Goal: Task Accomplishment & Management: Complete application form

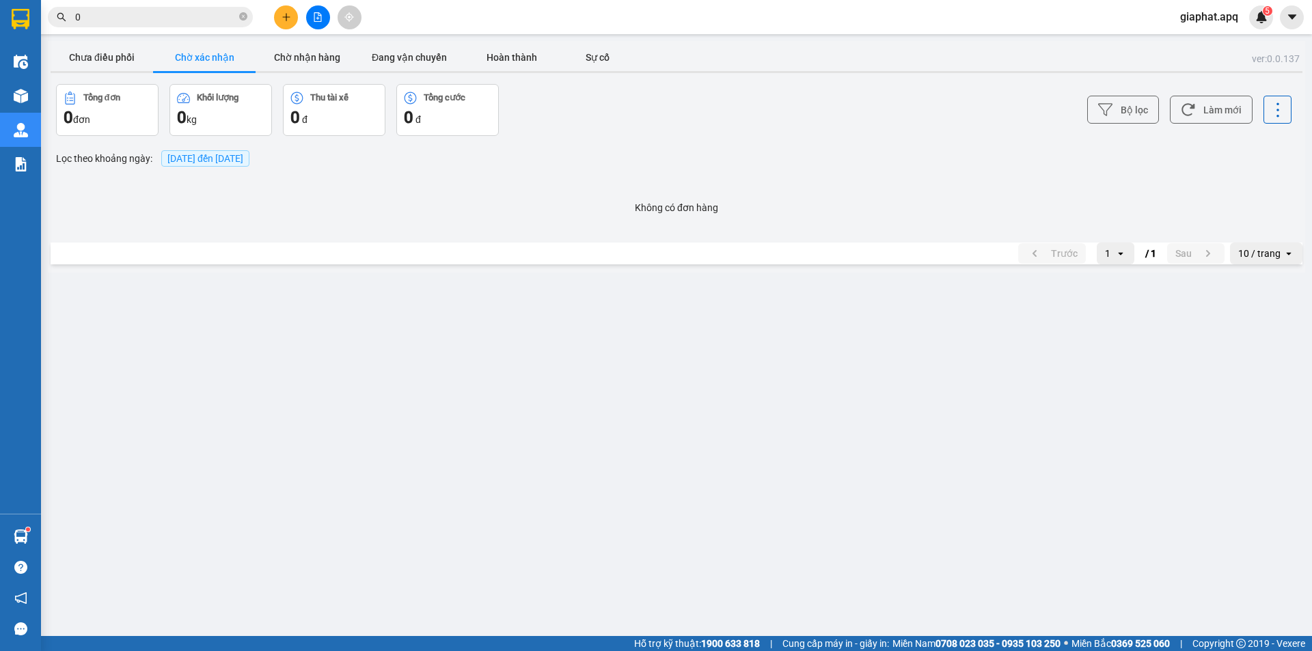
click at [178, 14] on input "0" at bounding box center [155, 17] width 161 height 15
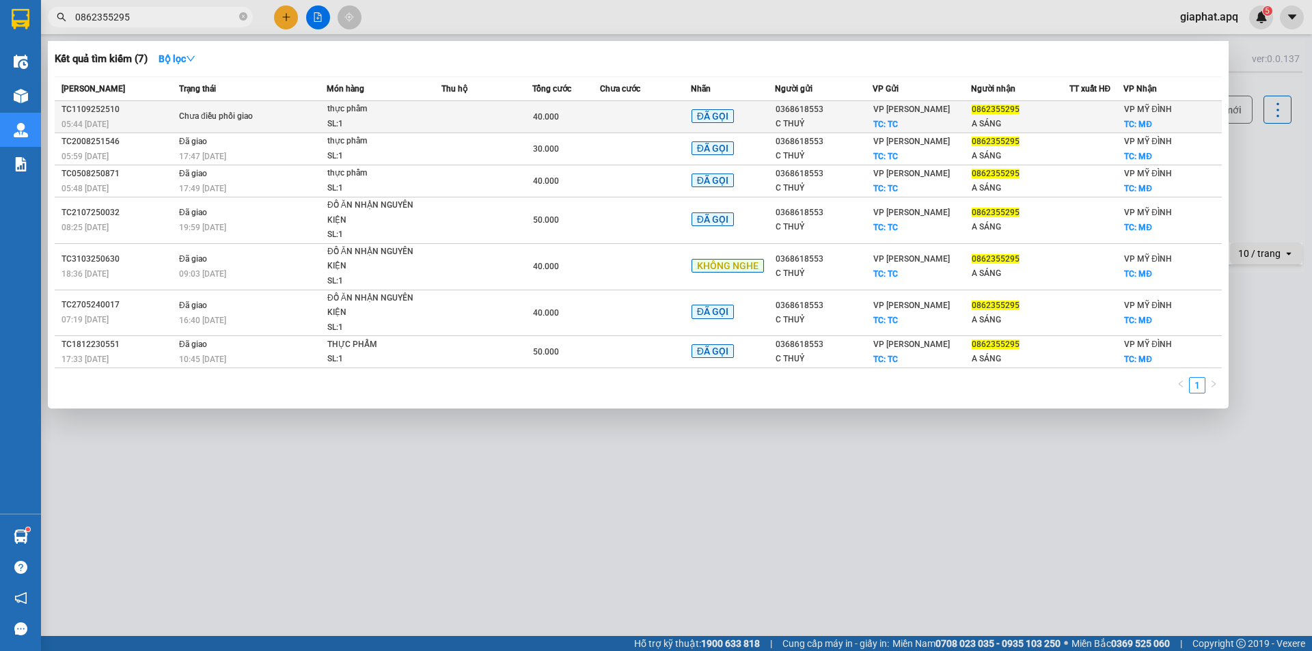
type input "0862355295"
click at [165, 109] on div "TC1109252510" at bounding box center [117, 109] width 113 height 14
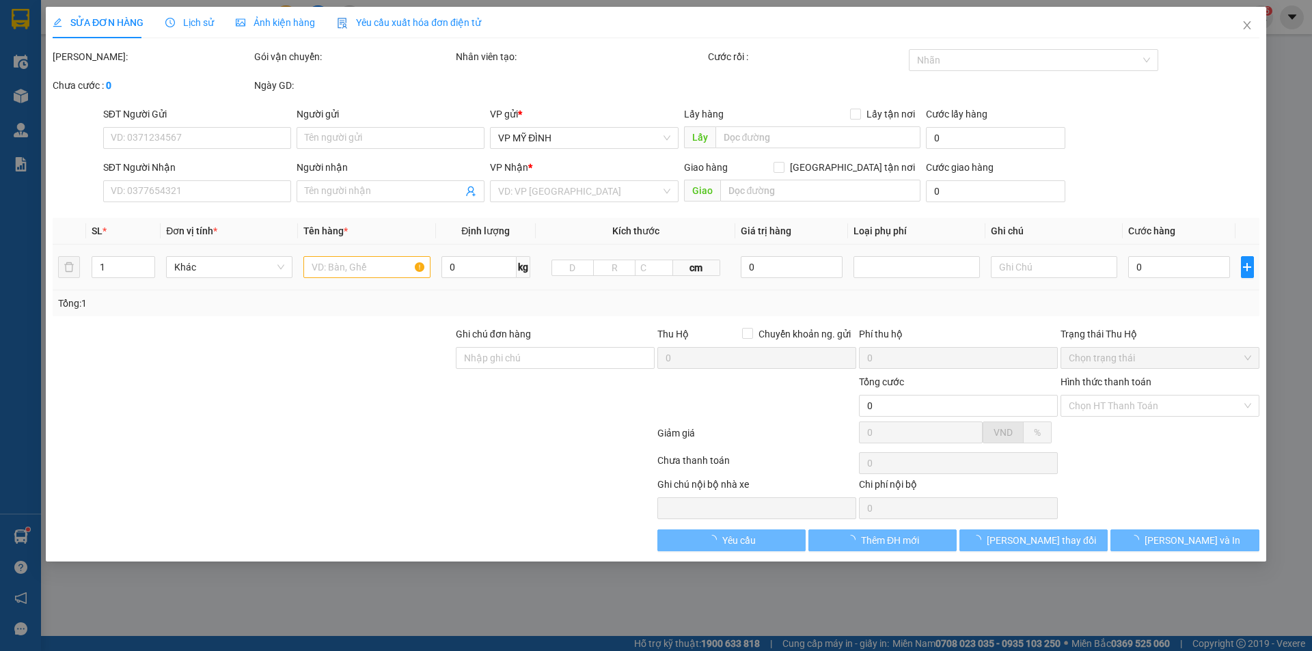
type input "0368618553"
type input "C THUỶ"
checkbox input "true"
type input "TC"
type input "0862355295"
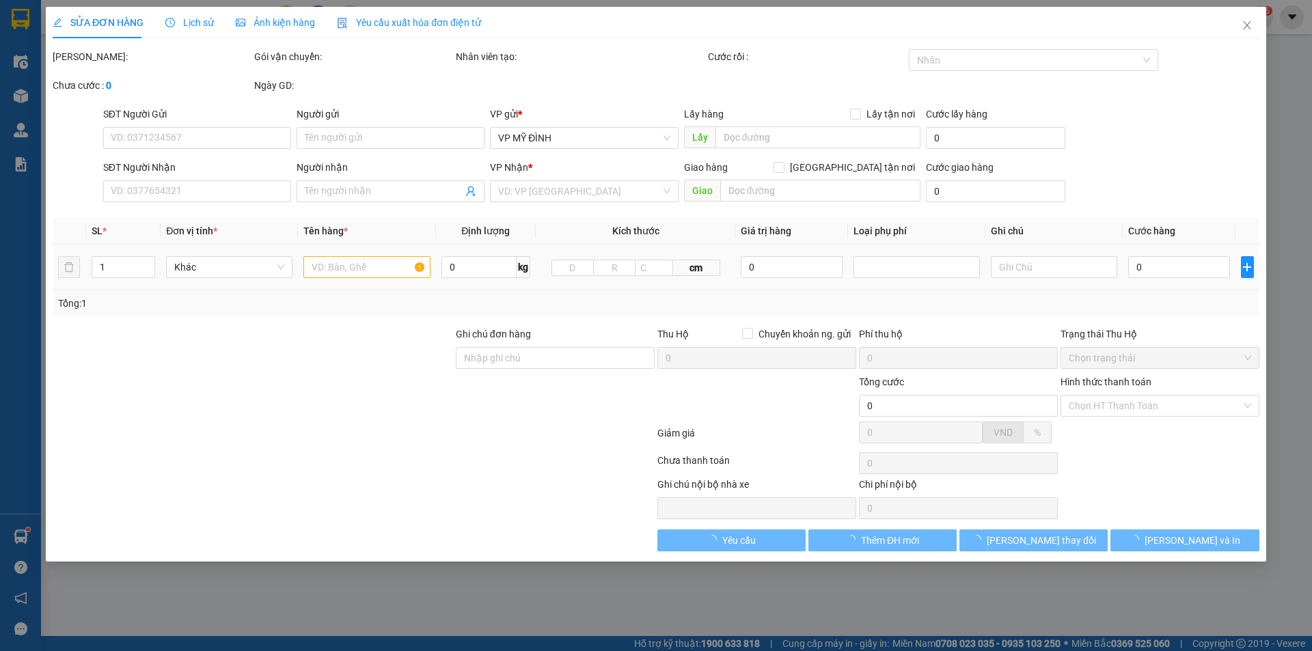
type input "A SÁNG"
checkbox input "true"
type input "MĐ"
type input "40.000"
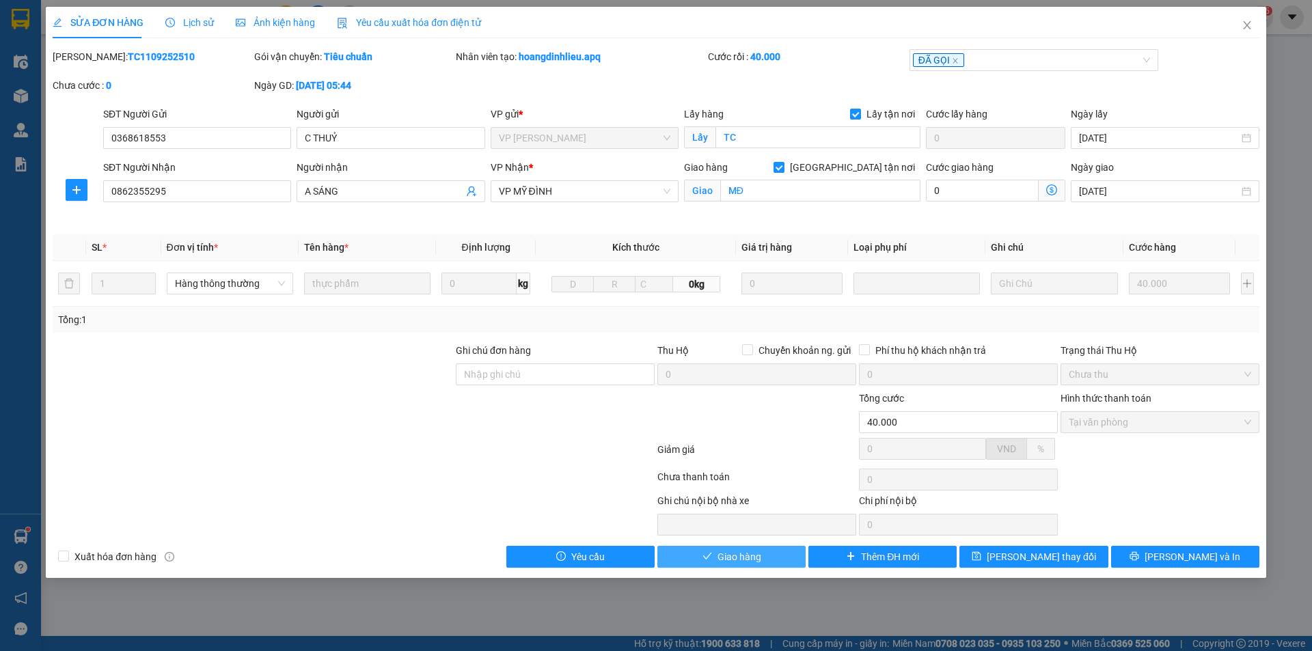
click at [758, 551] on span "Giao hàng" at bounding box center [739, 556] width 44 height 15
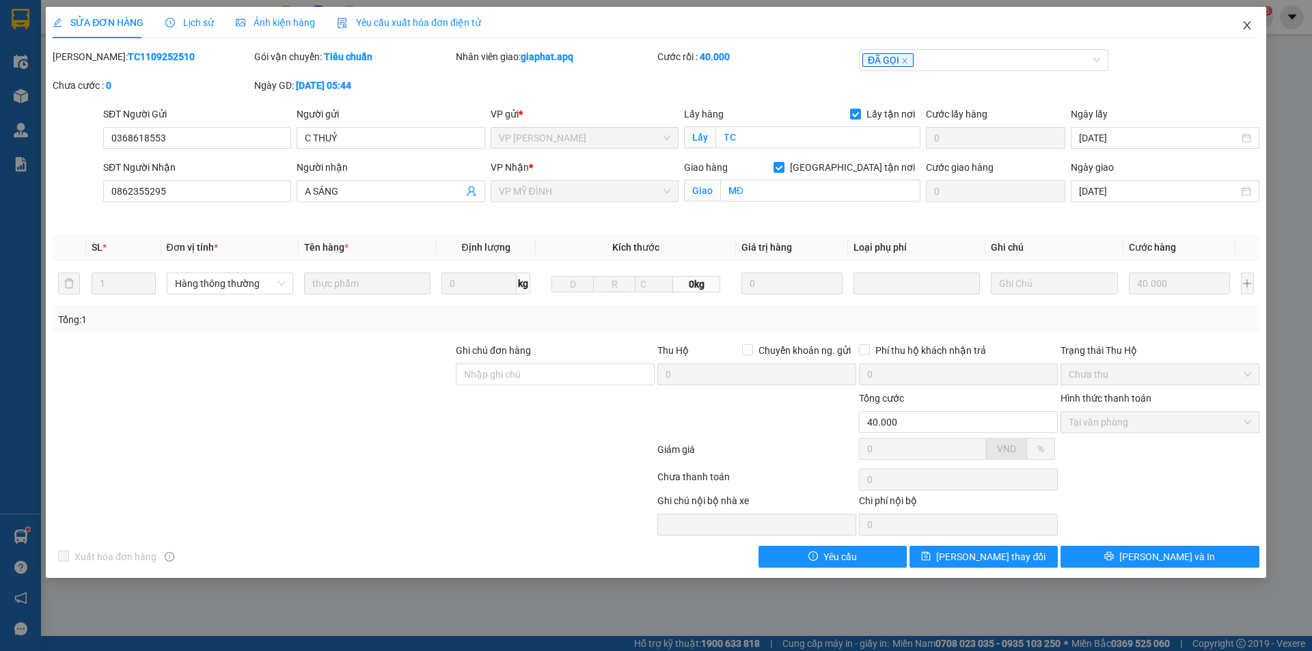
click at [1241, 15] on span "Close" at bounding box center [1247, 26] width 38 height 38
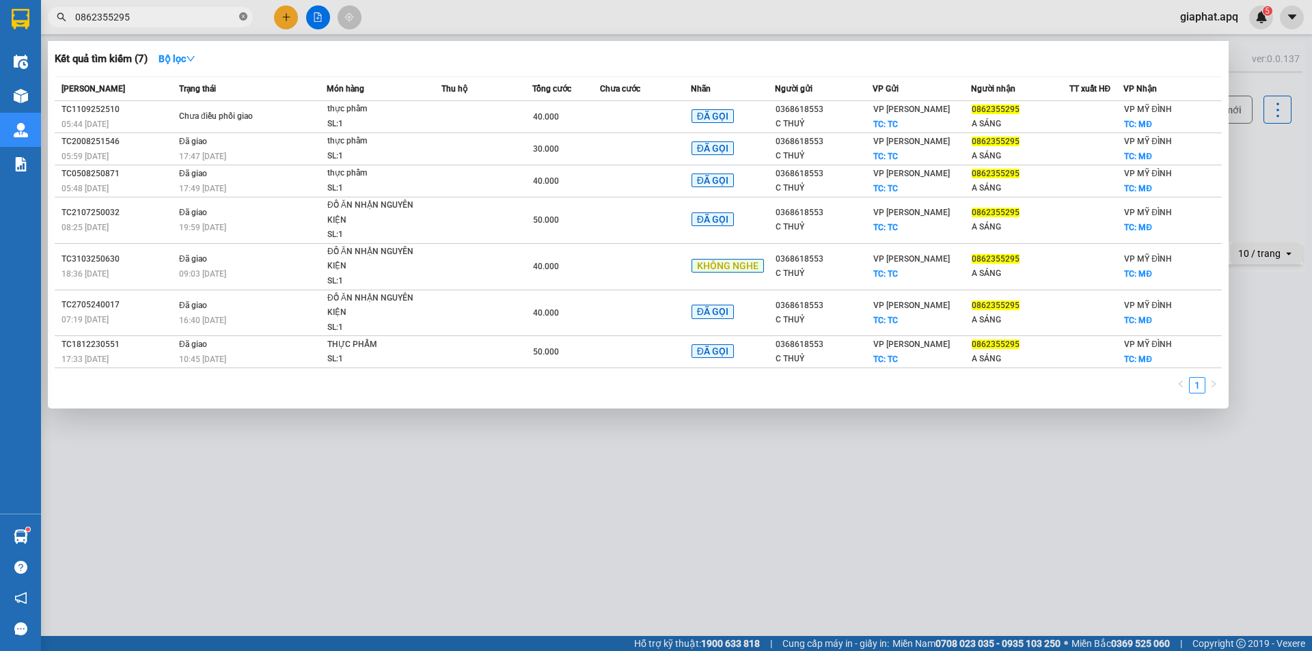
click at [247, 18] on icon "close-circle" at bounding box center [243, 16] width 8 height 8
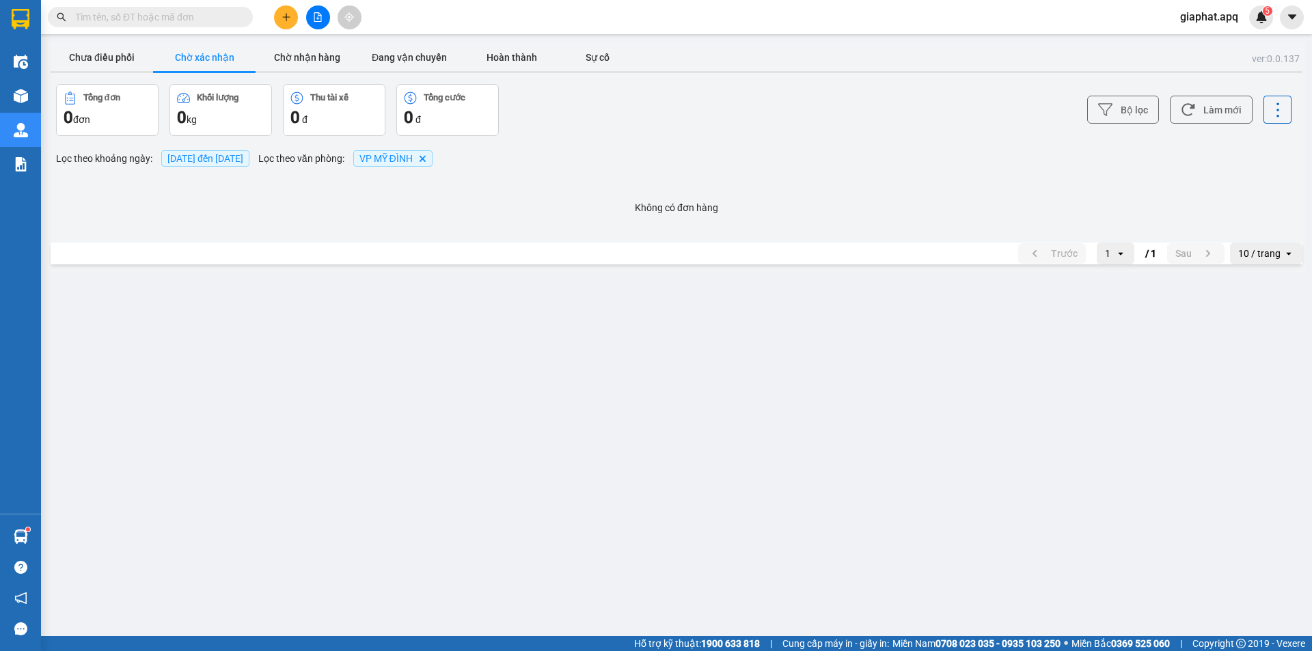
click at [180, 27] on div "Kết quả tìm kiếm ( 7 ) Bộ lọc Mã ĐH Trạng thái Món hàng Thu hộ Tổng cước Chưa c…" at bounding box center [133, 17] width 266 height 24
click at [187, 14] on input "text" at bounding box center [155, 17] width 161 height 15
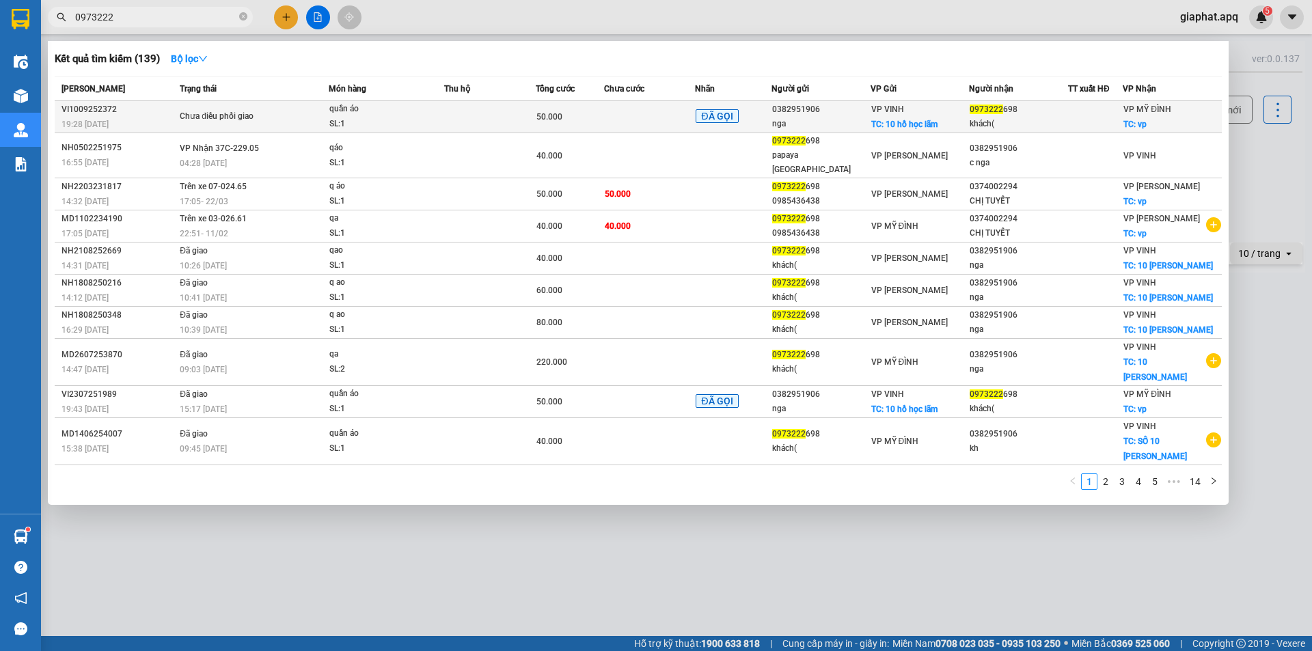
type input "0973222"
click at [231, 115] on div "Chưa điều phối giao" at bounding box center [231, 116] width 102 height 15
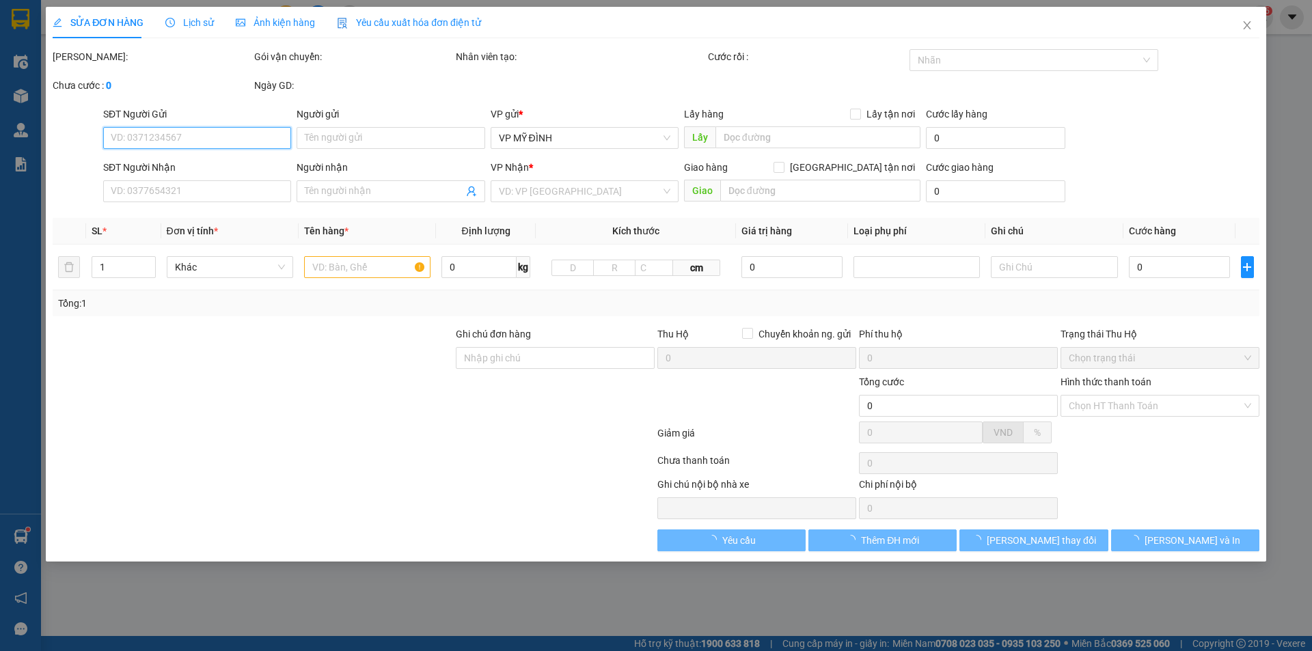
type input "0382951906"
type input "nga"
checkbox input "true"
type input "10 hồ học lãm"
type input "0973222698"
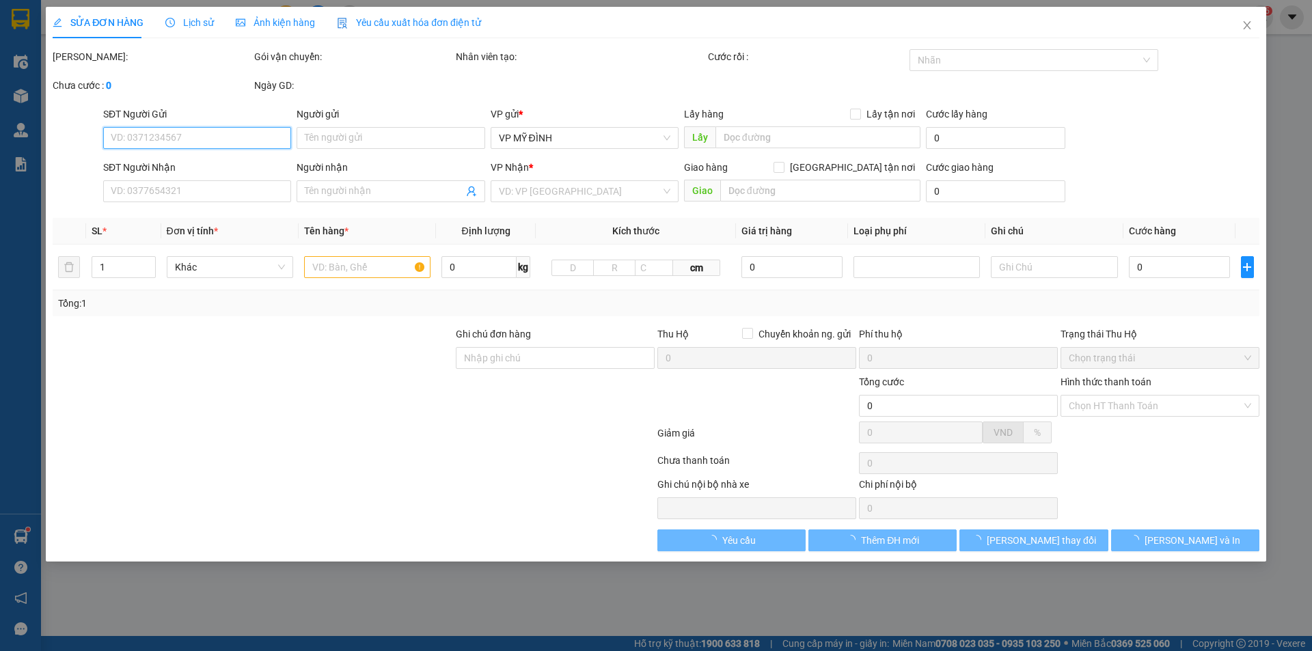
type input "khách("
checkbox input "true"
type input "vp"
type input "50.000"
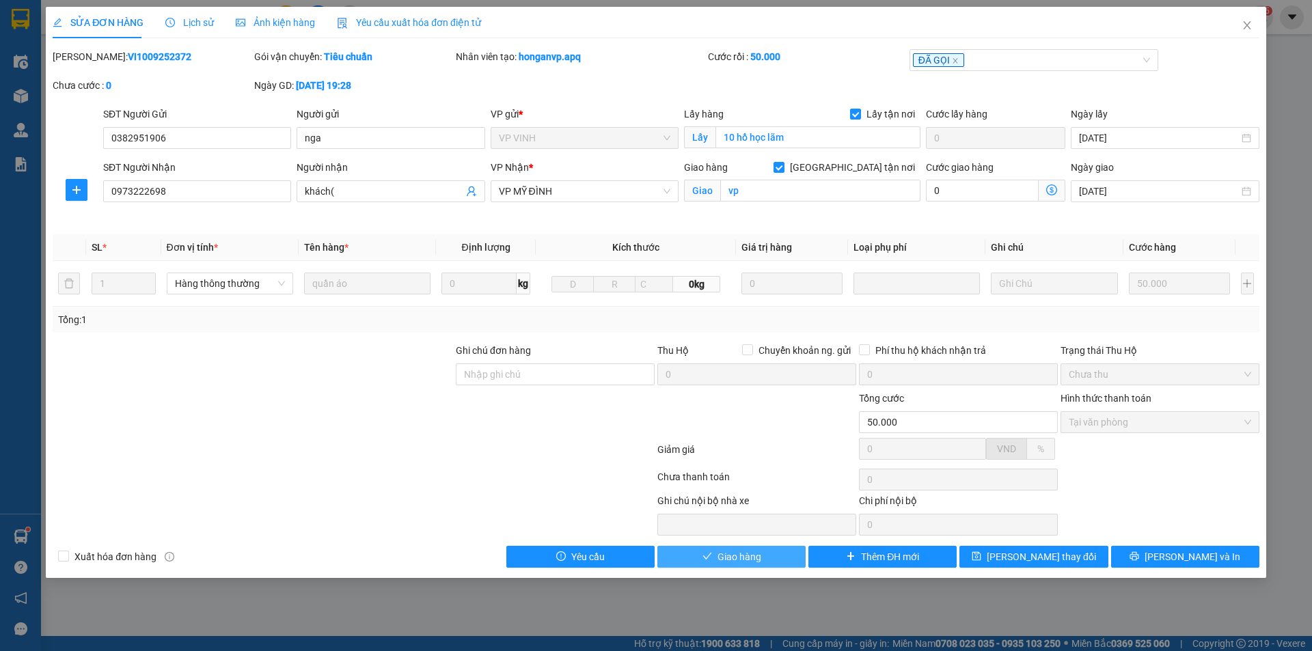
click at [742, 562] on span "Giao hàng" at bounding box center [739, 556] width 44 height 15
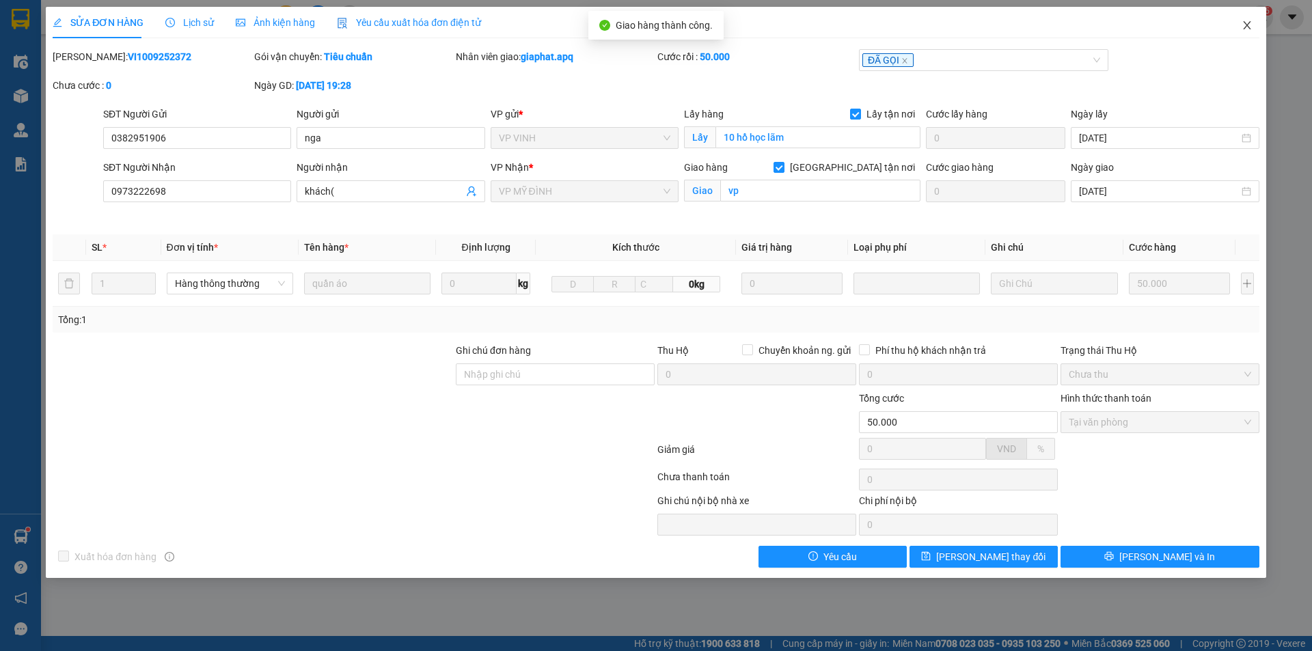
click at [1248, 27] on icon "close" at bounding box center [1246, 25] width 11 height 11
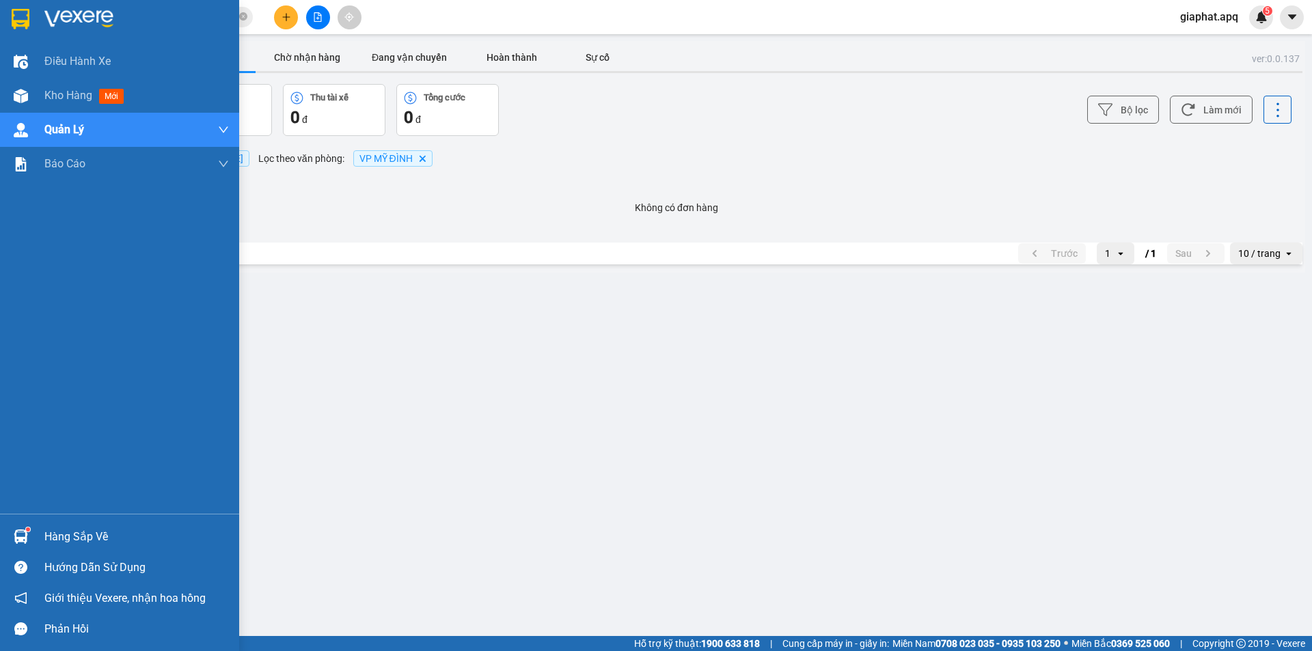
click at [27, 20] on img at bounding box center [21, 19] width 18 height 20
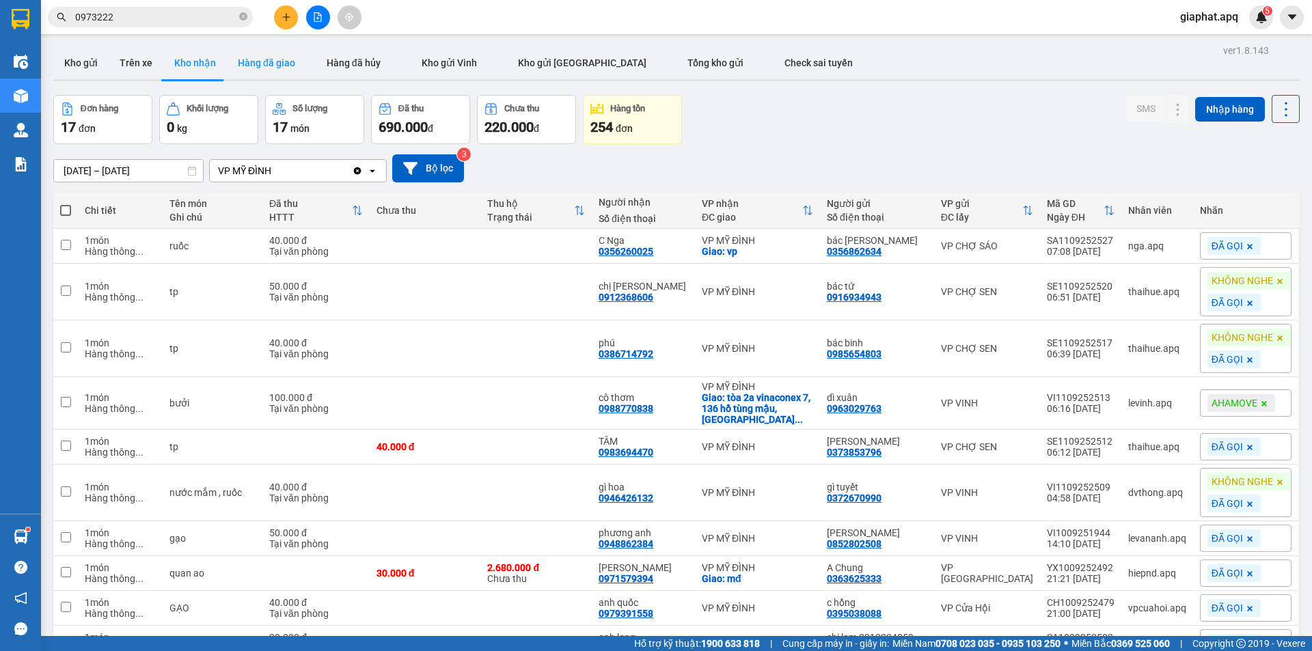
click at [243, 68] on button "Hàng đã giao" at bounding box center [266, 62] width 79 height 33
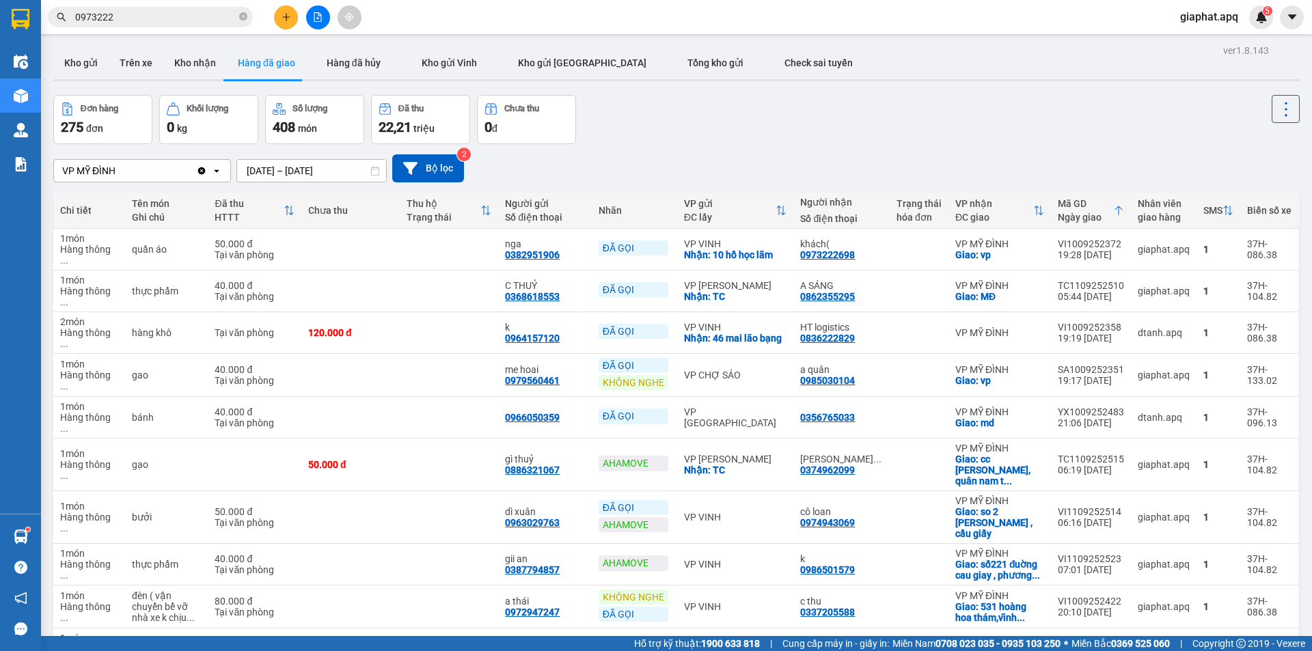
click at [1047, 139] on div "Đơn hàng 275 đơn Khối lượng 0 kg Số lượng 408 món Đã thu 22,21 triệu Chưa thu 0…" at bounding box center [676, 119] width 1246 height 49
click at [894, 152] on div "VP MỸ ĐÌNH Clear value open [DATE] – [DATE] Press the down arrow key to interac…" at bounding box center [676, 168] width 1246 height 49
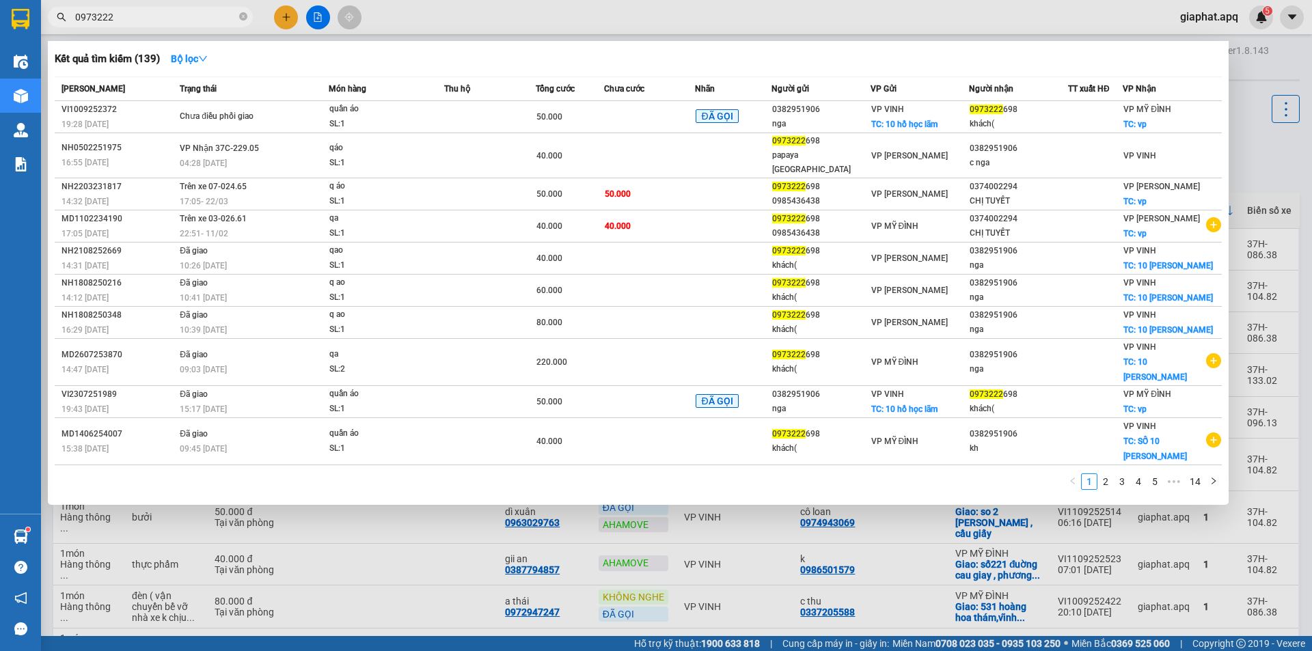
click at [238, 19] on span "0973222" at bounding box center [150, 17] width 205 height 20
click at [244, 18] on icon "close-circle" at bounding box center [243, 16] width 8 height 8
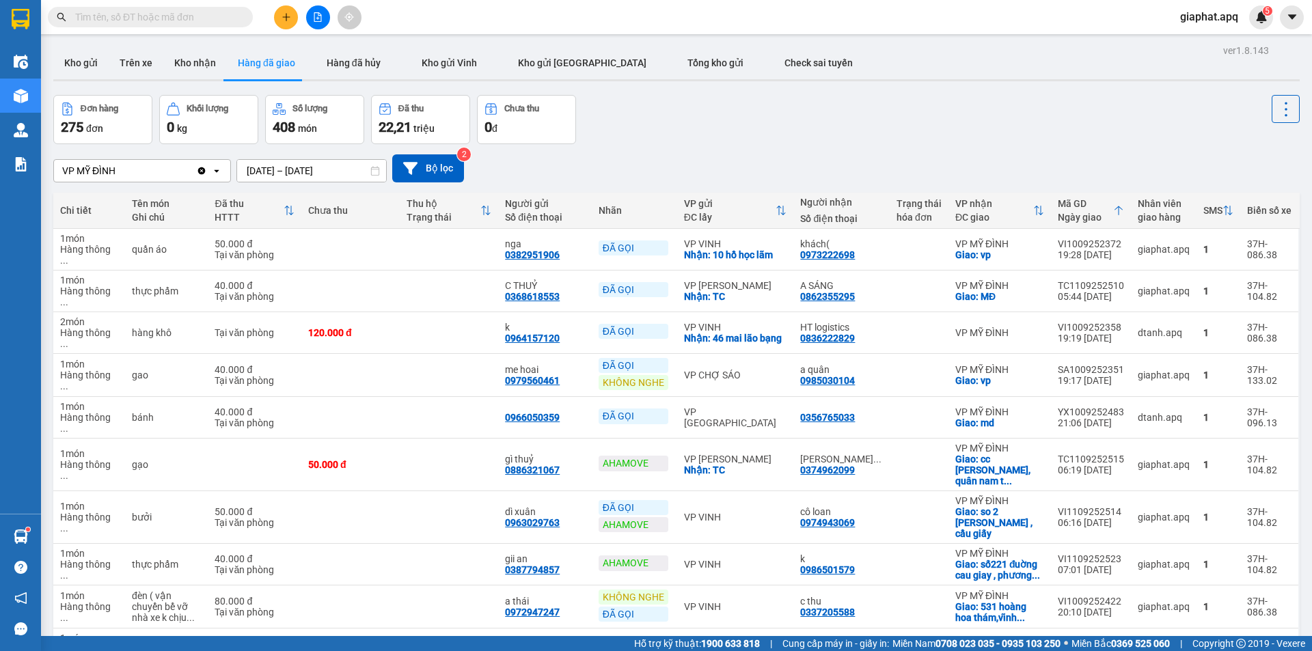
click at [219, 18] on input "text" at bounding box center [155, 17] width 161 height 15
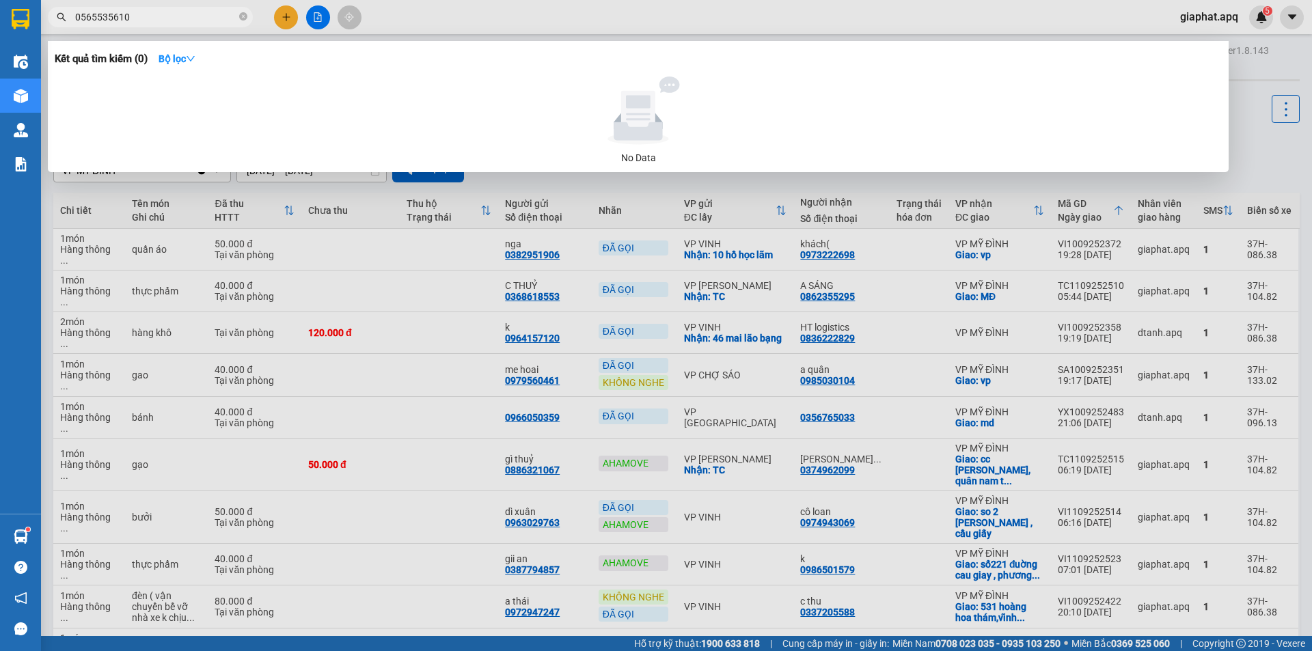
click at [117, 14] on input "0565535610" at bounding box center [155, 17] width 161 height 15
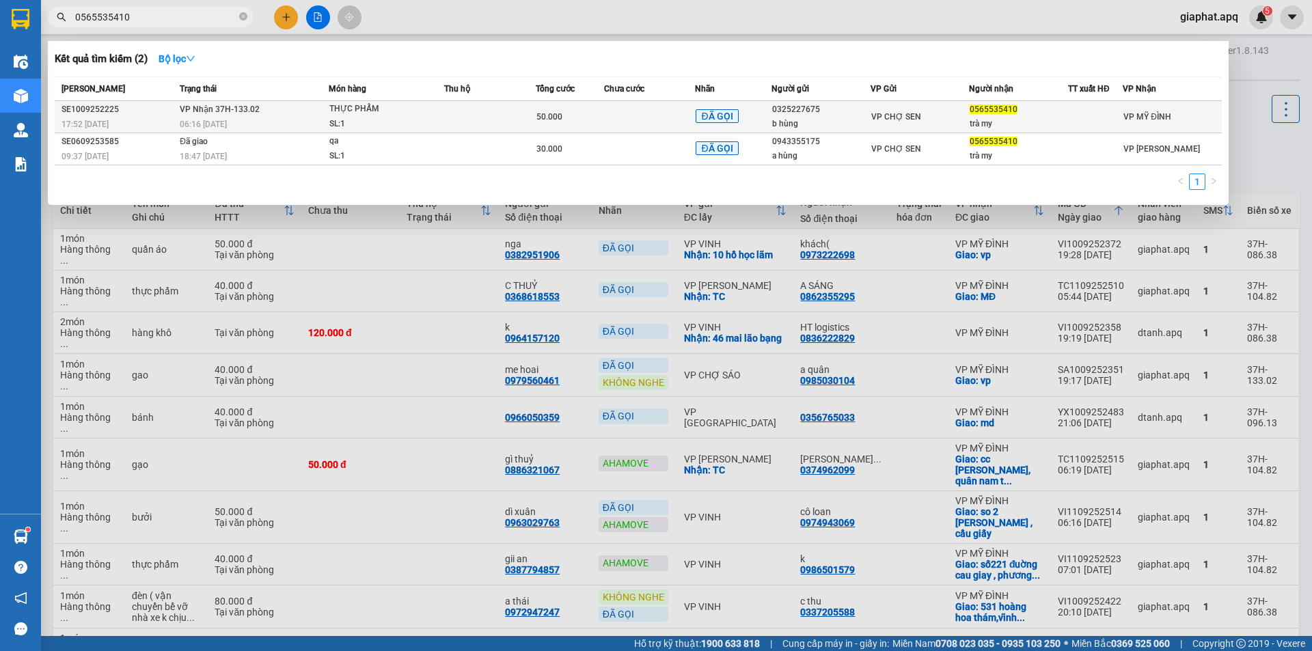
type input "0565535410"
click at [409, 120] on div "SL: 1" at bounding box center [380, 124] width 102 height 15
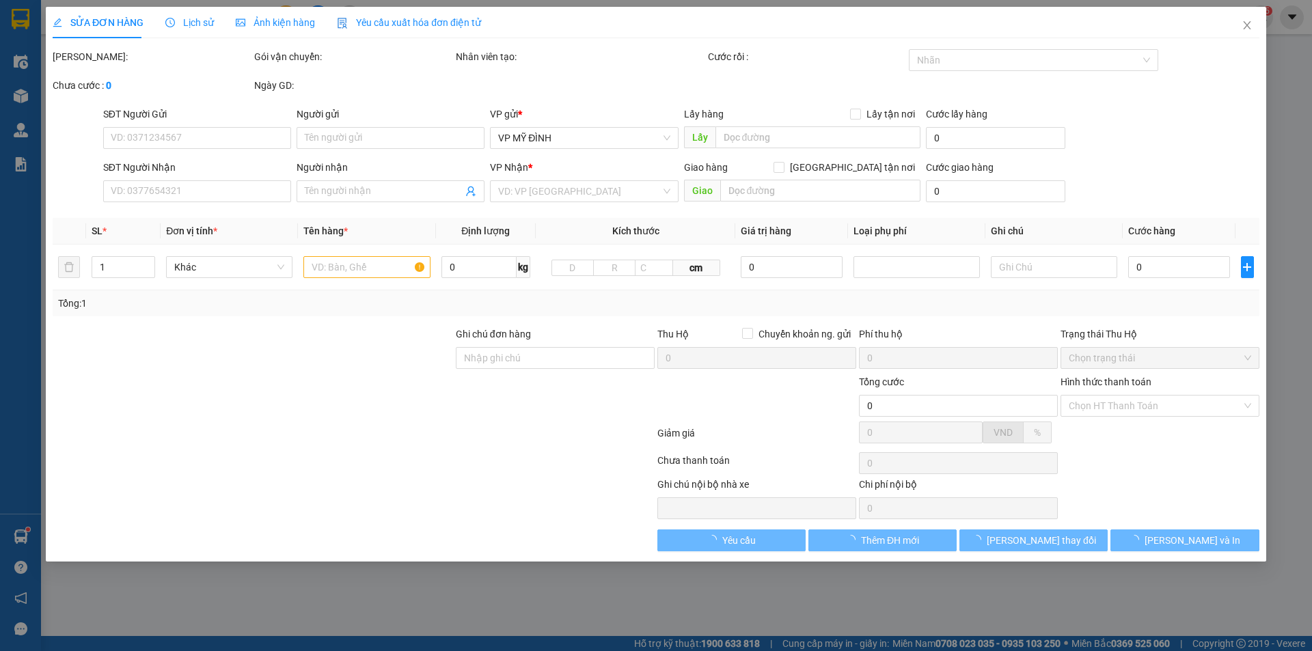
type input "0325227675"
type input "b hùng"
type input "0565535410"
type input "trà my"
type input "50.000"
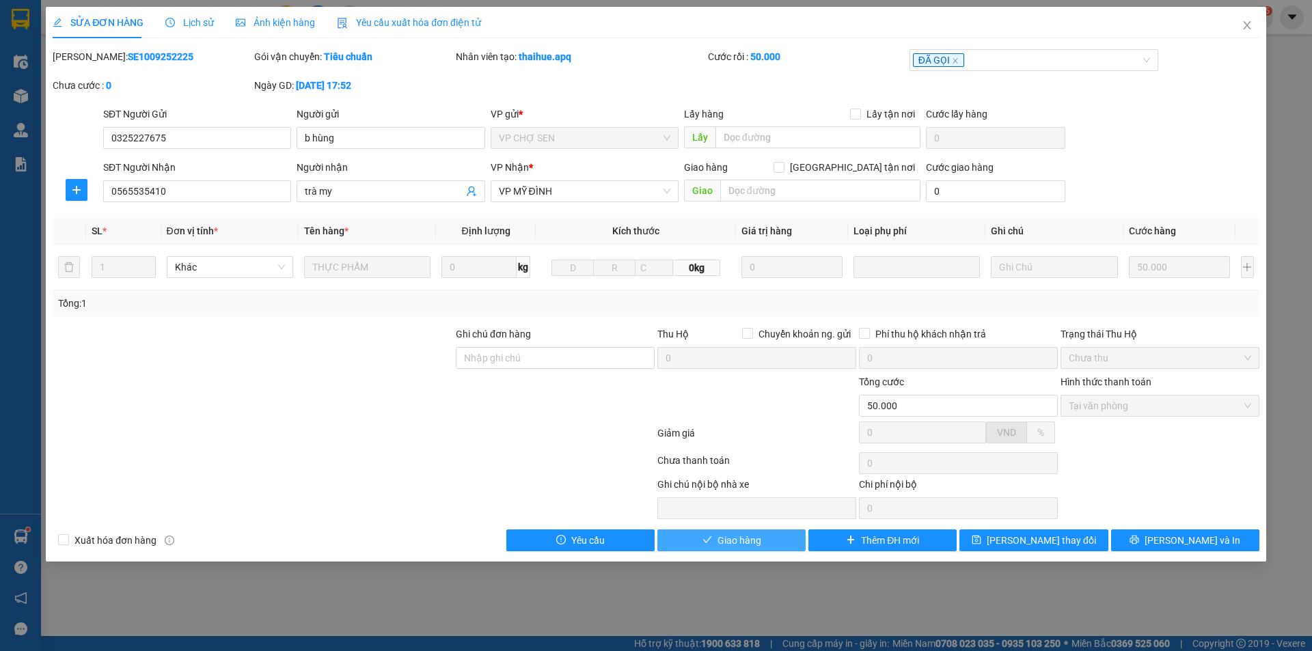
click at [730, 540] on span "Giao hàng" at bounding box center [739, 540] width 44 height 15
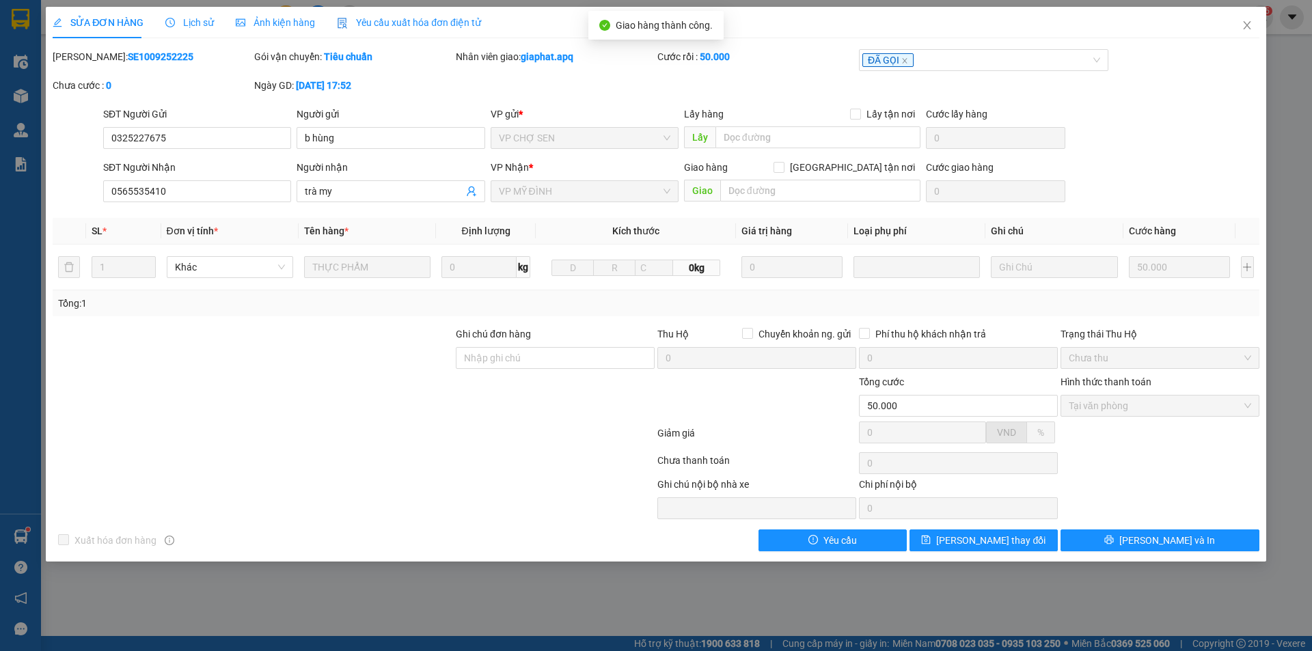
click at [863, 574] on div "SỬA ĐƠN HÀNG Lịch sử Ảnh kiện hàng Yêu cầu xuất hóa đơn điện tử Total Paid Fee …" at bounding box center [656, 325] width 1312 height 651
click at [1255, 30] on span "Close" at bounding box center [1247, 26] width 38 height 38
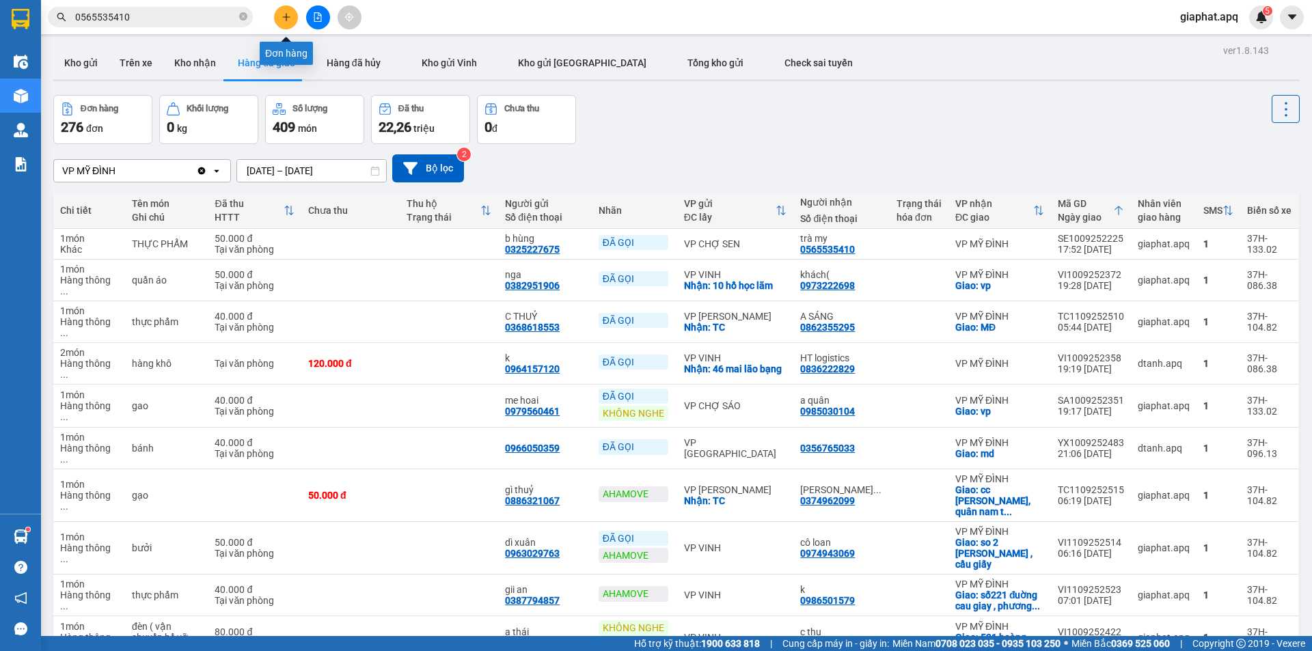
click at [286, 16] on icon "plus" at bounding box center [286, 17] width 10 height 10
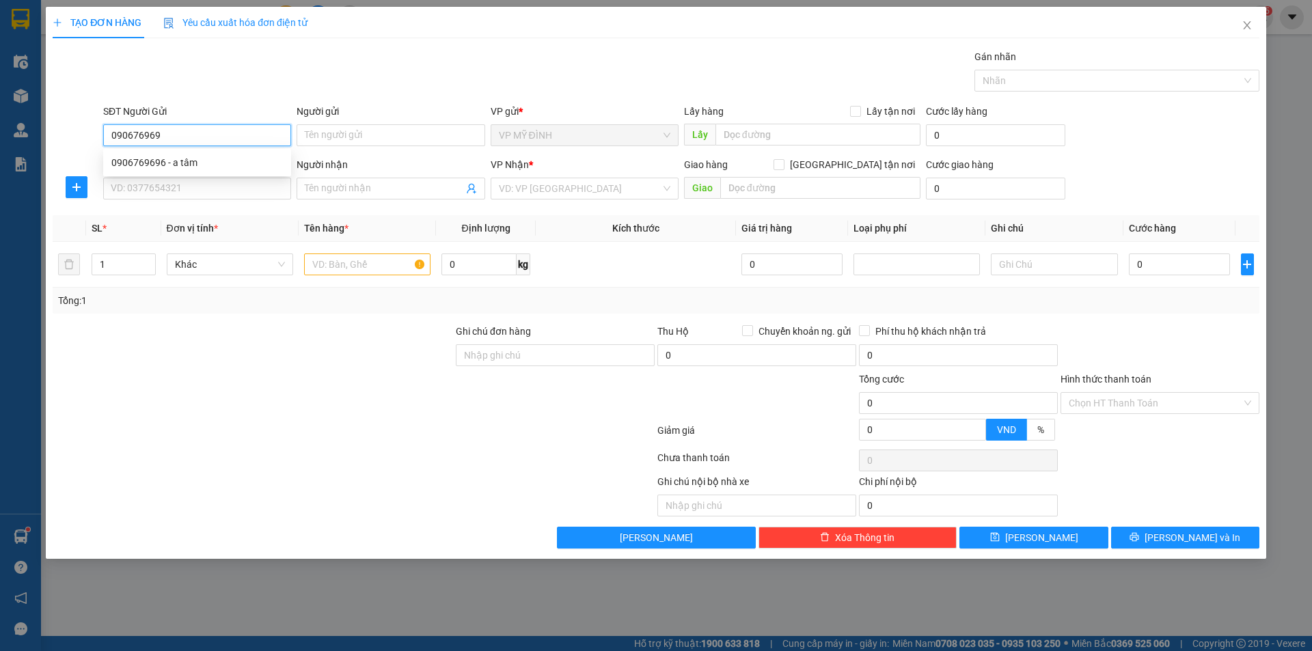
type input "0906769696"
drag, startPoint x: 121, startPoint y: 158, endPoint x: 141, endPoint y: 169, distance: 23.2
click at [122, 159] on div "0906769696 - a tâm" at bounding box center [196, 162] width 171 height 15
type input "a tâm"
type input "0906769696"
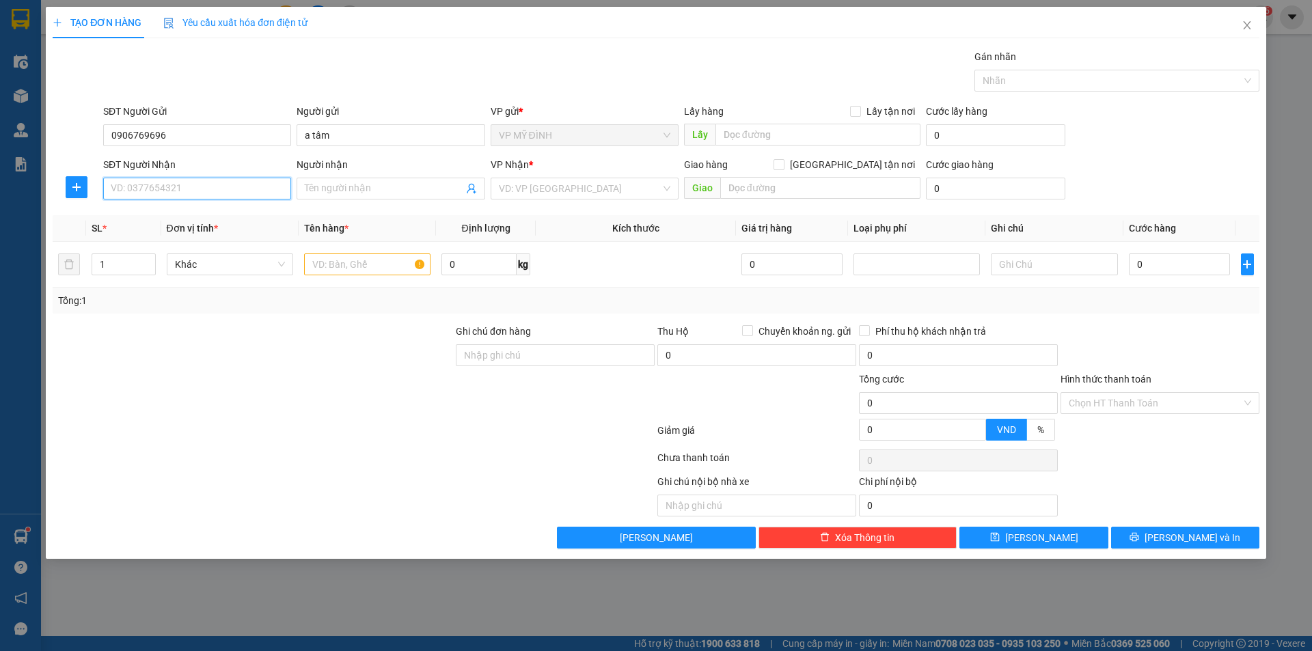
click at [174, 194] on input "SĐT Người Nhận" at bounding box center [197, 189] width 188 height 22
click at [184, 254] on div "0912128229 - [PERSON_NAME]" at bounding box center [196, 259] width 171 height 15
type input "0912128229"
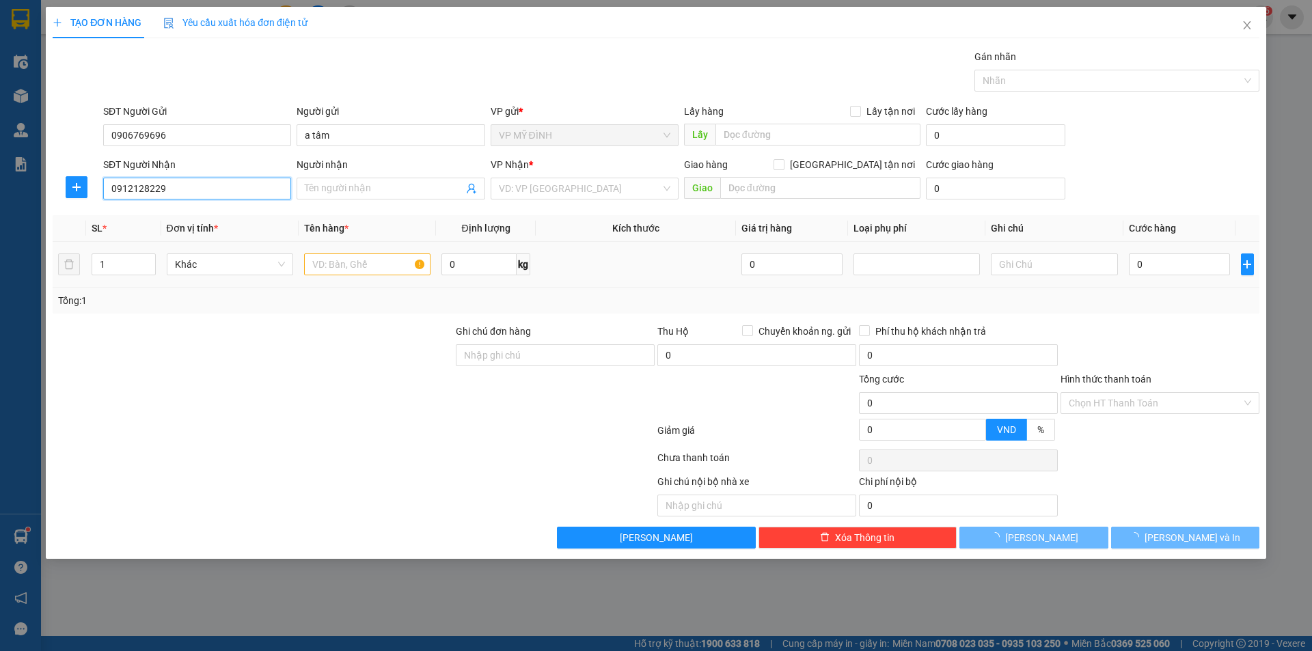
type input "lan thịnh"
checkbox input "true"
type input "17 nguyễn sinh sắc"
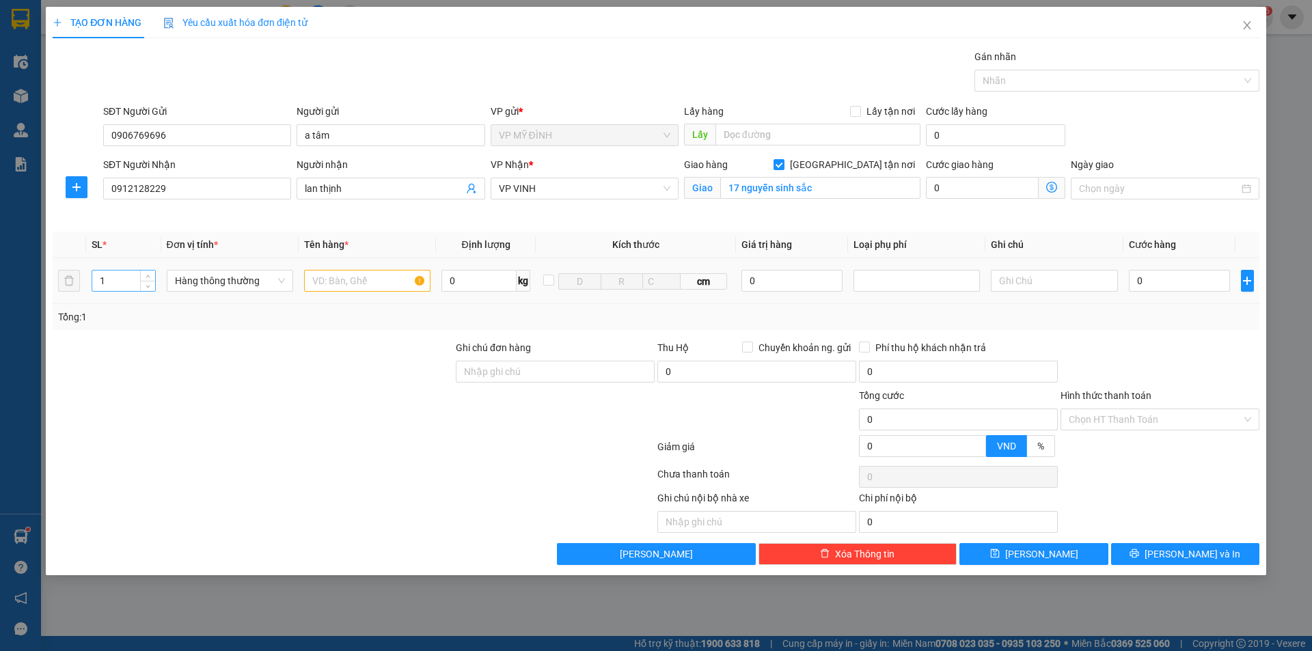
click at [133, 279] on input "1" at bounding box center [123, 281] width 63 height 20
type input "4"
click at [365, 286] on input "text" at bounding box center [367, 281] width 126 height 22
type input "tpcn"
click at [1192, 275] on input "0" at bounding box center [1180, 281] width 102 height 22
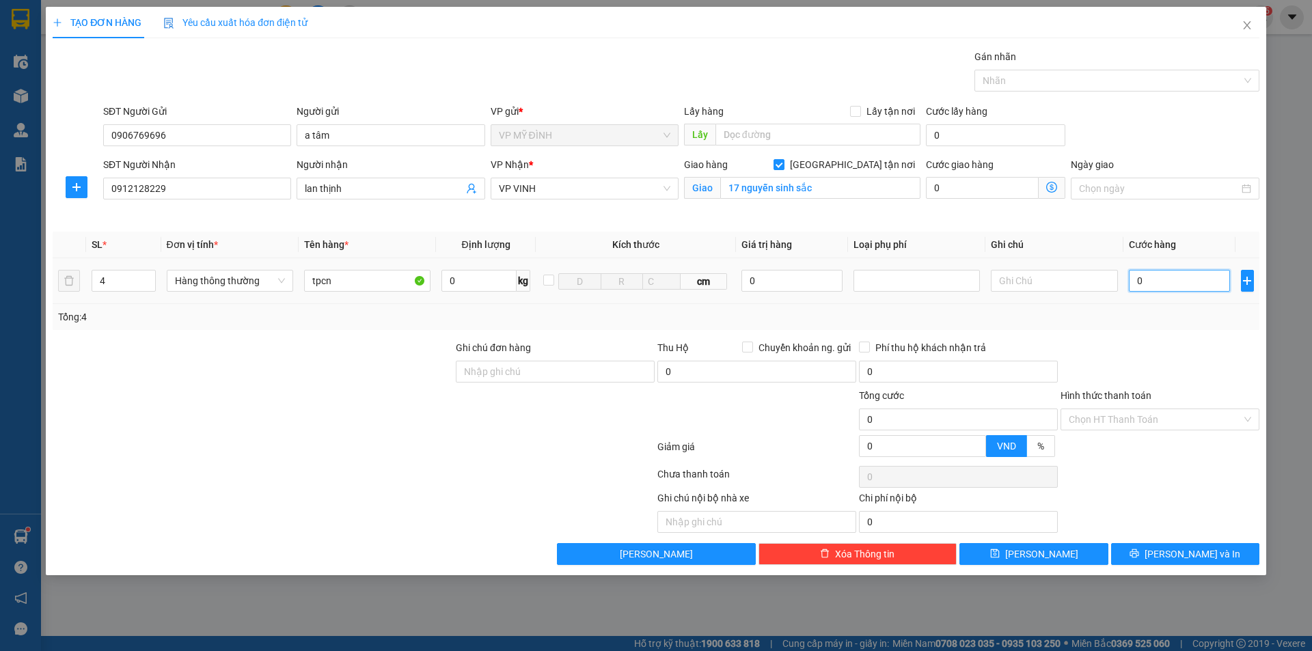
type input "1"
type input "10"
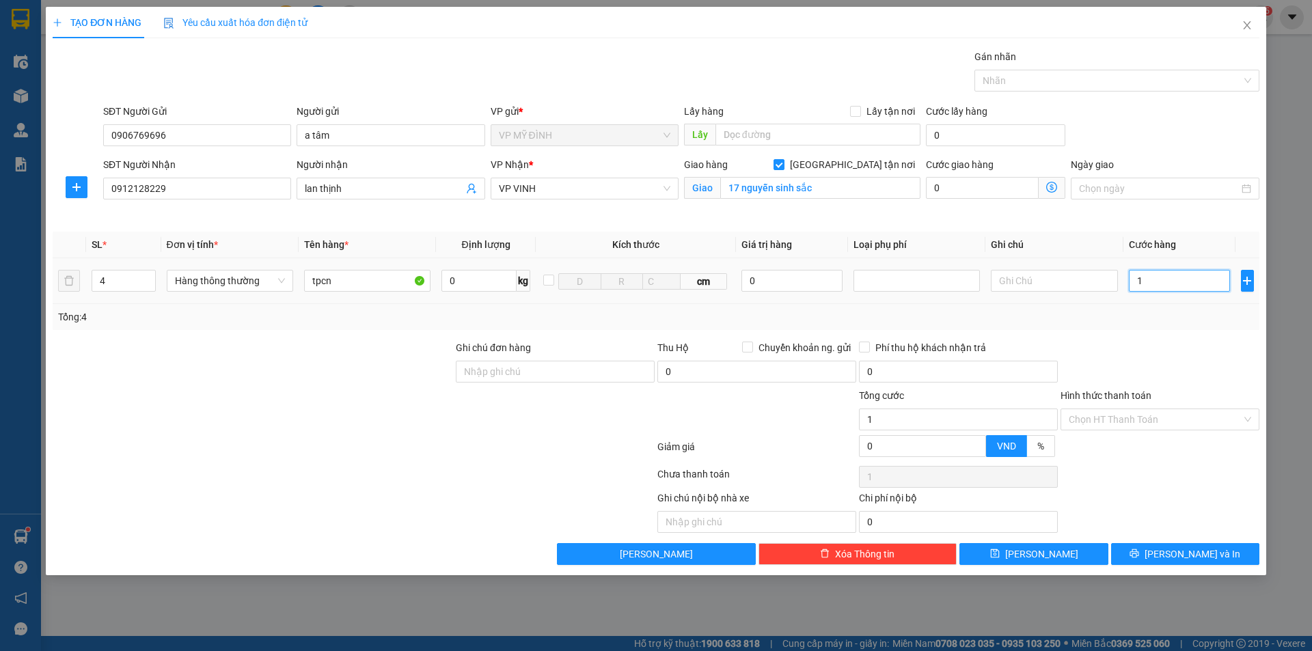
type input "10"
type input "1"
type input "0"
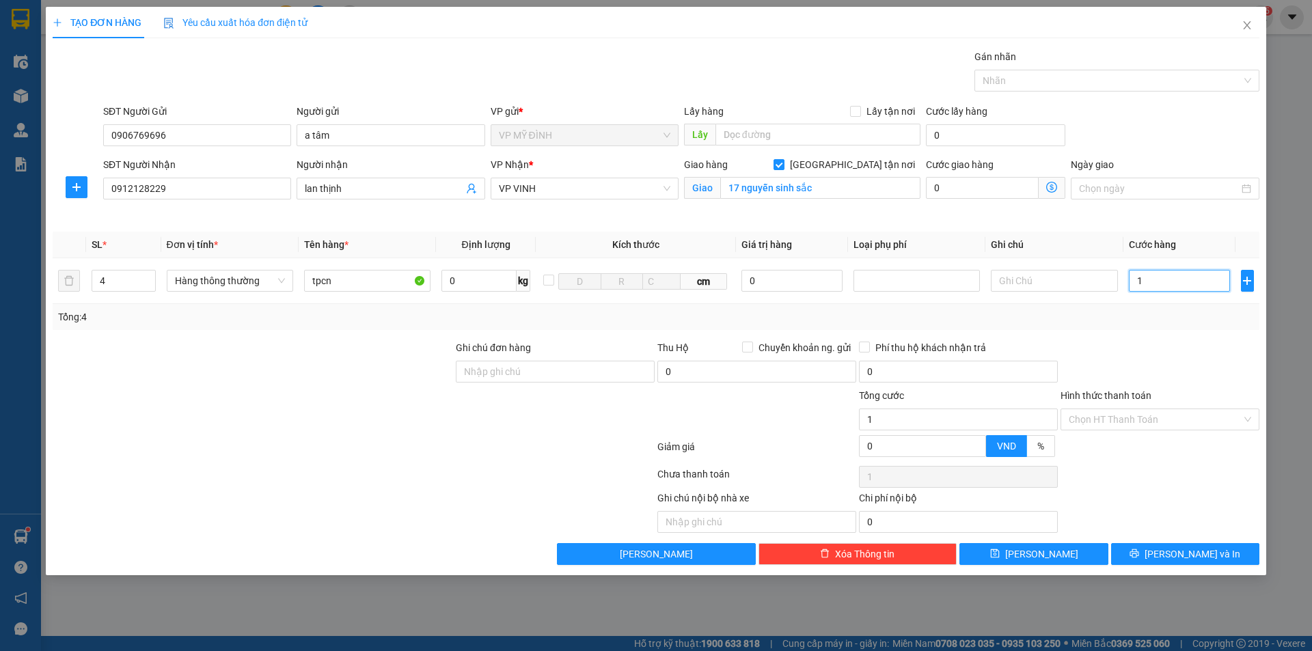
type input "0"
type input "02"
type input "2"
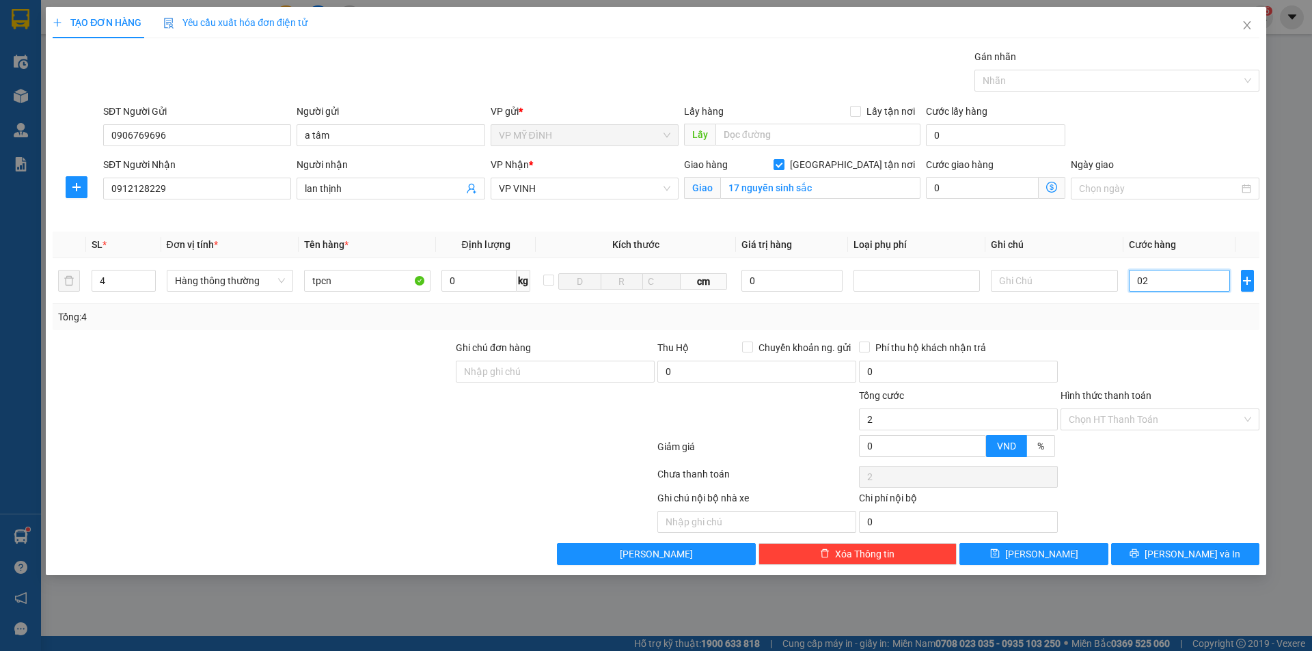
type input "020"
type input "20"
type input "0.200"
type input "200"
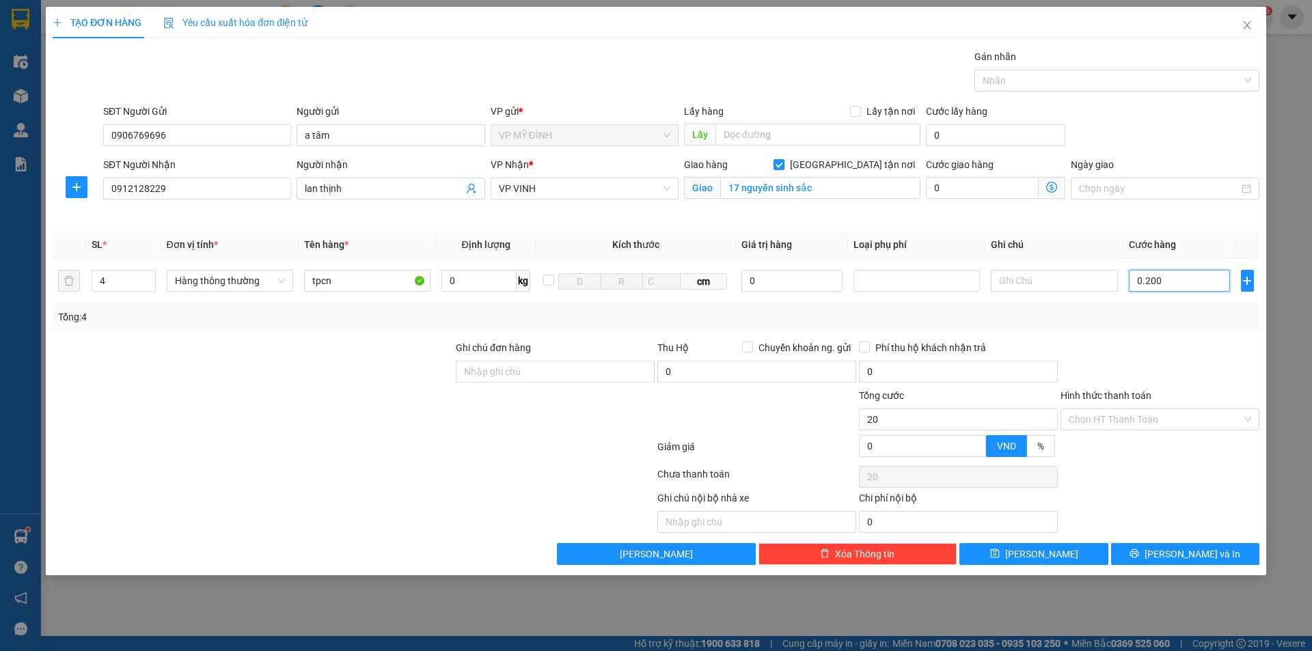
type input "200"
type input "200.000"
click at [1212, 426] on input "Hình thức thanh toán" at bounding box center [1154, 419] width 173 height 20
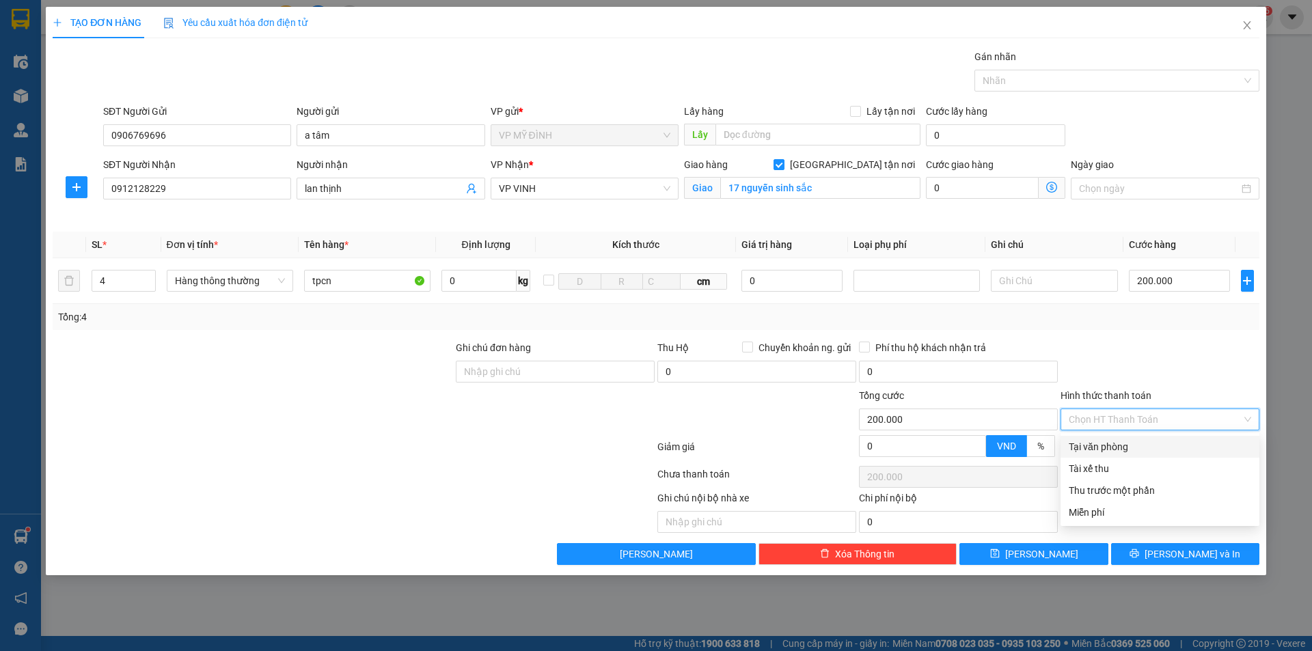
click at [1207, 406] on div "Hình thức thanh toán" at bounding box center [1159, 398] width 199 height 20
click at [1116, 425] on input "Hình thức thanh toán" at bounding box center [1154, 419] width 173 height 20
click at [1118, 443] on div "Tại văn phòng" at bounding box center [1159, 446] width 182 height 15
type input "0"
click at [1118, 443] on div at bounding box center [1160, 451] width 202 height 24
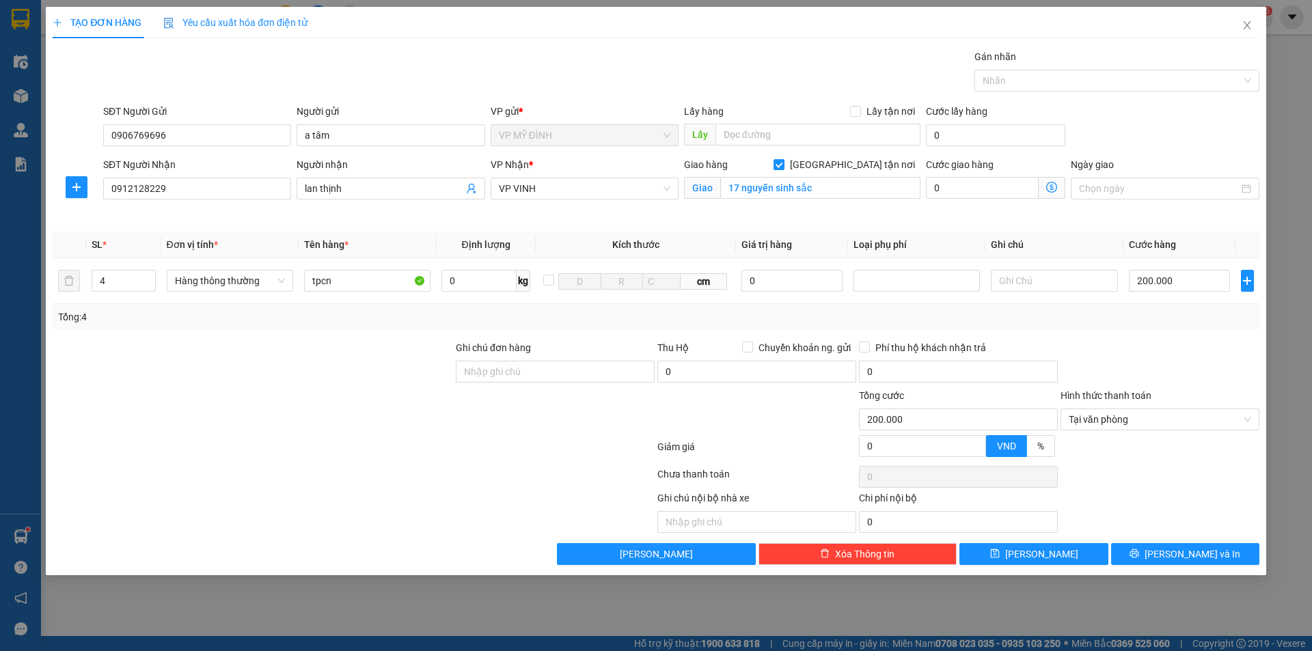
drag, startPoint x: 1119, startPoint y: 475, endPoint x: 1124, endPoint y: 483, distance: 8.9
click at [1122, 480] on div at bounding box center [1160, 476] width 202 height 27
click at [1139, 552] on icon "printer" at bounding box center [1134, 553] width 9 height 9
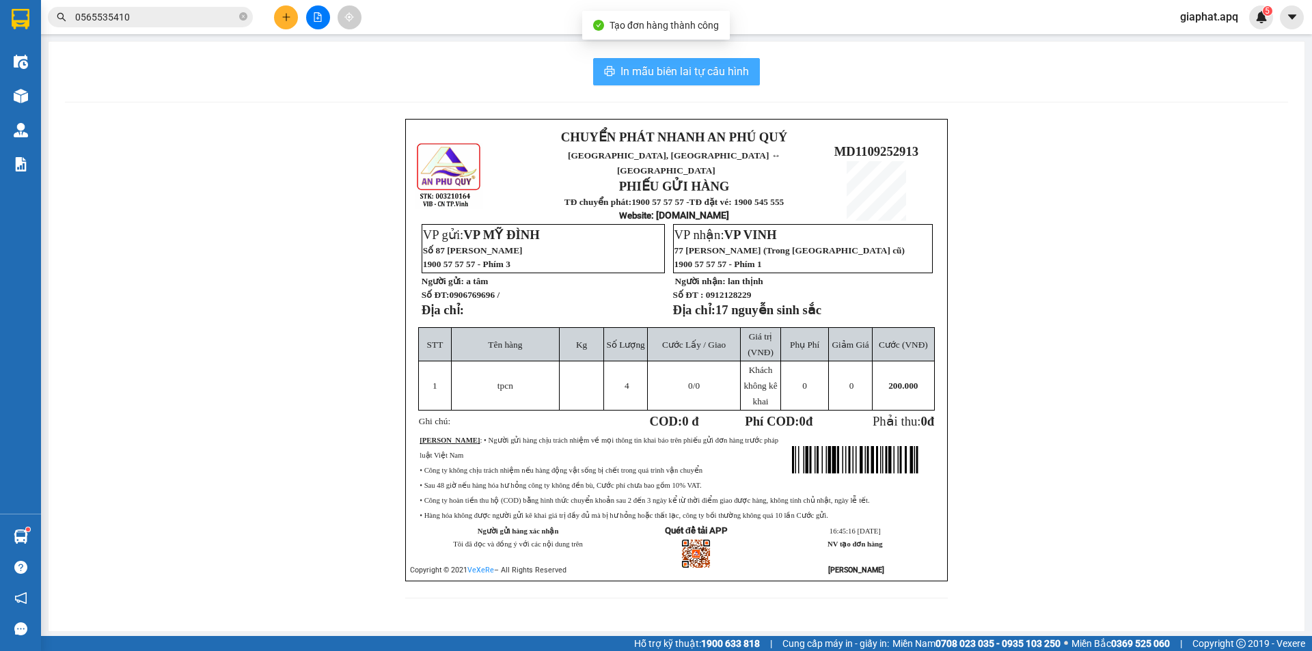
click at [654, 71] on span "In mẫu biên lai tự cấu hình" at bounding box center [684, 71] width 128 height 17
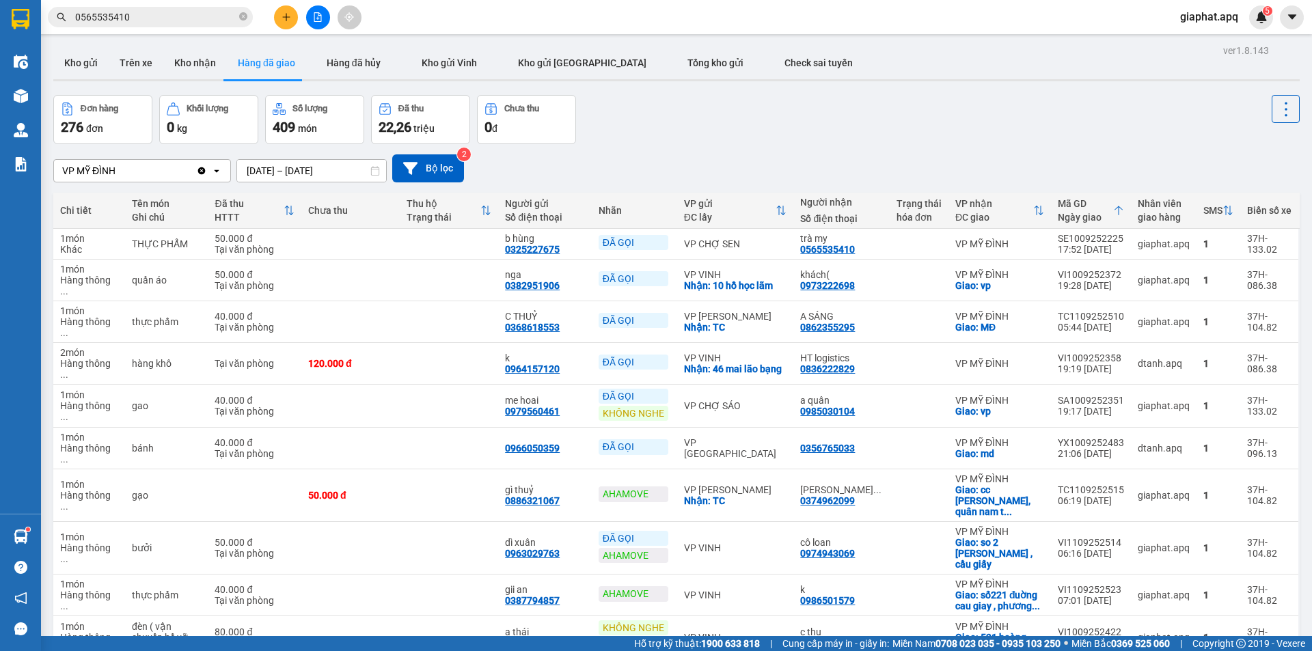
click at [726, 128] on div "Đơn hàng 276 đơn Khối lượng 0 kg Số lượng 409 món Đã thu 22,26 triệu Chưa thu 0…" at bounding box center [676, 119] width 1246 height 49
click at [284, 22] on button at bounding box center [286, 17] width 24 height 24
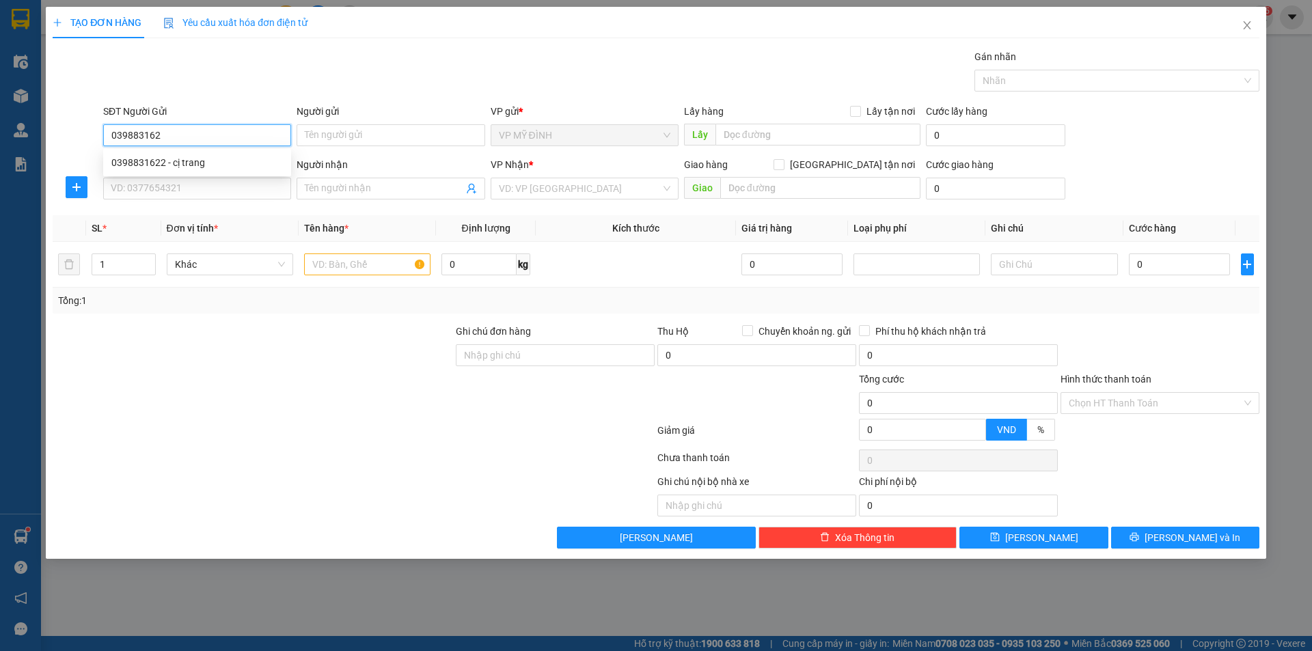
type input "0398831622"
click at [176, 167] on div "0398831622 - cị trang" at bounding box center [196, 162] width 171 height 15
type input "cị trang"
checkbox input "true"
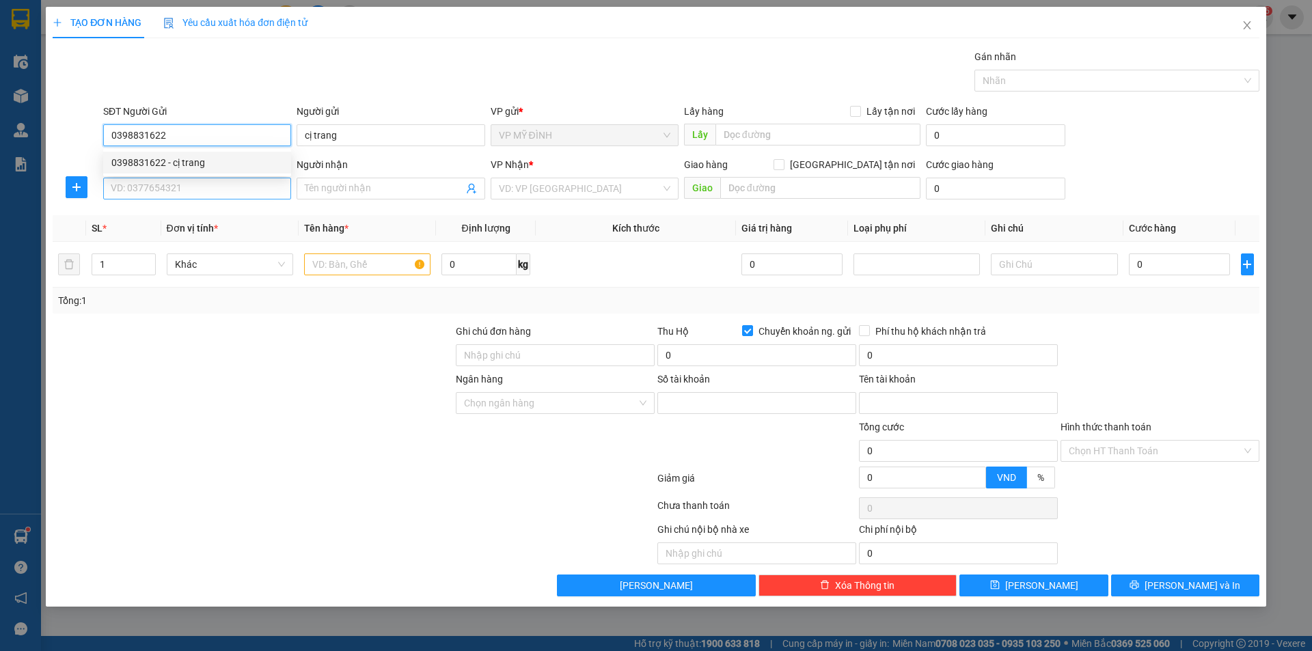
type input "0398831622"
click at [177, 180] on input "SĐT Người Nhận" at bounding box center [197, 189] width 188 height 22
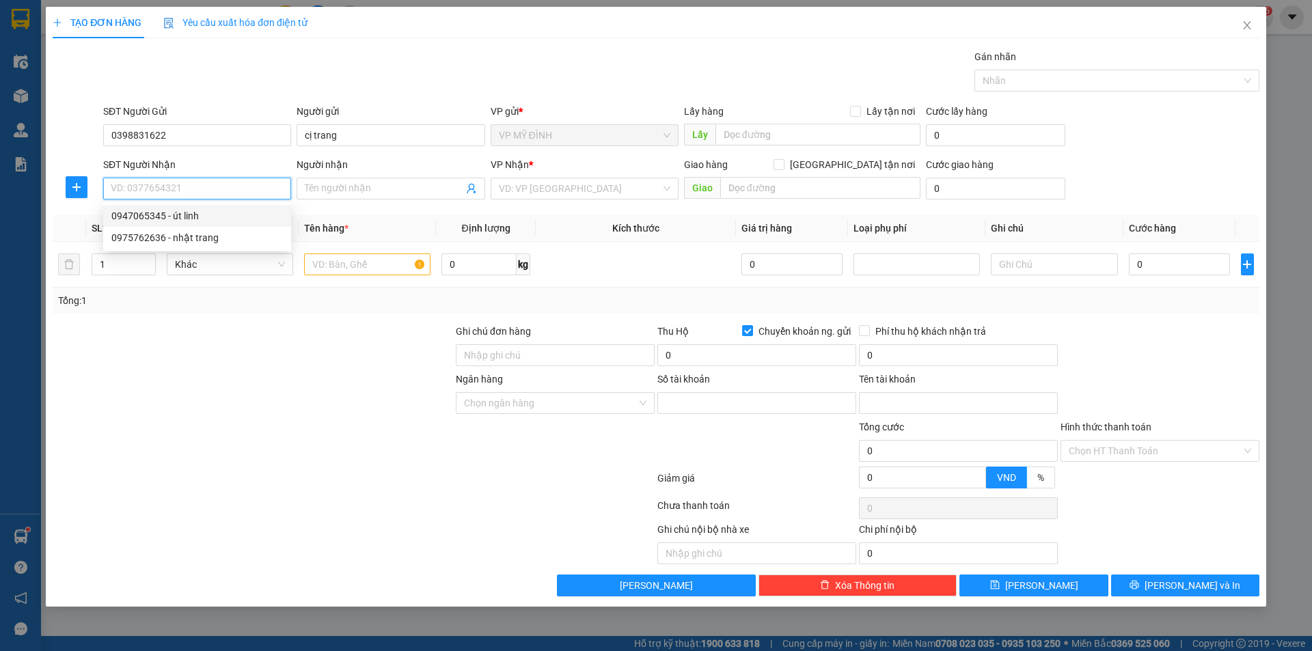
click at [148, 215] on div "0947065345 - út linh" at bounding box center [196, 215] width 171 height 15
type input "0947065345"
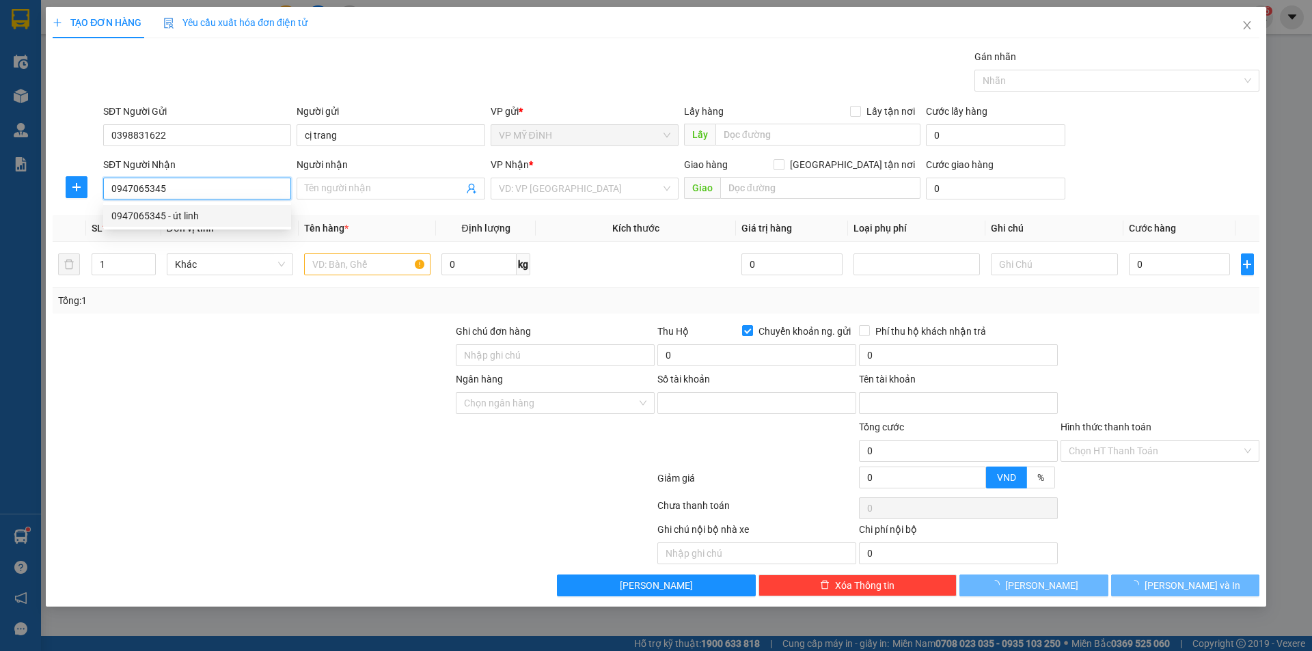
type input "út linh"
checkbox input "true"
type input "666 phạm hồng thái"
checkbox input "false"
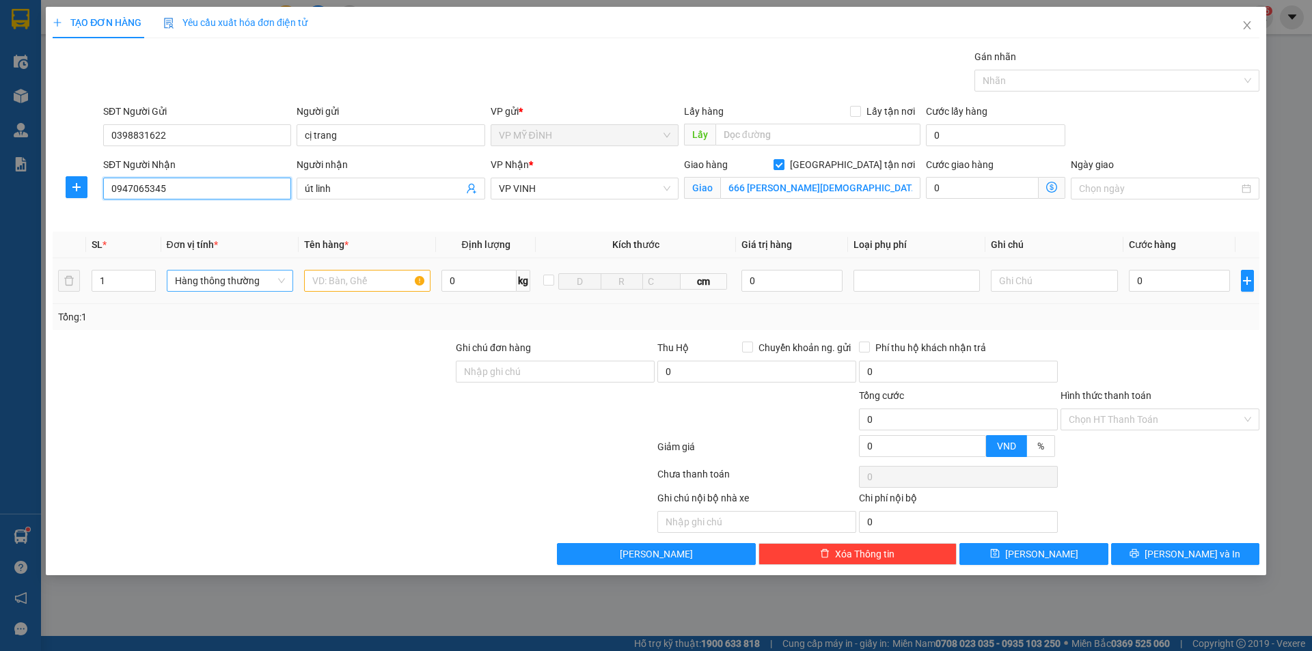
type input "20"
click at [118, 288] on input "1" at bounding box center [123, 281] width 63 height 20
click at [170, 184] on input "0947065345" at bounding box center [197, 189] width 188 height 22
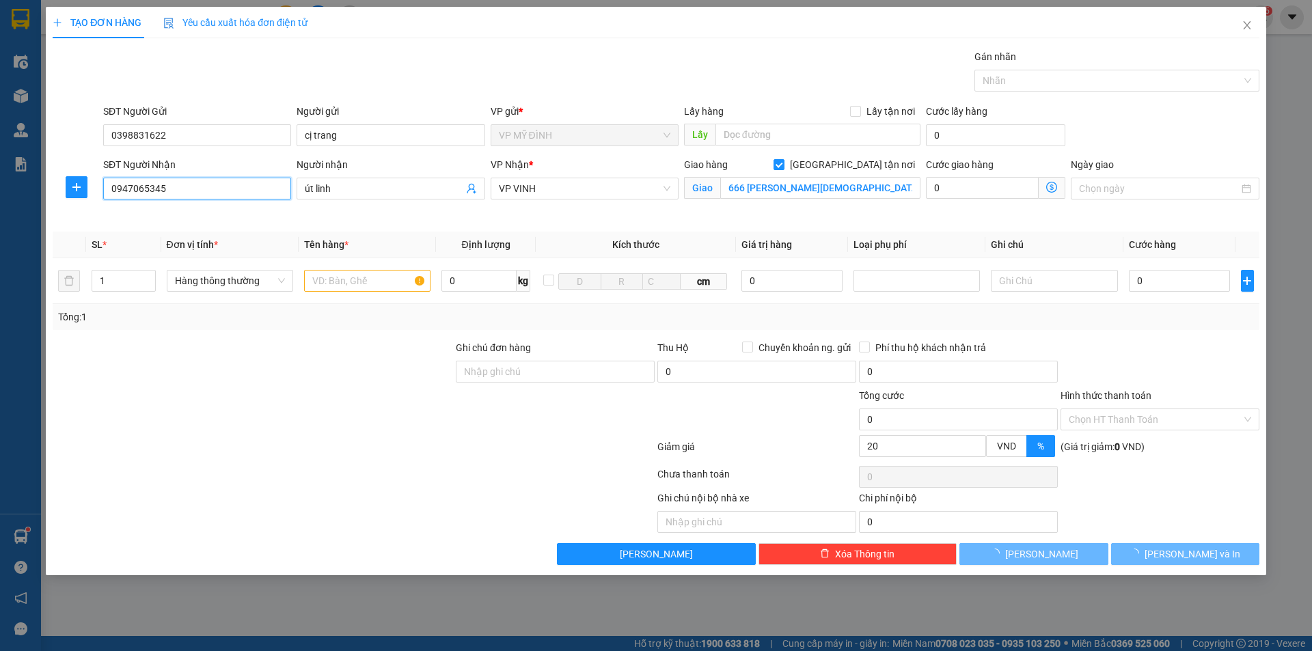
click at [170, 184] on input "0947065345" at bounding box center [197, 189] width 188 height 22
click at [171, 184] on input "0947065345" at bounding box center [197, 189] width 188 height 22
type input "0336525581"
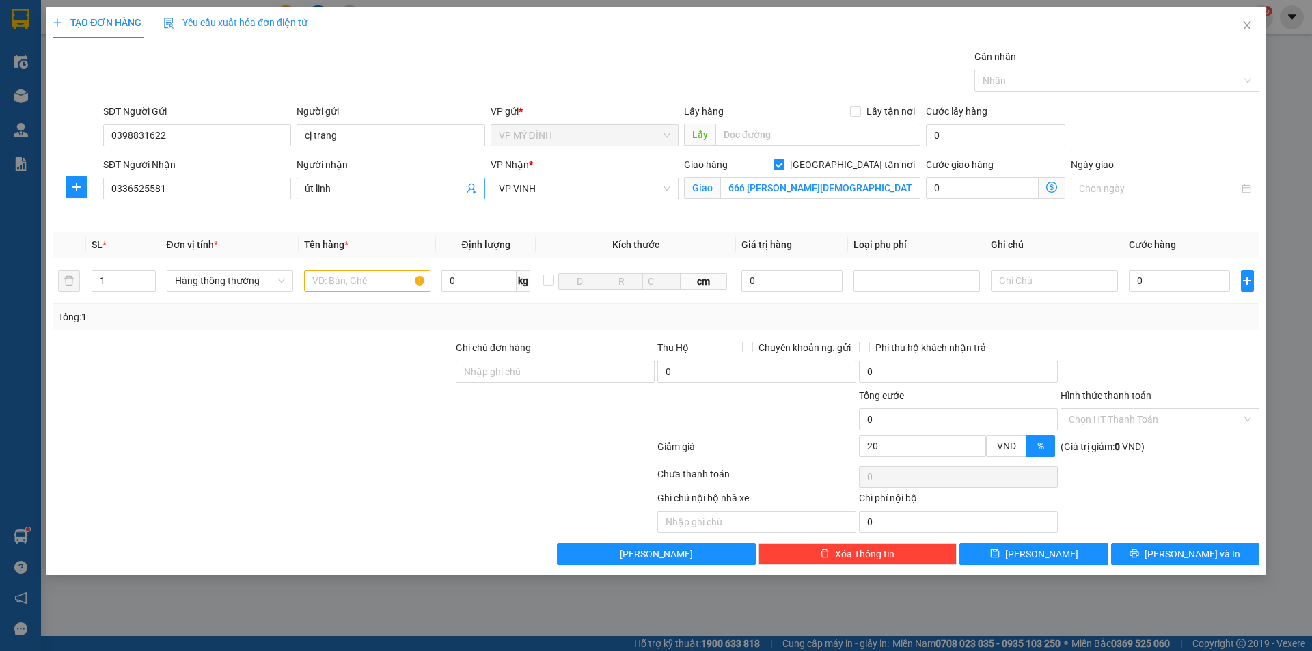
click at [368, 182] on input "út linh" at bounding box center [384, 188] width 158 height 15
click at [369, 182] on input "út linh" at bounding box center [384, 188] width 158 height 15
drag, startPoint x: 258, startPoint y: 488, endPoint x: 252, endPoint y: 482, distance: 8.7
click at [257, 486] on div at bounding box center [353, 476] width 605 height 27
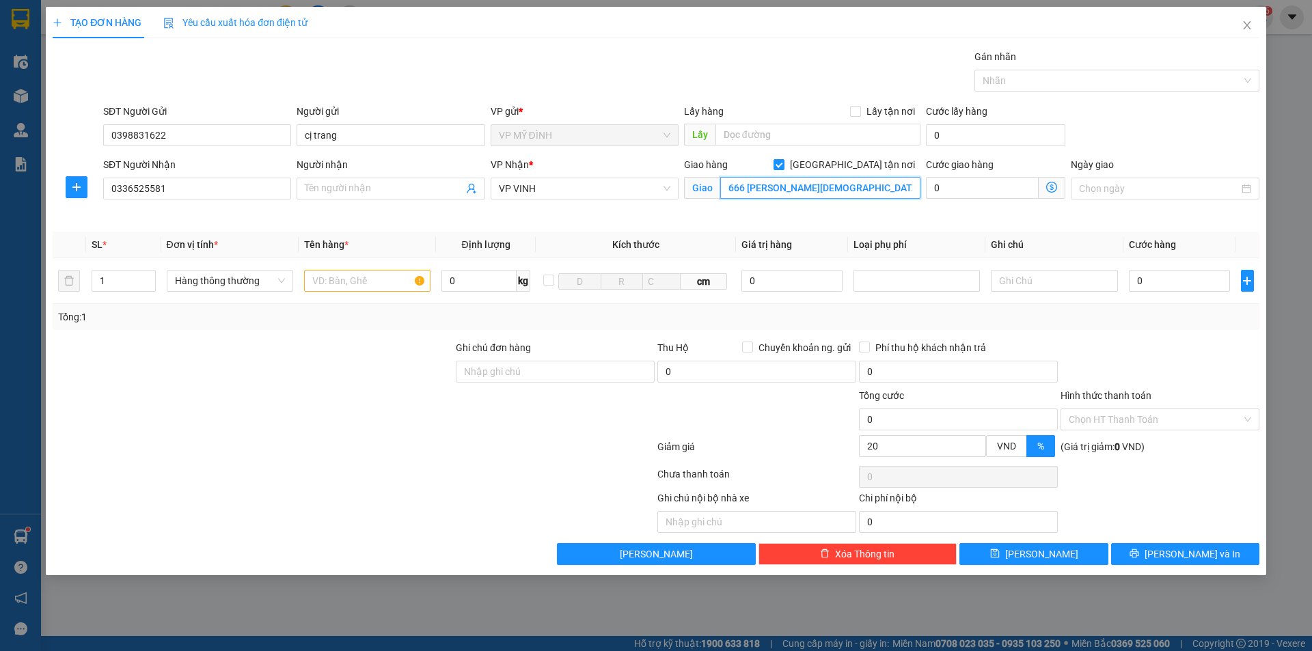
click at [838, 194] on input "666 phạm hồng thái" at bounding box center [820, 188] width 200 height 22
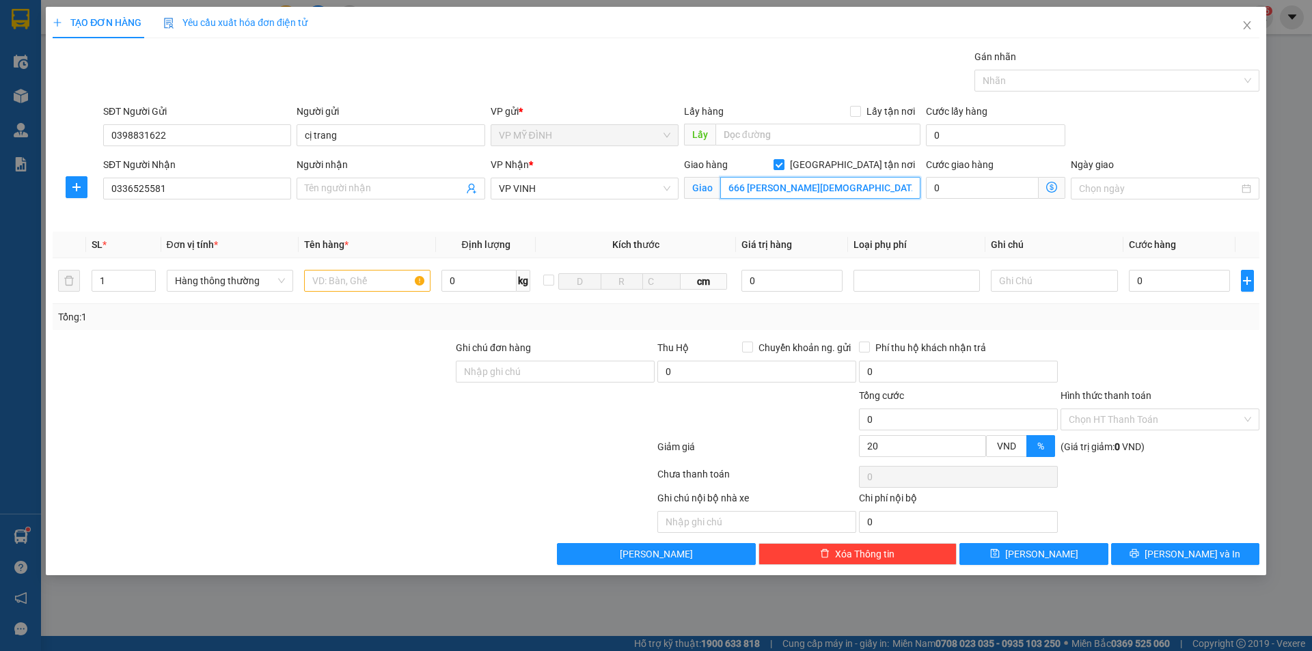
click at [838, 194] on input "666 phạm hồng thái" at bounding box center [820, 188] width 200 height 22
type input "="
click at [802, 187] on input "text" at bounding box center [820, 188] width 200 height 22
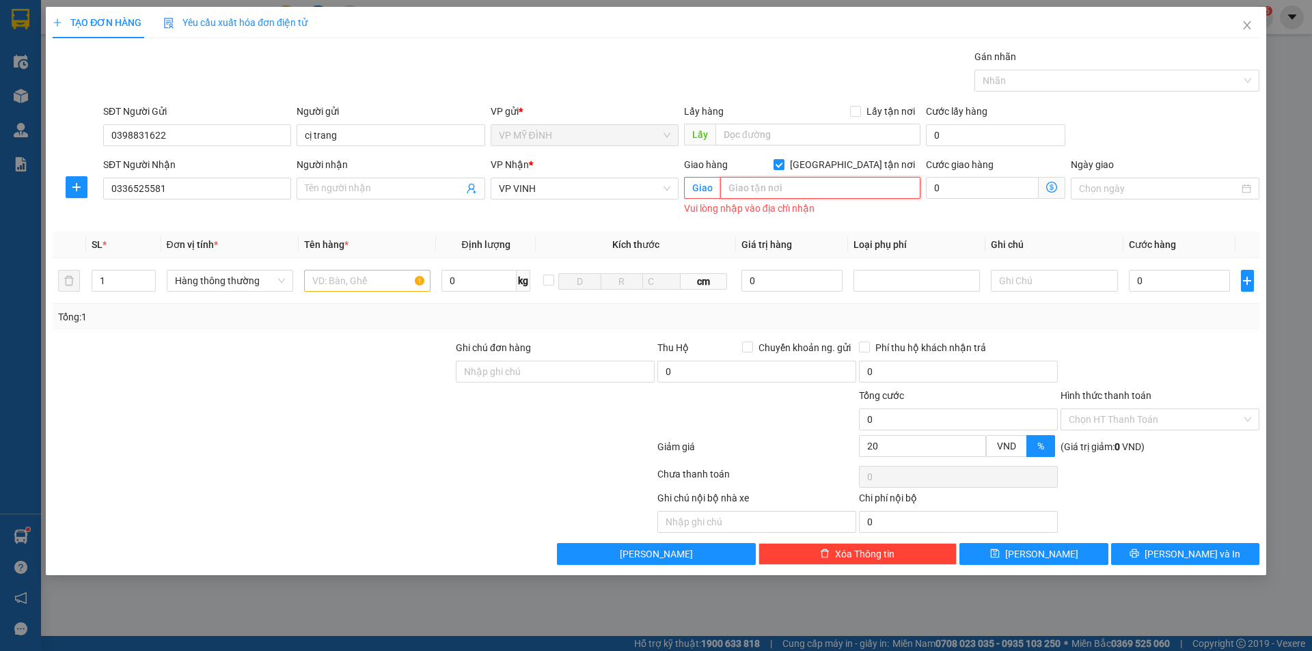
click at [802, 187] on input "text" at bounding box center [820, 188] width 200 height 22
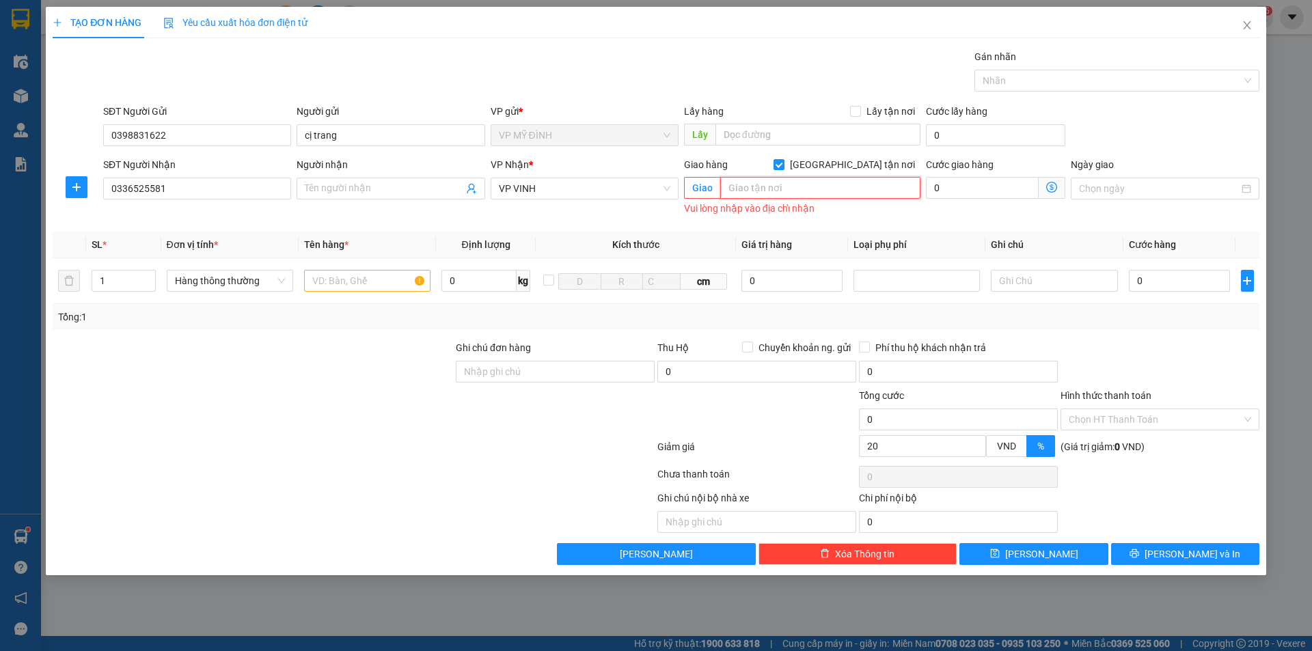
click at [802, 187] on input "text" at bounding box center [820, 188] width 200 height 22
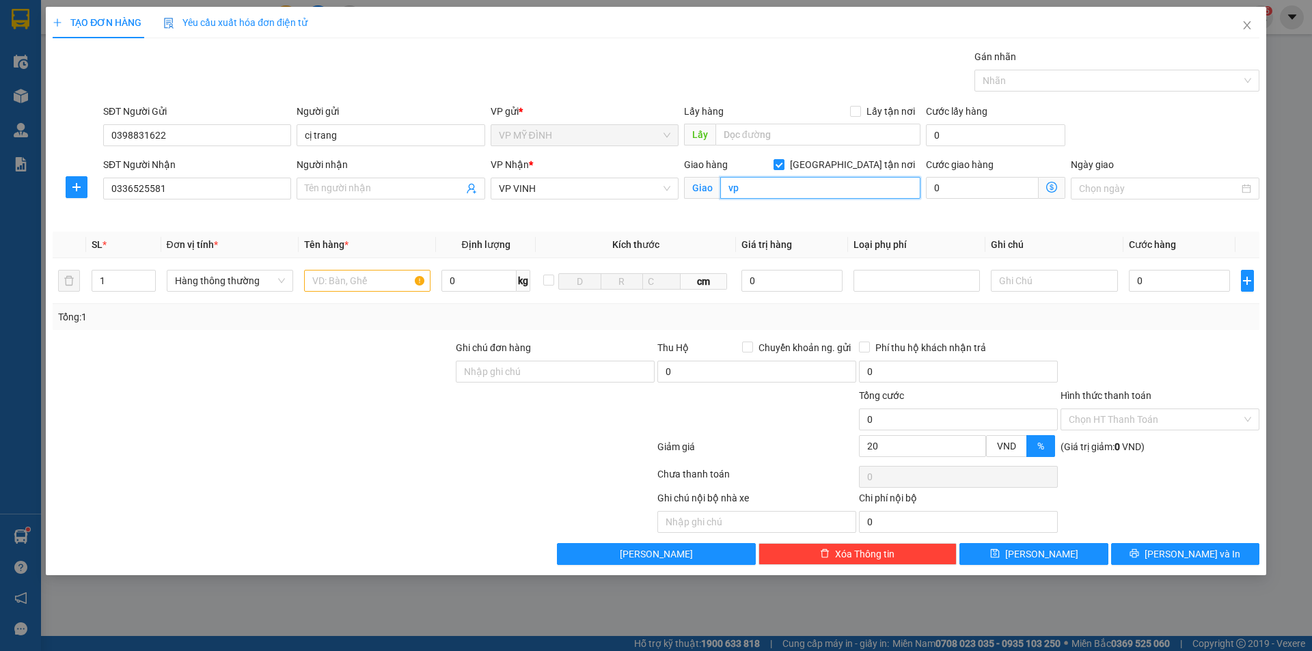
type input "vp"
drag, startPoint x: 289, startPoint y: 501, endPoint x: 291, endPoint y: 488, distance: 13.8
click at [290, 493] on div at bounding box center [227, 512] width 353 height 42
click at [191, 192] on input "0336525581" at bounding box center [197, 189] width 188 height 22
click at [191, 191] on input "0336525581" at bounding box center [197, 189] width 188 height 22
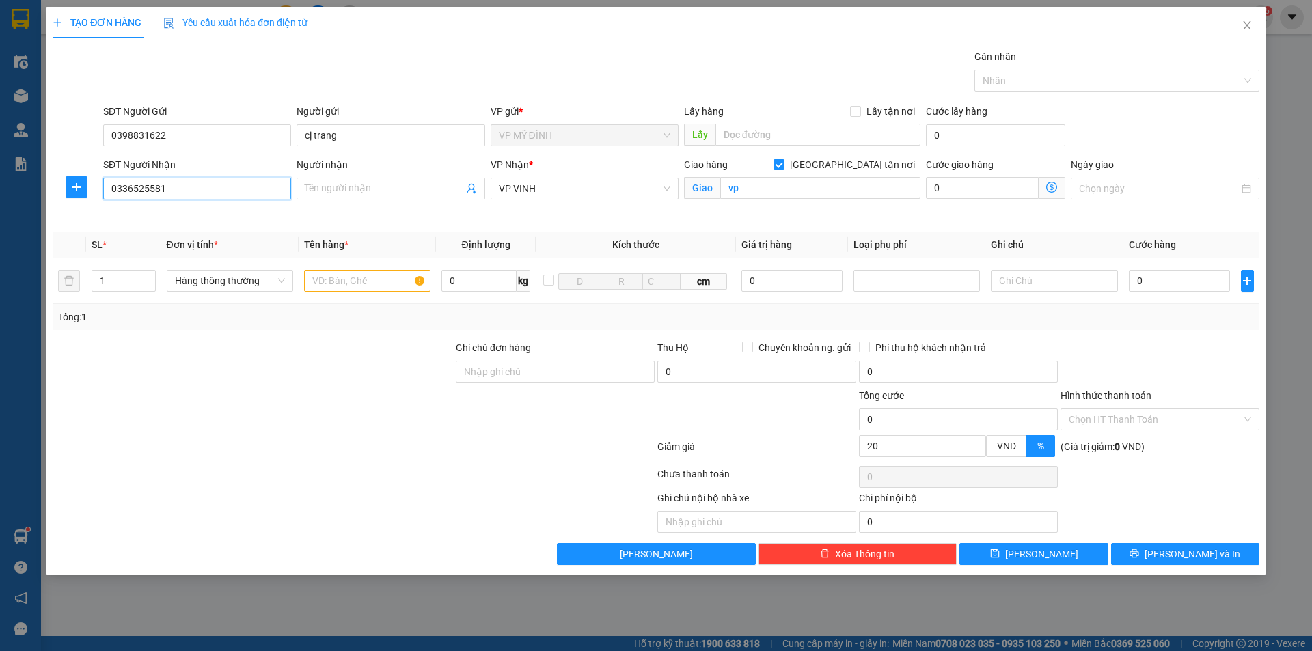
click at [191, 191] on input "0336525581" at bounding box center [197, 189] width 188 height 22
click at [189, 191] on input "SĐT Người Nhận" at bounding box center [197, 189] width 188 height 22
click at [167, 220] on div "0947065345 - út linh" at bounding box center [196, 215] width 171 height 15
type input "0947065345"
type input "út linh"
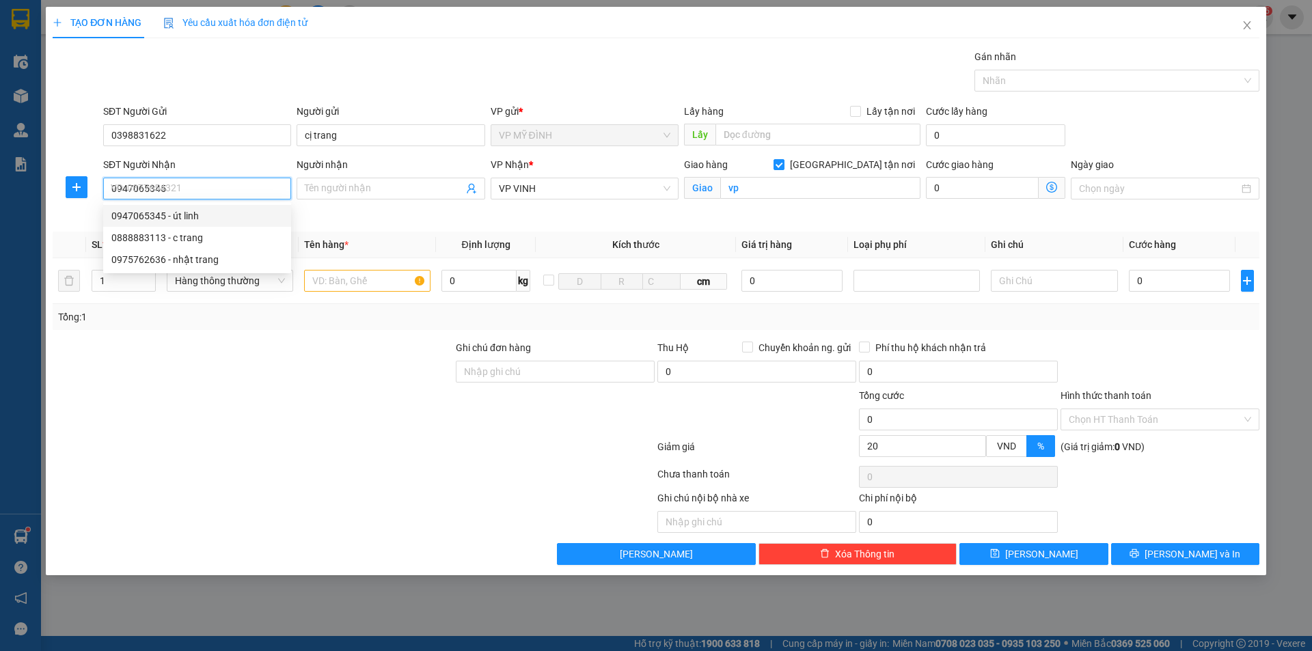
type input "666 phạm hồng thái"
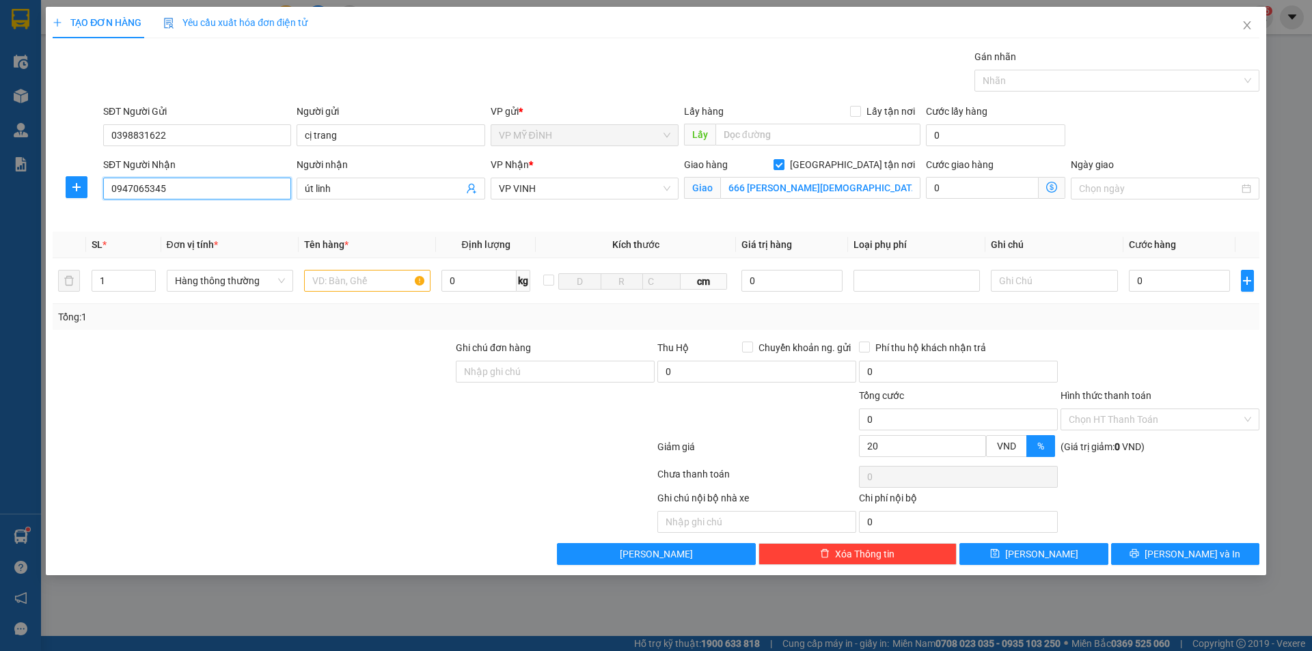
type input "0947065345"
click at [270, 415] on div at bounding box center [252, 412] width 403 height 48
click at [361, 287] on input "text" at bounding box center [367, 281] width 126 height 22
type input "d"
type input "đ"
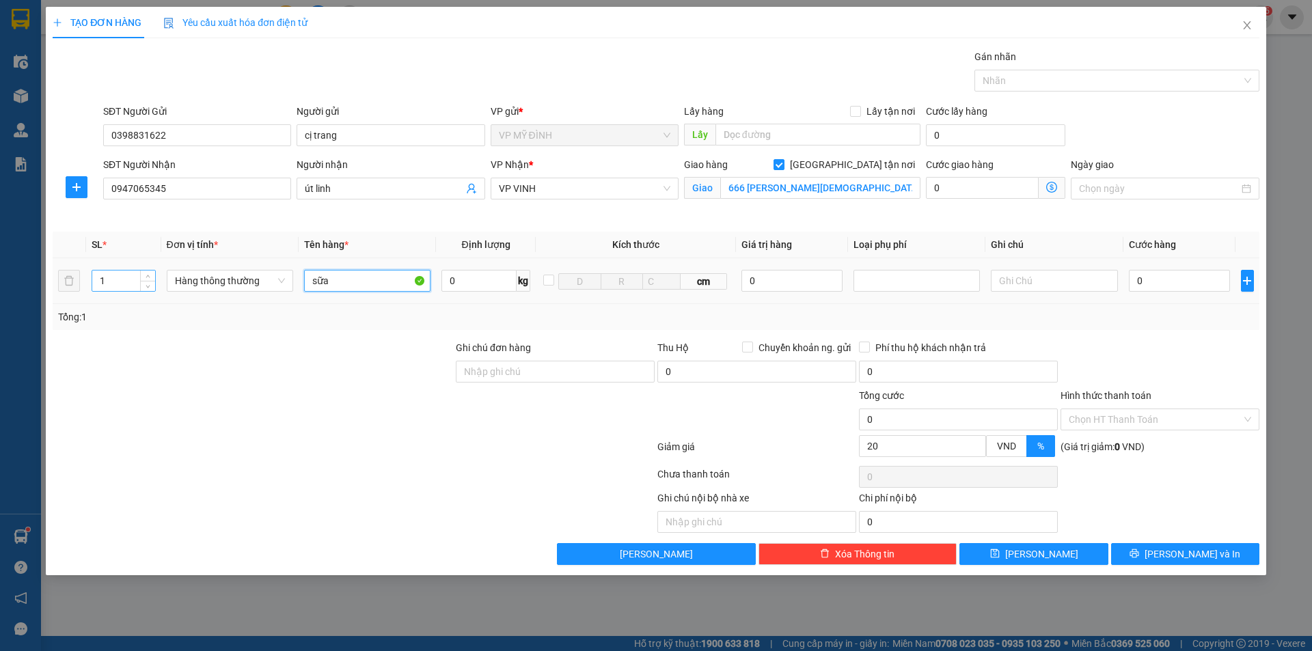
type input "sữa"
click at [115, 290] on input "1" at bounding box center [123, 281] width 63 height 20
type input "2"
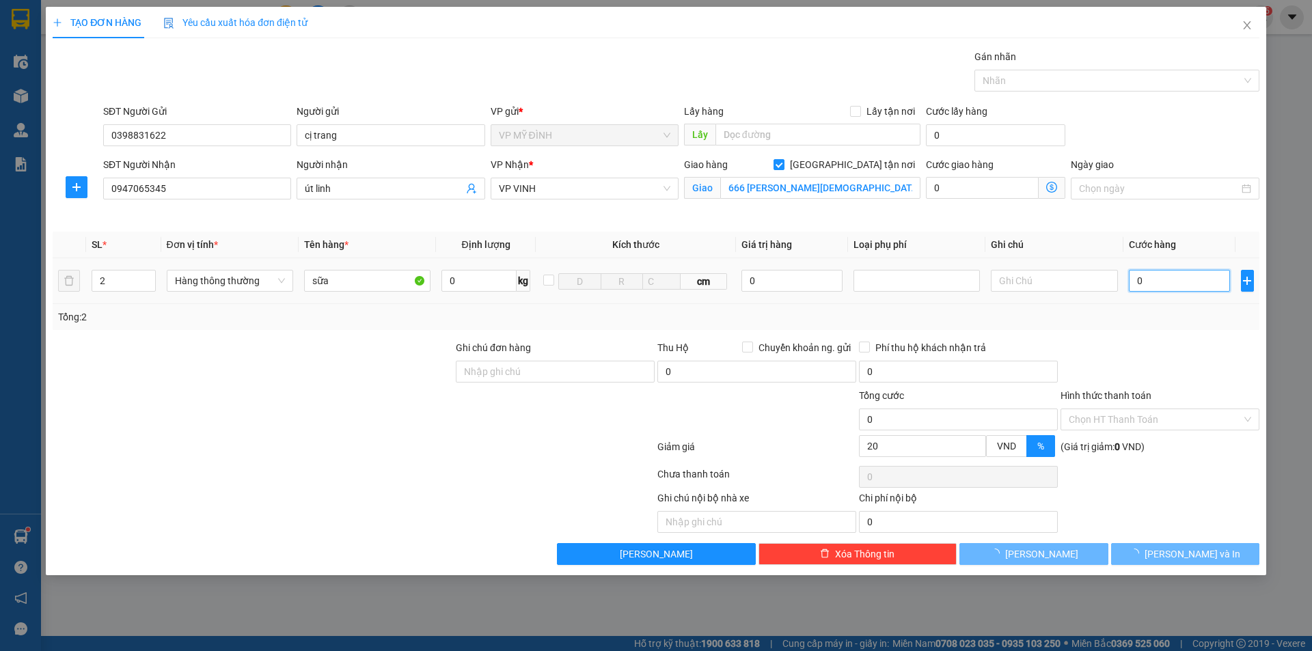
click at [1176, 283] on input "0" at bounding box center [1180, 281] width 102 height 22
type input "8"
type input "80"
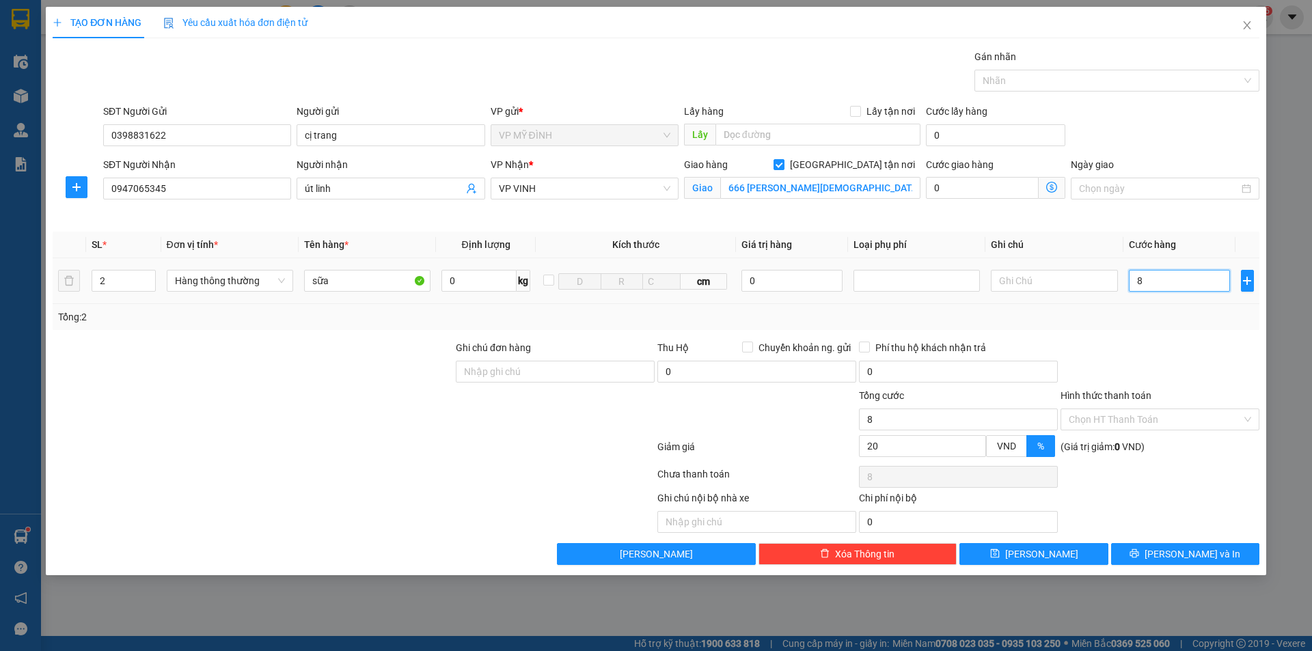
type input "80"
type input "80.000"
type input "64.000"
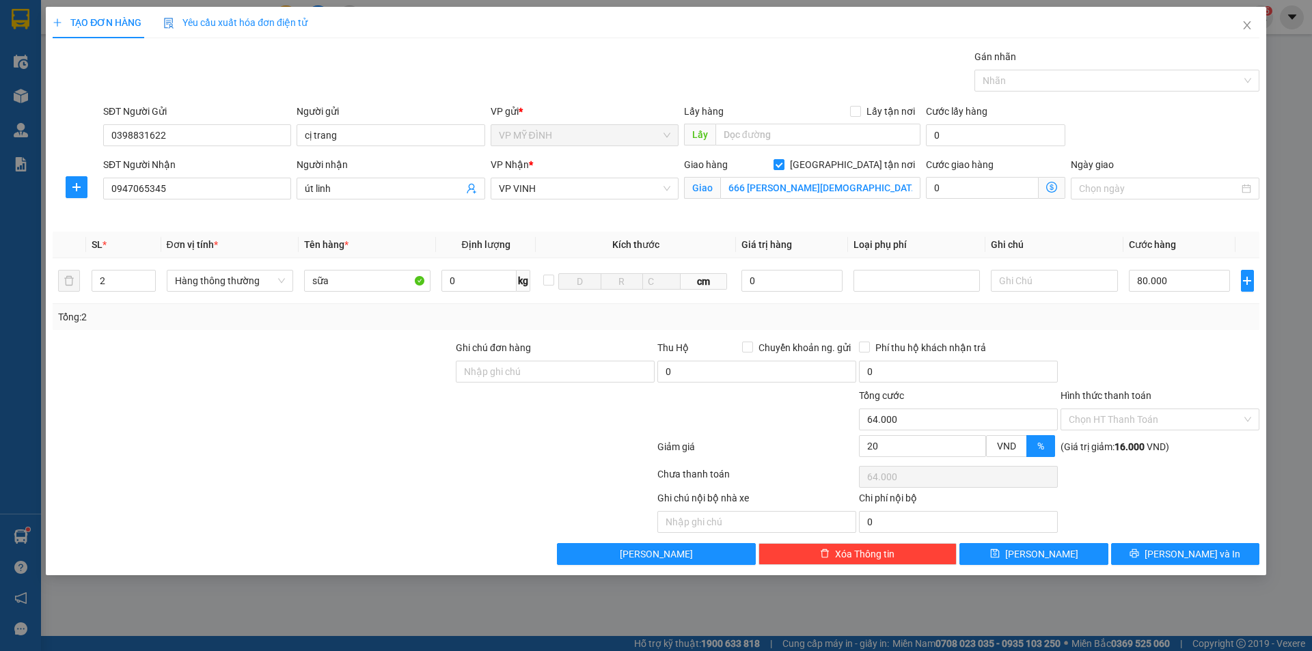
click at [1173, 324] on div "Tổng: 2" at bounding box center [656, 316] width 1196 height 15
click at [1228, 560] on button "Lưu và In" at bounding box center [1185, 554] width 148 height 22
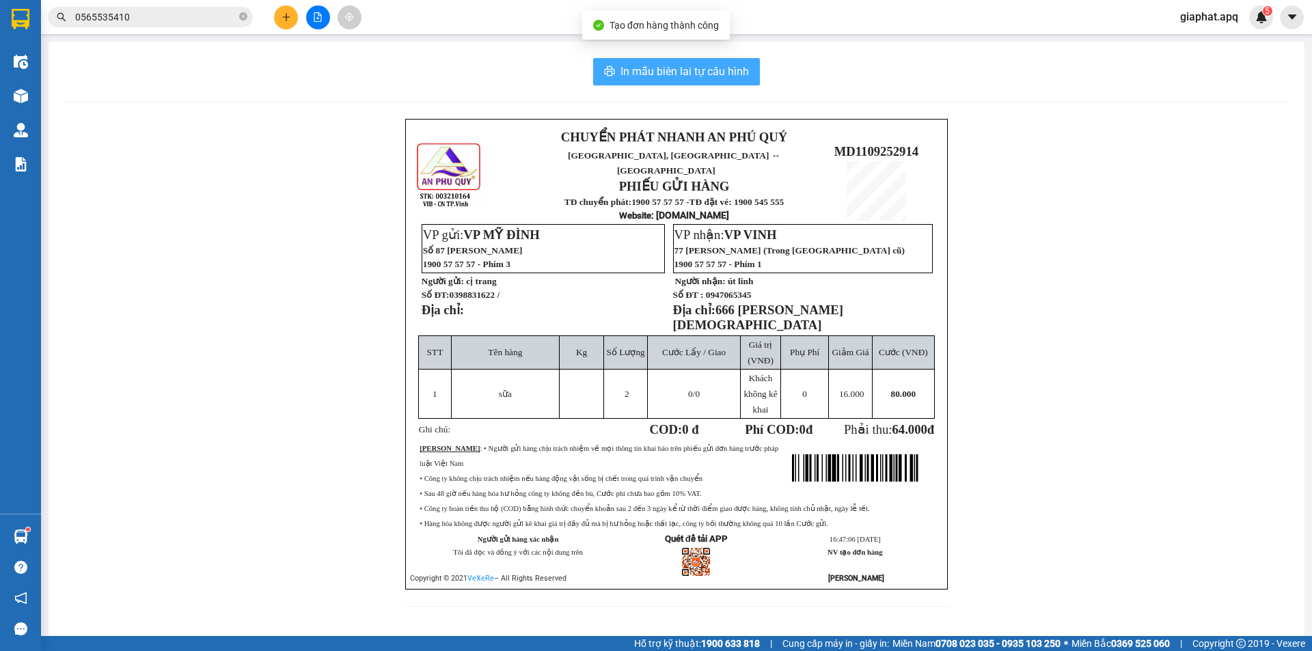
click at [679, 77] on span "In mẫu biên lai tự cấu hình" at bounding box center [684, 71] width 128 height 17
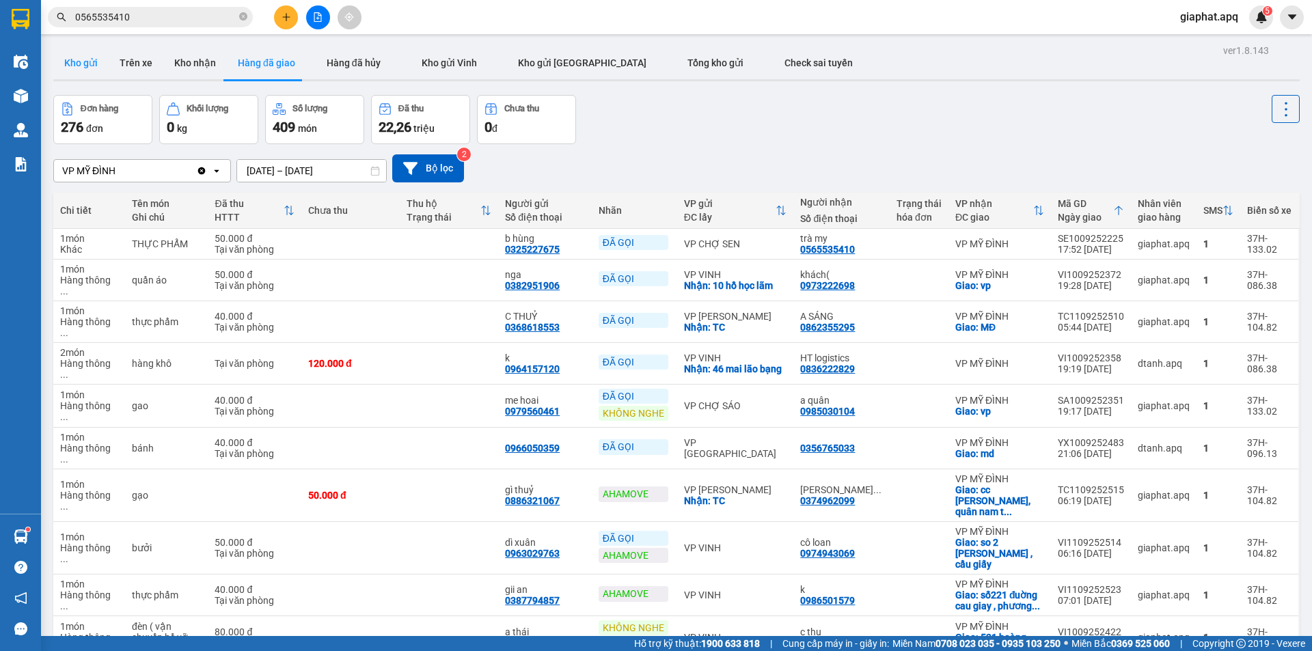
click at [58, 68] on button "Kho gửi" at bounding box center [80, 62] width 55 height 33
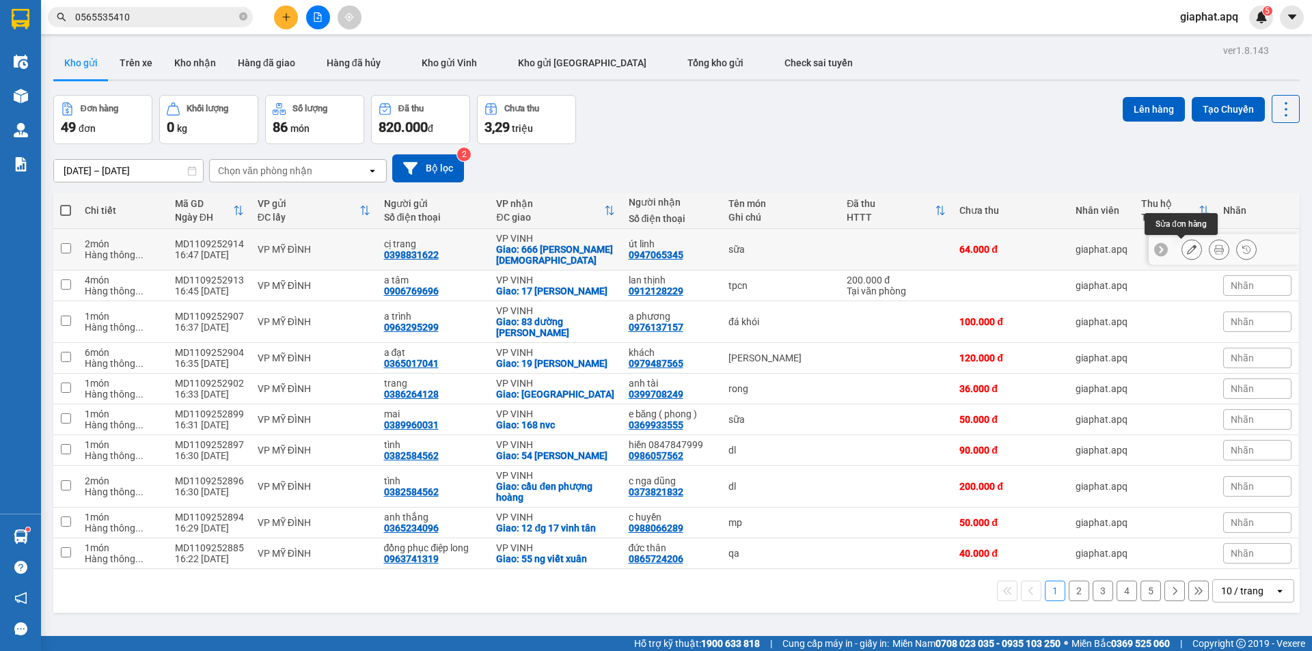
click at [1187, 251] on icon at bounding box center [1192, 250] width 10 height 10
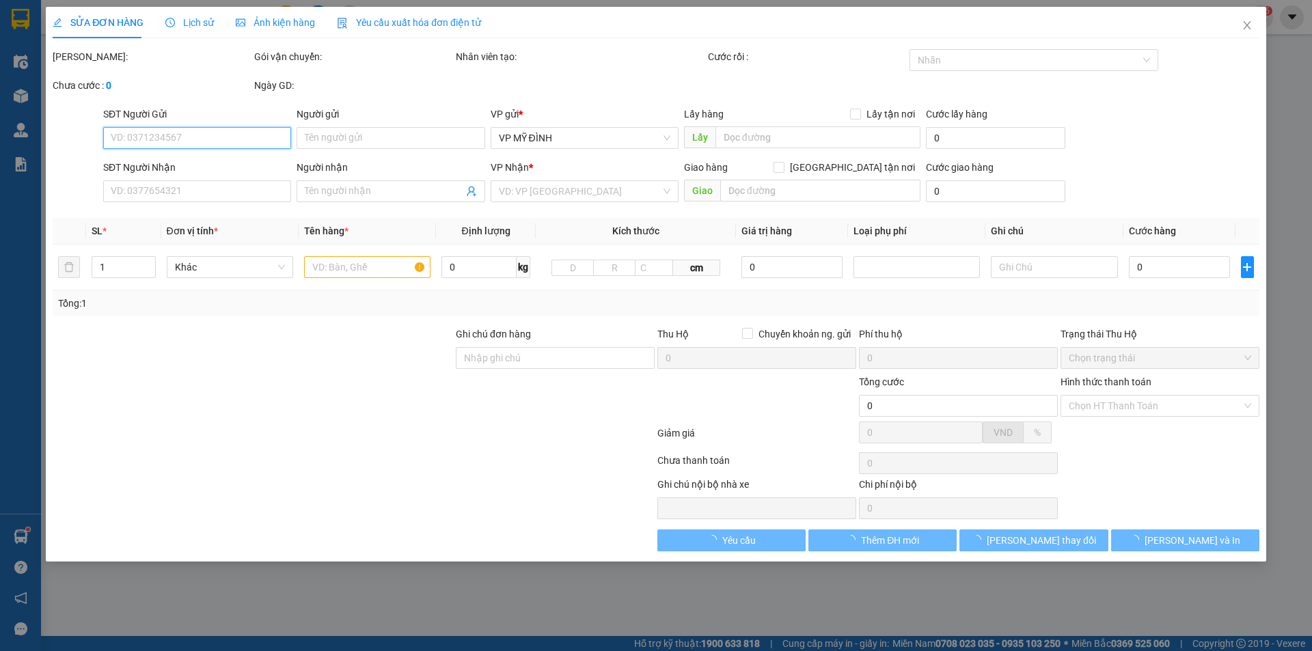
type input "0398831622"
type input "cị trang"
type input "0947065345"
type input "út linh"
checkbox input "true"
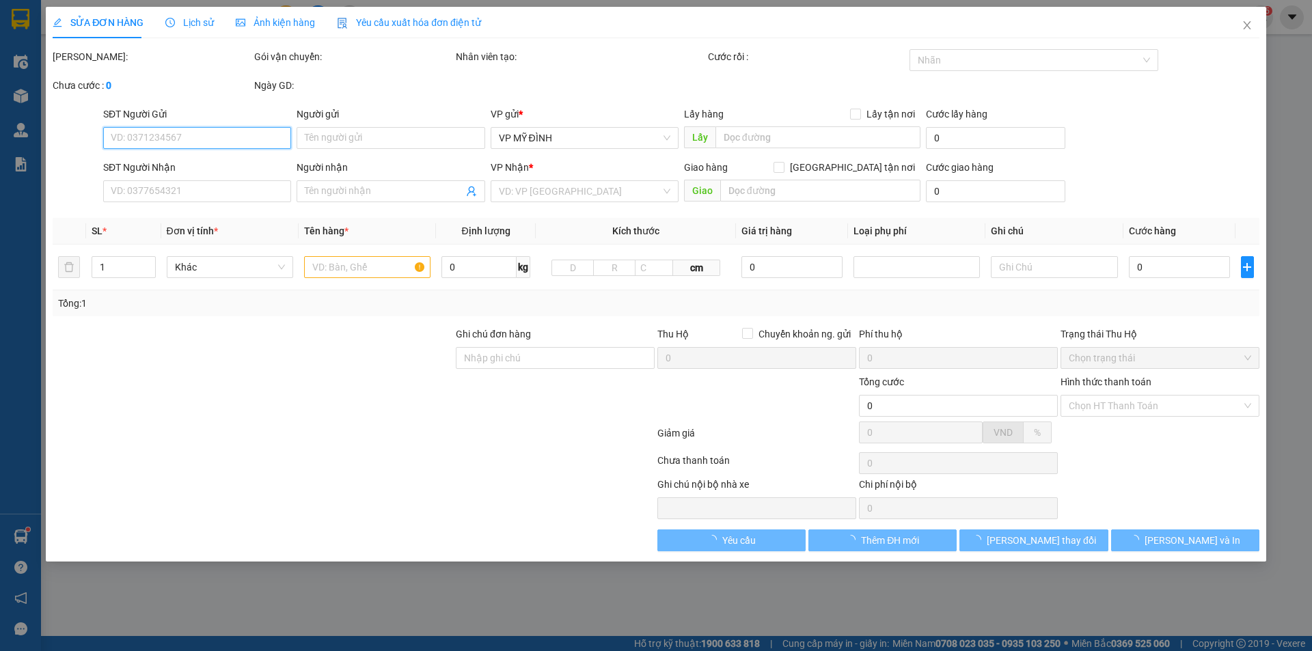
type input "666 phạm hồng thái"
type input "64.000"
type input "20"
type input "64.000"
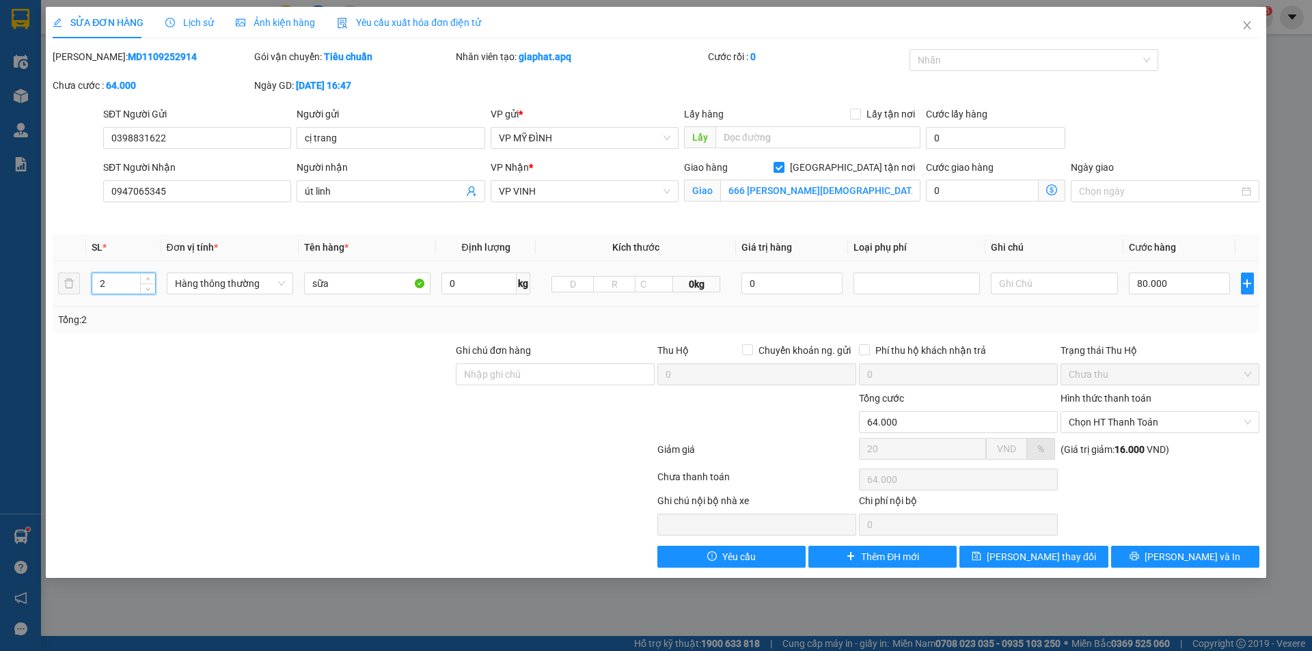
click at [124, 290] on input "2" at bounding box center [123, 283] width 63 height 20
type input "1"
click at [1192, 289] on input "80.000" at bounding box center [1180, 284] width 102 height 22
type input "4"
type input "-15.996"
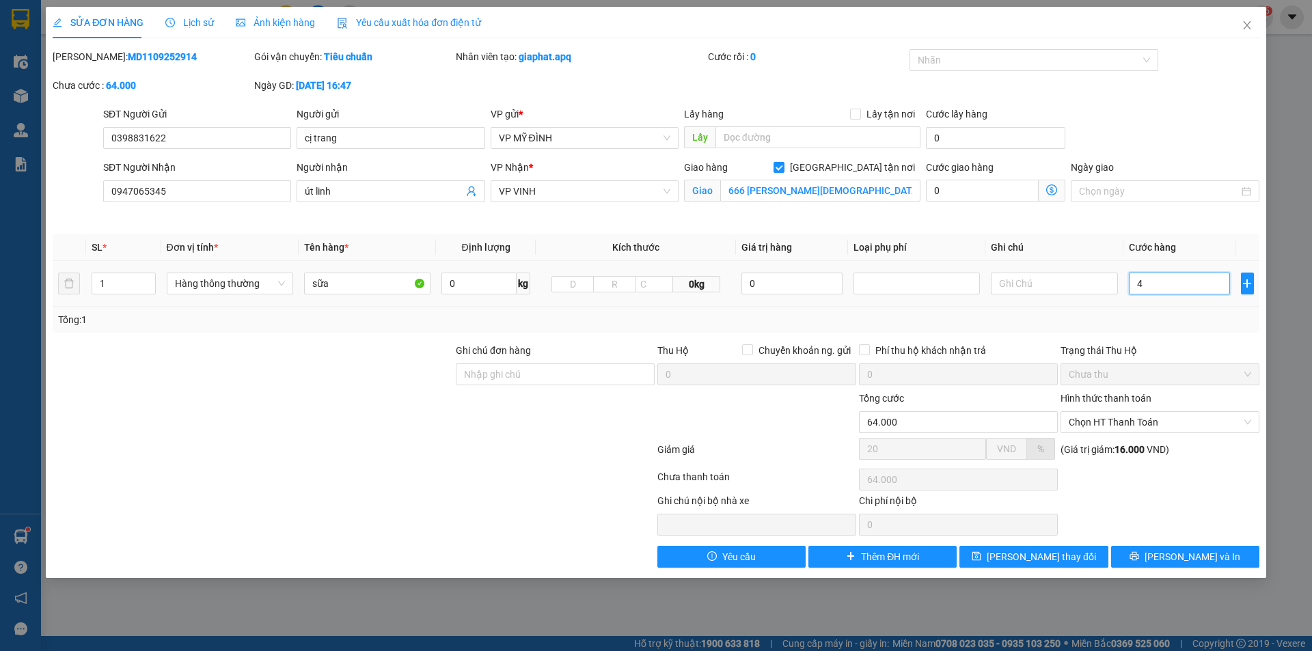
type input "-15.996"
type input "-15.960"
type input "40"
click at [1197, 490] on div "Chọn HT Thanh Toán" at bounding box center [1160, 479] width 202 height 27
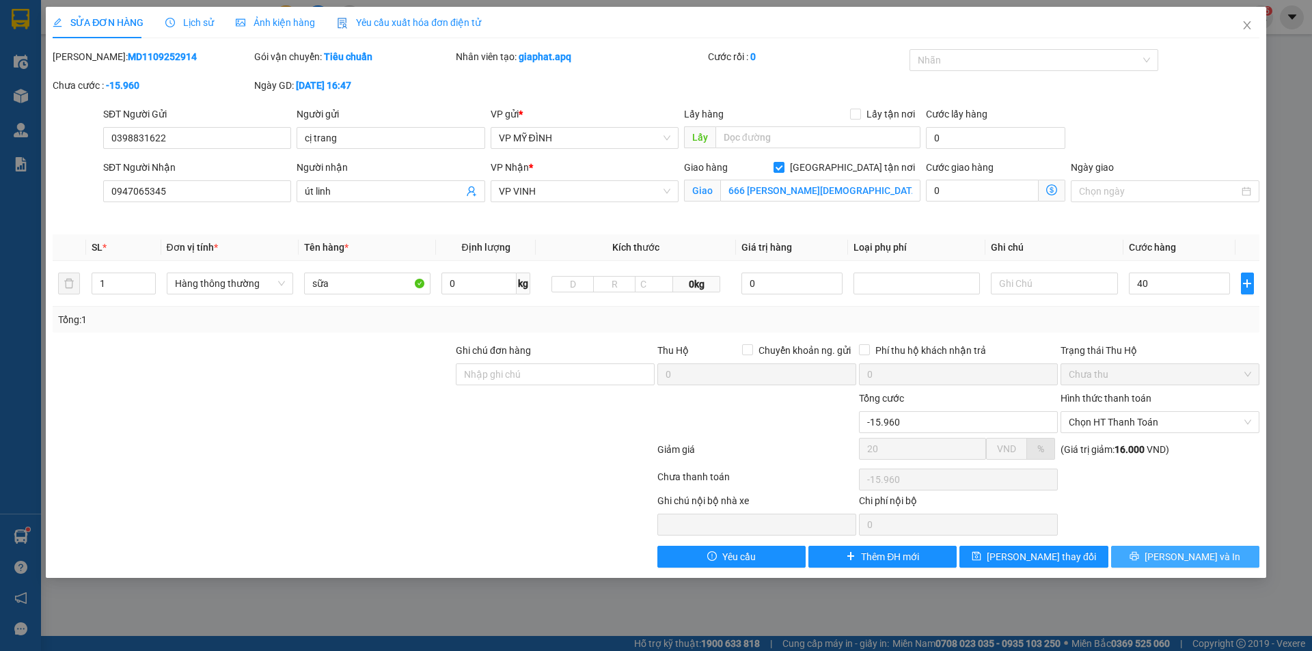
type input "24.000"
type input "40.000"
click at [1139, 560] on icon "printer" at bounding box center [1134, 556] width 10 height 10
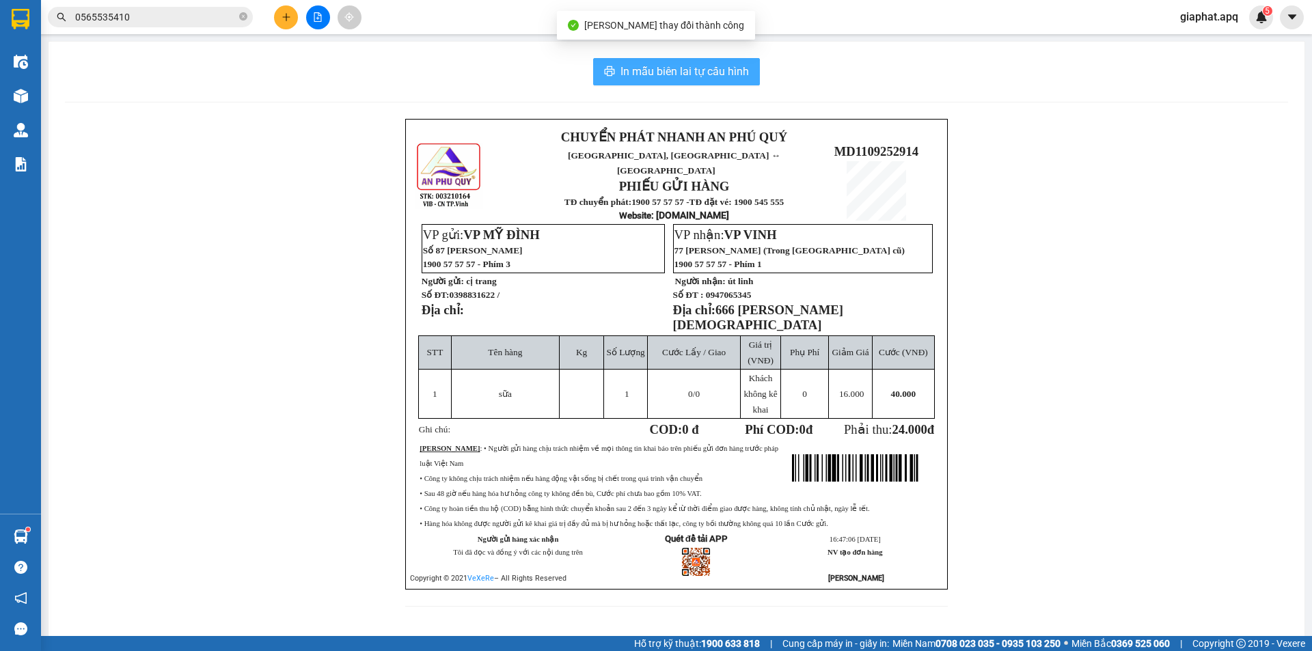
click at [708, 79] on span "In mẫu biên lai tự cấu hình" at bounding box center [684, 71] width 128 height 17
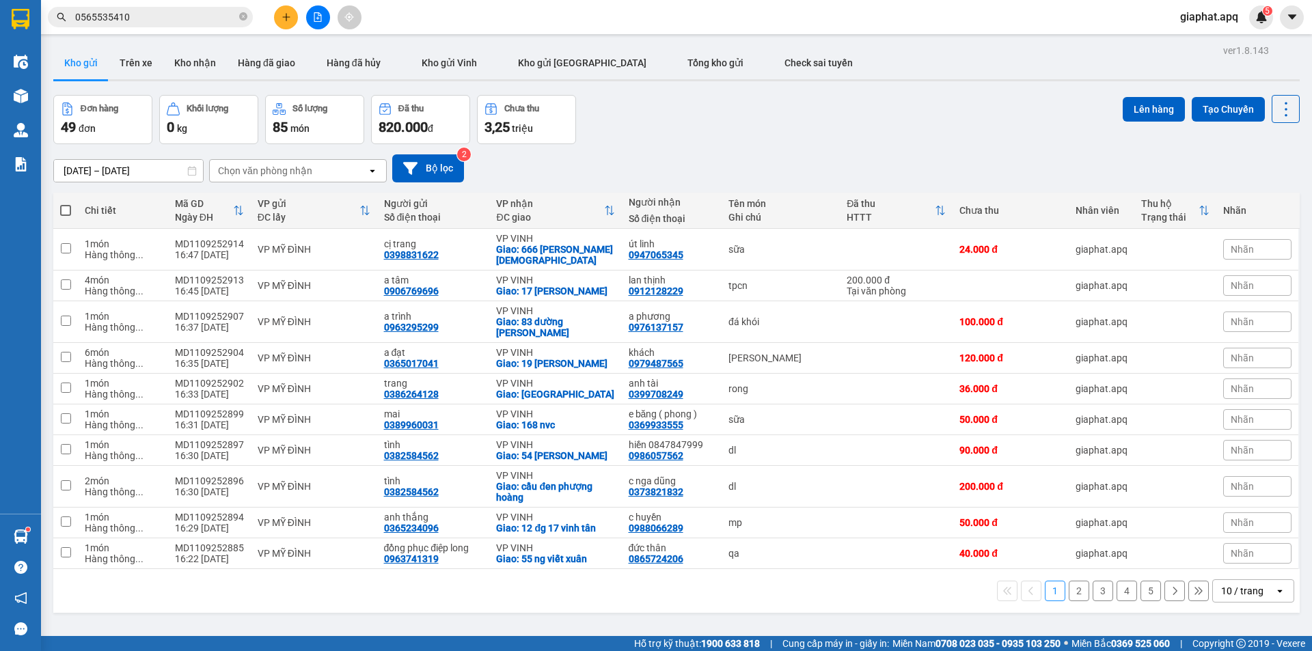
click at [286, 18] on icon "plus" at bounding box center [286, 17] width 10 height 10
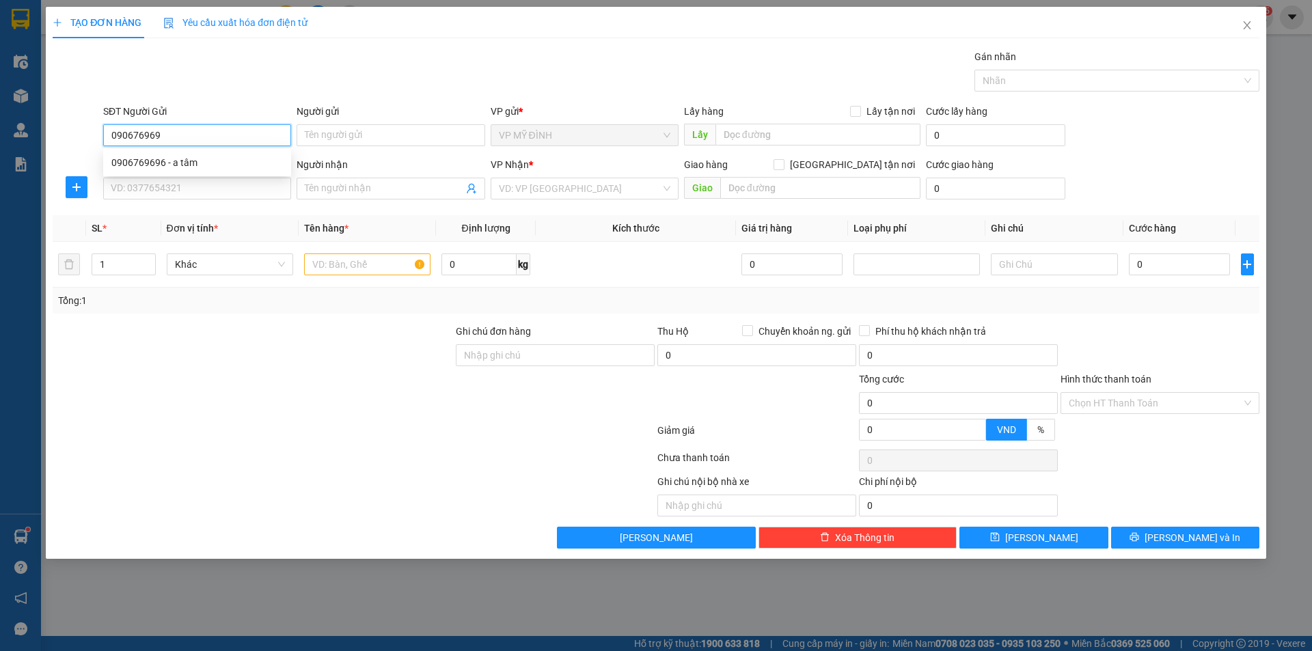
type input "0906769696"
click at [171, 164] on div "0906769696 - a tâm" at bounding box center [196, 162] width 171 height 15
type input "a tâm"
type input "0906769696"
click at [198, 203] on div "SĐT Người Nhận VD: 0377654321" at bounding box center [197, 181] width 188 height 48
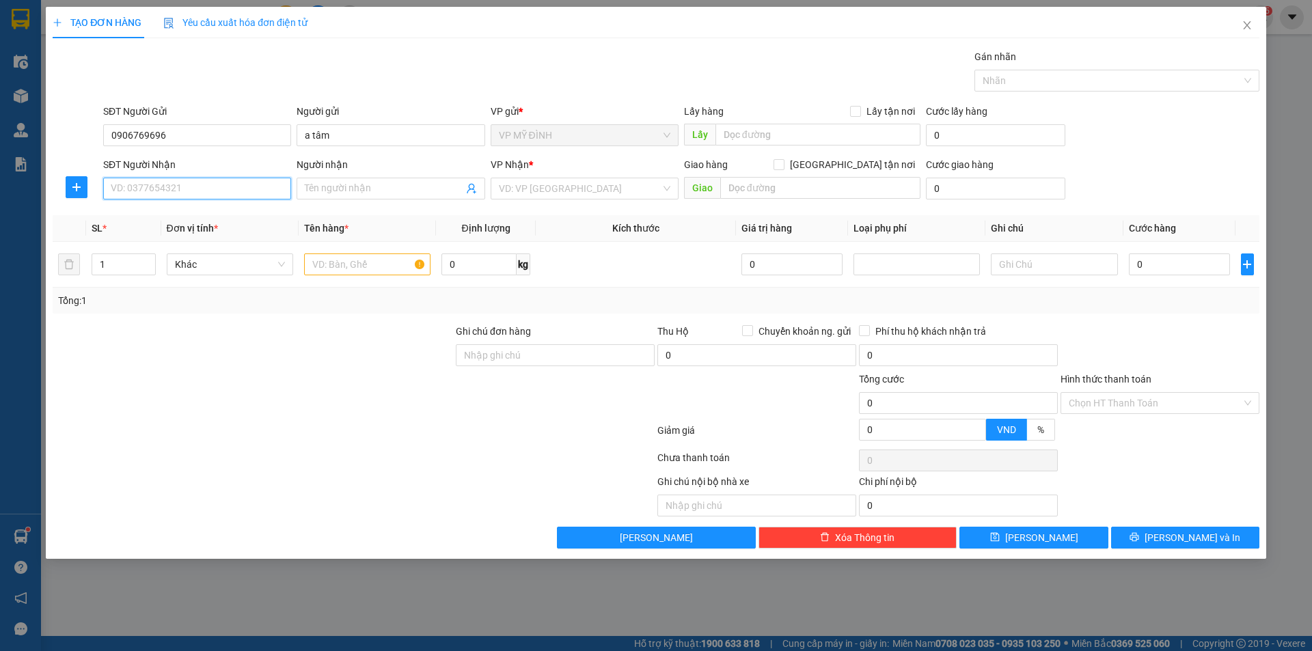
click at [199, 197] on input "SĐT Người Nhận" at bounding box center [197, 189] width 188 height 22
type input "0982094588"
click at [144, 218] on div "0982094588 - a cương" at bounding box center [196, 215] width 171 height 15
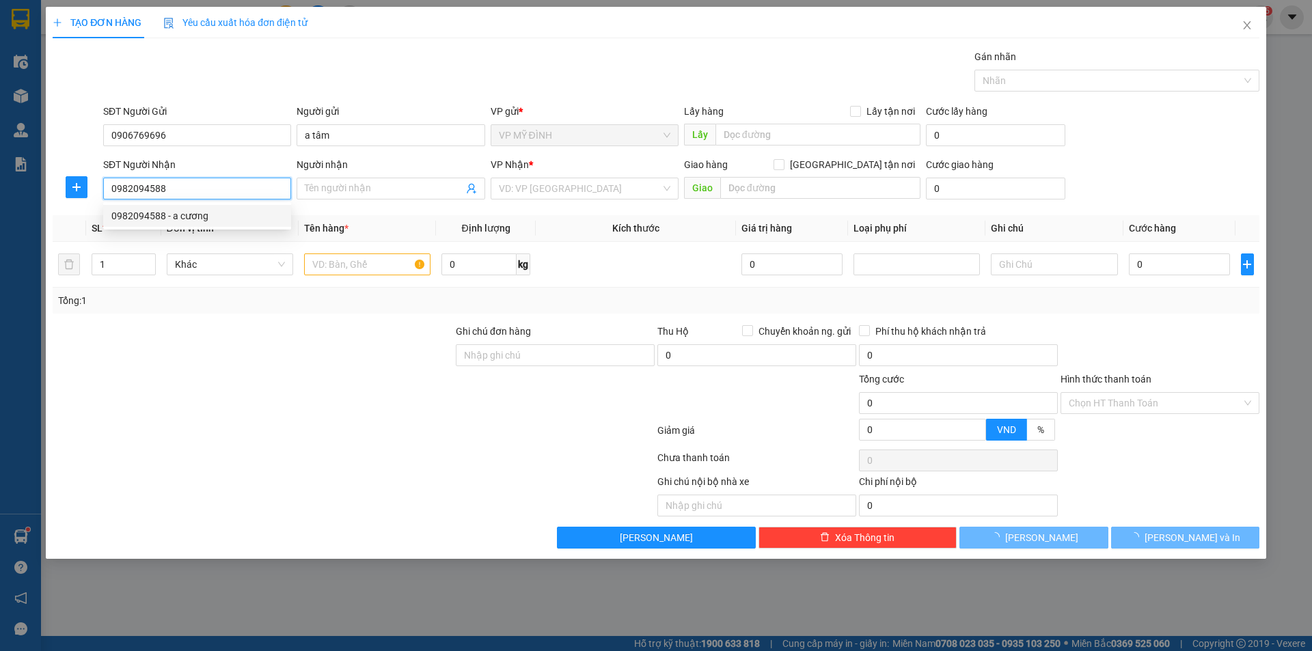
type input "a cương"
checkbox input "true"
type input "vp"
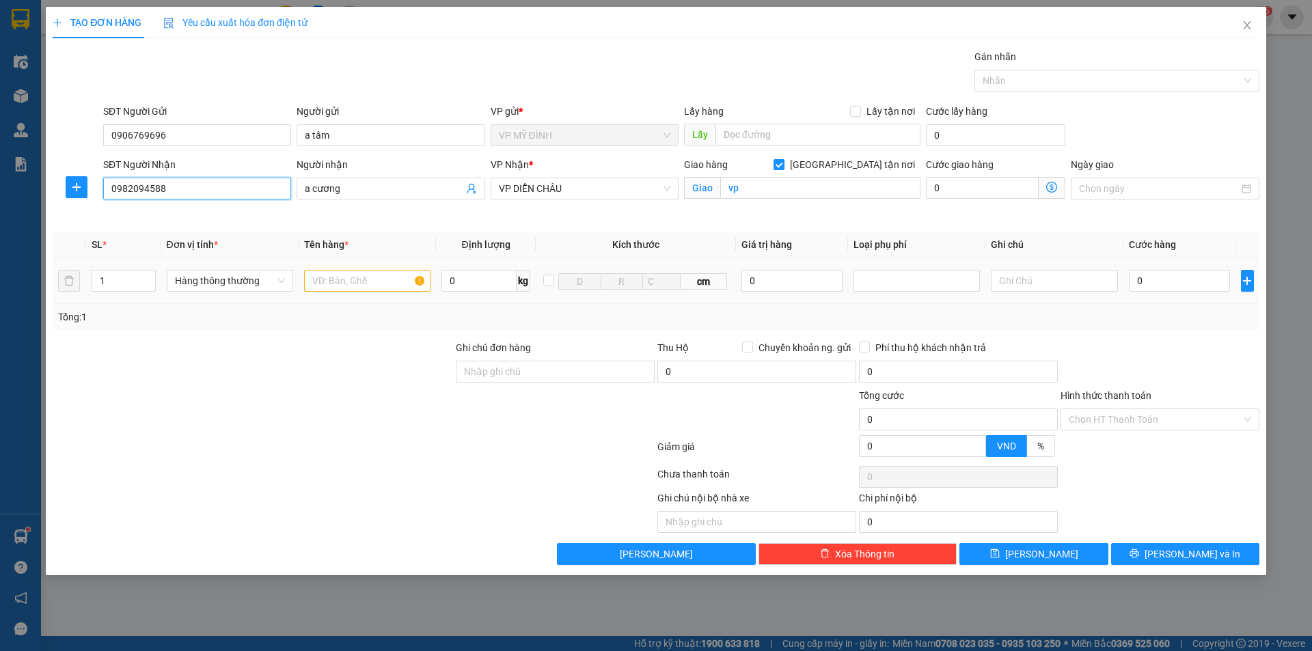
type input "0982094588"
click at [326, 288] on input "text" at bounding box center [367, 281] width 126 height 22
type input "thuốc thú y"
click at [1155, 281] on input "0" at bounding box center [1180, 281] width 102 height 22
type input "5"
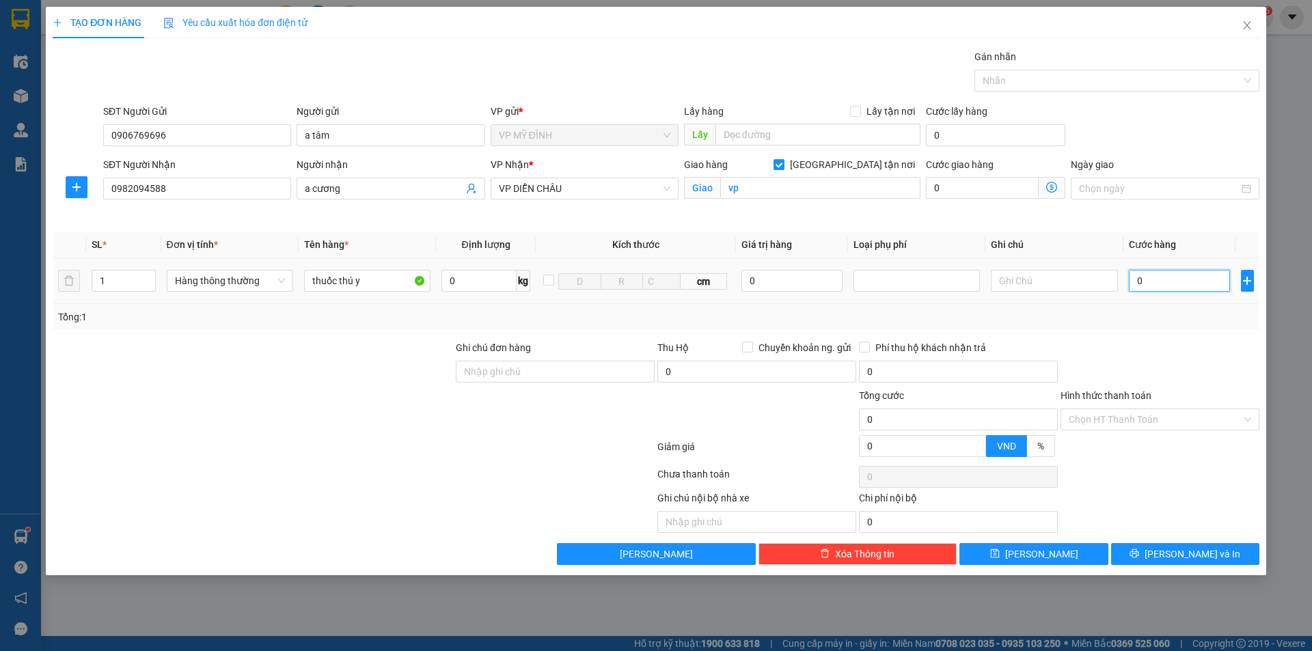
type input "5"
type input "50"
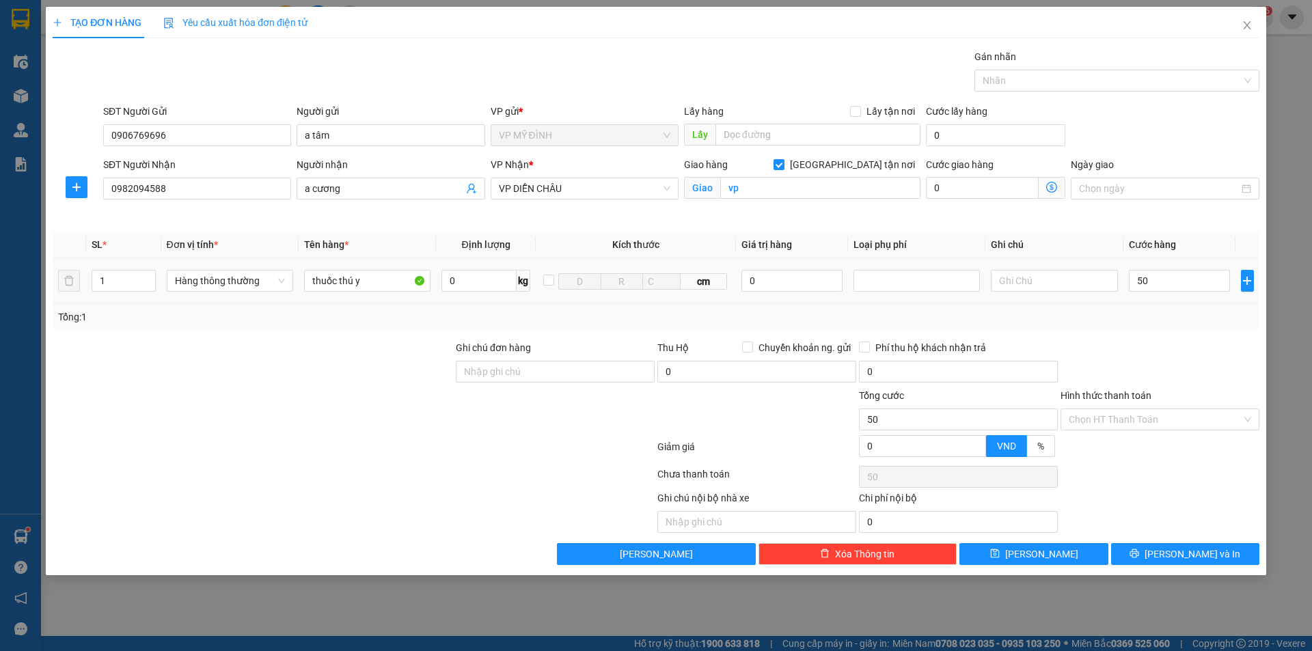
type input "50.000"
drag, startPoint x: 1189, startPoint y: 340, endPoint x: 1161, endPoint y: 411, distance: 76.4
click at [1189, 342] on div at bounding box center [1160, 364] width 202 height 48
click at [1158, 413] on input "Hình thức thanh toán" at bounding box center [1154, 419] width 173 height 20
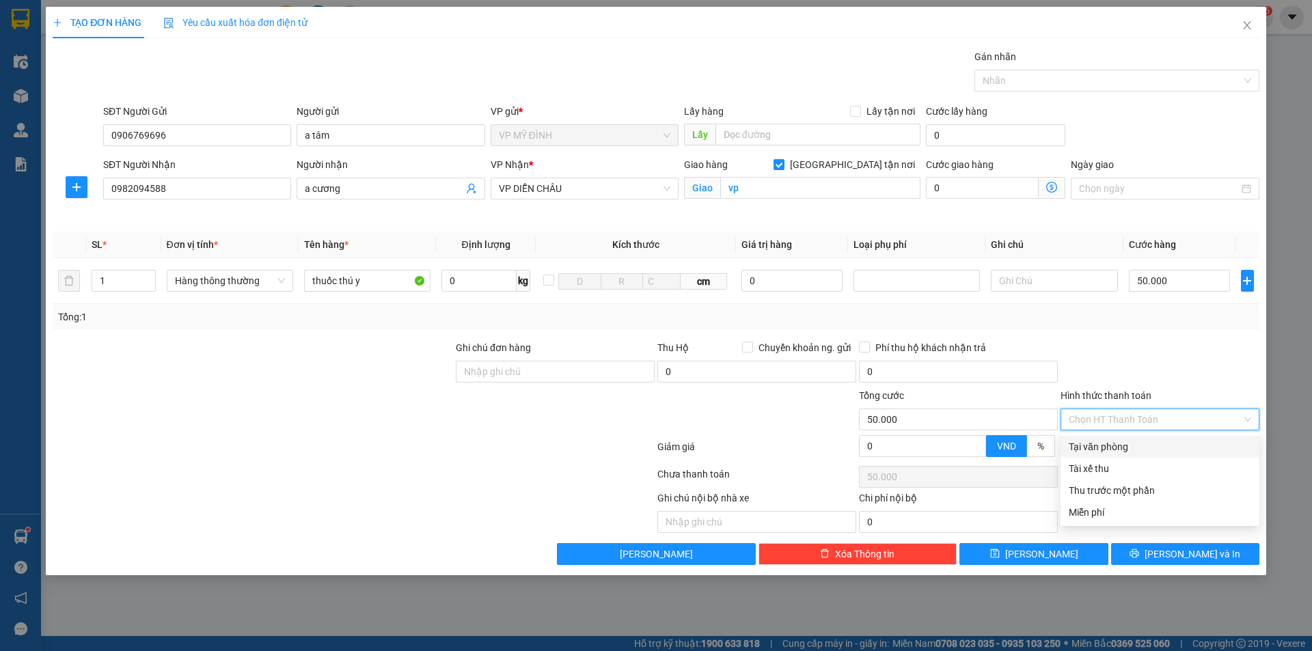
click at [1132, 441] on div "Tại văn phòng" at bounding box center [1159, 446] width 182 height 15
type input "0"
click at [1148, 522] on div "Ghi chú nội bộ nhà xe Chi phí nội bộ 0" at bounding box center [655, 512] width 1209 height 42
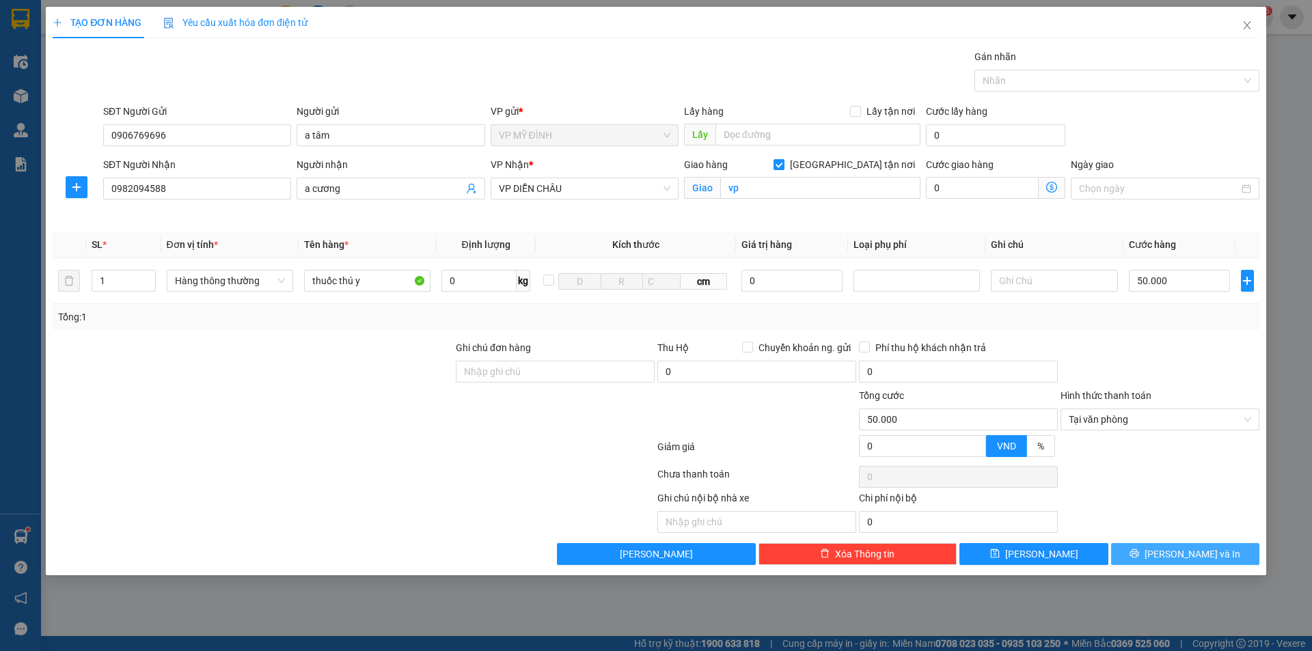
click at [1139, 549] on icon "printer" at bounding box center [1134, 554] width 10 height 10
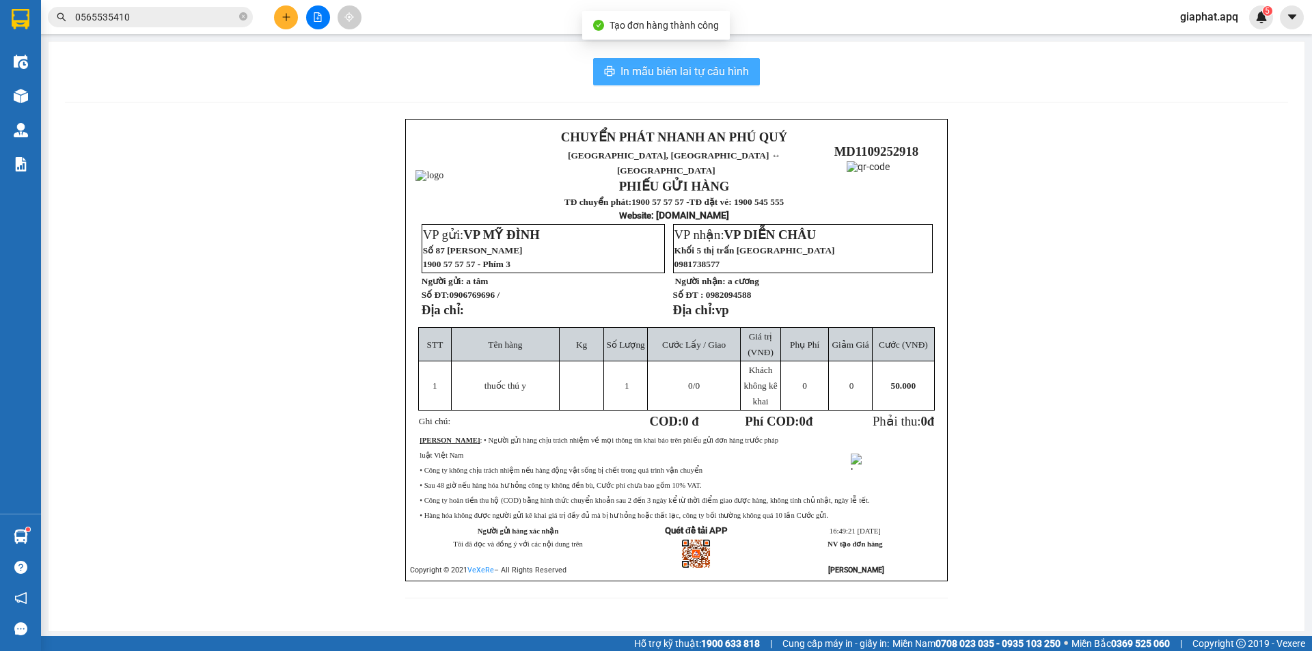
click at [606, 68] on icon "printer" at bounding box center [609, 71] width 11 height 11
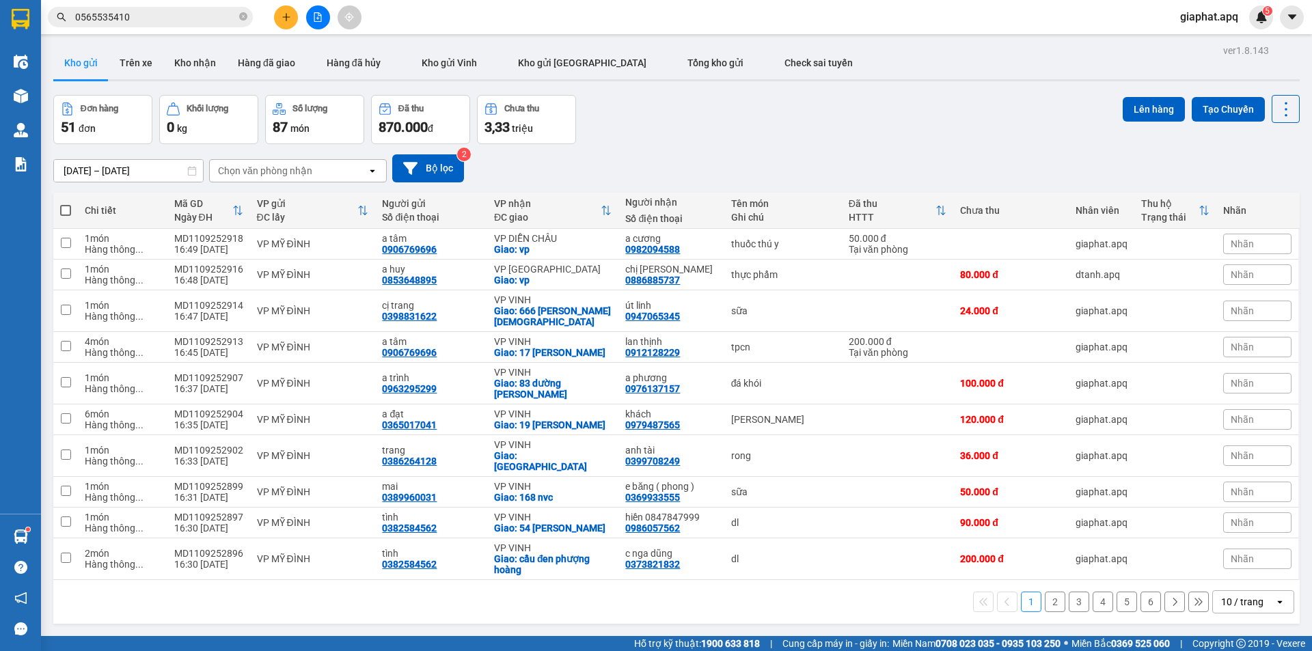
click at [827, 103] on div "Đơn hàng 51 đơn Khối lượng 0 kg Số lượng 87 món Đã thu 870.000 đ Chưa thu 3,33 …" at bounding box center [676, 119] width 1246 height 49
click at [281, 12] on button at bounding box center [286, 17] width 24 height 24
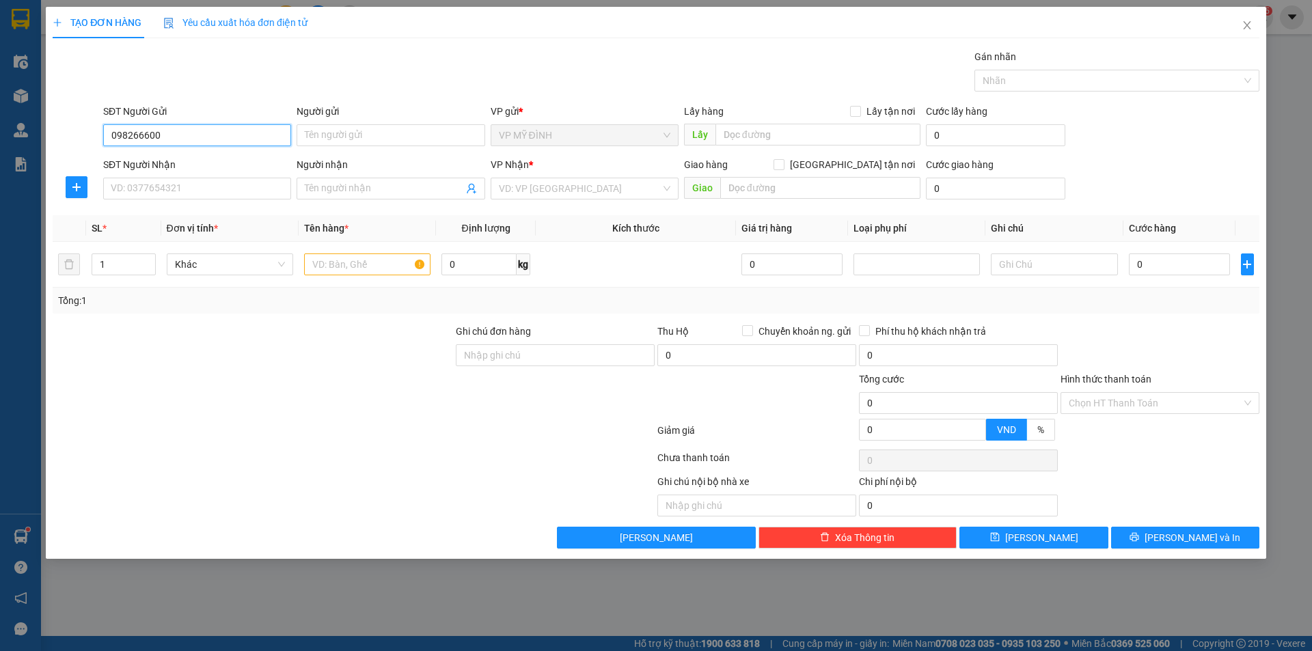
type input "0982666000"
drag, startPoint x: 177, startPoint y: 161, endPoint x: 174, endPoint y: 176, distance: 15.3
click at [177, 162] on div "0982666000 - a tuyến" at bounding box center [196, 162] width 171 height 15
type input "a tuyến"
type input "0982666000"
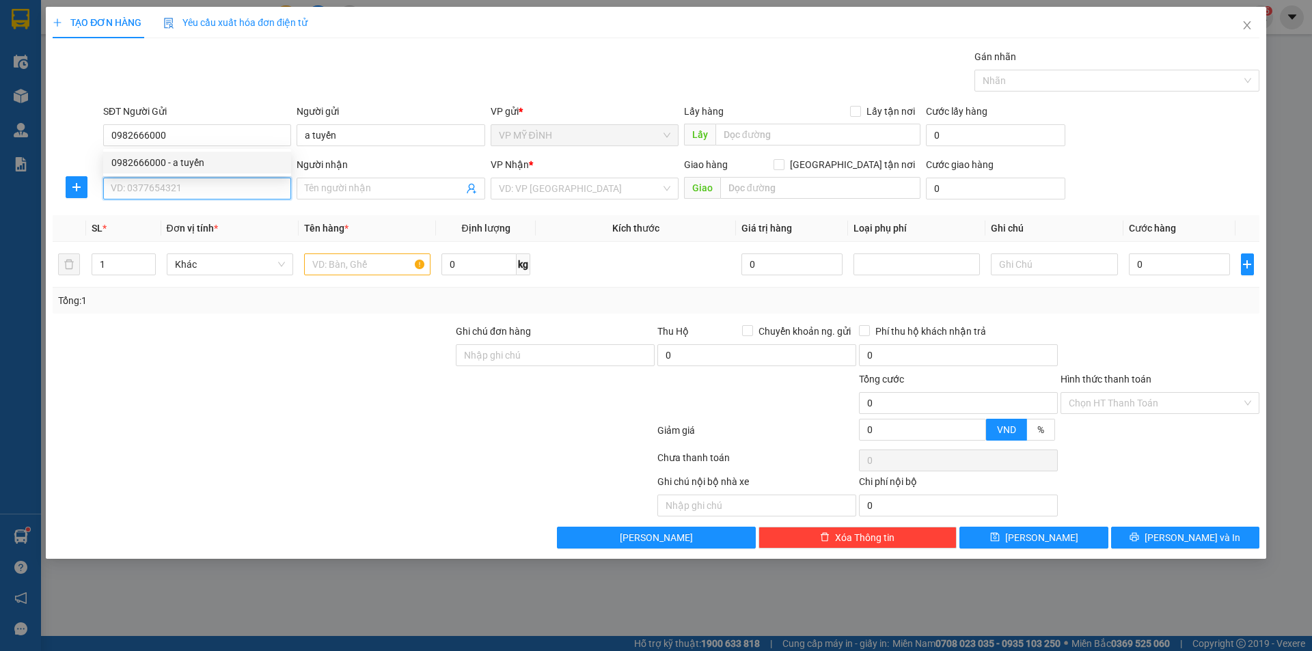
click at [174, 181] on input "SĐT Người Nhận" at bounding box center [197, 189] width 188 height 22
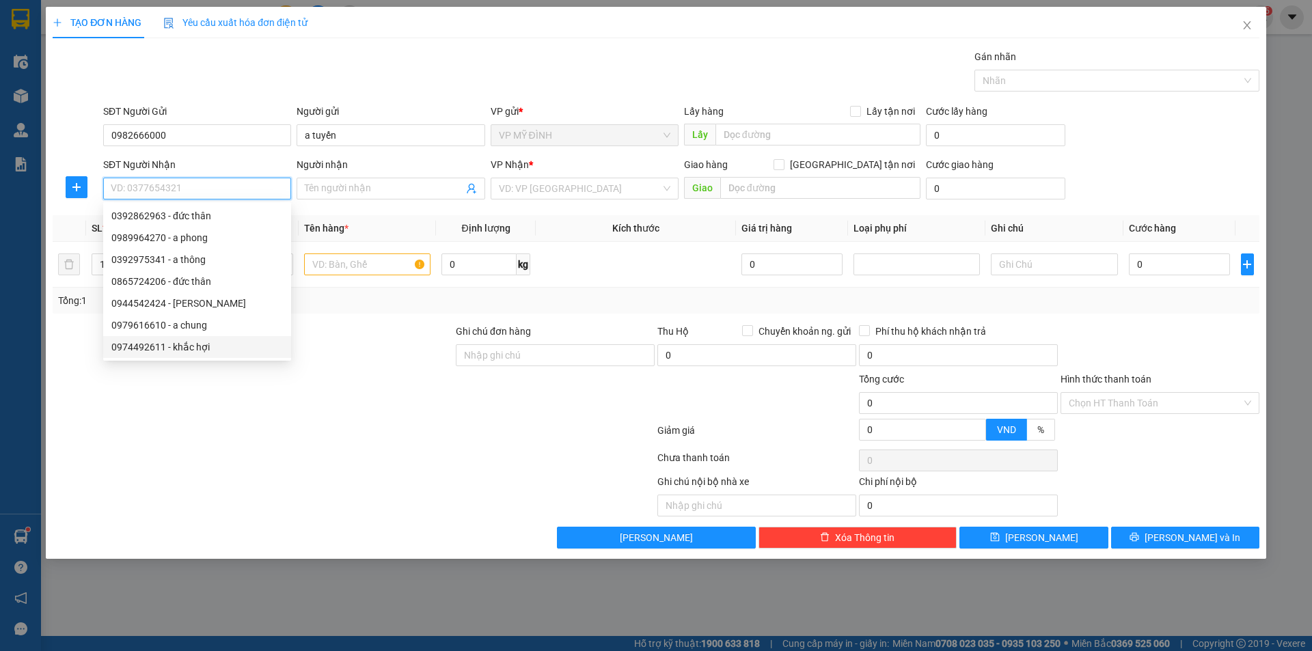
click at [194, 348] on div "0974492611 - khắc hợi" at bounding box center [196, 347] width 171 height 15
type input "0974492611"
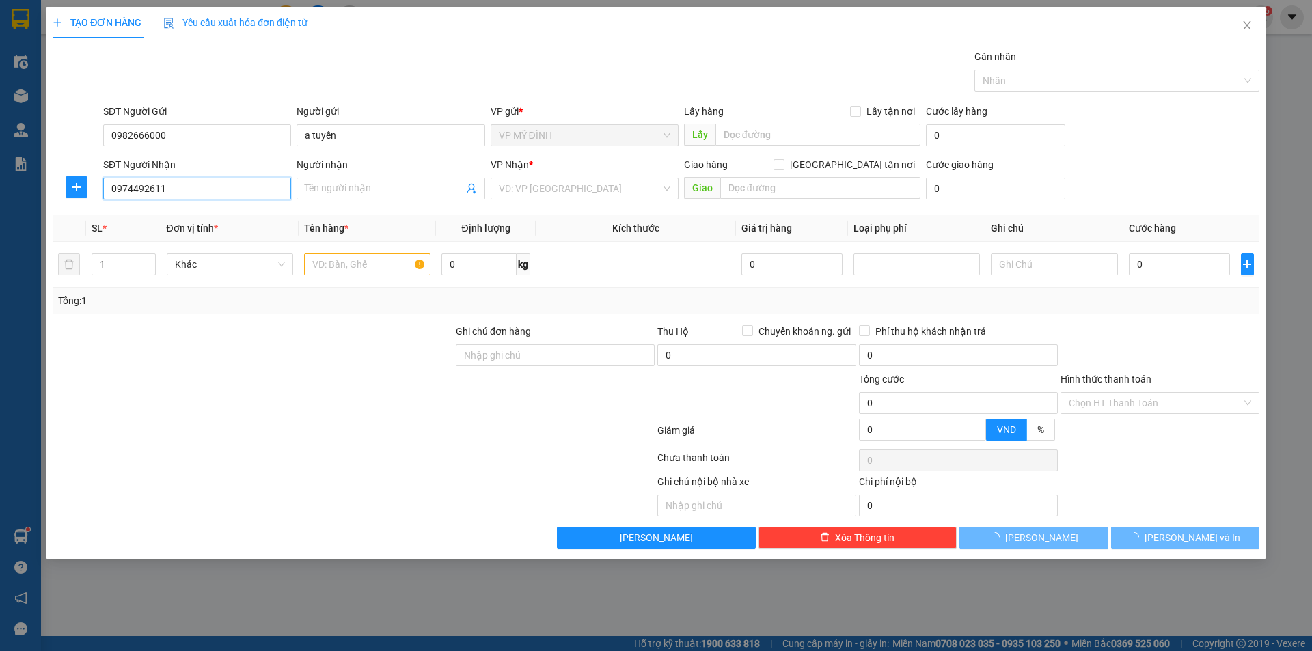
type input "khắc hợi"
checkbox input "true"
type input "vp"
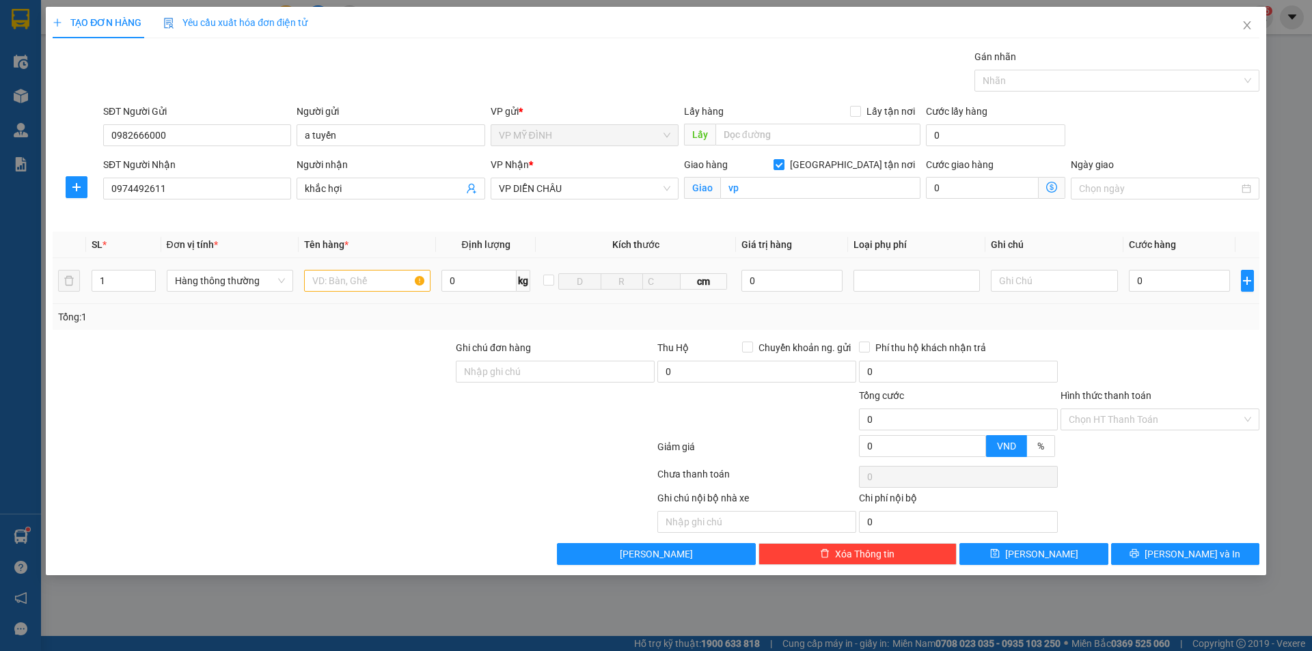
click at [328, 268] on div at bounding box center [367, 280] width 126 height 27
click at [328, 284] on input "text" at bounding box center [367, 281] width 126 height 22
type input "qa"
type input "4"
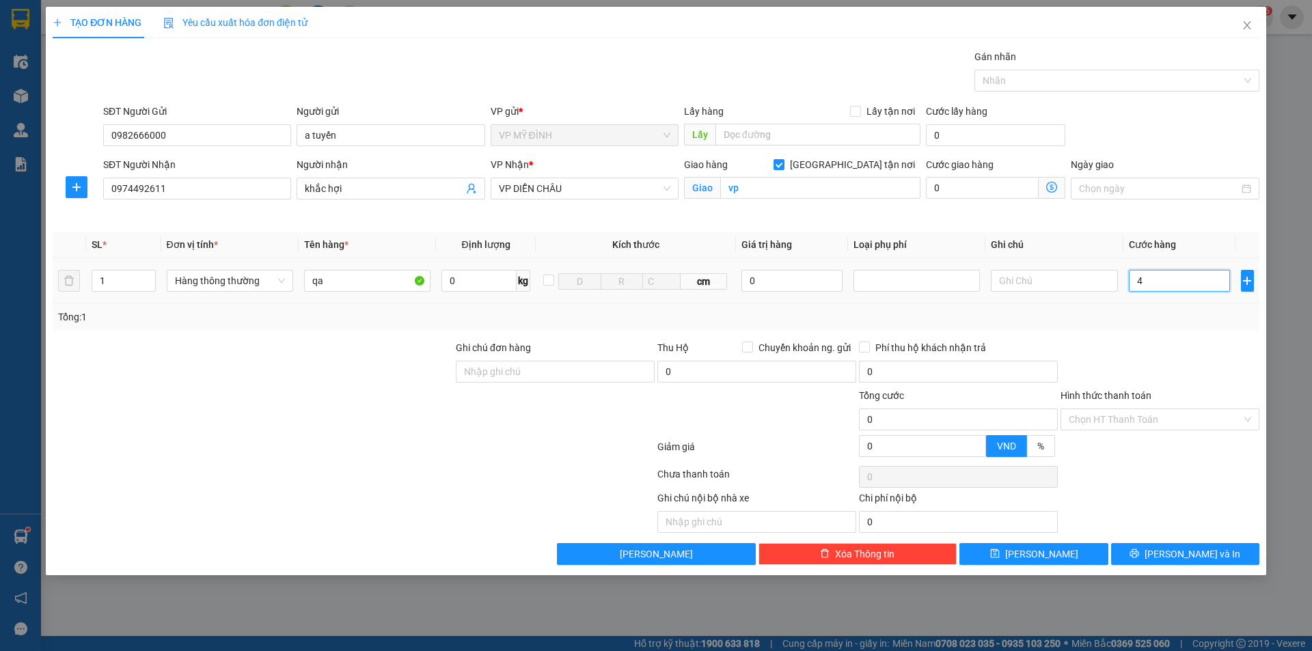
type input "4"
type input "40"
type input "40.000"
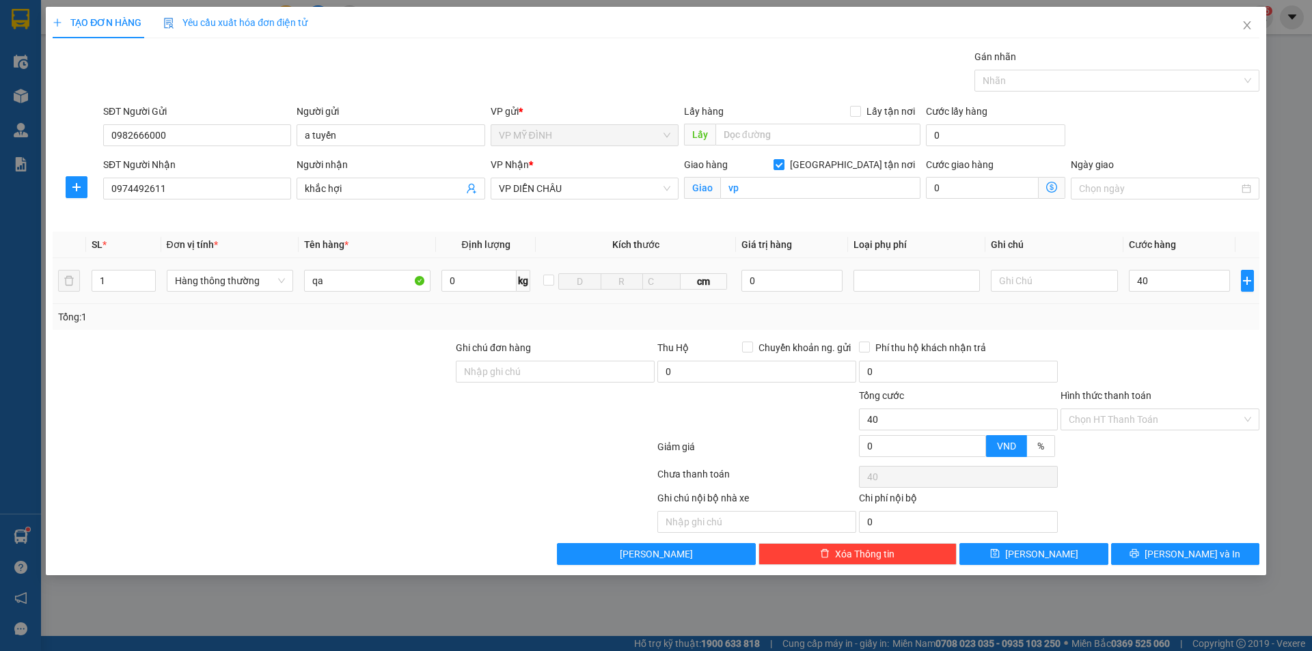
type input "40.000"
drag, startPoint x: 1168, startPoint y: 346, endPoint x: 1188, endPoint y: 417, distance: 73.9
click at [1168, 344] on div at bounding box center [1160, 364] width 202 height 48
click at [1174, 550] on span "Lưu và In" at bounding box center [1192, 554] width 96 height 15
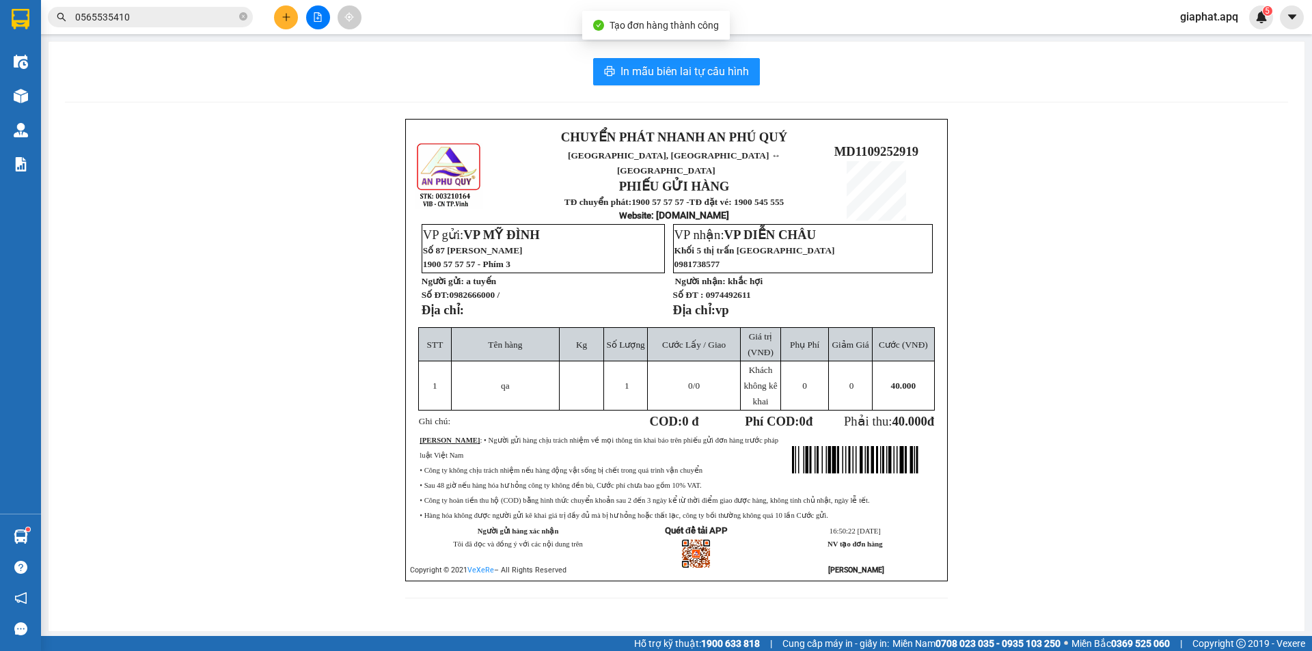
click at [626, 57] on div "In mẫu biên lai tự cấu hình CHUYỂN PHÁT NHANH AN PHÚ QUÝ NGHỆ AN, HÀ TĨNH ↔ HÀ …" at bounding box center [677, 337] width 1256 height 590
click at [630, 64] on span "In mẫu biên lai tự cấu hình" at bounding box center [684, 71] width 128 height 17
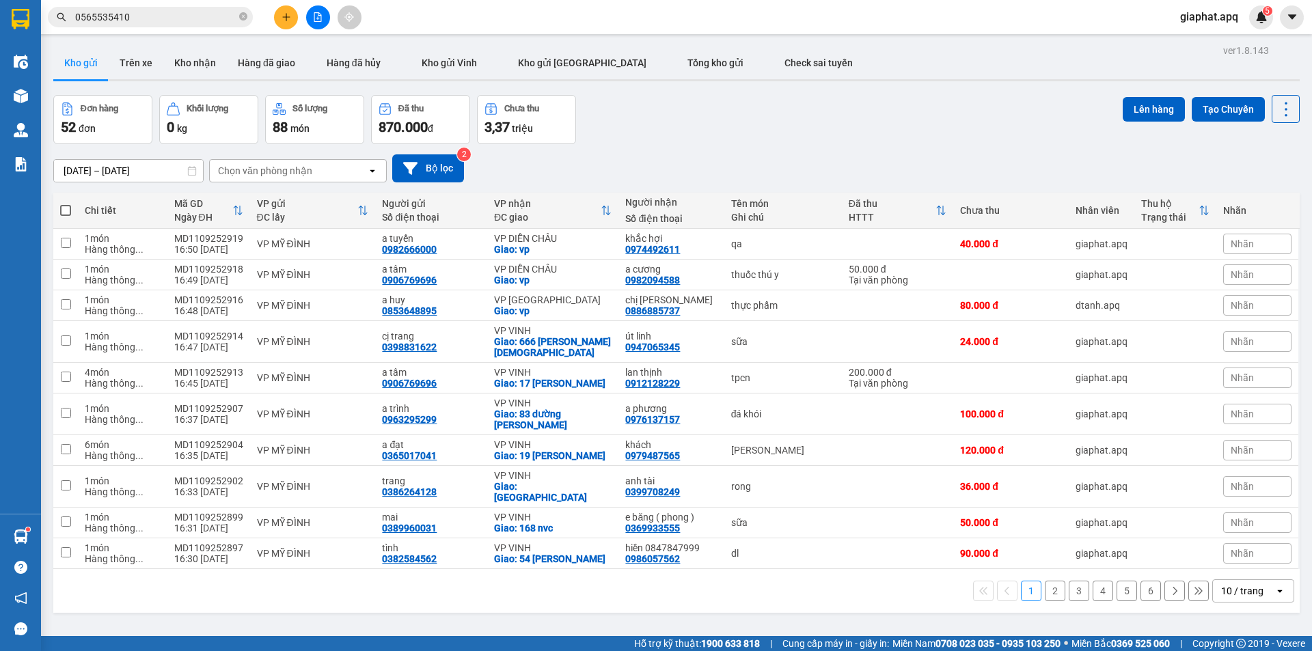
click at [158, 16] on input "0565535410" at bounding box center [155, 17] width 161 height 15
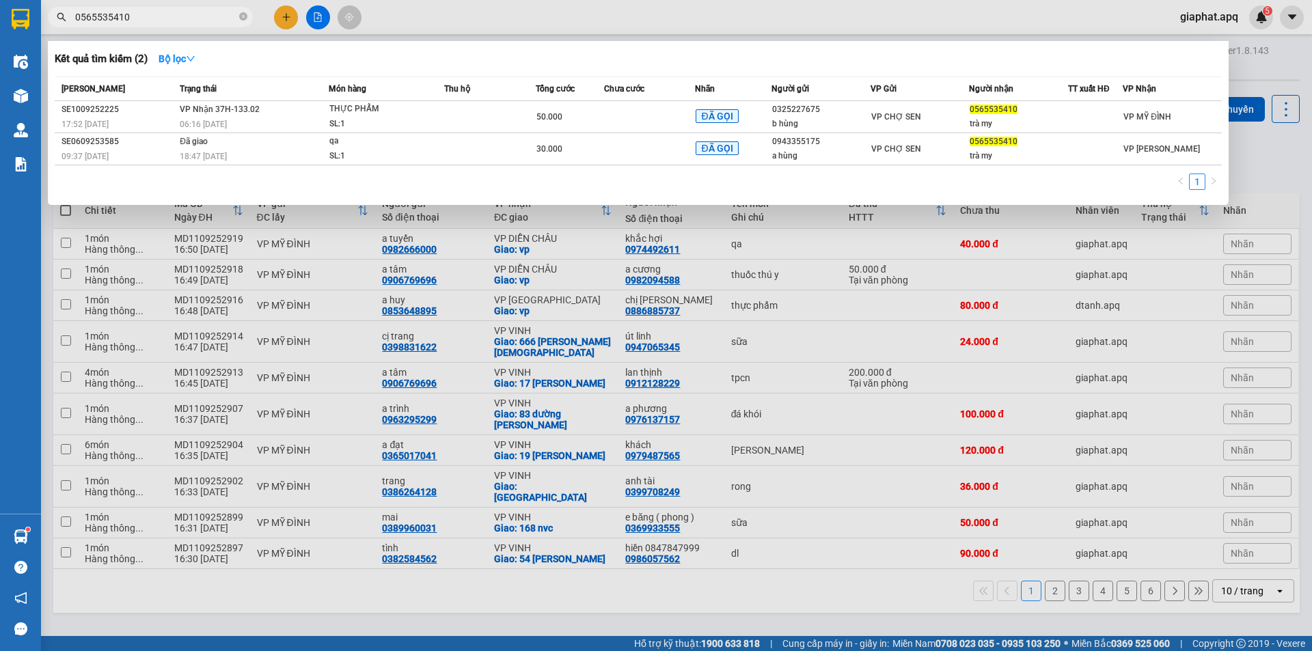
click at [158, 16] on input "0565535410" at bounding box center [155, 17] width 161 height 15
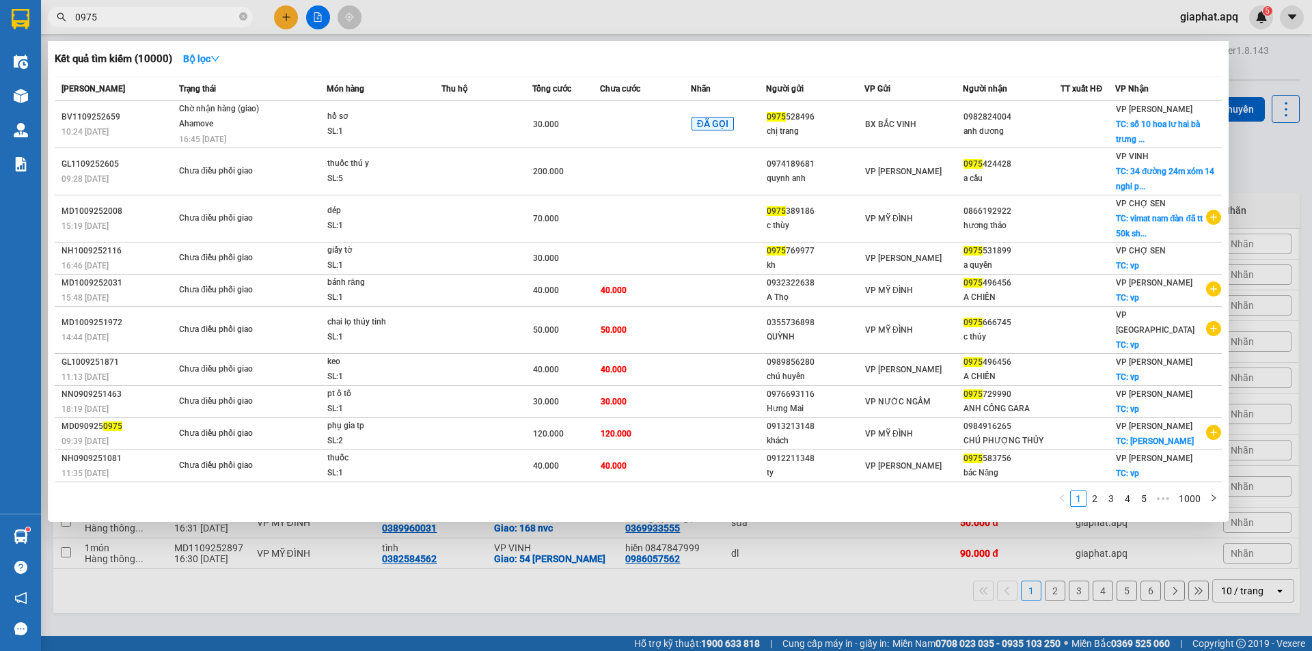
click at [156, 14] on input "0975" at bounding box center [155, 17] width 161 height 15
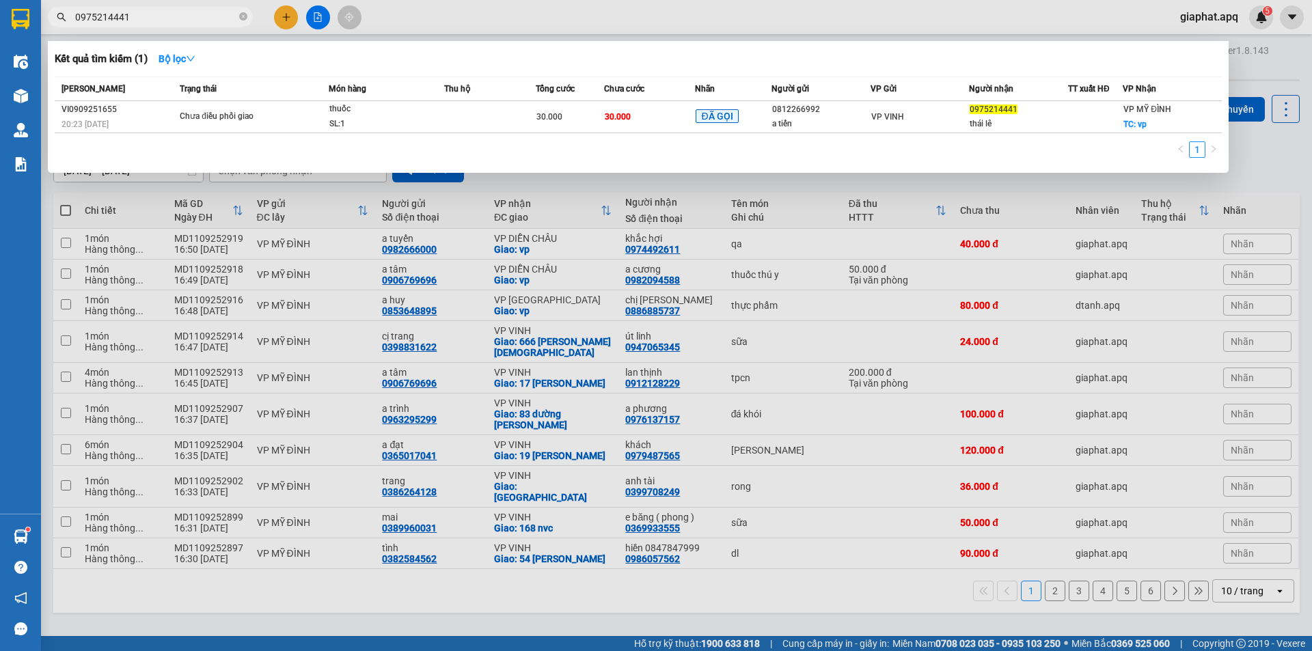
type input "0975214441"
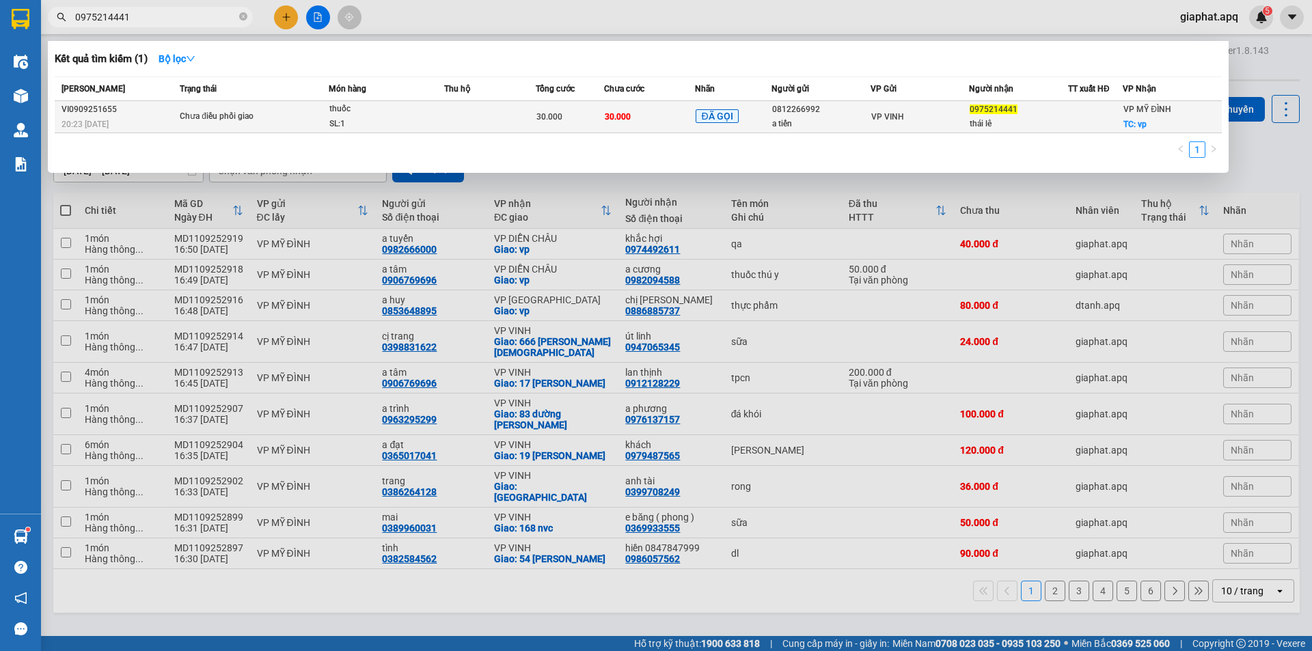
click at [457, 136] on div "Mã ĐH Trạng thái Món hàng Thu hộ Tổng cước Chưa cước Nhãn Người gửi VP Gửi Ngườ…" at bounding box center [638, 121] width 1167 height 89
click at [458, 127] on td at bounding box center [490, 117] width 92 height 32
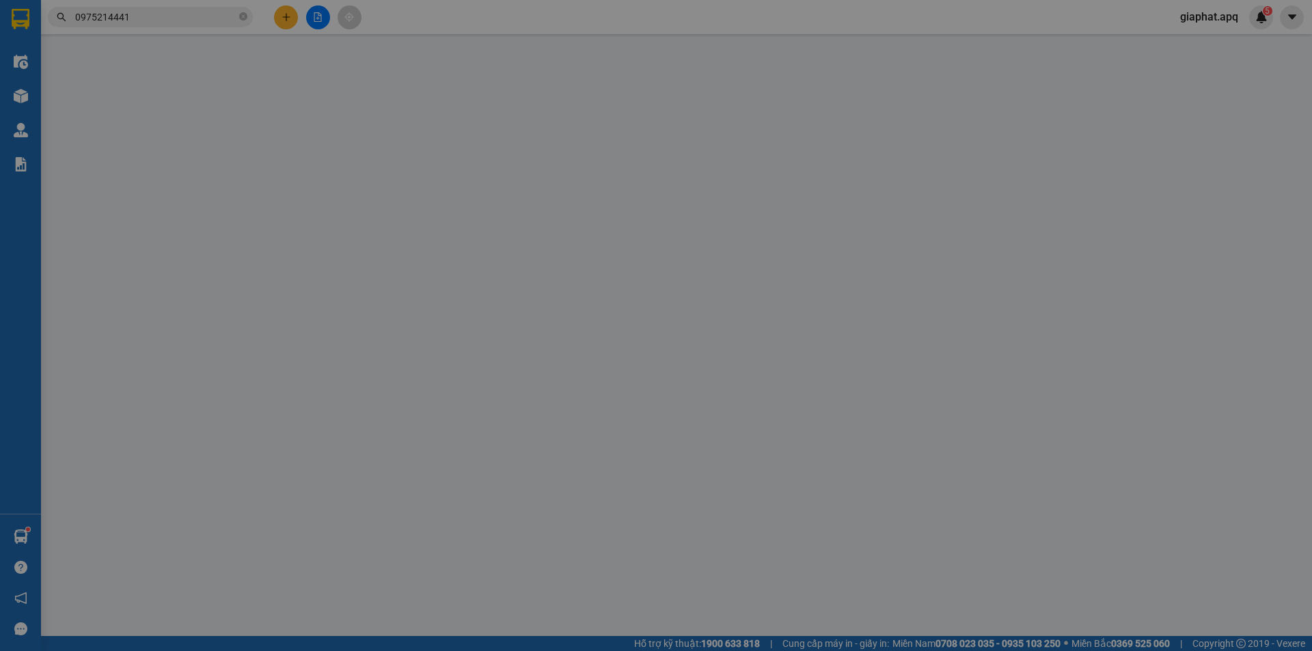
type input "0812266992"
type input "a tiến"
type input "0975214441"
type input "thái lê"
checkbox input "true"
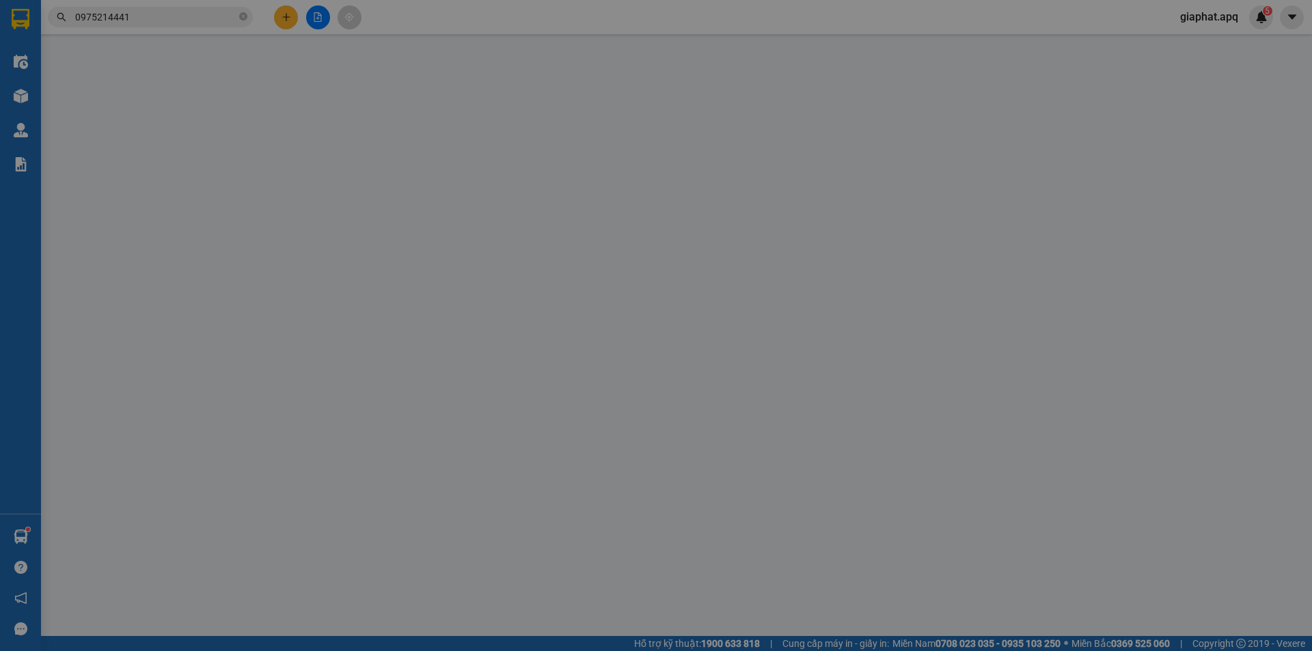
type input "vp"
type input "30.000"
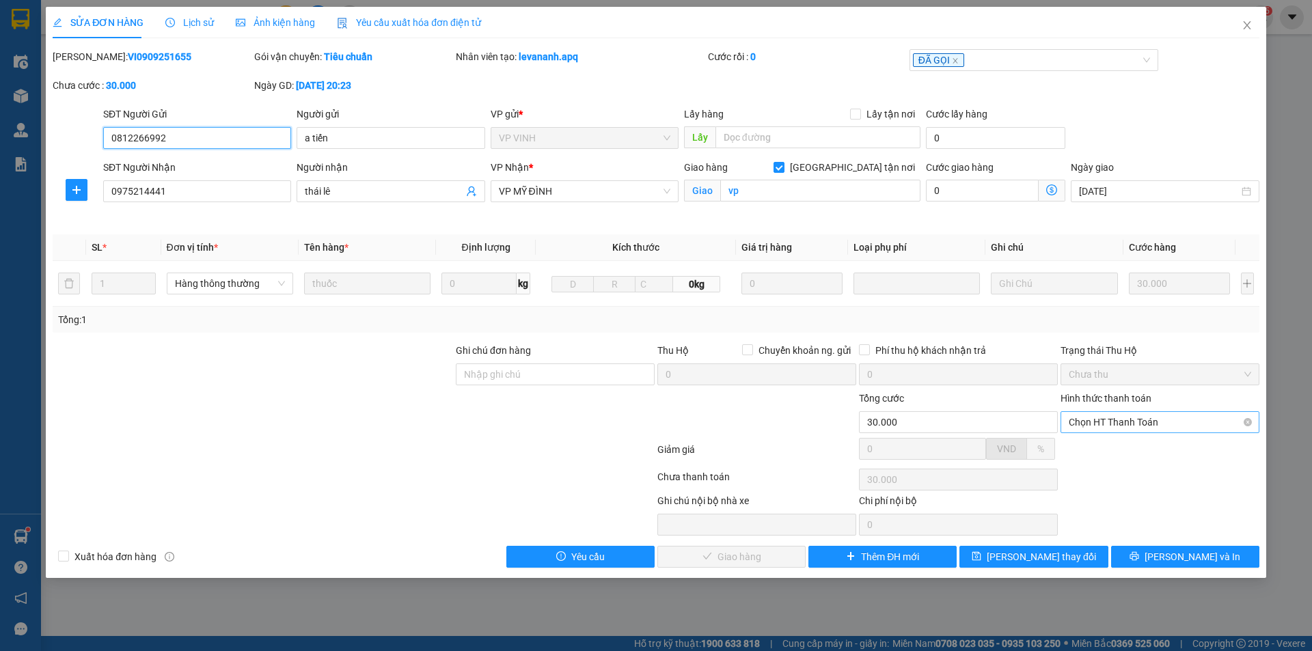
click at [1103, 428] on span "Chọn HT Thanh Toán" at bounding box center [1159, 422] width 182 height 20
click at [1088, 443] on div "Tại văn phòng" at bounding box center [1159, 449] width 182 height 15
type input "0"
click at [712, 564] on button "Lưu và Giao hàng" at bounding box center [731, 557] width 148 height 22
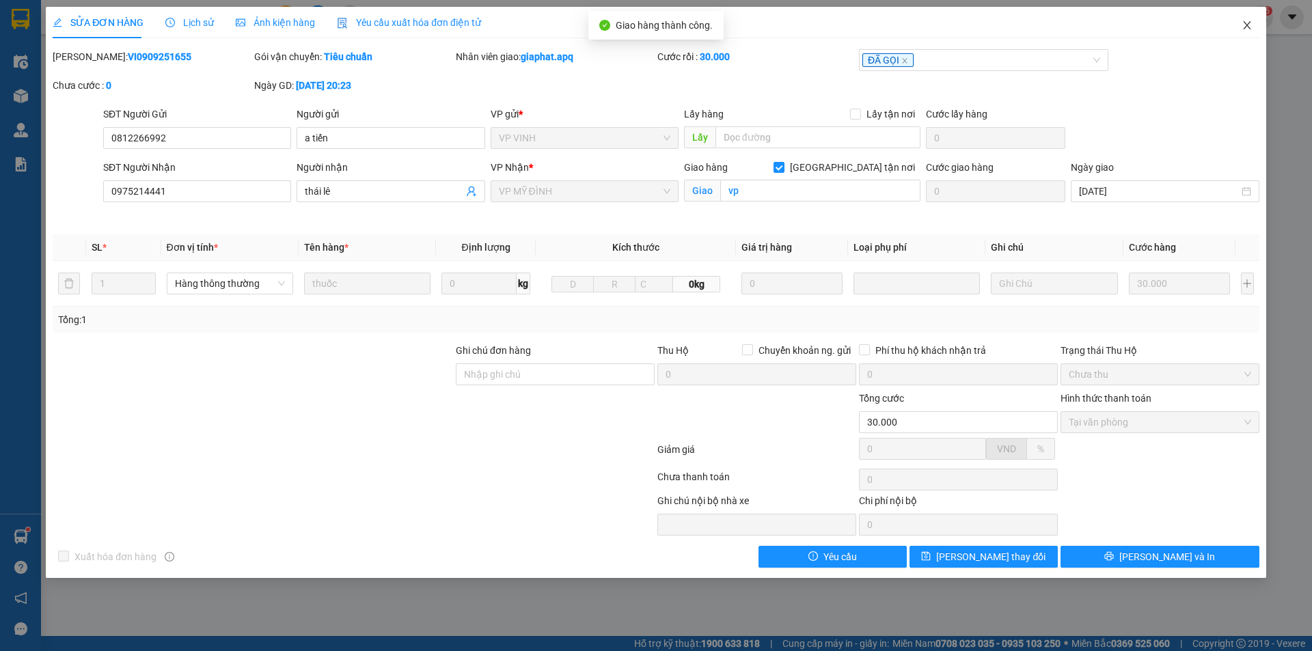
click at [1247, 32] on span "Close" at bounding box center [1247, 26] width 38 height 38
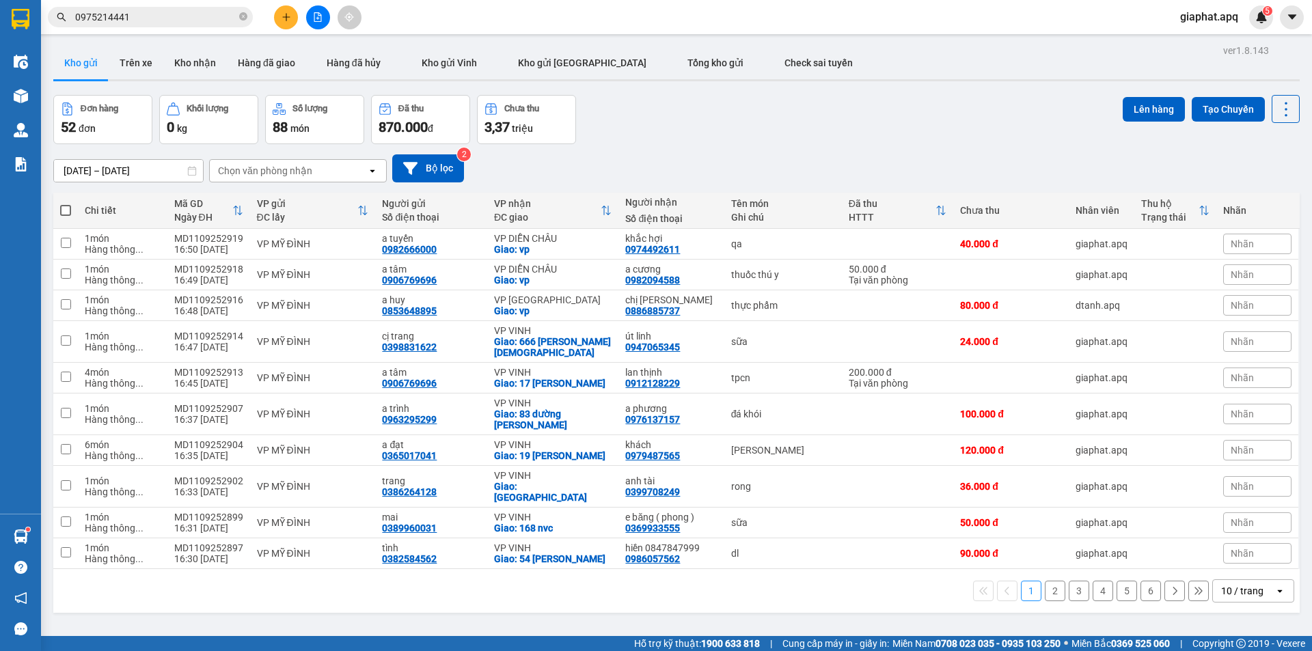
click at [185, 16] on input "0975214441" at bounding box center [155, 17] width 161 height 15
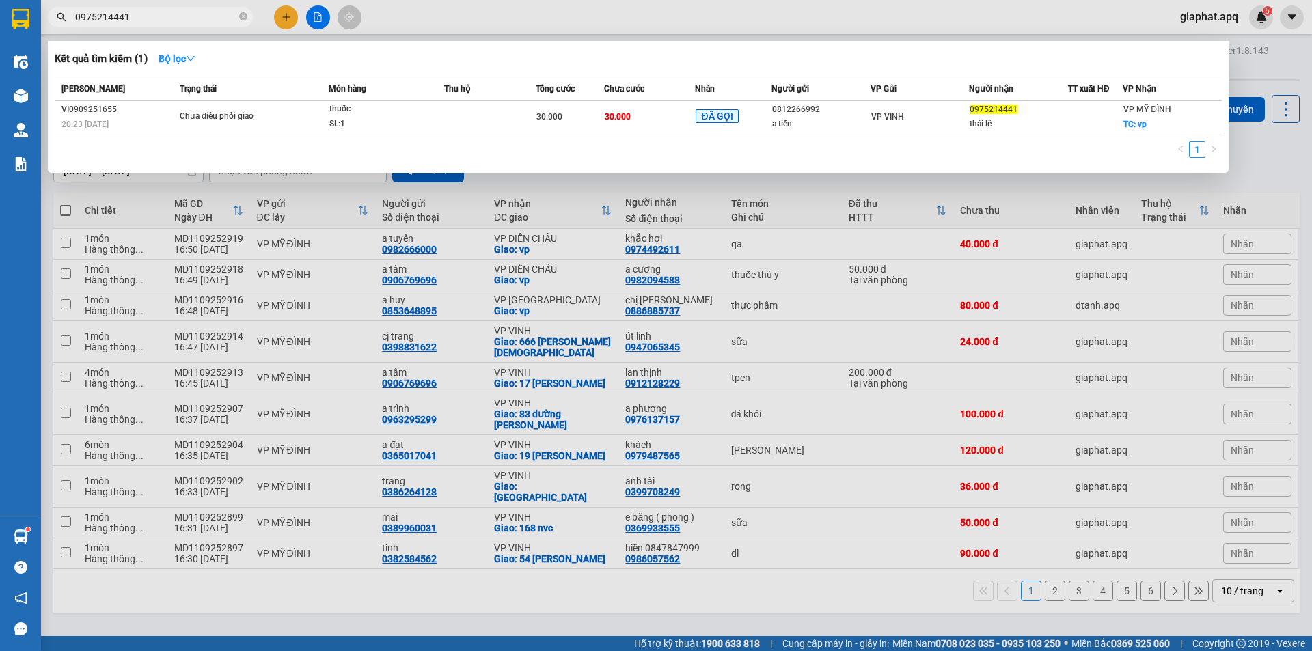
click at [282, 19] on div at bounding box center [656, 325] width 1312 height 651
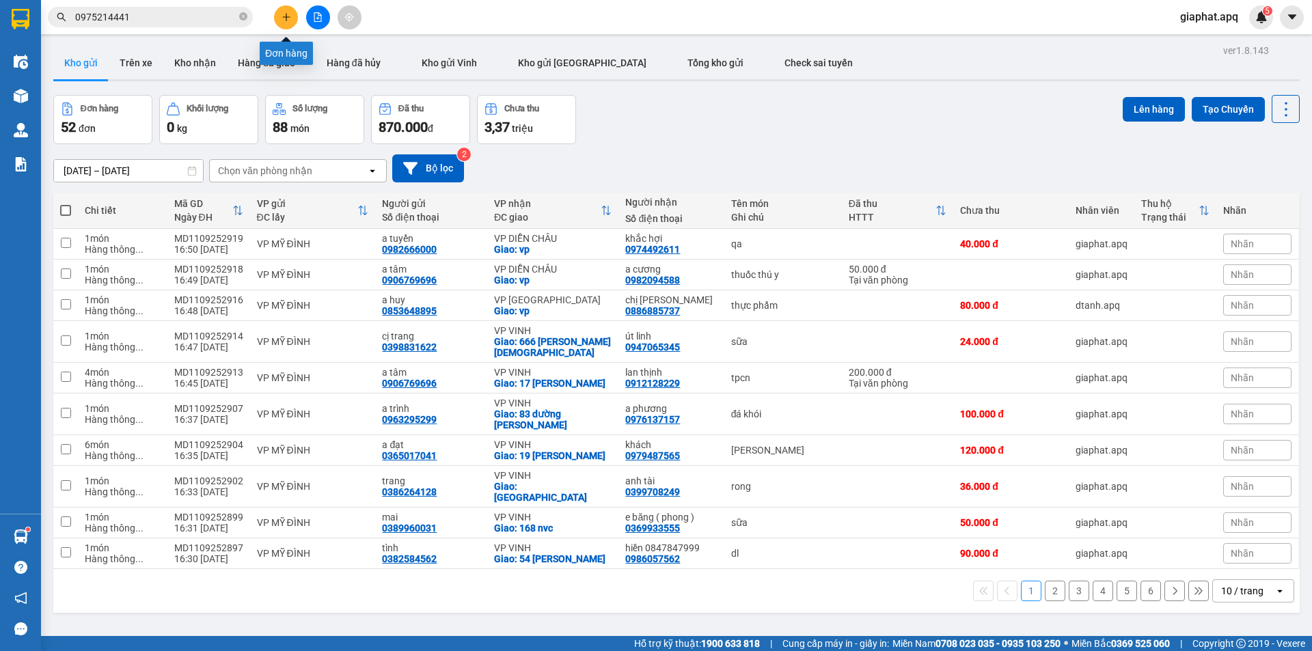
click at [282, 19] on icon "plus" at bounding box center [286, 17] width 10 height 10
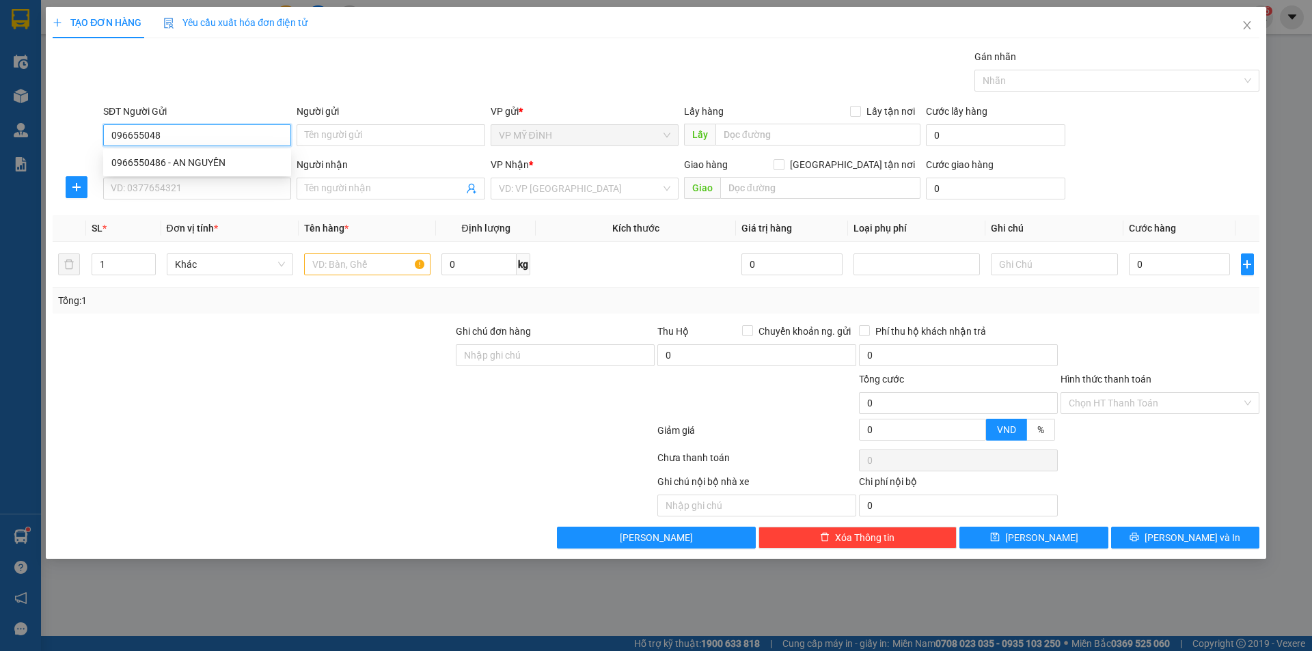
type input "0966550486"
click at [205, 158] on div "0966550486 - AN NGUYÊN" at bounding box center [196, 162] width 171 height 15
type input "AN NGUYÊN"
type input "0966550486"
click at [215, 188] on input "SĐT Người Nhận" at bounding box center [197, 189] width 188 height 22
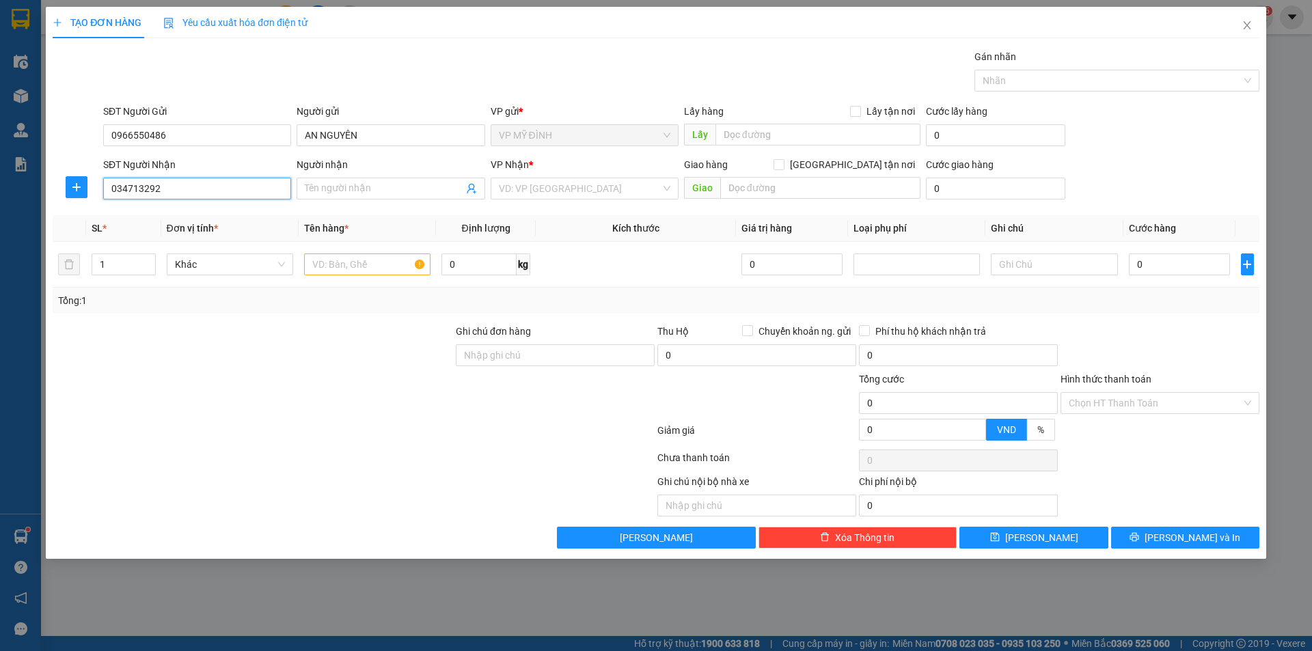
type input "0347132929"
click at [184, 217] on div "0347132929 - đặng phát" at bounding box center [196, 215] width 171 height 15
type input "đặng phát"
checkbox input "true"
type input "ngõ 4 trần quang diệu"
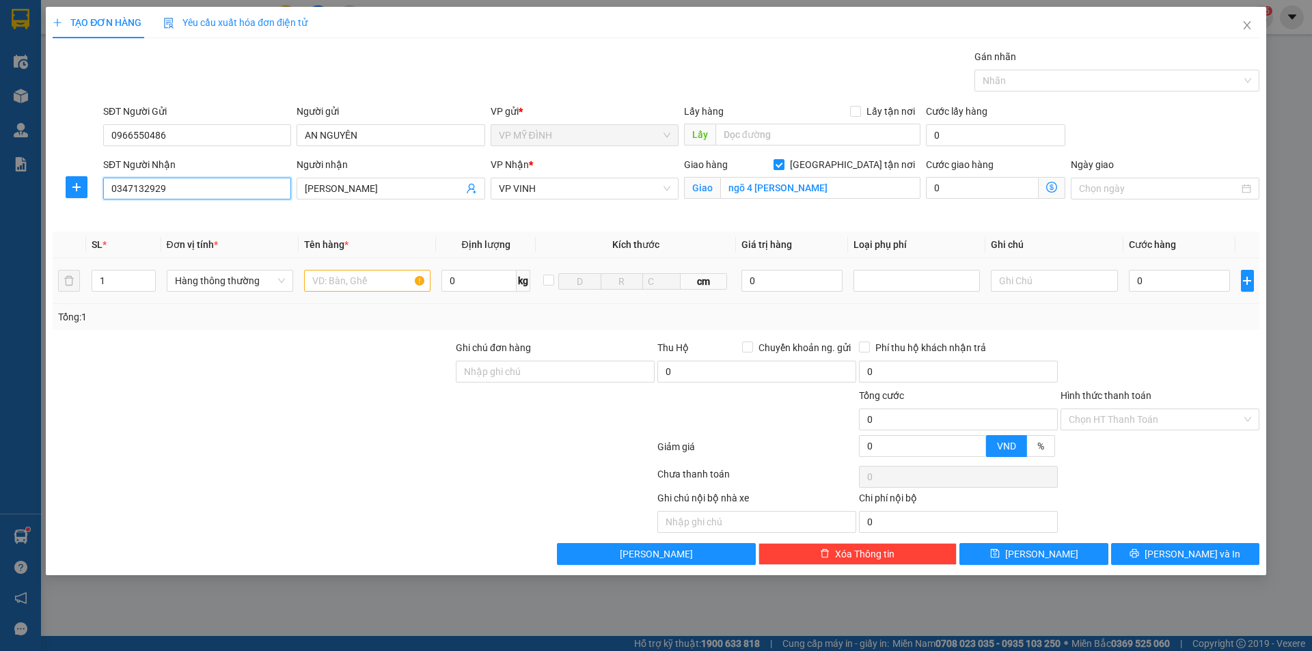
type input "0347132929"
click at [327, 281] on input "text" at bounding box center [367, 281] width 126 height 22
type input "dây led"
click at [1193, 279] on input "0" at bounding box center [1180, 281] width 102 height 22
type input "5"
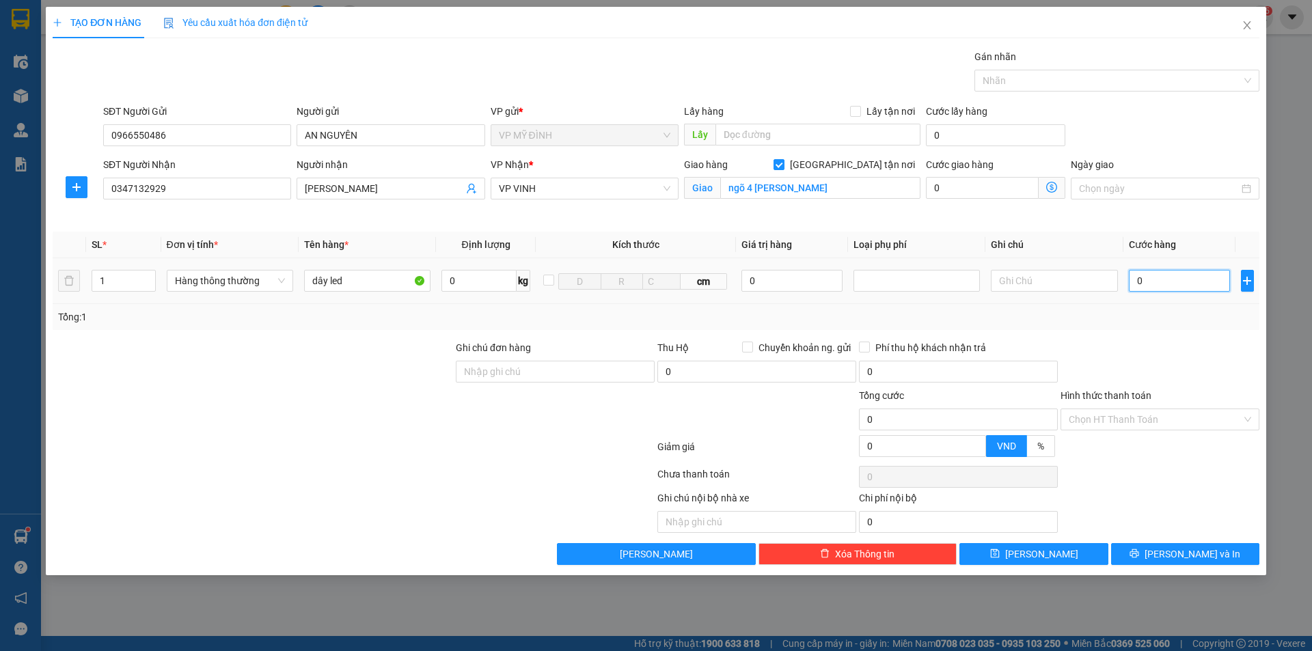
type input "5"
type input "50"
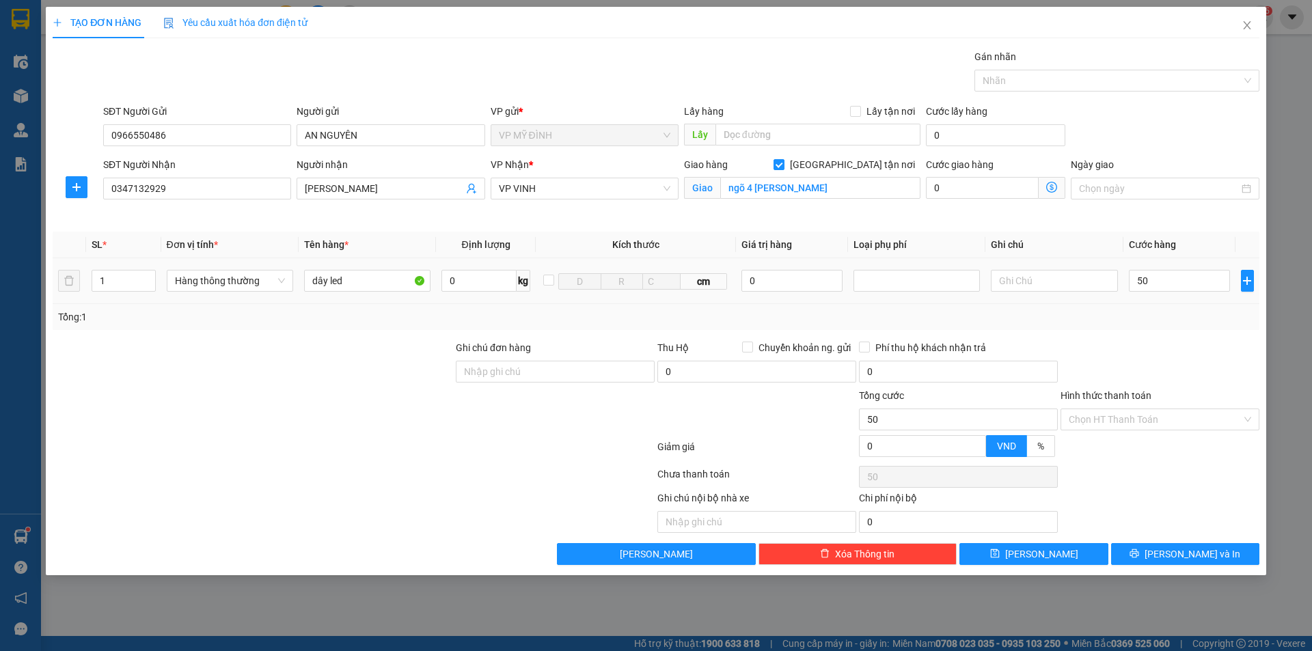
type input "50.000"
click at [1169, 328] on div "Tổng: 1" at bounding box center [656, 317] width 1206 height 26
click at [1182, 548] on span "Lưu và In" at bounding box center [1192, 554] width 96 height 15
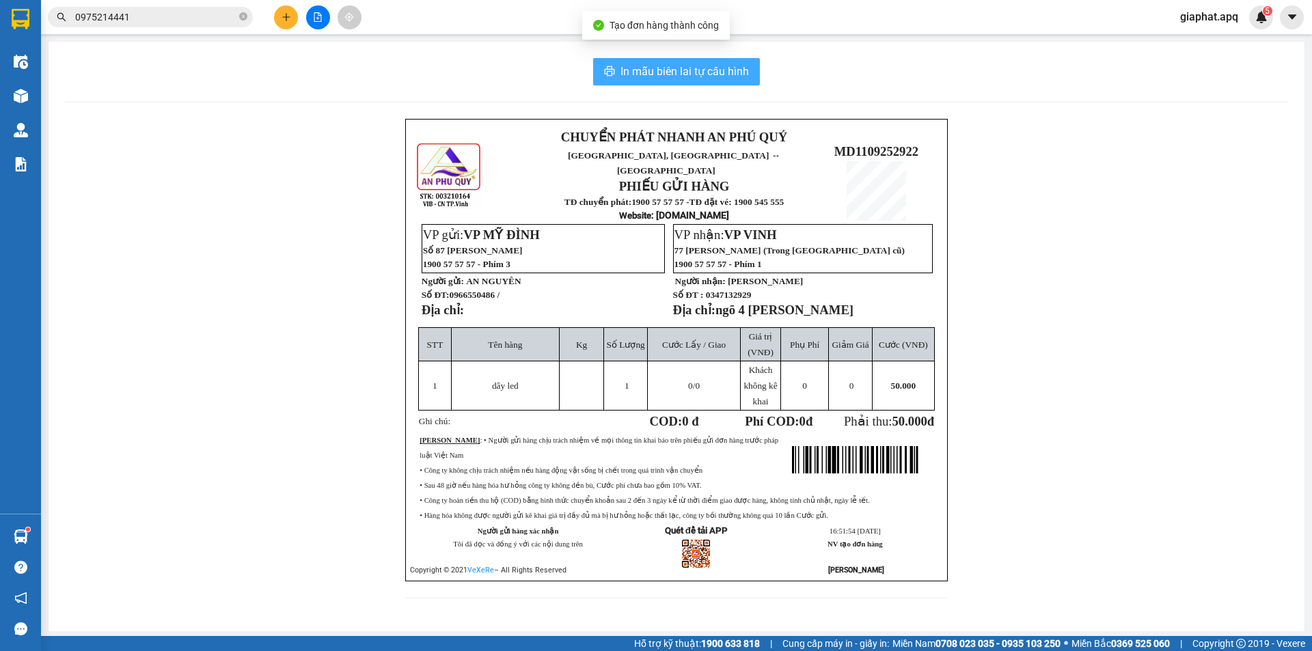
click at [670, 75] on span "In mẫu biên lai tự cấu hình" at bounding box center [684, 71] width 128 height 17
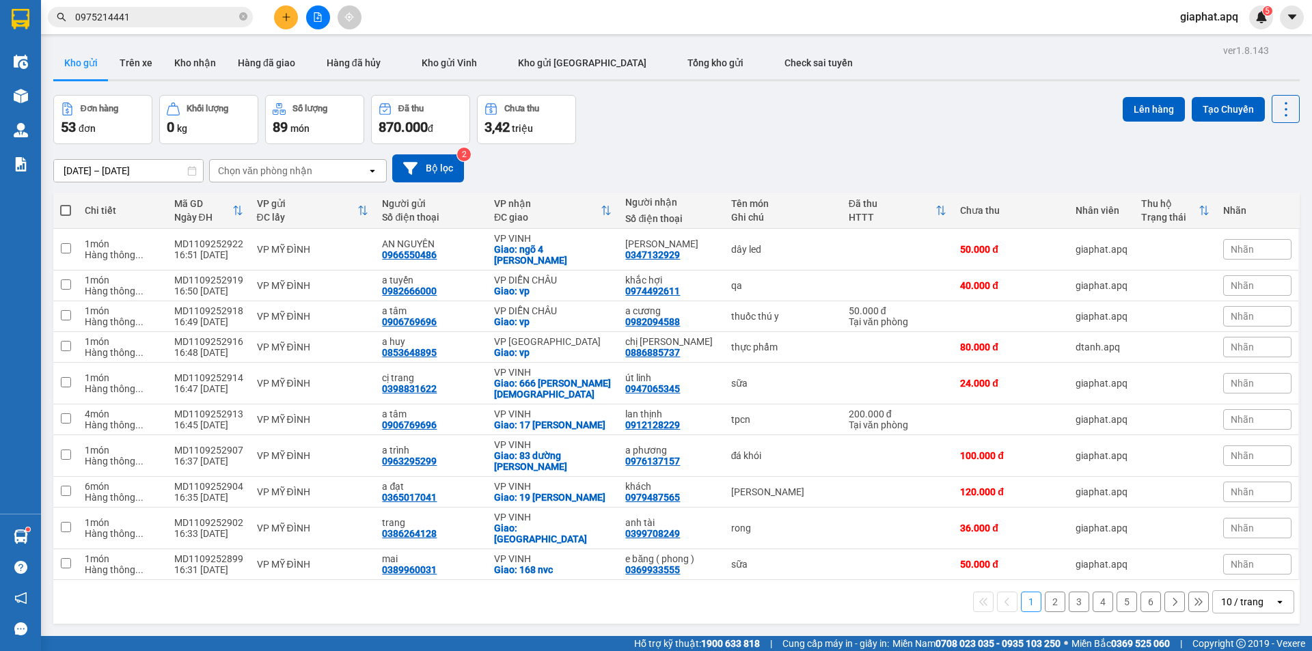
click at [288, 20] on icon "plus" at bounding box center [286, 17] width 10 height 10
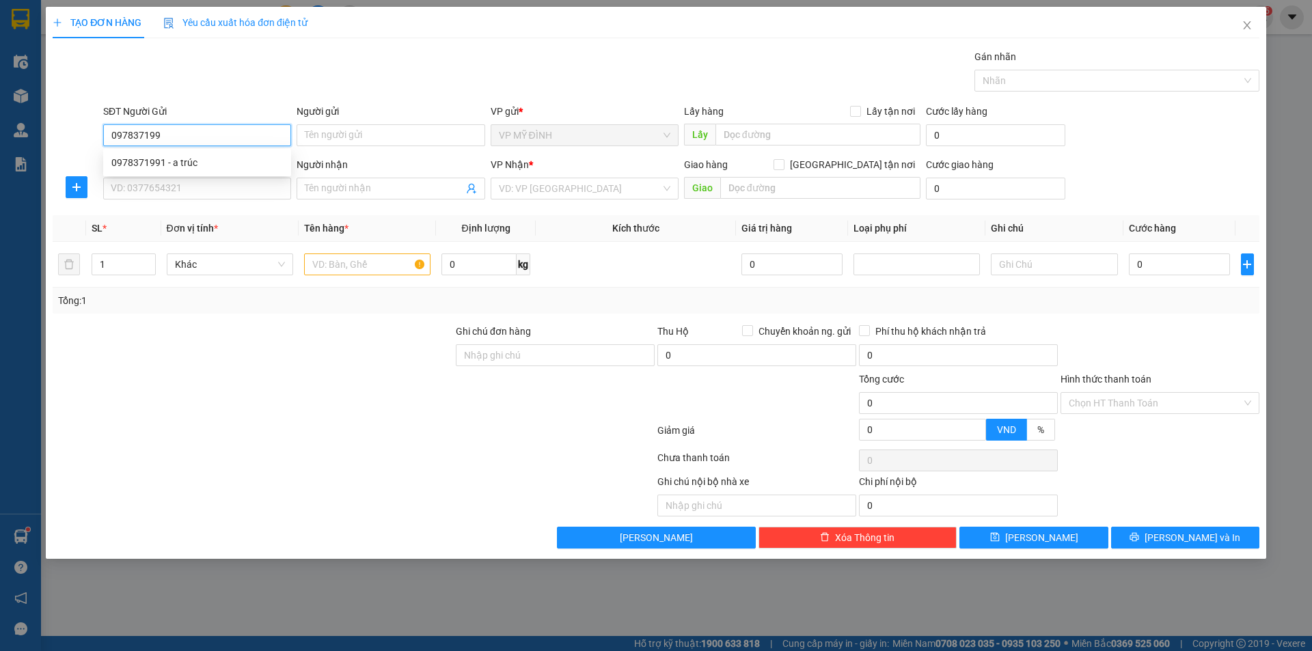
type input "0978371991"
click at [171, 166] on div "0978371991 - a trúc" at bounding box center [196, 162] width 171 height 15
type input "a trúc"
type input "0978371991"
click at [169, 195] on input "SĐT Người Nhận" at bounding box center [197, 189] width 188 height 22
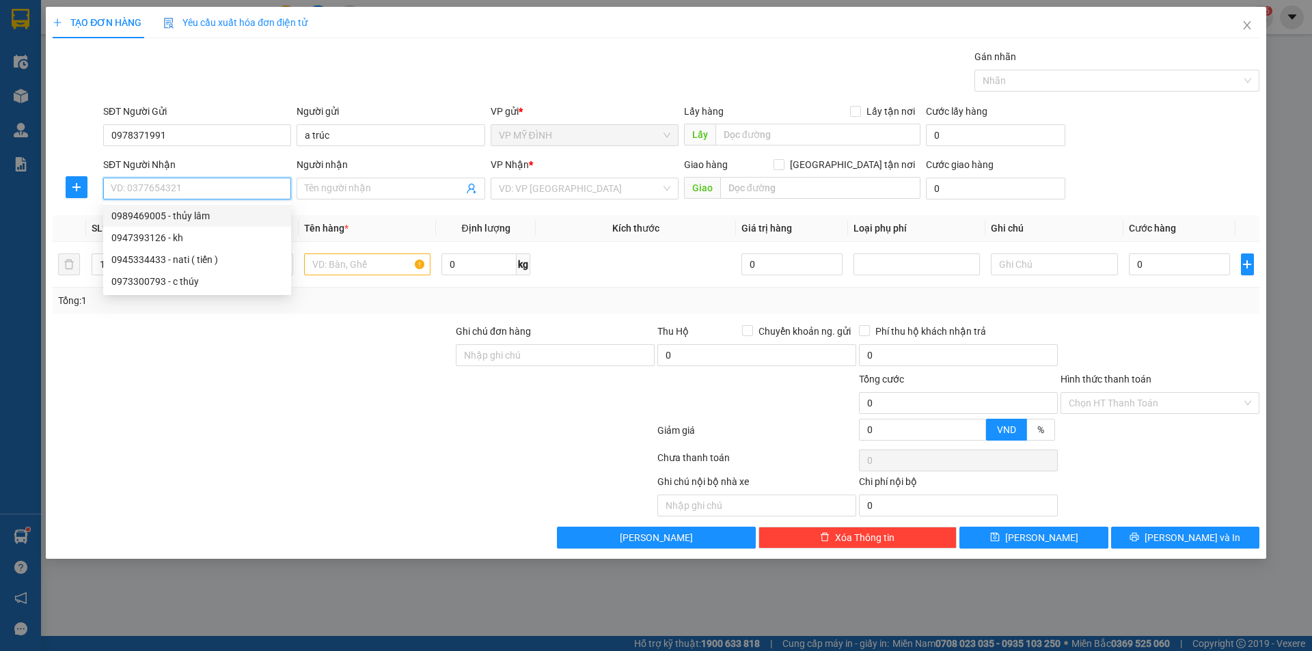
click at [217, 217] on div "0989469005 - thủy lâm" at bounding box center [196, 215] width 171 height 15
type input "0989469005"
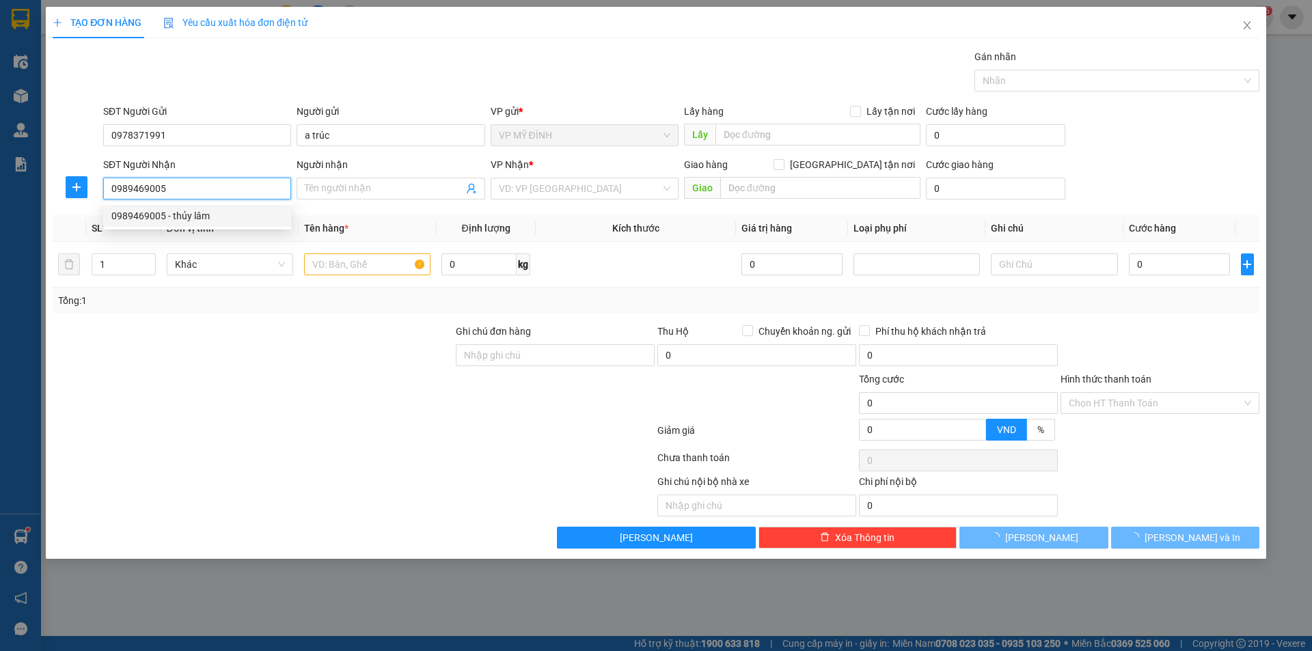
type input "thủy lâm"
checkbox input "true"
type input "chợ vinh"
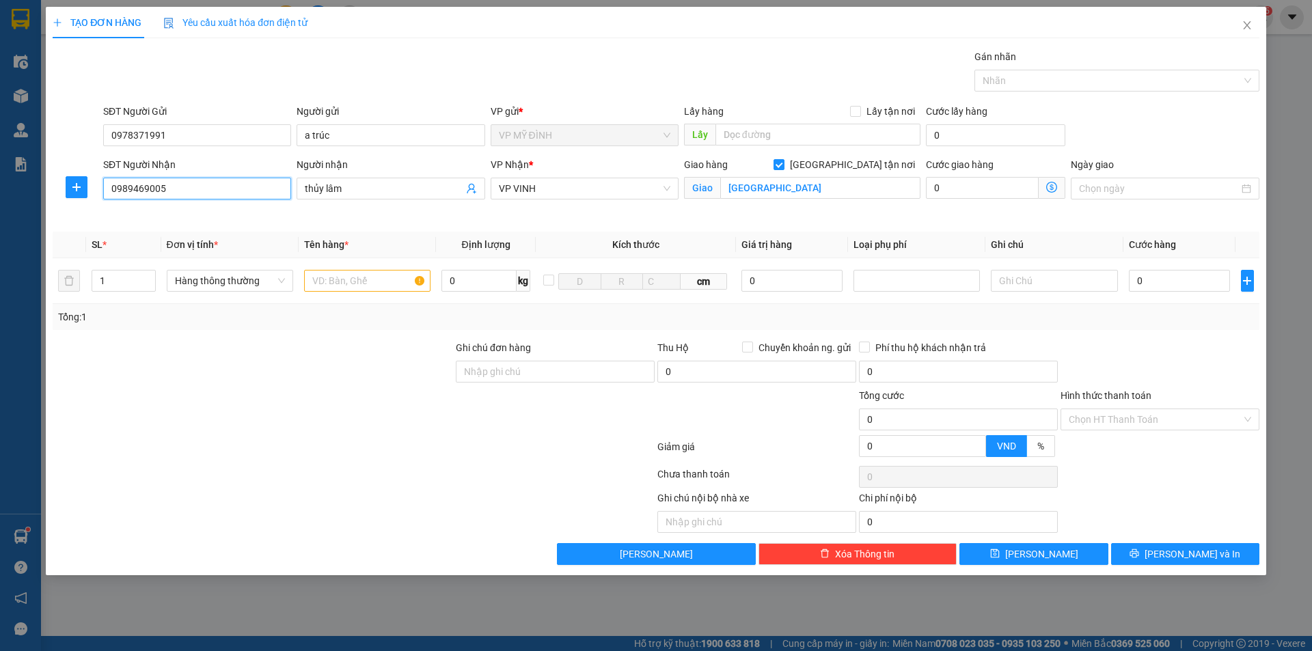
type input "10"
click at [308, 279] on input "text" at bounding box center [367, 281] width 126 height 22
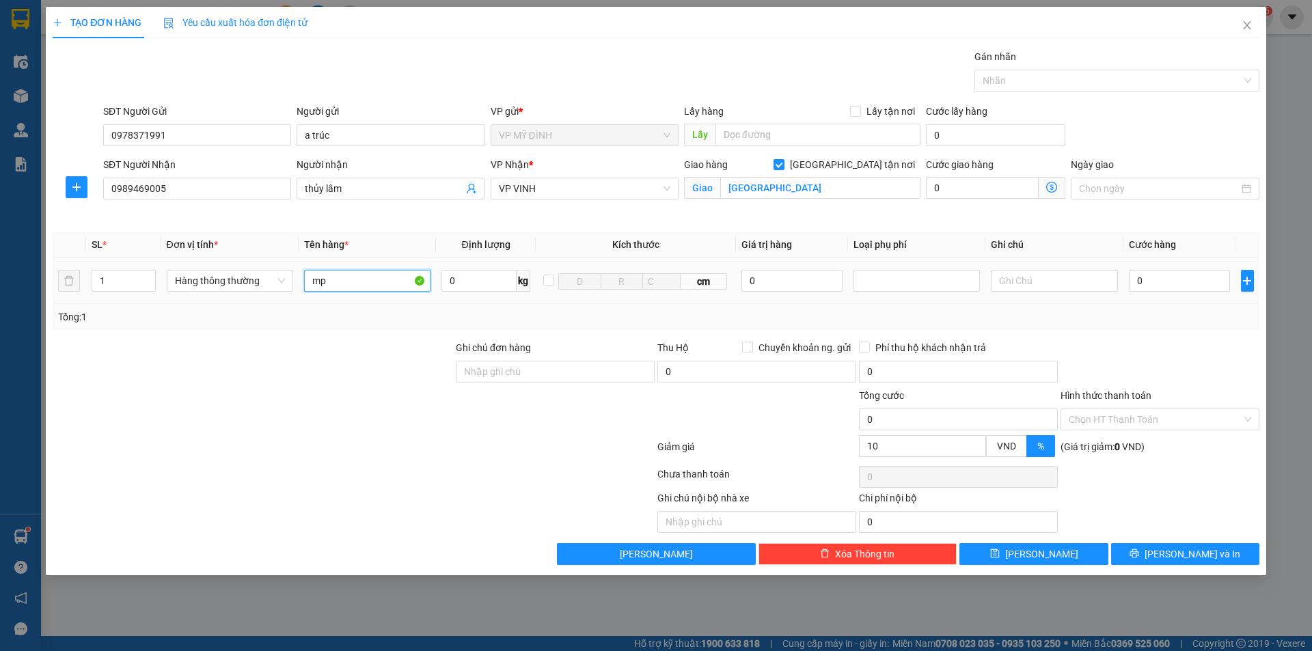
type input "mp"
click at [294, 355] on div at bounding box center [252, 364] width 403 height 48
click at [1175, 278] on input "0" at bounding box center [1180, 281] width 102 height 22
type input "4"
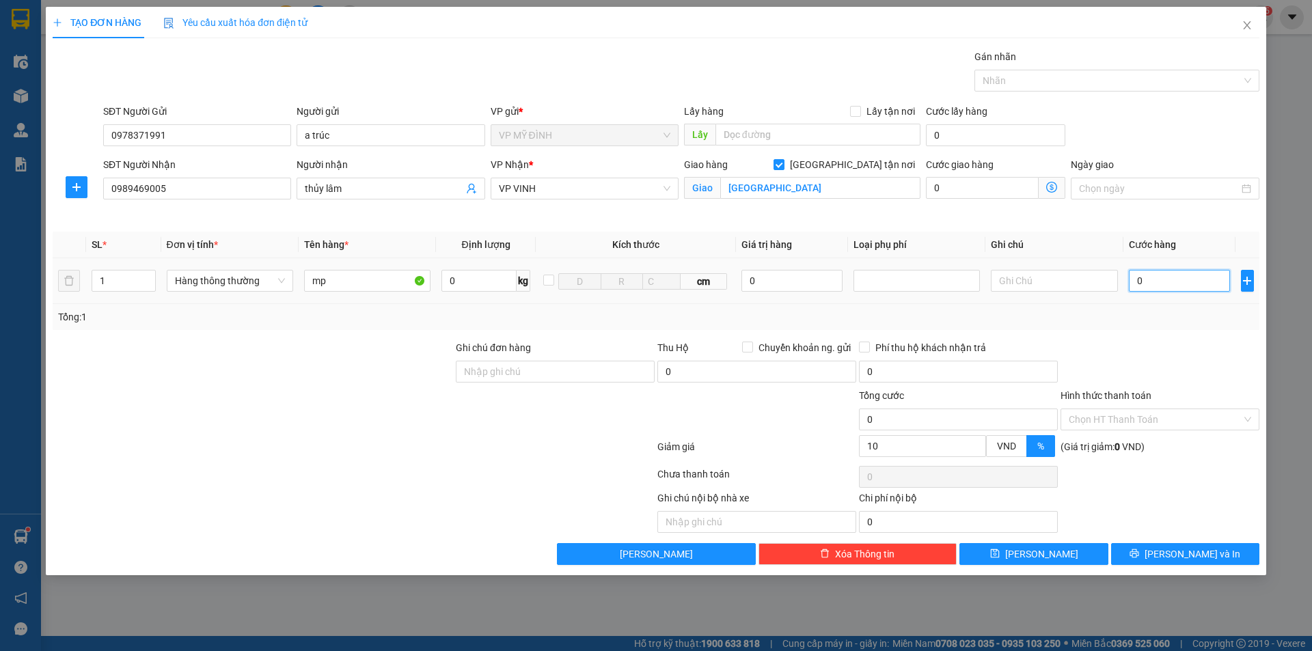
type input "4"
type input "40"
type input "40.000"
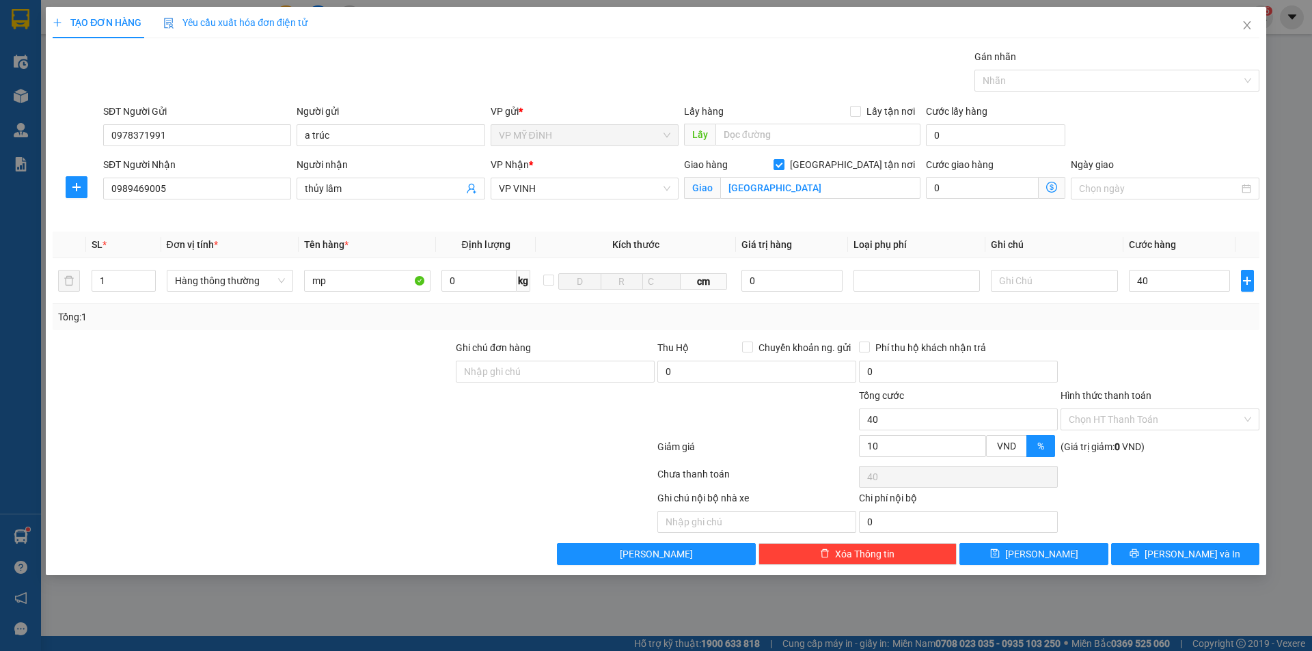
type input "36.000"
click at [1177, 342] on div at bounding box center [1160, 364] width 202 height 48
click at [1171, 551] on button "Lưu và In" at bounding box center [1185, 554] width 148 height 22
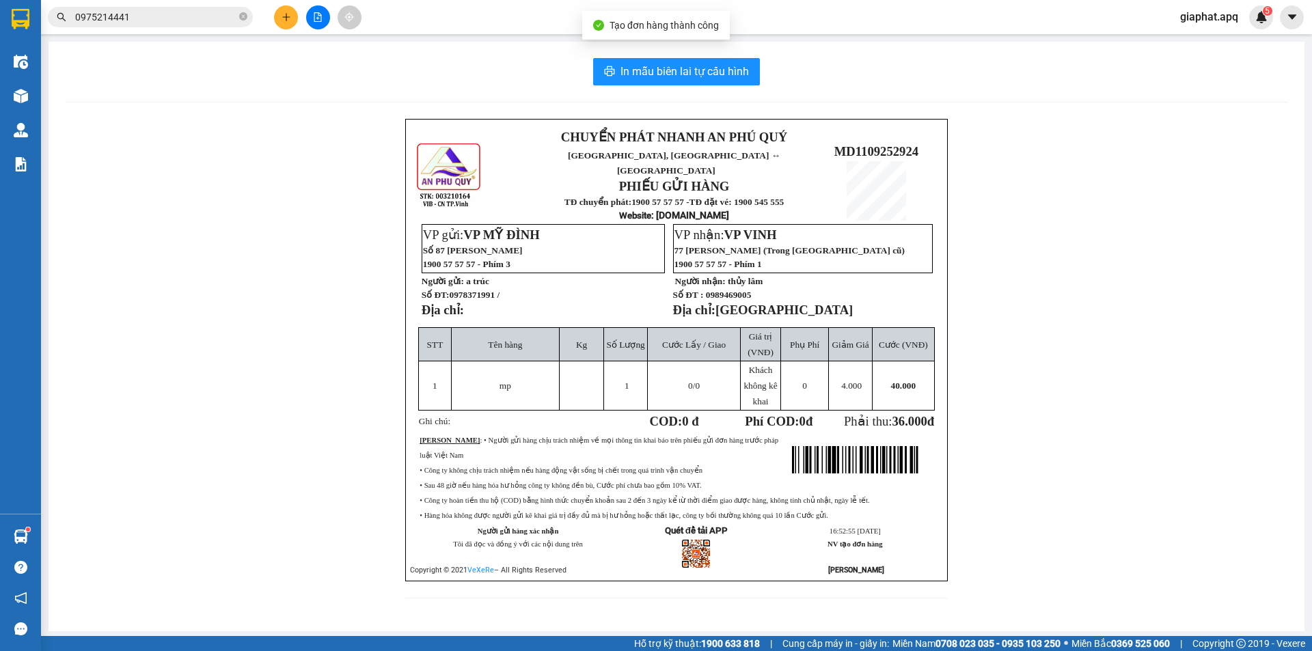
click at [631, 55] on div "In mẫu biên lai tự cấu hình CHUYỂN PHÁT NHANH AN PHÚ QUÝ NGHỆ AN, HÀ TĨNH ↔ HÀ …" at bounding box center [677, 337] width 1256 height 590
click at [631, 69] on span "In mẫu biên lai tự cấu hình" at bounding box center [684, 71] width 128 height 17
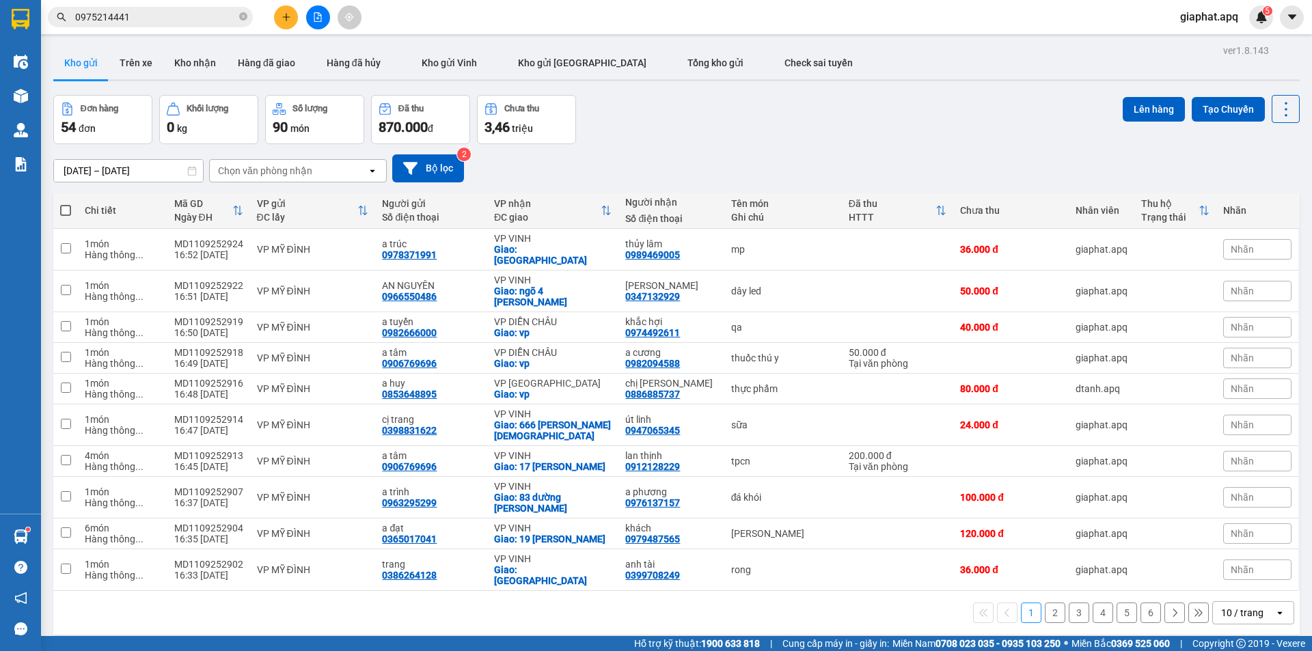
click at [718, 117] on div "Đơn hàng 54 đơn Khối lượng 0 kg Số lượng 90 món Đã thu 870.000 đ Chưa thu 3,46 …" at bounding box center [676, 119] width 1246 height 49
click at [418, 251] on div "0978371991" at bounding box center [409, 254] width 55 height 11
copy div "0978371991"
click at [288, 10] on button at bounding box center [286, 17] width 24 height 24
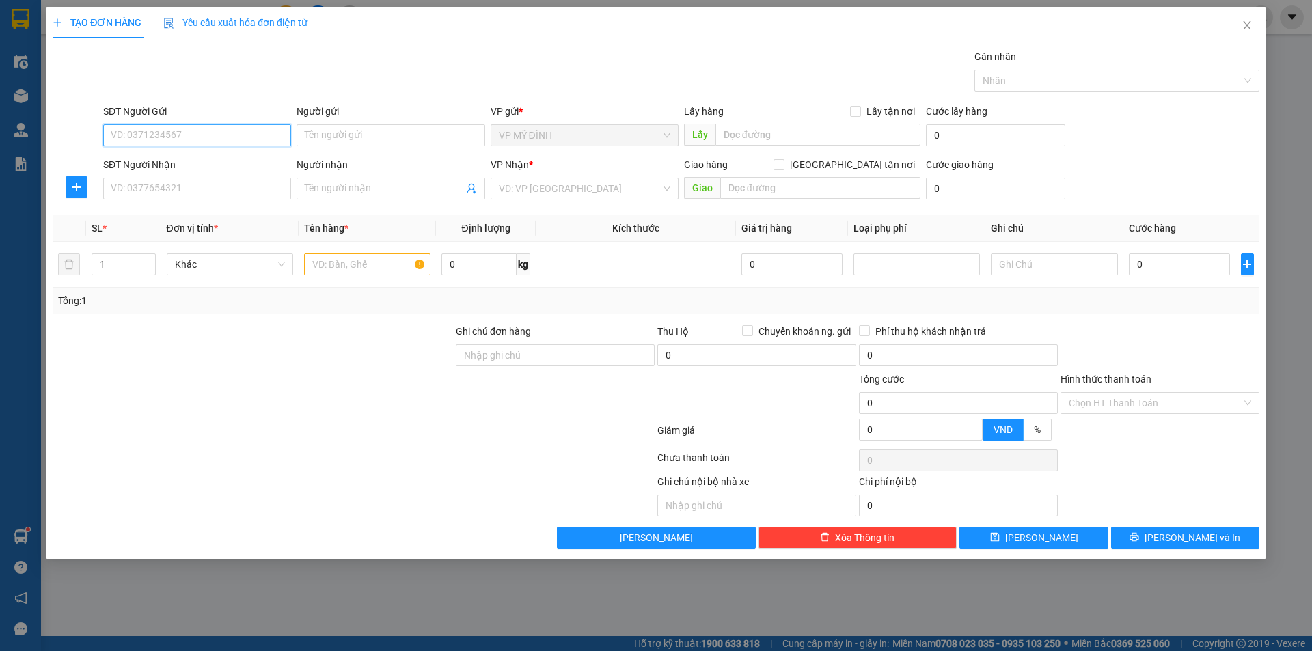
click at [161, 137] on input "SĐT Người Gửi" at bounding box center [197, 135] width 188 height 22
paste input "0978371991"
type input "0978371991"
drag, startPoint x: 178, startPoint y: 156, endPoint x: 197, endPoint y: 186, distance: 35.6
click at [180, 158] on div "0978371991 - a trúc" at bounding box center [196, 162] width 171 height 15
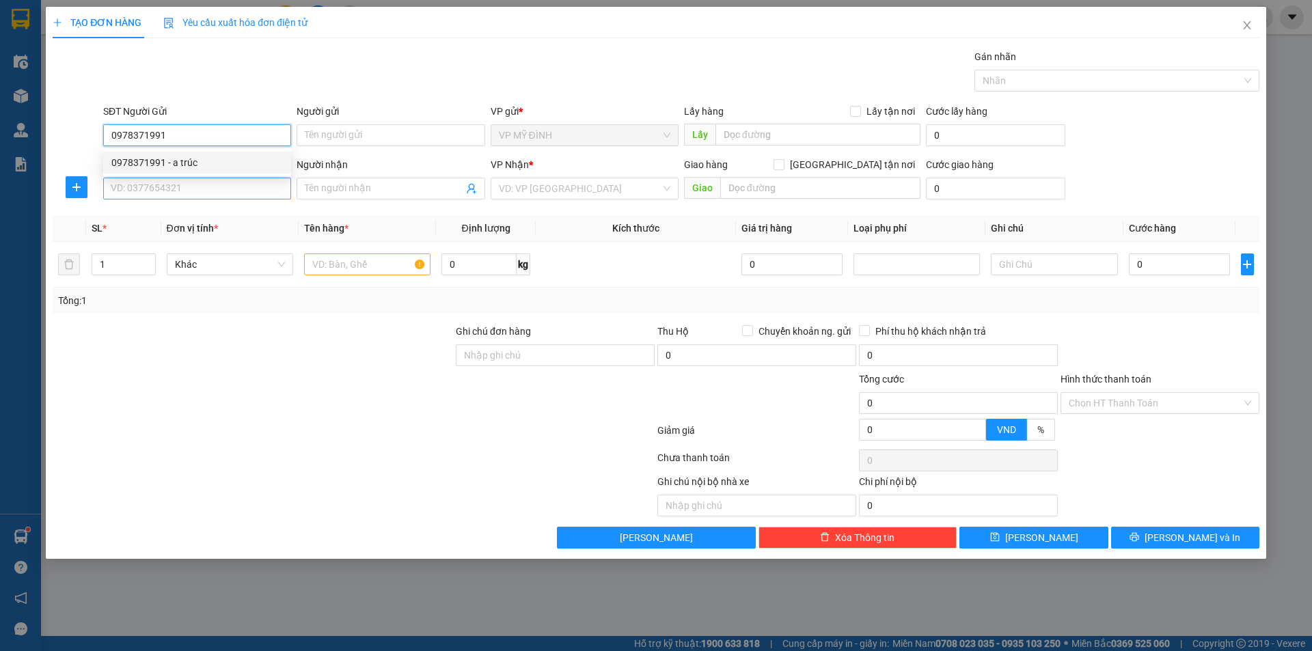
type input "a trúc"
type input "0978371991"
click at [197, 186] on input "SĐT Người Nhận" at bounding box center [197, 189] width 188 height 22
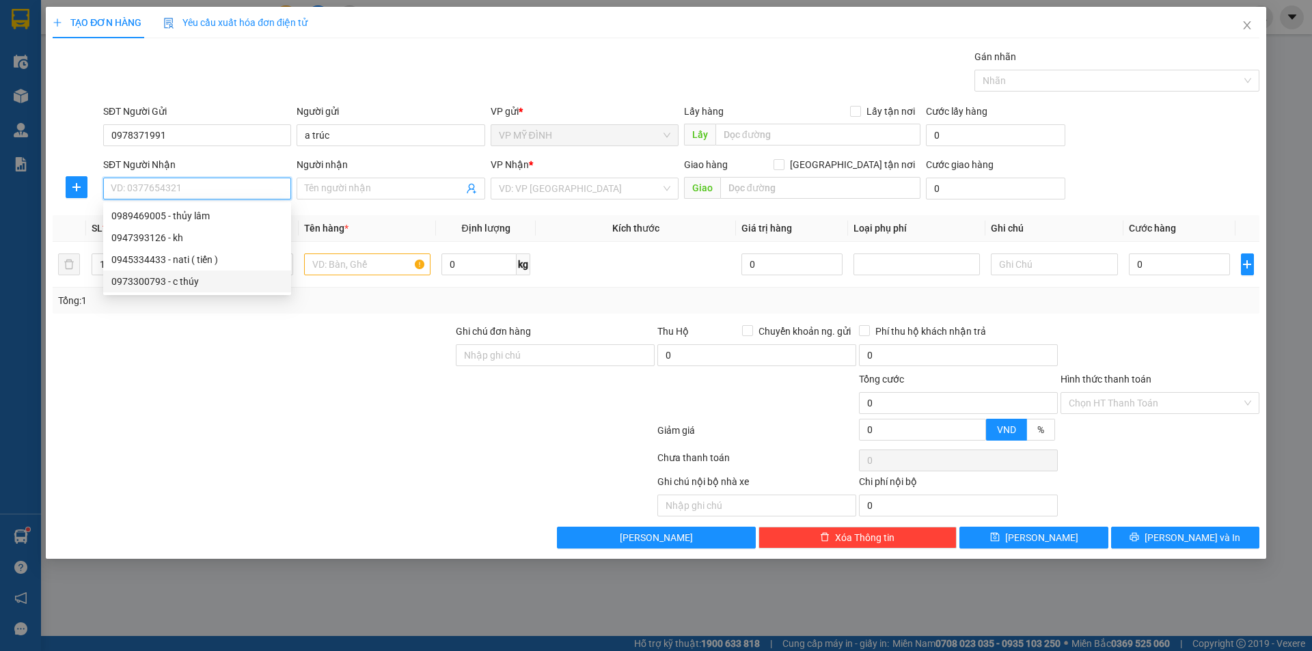
click at [193, 277] on div "0973300793 - c thúy" at bounding box center [196, 281] width 171 height 15
type input "0973300793"
type input "c thúy"
checkbox input "true"
type input "chọ vinh"
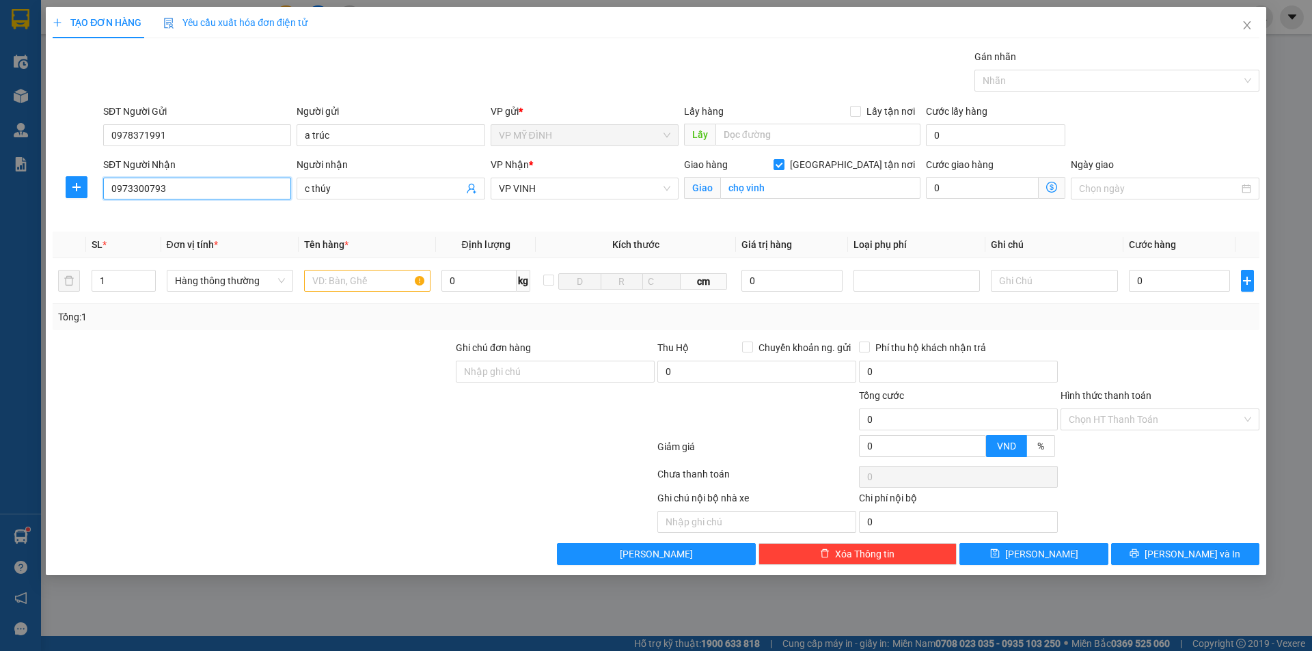
type input "10"
click at [125, 286] on input "1" at bounding box center [123, 281] width 63 height 20
type input "3"
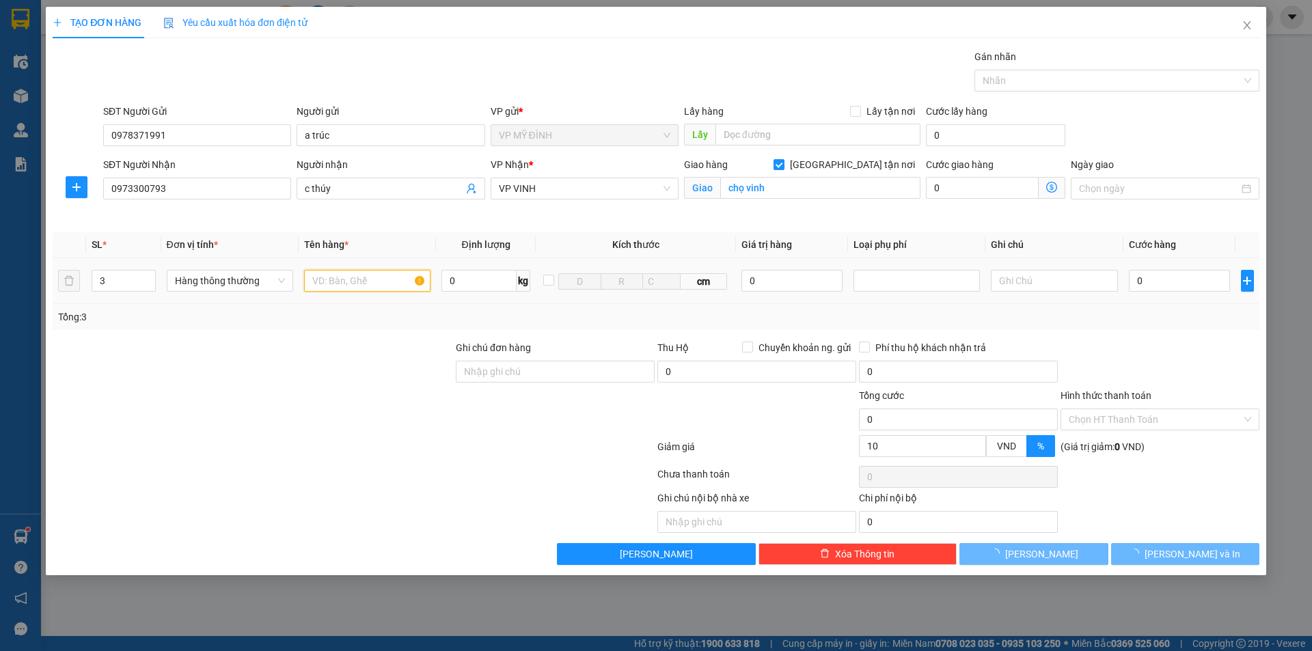
click at [376, 283] on input "text" at bounding box center [367, 281] width 126 height 22
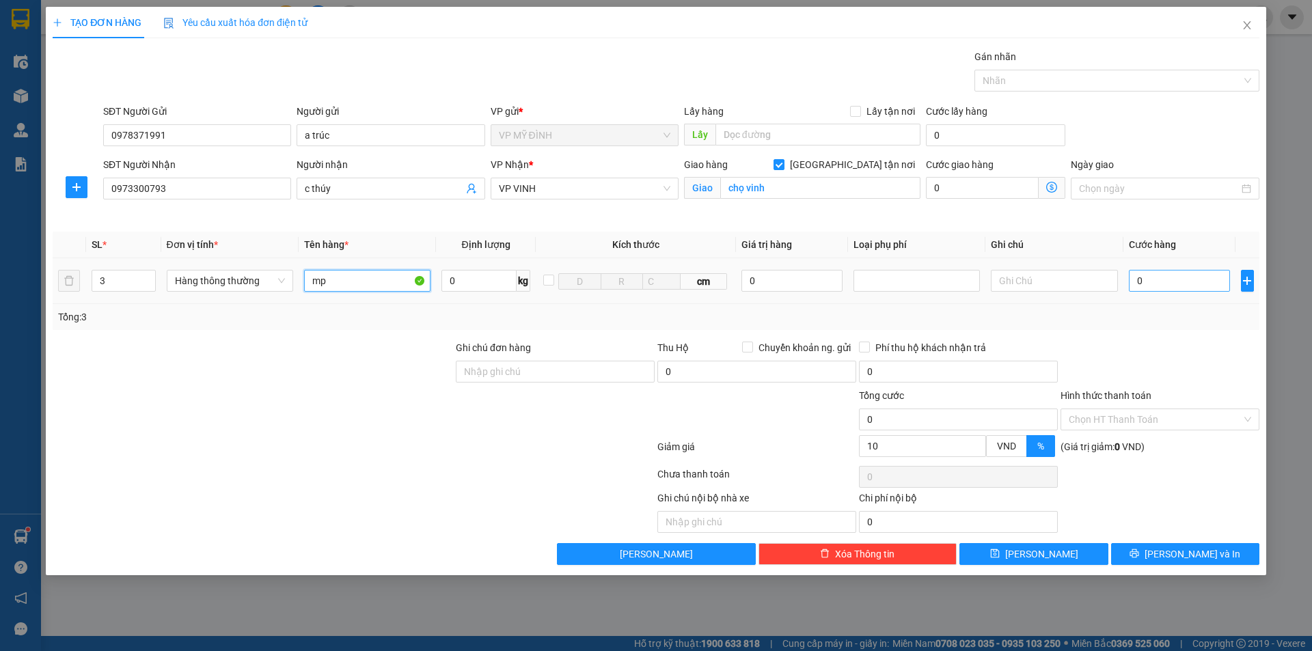
type input "mp"
click at [1159, 271] on input "0" at bounding box center [1180, 281] width 102 height 22
type input "1"
click at [1174, 316] on div "Tổng: 3" at bounding box center [656, 316] width 1196 height 15
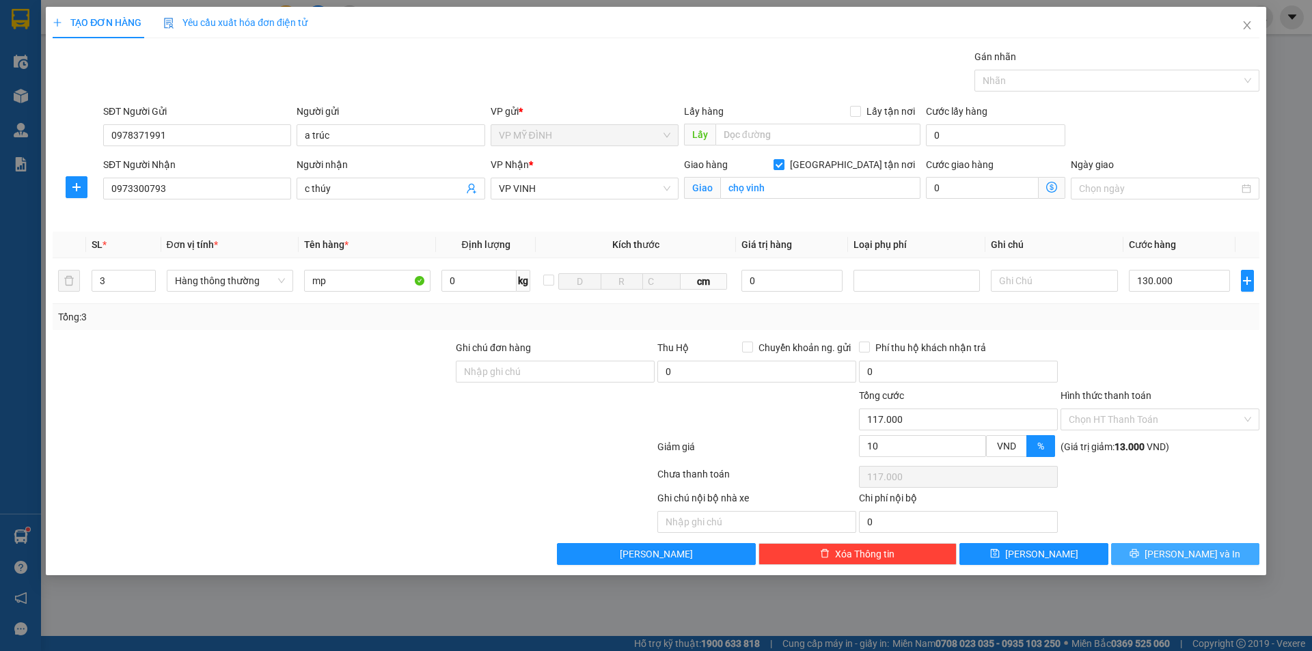
click at [1186, 544] on button "Lưu và In" at bounding box center [1185, 554] width 148 height 22
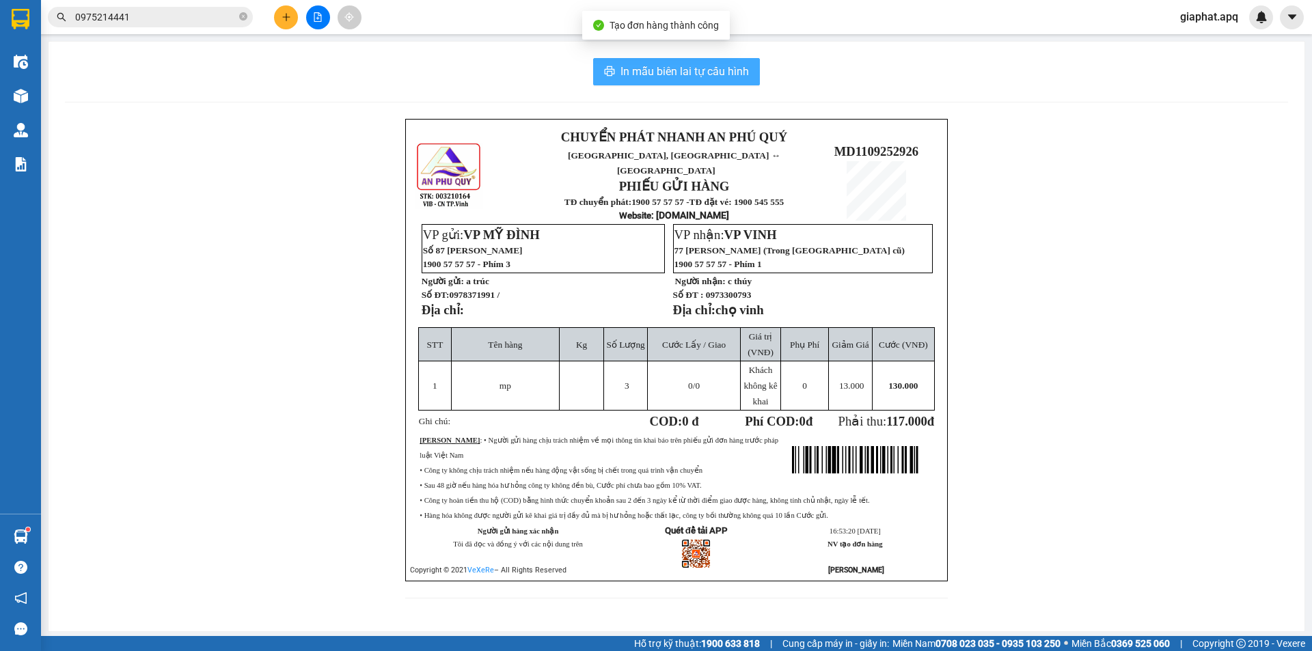
click at [693, 60] on button "In mẫu biên lai tự cấu hình" at bounding box center [676, 71] width 167 height 27
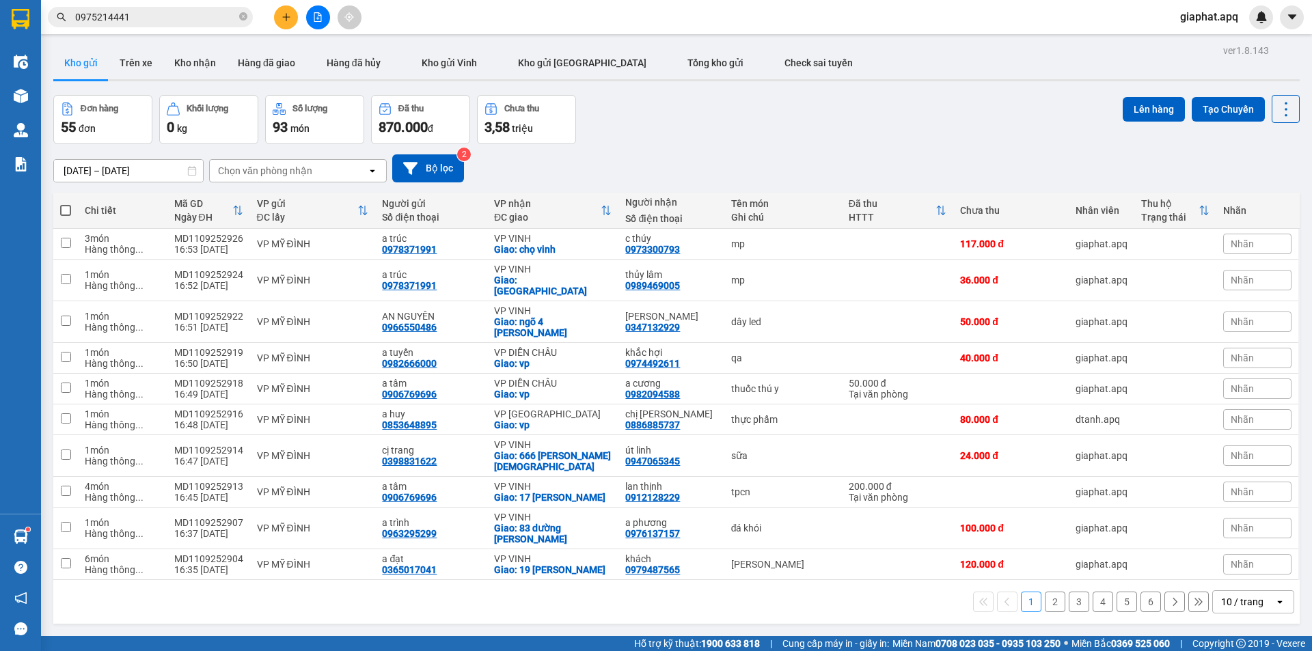
click at [287, 15] on icon "plus" at bounding box center [286, 17] width 10 height 10
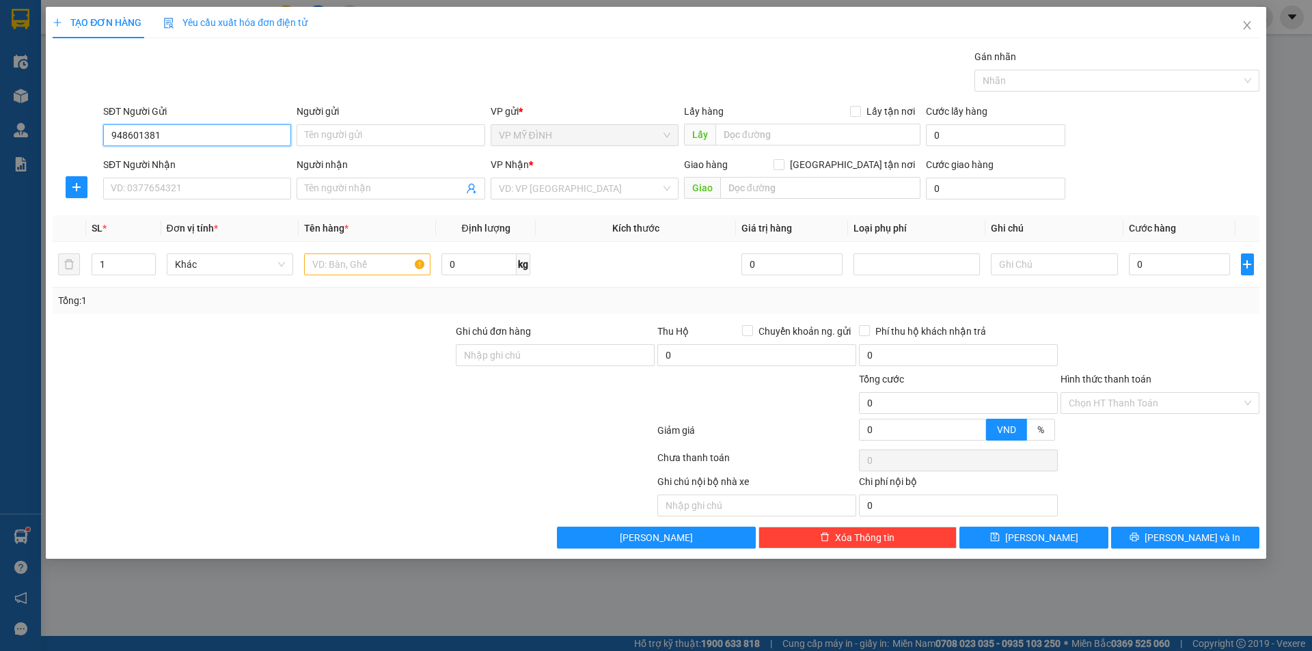
click at [109, 134] on input "948601381" at bounding box center [197, 135] width 188 height 22
click at [202, 132] on input "0948601381" at bounding box center [197, 135] width 188 height 22
click at [184, 165] on div "0948601387 - heath care" at bounding box center [196, 162] width 171 height 15
click at [200, 176] on div "SĐT Người Nhận" at bounding box center [197, 167] width 188 height 20
click at [202, 184] on input "SĐT Người Nhận" at bounding box center [197, 189] width 188 height 22
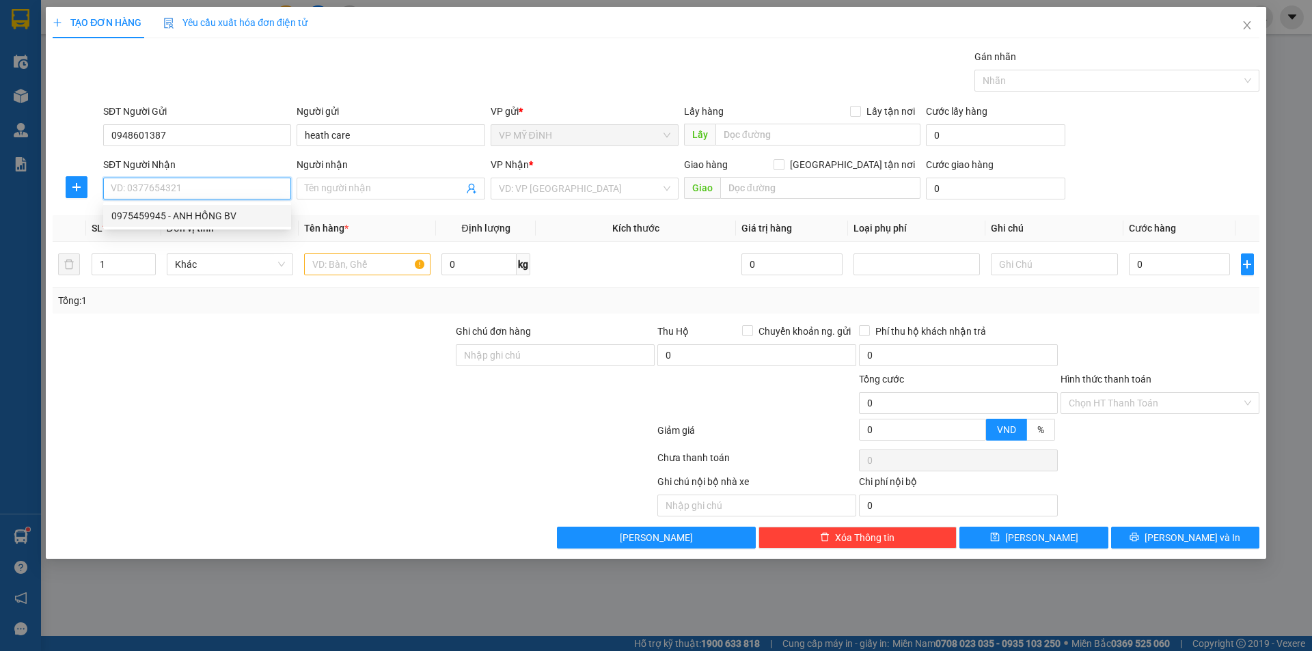
click at [208, 217] on div "0975459945 - ANH HỒNG BV" at bounding box center [196, 215] width 171 height 15
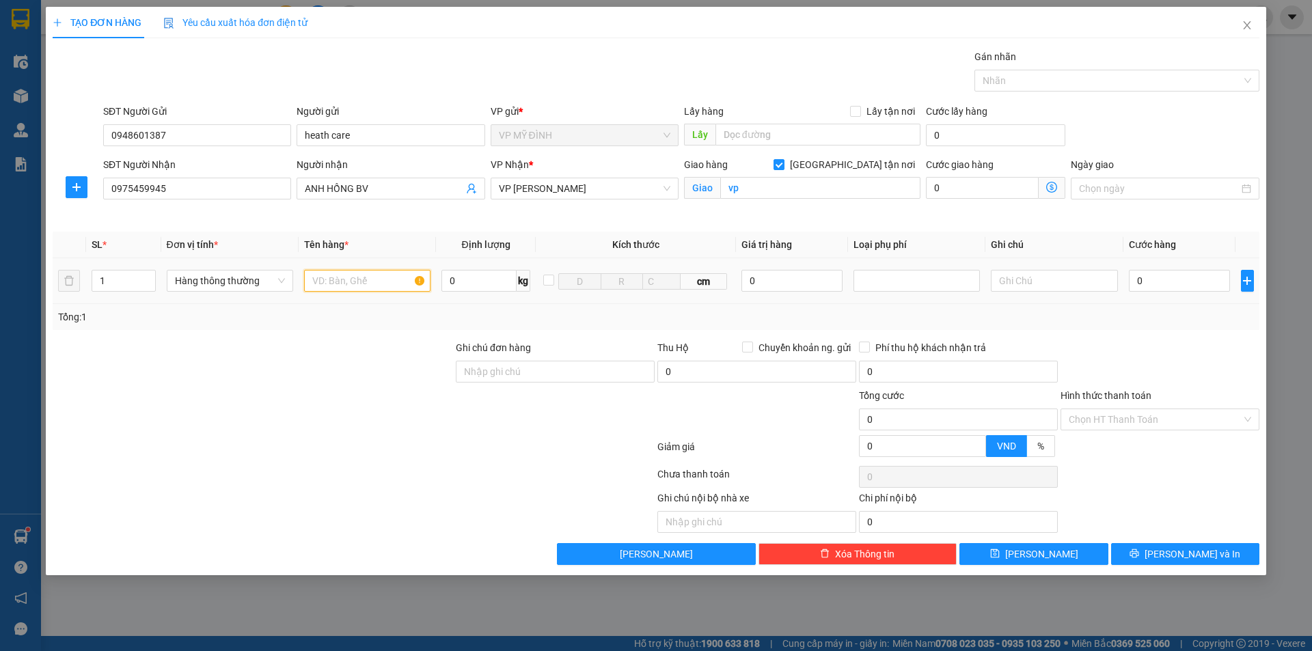
click at [348, 280] on input "text" at bounding box center [367, 281] width 126 height 22
click at [1167, 284] on input "0" at bounding box center [1180, 281] width 102 height 22
drag, startPoint x: 1162, startPoint y: 341, endPoint x: 1168, endPoint y: 362, distance: 21.9
click at [1161, 340] on div at bounding box center [1160, 364] width 202 height 48
click at [1198, 551] on span "Lưu và In" at bounding box center [1192, 554] width 96 height 15
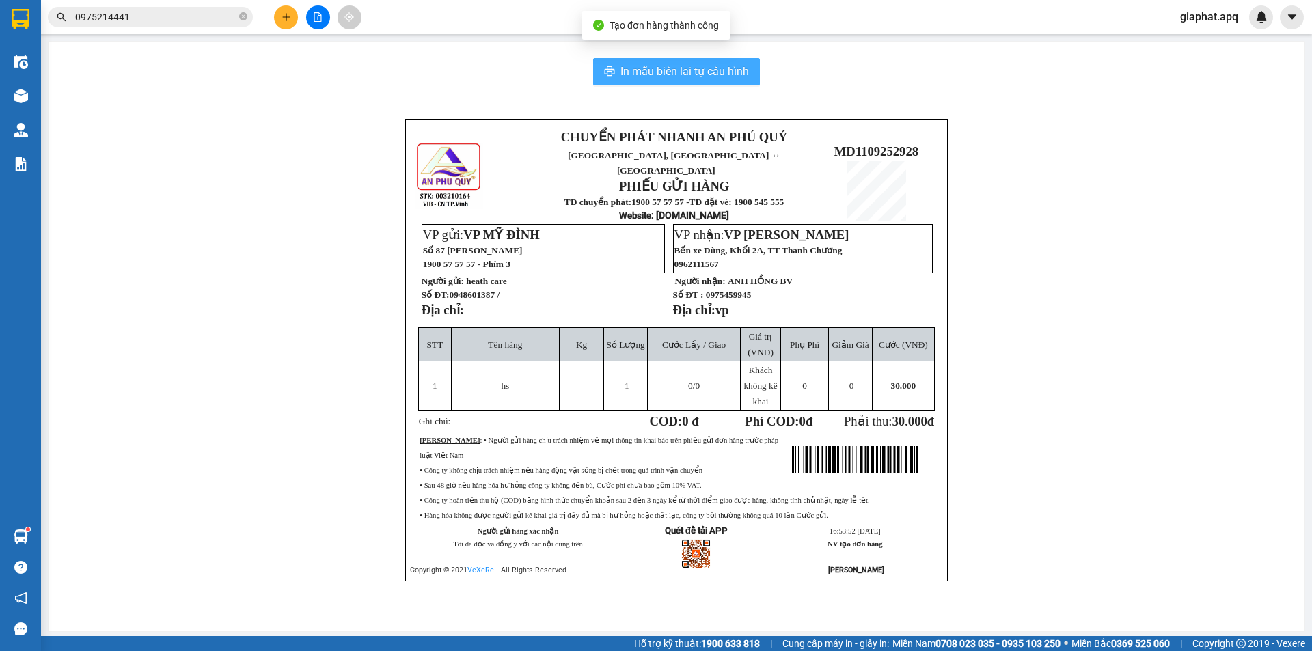
click at [707, 71] on span "In mẫu biên lai tự cấu hình" at bounding box center [684, 71] width 128 height 17
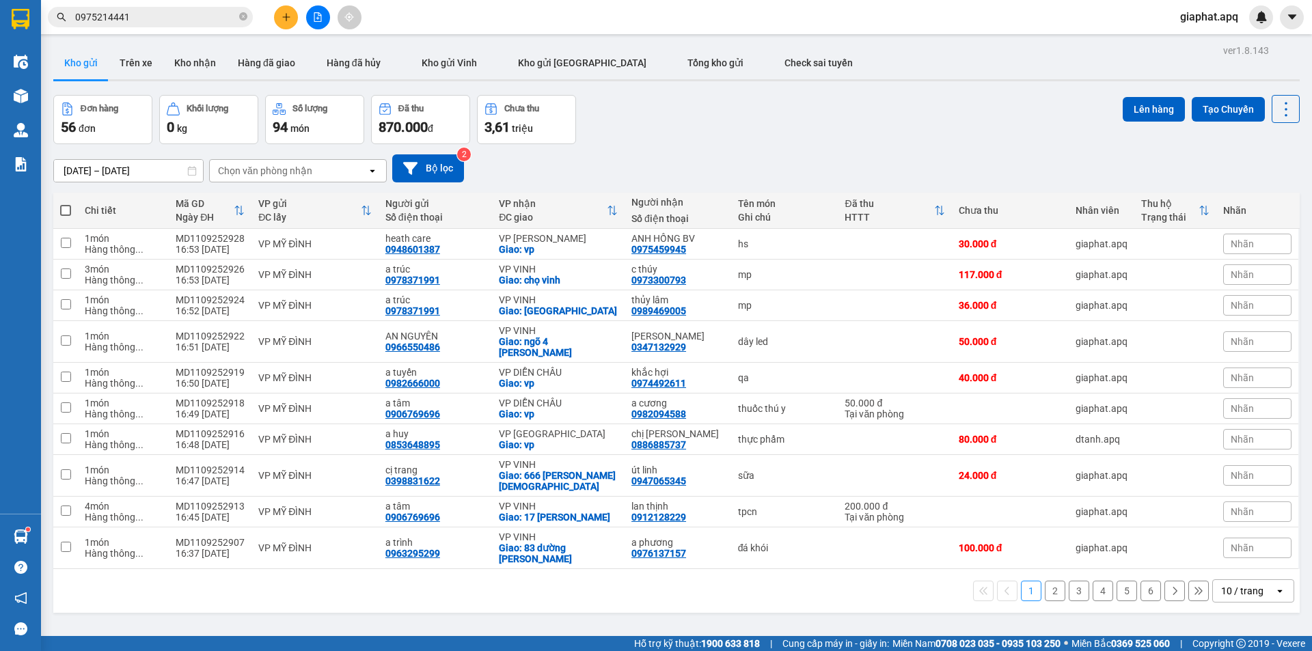
click at [282, 24] on button at bounding box center [286, 17] width 24 height 24
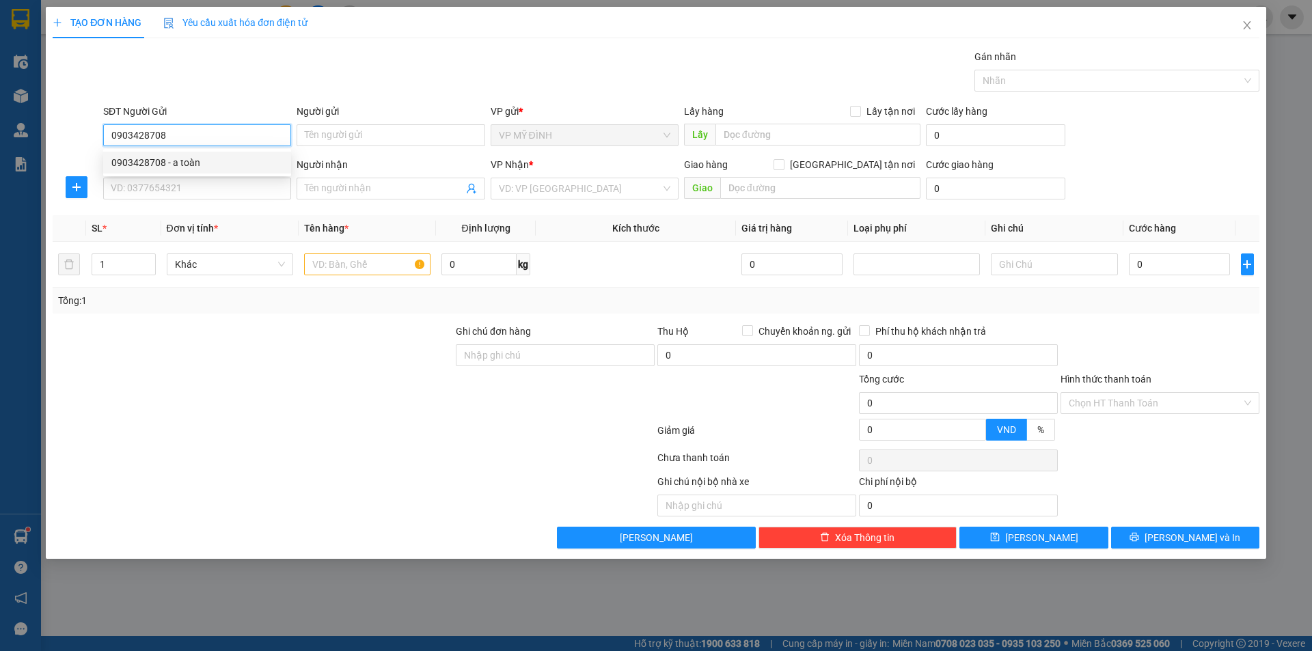
click at [174, 158] on div "0903428708 - a toàn" at bounding box center [196, 162] width 171 height 15
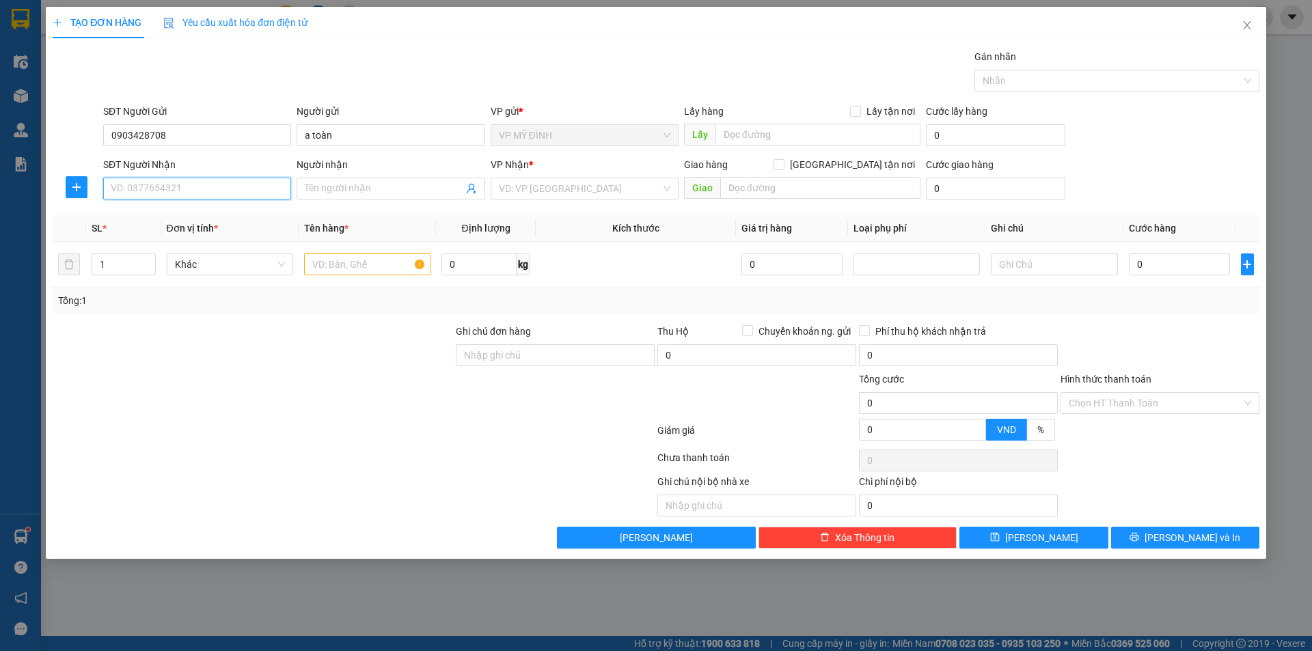
click at [171, 189] on input "SĐT Người Nhận" at bounding box center [197, 189] width 188 height 22
click at [179, 214] on div "0968669178 - a hưởng" at bounding box center [196, 215] width 171 height 15
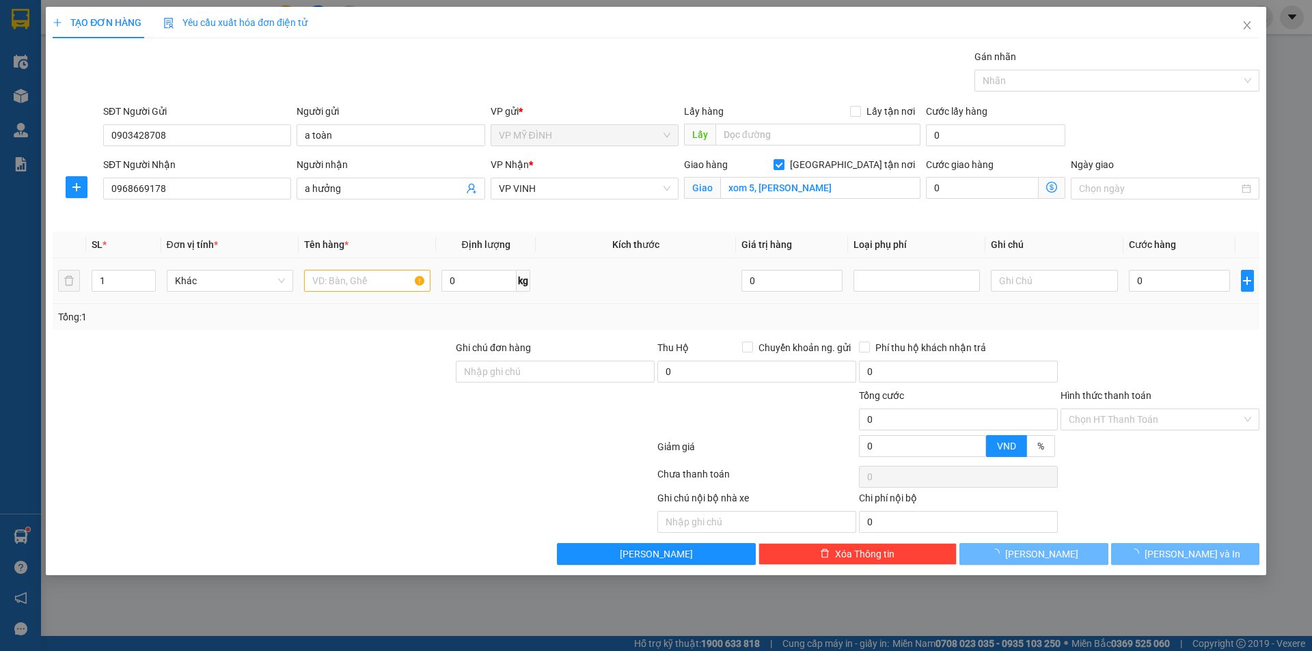
click at [354, 268] on div at bounding box center [367, 280] width 126 height 27
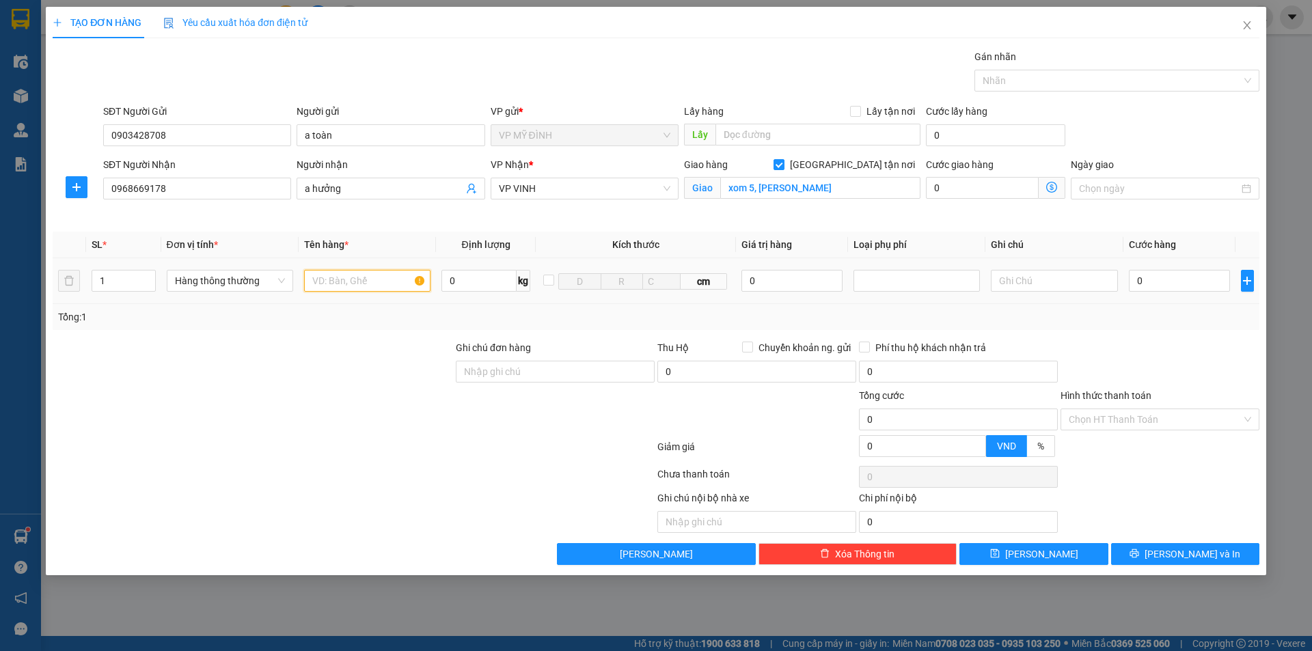
click at [351, 274] on input "text" at bounding box center [367, 281] width 126 height 22
click at [1174, 279] on input "0" at bounding box center [1180, 281] width 102 height 22
drag, startPoint x: 1162, startPoint y: 328, endPoint x: 1161, endPoint y: 366, distance: 38.3
click at [1161, 328] on div "Tổng: 1" at bounding box center [656, 317] width 1206 height 26
drag, startPoint x: 1180, startPoint y: 525, endPoint x: 1175, endPoint y: 544, distance: 19.2
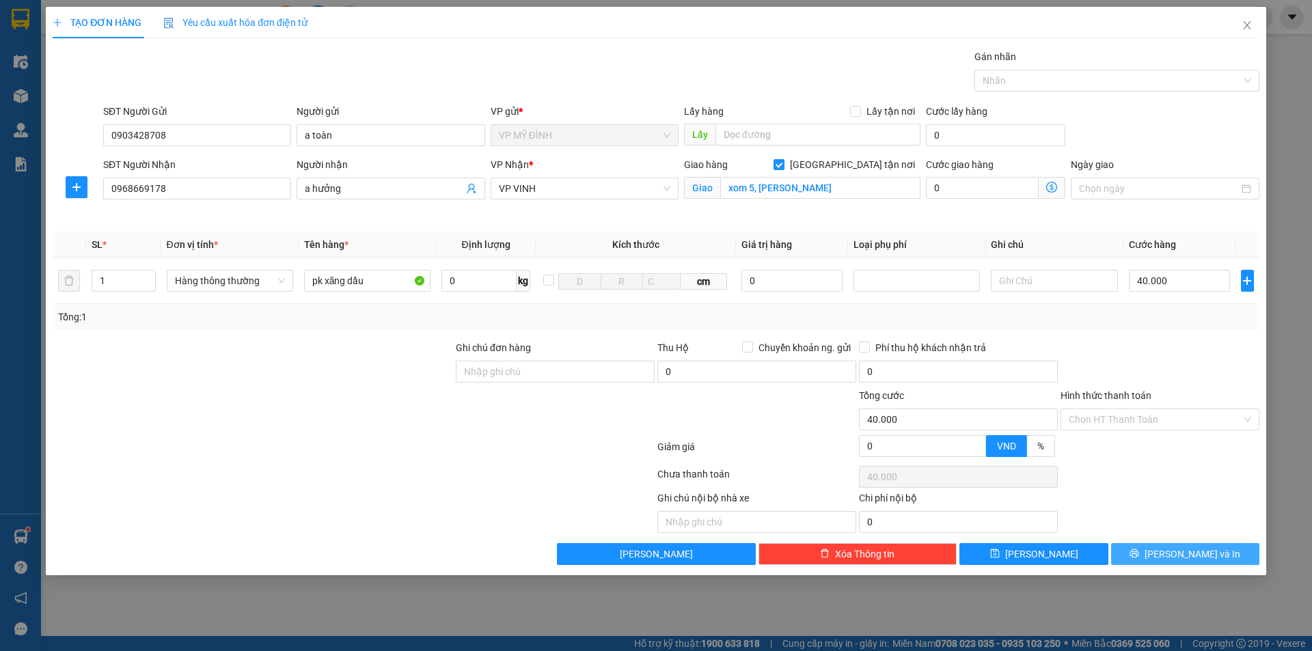
click at [1181, 532] on div "Ghi chú nội bộ nhà xe Chi phí nội bộ 0" at bounding box center [655, 512] width 1209 height 42
click at [1175, 544] on button "Lưu và In" at bounding box center [1185, 554] width 148 height 22
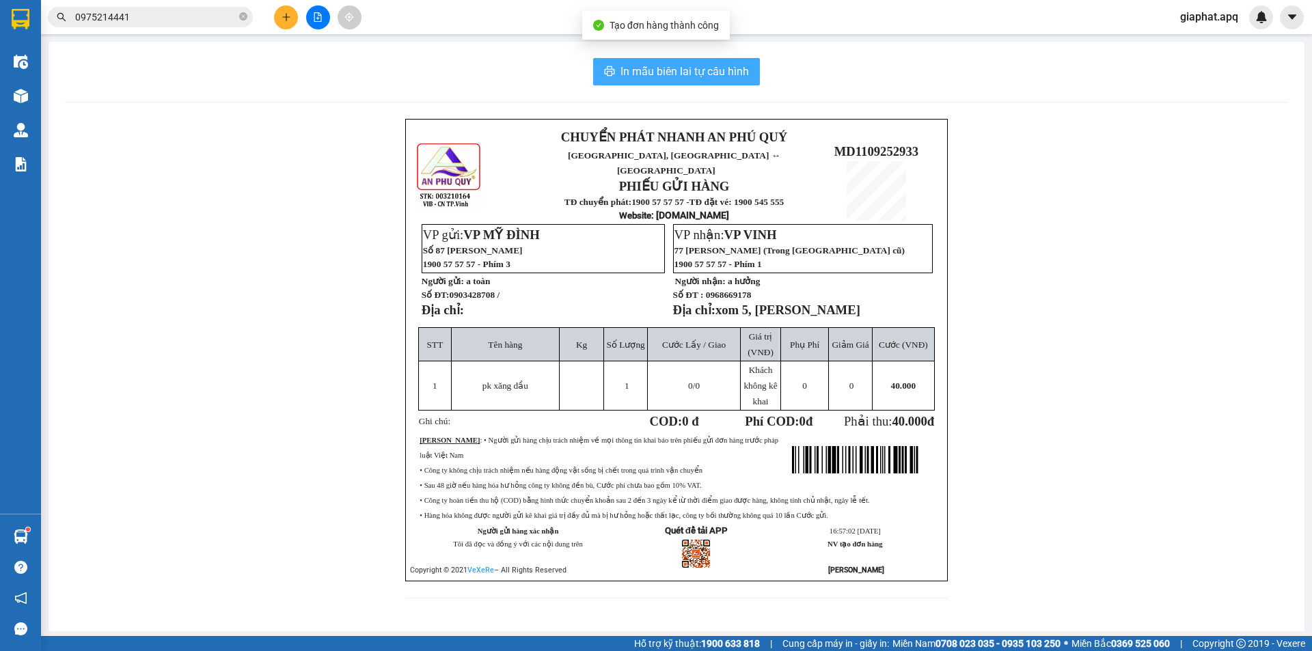
click at [710, 77] on span "In mẫu biên lai tự cấu hình" at bounding box center [684, 71] width 128 height 17
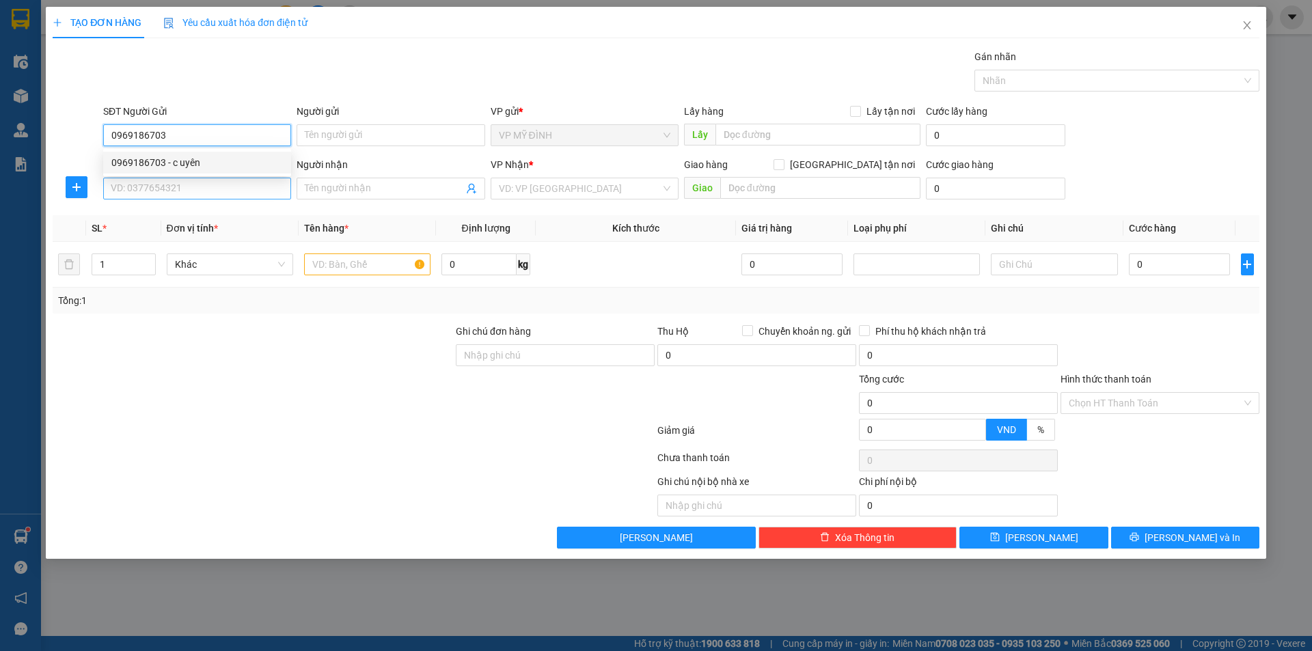
drag, startPoint x: 155, startPoint y: 165, endPoint x: 154, endPoint y: 184, distance: 19.1
click at [155, 165] on div "0969186703 - c uyên" at bounding box center [196, 162] width 171 height 15
click at [154, 184] on input "SĐT Người Nhận" at bounding box center [197, 189] width 188 height 22
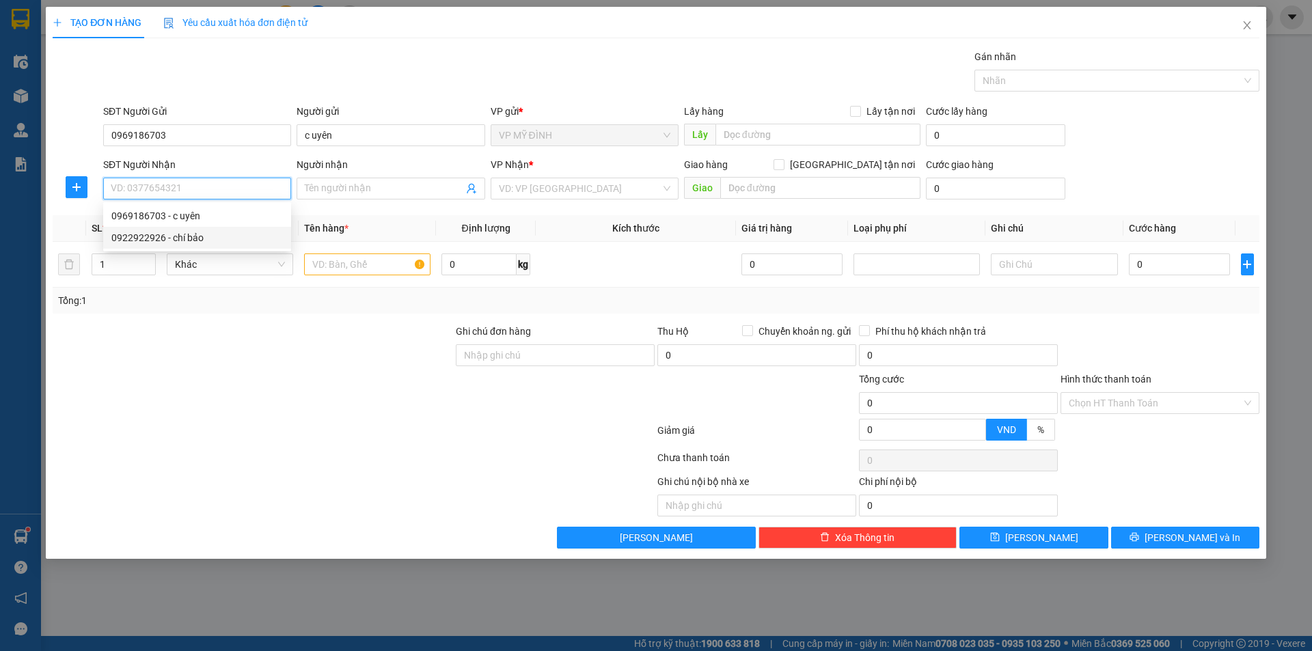
click at [169, 234] on div "0922922926 - chí bảo" at bounding box center [196, 237] width 171 height 15
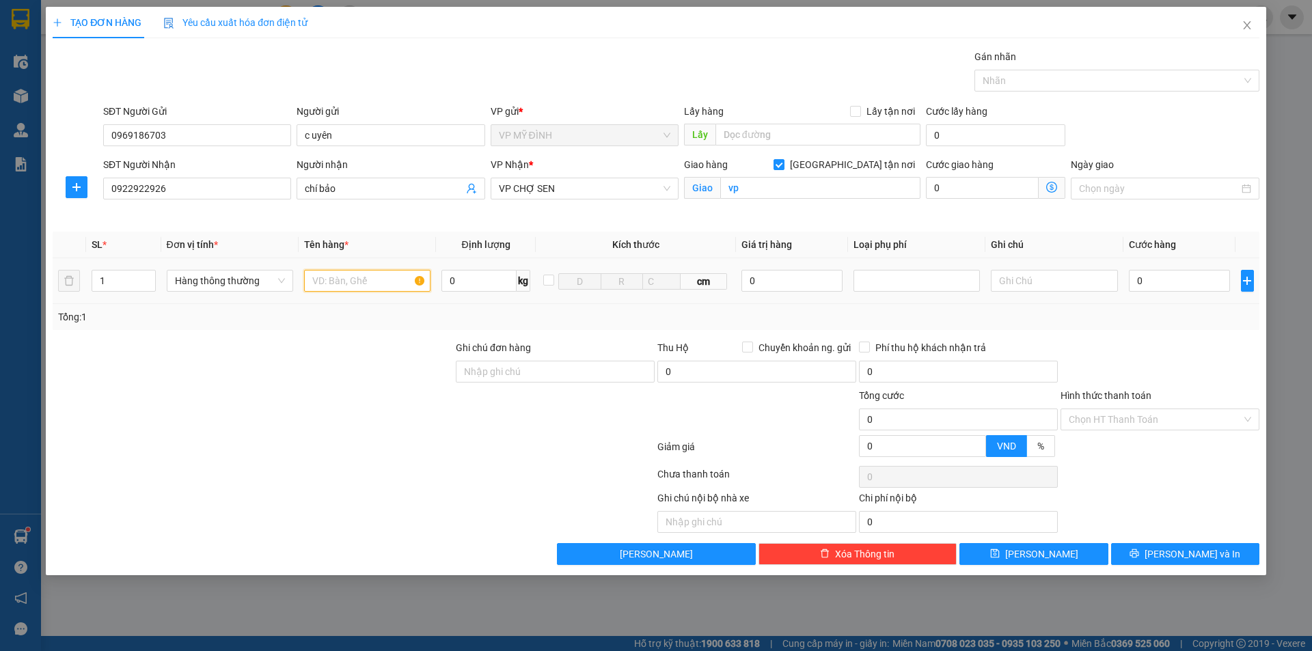
drag, startPoint x: 347, startPoint y: 273, endPoint x: 348, endPoint y: 281, distance: 9.0
click at [347, 277] on input "text" at bounding box center [367, 281] width 126 height 22
click at [1188, 288] on input "0" at bounding box center [1180, 281] width 102 height 22
click at [1243, 350] on div at bounding box center [1160, 364] width 202 height 48
click at [1179, 540] on div "Transit Pickup Surcharge Ids Transit Deliver Surcharge Ids Transit Deliver Surc…" at bounding box center [656, 307] width 1206 height 516
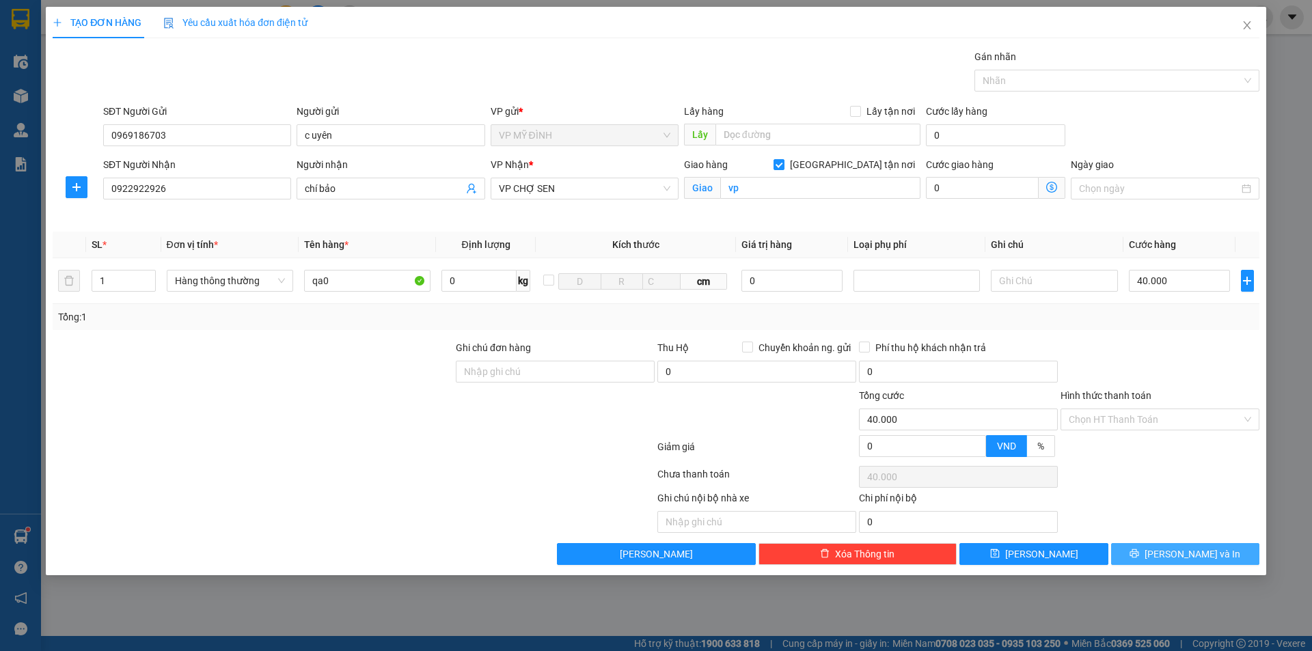
click at [1181, 549] on span "Lưu và In" at bounding box center [1192, 554] width 96 height 15
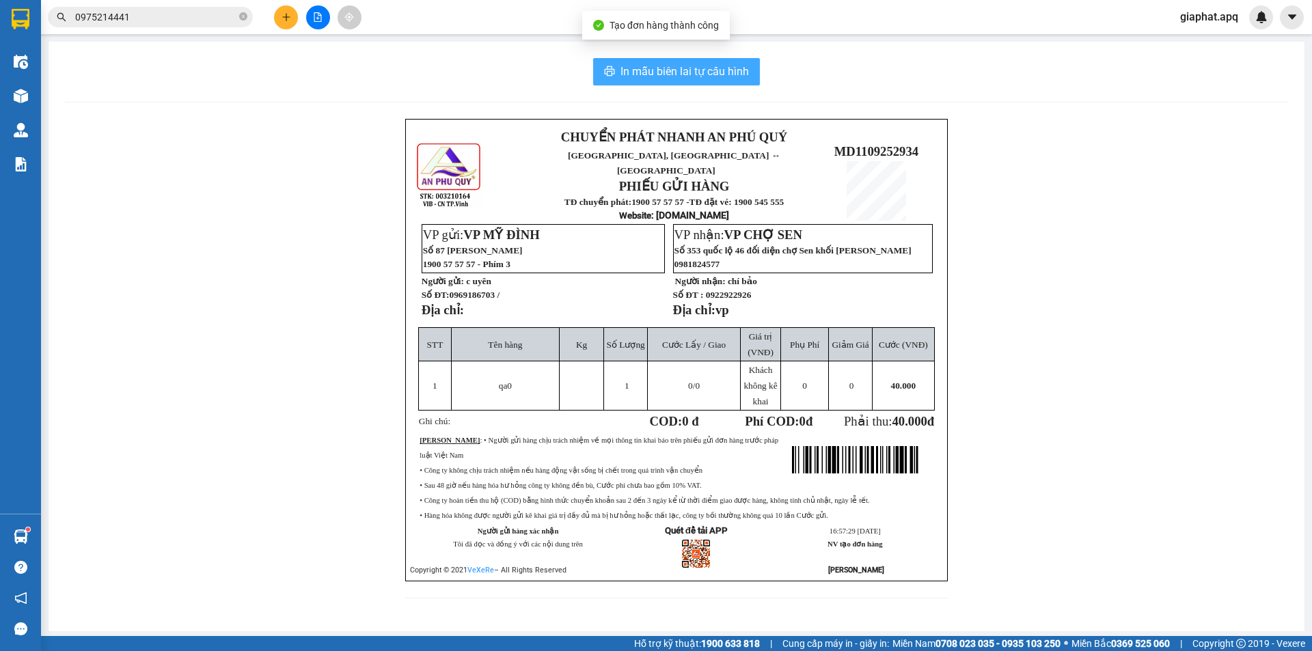
click at [697, 68] on span "In mẫu biên lai tự cấu hình" at bounding box center [684, 71] width 128 height 17
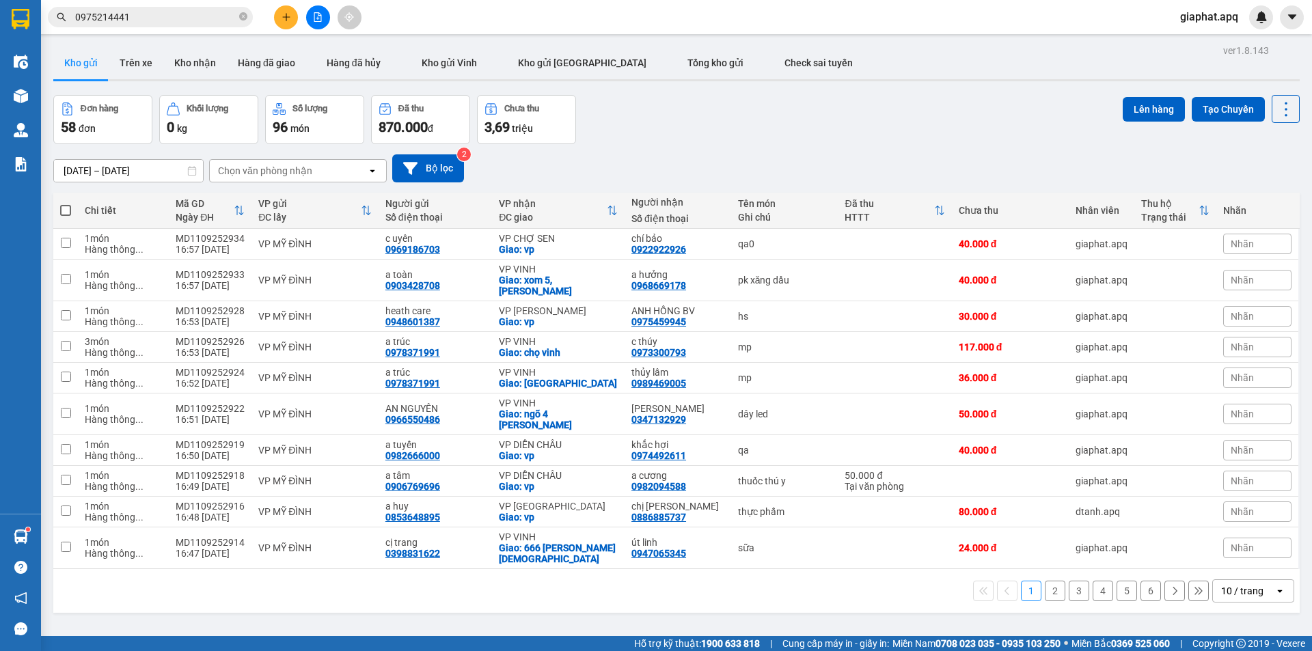
click at [296, 8] on div at bounding box center [317, 17] width 102 height 24
click at [292, 13] on button at bounding box center [286, 17] width 24 height 24
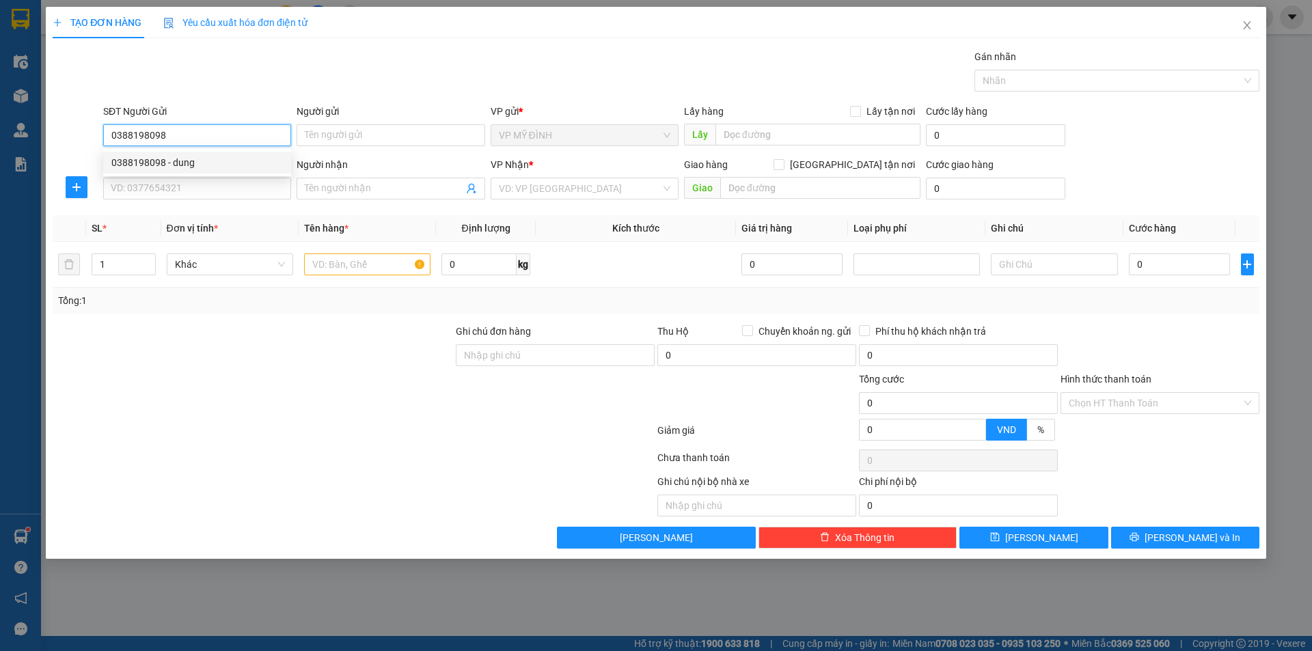
click at [169, 163] on div "0388198098 - dung" at bounding box center [196, 162] width 171 height 15
click at [176, 195] on input "SĐT Người Nhận" at bounding box center [197, 189] width 188 height 22
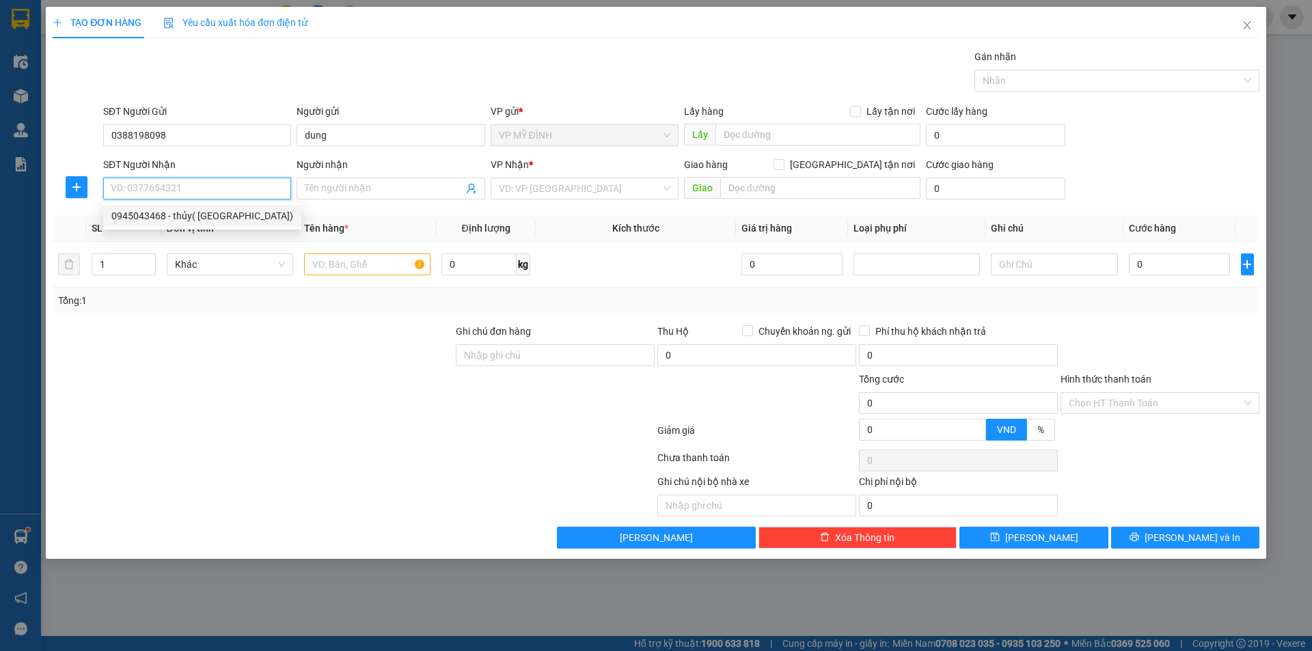
click at [163, 219] on div "0945043468 - thủy( Hoàng nam)" at bounding box center [202, 215] width 182 height 15
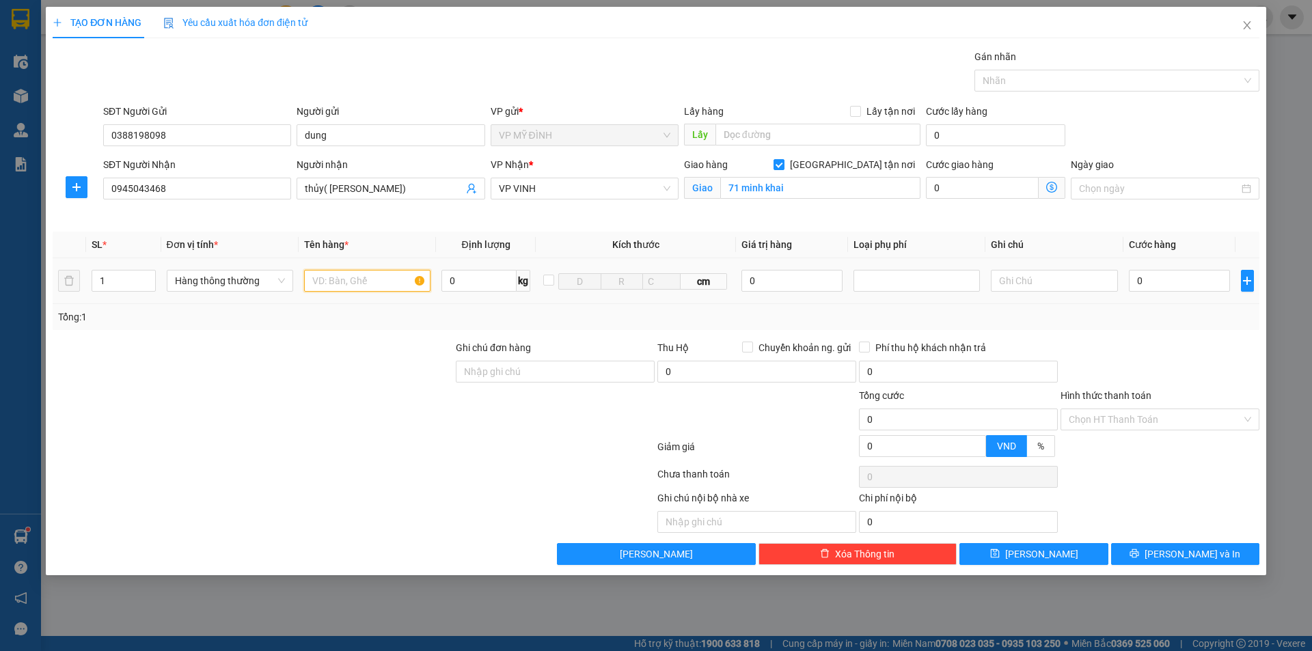
click at [369, 284] on input "text" at bounding box center [367, 281] width 126 height 22
click at [773, 284] on input "0" at bounding box center [792, 281] width 102 height 22
click at [887, 279] on div at bounding box center [917, 281] width 120 height 16
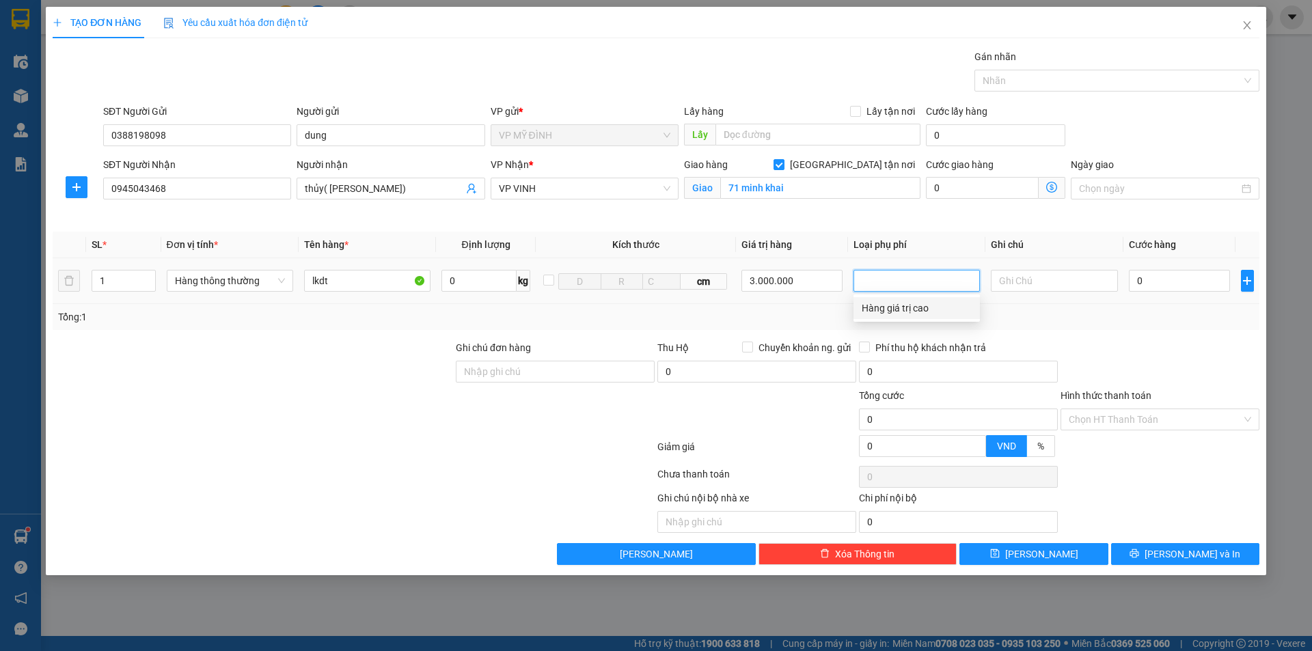
click at [891, 305] on div "Hàng giá trị cao" at bounding box center [916, 308] width 110 height 15
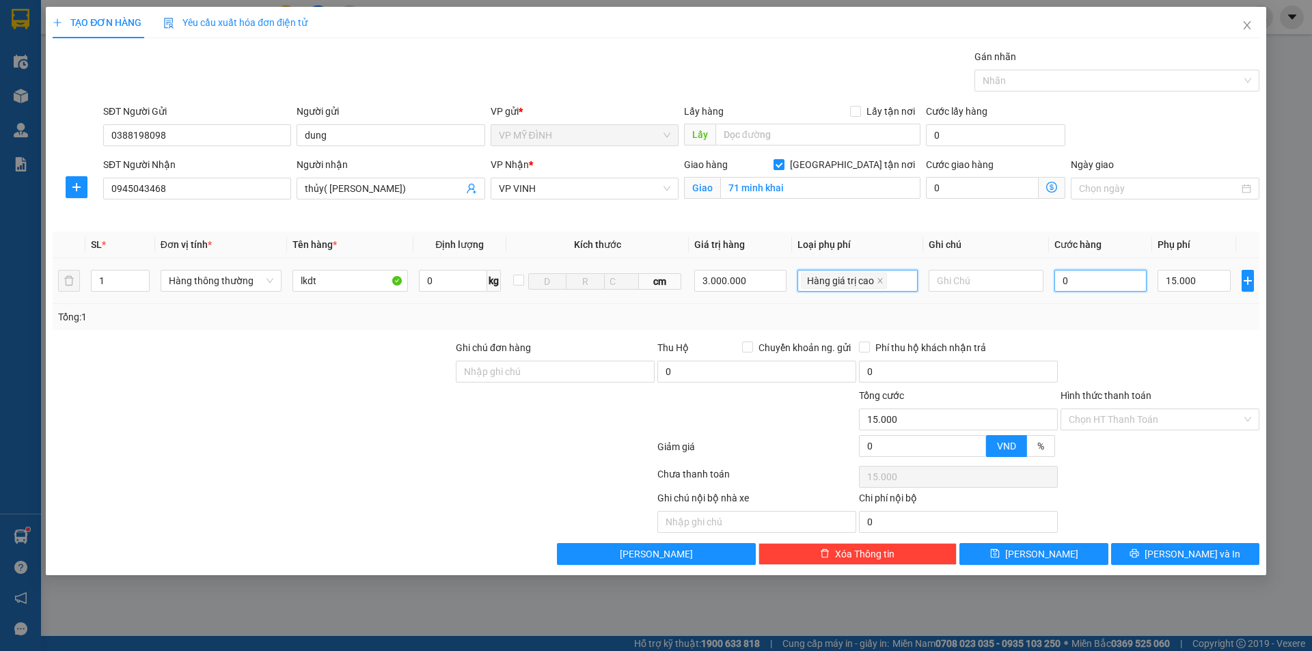
click at [1083, 283] on input "0" at bounding box center [1100, 281] width 93 height 22
drag, startPoint x: 1141, startPoint y: 306, endPoint x: 1186, endPoint y: 467, distance: 166.8
click at [1142, 310] on div "SL * Đơn vị tính * Tên hàng * Định lượng Kích thước Giá trị hàng Loại phụ phí G…" at bounding box center [656, 281] width 1206 height 98
click at [1139, 549] on icon "printer" at bounding box center [1134, 554] width 10 height 10
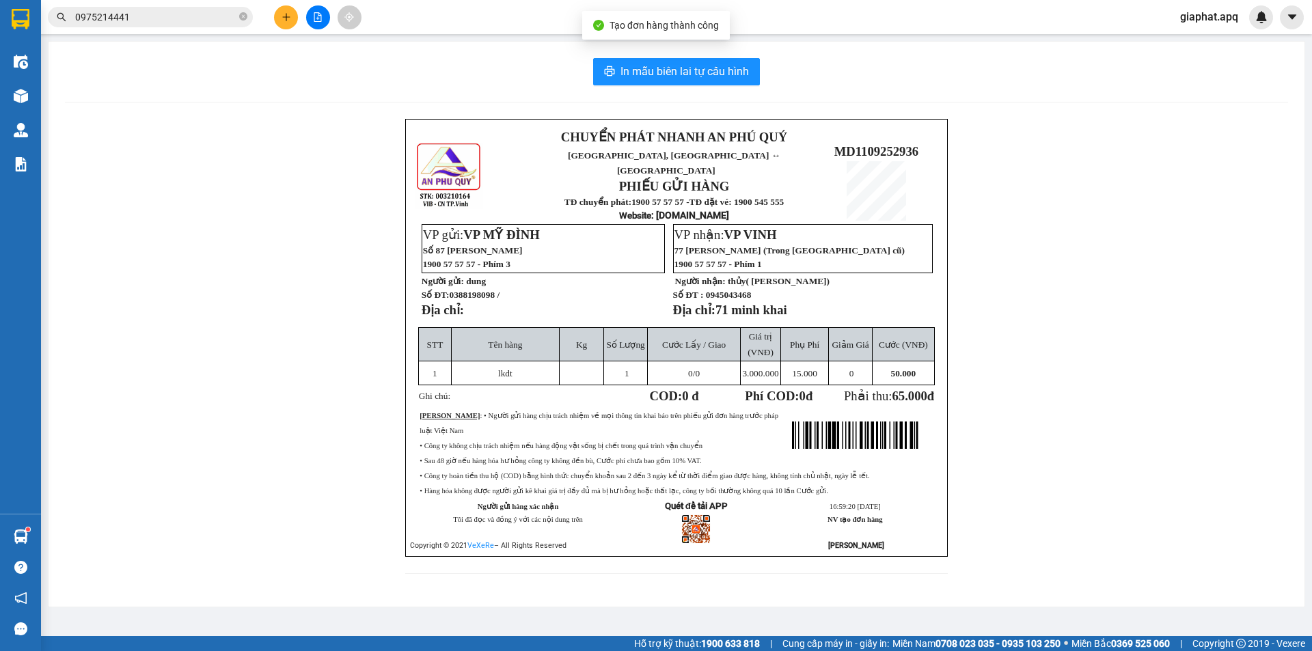
click at [668, 56] on div "In mẫu biên lai tự cấu hình CHUYỂN PHÁT NHANH AN PHÚ QUÝ NGHỆ AN, HÀ TĨNH ↔ HÀ …" at bounding box center [677, 324] width 1256 height 565
click at [643, 89] on div "In mẫu biên lai tự cấu hình CHUYỂN PHÁT NHANH AN PHÚ QUÝ NGHỆ AN, HÀ TĨNH ↔ HÀ …" at bounding box center [677, 324] width 1256 height 565
click at [644, 74] on span "In mẫu biên lai tự cấu hình" at bounding box center [684, 71] width 128 height 17
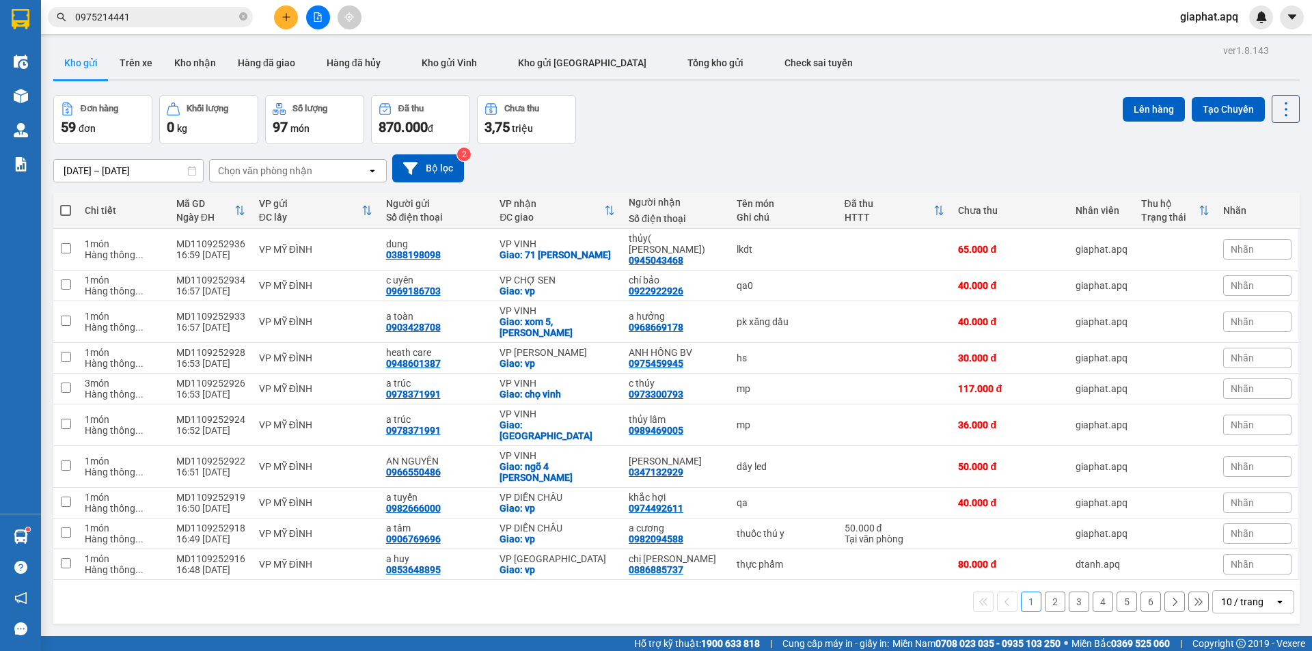
drag, startPoint x: 724, startPoint y: 135, endPoint x: 708, endPoint y: 131, distance: 16.2
click at [723, 135] on div "Đơn hàng 59 đơn Khối lượng 0 kg Số lượng 97 món Đã thu 870.000 đ Chưa thu 3,75 …" at bounding box center [676, 119] width 1246 height 49
click at [288, 23] on button at bounding box center [286, 17] width 24 height 24
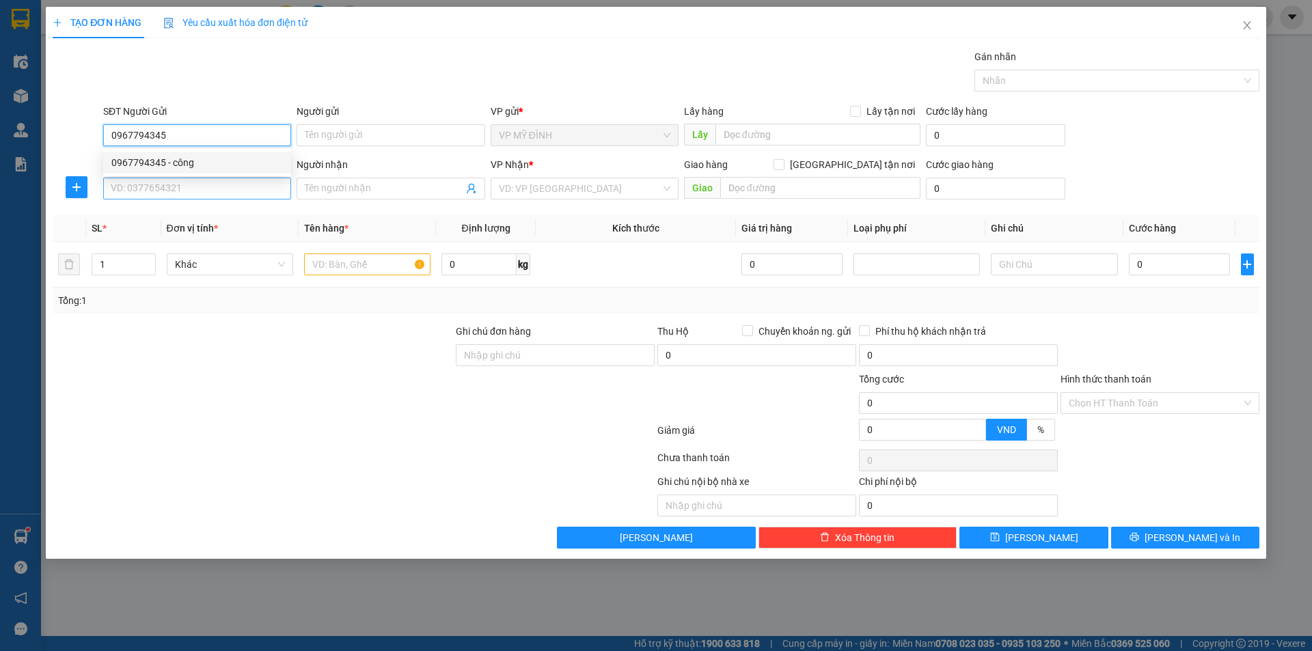
drag, startPoint x: 169, startPoint y: 161, endPoint x: 185, endPoint y: 199, distance: 41.6
click at [171, 167] on div "0967794345 - công" at bounding box center [196, 162] width 171 height 15
click at [182, 196] on input "SĐT Người Nhận" at bounding box center [197, 189] width 188 height 22
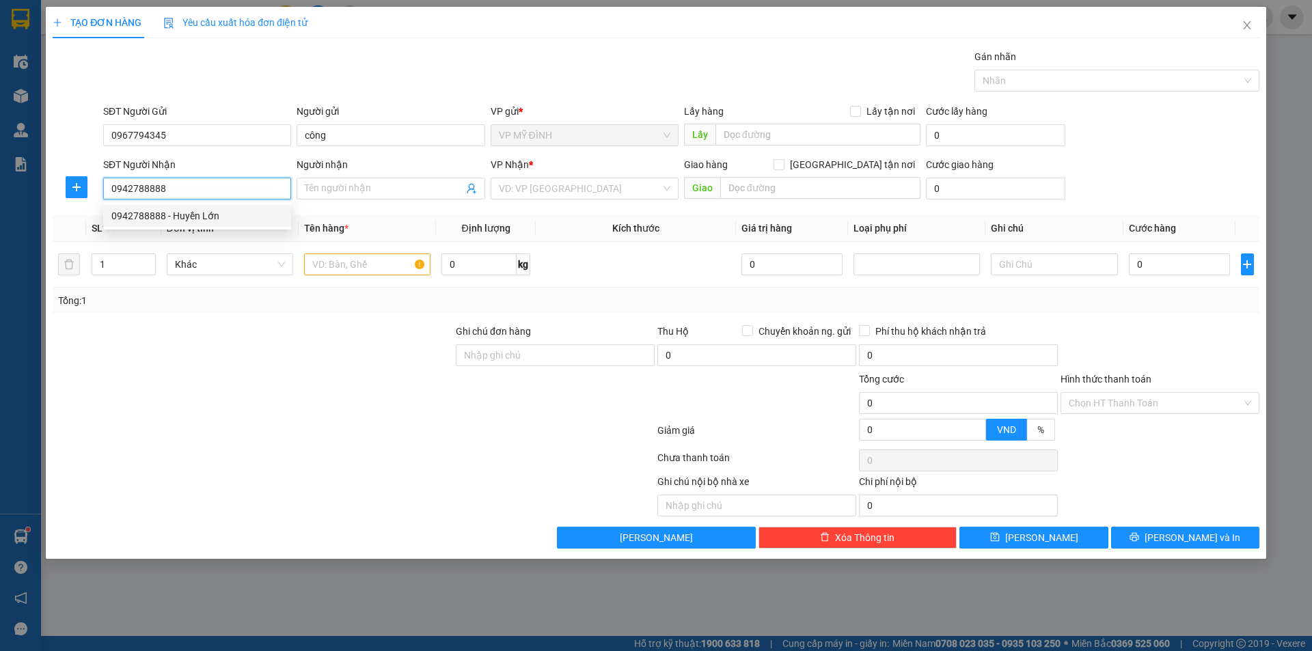
click at [174, 210] on div "0942788888 - Huyền Lớn" at bounding box center [196, 215] width 171 height 15
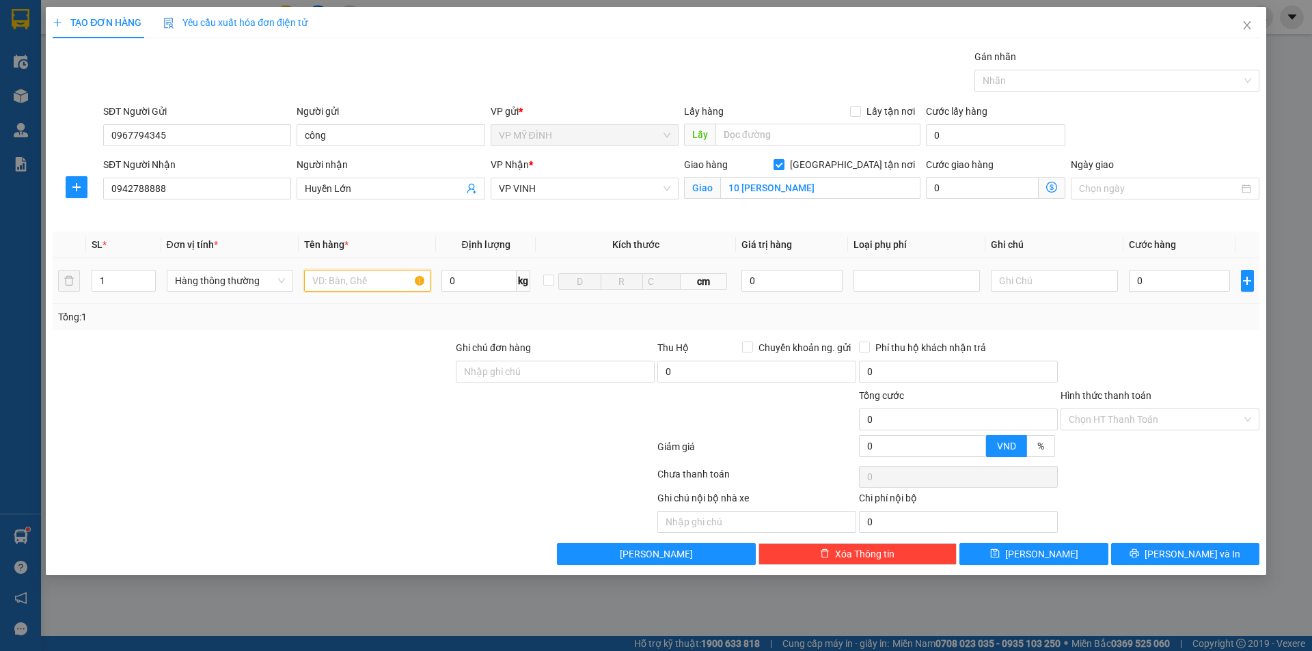
click at [333, 289] on input "text" at bounding box center [367, 281] width 126 height 22
drag, startPoint x: 316, startPoint y: 381, endPoint x: 315, endPoint y: 372, distance: 9.6
click at [316, 378] on div at bounding box center [252, 364] width 403 height 48
click at [105, 282] on input "1" at bounding box center [123, 281] width 63 height 20
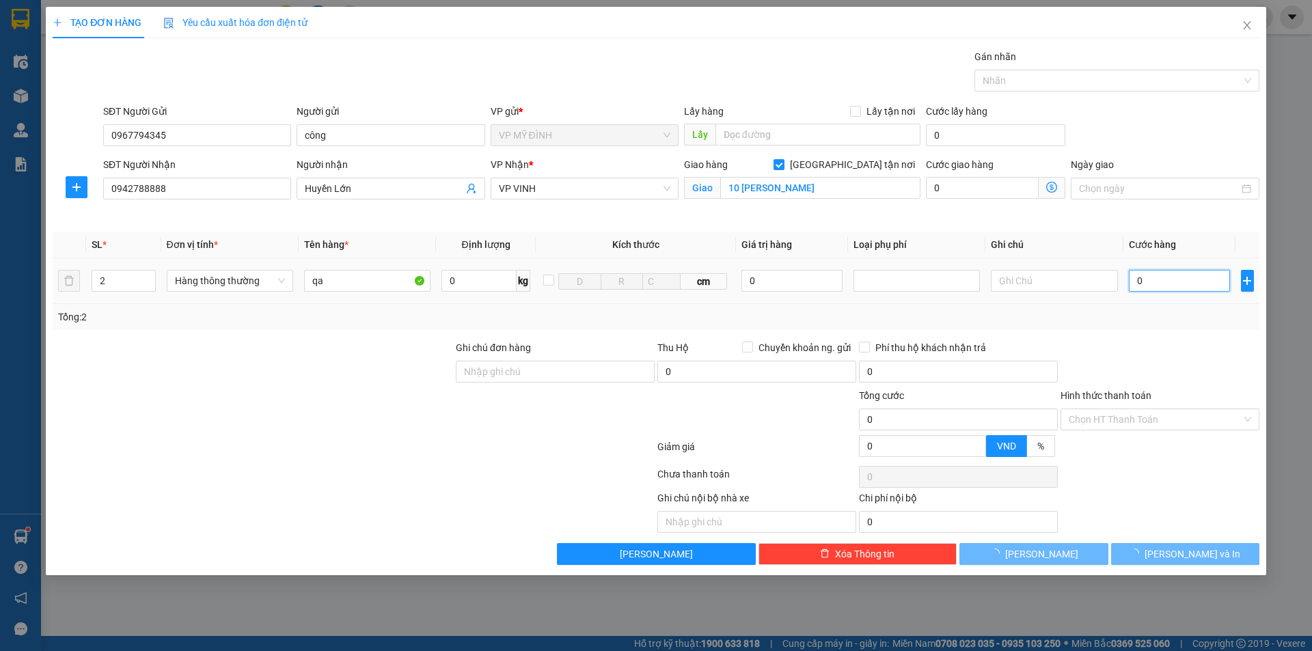
click at [1180, 289] on input "0" at bounding box center [1180, 281] width 102 height 22
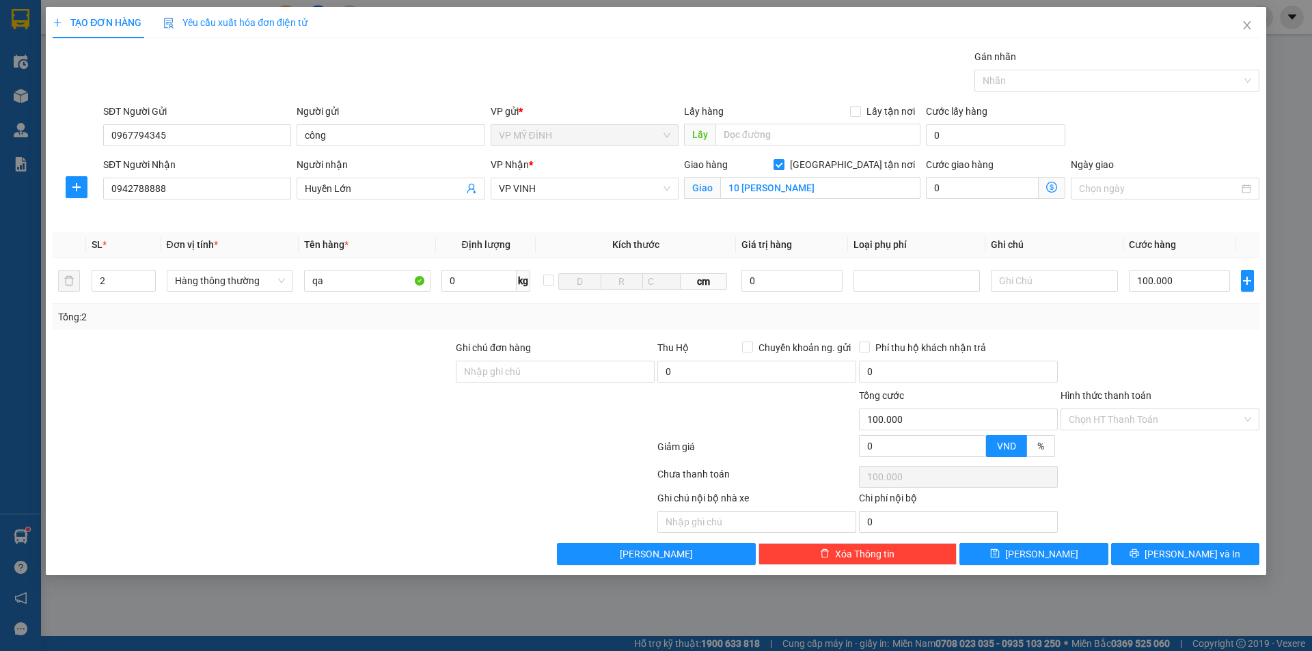
click at [1170, 344] on div at bounding box center [1160, 364] width 202 height 48
drag, startPoint x: 1191, startPoint y: 530, endPoint x: 1195, endPoint y: 542, distance: 12.1
click at [1193, 537] on div "Transit Pickup Surcharge Ids Transit Deliver Surcharge Ids Transit Deliver Surc…" at bounding box center [656, 307] width 1206 height 516
click at [1196, 544] on button "Lưu và In" at bounding box center [1185, 554] width 148 height 22
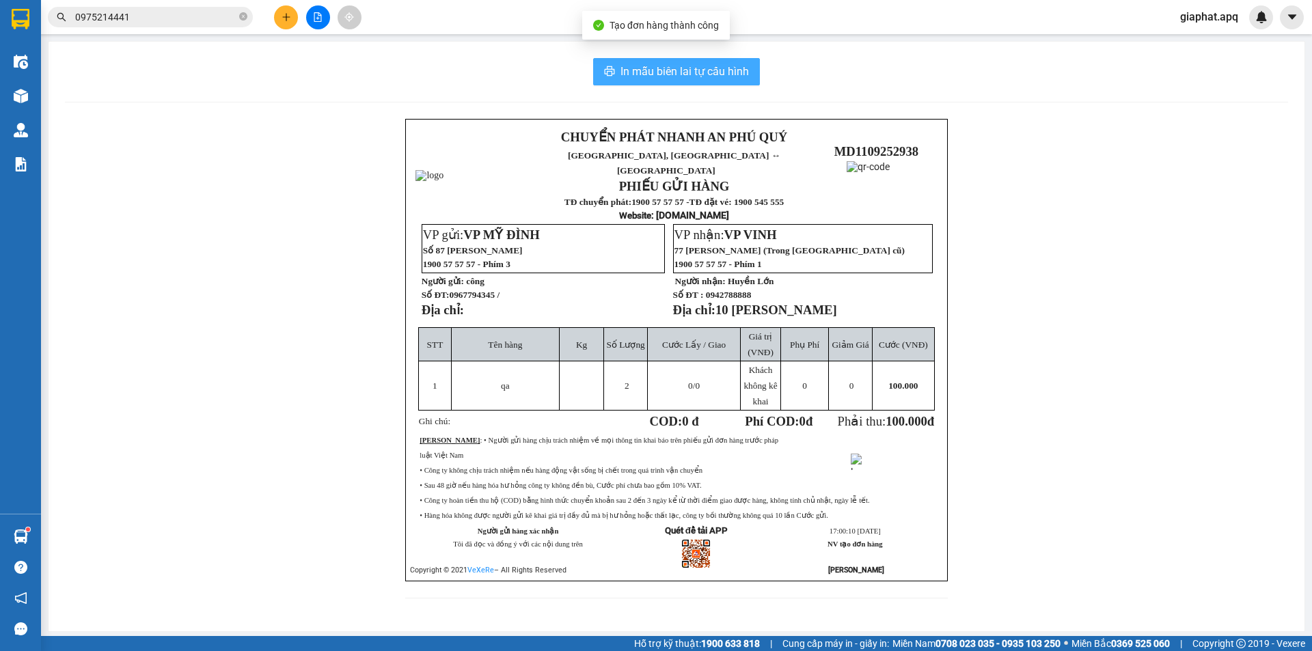
click at [715, 79] on button "In mẫu biên lai tự cấu hình" at bounding box center [676, 71] width 167 height 27
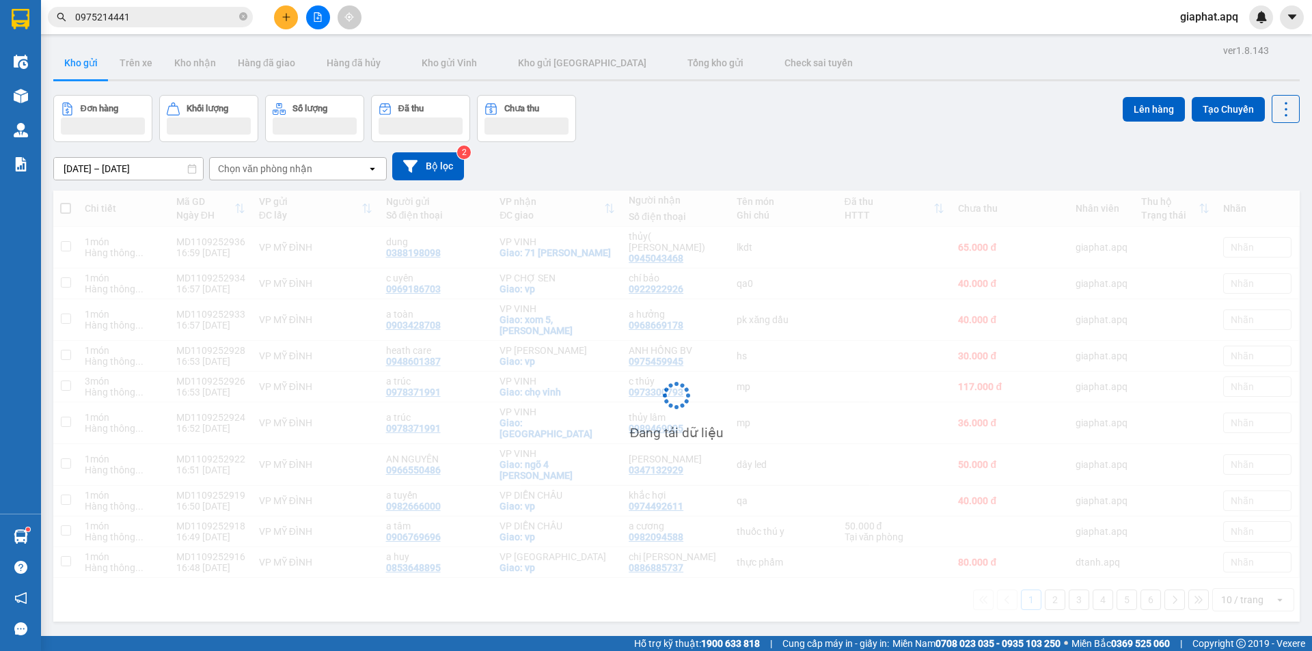
click at [284, 27] on button at bounding box center [286, 17] width 24 height 24
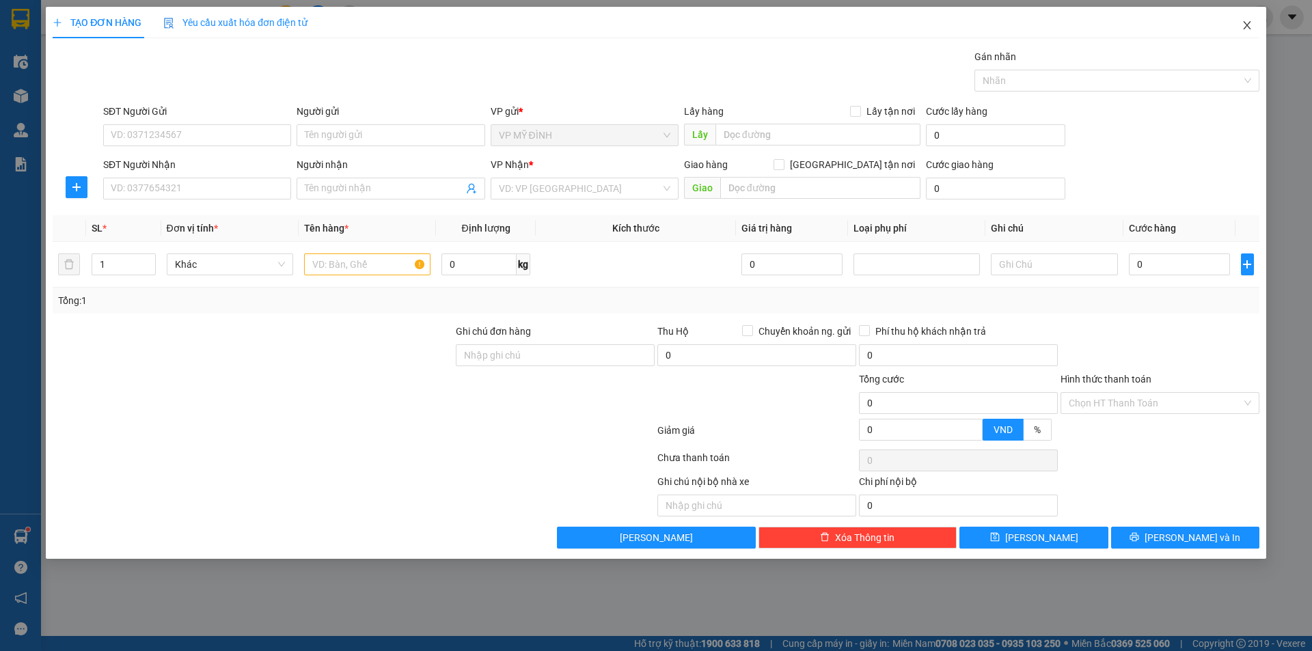
click at [1255, 23] on span "Close" at bounding box center [1247, 26] width 38 height 38
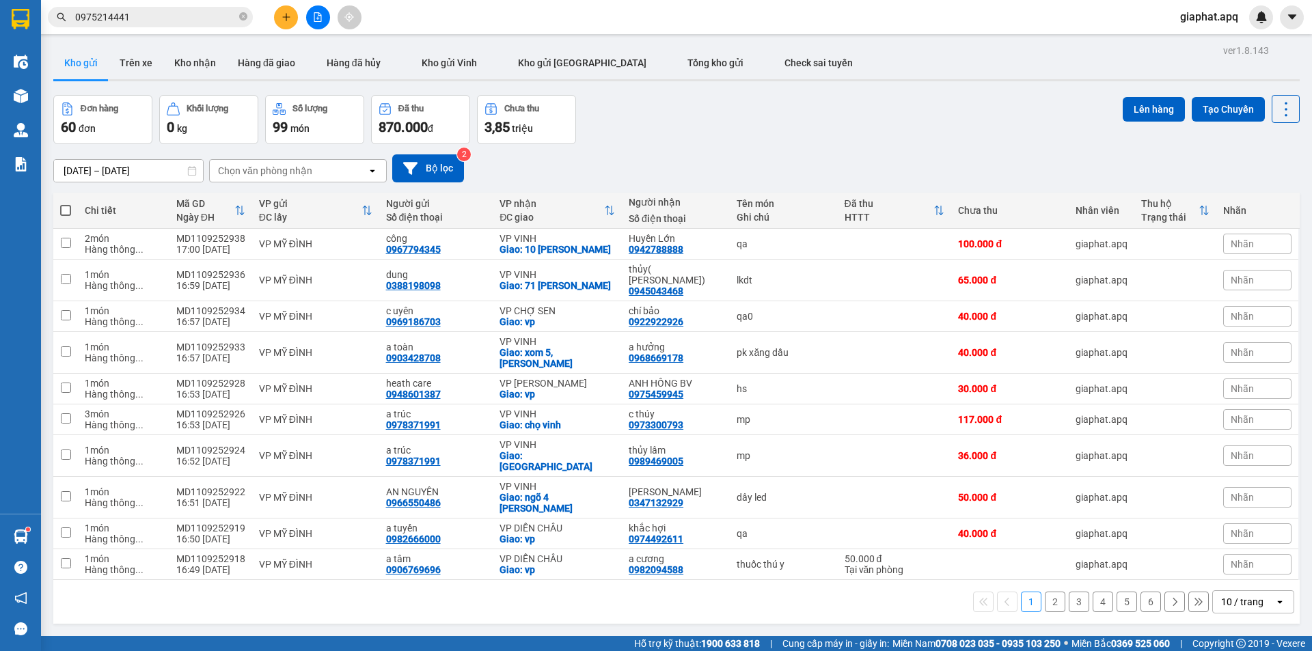
drag, startPoint x: 688, startPoint y: 126, endPoint x: 594, endPoint y: 202, distance: 120.5
click at [686, 128] on div "Đơn hàng 60 đơn Khối lượng 0 kg Số lượng 99 món Đã thu 870.000 đ Chưa thu 3,85 …" at bounding box center [676, 119] width 1246 height 49
click at [400, 248] on div "0967794345" at bounding box center [413, 249] width 55 height 11
click at [291, 18] on button at bounding box center [286, 17] width 24 height 24
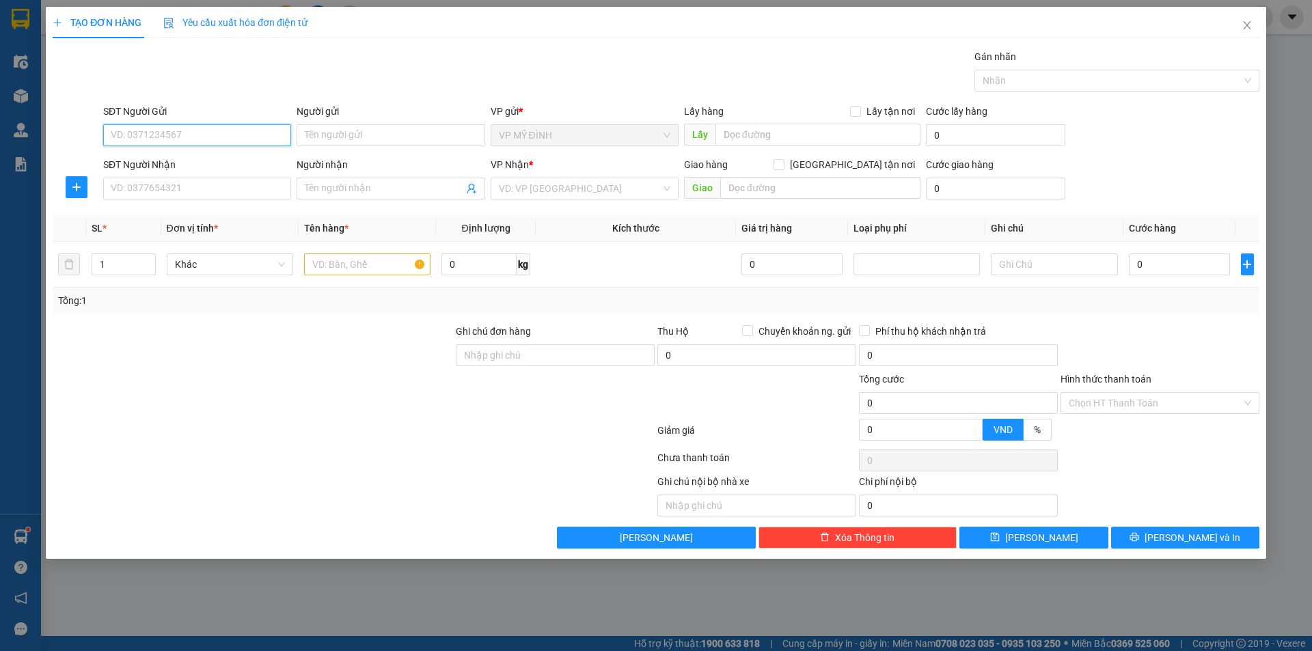
click at [196, 133] on input "SĐT Người Gửi" at bounding box center [197, 135] width 188 height 22
drag, startPoint x: 159, startPoint y: 156, endPoint x: 206, endPoint y: 205, distance: 68.1
click at [167, 162] on div "0967794345 - công" at bounding box center [196, 162] width 171 height 15
click at [188, 191] on input "SĐT Người Nhận" at bounding box center [197, 189] width 188 height 22
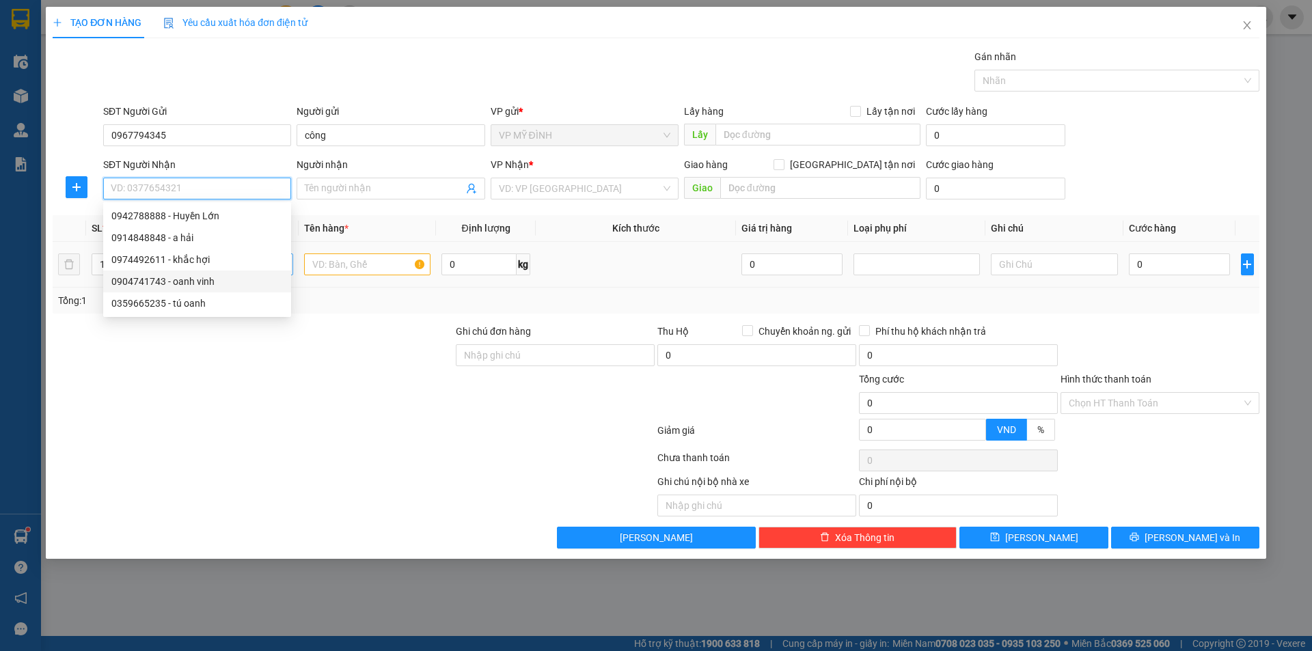
click at [197, 275] on div "0904741743 - oanh vinh" at bounding box center [196, 281] width 171 height 15
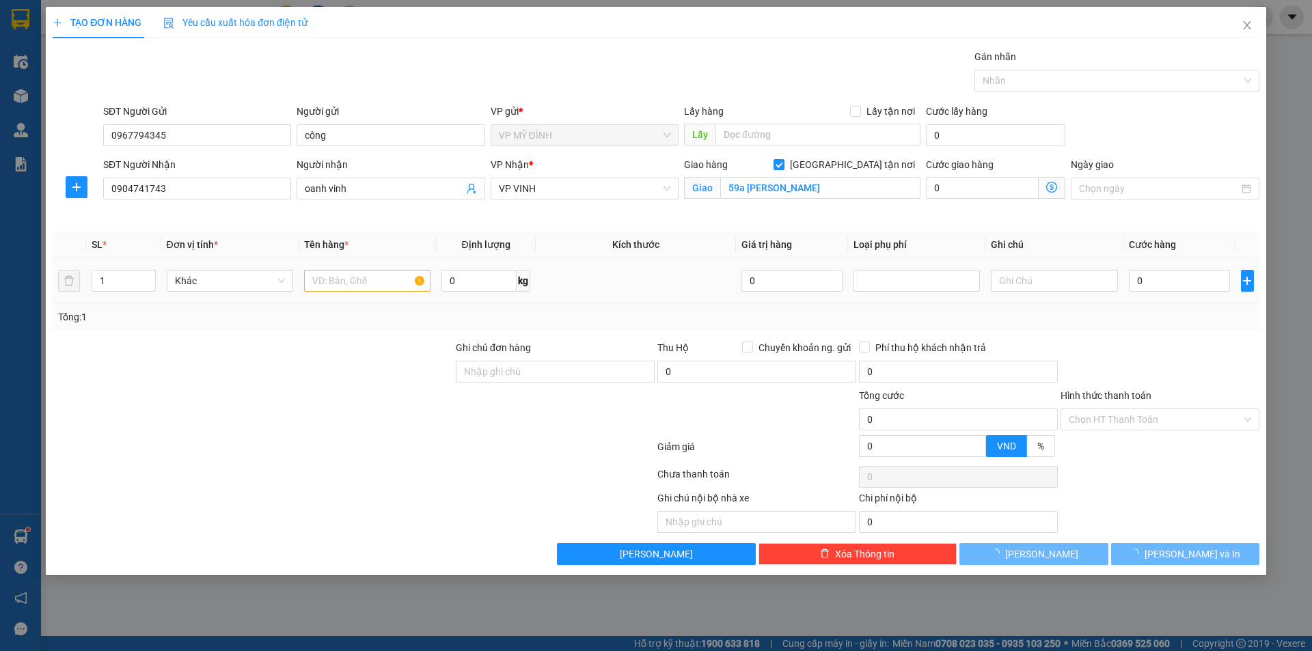
click at [357, 267] on div at bounding box center [367, 280] width 126 height 27
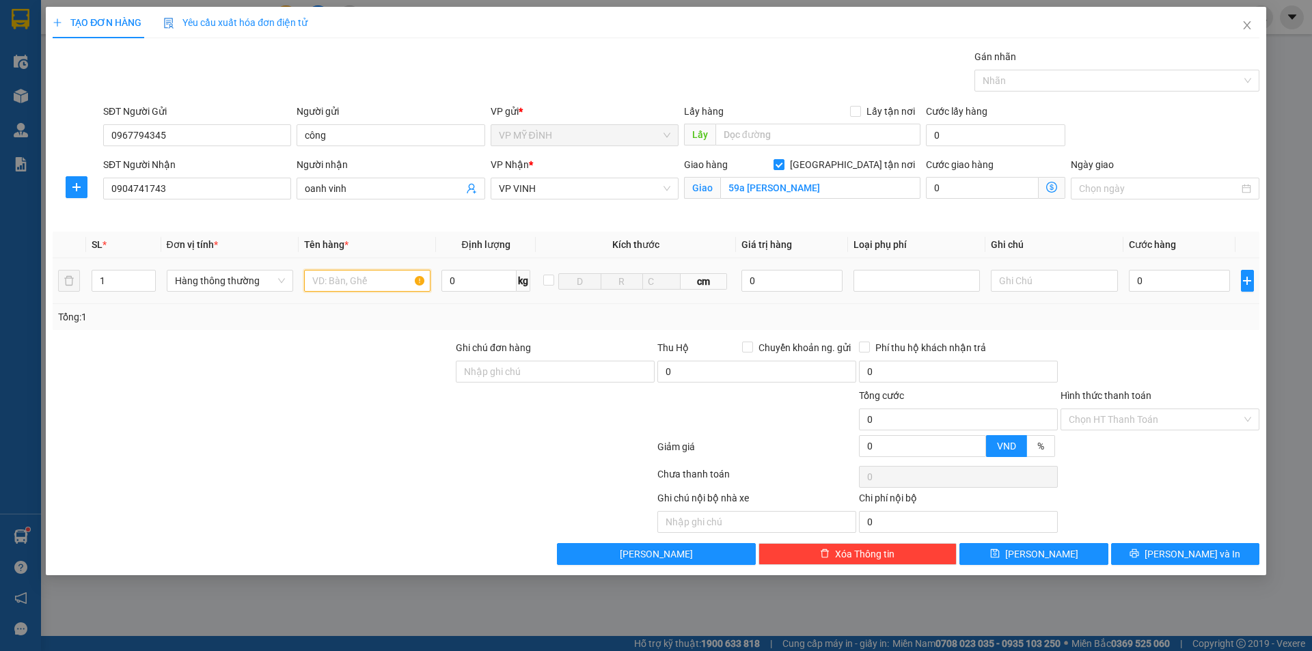
click at [355, 277] on input "text" at bounding box center [367, 281] width 126 height 22
drag, startPoint x: 1157, startPoint y: 295, endPoint x: 1173, endPoint y: 273, distance: 27.3
click at [1159, 295] on td "0" at bounding box center [1179, 281] width 113 height 46
click at [1174, 273] on input "0" at bounding box center [1180, 281] width 102 height 22
click at [1164, 301] on td "40.000" at bounding box center [1179, 281] width 113 height 46
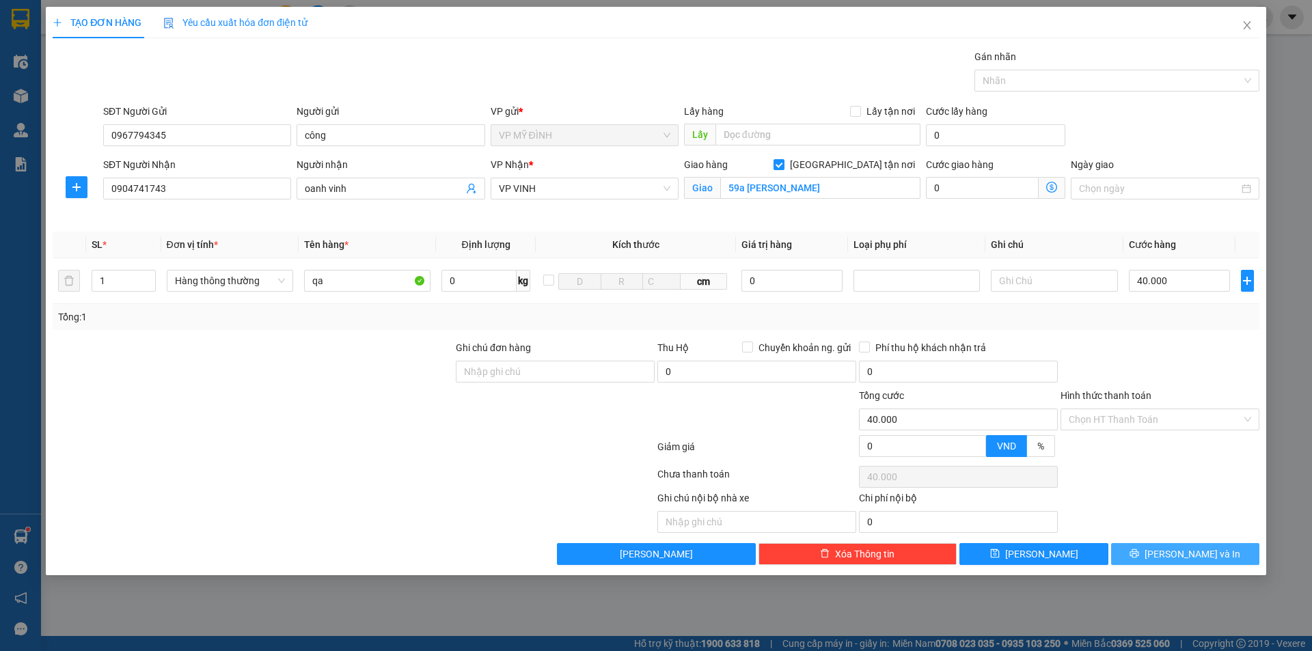
click at [1226, 546] on button "Lưu và In" at bounding box center [1185, 554] width 148 height 22
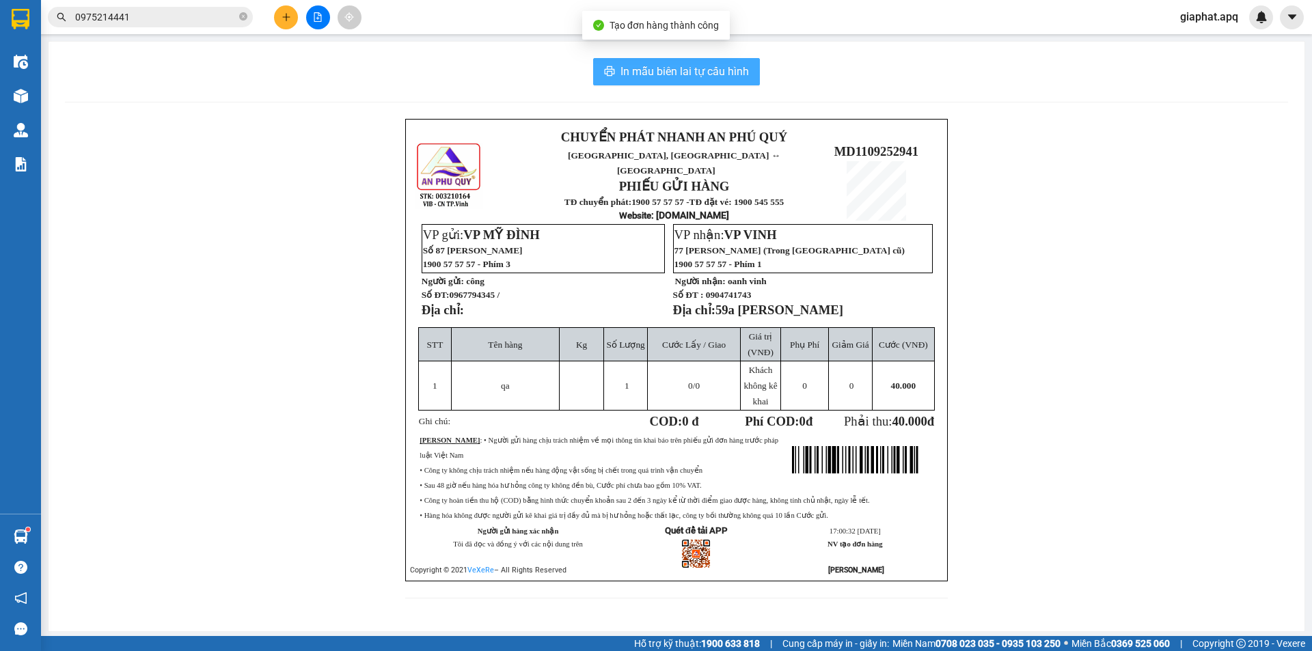
click at [626, 70] on span "In mẫu biên lai tự cấu hình" at bounding box center [684, 71] width 128 height 17
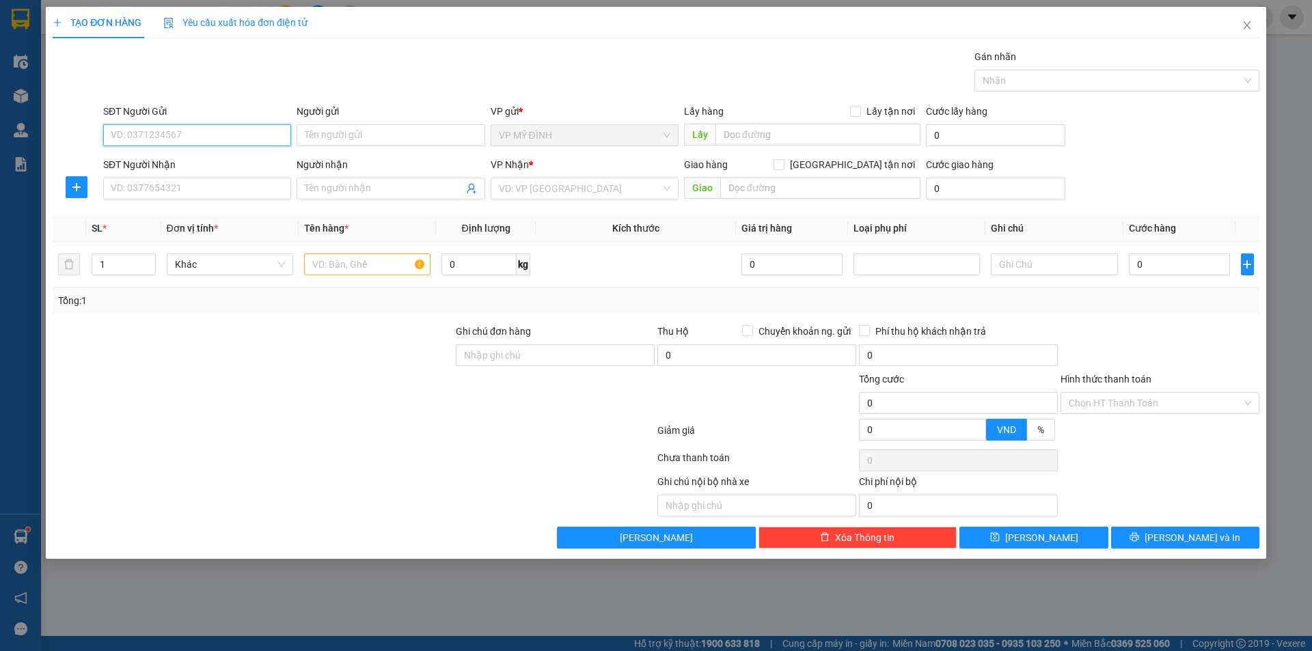
click at [159, 136] on input "SĐT Người Gửi" at bounding box center [197, 135] width 188 height 22
paste input "0967794345"
drag, startPoint x: 148, startPoint y: 163, endPoint x: 167, endPoint y: 189, distance: 32.2
click at [150, 168] on div "0967794345 - công" at bounding box center [196, 162] width 171 height 15
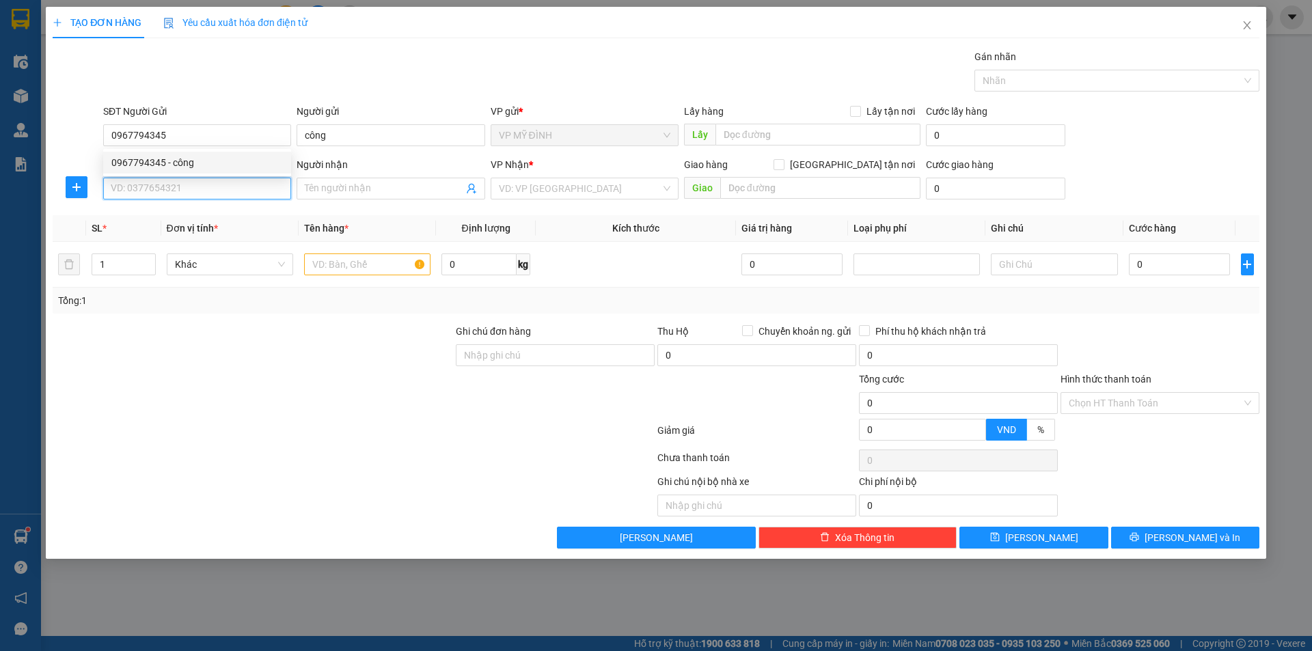
click at [167, 189] on input "SĐT Người Nhận" at bounding box center [197, 189] width 188 height 22
click at [165, 219] on div "0961583737 - kh" at bounding box center [196, 215] width 171 height 15
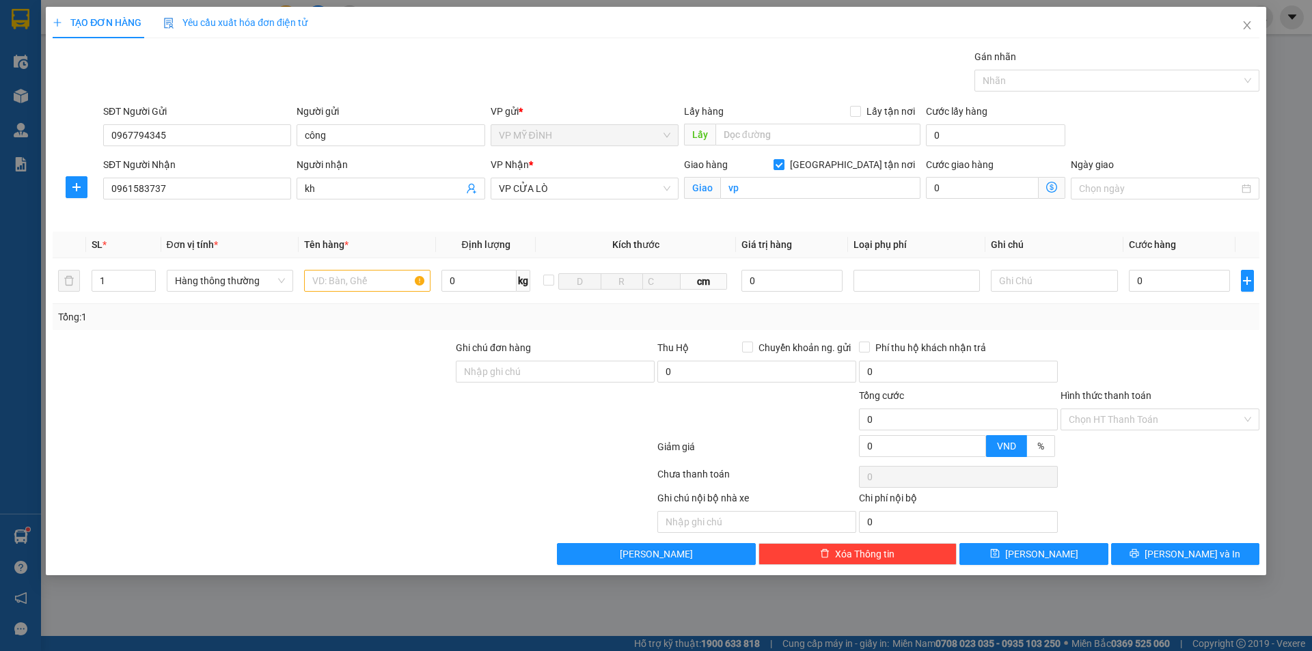
click at [288, 421] on div at bounding box center [252, 412] width 403 height 48
click at [380, 292] on div at bounding box center [367, 280] width 126 height 27
click at [369, 280] on input "text" at bounding box center [367, 281] width 126 height 22
click at [355, 392] on div at bounding box center [252, 412] width 403 height 48
drag, startPoint x: 1141, startPoint y: 335, endPoint x: 1150, endPoint y: 305, distance: 32.0
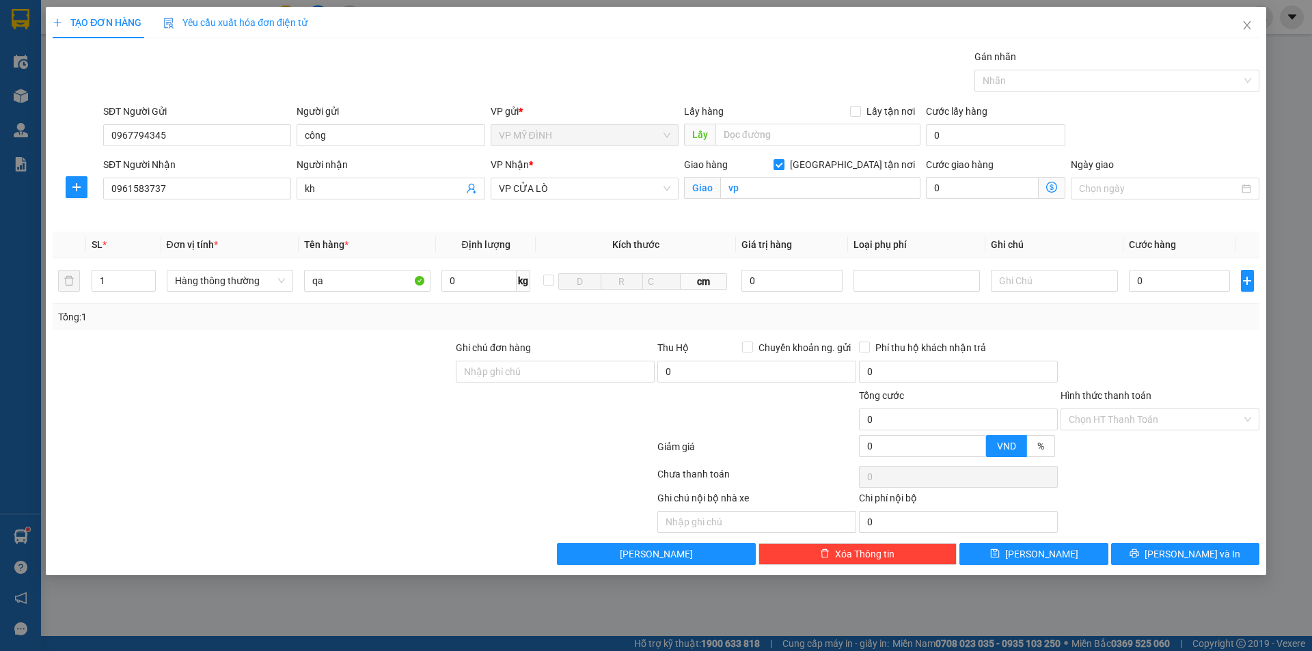
click at [1144, 335] on div "Transit Pickup Surcharge Ids Transit Deliver Surcharge Ids Transit Deliver Surc…" at bounding box center [656, 307] width 1206 height 516
click at [1152, 283] on input "0" at bounding box center [1180, 281] width 102 height 22
click at [1172, 333] on div "Transit Pickup Surcharge Ids Transit Deliver Surcharge Ids Transit Deliver Surc…" at bounding box center [656, 307] width 1206 height 516
click at [1204, 548] on span "Lưu và In" at bounding box center [1192, 554] width 96 height 15
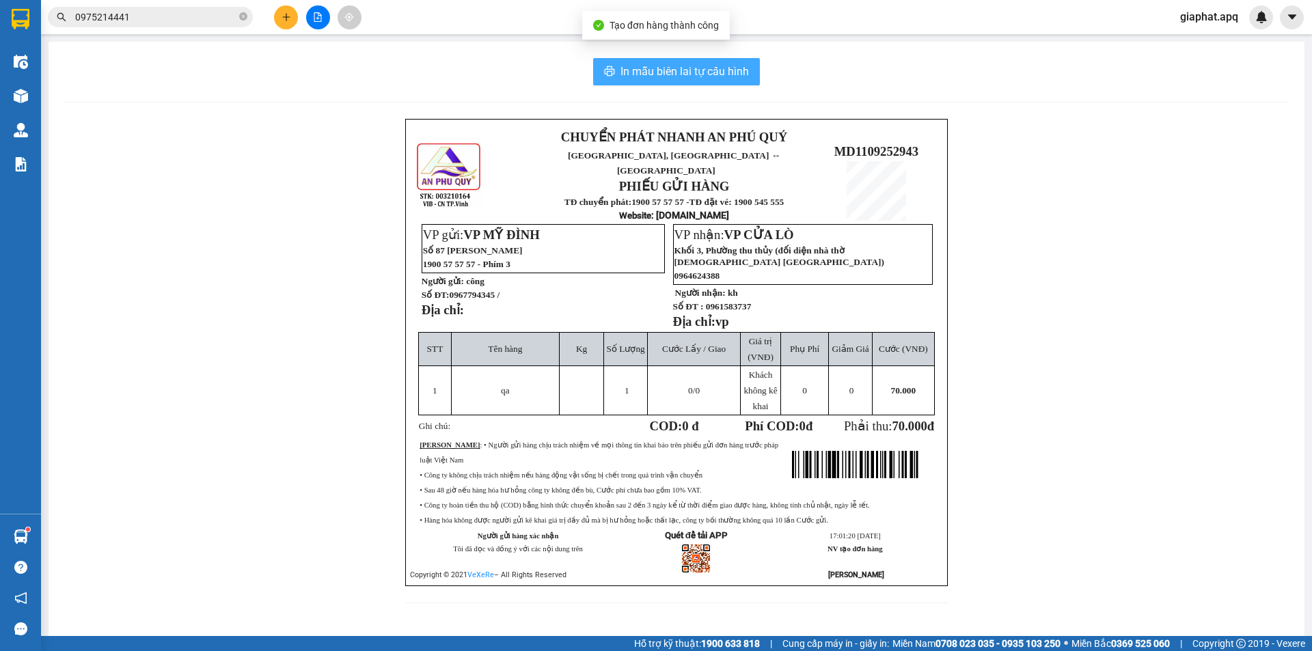
click at [732, 65] on span "In mẫu biên lai tự cấu hình" at bounding box center [684, 71] width 128 height 17
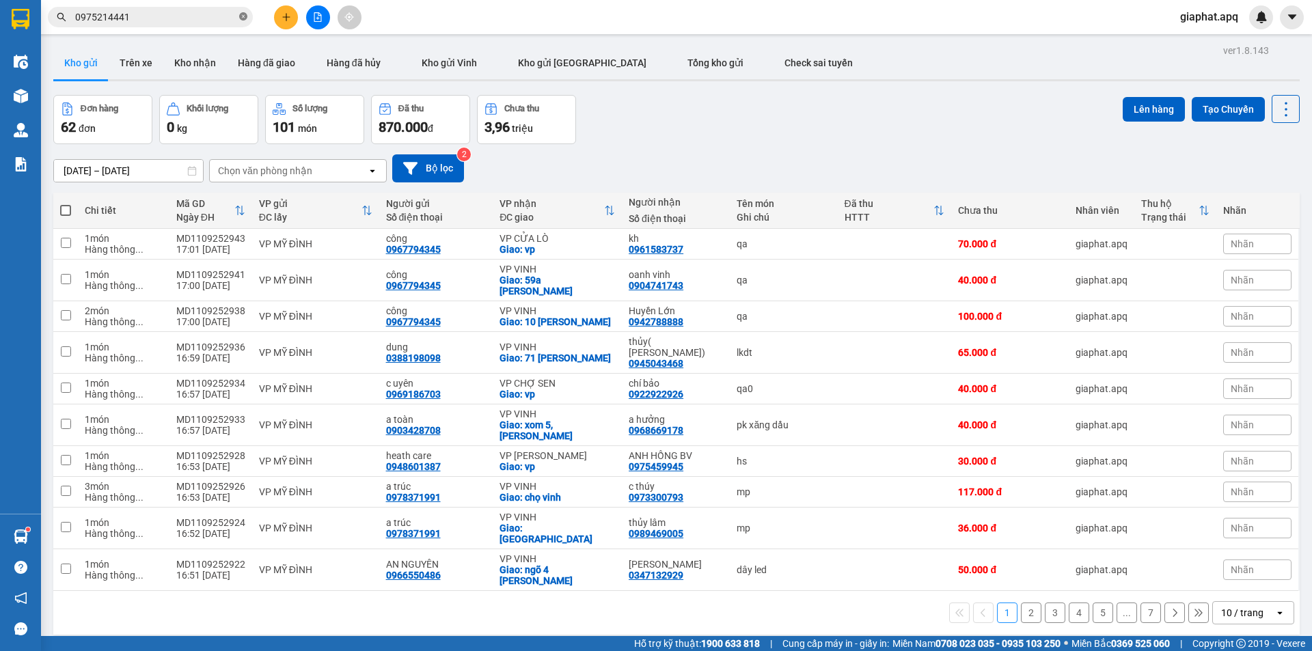
click at [240, 19] on icon "close-circle" at bounding box center [243, 16] width 8 height 8
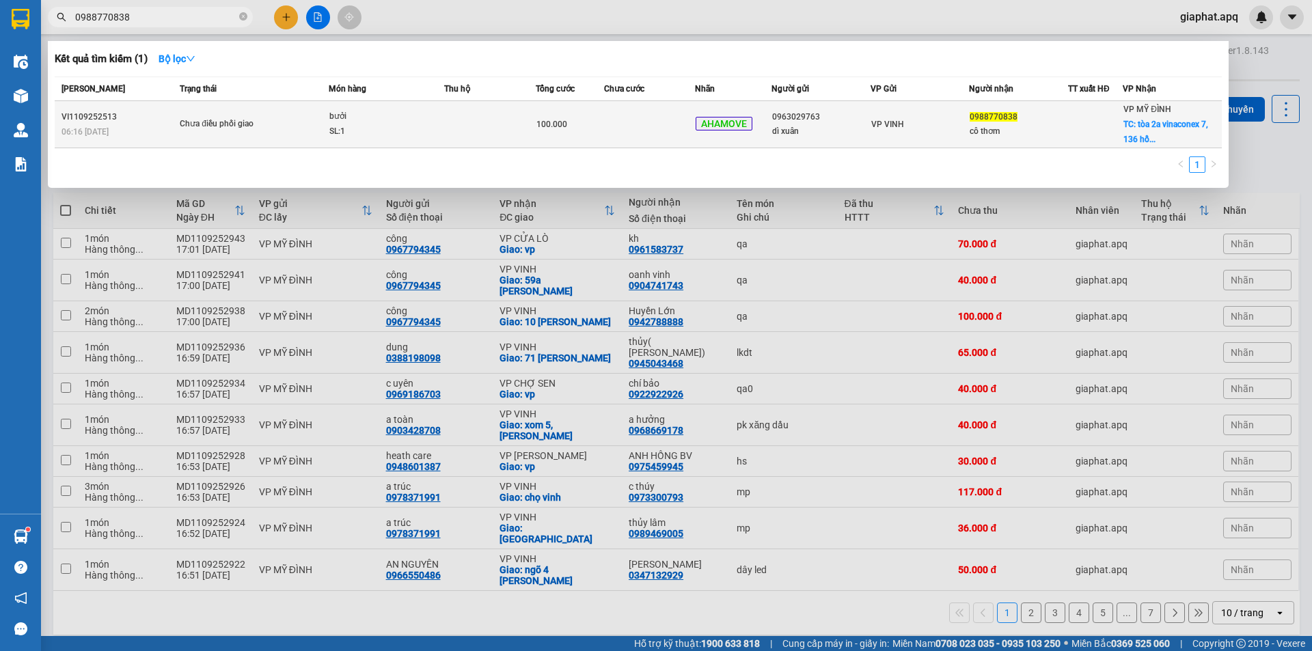
type input "0988770838"
click at [335, 136] on div "SL: 1" at bounding box center [380, 131] width 102 height 15
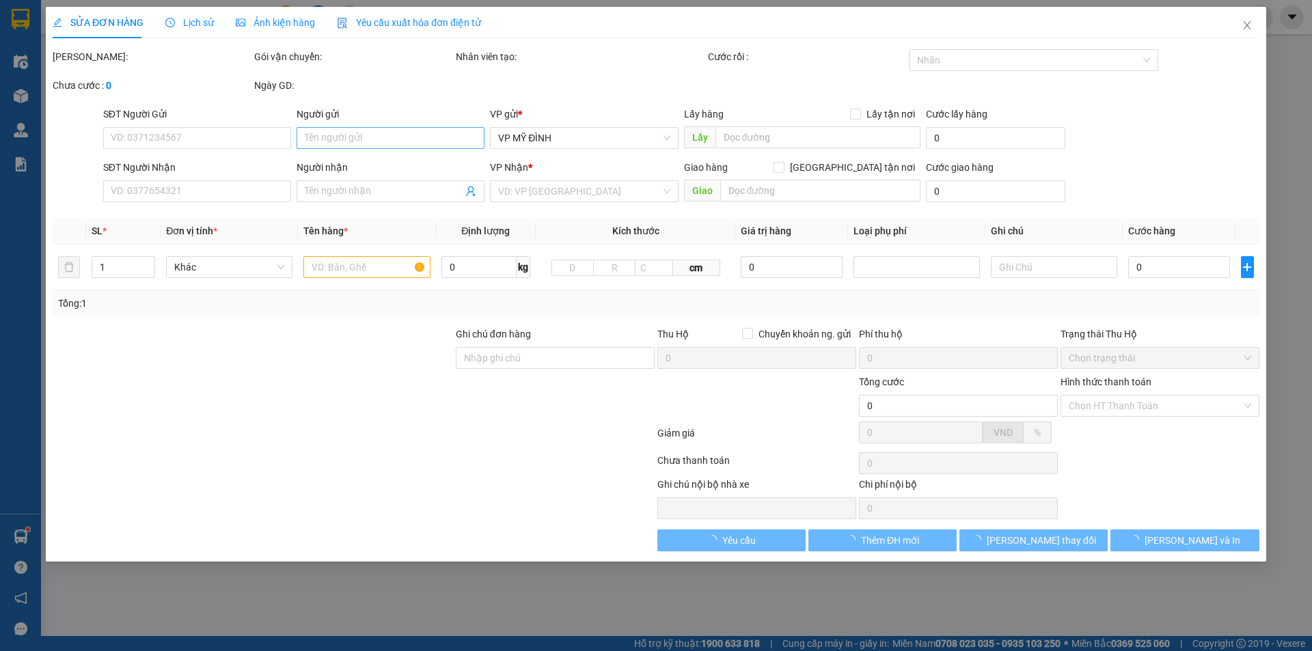
type input "0963029763"
type input "dì xuân"
type input "0988770838"
type input "cô thơm"
checkbox input "true"
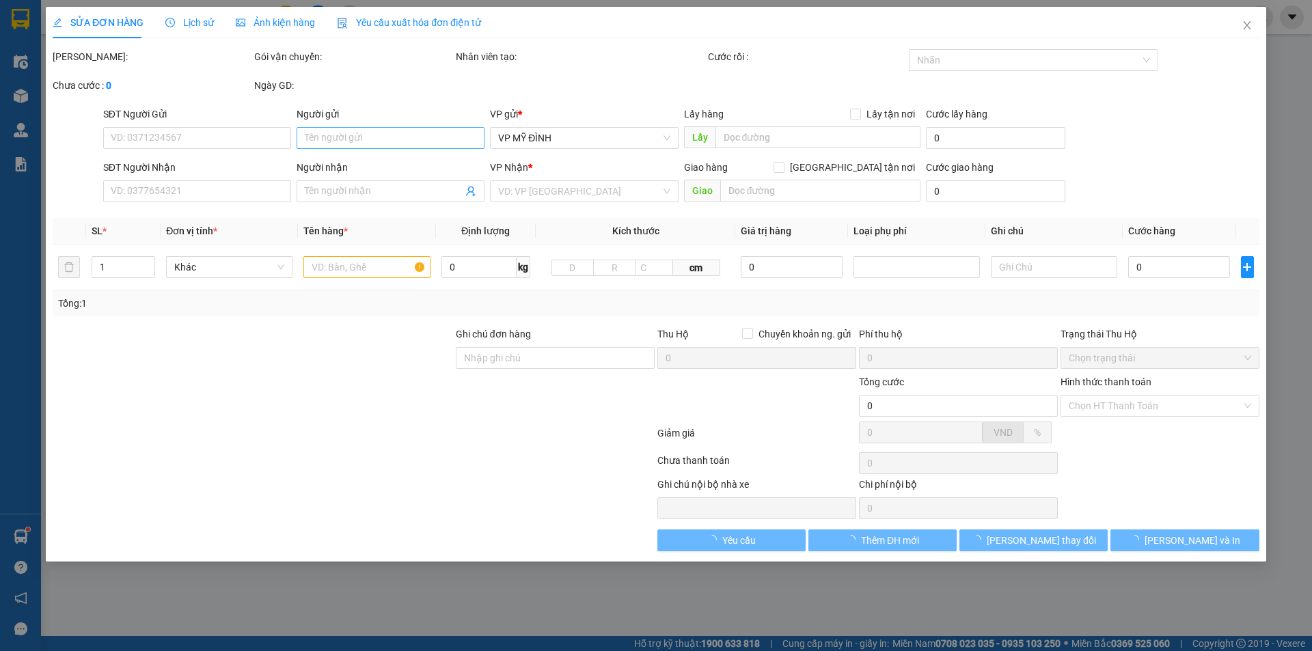
type input "tòa 2a vinaconex 7, 136 hồ tùng mậu, bắc từ liêm, hà nội"
type input "100.000"
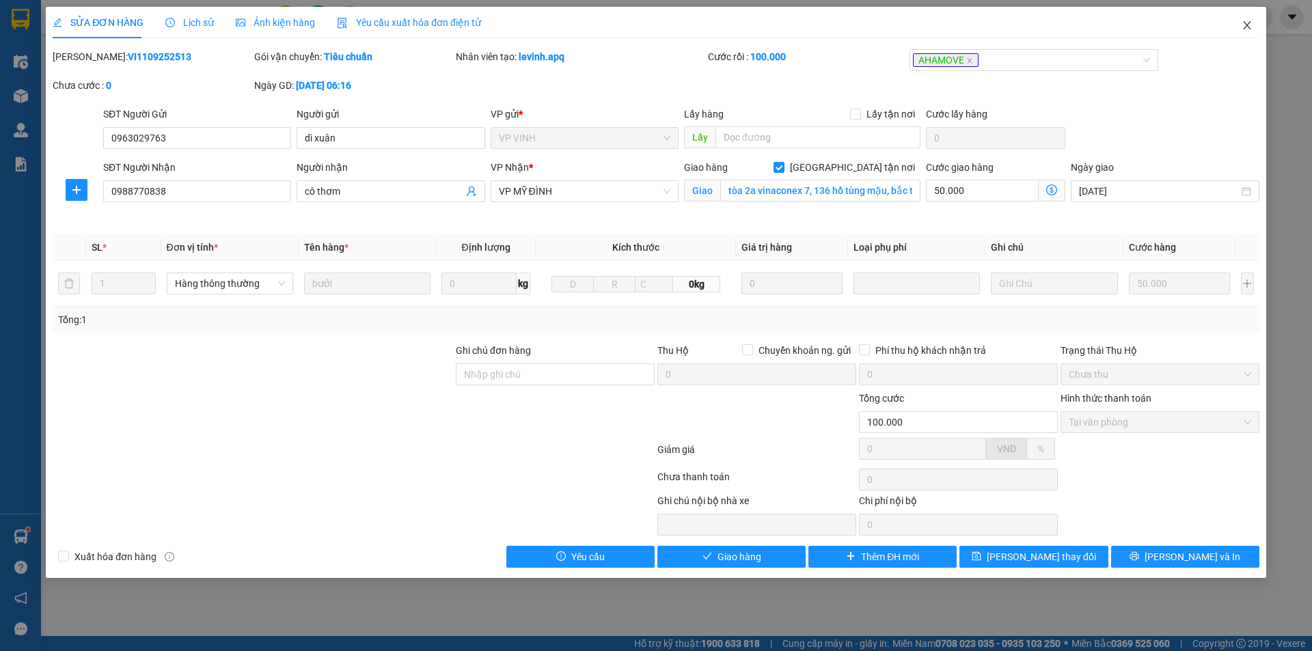
click at [1244, 20] on span "Close" at bounding box center [1247, 26] width 38 height 38
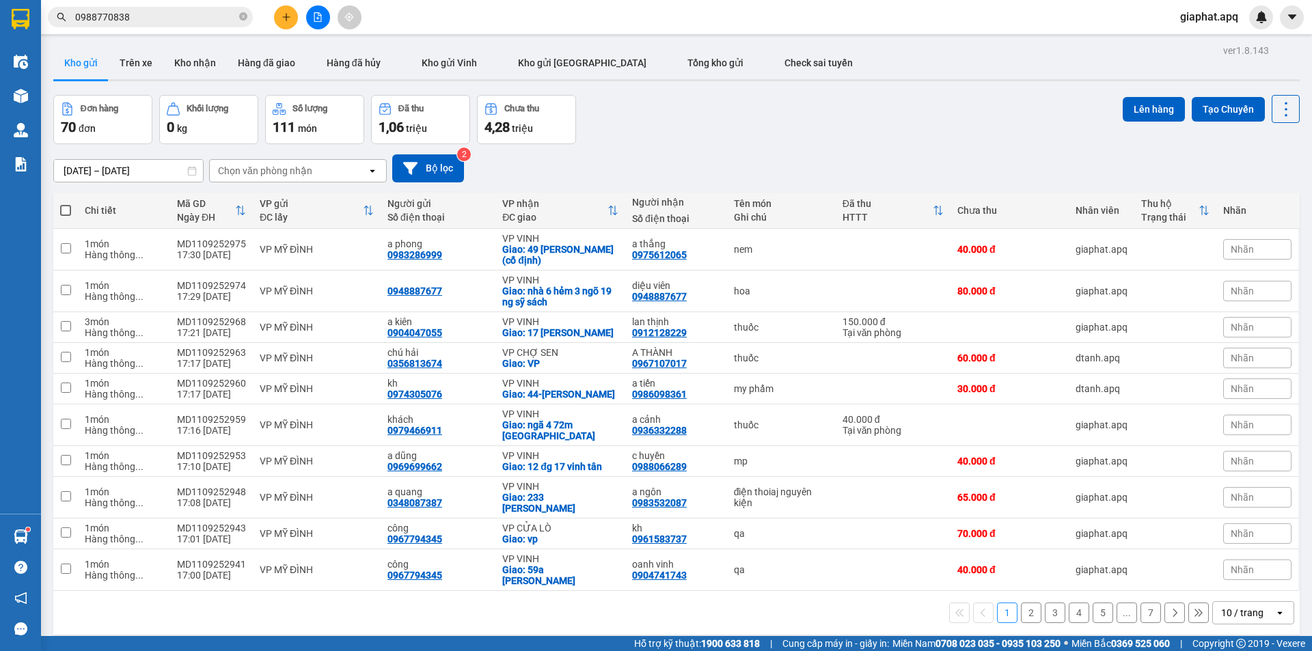
click at [293, 24] on button at bounding box center [286, 17] width 24 height 24
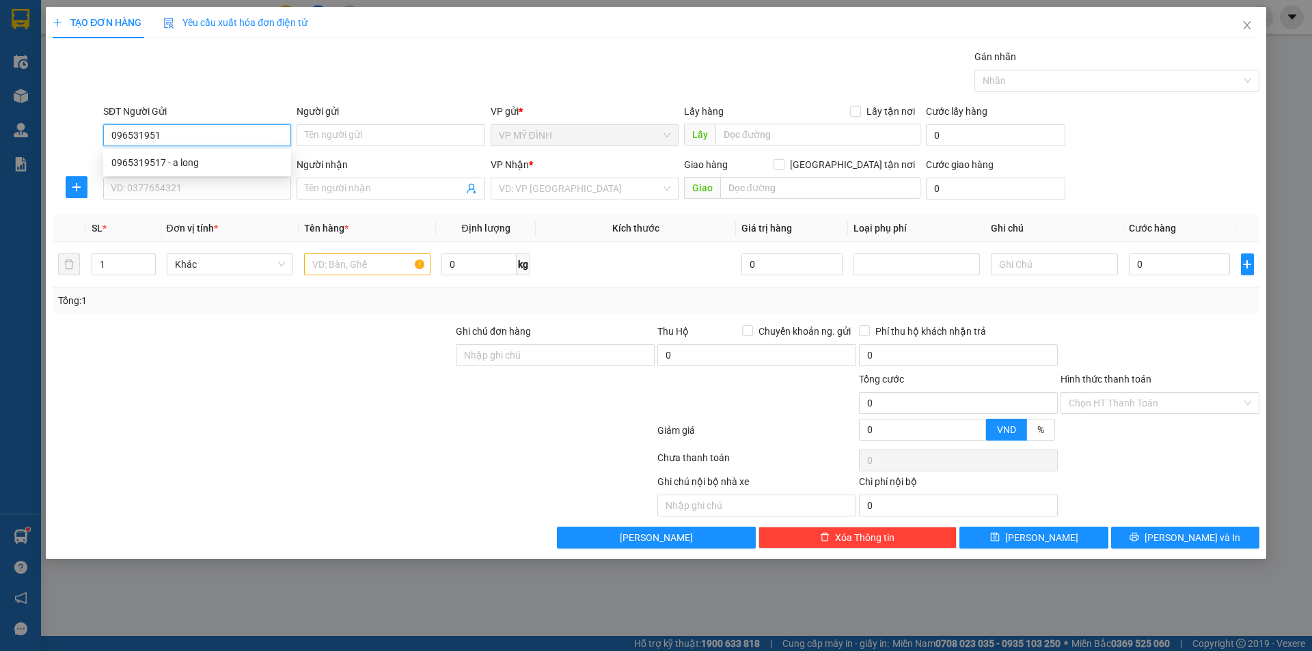
type input "0965319517"
click at [199, 156] on div "0965319517 - a long" at bounding box center [196, 162] width 171 height 15
type input "a long"
type input "0965319517"
click at [189, 189] on input "SĐT Người Nhận" at bounding box center [197, 189] width 188 height 22
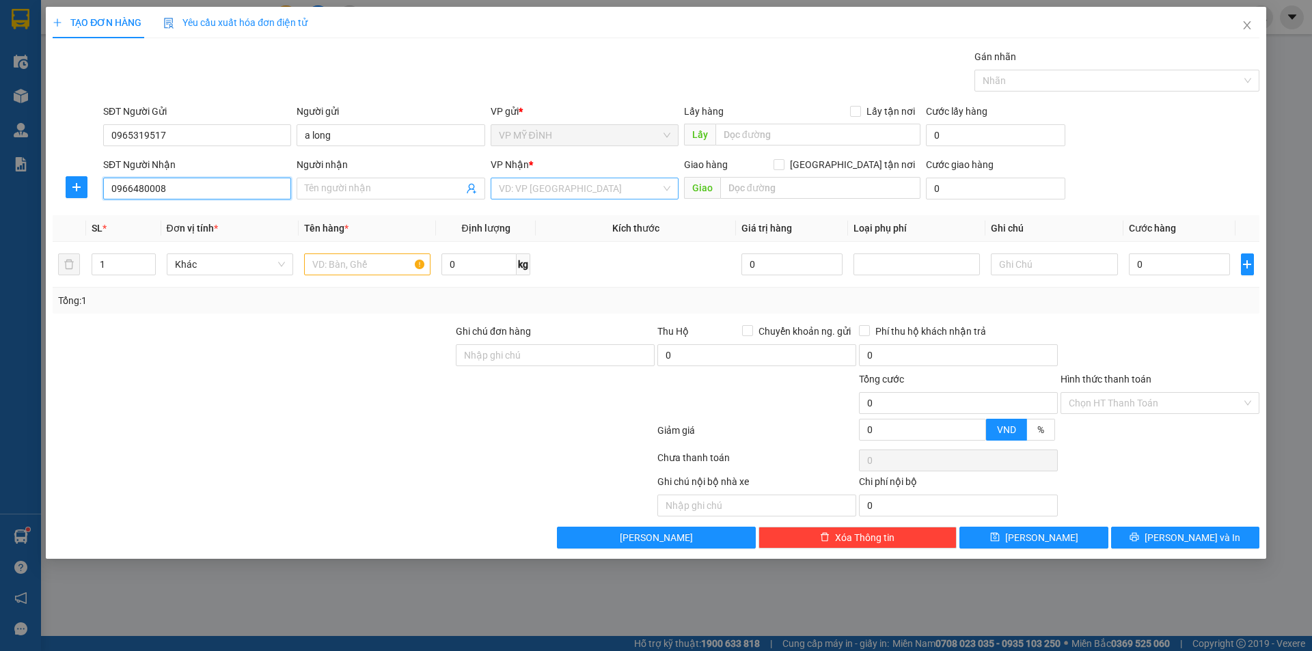
type input "0966480008"
click at [581, 182] on input "search" at bounding box center [580, 188] width 162 height 20
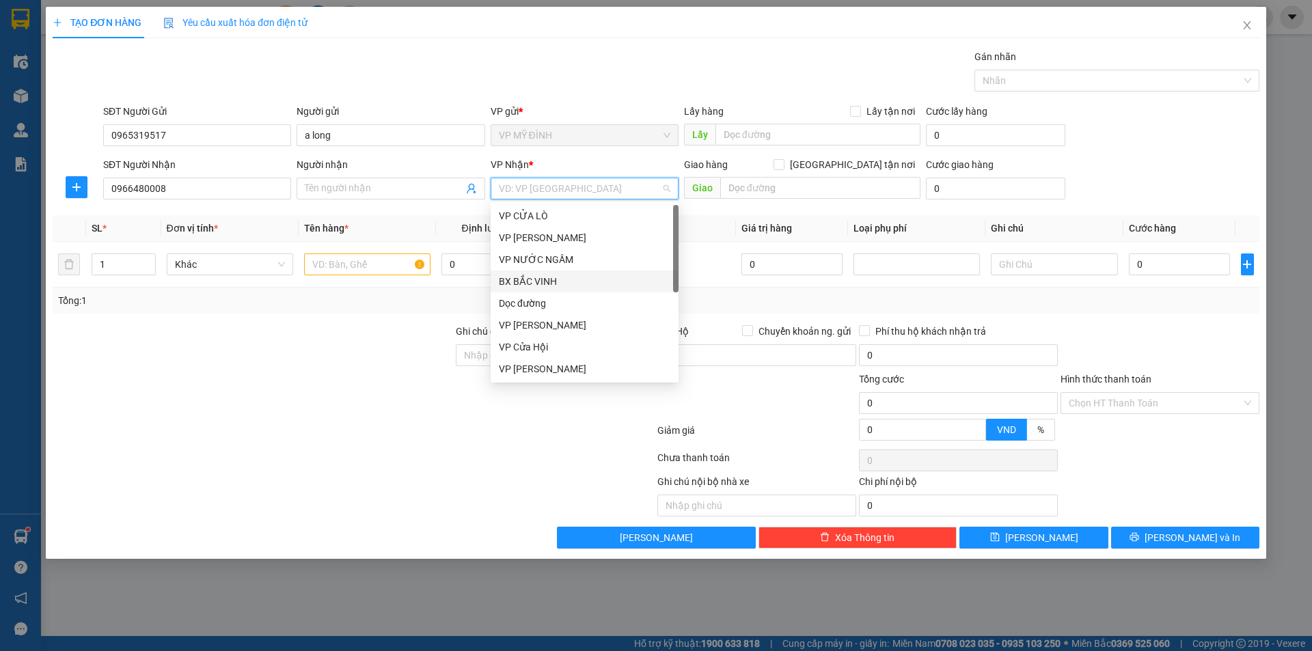
scroll to position [197, 0]
click at [524, 264] on div "VP VINH" at bounding box center [584, 259] width 171 height 15
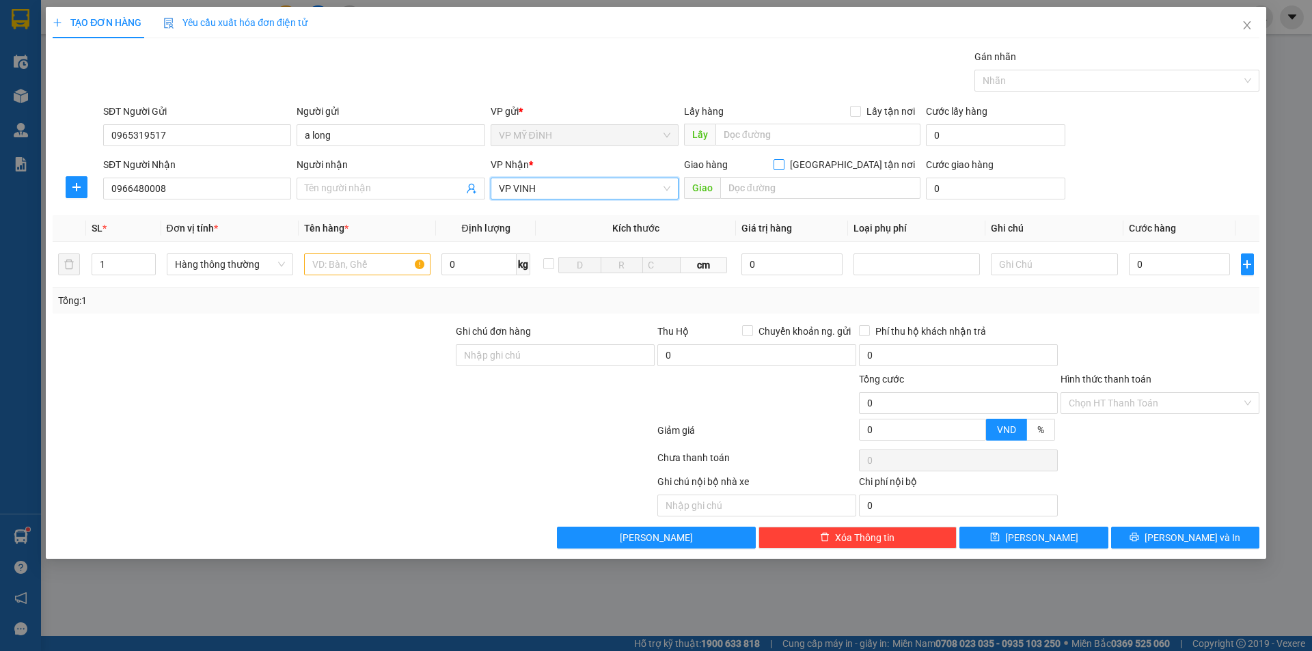
click at [783, 165] on input "[GEOGRAPHIC_DATA] tận nơi" at bounding box center [778, 164] width 10 height 10
checkbox input "true"
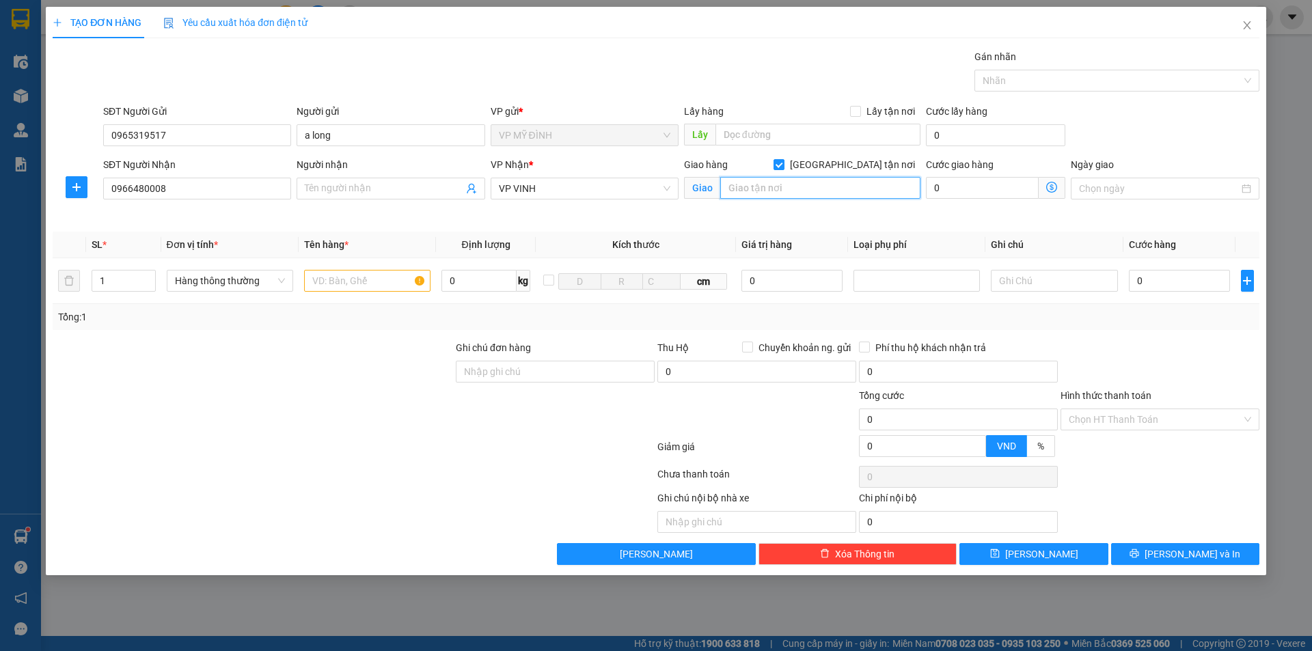
click at [835, 196] on input "text" at bounding box center [820, 188] width 200 height 22
click at [406, 485] on div at bounding box center [353, 476] width 605 height 27
click at [594, 187] on span "VP VINH" at bounding box center [584, 188] width 171 height 20
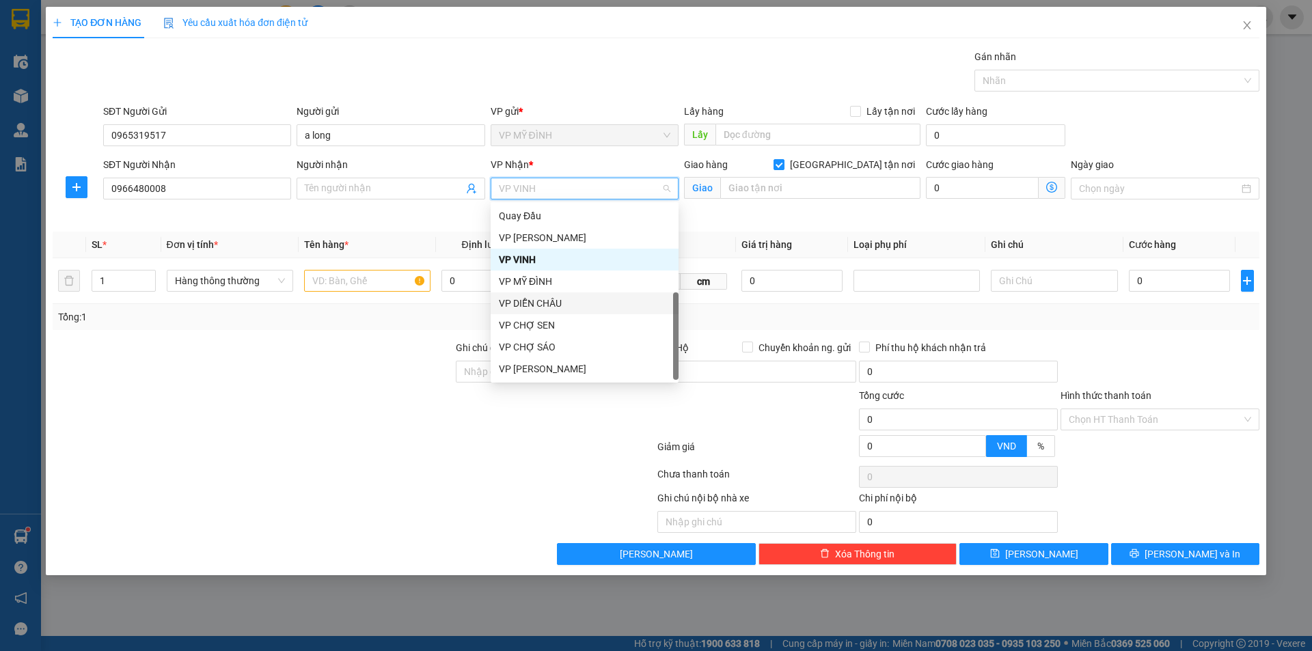
click at [546, 304] on div "VP DIỄN CHÂU" at bounding box center [584, 303] width 171 height 15
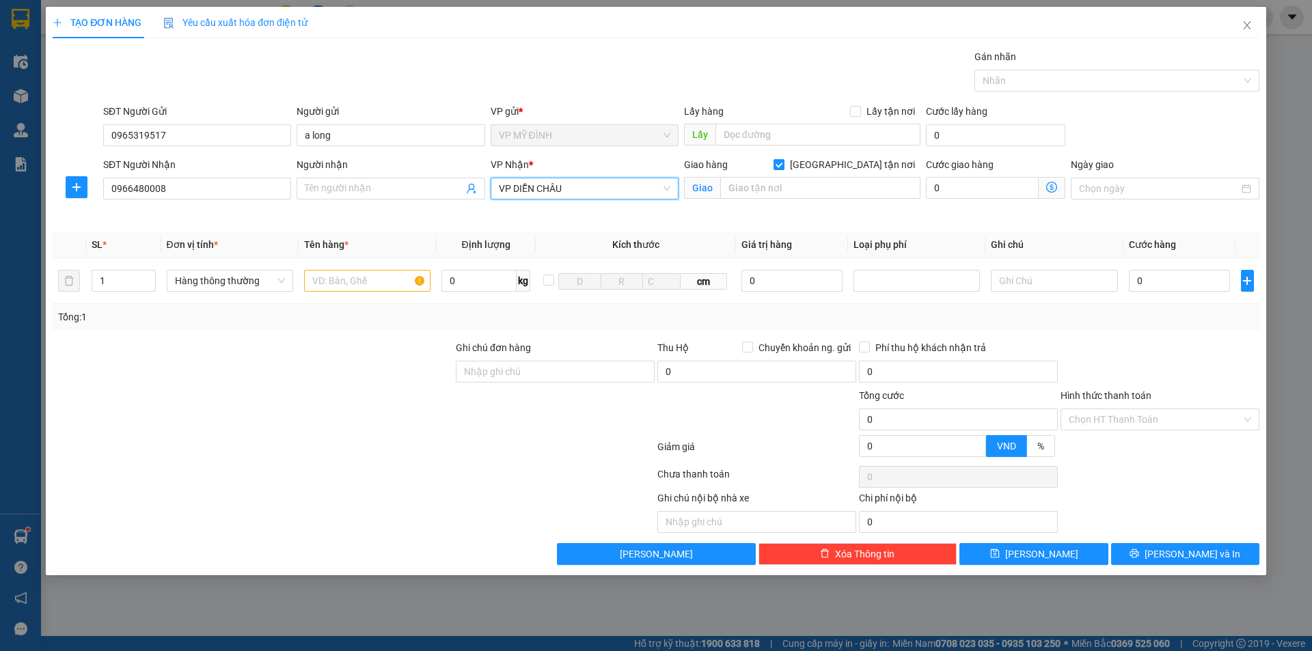
click at [784, 202] on div "Giao hàng Giao tận nơi Giao" at bounding box center [802, 181] width 236 height 48
click at [781, 194] on input "text" at bounding box center [820, 188] width 200 height 22
type input "vp"
click at [337, 279] on input "text" at bounding box center [367, 281] width 126 height 22
type input "kem rửa tay"
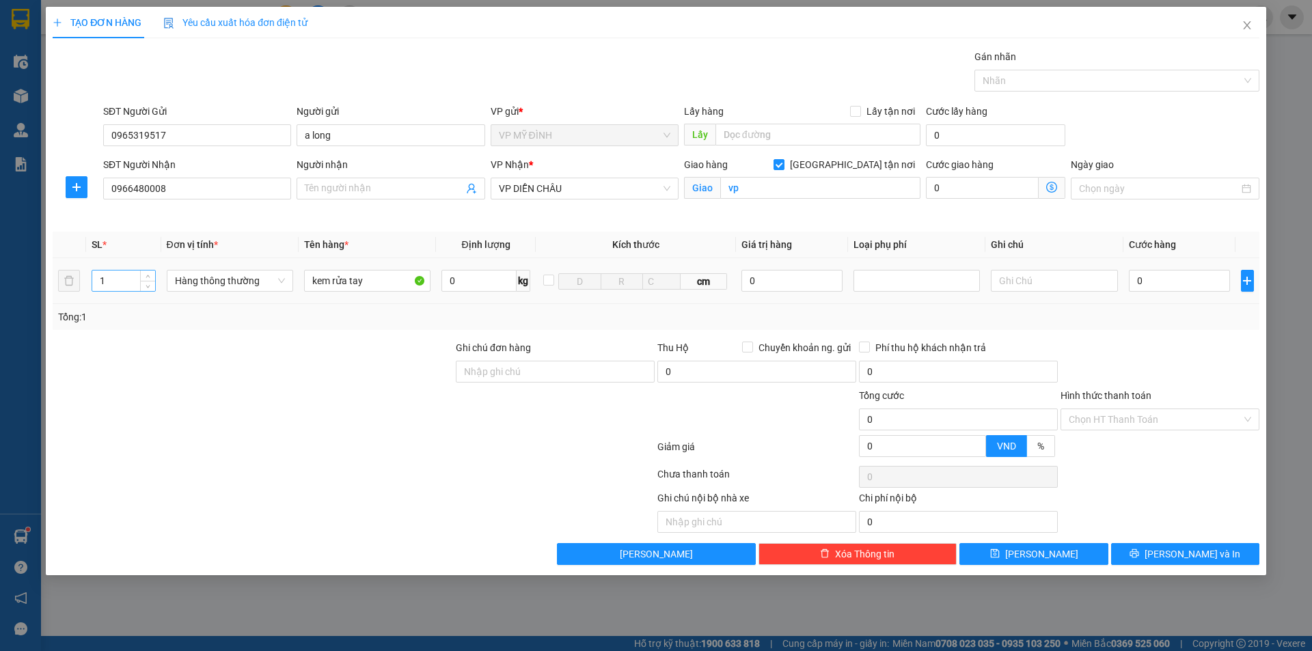
click at [113, 275] on input "1" at bounding box center [123, 281] width 63 height 20
type input "2"
click at [1170, 286] on input "0" at bounding box center [1180, 281] width 102 height 22
type input "8"
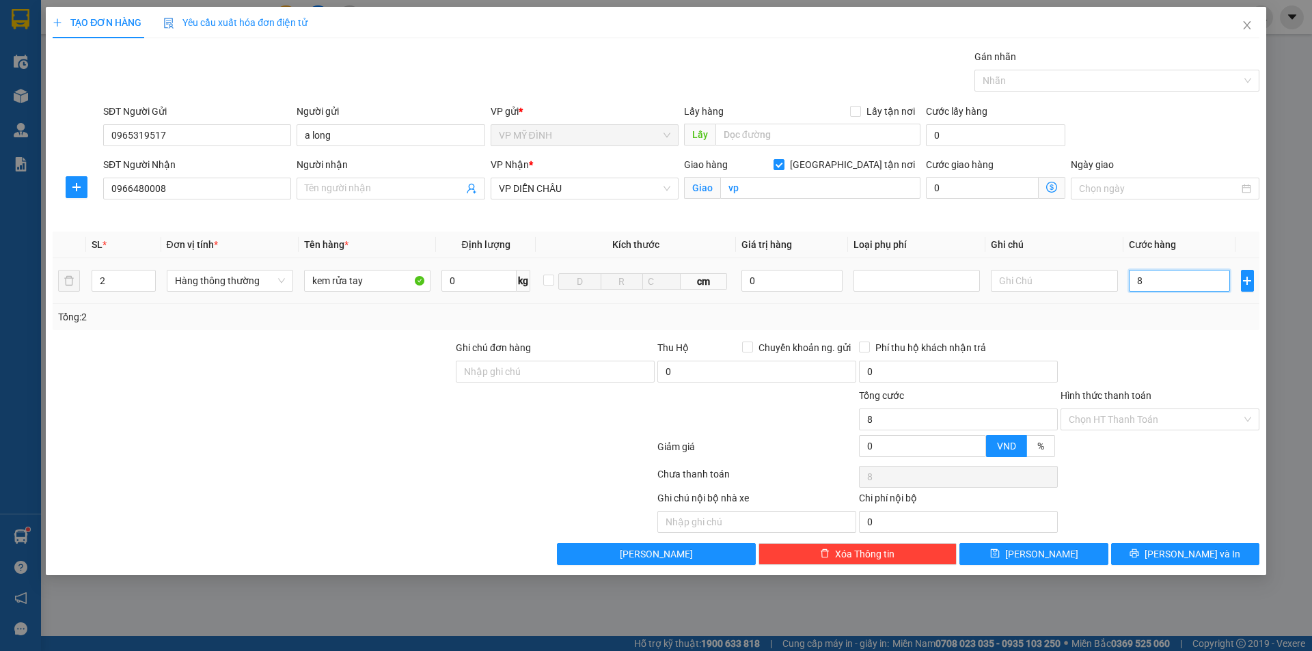
type input "8"
type input "80"
type input "80.000"
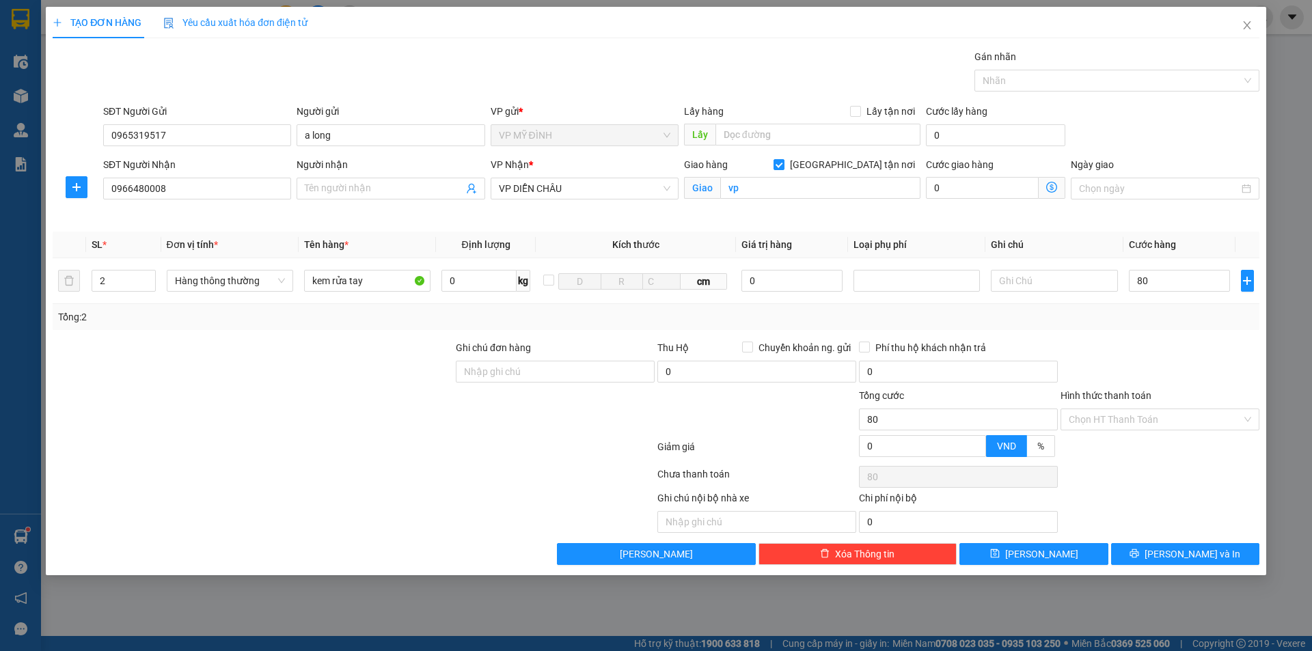
type input "80.000"
drag, startPoint x: 1200, startPoint y: 314, endPoint x: 1211, endPoint y: 413, distance: 99.7
click at [1193, 320] on div "Tổng: 2" at bounding box center [656, 316] width 1196 height 15
click at [1209, 549] on span "[PERSON_NAME] và In" at bounding box center [1192, 554] width 96 height 15
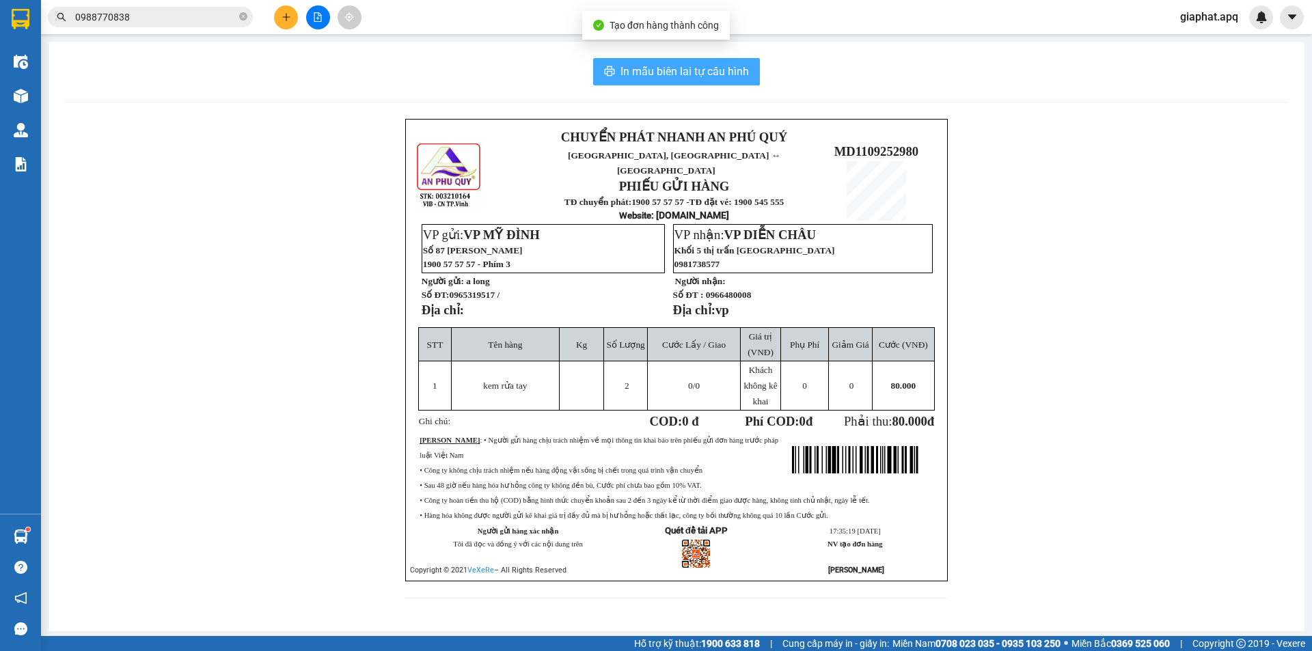
click at [678, 77] on span "In mẫu biên lai tự cấu hình" at bounding box center [684, 71] width 128 height 17
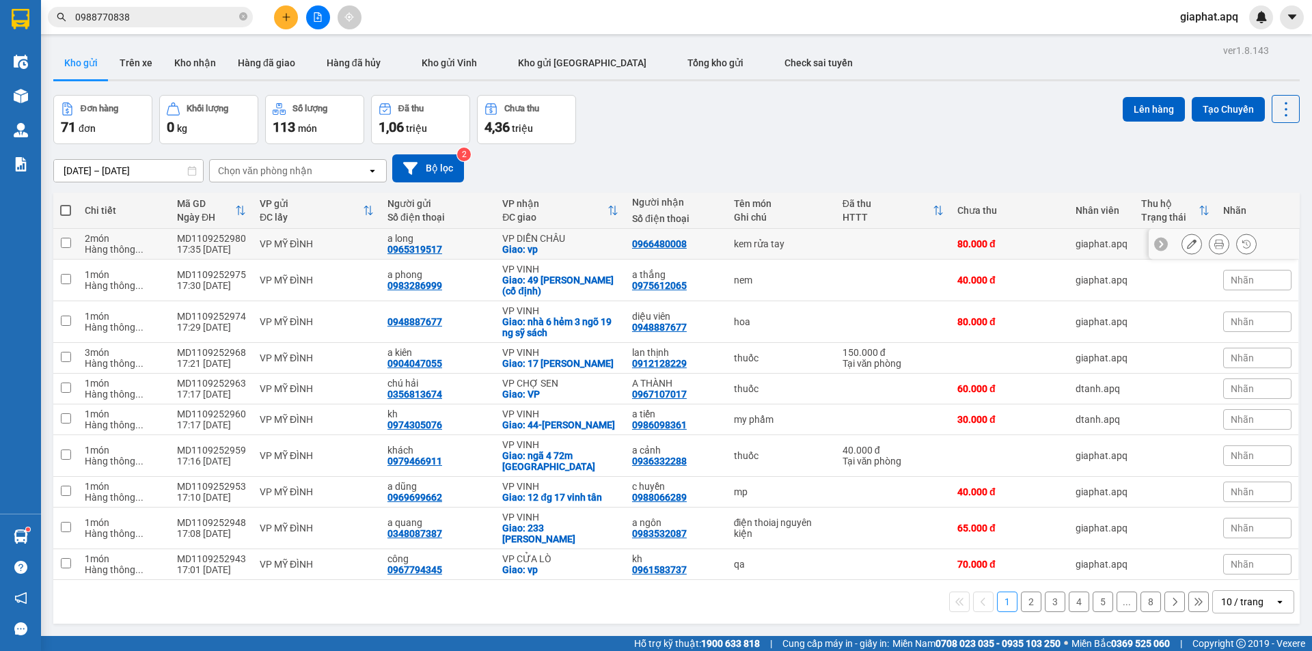
click at [1187, 241] on icon at bounding box center [1192, 244] width 10 height 10
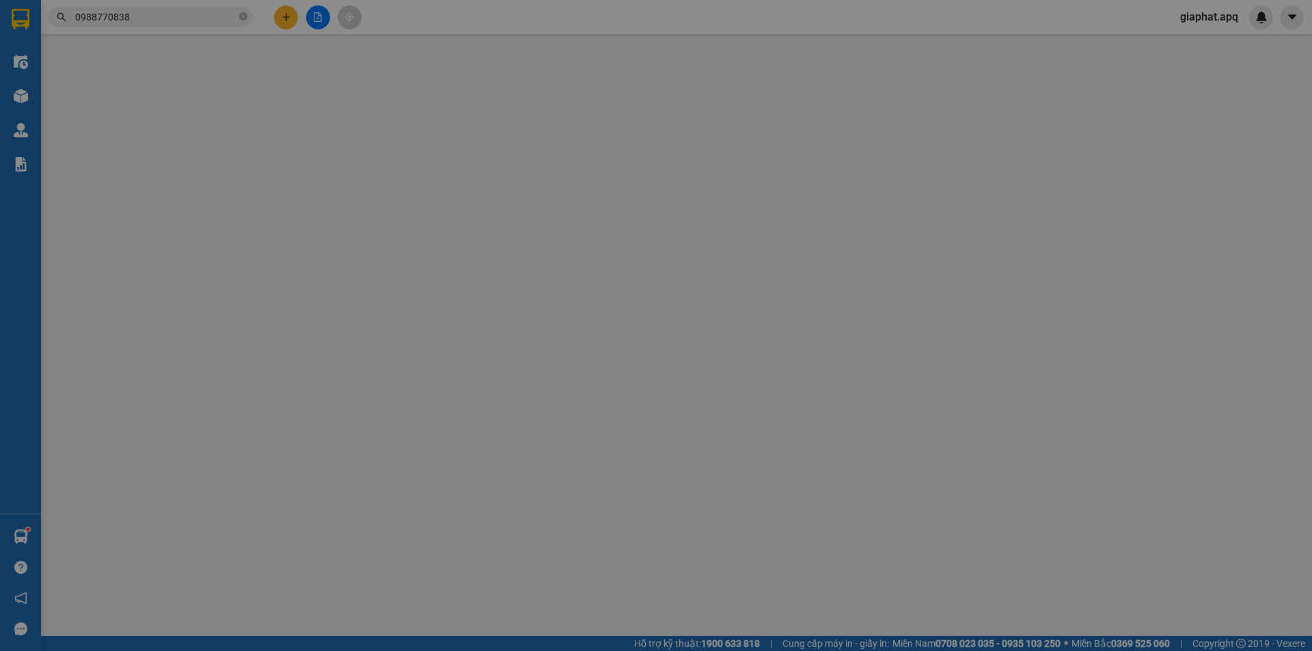
type input "0965319517"
type input "a long"
type input "0966480008"
checkbox input "true"
type input "vp"
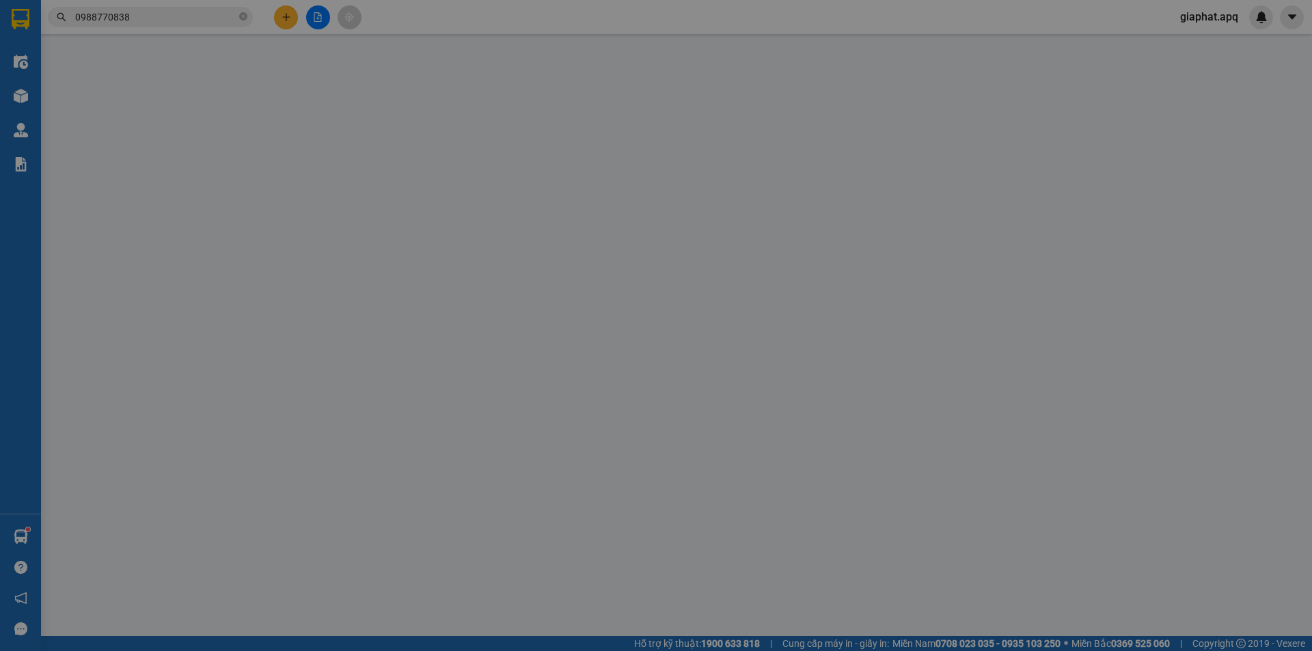
type input "80.000"
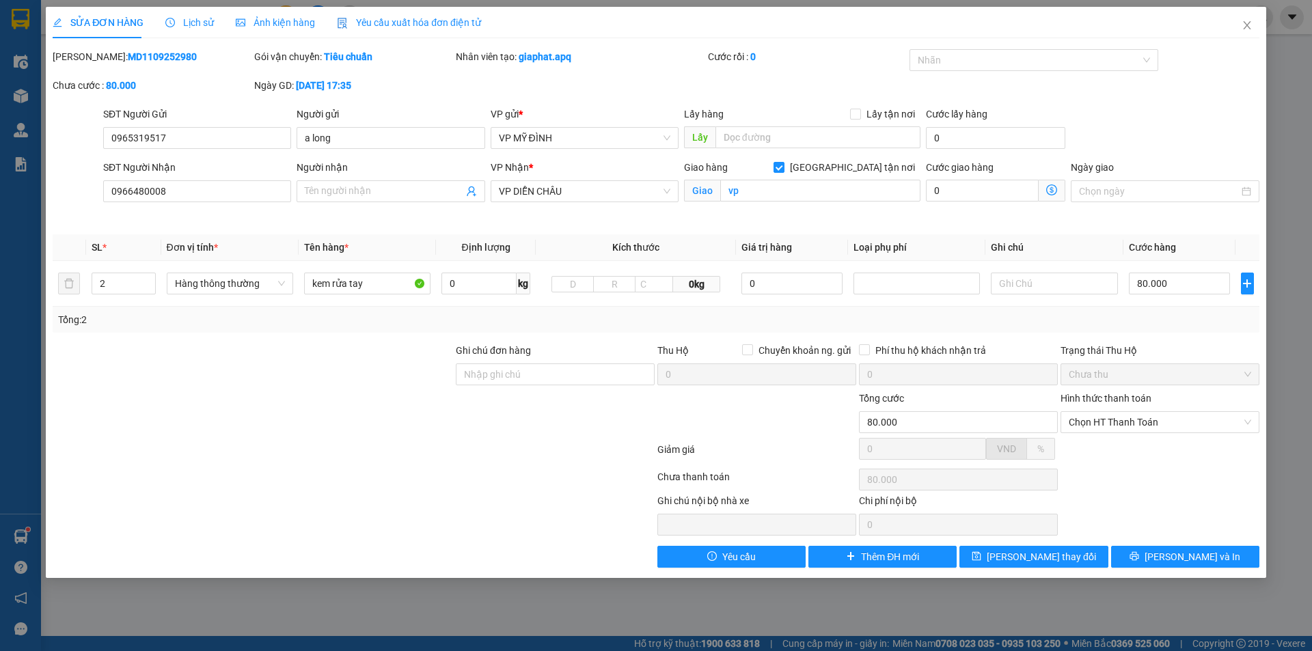
drag, startPoint x: 1144, startPoint y: 409, endPoint x: 1141, endPoint y: 416, distance: 7.6
click at [1144, 409] on div "Hình thức thanh toán" at bounding box center [1159, 401] width 199 height 20
click at [1140, 417] on span "Chọn HT Thanh Toán" at bounding box center [1159, 422] width 182 height 20
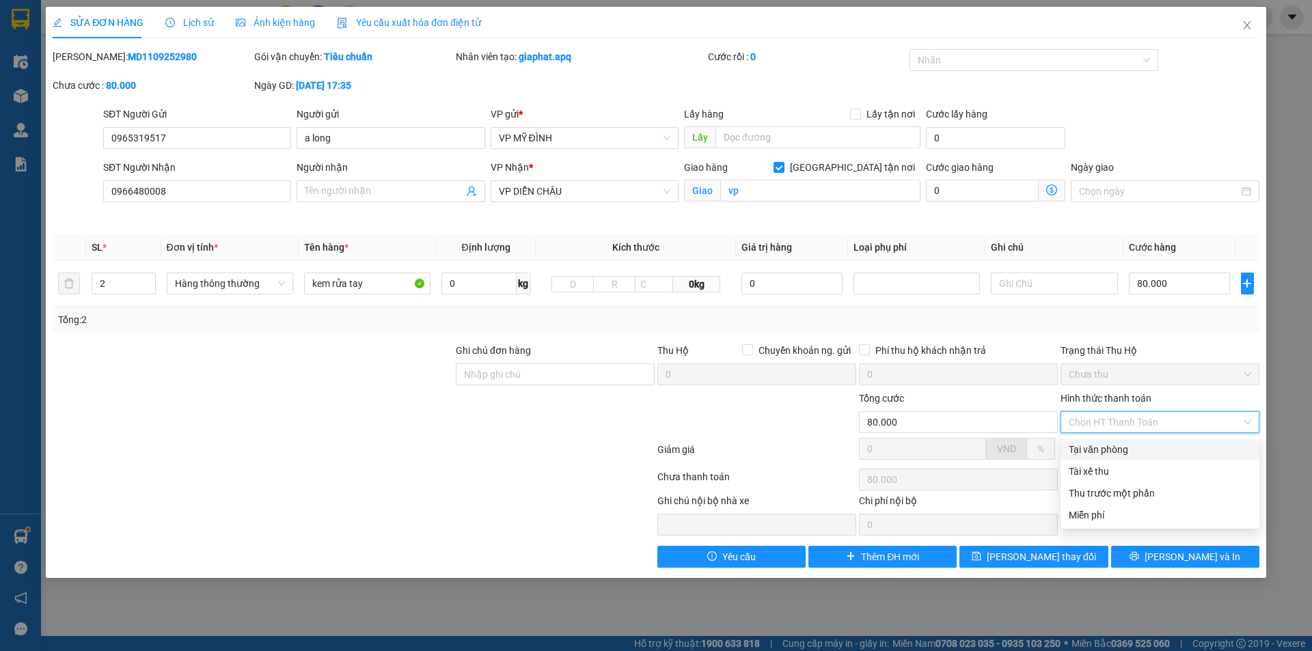
click at [1125, 441] on div "Tại văn phòng" at bounding box center [1159, 450] width 199 height 22
type input "0"
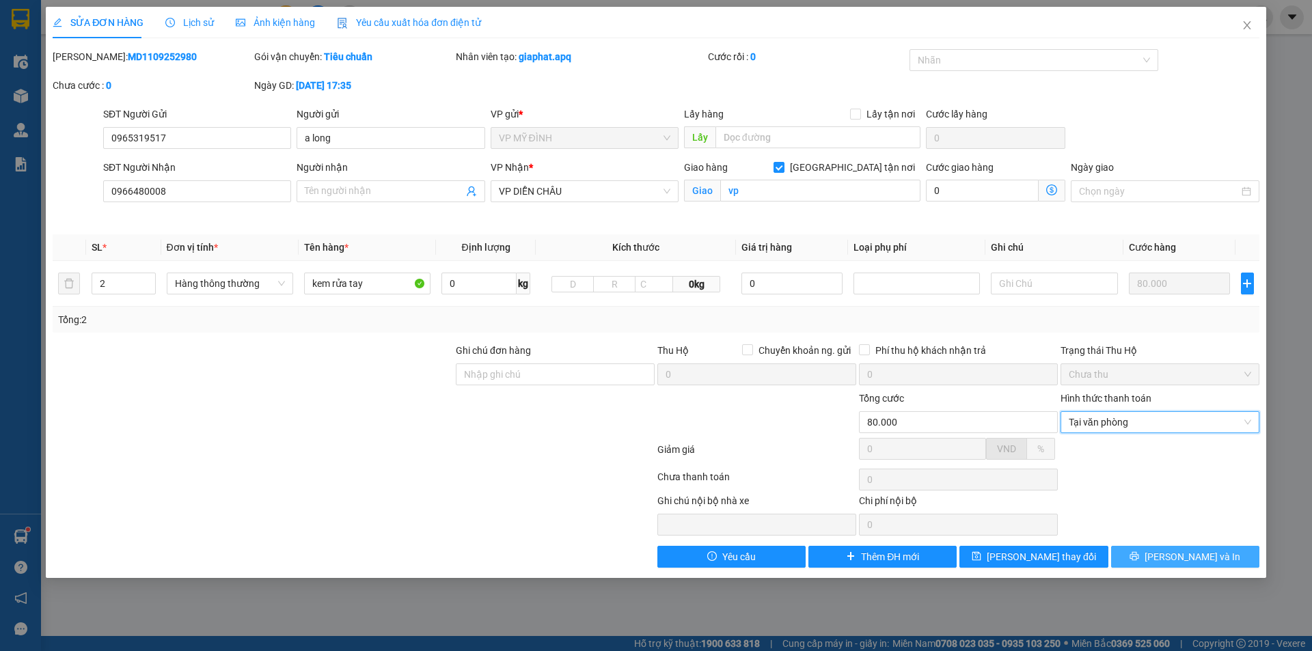
click at [1166, 564] on button "[PERSON_NAME] và In" at bounding box center [1185, 557] width 148 height 22
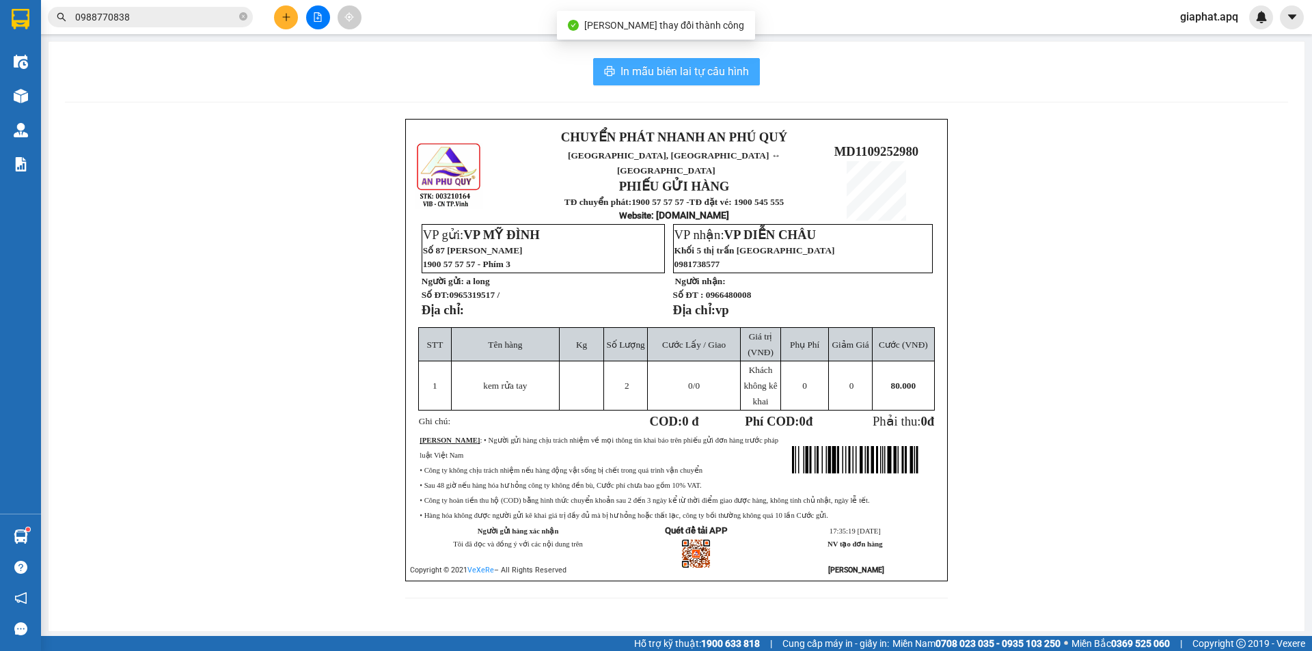
click at [697, 62] on button "In mẫu biên lai tự cấu hình" at bounding box center [676, 71] width 167 height 27
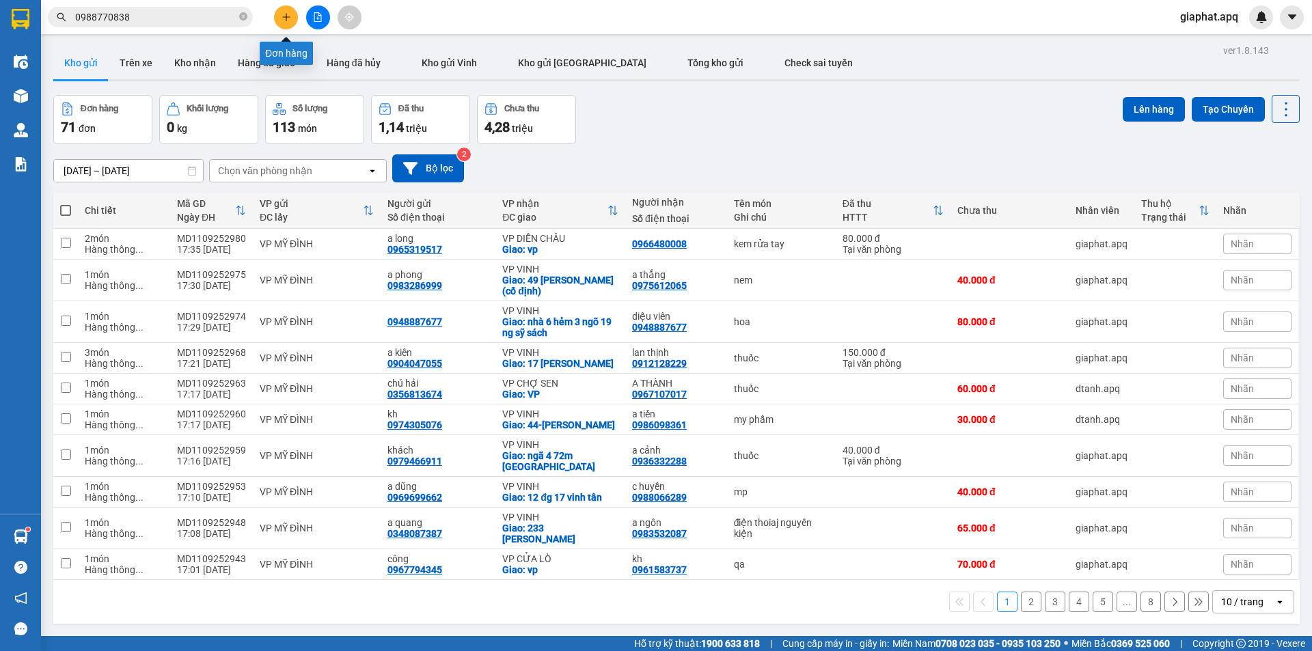
click at [285, 16] on icon "plus" at bounding box center [286, 17] width 10 height 10
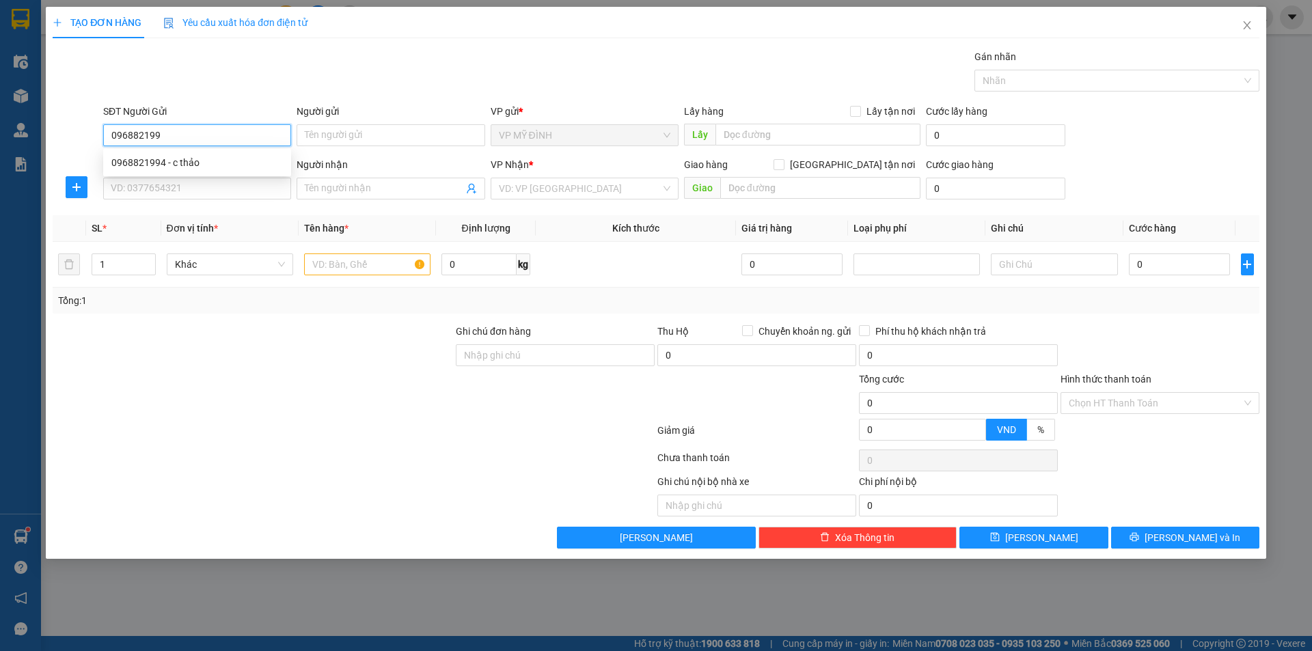
type input "0968821994"
click at [167, 165] on div "0968821994 - c thảo" at bounding box center [196, 162] width 171 height 15
type input "c thảo"
type input "0968821994"
click at [190, 201] on div "SĐT Người Nhận VD: 0377654321" at bounding box center [197, 181] width 188 height 48
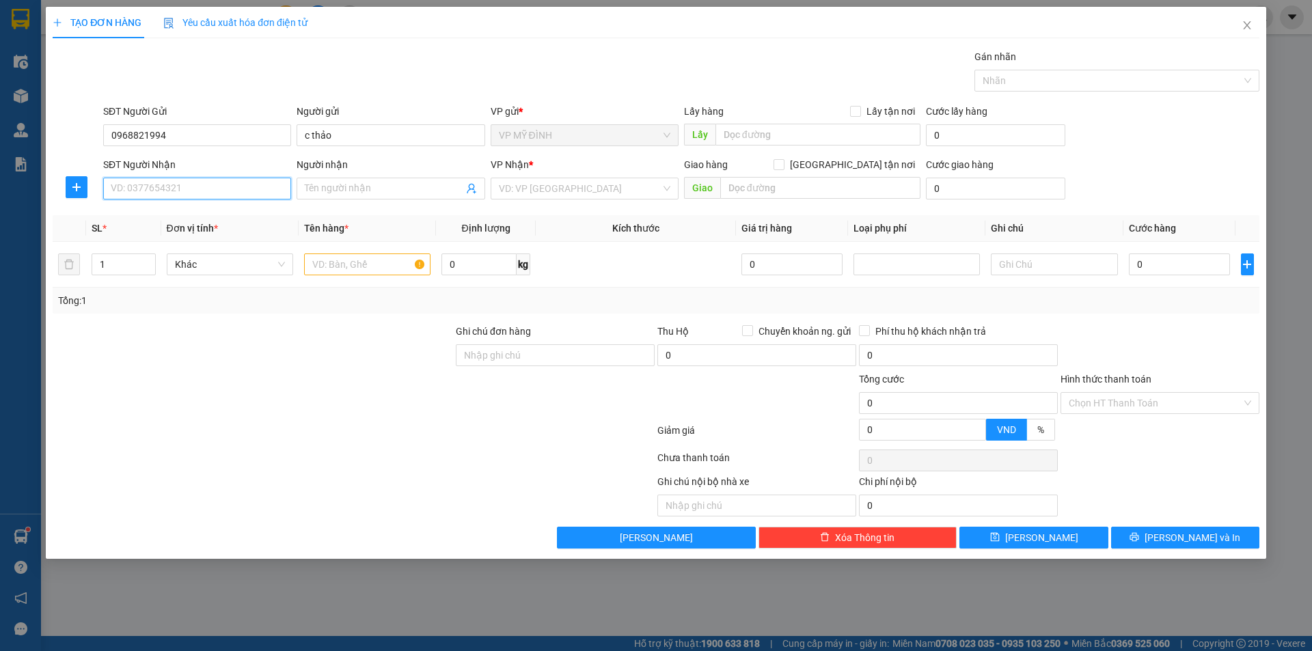
click at [196, 194] on input "SĐT Người Nhận" at bounding box center [197, 189] width 188 height 22
click at [221, 210] on div "0901020666 - chị hương 0932636777" at bounding box center [196, 215] width 171 height 15
type input "0901020666"
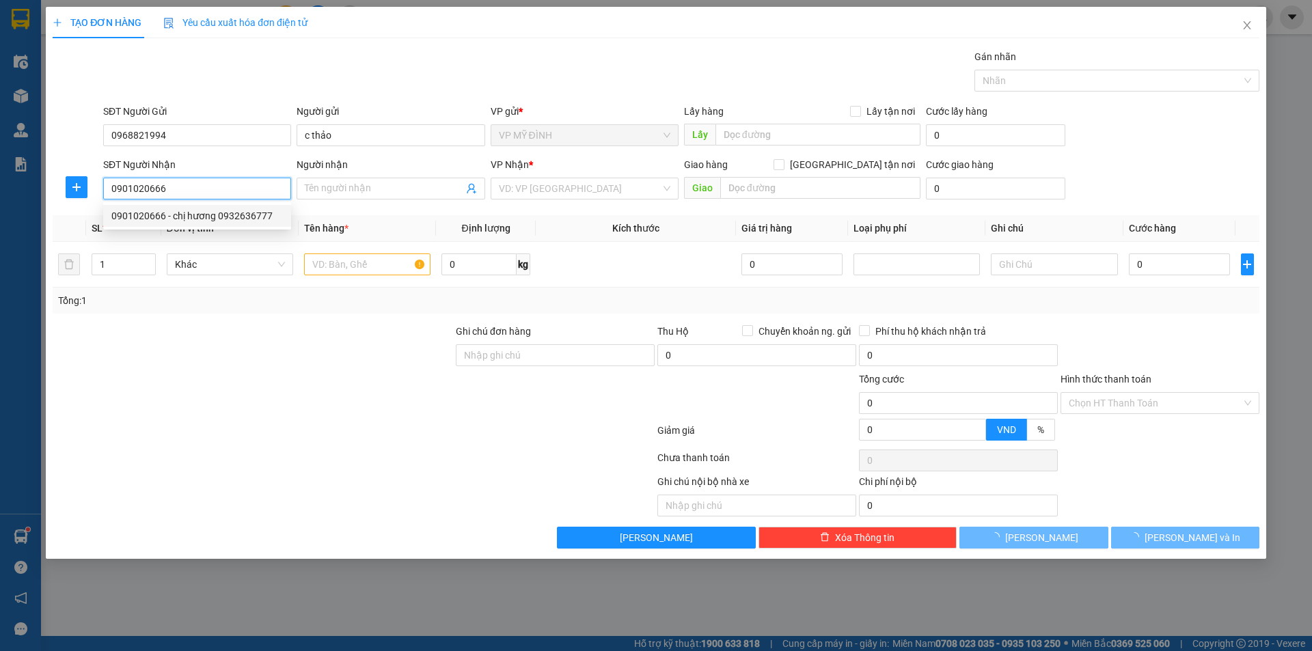
type input "chị hương 0932636777"
checkbox input "true"
type input "tc"
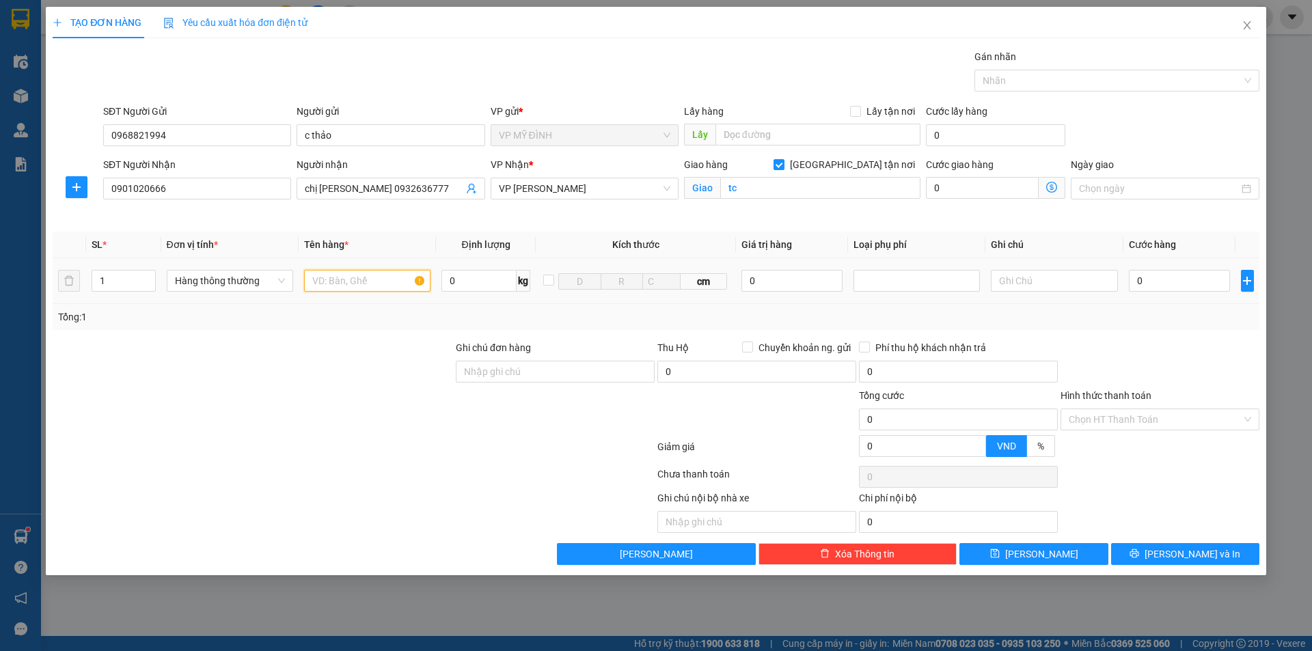
click at [371, 284] on input "text" at bounding box center [367, 281] width 126 height 22
type input "thuốc"
click at [1183, 288] on input "0" at bounding box center [1180, 281] width 102 height 22
type input "4"
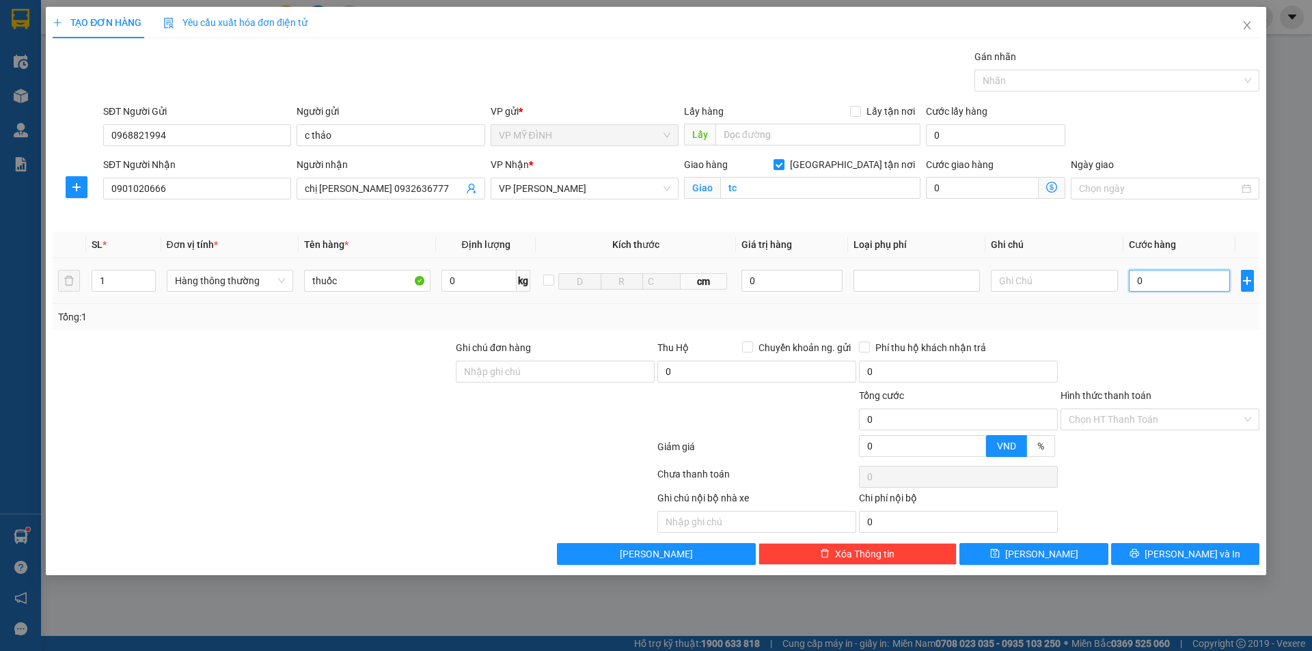
type input "4"
type input "40"
type input "40.000"
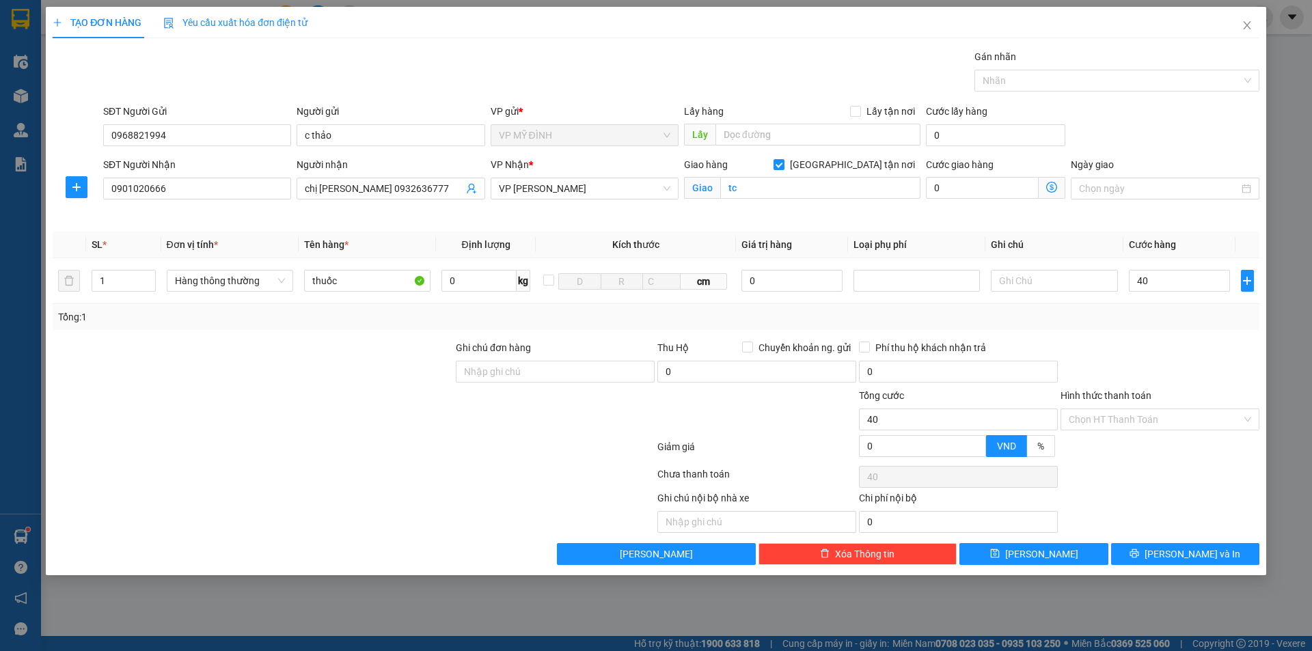
type input "40.000"
drag, startPoint x: 1171, startPoint y: 319, endPoint x: 1189, endPoint y: 487, distance: 169.0
click at [1168, 323] on div "Tổng: 1" at bounding box center [656, 316] width 1196 height 15
click at [1140, 418] on input "Hình thức thanh toán" at bounding box center [1154, 419] width 173 height 20
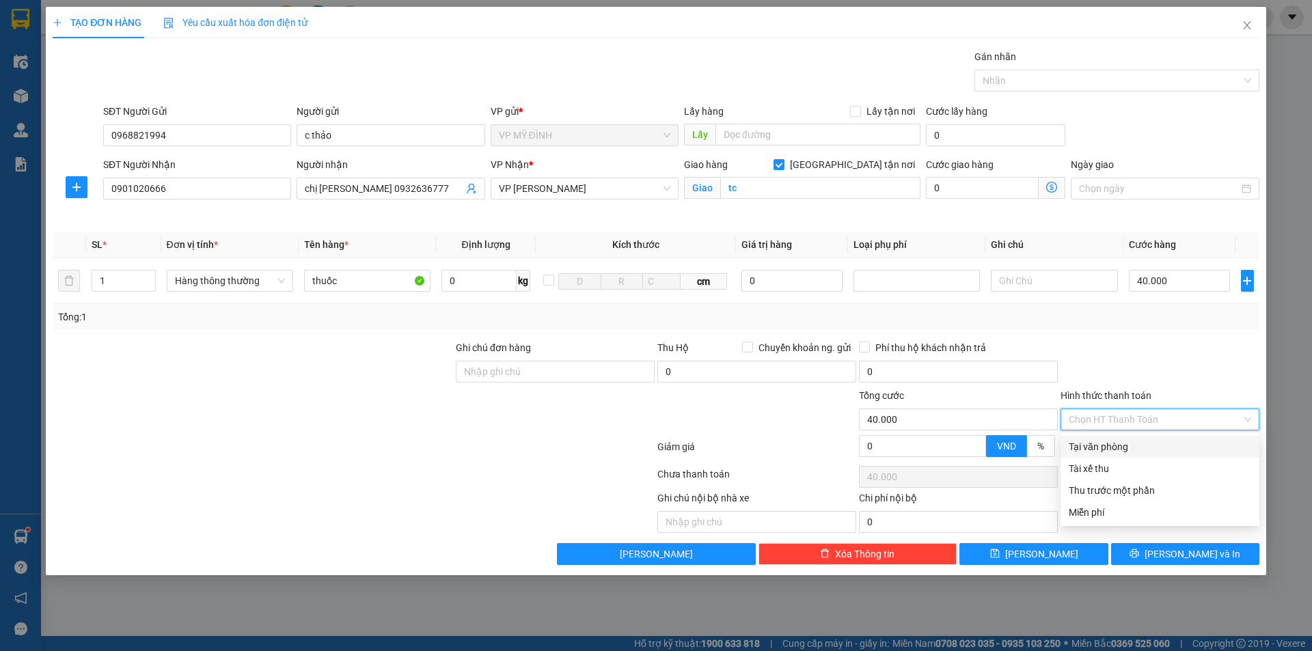
click at [1116, 442] on div "Tại văn phòng" at bounding box center [1159, 446] width 182 height 15
type input "0"
click at [1154, 573] on div "TẠO ĐƠN HÀNG Yêu cầu xuất hóa đơn điện tử Transit Pickup Surcharge Ids Transit …" at bounding box center [656, 291] width 1220 height 568
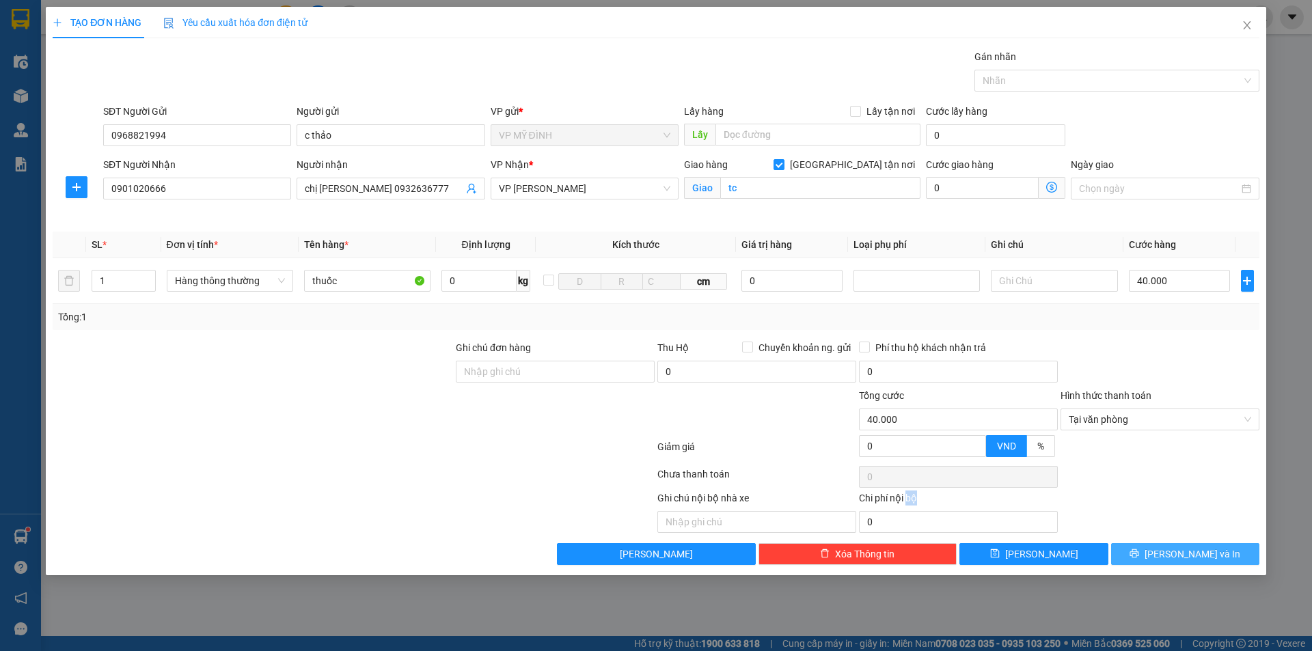
drag, startPoint x: 1154, startPoint y: 572, endPoint x: 1170, endPoint y: 553, distance: 25.2
click at [1157, 567] on div "TẠO ĐƠN HÀNG Yêu cầu xuất hóa đơn điện tử Transit Pickup Surcharge Ids Transit …" at bounding box center [656, 291] width 1220 height 568
click at [1170, 553] on button "[PERSON_NAME] và In" at bounding box center [1185, 554] width 148 height 22
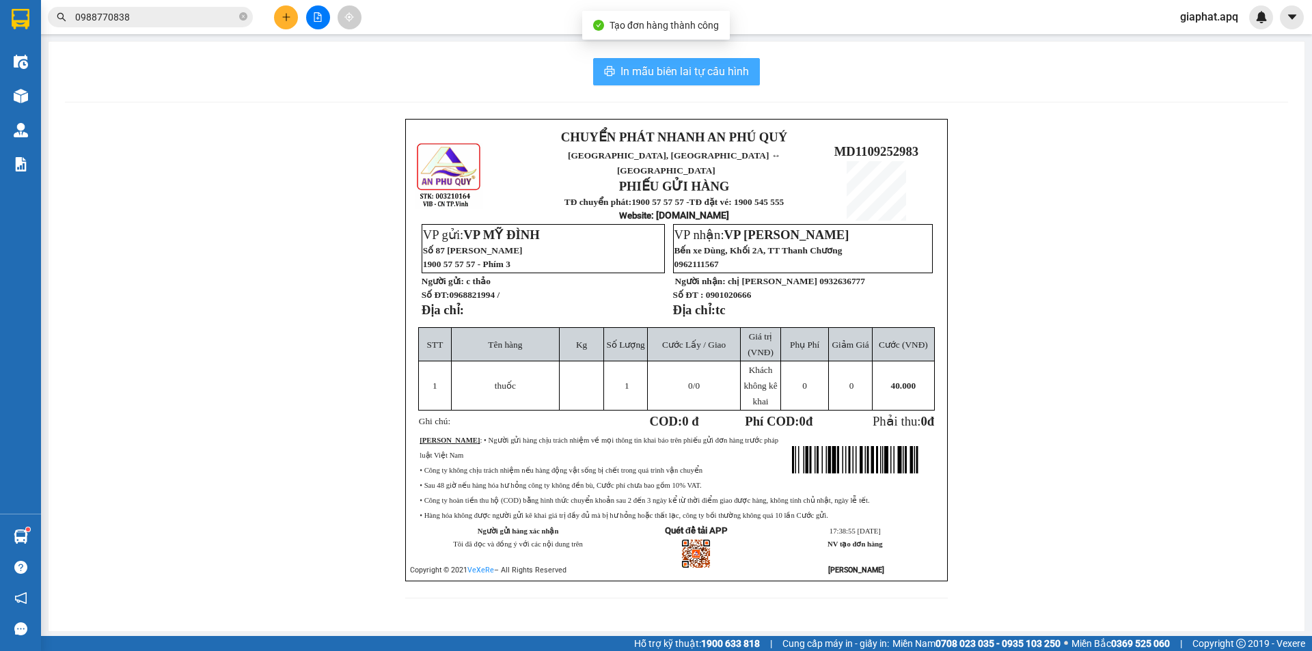
drag, startPoint x: 680, startPoint y: 88, endPoint x: 673, endPoint y: 74, distance: 15.9
click at [674, 75] on div "In mẫu biên lai tự cấu hình CHUYỂN PHÁT NHANH AN PHÚ QUÝ NGHỆ AN, HÀ TĨNH ↔ HÀ …" at bounding box center [677, 337] width 1256 height 590
click at [672, 70] on span "In mẫu biên lai tự cấu hình" at bounding box center [684, 71] width 128 height 17
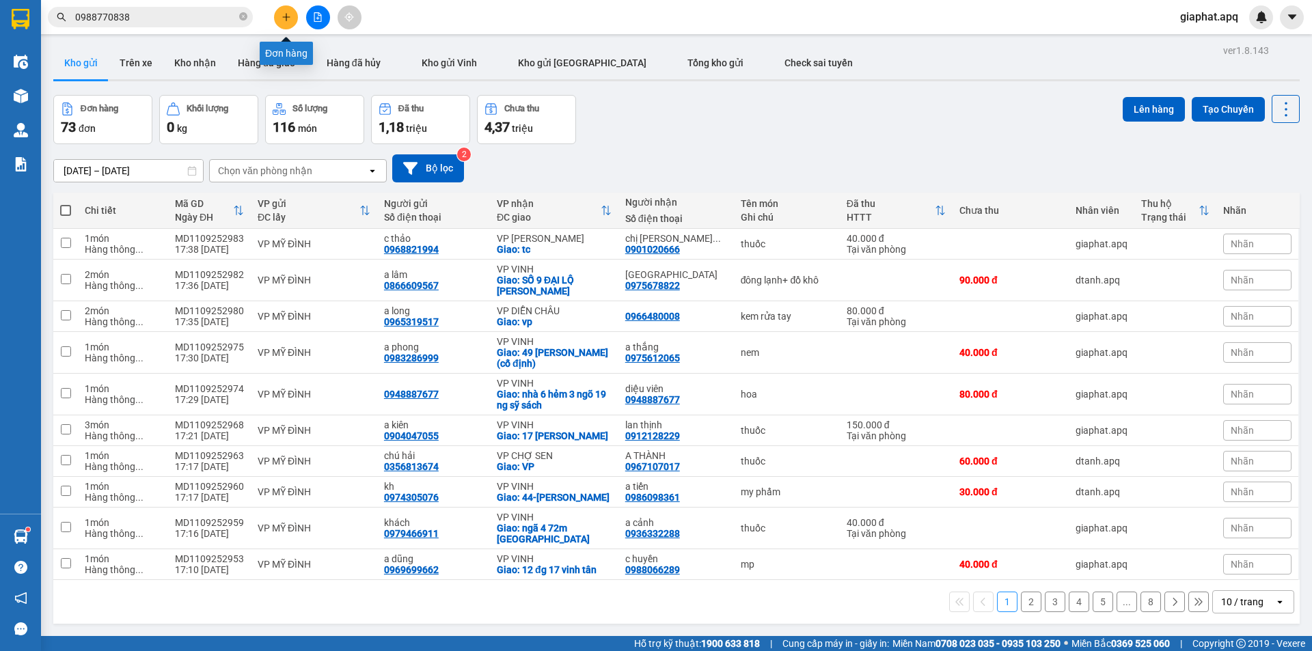
click at [292, 17] on button at bounding box center [286, 17] width 24 height 24
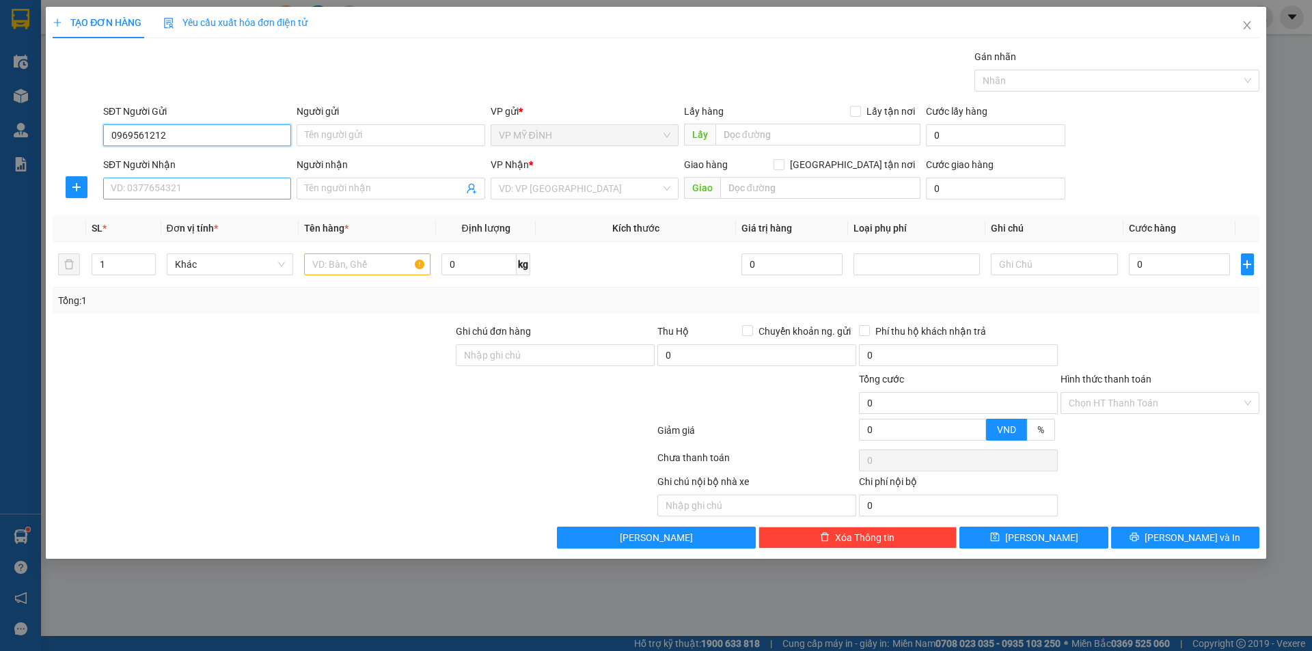
type input "0969561212"
click at [164, 182] on input "SĐT Người Nhận" at bounding box center [197, 189] width 188 height 22
click at [131, 219] on div "0865639726 - k" at bounding box center [196, 215] width 171 height 15
type input "0865639726"
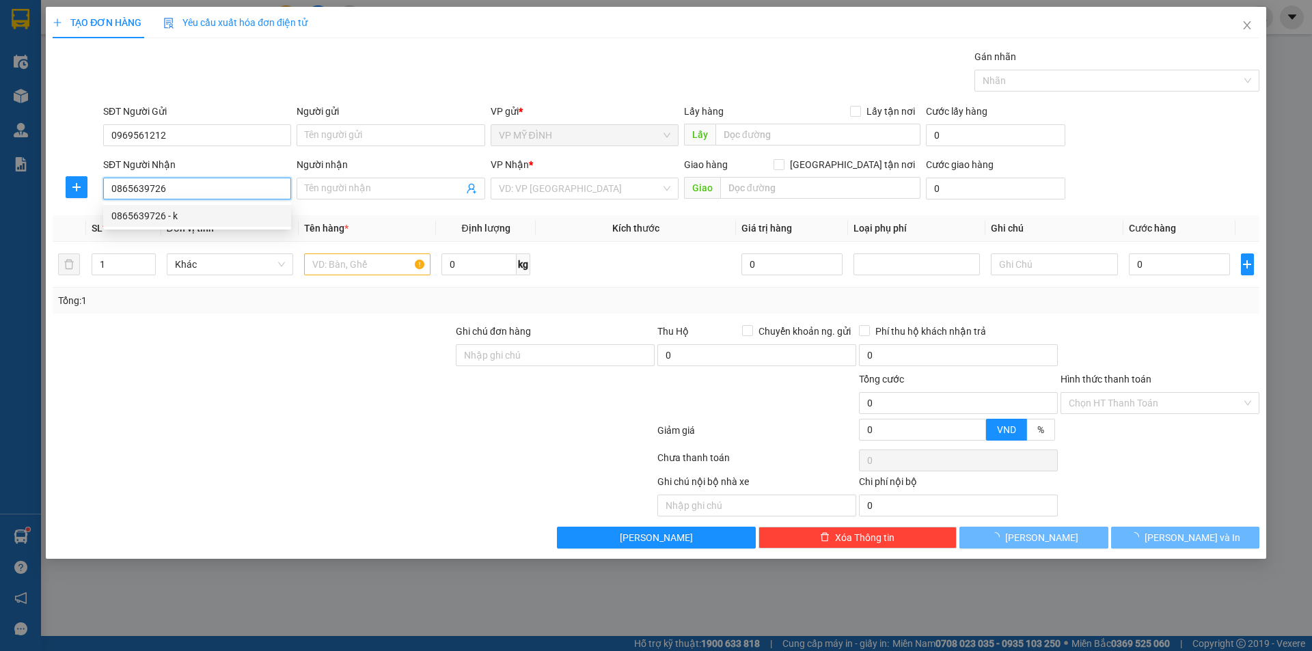
type input "k"
checkbox input "true"
type input "29 nguyễn văn cừ"
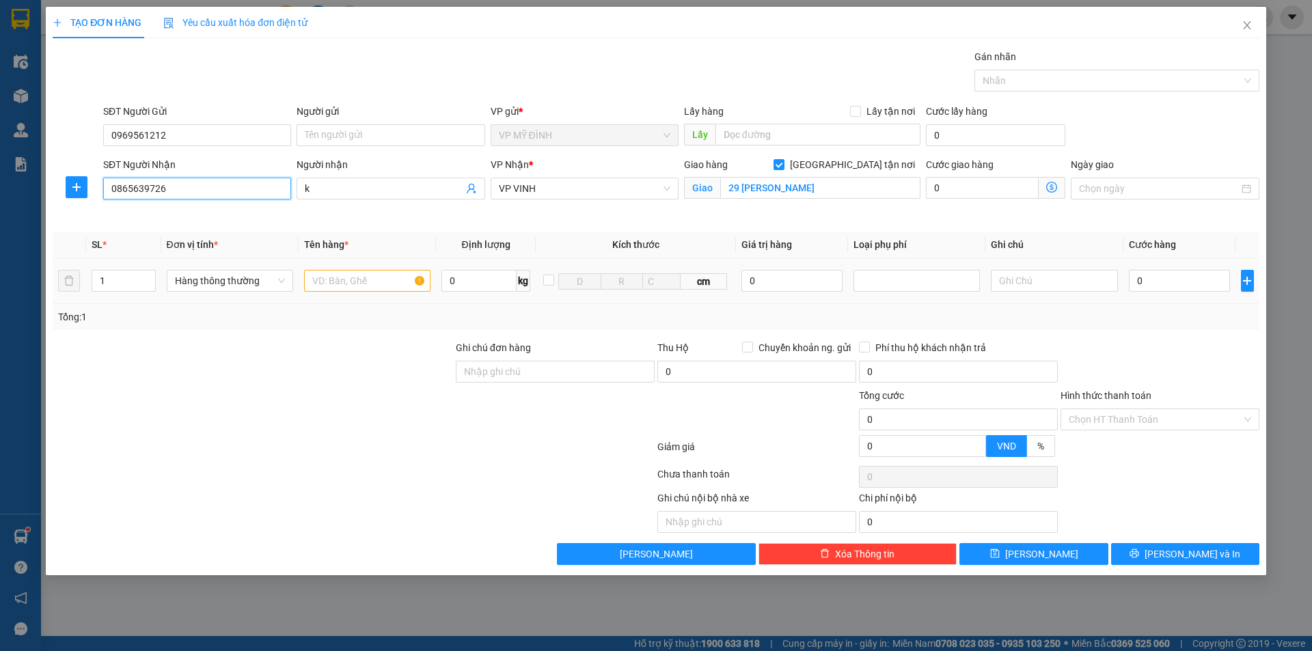
type input "0865639726"
click at [365, 268] on div at bounding box center [367, 280] width 126 height 27
click at [356, 282] on input "text" at bounding box center [367, 281] width 126 height 22
click at [358, 278] on input "text" at bounding box center [367, 281] width 126 height 22
type input "giấy in"
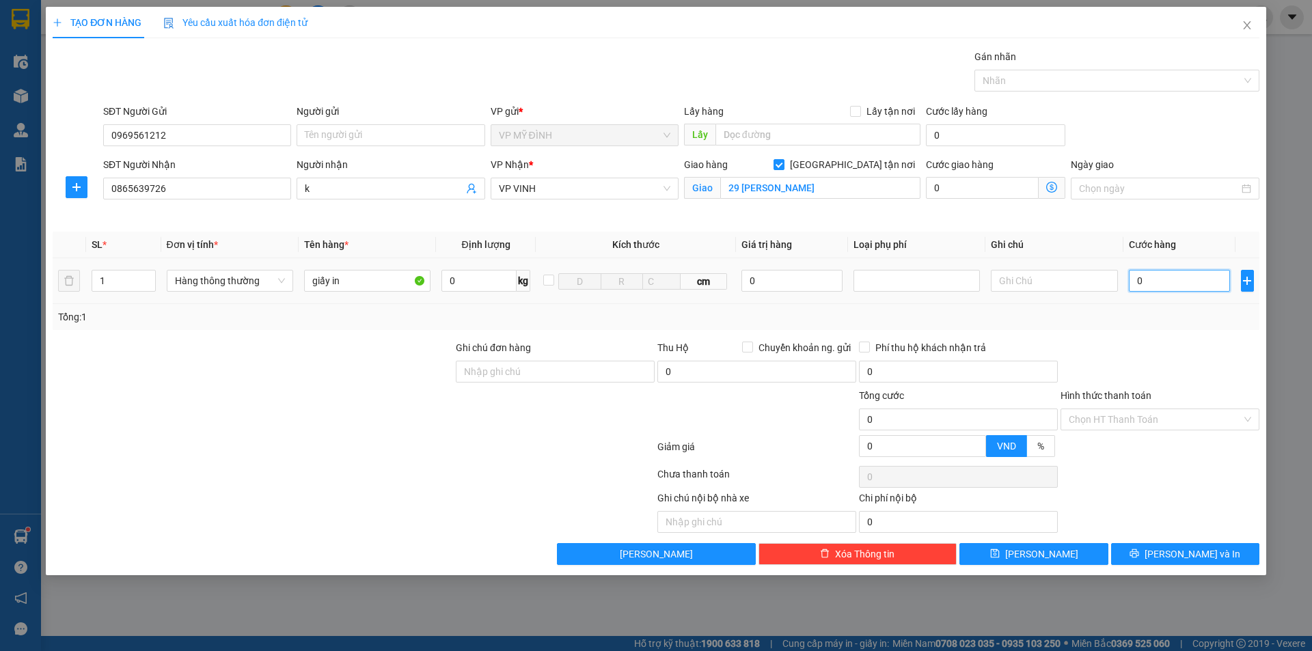
click at [1149, 283] on input "0" at bounding box center [1180, 281] width 102 height 22
type input "6"
type input "60"
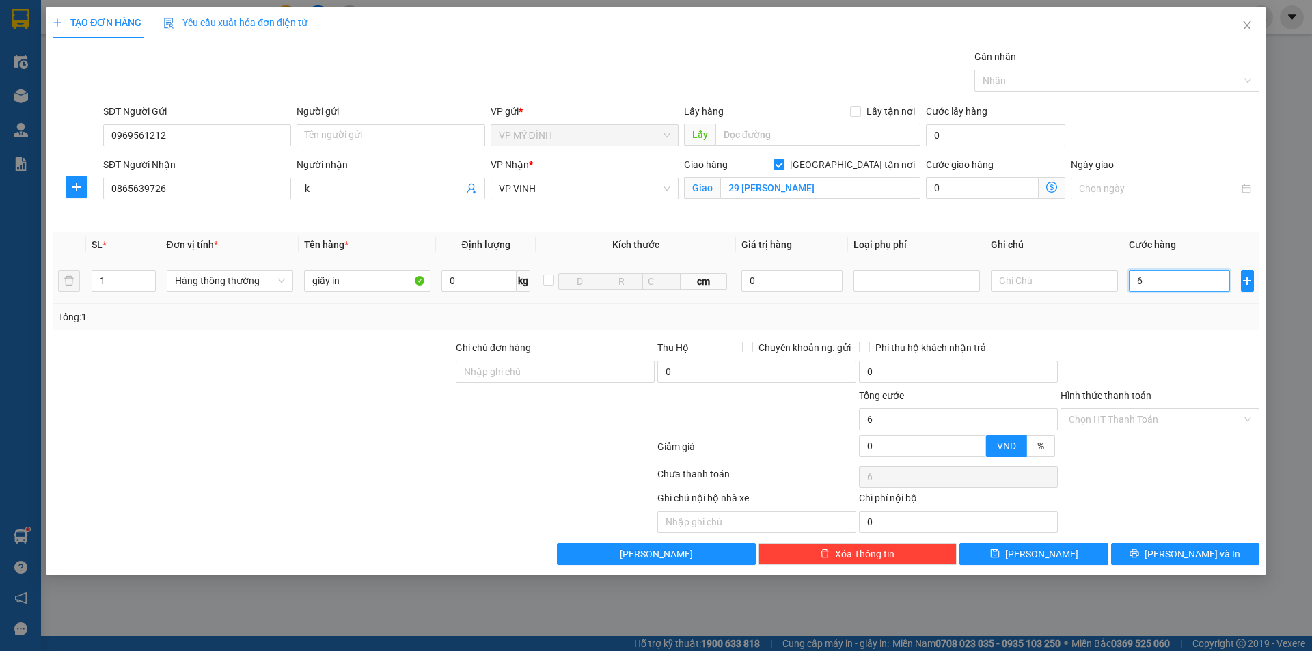
type input "60"
type input "60.000"
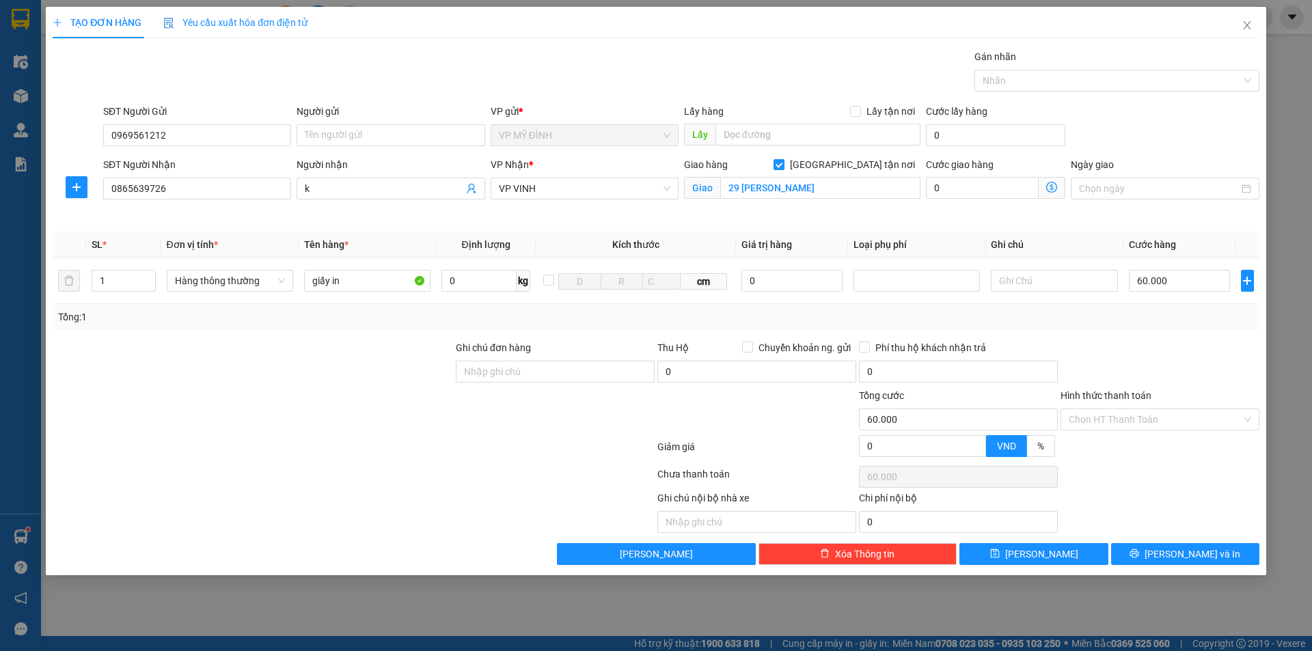
click at [1164, 335] on div "Transit Pickup Surcharge Ids Transit Deliver Surcharge Ids Transit Deliver Surc…" at bounding box center [656, 307] width 1206 height 516
click at [1199, 559] on button "[PERSON_NAME] và In" at bounding box center [1185, 554] width 148 height 22
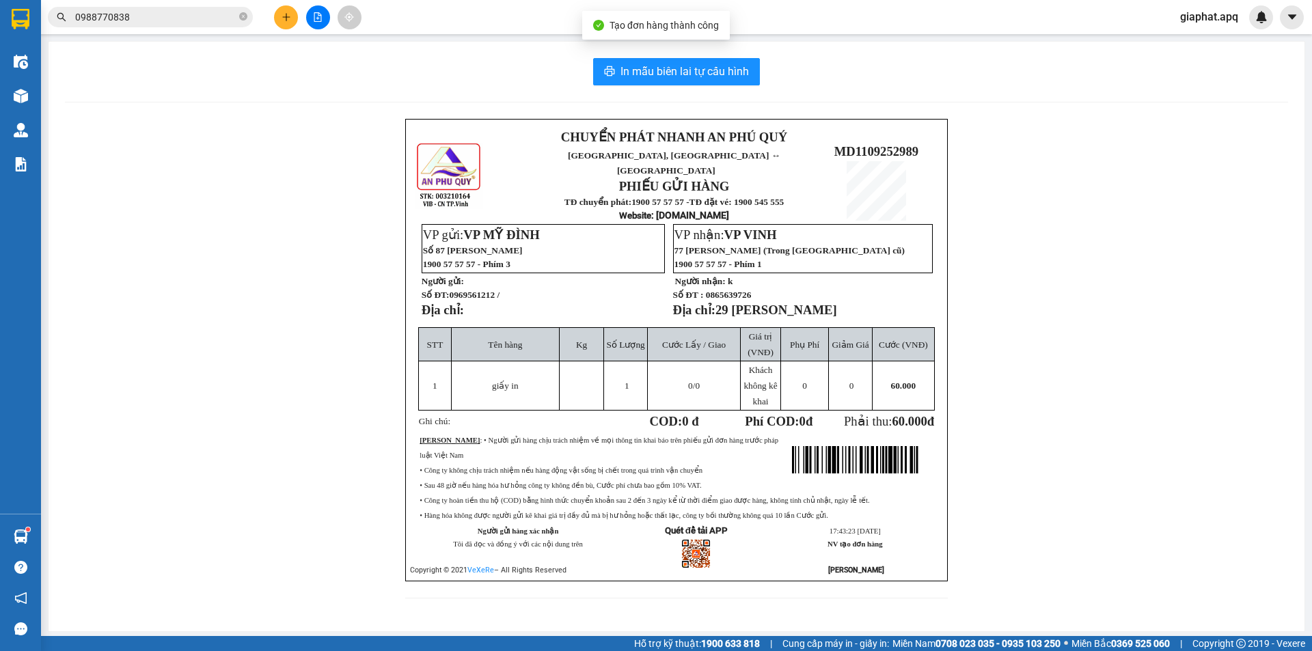
click at [697, 85] on div "In mẫu biên lai tự cấu hình CHUYỂN PHÁT NHANH AN PHÚ QUÝ NGHỆ AN, HÀ TĨNH ↔ HÀ …" at bounding box center [677, 337] width 1256 height 590
click at [702, 77] on span "In mẫu biên lai tự cấu hình" at bounding box center [684, 71] width 128 height 17
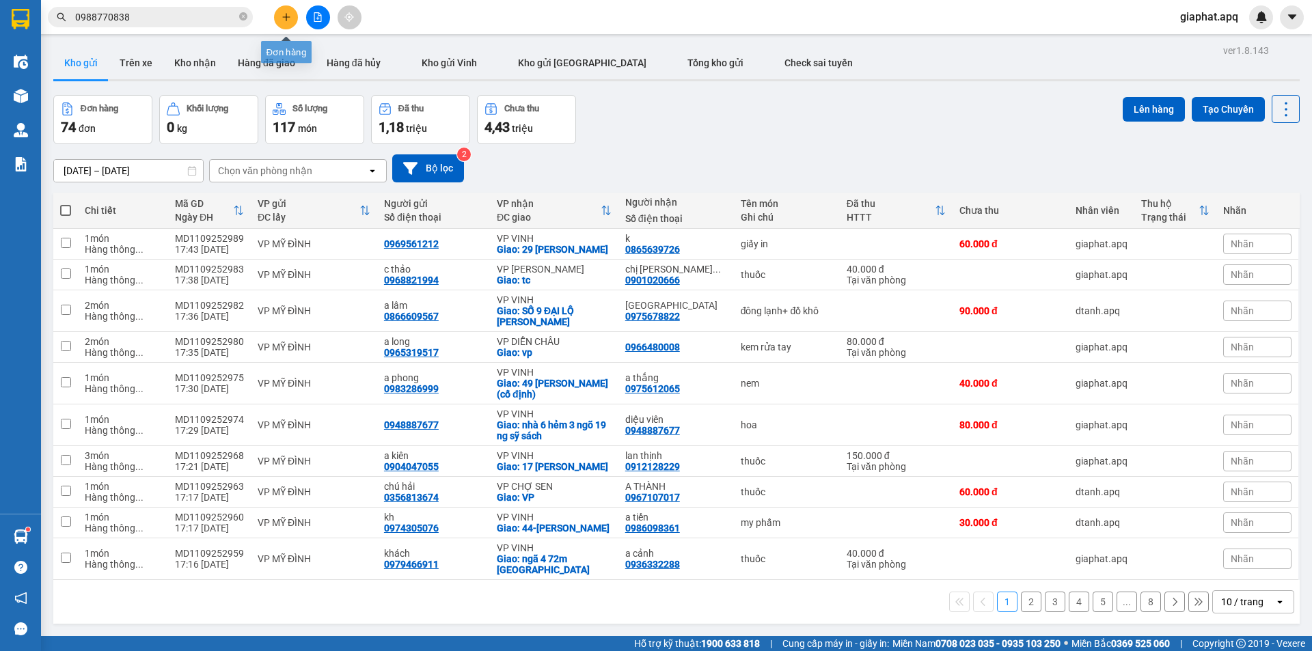
click at [289, 21] on icon "plus" at bounding box center [286, 17] width 10 height 10
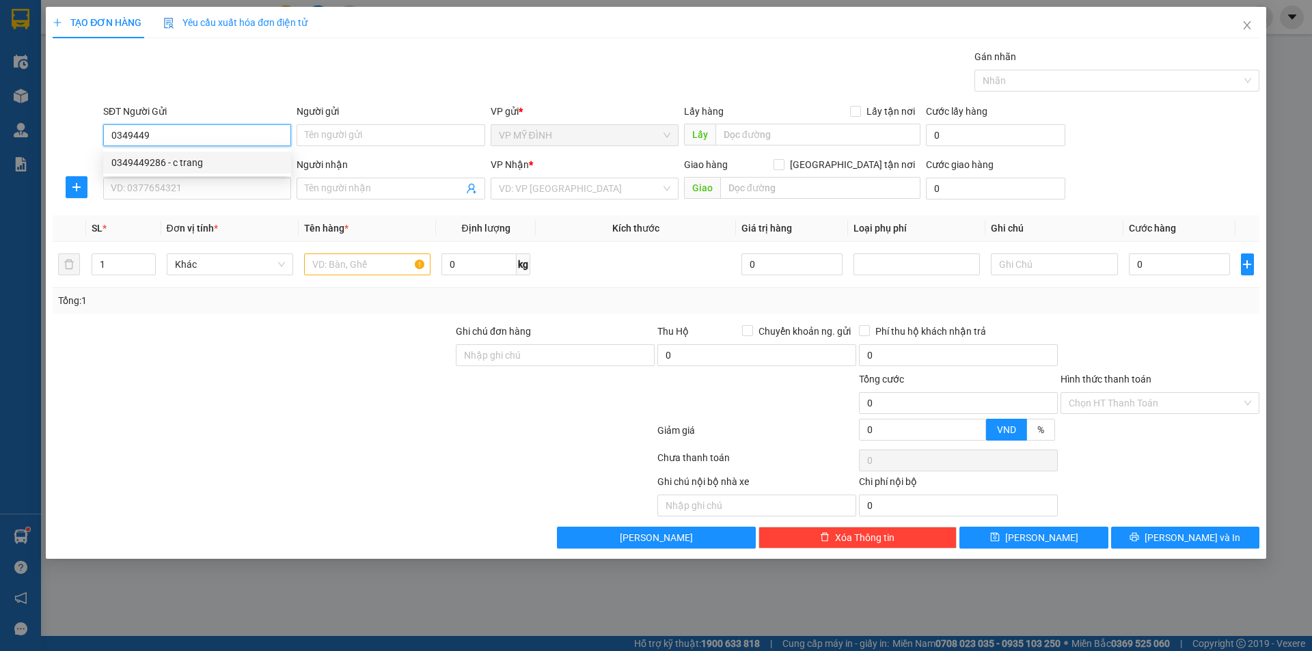
drag, startPoint x: 180, startPoint y: 162, endPoint x: 175, endPoint y: 169, distance: 9.3
click at [180, 163] on div "0349449286 - c trang" at bounding box center [196, 162] width 171 height 15
type input "0349449286"
type input "c trang"
type input "0349449286"
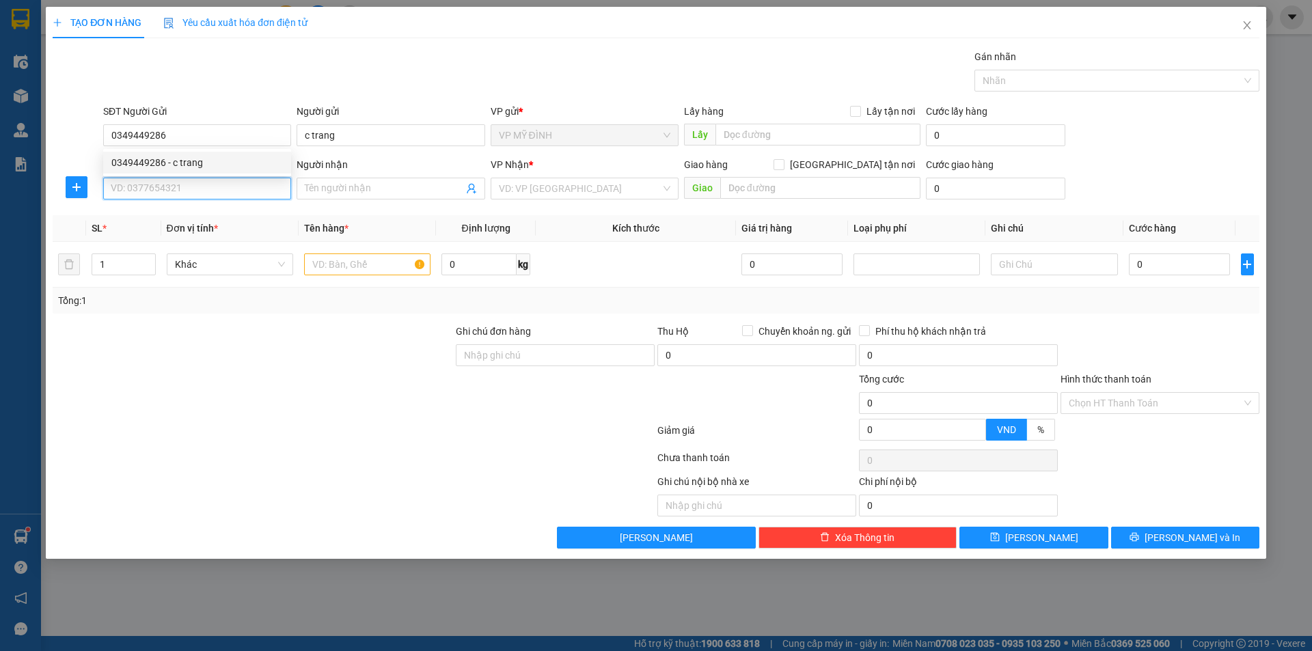
click at [174, 179] on input "SĐT Người Nhận" at bounding box center [197, 189] width 188 height 22
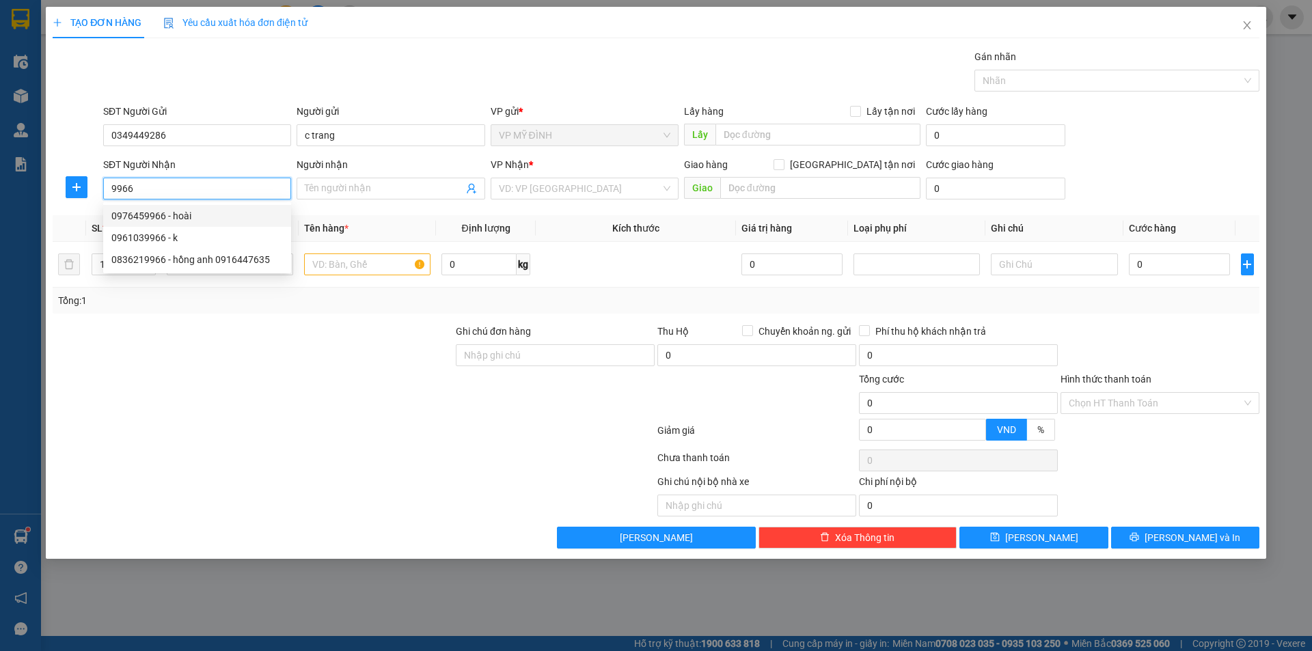
click at [173, 214] on div "0976459966 - hoài" at bounding box center [196, 215] width 171 height 15
type input "0976459966"
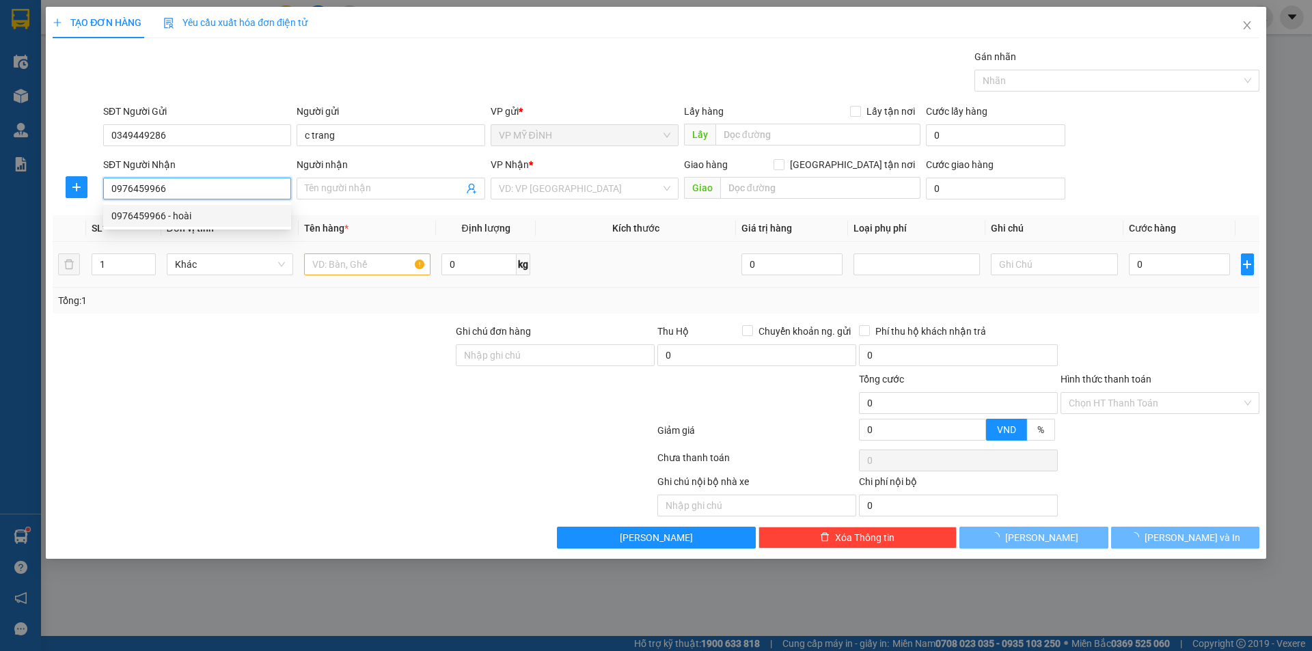
type input "hoài"
checkbox input "true"
type input "73 bạch liêu"
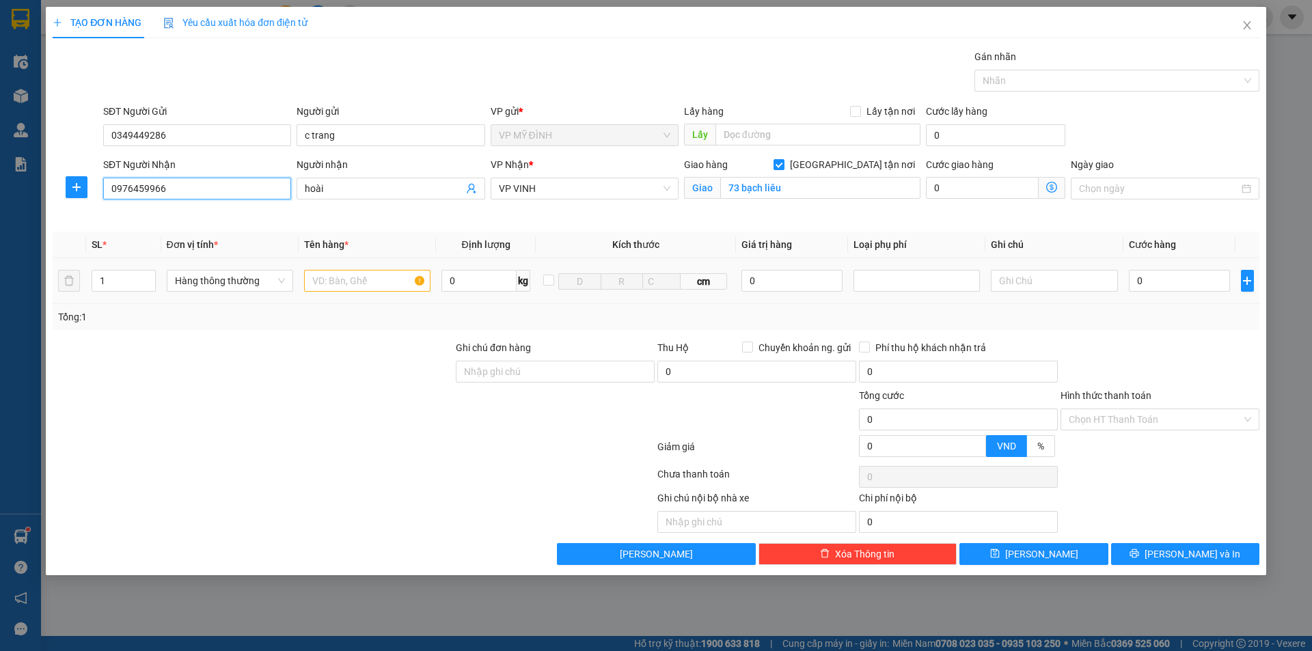
type input "0976459966"
click at [333, 282] on input "text" at bounding box center [367, 281] width 126 height 22
type input "mp"
type input "4"
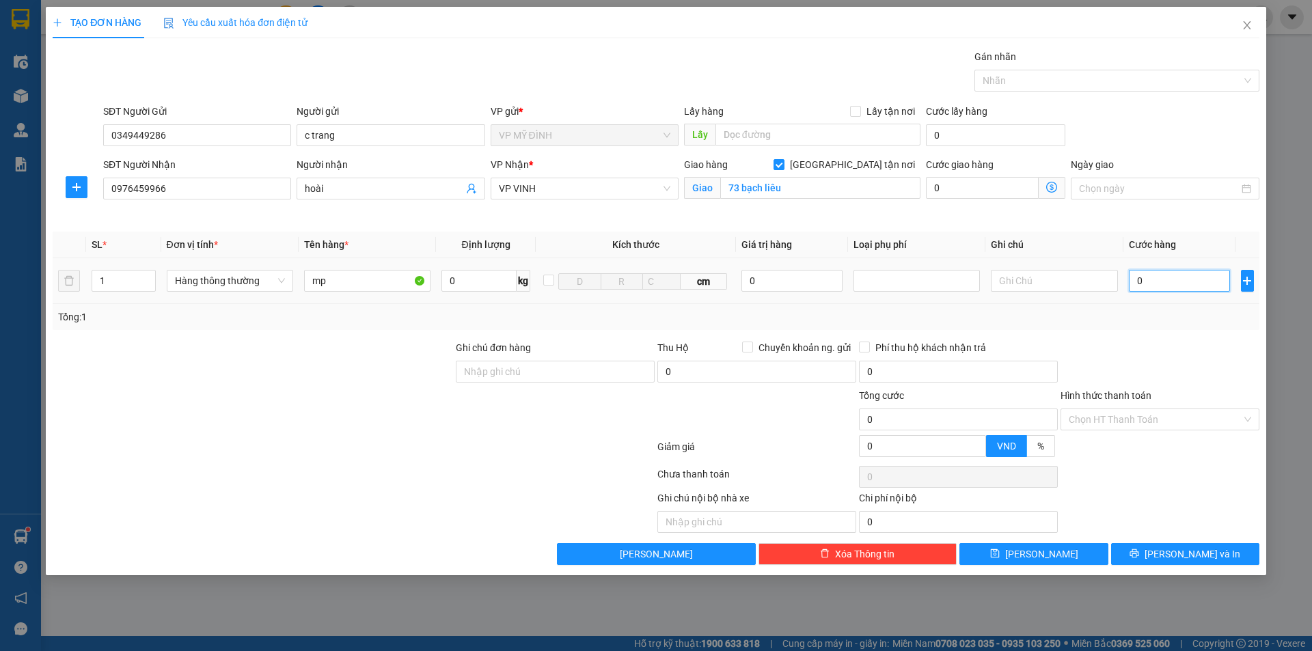
type input "4"
click at [1148, 277] on input "4" at bounding box center [1180, 281] width 102 height 22
type input "40"
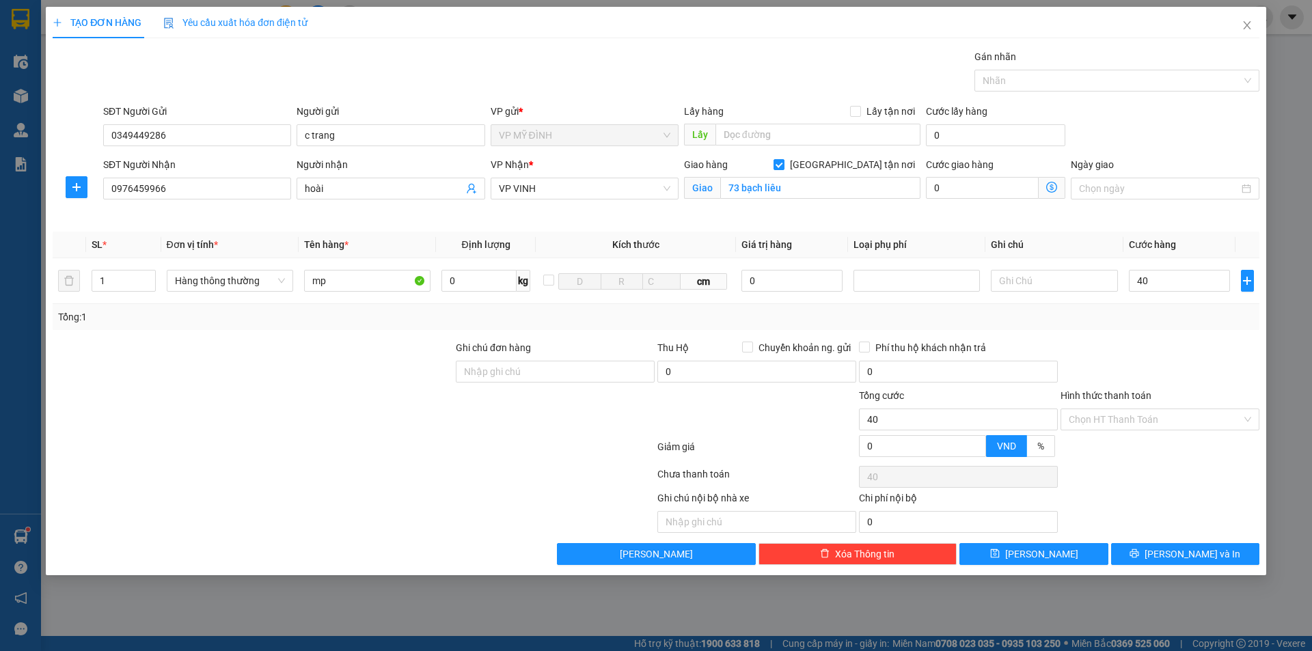
type input "40.000"
click at [1194, 320] on div "Tổng: 1" at bounding box center [656, 316] width 1196 height 15
click at [1204, 544] on button "[PERSON_NAME] và In" at bounding box center [1185, 554] width 148 height 22
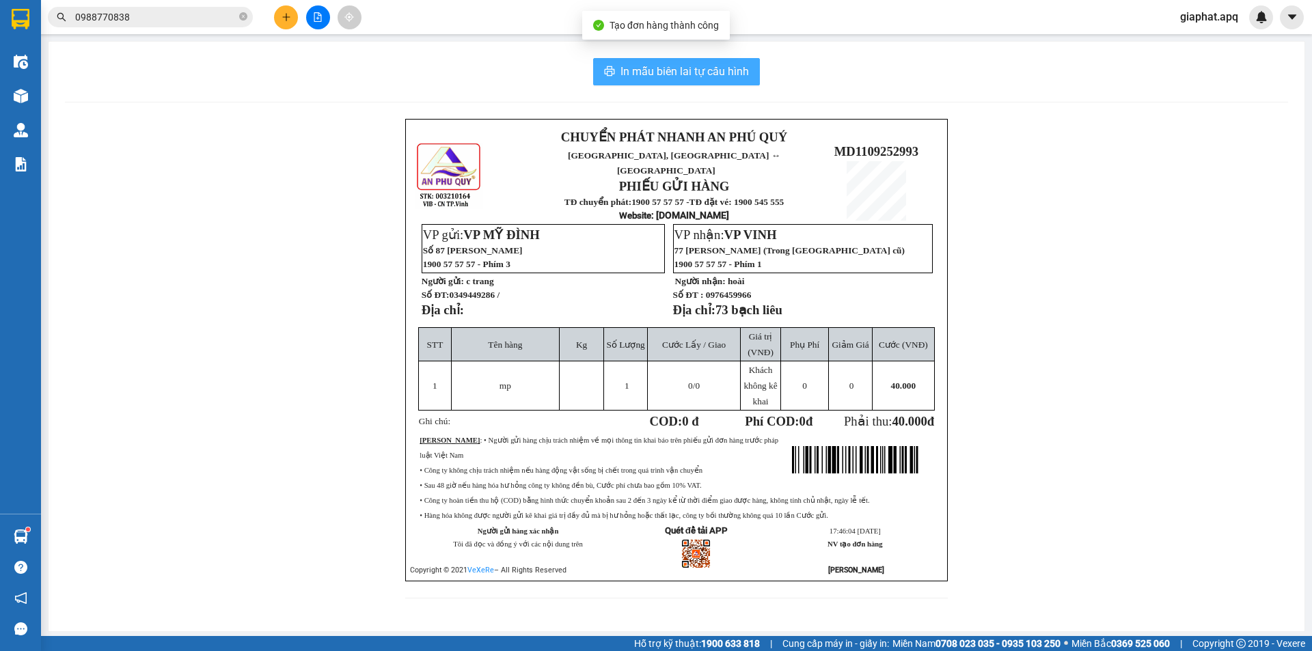
click at [620, 71] on button "In mẫu biên lai tự cấu hình" at bounding box center [676, 71] width 167 height 27
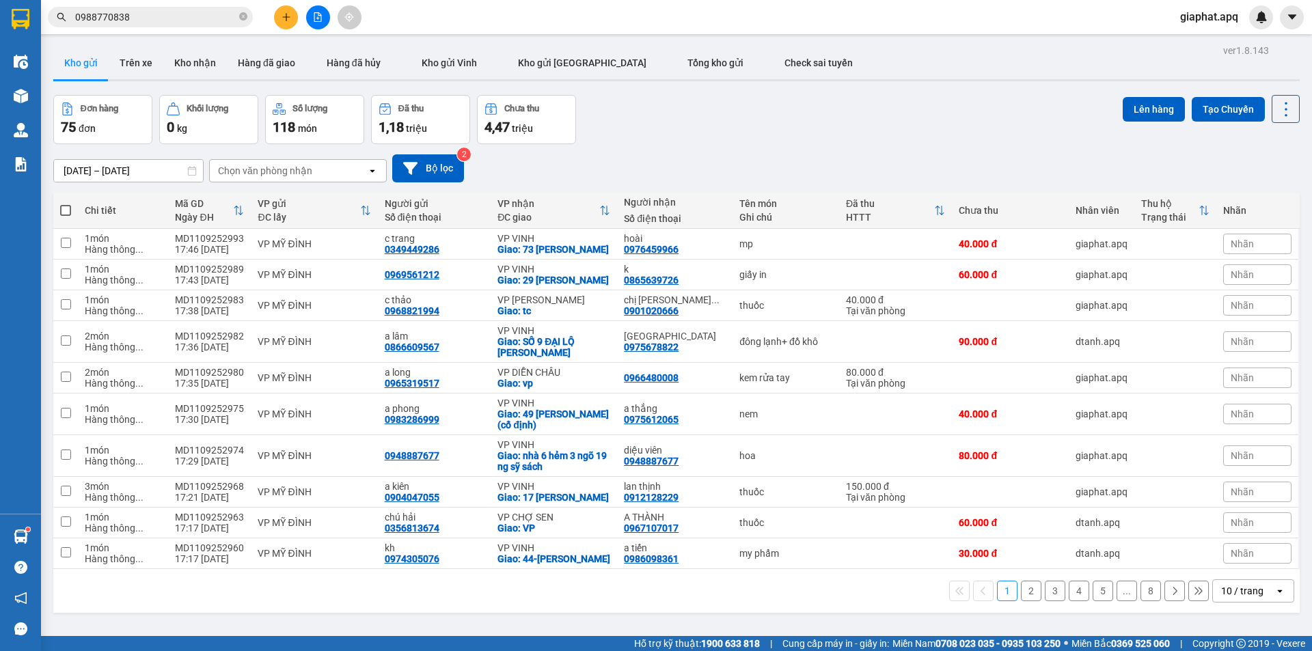
click at [775, 109] on div "Đơn hàng 75 đơn Khối lượng 0 kg Số lượng 118 món Đã thu 1,18 triệu Chưa thu 4,4…" at bounding box center [676, 119] width 1246 height 49
click at [403, 244] on div "0349449286" at bounding box center [412, 249] width 55 height 11
copy div "0349449286"
click at [290, 16] on icon "plus" at bounding box center [286, 17] width 10 height 10
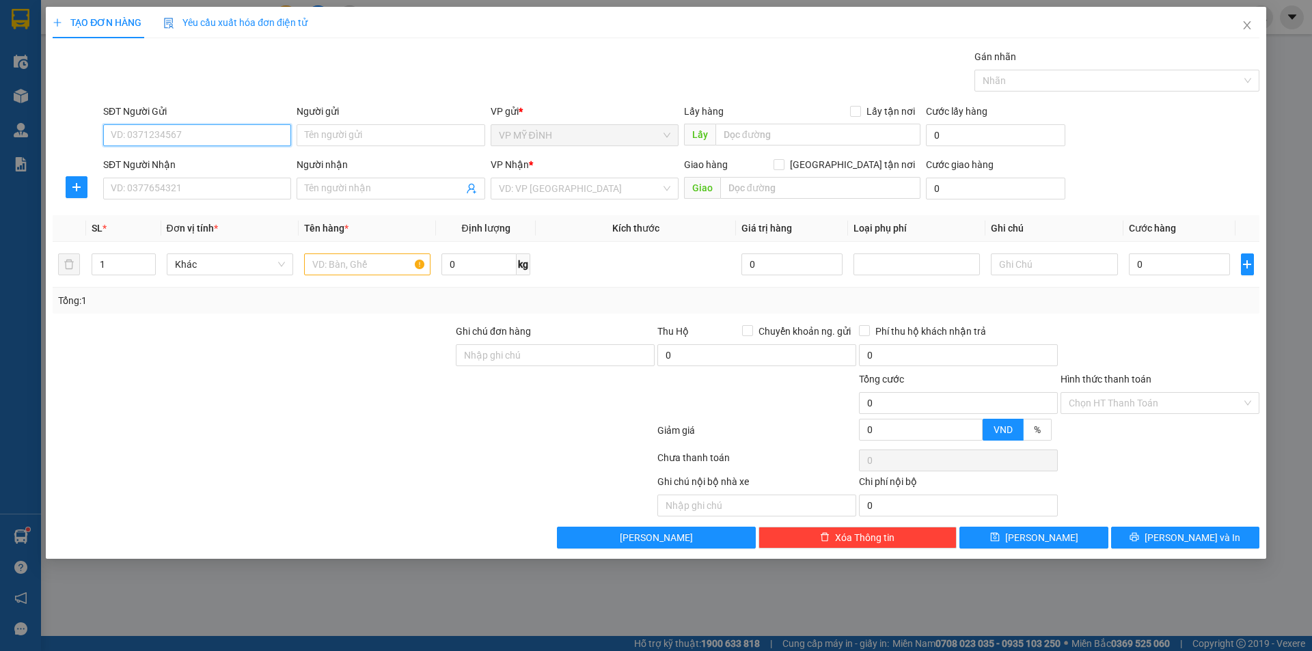
click at [206, 130] on input "SĐT Người Gửi" at bounding box center [197, 135] width 188 height 22
paste input "0349449286"
type input "0349449286"
click at [177, 167] on div "0349449286 - c trang" at bounding box center [196, 162] width 171 height 15
type input "c trang"
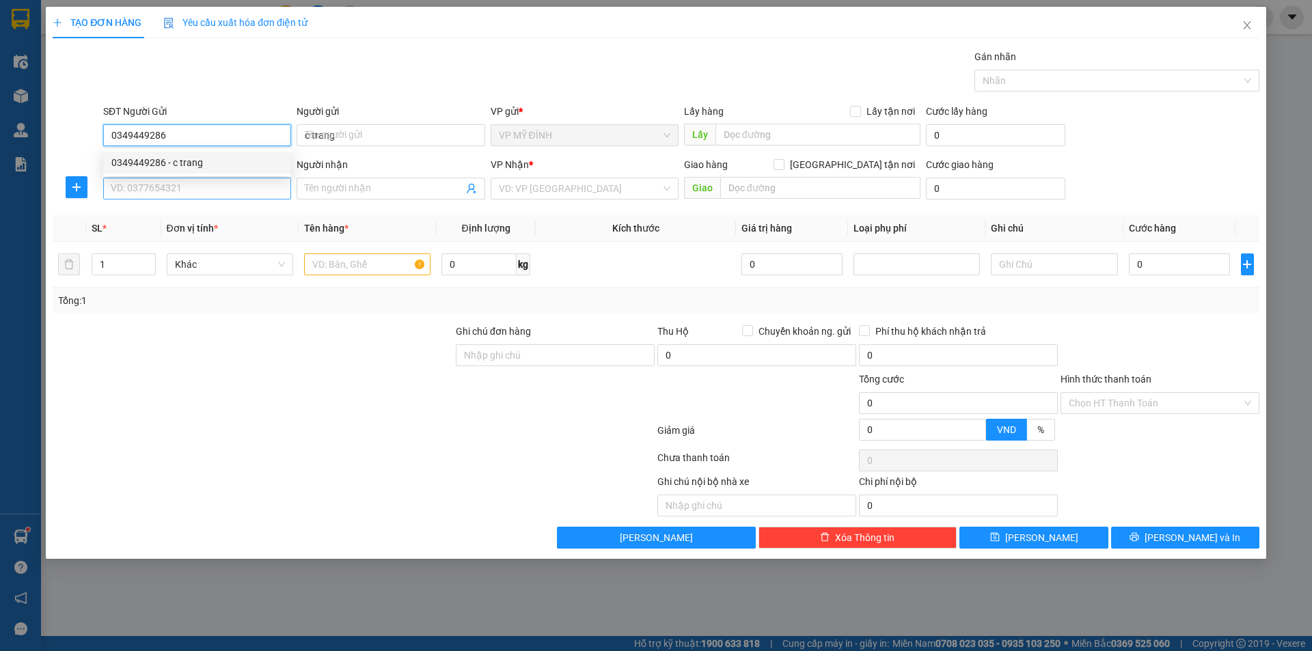
type input "0349449286"
click at [177, 188] on input "SĐT Người Nhận" at bounding box center [197, 189] width 188 height 22
click at [169, 187] on input "468003" at bounding box center [197, 189] width 188 height 22
click at [122, 187] on input "468003" at bounding box center [197, 189] width 188 height 22
click at [145, 187] on input "8003" at bounding box center [197, 189] width 188 height 22
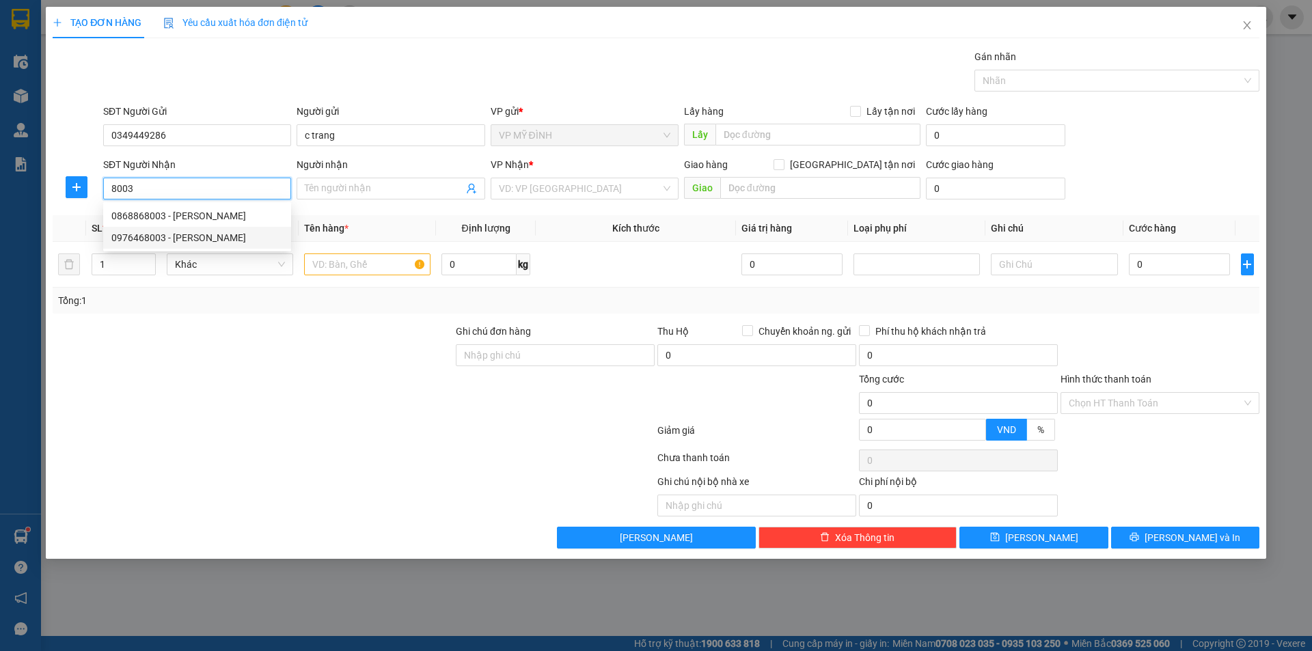
click at [160, 233] on div "0976468003 - linh trần" at bounding box center [196, 237] width 171 height 15
type input "0976468003"
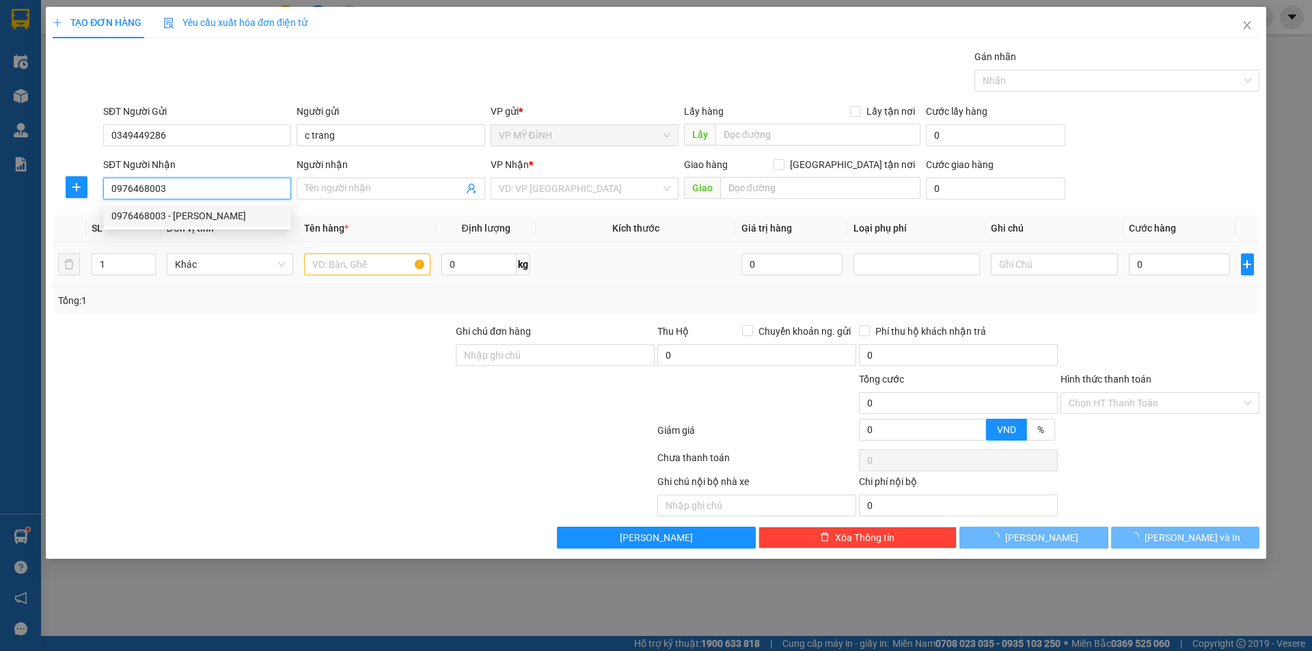
type input "linh trần"
checkbox input "true"
type input "vp"
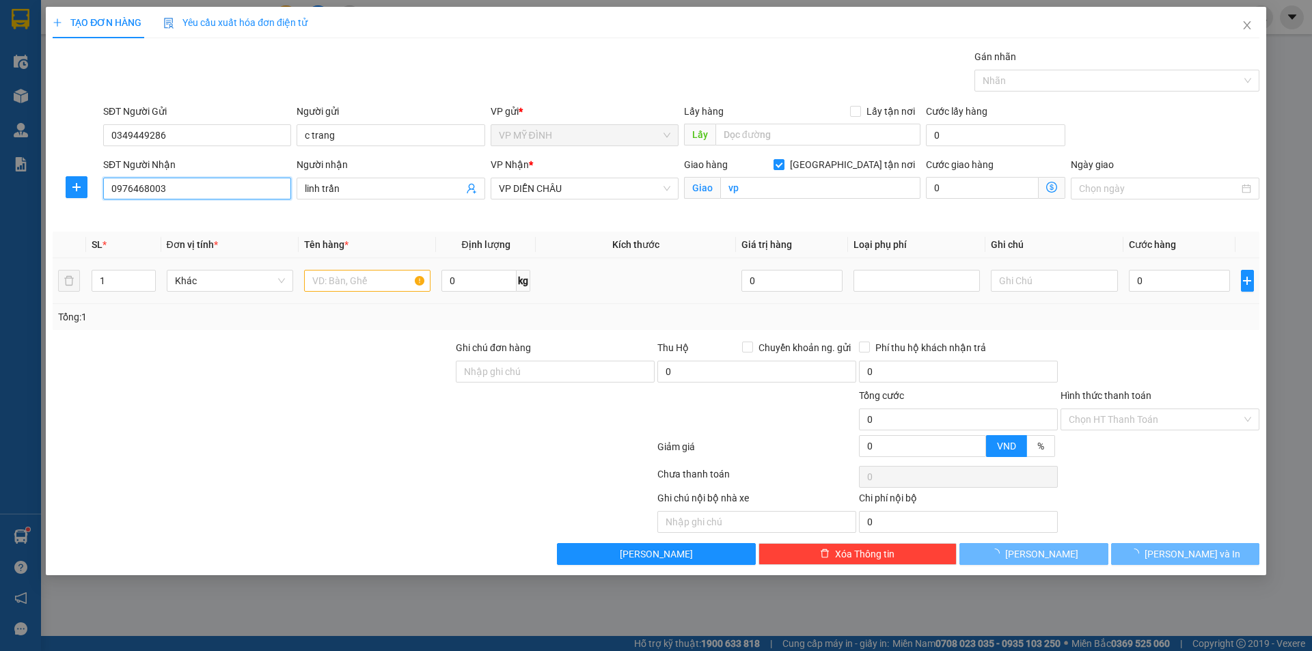
type input "0976468003"
click at [349, 271] on input "text" at bounding box center [367, 281] width 126 height 22
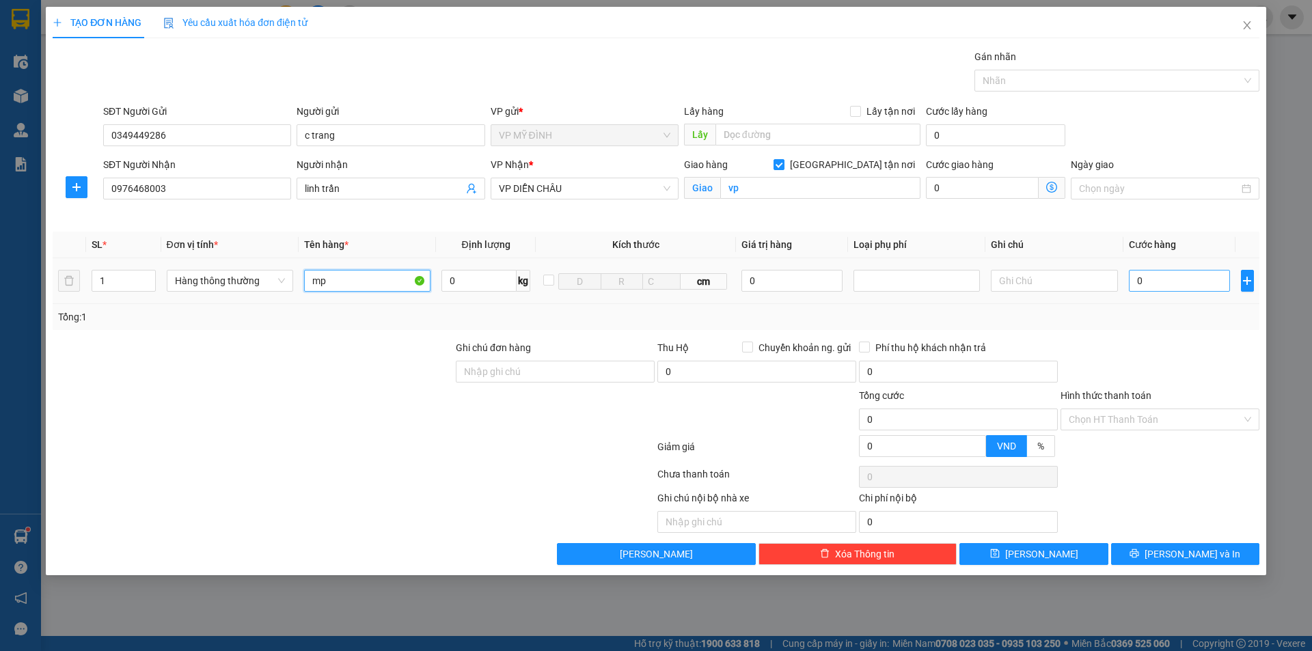
type input "mp"
type input "6"
type input "60"
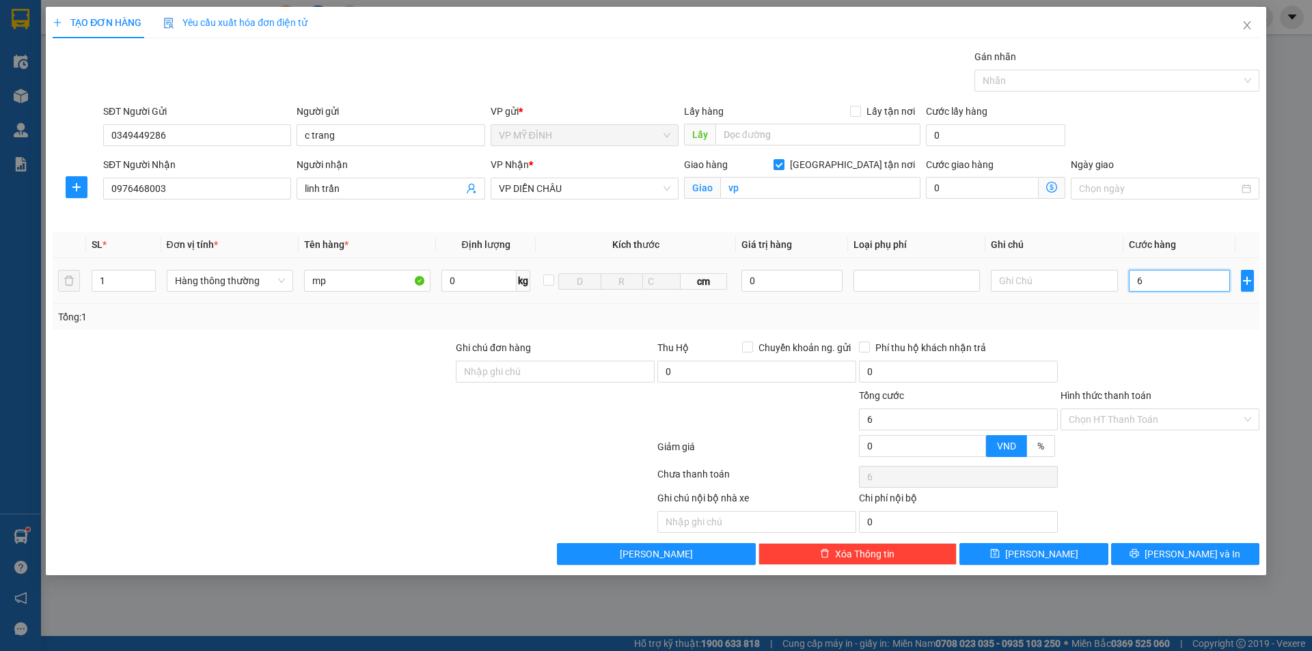
type input "60"
type input "60.000"
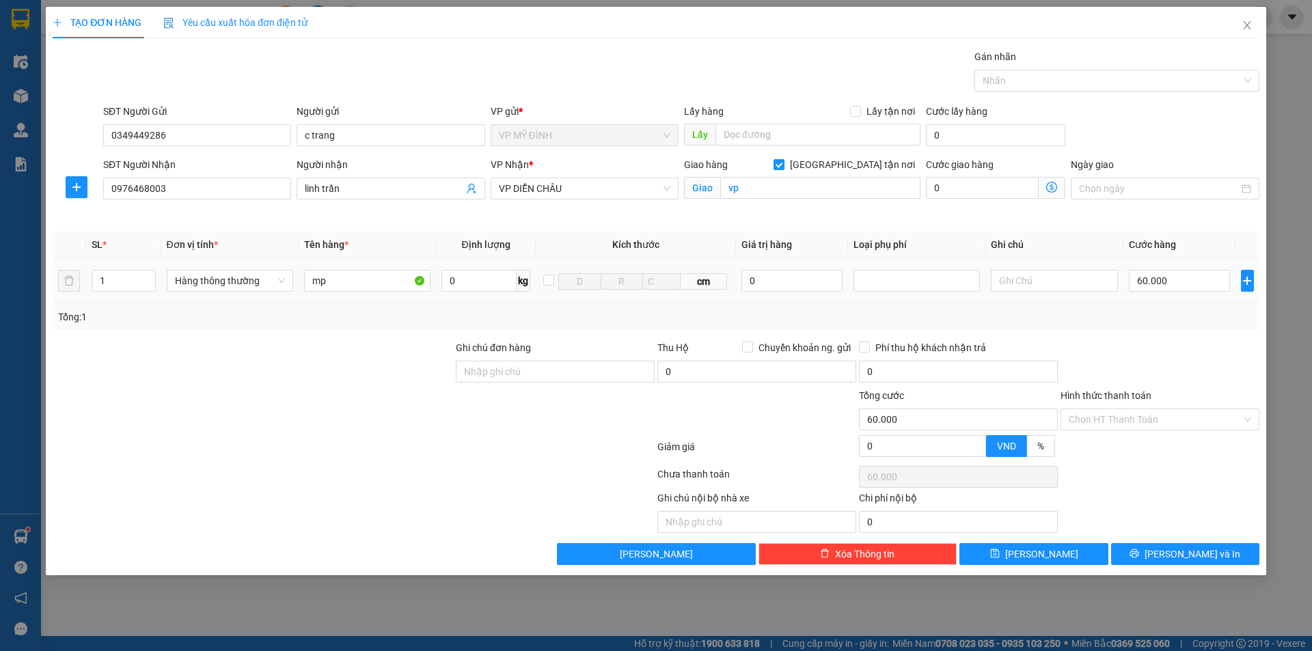
click at [1188, 304] on div "Tổng: 1" at bounding box center [656, 317] width 1206 height 26
click at [1178, 556] on span "[PERSON_NAME] và In" at bounding box center [1192, 554] width 96 height 15
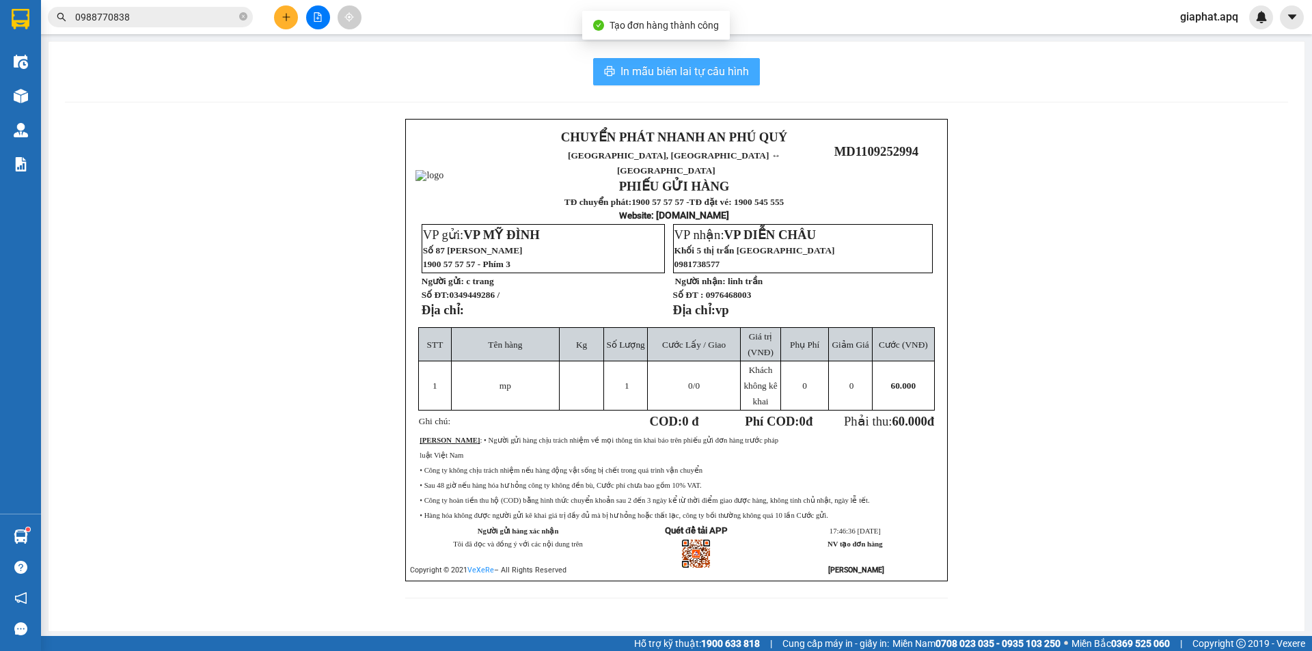
click at [677, 81] on button "In mẫu biên lai tự cấu hình" at bounding box center [676, 71] width 167 height 27
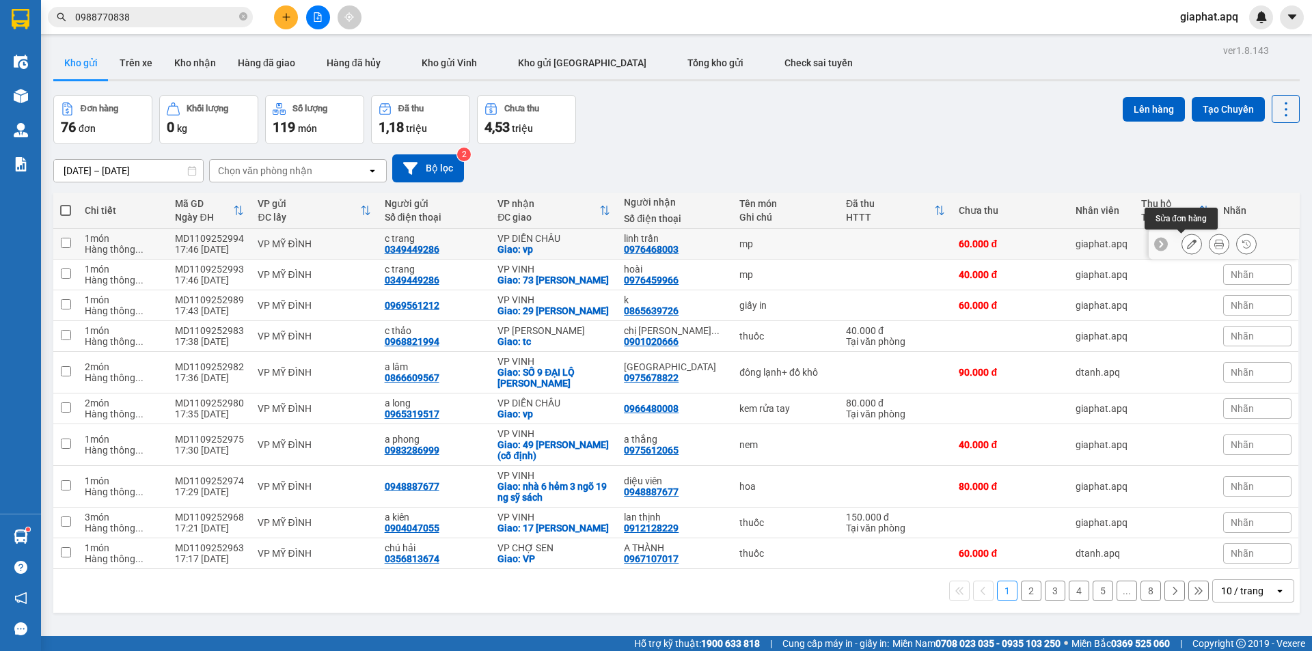
click at [1209, 242] on div at bounding box center [1219, 244] width 20 height 20
click at [1214, 242] on icon at bounding box center [1219, 244] width 10 height 10
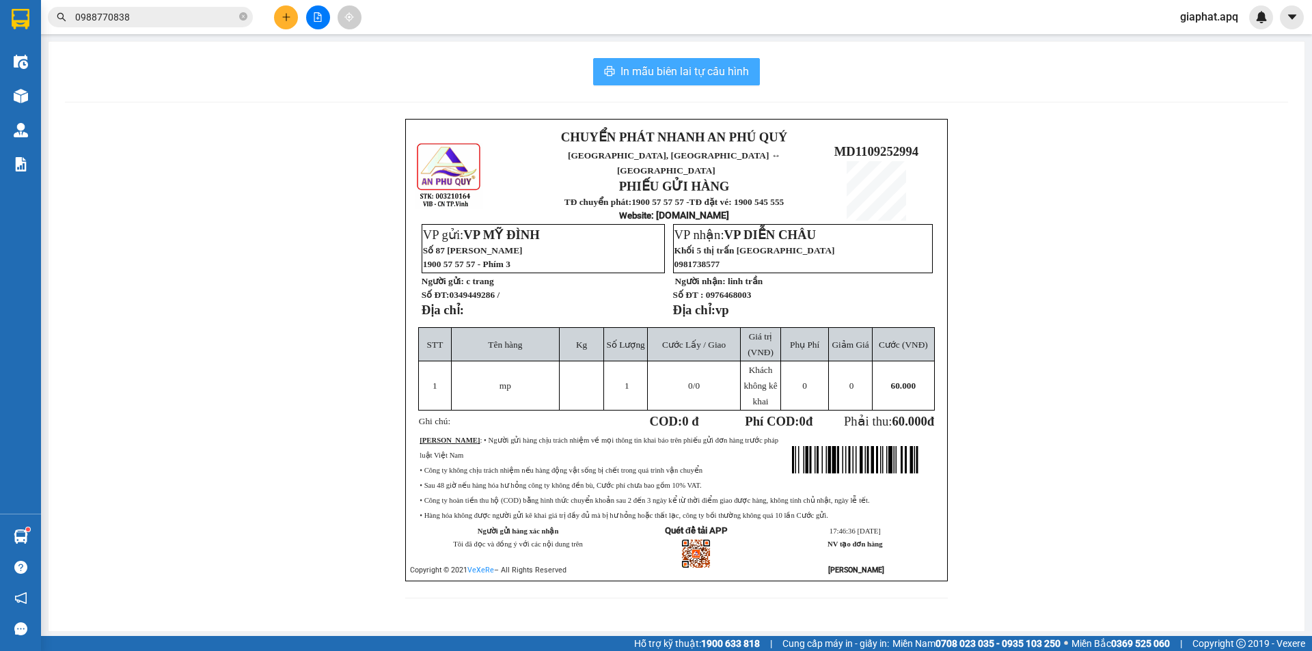
click at [657, 73] on span "In mẫu biên lai tự cấu hình" at bounding box center [684, 71] width 128 height 17
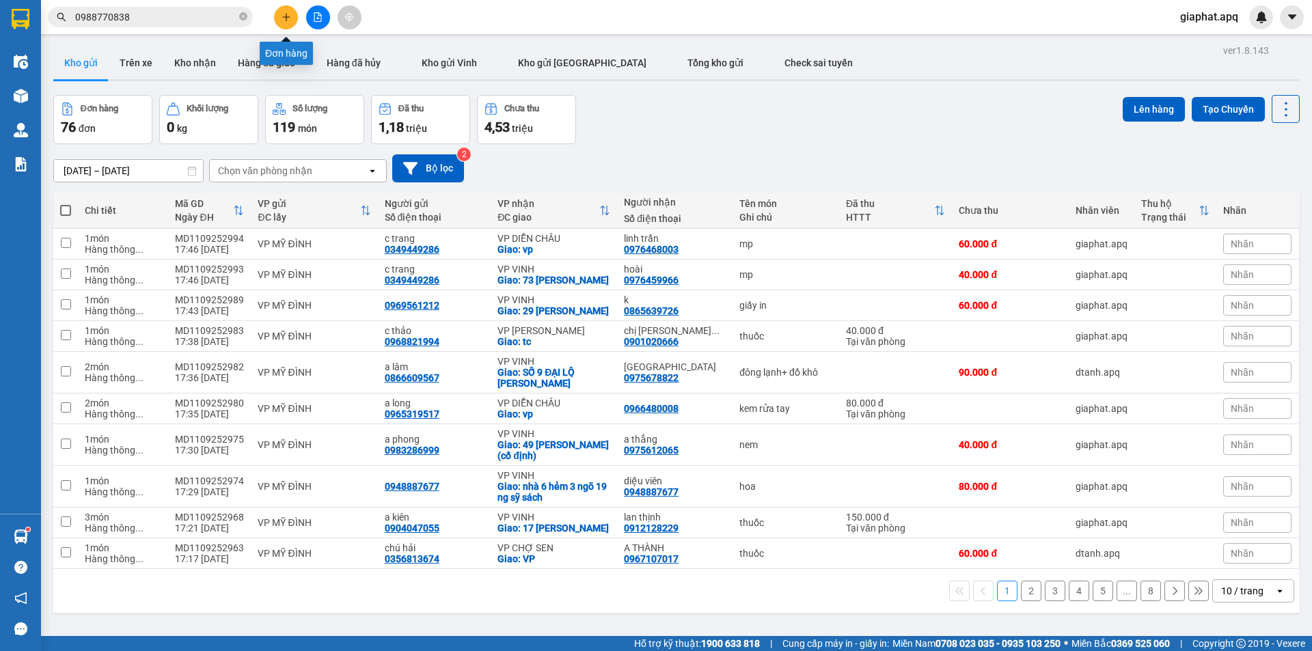
click at [284, 16] on icon "plus" at bounding box center [286, 17] width 10 height 10
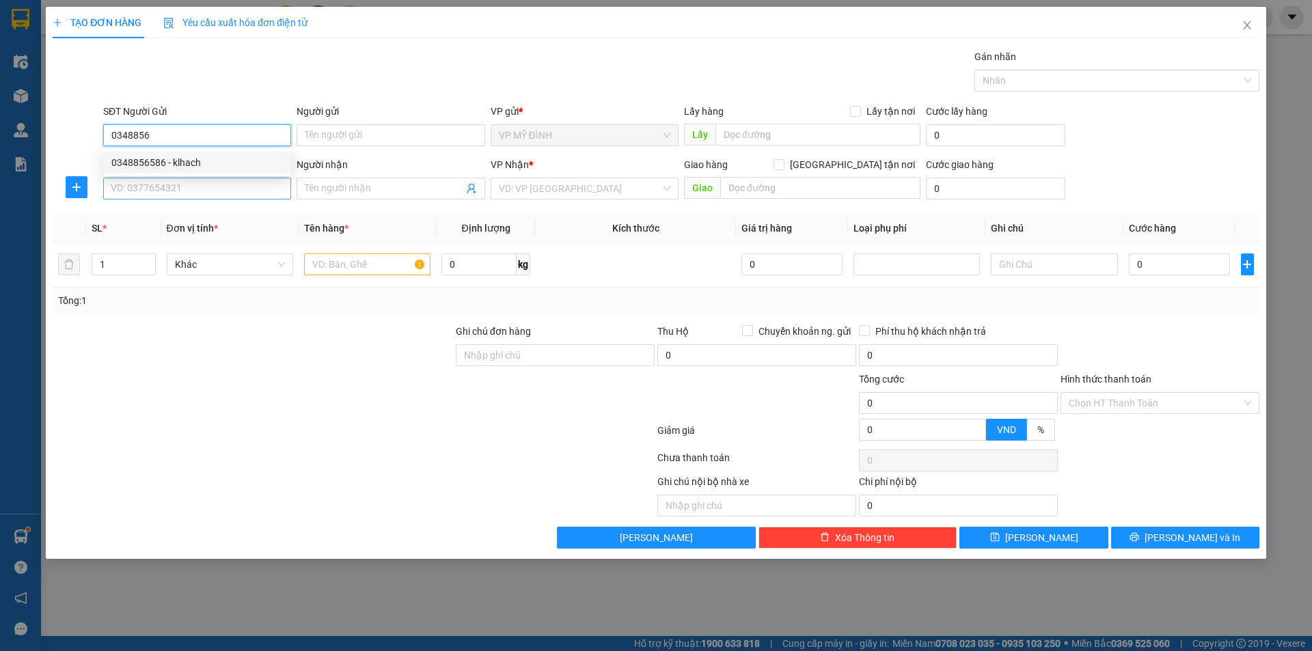
drag, startPoint x: 138, startPoint y: 157, endPoint x: 146, endPoint y: 182, distance: 25.7
click at [138, 158] on div "0348856586 - klhach" at bounding box center [196, 162] width 171 height 15
type input "0348856586"
type input "klhach"
type input "0348856586"
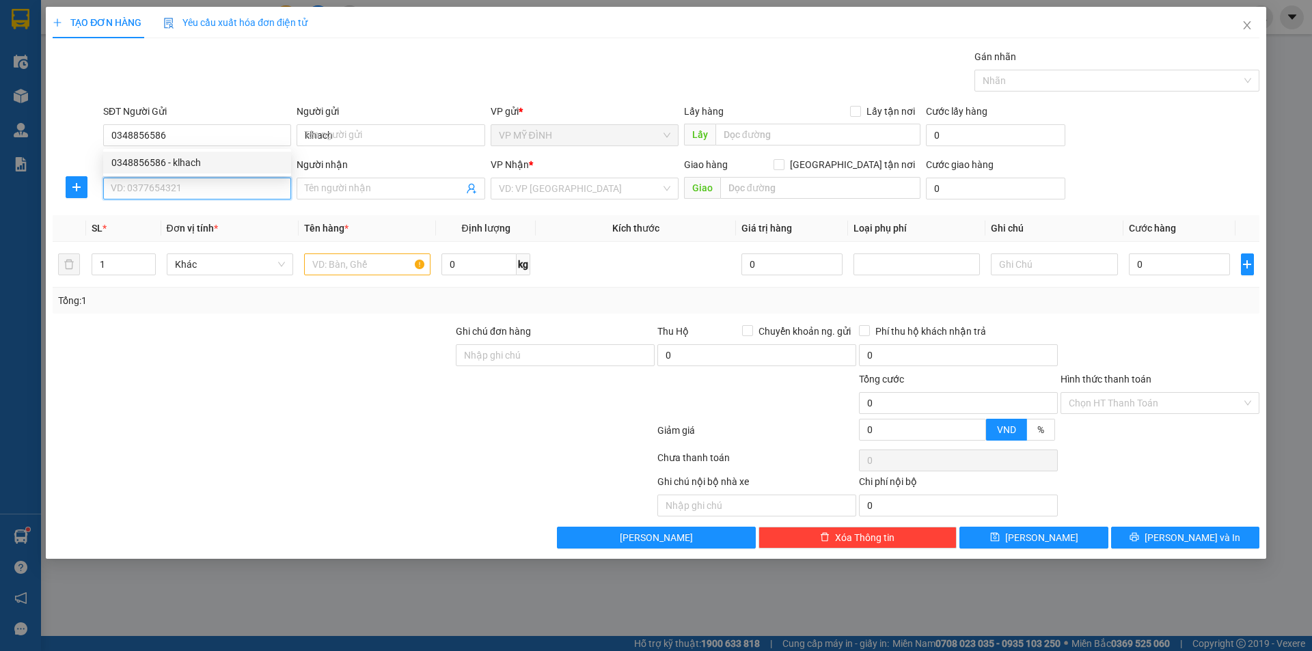
click at [146, 182] on input "SĐT Người Nhận" at bounding box center [197, 189] width 188 height 22
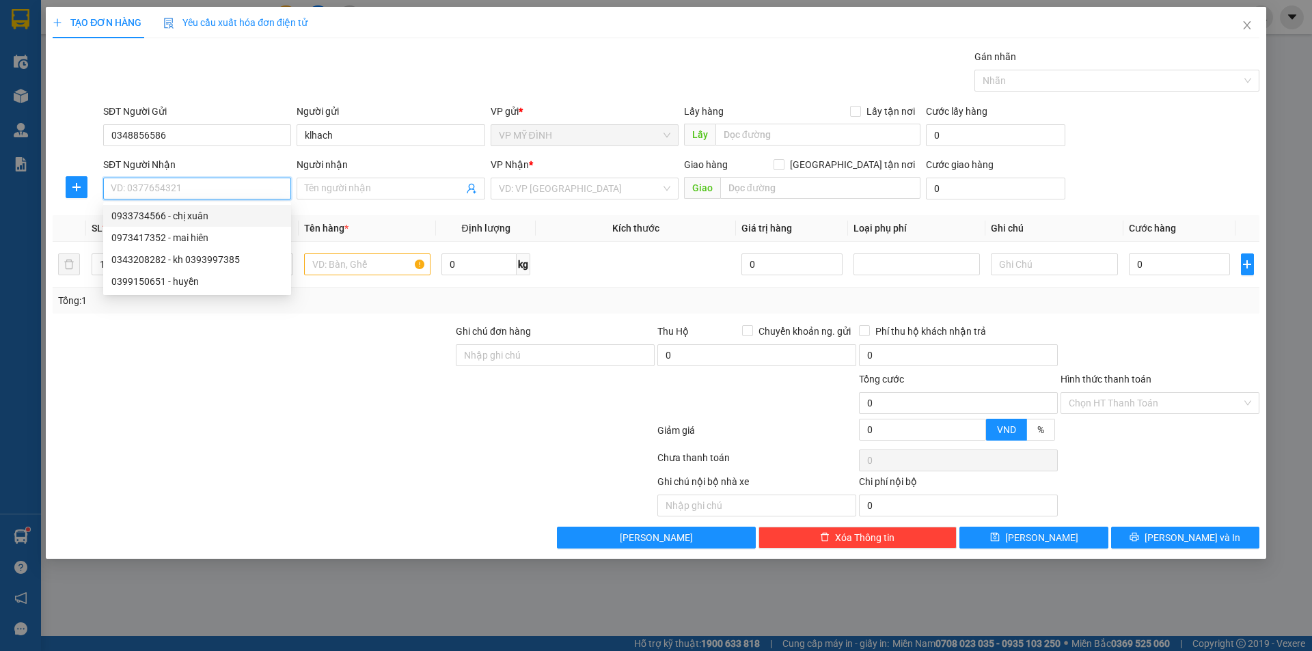
click at [151, 217] on div "0933734566 - chị xuân" at bounding box center [196, 215] width 171 height 15
type input "0933734566"
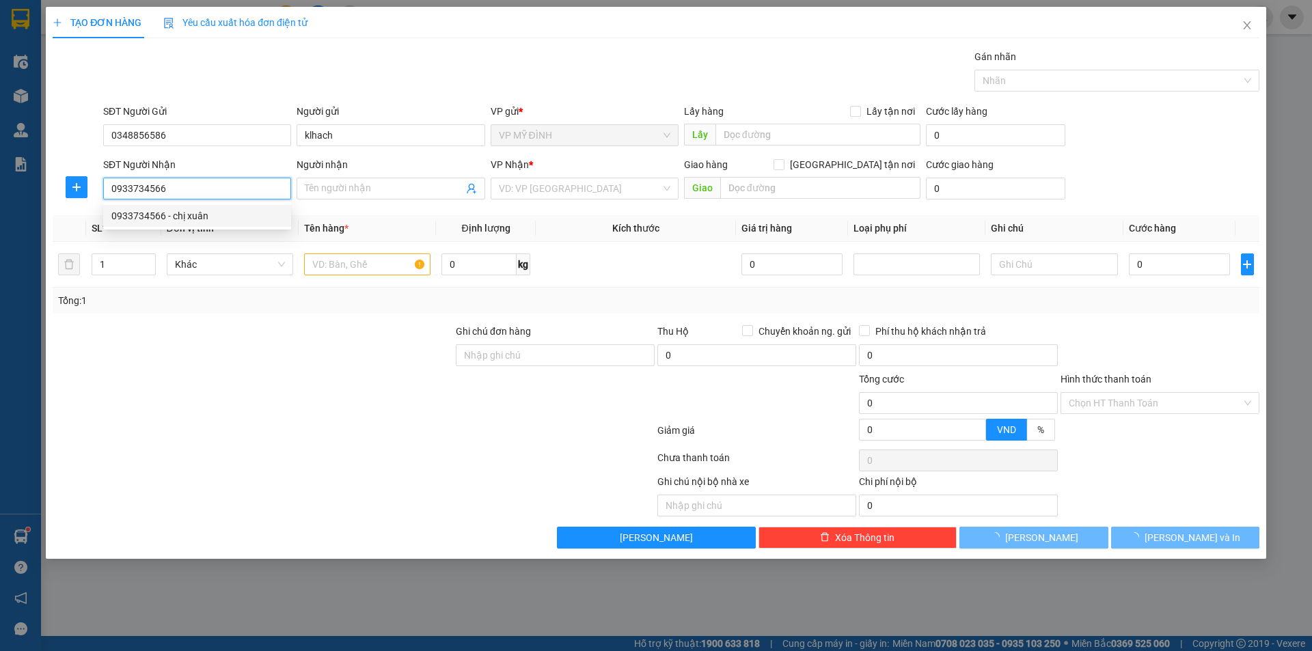
type input "chị xuân"
checkbox input "true"
type input "số 14,kdt vinh Tân"
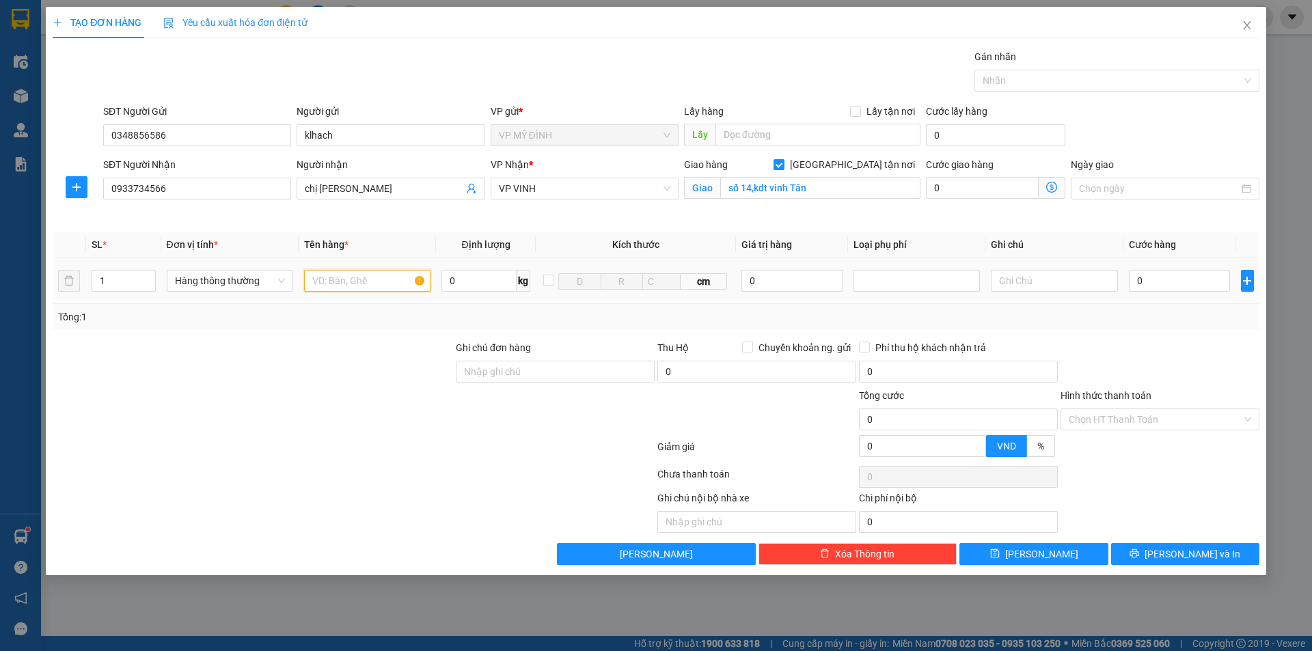
click at [384, 284] on input "text" at bounding box center [367, 281] width 126 height 22
type input "hoa"
click at [1201, 270] on input "0" at bounding box center [1180, 281] width 102 height 22
type input "1"
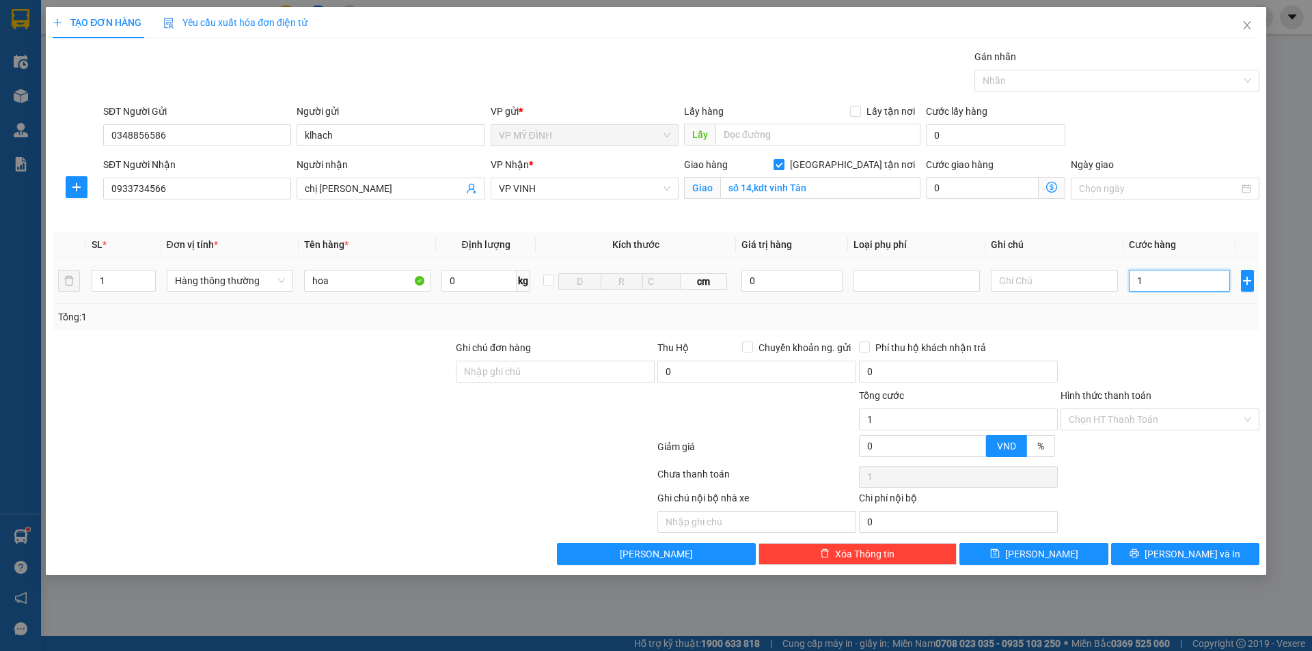
type input "1"
type input "10"
type input "100"
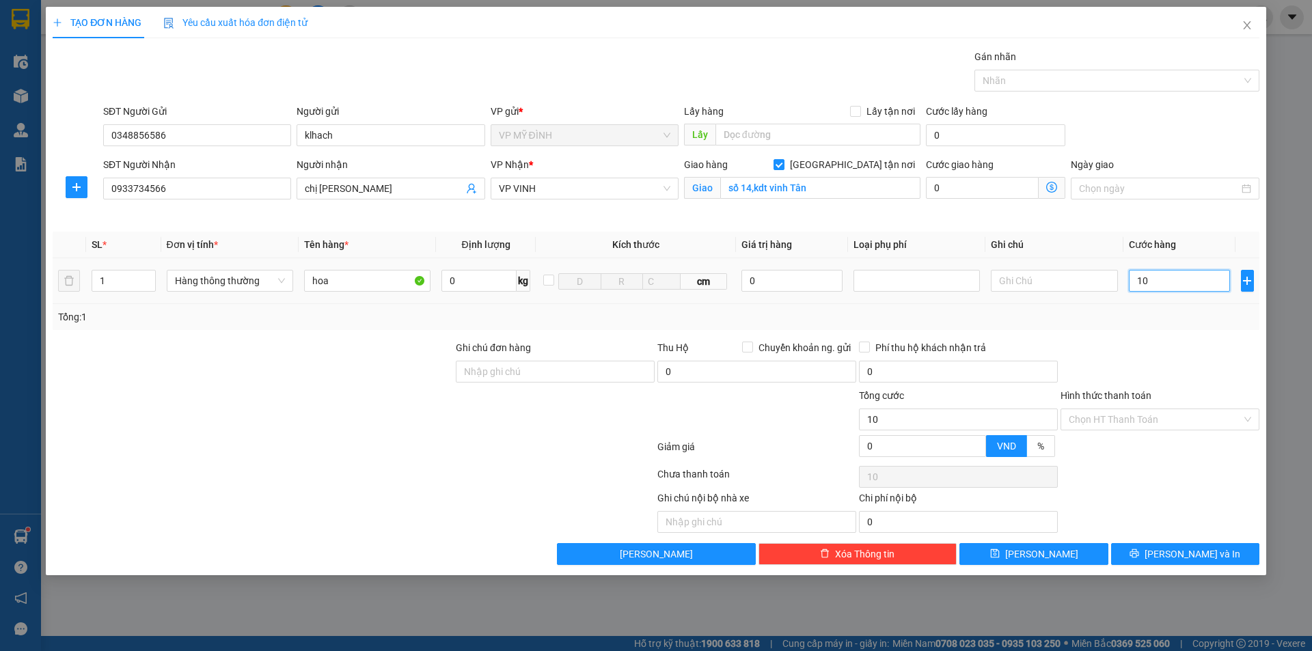
type input "100"
type input "100.000"
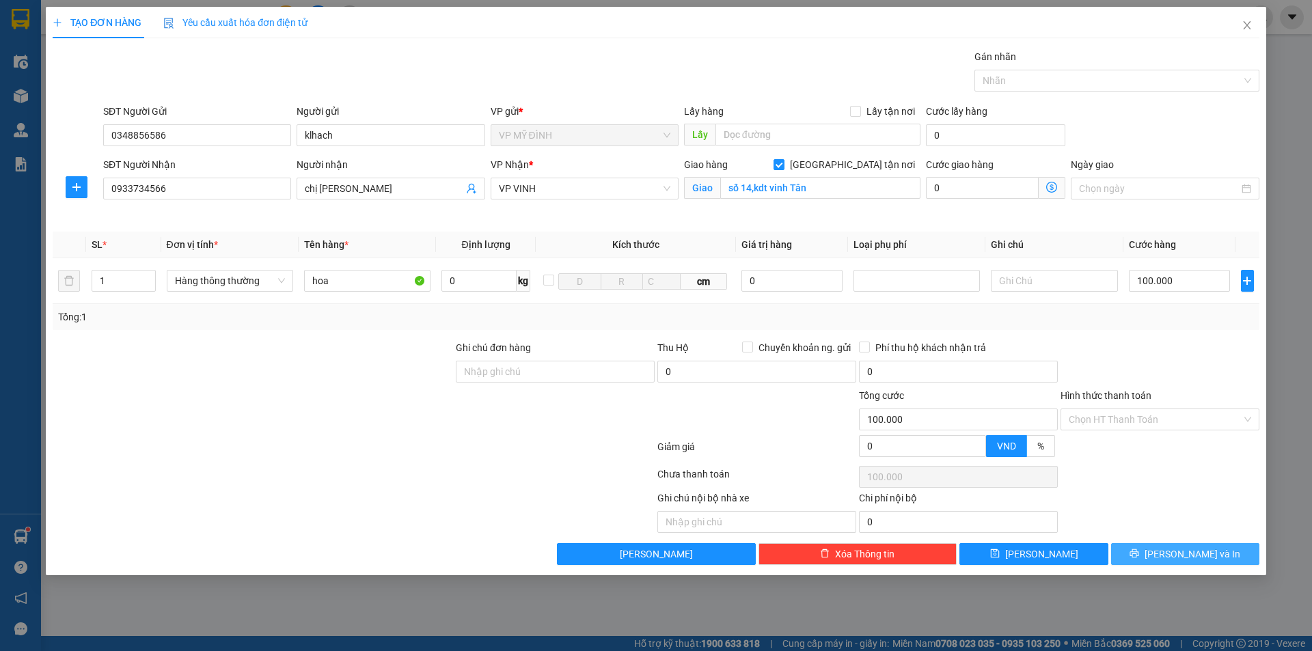
click at [1215, 553] on button "[PERSON_NAME] và In" at bounding box center [1185, 554] width 148 height 22
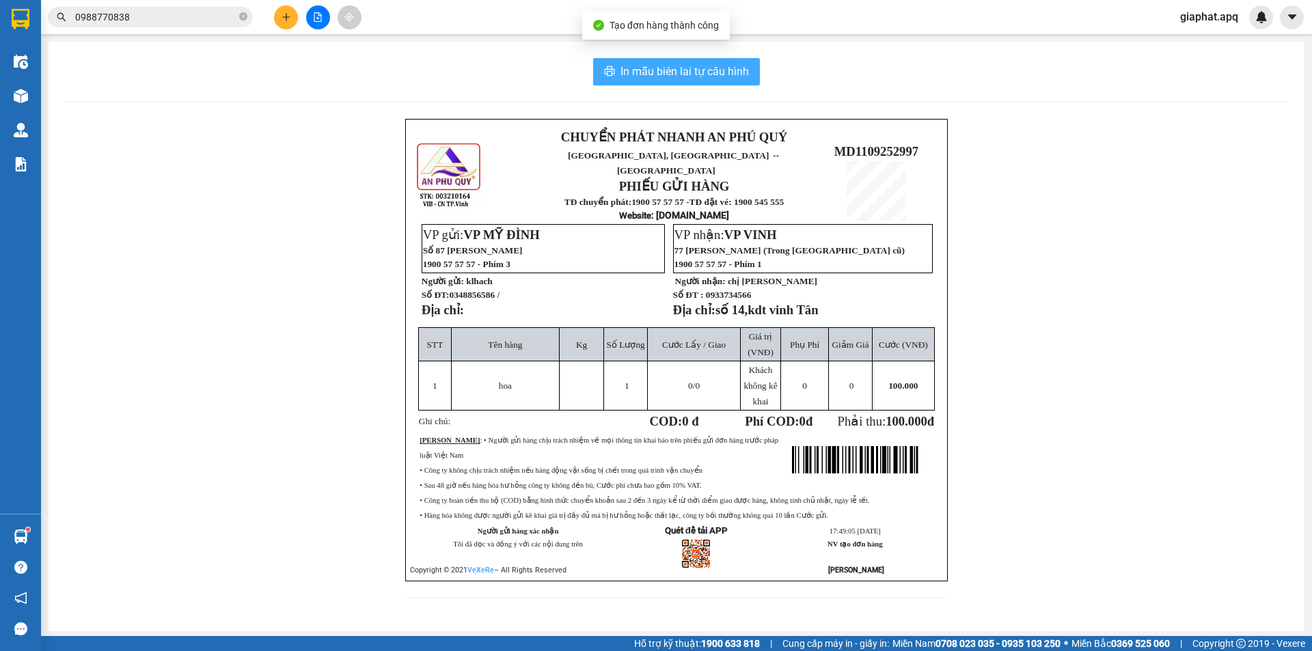
click at [657, 68] on span "In mẫu biên lai tự cấu hình" at bounding box center [684, 71] width 128 height 17
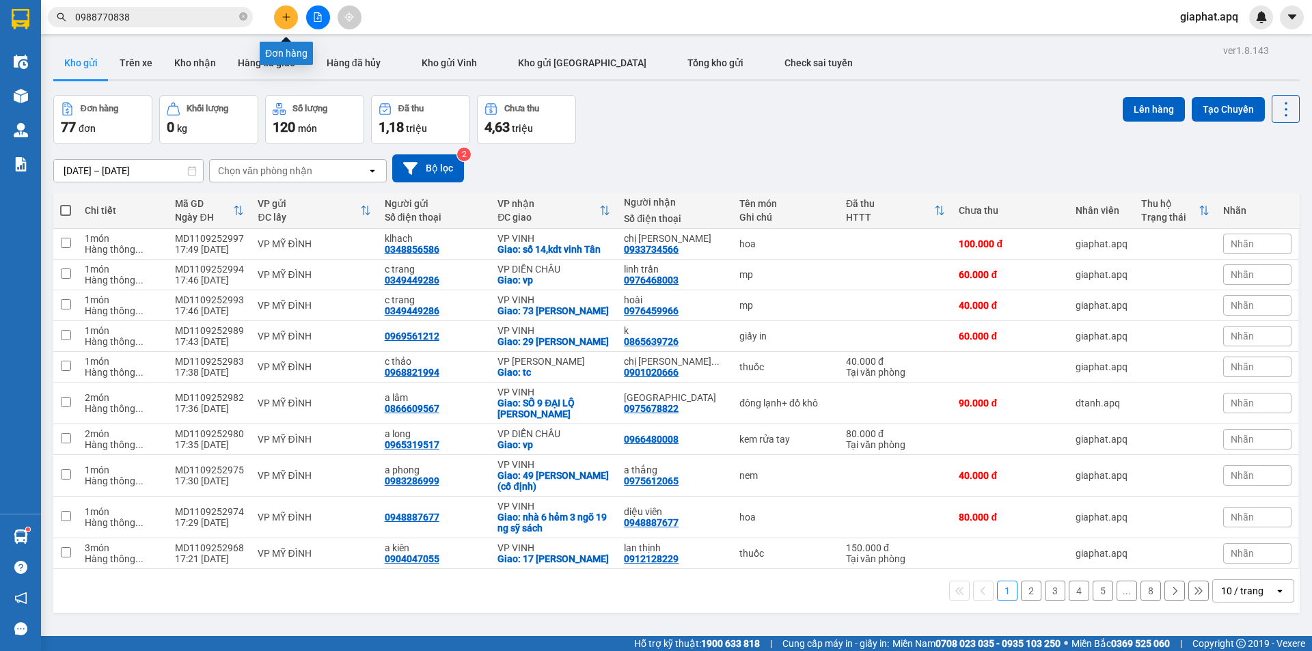
click at [275, 15] on button at bounding box center [286, 17] width 24 height 24
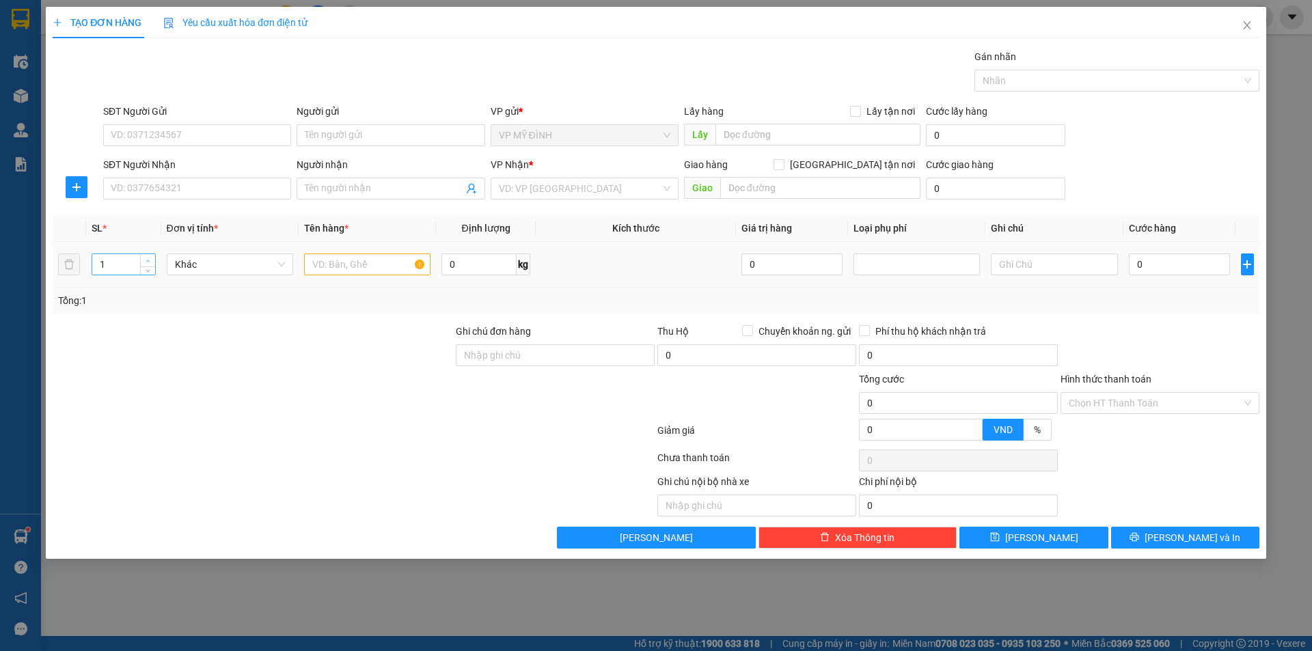
type input "2"
click at [140, 265] on span "Increase Value" at bounding box center [147, 260] width 15 height 12
click at [1163, 270] on input "0" at bounding box center [1180, 264] width 102 height 22
type input "1"
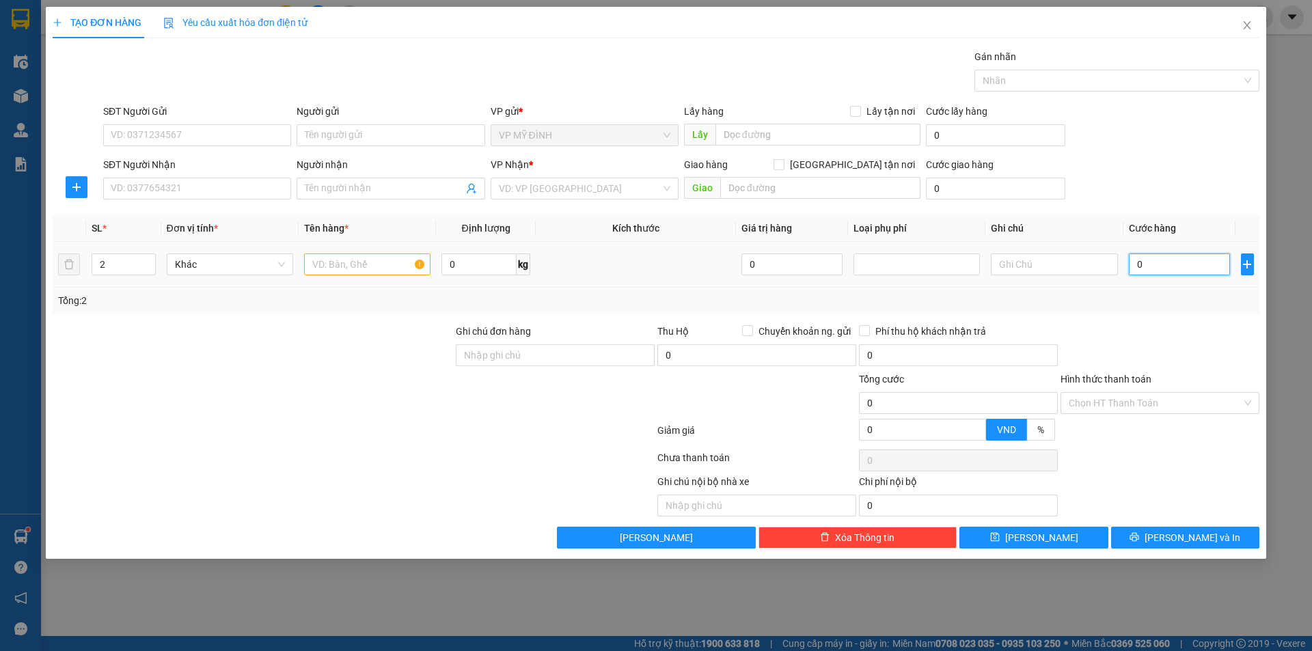
type input "1"
type input "14"
type input "140"
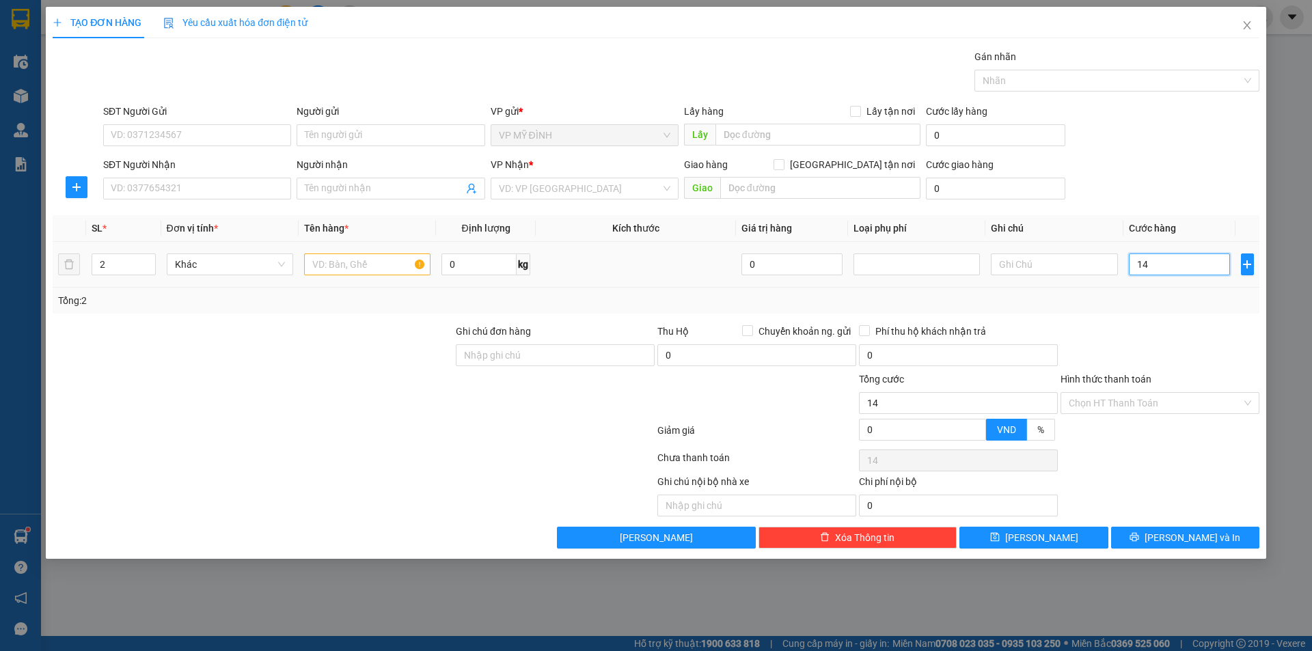
type input "140"
click at [1178, 361] on div at bounding box center [1160, 348] width 202 height 48
type input "140.000"
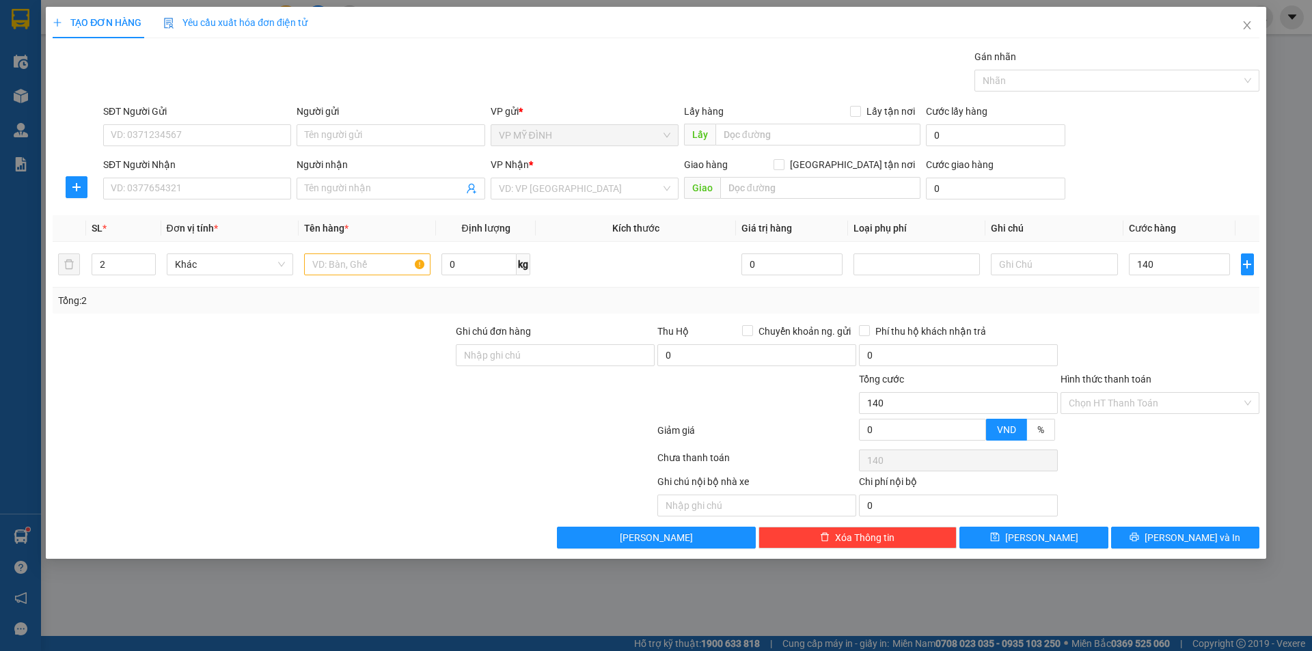
type input "140.000"
drag, startPoint x: 207, startPoint y: 131, endPoint x: 209, endPoint y: 141, distance: 9.8
click at [207, 132] on input "SĐT Người Gửi" at bounding box center [197, 135] width 188 height 22
type input "0979478602"
click at [127, 170] on div "0979478602 - a thắng" at bounding box center [197, 163] width 188 height 22
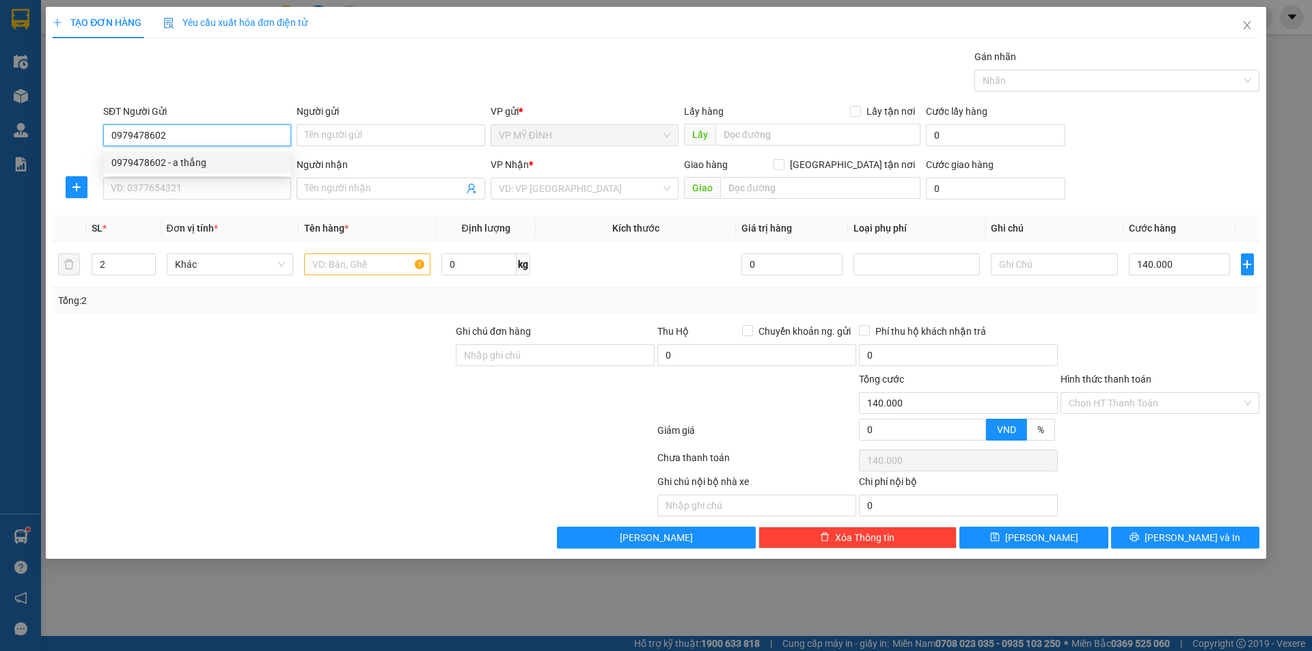
type input "a thắng"
type input "0979478602"
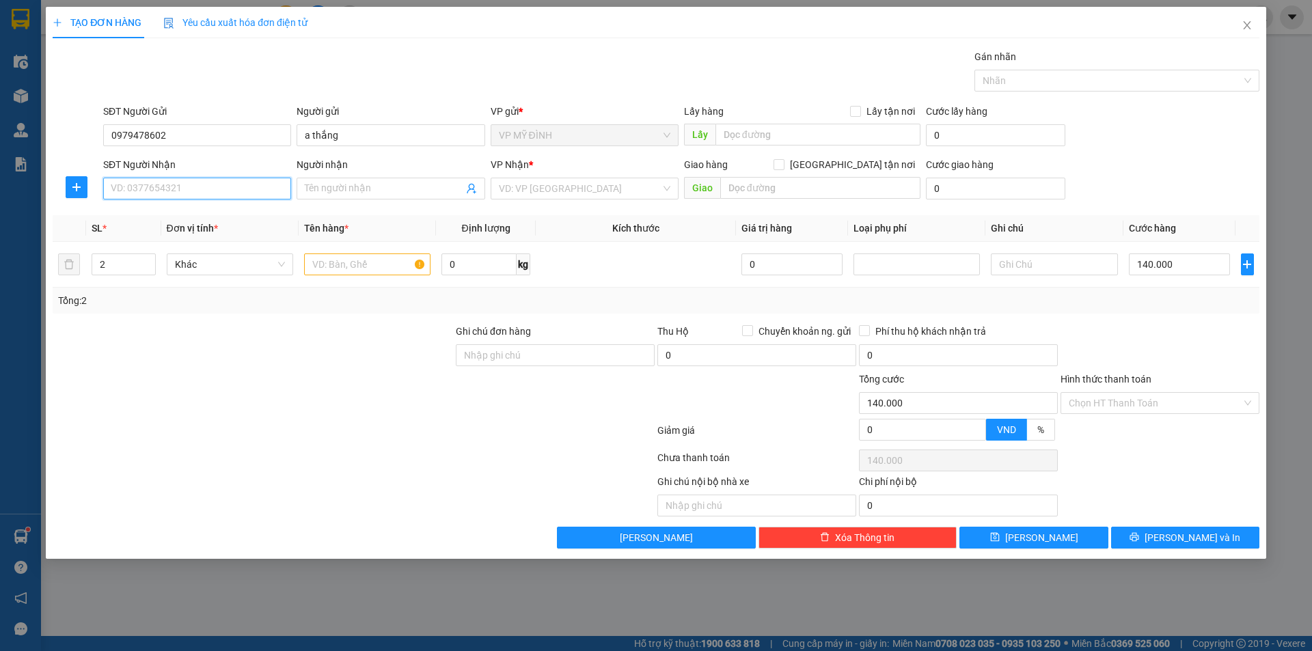
click at [154, 193] on input "SĐT Người Nhận" at bounding box center [197, 189] width 188 height 22
click at [188, 234] on div "0943263198 - c bắc" at bounding box center [196, 237] width 171 height 15
type input "0943263198"
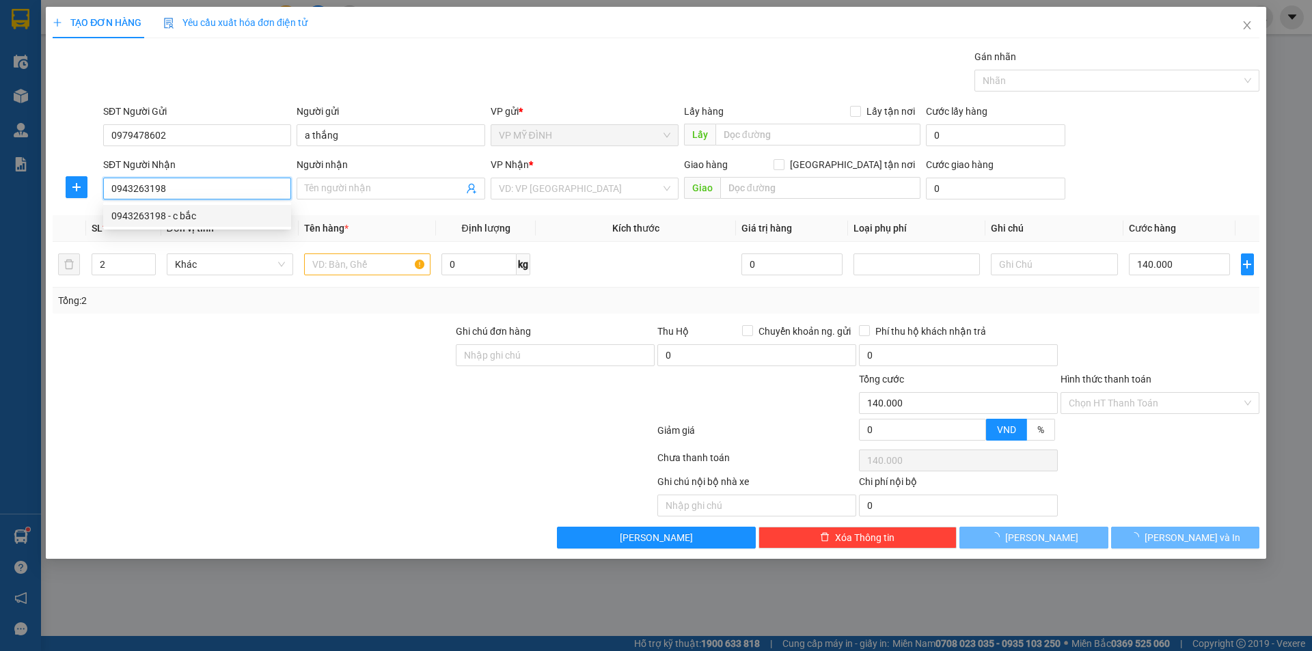
type input "c bắc"
checkbox input "true"
type input "29 nguyễn lương bằng"
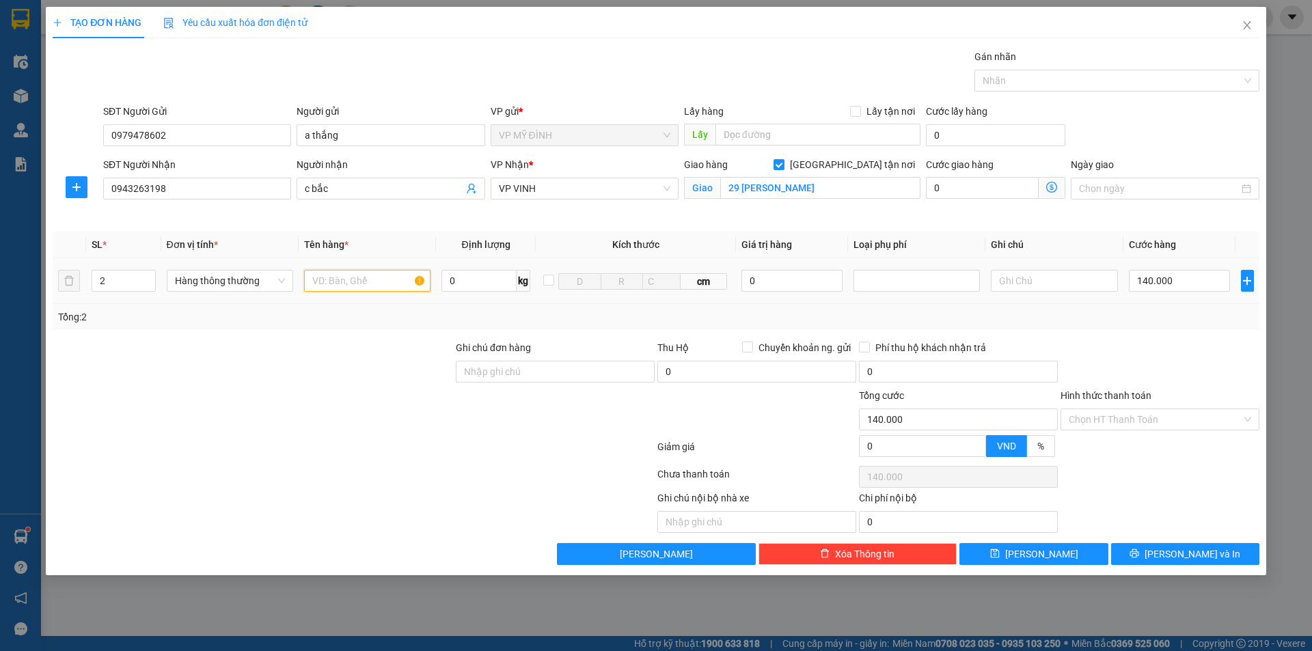
click at [361, 286] on input "text" at bounding box center [367, 281] width 126 height 22
type input "gia dụng"
click at [1155, 562] on button "[PERSON_NAME] và In" at bounding box center [1185, 554] width 148 height 22
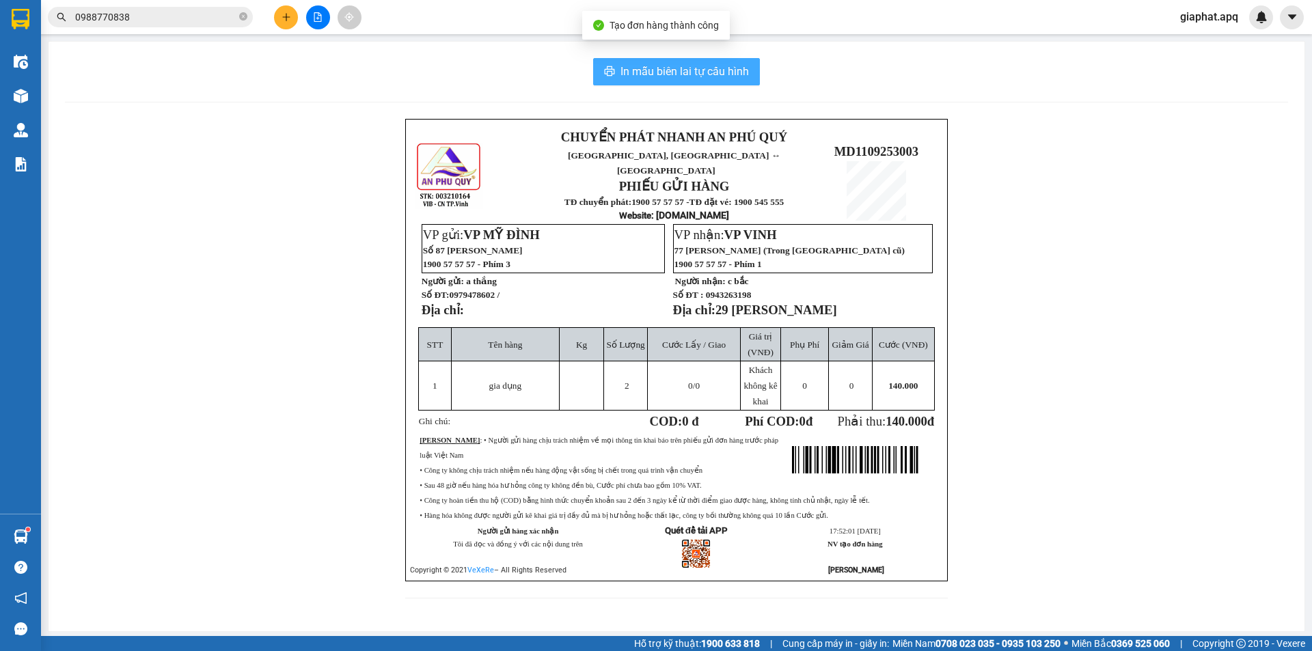
click at [679, 76] on span "In mẫu biên lai tự cấu hình" at bounding box center [684, 71] width 128 height 17
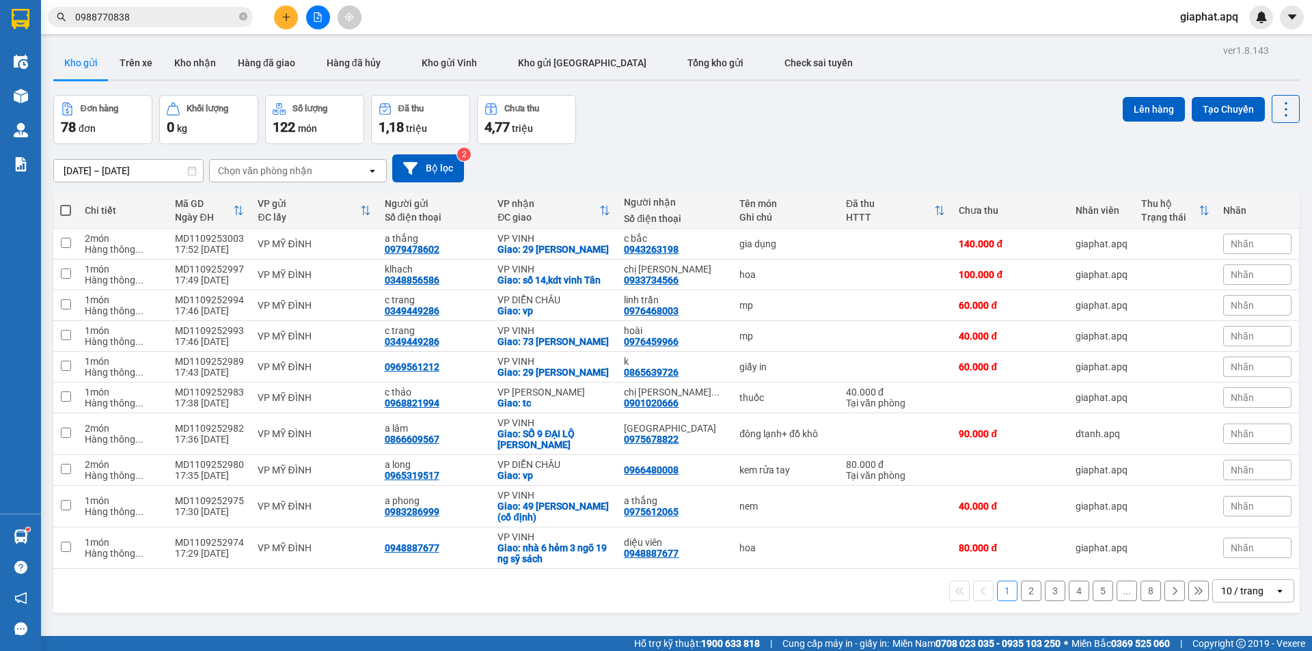
click at [298, 21] on div at bounding box center [317, 17] width 102 height 24
click at [290, 20] on icon "plus" at bounding box center [286, 17] width 10 height 10
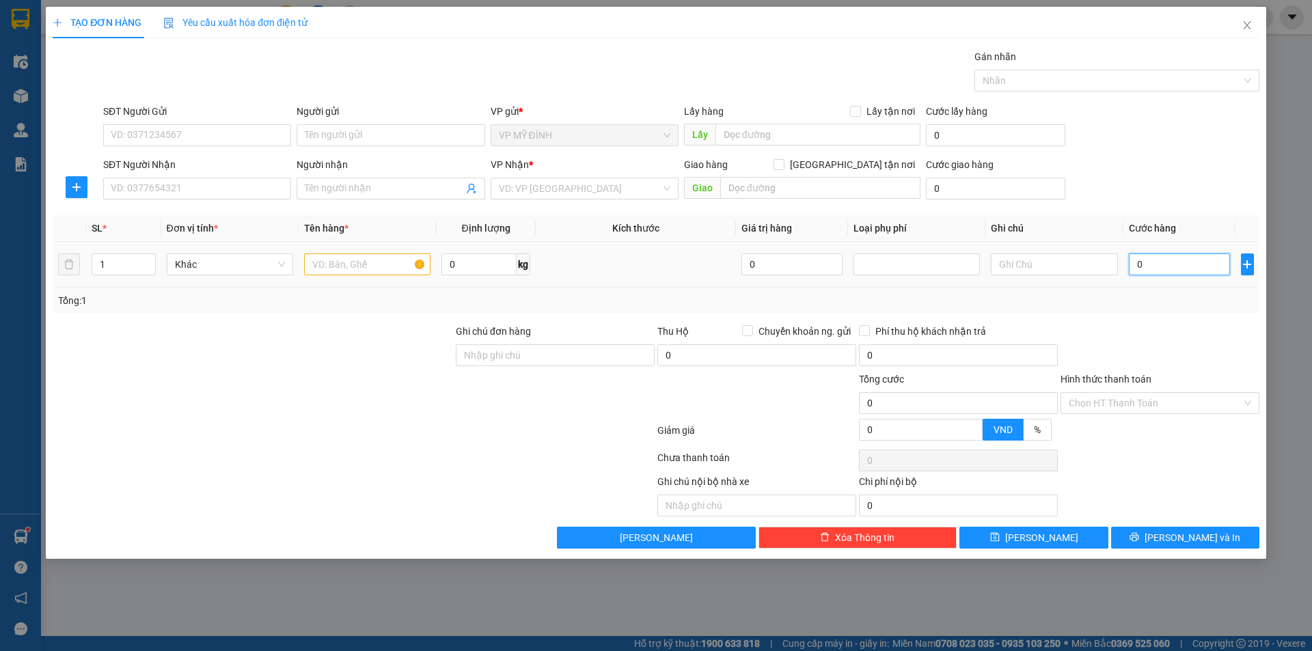
click at [1151, 268] on input "0" at bounding box center [1180, 264] width 102 height 22
type input "5"
type input "50"
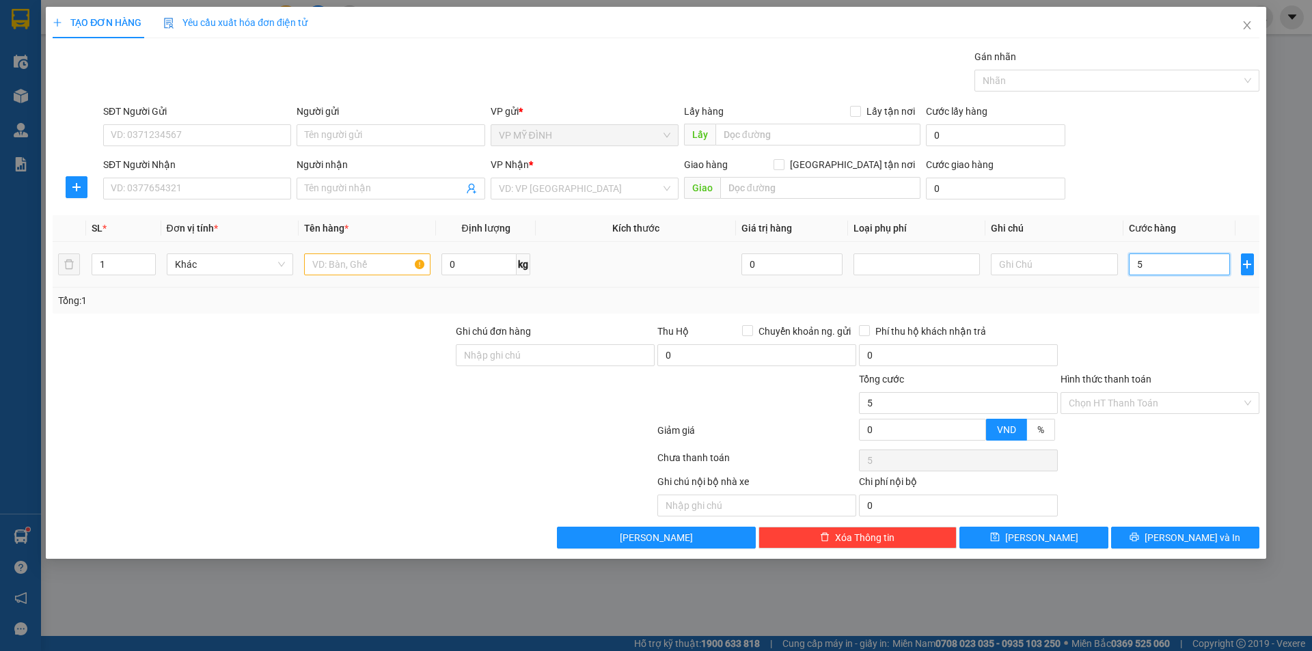
type input "50"
type input "50.000"
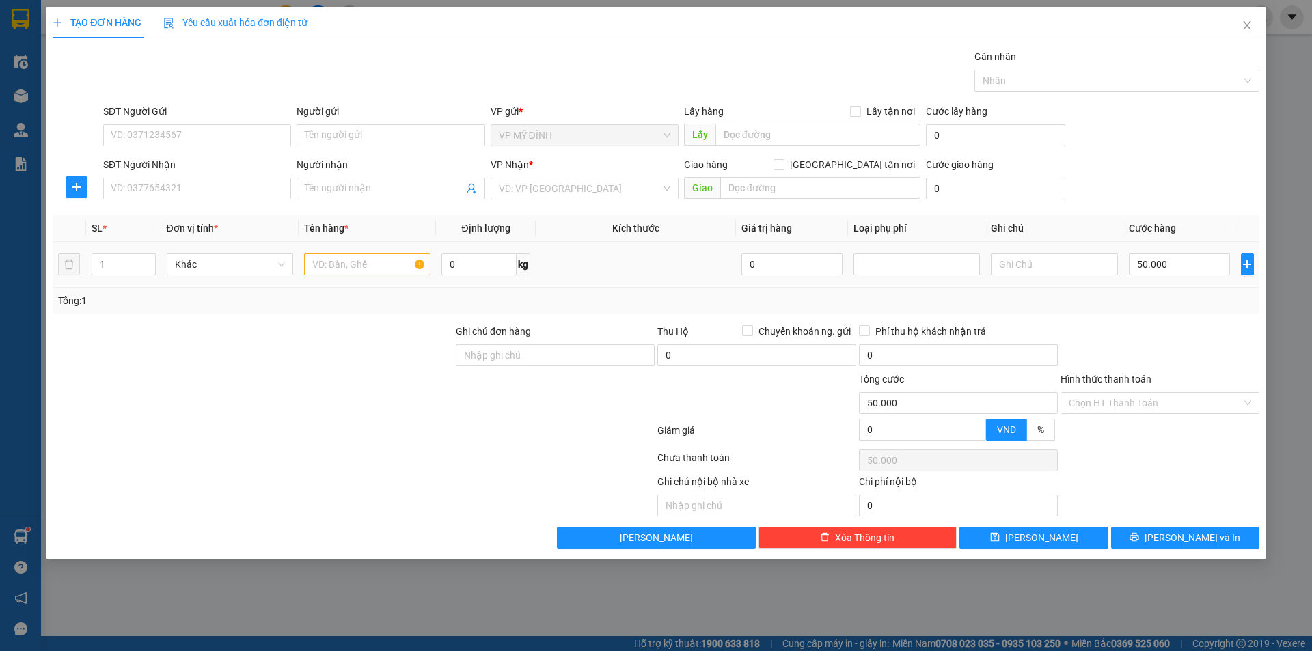
click at [1161, 286] on td "50.000" at bounding box center [1179, 265] width 113 height 46
click at [187, 123] on div "SĐT Người Gửi" at bounding box center [197, 114] width 188 height 20
click at [191, 141] on input "SĐT Người Gửi" at bounding box center [197, 135] width 188 height 22
type input "0988765978"
drag, startPoint x: 169, startPoint y: 163, endPoint x: 178, endPoint y: 190, distance: 28.5
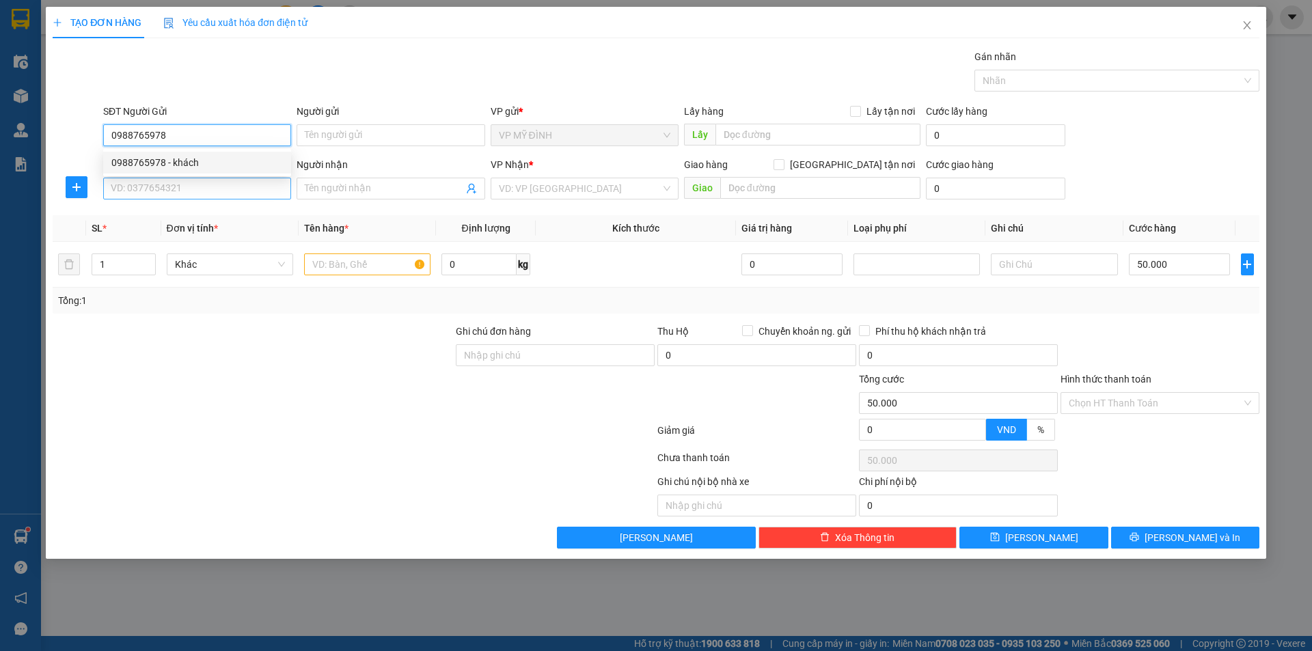
click at [169, 163] on div "0988765978 - khách" at bounding box center [196, 162] width 171 height 15
type input "khách"
type input "0988765978"
click at [178, 190] on input "SĐT Người Nhận" at bounding box center [197, 189] width 188 height 22
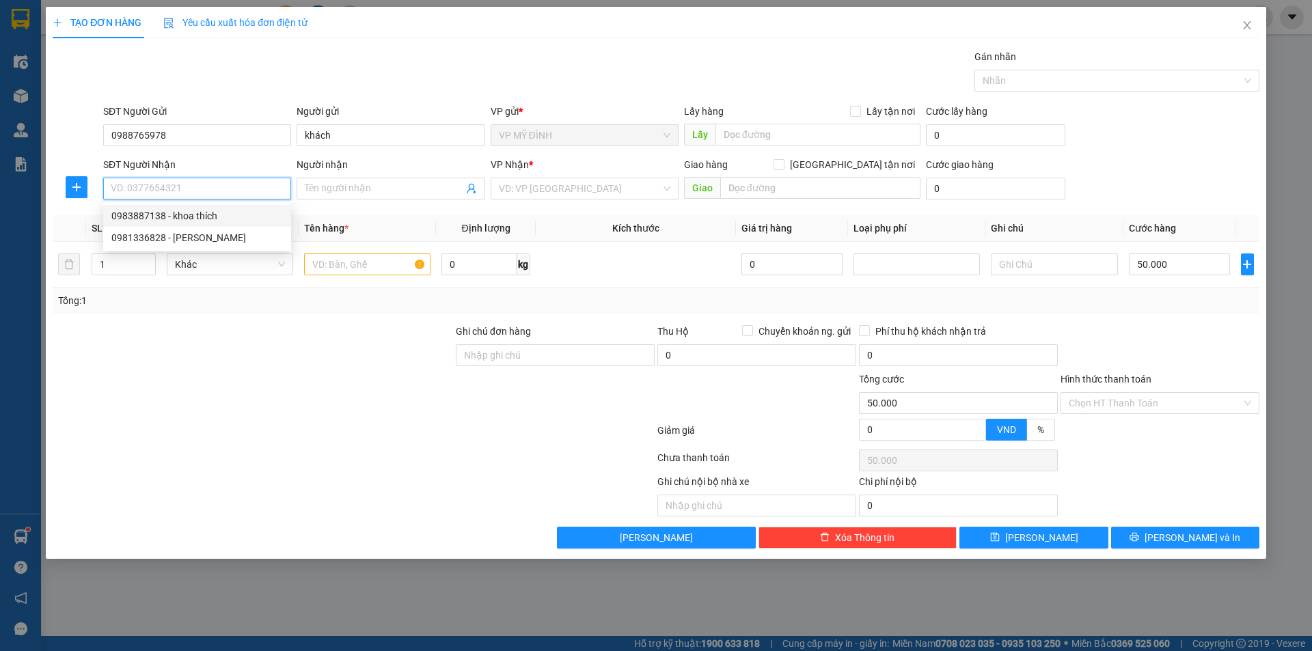
click at [194, 219] on div "0983887138 - khoa thích" at bounding box center [196, 215] width 171 height 15
type input "0983887138"
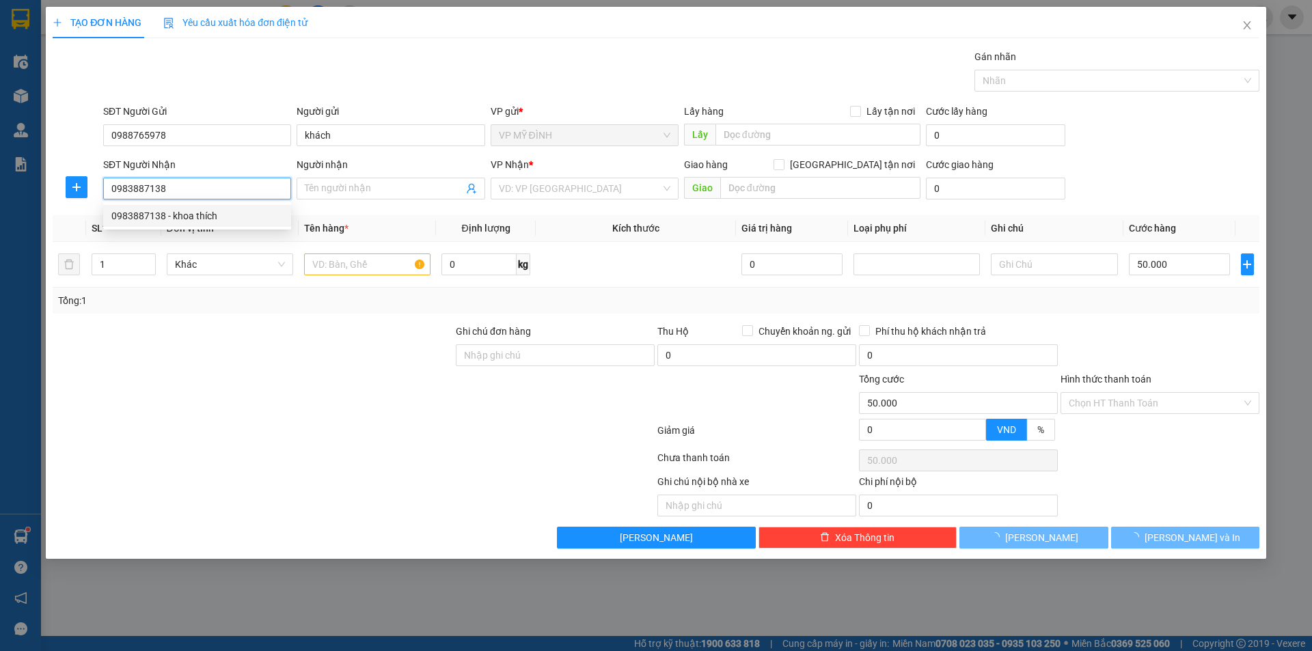
type input "khoa thích"
checkbox input "true"
type input "vp"
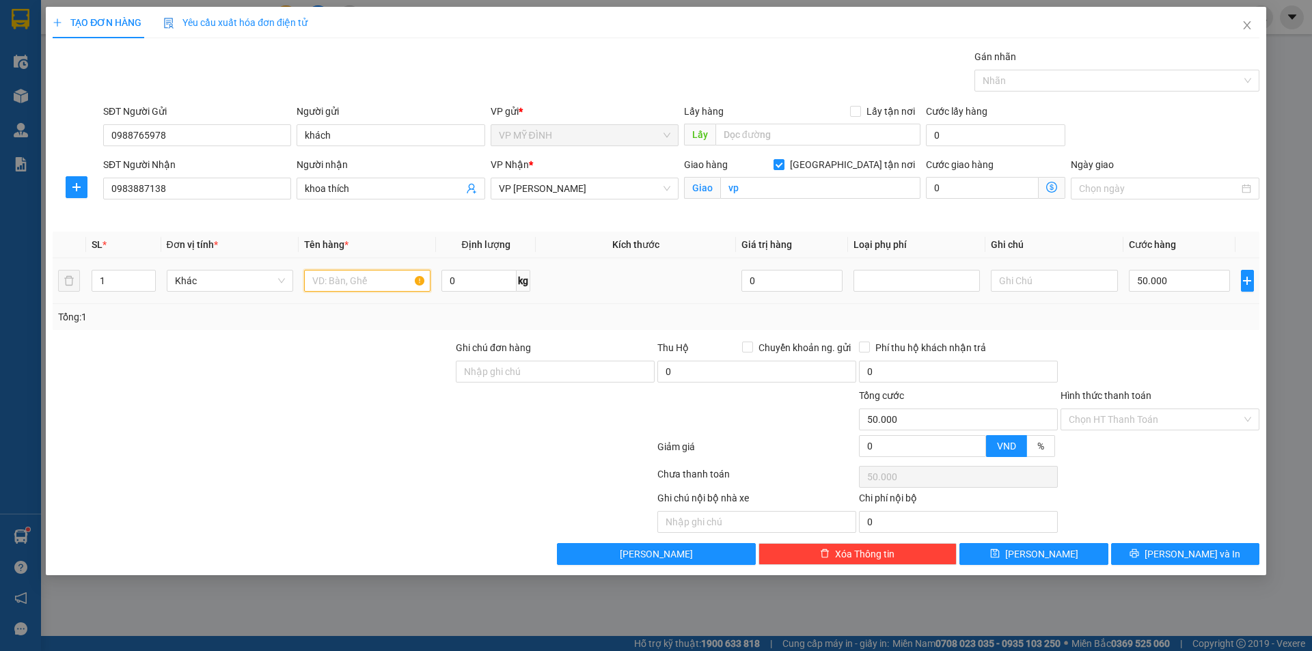
type input "45.000"
type input "10"
type input "45.000"
click at [381, 288] on input "text" at bounding box center [367, 281] width 126 height 22
type input "mp"
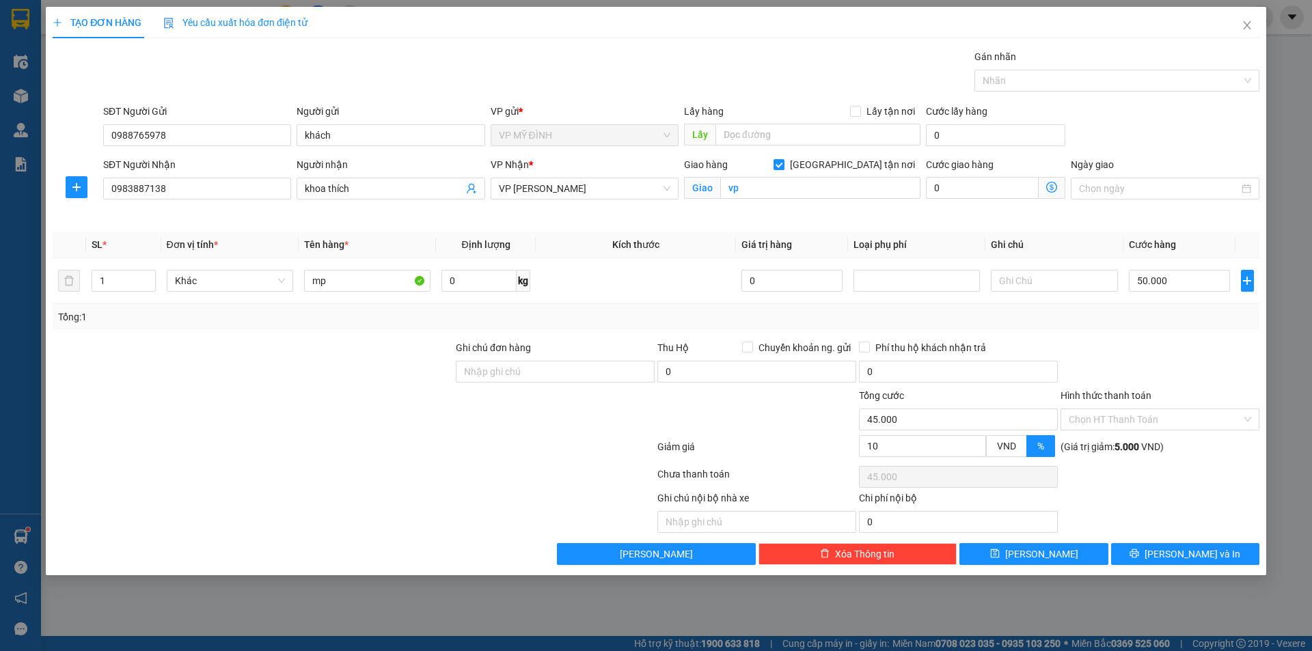
drag, startPoint x: 1220, startPoint y: 327, endPoint x: 1213, endPoint y: 365, distance: 38.2
click at [1217, 332] on div "Transit Pickup Surcharge Ids Transit Deliver Surcharge Ids Transit Deliver Surc…" at bounding box center [656, 307] width 1206 height 516
drag, startPoint x: 1204, startPoint y: 551, endPoint x: 1185, endPoint y: 561, distance: 21.7
click at [1204, 552] on span "[PERSON_NAME] và In" at bounding box center [1192, 554] width 96 height 15
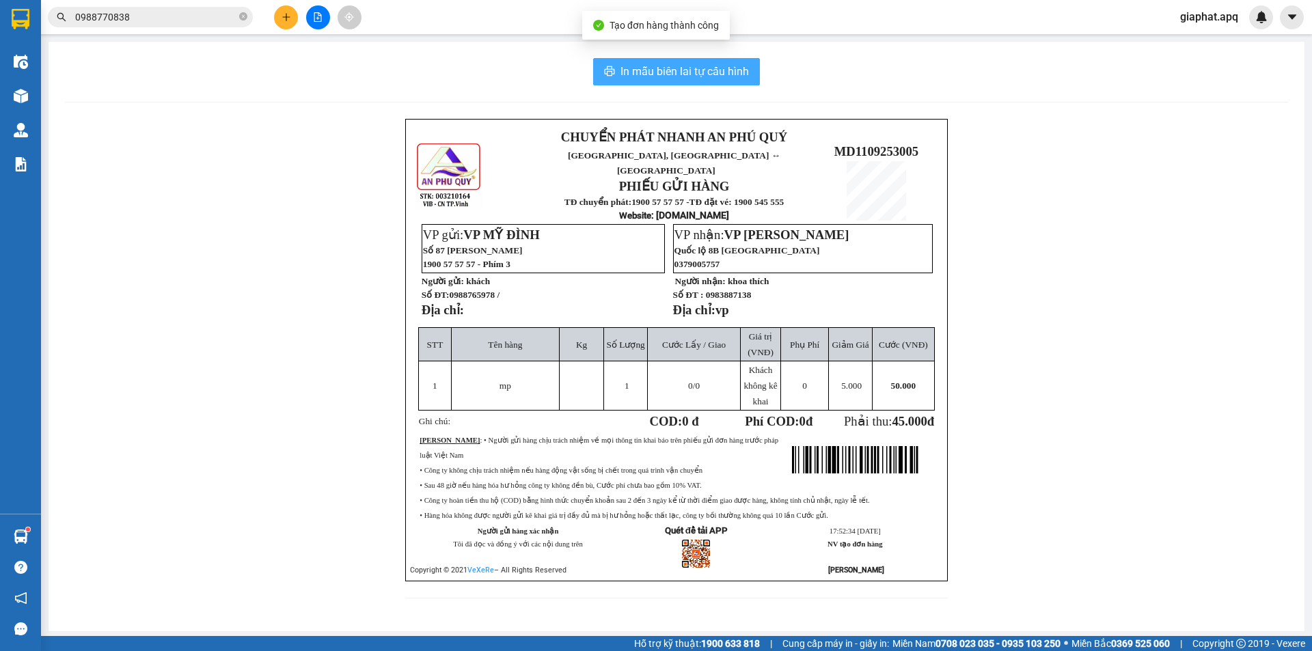
click at [708, 82] on button "In mẫu biên lai tự cấu hình" at bounding box center [676, 71] width 167 height 27
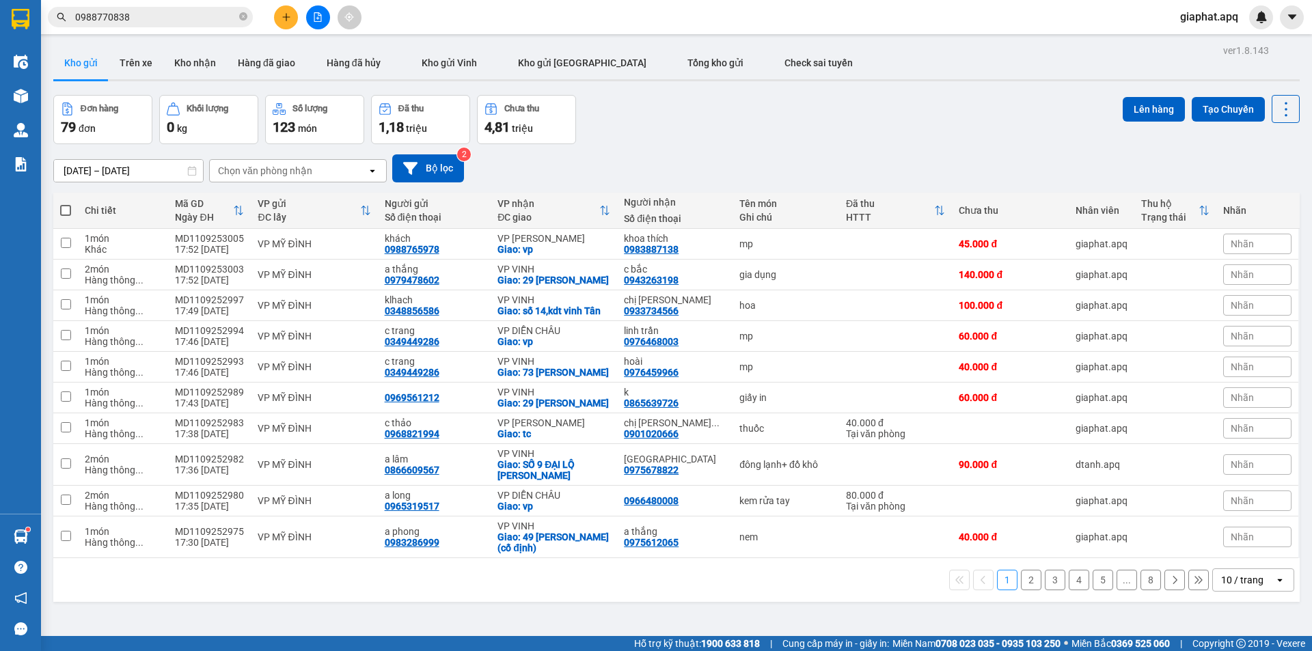
click at [281, 16] on icon "plus" at bounding box center [286, 17] width 10 height 10
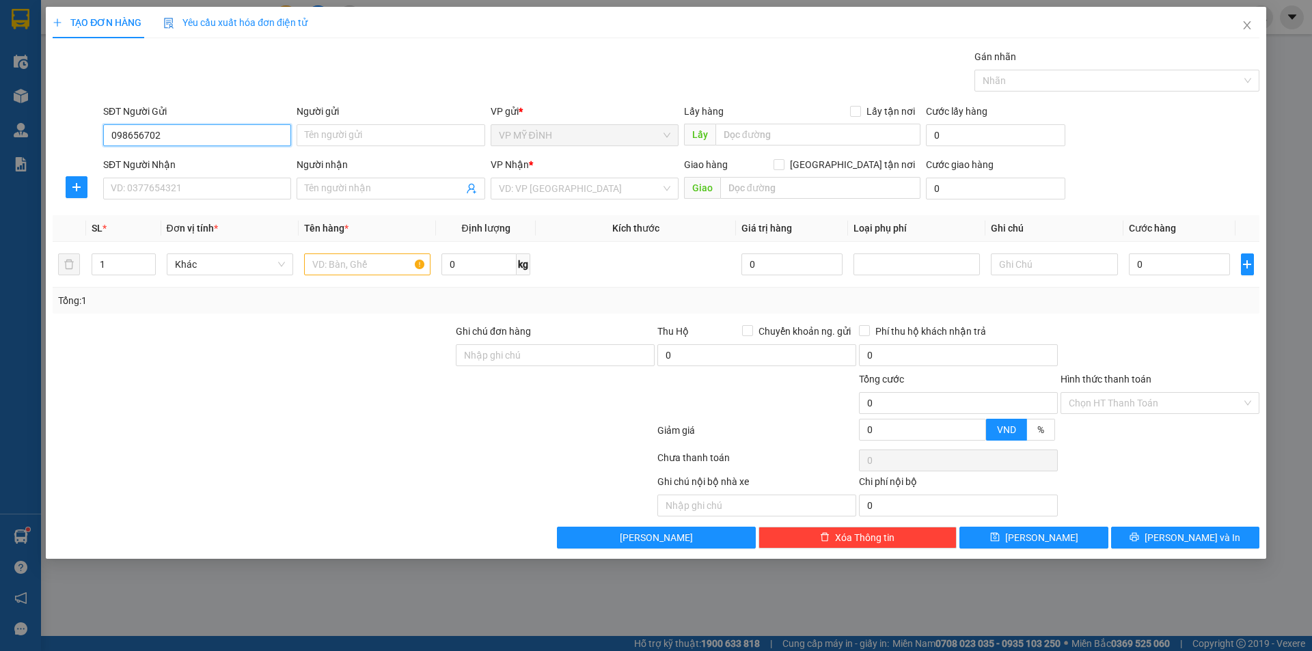
type input "0986567027"
click at [142, 163] on div "0986567027 - thịnh võ" at bounding box center [196, 162] width 171 height 15
type input "thịnh võ"
type input "10"
type input "0986567027"
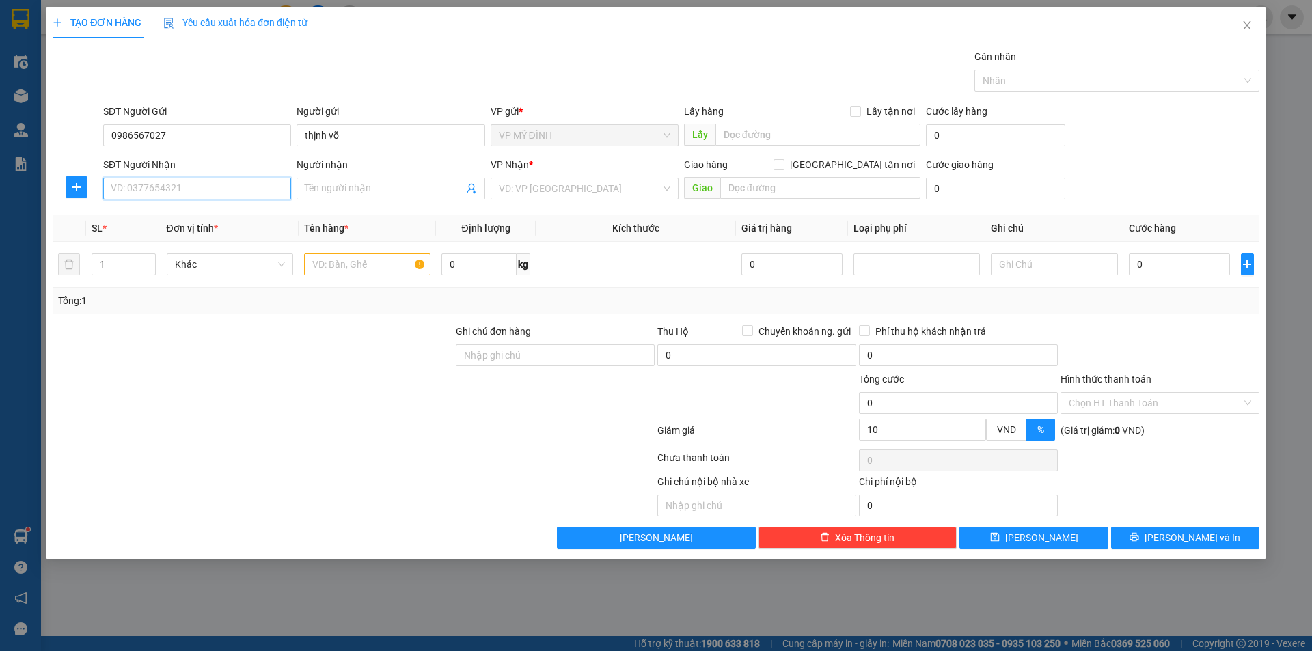
click at [163, 191] on input "SĐT Người Nhận" at bounding box center [197, 189] width 188 height 22
click at [193, 241] on div "0988066289 - c huyền" at bounding box center [196, 237] width 171 height 15
type input "0988066289"
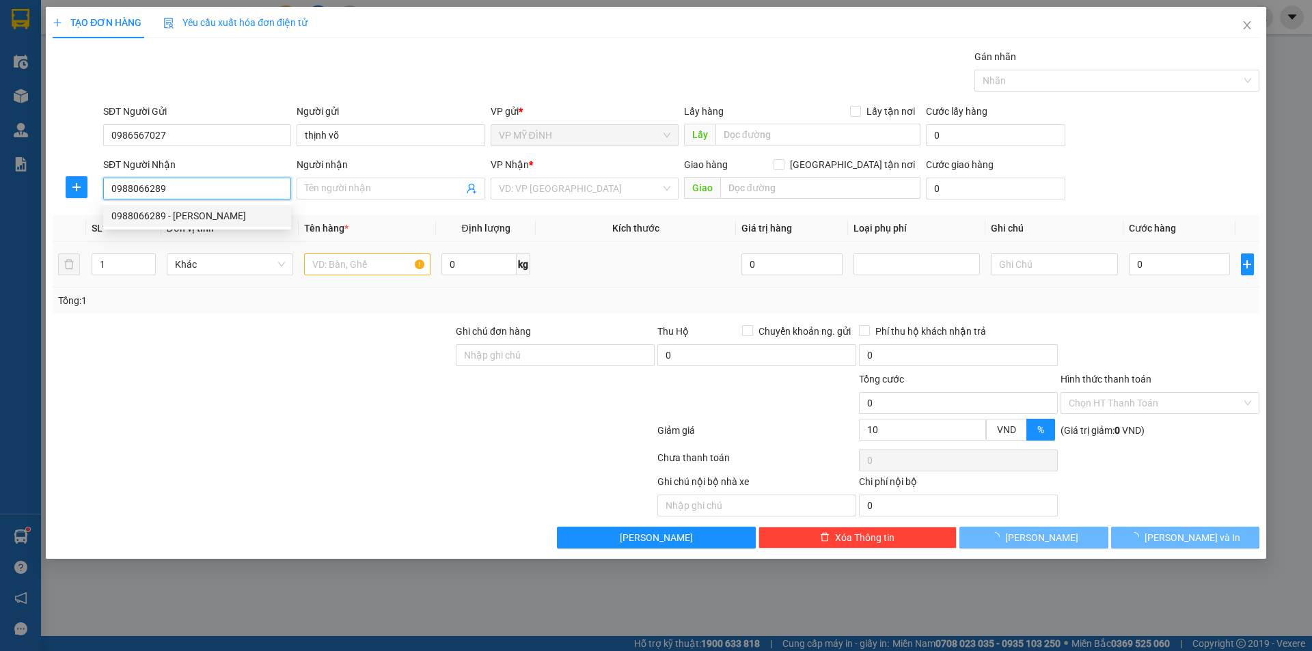
type input "c huyền"
checkbox input "true"
type input "12 đg 17 vinh tân"
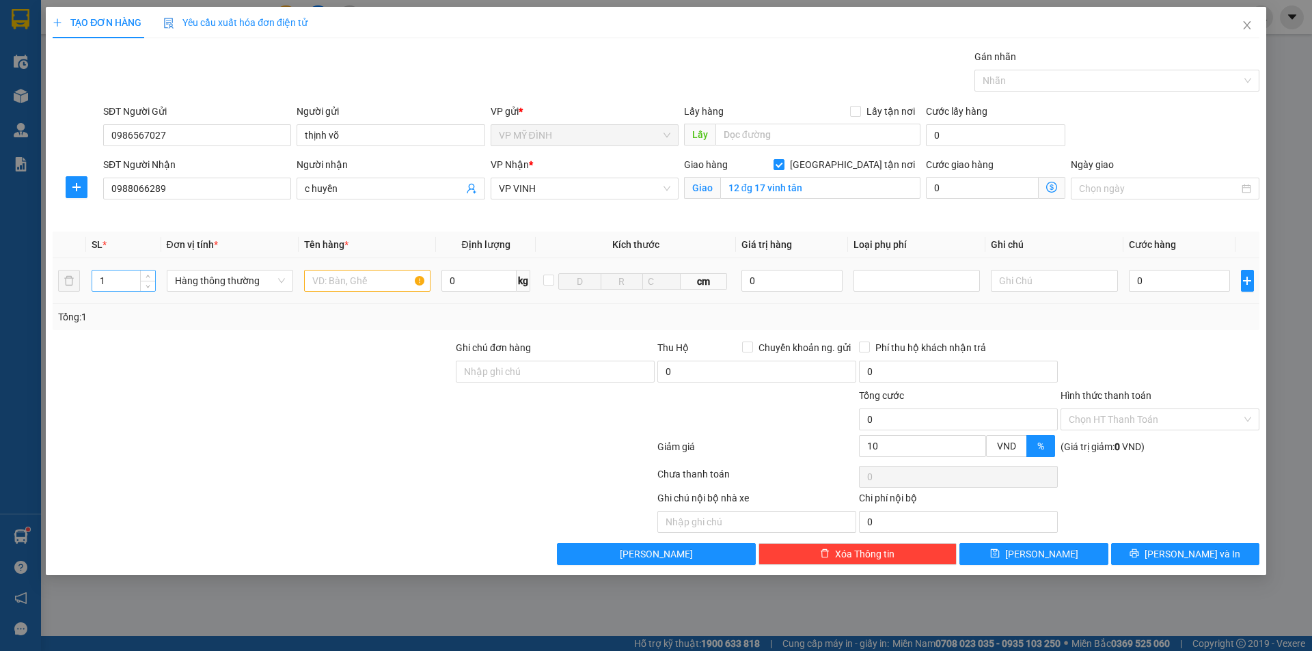
click at [126, 281] on input "1" at bounding box center [123, 281] width 63 height 20
type input "2"
click at [325, 281] on input "text" at bounding box center [367, 281] width 126 height 22
type input "mp"
click at [1148, 287] on input "0" at bounding box center [1180, 281] width 102 height 22
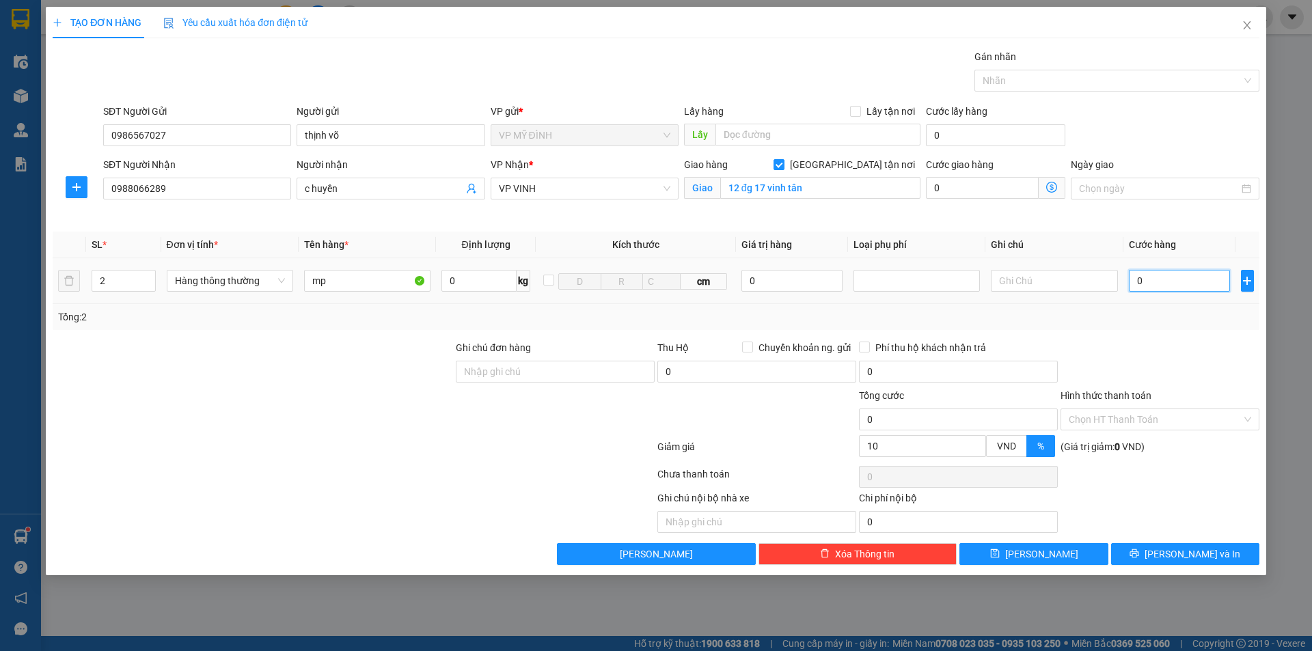
type input "9"
type input "90"
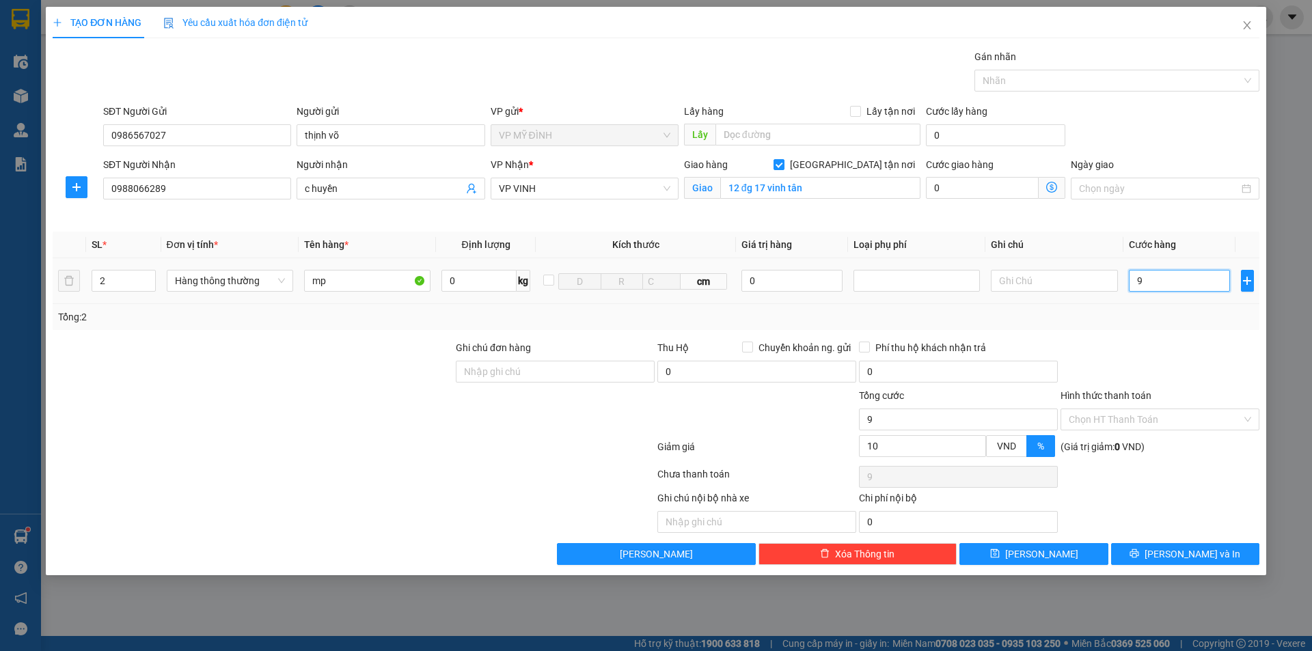
type input "90"
type input "90.000"
type input "81.000"
click at [1170, 324] on div "Tổng: 2" at bounding box center [656, 317] width 1206 height 26
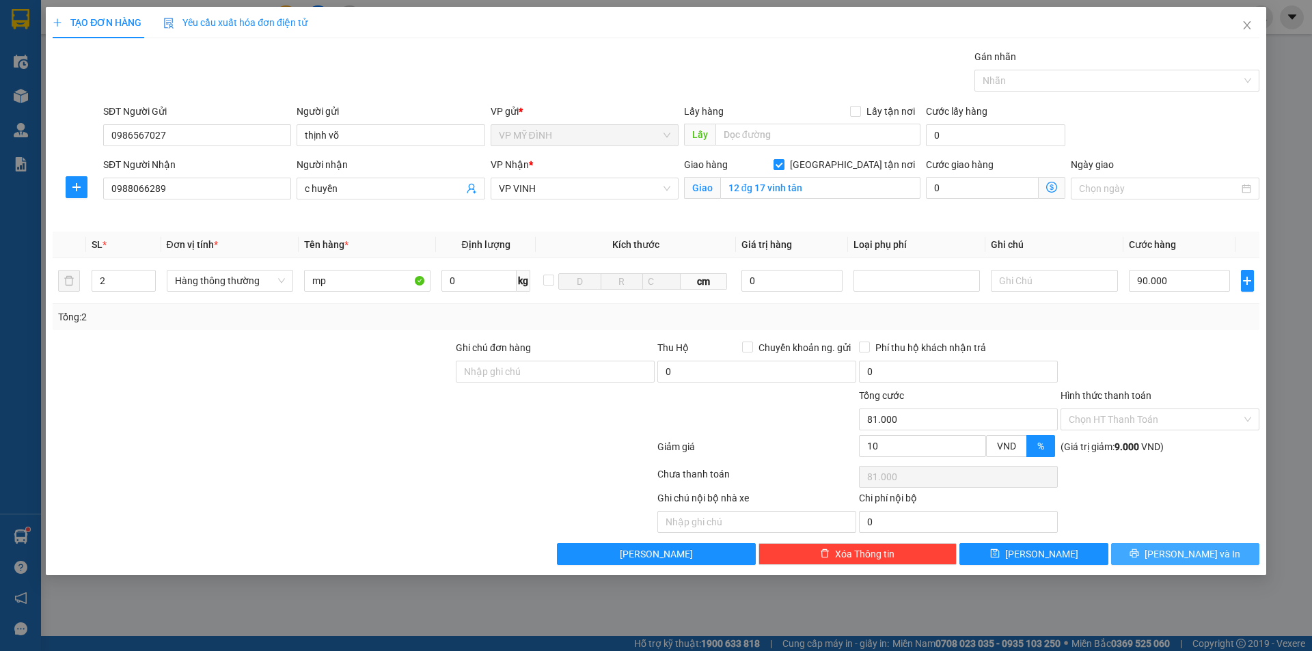
click at [1185, 555] on span "[PERSON_NAME] và In" at bounding box center [1192, 554] width 96 height 15
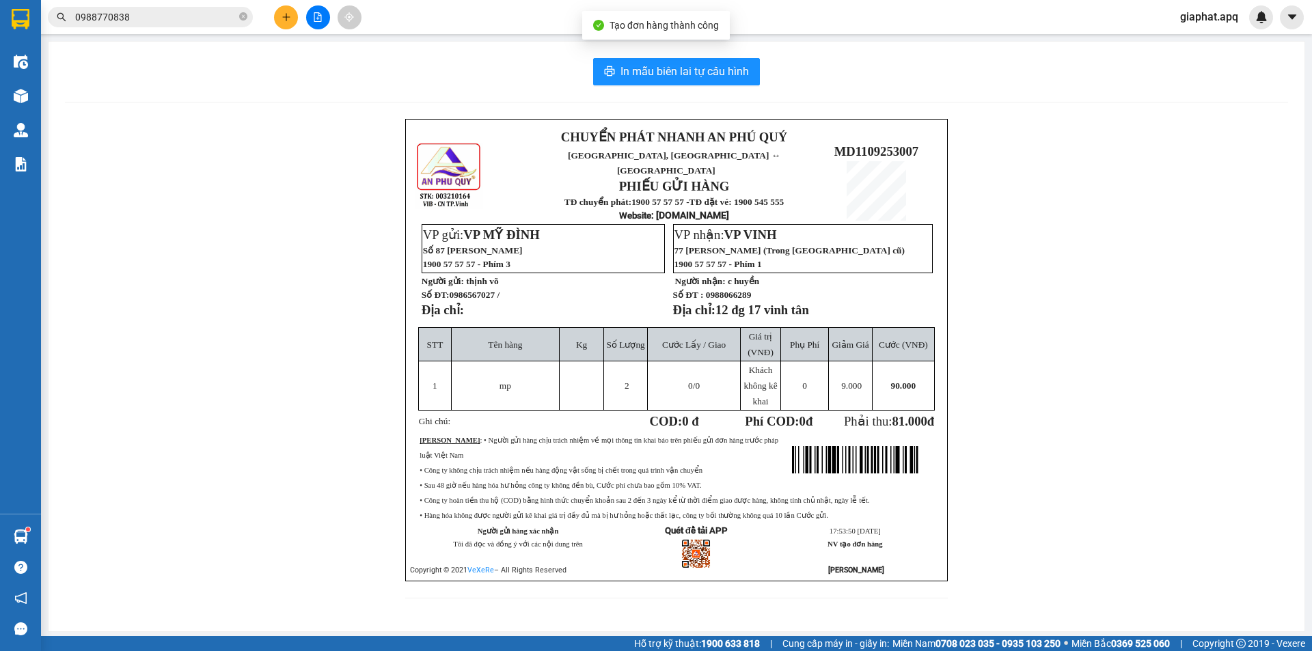
click at [671, 85] on div "In mẫu biên lai tự cấu hình CHUYỂN PHÁT NHANH AN PHÚ QUÝ NGHỆ AN, HÀ TĨNH ↔ HÀ …" at bounding box center [677, 337] width 1256 height 590
click at [672, 65] on span "In mẫu biên lai tự cấu hình" at bounding box center [684, 71] width 128 height 17
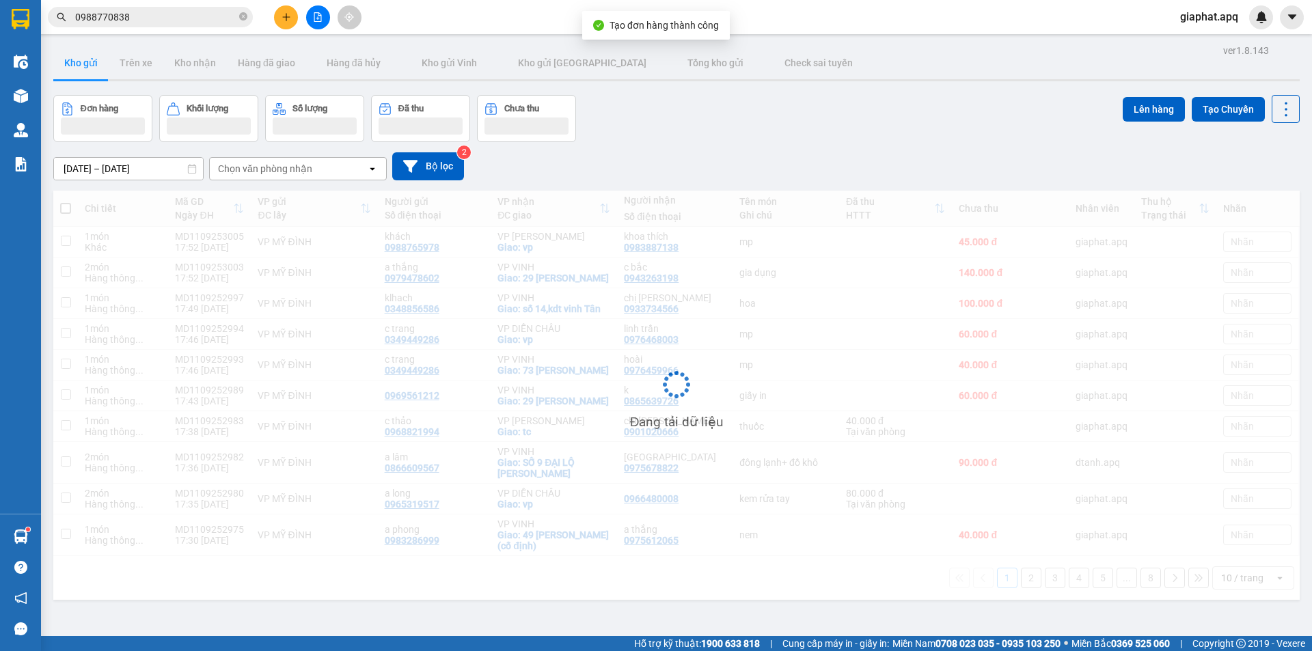
click at [289, 19] on icon "plus" at bounding box center [286, 17] width 10 height 10
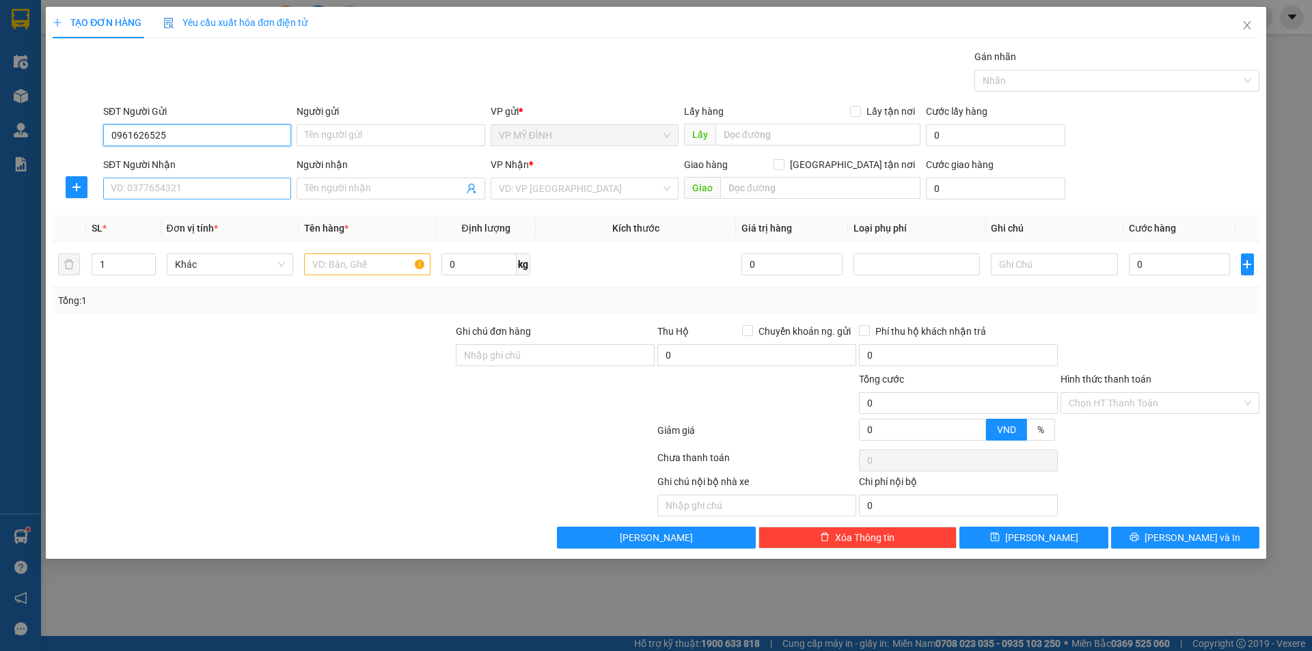
type input "0961626525"
click at [165, 191] on input "SĐT Người Nhận" at bounding box center [197, 189] width 188 height 22
click at [131, 175] on div "SĐT Người Nhận" at bounding box center [197, 167] width 188 height 20
click at [129, 184] on input "SĐT Người Nhận" at bounding box center [197, 189] width 188 height 22
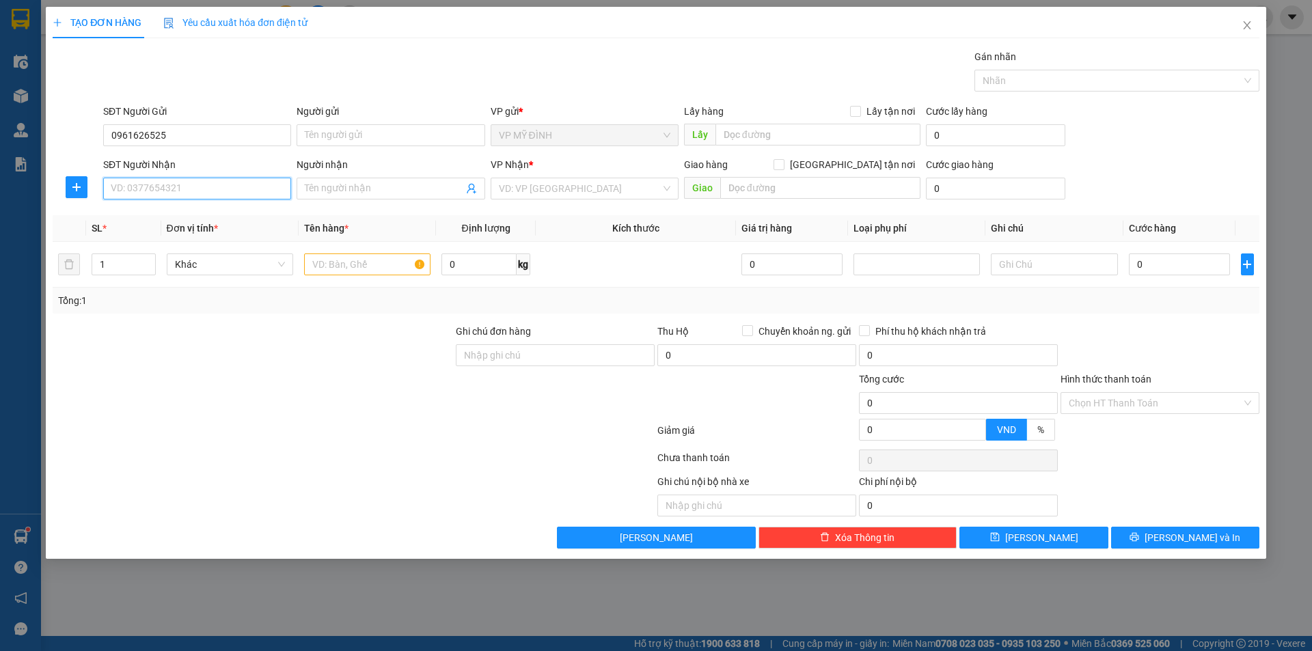
click at [129, 184] on input "SĐT Người Nhận" at bounding box center [197, 189] width 188 height 22
click at [130, 187] on input "SĐT Người Nhận" at bounding box center [197, 189] width 188 height 22
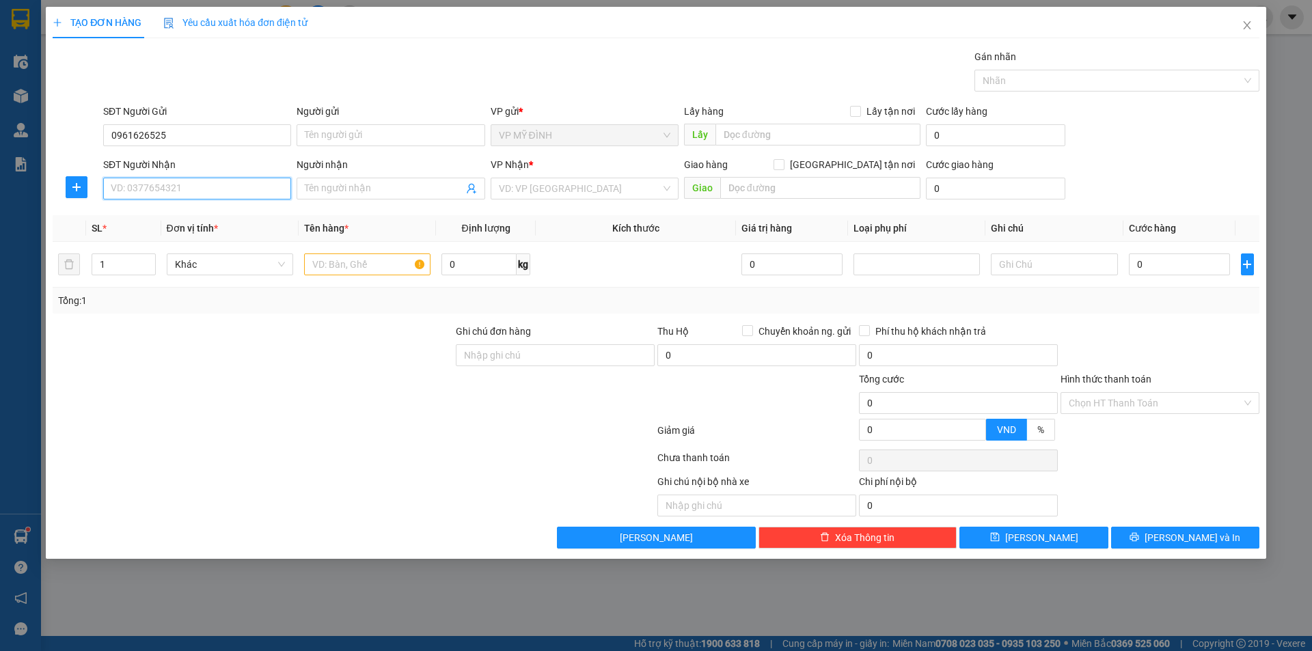
click at [131, 187] on input "SĐT Người Nhận" at bounding box center [197, 189] width 188 height 22
click at [131, 186] on input "SĐT Người Nhận" at bounding box center [197, 189] width 188 height 22
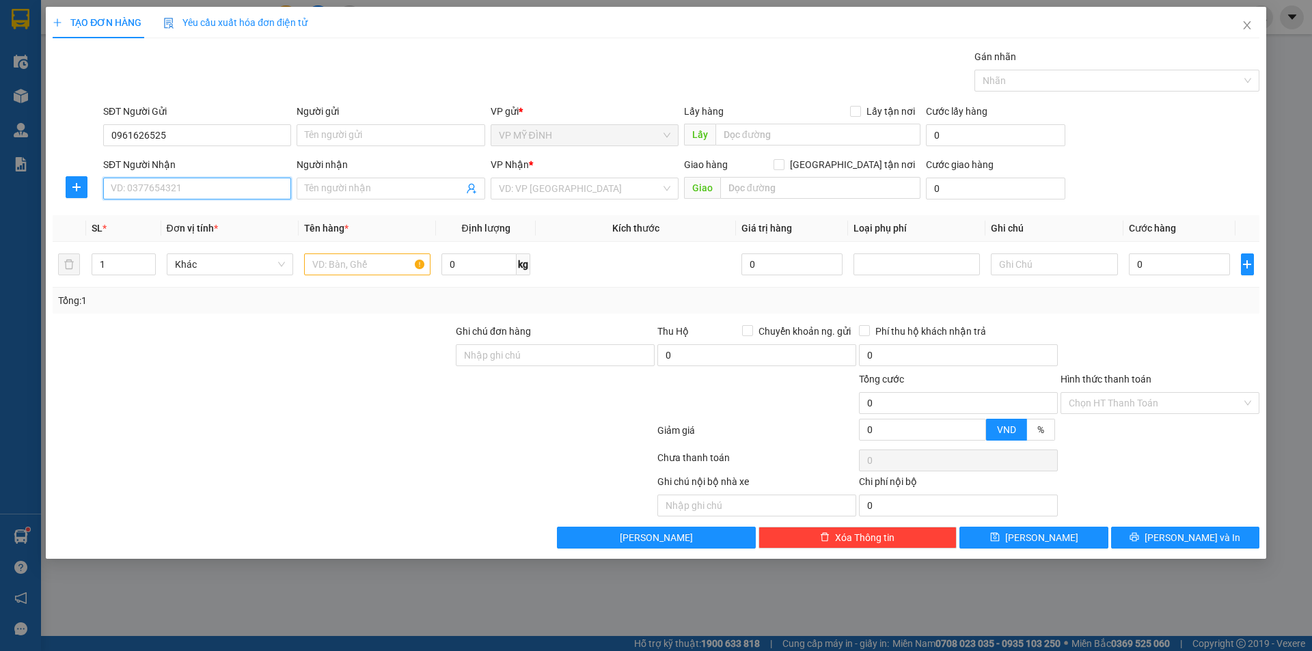
click at [131, 186] on input "SĐT Người Nhận" at bounding box center [197, 189] width 188 height 22
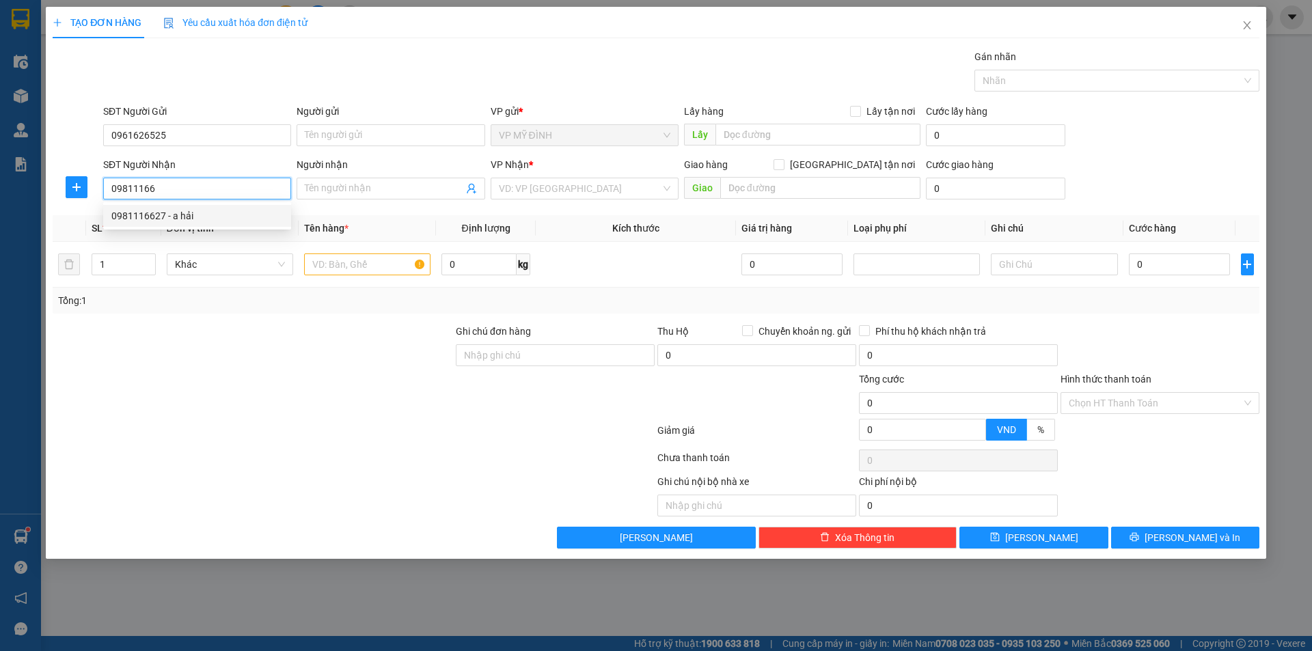
click at [168, 213] on div "0981116627 - a hải" at bounding box center [196, 215] width 171 height 15
type input "0981116627"
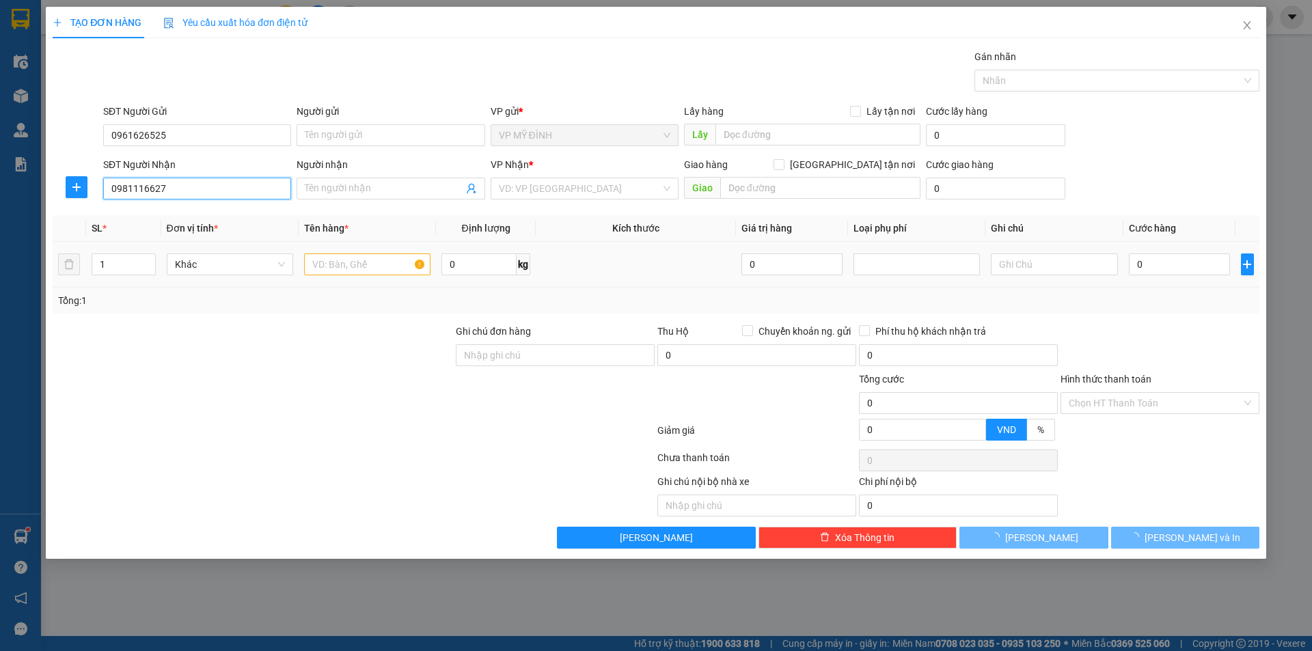
type input "a hải"
checkbox input "true"
type input "nhận tại vp ( ng gửi báo )"
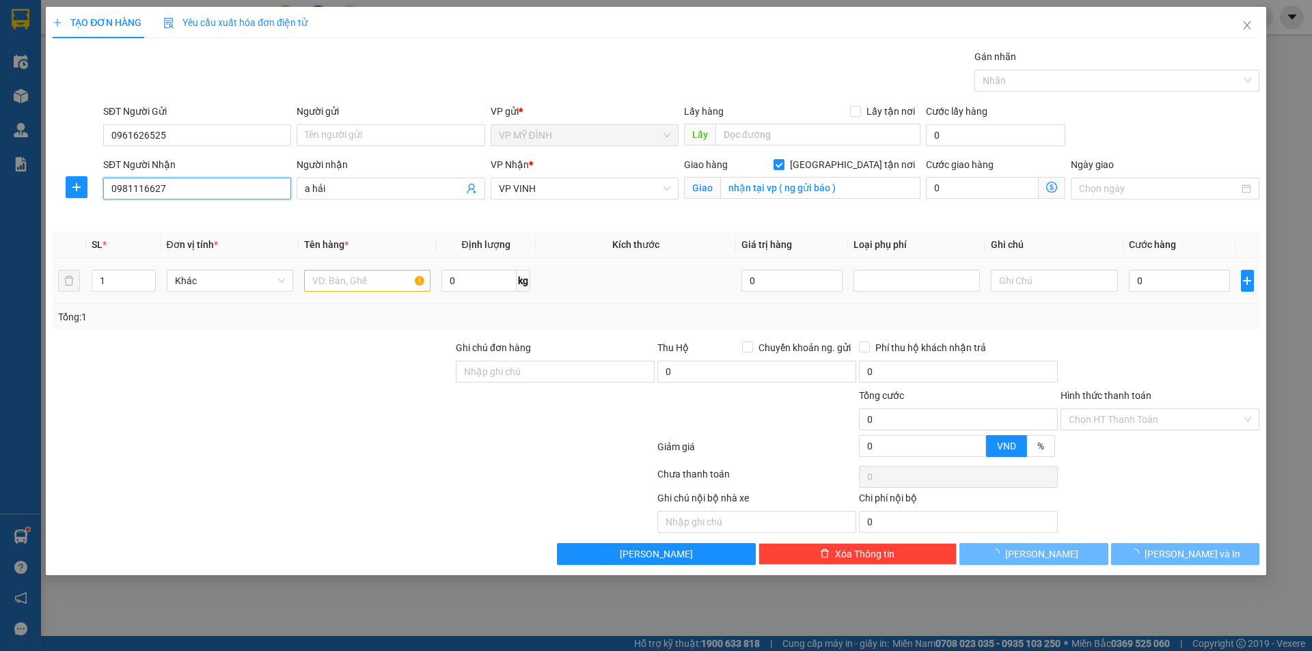
type input "0981116627"
click at [361, 266] on td at bounding box center [367, 281] width 137 height 46
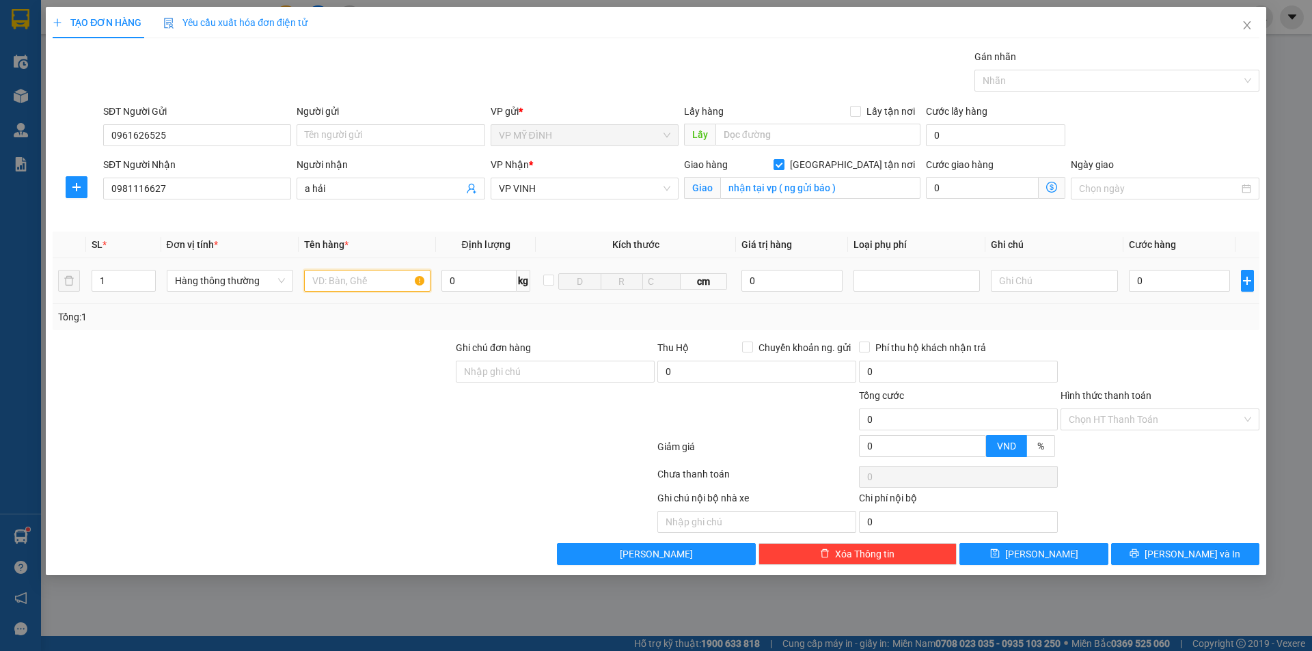
click at [352, 280] on input "text" at bounding box center [367, 281] width 126 height 22
type input "que tét"
drag, startPoint x: 1213, startPoint y: 302, endPoint x: 1173, endPoint y: 280, distance: 45.9
click at [1209, 298] on td "0" at bounding box center [1179, 281] width 113 height 46
click at [1173, 280] on input "0" at bounding box center [1180, 281] width 102 height 22
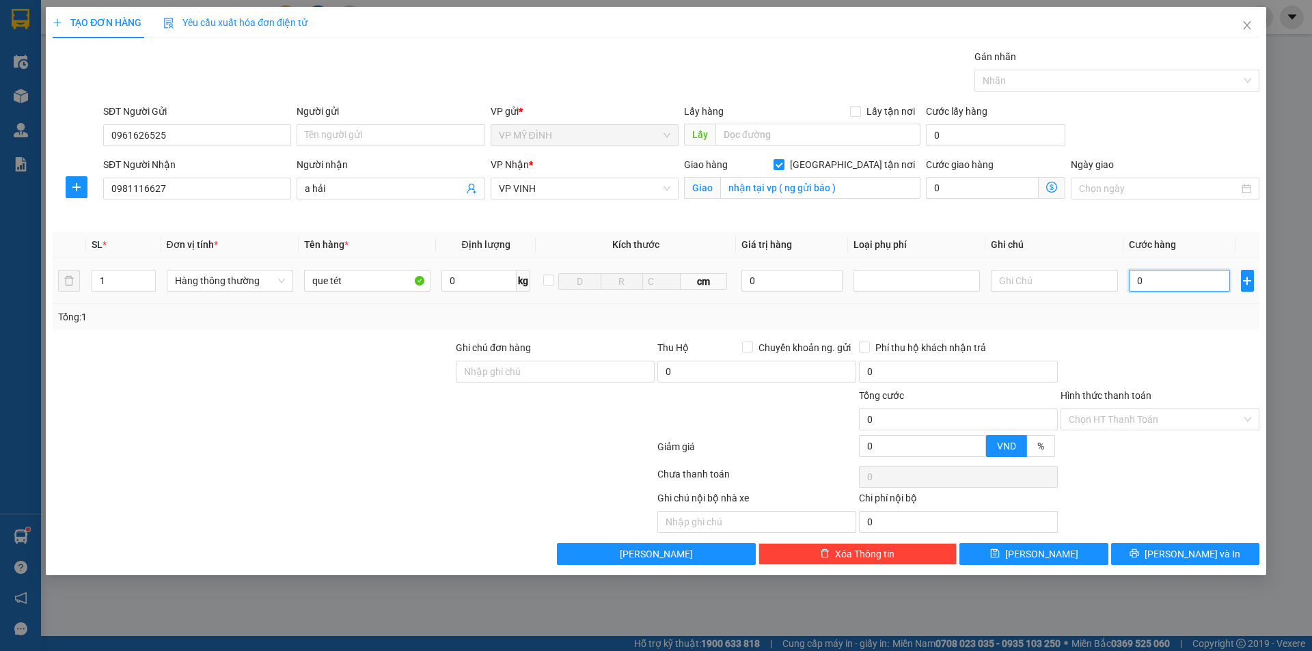
type input "5"
type input "50"
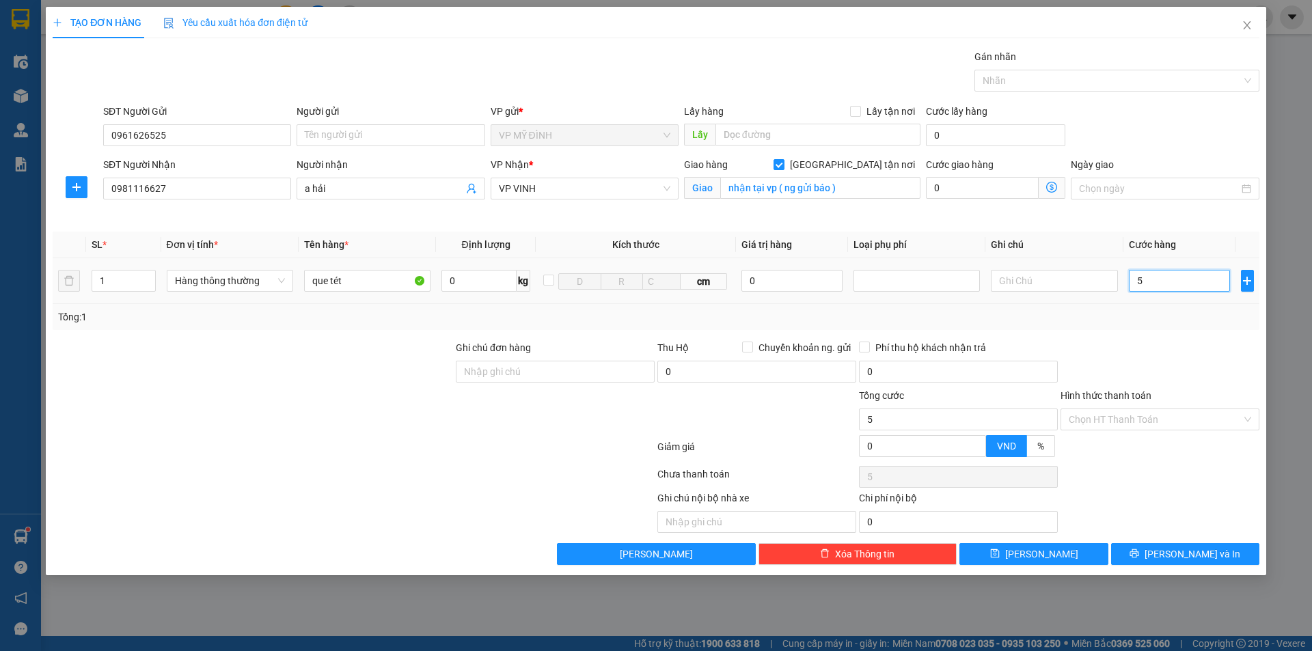
type input "50"
type input "50.000"
drag, startPoint x: 1155, startPoint y: 342, endPoint x: 1185, endPoint y: 445, distance: 106.8
click at [1155, 344] on div "Transit Pickup Surcharge Ids Transit Deliver Surcharge Ids Transit Deliver Surc…" at bounding box center [656, 307] width 1206 height 516
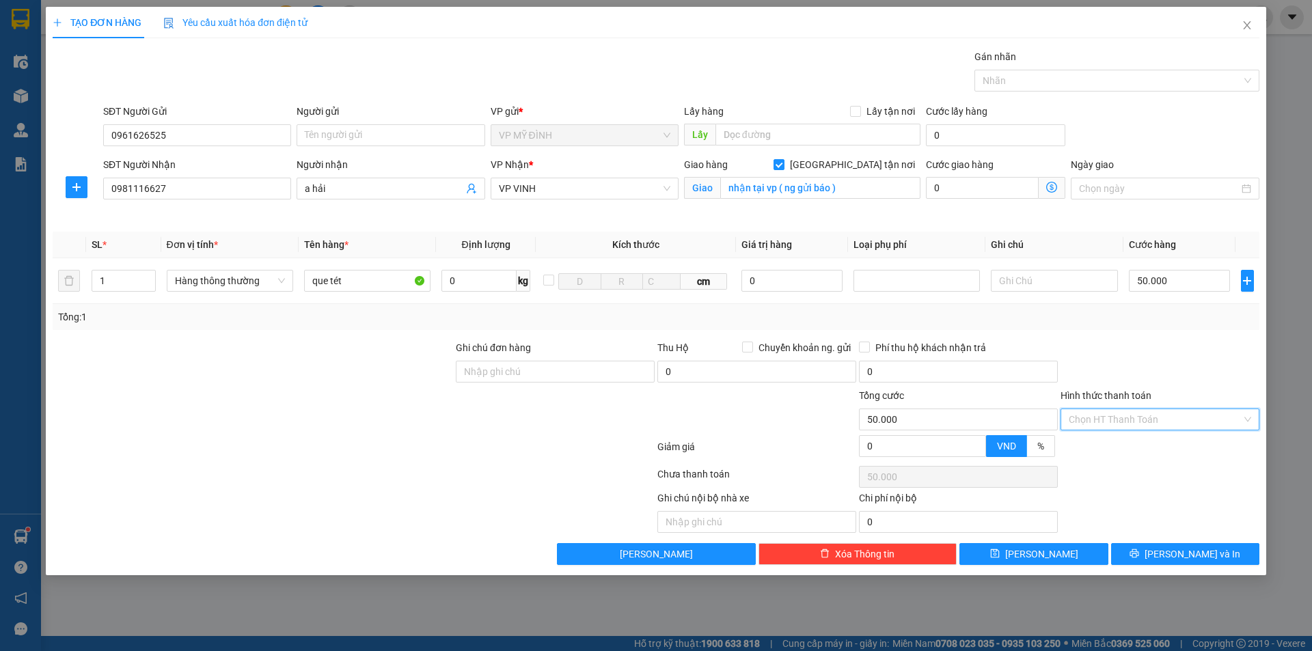
drag, startPoint x: 1139, startPoint y: 422, endPoint x: 1098, endPoint y: 437, distance: 43.7
click at [1137, 422] on input "Hình thức thanh toán" at bounding box center [1154, 419] width 173 height 20
click at [1098, 437] on div "Tại văn phòng" at bounding box center [1159, 447] width 199 height 22
type input "0"
click at [1207, 557] on span "[PERSON_NAME] và In" at bounding box center [1192, 554] width 96 height 15
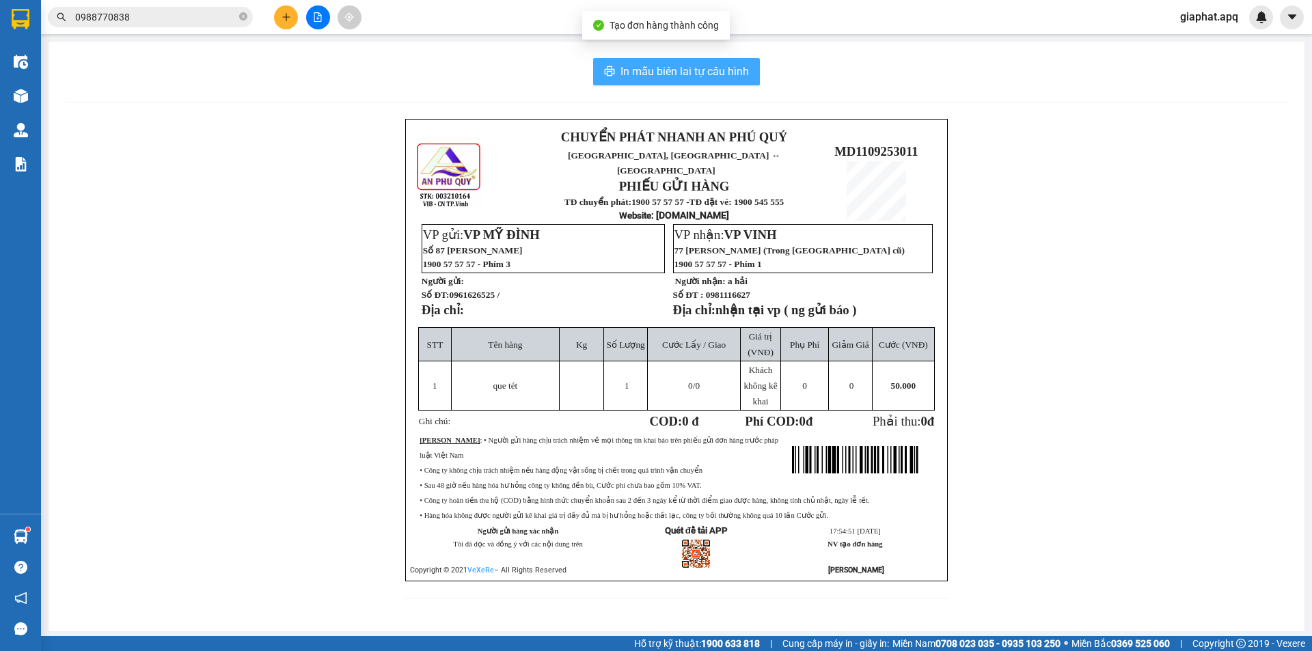
click at [717, 77] on span "In mẫu biên lai tự cấu hình" at bounding box center [684, 71] width 128 height 17
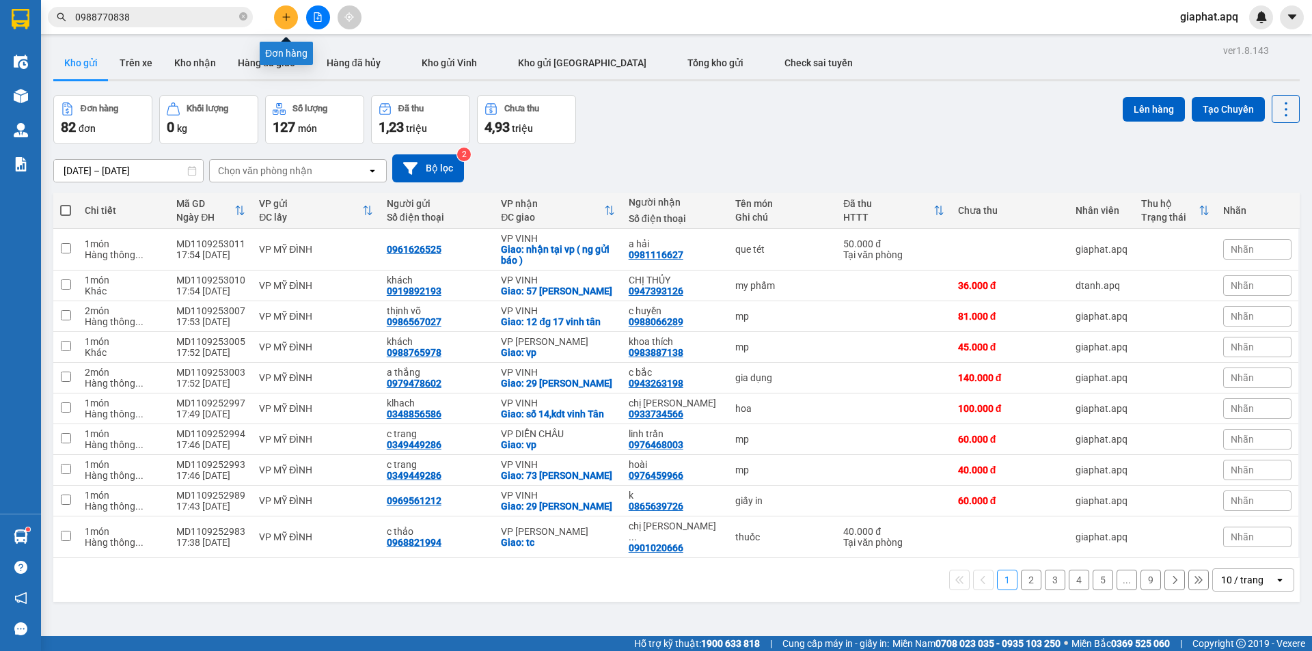
click at [285, 23] on button at bounding box center [286, 17] width 24 height 24
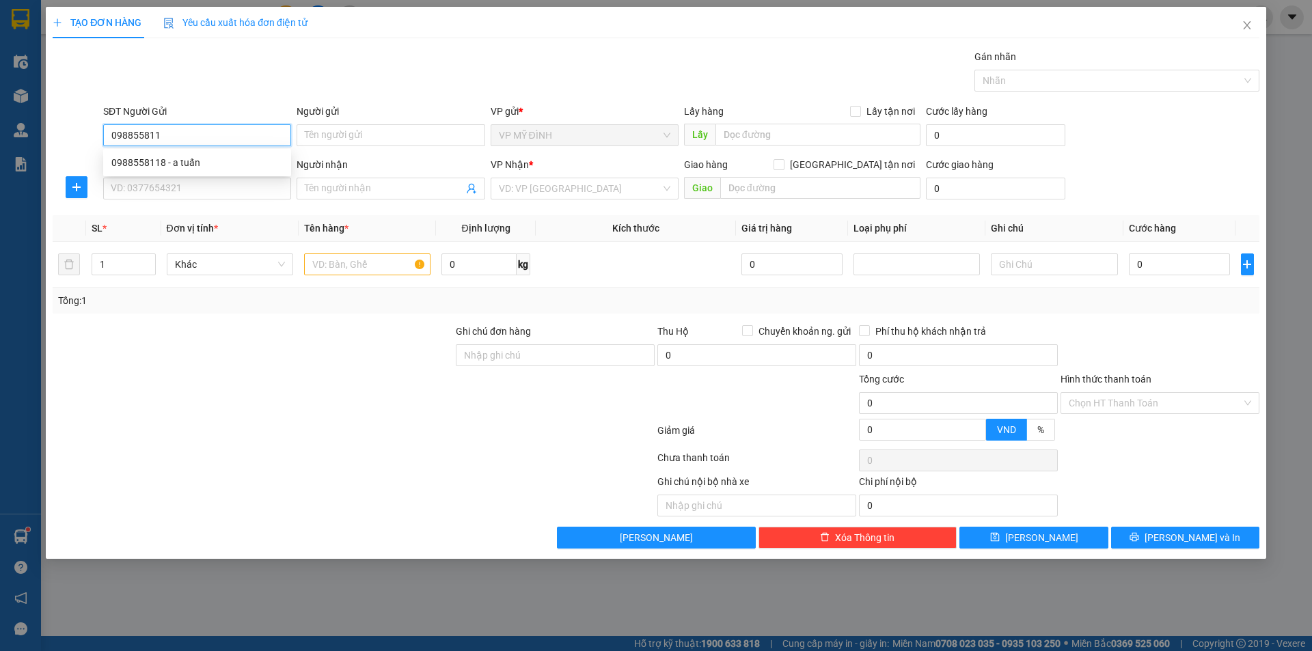
type input "0988558118"
click at [159, 164] on div "0988558118 - a tuấn" at bounding box center [196, 162] width 171 height 15
type input "a tuấn"
type input "0988558118"
click at [185, 189] on input "SĐT Người Nhận" at bounding box center [197, 189] width 188 height 22
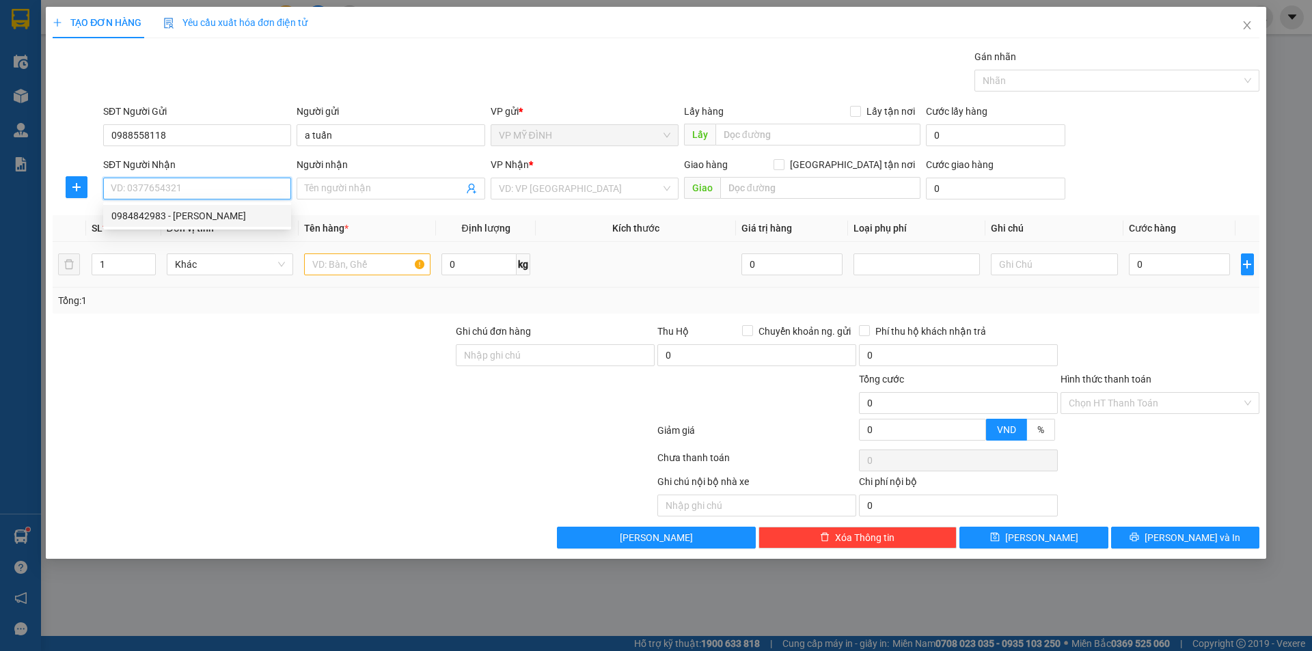
drag, startPoint x: 211, startPoint y: 212, endPoint x: 308, endPoint y: 246, distance: 102.6
click at [212, 214] on div "0984842983 - anh tuệ" at bounding box center [196, 215] width 171 height 15
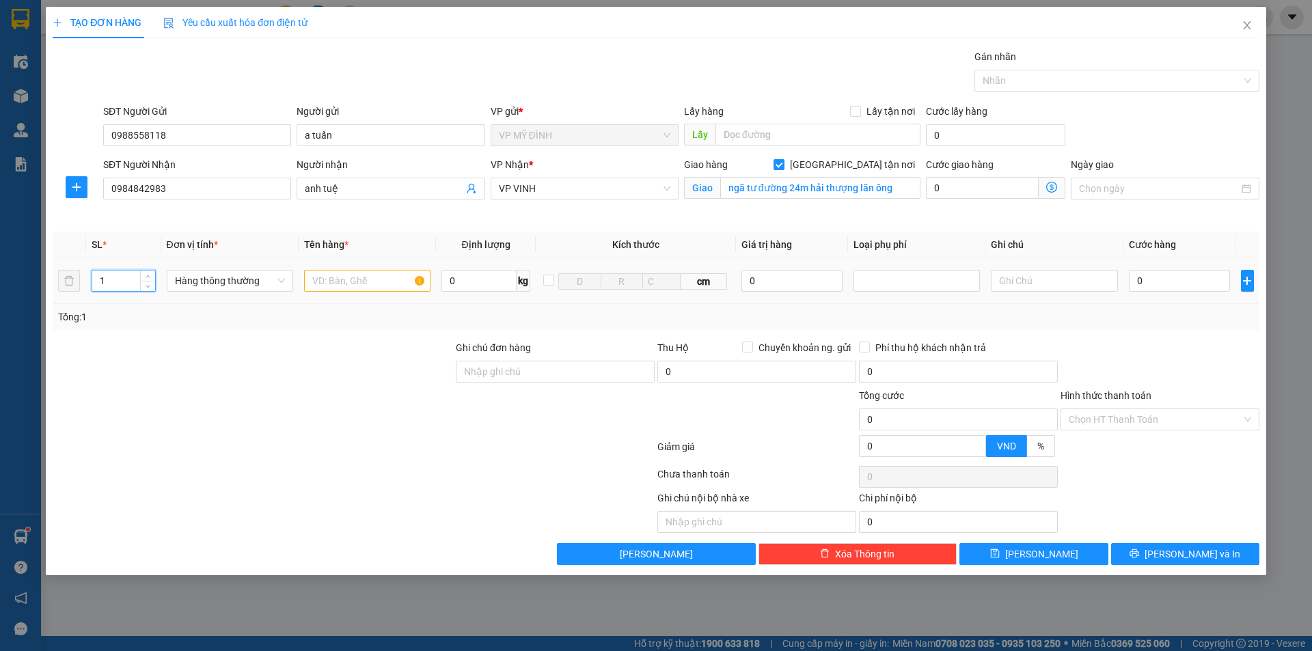
click at [123, 275] on input "1" at bounding box center [123, 281] width 63 height 20
click at [337, 286] on input "text" at bounding box center [367, 281] width 126 height 22
click at [1170, 288] on input "0" at bounding box center [1180, 281] width 102 height 22
drag, startPoint x: 1115, startPoint y: 312, endPoint x: 1129, endPoint y: 312, distance: 14.3
click at [1116, 312] on div "Tổng: 6" at bounding box center [656, 316] width 1196 height 15
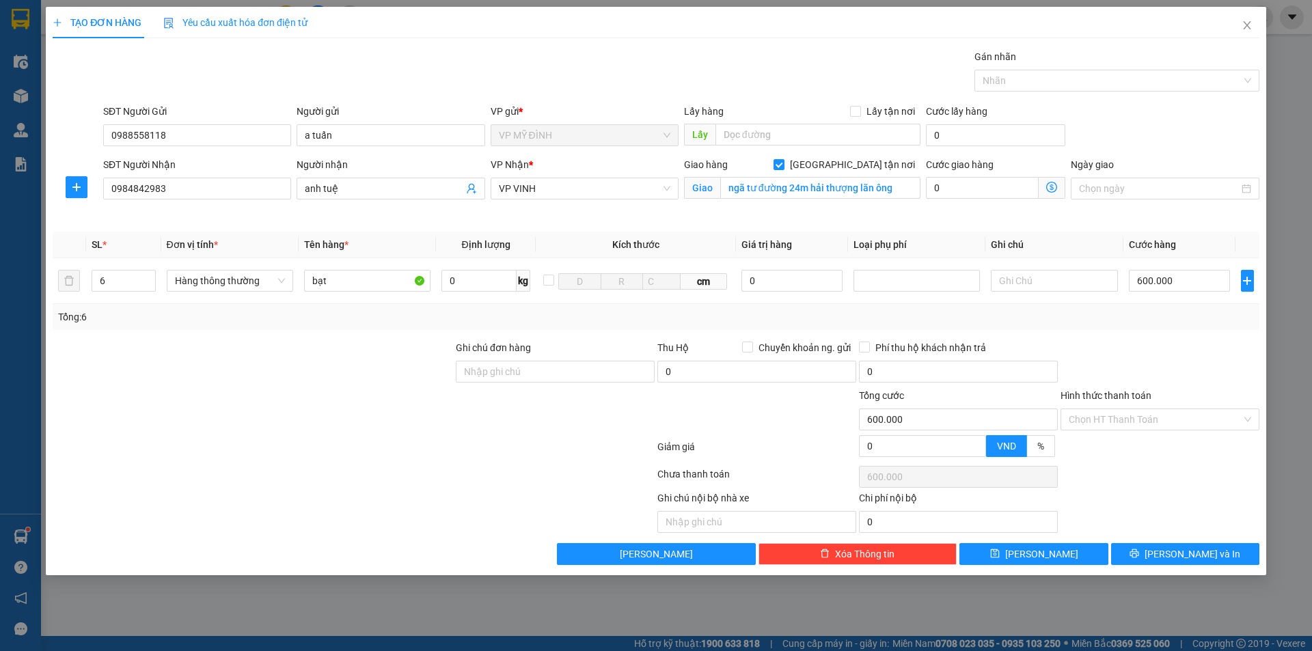
click at [1180, 338] on div "Transit Pickup Surcharge Ids Transit Deliver Surcharge Ids Transit Deliver Surc…" at bounding box center [656, 307] width 1206 height 516
click at [1191, 552] on span "[PERSON_NAME] và In" at bounding box center [1192, 554] width 96 height 15
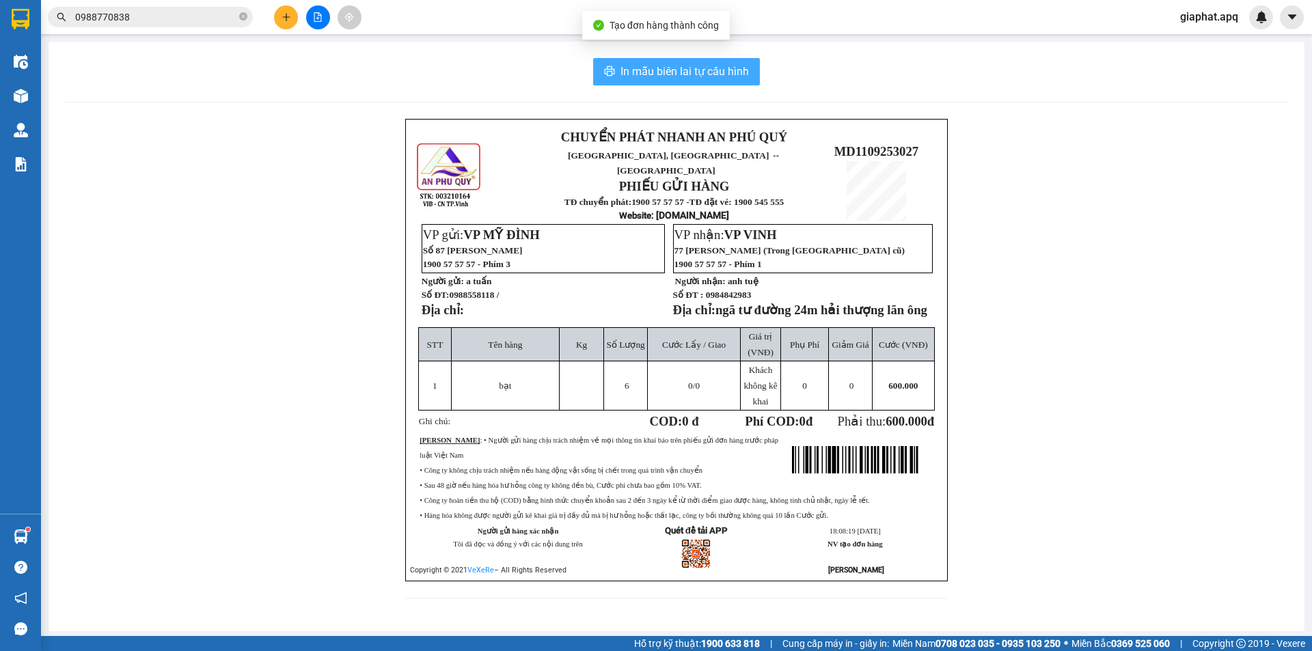
click at [682, 73] on span "In mẫu biên lai tự cấu hình" at bounding box center [684, 71] width 128 height 17
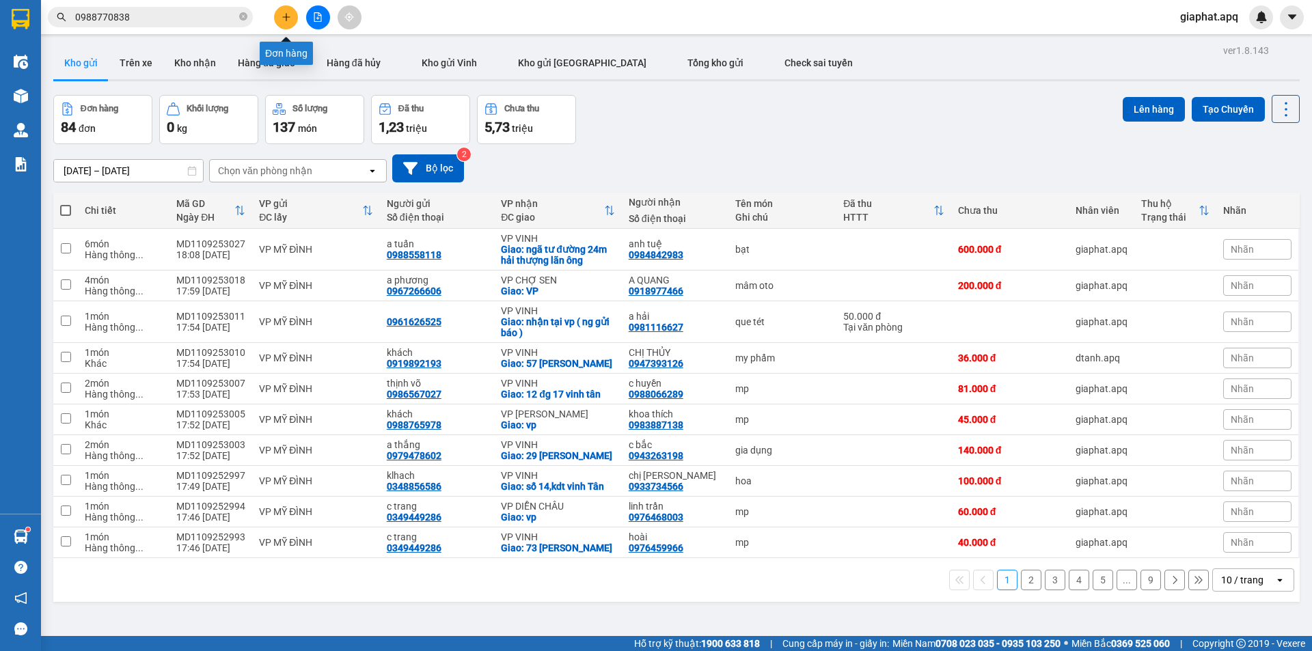
click at [282, 17] on icon "plus" at bounding box center [286, 17] width 10 height 10
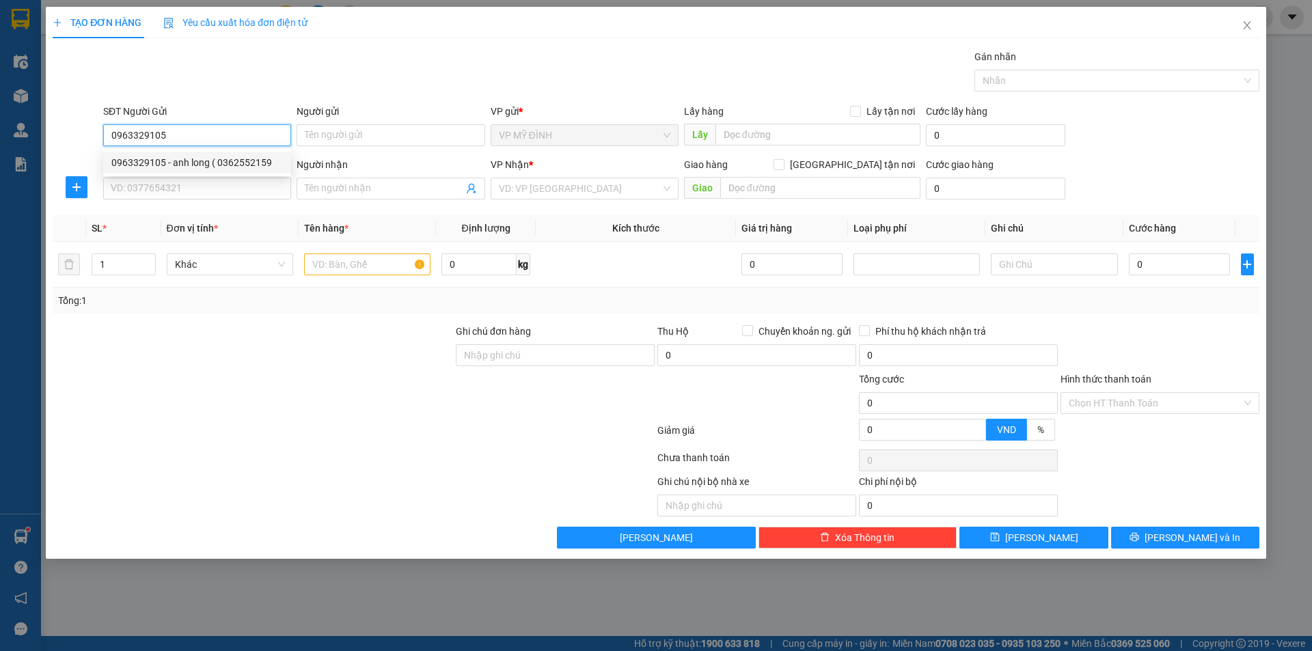
click at [209, 165] on div "0963329105 - anh long ( 0362552159" at bounding box center [196, 162] width 171 height 15
click at [216, 187] on input "SĐT Người Nhận" at bounding box center [197, 189] width 188 height 22
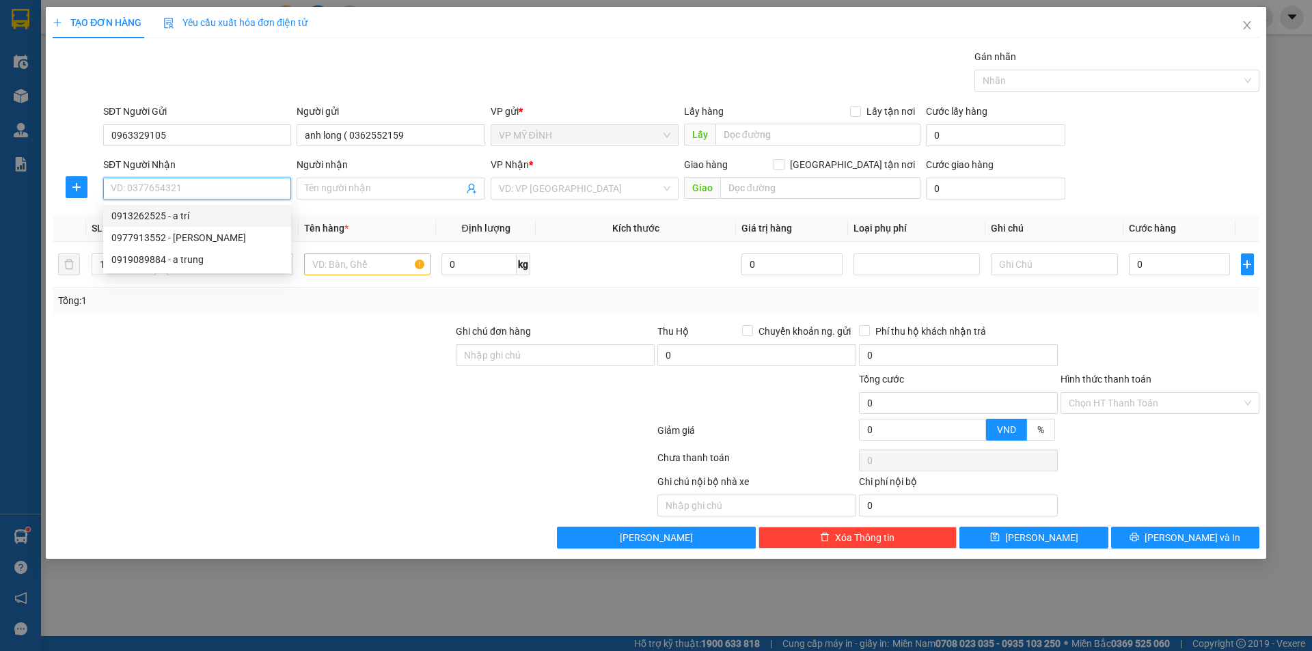
click at [174, 215] on div "0913262525 - a trí" at bounding box center [196, 215] width 171 height 15
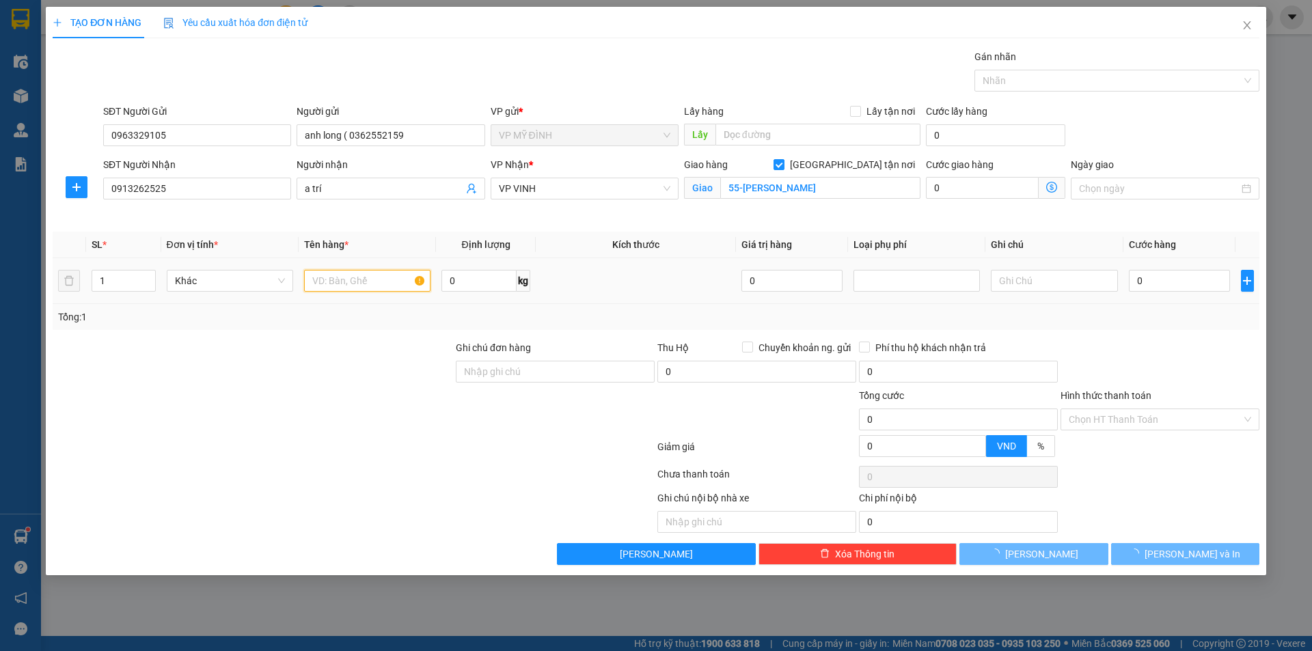
click at [337, 271] on input "text" at bounding box center [367, 281] width 126 height 22
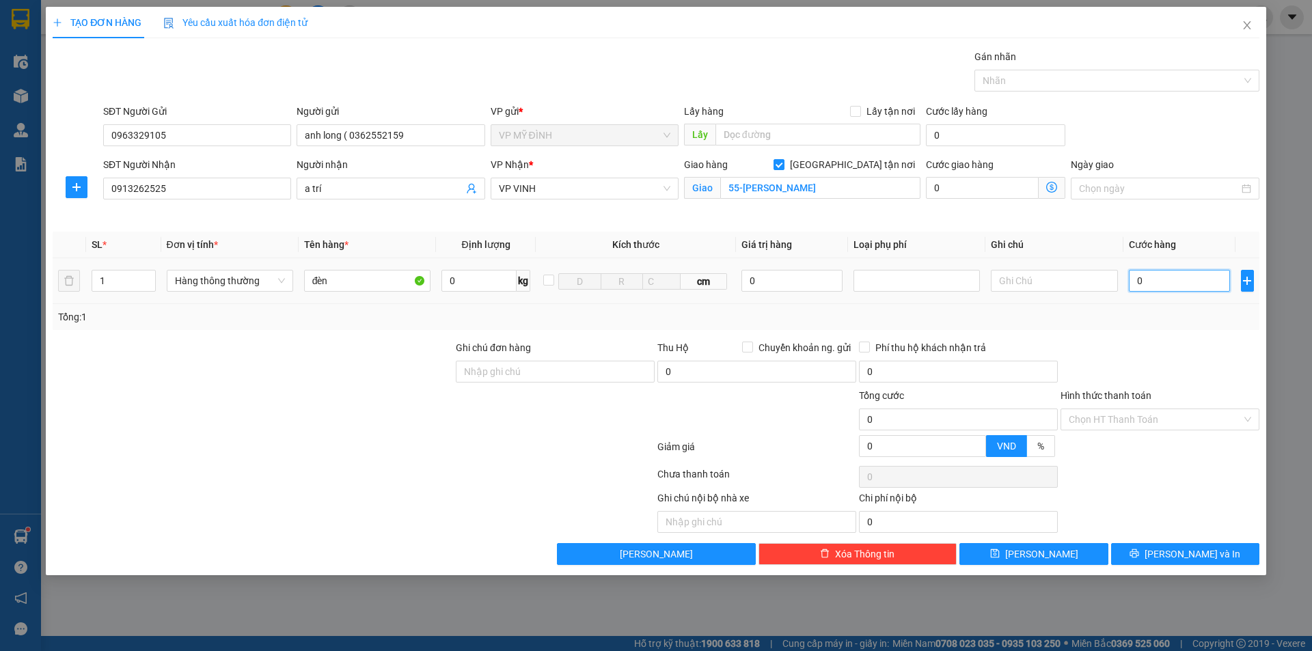
click at [1182, 284] on input "0" at bounding box center [1180, 281] width 102 height 22
click at [1105, 306] on div "Tổng: 1" at bounding box center [656, 317] width 1206 height 26
click at [1173, 547] on span "[PERSON_NAME] và In" at bounding box center [1192, 554] width 96 height 15
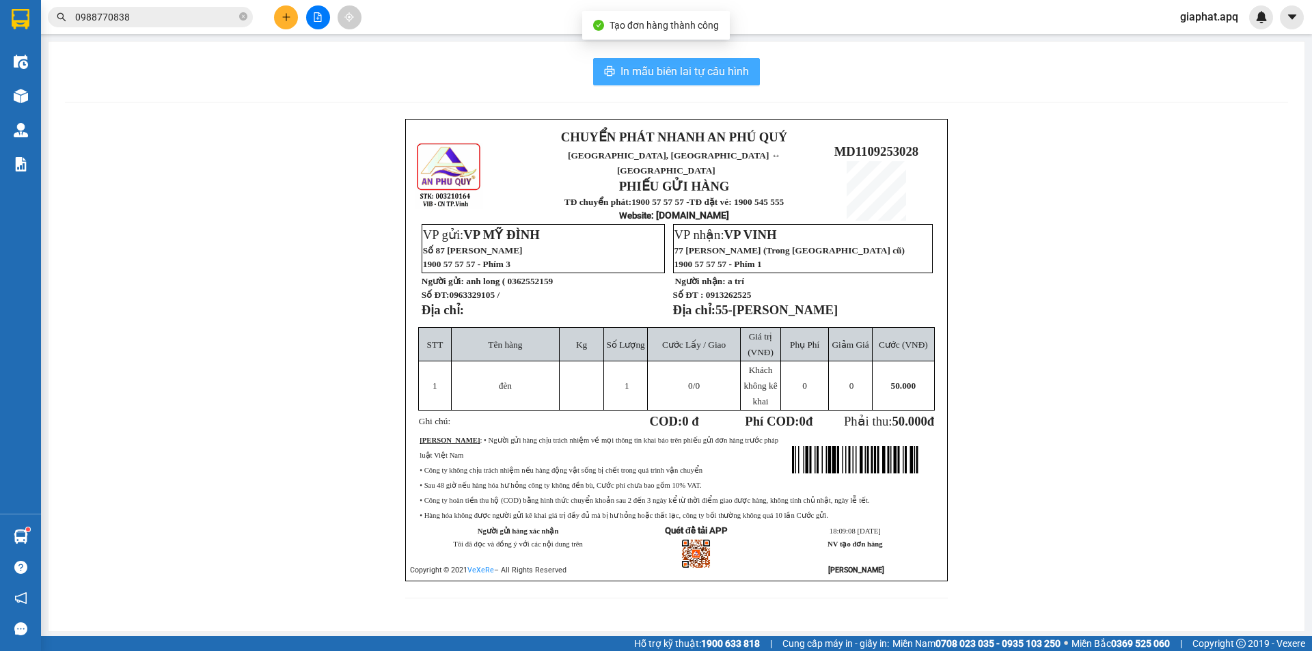
click at [714, 68] on span "In mẫu biên lai tự cấu hình" at bounding box center [684, 71] width 128 height 17
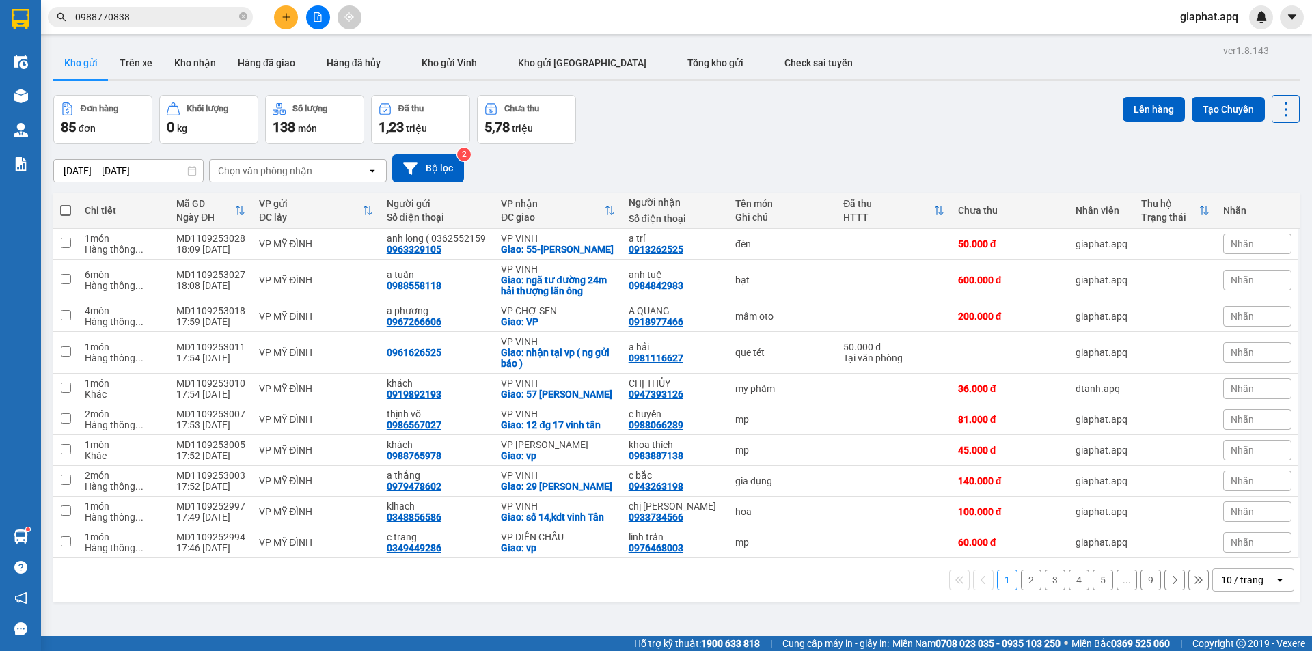
drag, startPoint x: 303, startPoint y: 9, endPoint x: 287, endPoint y: 15, distance: 17.5
click at [303, 9] on div at bounding box center [317, 17] width 102 height 24
click at [284, 16] on icon "plus" at bounding box center [286, 17] width 10 height 10
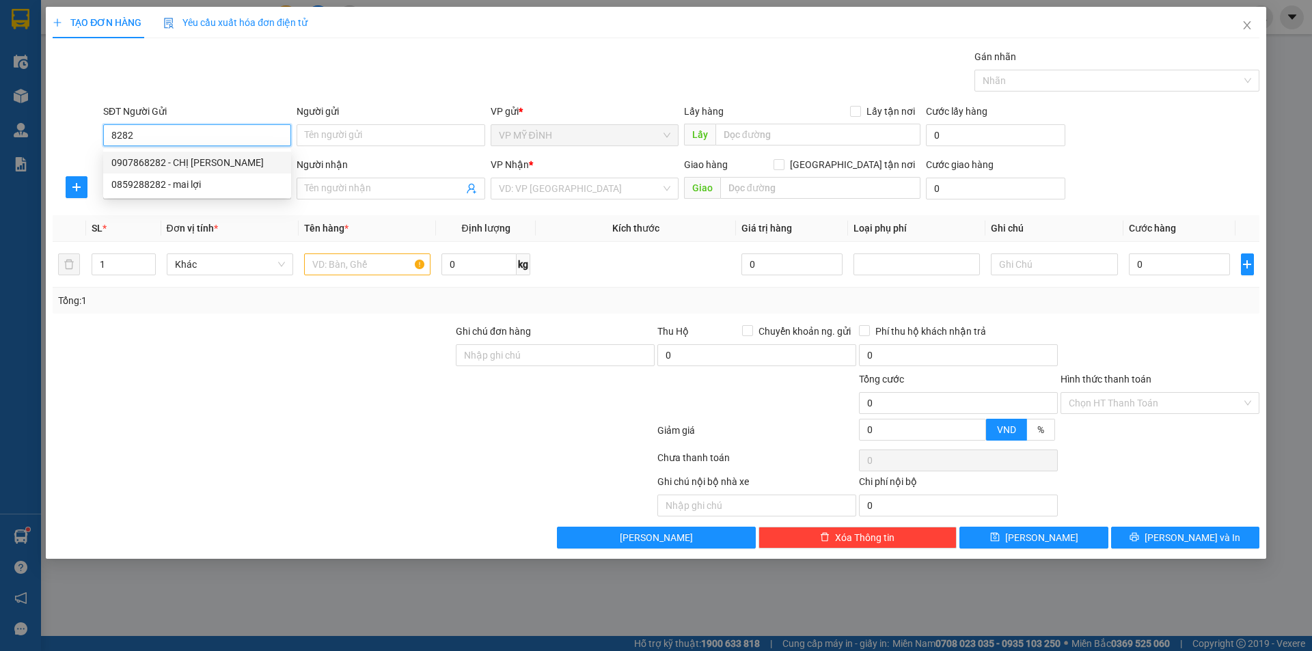
click at [164, 162] on div "0907868282 - CHỊ VÂN ANH" at bounding box center [196, 162] width 171 height 15
click at [185, 129] on input "0907868282" at bounding box center [197, 135] width 188 height 22
drag, startPoint x: 169, startPoint y: 182, endPoint x: 180, endPoint y: 190, distance: 13.3
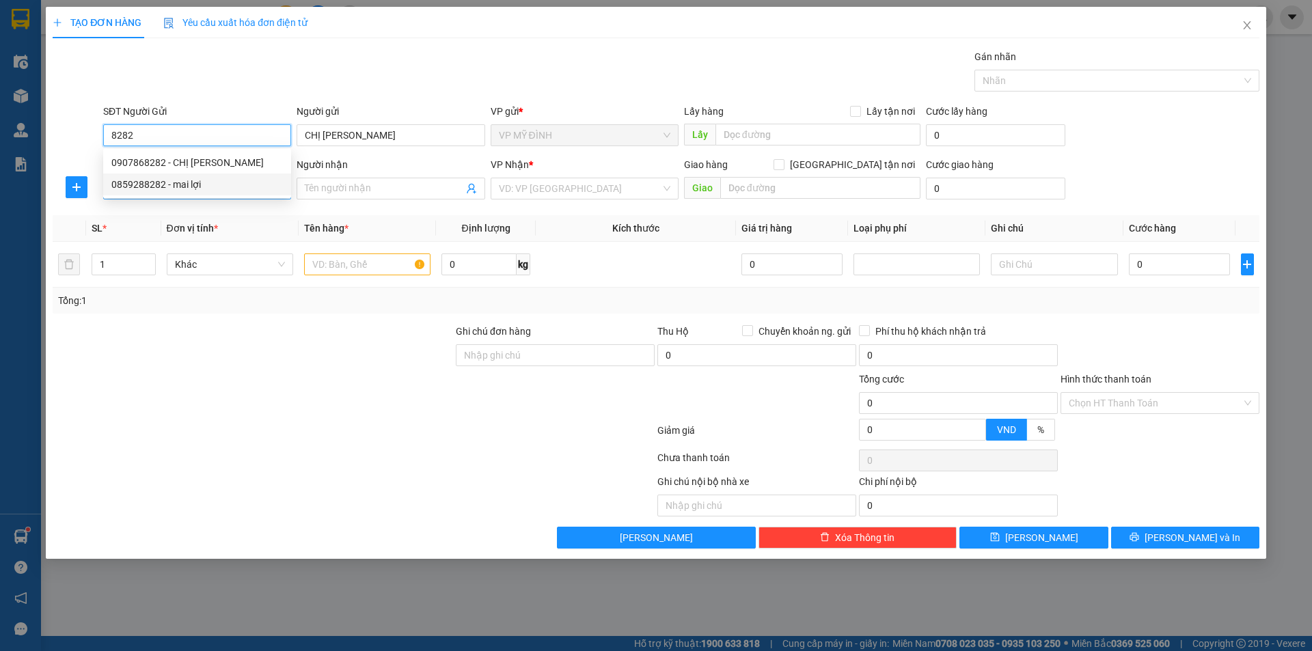
click at [169, 182] on div "0859288282 - mai lợi" at bounding box center [196, 184] width 171 height 15
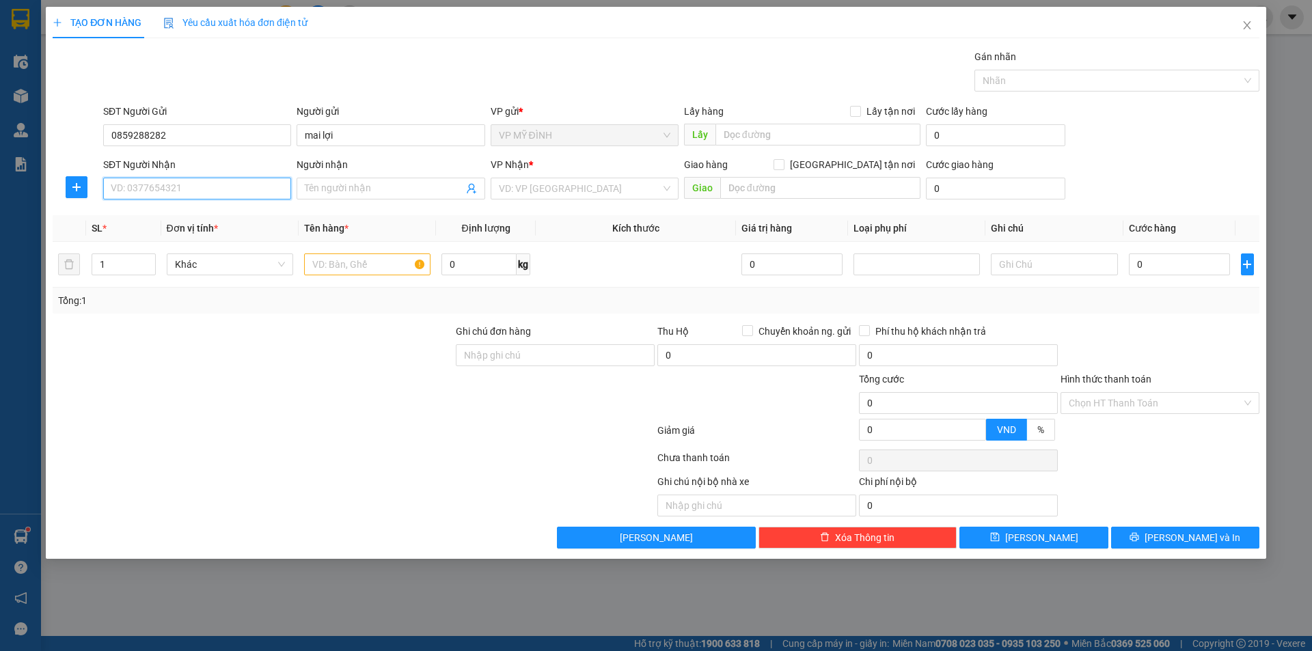
click at [194, 190] on input "SĐT Người Nhận" at bounding box center [197, 189] width 188 height 22
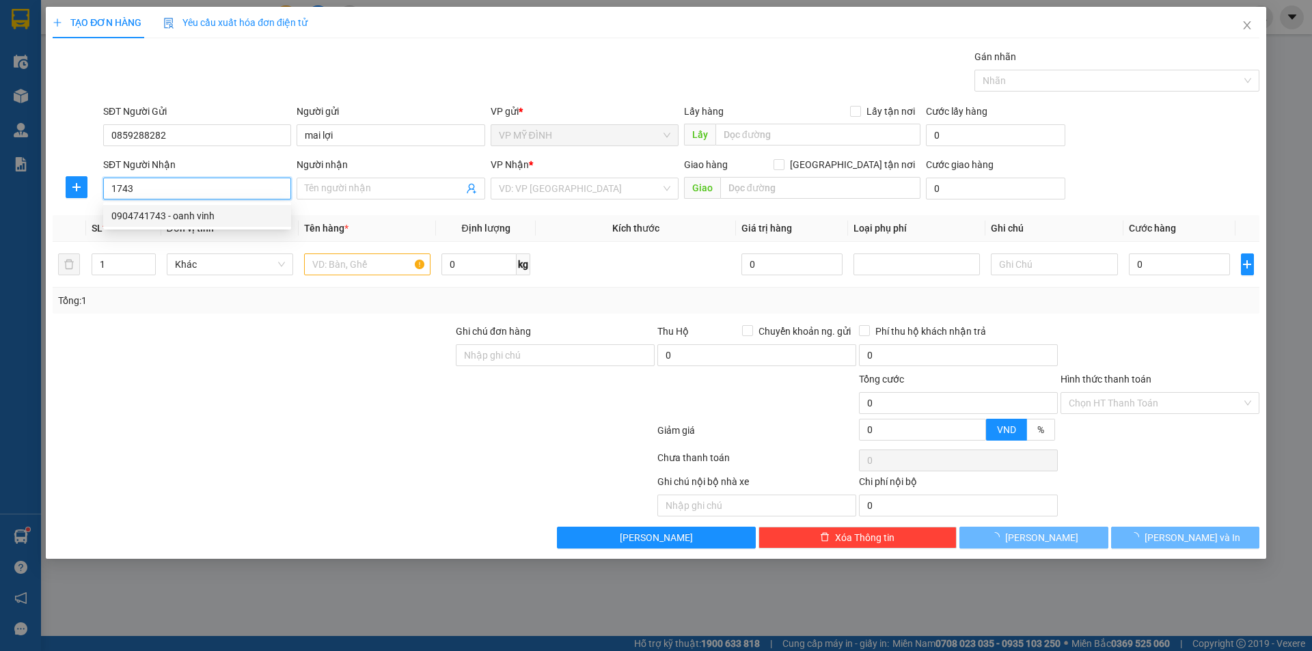
drag, startPoint x: 187, startPoint y: 211, endPoint x: 234, endPoint y: 231, distance: 51.1
click at [186, 211] on div "0904741743 - oanh vinh" at bounding box center [196, 215] width 171 height 15
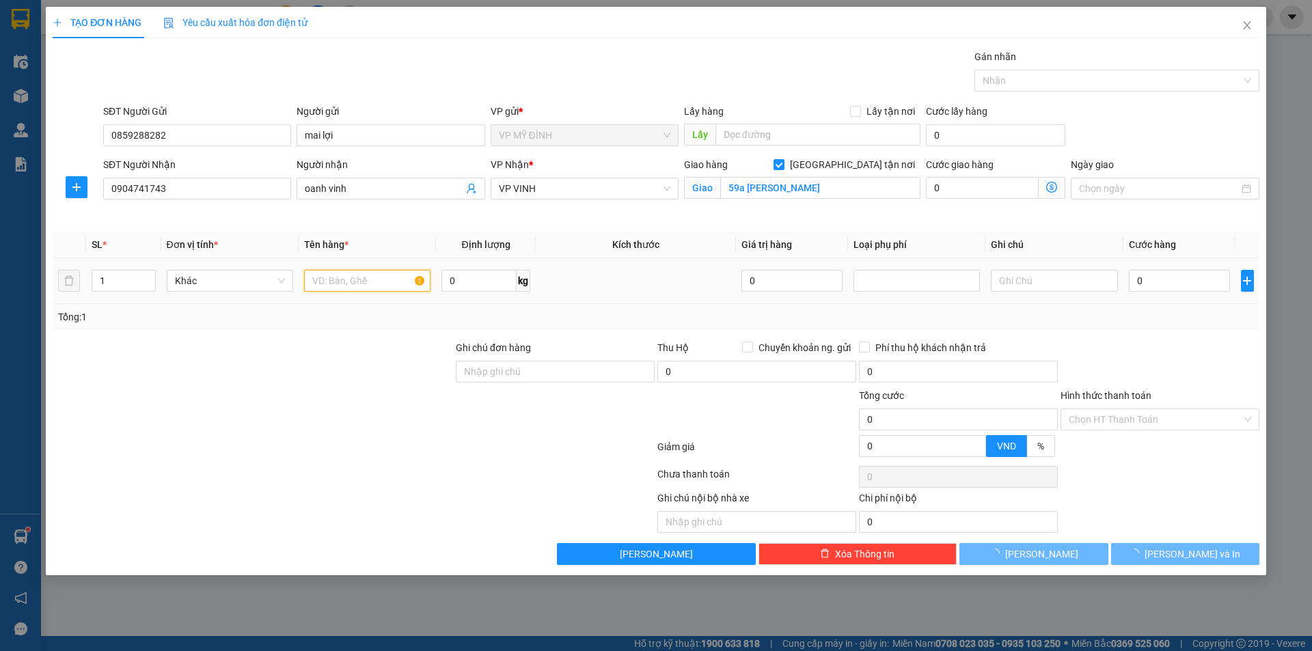
click at [370, 275] on input "text" at bounding box center [367, 281] width 126 height 22
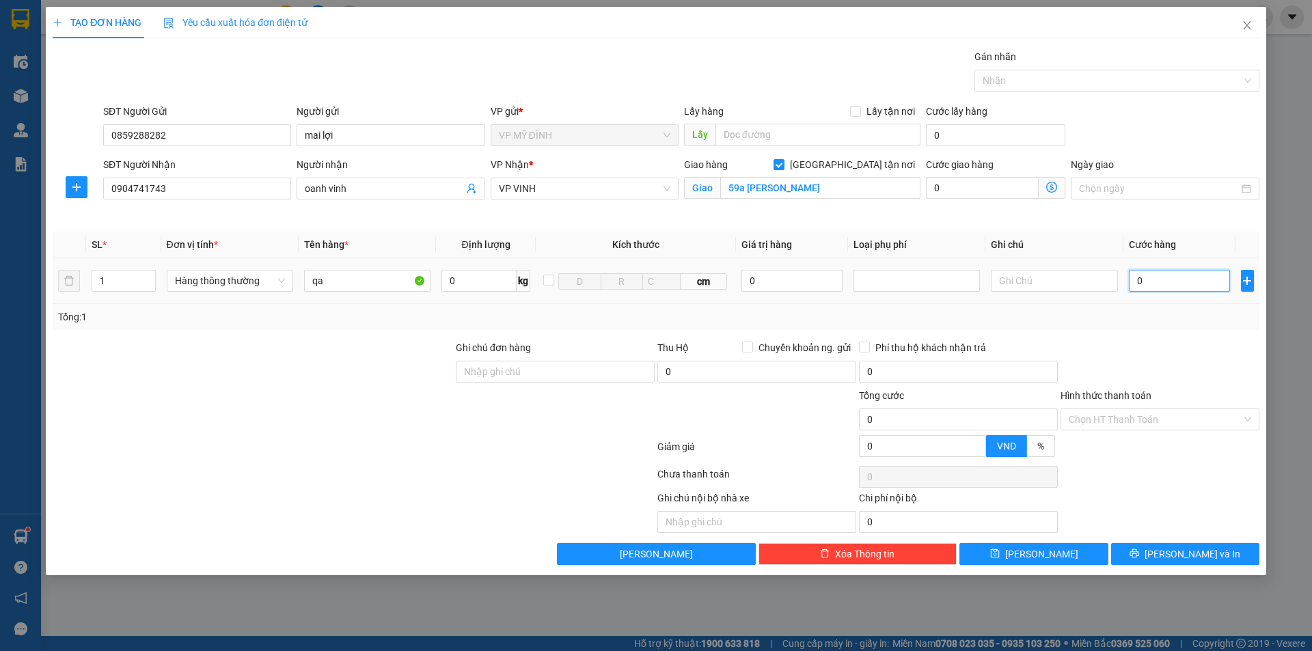
click at [1211, 271] on input "0" at bounding box center [1180, 281] width 102 height 22
drag, startPoint x: 1208, startPoint y: 335, endPoint x: 1215, endPoint y: 443, distance: 108.2
click at [1208, 339] on div "Transit Pickup Surcharge Ids Transit Deliver Surcharge Ids Transit Deliver Surc…" at bounding box center [656, 307] width 1206 height 516
drag, startPoint x: 1238, startPoint y: 569, endPoint x: 1232, endPoint y: 558, distance: 12.5
click at [1238, 565] on div "TẠO ĐƠN HÀNG Yêu cầu xuất hóa đơn điện tử Transit Pickup Surcharge Ids Transit …" at bounding box center [656, 291] width 1220 height 568
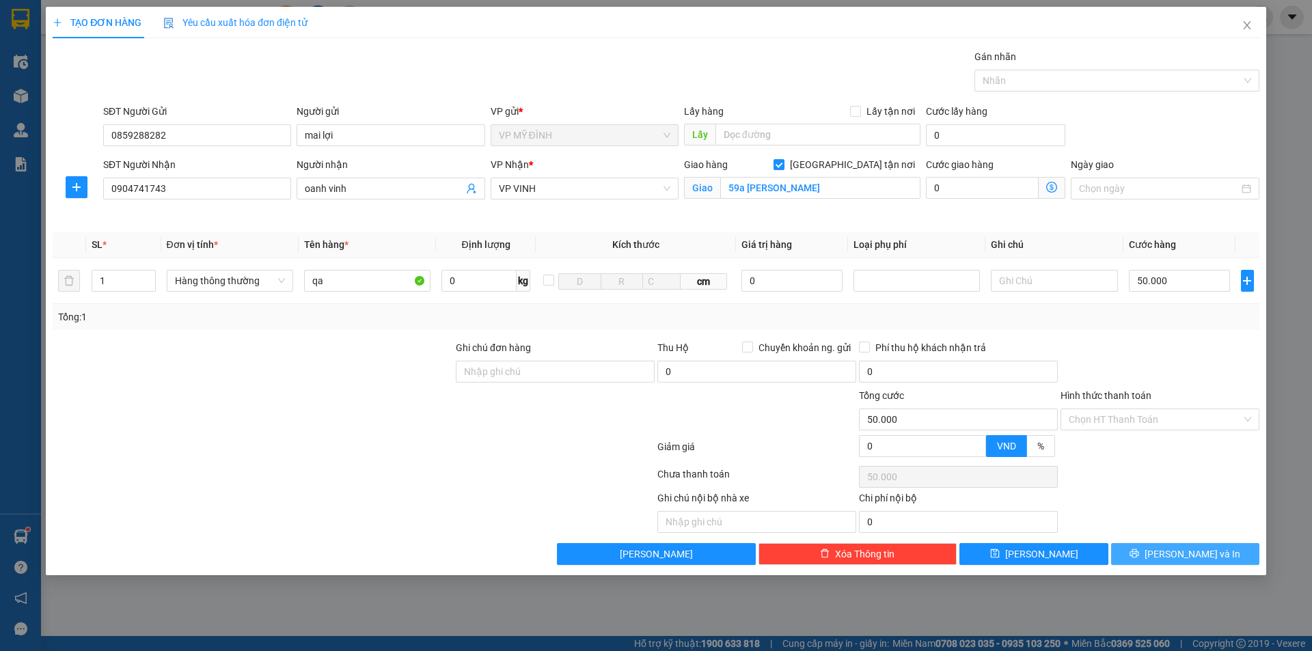
click at [1232, 558] on button "[PERSON_NAME] và In" at bounding box center [1185, 554] width 148 height 22
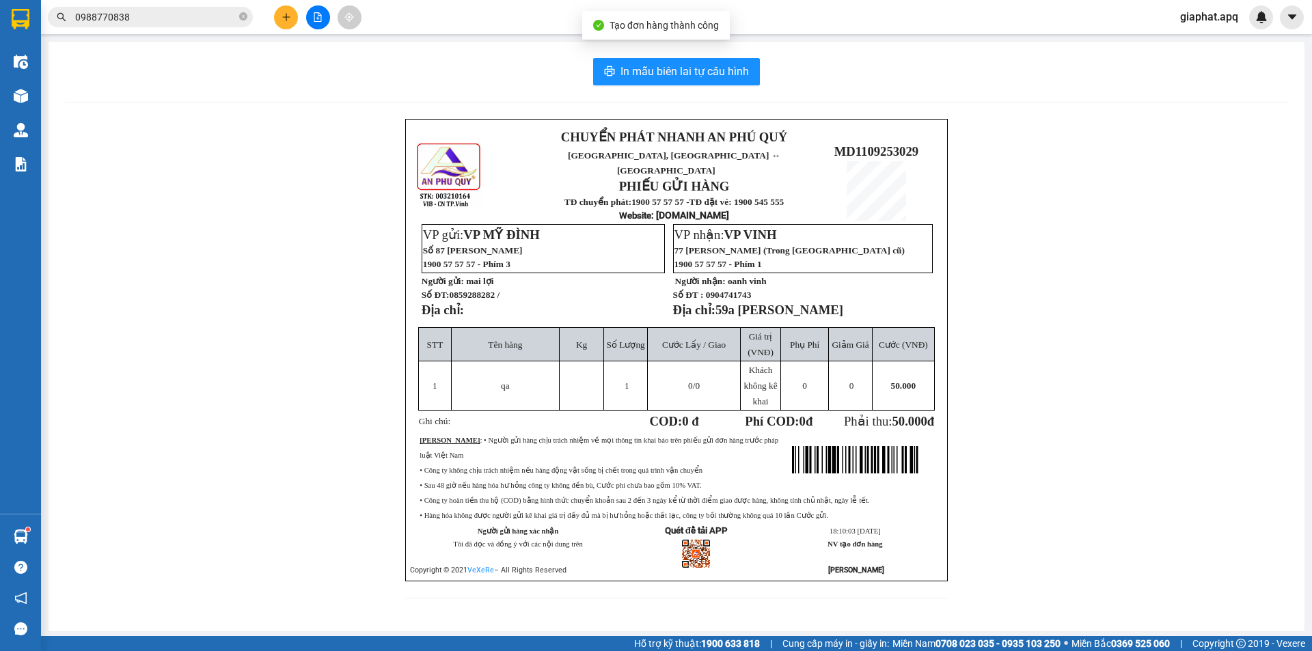
click at [590, 79] on div "In mẫu biên lai tự cấu hình" at bounding box center [676, 71] width 1223 height 27
click at [619, 77] on button "In mẫu biên lai tự cấu hình" at bounding box center [676, 71] width 167 height 27
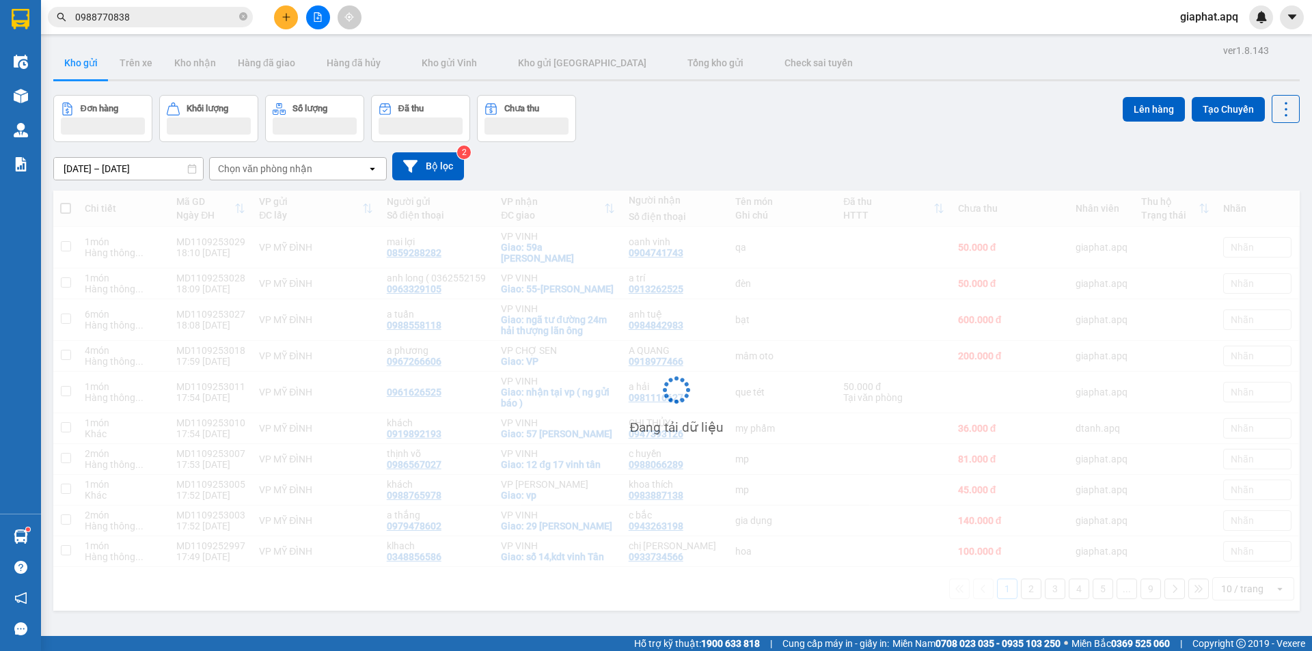
click at [277, 18] on button at bounding box center [286, 17] width 24 height 24
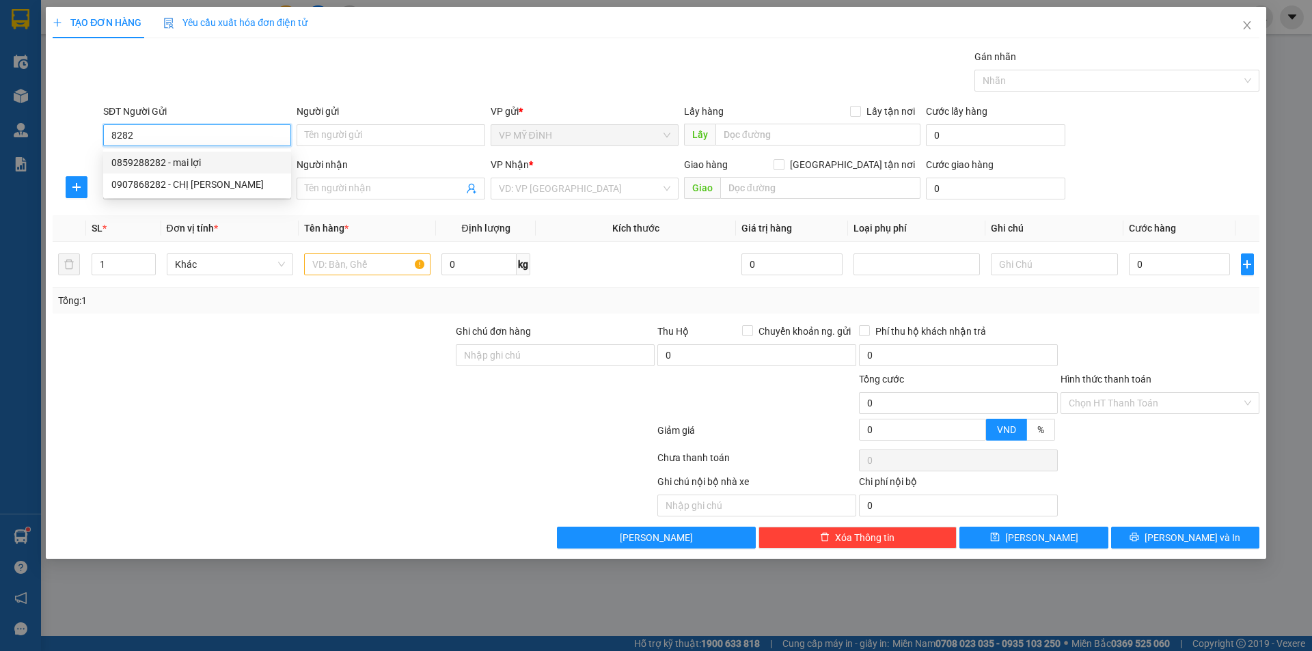
click at [176, 156] on div "0859288282 - mai lợi" at bounding box center [196, 162] width 171 height 15
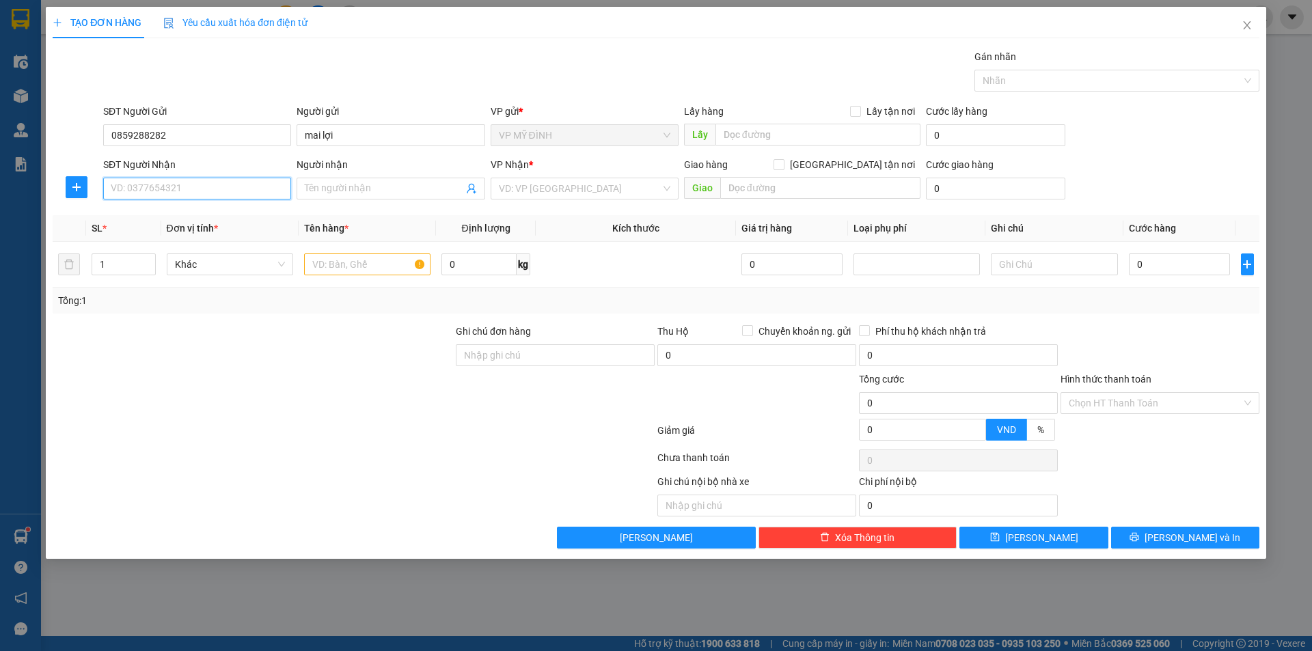
click at [176, 187] on input "SĐT Người Nhận" at bounding box center [197, 189] width 188 height 22
click at [179, 211] on div "0346898797 - bd sporrt" at bounding box center [196, 215] width 171 height 15
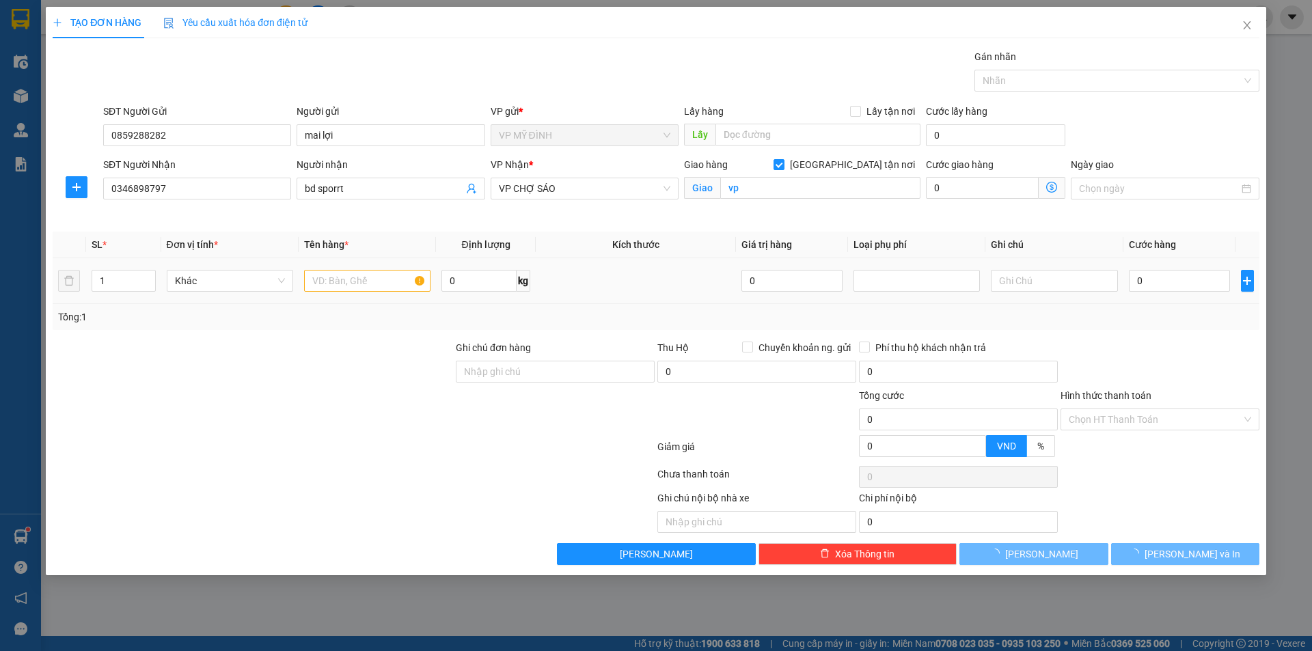
click at [346, 267] on div at bounding box center [367, 280] width 126 height 27
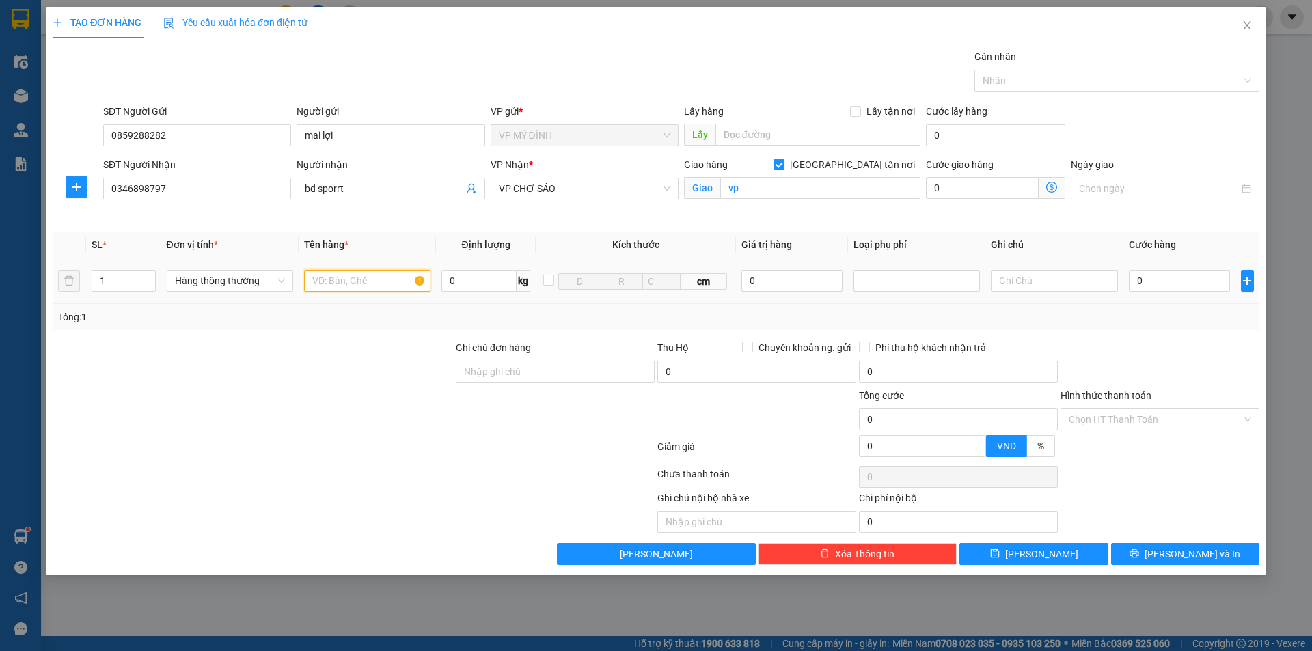
click at [347, 284] on input "text" at bounding box center [367, 281] width 126 height 22
click at [1130, 263] on td "0" at bounding box center [1179, 281] width 113 height 46
click at [1139, 271] on input "0" at bounding box center [1180, 281] width 102 height 22
click at [1194, 342] on div at bounding box center [1160, 364] width 202 height 48
click at [1184, 556] on span "[PERSON_NAME] và In" at bounding box center [1192, 554] width 96 height 15
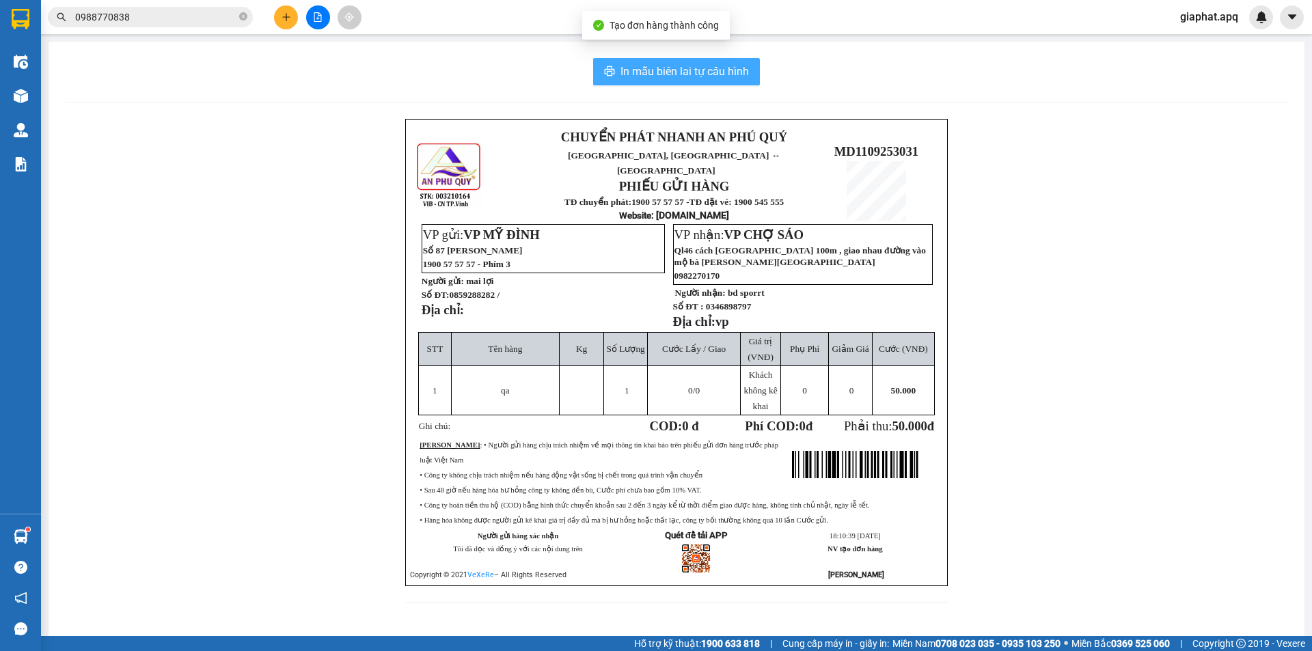
click at [700, 77] on span "In mẫu biên lai tự cấu hình" at bounding box center [684, 71] width 128 height 17
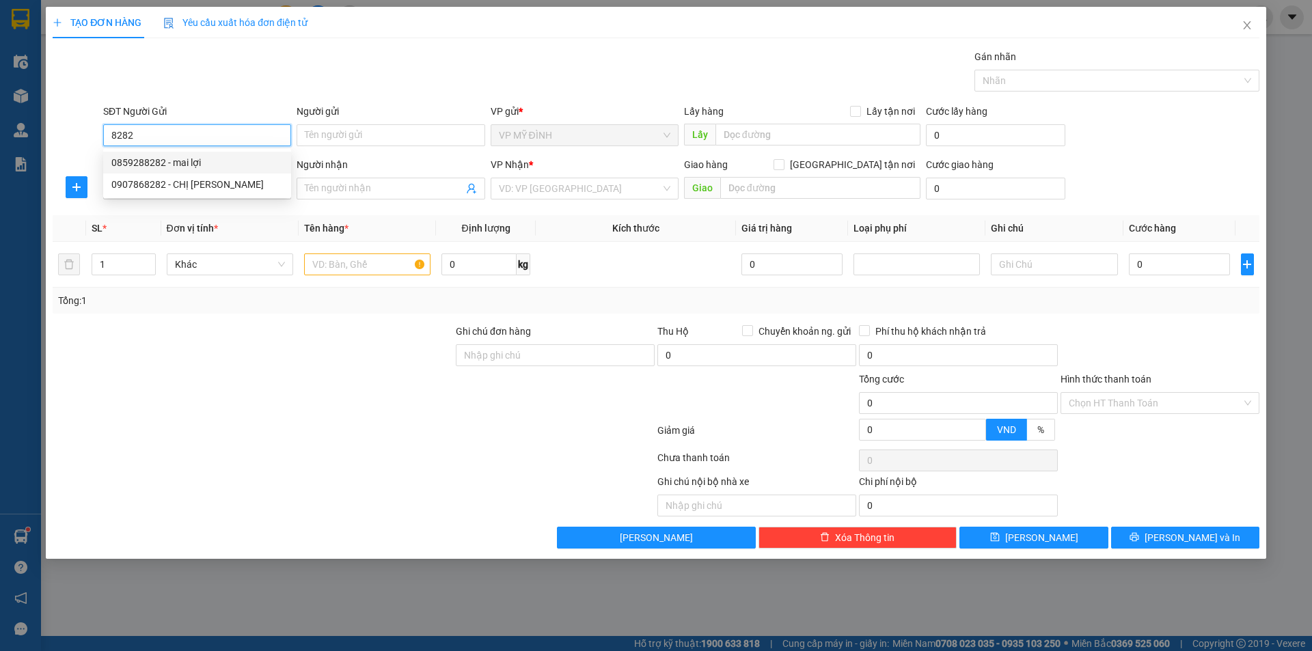
drag, startPoint x: 172, startPoint y: 163, endPoint x: 180, endPoint y: 171, distance: 11.6
click at [174, 163] on div "0859288282 - mai lợi" at bounding box center [196, 162] width 171 height 15
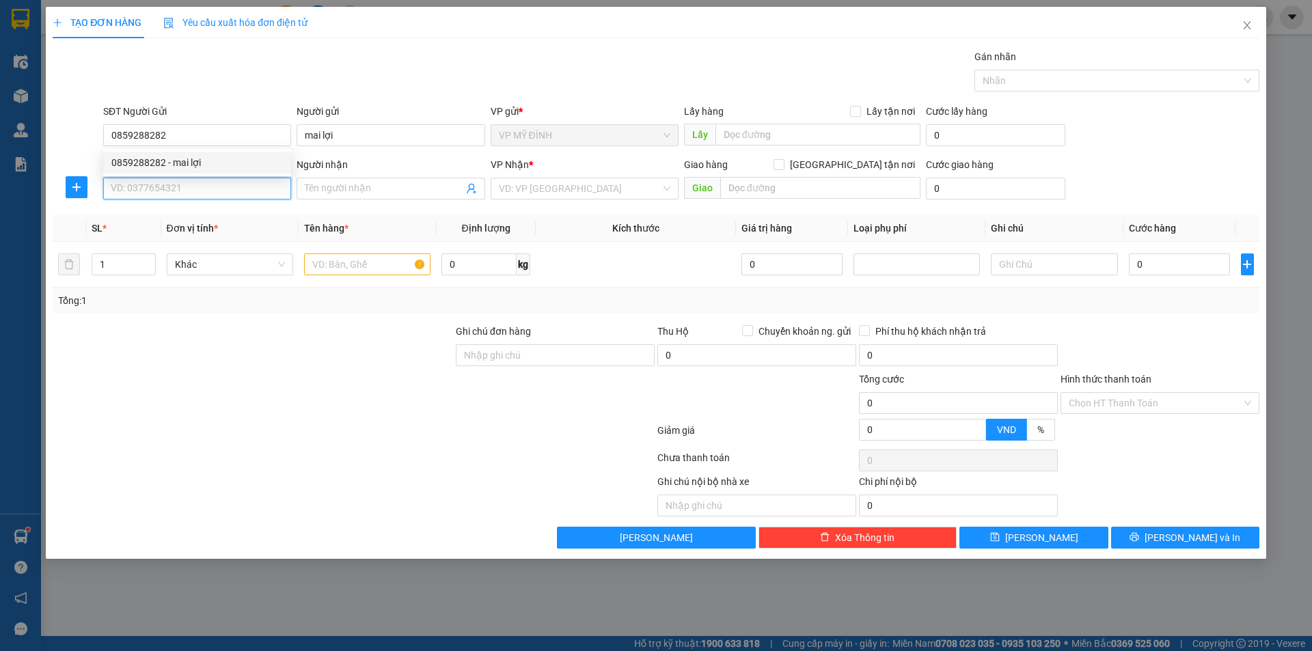
click at [186, 187] on input "SĐT Người Nhận" at bounding box center [197, 189] width 188 height 22
click at [169, 221] on div "0972627137 - a đạt" at bounding box center [196, 215] width 171 height 15
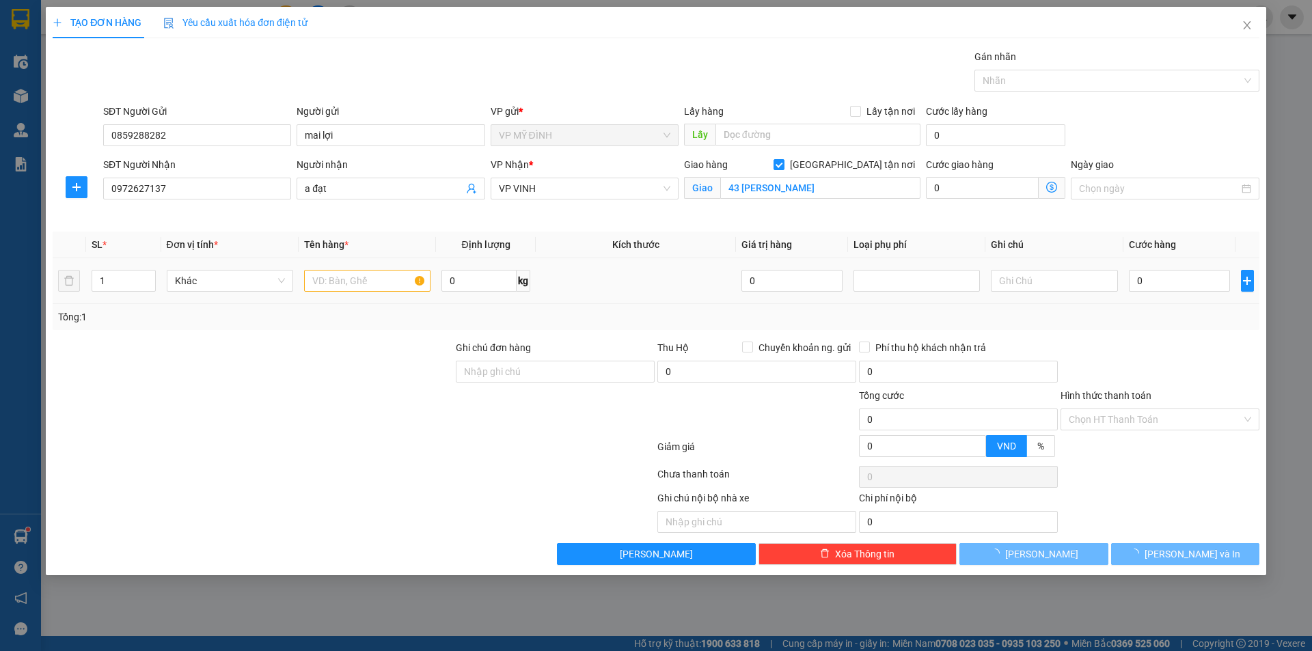
click at [344, 261] on td at bounding box center [367, 281] width 137 height 46
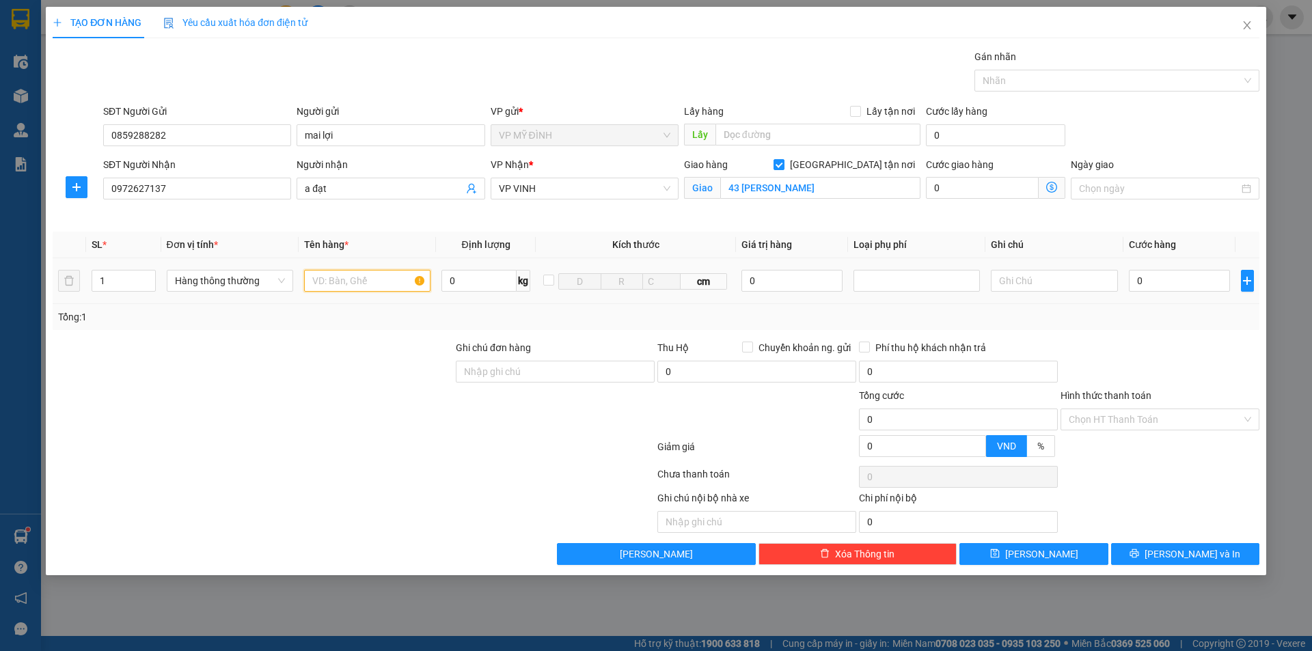
click at [344, 277] on input "text" at bounding box center [367, 281] width 126 height 22
click at [1166, 293] on div "0" at bounding box center [1180, 280] width 102 height 27
click at [1163, 286] on input "0" at bounding box center [1180, 281] width 102 height 22
click at [1187, 315] on div "SL * Đơn vị tính * Tên hàng * Định lượng Kích thước Giá trị hàng Loại phụ phí G…" at bounding box center [656, 281] width 1206 height 98
drag, startPoint x: 1211, startPoint y: 562, endPoint x: 1192, endPoint y: 548, distance: 23.5
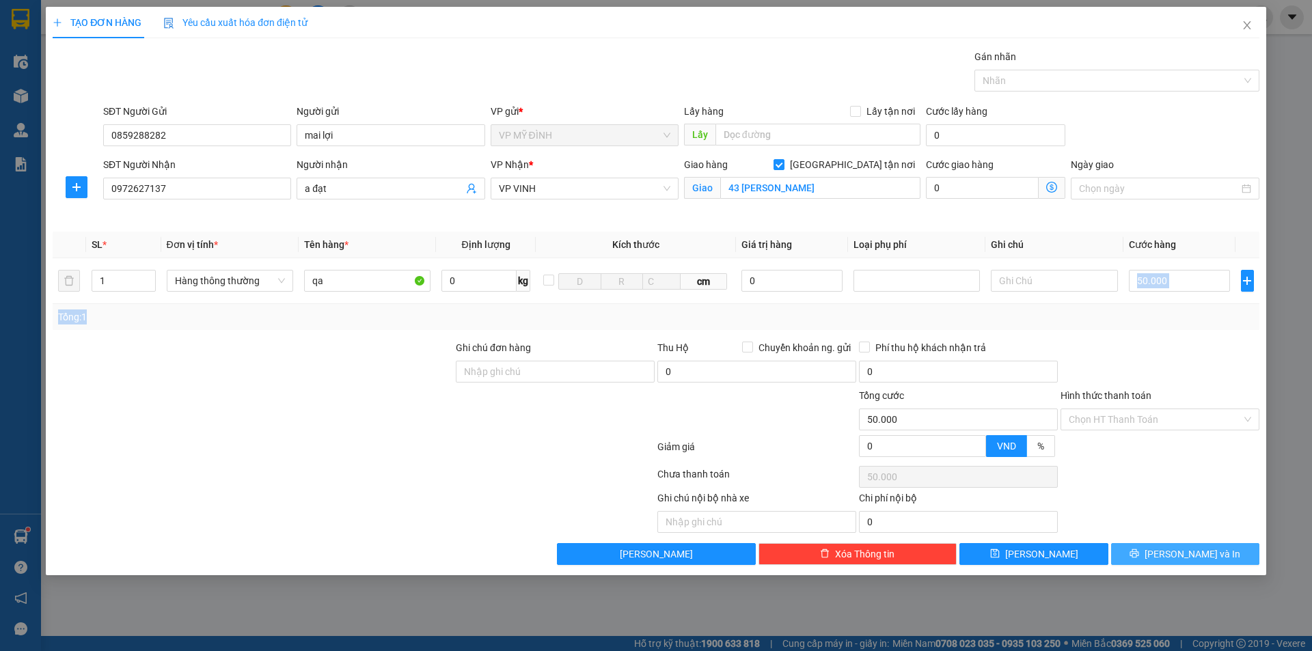
click at [1211, 561] on button "[PERSON_NAME] và In" at bounding box center [1185, 554] width 148 height 22
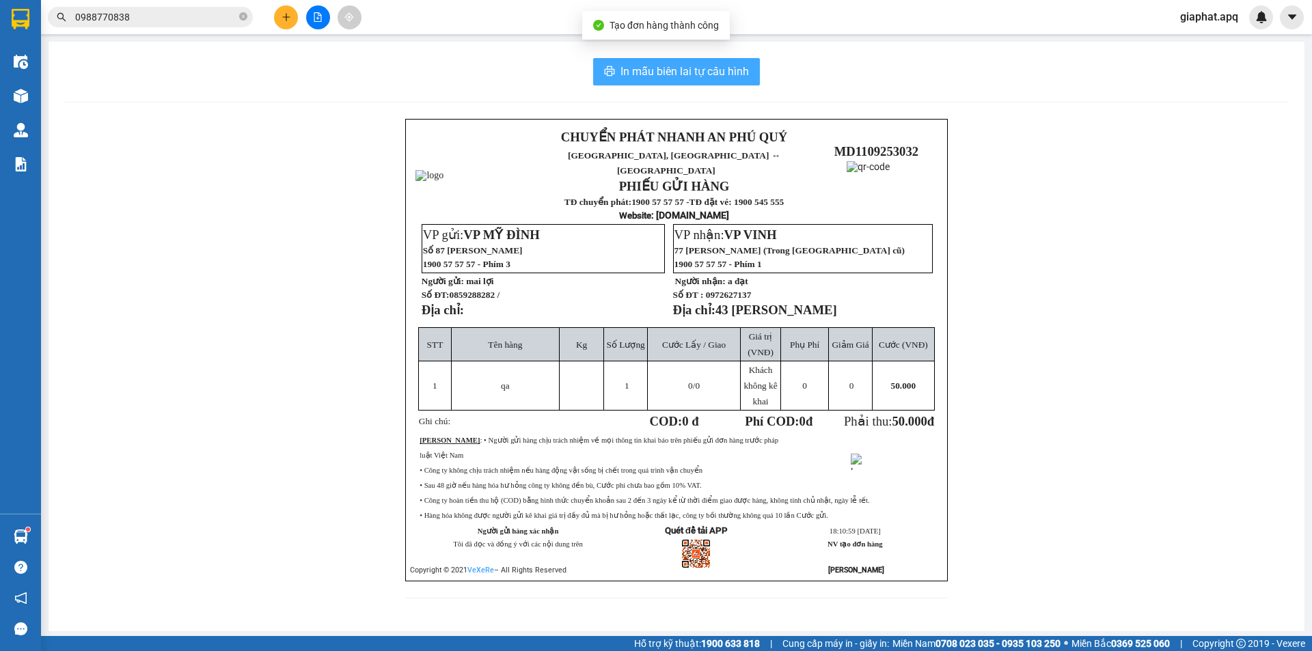
click at [713, 72] on span "In mẫu biên lai tự cấu hình" at bounding box center [684, 71] width 128 height 17
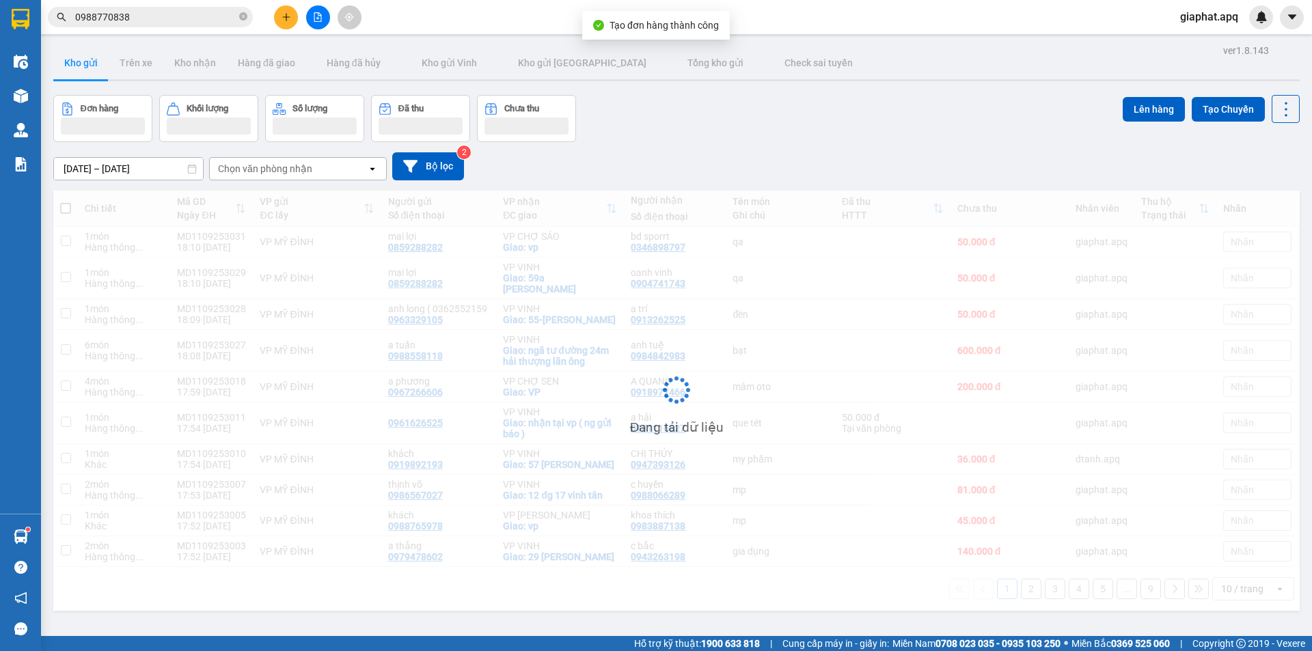
click at [282, 10] on button at bounding box center [286, 17] width 24 height 24
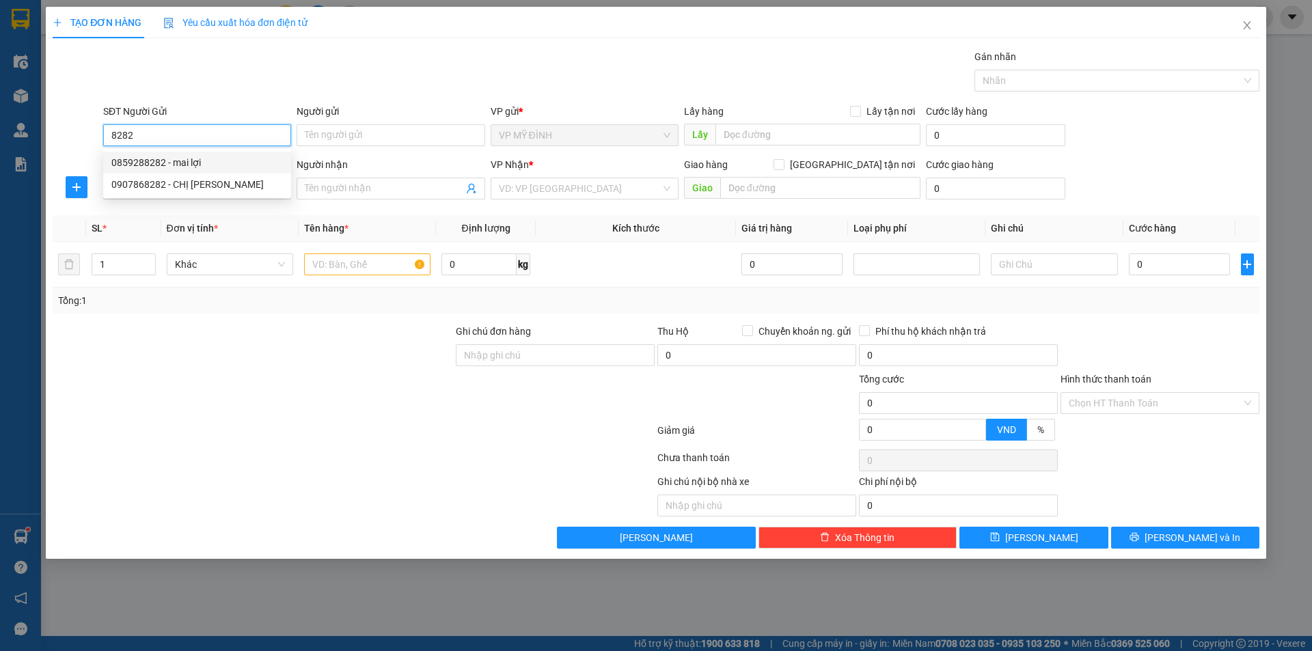
click at [149, 166] on div "0859288282 - mai lợi" at bounding box center [196, 162] width 171 height 15
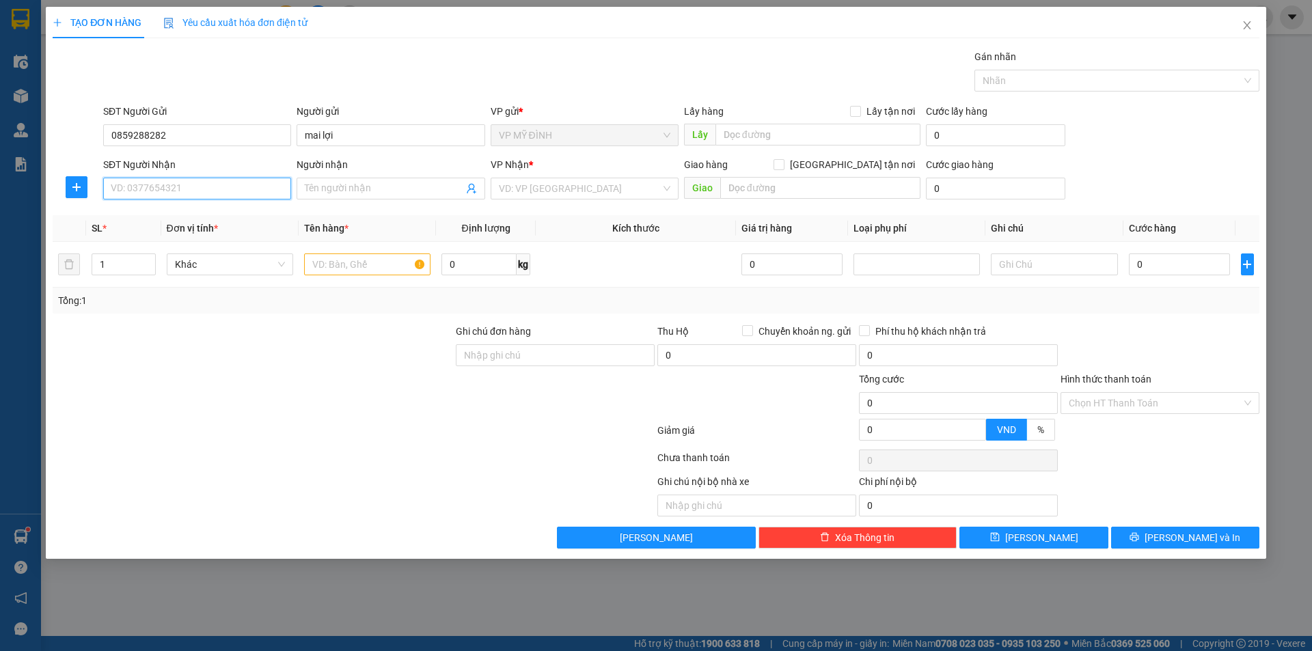
click at [195, 196] on input "SĐT Người Nhận" at bounding box center [197, 189] width 188 height 22
click at [198, 218] on div "0944555504 - thành" at bounding box center [196, 215] width 171 height 15
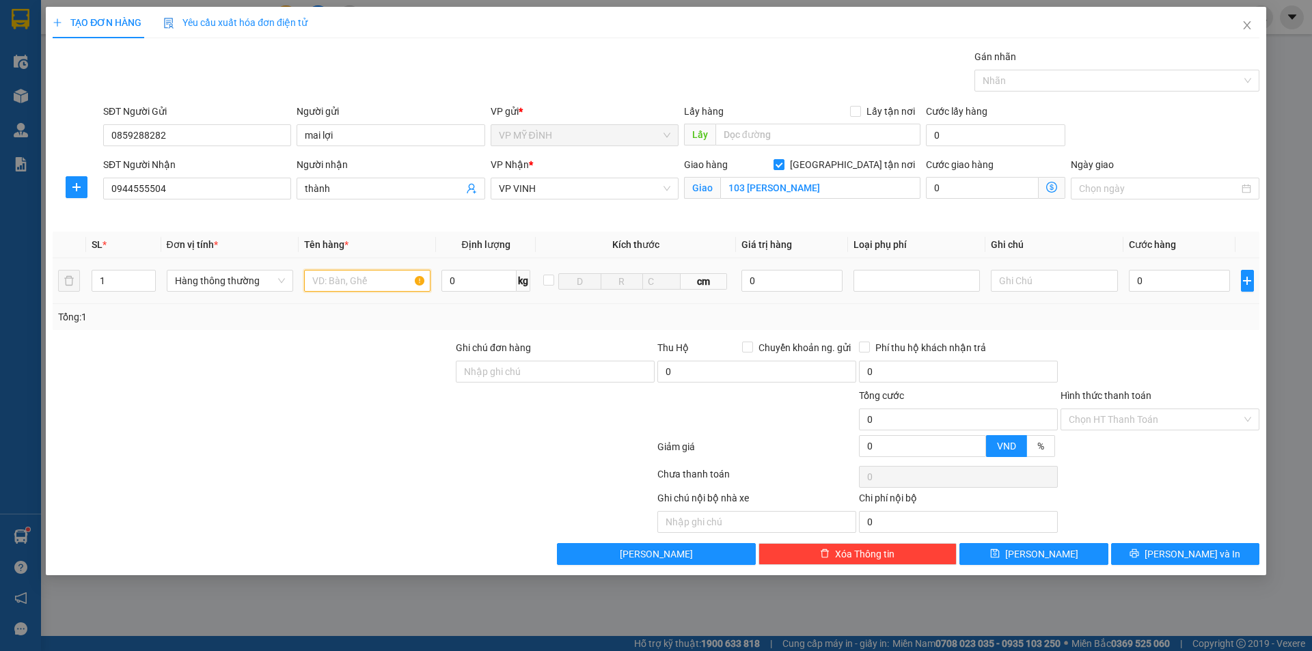
click at [331, 277] on input "text" at bounding box center [367, 281] width 126 height 22
click at [1150, 294] on div "0" at bounding box center [1180, 280] width 102 height 27
click at [1156, 287] on input "0" at bounding box center [1180, 281] width 102 height 22
click at [1157, 287] on input "0" at bounding box center [1180, 281] width 102 height 22
click at [1180, 372] on div at bounding box center [1160, 364] width 202 height 48
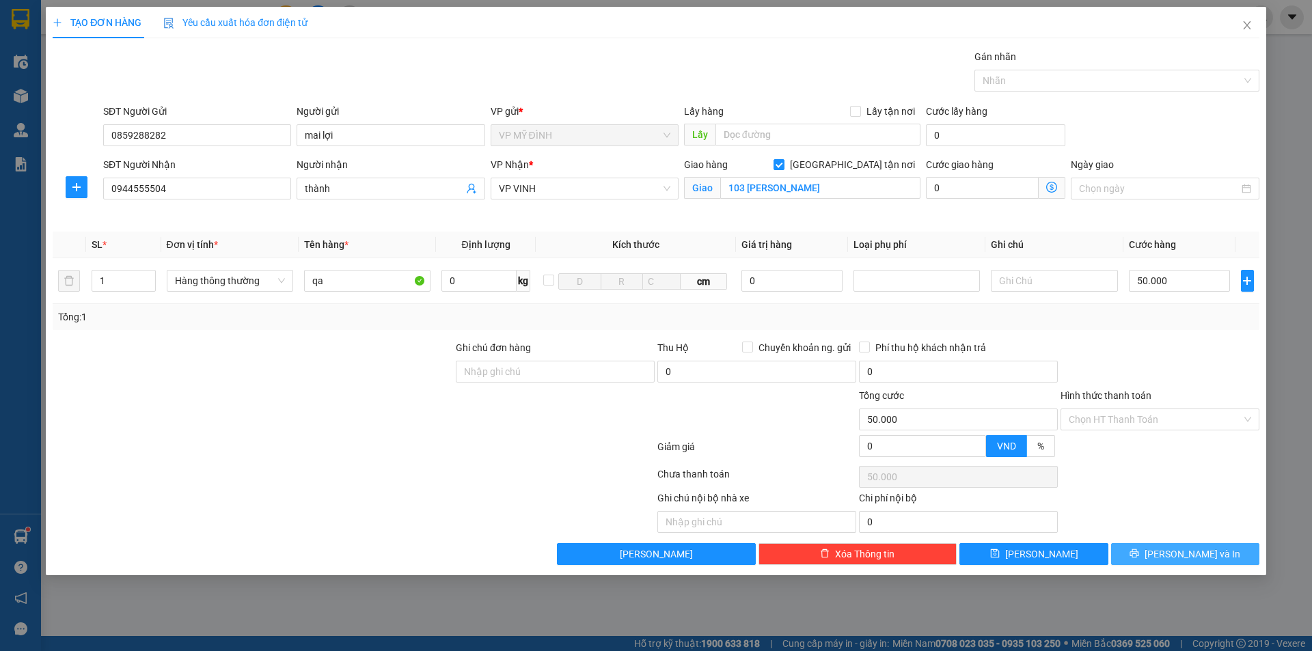
click at [1172, 561] on button "[PERSON_NAME] và In" at bounding box center [1185, 554] width 148 height 22
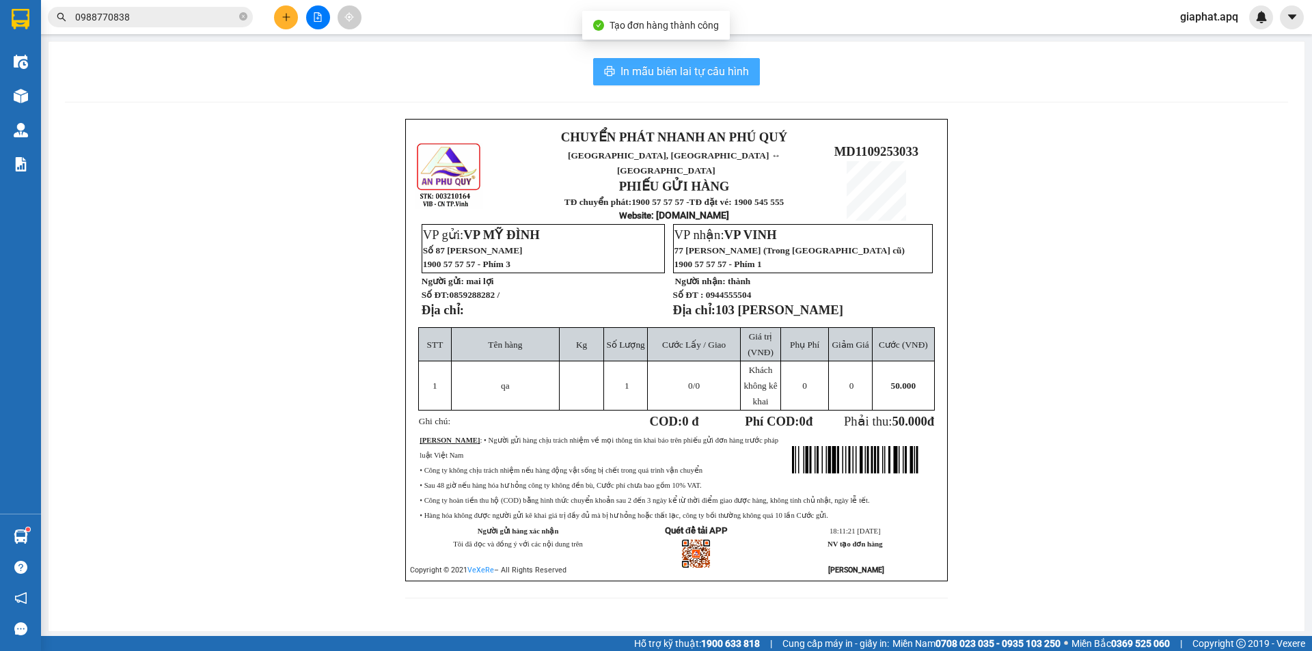
click at [734, 70] on span "In mẫu biên lai tự cấu hình" at bounding box center [684, 71] width 128 height 17
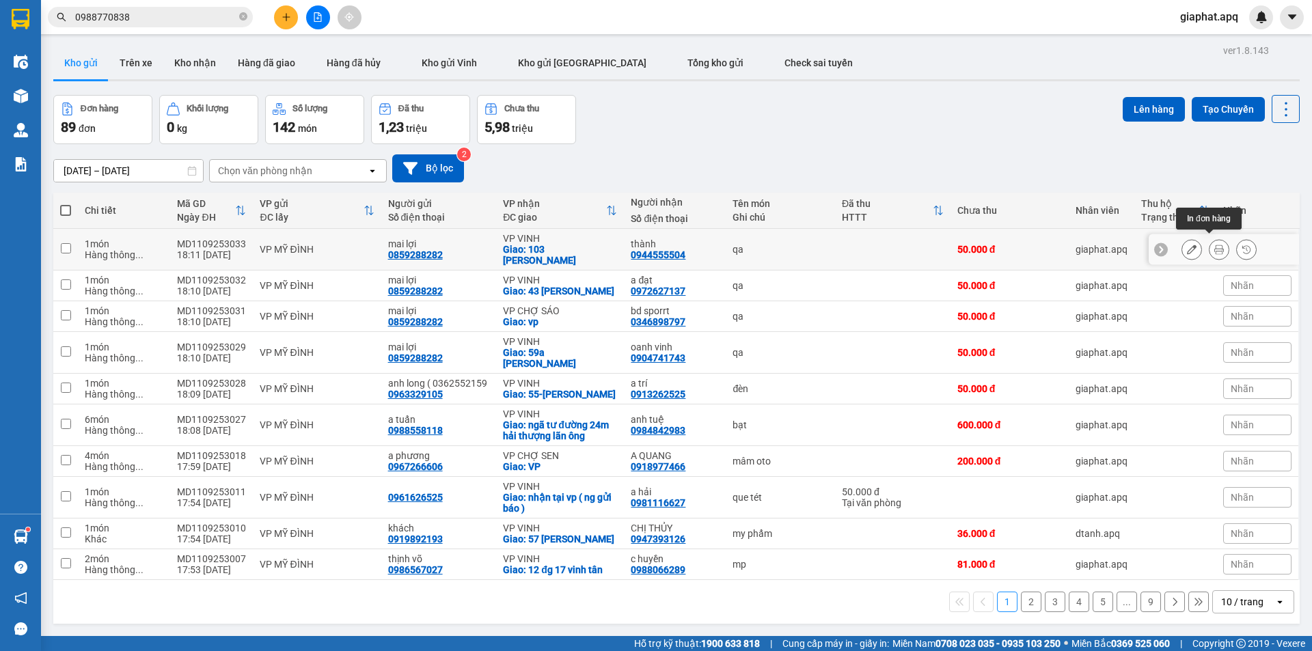
click at [1187, 246] on icon at bounding box center [1192, 250] width 10 height 10
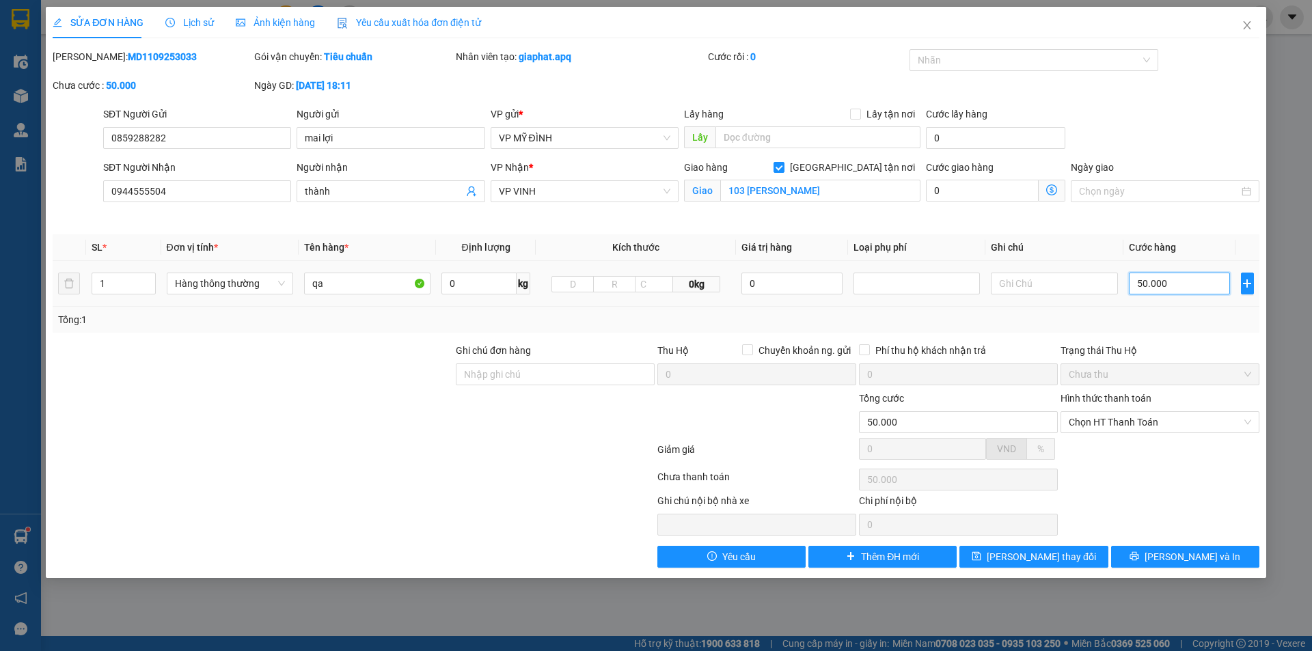
click at [1176, 284] on input "50.000" at bounding box center [1180, 284] width 102 height 22
click at [1165, 325] on div "Tổng: 1" at bounding box center [656, 319] width 1196 height 15
click at [1158, 563] on button "[PERSON_NAME] và In" at bounding box center [1185, 557] width 148 height 22
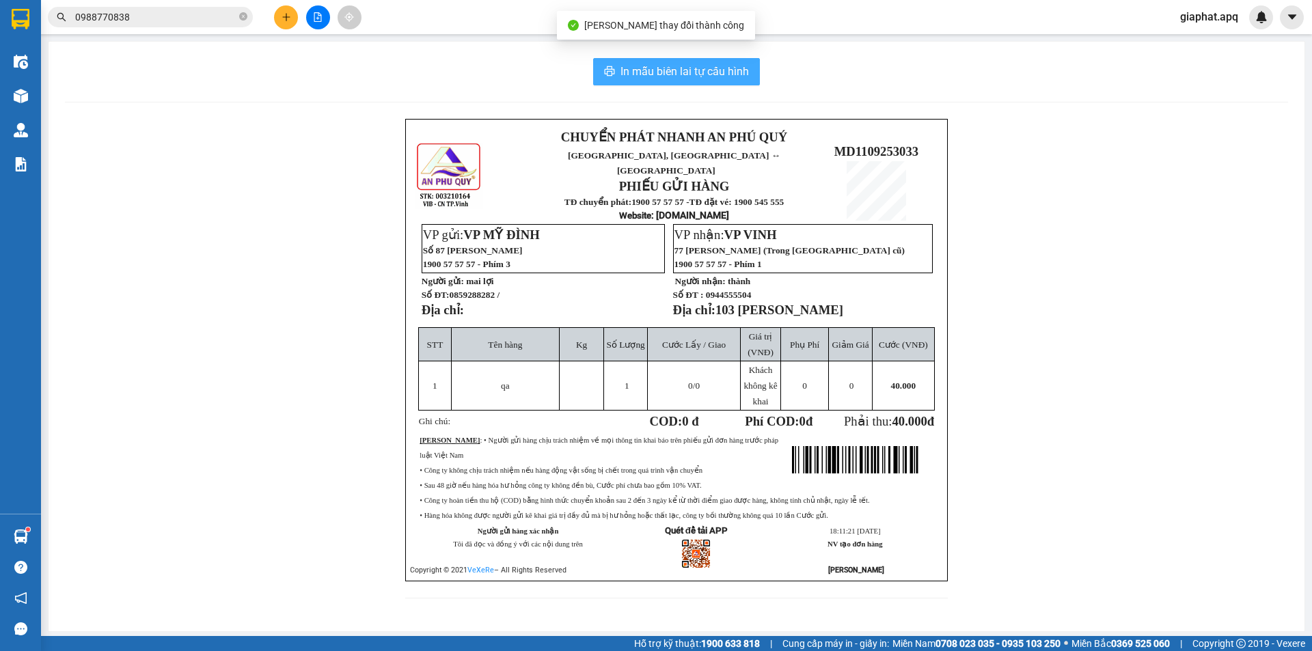
drag, startPoint x: 690, startPoint y: 72, endPoint x: 715, endPoint y: 97, distance: 35.3
click at [690, 73] on span "In mẫu biên lai tự cấu hình" at bounding box center [684, 71] width 128 height 17
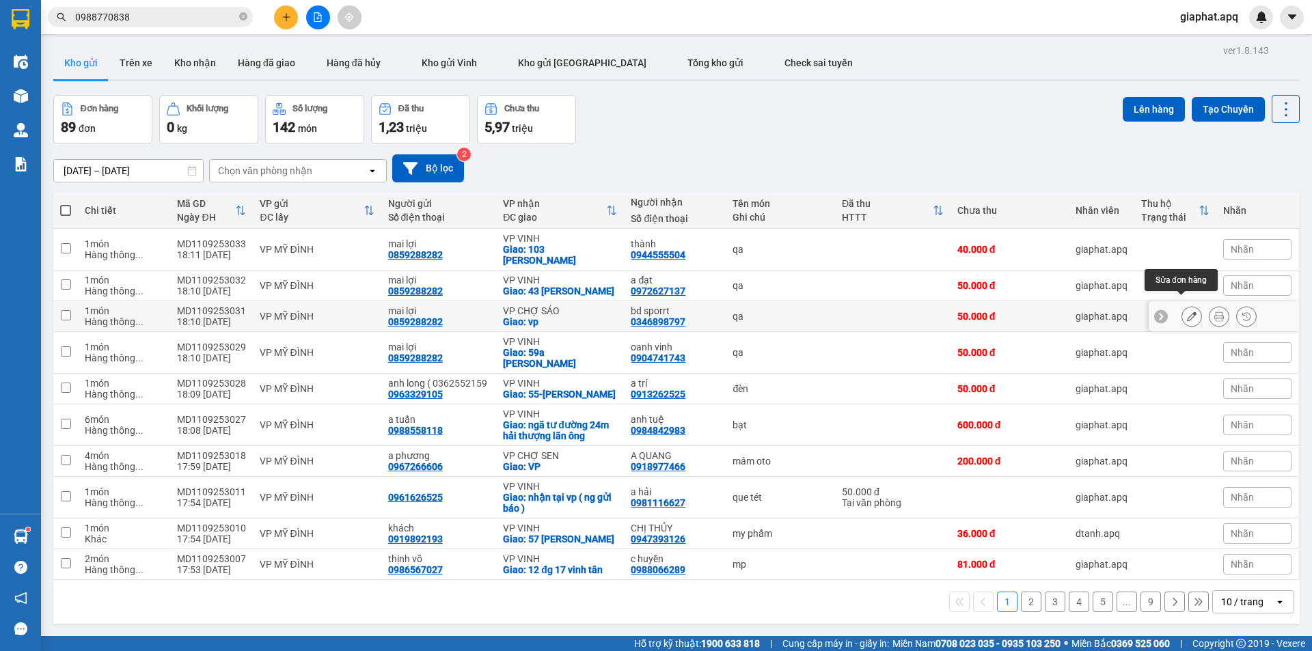
click at [1189, 309] on button at bounding box center [1191, 317] width 19 height 24
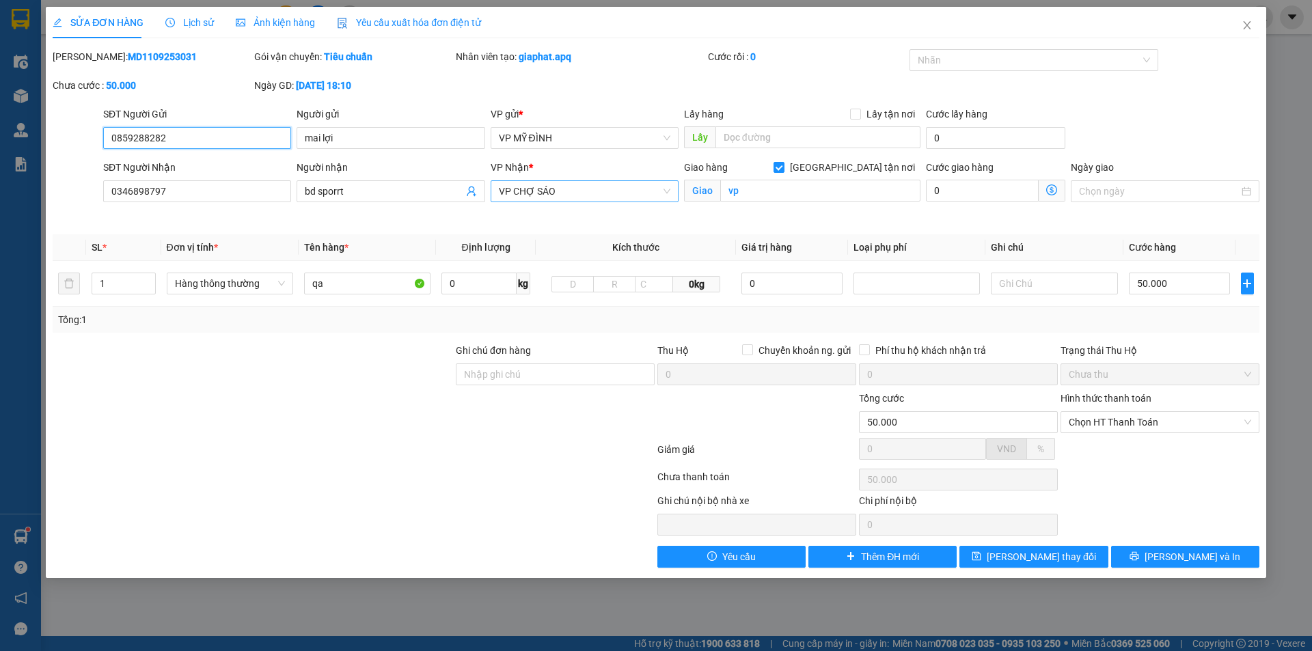
click at [621, 191] on span "VP CHỢ SÁO" at bounding box center [584, 191] width 171 height 20
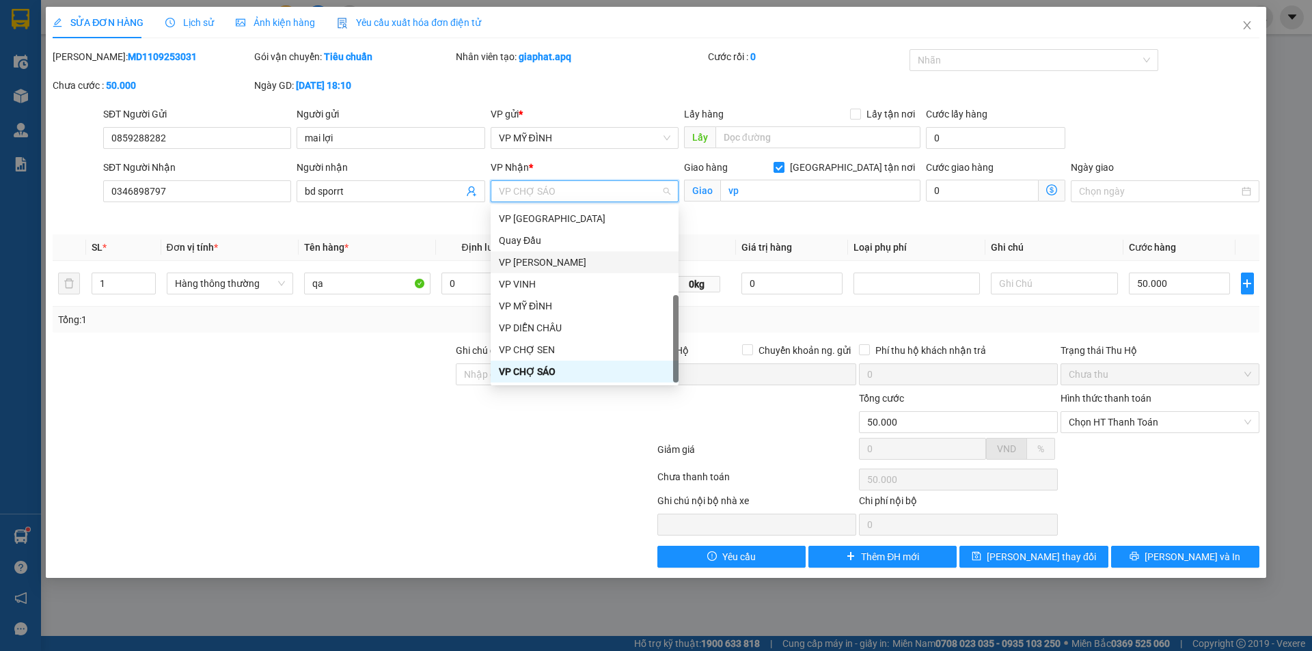
scroll to position [197, 0]
click at [521, 256] on div "VP VINH" at bounding box center [584, 262] width 171 height 15
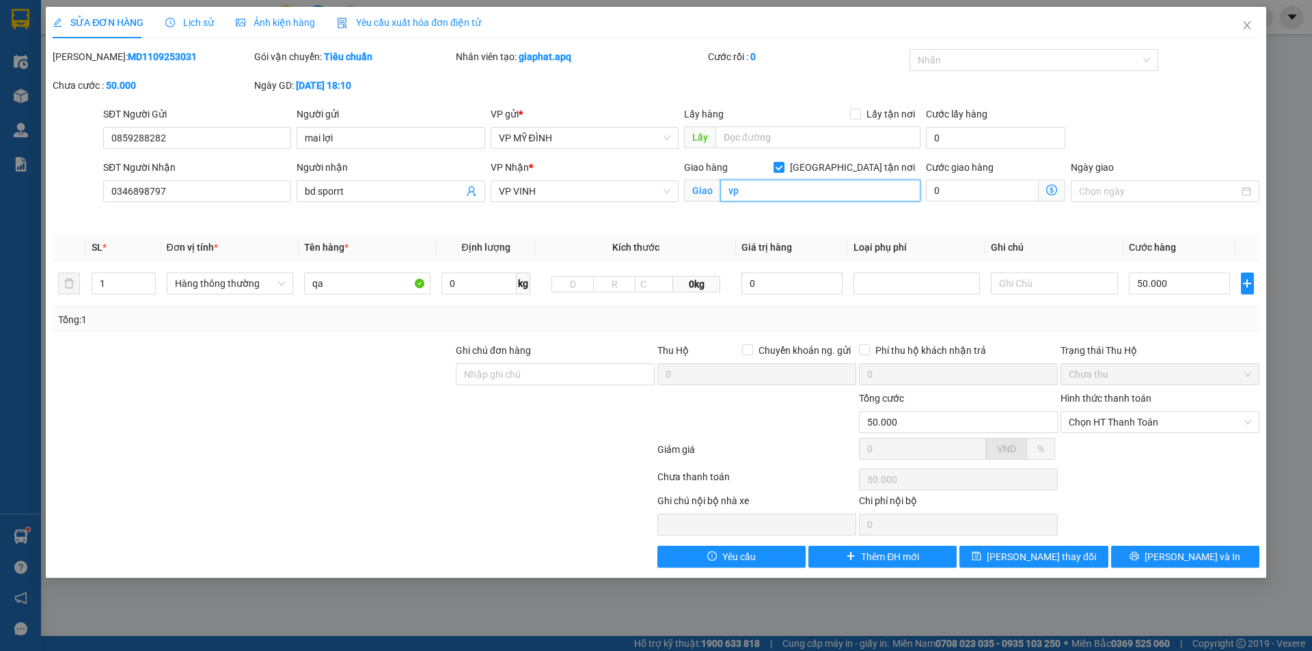
click at [814, 181] on input "vp" at bounding box center [820, 191] width 200 height 22
click at [1168, 549] on button "[PERSON_NAME] và In" at bounding box center [1185, 557] width 148 height 22
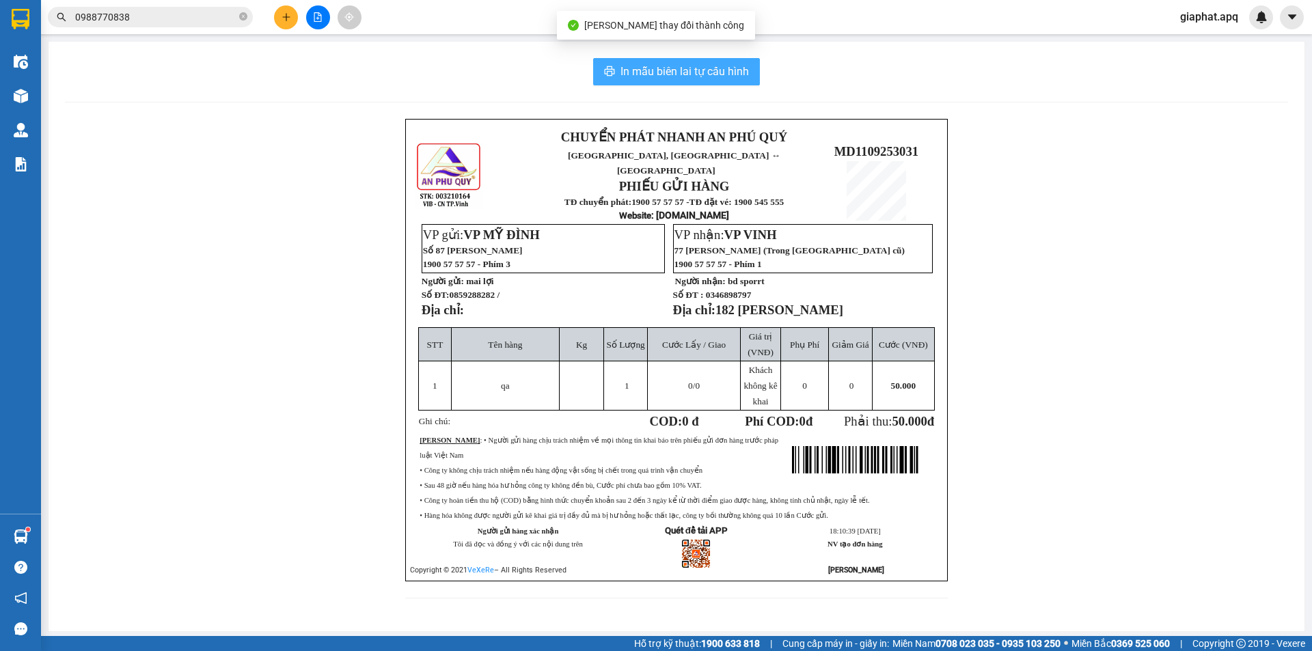
click at [682, 74] on span "In mẫu biên lai tự cấu hình" at bounding box center [684, 71] width 128 height 17
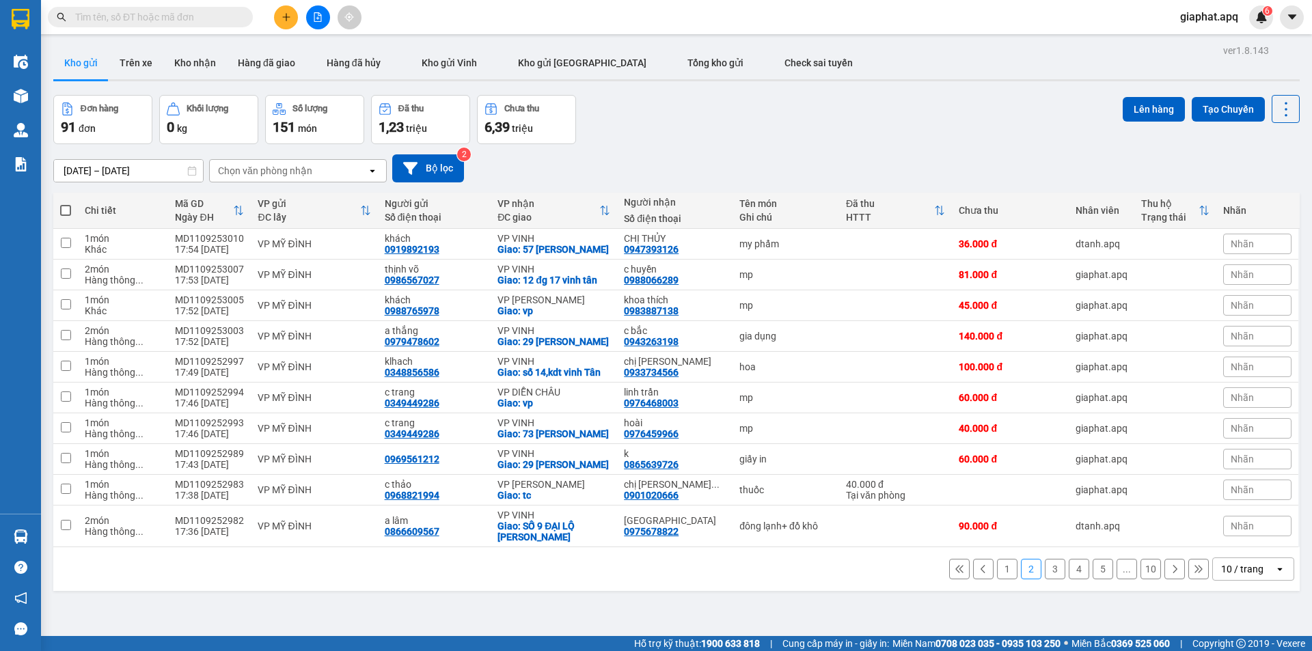
click at [100, 68] on button "Kho gửi" at bounding box center [80, 62] width 55 height 33
click at [446, 170] on button "Bộ lọc" at bounding box center [428, 168] width 72 height 28
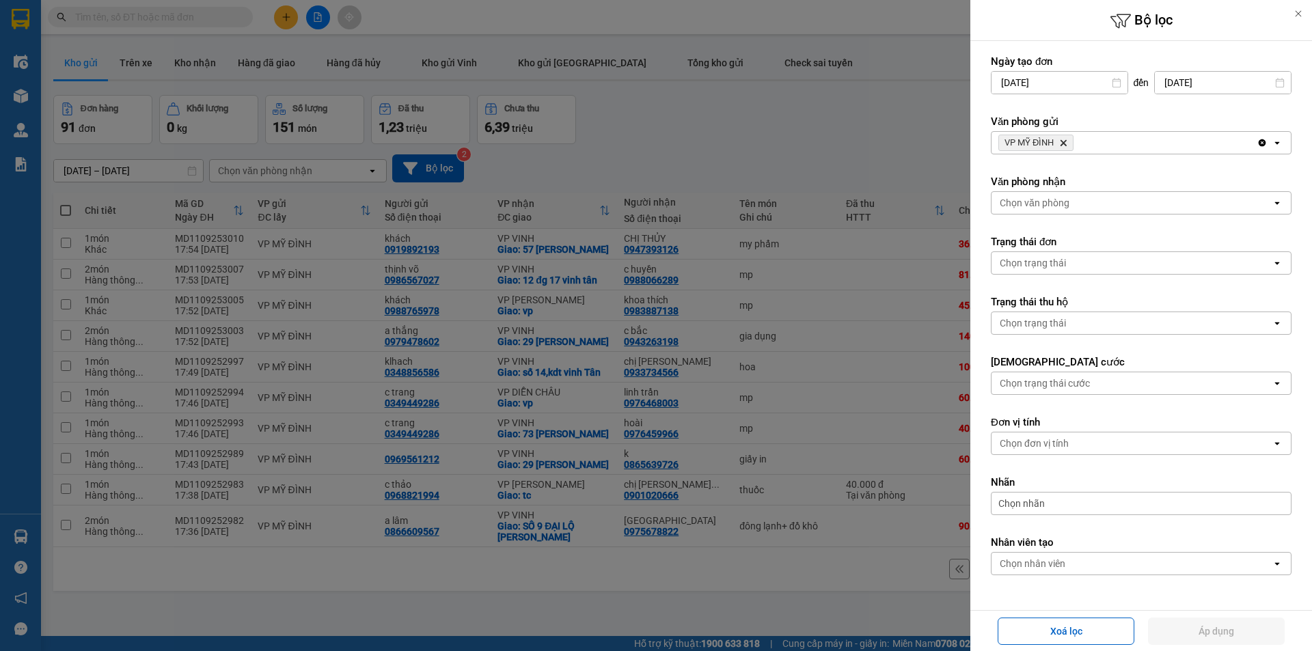
click at [1061, 141] on icon "Delete" at bounding box center [1063, 143] width 8 height 8
click at [1194, 631] on button "Áp dụng" at bounding box center [1216, 631] width 137 height 27
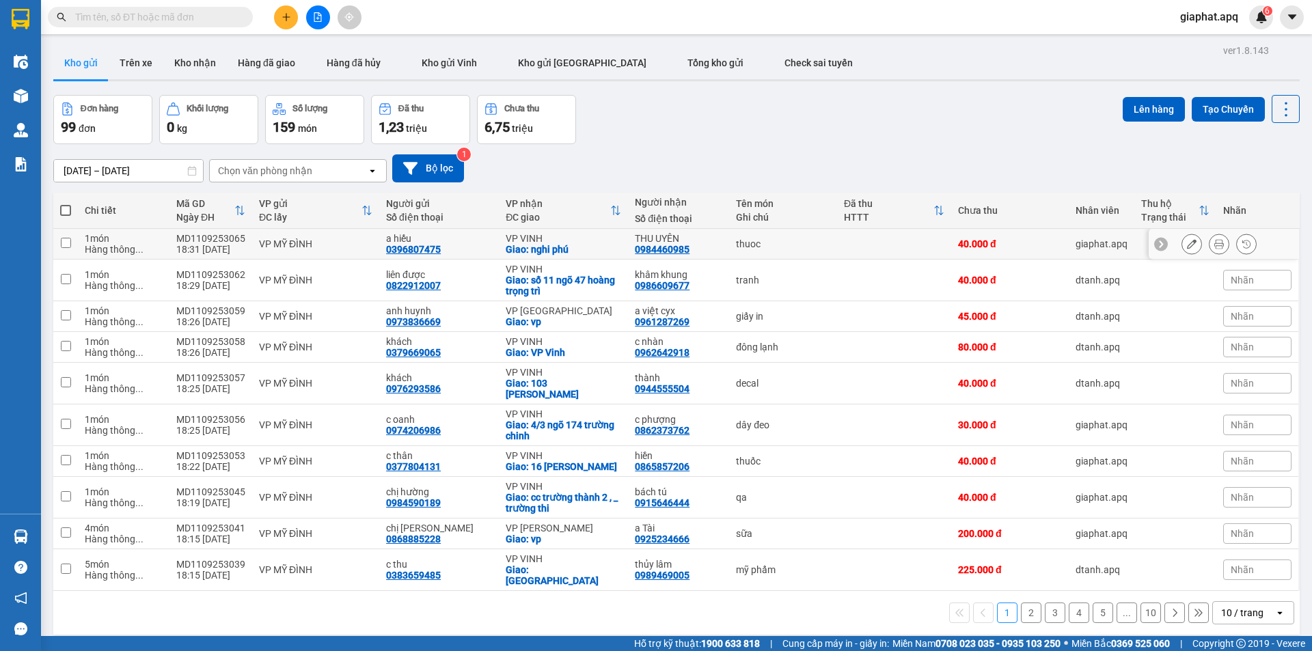
click at [416, 249] on div "0396807475" at bounding box center [413, 249] width 55 height 11
copy div "0396807475"
click at [288, 16] on icon "plus" at bounding box center [286, 17] width 10 height 10
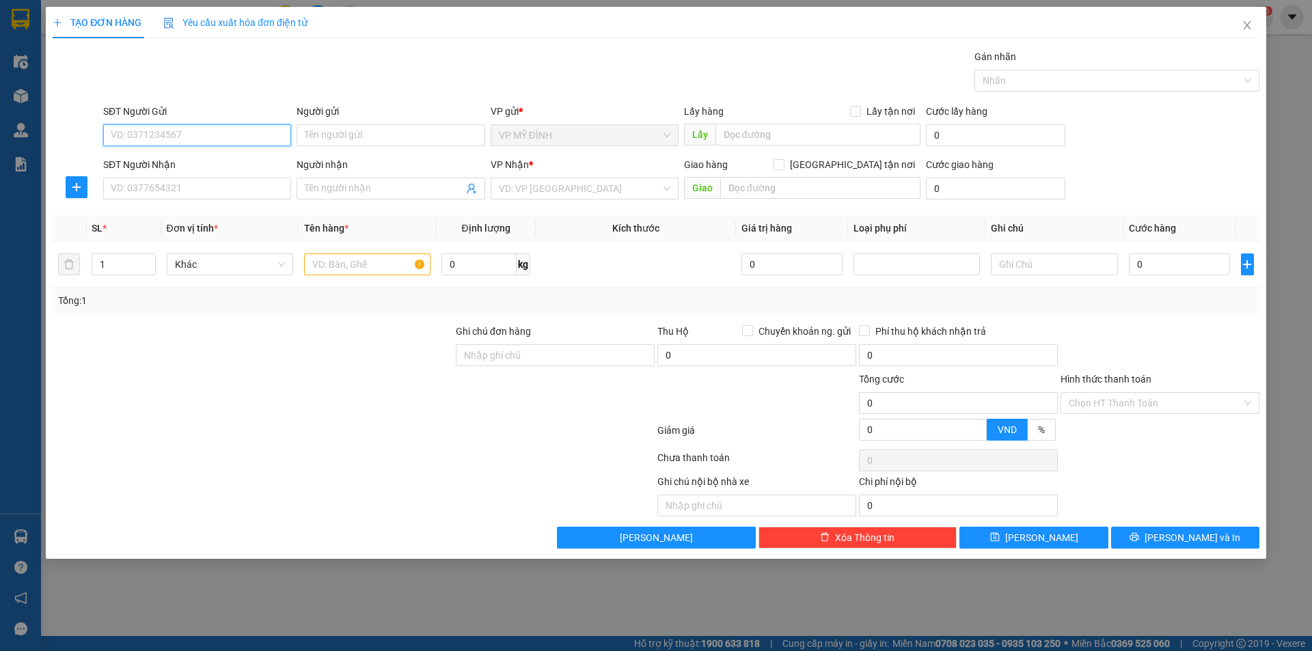
click at [234, 135] on input "SĐT Người Gửi" at bounding box center [197, 135] width 188 height 22
paste input "0396807475"
type input "0396807475"
click at [170, 164] on div "0396807475 - a hiếu" at bounding box center [196, 162] width 171 height 15
type input "a hiếu"
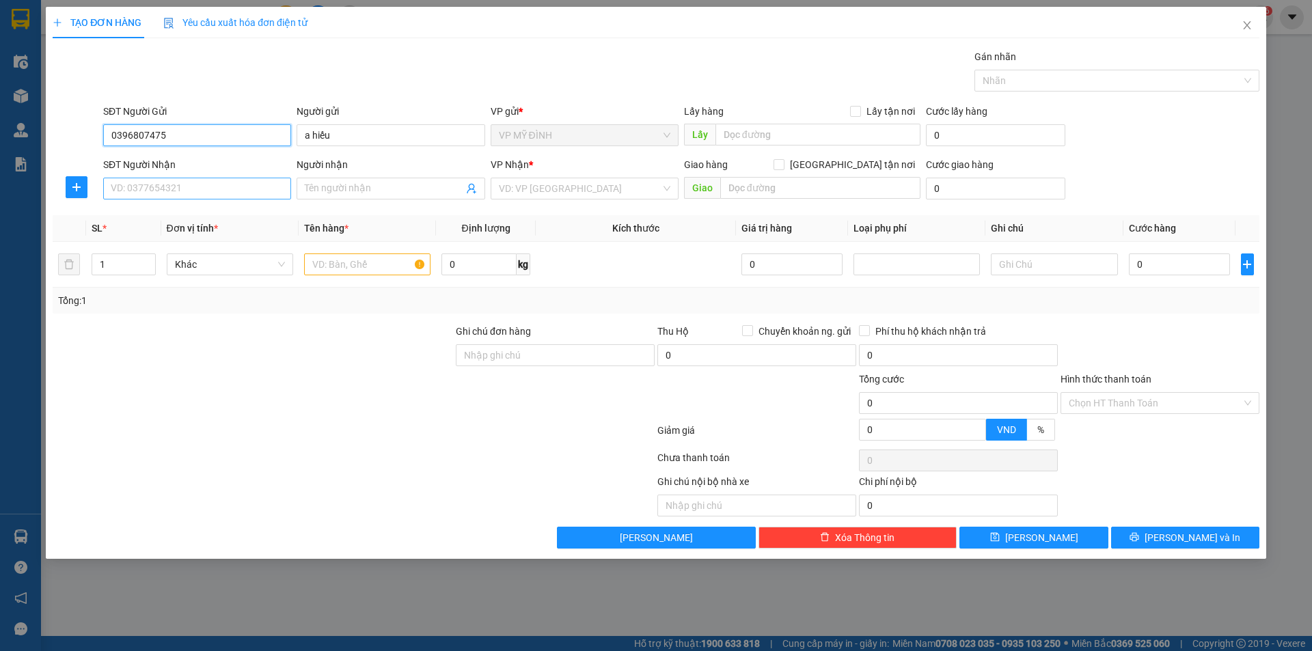
type input "0396807475"
click at [194, 190] on input "SĐT Người Nhận" at bounding box center [197, 189] width 188 height 22
type input "0975438380"
click at [182, 206] on div "0975438380 - c lam" at bounding box center [197, 216] width 188 height 22
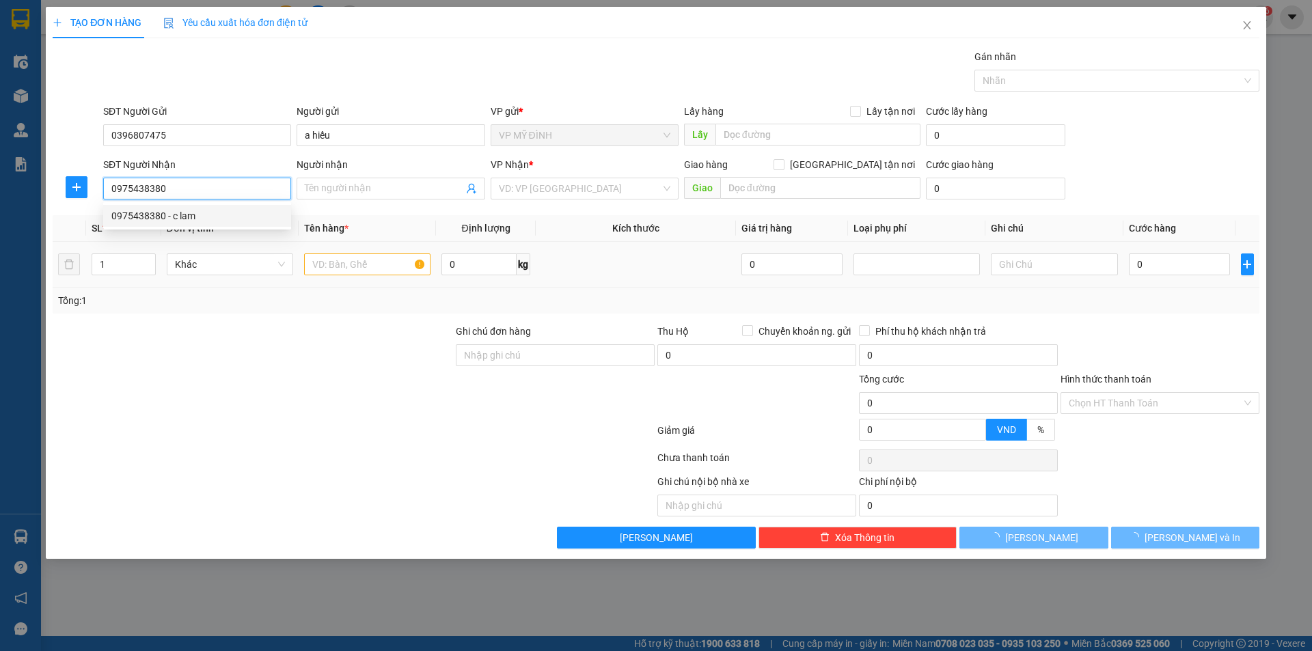
type input "c lam"
checkbox input "true"
type input "58 hoàng văn thái nghi phú"
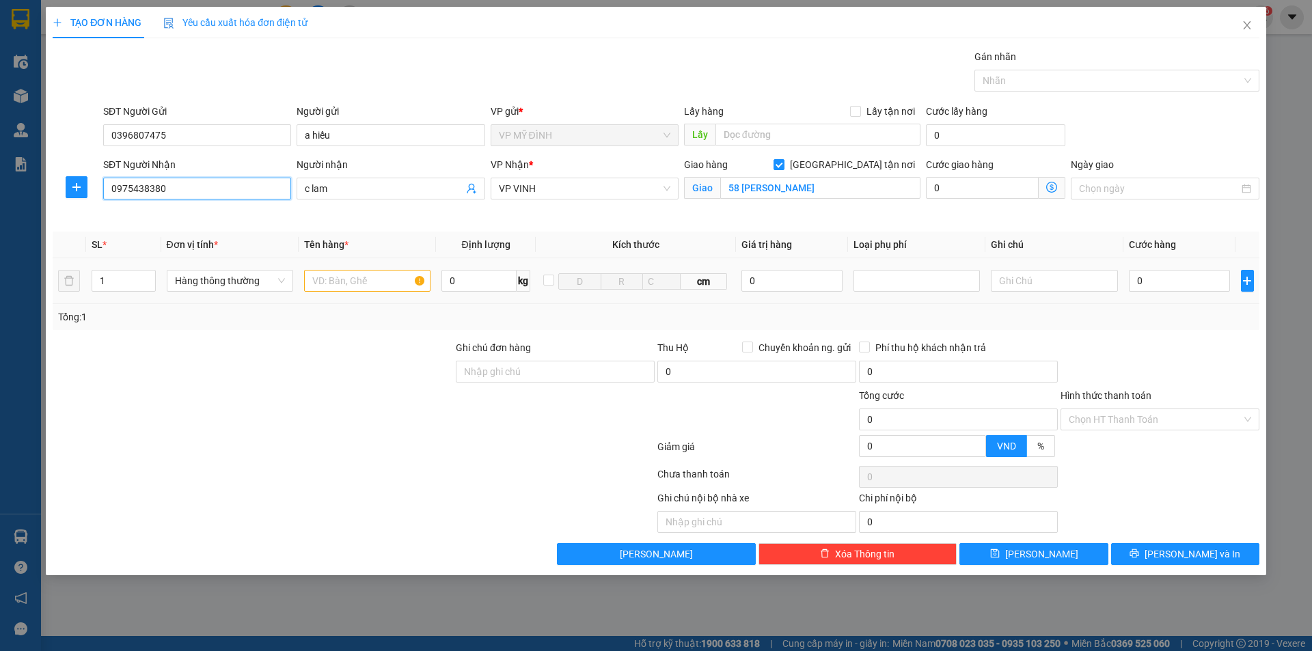
type input "0975438380"
click at [353, 288] on input "text" at bounding box center [367, 281] width 126 height 22
type input "thuoc"
click at [1189, 277] on input "0" at bounding box center [1180, 281] width 102 height 22
type input "4"
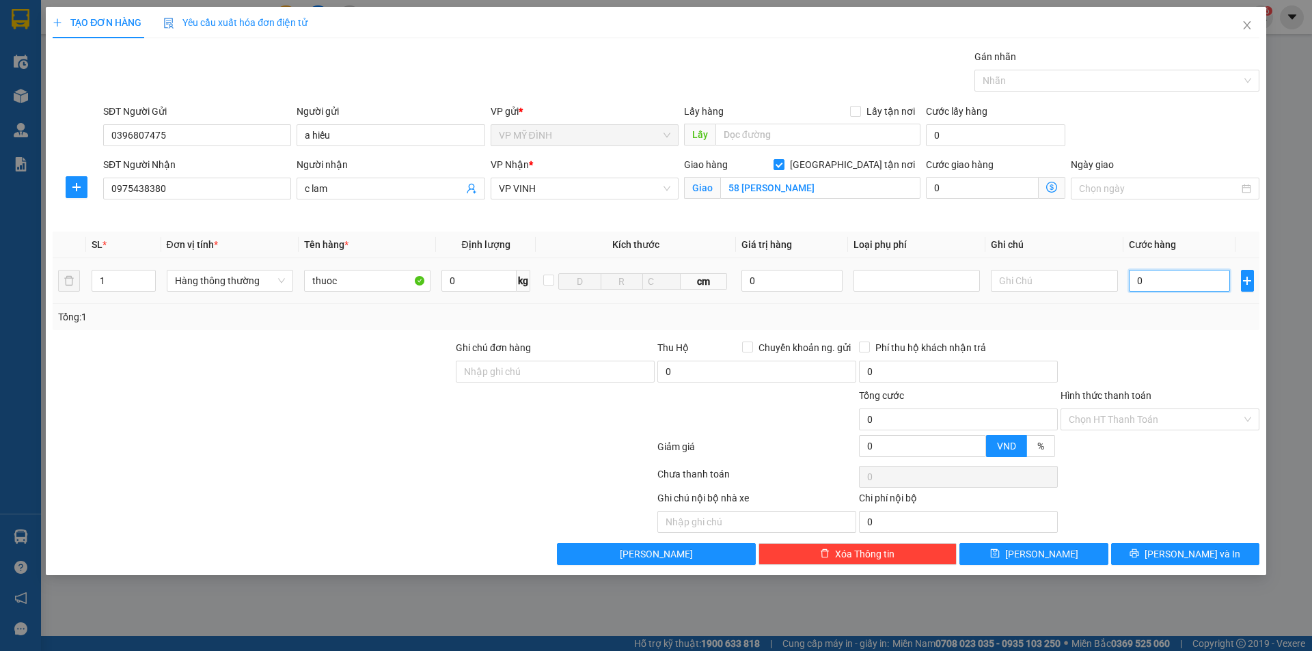
type input "4"
type input "40"
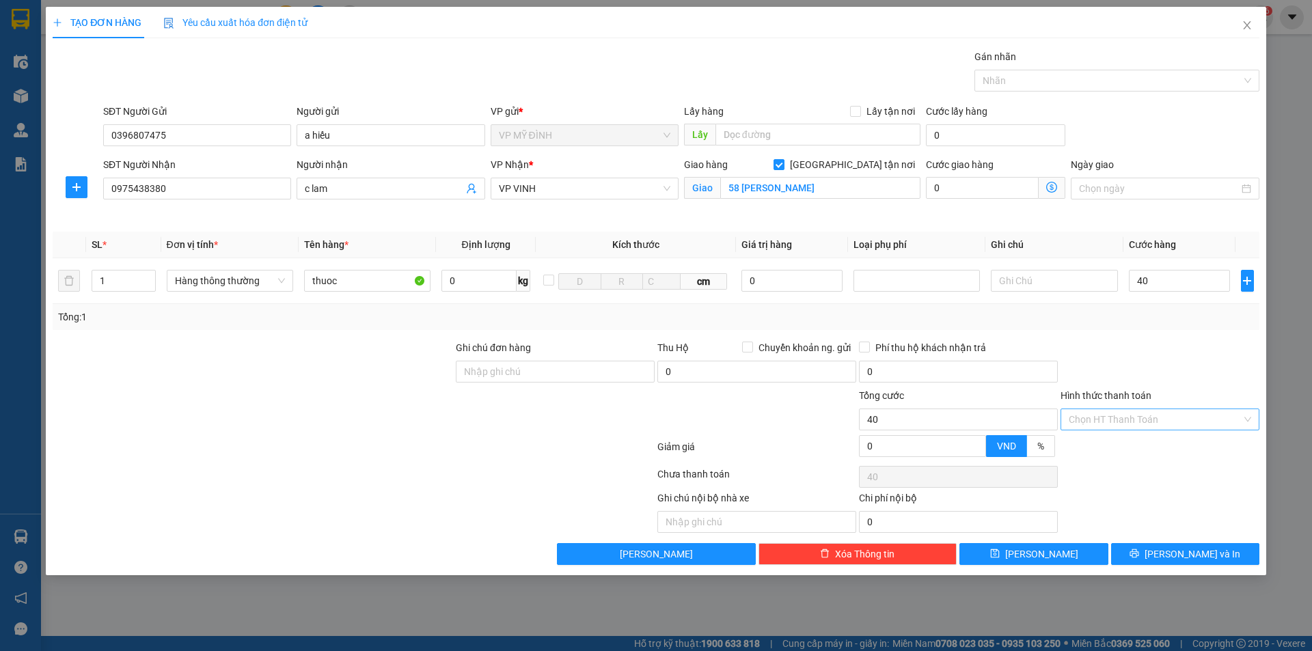
type input "40.000"
click at [1189, 365] on div "Transit Pickup Surcharge Ids Transit Deliver Surcharge Ids Transit Deliver Surc…" at bounding box center [656, 307] width 1206 height 516
click at [1114, 422] on input "Hình thức thanh toán" at bounding box center [1154, 419] width 173 height 20
click at [1118, 451] on div "Tại văn phòng" at bounding box center [1159, 446] width 182 height 15
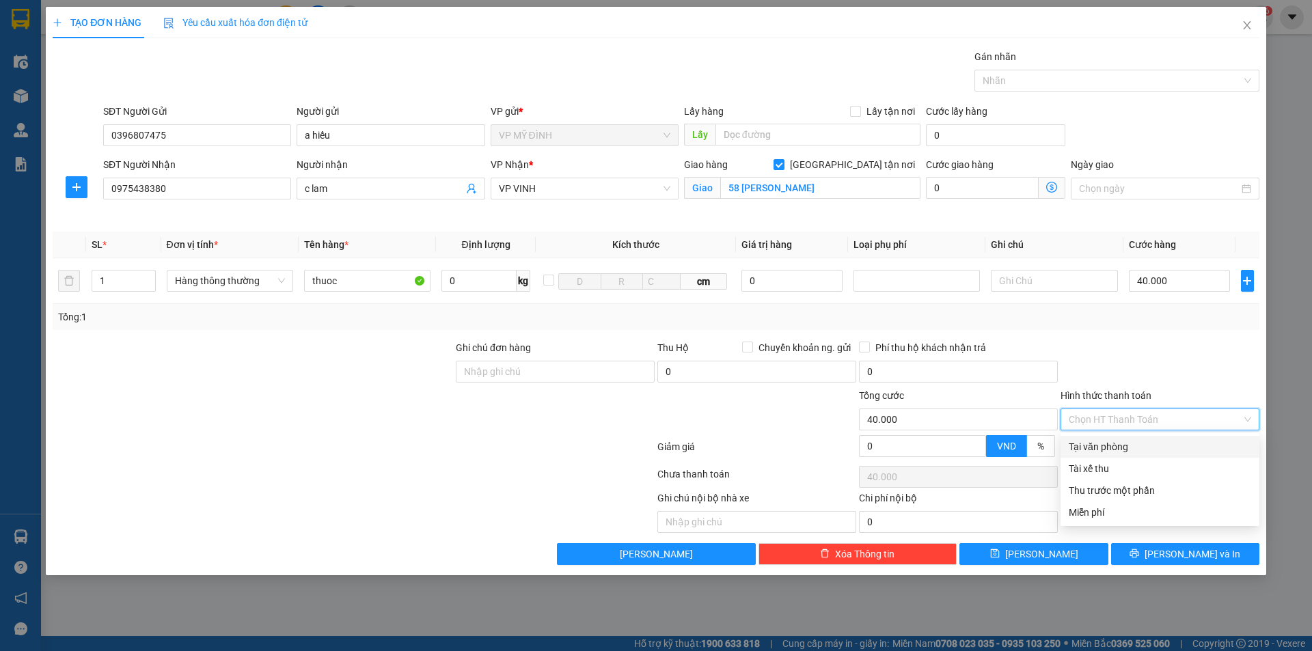
click at [1120, 451] on div at bounding box center [1160, 451] width 202 height 24
type input "0"
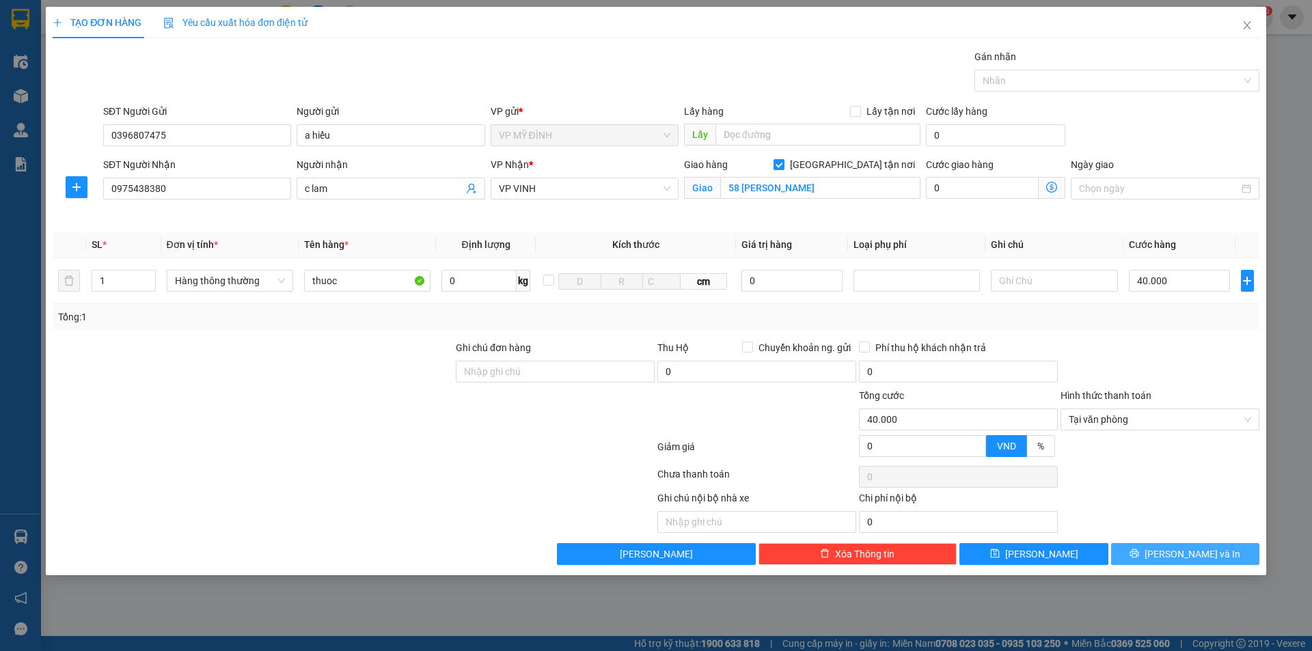
click at [1185, 549] on span "[PERSON_NAME] và In" at bounding box center [1192, 554] width 96 height 15
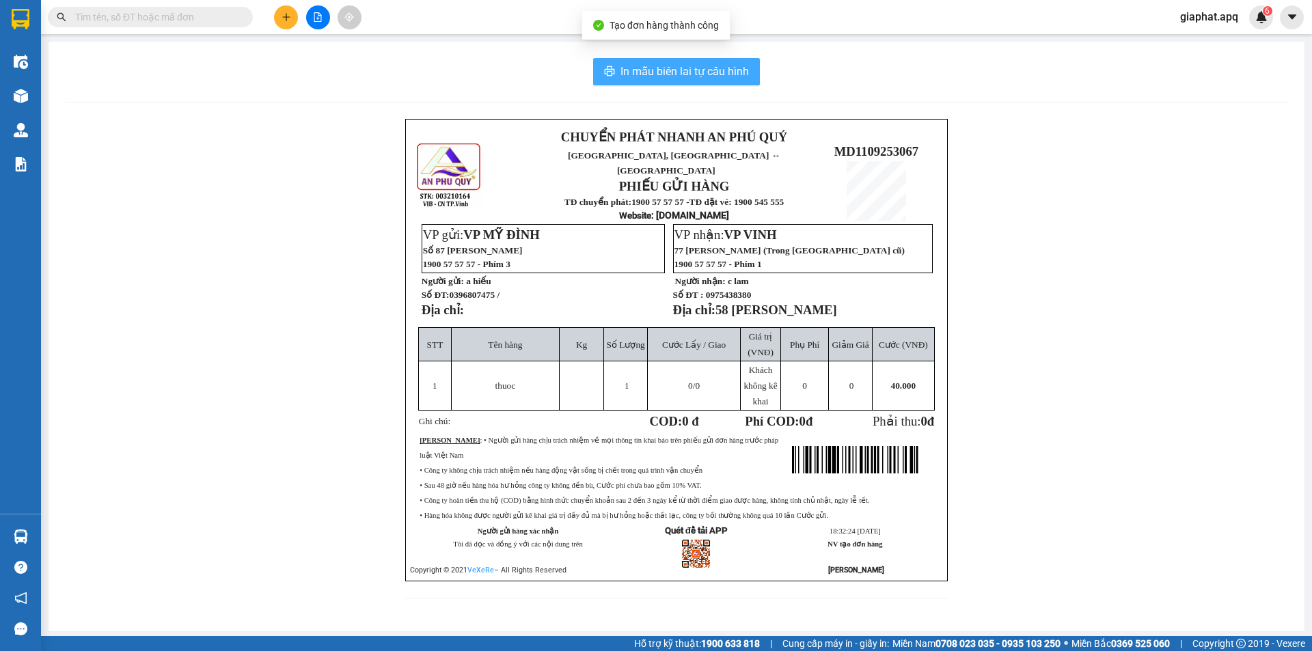
click at [714, 81] on button "In mẫu biên lai tự cấu hình" at bounding box center [676, 71] width 167 height 27
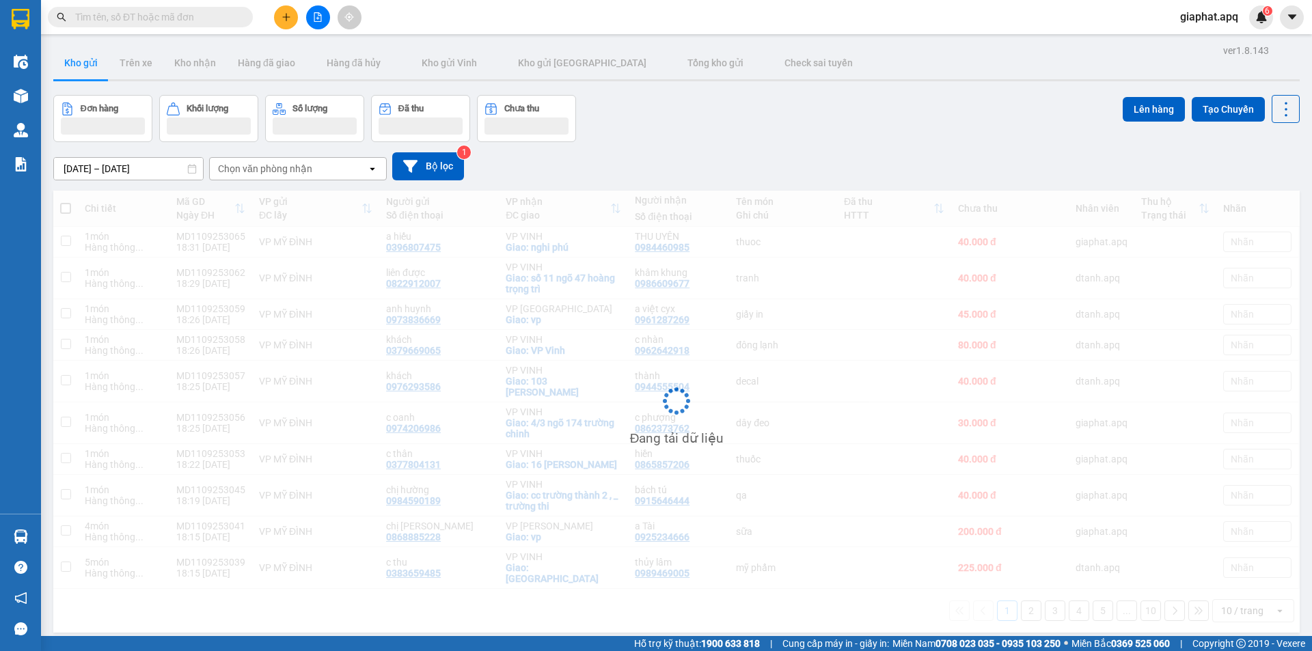
click at [292, 24] on button at bounding box center [286, 17] width 24 height 24
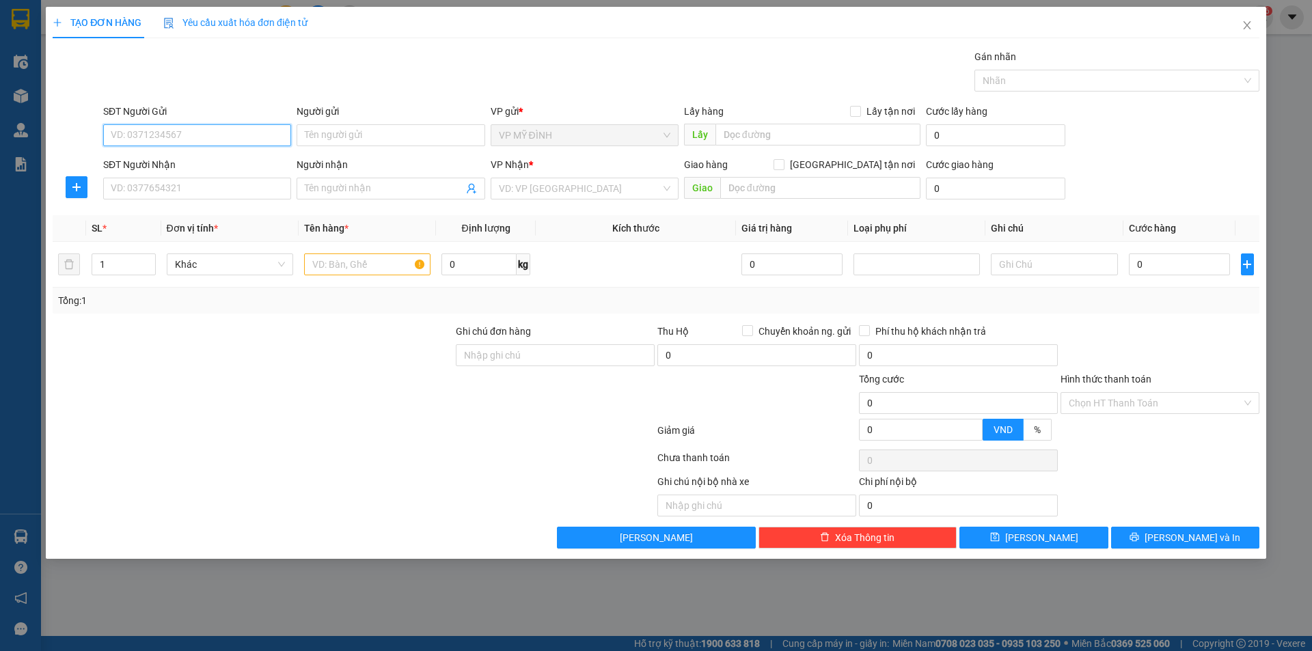
click at [200, 138] on input "SĐT Người Gửi" at bounding box center [197, 135] width 188 height 22
paste input "0396807475"
type input "0396807475"
click at [171, 164] on div "0396807475 - a hiếu" at bounding box center [196, 162] width 171 height 15
type input "a hiếu"
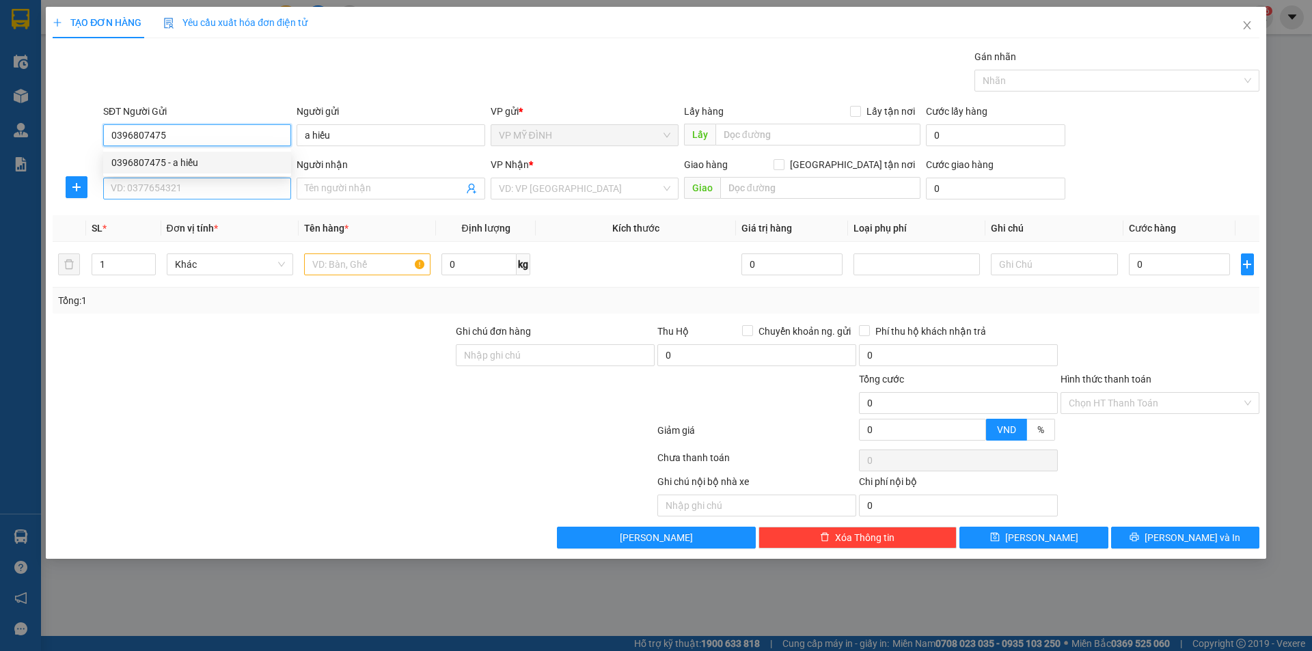
type input "0396807475"
click at [178, 182] on input "SĐT Người Nhận" at bounding box center [197, 189] width 188 height 22
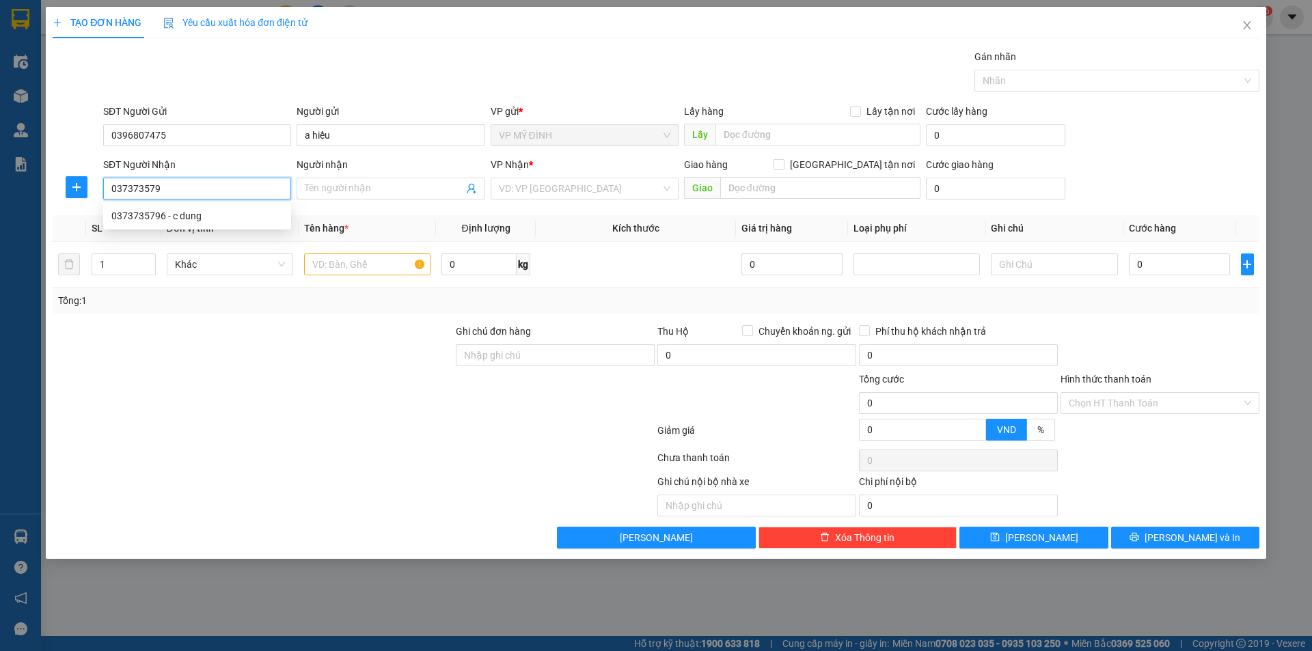
type input "0373735796"
click at [207, 218] on div "0373735796 - c dung" at bounding box center [196, 215] width 171 height 15
type input "c dung"
checkbox input "true"
type input "135 HỒNG SƠN"
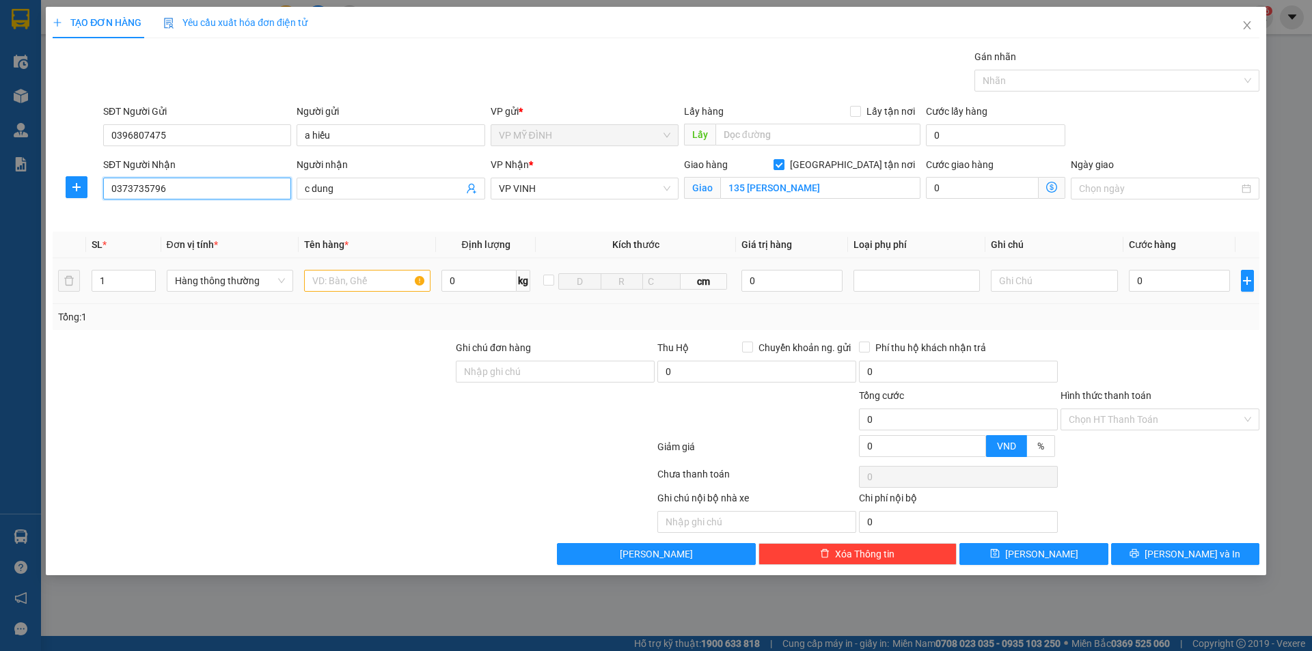
type input "0373735796"
click at [368, 279] on input "text" at bounding box center [367, 281] width 126 height 22
type input "thuoc"
click at [1155, 292] on div "0" at bounding box center [1180, 280] width 102 height 27
click at [1155, 288] on input "0" at bounding box center [1180, 281] width 102 height 22
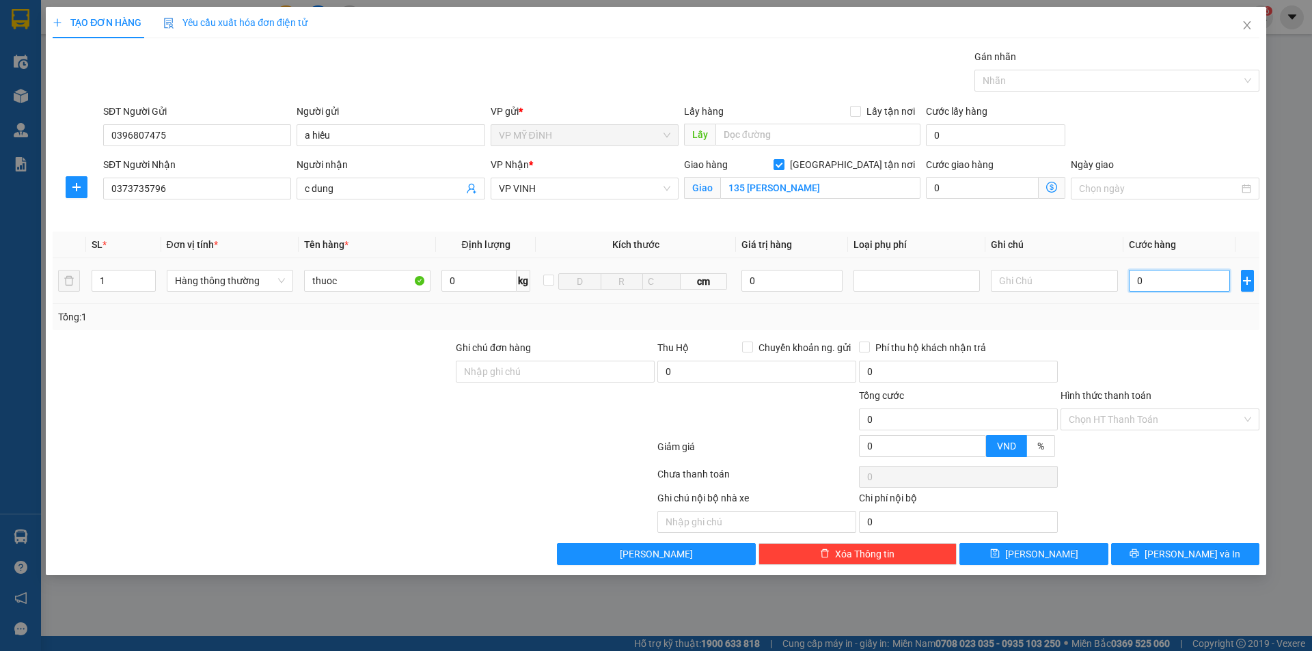
type input "4"
type input "40"
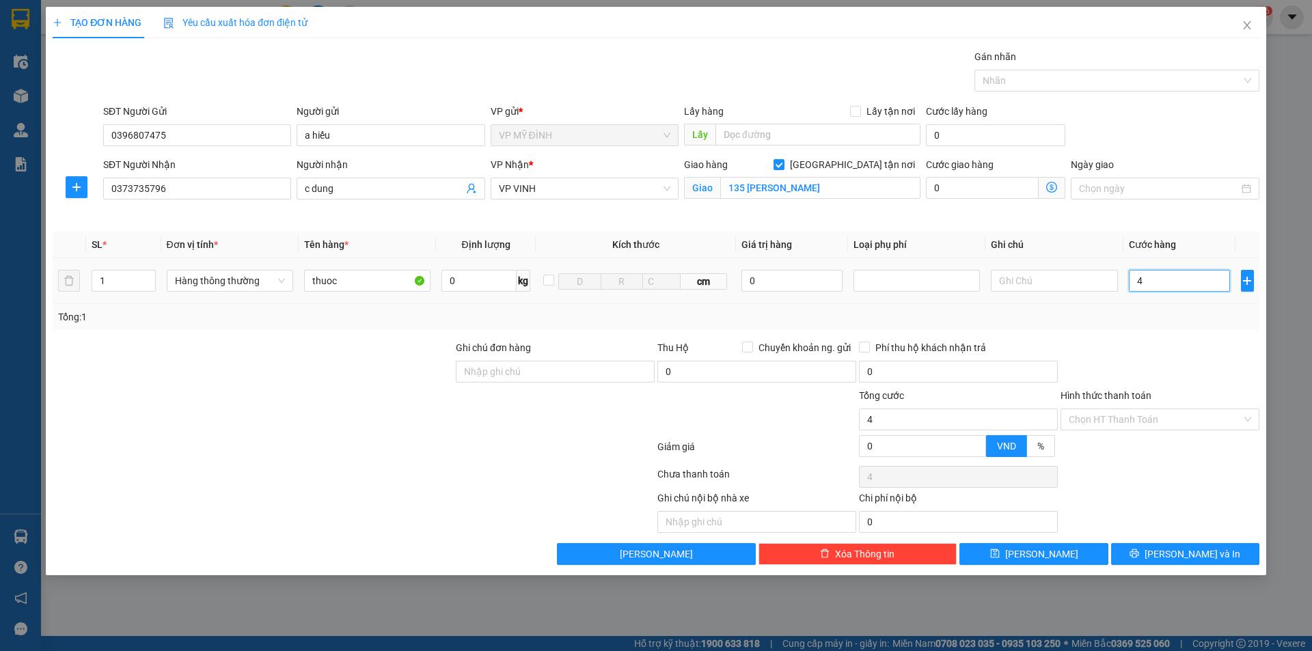
type input "40"
type input "40.000"
click at [1165, 320] on div "Tổng: 1" at bounding box center [656, 316] width 1196 height 15
click at [1138, 424] on input "Hình thức thanh toán" at bounding box center [1154, 419] width 173 height 20
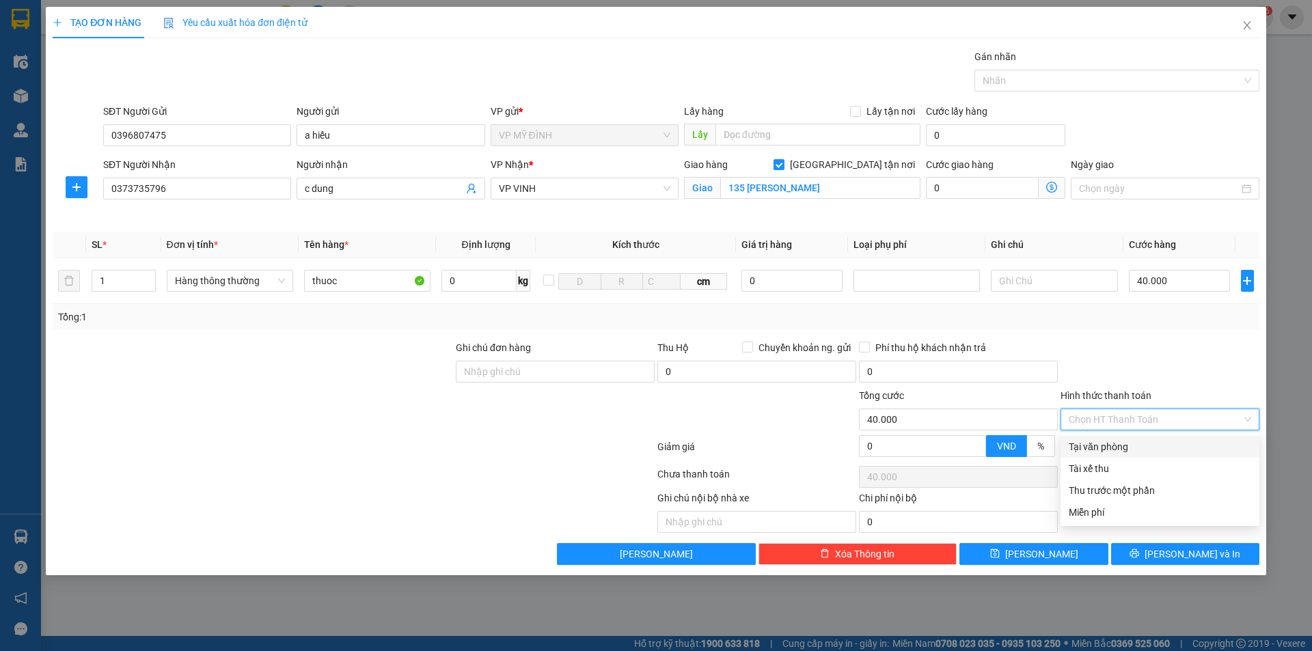
click at [1107, 451] on div "Tại văn phòng" at bounding box center [1159, 446] width 182 height 15
type input "0"
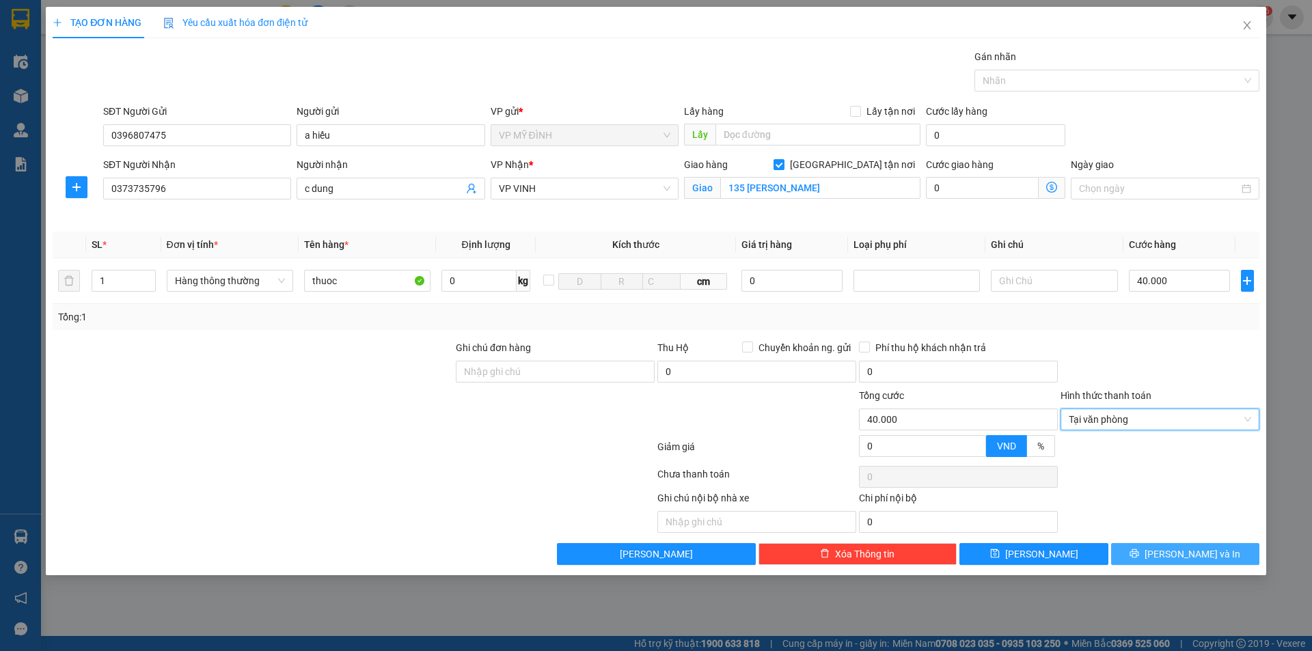
click at [1172, 549] on button "[PERSON_NAME] và In" at bounding box center [1185, 554] width 148 height 22
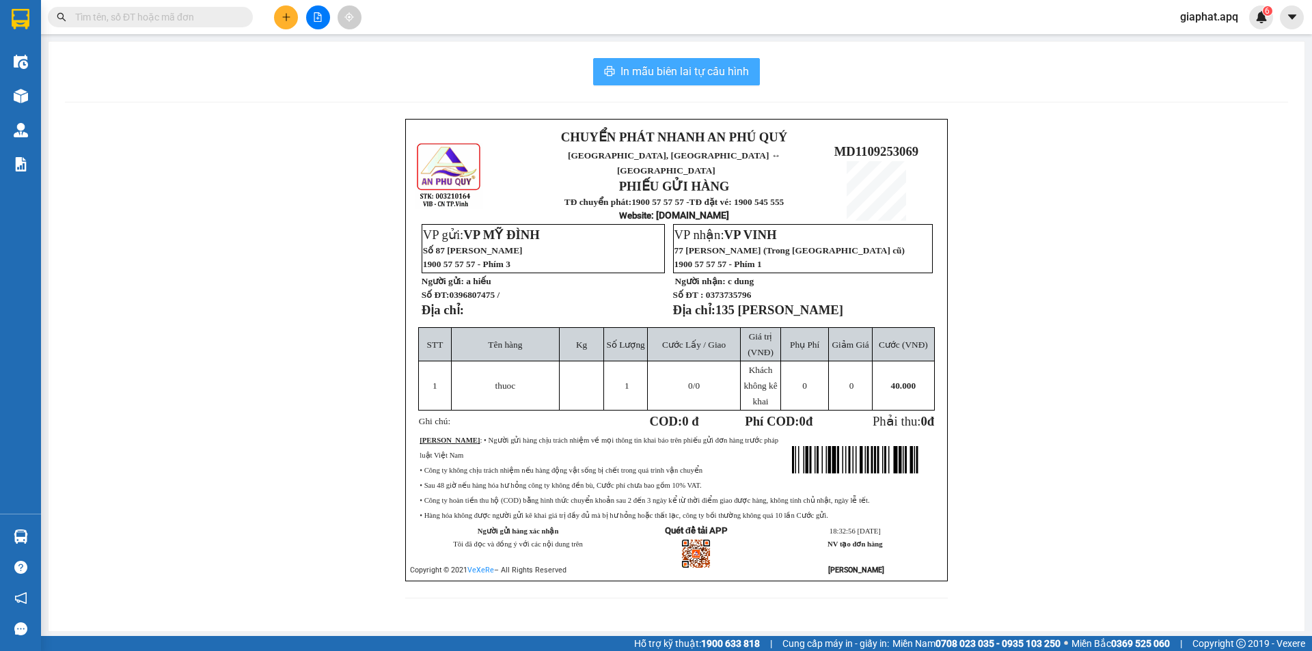
click at [721, 79] on span "In mẫu biên lai tự cấu hình" at bounding box center [684, 71] width 128 height 17
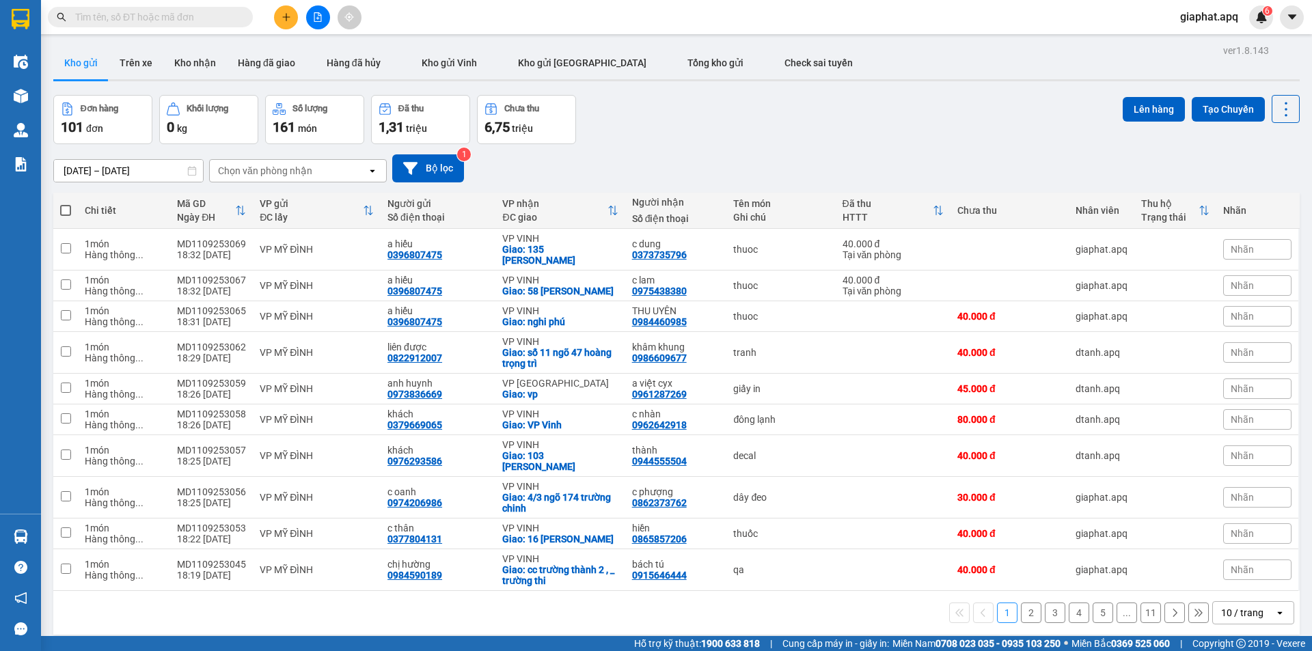
click at [280, 17] on button at bounding box center [286, 17] width 24 height 24
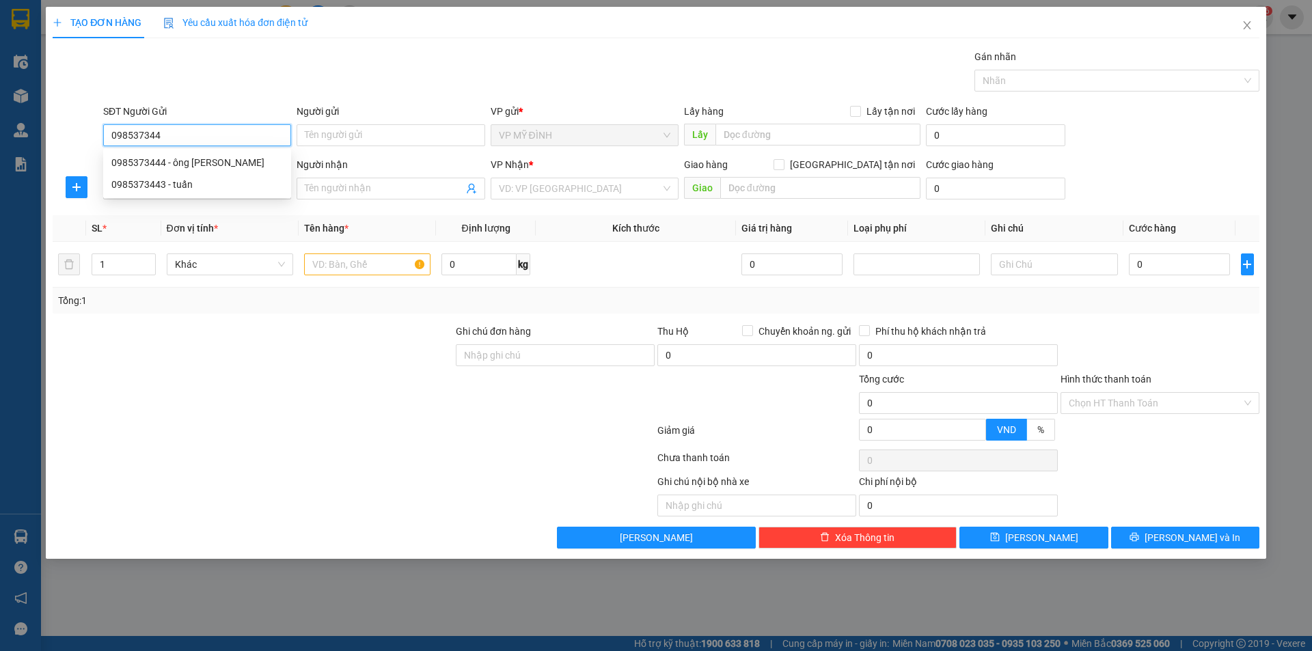
type input "0985373443"
drag, startPoint x: 198, startPoint y: 159, endPoint x: 203, endPoint y: 170, distance: 11.9
click at [198, 160] on div "0985373443 - tuấn" at bounding box center [196, 162] width 171 height 15
type input "tuấn"
type input "0985373443"
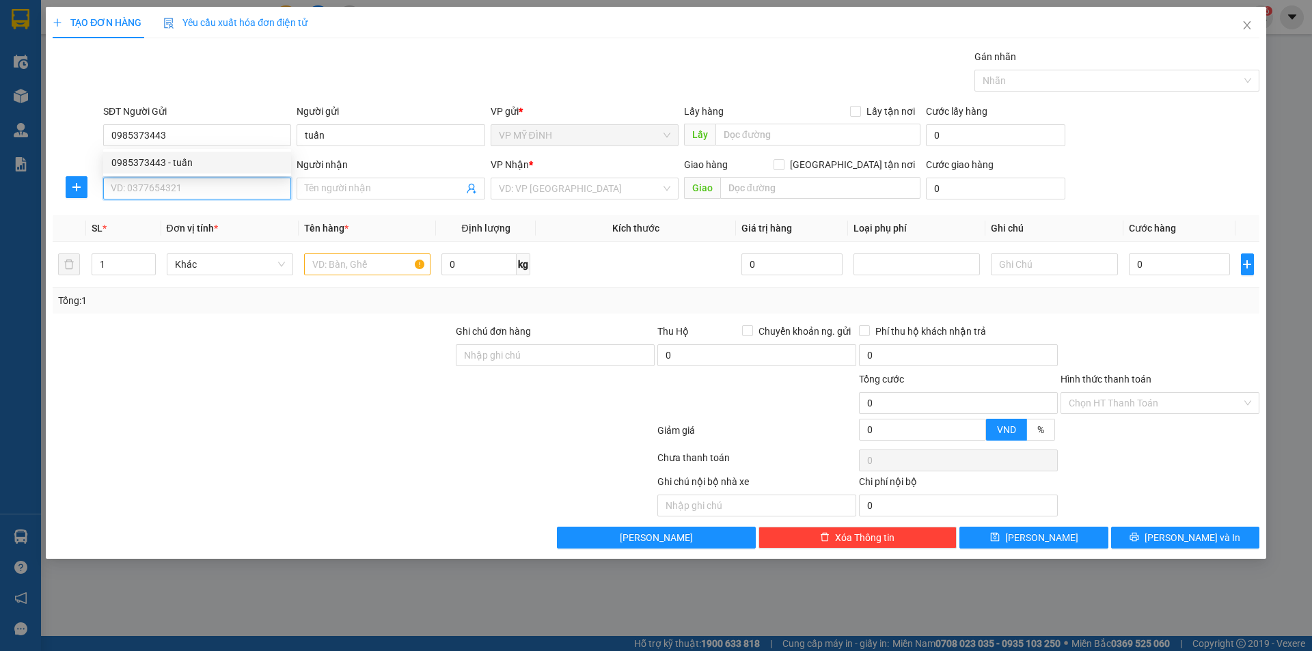
click at [202, 190] on input "SĐT Người Nhận" at bounding box center [197, 189] width 188 height 22
click at [187, 221] on div "0334917550 - duyên" at bounding box center [196, 215] width 171 height 15
type input "0334917550"
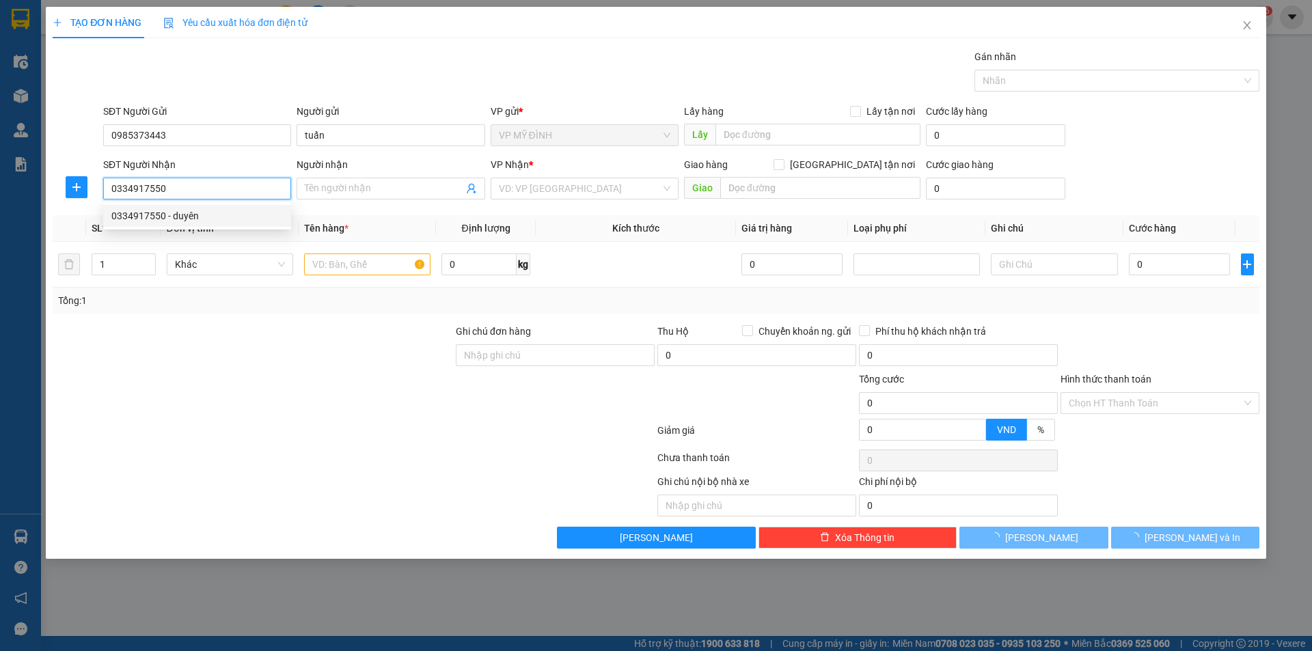
type input "duyên"
checkbox input "true"
type input "đèn xanh đỏ nghi ân"
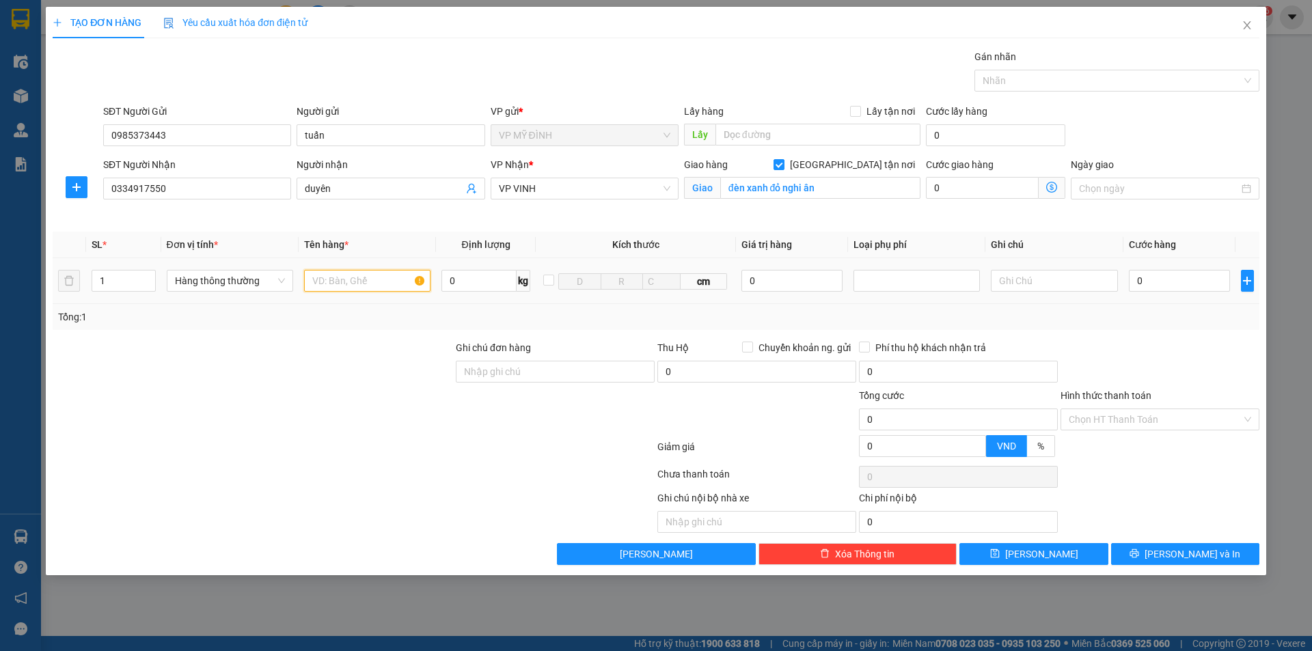
click at [374, 285] on input "text" at bounding box center [367, 281] width 126 height 22
type input "mp"
click at [1169, 282] on input "0" at bounding box center [1180, 281] width 102 height 22
type input "4"
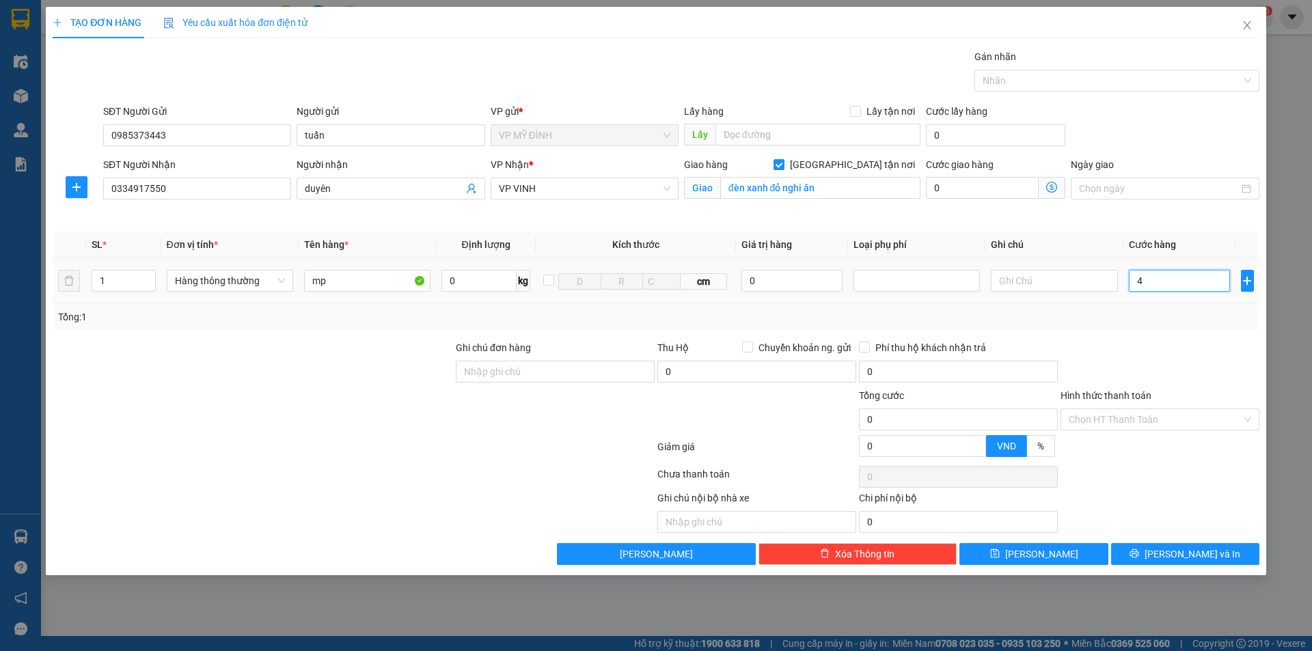
type input "4"
type input "40"
type input "40.000"
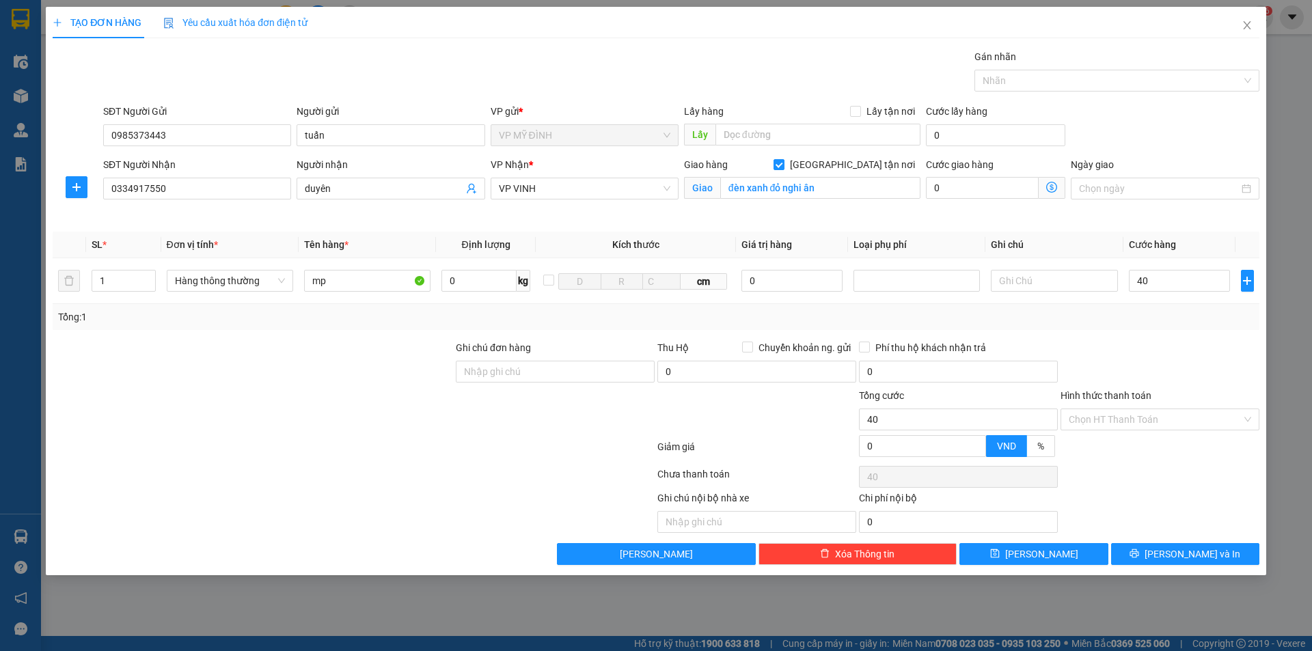
type input "40.000"
click at [1189, 320] on div "Tổng: 1" at bounding box center [656, 316] width 1196 height 15
click at [1187, 548] on span "[PERSON_NAME] và In" at bounding box center [1192, 554] width 96 height 15
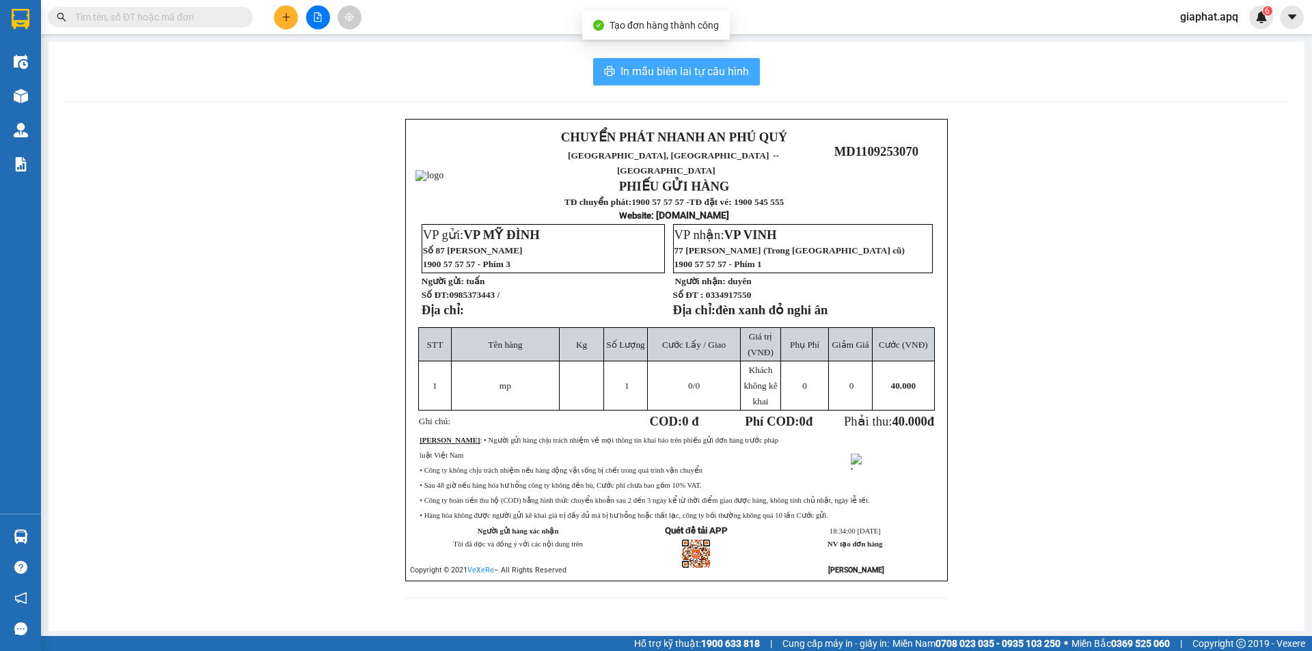
click at [631, 74] on span "In mẫu biên lai tự cấu hình" at bounding box center [684, 71] width 128 height 17
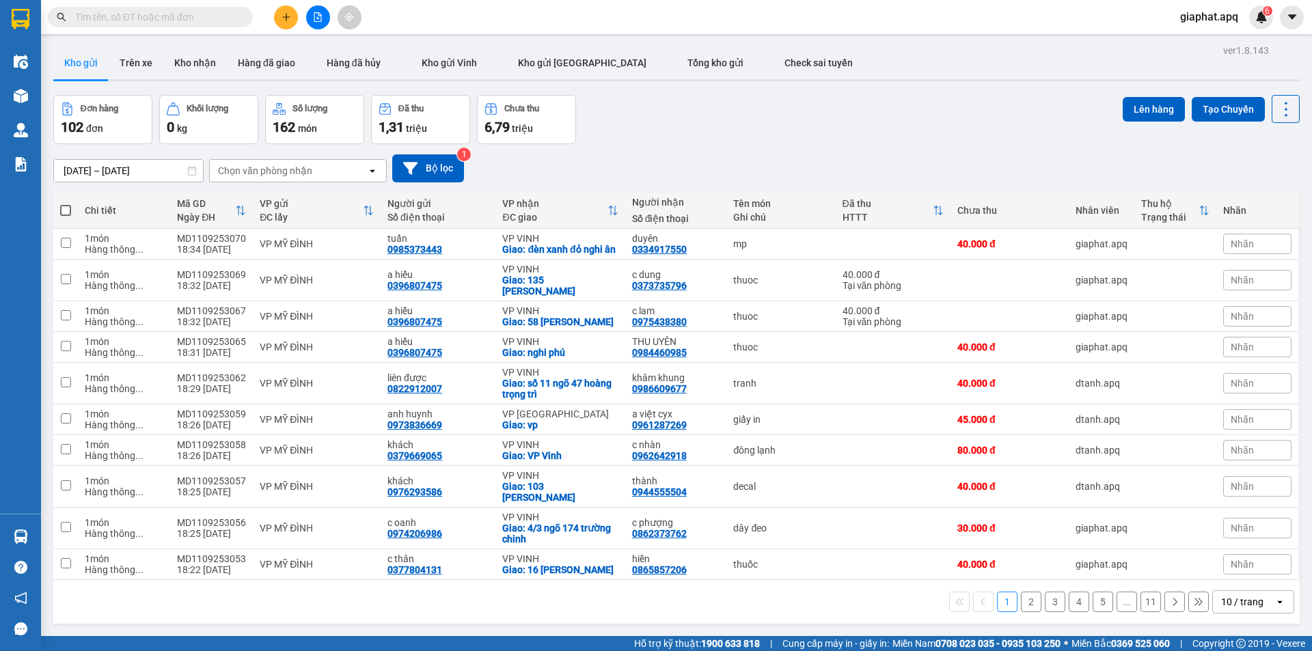
click at [824, 122] on div "Đơn hàng 102 đơn Khối lượng 0 kg Số lượng 162 món Đã thu 1,31 triệu Chưa thu 6,…" at bounding box center [676, 119] width 1246 height 49
click at [1187, 352] on icon at bounding box center [1192, 347] width 10 height 10
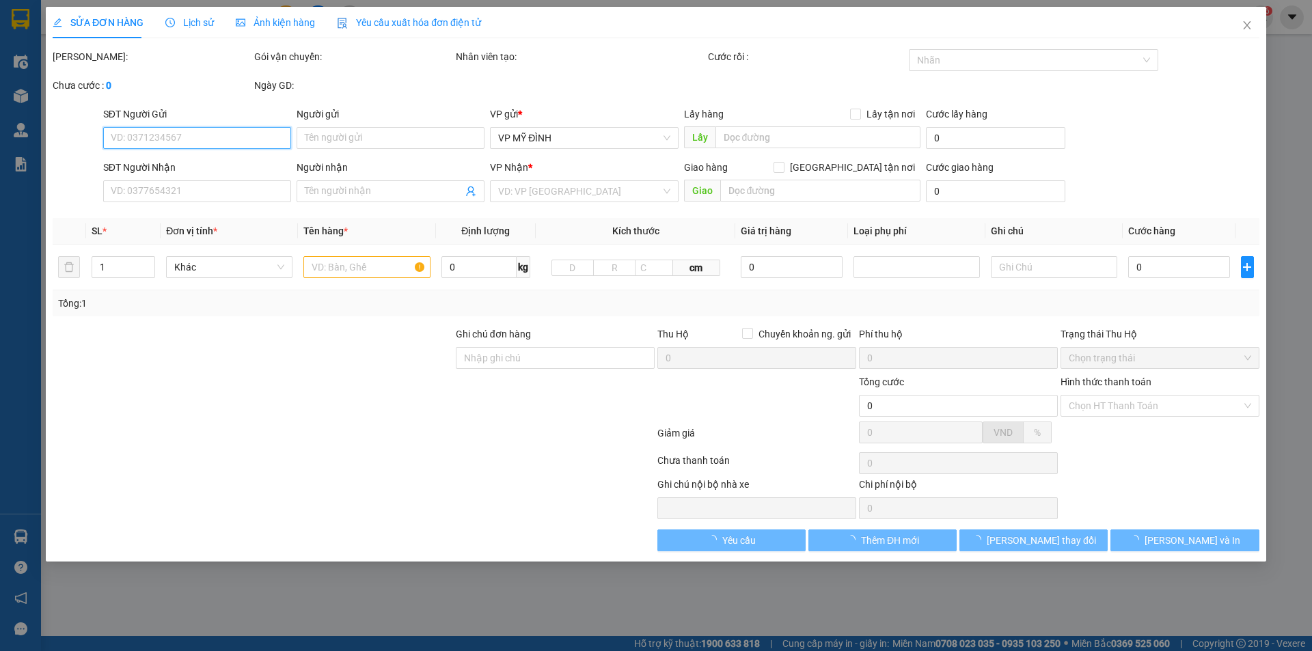
type input "0396807475"
type input "a hiếu"
type input "0984460985"
type input "THU UYÊN"
checkbox input "true"
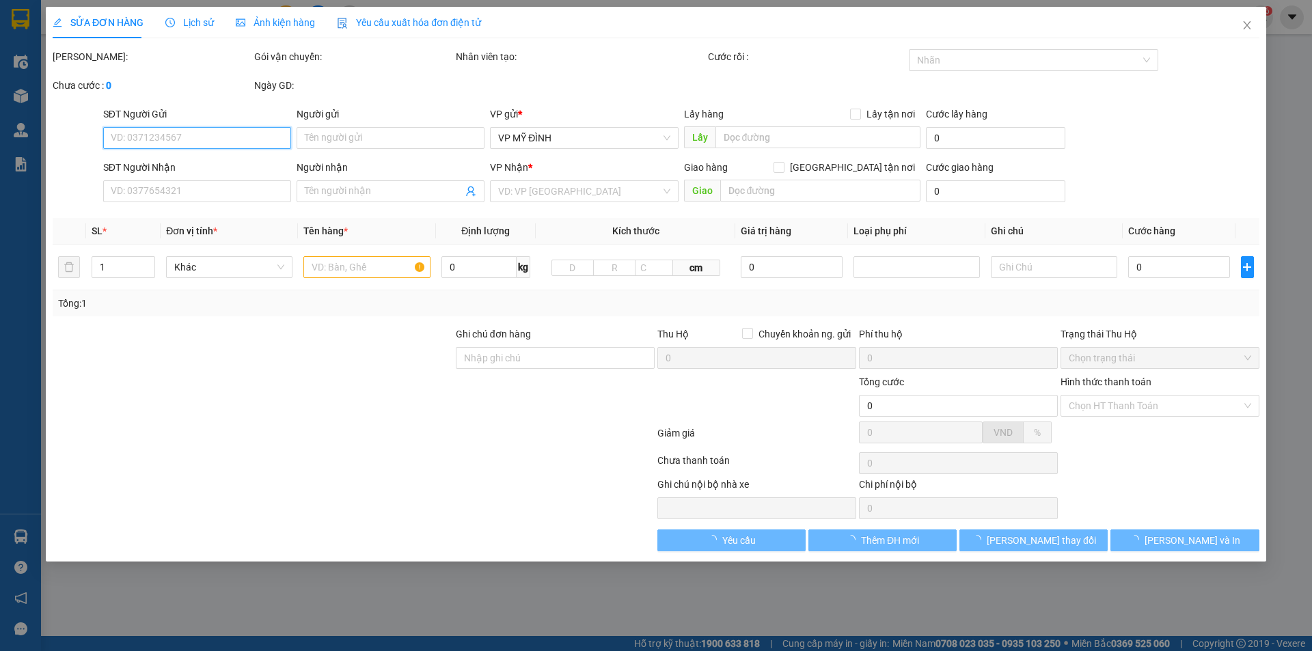
type input "nghi phú"
type input "40.000"
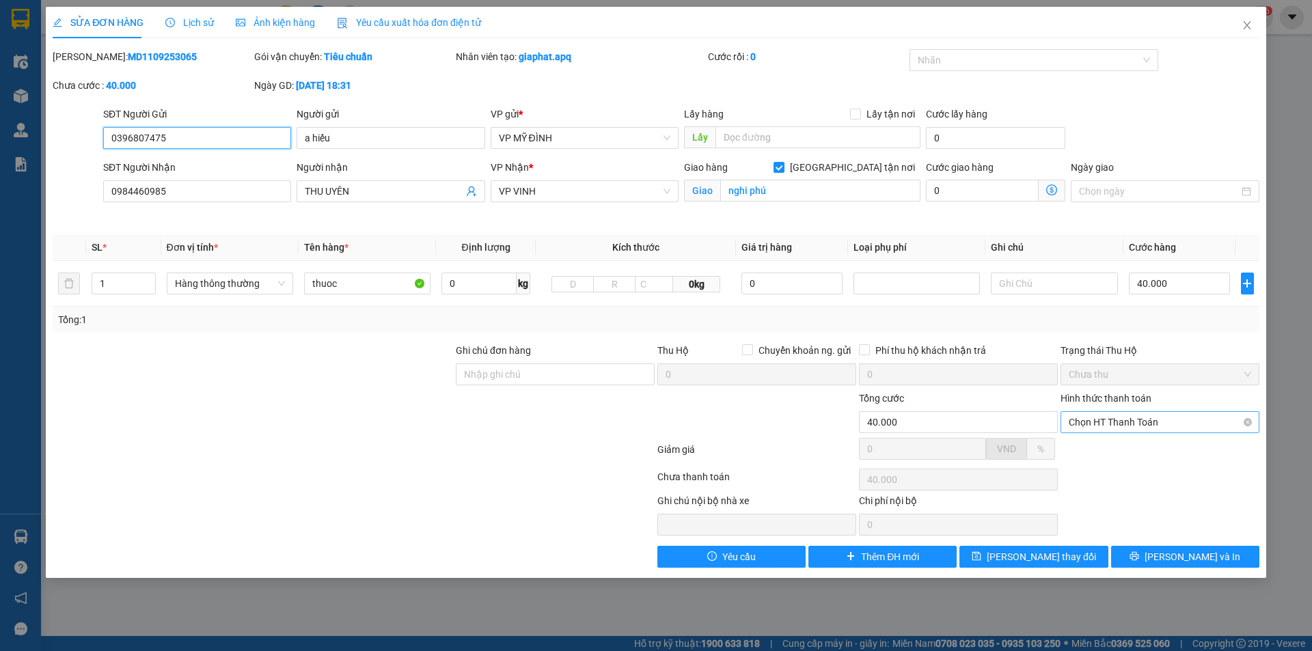
drag, startPoint x: 1121, startPoint y: 422, endPoint x: 1126, endPoint y: 427, distance: 7.3
click at [1121, 422] on span "Chọn HT Thanh Toán" at bounding box center [1159, 422] width 182 height 20
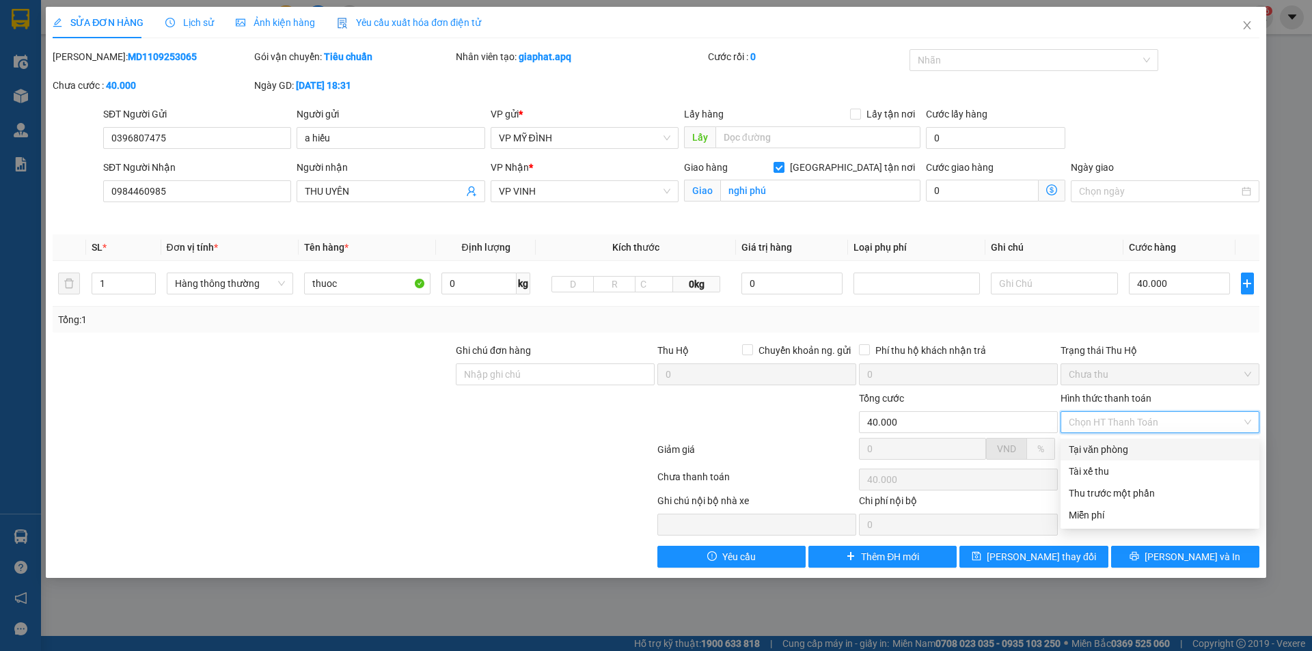
click at [1094, 451] on div "Tại văn phòng" at bounding box center [1159, 449] width 182 height 15
type input "0"
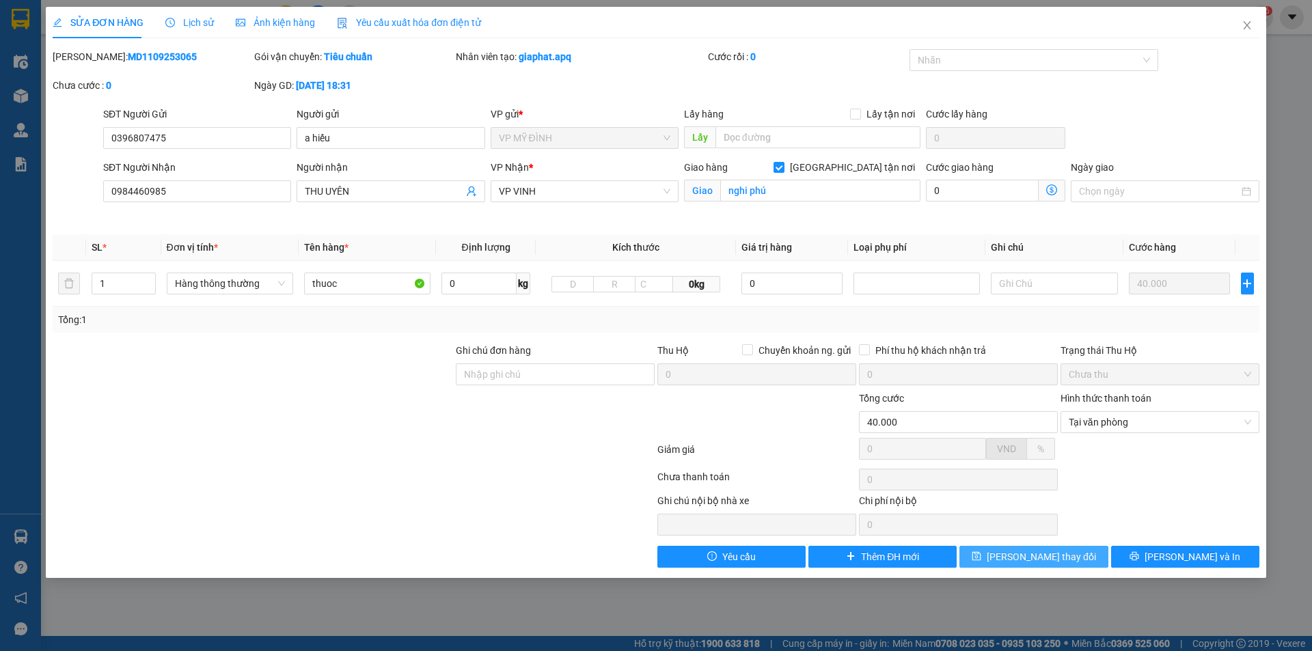
click at [1062, 549] on button "[PERSON_NAME] thay đổi" at bounding box center [1033, 557] width 148 height 22
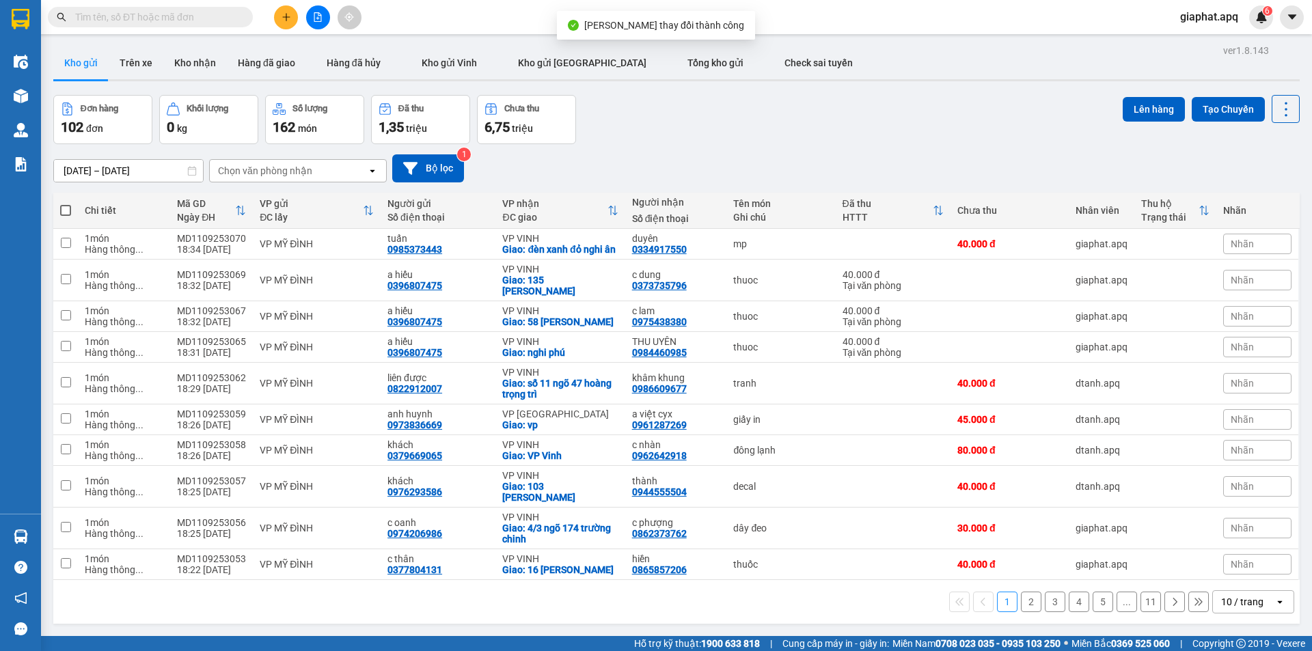
click at [837, 119] on div "Đơn hàng 102 đơn Khối lượng 0 kg Số lượng 162 món Đã thu 1,35 triệu Chưa thu 6,…" at bounding box center [676, 119] width 1246 height 49
click at [290, 20] on icon "plus" at bounding box center [286, 17] width 10 height 10
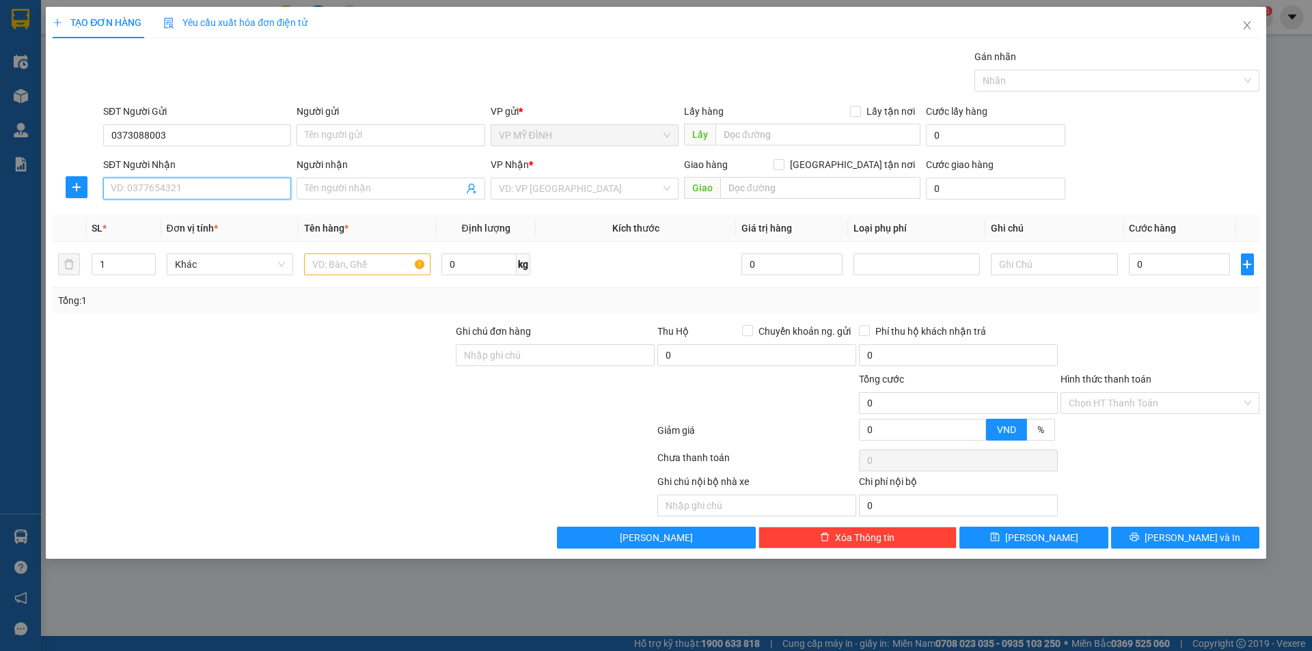
click at [184, 196] on input "SĐT Người Nhận" at bounding box center [197, 189] width 188 height 22
click at [130, 135] on input "0373088003" at bounding box center [197, 135] width 188 height 22
type input "0378088003"
click at [155, 165] on div "0378088003 - c trang" at bounding box center [196, 162] width 171 height 15
type input "c trang"
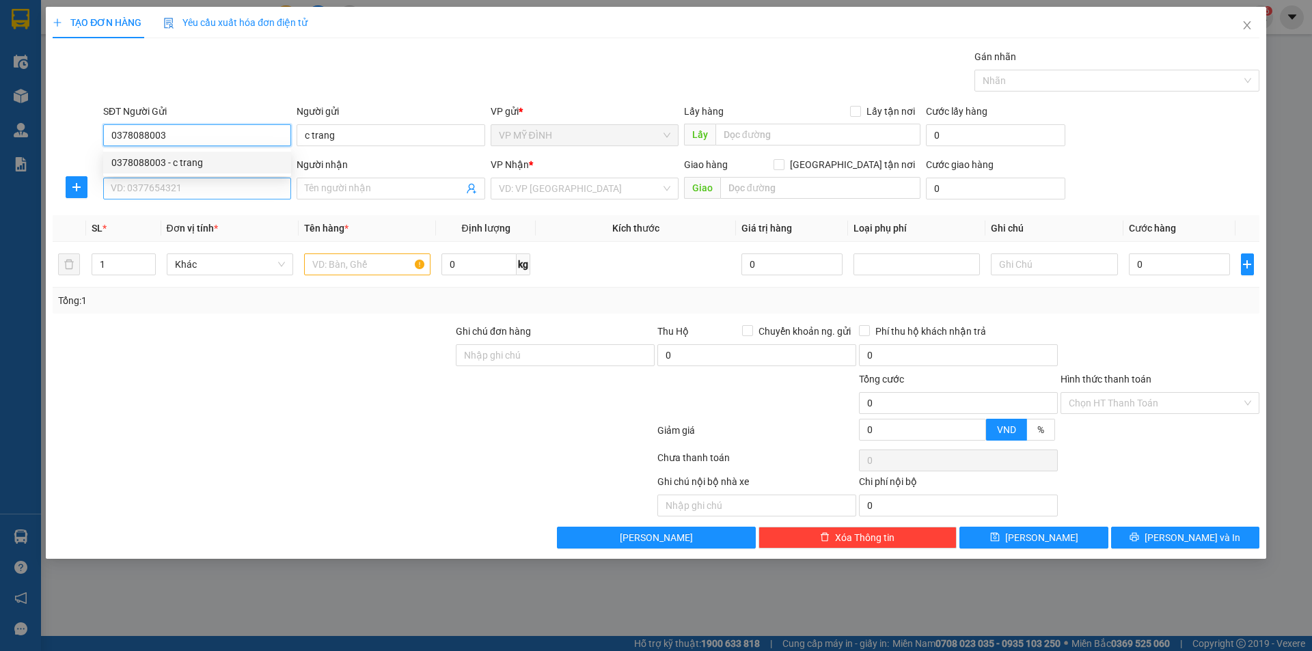
type input "0378088003"
click at [162, 193] on input "SĐT Người Nhận" at bounding box center [197, 189] width 188 height 22
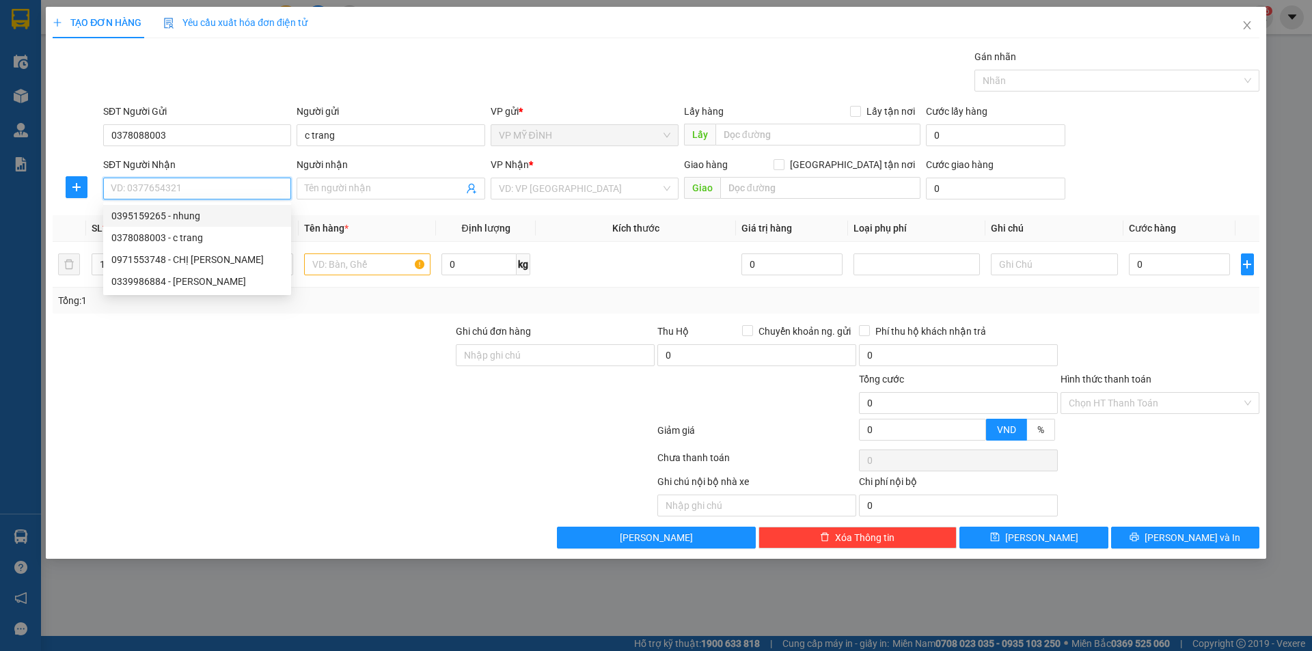
click at [175, 212] on div "0395159265 - nhung" at bounding box center [196, 215] width 171 height 15
type input "0395159265"
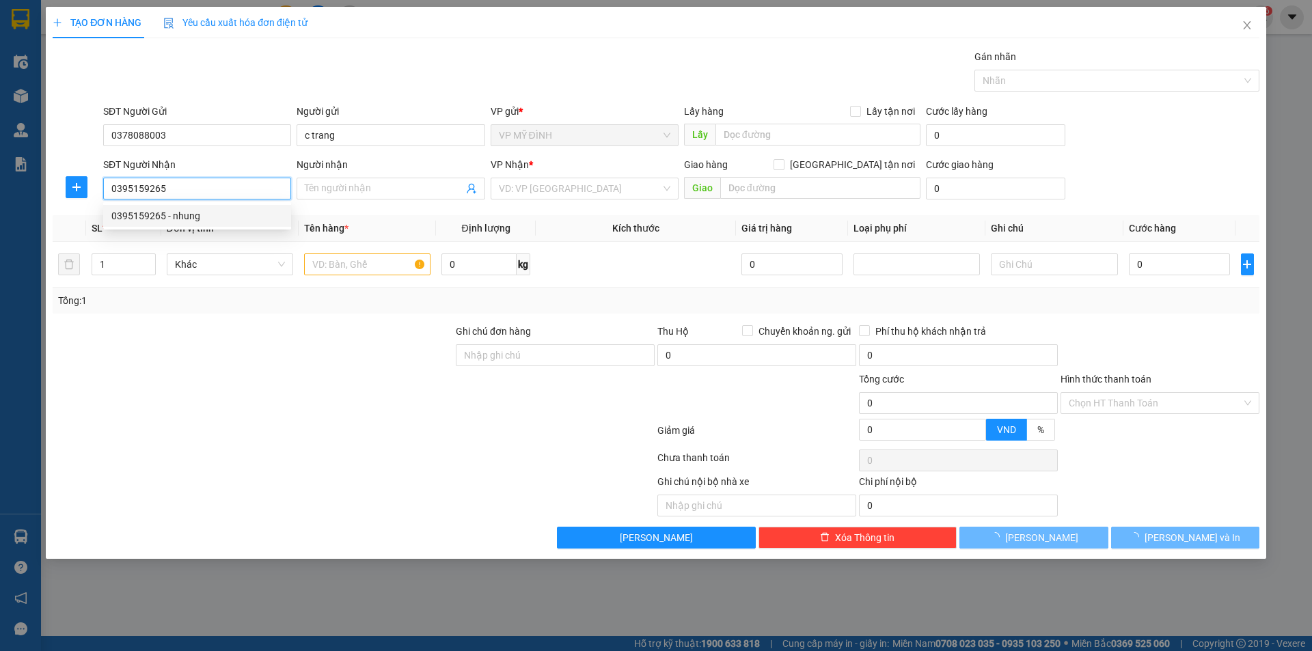
type input "nhung"
checkbox input "true"
type input "vp"
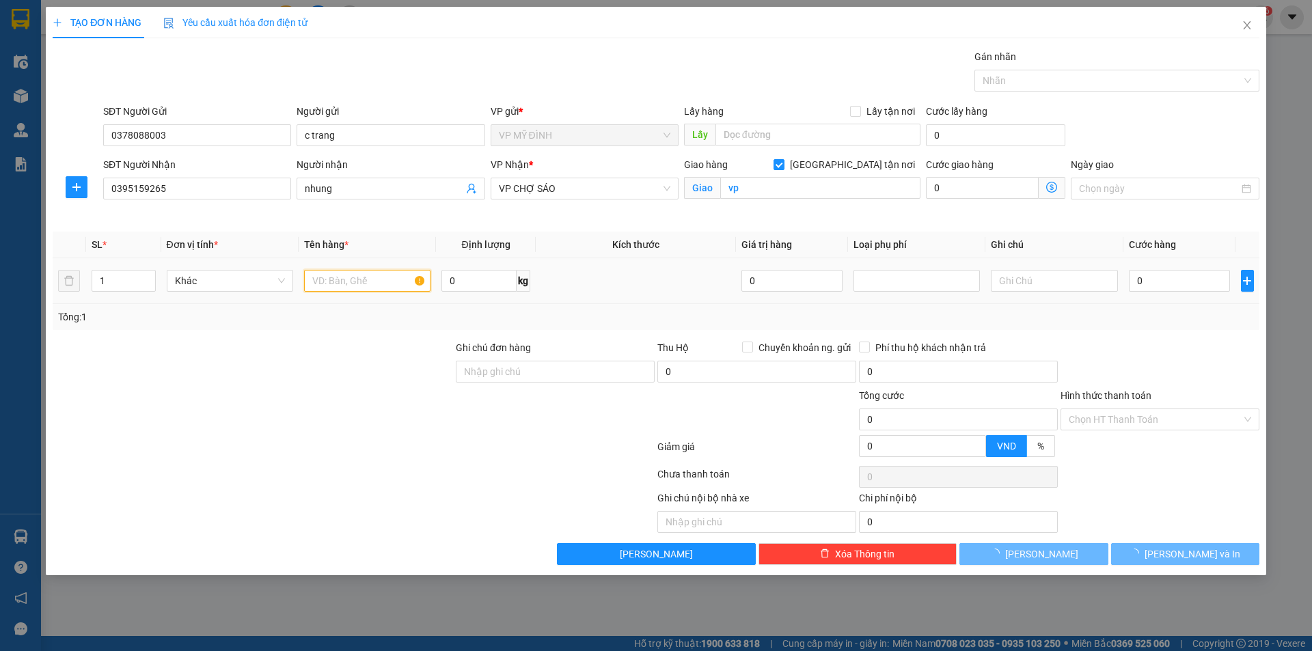
click at [341, 283] on input "text" at bounding box center [367, 281] width 126 height 22
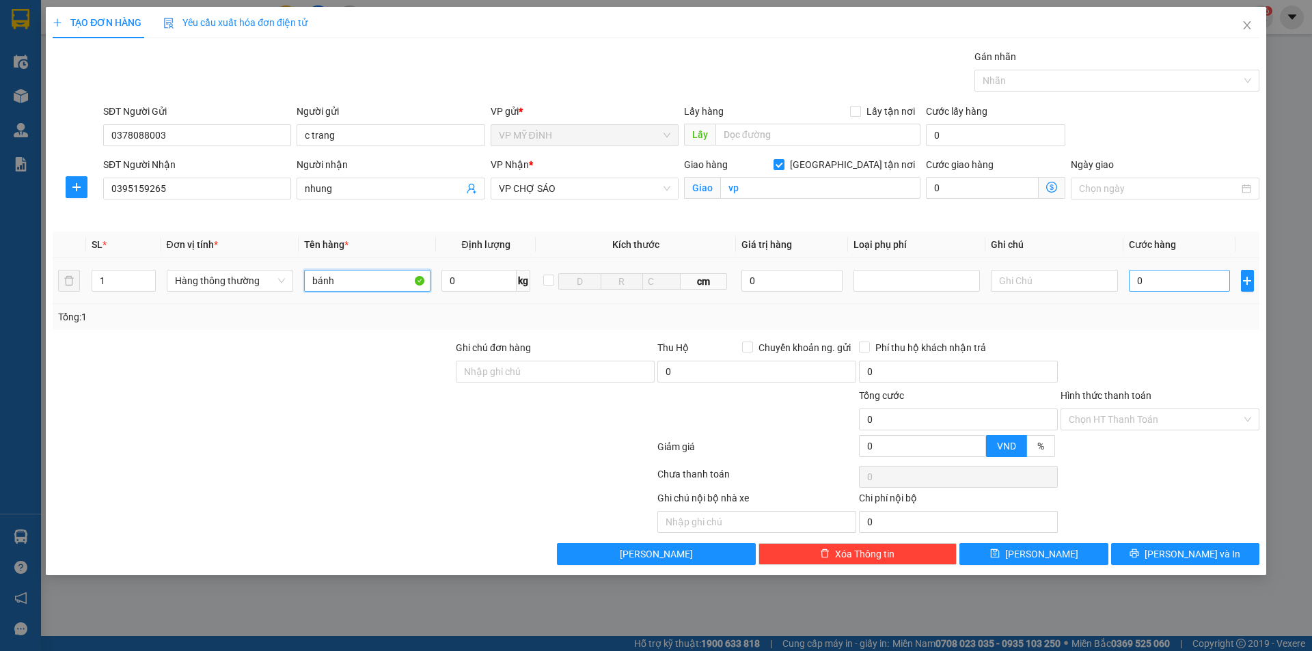
type input "bánh"
click at [1185, 275] on input "0" at bounding box center [1180, 281] width 102 height 22
type input "4"
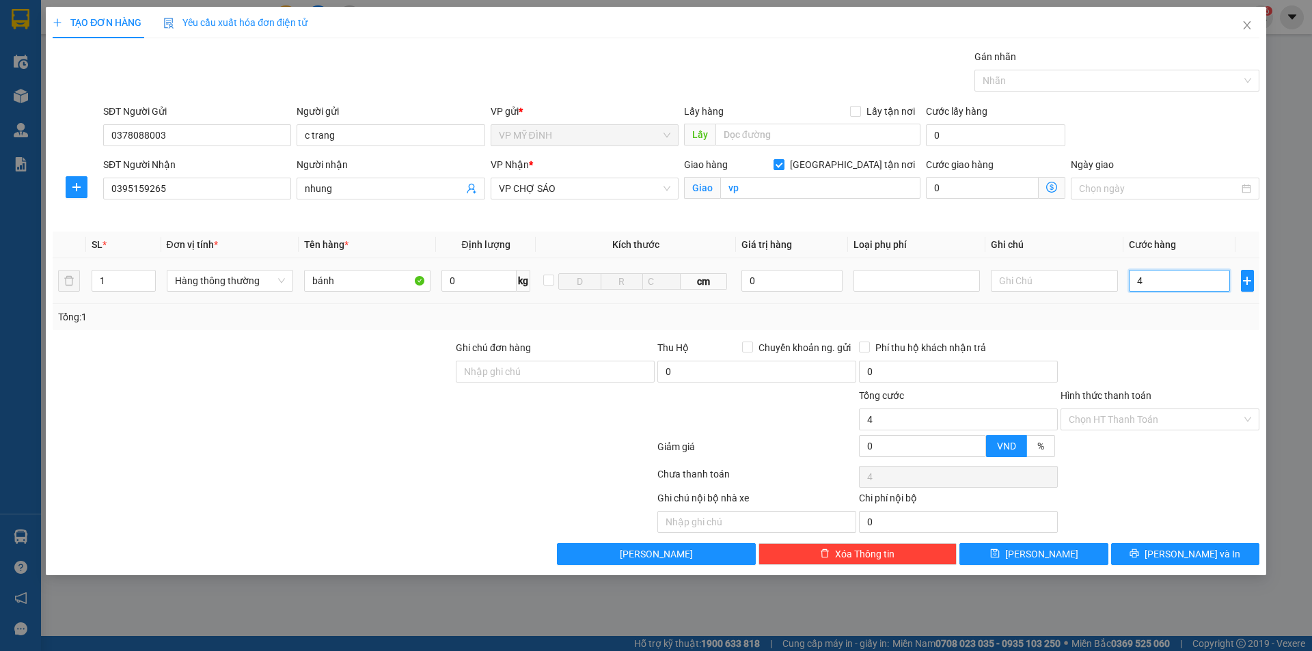
type input "40"
type input "40.000"
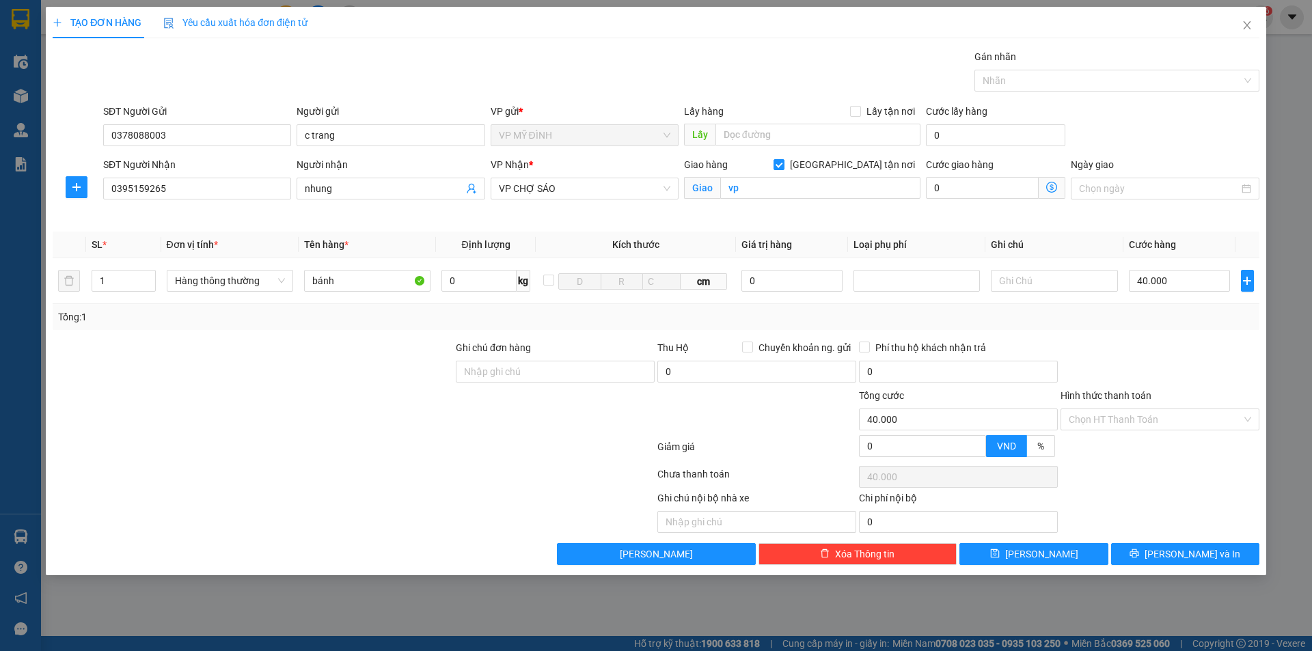
drag, startPoint x: 1182, startPoint y: 308, endPoint x: 1196, endPoint y: 347, distance: 41.5
click at [1184, 311] on div "Tổng: 1" at bounding box center [656, 317] width 1206 height 26
click at [1202, 422] on input "Hình thức thanh toán" at bounding box center [1154, 419] width 173 height 20
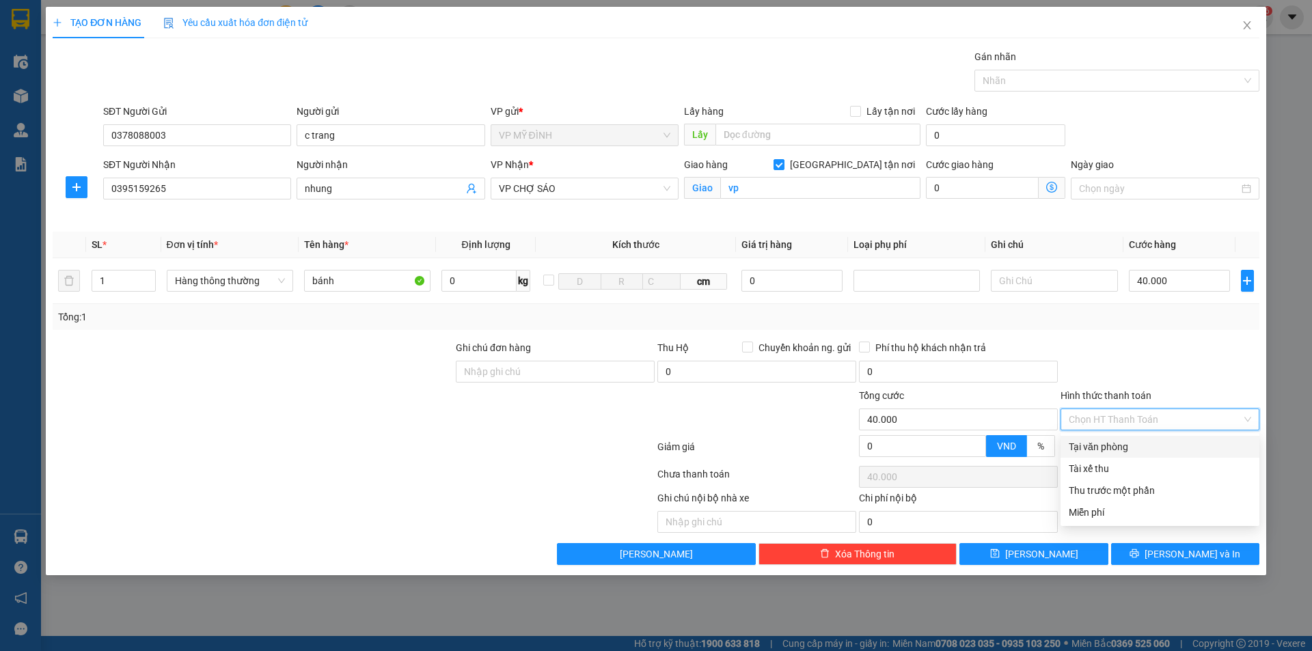
click at [1131, 439] on div "Tại văn phòng" at bounding box center [1159, 446] width 182 height 15
type input "0"
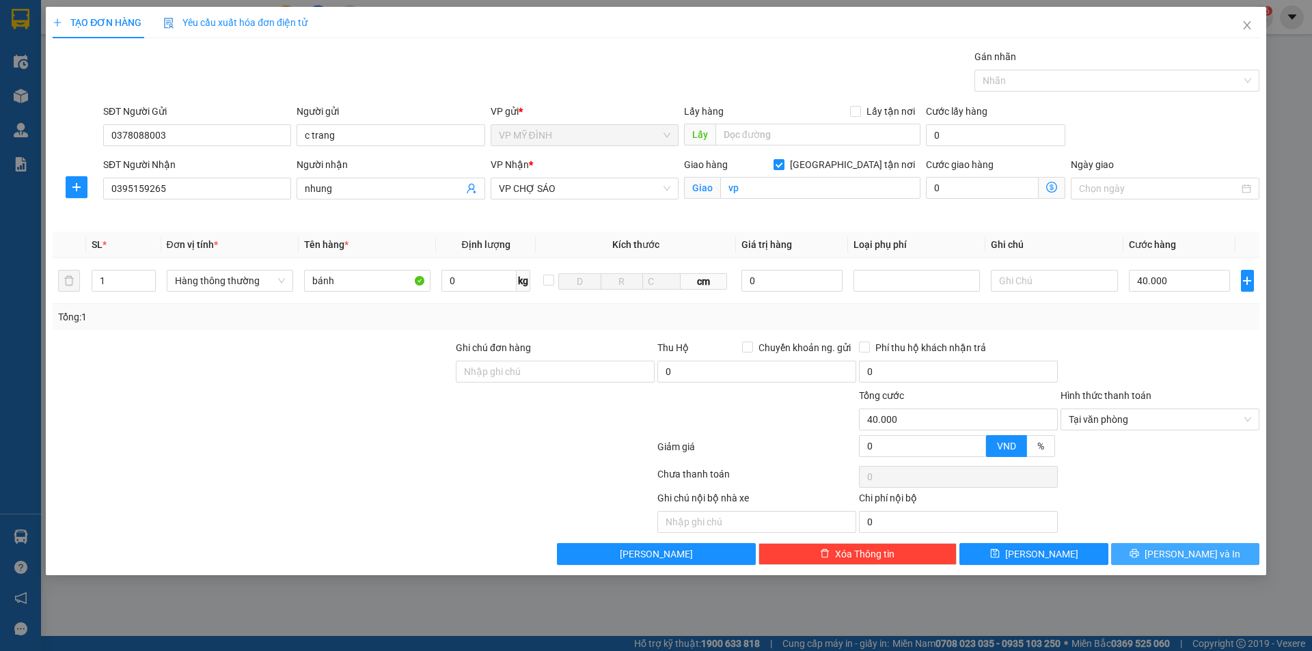
drag, startPoint x: 1185, startPoint y: 533, endPoint x: 1195, endPoint y: 551, distance: 20.5
click at [1185, 534] on div "Transit Pickup Surcharge Ids Transit Deliver Surcharge Ids Transit Deliver Surc…" at bounding box center [656, 307] width 1206 height 516
click at [1196, 551] on span "[PERSON_NAME] và In" at bounding box center [1192, 554] width 96 height 15
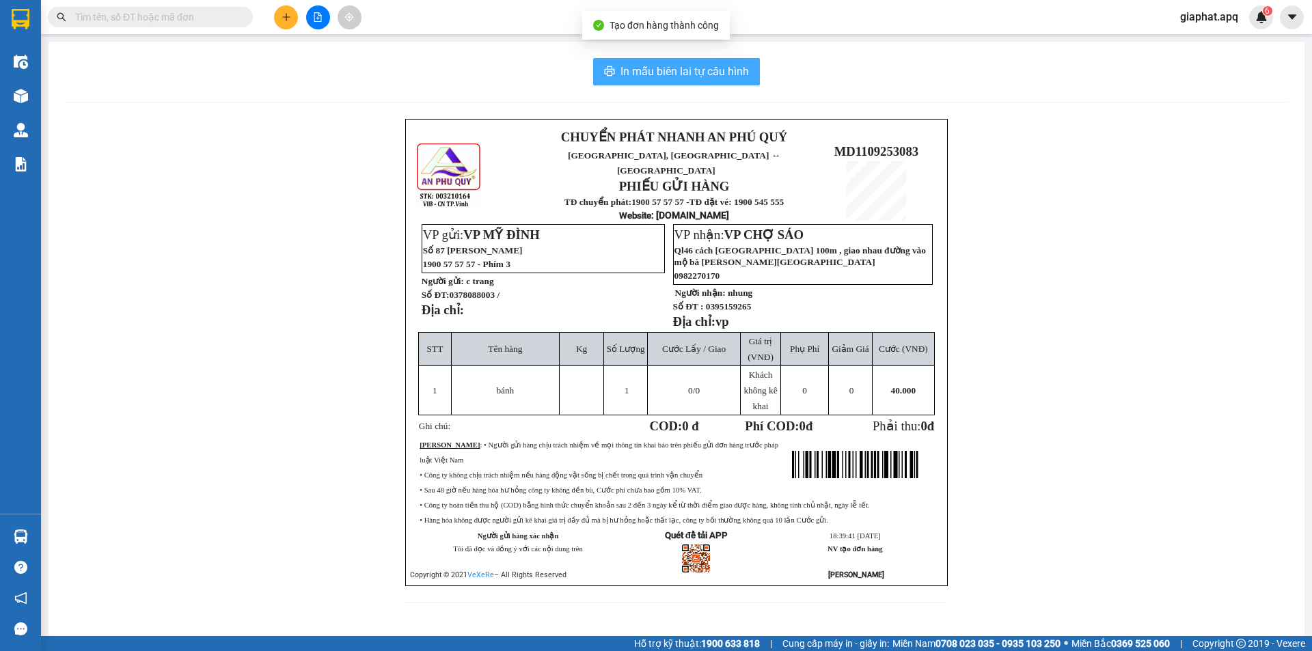
drag, startPoint x: 689, startPoint y: 70, endPoint x: 693, endPoint y: 84, distance: 14.5
click at [689, 72] on span "In mẫu biên lai tự cấu hình" at bounding box center [684, 71] width 128 height 17
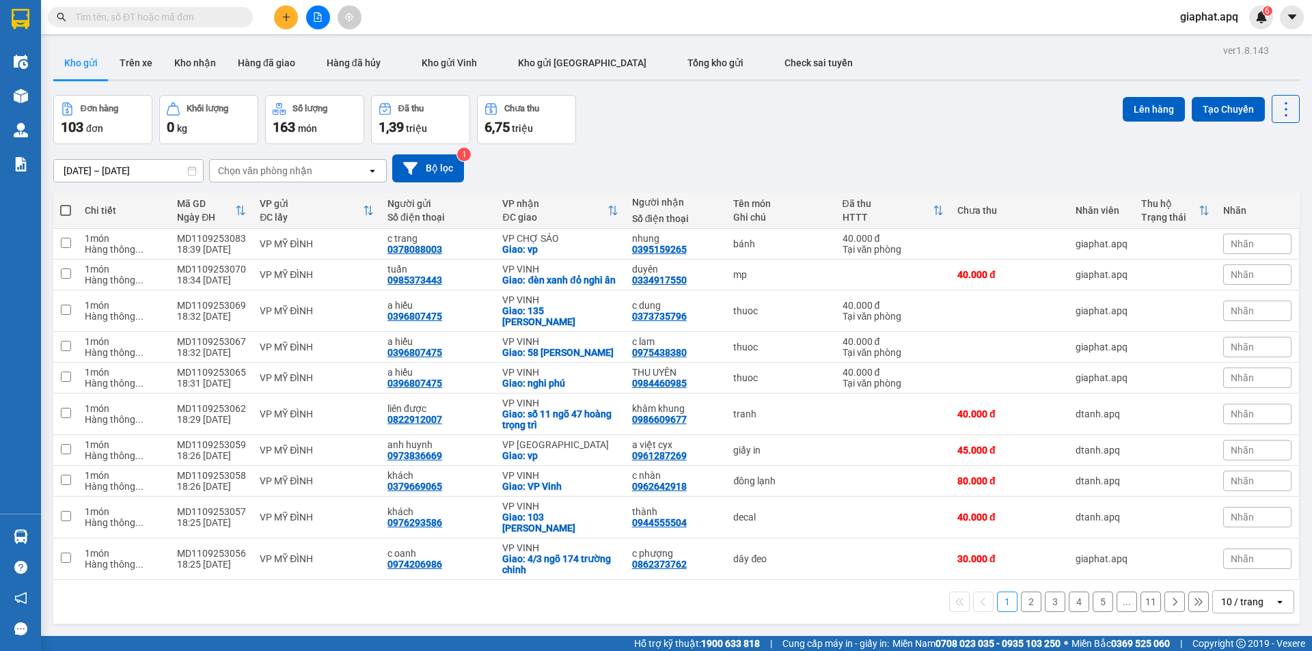
scroll to position [63, 0]
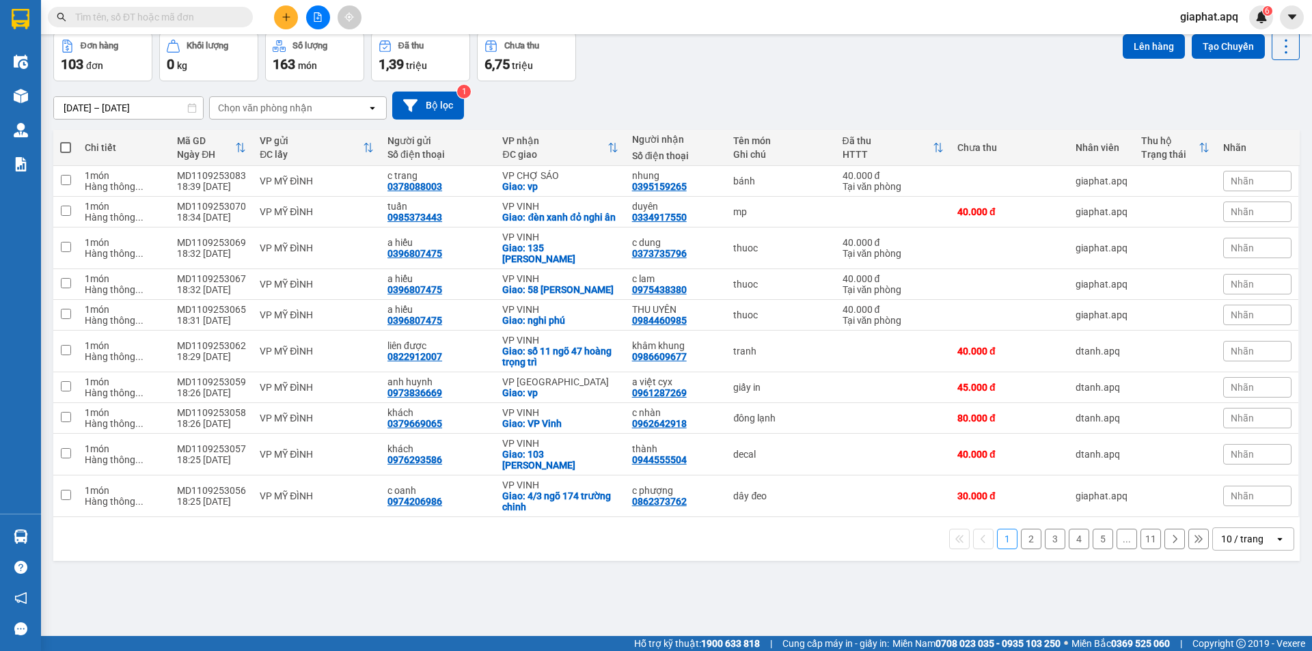
click at [291, 6] on button at bounding box center [286, 17] width 24 height 24
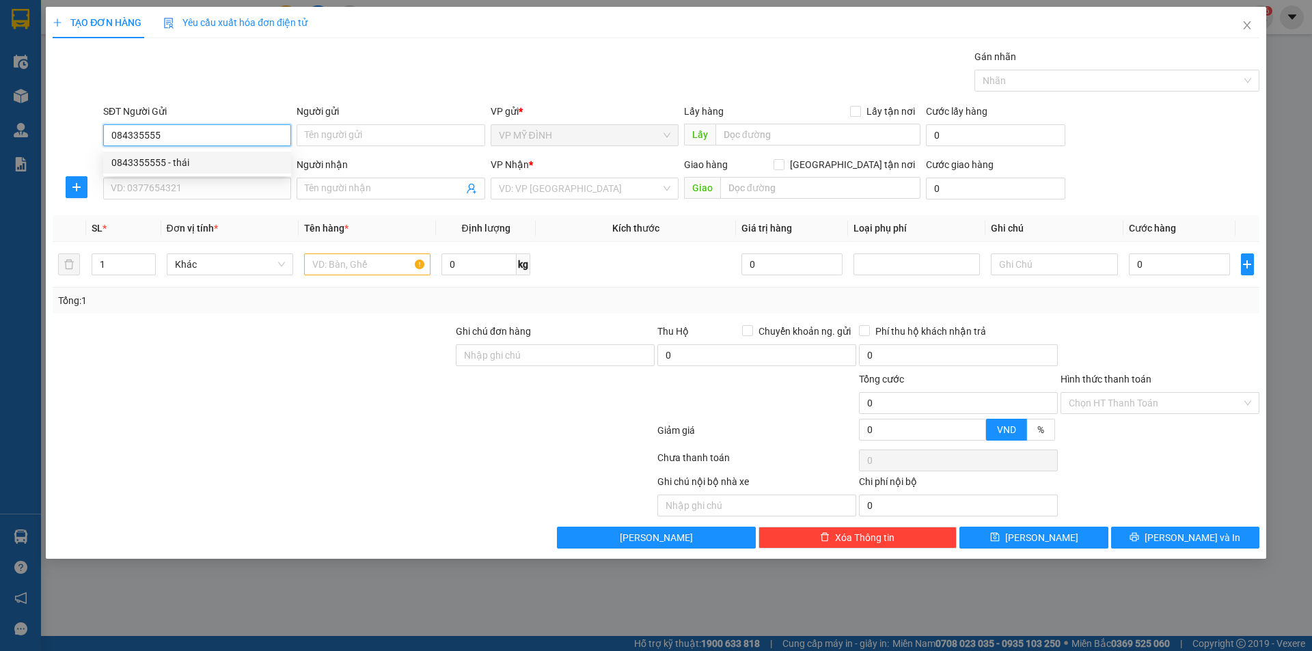
click at [148, 163] on div "0843355555 - thái" at bounding box center [196, 162] width 171 height 15
type input "0843355555"
type input "thái"
type input "0843355555"
click at [180, 195] on input "SĐT Người Nhận" at bounding box center [197, 189] width 188 height 22
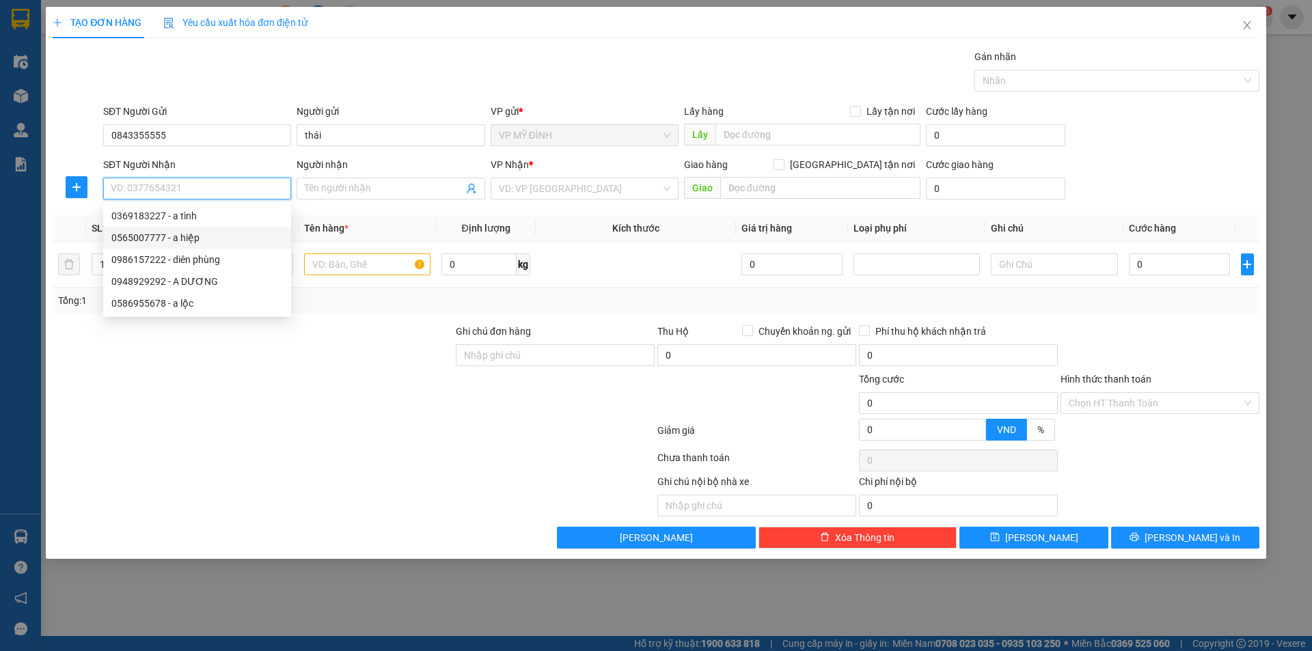
click at [187, 232] on div "0565007777 - a hiệp" at bounding box center [196, 237] width 171 height 15
type input "0565007777"
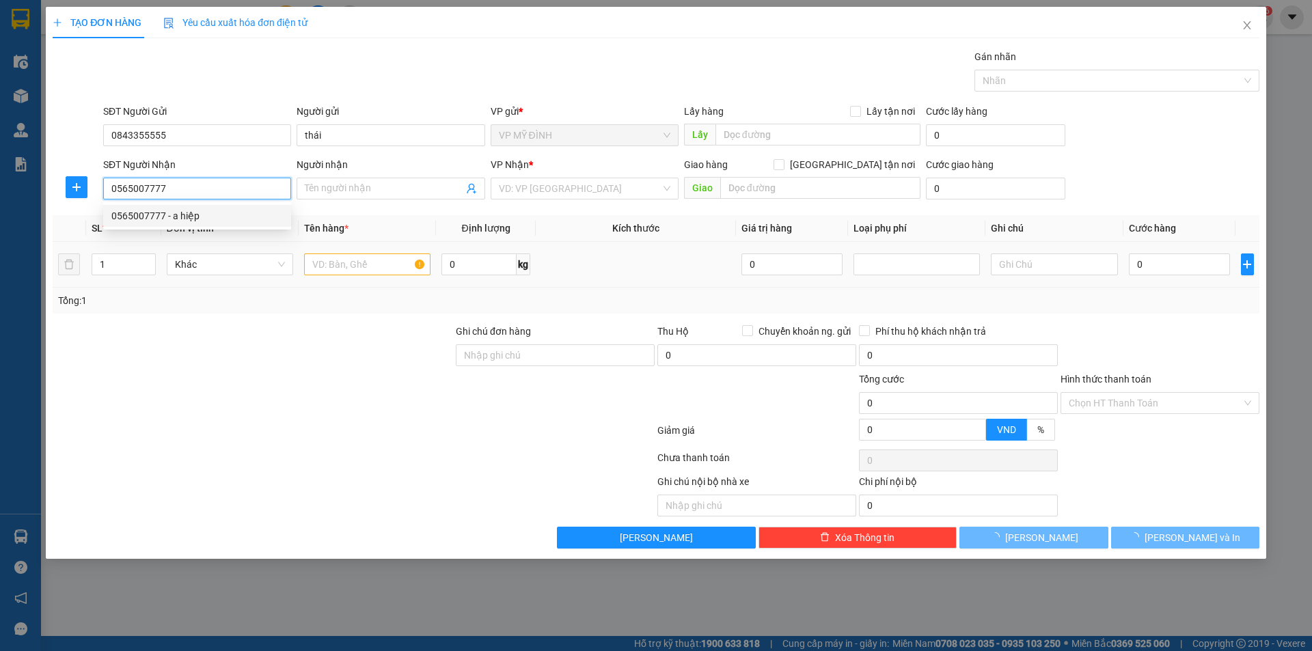
type input "a hiệp"
checkbox input "true"
type input "77 lê lợi"
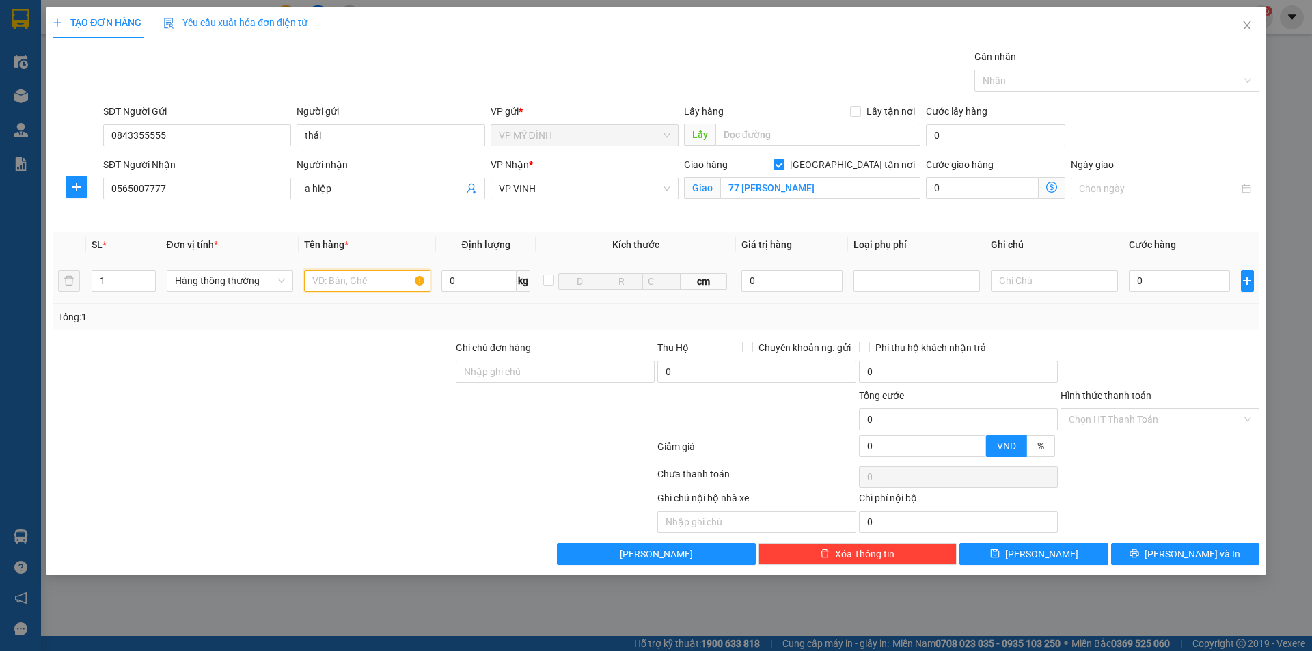
click at [360, 277] on input "text" at bounding box center [367, 281] width 126 height 22
type input "d"
type input "điện thoại nguyên kiện"
click at [300, 339] on div "Transit Pickup Surcharge Ids Transit Deliver Surcharge Ids Transit Deliver Surc…" at bounding box center [656, 307] width 1206 height 516
click at [769, 279] on input "0" at bounding box center [792, 281] width 102 height 22
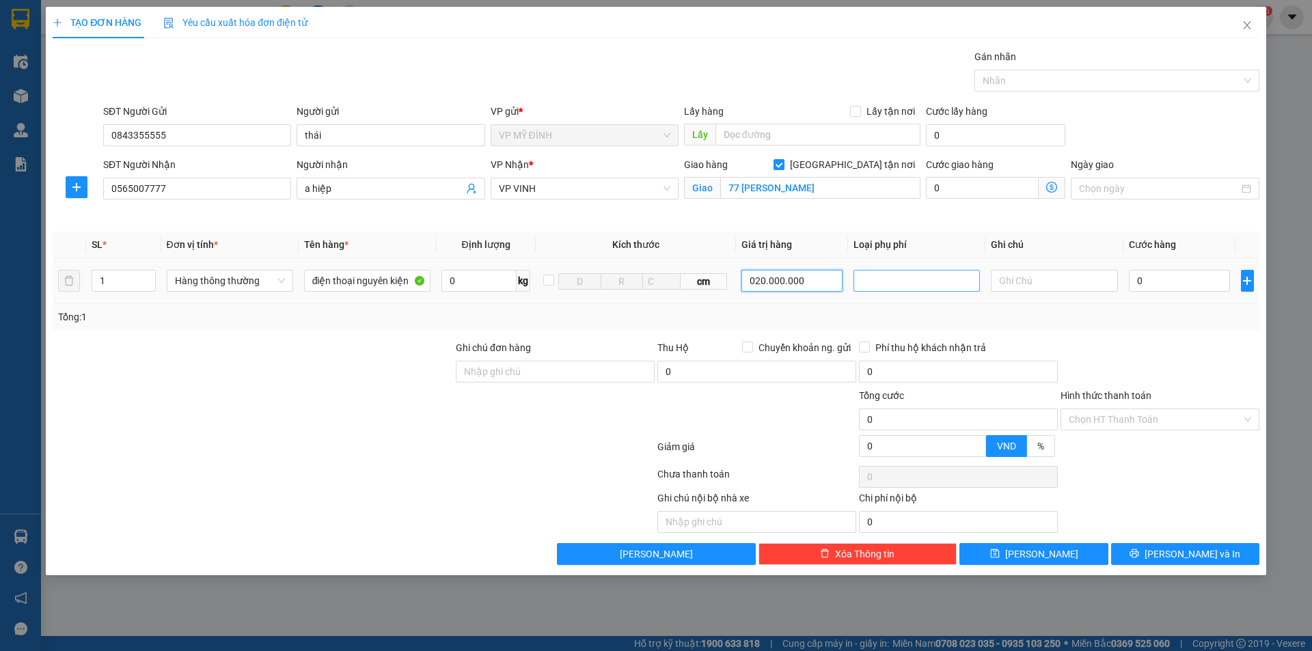
click at [918, 280] on div at bounding box center [917, 281] width 120 height 16
type input "20.000.000"
click at [885, 303] on div "Hàng giá trị cao" at bounding box center [916, 308] width 110 height 15
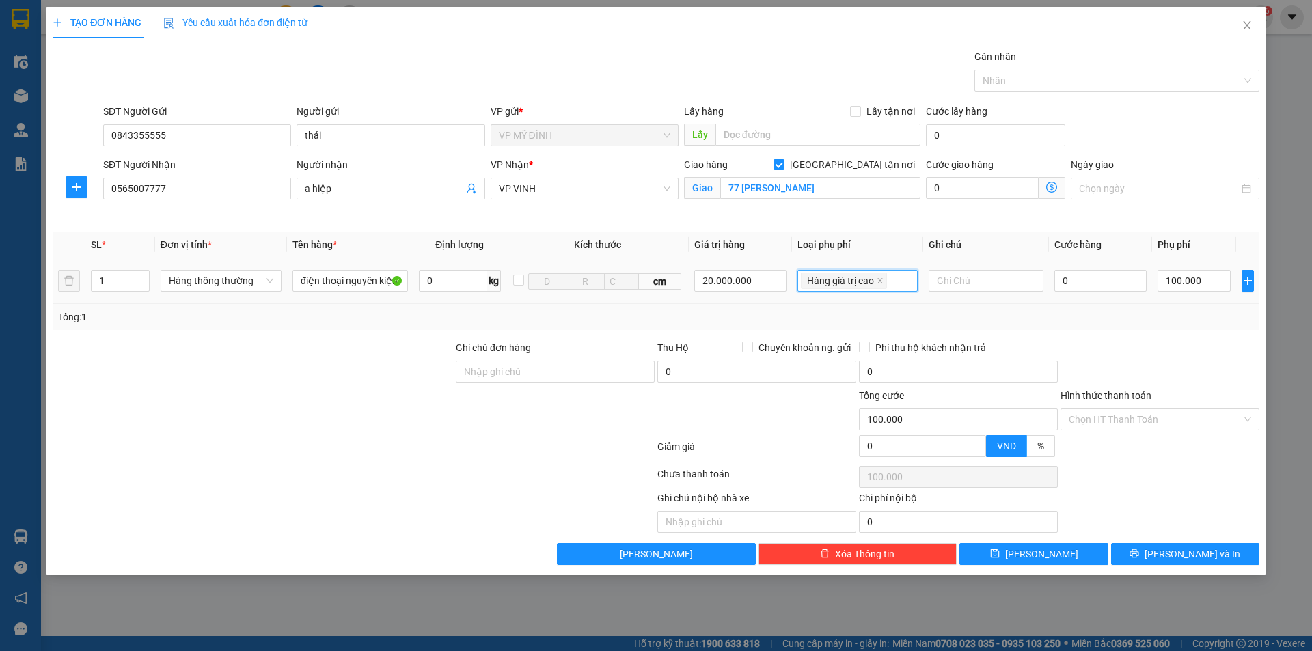
type input "100.000"
click at [1109, 276] on input "0" at bounding box center [1100, 281] width 93 height 22
type input "5"
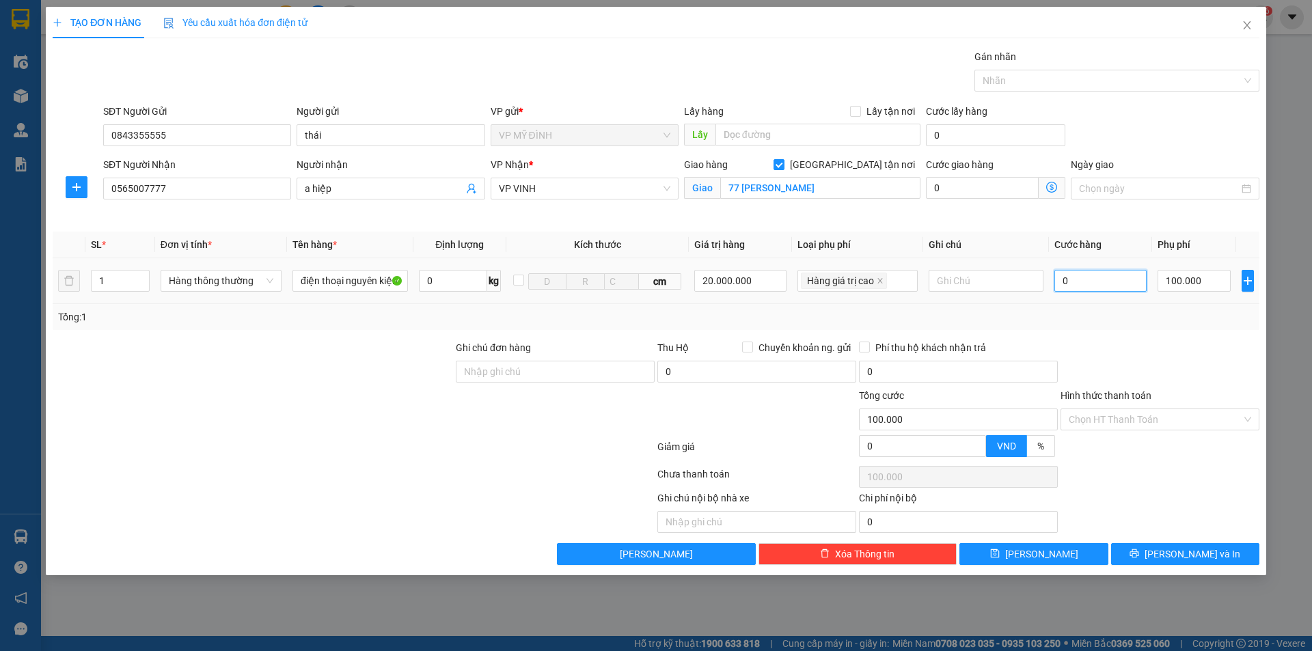
type input "100.005"
type input "50"
type input "100.050"
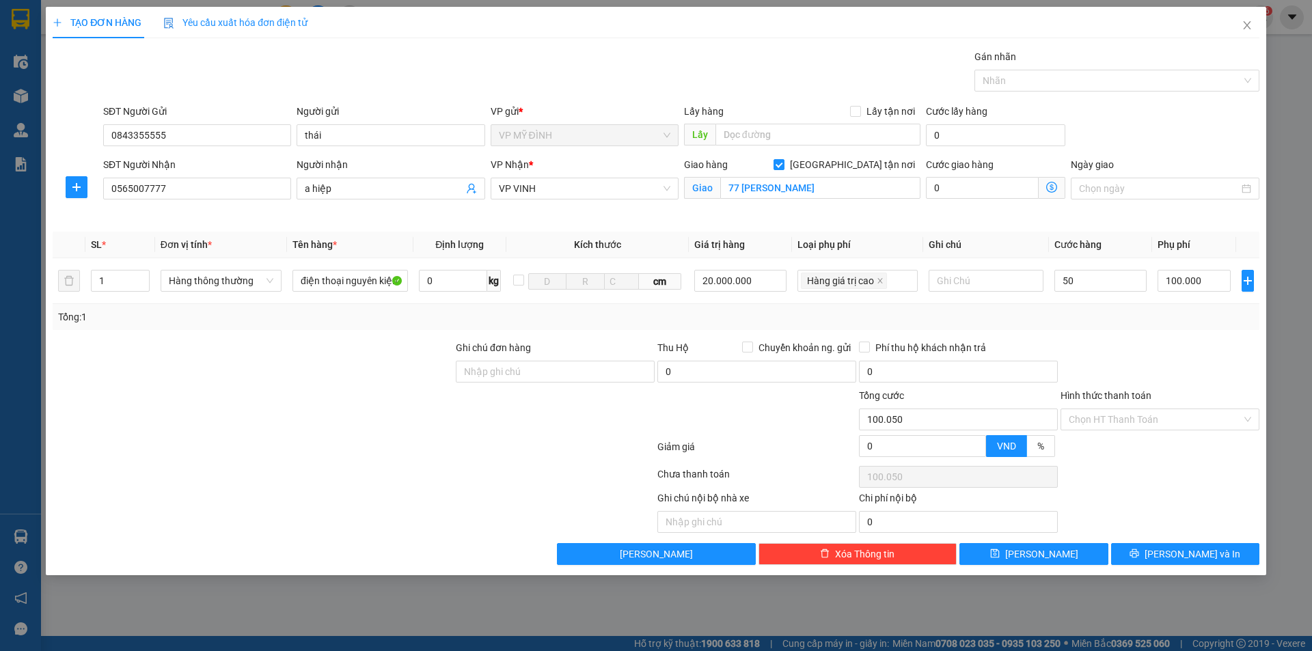
type input "50.000"
type input "150.000"
click at [1193, 359] on div at bounding box center [1160, 364] width 202 height 48
click at [1188, 550] on span "[PERSON_NAME] và In" at bounding box center [1192, 554] width 96 height 15
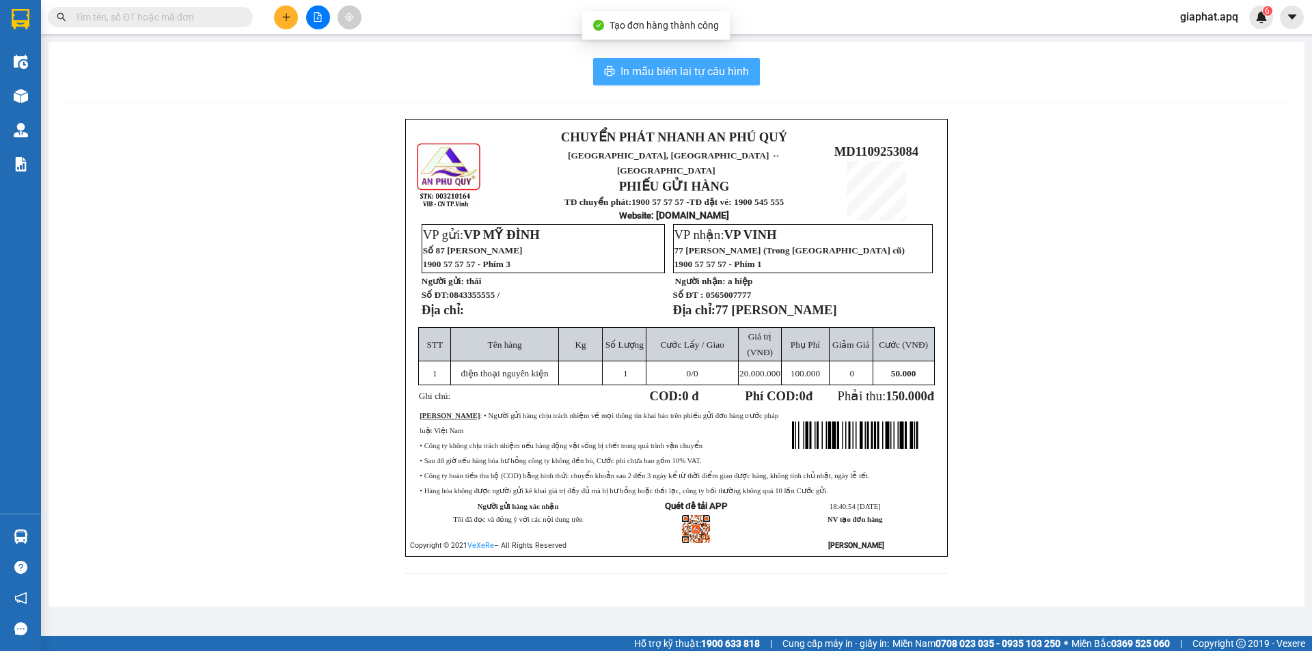
click at [670, 72] on span "In mẫu biên lai tự cấu hình" at bounding box center [684, 71] width 128 height 17
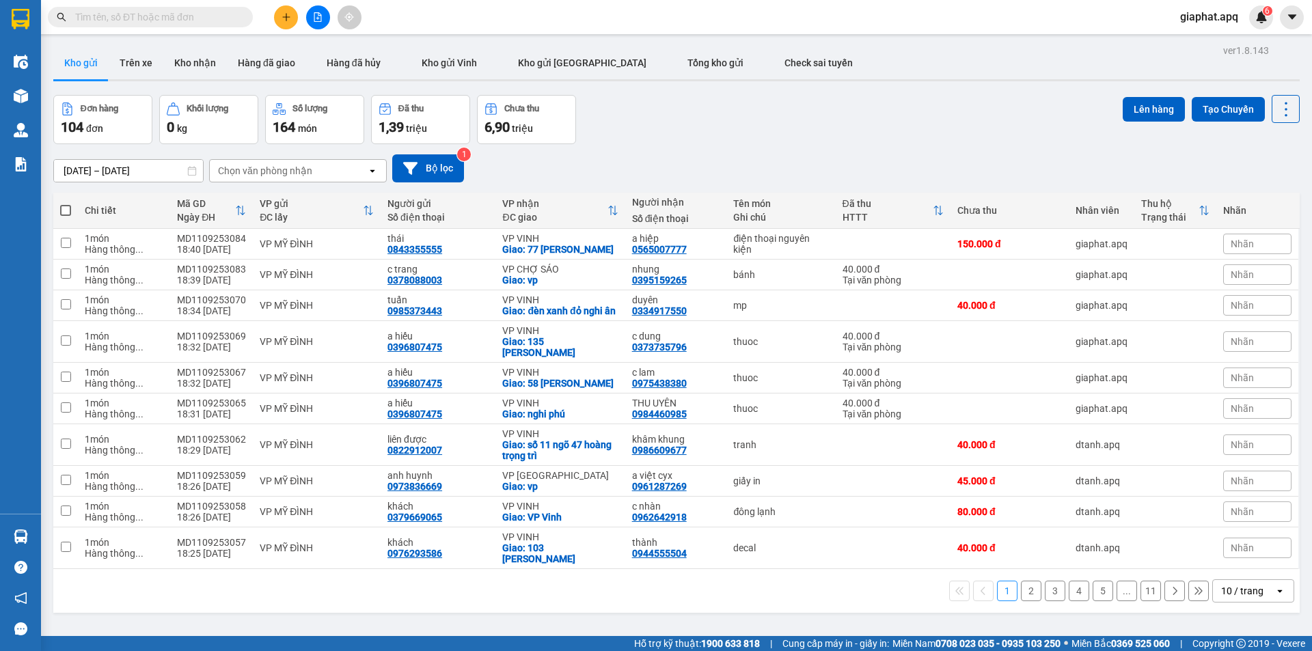
click at [234, 19] on input "text" at bounding box center [155, 17] width 161 height 15
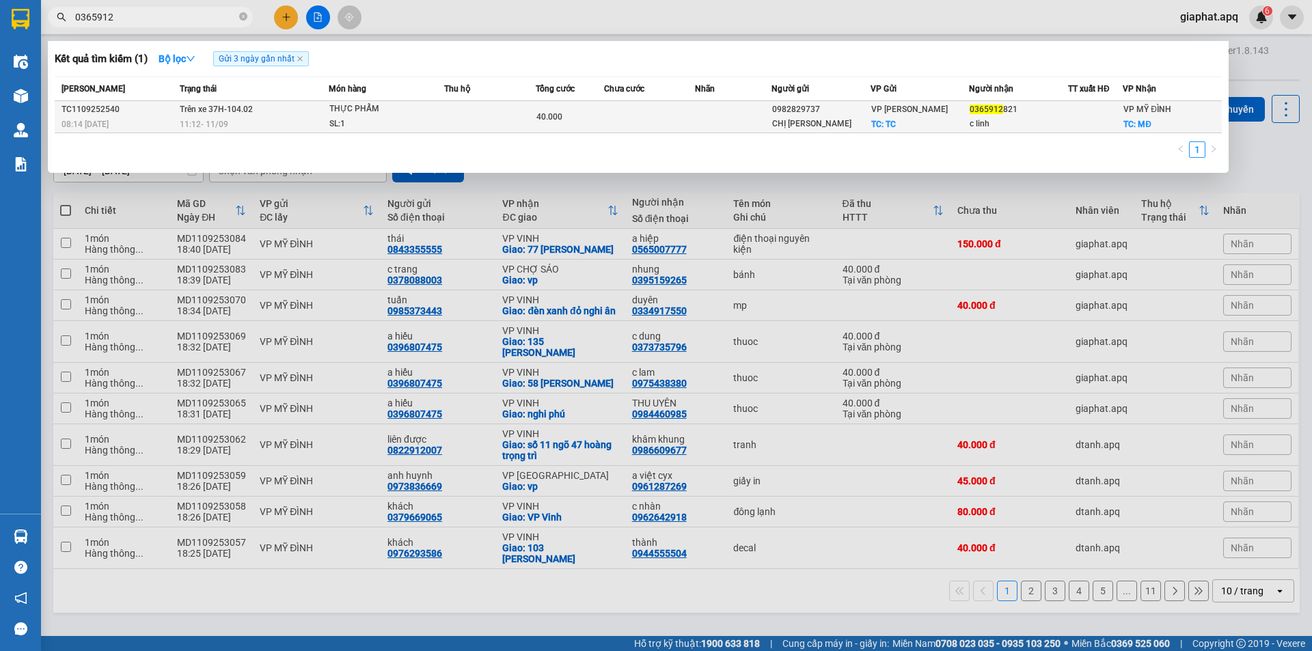
type input "0365912"
click at [292, 117] on div "11:12 - 11/09" at bounding box center [254, 124] width 148 height 15
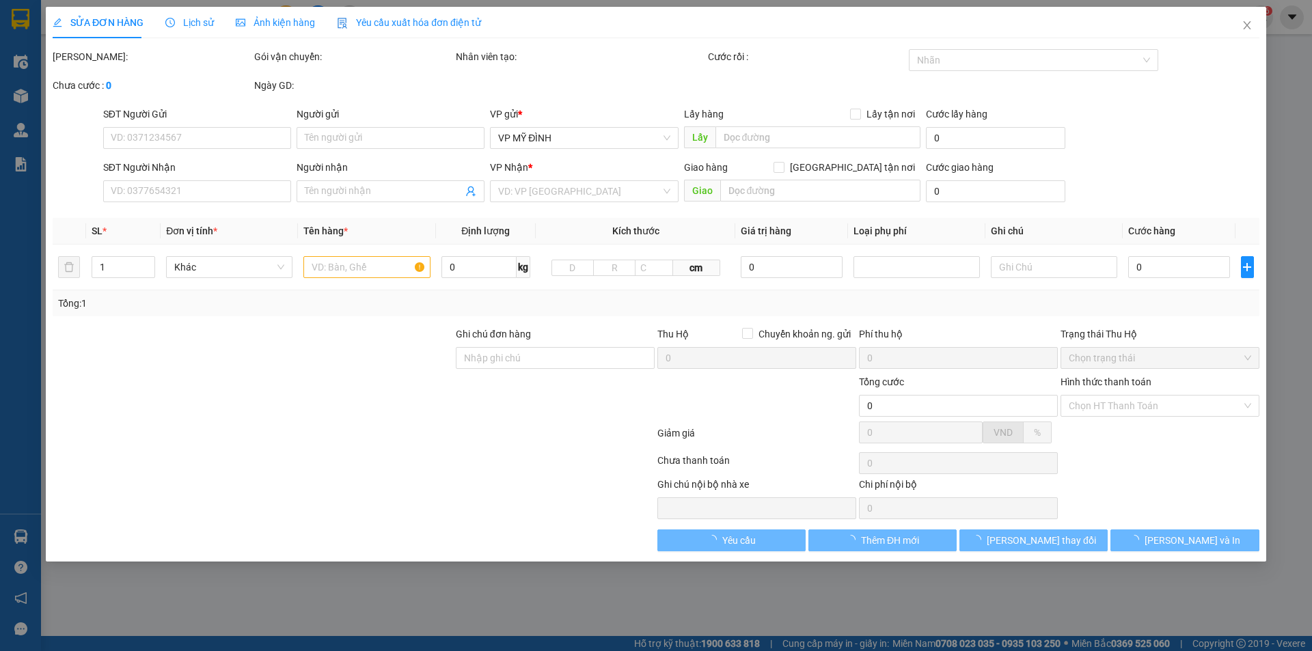
type input "0982829737"
type input "CHỊ VINH"
checkbox input "true"
type input "TC"
type input "0365912821"
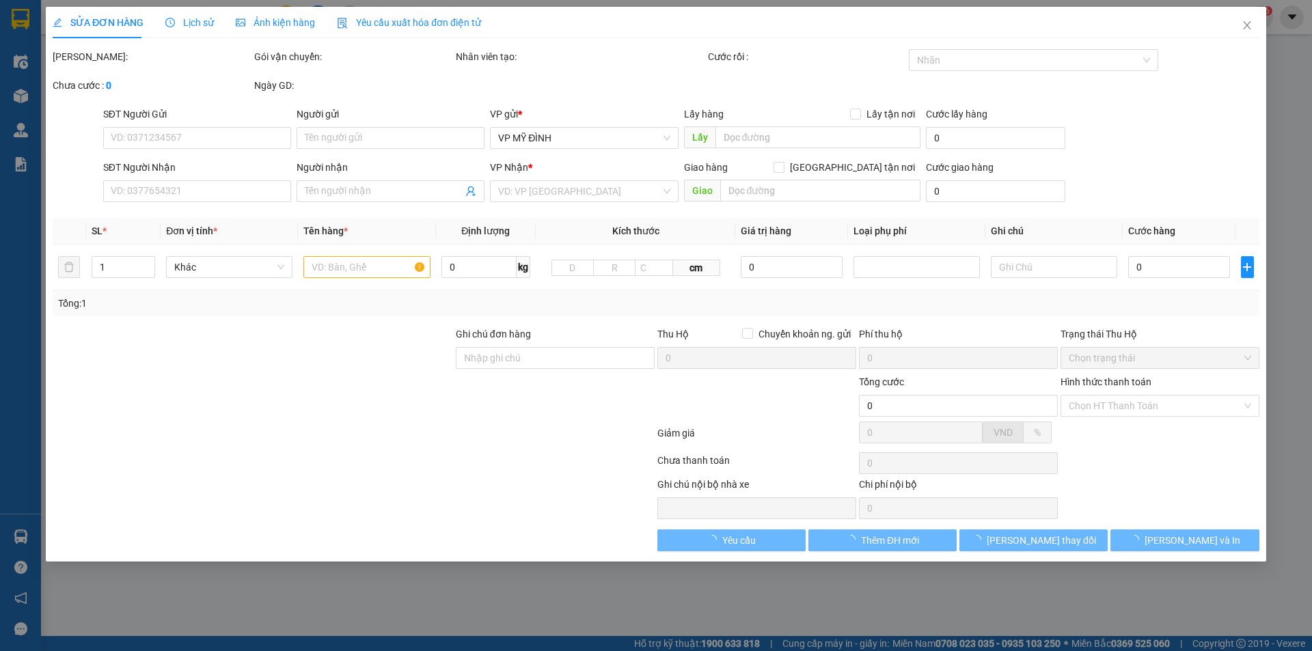
type input "c linh"
checkbox input "true"
type input "MĐ"
type input "40.000"
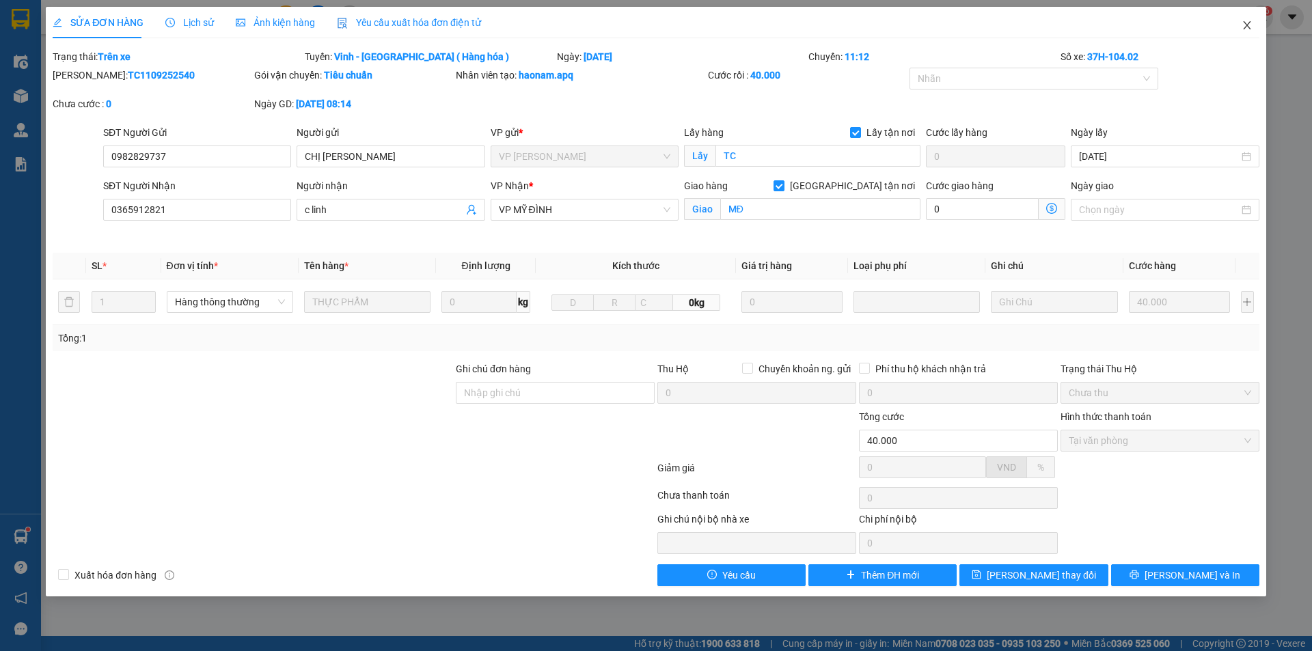
click at [1250, 25] on icon "close" at bounding box center [1246, 25] width 11 height 11
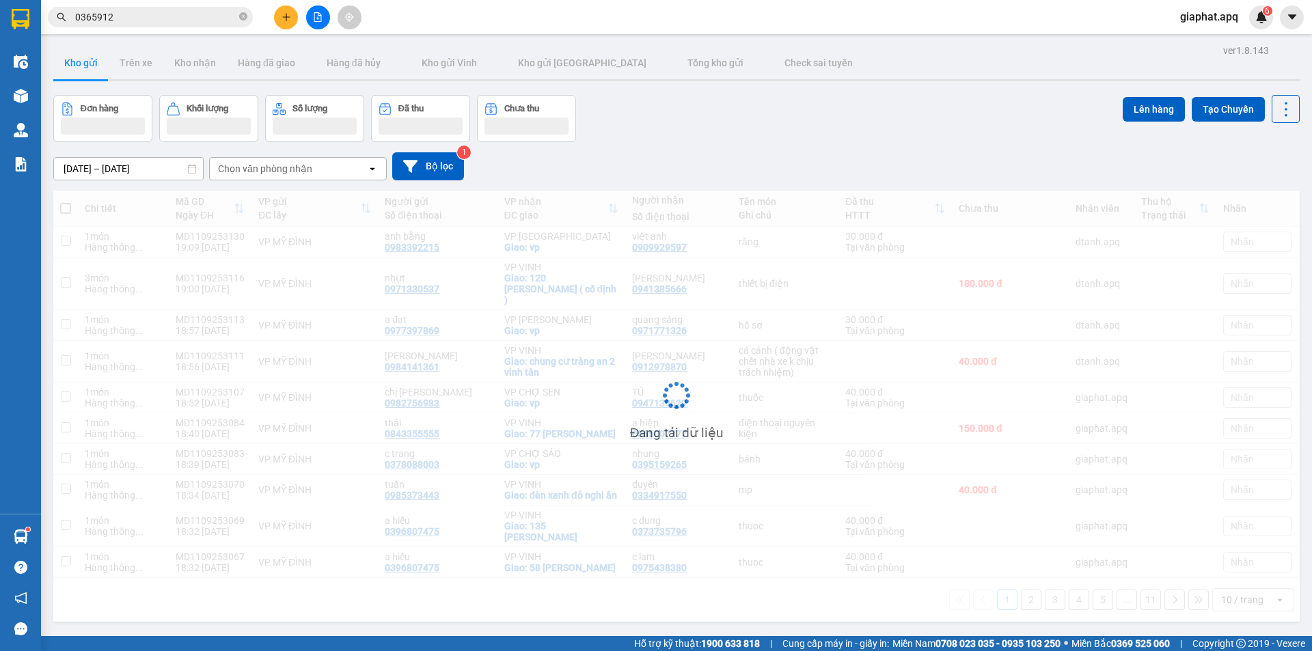
click at [286, 12] on icon "plus" at bounding box center [286, 17] width 10 height 10
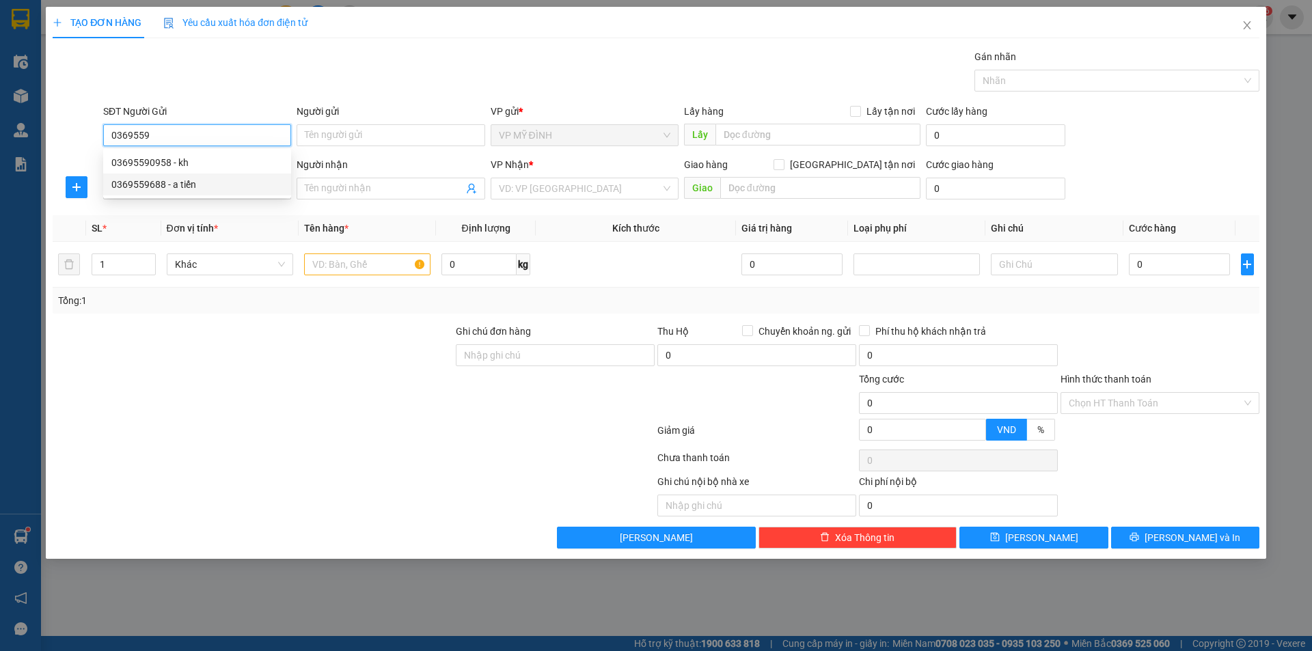
click at [178, 179] on div "0369559688 - a tiến" at bounding box center [196, 184] width 171 height 15
type input "0369559688"
type input "a tiến"
type input "0369559688"
click at [240, 194] on input "SĐT Người Nhận" at bounding box center [197, 189] width 188 height 22
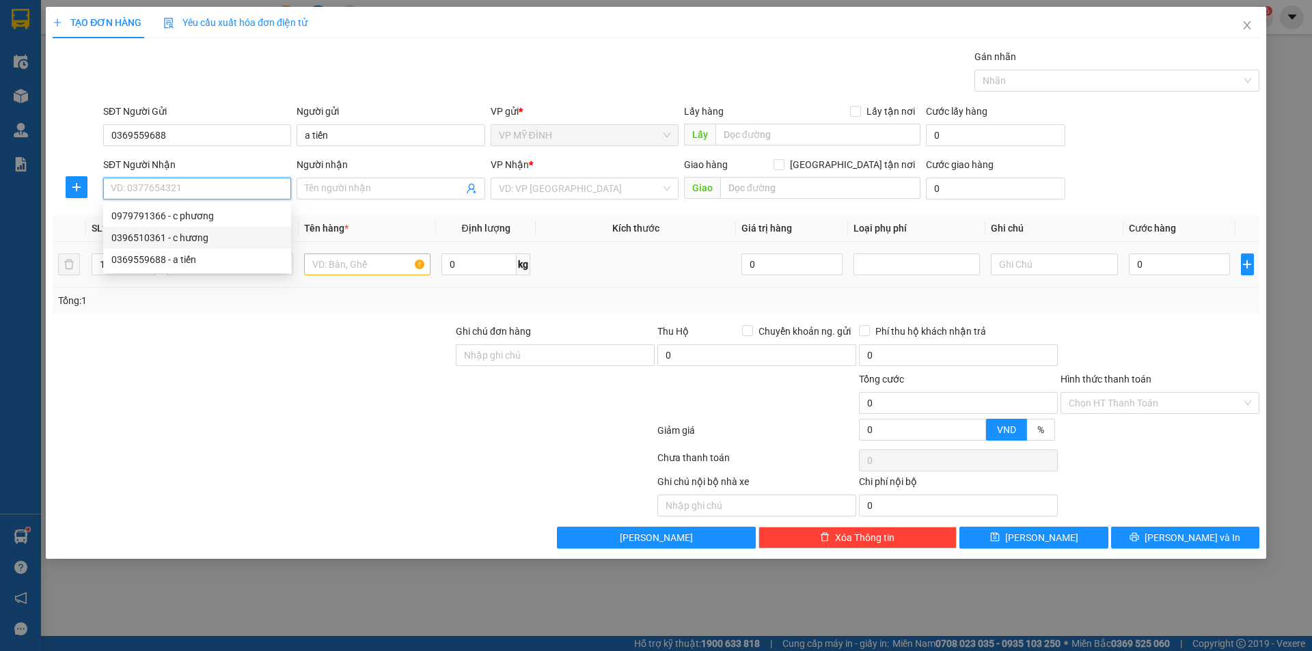
click at [167, 249] on div "0369559688 - a tiến" at bounding box center [197, 260] width 188 height 22
type input "0369559688"
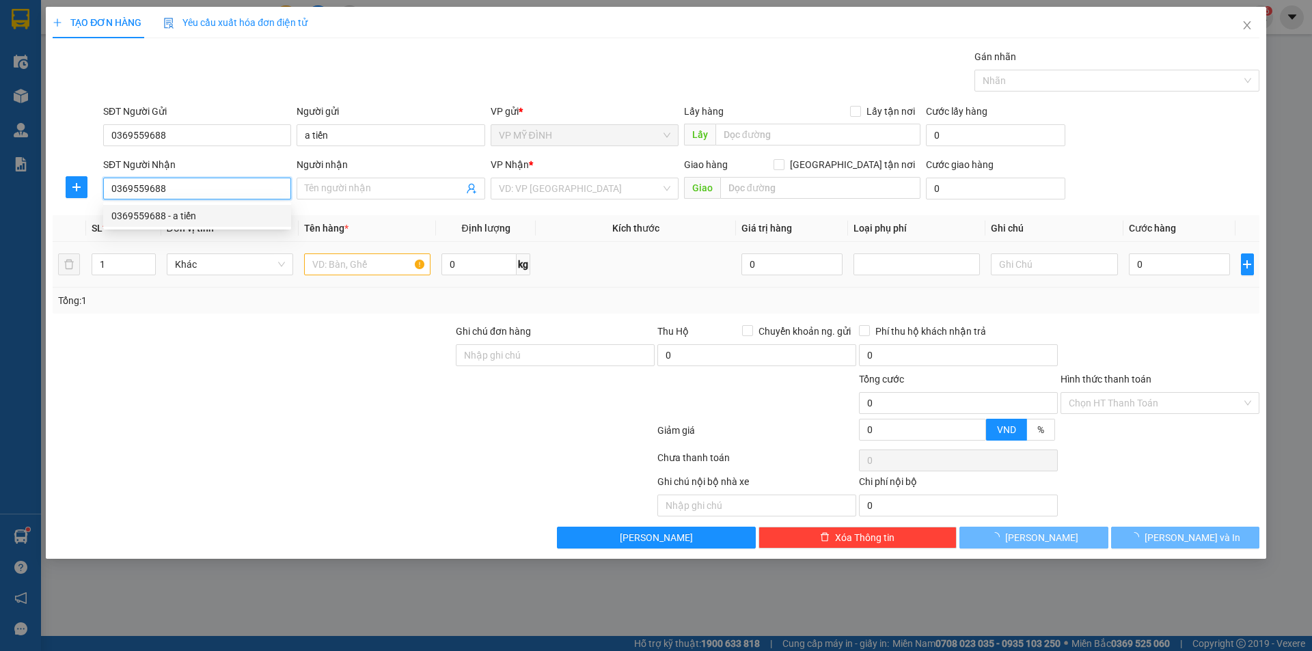
type input "a tiến"
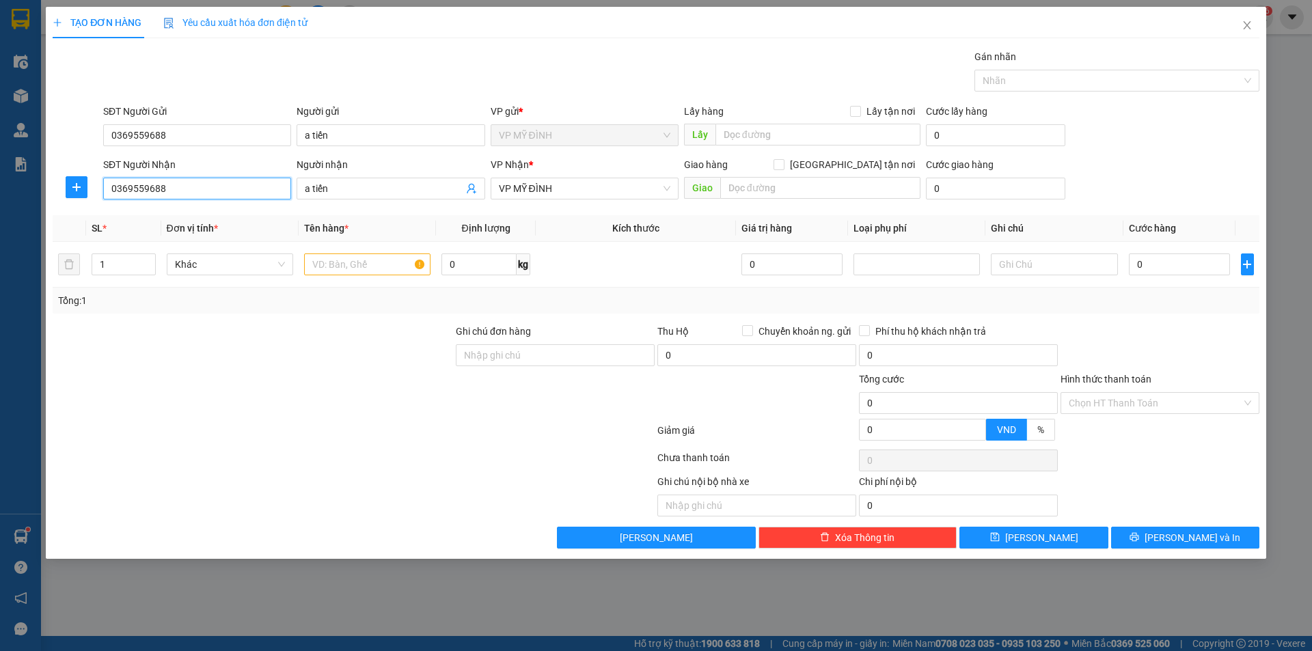
click at [189, 184] on input "0369559688" at bounding box center [197, 189] width 188 height 22
drag, startPoint x: 167, startPoint y: 240, endPoint x: 192, endPoint y: 244, distance: 25.6
click at [166, 240] on div "0396510361 - c hương" at bounding box center [196, 237] width 171 height 15
type input "0396510361"
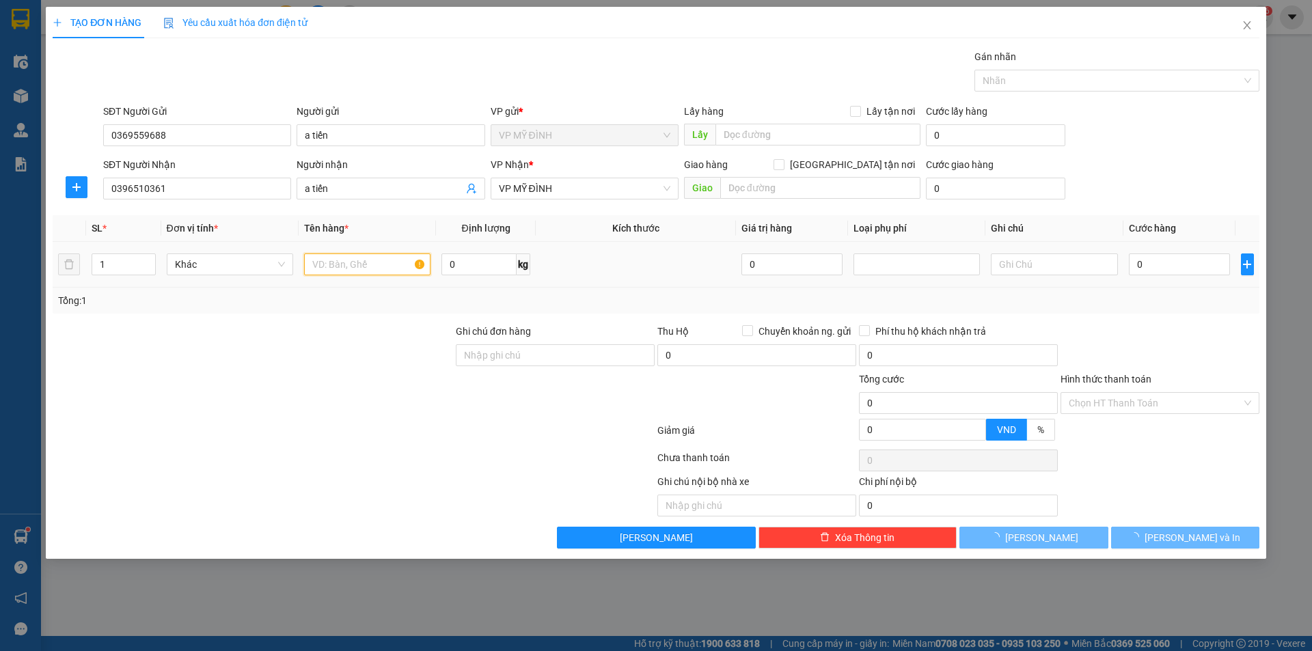
click at [375, 273] on input "text" at bounding box center [367, 264] width 126 height 22
type input "nem"
type input "c hương"
checkbox input "true"
type input "ngõ 33 nguyễn thái học"
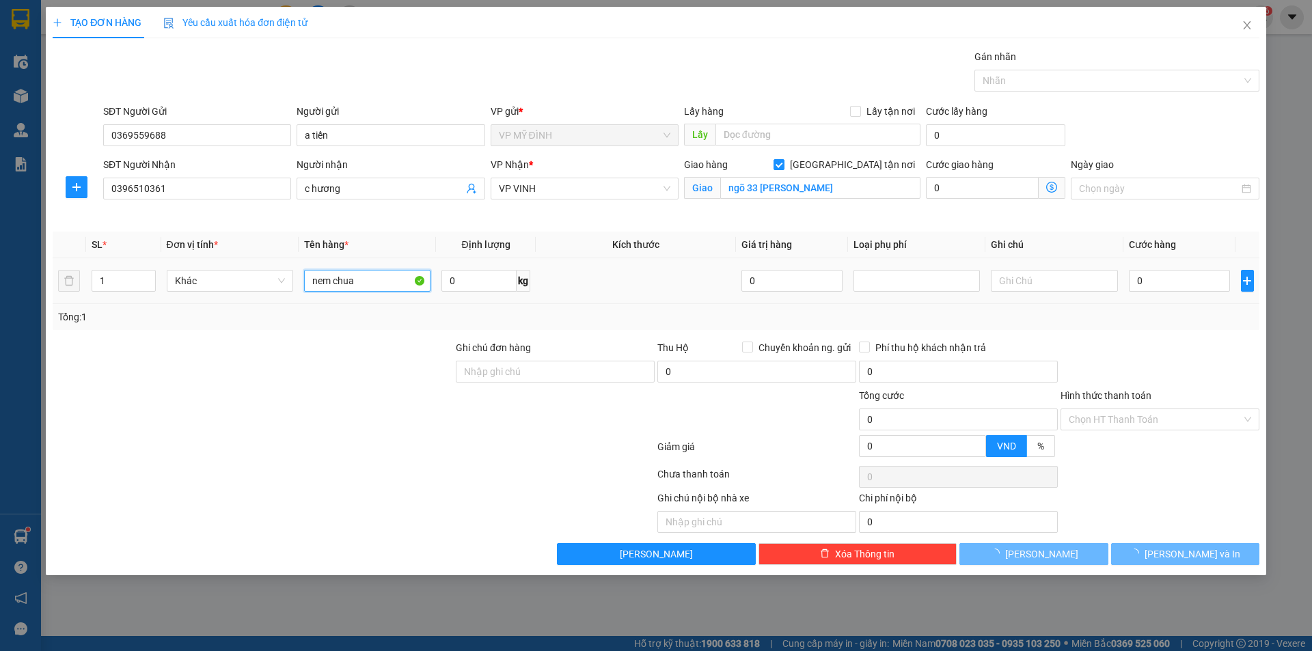
type input "nem chua"
drag, startPoint x: 350, startPoint y: 317, endPoint x: 803, endPoint y: 328, distance: 452.4
click at [353, 322] on div "Tổng: 1" at bounding box center [282, 316] width 448 height 15
click at [1154, 275] on input "0" at bounding box center [1180, 281] width 102 height 22
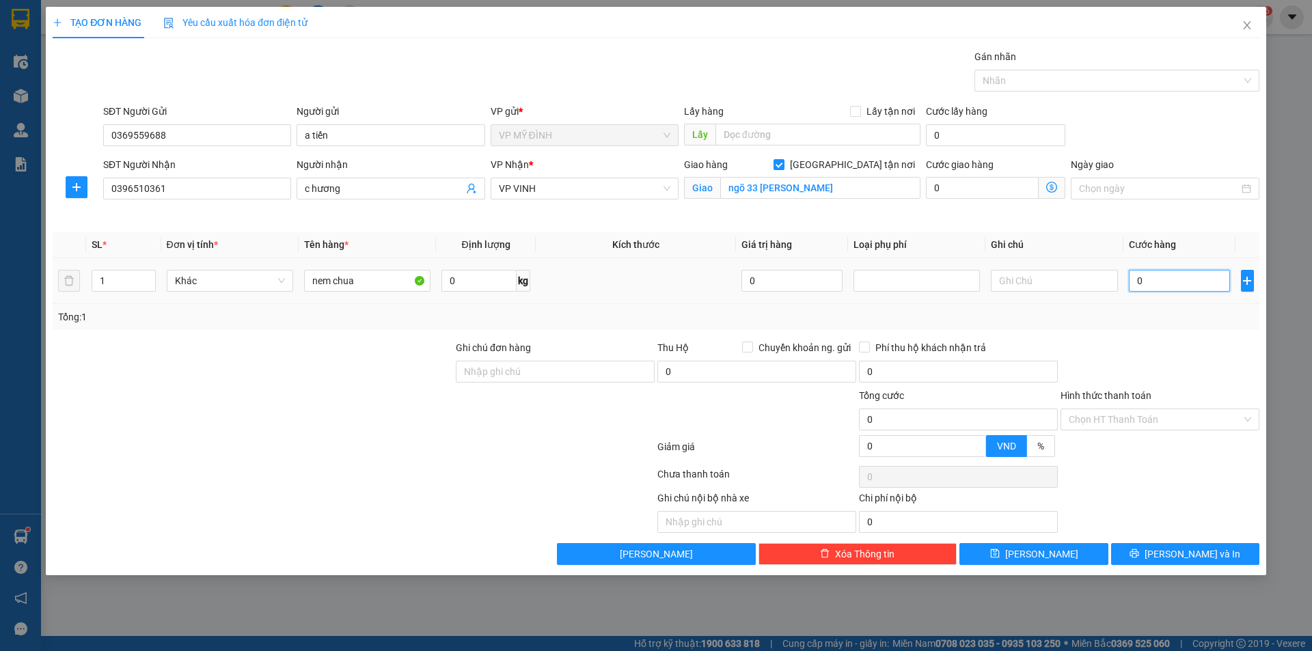
type input "4"
type input "40"
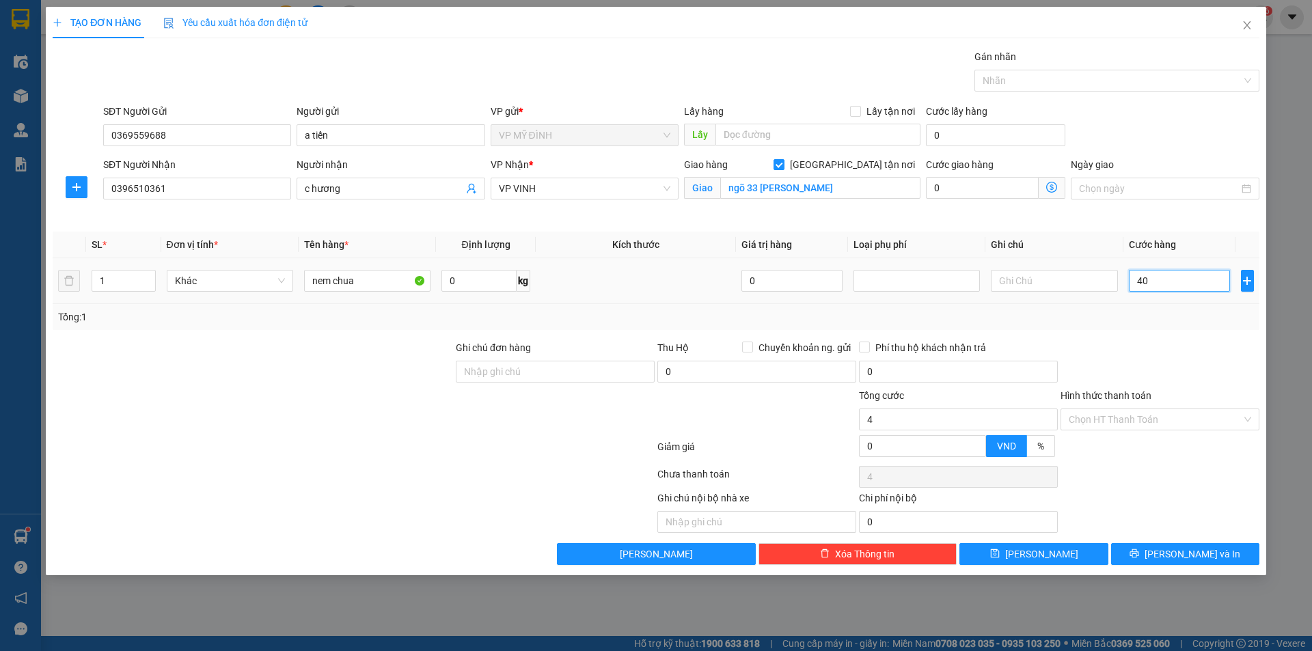
type input "40"
type input "40.000"
click at [1173, 332] on div "Transit Pickup Surcharge Ids Transit Deliver Surcharge Ids Transit Deliver Surc…" at bounding box center [656, 307] width 1206 height 516
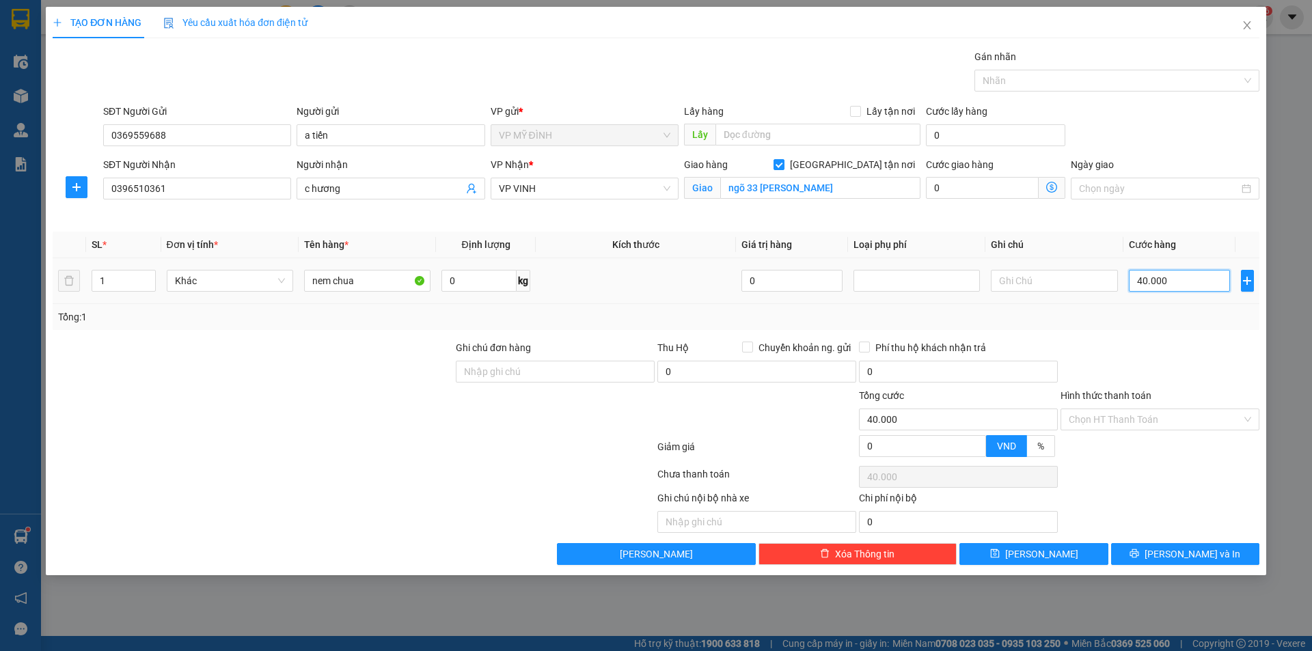
click at [1187, 288] on input "40.000" at bounding box center [1180, 281] width 102 height 22
type input "5"
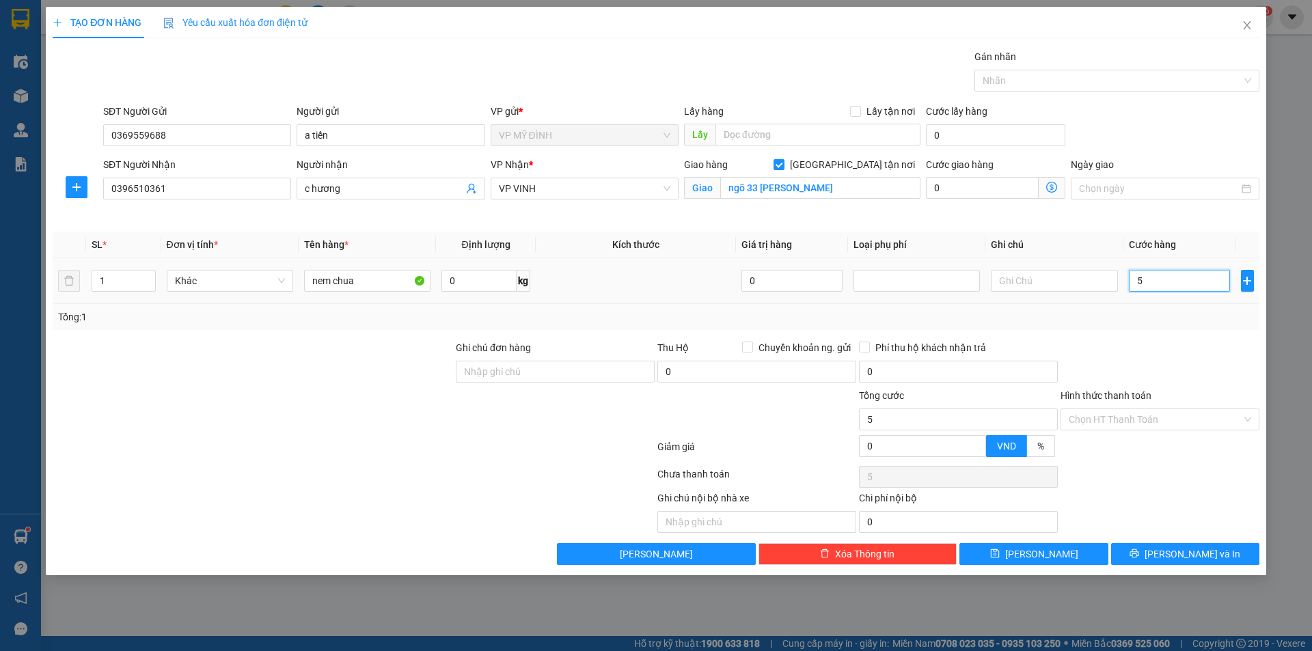
type input "50"
type input "50.000"
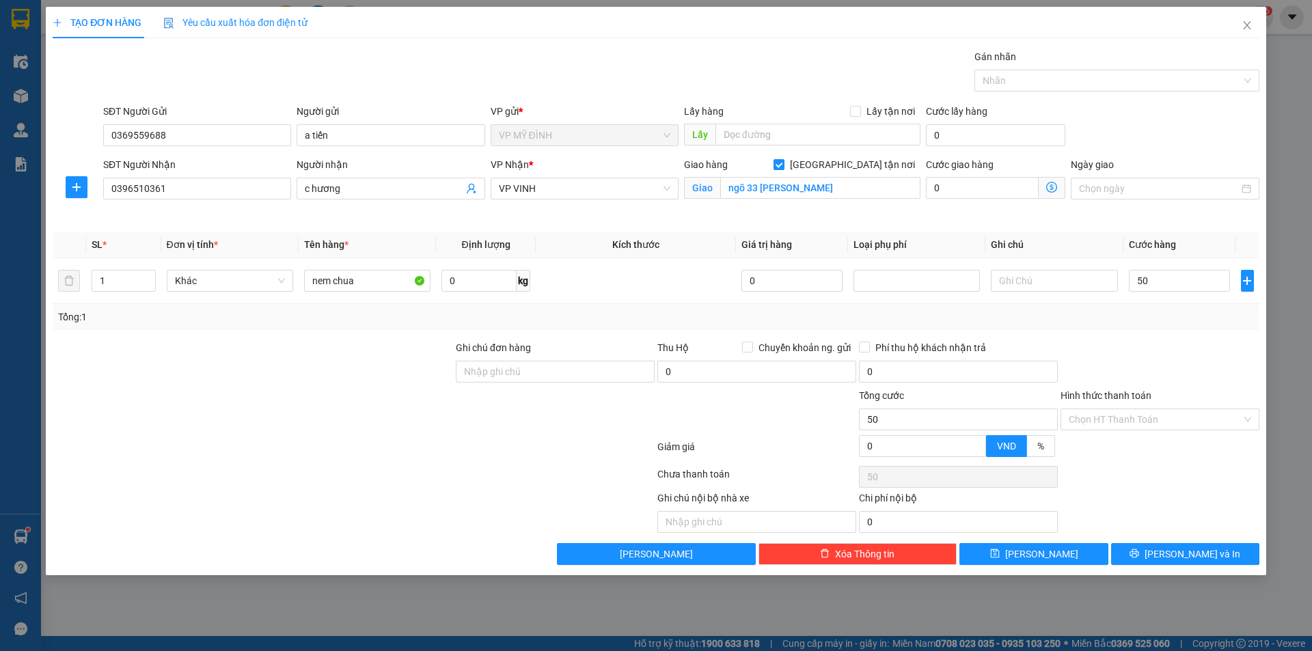
type input "50.000"
click at [1100, 346] on div at bounding box center [1160, 364] width 202 height 48
click at [1170, 566] on div "TẠO ĐƠN HÀNG Yêu cầu xuất hóa đơn điện tử Transit Pickup Surcharge Ids Transit …" at bounding box center [656, 291] width 1220 height 568
click at [1170, 565] on div "TẠO ĐƠN HÀNG Yêu cầu xuất hóa đơn điện tử Transit Pickup Surcharge Ids Transit …" at bounding box center [656, 291] width 1220 height 568
click at [1172, 563] on button "[PERSON_NAME] và In" at bounding box center [1185, 554] width 148 height 22
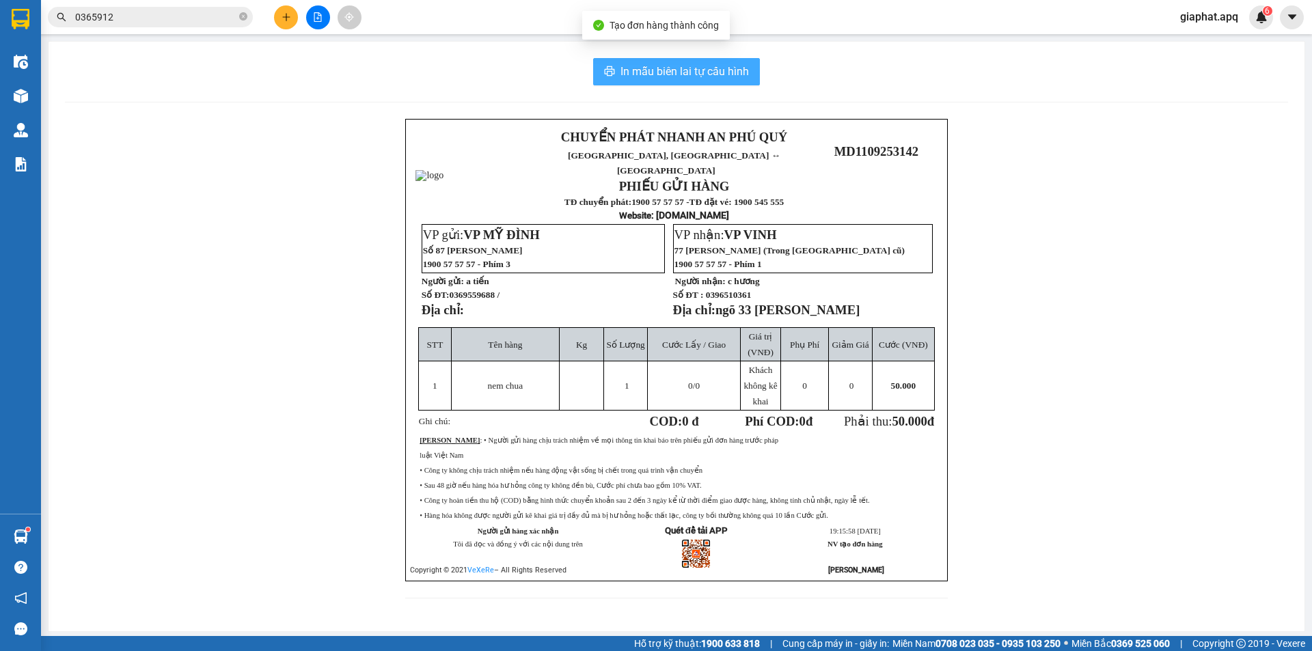
click at [682, 60] on button "In mẫu biên lai tự cấu hình" at bounding box center [676, 71] width 167 height 27
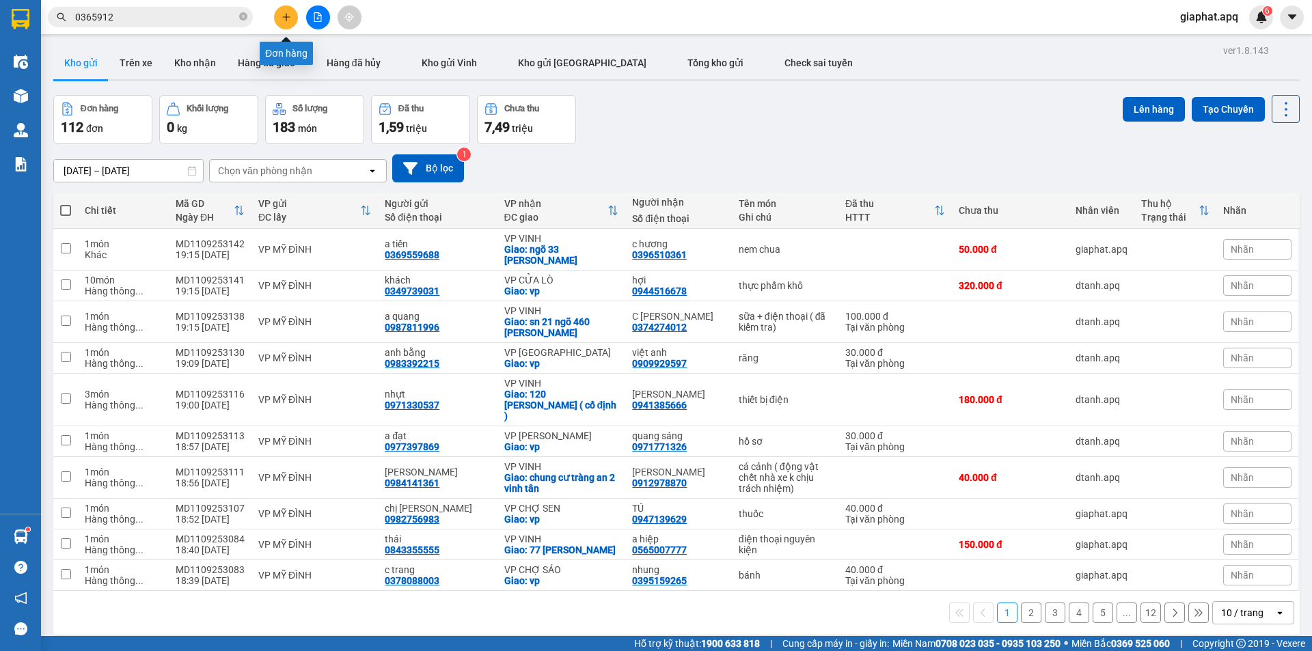
click at [285, 15] on icon "plus" at bounding box center [286, 17] width 10 height 10
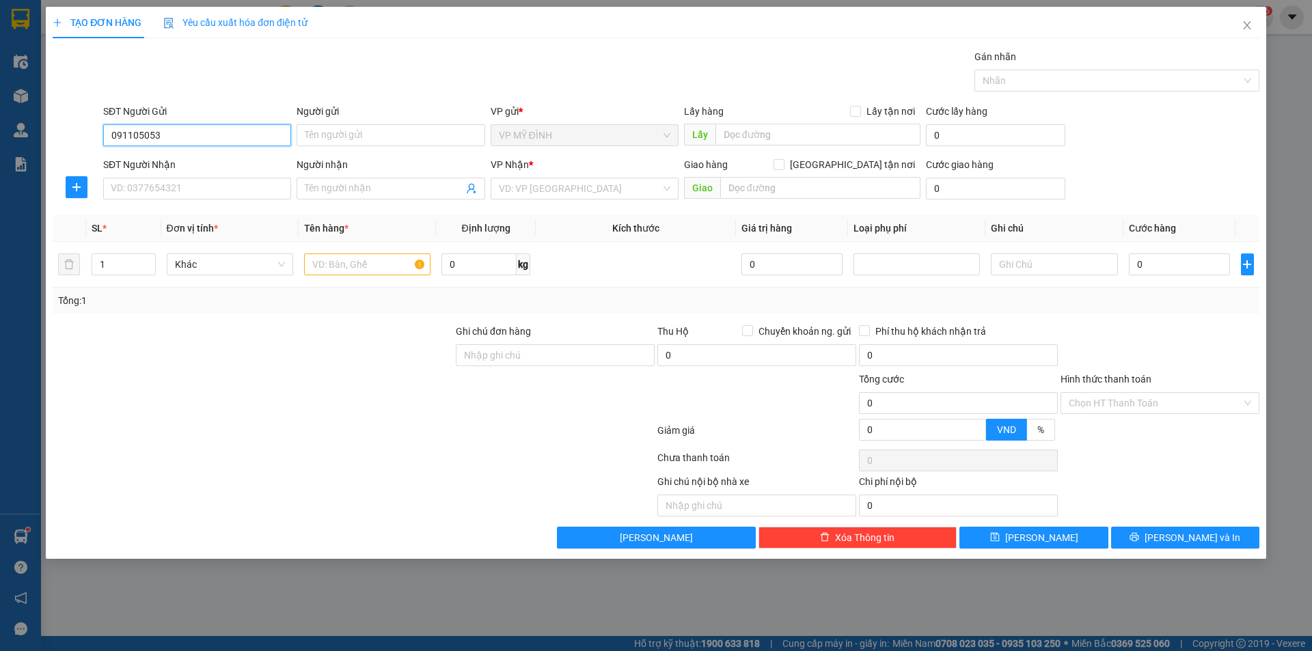
type input "0911050536"
click at [173, 164] on div "0911050536 - thục anh" at bounding box center [196, 162] width 171 height 15
type input "thục anh"
type input "0911050536"
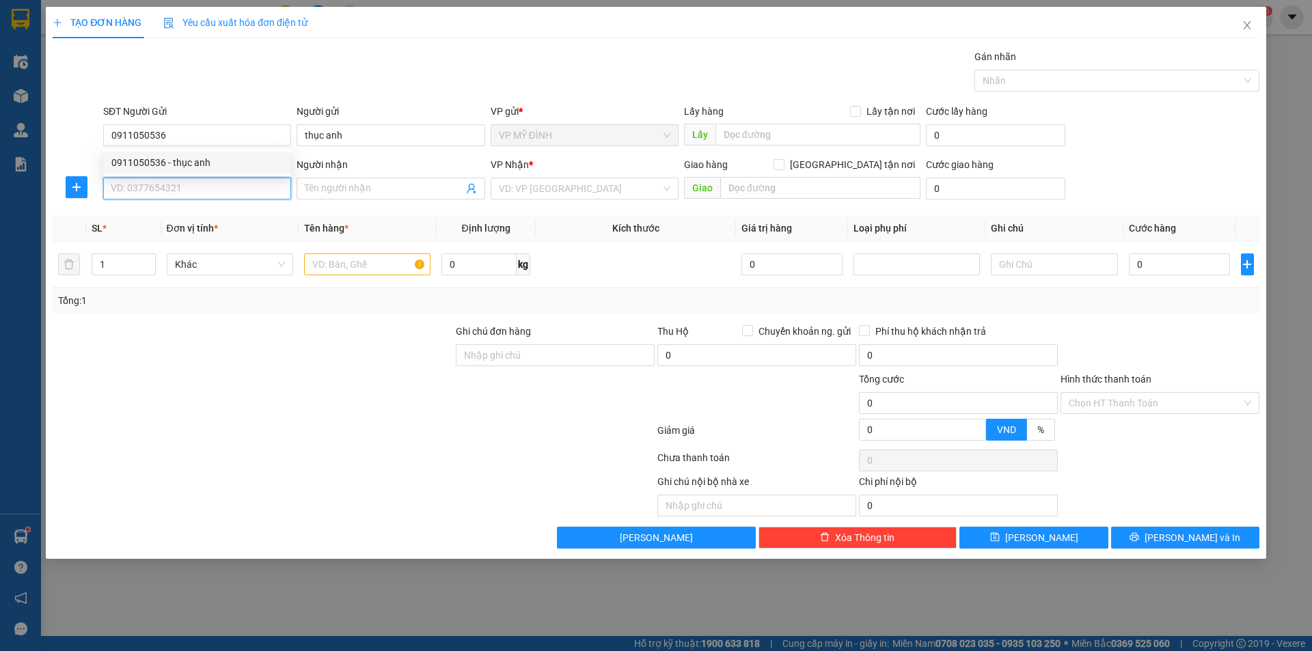
click at [177, 182] on input "SĐT Người Nhận" at bounding box center [197, 189] width 188 height 22
type input "0943050536"
click at [189, 215] on div "0943050536 - chị lương" at bounding box center [196, 215] width 171 height 15
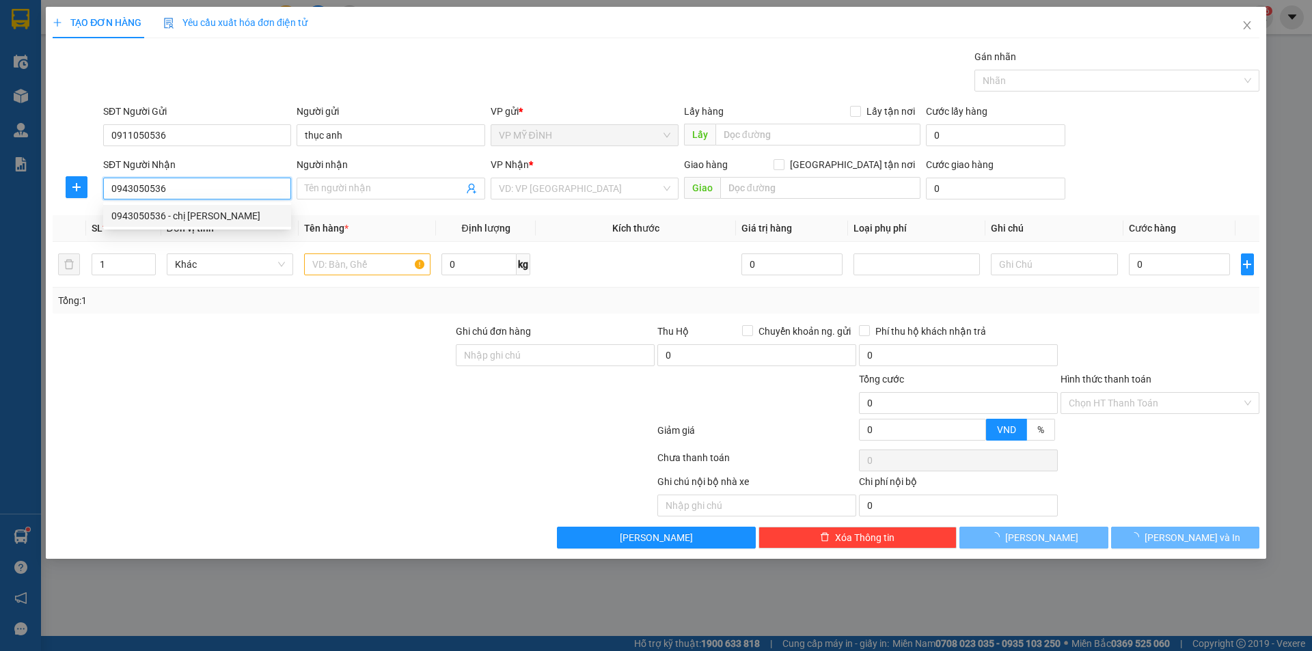
type input "chị lương"
checkbox input "true"
type input "vp"
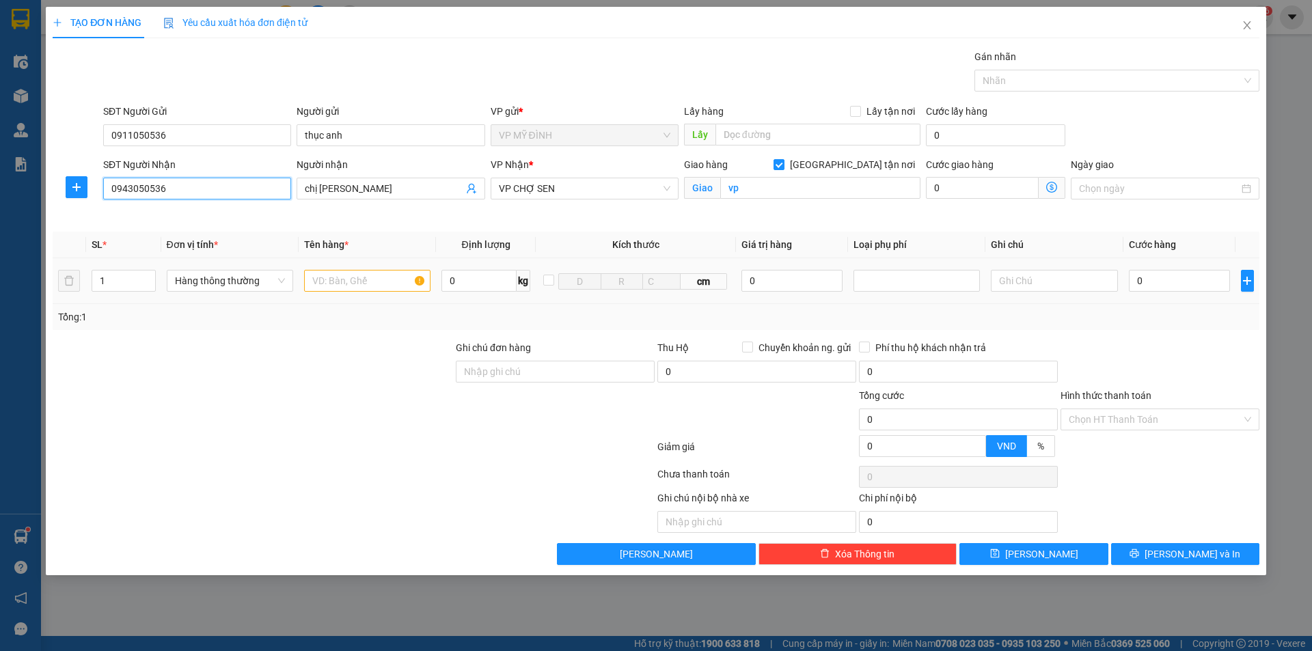
type input "0943050536"
click at [386, 286] on input "text" at bounding box center [367, 281] width 126 height 22
type input "t"
type input "sách"
type input "4"
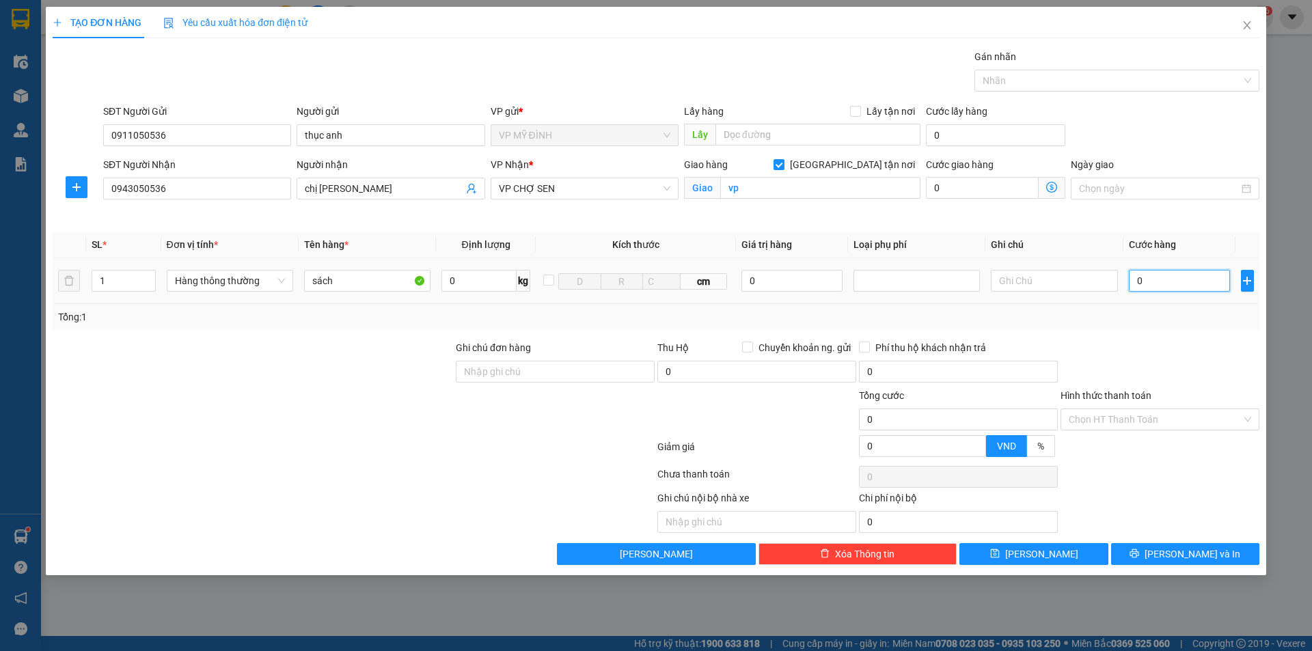
type input "4"
type input "40"
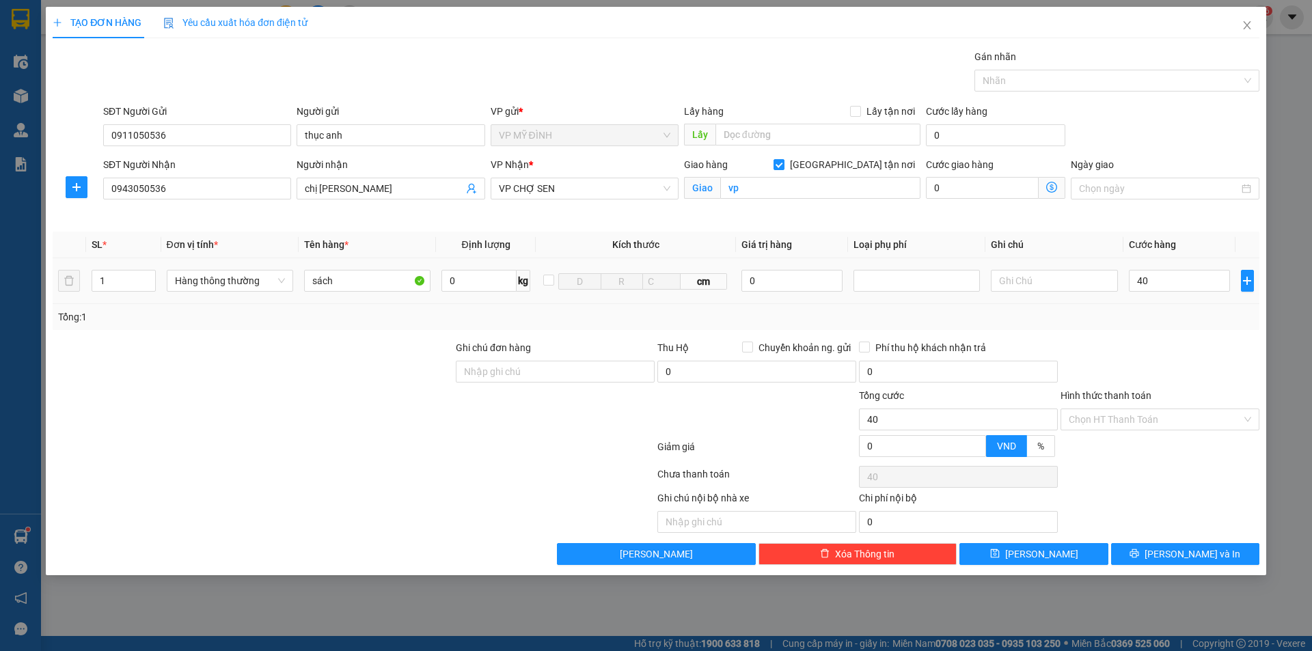
type input "40.000"
drag, startPoint x: 1187, startPoint y: 314, endPoint x: 1199, endPoint y: 422, distance: 108.0
click at [1196, 359] on div "Transit Pickup Surcharge Ids Transit Deliver Surcharge Ids Transit Deliver Surc…" at bounding box center [656, 307] width 1206 height 516
click at [1186, 416] on input "Hình thức thanh toán" at bounding box center [1154, 419] width 173 height 20
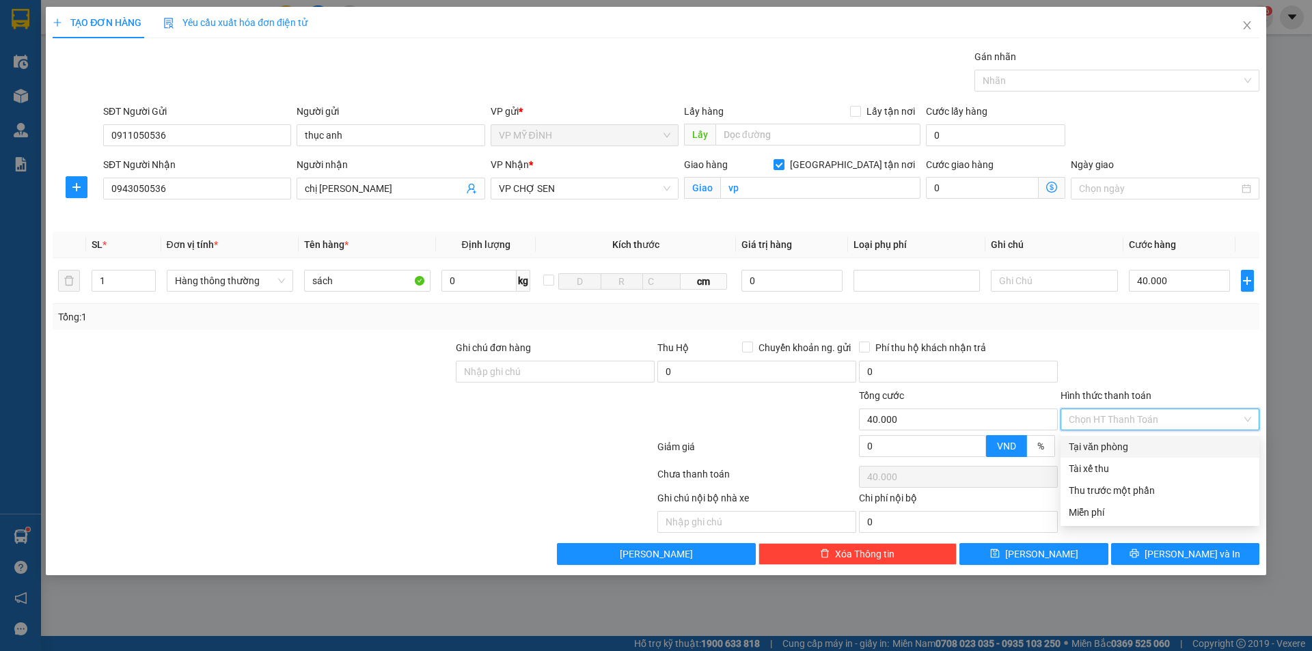
click at [1178, 436] on div "Tại văn phòng" at bounding box center [1159, 447] width 199 height 22
type input "0"
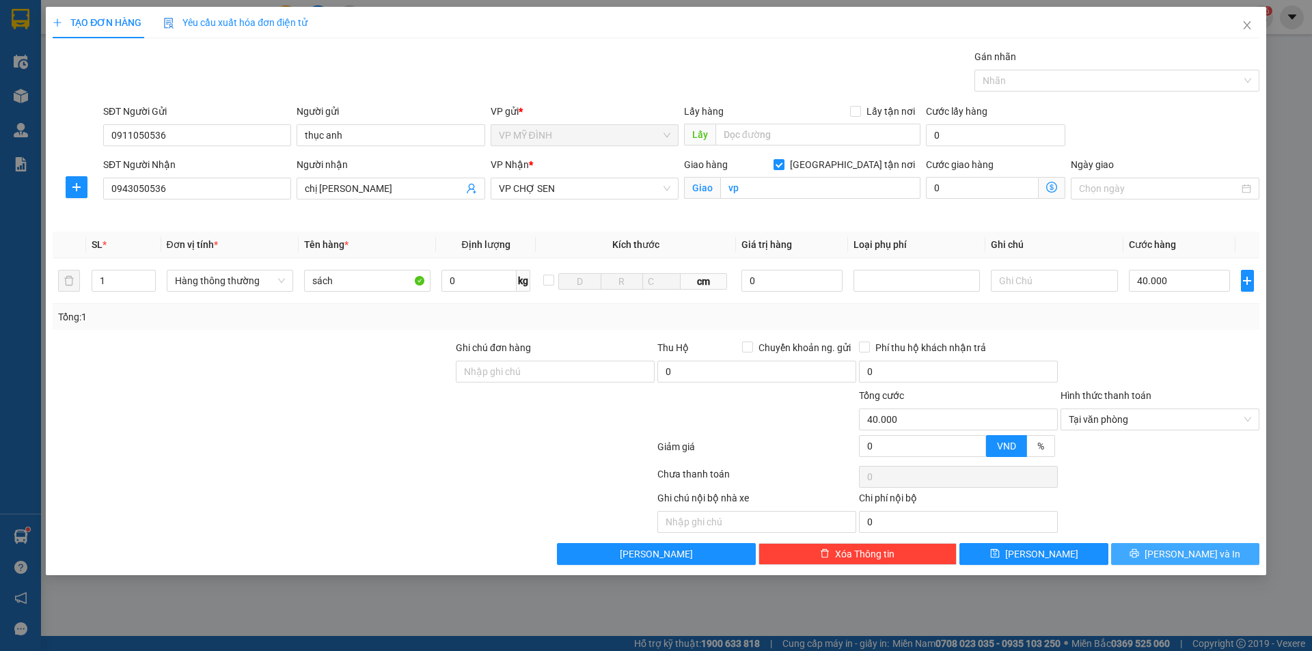
click at [1164, 563] on button "[PERSON_NAME] và In" at bounding box center [1185, 554] width 148 height 22
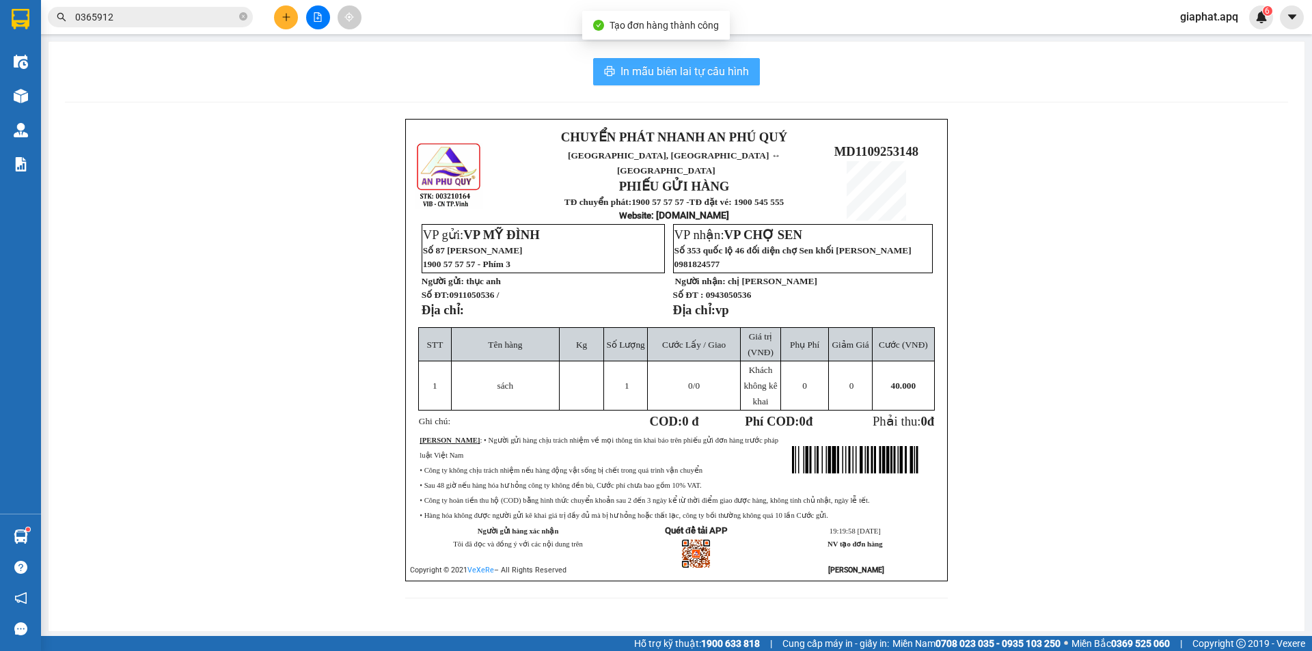
drag, startPoint x: 656, startPoint y: 51, endPoint x: 657, endPoint y: 73, distance: 22.6
click at [656, 59] on div "In mẫu biên lai tự cấu hình CHUYỂN PHÁT NHANH AN PHÚ QUÝ NGHỆ AN, HÀ TĨNH ↔ HÀ …" at bounding box center [677, 337] width 1256 height 590
click at [658, 77] on span "In mẫu biên lai tự cấu hình" at bounding box center [684, 71] width 128 height 17
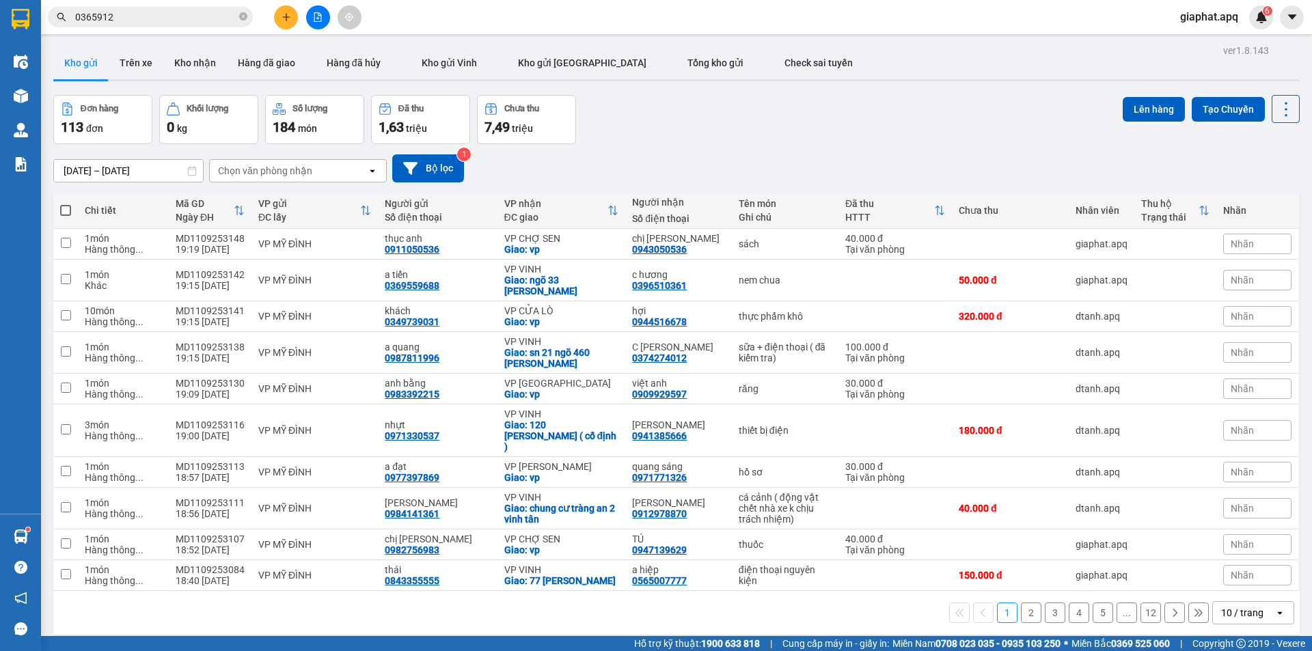
click at [238, 18] on span "0365912" at bounding box center [150, 17] width 205 height 20
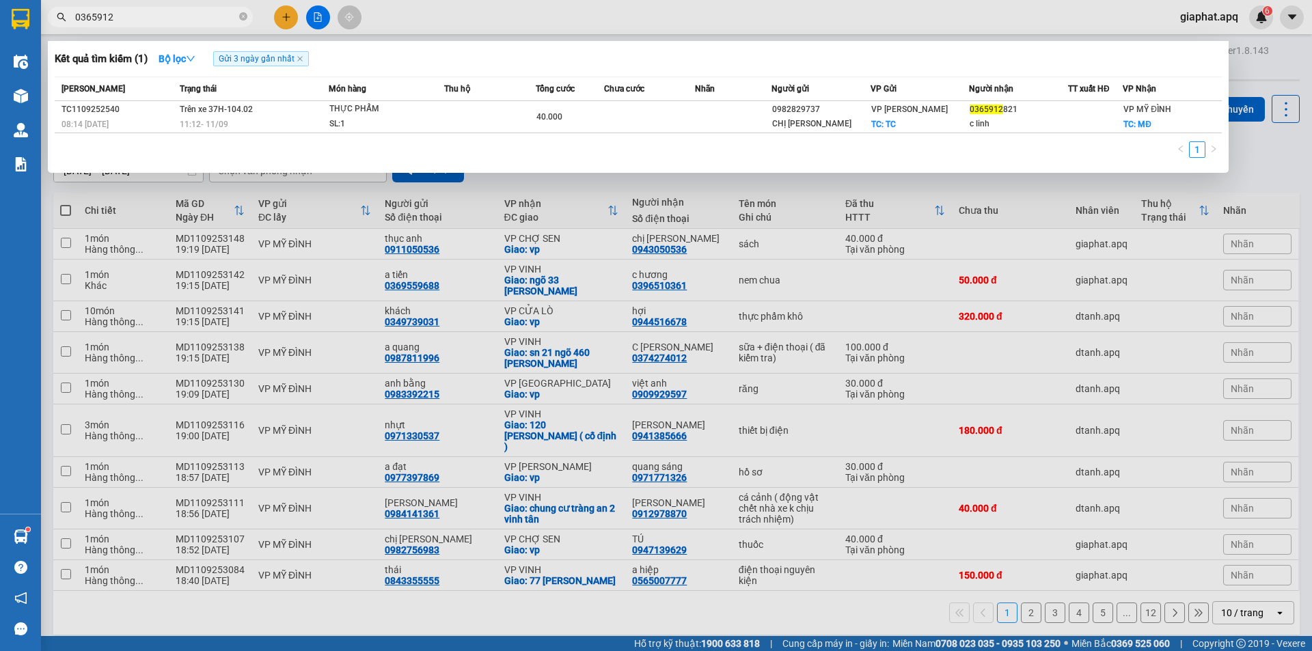
click at [207, 22] on input "0365912" at bounding box center [155, 17] width 161 height 15
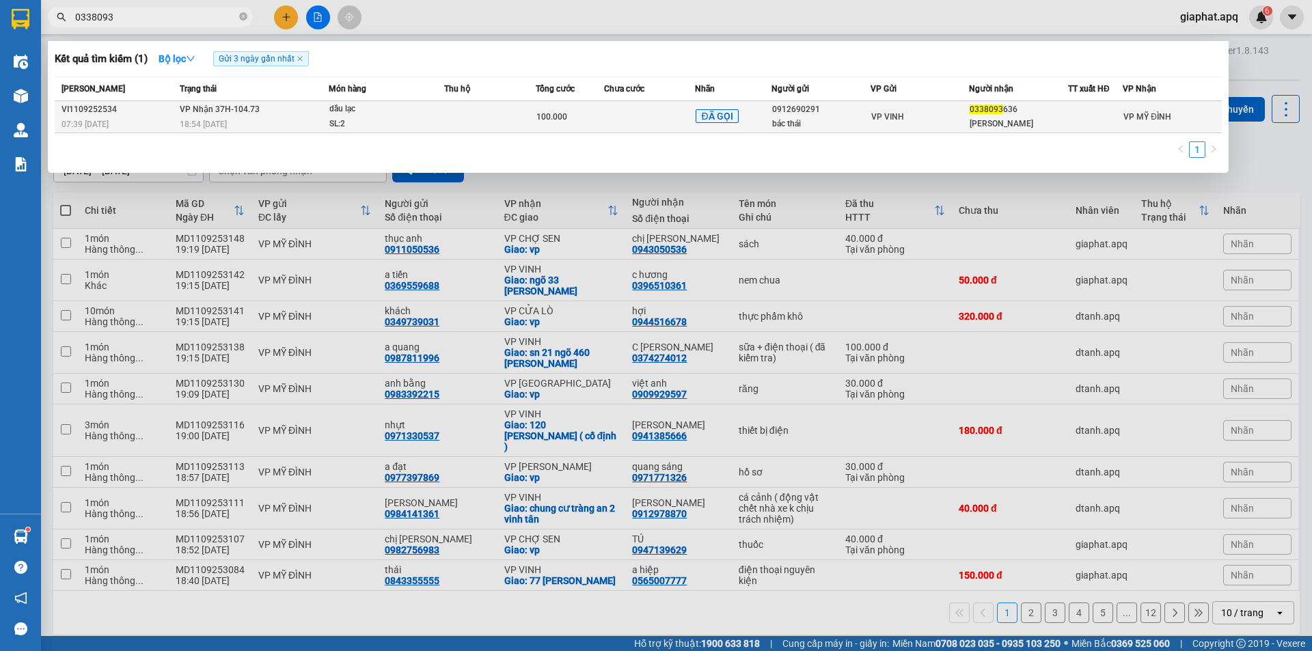
type input "0338093"
click at [960, 118] on div "VP VINH" at bounding box center [920, 116] width 98 height 15
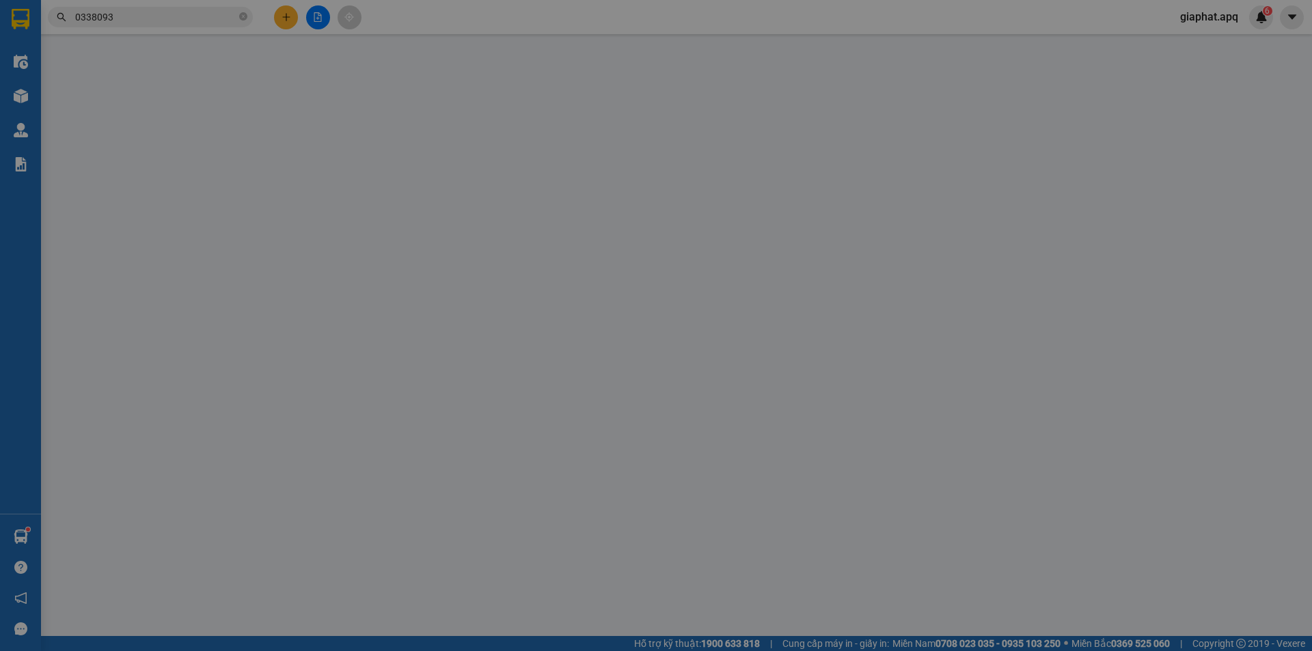
type input "0912690291"
type input "bác thái"
type input "0338093636"
type input "hồng vân"
type input "100.000"
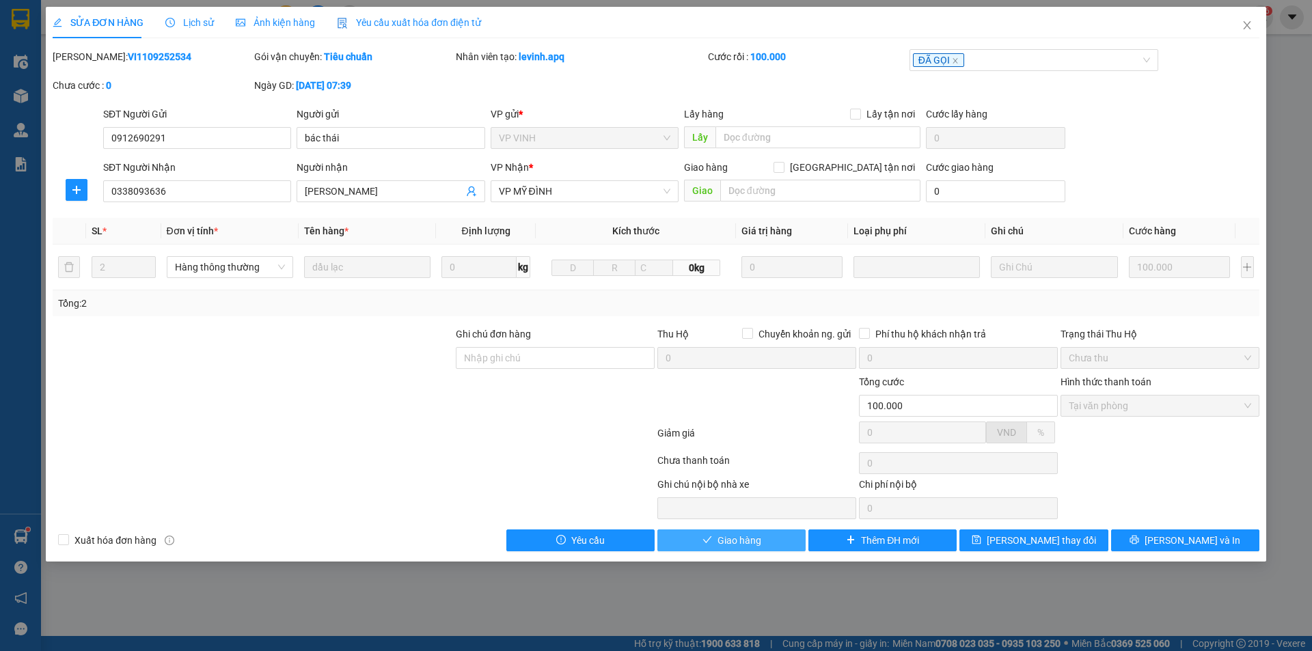
click at [720, 540] on span "Giao hàng" at bounding box center [739, 540] width 44 height 15
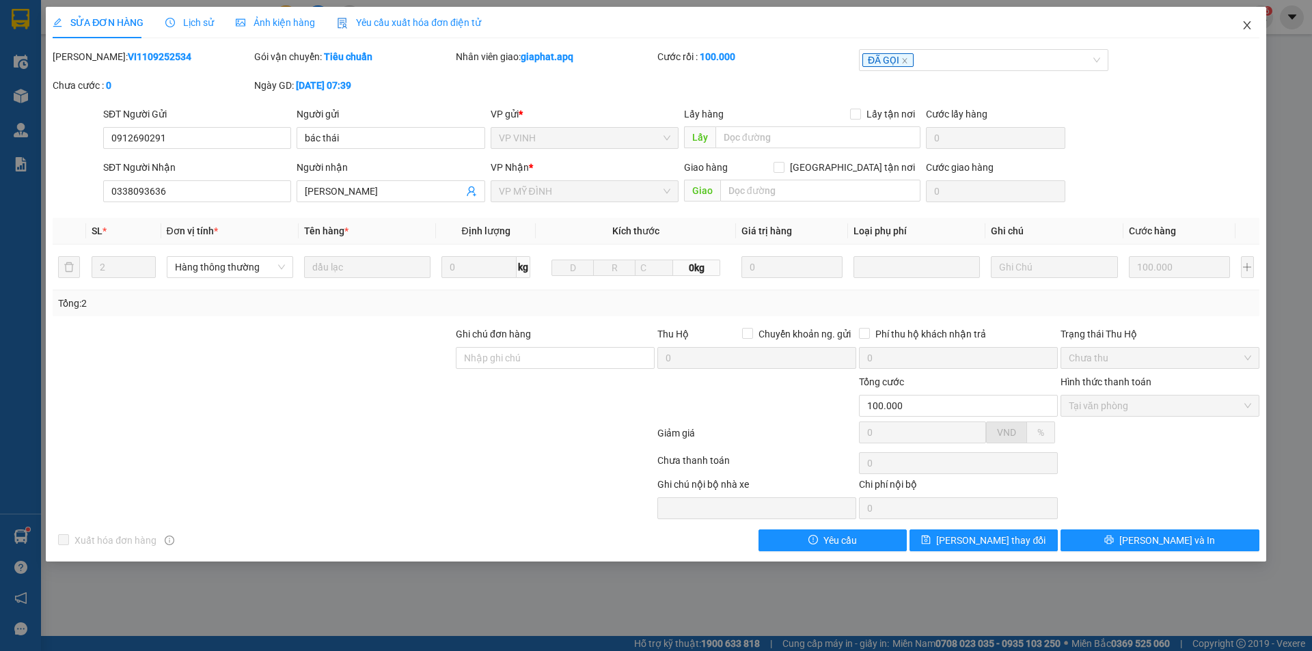
click at [1251, 29] on icon "close" at bounding box center [1246, 25] width 11 height 11
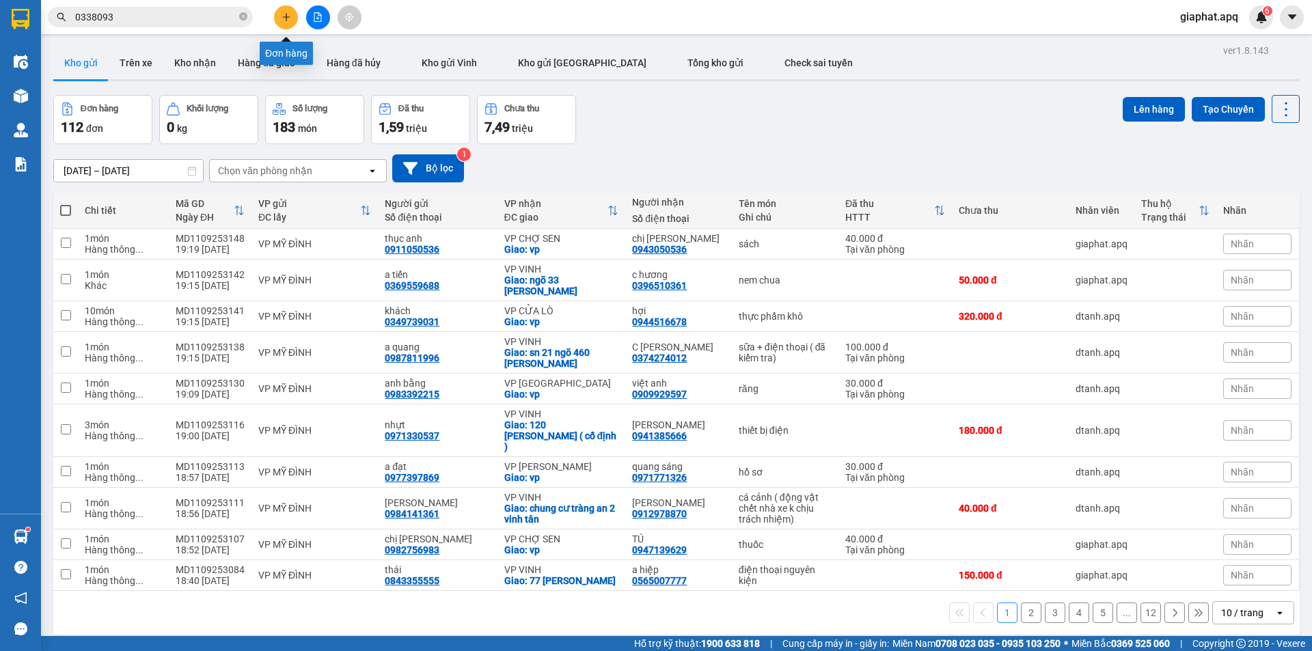
click at [280, 12] on button at bounding box center [286, 17] width 24 height 24
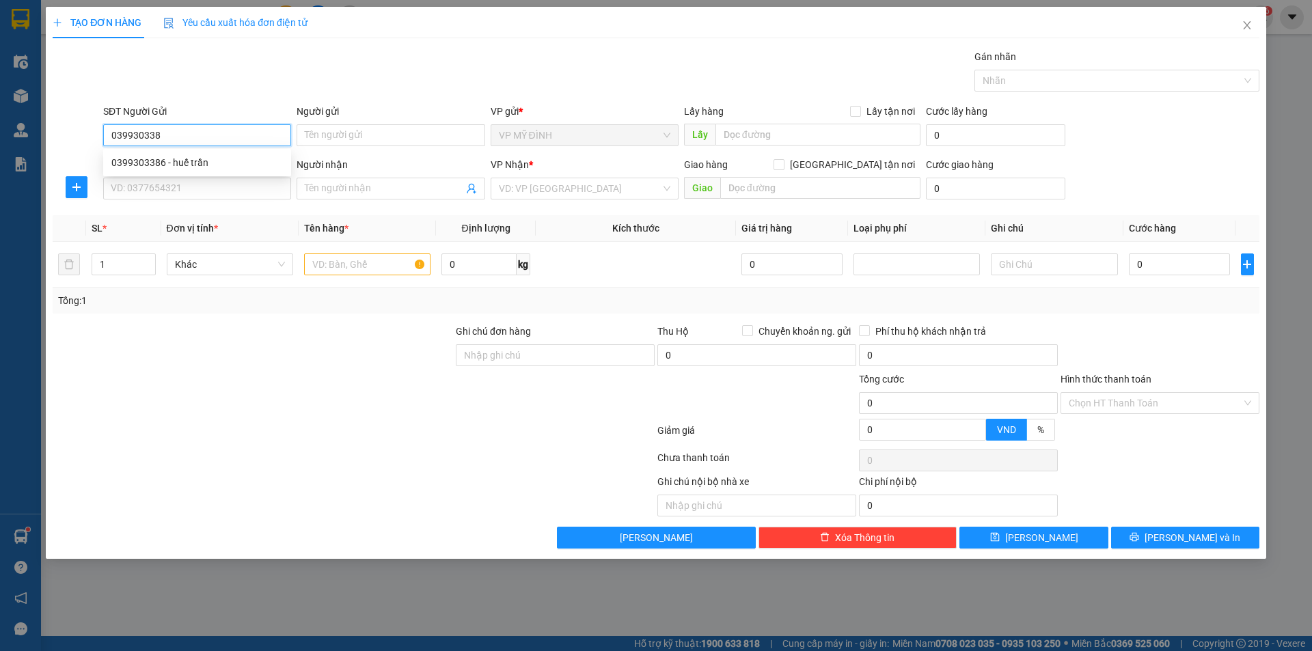
type input "0399303386"
click at [187, 163] on div "0399303386 - huế trần" at bounding box center [196, 162] width 171 height 15
type input "huế trần"
type input "0399303386"
click at [195, 202] on div "SĐT Người Nhận VD: 0377654321" at bounding box center [197, 181] width 188 height 48
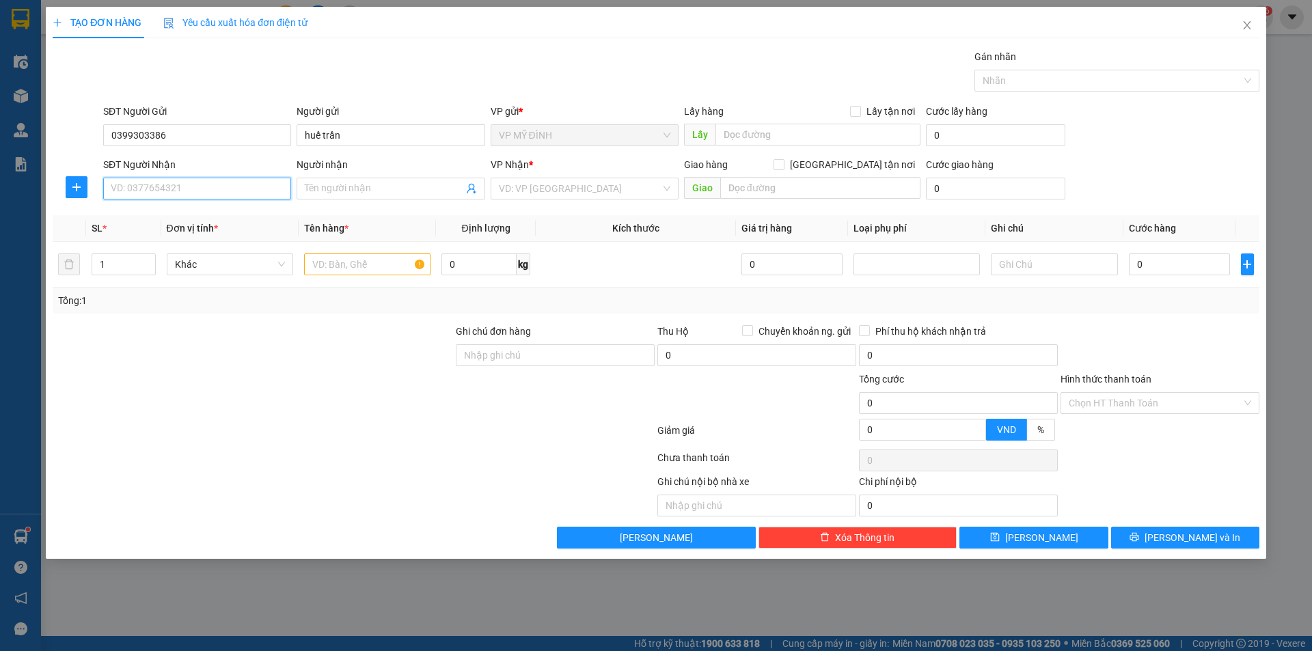
click at [202, 190] on input "SĐT Người Nhận" at bounding box center [197, 189] width 188 height 22
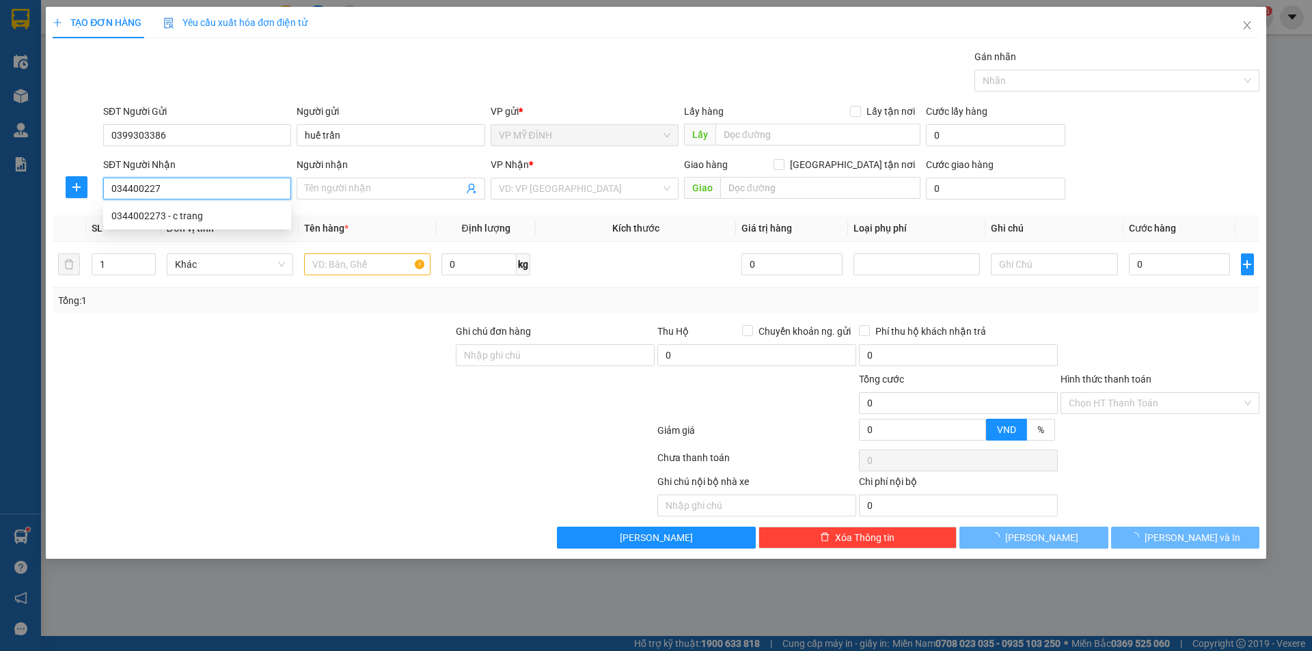
type input "0344002273"
click at [156, 213] on div "0344002273 - c trang" at bounding box center [196, 215] width 171 height 15
type input "c trang"
checkbox input "true"
type input "52 đinh lễ"
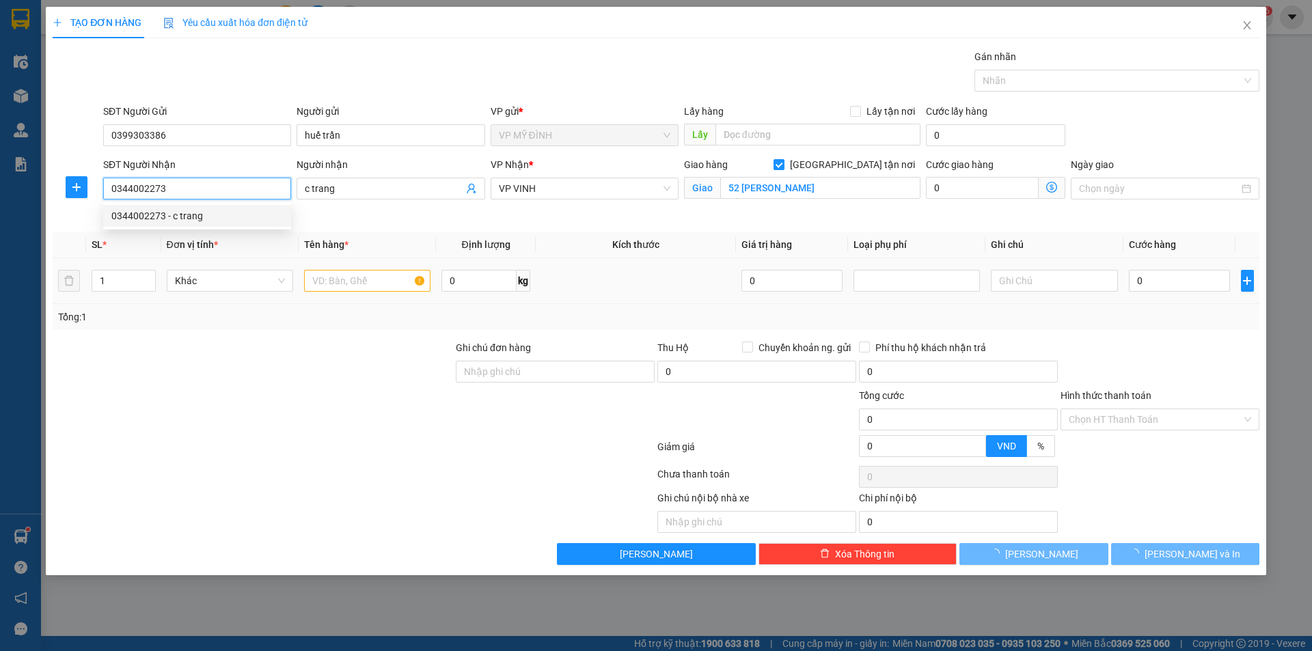
type input "0344002273"
click at [342, 272] on input "text" at bounding box center [367, 281] width 126 height 22
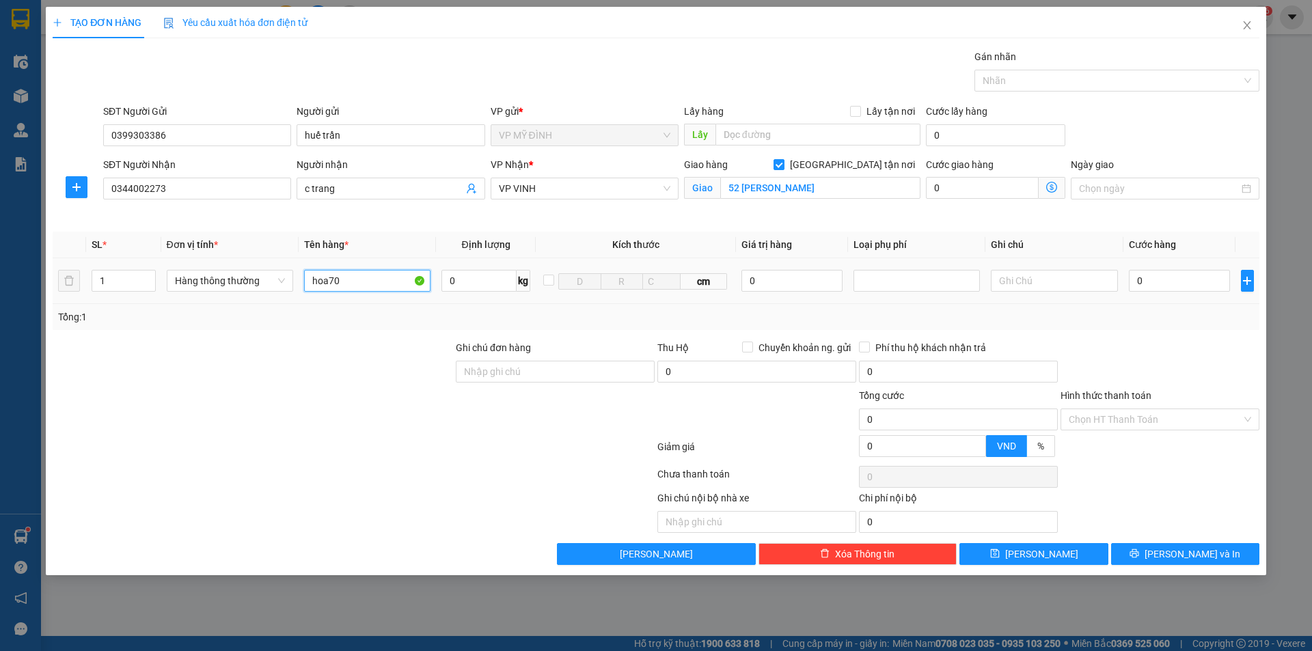
type input "hoa70"
click at [1167, 292] on div "0" at bounding box center [1180, 280] width 102 height 27
click at [1161, 287] on input "0" at bounding box center [1180, 281] width 102 height 22
type input "7"
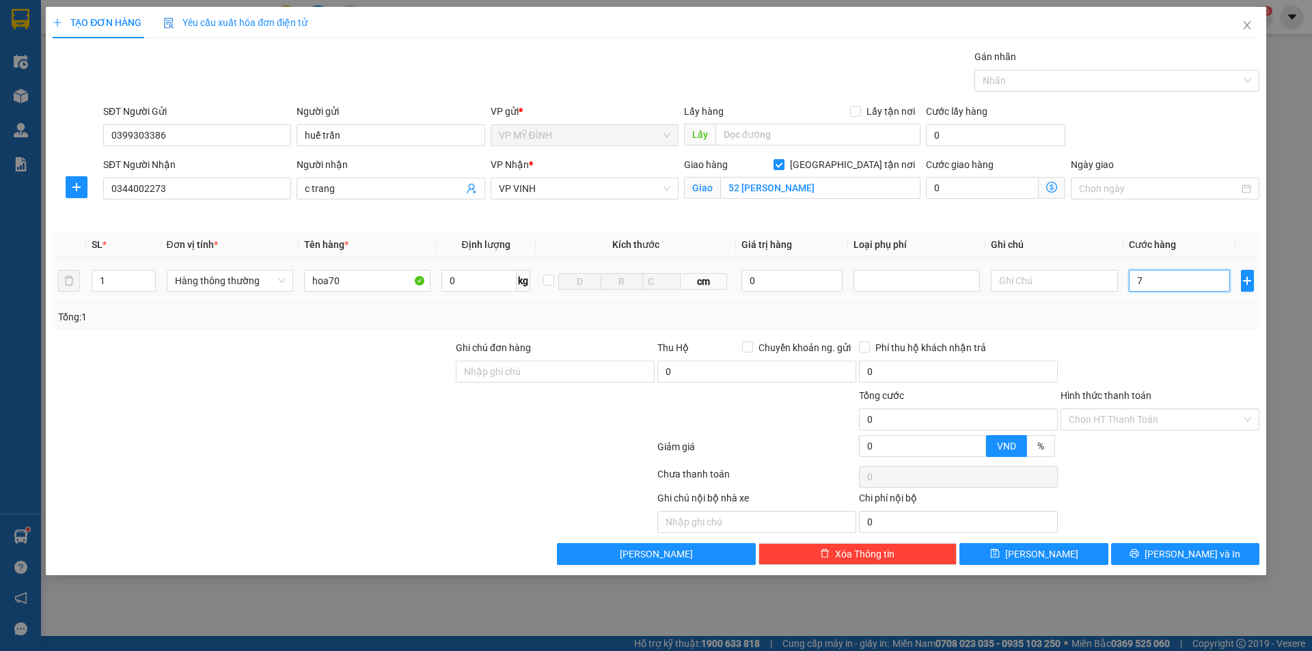
type input "7"
type input "70"
type input "70.000"
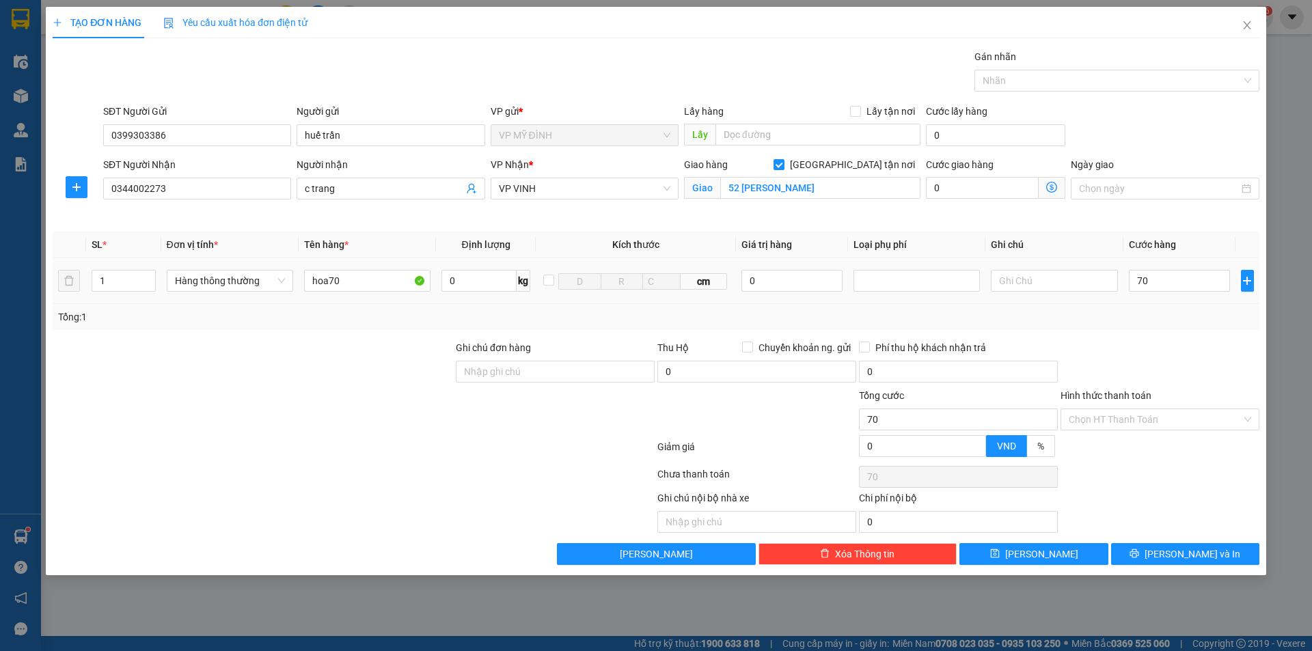
type input "70.000"
drag, startPoint x: 1158, startPoint y: 307, endPoint x: 1213, endPoint y: 540, distance: 240.1
click at [1160, 309] on div "Tổng: 1" at bounding box center [656, 317] width 1206 height 26
click at [1187, 550] on span "[PERSON_NAME] và In" at bounding box center [1192, 554] width 96 height 15
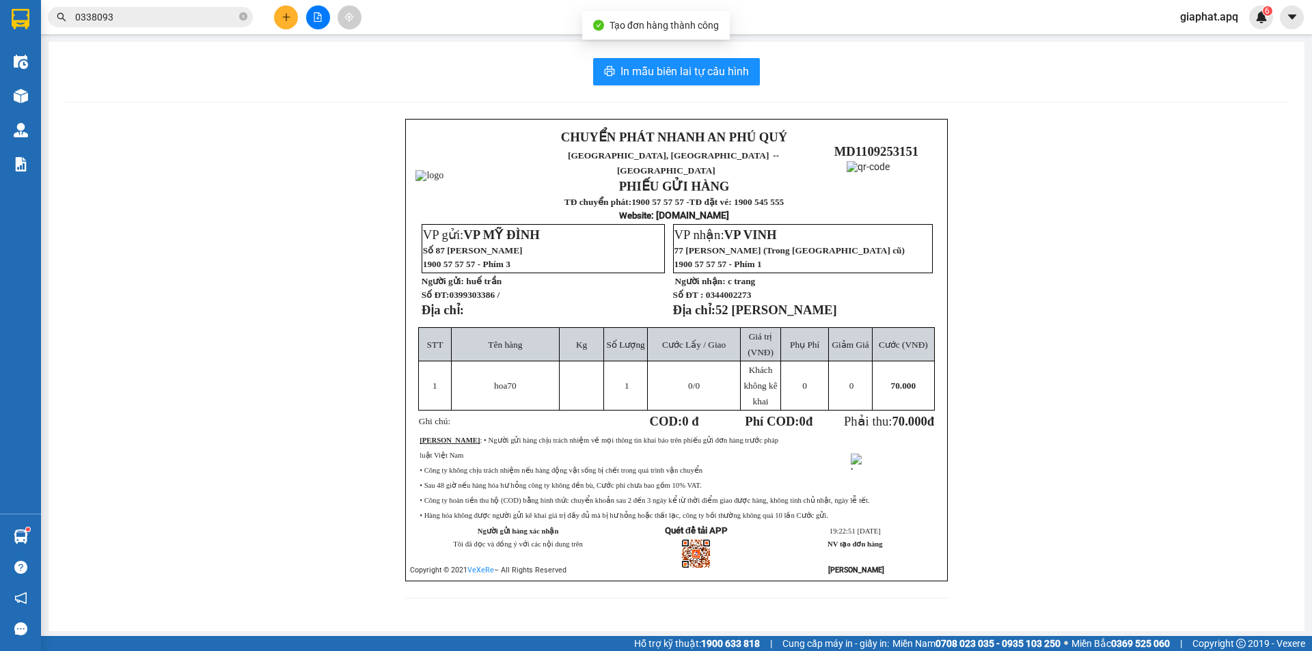
click at [713, 86] on div "In mẫu biên lai tự cấu hình CHUYỂN PHÁT NHANH AN PHÚ QUÝ NGHỆ AN, HÀ TĨNH ↔ HÀ …" at bounding box center [677, 337] width 1256 height 590
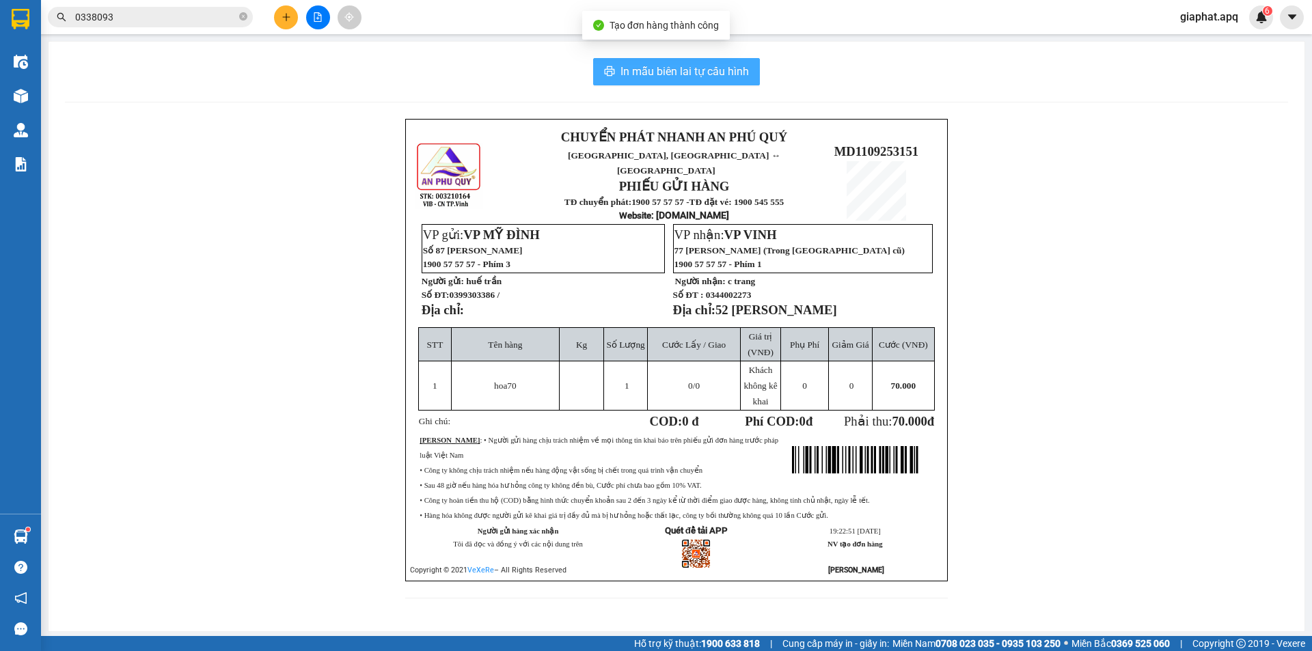
click at [712, 83] on button "In mẫu biên lai tự cấu hình" at bounding box center [676, 71] width 167 height 27
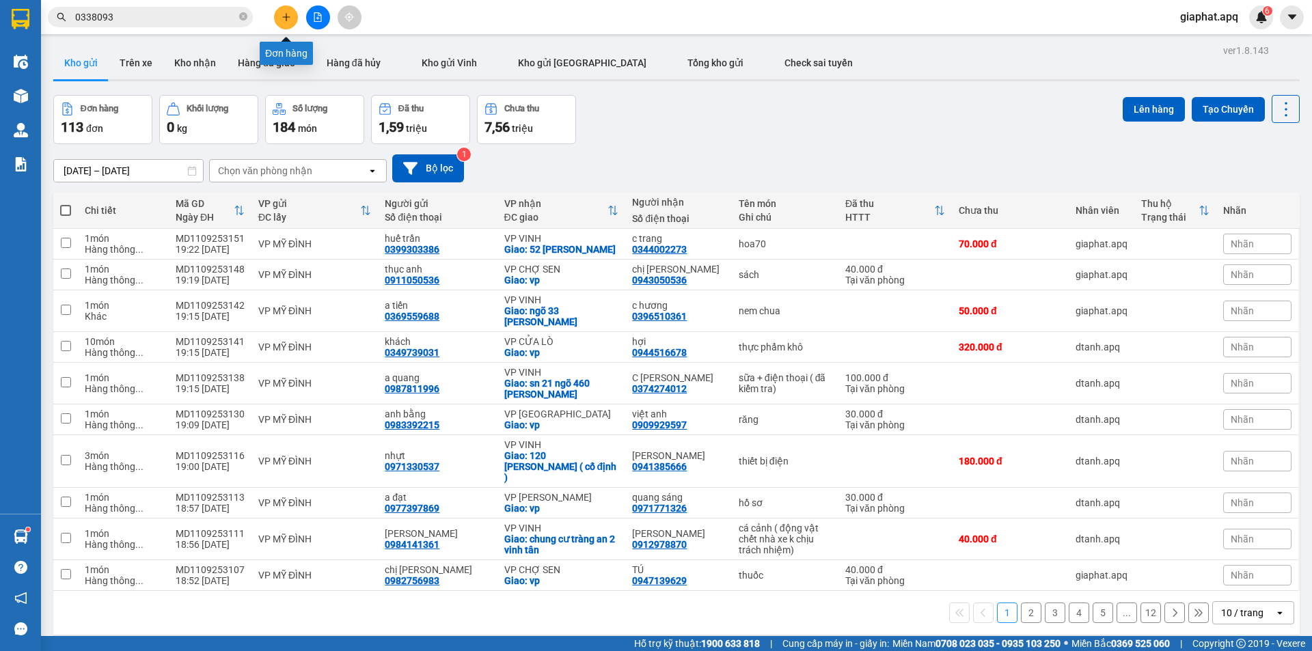
click at [290, 11] on button at bounding box center [286, 17] width 24 height 24
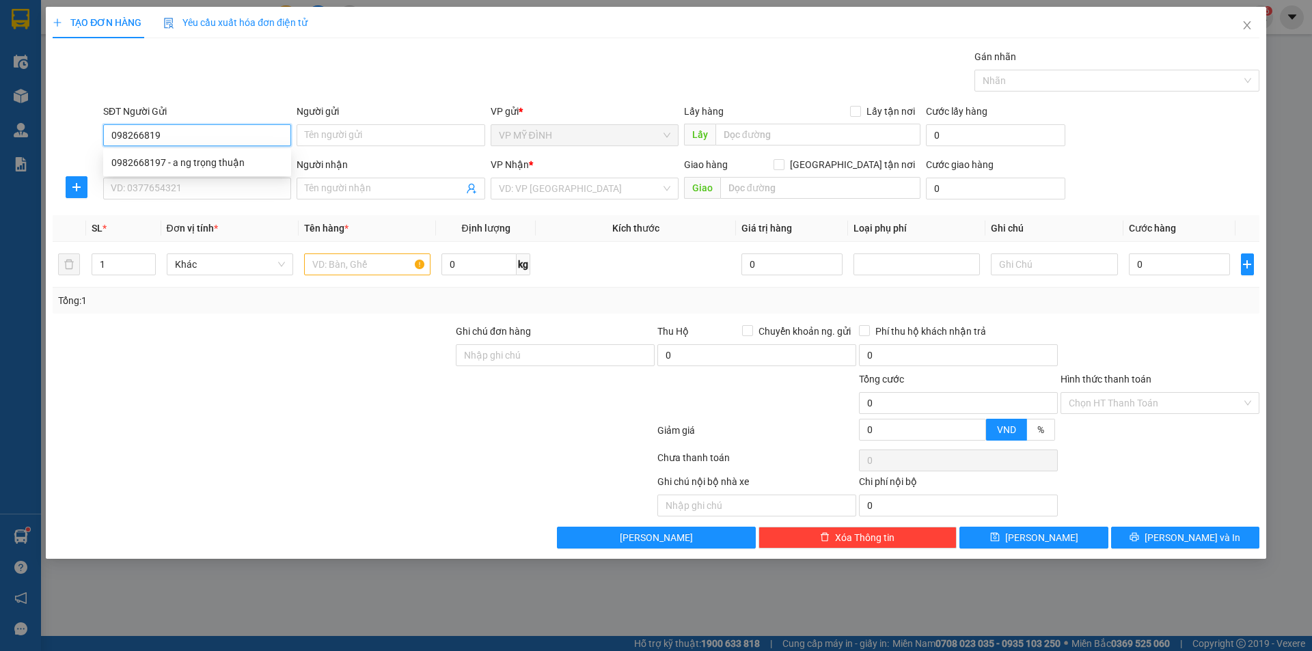
type input "0982668197"
drag, startPoint x: 202, startPoint y: 161, endPoint x: 202, endPoint y: 185, distance: 24.6
click at [202, 161] on div "0982668197 - a ng trọng thuận" at bounding box center [196, 162] width 171 height 15
type input "a ng trọng thuận"
type input "0982668197"
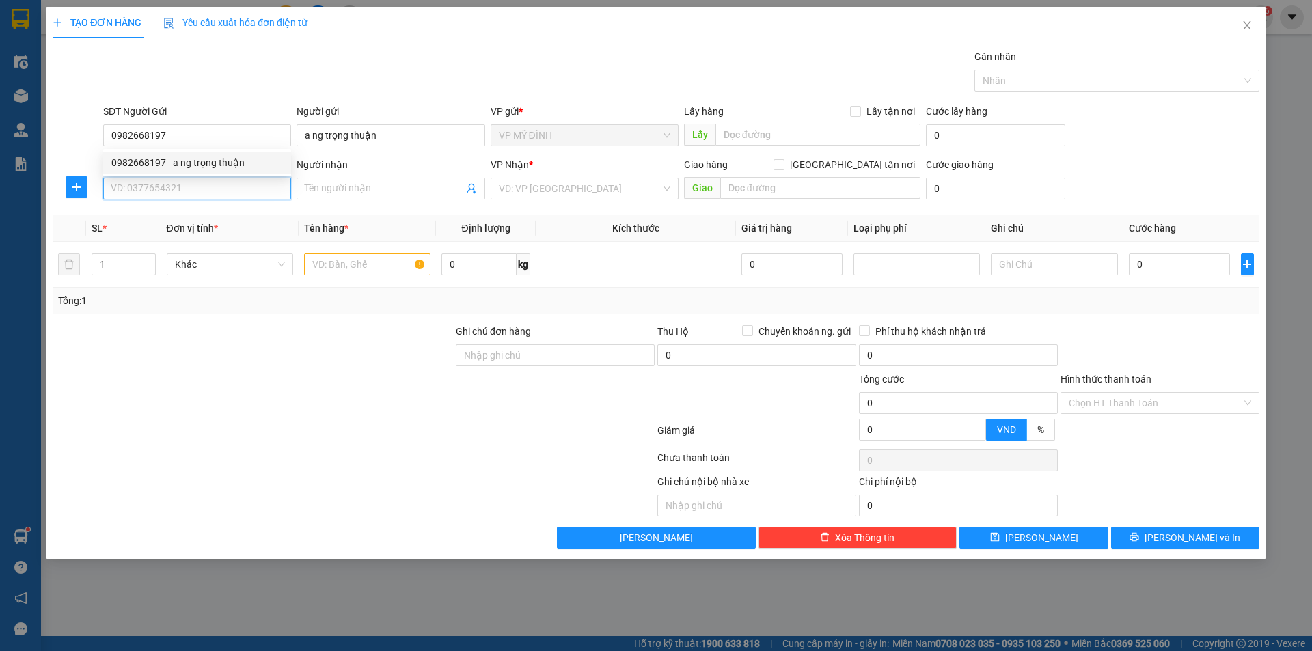
click at [202, 185] on input "SĐT Người Nhận" at bounding box center [197, 189] width 188 height 22
type input "0982668197"
click at [202, 223] on div "0982668197 - a ng trọng thuận" at bounding box center [196, 215] width 171 height 15
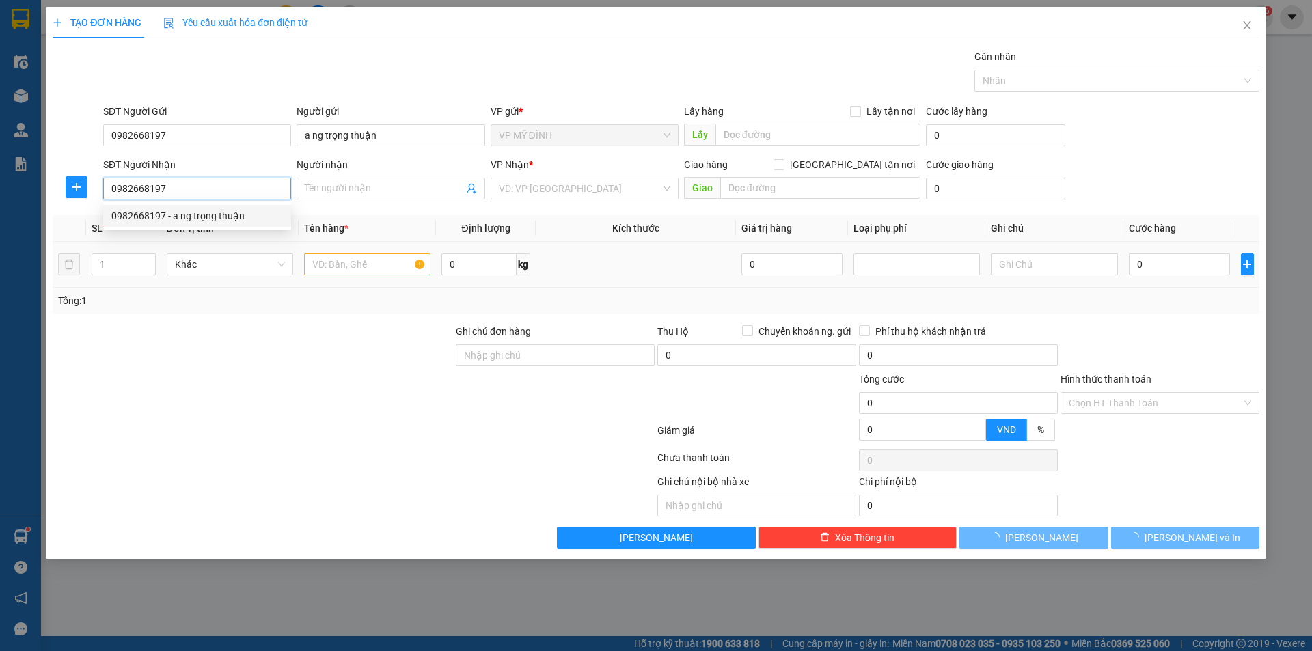
type input "a ng trọng thuận"
type input "VP Mỹ Đình"
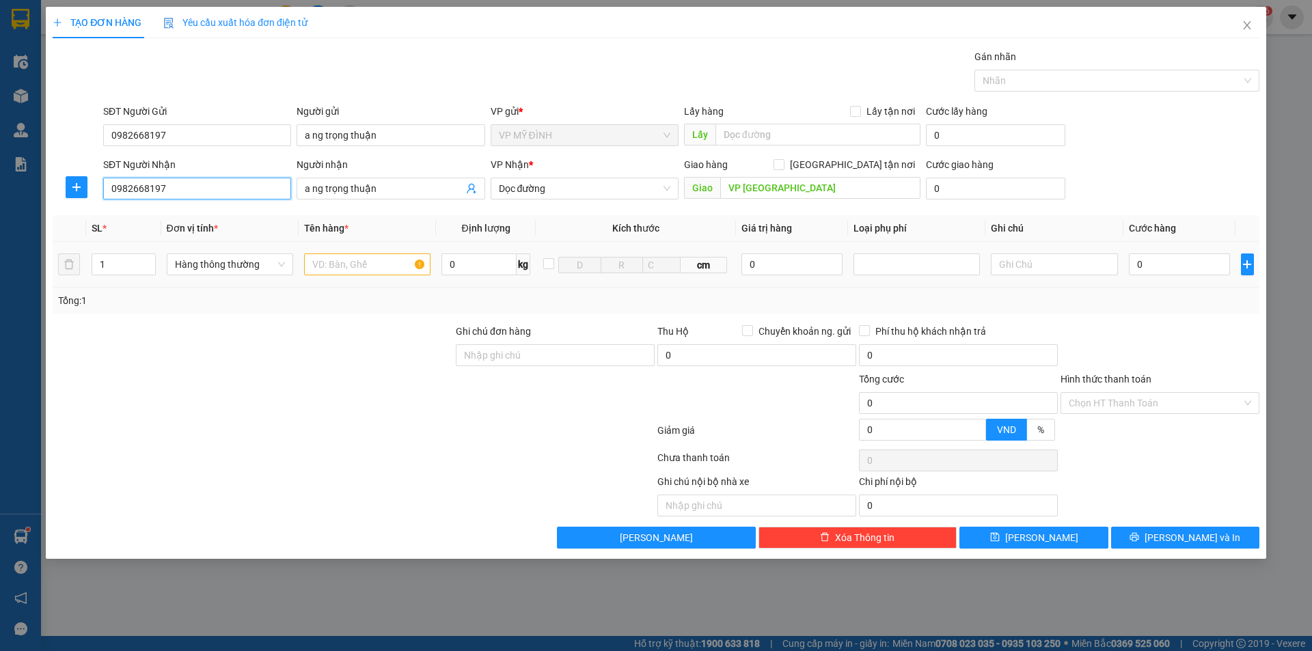
type input "0982668197"
click at [329, 264] on input "text" at bounding box center [367, 264] width 126 height 22
click at [613, 186] on span "Dọc đường" at bounding box center [584, 188] width 171 height 20
type input "qa"
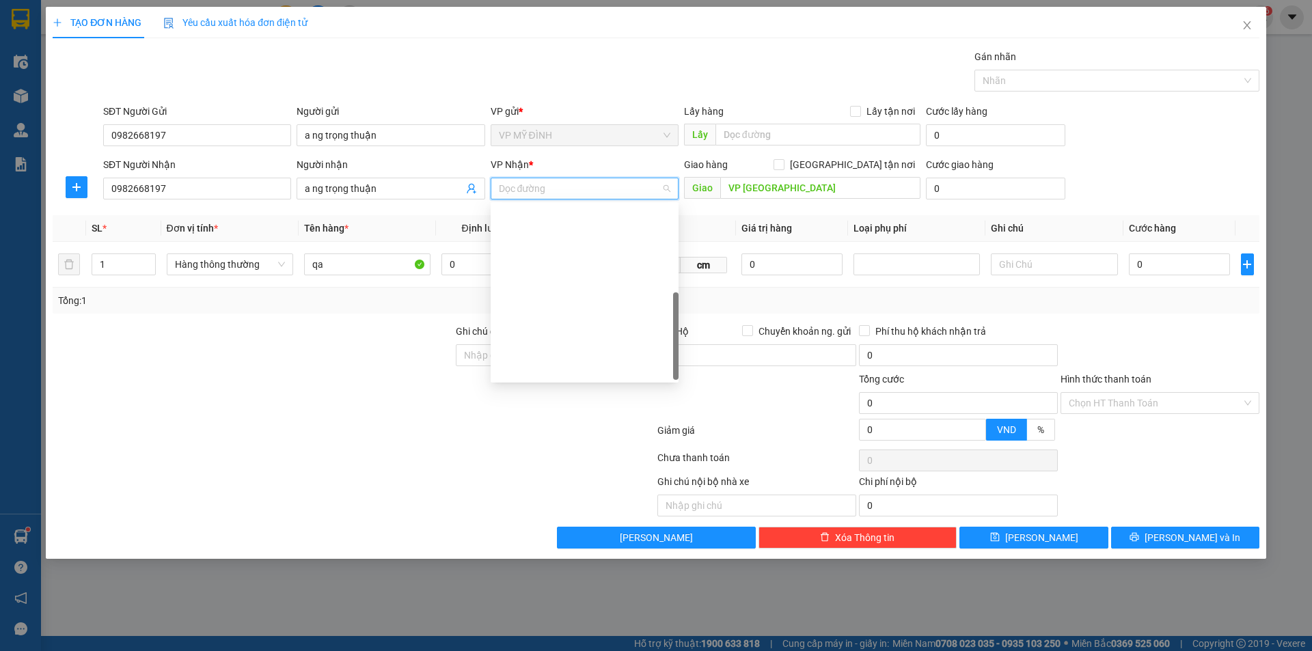
scroll to position [197, 0]
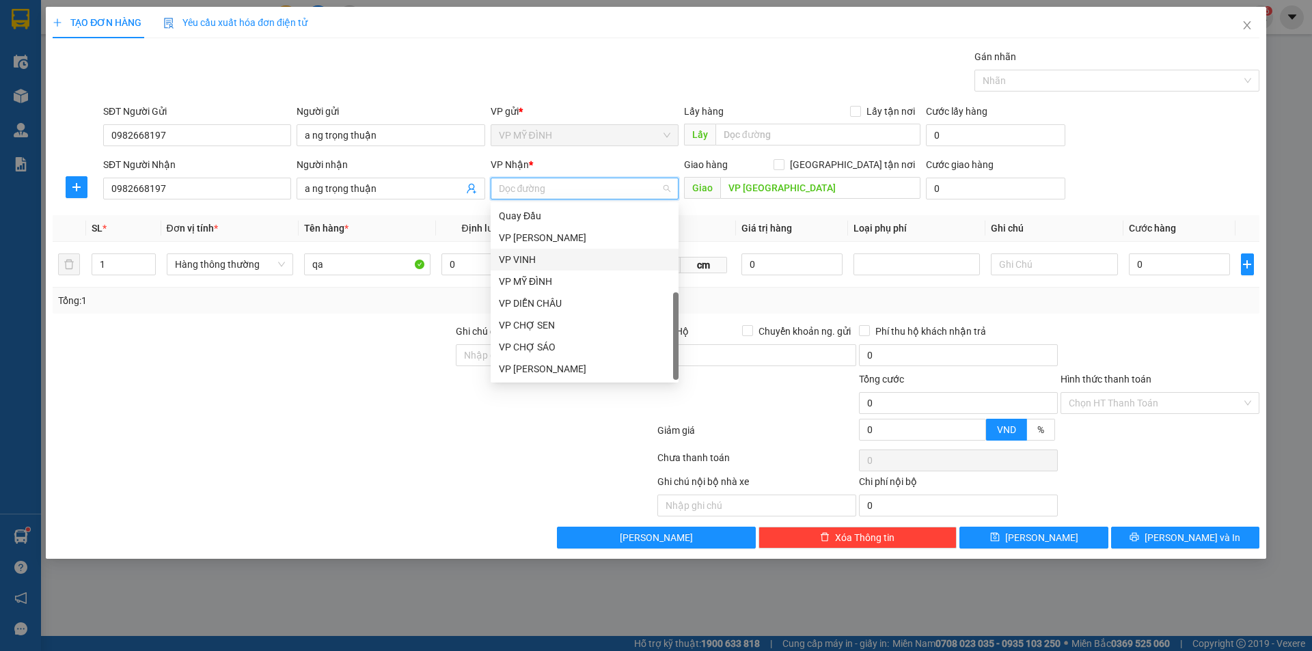
click at [543, 261] on div "VP VINH" at bounding box center [584, 259] width 171 height 15
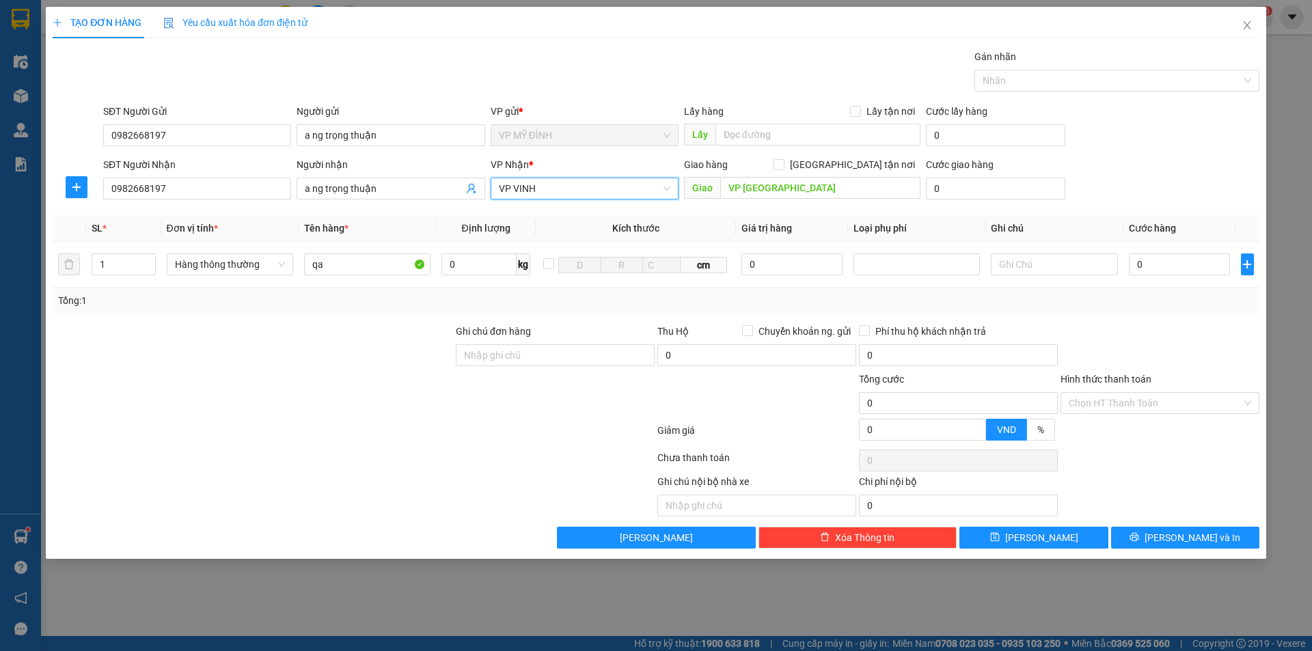
click at [842, 163] on div "Giao hàng Giao tận nơi" at bounding box center [802, 164] width 236 height 15
click at [783, 168] on input "[GEOGRAPHIC_DATA] tận nơi" at bounding box center [778, 164] width 10 height 10
checkbox input "true"
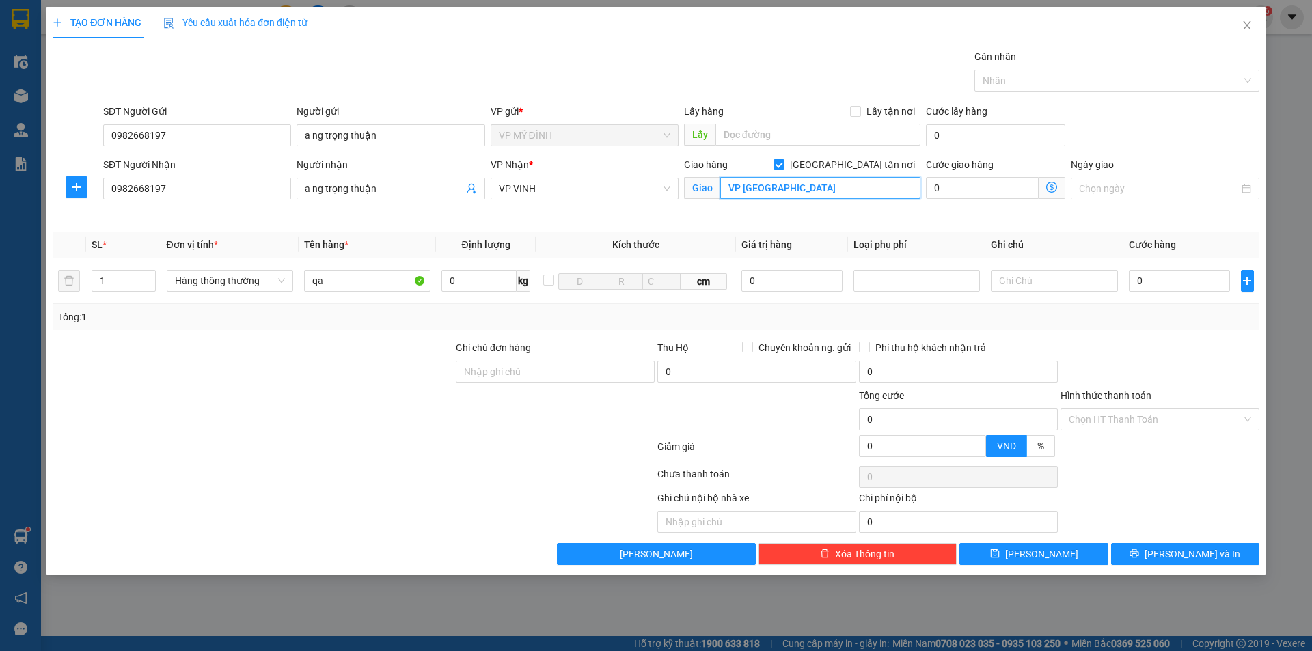
click at [840, 190] on input "VP Mỹ Đình" at bounding box center [820, 188] width 200 height 22
type input "79 võ trọng cách"
click at [1163, 293] on div "0" at bounding box center [1180, 280] width 102 height 27
click at [1165, 283] on input "0" at bounding box center [1180, 281] width 102 height 22
type input "4"
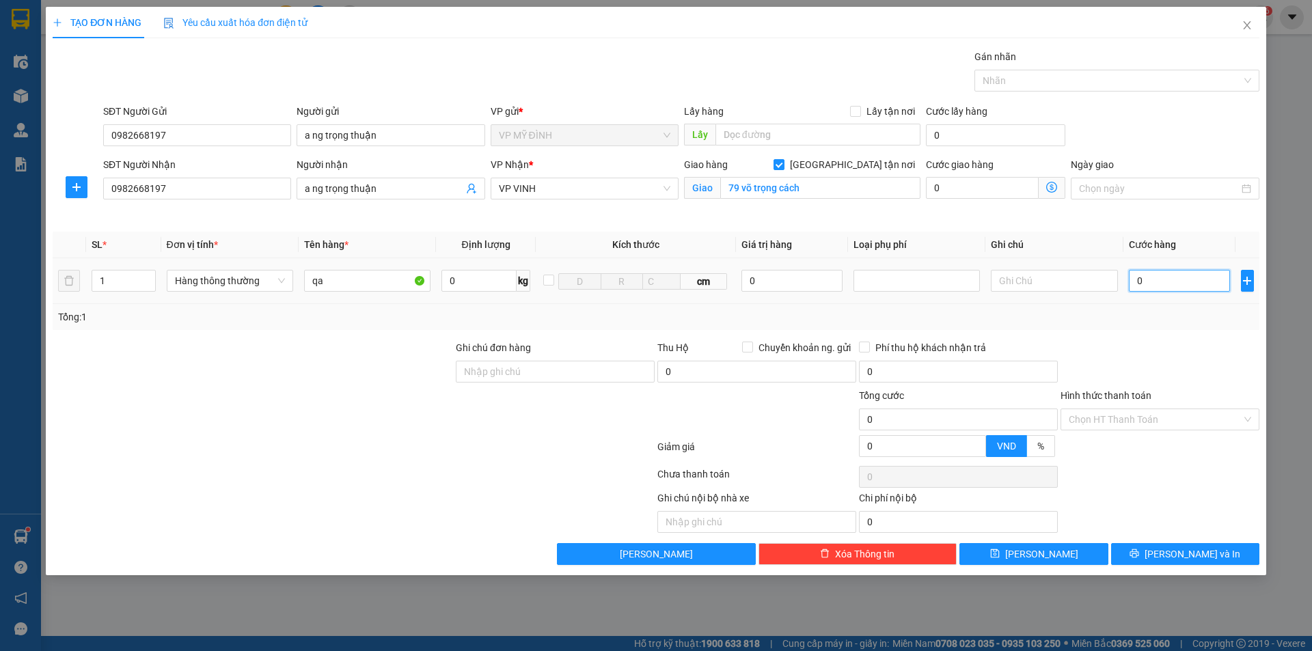
type input "4"
type input "40"
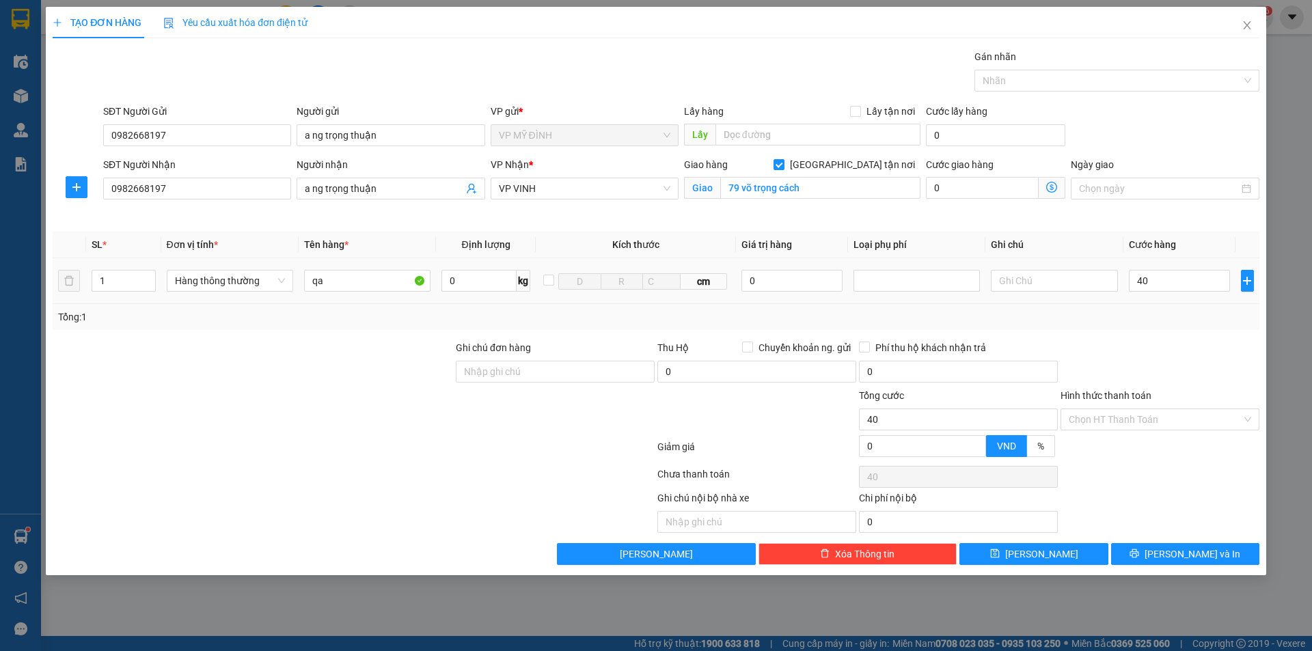
type input "40.000"
drag, startPoint x: 1176, startPoint y: 316, endPoint x: 1225, endPoint y: 588, distance: 276.2
click at [1176, 322] on div "Tổng: 1" at bounding box center [656, 317] width 1206 height 26
click at [1195, 553] on span "[PERSON_NAME] và In" at bounding box center [1192, 554] width 96 height 15
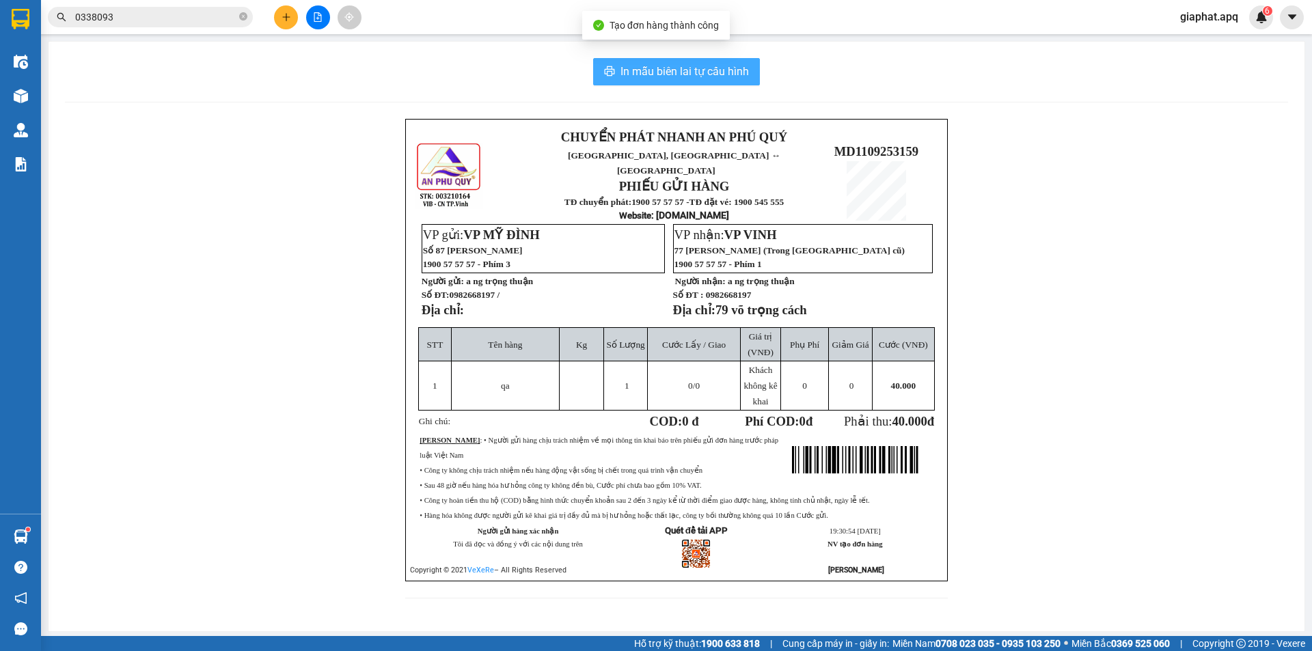
click at [644, 73] on span "In mẫu biên lai tự cấu hình" at bounding box center [684, 71] width 128 height 17
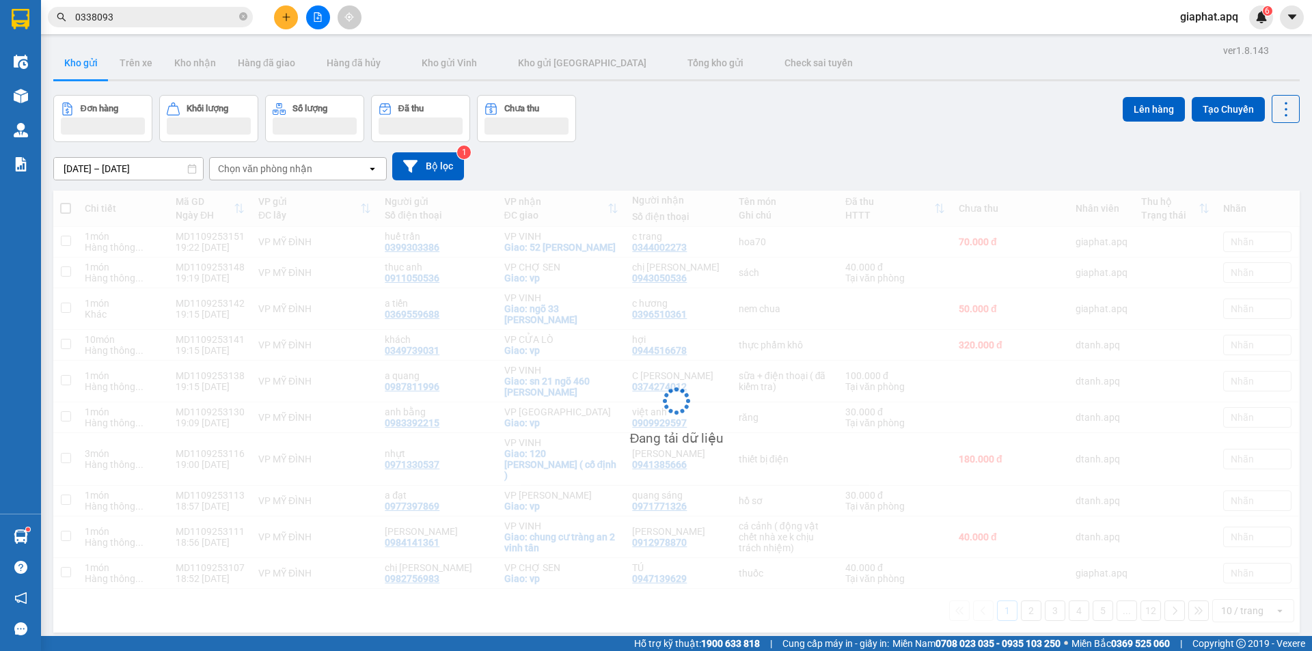
click at [289, 19] on icon "plus" at bounding box center [286, 17] width 10 height 10
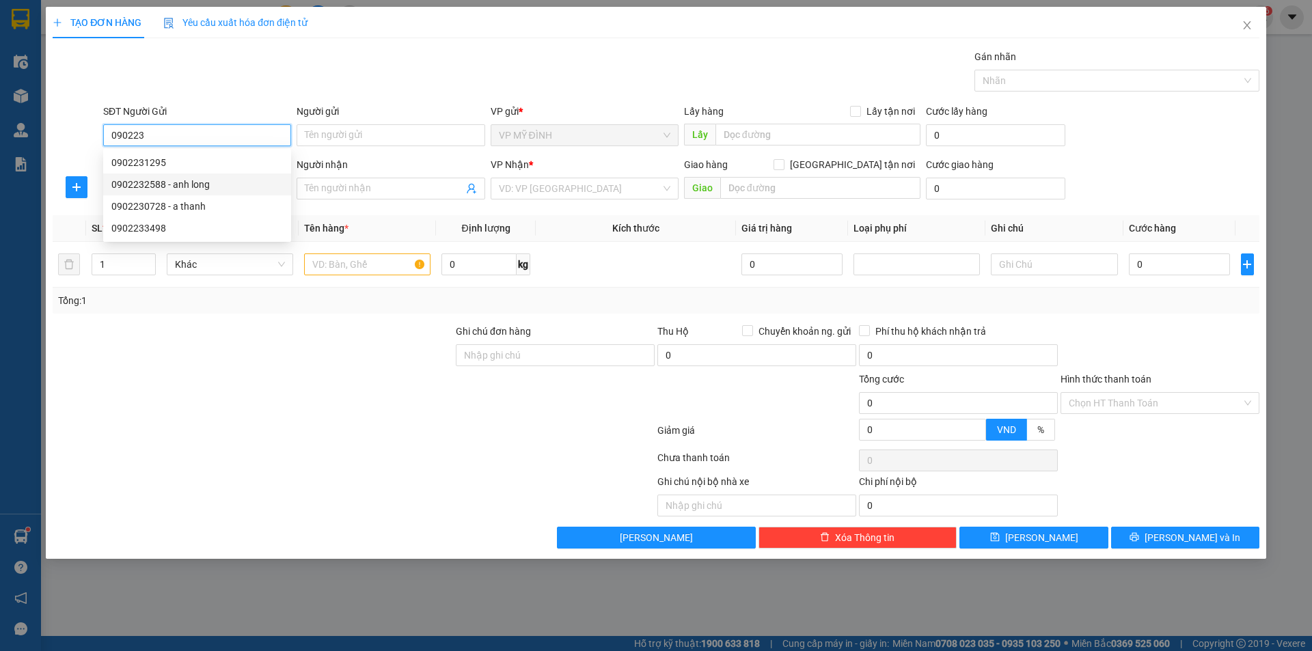
click at [166, 186] on div "0902232588 - anh long" at bounding box center [196, 184] width 171 height 15
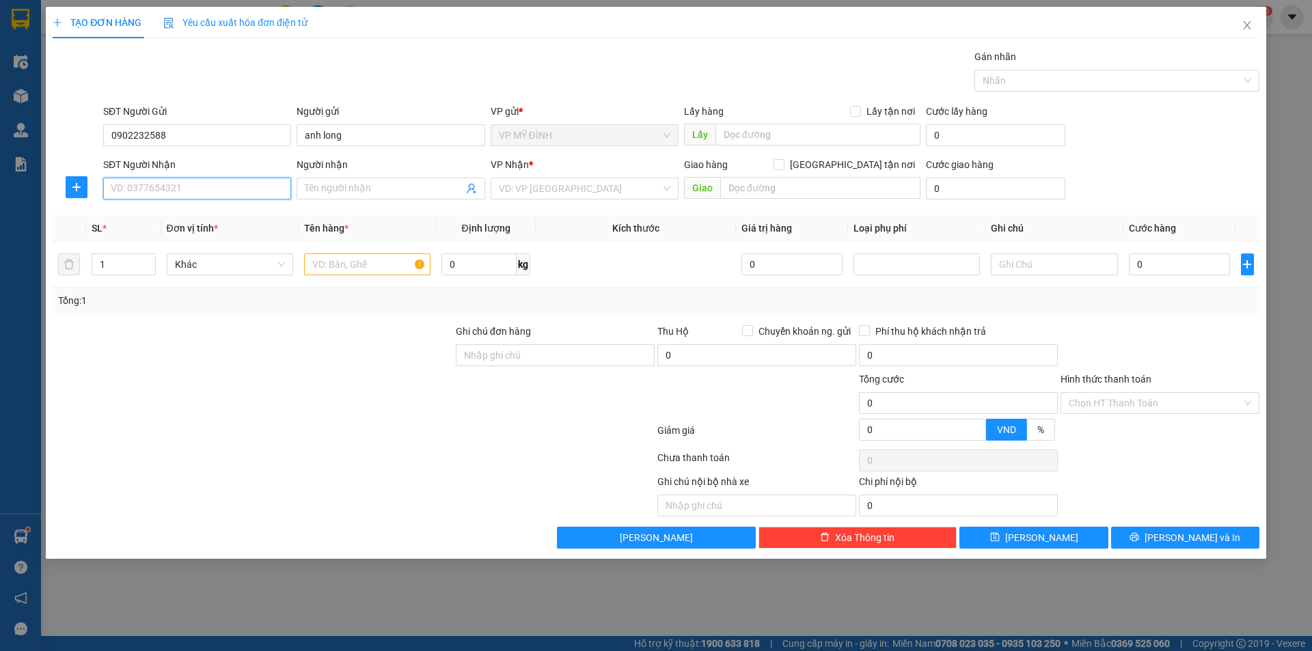
click at [220, 193] on input "SĐT Người Nhận" at bounding box center [197, 189] width 188 height 22
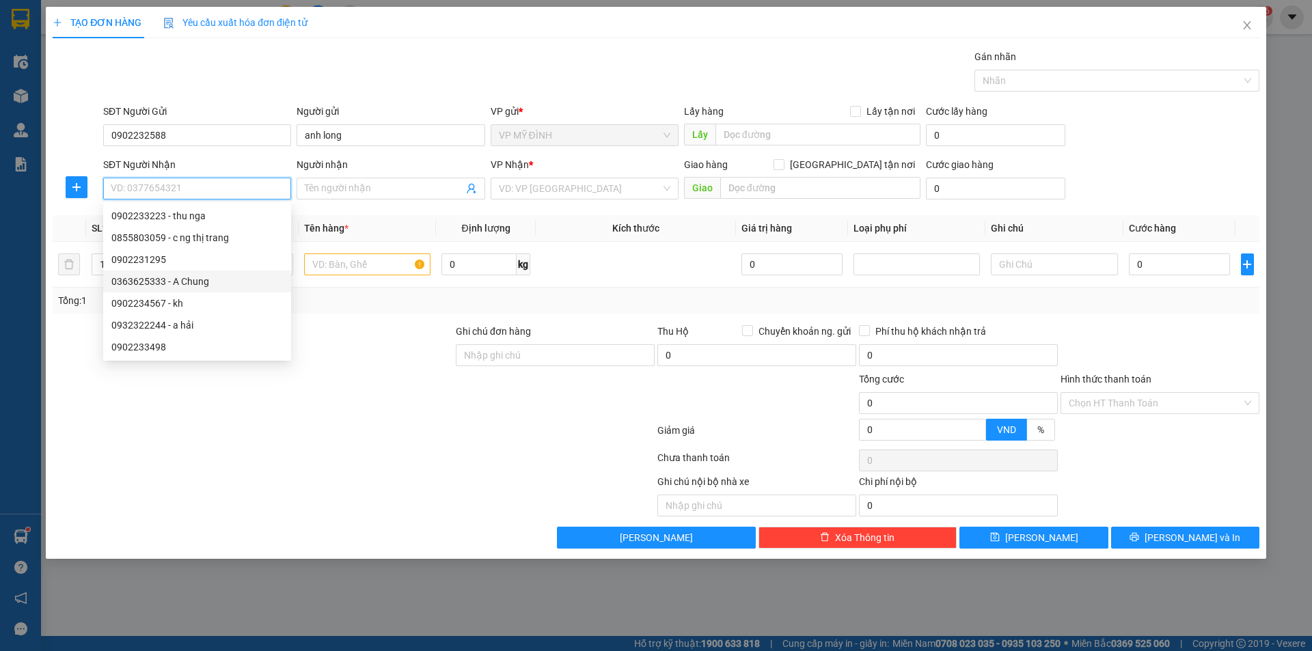
click at [199, 281] on div "0363625333 - A Chung" at bounding box center [196, 281] width 171 height 15
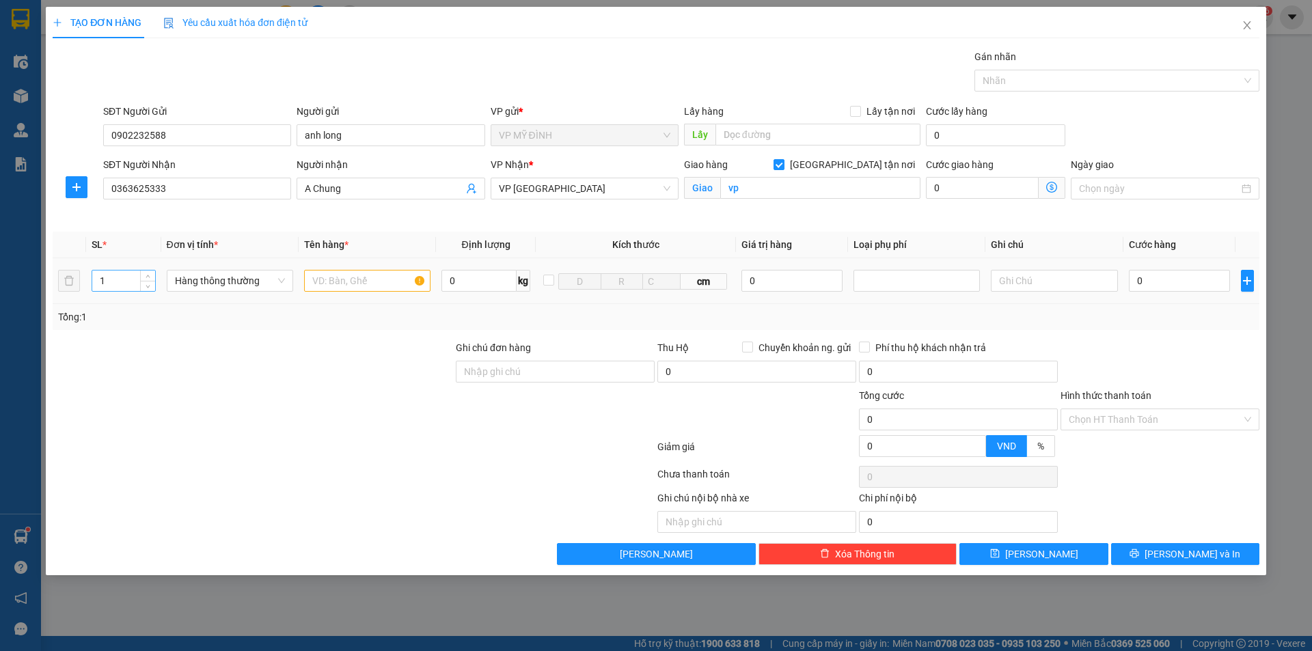
click at [119, 270] on div "1" at bounding box center [124, 281] width 64 height 22
click at [116, 277] on input "1" at bounding box center [123, 281] width 63 height 20
click at [339, 285] on input "text" at bounding box center [367, 281] width 126 height 22
click at [217, 383] on div at bounding box center [252, 364] width 403 height 48
drag, startPoint x: 134, startPoint y: 191, endPoint x: 102, endPoint y: 192, distance: 32.1
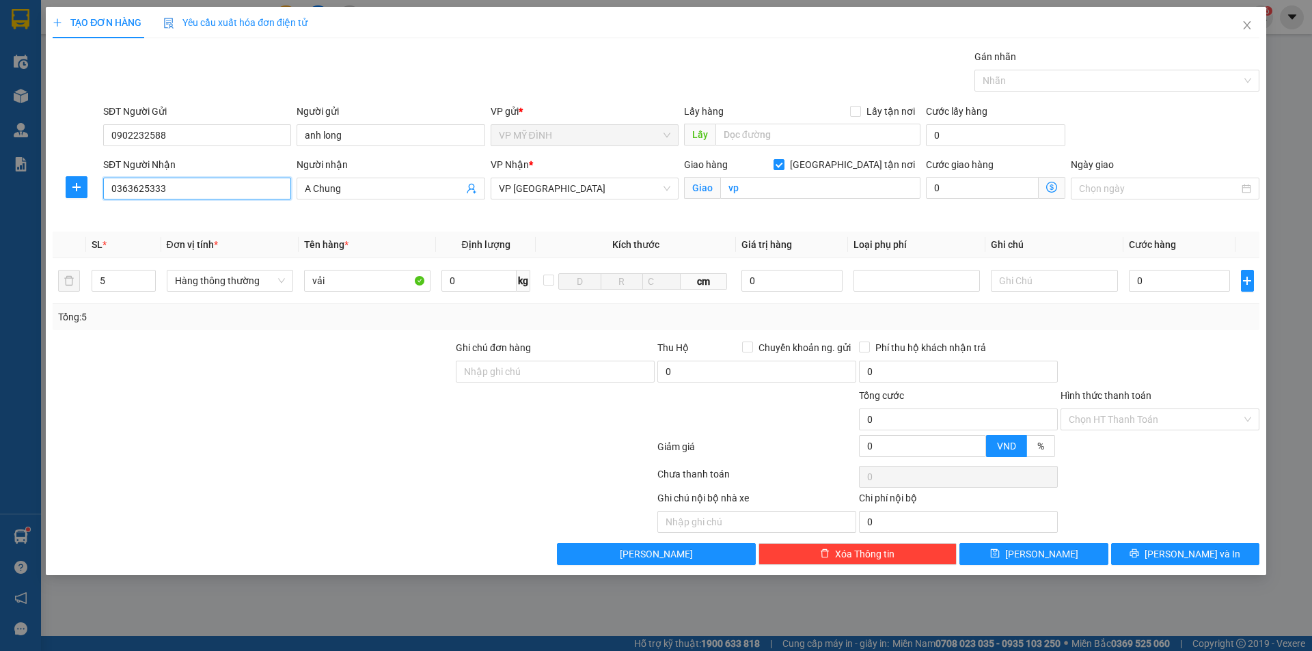
click at [102, 192] on div "SĐT Người Nhận 0363625333" at bounding box center [196, 189] width 193 height 64
click at [178, 335] on div "Transit Pickup Surcharge Ids Transit Deliver Surcharge Ids Transit Deliver Surc…" at bounding box center [656, 307] width 1206 height 516
drag, startPoint x: 176, startPoint y: 176, endPoint x: 163, endPoint y: 178, distance: 13.1
click at [163, 178] on div "SĐT Người Nhận 0363625333" at bounding box center [197, 181] width 188 height 48
drag, startPoint x: 167, startPoint y: 191, endPoint x: 111, endPoint y: 189, distance: 55.4
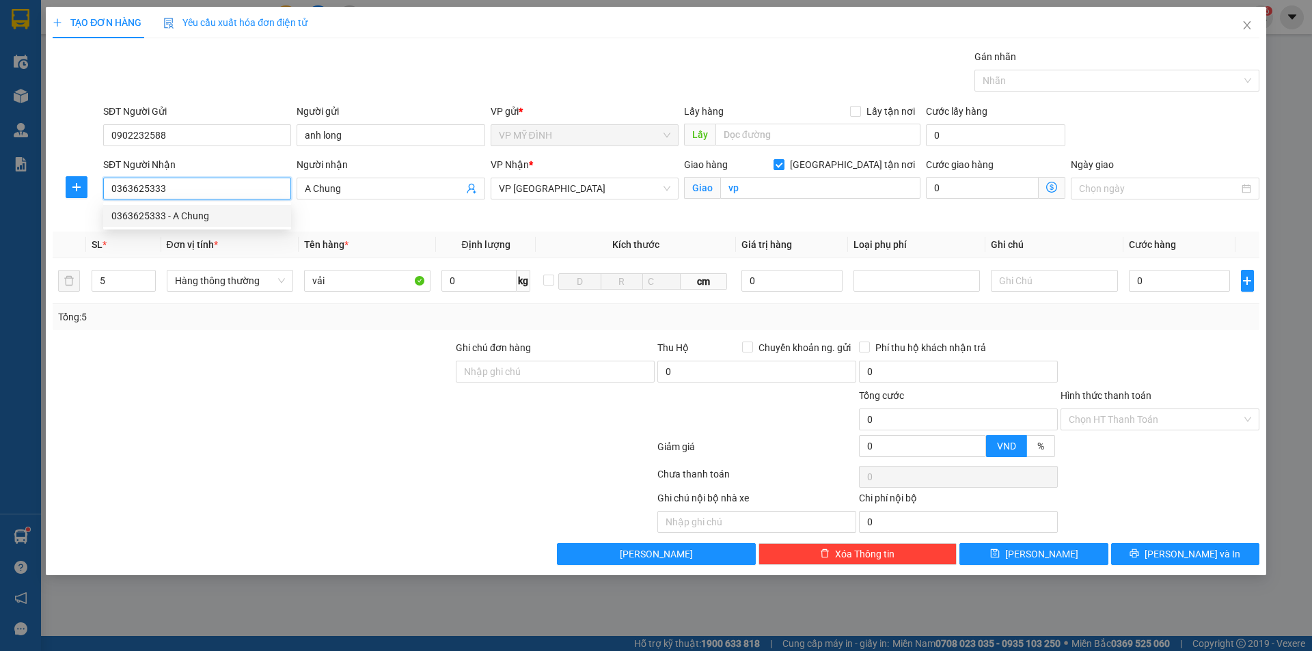
click at [111, 189] on input "0363625333" at bounding box center [197, 189] width 188 height 22
click at [292, 462] on div at bounding box center [353, 449] width 605 height 27
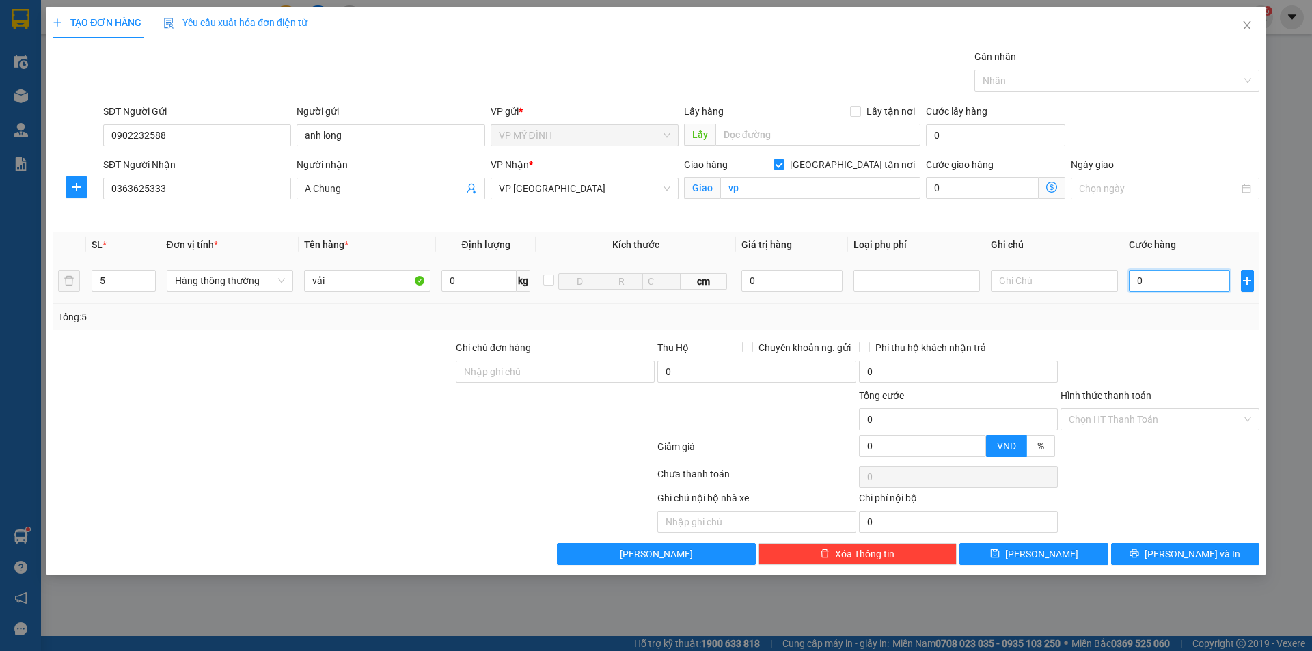
click at [1185, 282] on input "0" at bounding box center [1180, 281] width 102 height 22
click at [1191, 340] on div at bounding box center [1160, 364] width 202 height 48
click at [1194, 557] on span "[PERSON_NAME] và In" at bounding box center [1192, 554] width 96 height 15
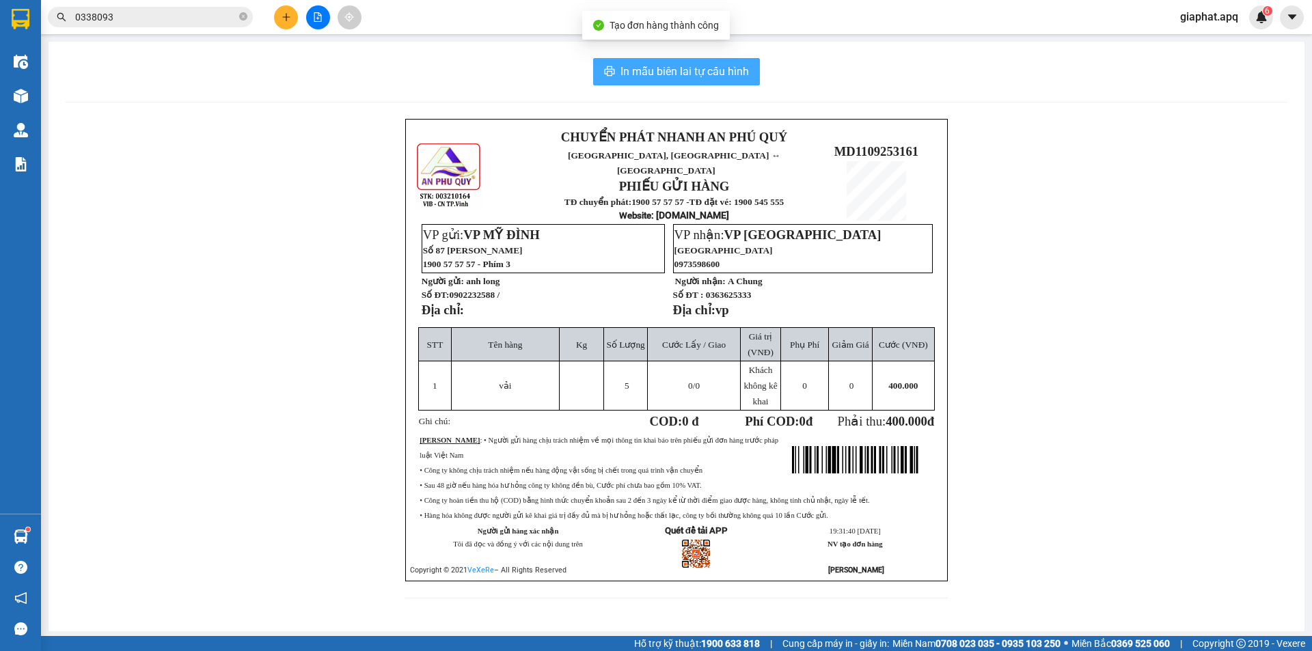
click at [693, 66] on span "In mẫu biên lai tự cấu hình" at bounding box center [684, 71] width 128 height 17
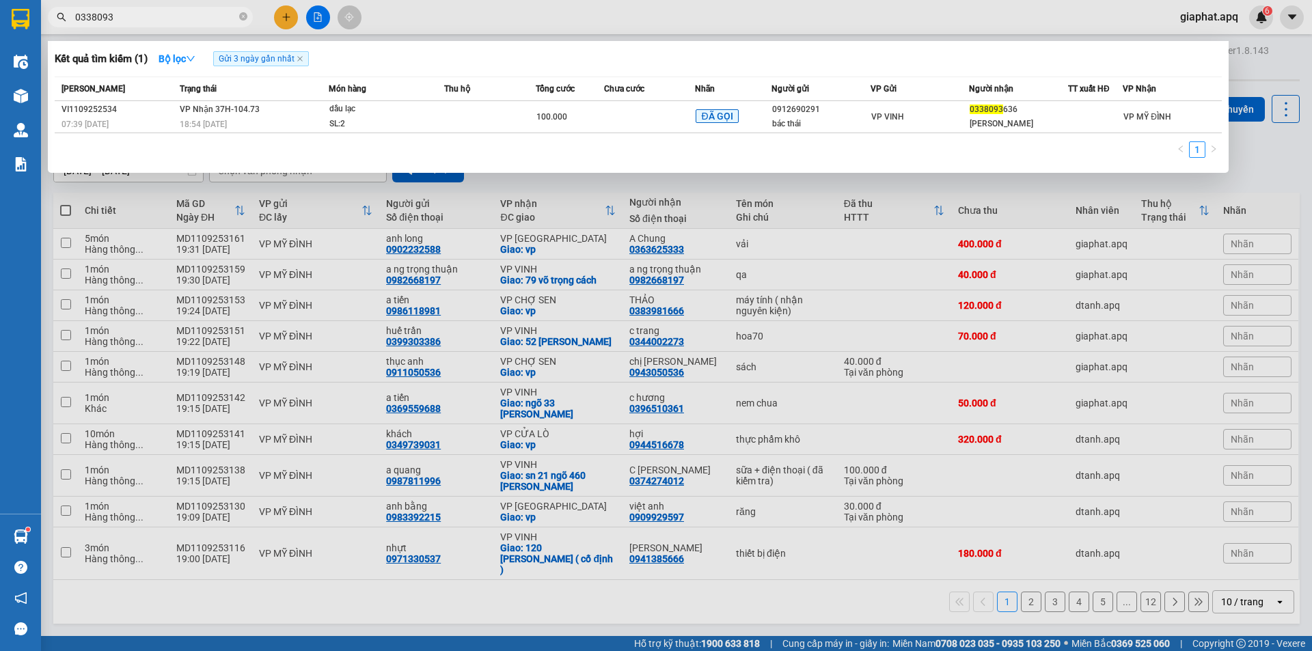
click at [150, 20] on input "0338093" at bounding box center [155, 17] width 161 height 15
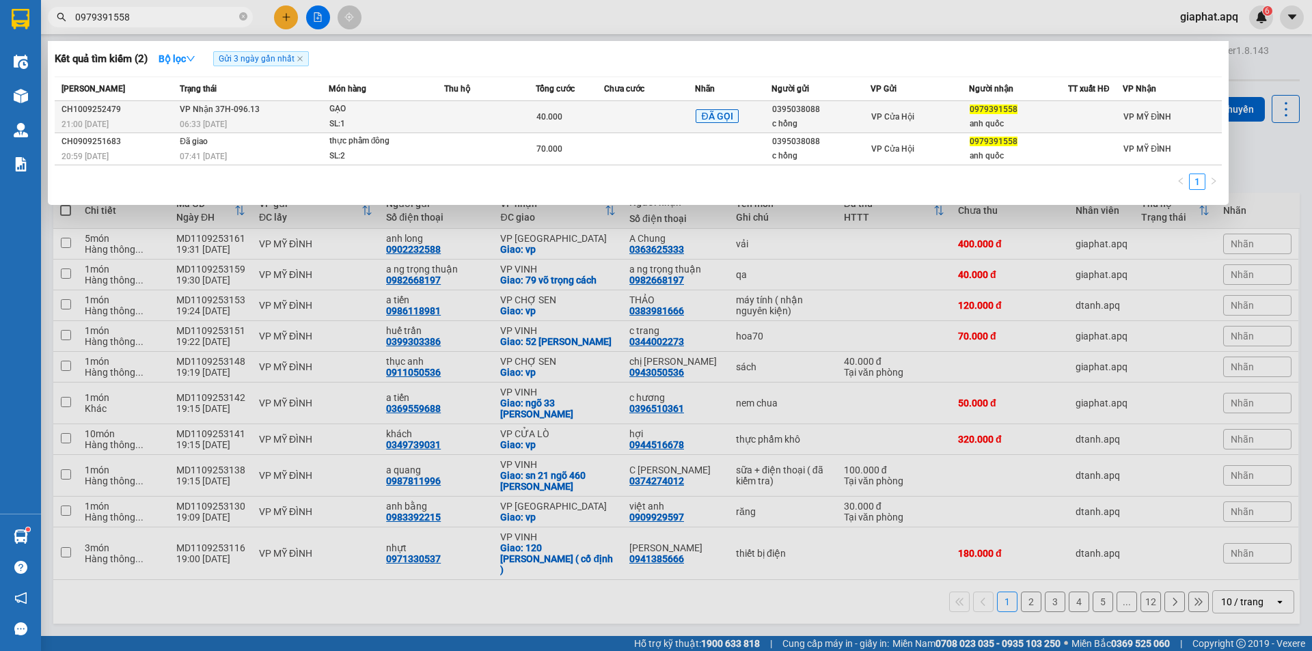
click at [720, 109] on span "ĐÃ GỌI" at bounding box center [716, 116] width 42 height 14
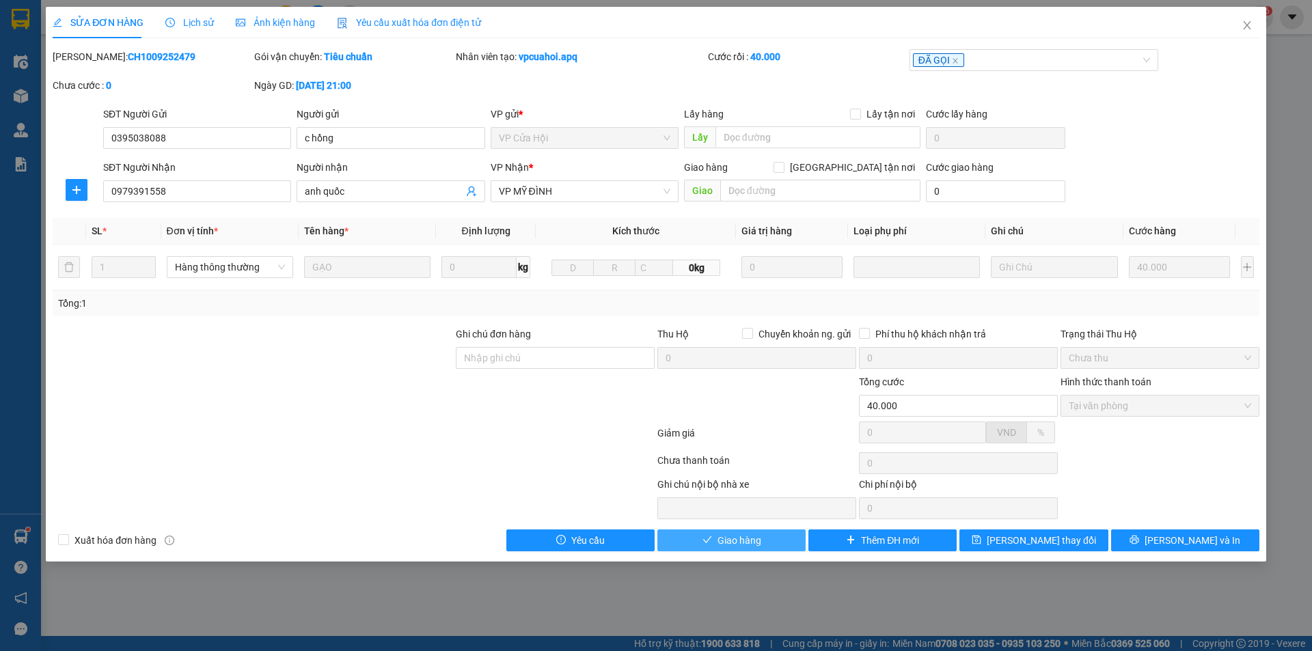
click at [738, 549] on button "Giao hàng" at bounding box center [731, 540] width 148 height 22
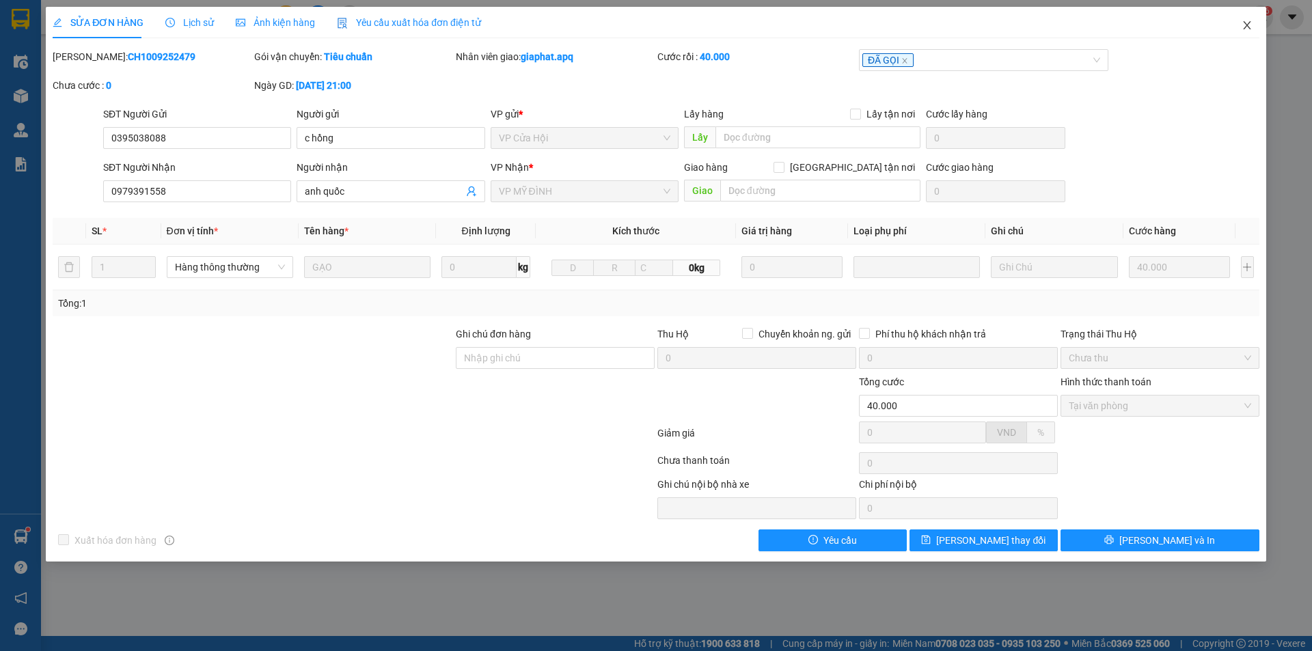
click at [1252, 21] on span "Close" at bounding box center [1247, 26] width 38 height 38
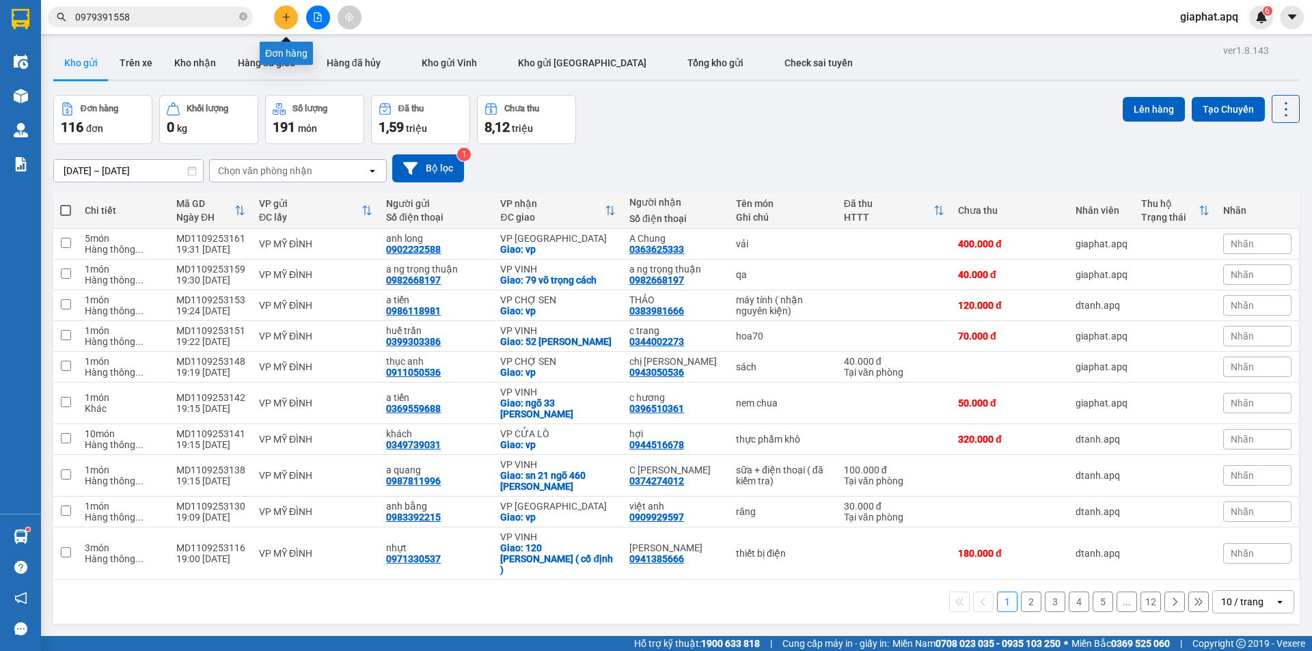
click at [293, 23] on button at bounding box center [286, 17] width 24 height 24
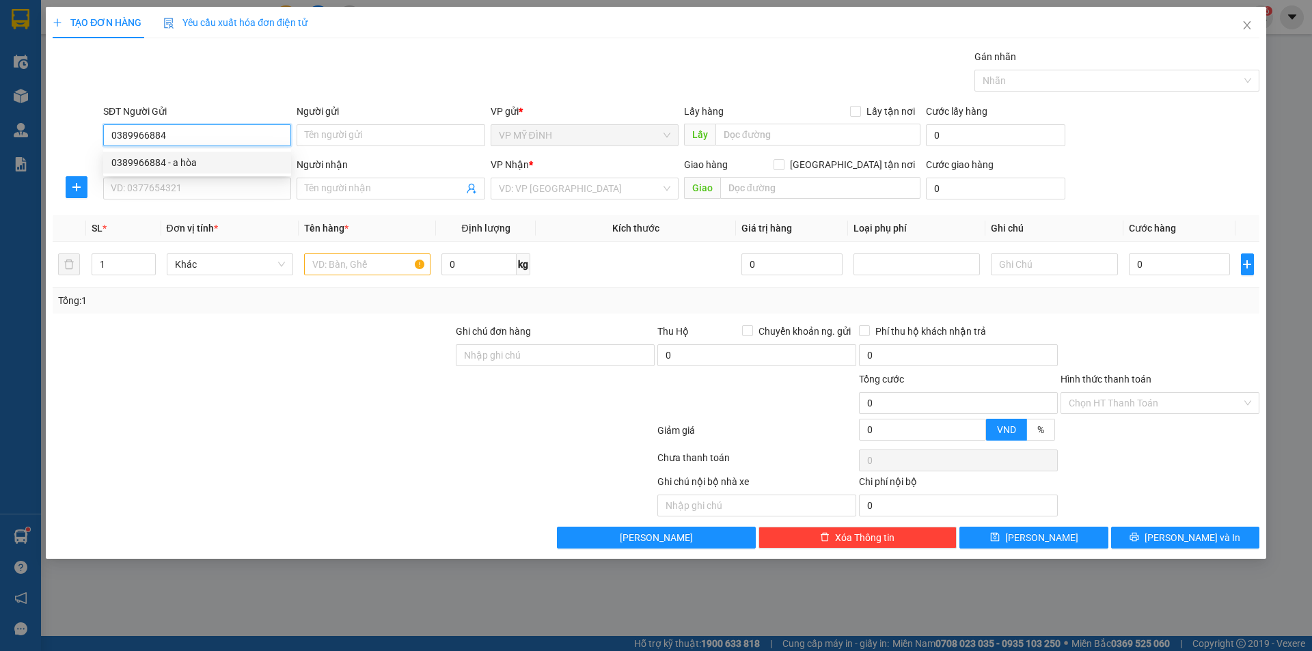
click at [172, 154] on div "0389966884 - a hòa" at bounding box center [197, 163] width 188 height 22
click at [180, 185] on input "SĐT Người Nhận" at bounding box center [197, 189] width 188 height 22
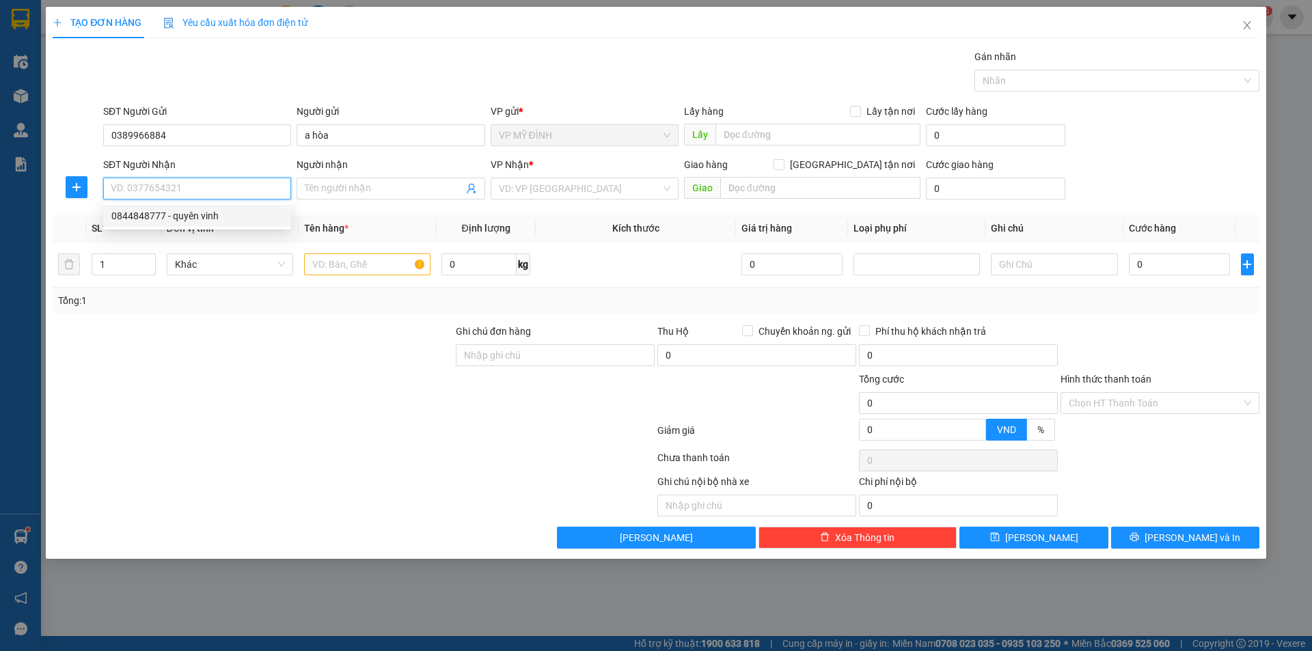
drag, startPoint x: 214, startPoint y: 213, endPoint x: 262, endPoint y: 255, distance: 63.4
click at [215, 213] on div "0844848777 - quyên vinh" at bounding box center [196, 215] width 171 height 15
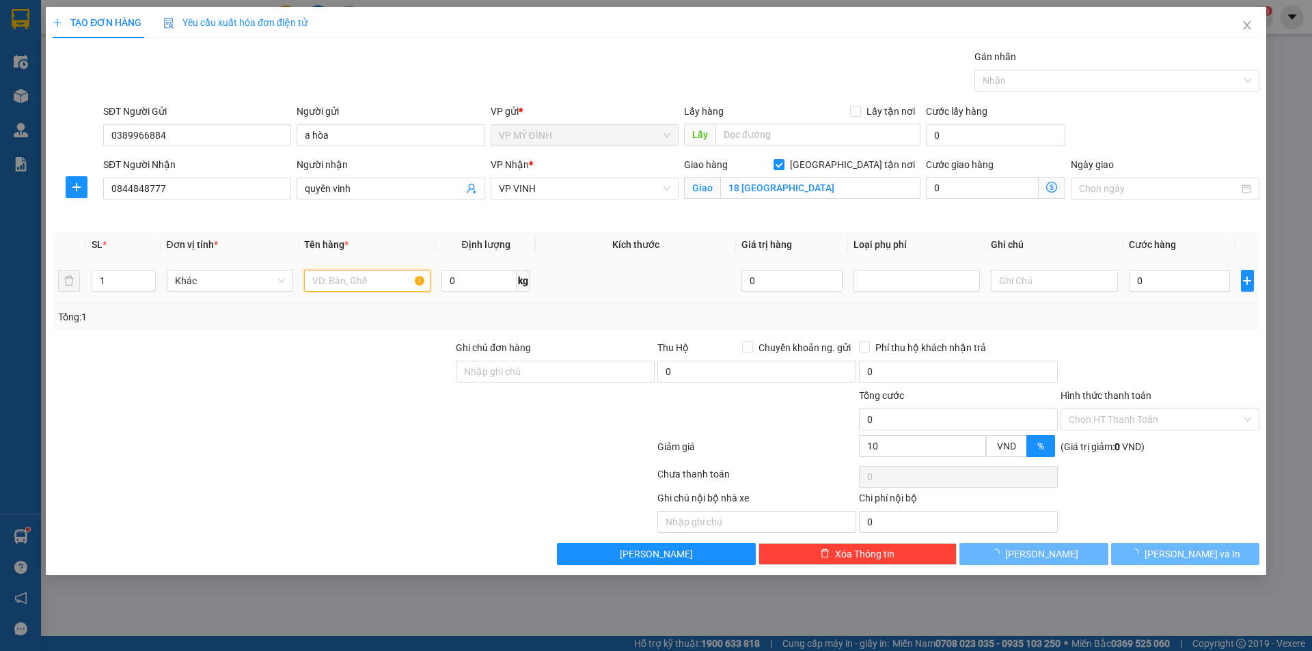
click at [339, 273] on input "text" at bounding box center [367, 281] width 126 height 22
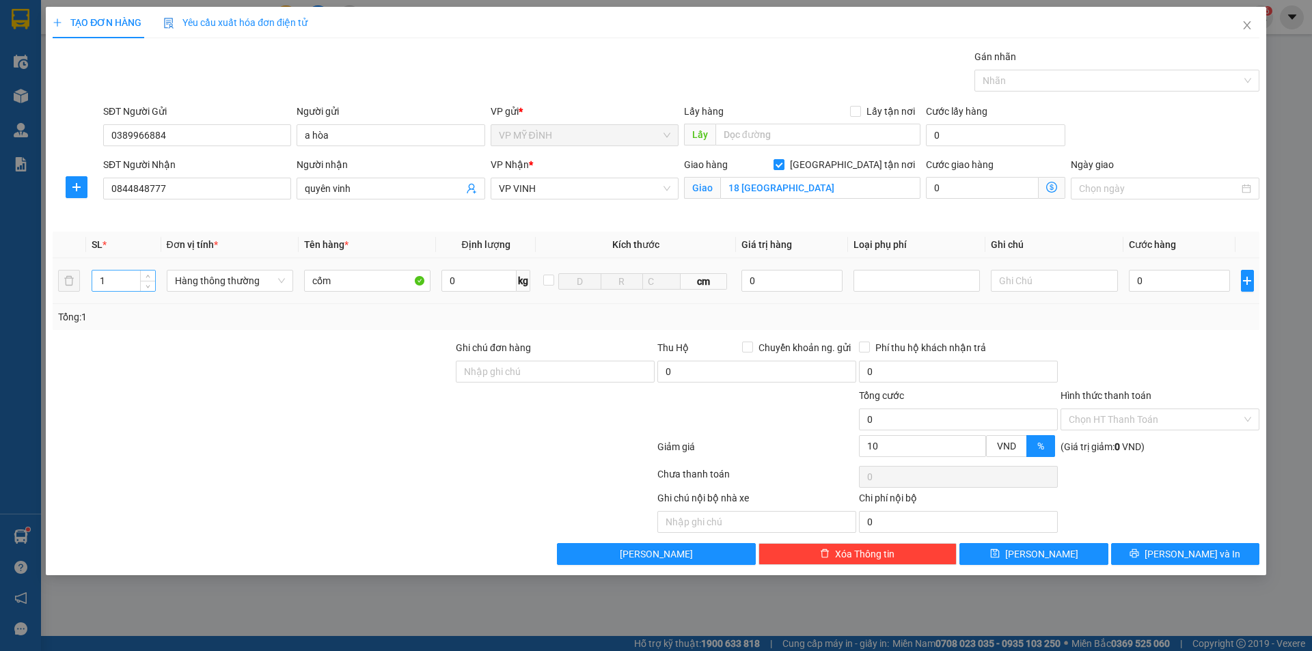
click at [115, 279] on input "1" at bounding box center [123, 281] width 63 height 20
drag, startPoint x: 199, startPoint y: 406, endPoint x: 1191, endPoint y: 301, distance: 996.8
click at [249, 407] on div at bounding box center [252, 412] width 403 height 48
click at [1181, 285] on input "0" at bounding box center [1180, 281] width 102 height 22
drag, startPoint x: 1217, startPoint y: 374, endPoint x: 1218, endPoint y: 422, distance: 47.2
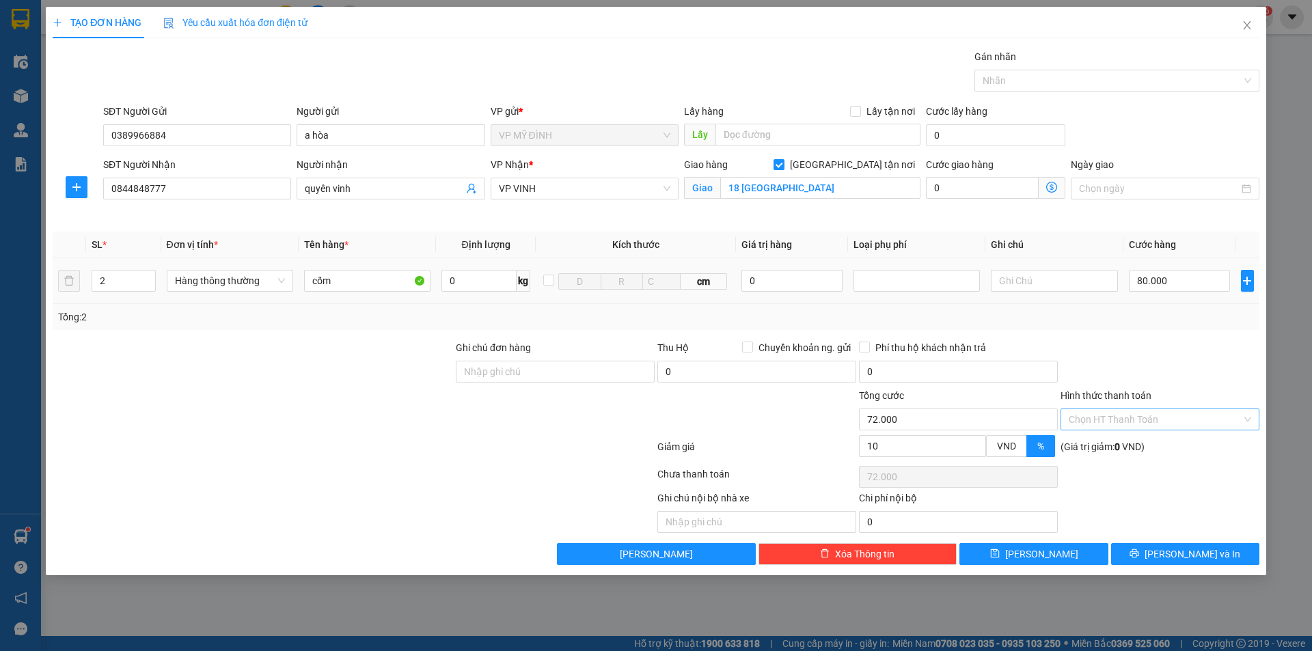
click at [1216, 374] on div at bounding box center [1160, 364] width 202 height 48
click at [1181, 560] on span "[PERSON_NAME] và In" at bounding box center [1192, 554] width 96 height 15
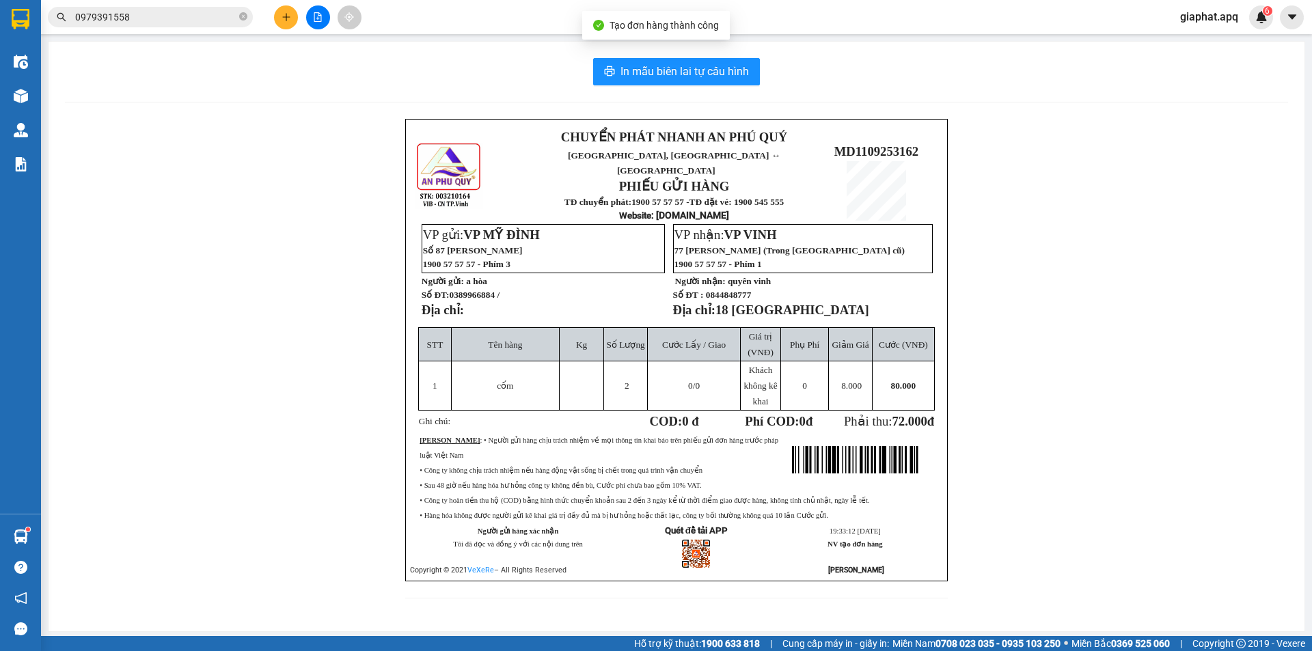
click at [693, 86] on div "In mẫu biên lai tự cấu hình CHUYỂN PHÁT NHANH AN PHÚ QUÝ NGHỆ AN, HÀ TĨNH ↔ HÀ …" at bounding box center [677, 337] width 1256 height 590
click at [693, 79] on span "In mẫu biên lai tự cấu hình" at bounding box center [684, 71] width 128 height 17
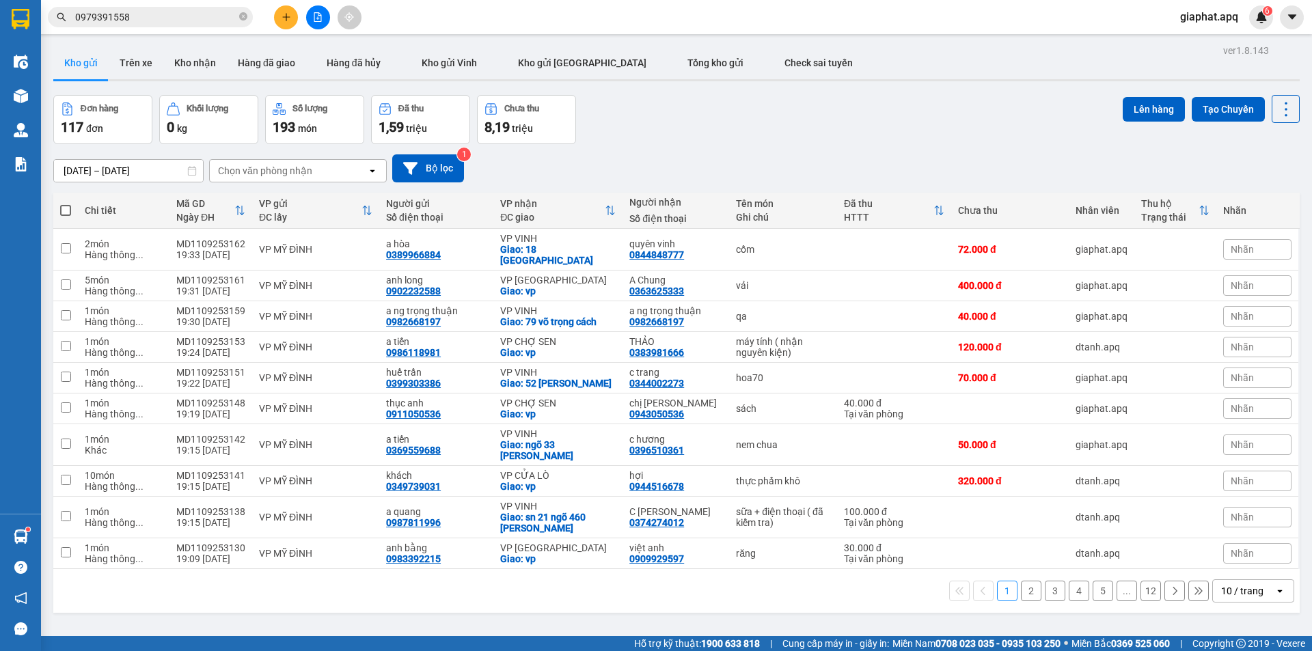
click at [732, 122] on div "Đơn hàng 117 đơn Khối lượng 0 kg Số lượng 193 món Đã thu 1,59 triệu Chưa thu 8,…" at bounding box center [676, 119] width 1246 height 49
click at [1213, 238] on button at bounding box center [1218, 250] width 19 height 24
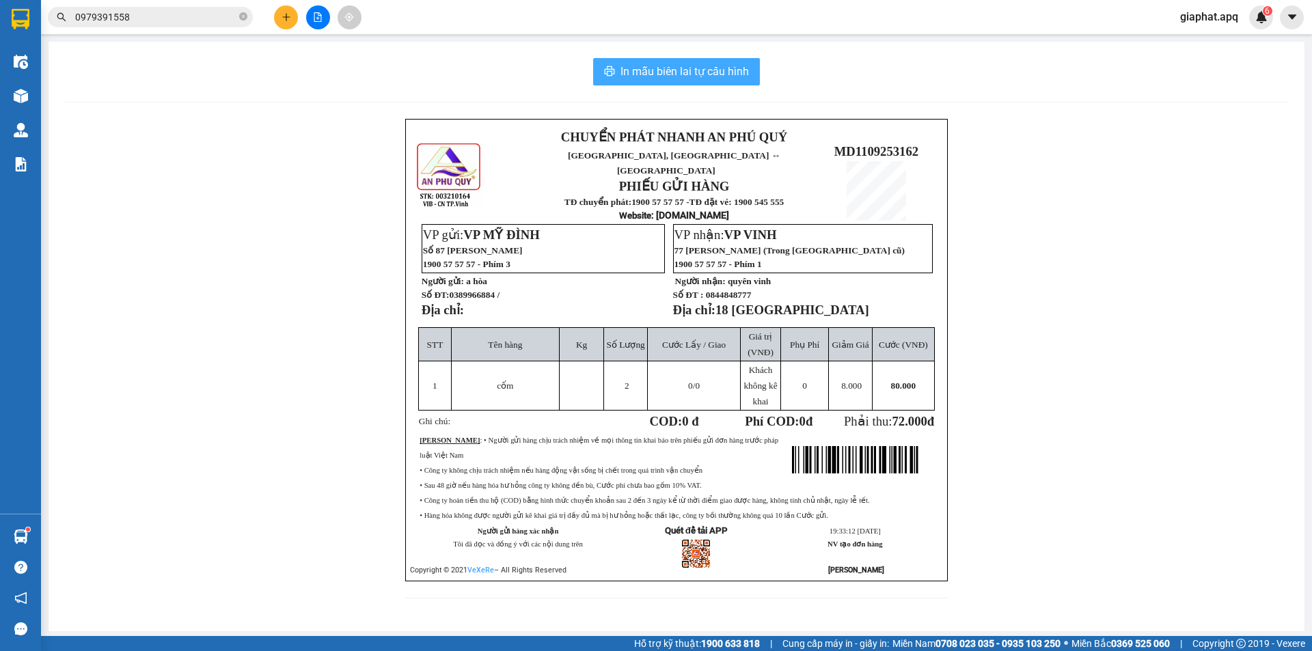
click at [723, 75] on span "In mẫu biên lai tự cấu hình" at bounding box center [684, 71] width 128 height 17
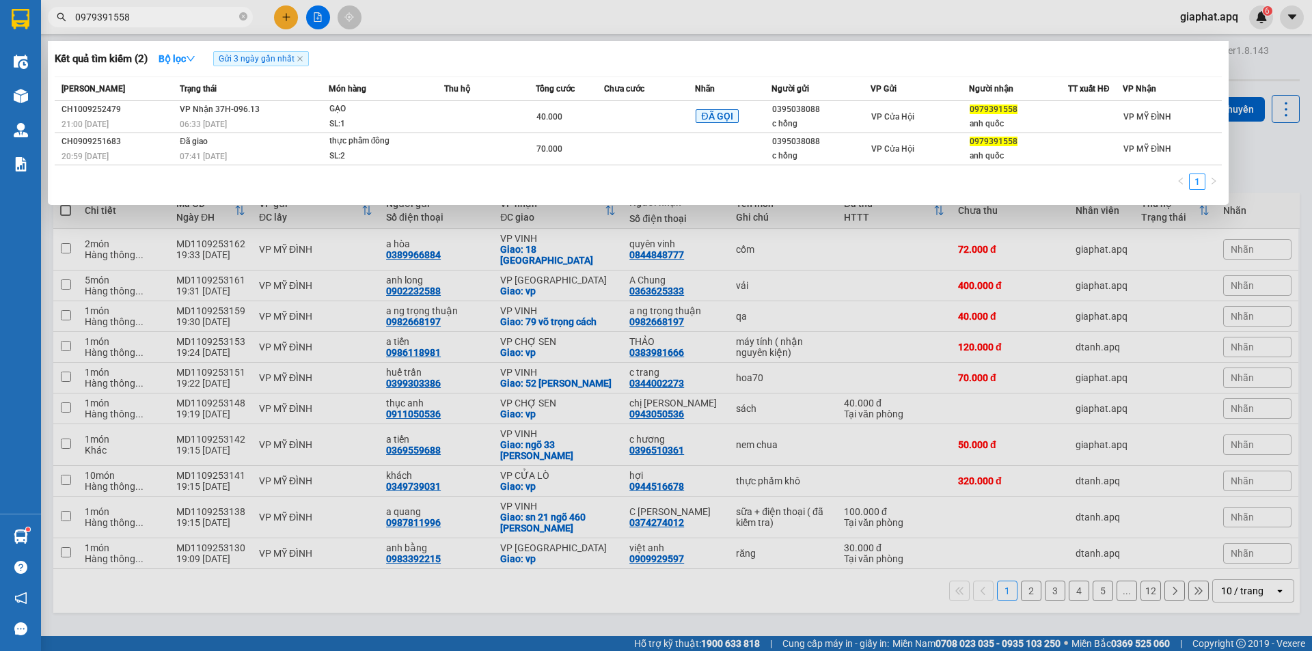
click at [181, 14] on input "0979391558" at bounding box center [155, 17] width 161 height 15
click at [1272, 164] on div at bounding box center [656, 325] width 1312 height 651
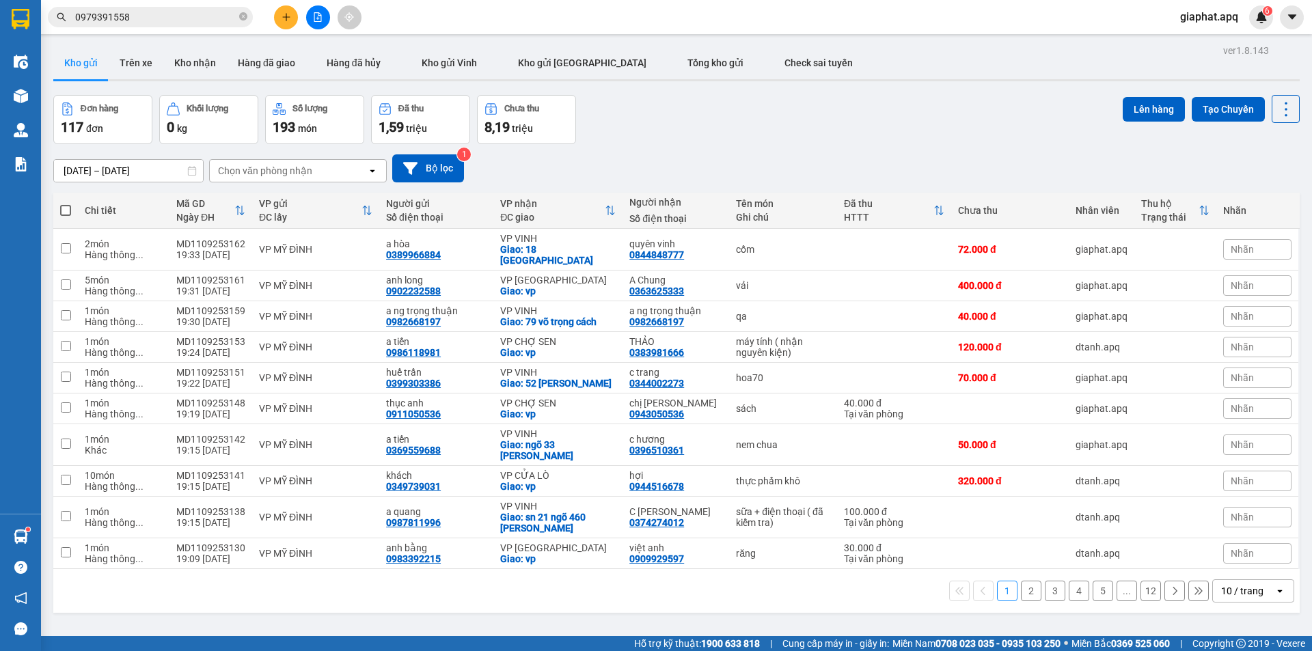
click at [288, 17] on icon "plus" at bounding box center [286, 17] width 10 height 10
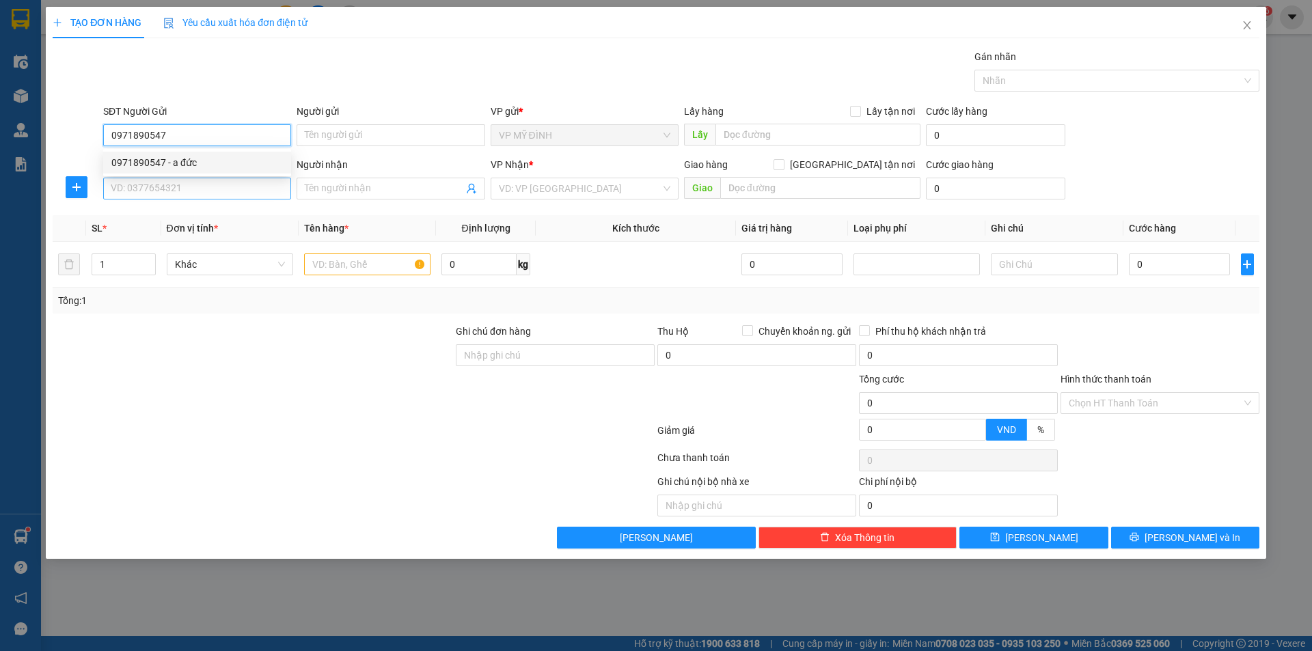
drag, startPoint x: 190, startPoint y: 163, endPoint x: 182, endPoint y: 179, distance: 18.3
click at [189, 163] on div "0971890547 - a đức" at bounding box center [196, 162] width 171 height 15
click at [182, 179] on input "SĐT Người Nhận" at bounding box center [197, 189] width 188 height 22
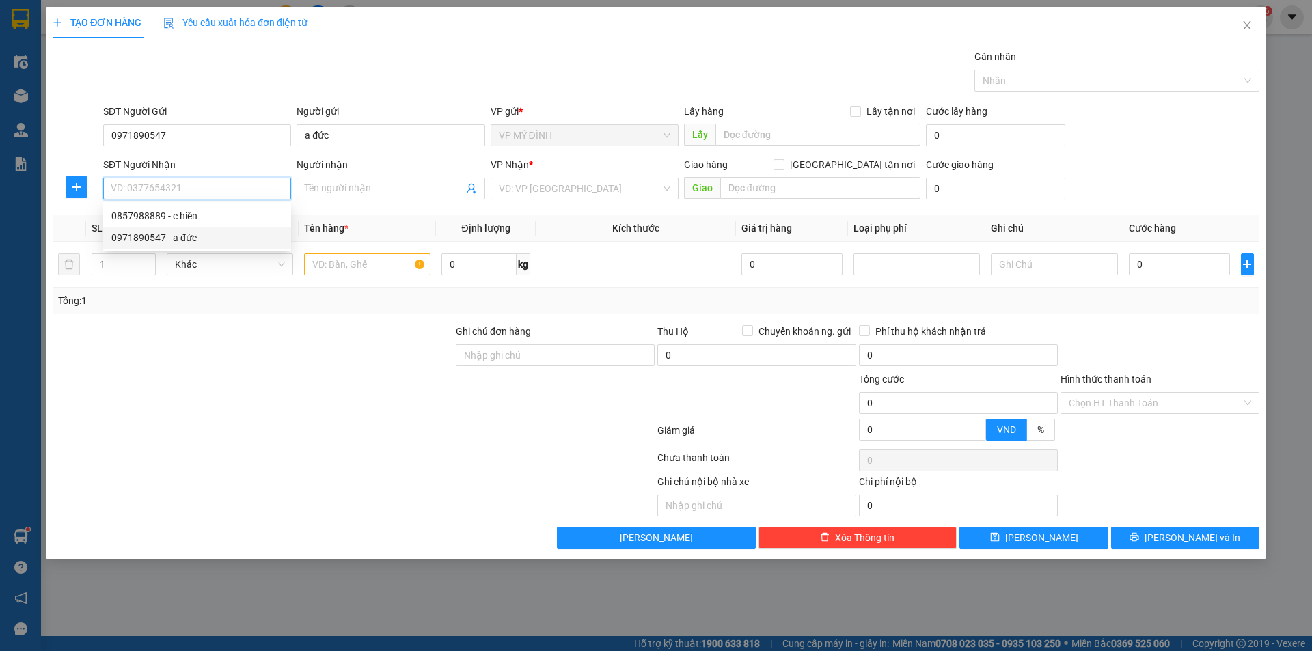
click at [149, 244] on div "0971890547 - a đức" at bounding box center [196, 237] width 171 height 15
click at [351, 264] on input "text" at bounding box center [367, 264] width 126 height 22
click at [182, 182] on input "0971890547" at bounding box center [197, 189] width 188 height 22
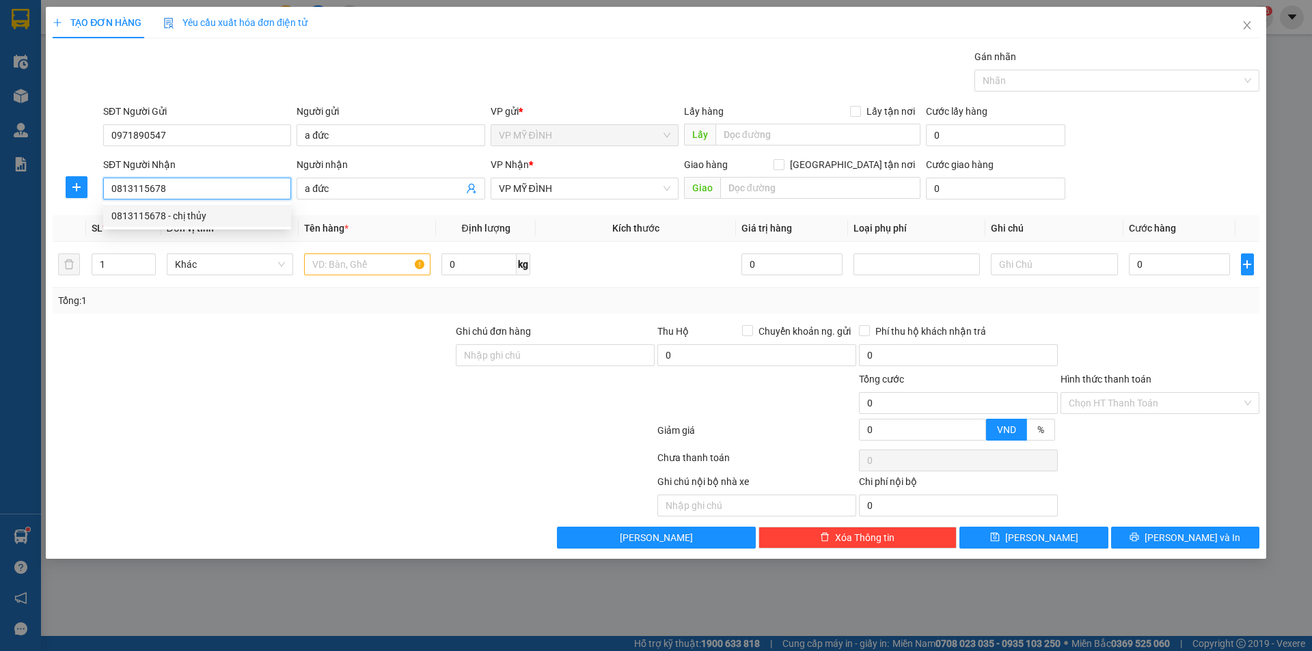
click at [170, 211] on div "0813115678 - chị thủy" at bounding box center [196, 215] width 171 height 15
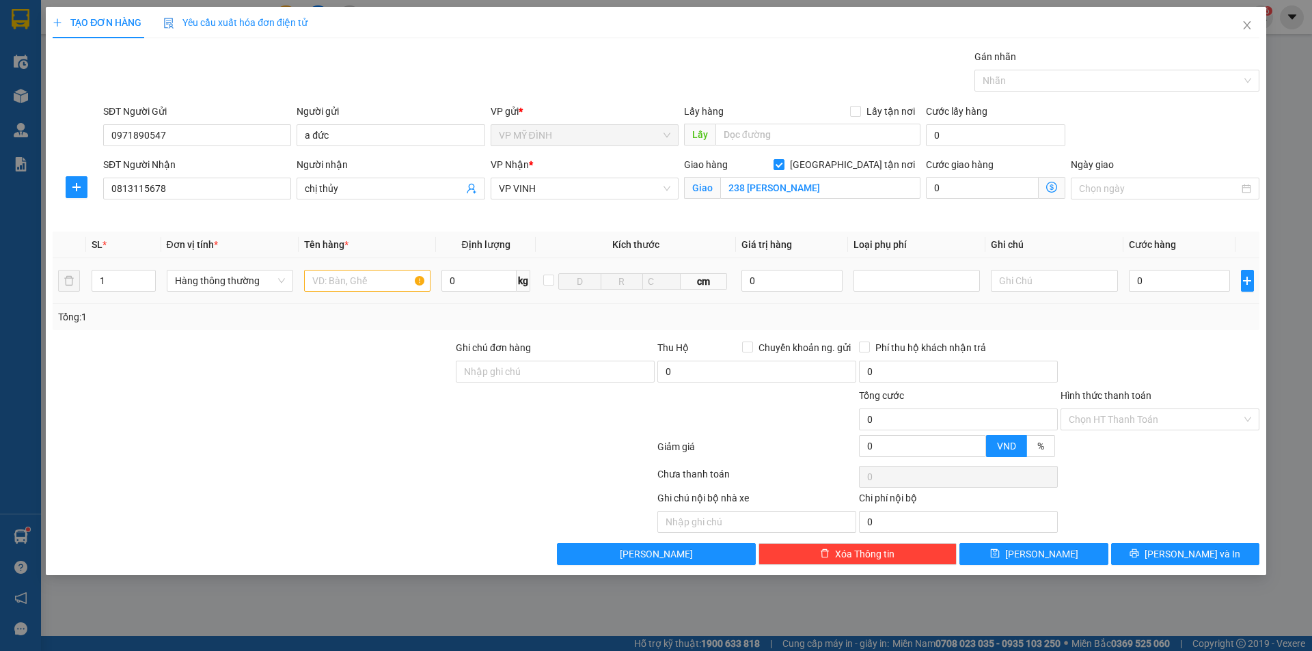
click at [381, 292] on div at bounding box center [367, 280] width 126 height 27
click at [379, 284] on input "text" at bounding box center [367, 281] width 126 height 22
click at [222, 369] on div at bounding box center [252, 364] width 403 height 48
click at [1151, 279] on input "0" at bounding box center [1180, 281] width 102 height 22
drag, startPoint x: 1165, startPoint y: 335, endPoint x: 1210, endPoint y: 542, distance: 212.4
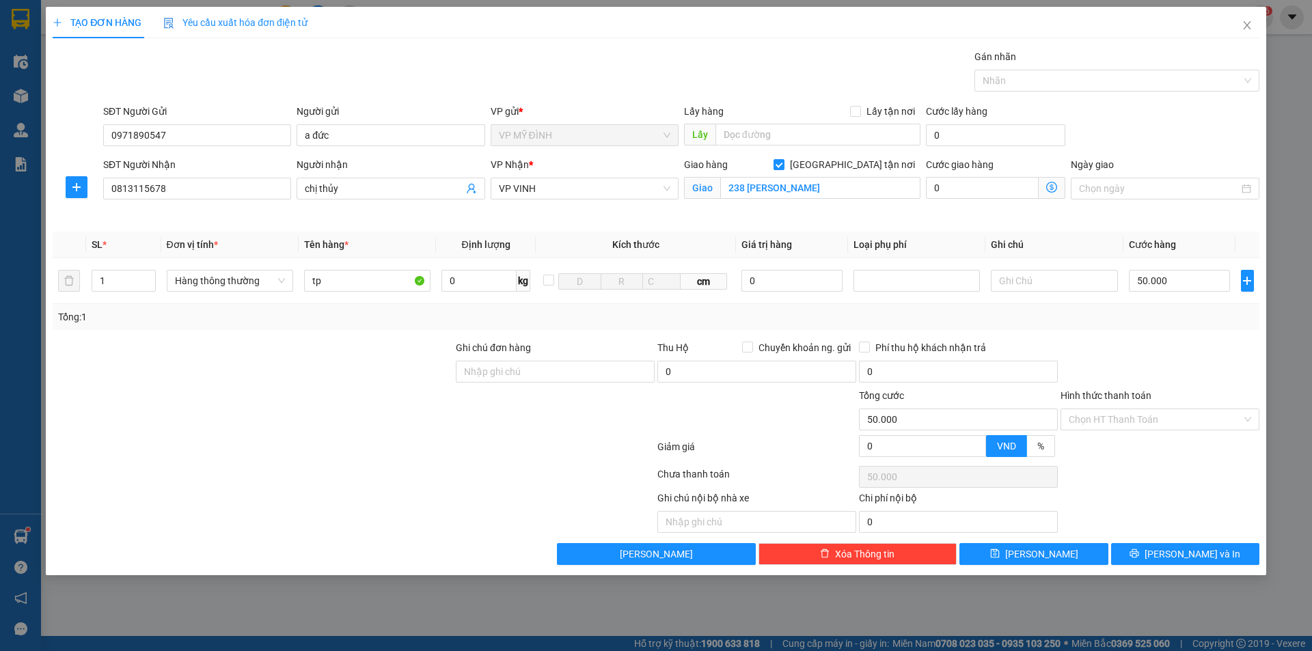
click at [1165, 340] on div "Transit Pickup Surcharge Ids Transit Deliver Surcharge Ids Transit Deliver Surc…" at bounding box center [656, 307] width 1206 height 516
click at [1185, 554] on span "[PERSON_NAME] và In" at bounding box center [1192, 554] width 96 height 15
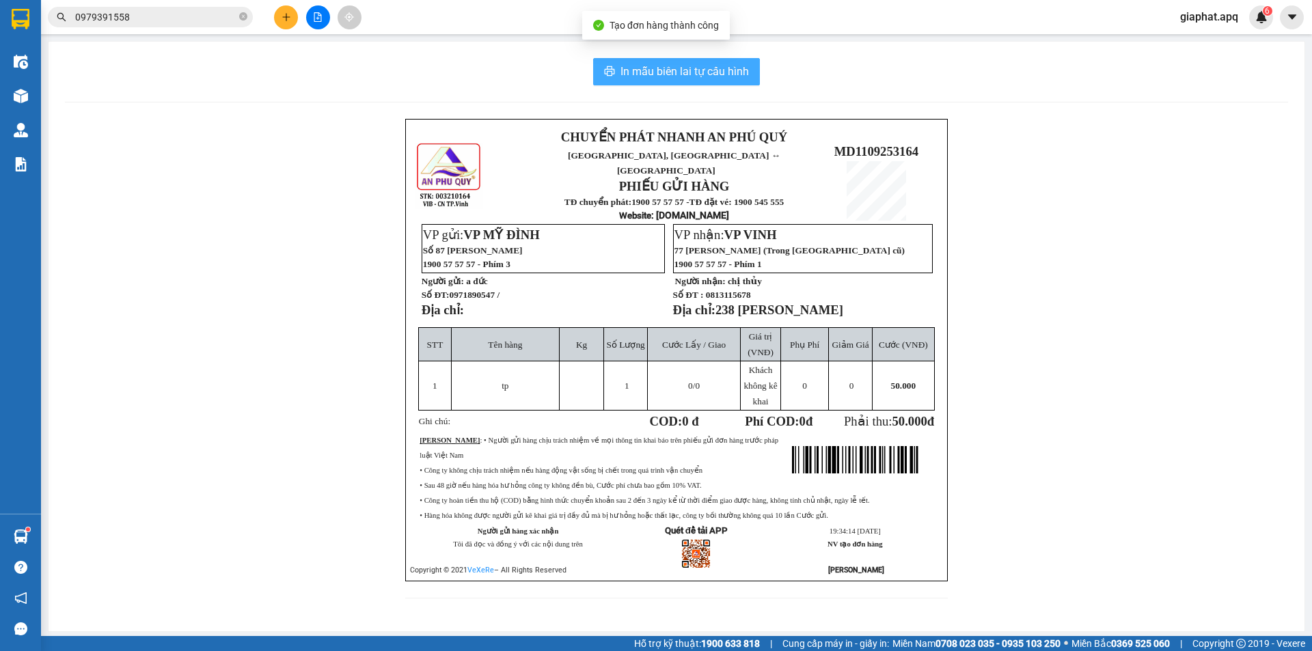
click at [658, 70] on span "In mẫu biên lai tự cấu hình" at bounding box center [684, 71] width 128 height 17
click at [299, 16] on div at bounding box center [317, 17] width 102 height 24
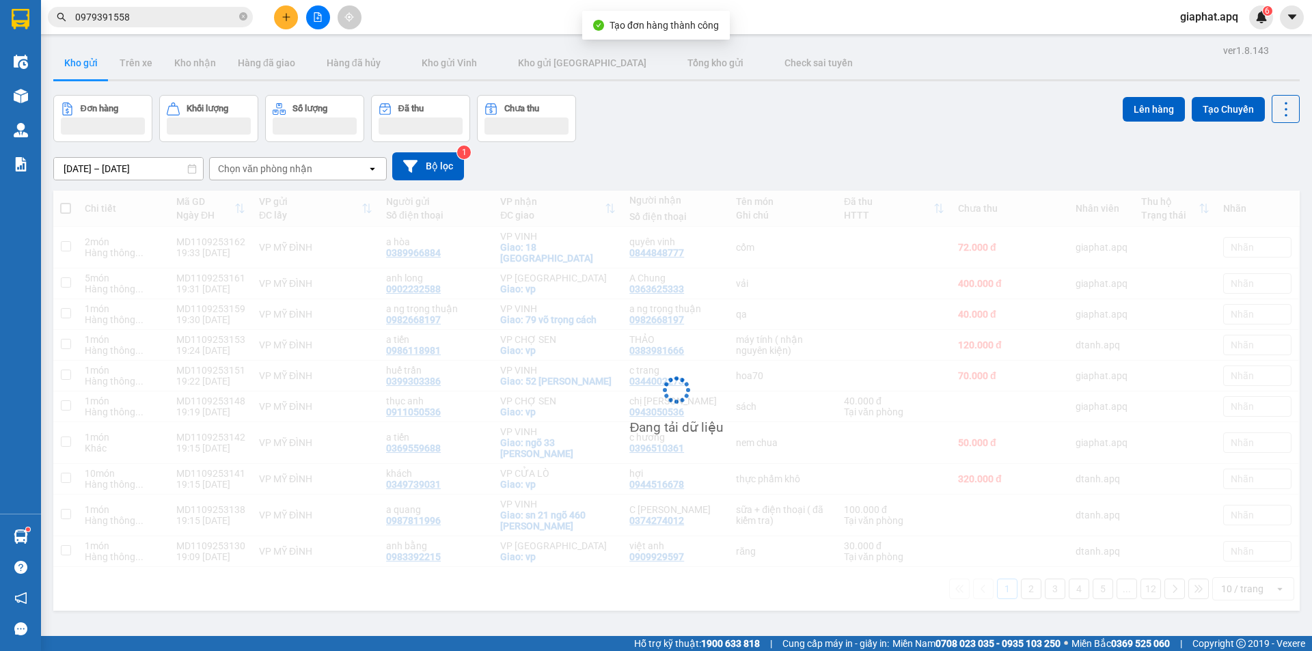
click at [292, 16] on button at bounding box center [286, 17] width 24 height 24
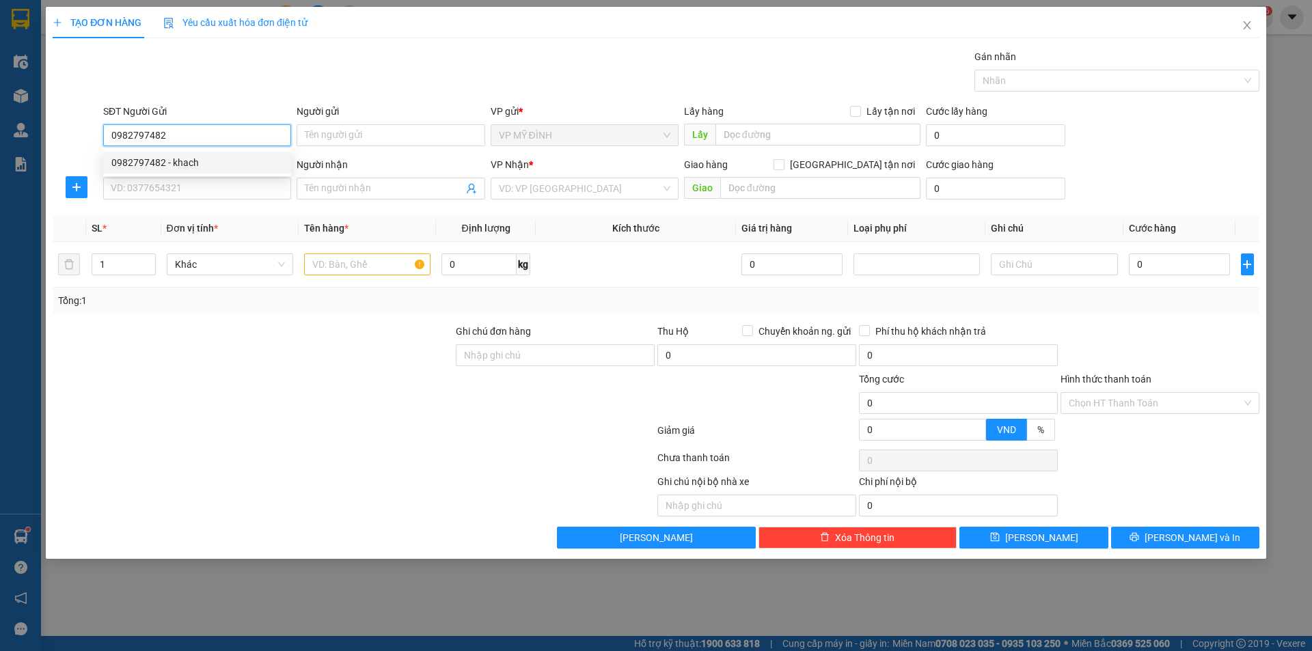
click at [183, 163] on div "0982797482 - khach" at bounding box center [196, 162] width 171 height 15
click at [206, 195] on input "SĐT Người Nhận" at bounding box center [197, 189] width 188 height 22
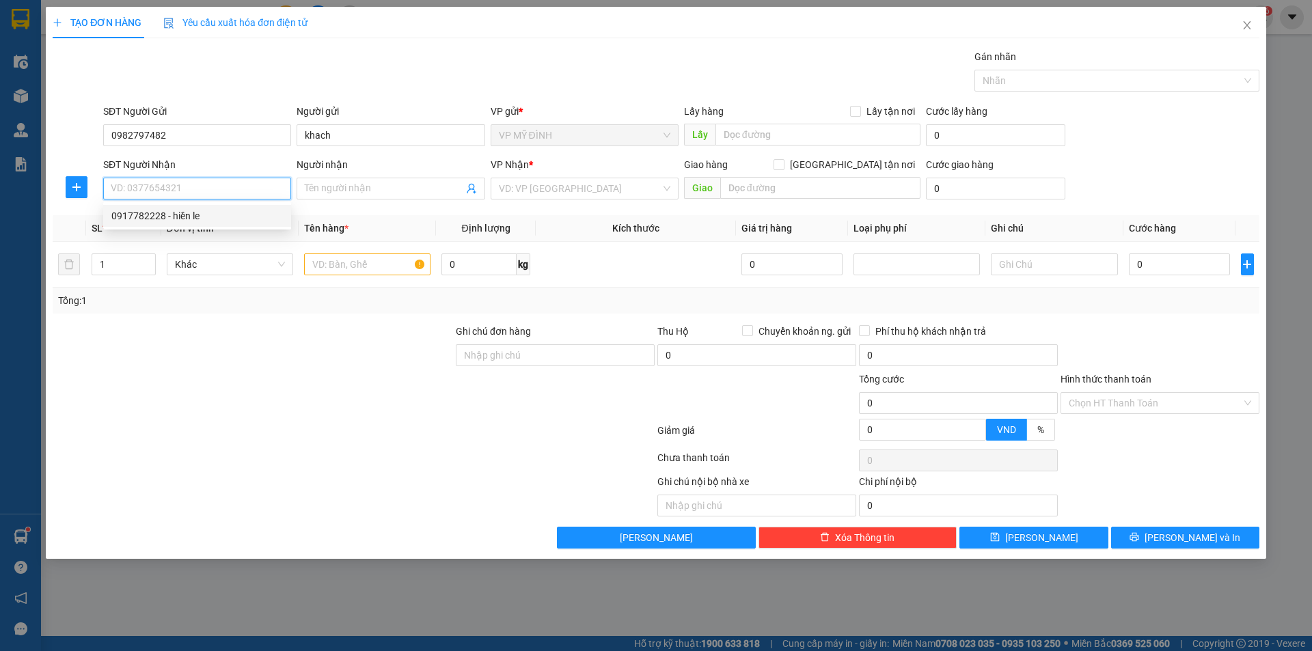
drag, startPoint x: 170, startPoint y: 220, endPoint x: 189, endPoint y: 222, distance: 19.2
click at [170, 219] on div "0917782228 - hiền le" at bounding box center [196, 215] width 171 height 15
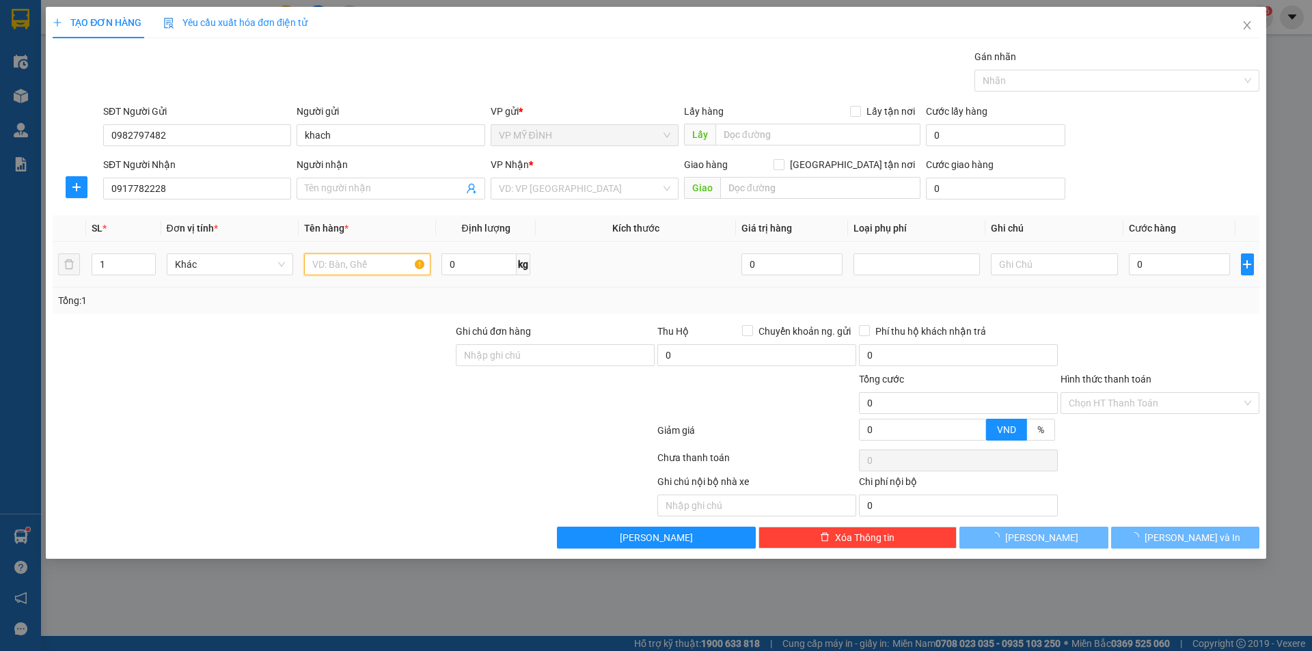
click at [361, 270] on input "text" at bounding box center [367, 264] width 126 height 22
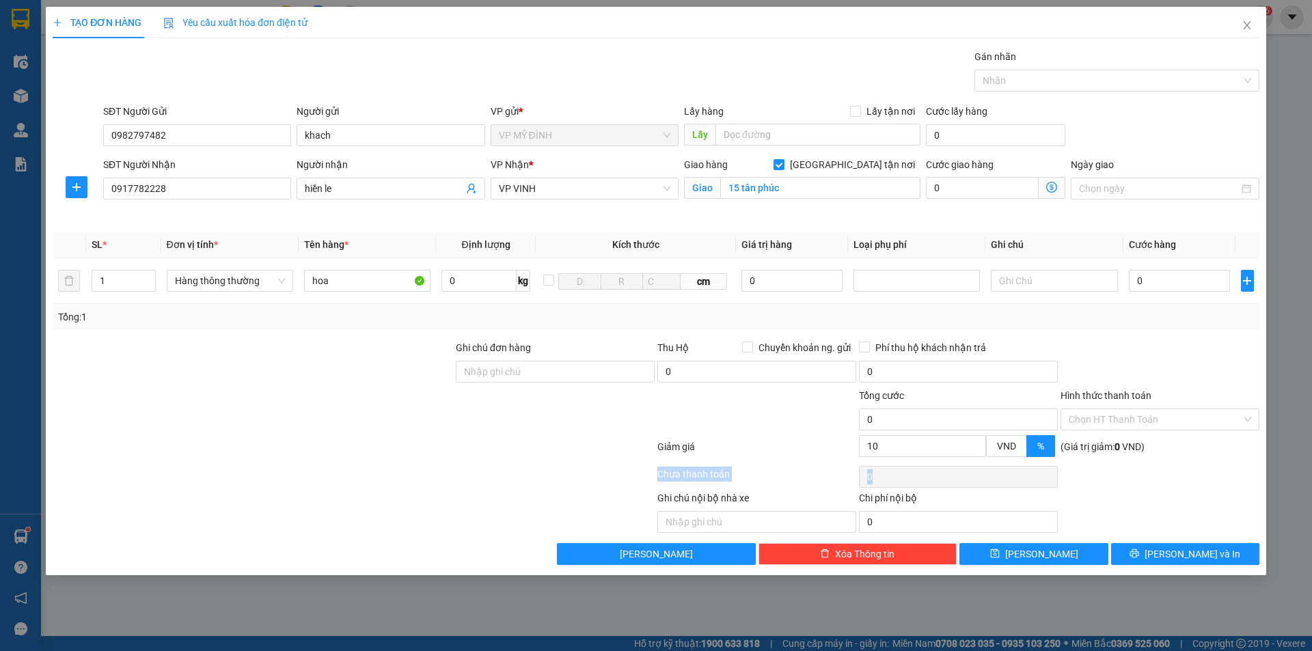
drag, startPoint x: 245, startPoint y: 496, endPoint x: 304, endPoint y: 469, distance: 64.8
click at [248, 485] on div "Transit Pickup Surcharge Ids Transit Deliver Surcharge Ids Transit Deliver Surc…" at bounding box center [656, 307] width 1206 height 516
click at [1168, 275] on input "0" at bounding box center [1180, 281] width 102 height 22
click at [1165, 373] on div at bounding box center [1160, 364] width 202 height 48
click at [1165, 280] on input "200.000" at bounding box center [1180, 281] width 102 height 22
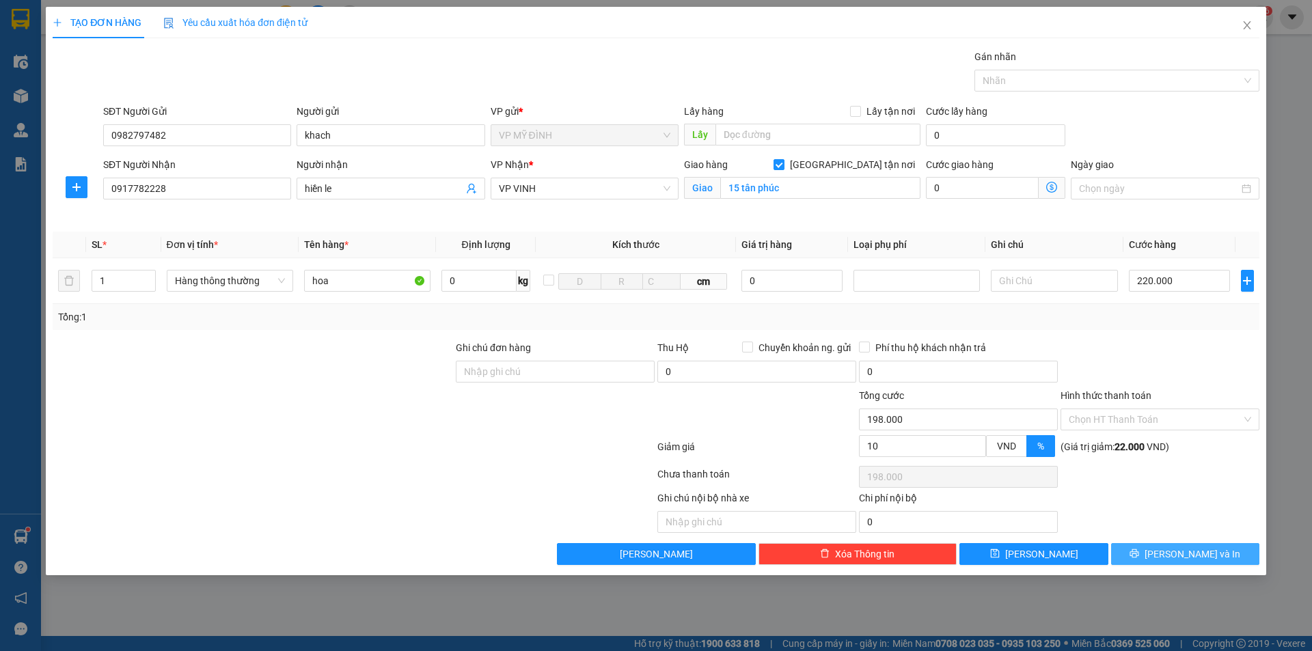
click at [1191, 562] on button "[PERSON_NAME] và In" at bounding box center [1185, 554] width 148 height 22
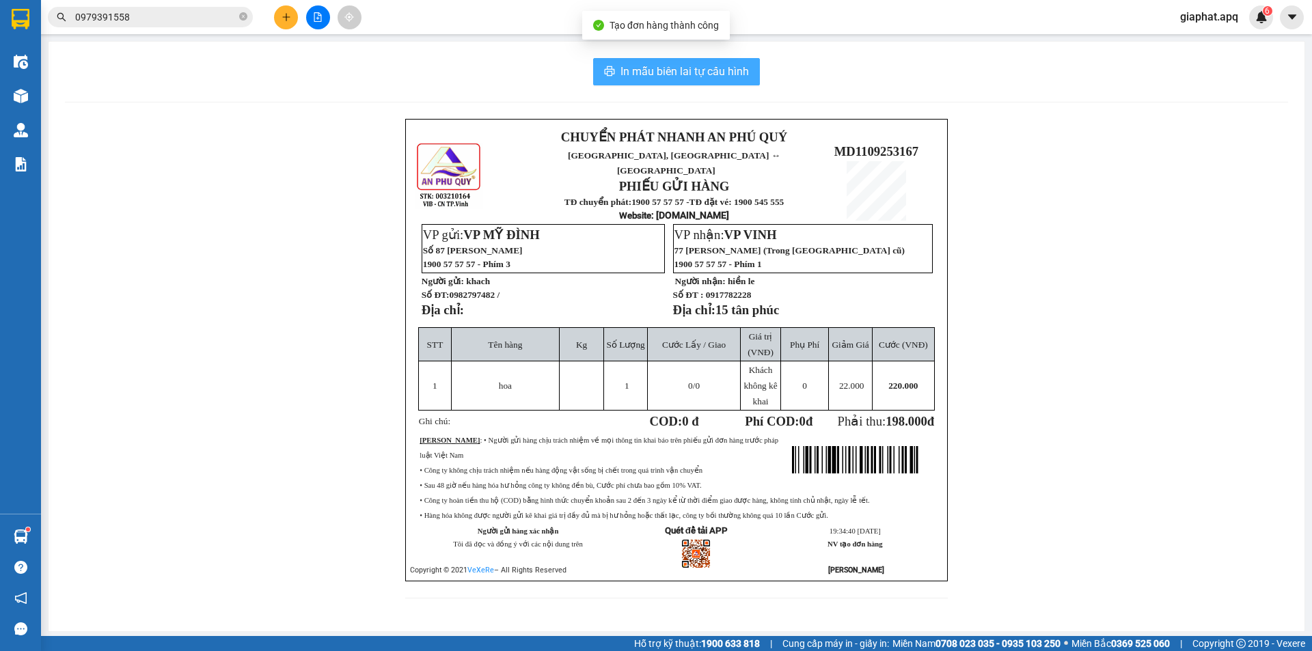
click at [726, 78] on span "In mẫu biên lai tự cấu hình" at bounding box center [684, 71] width 128 height 17
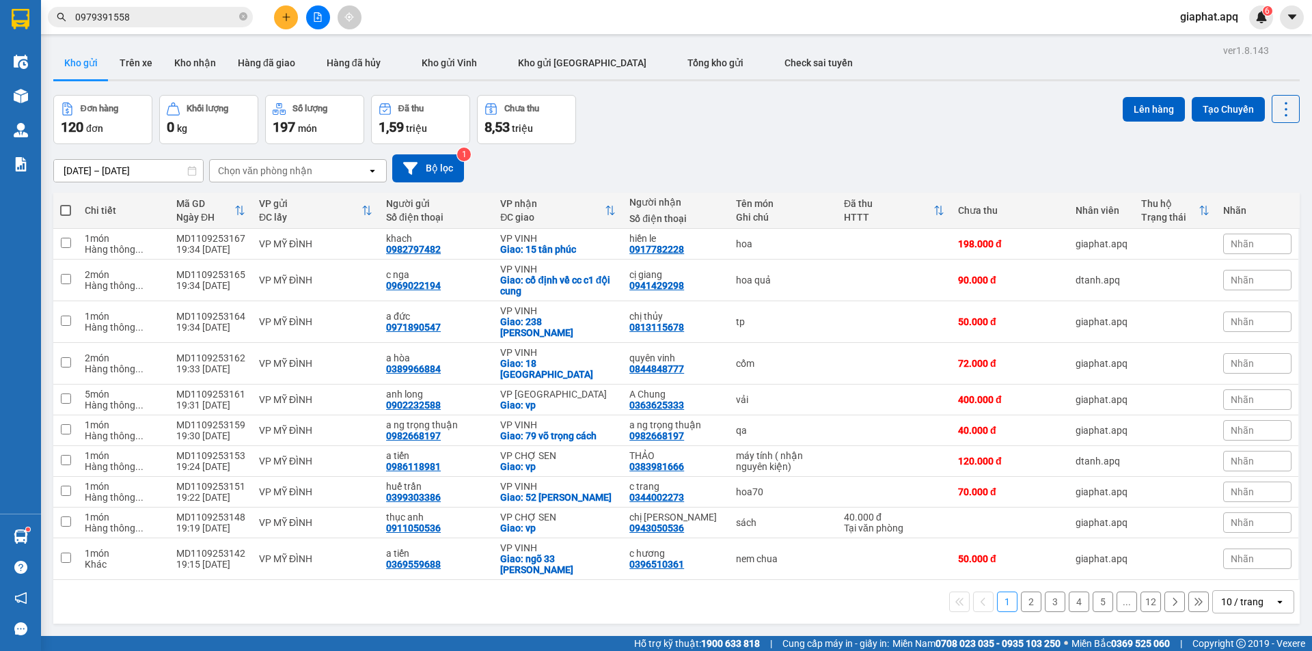
click at [131, 20] on input "0979391558" at bounding box center [155, 17] width 161 height 15
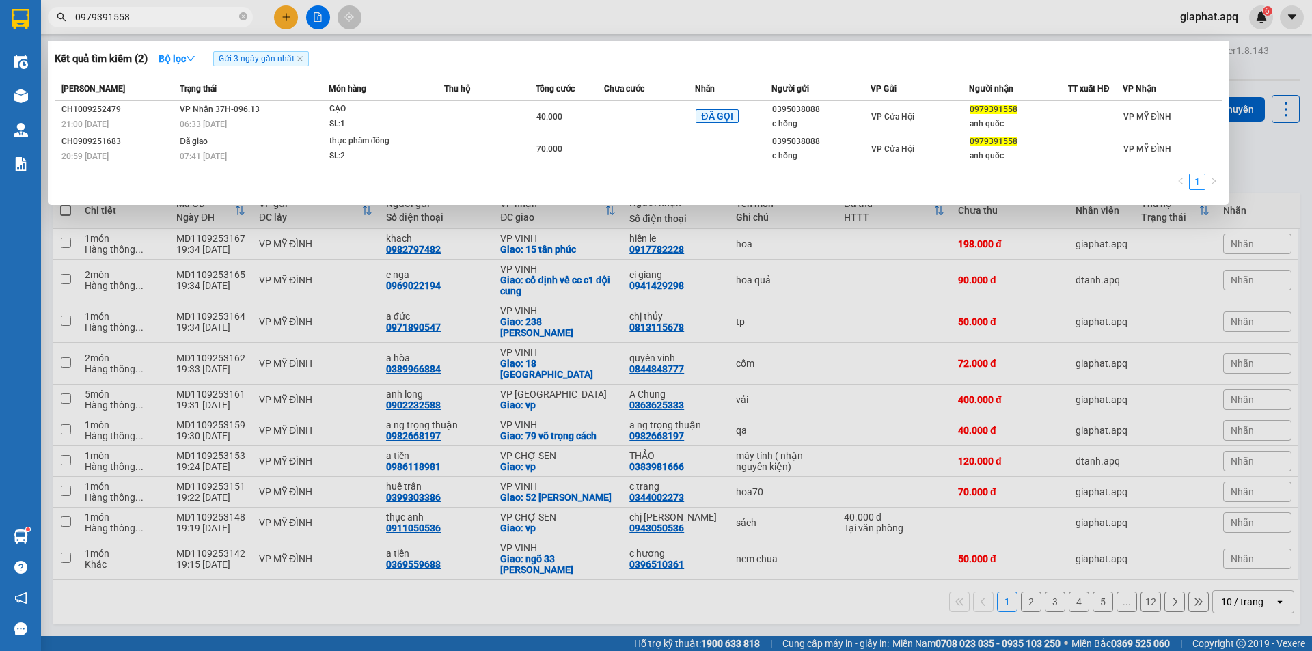
click at [131, 20] on input "0979391558" at bounding box center [155, 17] width 161 height 15
click at [242, 16] on icon "close-circle" at bounding box center [243, 16] width 8 height 8
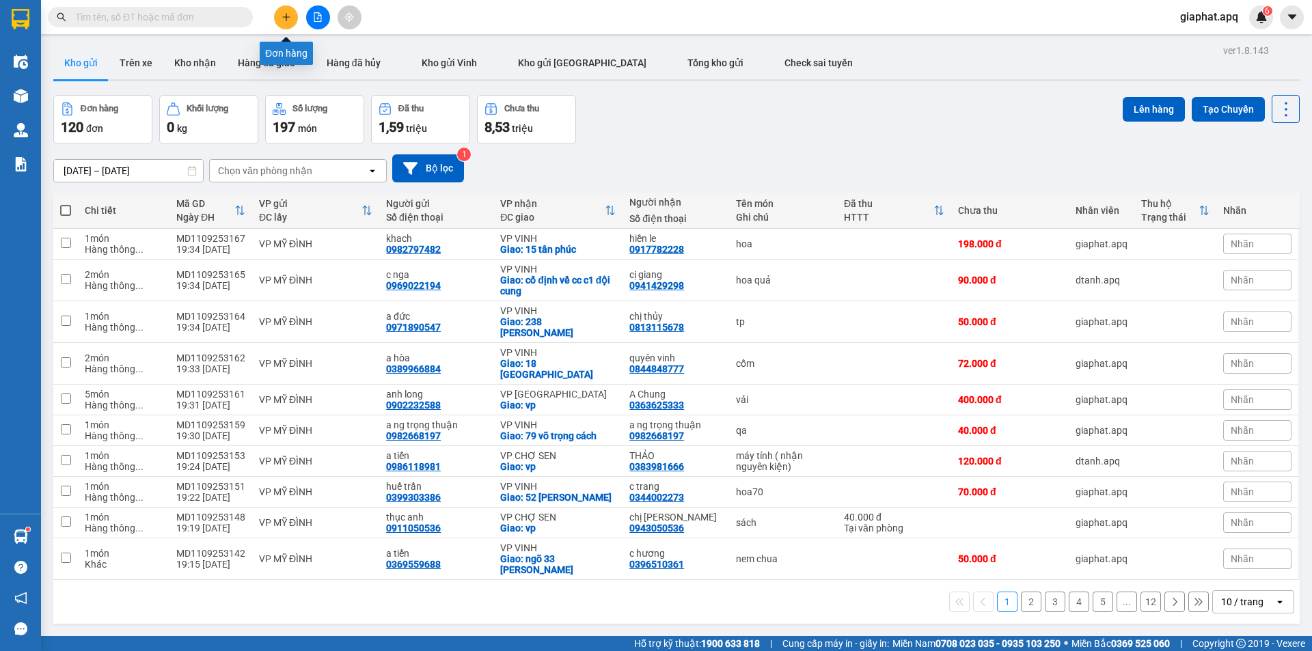
click at [288, 13] on icon "plus" at bounding box center [286, 17] width 10 height 10
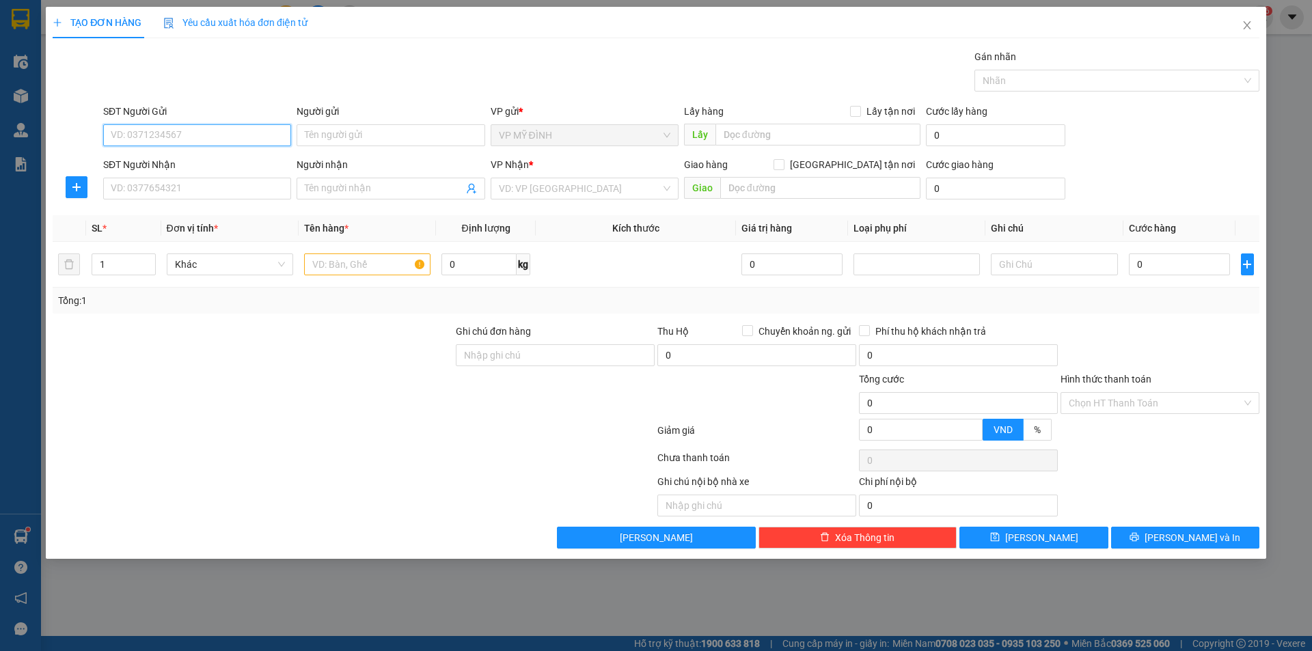
click at [162, 129] on input "SĐT Người Gửi" at bounding box center [197, 135] width 188 height 22
drag, startPoint x: 148, startPoint y: 131, endPoint x: 329, endPoint y: 91, distance: 185.5
click at [150, 130] on input "SĐT Người Gửi" at bounding box center [197, 135] width 188 height 22
click at [322, 137] on input "Người gửi" at bounding box center [390, 135] width 188 height 22
drag, startPoint x: 143, startPoint y: 184, endPoint x: 151, endPoint y: 182, distance: 8.5
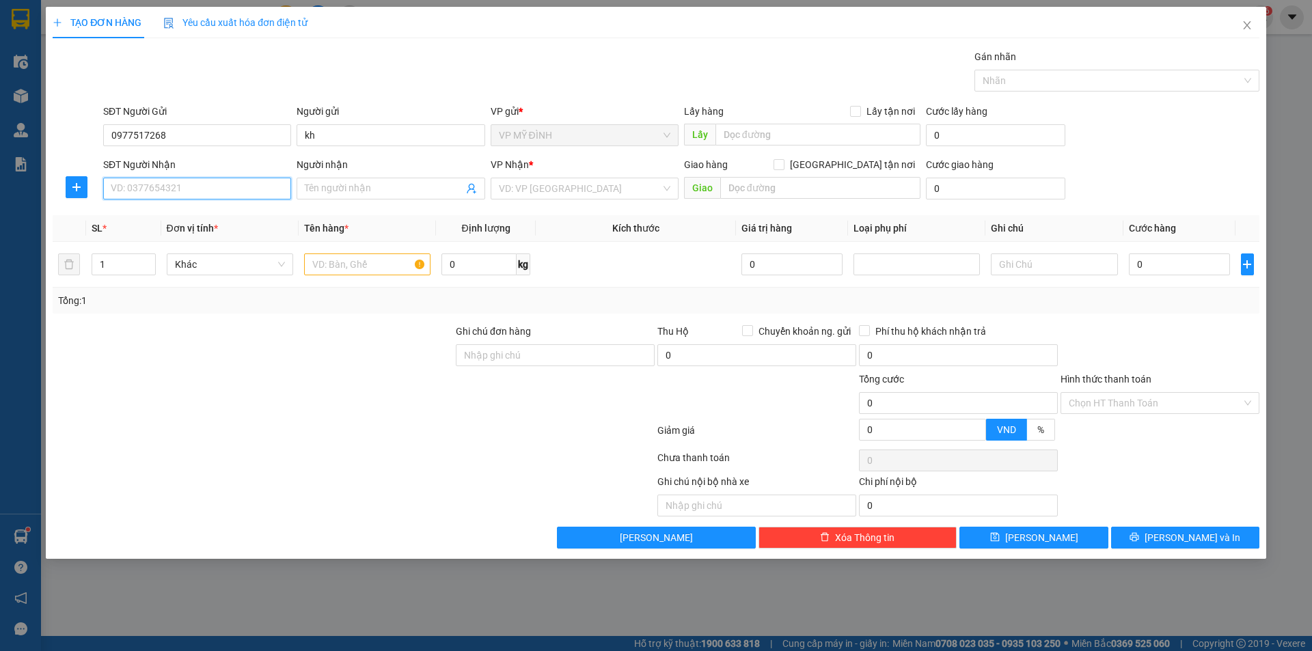
click at [144, 184] on input "SĐT Người Nhận" at bounding box center [197, 189] width 188 height 22
click at [340, 187] on input "Người nhận" at bounding box center [384, 188] width 158 height 15
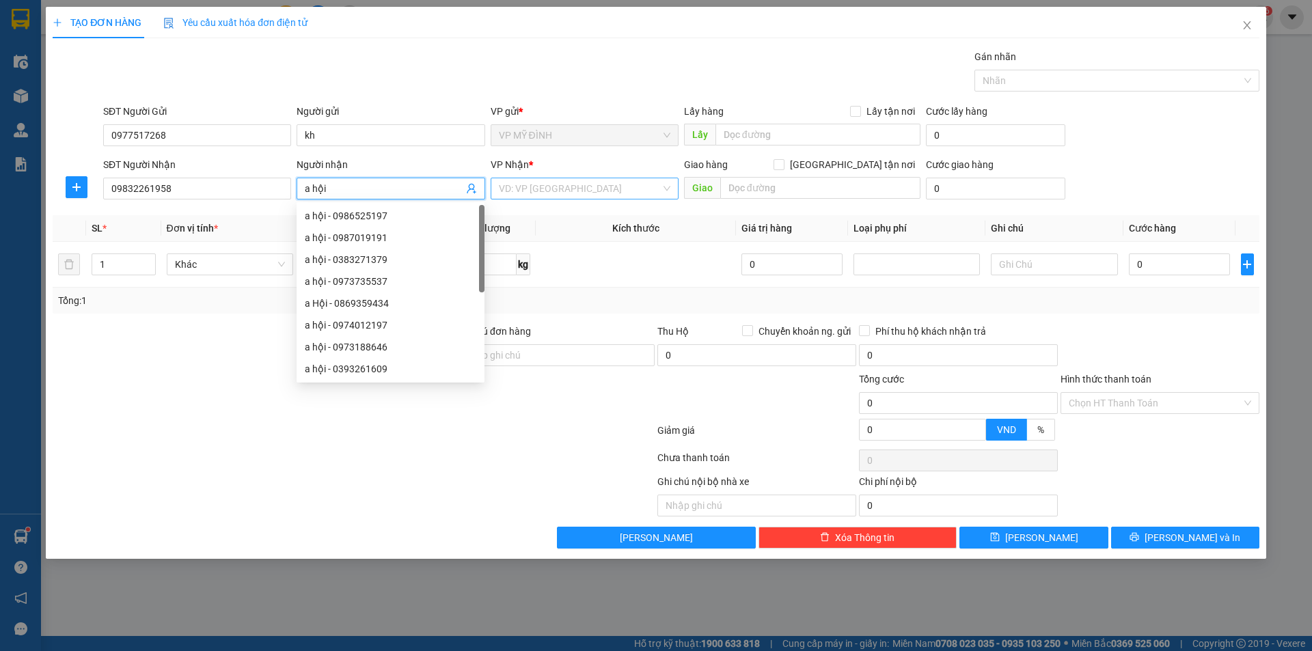
click at [522, 191] on input "search" at bounding box center [580, 188] width 162 height 20
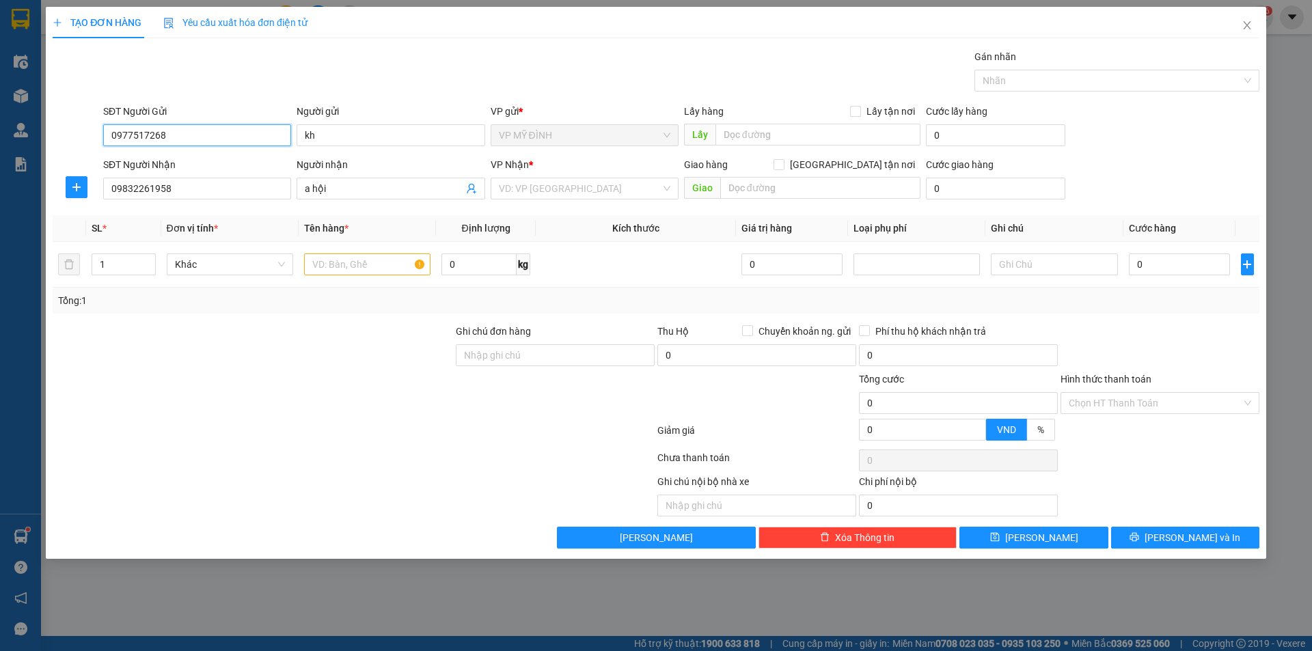
click at [150, 135] on input "0977517268" at bounding box center [197, 135] width 188 height 22
click at [152, 135] on input "0977517268" at bounding box center [197, 135] width 188 height 22
drag, startPoint x: 151, startPoint y: 160, endPoint x: 151, endPoint y: 170, distance: 10.2
click at [150, 160] on div "0977517368 - chị tình" at bounding box center [196, 162] width 171 height 15
click at [177, 190] on input "09832261958" at bounding box center [197, 189] width 188 height 22
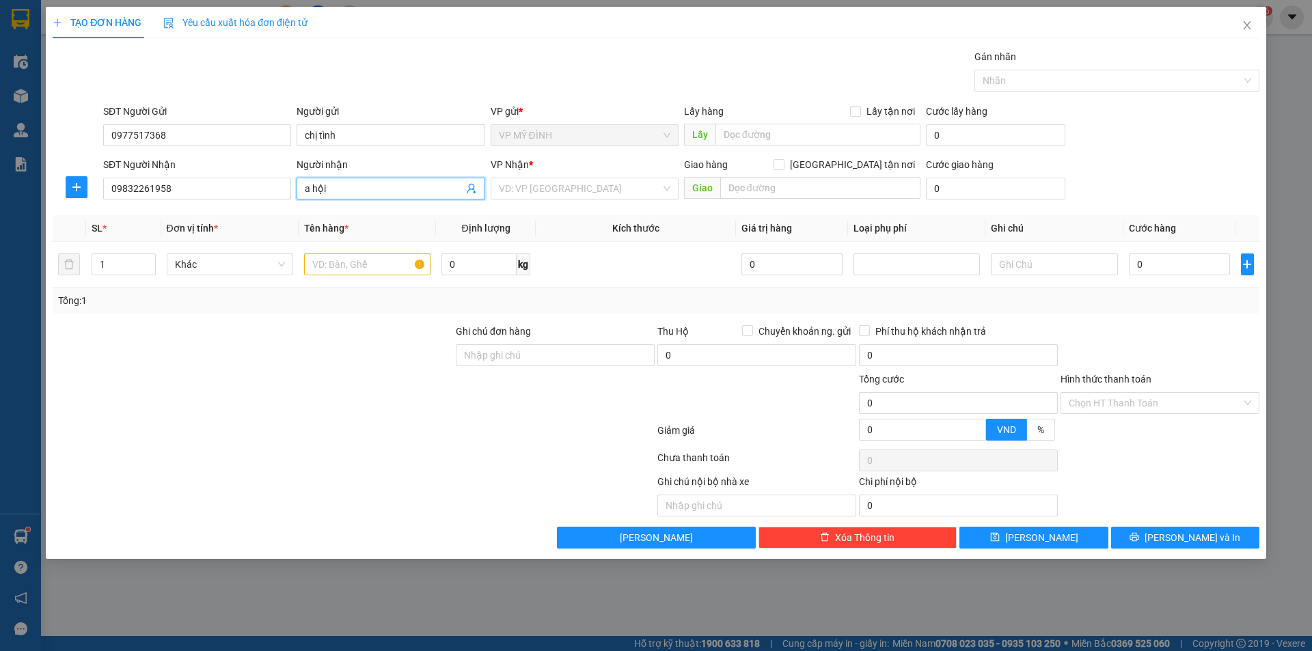
click at [473, 190] on icon "user-add" at bounding box center [471, 189] width 9 height 10
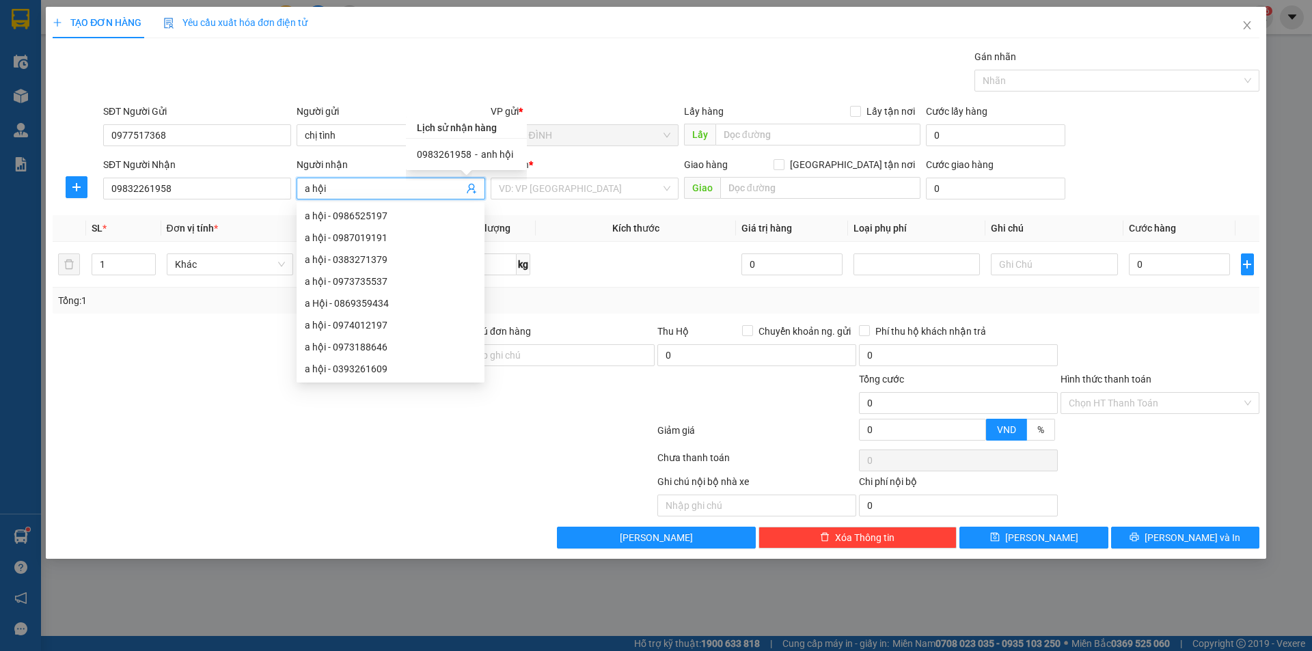
click at [449, 155] on span "0983261958" at bounding box center [444, 154] width 55 height 11
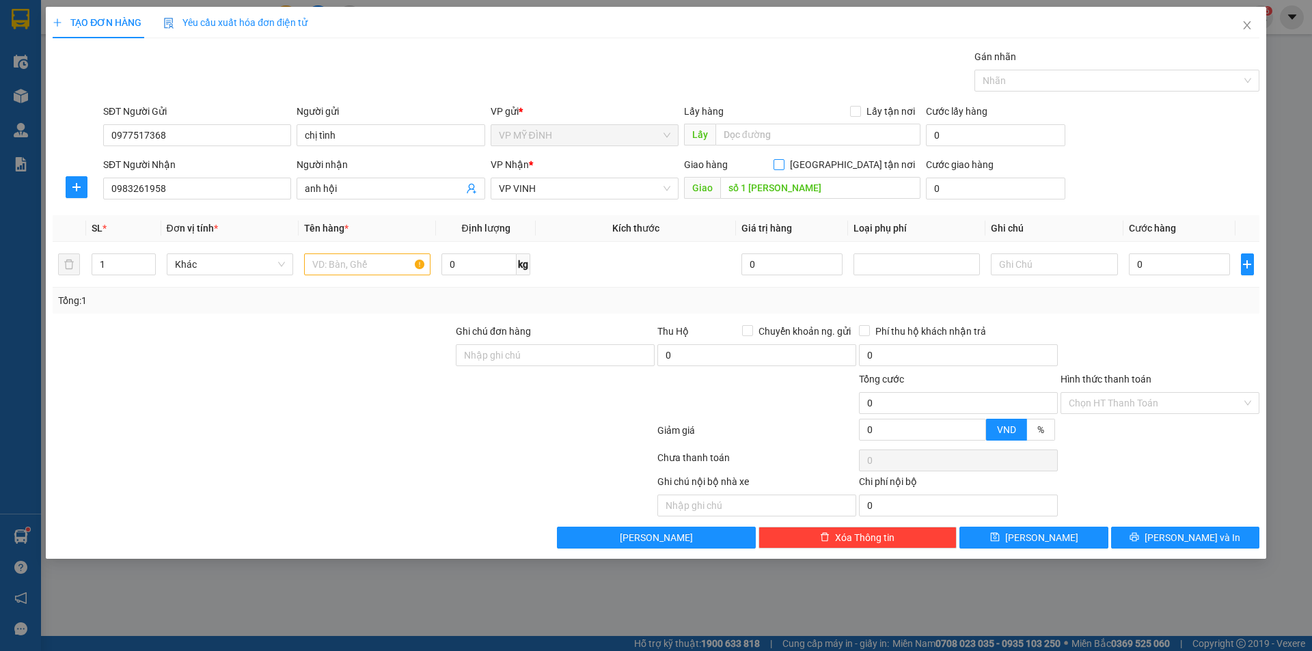
click at [783, 165] on input "Giao tận nơi" at bounding box center [778, 164] width 10 height 10
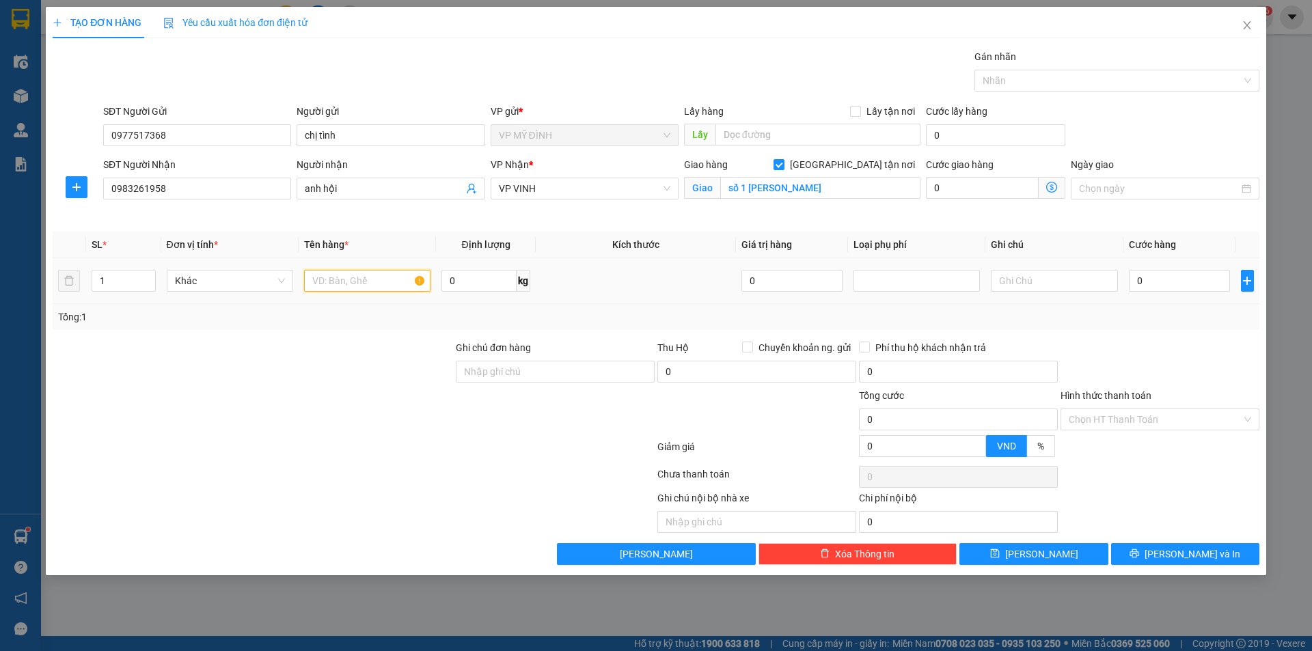
click at [334, 280] on input "text" at bounding box center [367, 281] width 126 height 22
click at [1161, 279] on input "0" at bounding box center [1180, 281] width 102 height 22
click at [1113, 417] on input "Hình thức thanh toán" at bounding box center [1154, 419] width 173 height 20
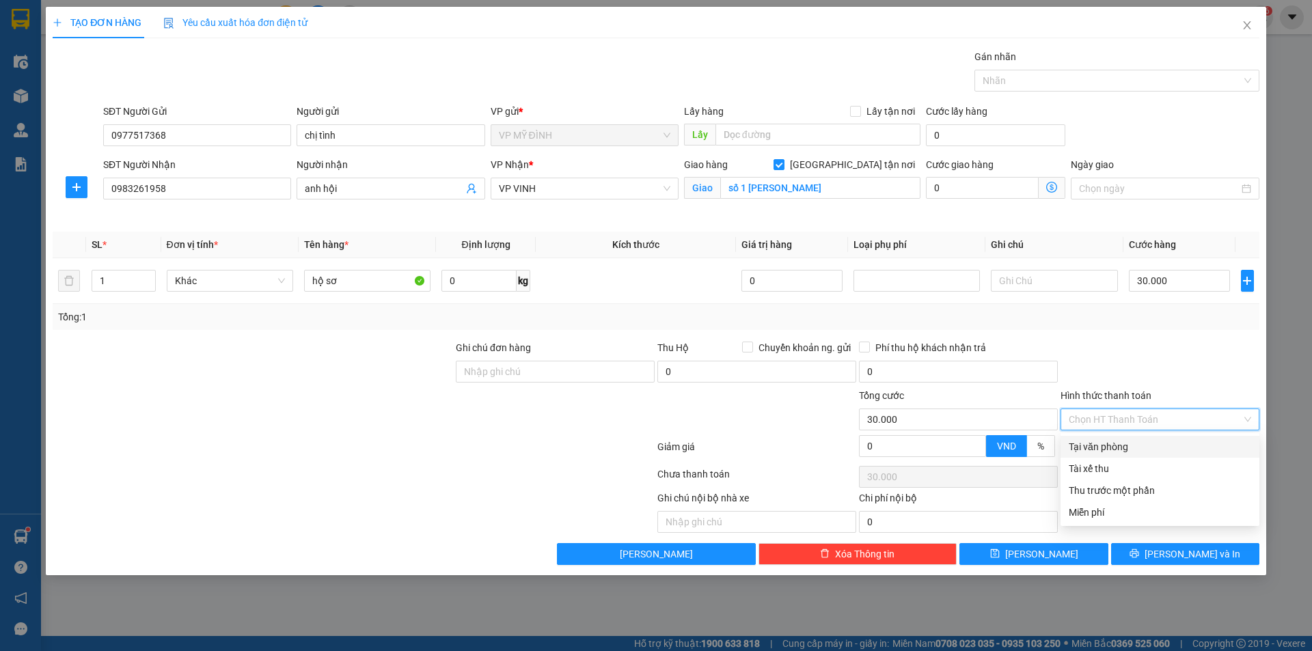
click at [1100, 448] on div "Tại văn phòng" at bounding box center [1159, 446] width 182 height 15
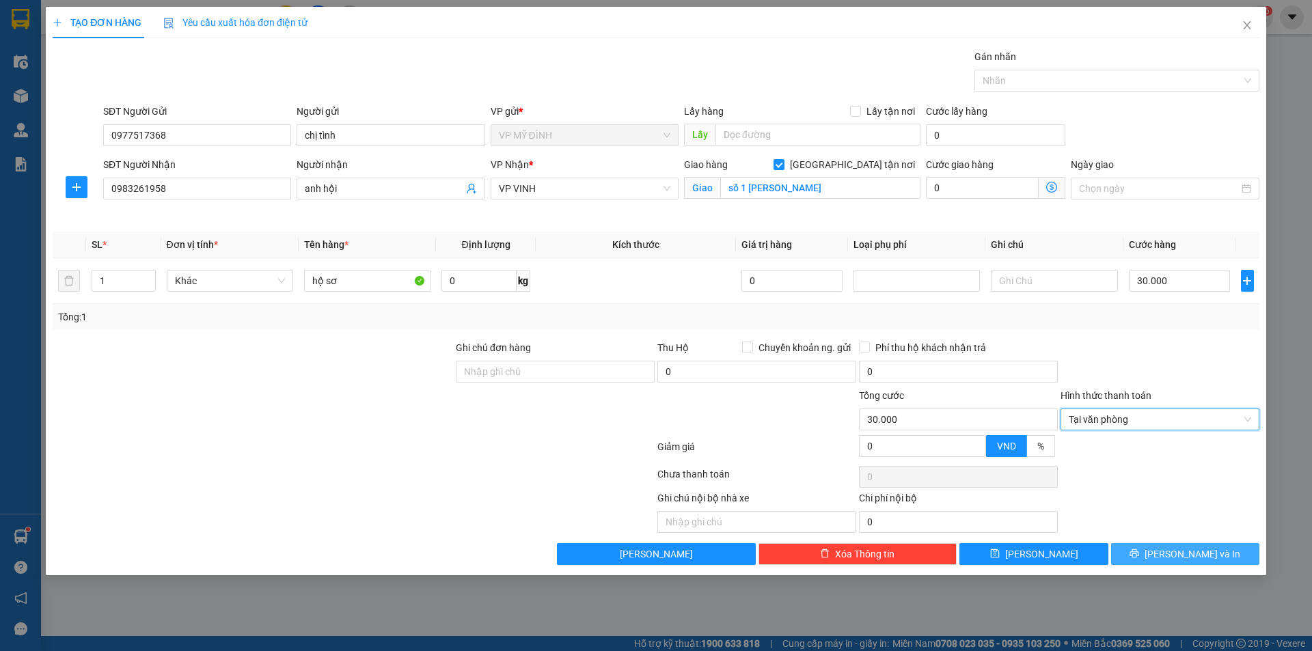
click at [1196, 558] on span "Lưu và In" at bounding box center [1192, 554] width 96 height 15
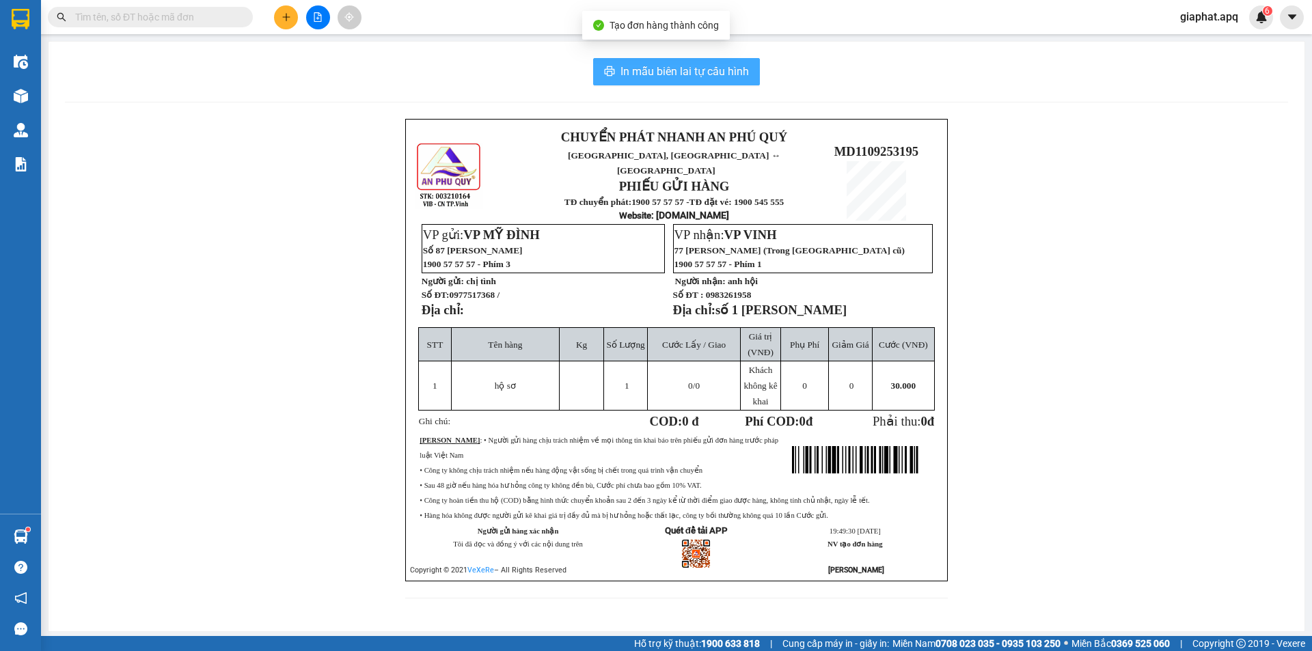
click at [663, 77] on span "In mẫu biên lai tự cấu hình" at bounding box center [684, 71] width 128 height 17
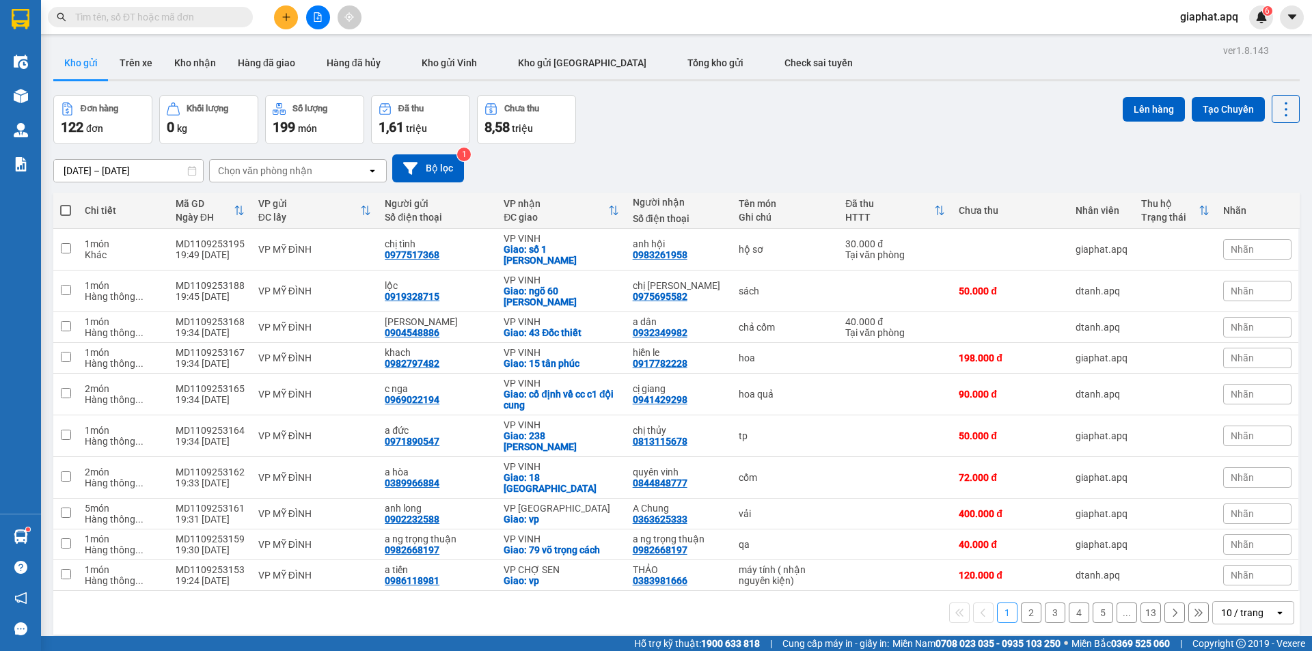
click at [154, 15] on input "text" at bounding box center [155, 17] width 161 height 15
click at [266, 63] on button "Hàng đã giao" at bounding box center [266, 62] width 79 height 33
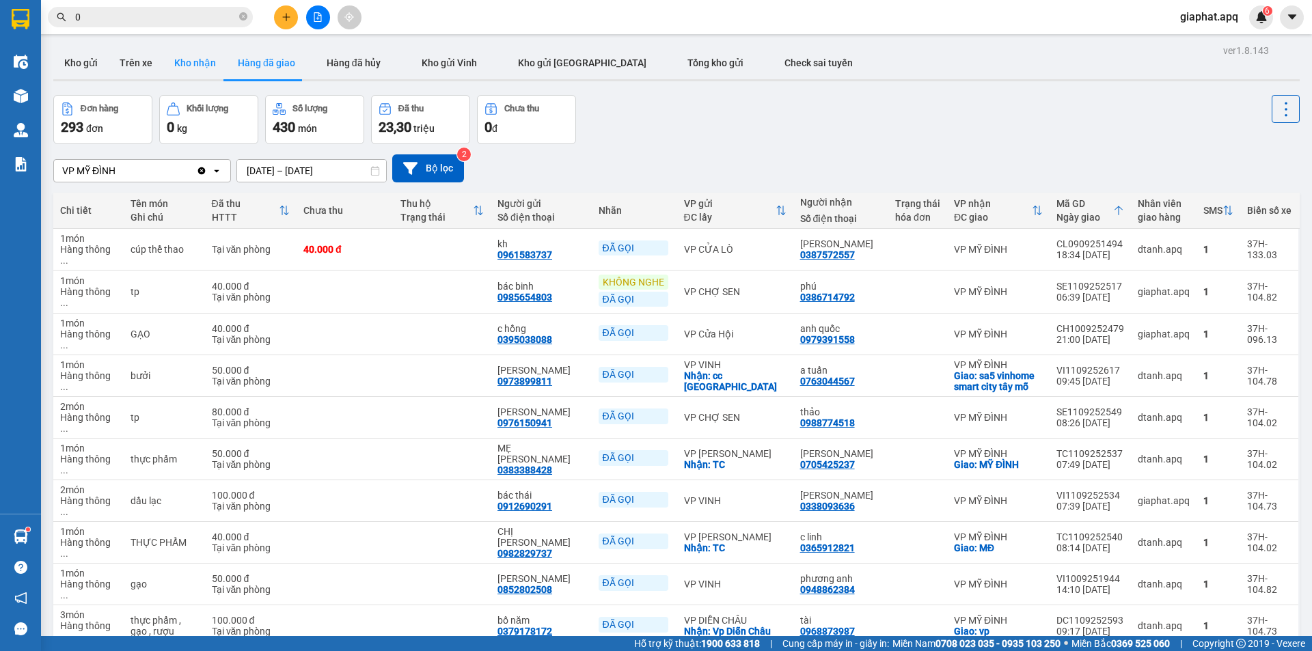
click at [199, 61] on button "Kho nhận" at bounding box center [195, 62] width 64 height 33
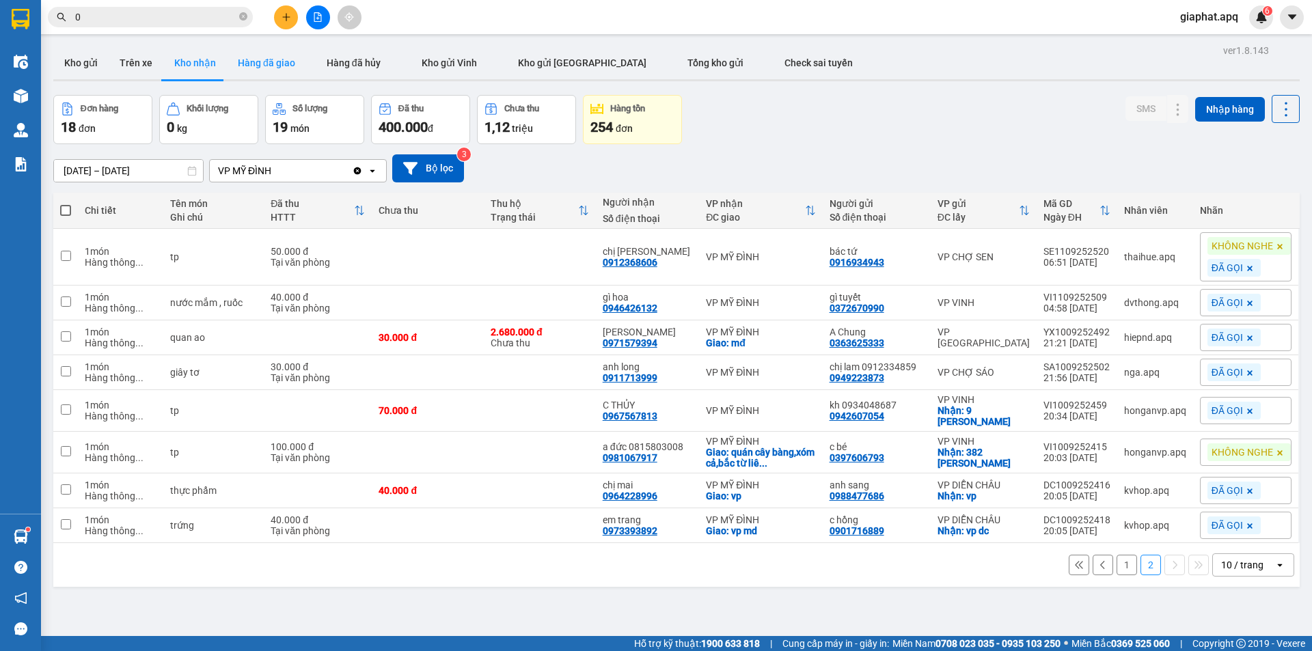
click at [277, 62] on button "Hàng đã giao" at bounding box center [266, 62] width 79 height 33
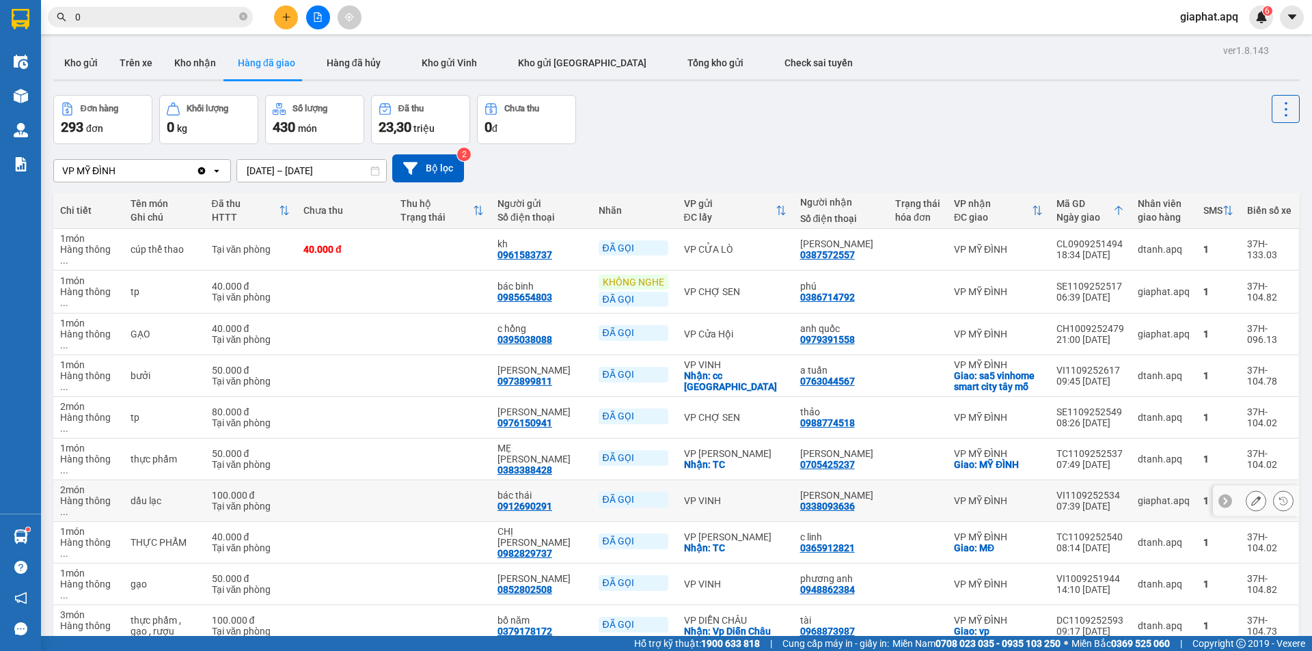
click at [736, 495] on div "VP VINH" at bounding box center [735, 500] width 102 height 11
click at [1251, 496] on icon at bounding box center [1256, 501] width 10 height 10
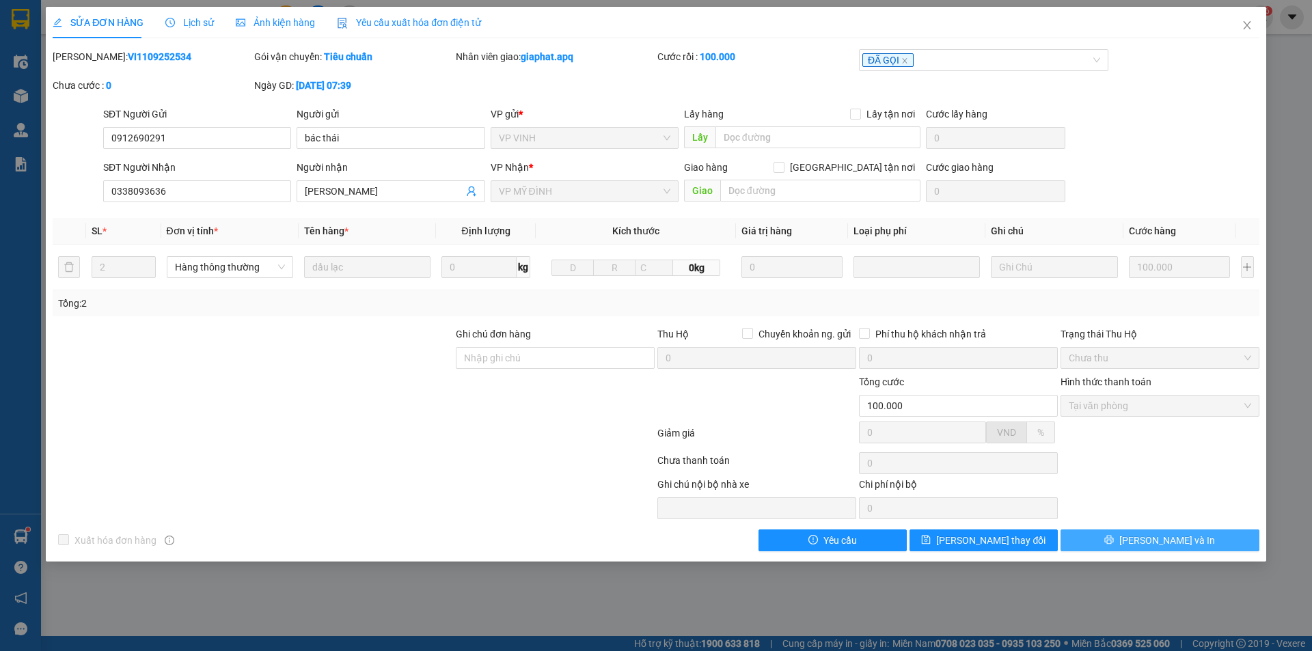
click at [1144, 543] on button "Lưu và In" at bounding box center [1159, 540] width 199 height 22
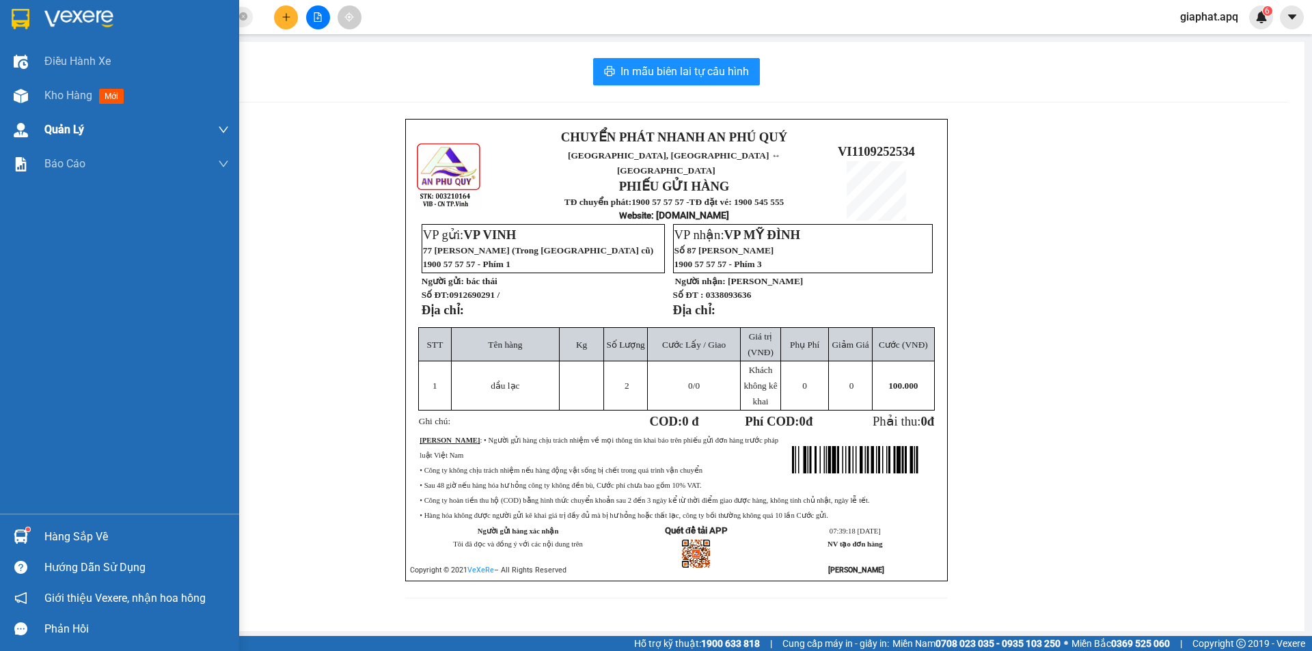
drag, startPoint x: 24, startPoint y: 97, endPoint x: 139, endPoint y: 128, distance: 119.0
click at [23, 97] on img at bounding box center [21, 96] width 14 height 14
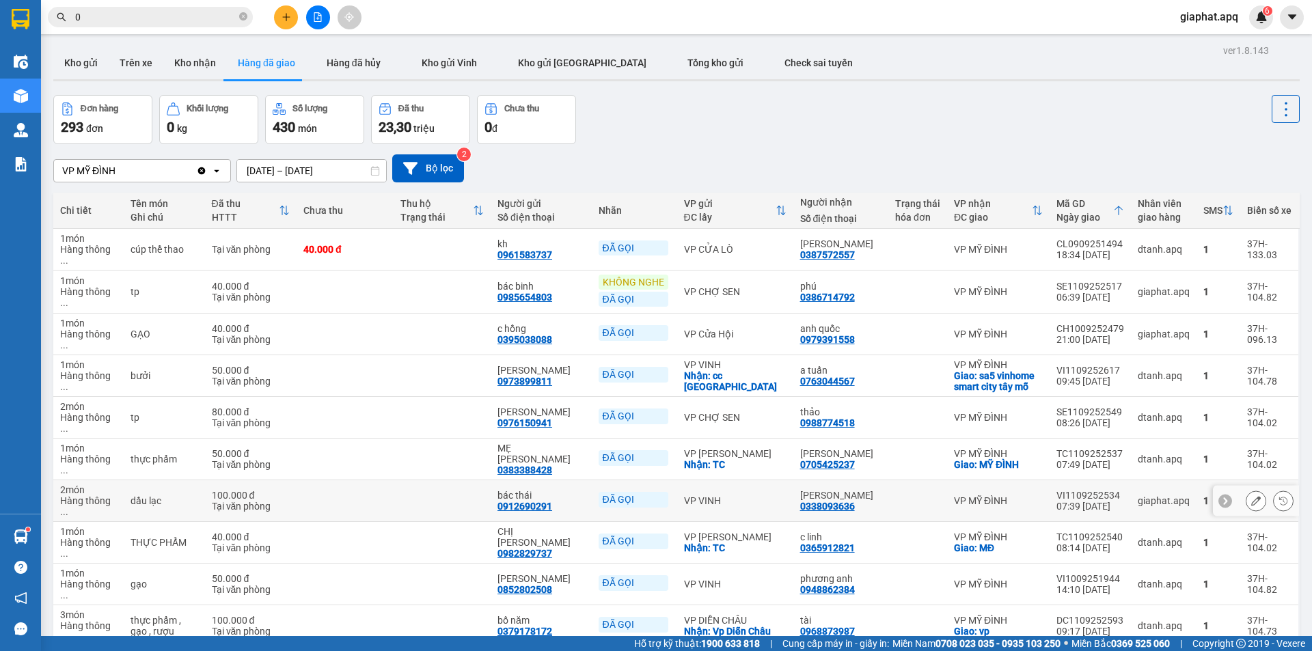
drag, startPoint x: 741, startPoint y: 461, endPoint x: 943, endPoint y: 460, distance: 202.9
click at [741, 495] on div "VP VINH" at bounding box center [735, 500] width 102 height 11
click at [1251, 489] on button at bounding box center [1255, 501] width 19 height 24
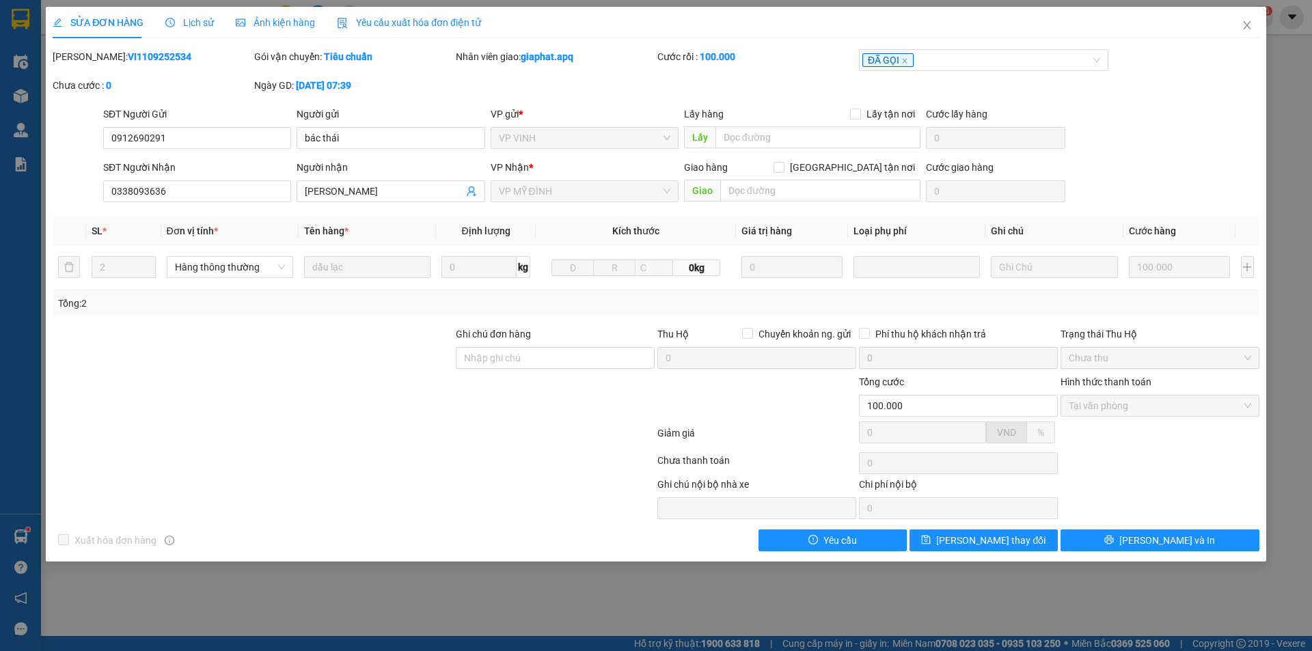
click at [196, 24] on span "Lịch sử" at bounding box center [189, 22] width 49 height 11
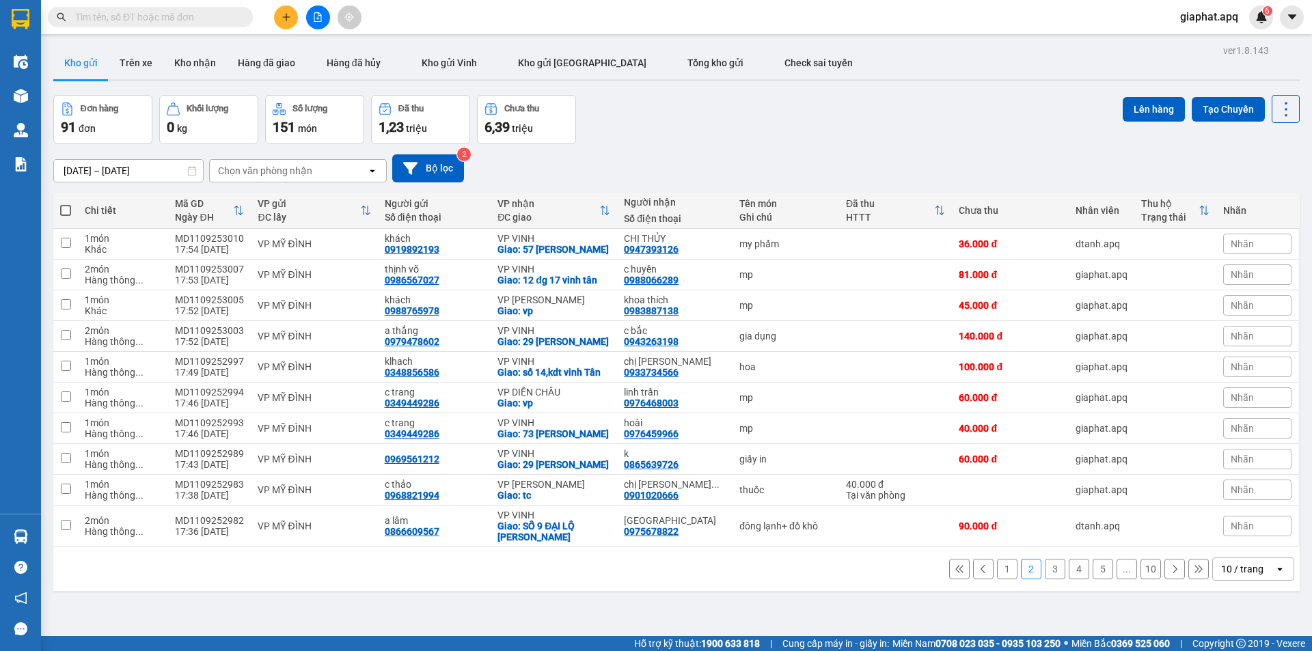
click at [293, 14] on button at bounding box center [286, 17] width 24 height 24
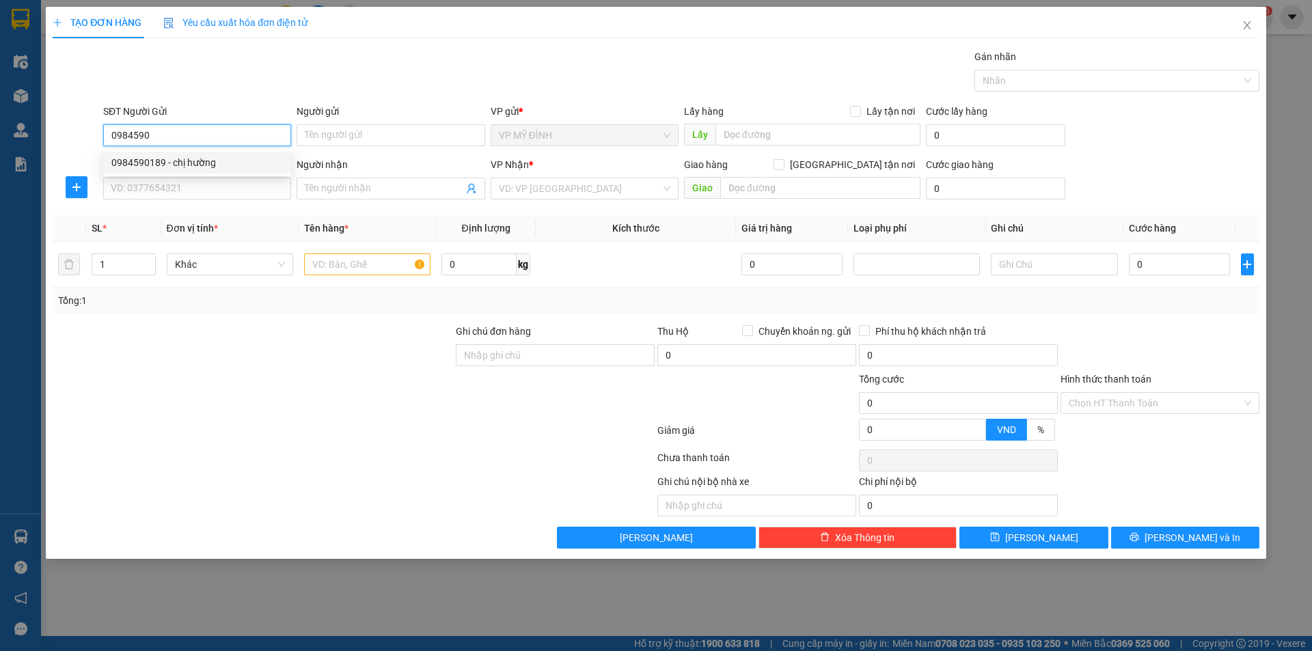
click at [173, 164] on div "0984590189 - chị hường" at bounding box center [196, 162] width 171 height 15
type input "0984590189"
type input "chị hường"
type input "0984590189"
click at [174, 189] on input "SĐT Người Nhận" at bounding box center [197, 189] width 188 height 22
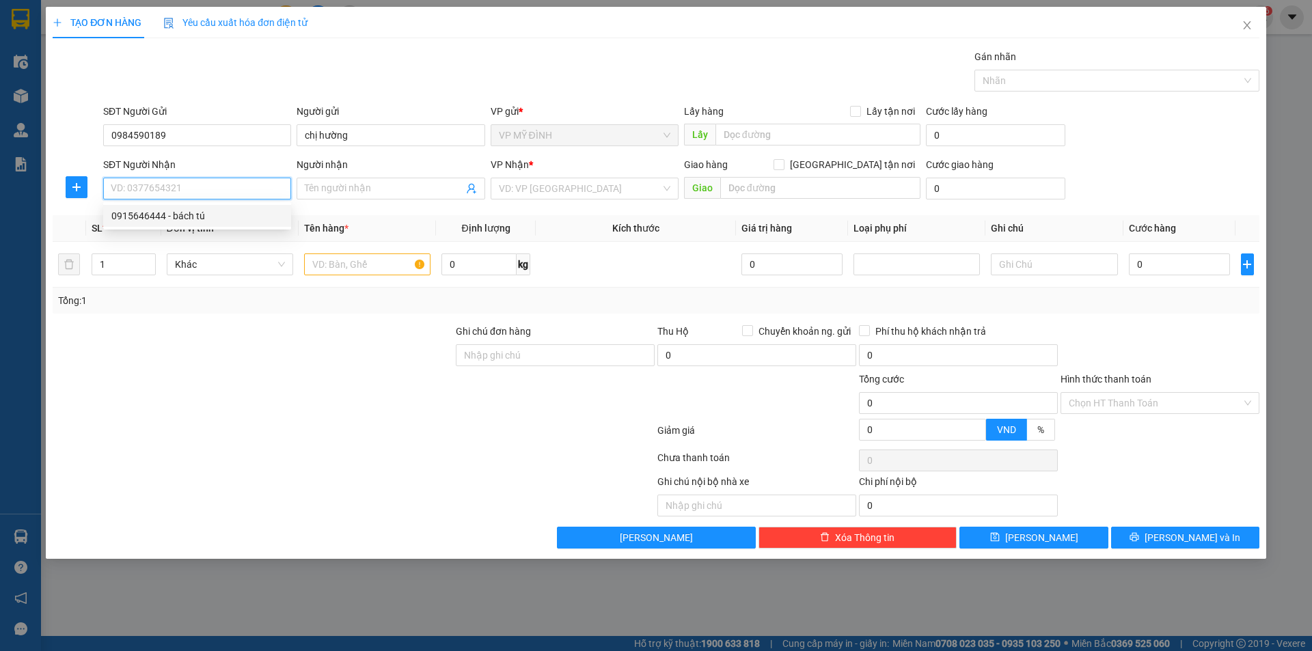
click at [174, 215] on div "0915646444 - bách tú" at bounding box center [196, 215] width 171 height 15
type input "0915646444"
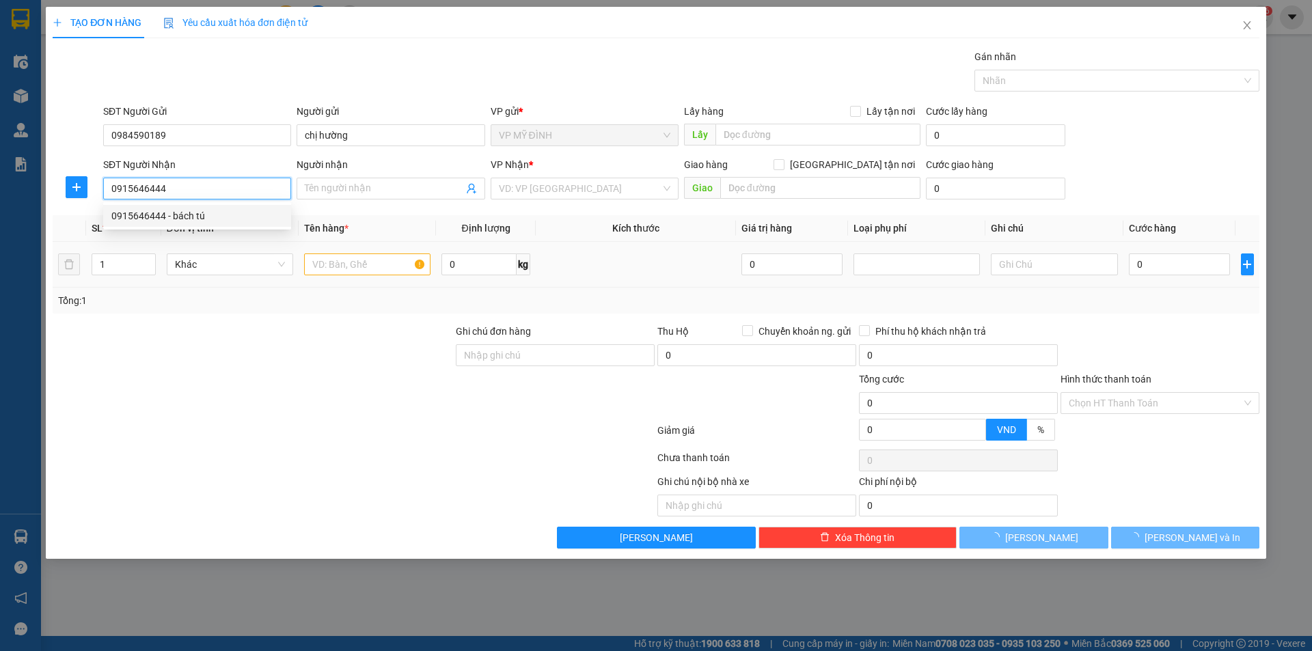
type input "bách tú"
checkbox input "true"
type input "cc trường thành 2 , _ trường thi"
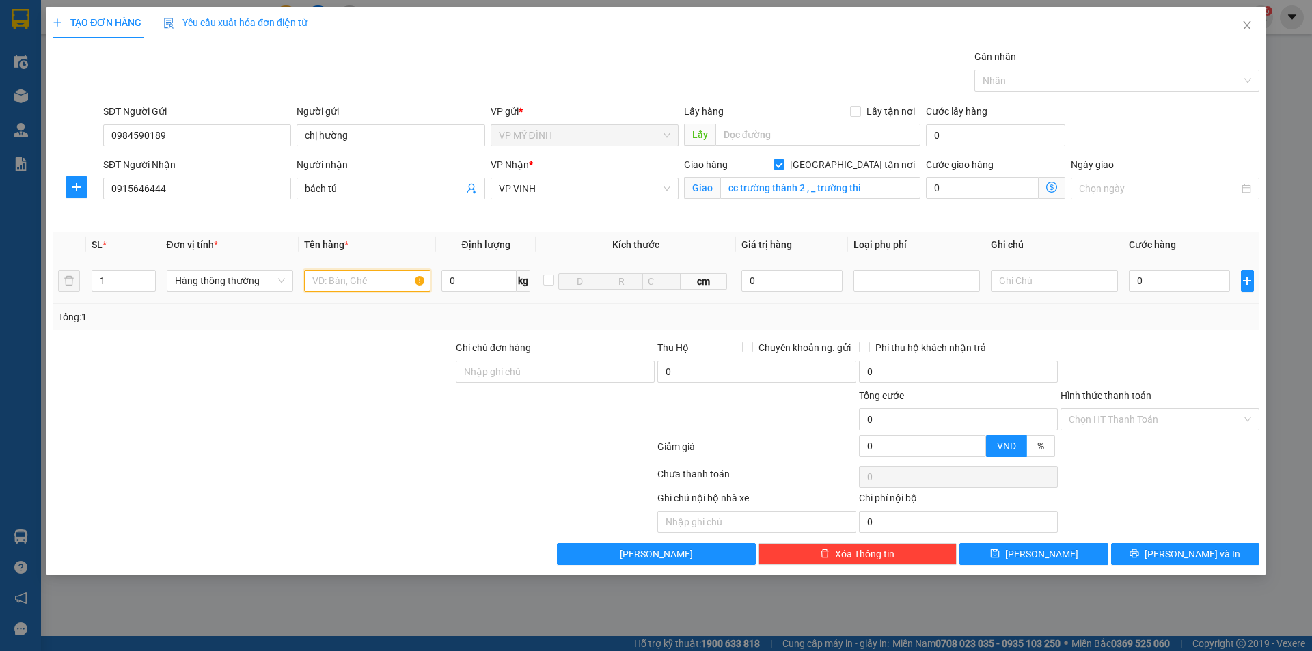
click at [332, 275] on input "text" at bounding box center [367, 281] width 126 height 22
click at [335, 284] on input "text" at bounding box center [367, 281] width 126 height 22
type input "qa"
click at [1193, 281] on input "0" at bounding box center [1180, 281] width 102 height 22
type input "4"
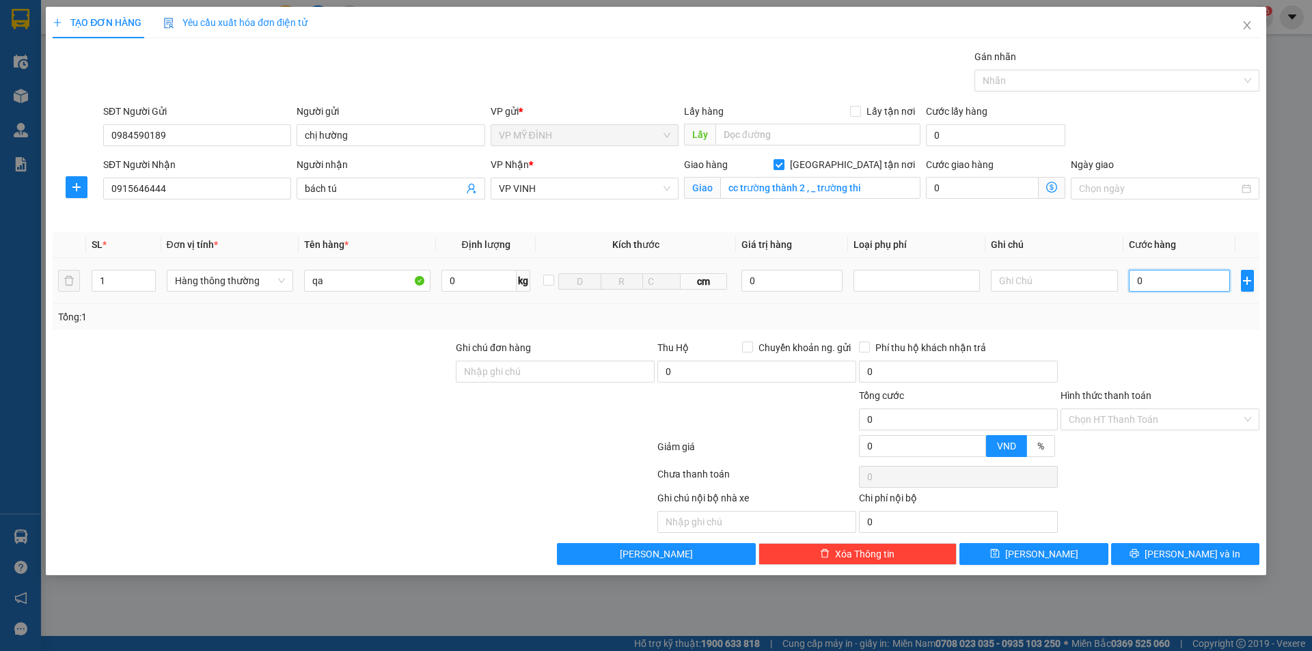
type input "4"
type input "4.000"
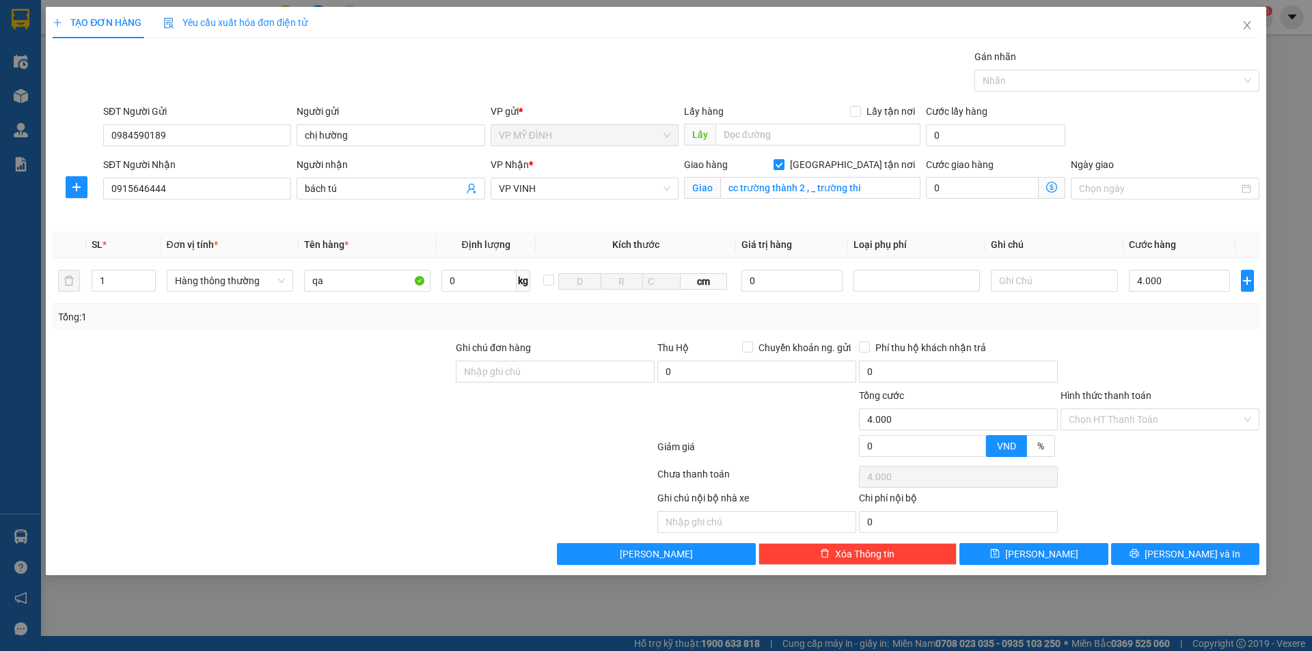
click at [1185, 328] on div "Tổng: 1" at bounding box center [656, 317] width 1206 height 26
click at [1174, 292] on div "4.000" at bounding box center [1180, 280] width 102 height 27
click at [1176, 281] on input "4.000" at bounding box center [1180, 281] width 102 height 22
type input "4"
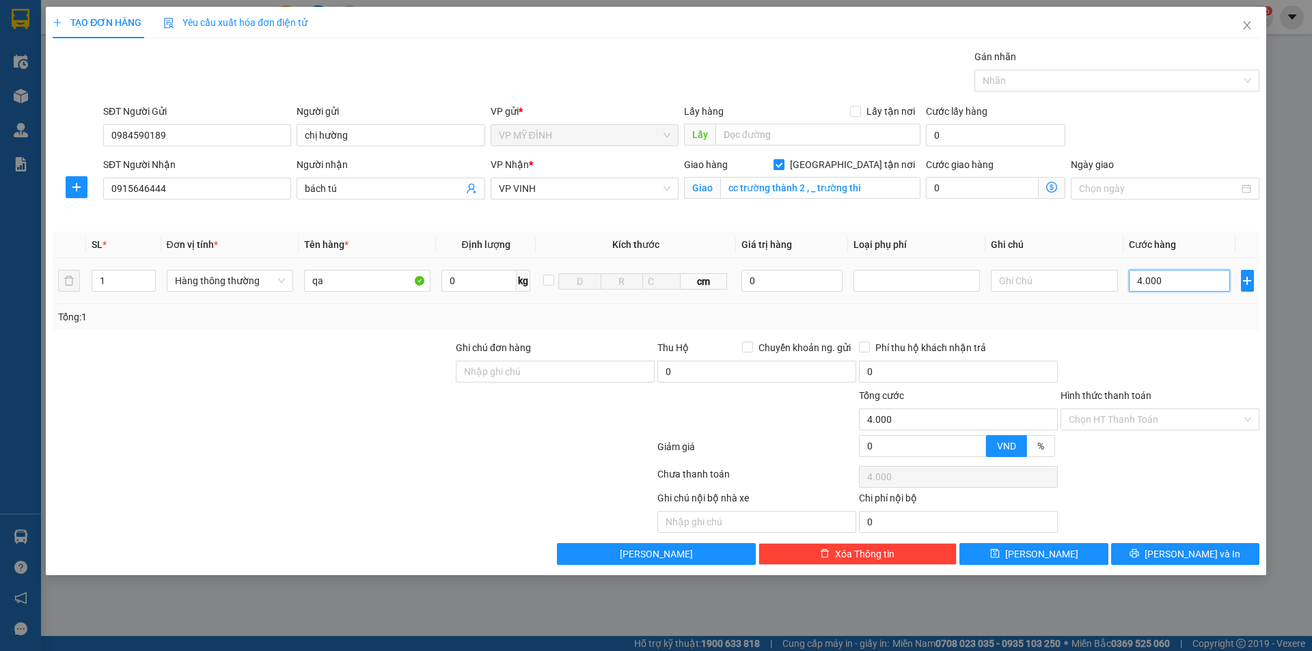
type input "4"
type input "40"
type input "40.000"
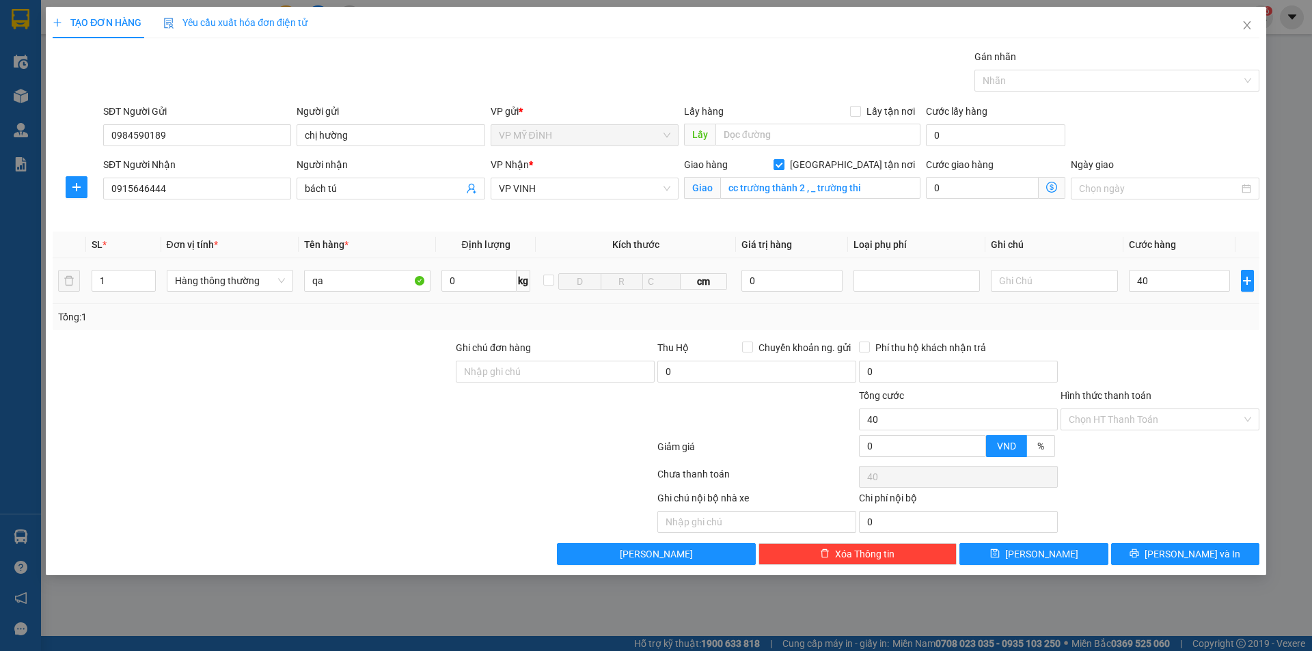
type input "40.000"
drag, startPoint x: 1184, startPoint y: 304, endPoint x: 1217, endPoint y: 413, distance: 114.1
click at [1187, 316] on div "Tổng: 1" at bounding box center [656, 317] width 1206 height 26
click at [1215, 551] on button "[PERSON_NAME] và In" at bounding box center [1185, 554] width 148 height 22
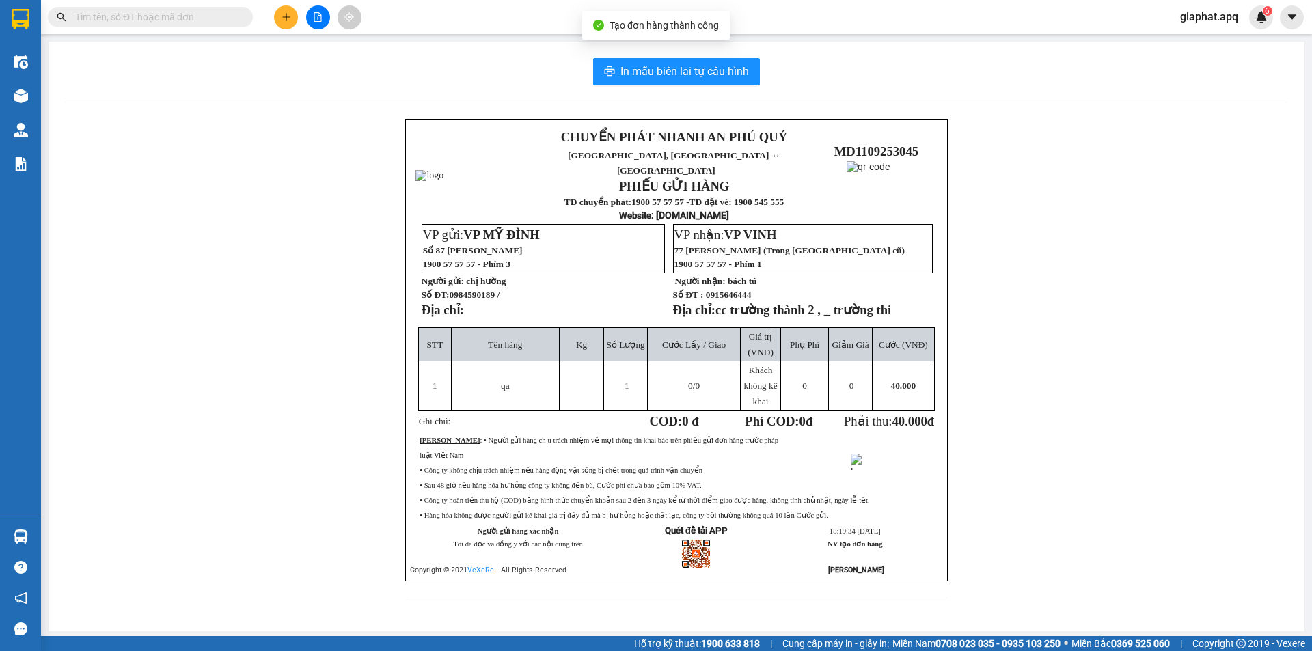
click at [704, 89] on div "In mẫu biên lai tự cấu hình CHUYỂN PHÁT NHANH AN PHÚ QUÝ NGHỆ AN, HÀ TĨNH ↔ HÀ …" at bounding box center [677, 337] width 1256 height 590
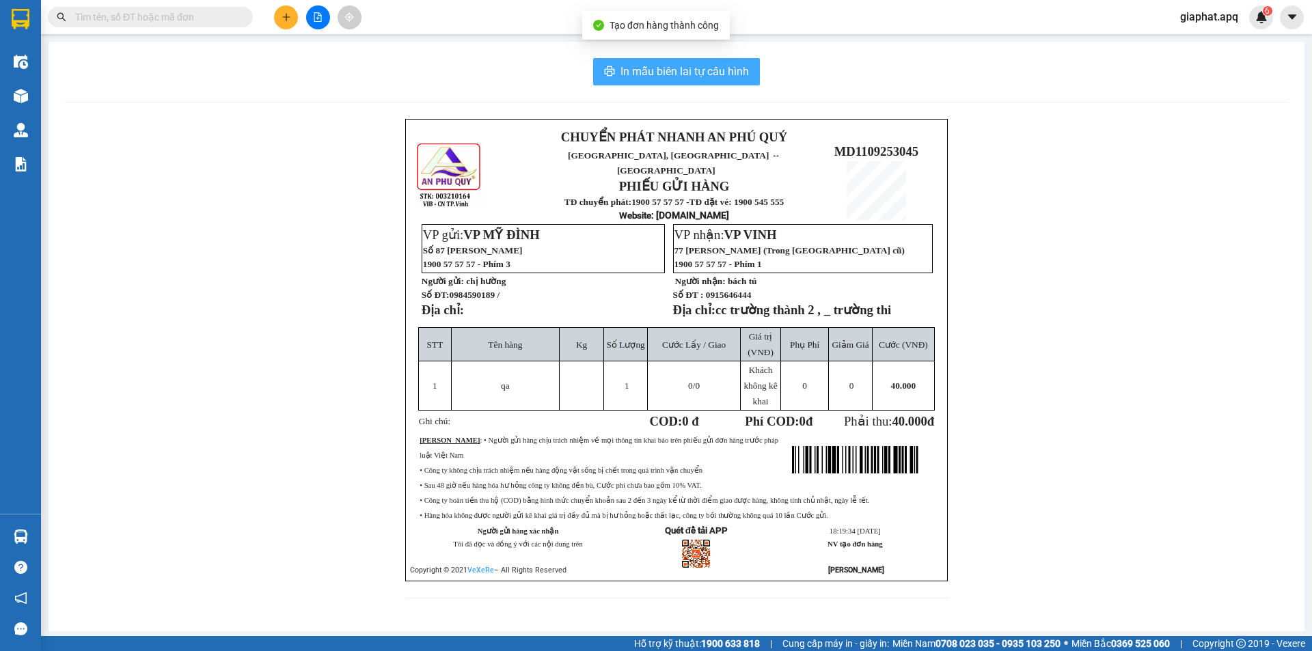
click at [700, 85] on button "In mẫu biên lai tự cấu hình" at bounding box center [676, 71] width 167 height 27
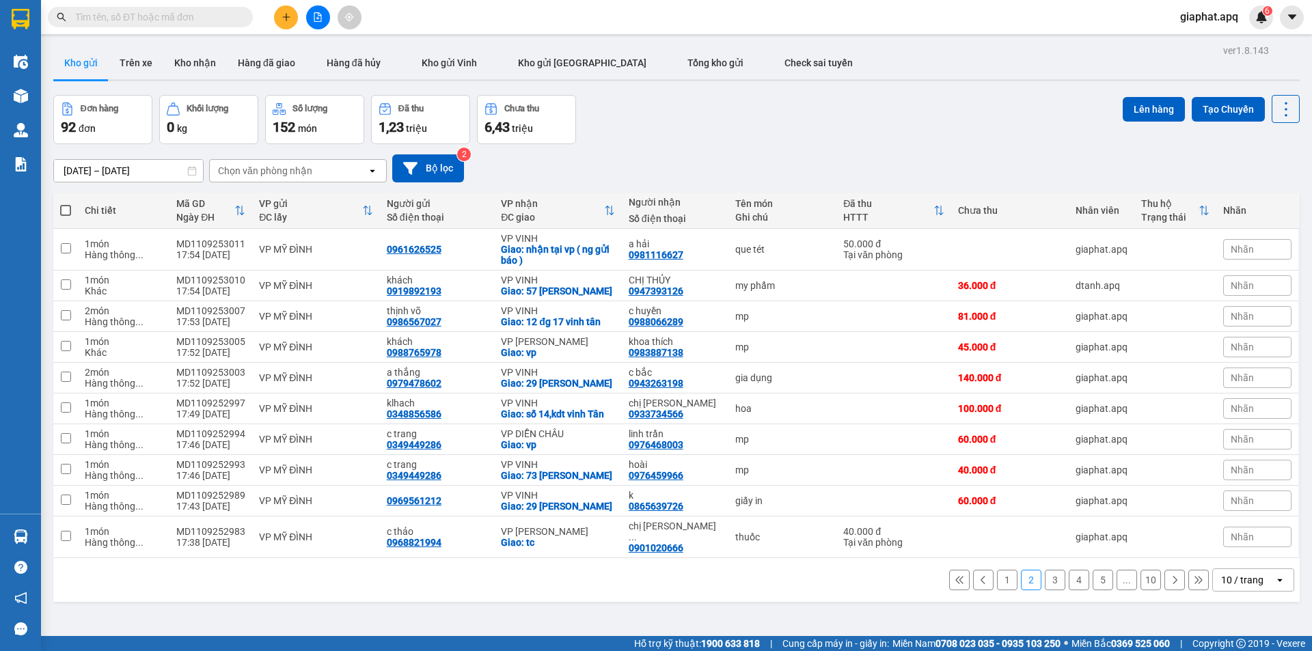
click at [747, 146] on div "09/09/2025 – 11/09/2025 Press the down arrow key to interact with the calendar …" at bounding box center [676, 168] width 1246 height 49
click at [280, 23] on button at bounding box center [286, 17] width 24 height 24
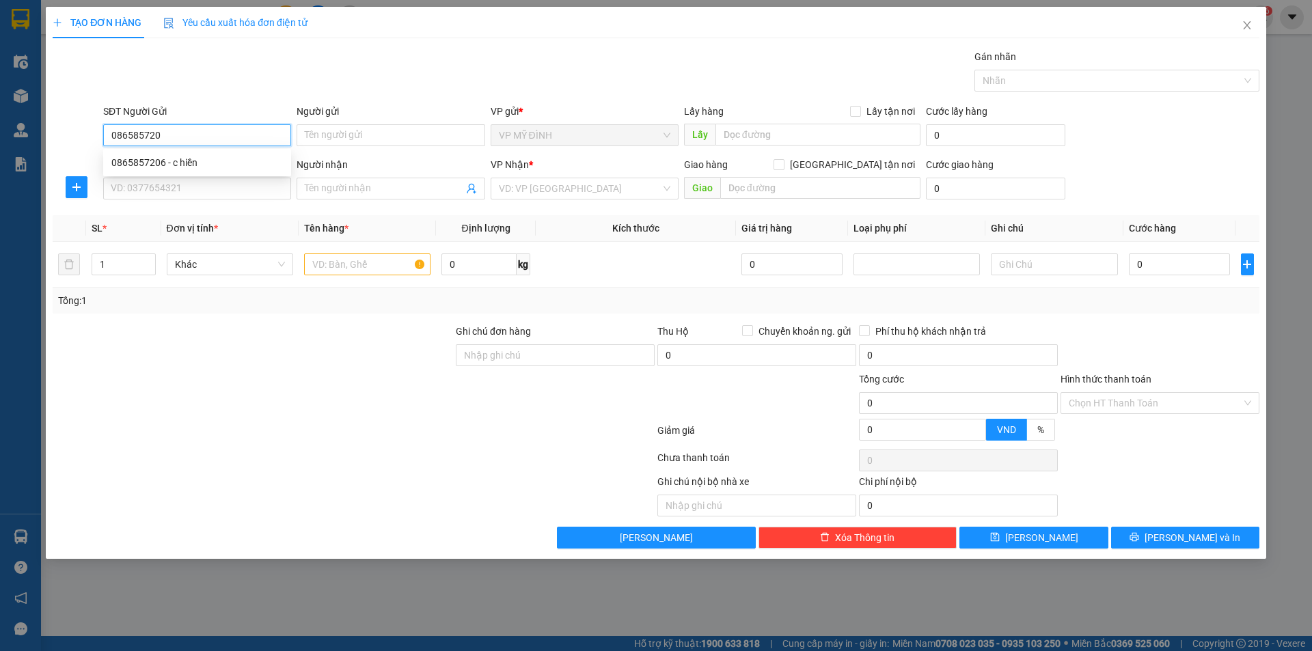
type input "0865857206"
click at [165, 166] on div "0865857206 - c hiền" at bounding box center [196, 162] width 171 height 15
type input "c hiền"
checkbox input "true"
type input "16 ý lan"
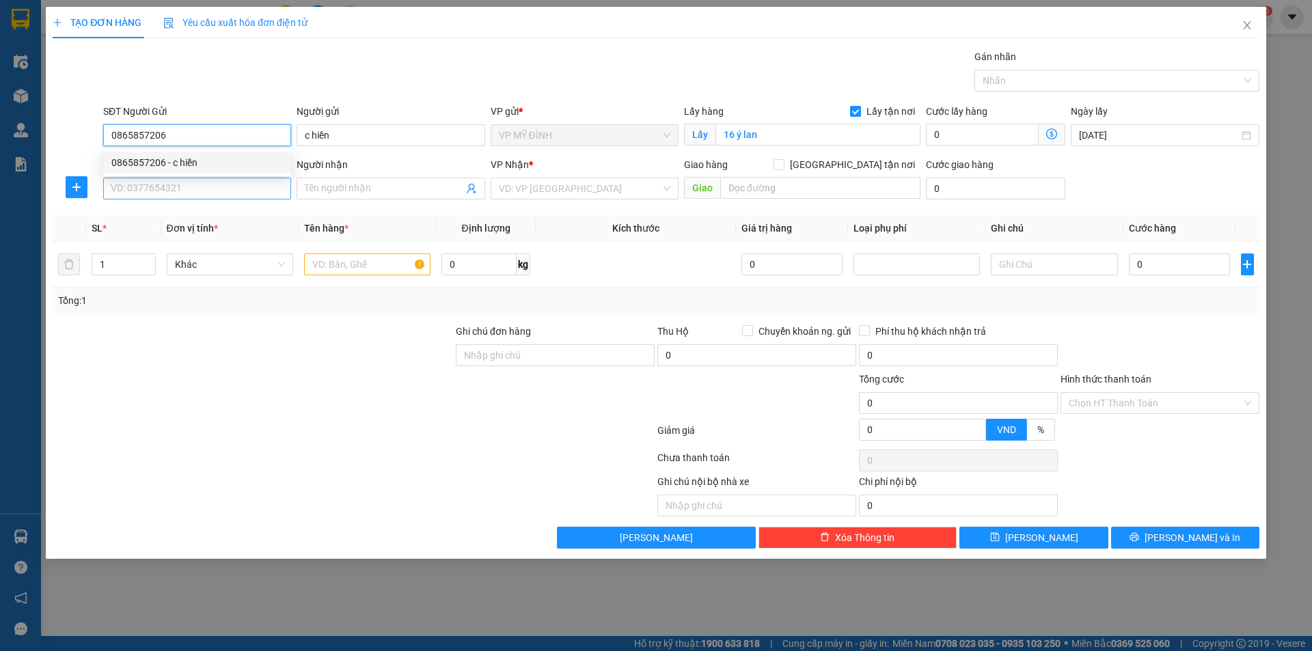
type input "0865857206"
click at [166, 188] on input "SĐT Người Nhận" at bounding box center [197, 189] width 188 height 22
drag, startPoint x: 164, startPoint y: 135, endPoint x: 79, endPoint y: 141, distance: 85.6
click at [79, 141] on div "SĐT Người Gửi 0865857206 Người gửi c hiền VP gửi * VP MỸ ĐÌNH Lấy hàng Lấy tận…" at bounding box center [655, 128] width 1209 height 48
click at [156, 200] on div "SĐT Người Nhận VD: 0377654321" at bounding box center [197, 181] width 188 height 48
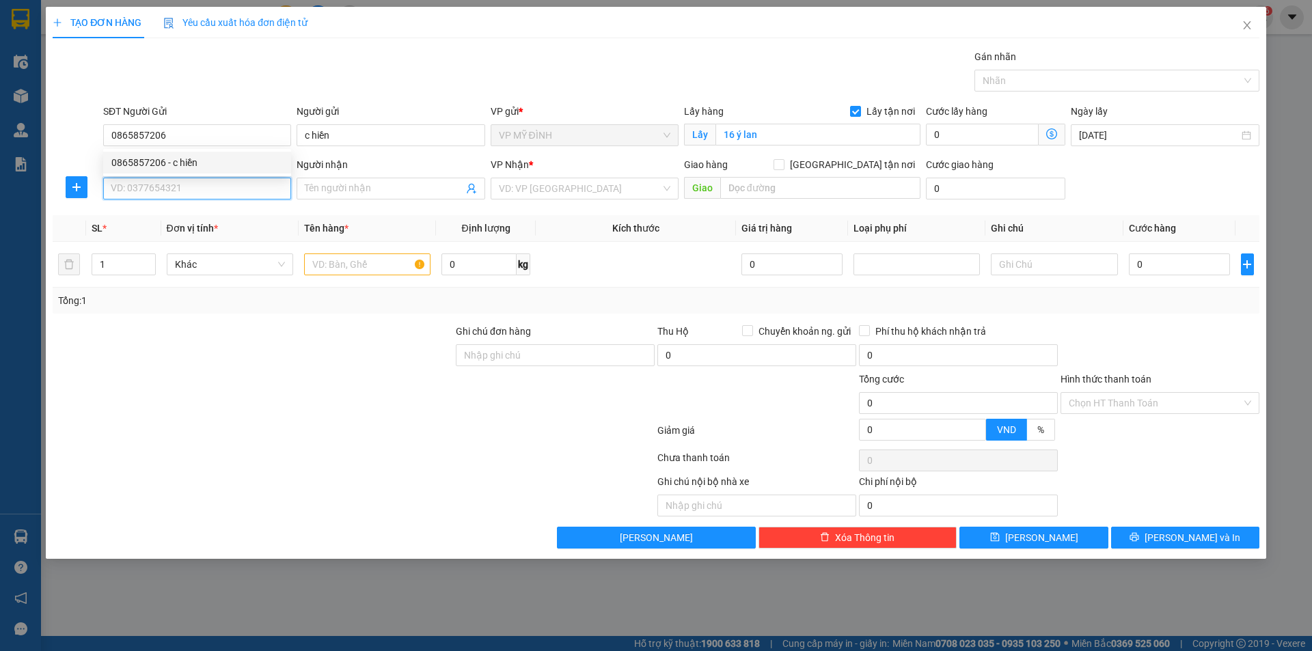
click at [155, 195] on input "SĐT Người Nhận" at bounding box center [197, 189] width 188 height 22
paste input "0865857206"
type input "0865857206"
click at [192, 128] on input "0865857206" at bounding box center [197, 135] width 188 height 22
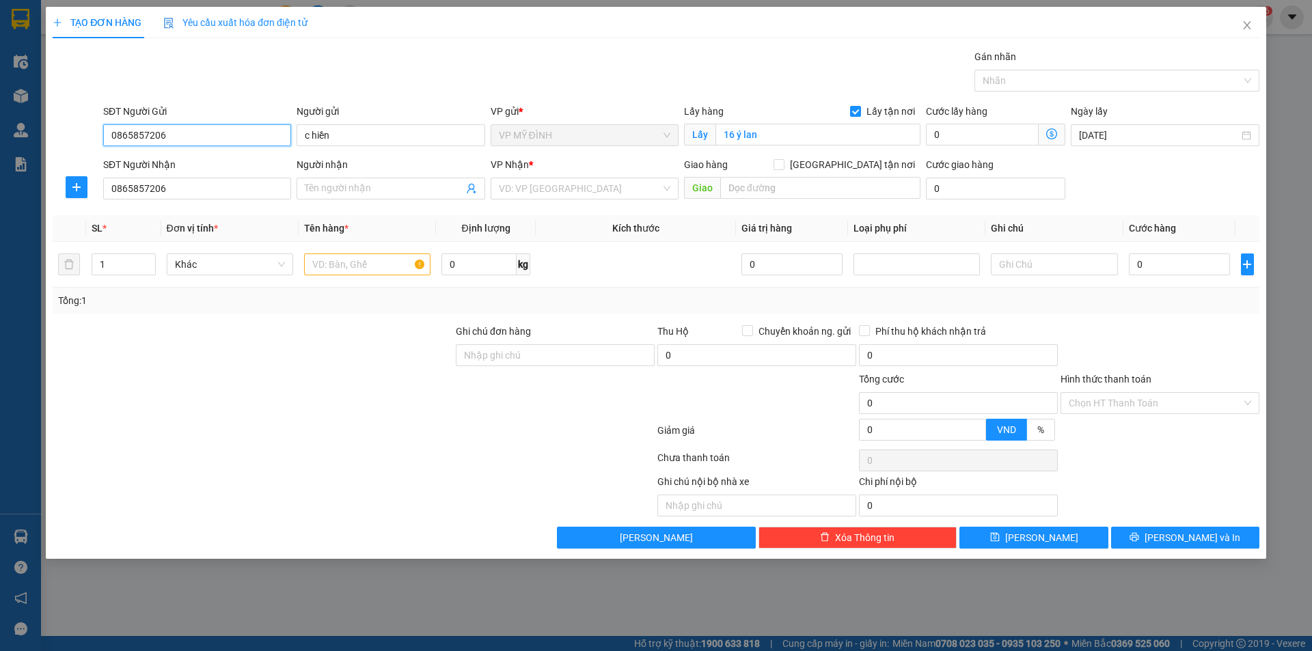
click at [192, 128] on input "0865857206" at bounding box center [197, 135] width 188 height 22
type input "0377804131"
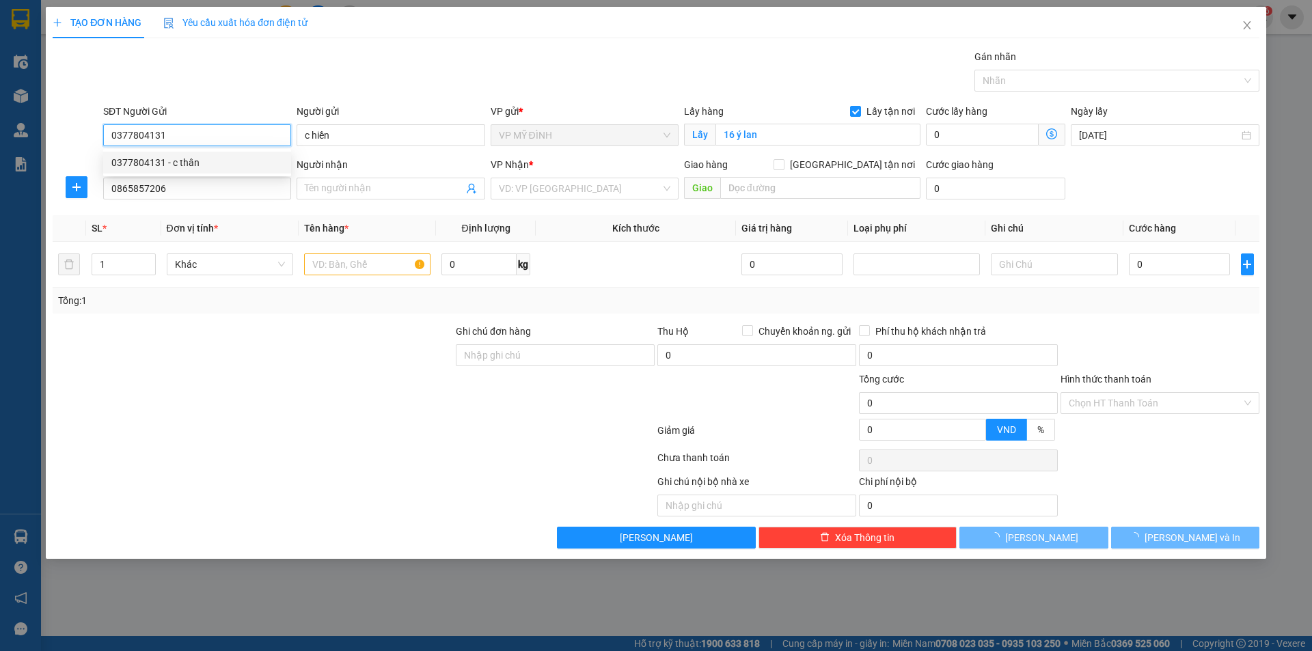
click at [185, 159] on div "0377804131 - c thân" at bounding box center [196, 162] width 171 height 15
type input "c thân"
checkbox input "false"
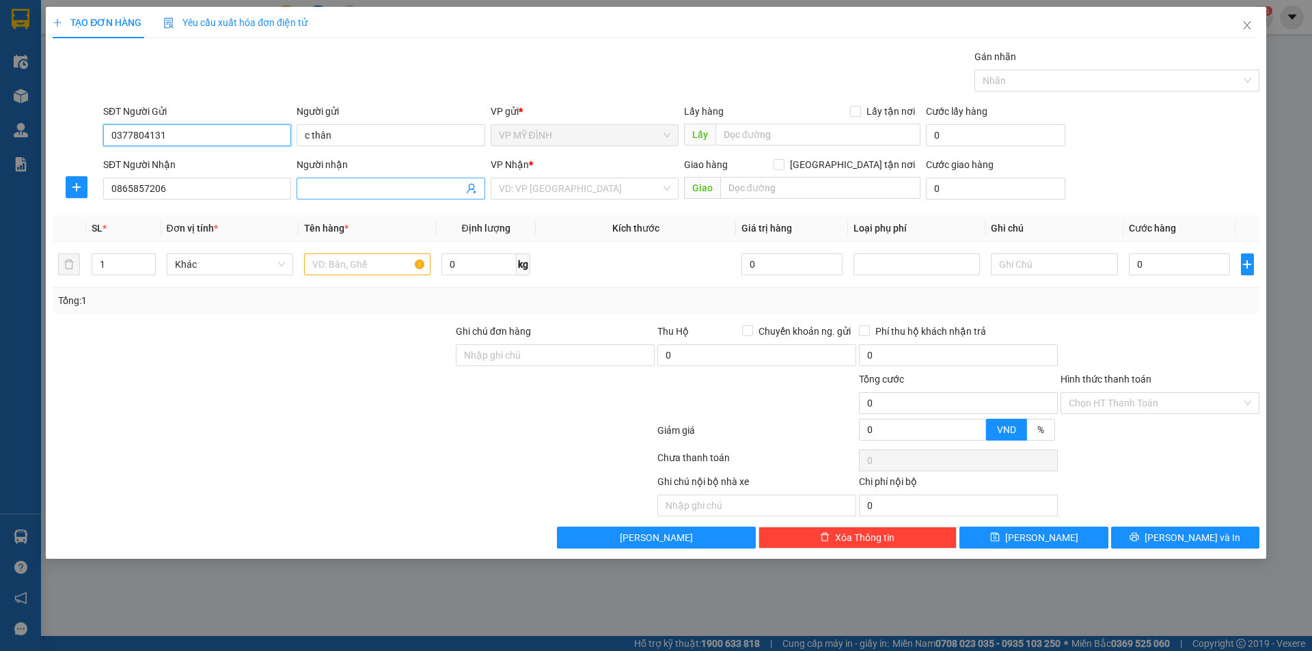
type input "0377804131"
click at [355, 193] on input "Người nhận" at bounding box center [384, 188] width 158 height 15
click at [245, 194] on input "0865857206" at bounding box center [197, 189] width 188 height 22
click at [367, 179] on span at bounding box center [390, 189] width 188 height 22
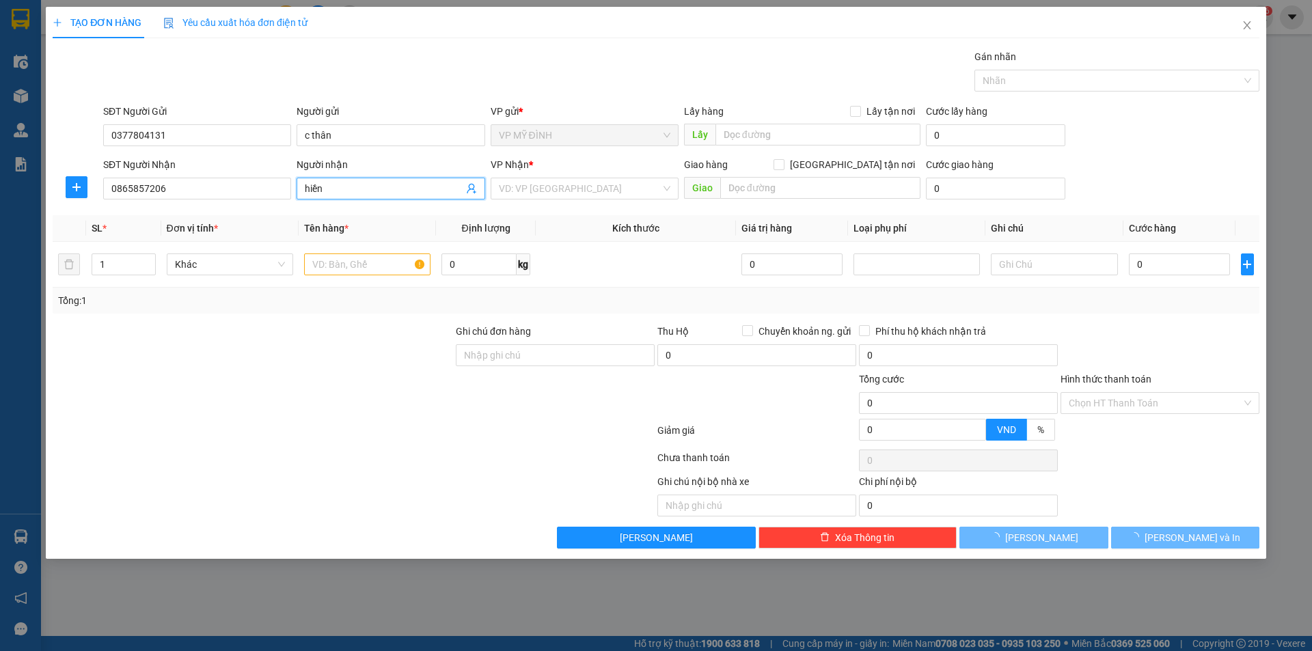
type input "hiền"
click at [286, 378] on div at bounding box center [252, 396] width 403 height 48
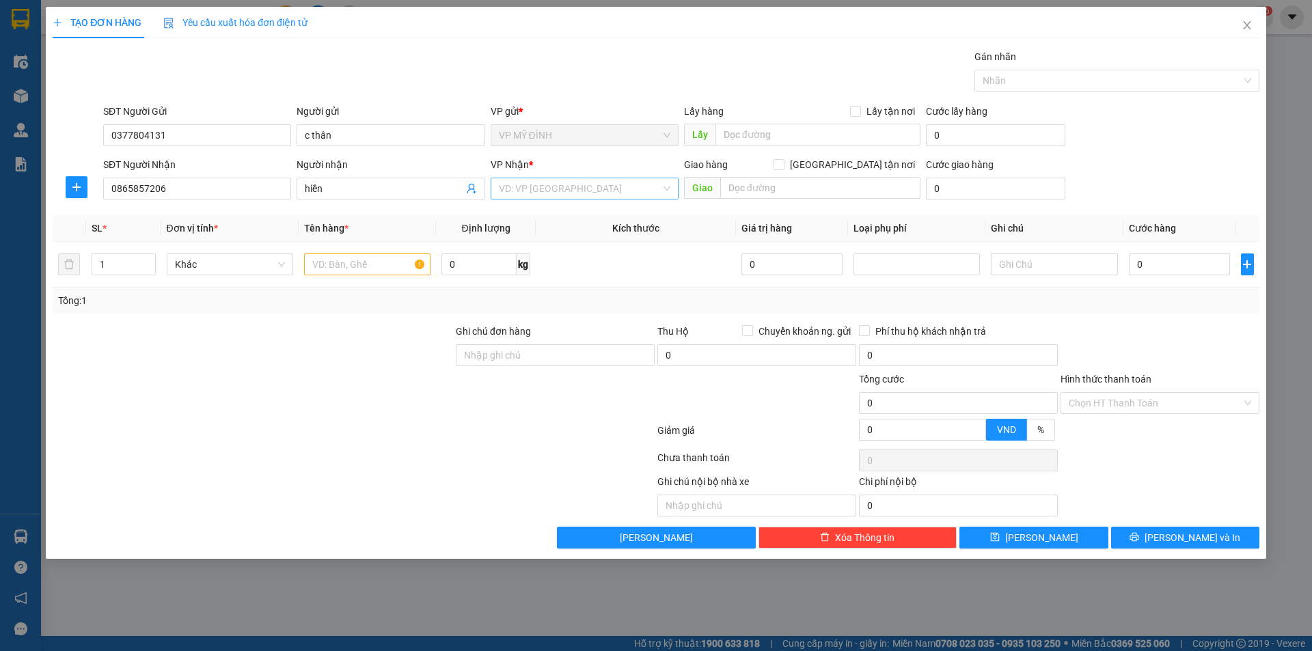
click at [581, 184] on input "search" at bounding box center [580, 188] width 162 height 20
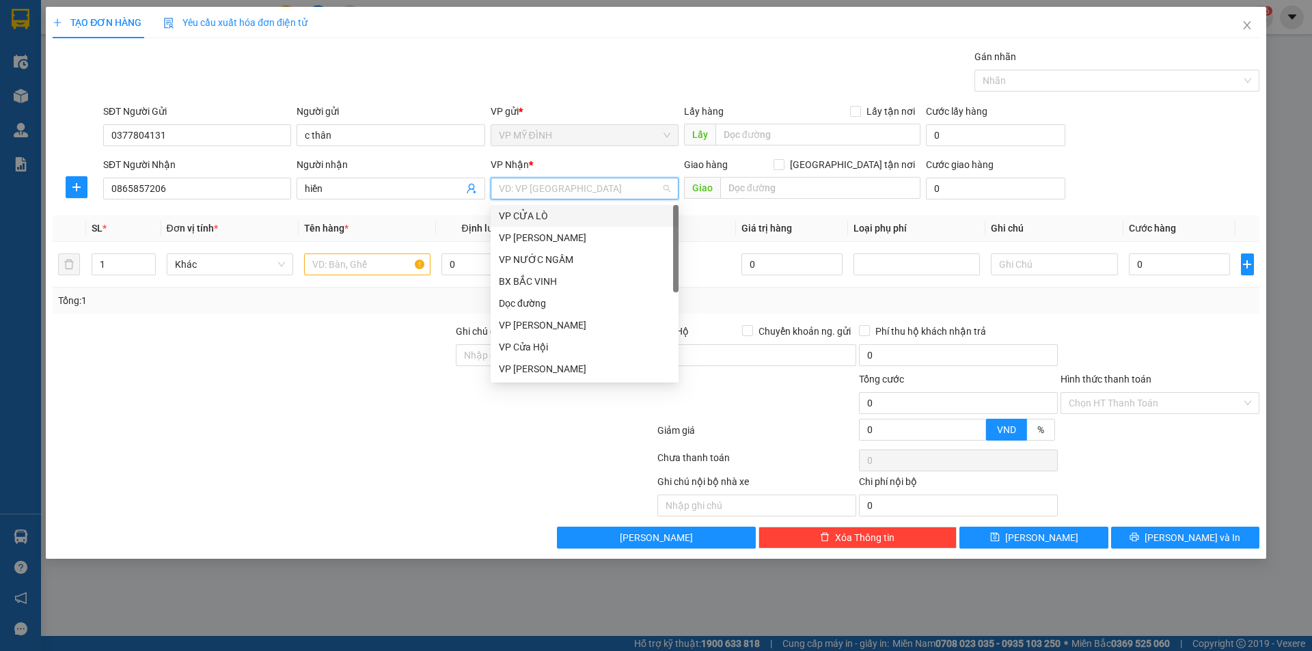
scroll to position [197, 0]
drag, startPoint x: 531, startPoint y: 254, endPoint x: 861, endPoint y: 179, distance: 337.7
click at [532, 254] on div "VP VINH" at bounding box center [584, 259] width 171 height 15
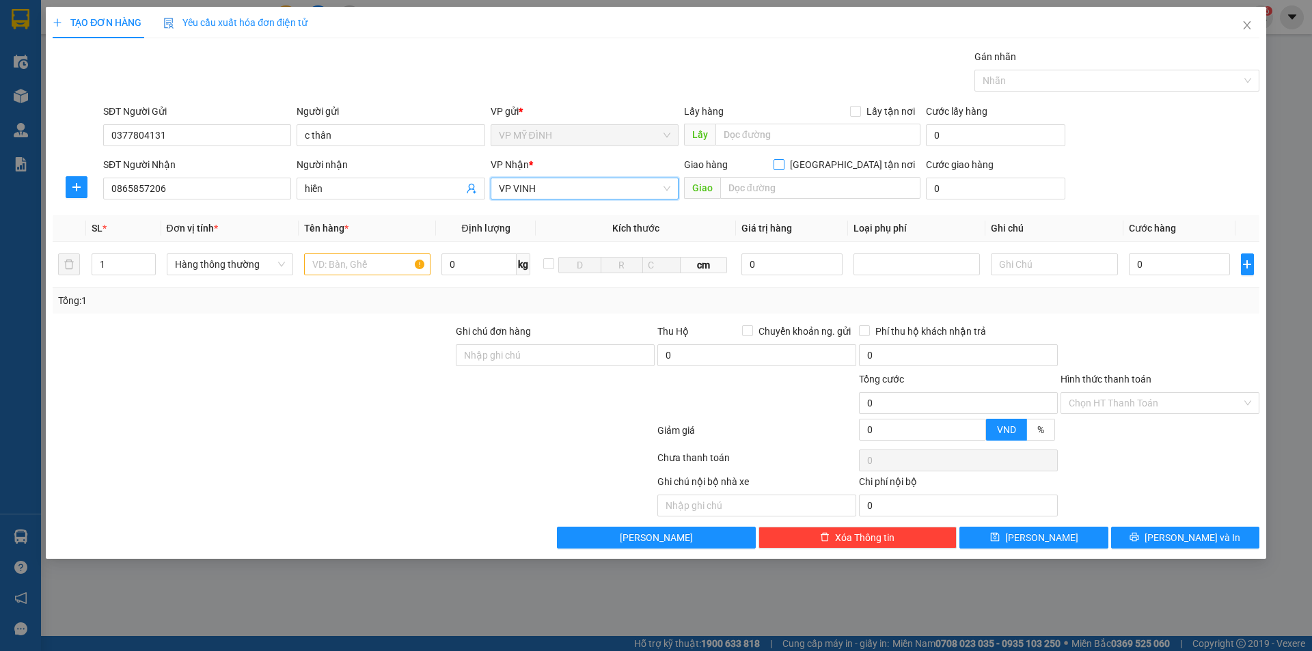
click at [783, 166] on input "[GEOGRAPHIC_DATA] tận nơi" at bounding box center [778, 164] width 10 height 10
checkbox input "true"
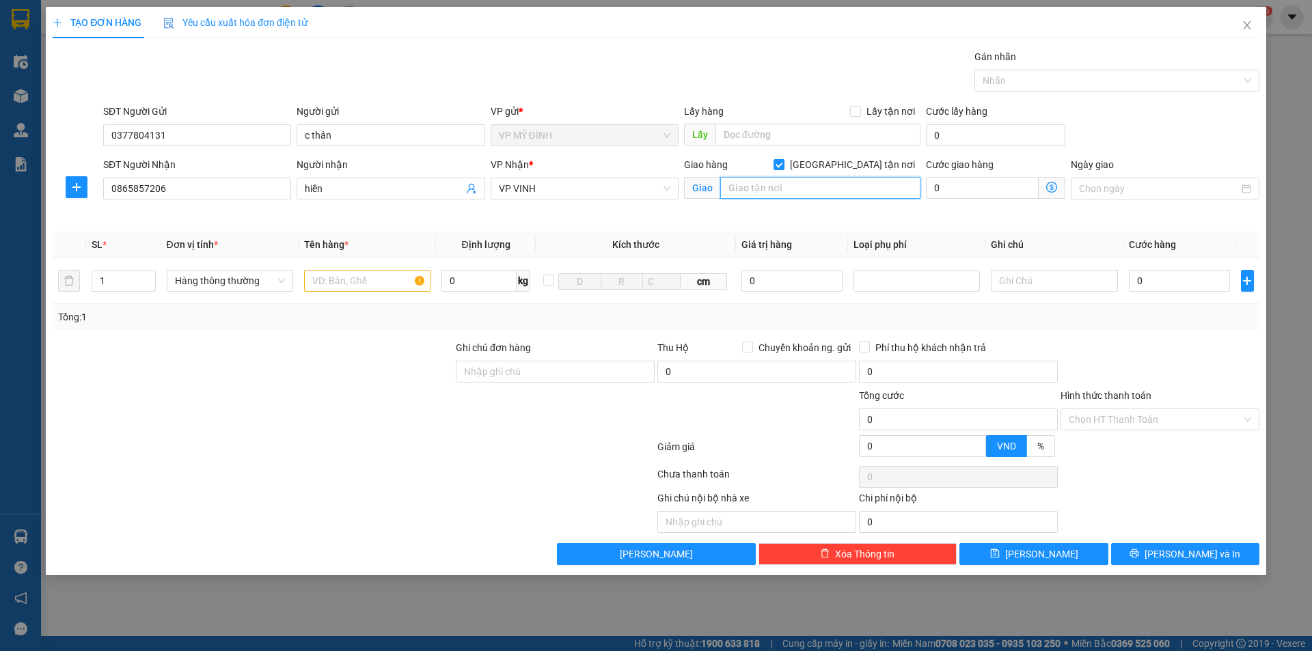
click at [851, 186] on input "text" at bounding box center [820, 188] width 200 height 22
type input "16 nguyễn phi ỷ lan"
click at [282, 402] on div at bounding box center [252, 412] width 403 height 48
click at [342, 269] on div at bounding box center [367, 280] width 126 height 27
click at [342, 289] on input "text" at bounding box center [367, 281] width 126 height 22
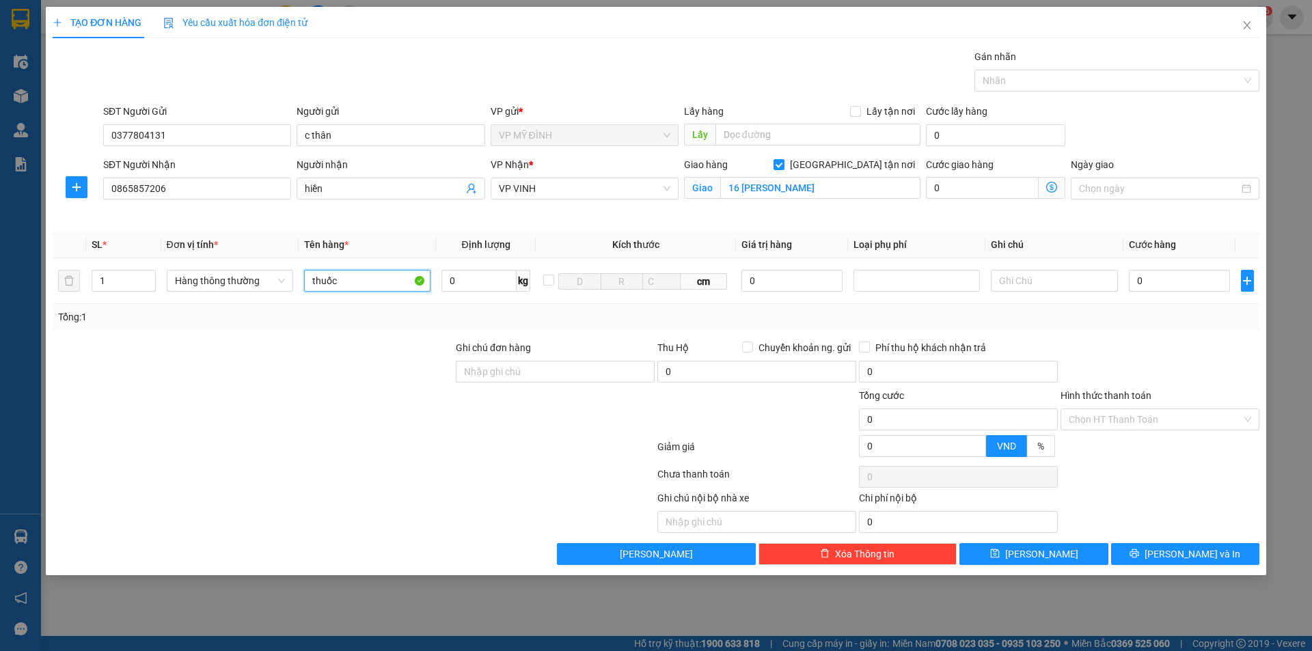
type input "thuốc"
click at [299, 432] on div at bounding box center [252, 412] width 403 height 48
click at [1151, 268] on div "0" at bounding box center [1180, 280] width 102 height 27
click at [1150, 278] on input "0" at bounding box center [1180, 281] width 102 height 22
type input "4"
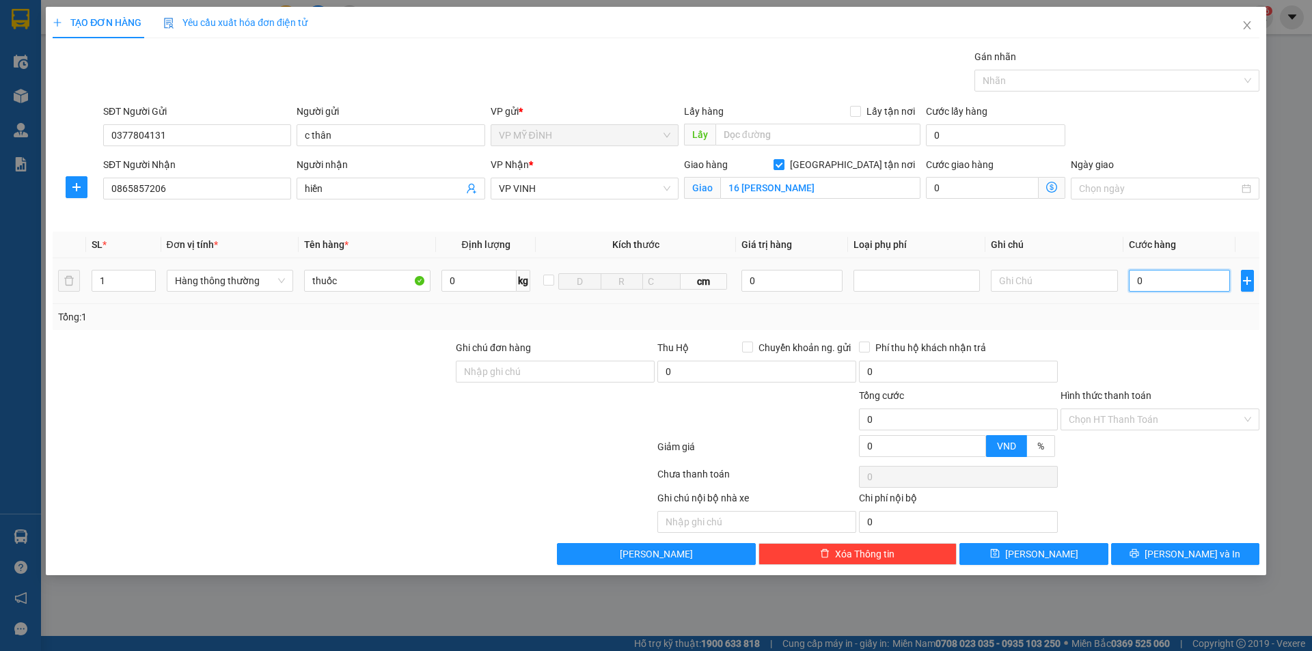
type input "4"
type input "40"
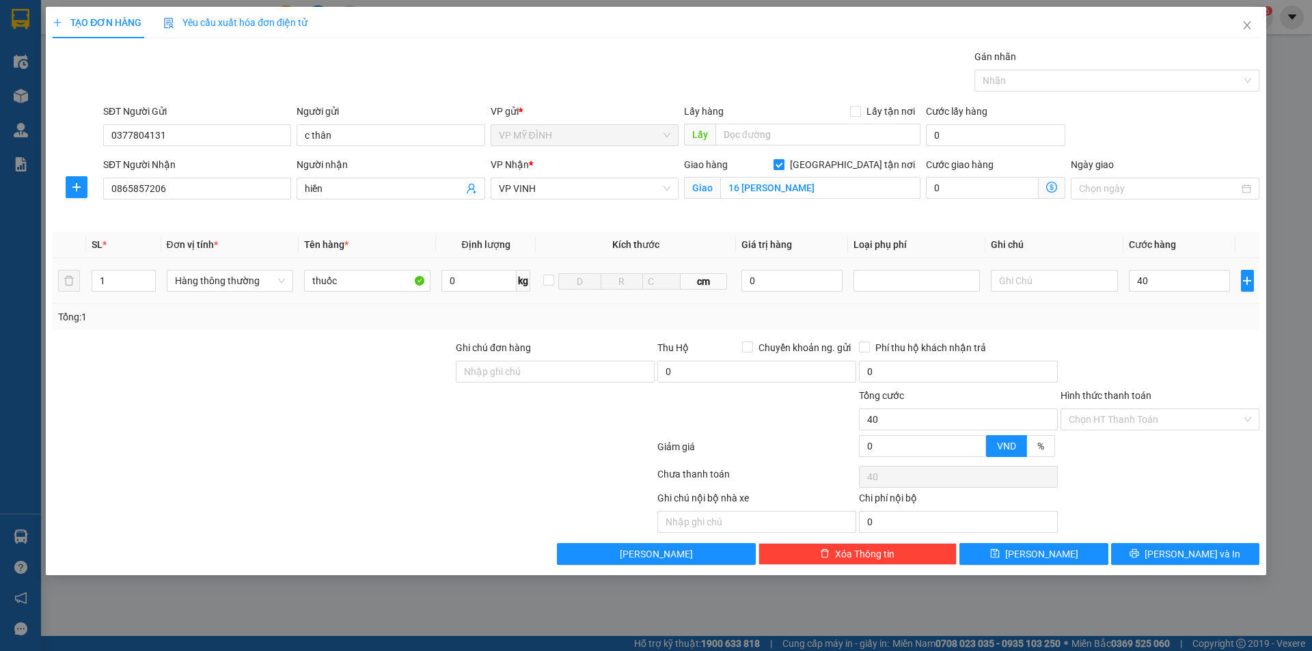
type input "40.000"
drag, startPoint x: 1170, startPoint y: 312, endPoint x: 1173, endPoint y: 389, distance: 77.9
click at [1171, 312] on div "Tổng: 1" at bounding box center [656, 316] width 1196 height 15
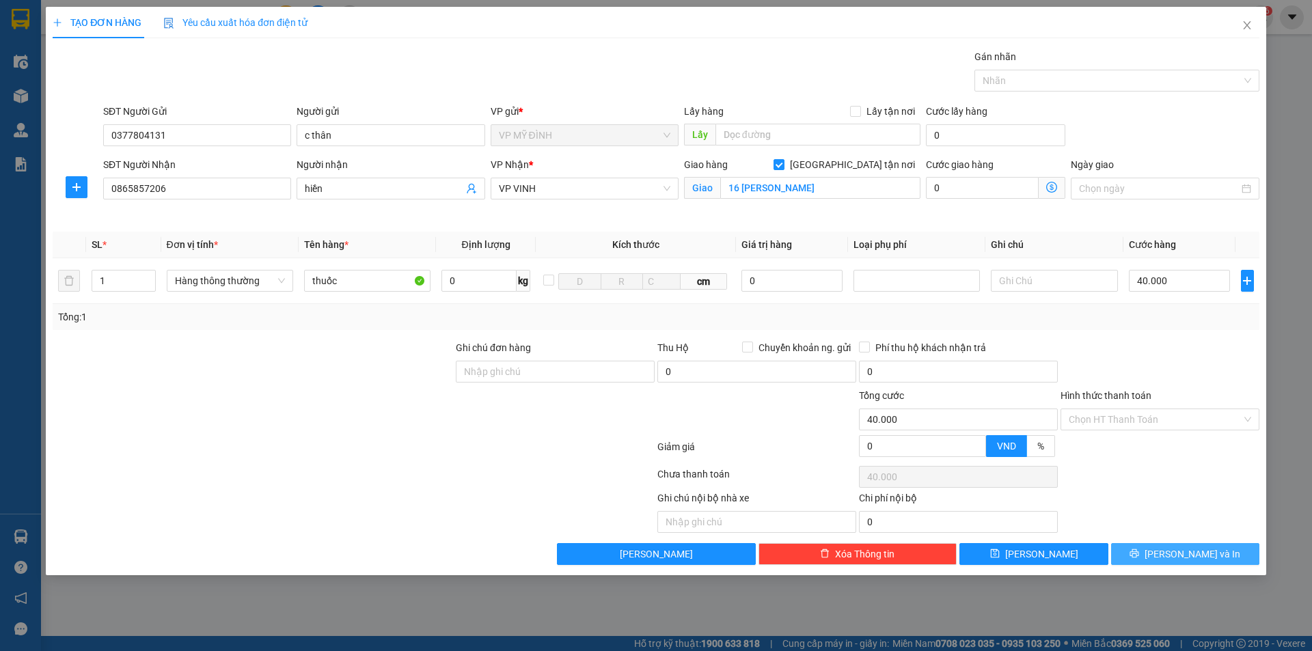
click at [1186, 552] on span "[PERSON_NAME] và In" at bounding box center [1192, 554] width 96 height 15
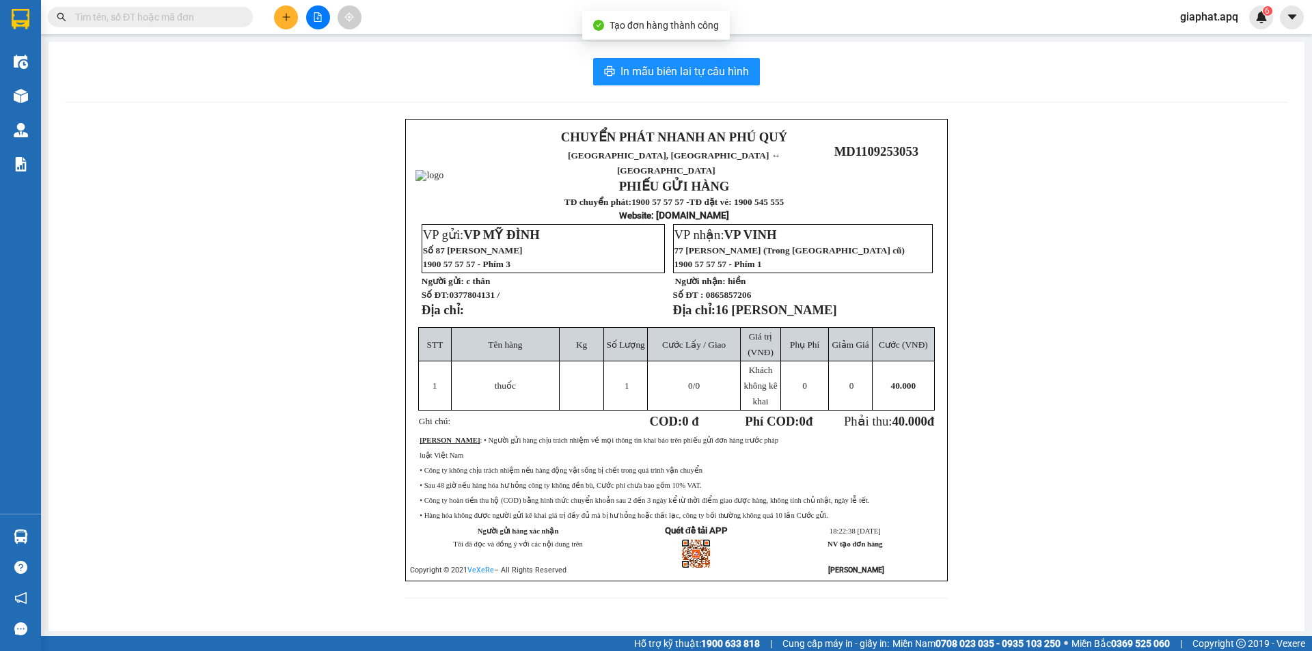
click at [666, 87] on div "In mẫu biên lai tự cấu hình CHUYỂN PHÁT NHANH AN PHÚ QUÝ NGHỆ AN, HÀ TĨNH ↔ HÀ …" at bounding box center [677, 337] width 1256 height 590
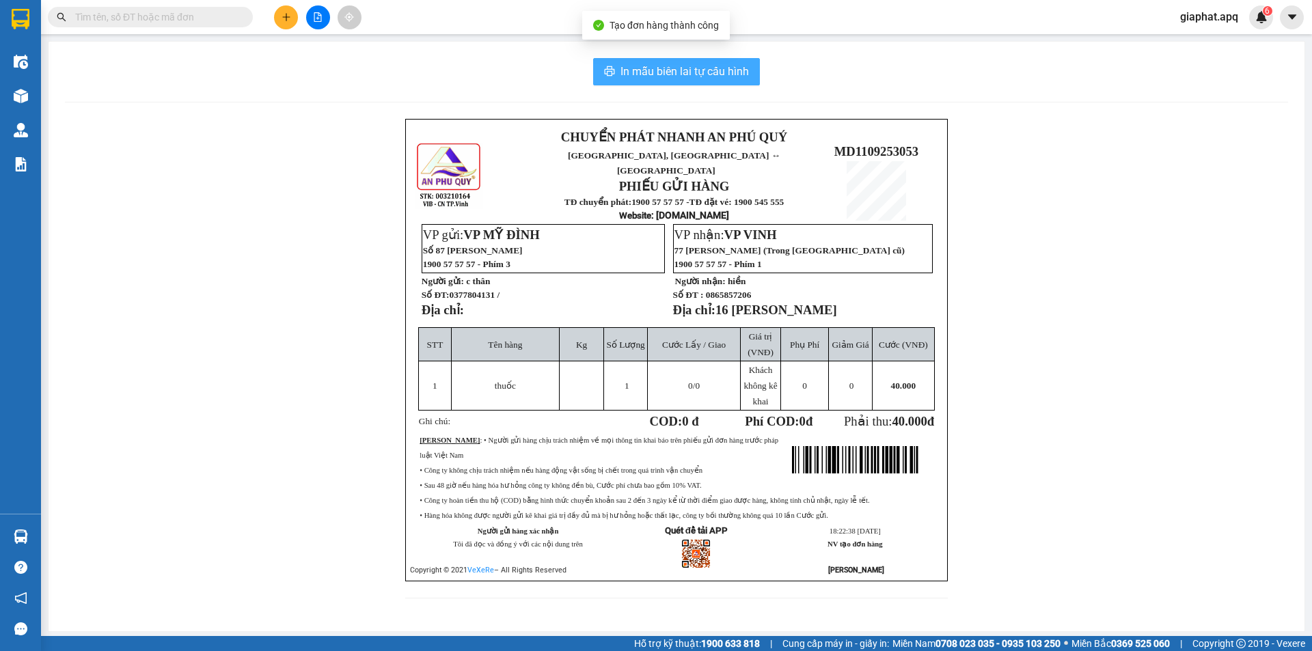
click at [665, 76] on span "In mẫu biên lai tự cấu hình" at bounding box center [684, 71] width 128 height 17
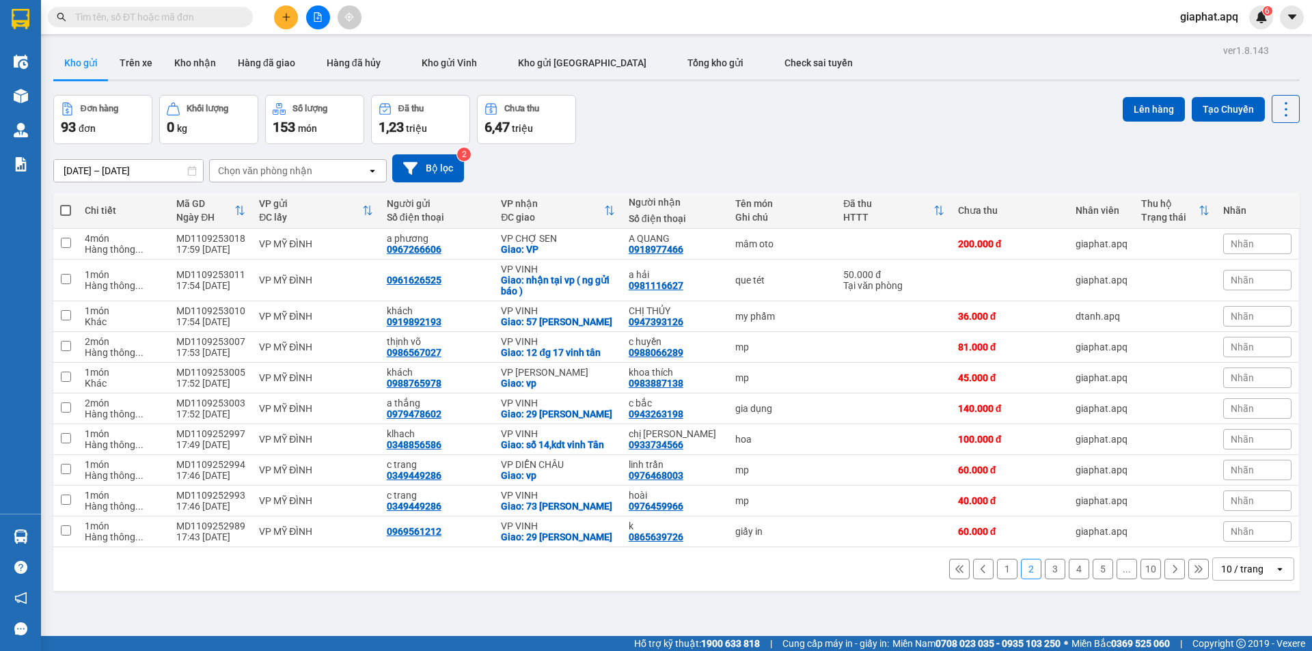
click at [280, 10] on button at bounding box center [286, 17] width 24 height 24
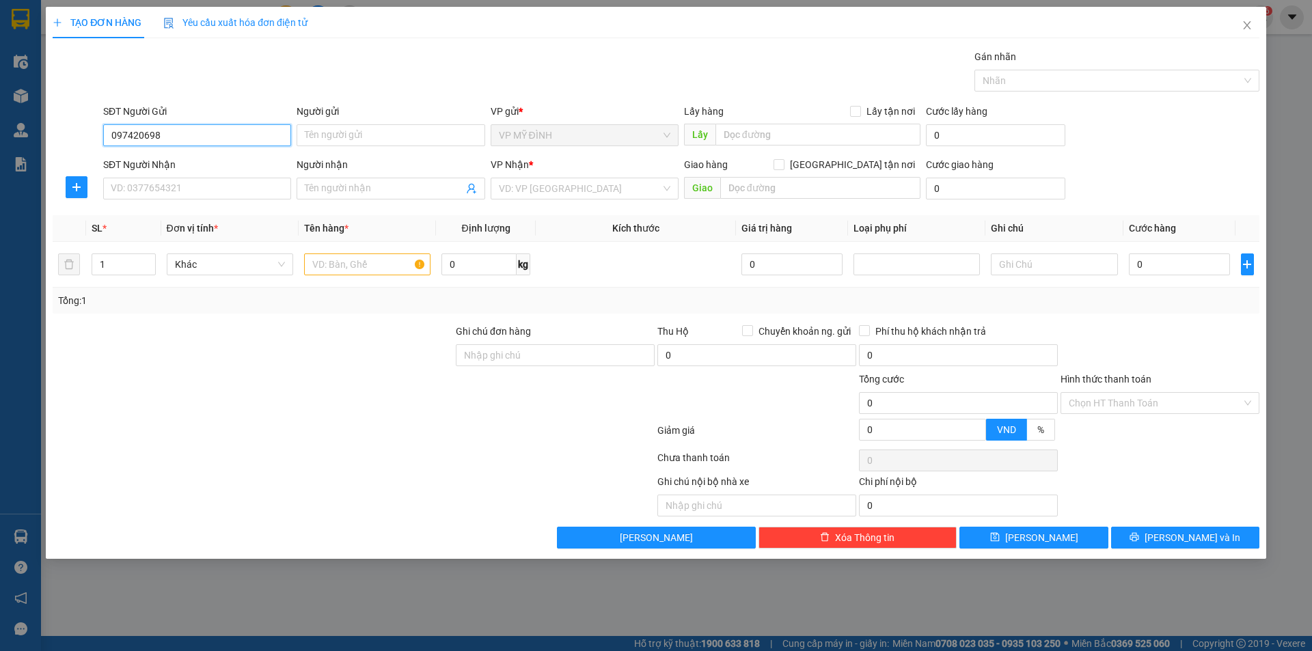
type input "0974206986"
drag, startPoint x: 182, startPoint y: 161, endPoint x: 180, endPoint y: 190, distance: 29.5
click at [180, 162] on div "0974206986 - c oanh" at bounding box center [196, 162] width 171 height 15
type input "c oanh"
type input "0974206986"
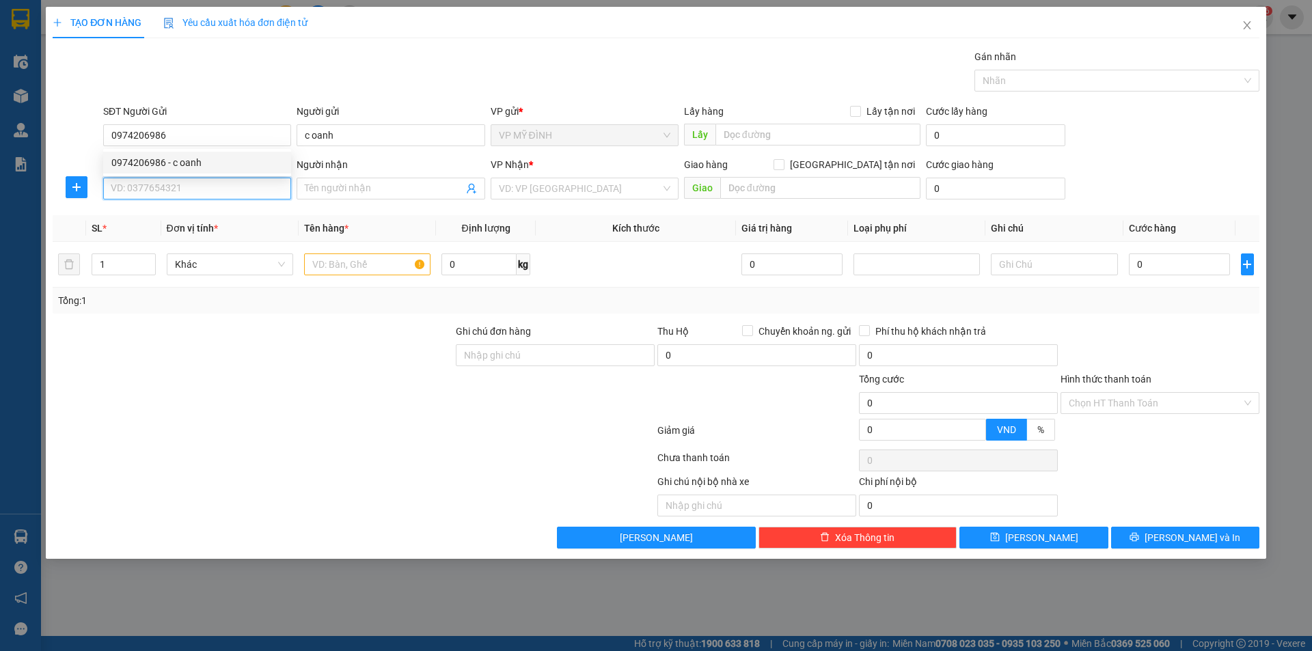
click at [175, 192] on input "SĐT Người Nhận" at bounding box center [197, 189] width 188 height 22
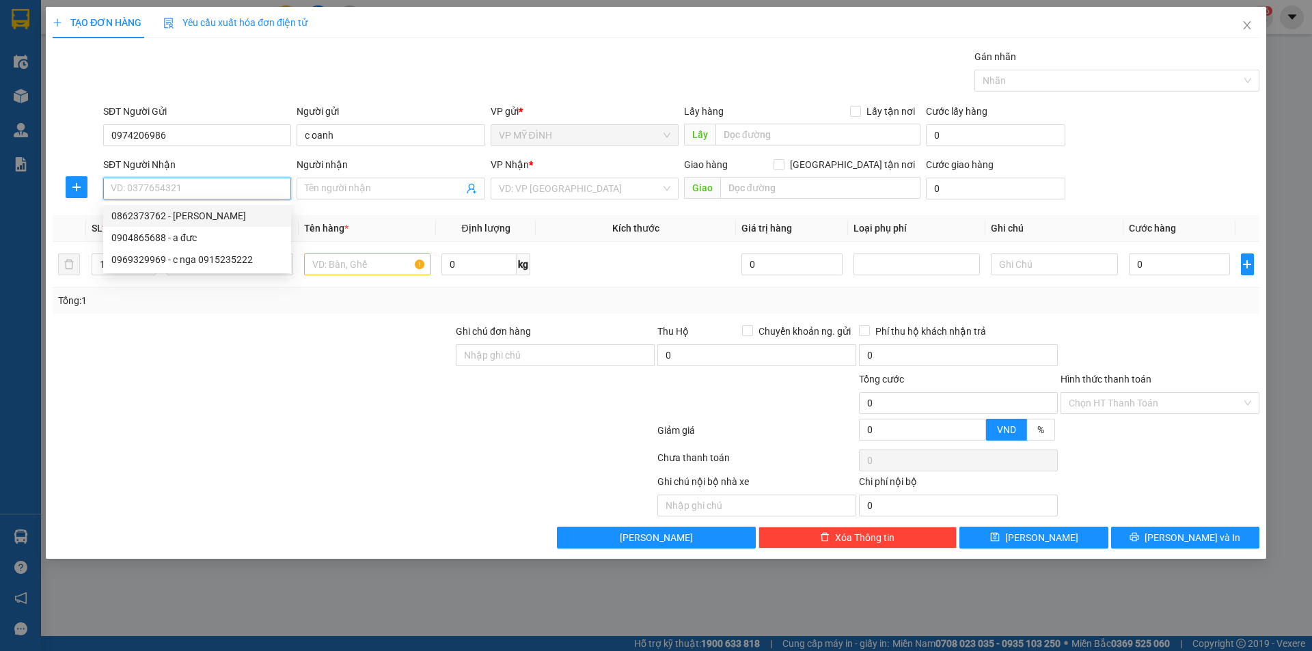
click at [174, 219] on div "0862373762 - c phượng" at bounding box center [196, 215] width 171 height 15
type input "0862373762"
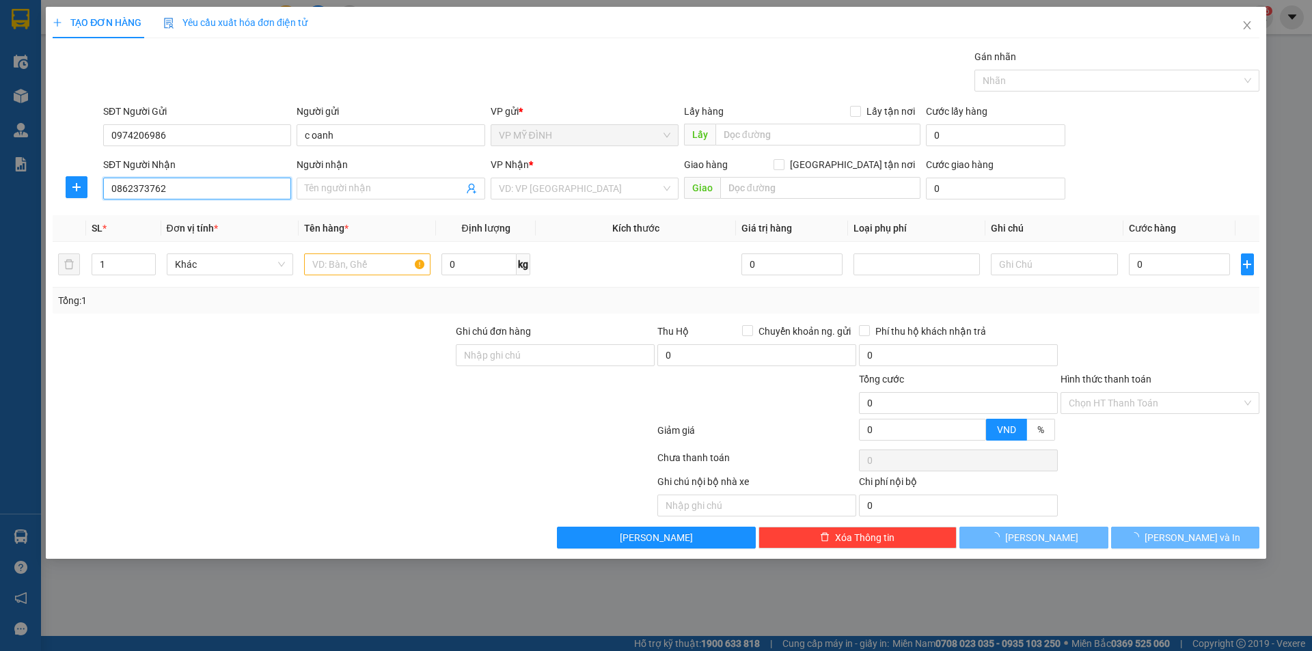
type input "c phượng"
checkbox input "true"
type input "4/3 ngõ 174 trường chinh"
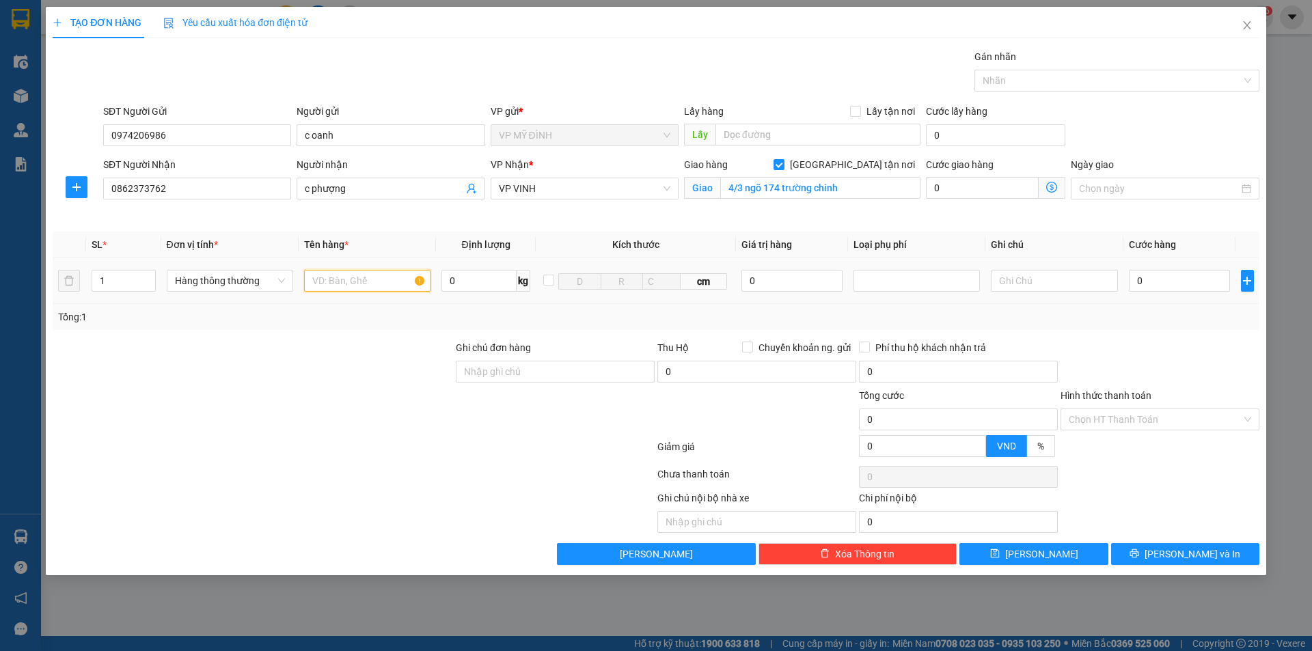
click at [367, 278] on input "text" at bounding box center [367, 281] width 126 height 22
type input "dây đeo"
drag, startPoint x: 320, startPoint y: 346, endPoint x: 355, endPoint y: 361, distance: 38.8
click at [337, 356] on div at bounding box center [252, 364] width 403 height 48
click at [1170, 273] on input "0" at bounding box center [1180, 281] width 102 height 22
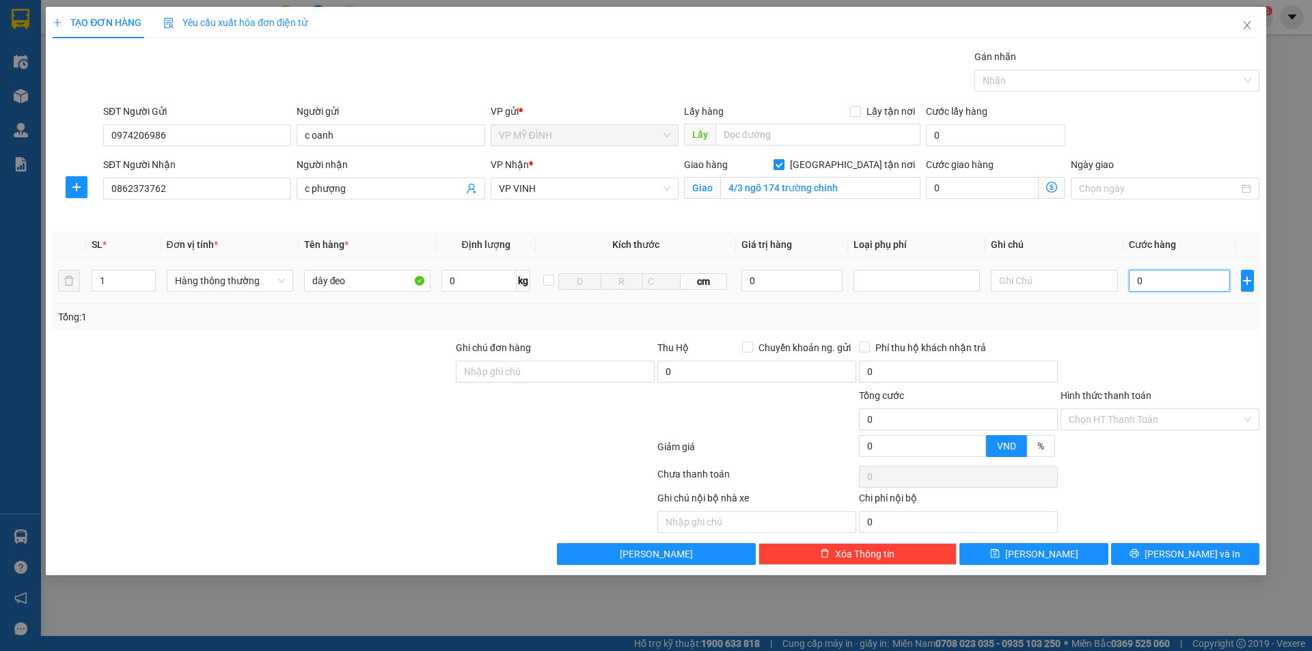
type input "3"
type input "30"
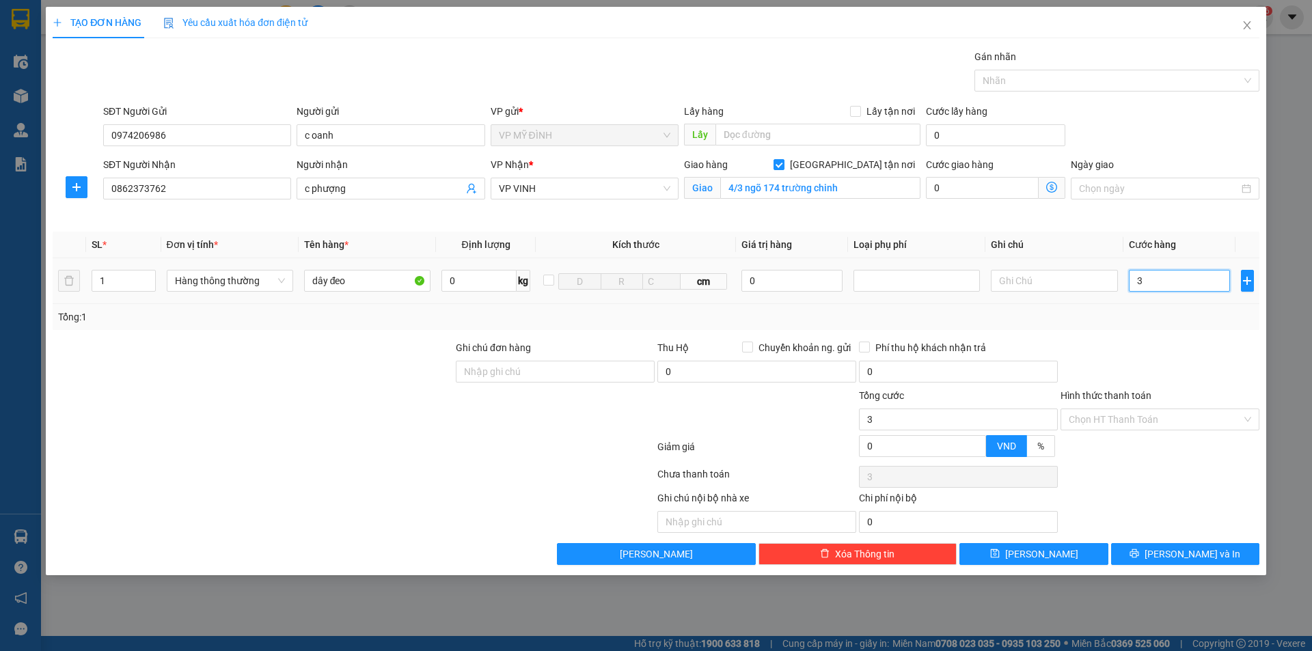
type input "30"
click at [1134, 367] on div at bounding box center [1160, 364] width 202 height 48
type input "30.000"
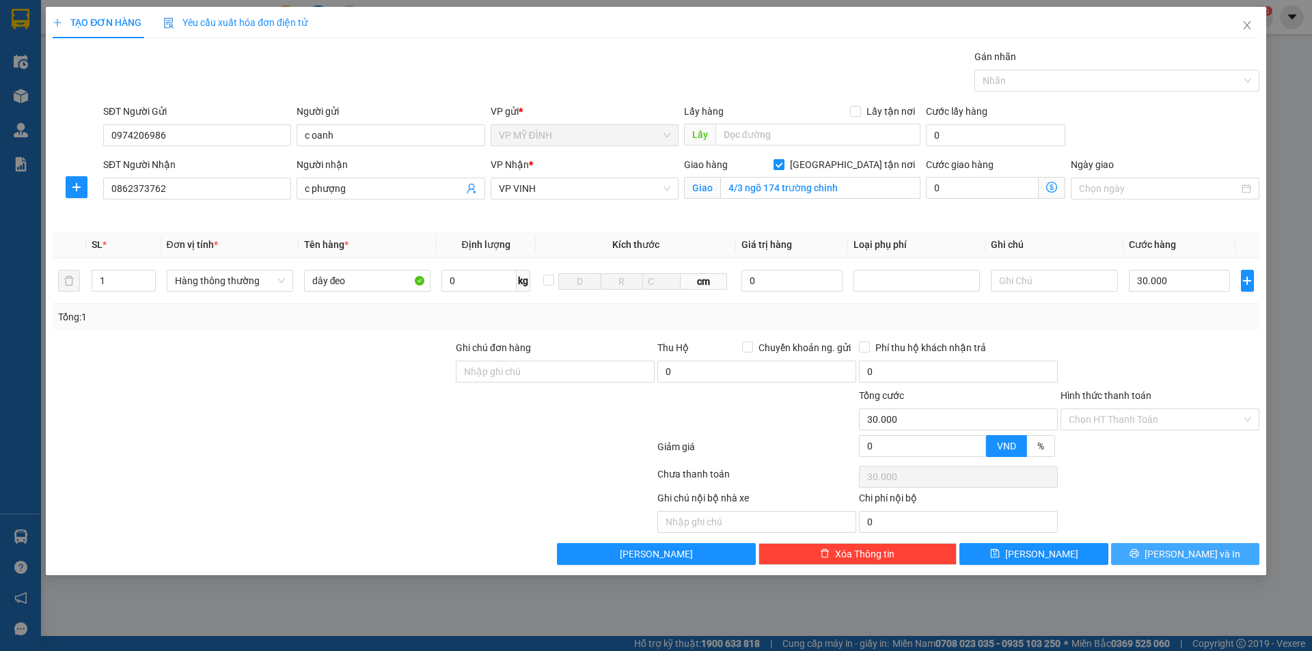
click at [1230, 551] on button "[PERSON_NAME] và In" at bounding box center [1185, 554] width 148 height 22
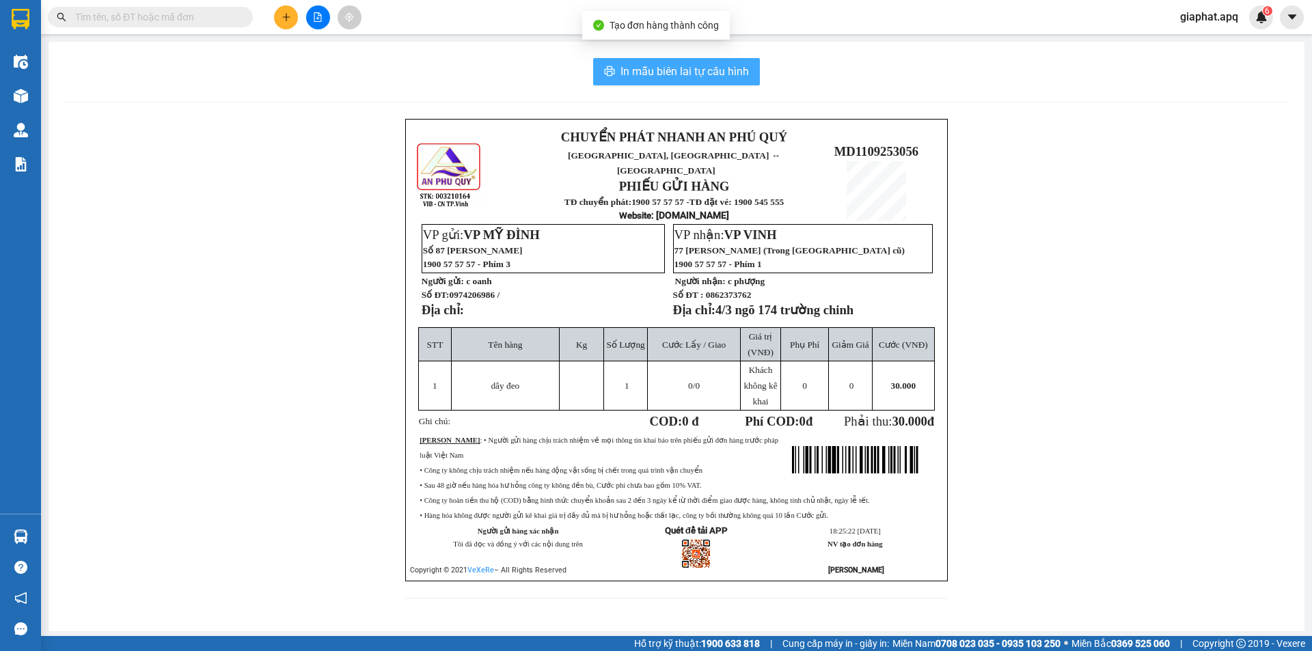
click at [675, 79] on span "In mẫu biên lai tự cấu hình" at bounding box center [684, 71] width 128 height 17
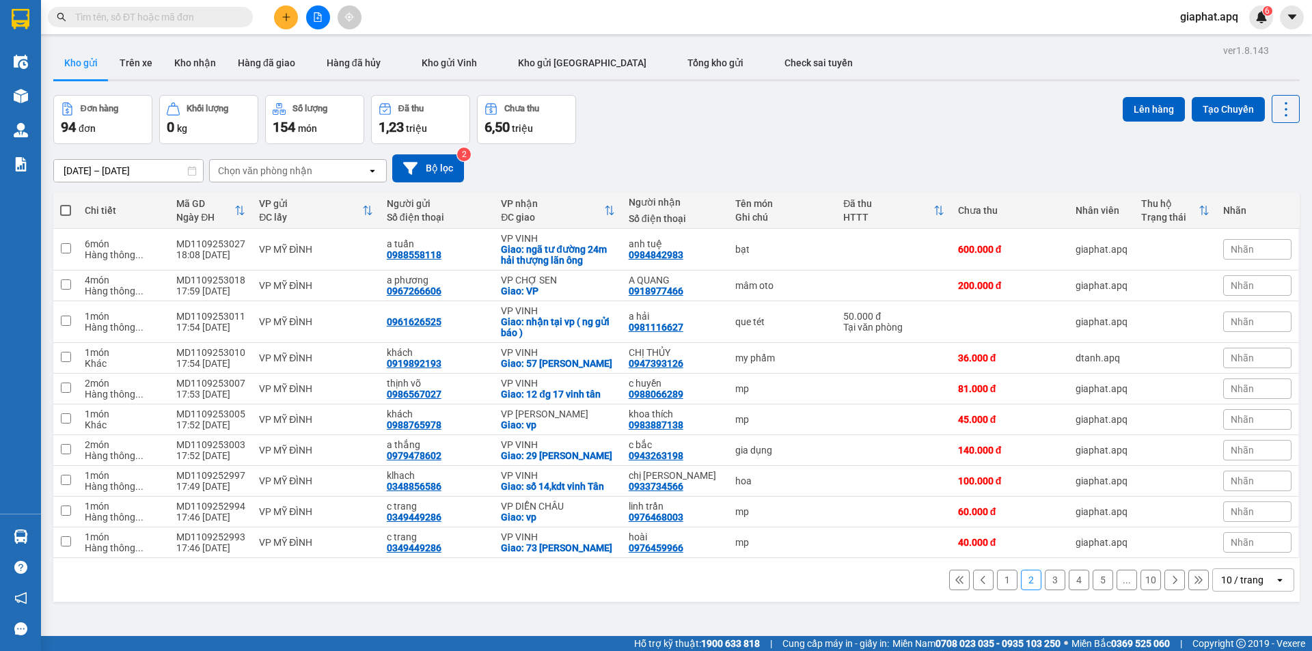
click at [289, 16] on icon "plus" at bounding box center [286, 17] width 10 height 10
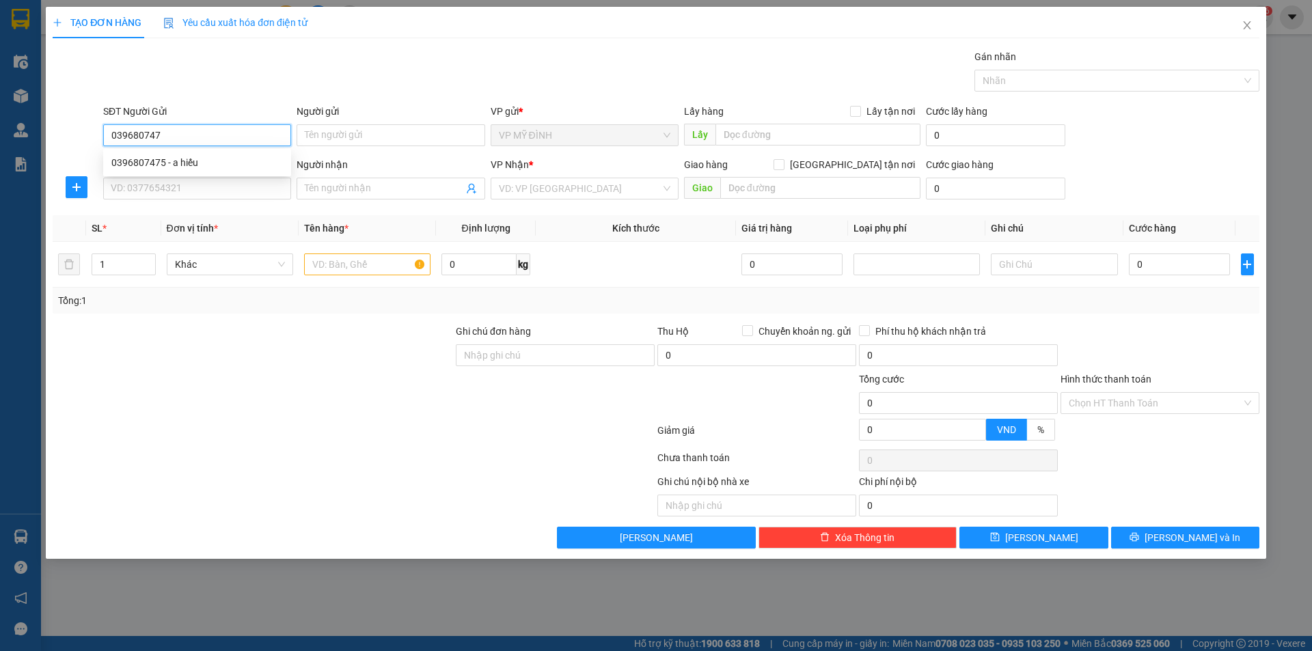
type input "0396807475"
click at [162, 163] on div "0396807475 - a hiếu" at bounding box center [196, 162] width 171 height 15
type input "a hiếu"
type input "0396807475"
click at [158, 181] on input "SĐT Người Nhận" at bounding box center [197, 189] width 188 height 22
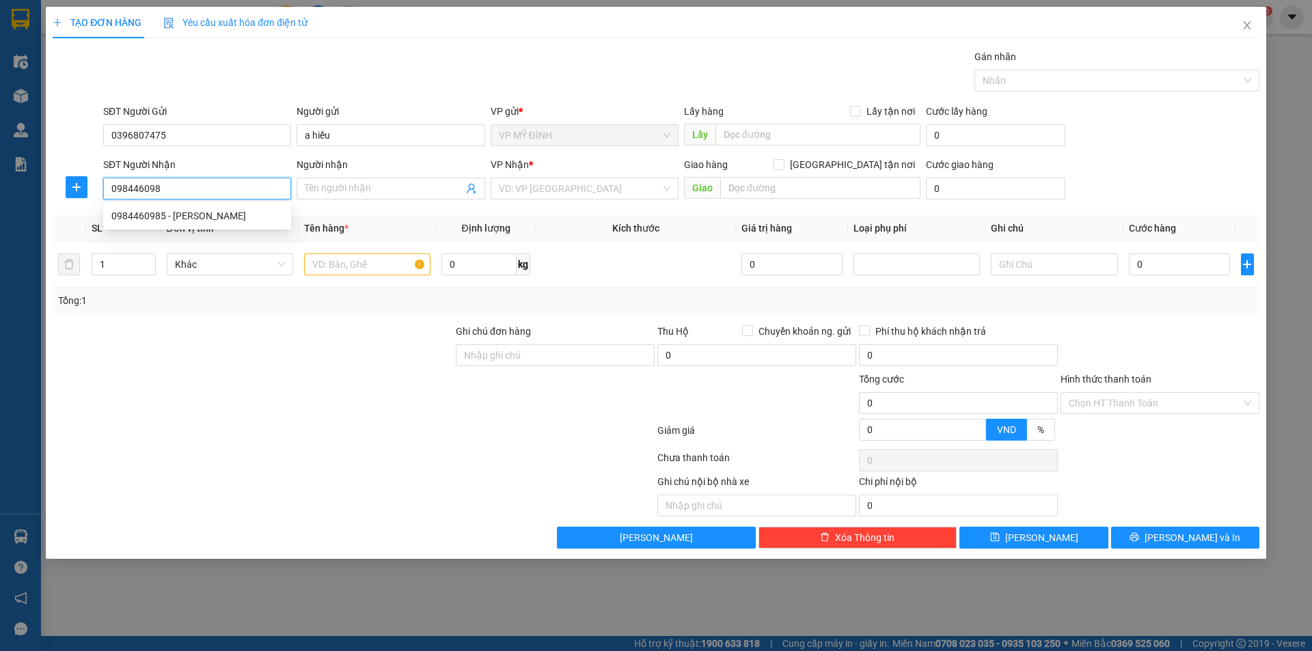
type input "0984460985"
click at [157, 220] on div "0984460985 - THU UYÊN" at bounding box center [196, 215] width 171 height 15
type input "THU UYÊN"
checkbox input "true"
type input "nghi phú"
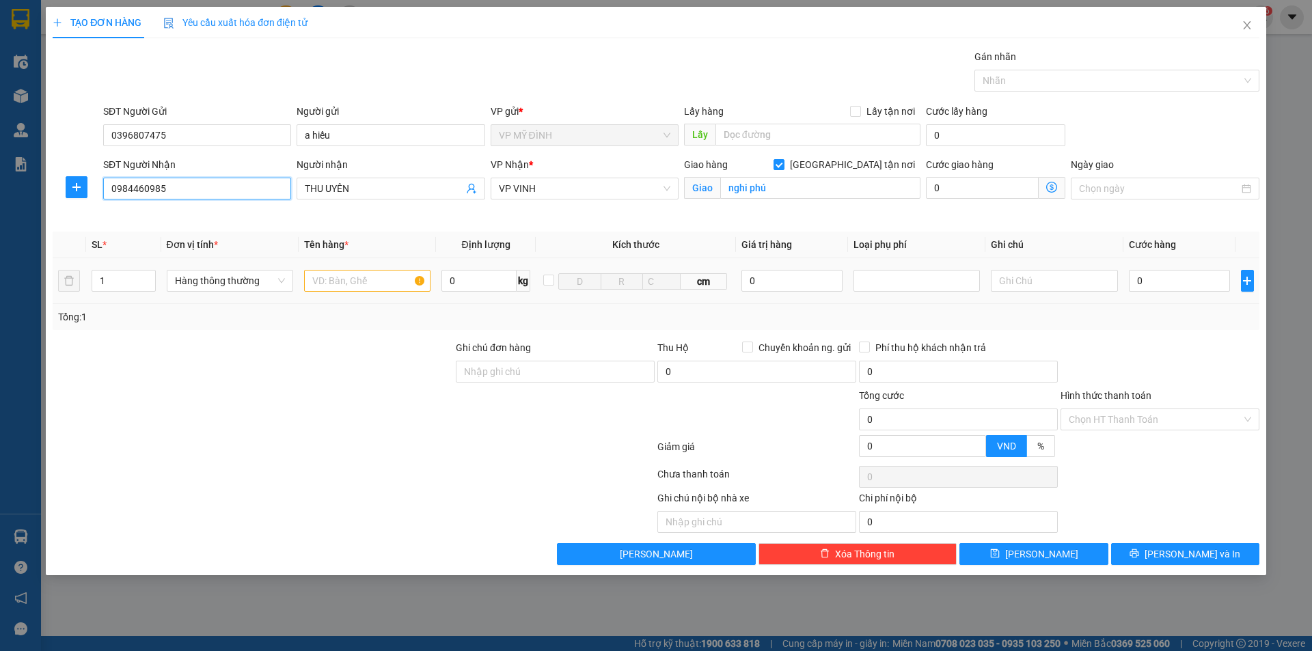
type input "0984460985"
click at [342, 284] on input "text" at bounding box center [367, 281] width 126 height 22
type input "thuoc"
click at [247, 391] on div at bounding box center [252, 412] width 403 height 48
click at [1154, 286] on input "0" at bounding box center [1180, 281] width 102 height 22
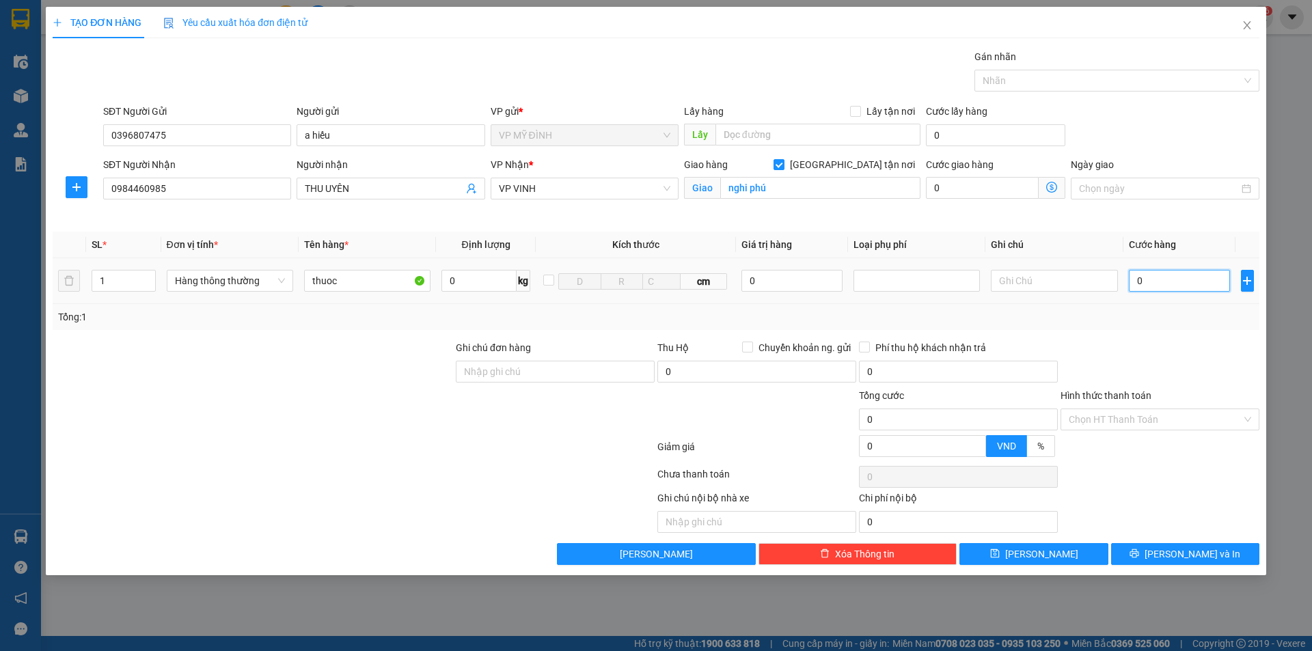
type input "4"
type input "40"
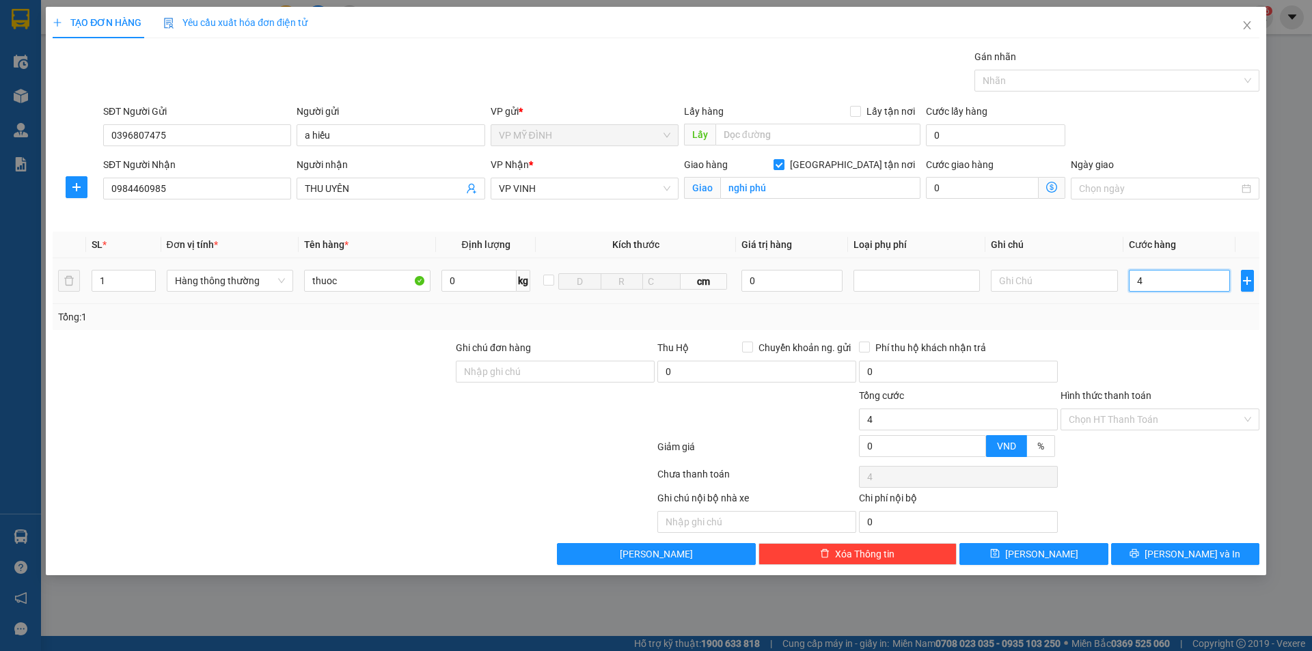
type input "40"
type input "40.000"
click at [1204, 309] on div "Tổng: 1" at bounding box center [656, 316] width 1196 height 15
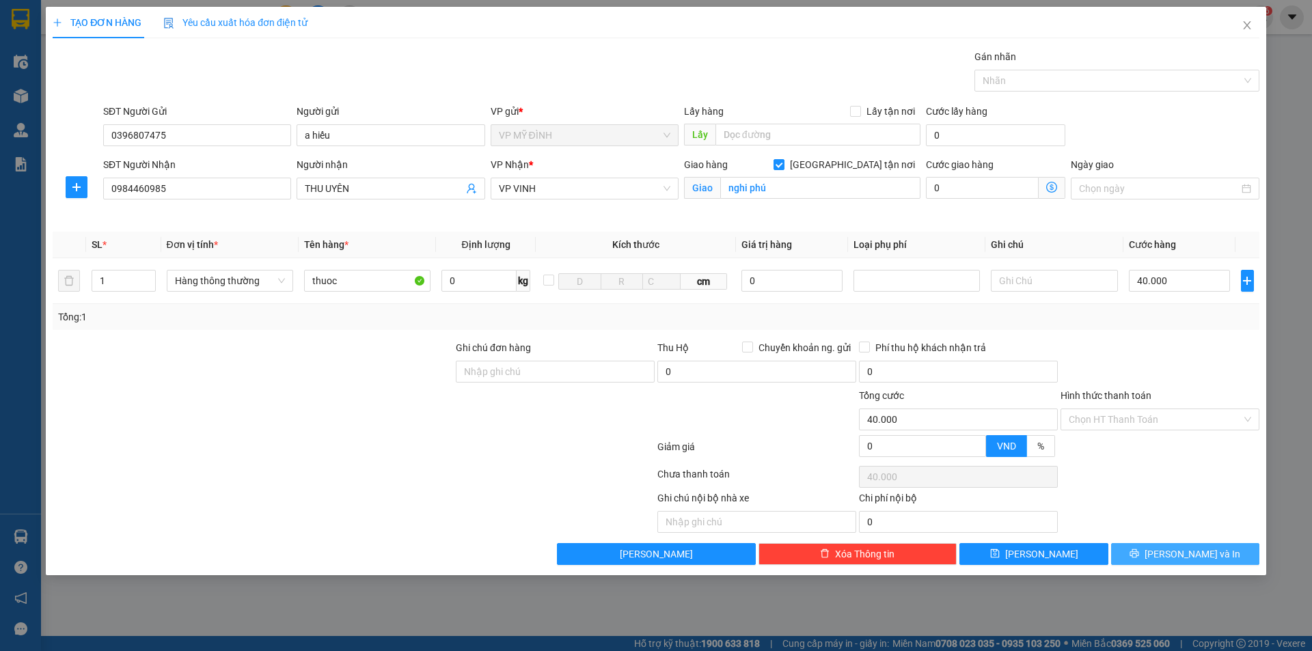
click at [1186, 562] on button "[PERSON_NAME] và In" at bounding box center [1185, 554] width 148 height 22
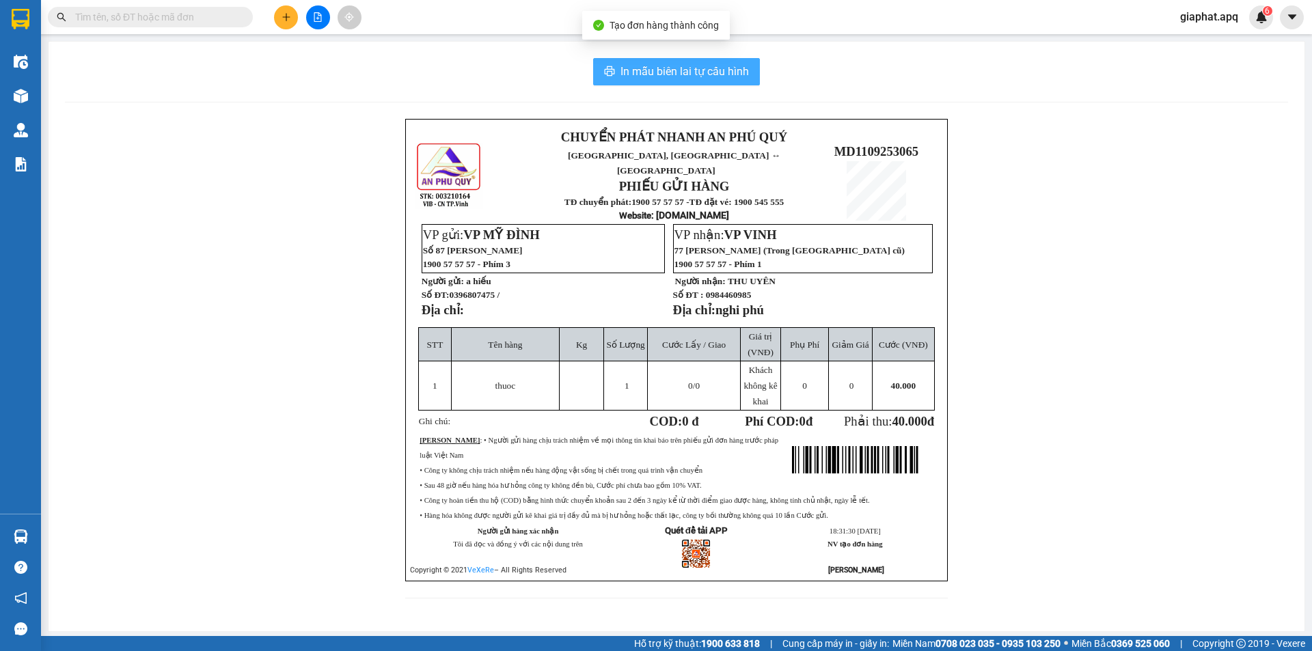
click at [701, 62] on button "In mẫu biên lai tự cấu hình" at bounding box center [676, 71] width 167 height 27
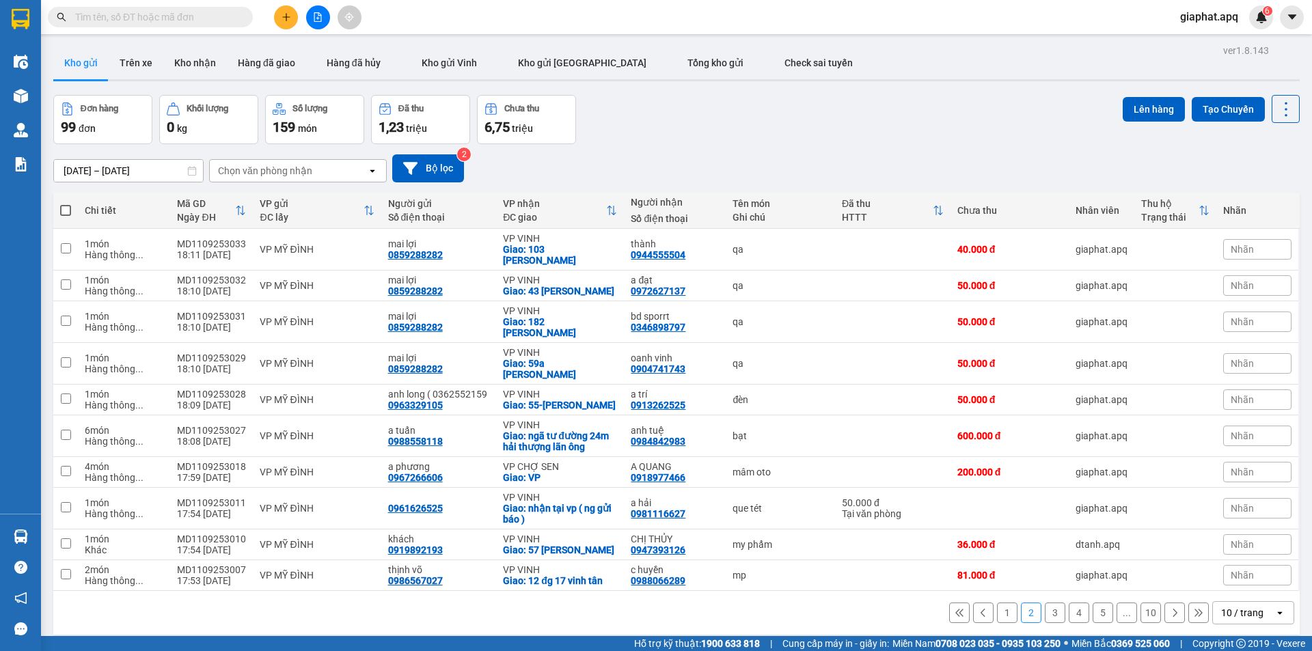
click at [664, 119] on div "Đơn hàng 99 đơn Khối lượng 0 kg Số lượng 159 món Đã thu 1,23 triệu Chưa thu 6,7…" at bounding box center [676, 119] width 1246 height 49
click at [413, 250] on div "0859288282" at bounding box center [415, 254] width 55 height 11
click at [749, 135] on div "Đơn hàng 99 đơn Khối lượng 0 kg Số lượng 159 món Đã thu 1,23 triệu Chưa thu 6,7…" at bounding box center [676, 119] width 1246 height 49
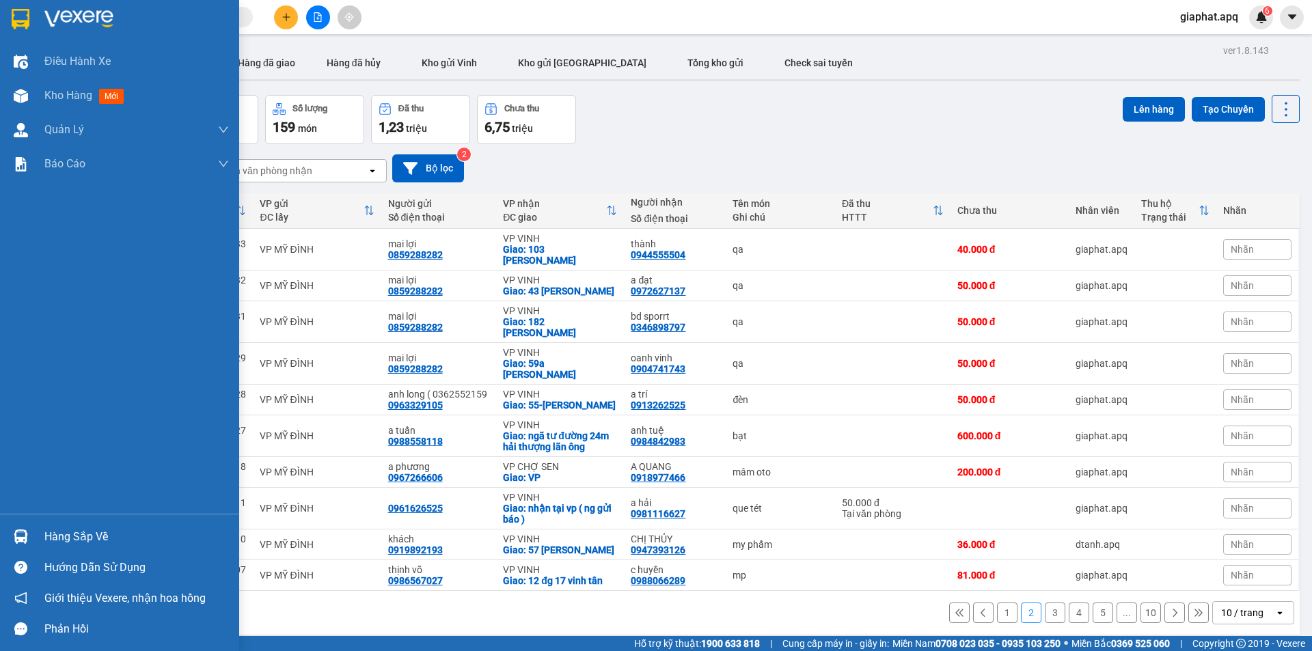
click at [79, 532] on div "Hàng sắp về" at bounding box center [136, 537] width 184 height 20
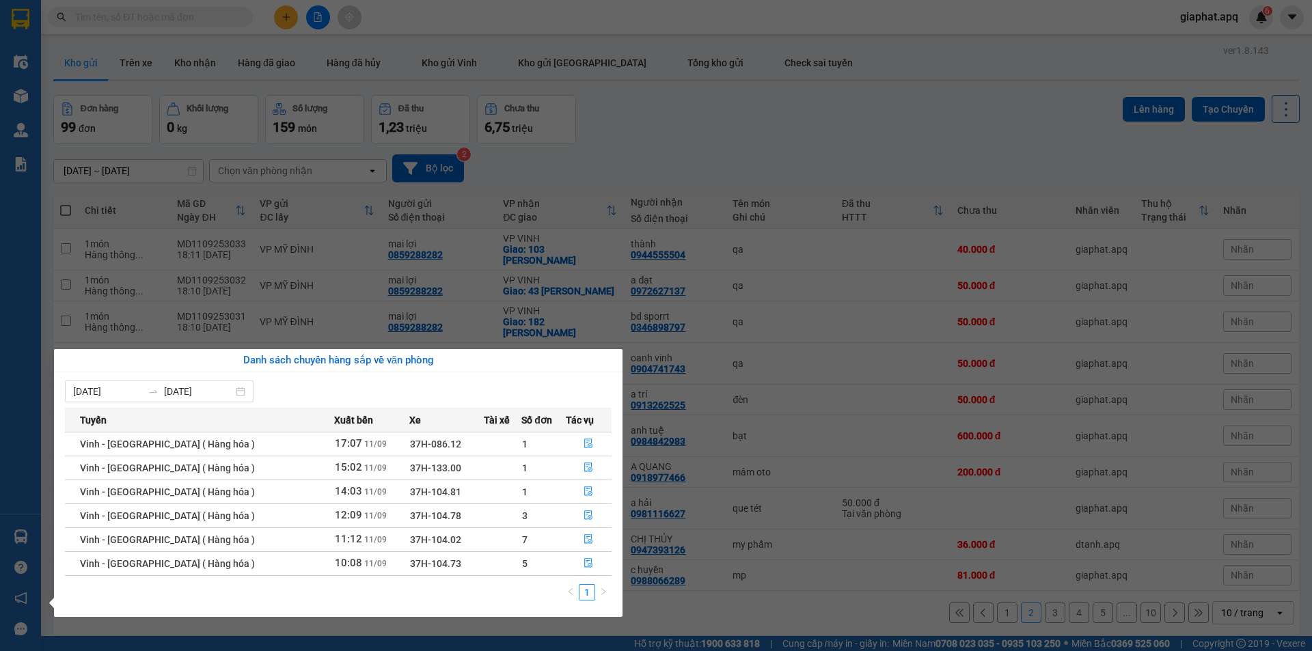
click at [202, 16] on section "Kết quả tìm kiếm ( 0 ) Bộ lọc Gửi 3 ngày gần nhất No Data giaphat.apq 6 Điều hà…" at bounding box center [656, 325] width 1312 height 651
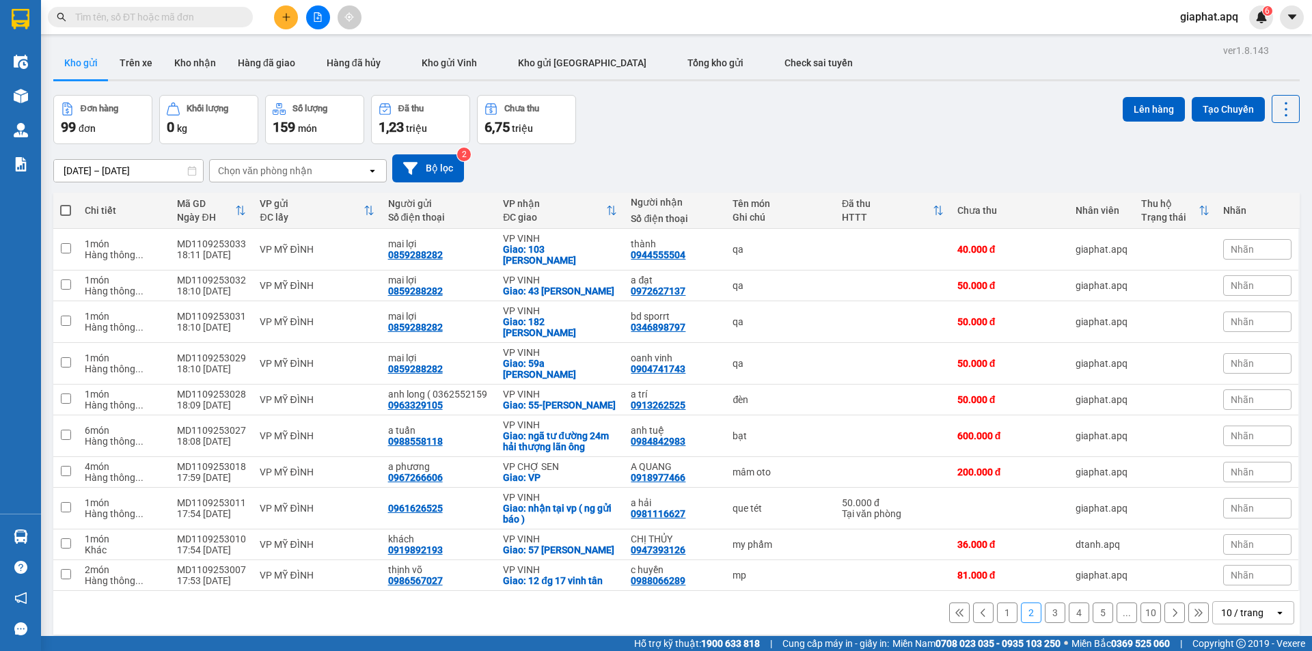
click at [201, 16] on input "text" at bounding box center [155, 17] width 161 height 15
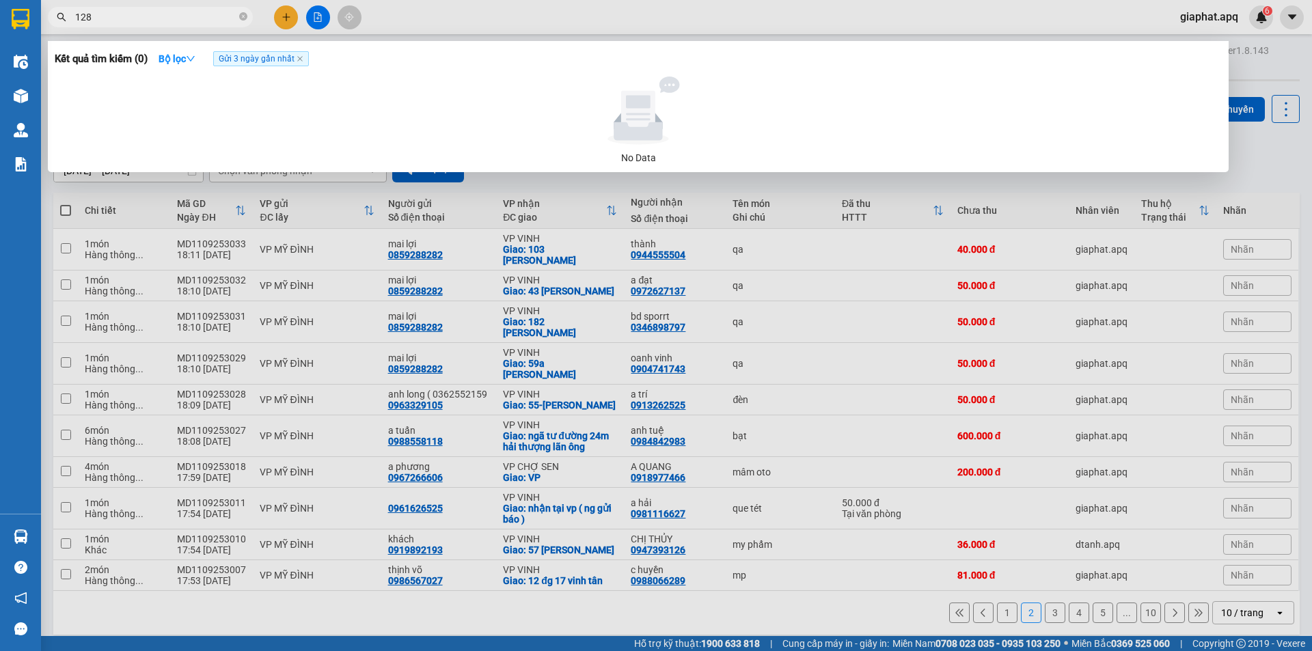
type input "1287"
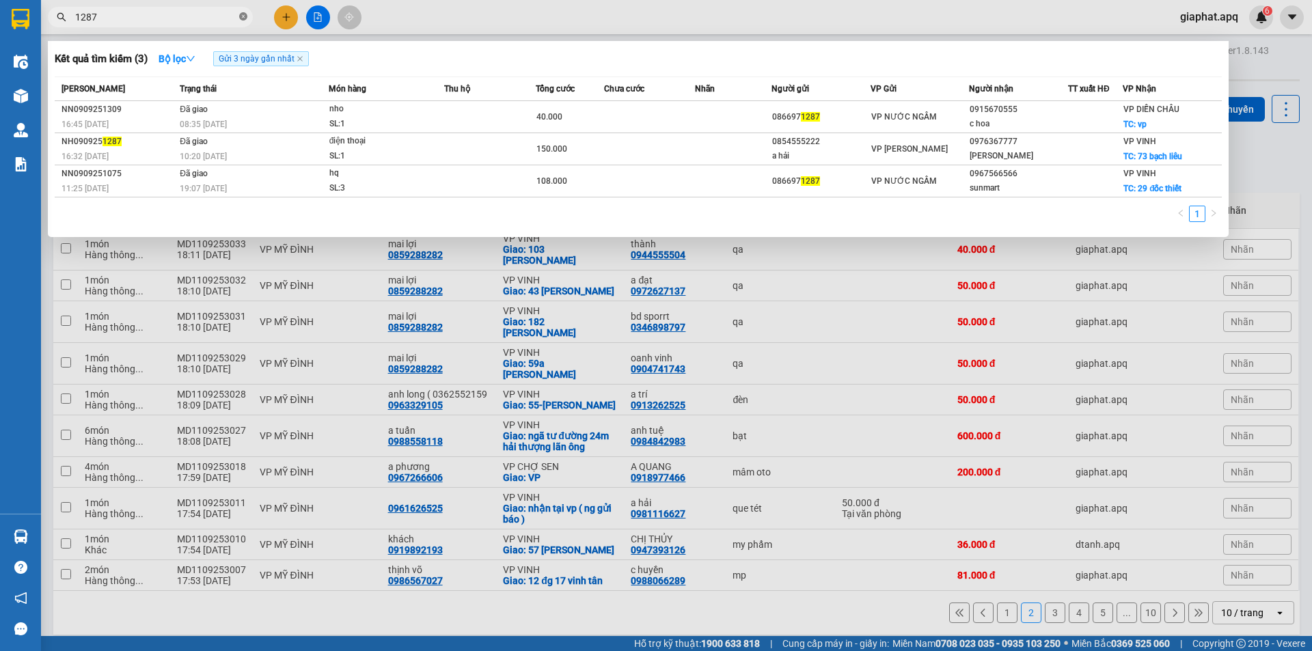
click at [243, 15] on icon "close-circle" at bounding box center [243, 16] width 8 height 8
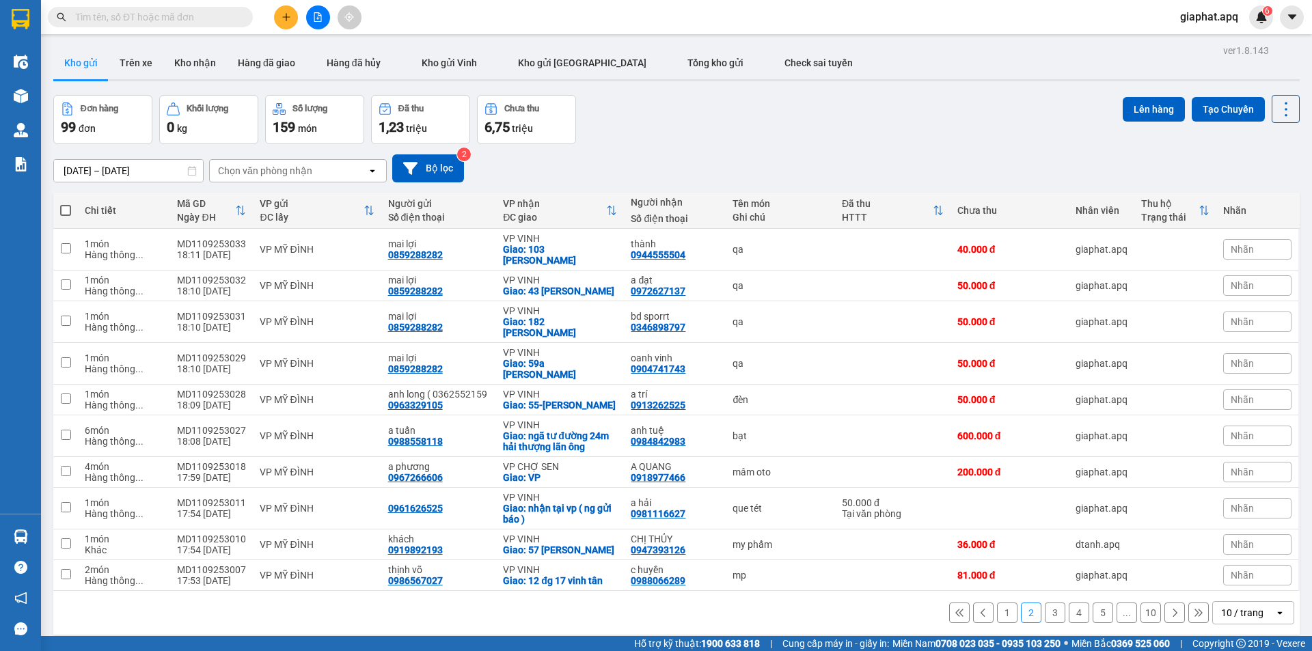
drag, startPoint x: 219, startPoint y: 16, endPoint x: 210, endPoint y: 9, distance: 11.8
click at [219, 16] on input "text" at bounding box center [155, 17] width 161 height 15
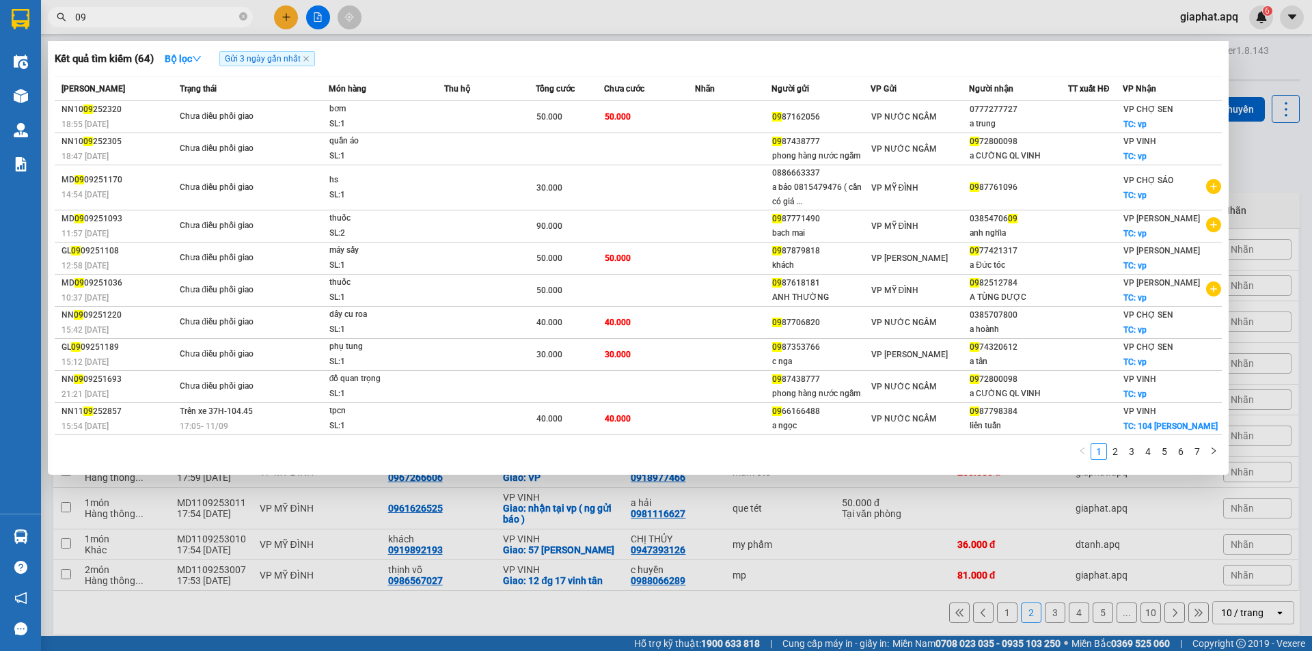
type input "0"
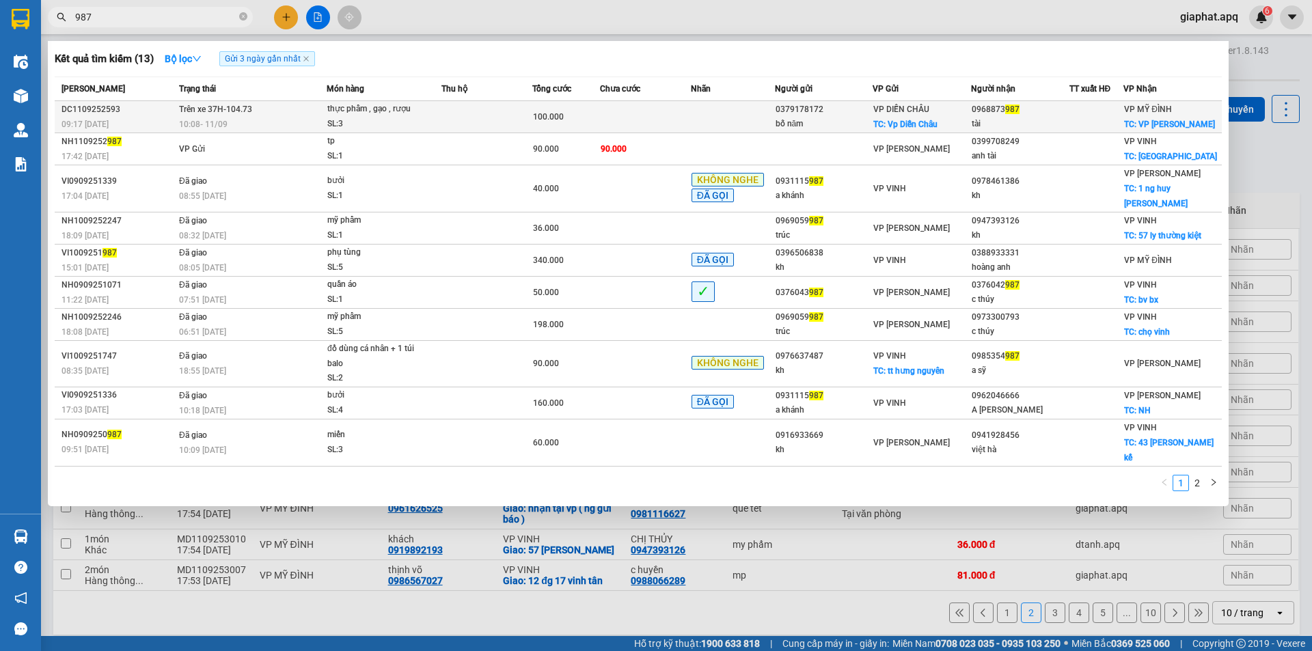
type input "987"
click at [691, 119] on td at bounding box center [733, 117] width 84 height 32
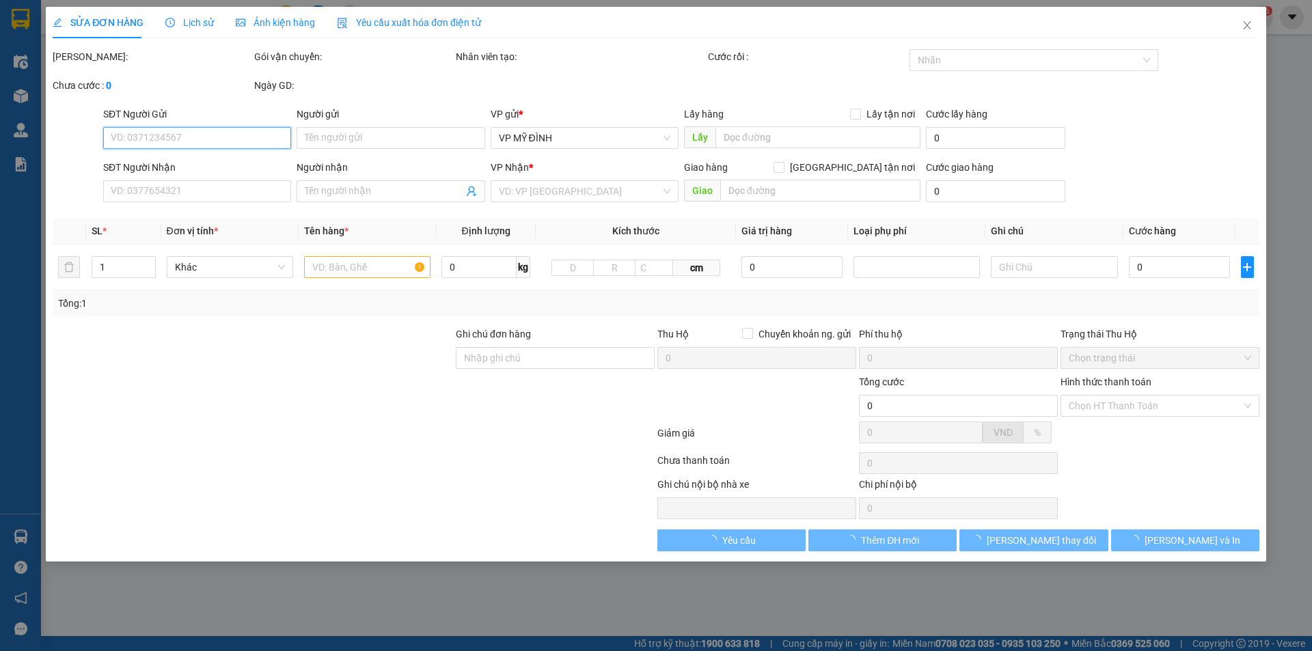
type input "0379178172"
type input "bố năm"
checkbox input "true"
type input "Vp Diễn Châu"
type input "0968873987"
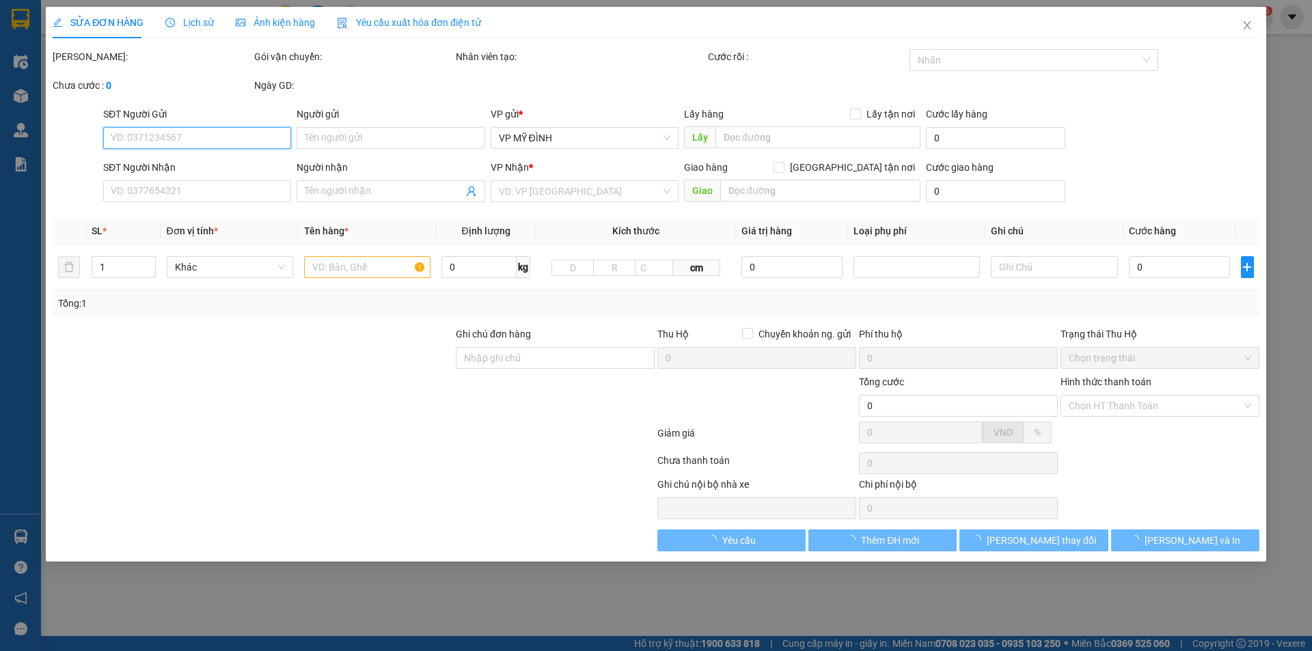
type input "tài"
checkbox input "true"
type input "VP Mỹ Đình"
type input "100.000"
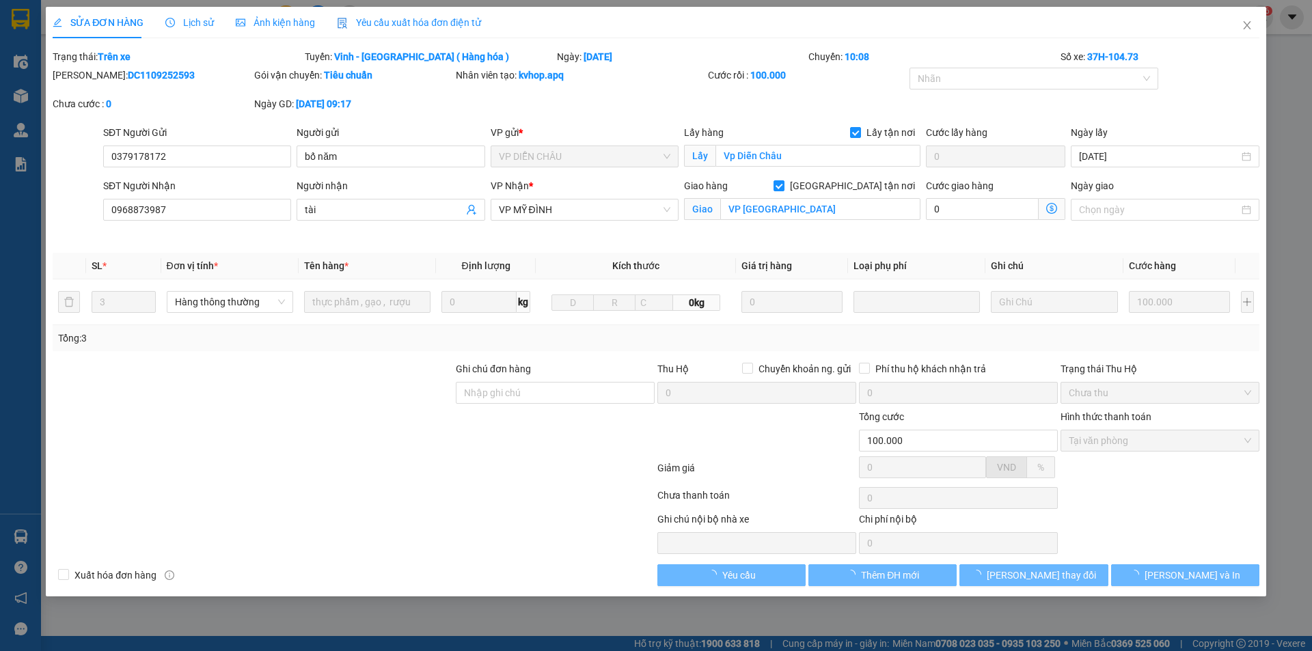
click at [956, 63] on div "Chuyến: 10:08" at bounding box center [933, 56] width 252 height 15
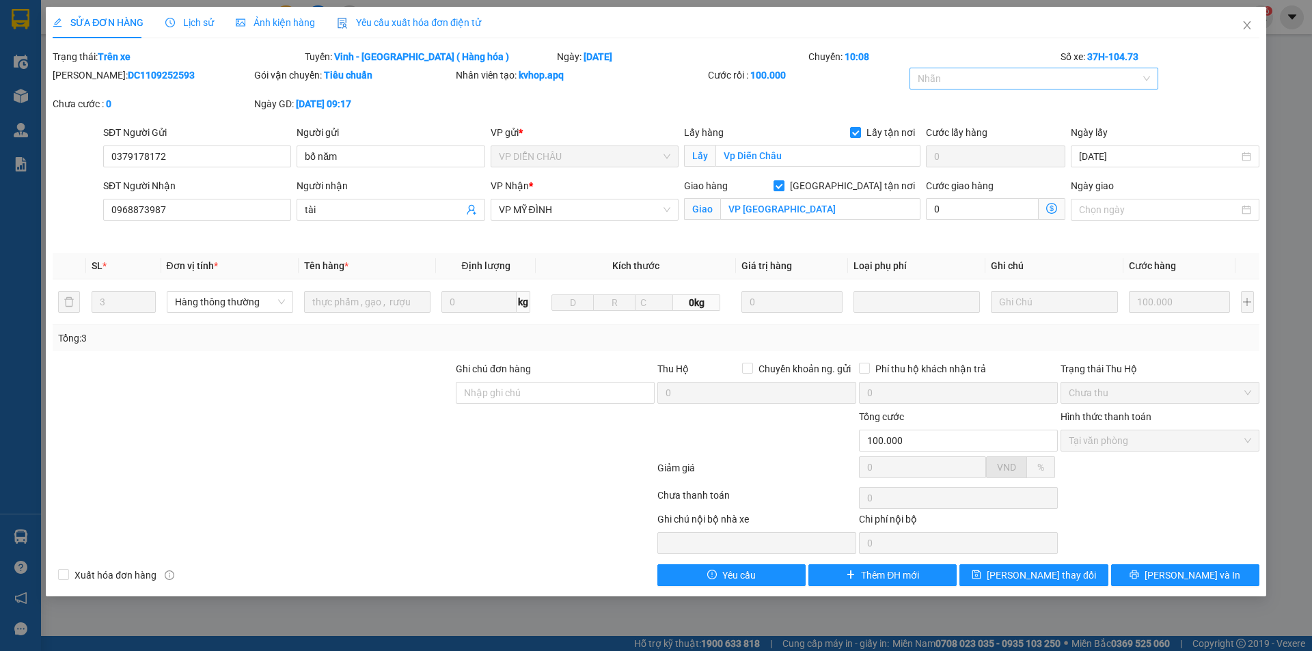
click at [957, 77] on div at bounding box center [1027, 78] width 229 height 16
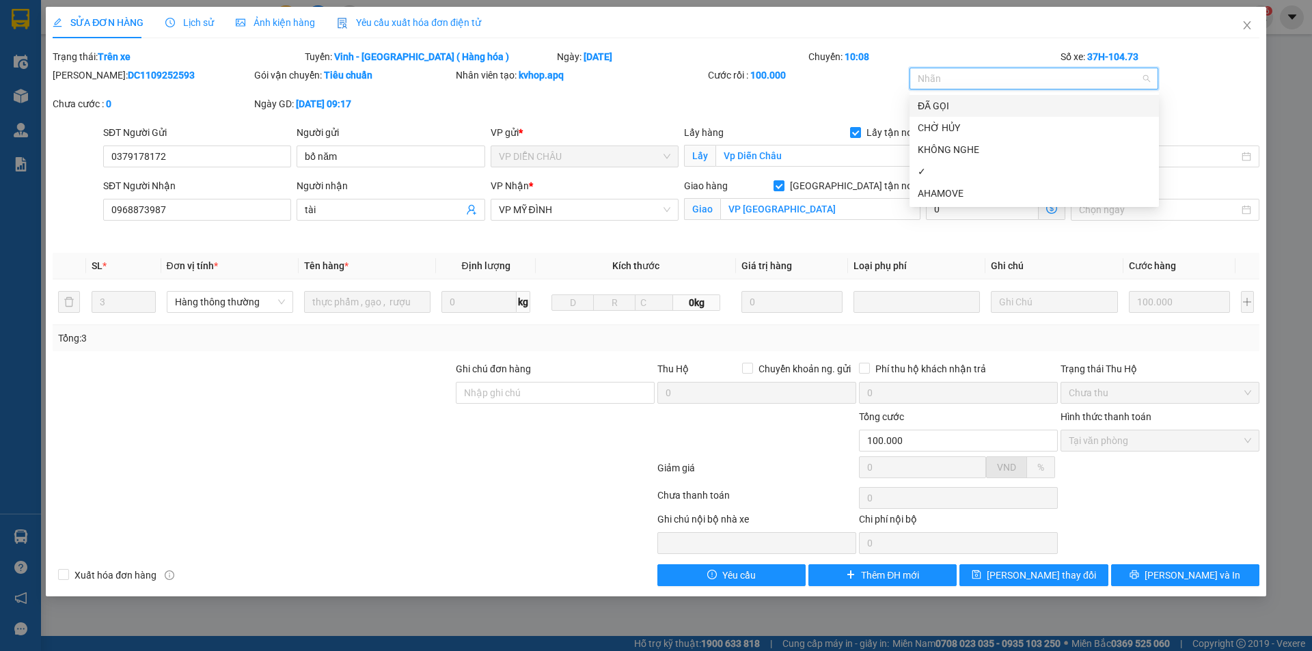
click at [940, 105] on div "ĐÃ GỌI" at bounding box center [1033, 105] width 233 height 15
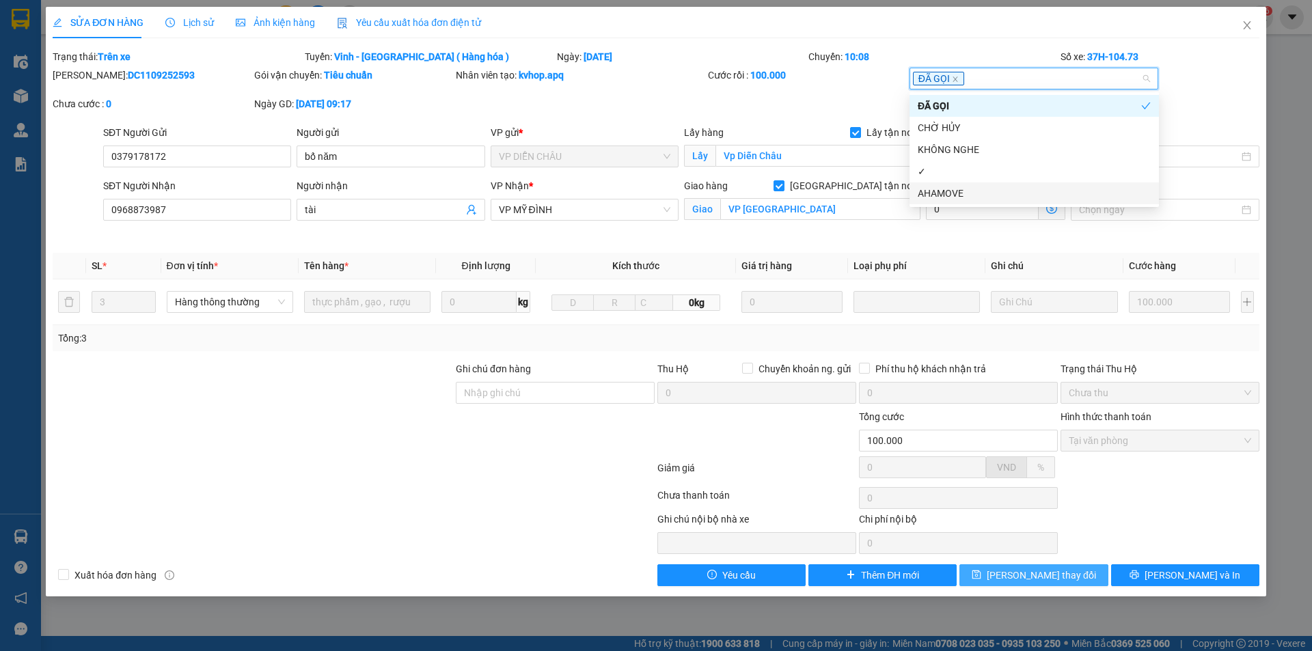
drag, startPoint x: 1023, startPoint y: 575, endPoint x: 1017, endPoint y: 571, distance: 8.0
click at [1022, 575] on span "[PERSON_NAME] thay đổi" at bounding box center [1040, 575] width 109 height 15
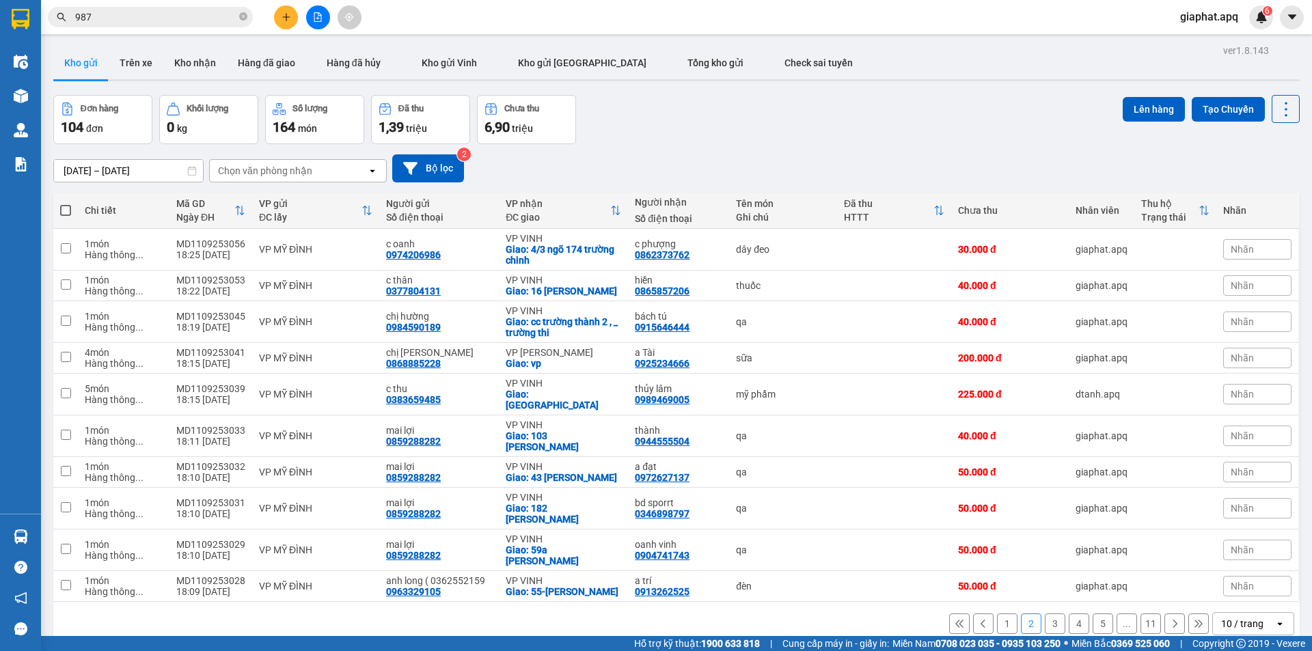
click at [166, 12] on input "987" at bounding box center [155, 17] width 161 height 15
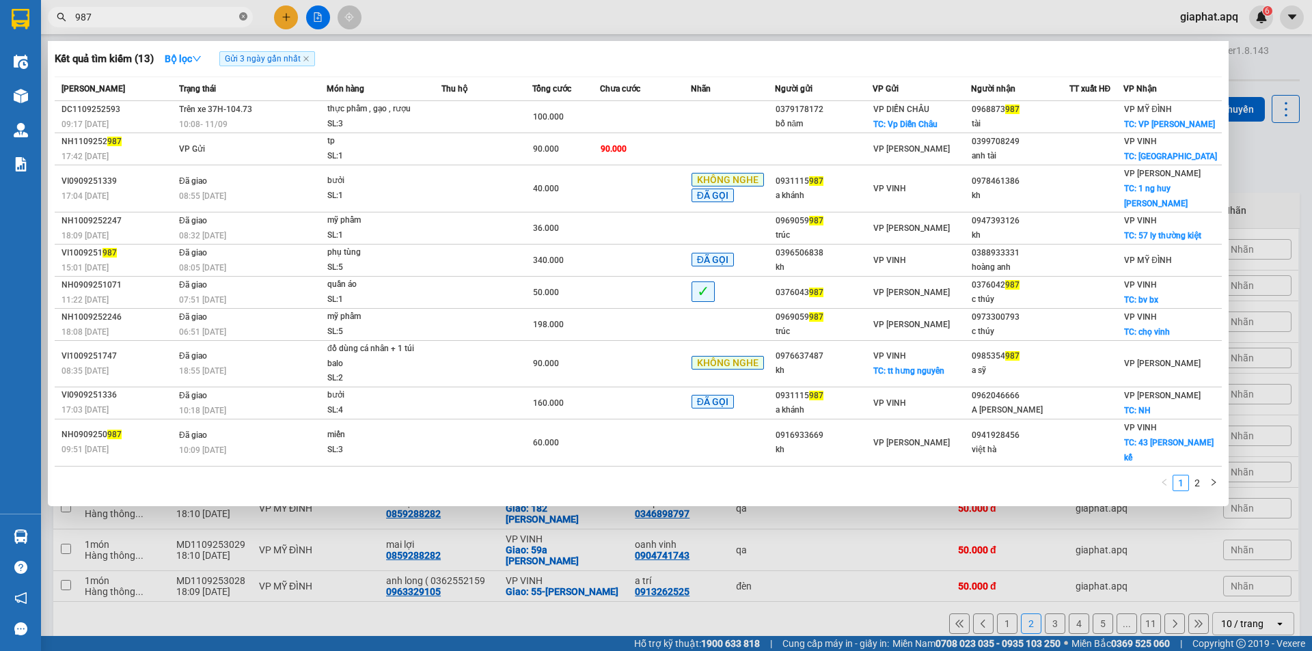
click at [242, 16] on icon "close-circle" at bounding box center [243, 16] width 8 height 8
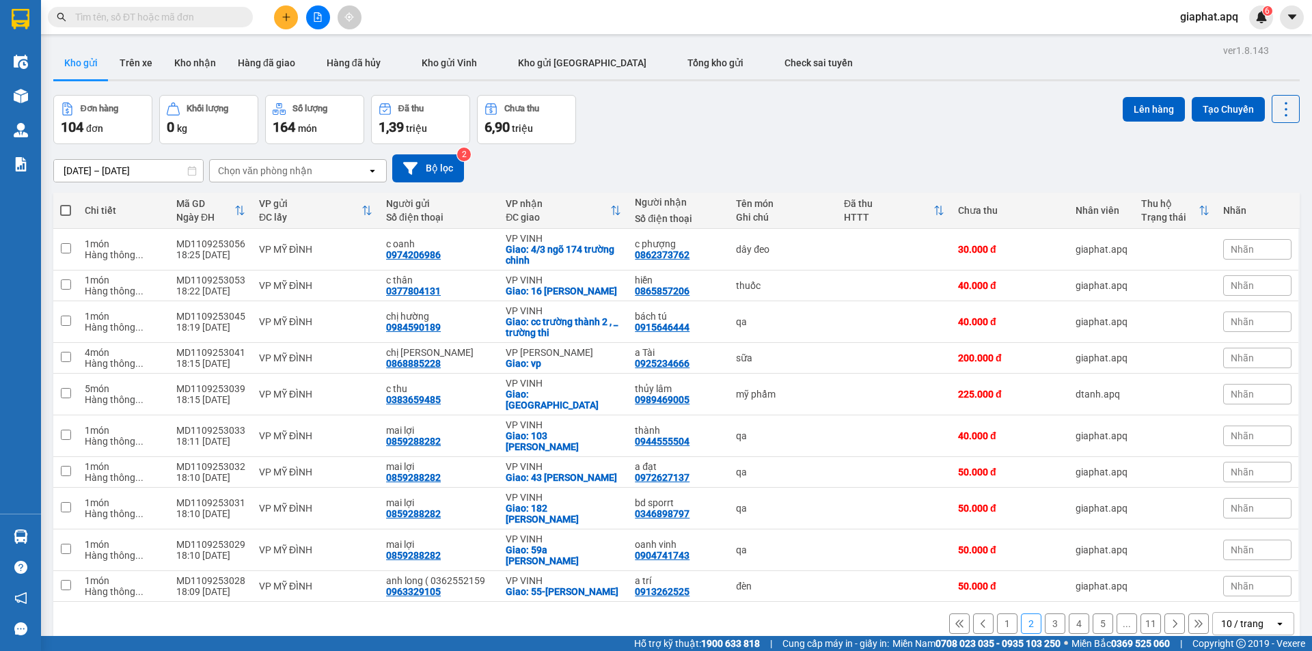
click at [174, 18] on input "text" at bounding box center [155, 17] width 161 height 15
click at [286, 20] on icon "plus" at bounding box center [286, 17] width 1 height 8
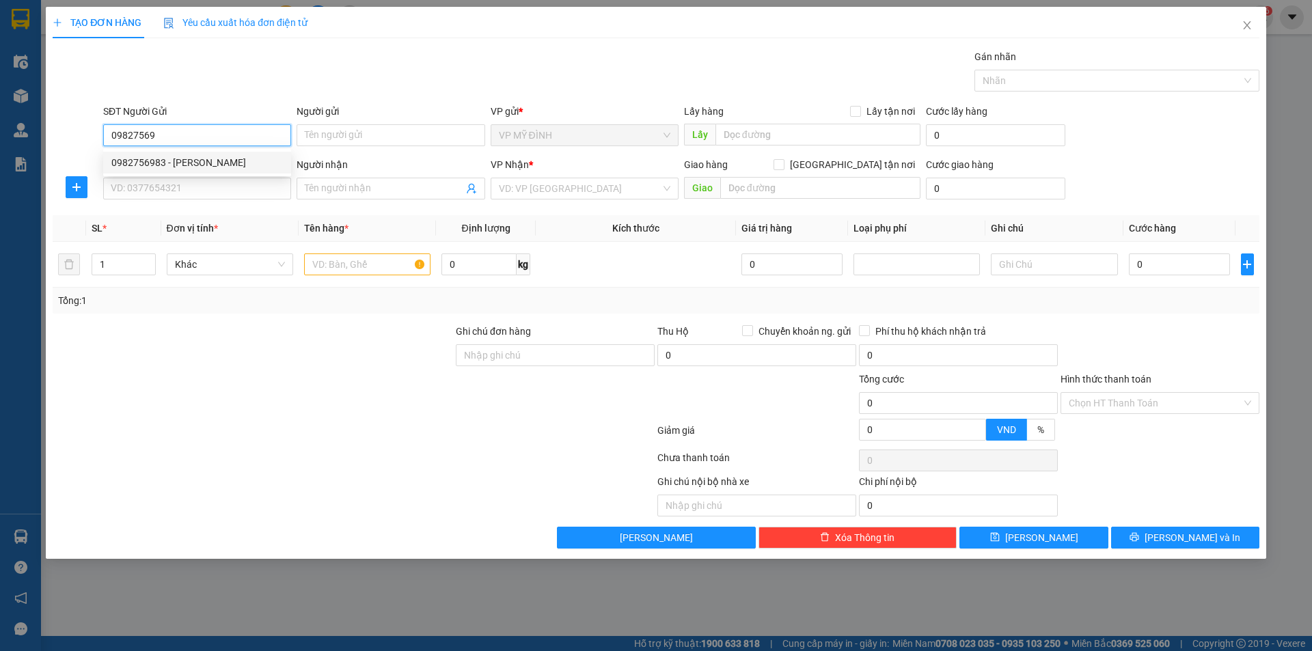
click at [143, 163] on div "0982756983 - chị ngọc" at bounding box center [196, 162] width 171 height 15
type input "0982756983"
type input "chị ngọc"
type input "0982756983"
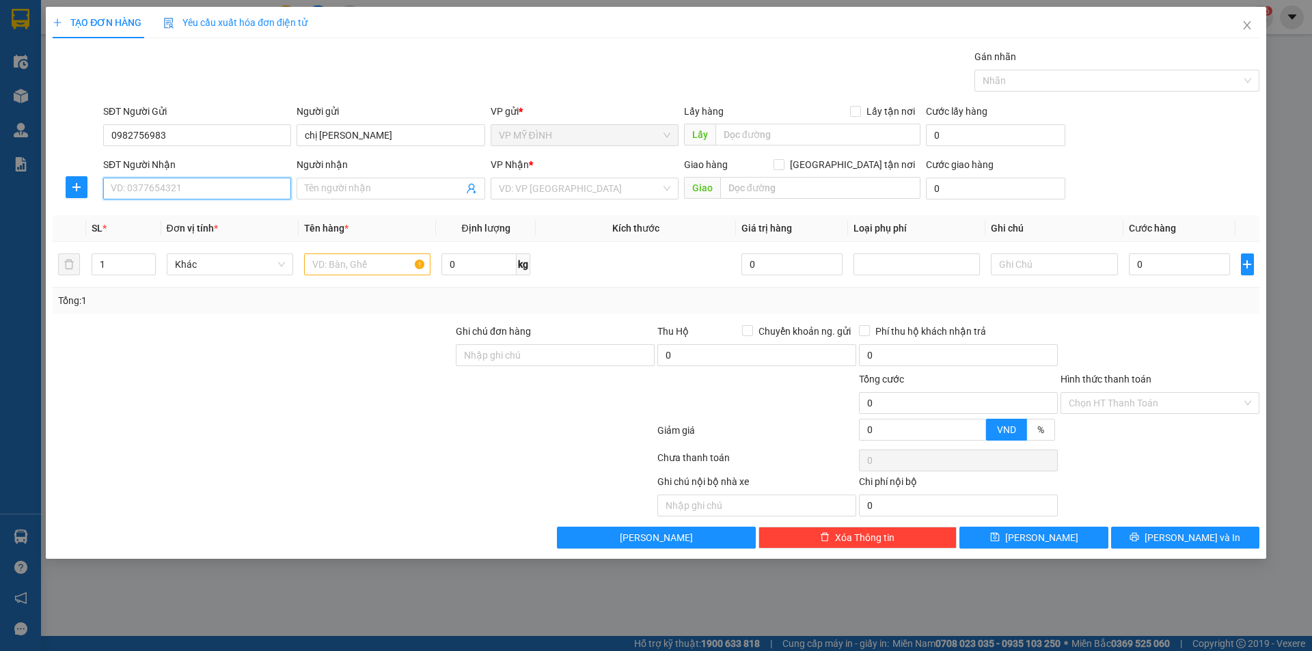
click at [169, 188] on input "SĐT Người Nhận" at bounding box center [197, 189] width 188 height 22
click at [144, 236] on div "0947139629 - TÚ" at bounding box center [196, 237] width 171 height 15
type input "0947139629"
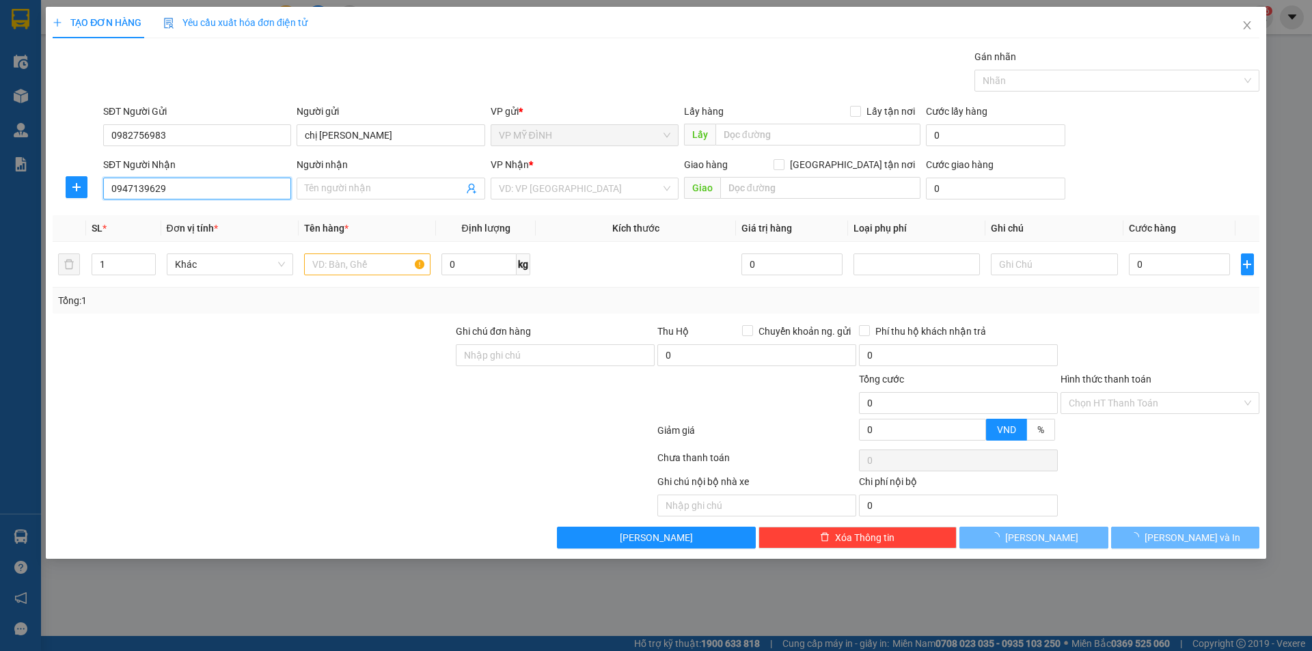
type input "TÚ"
checkbox input "true"
type input "vp"
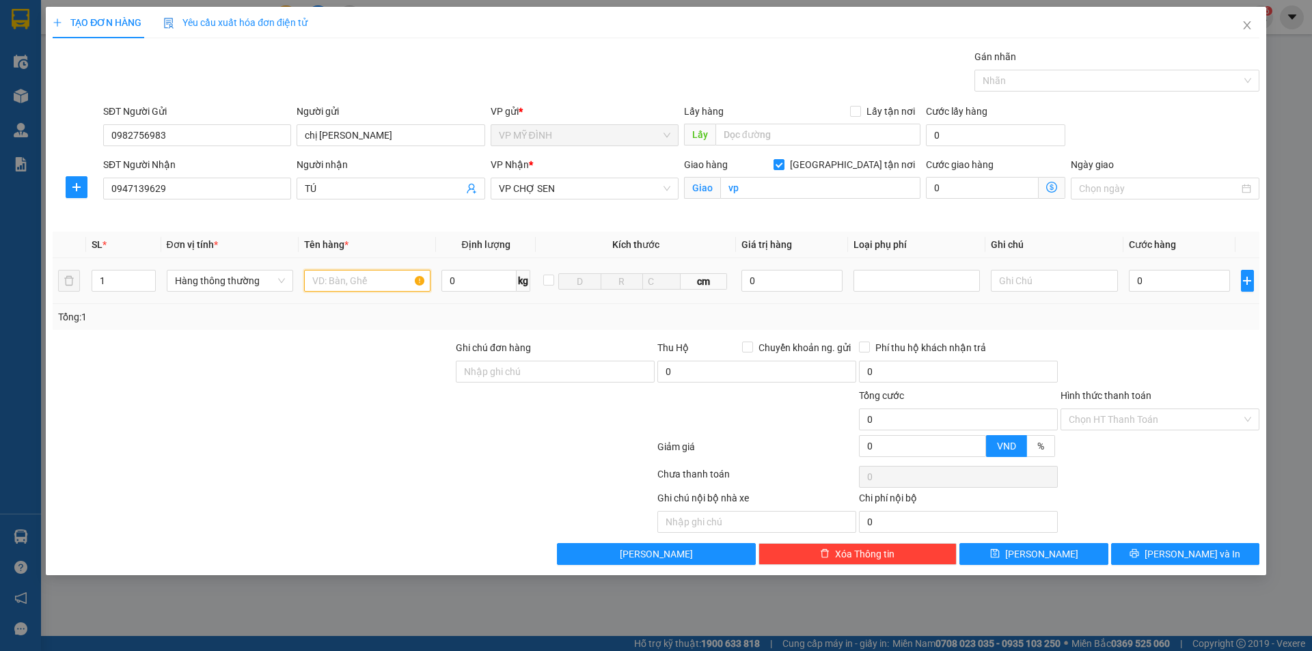
click at [328, 282] on input "text" at bounding box center [367, 281] width 126 height 22
type input "thuốc"
type input "4"
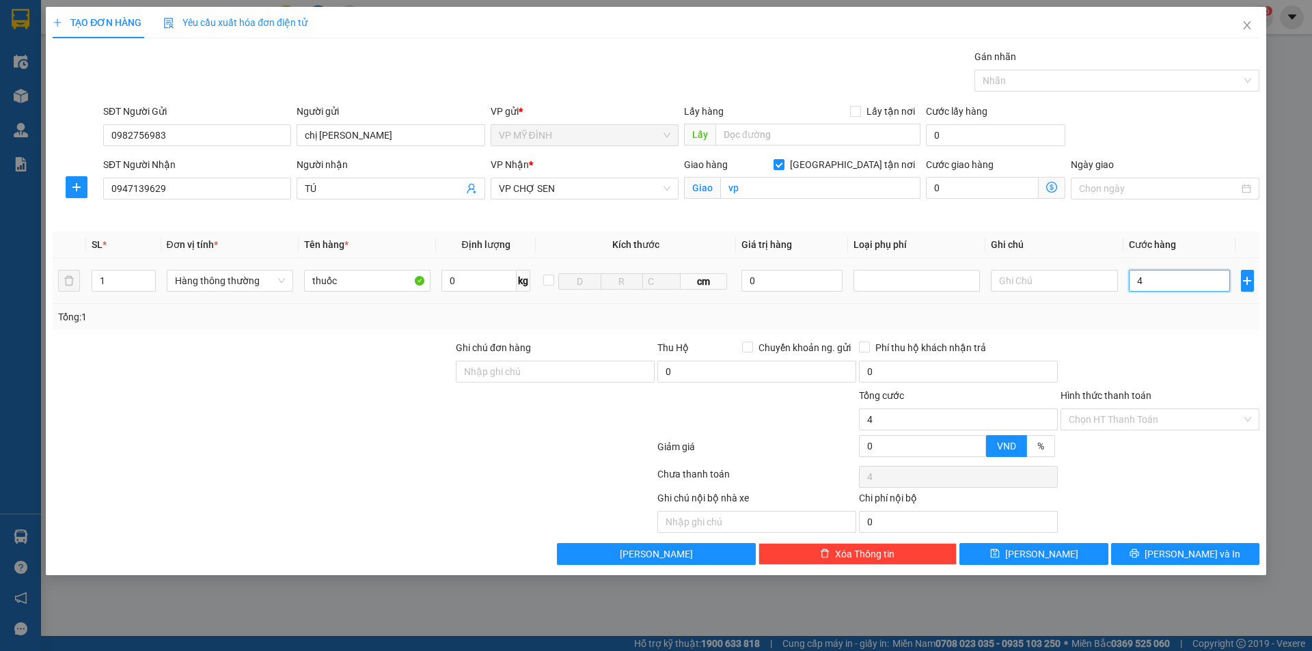
type input "40"
type input "40.000"
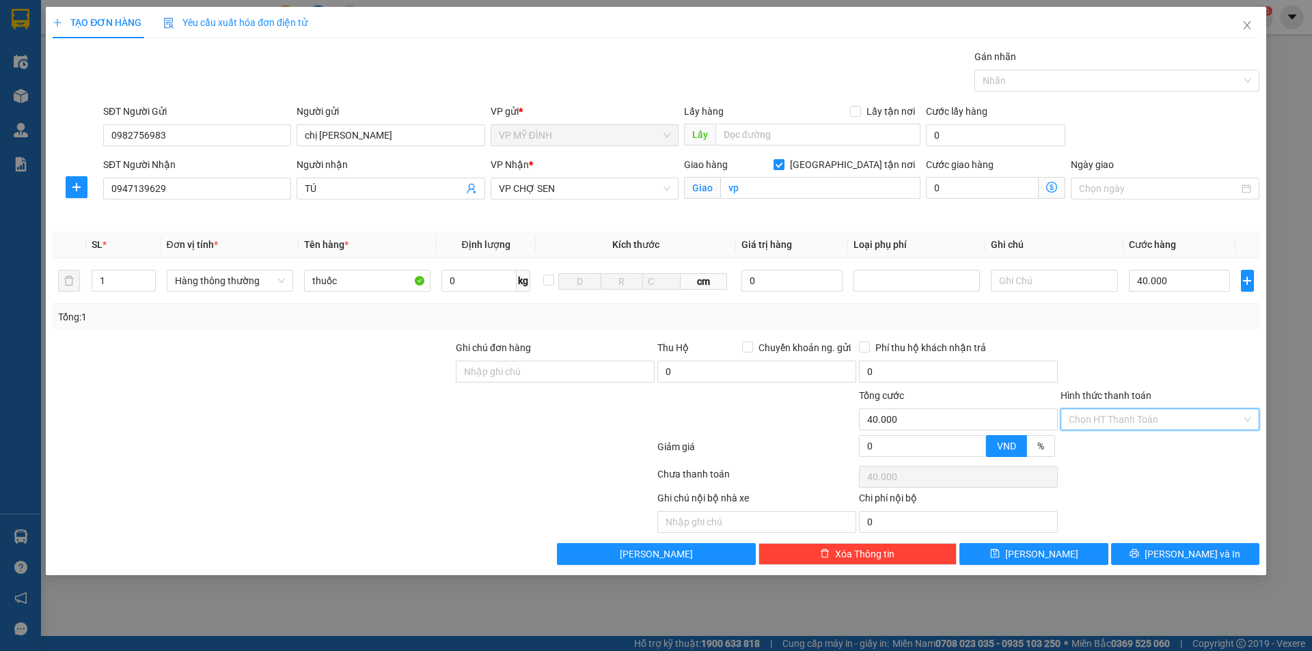
drag, startPoint x: 1115, startPoint y: 413, endPoint x: 1117, endPoint y: 441, distance: 27.4
click at [1114, 413] on input "Hình thức thanh toán" at bounding box center [1154, 419] width 173 height 20
click at [1106, 447] on div "Tại văn phòng" at bounding box center [1159, 446] width 182 height 15
type input "0"
click at [1142, 547] on button "[PERSON_NAME] và In" at bounding box center [1185, 554] width 148 height 22
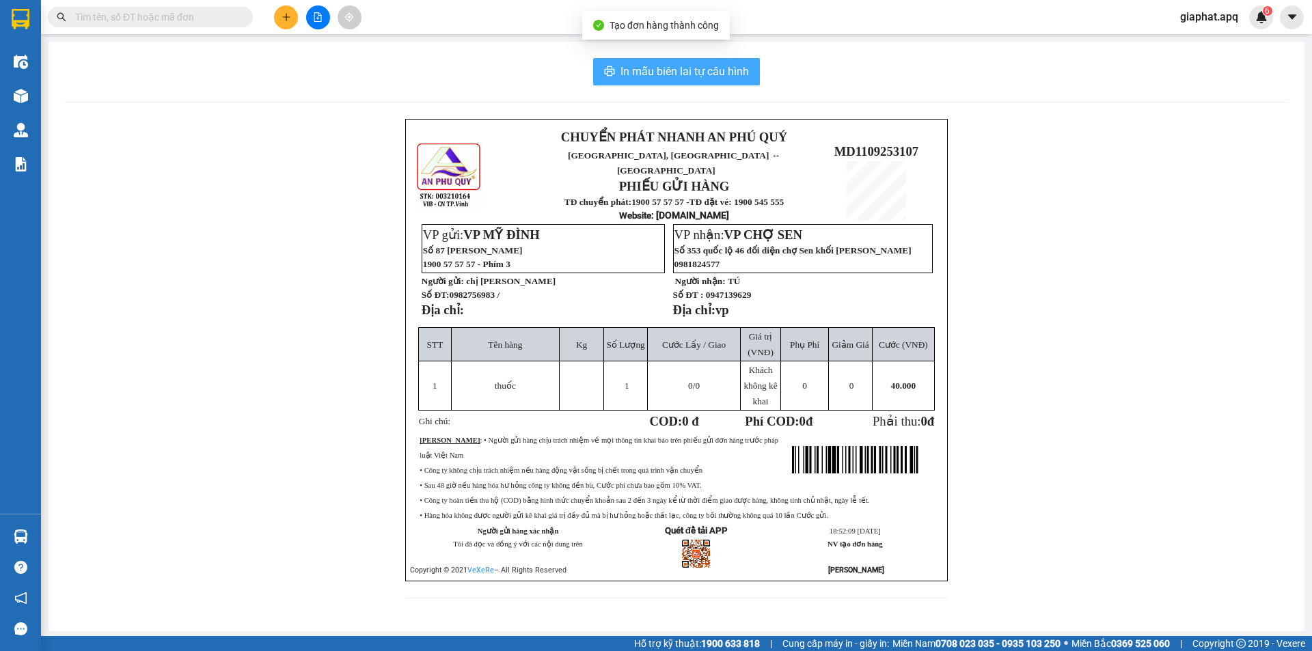
click at [641, 59] on button "In mẫu biên lai tự cấu hình" at bounding box center [676, 71] width 167 height 27
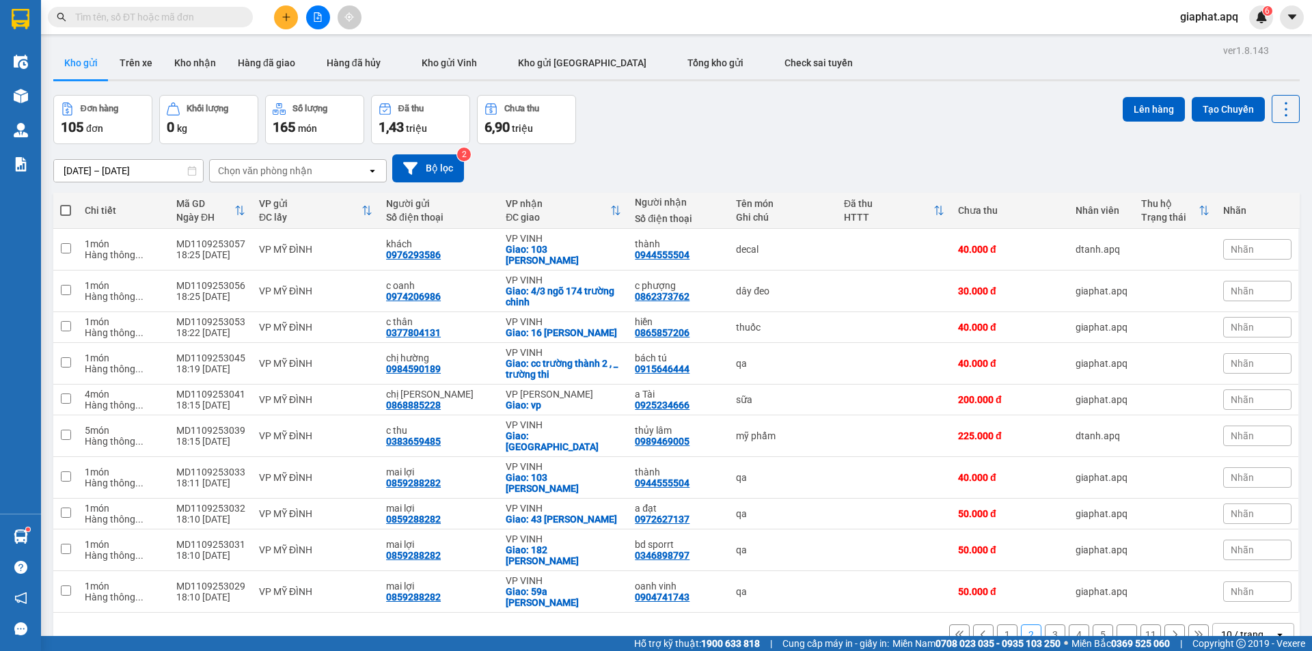
click at [238, 22] on span at bounding box center [150, 17] width 205 height 20
click at [232, 16] on input "text" at bounding box center [155, 17] width 161 height 15
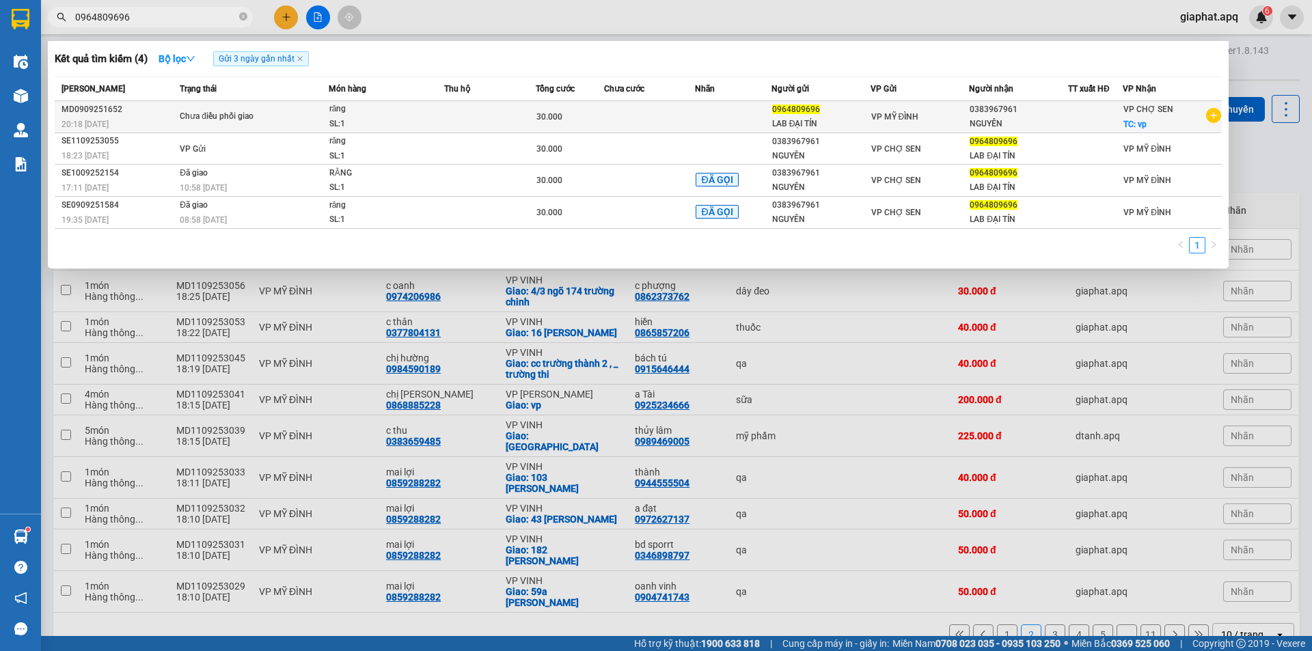
type input "0964809696"
click at [326, 122] on span "Chưa điều phối giao" at bounding box center [254, 116] width 148 height 15
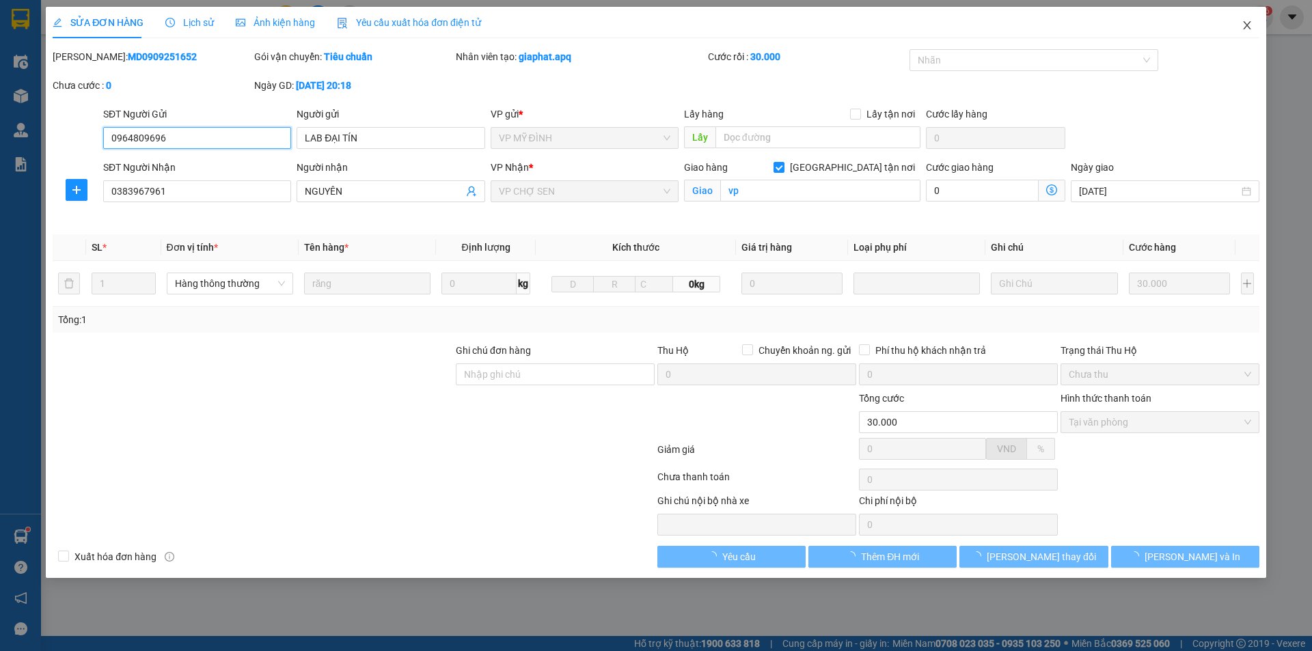
type input "0964809696"
type input "LAB ĐẠI TÍN"
type input "0383967961"
type input "NGUYÊN"
checkbox input "true"
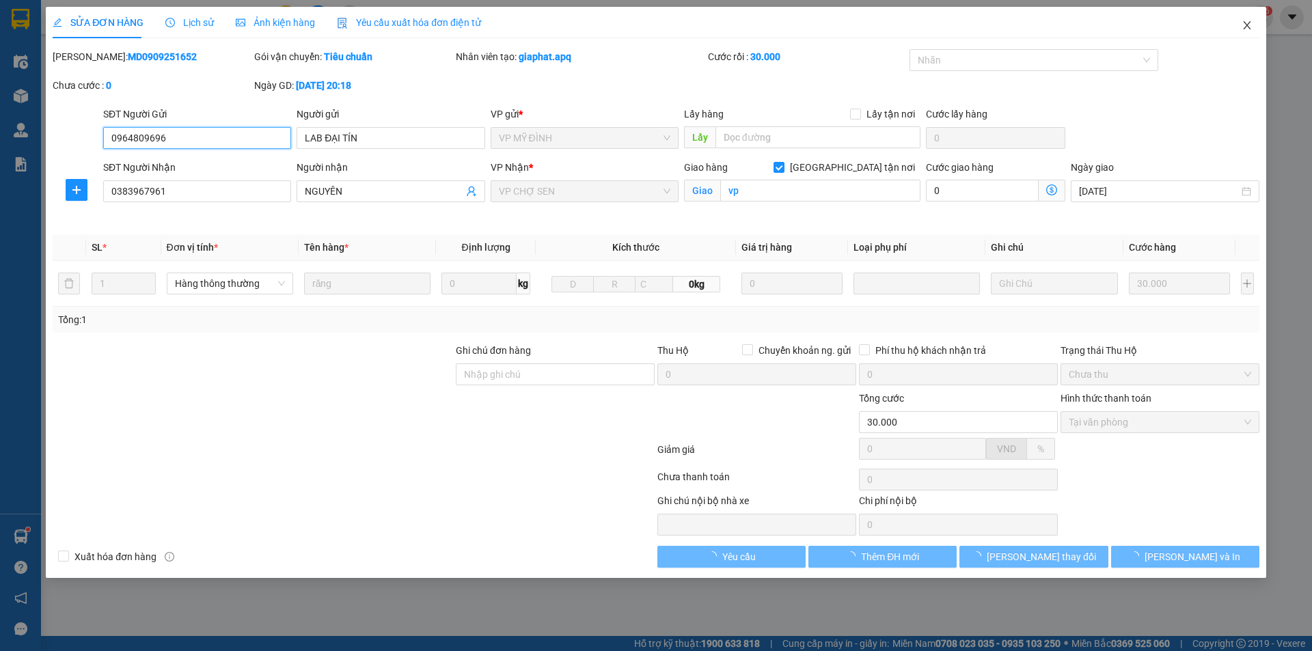
type input "vp"
type input "30.000"
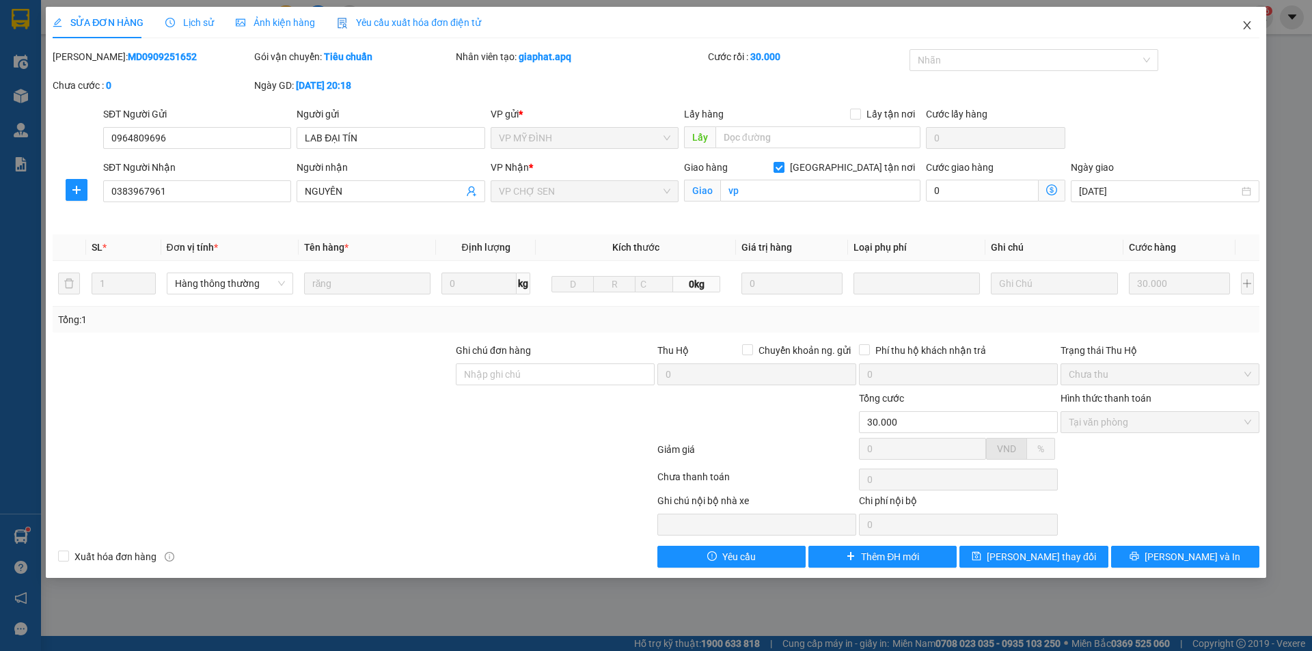
click at [1241, 29] on icon "close" at bounding box center [1246, 25] width 11 height 11
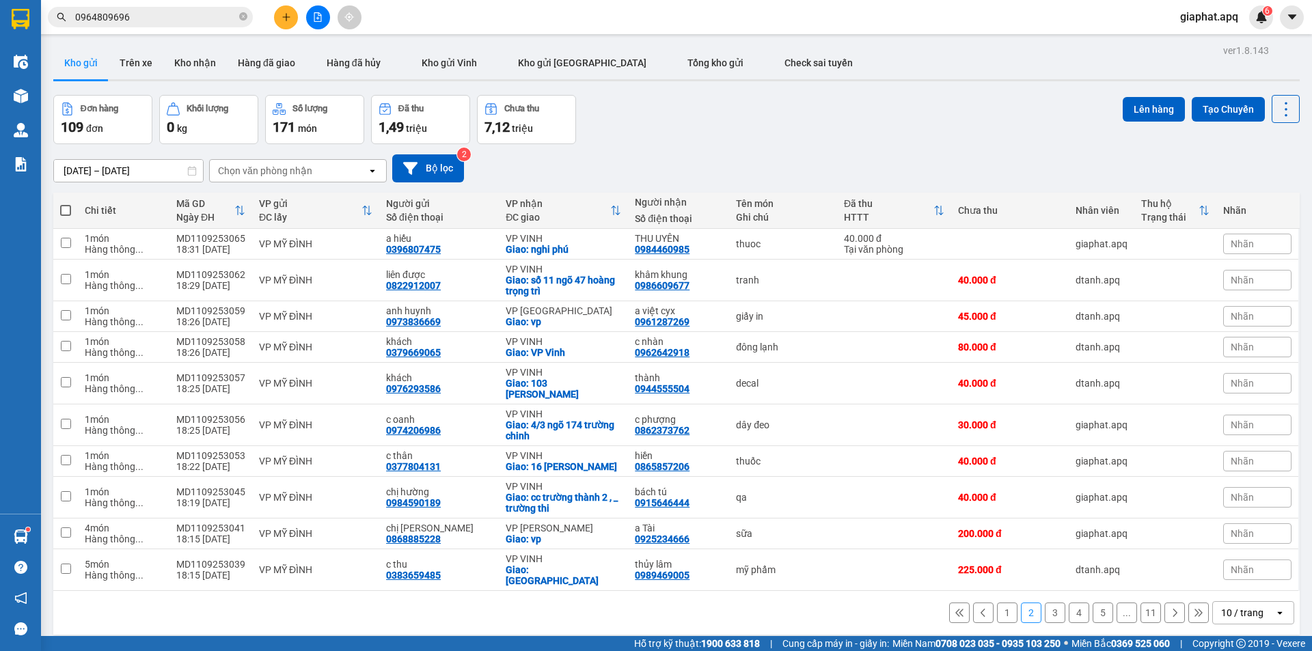
click at [221, 9] on span "0964809696" at bounding box center [150, 17] width 205 height 20
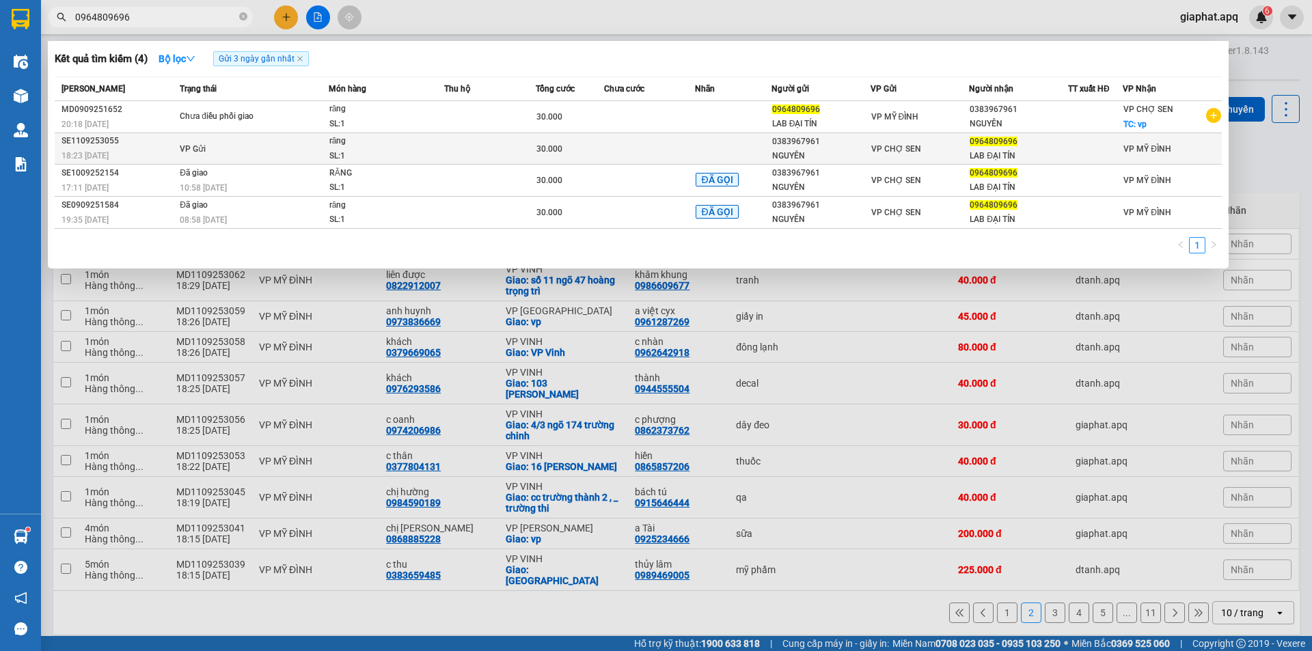
click at [135, 157] on div "18:23 - 11/09" at bounding box center [118, 155] width 114 height 15
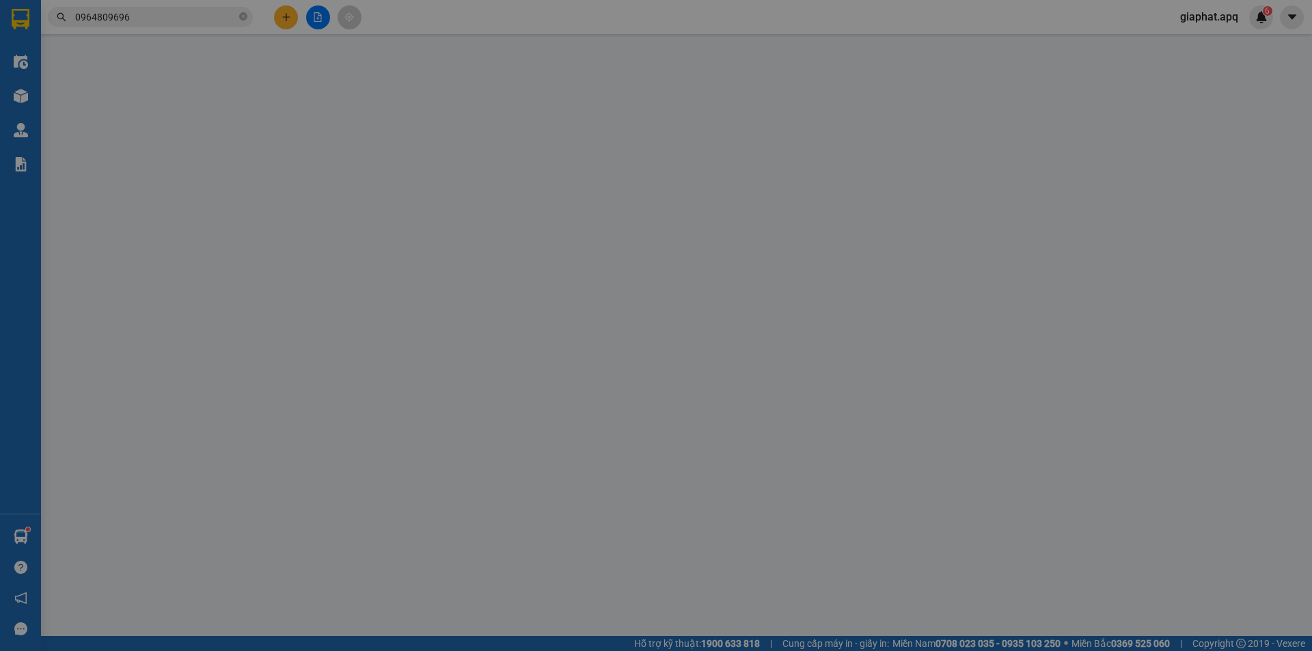
type input "0383967961"
type input "NGUYÊN"
type input "0964809696"
type input "LAB ĐẠI TÍN"
type input "30.000"
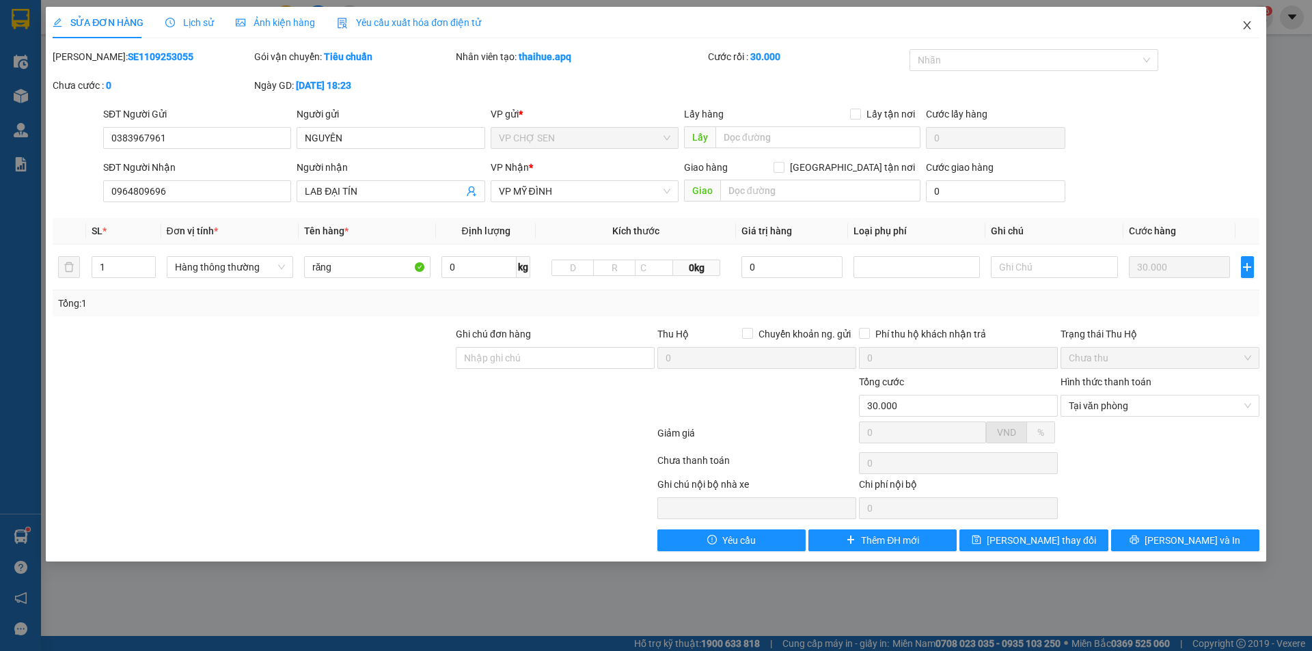
click at [1244, 27] on icon "close" at bounding box center [1246, 25] width 11 height 11
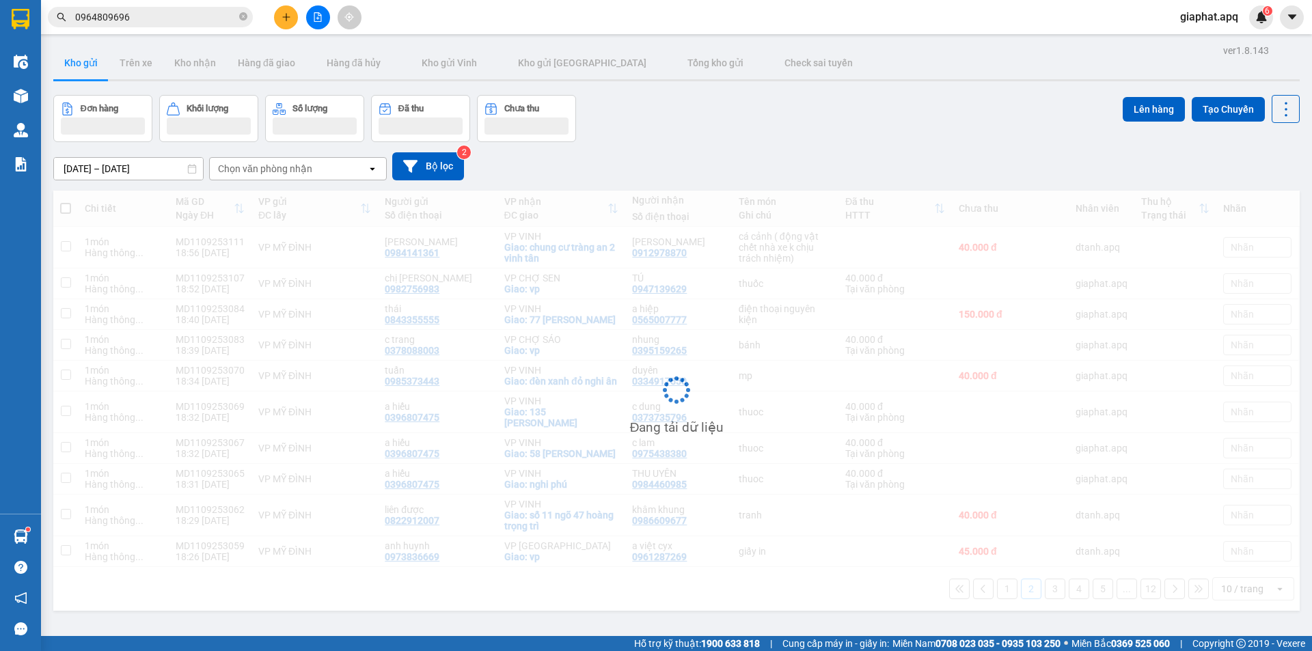
click at [138, 21] on input "0964809696" at bounding box center [155, 17] width 161 height 15
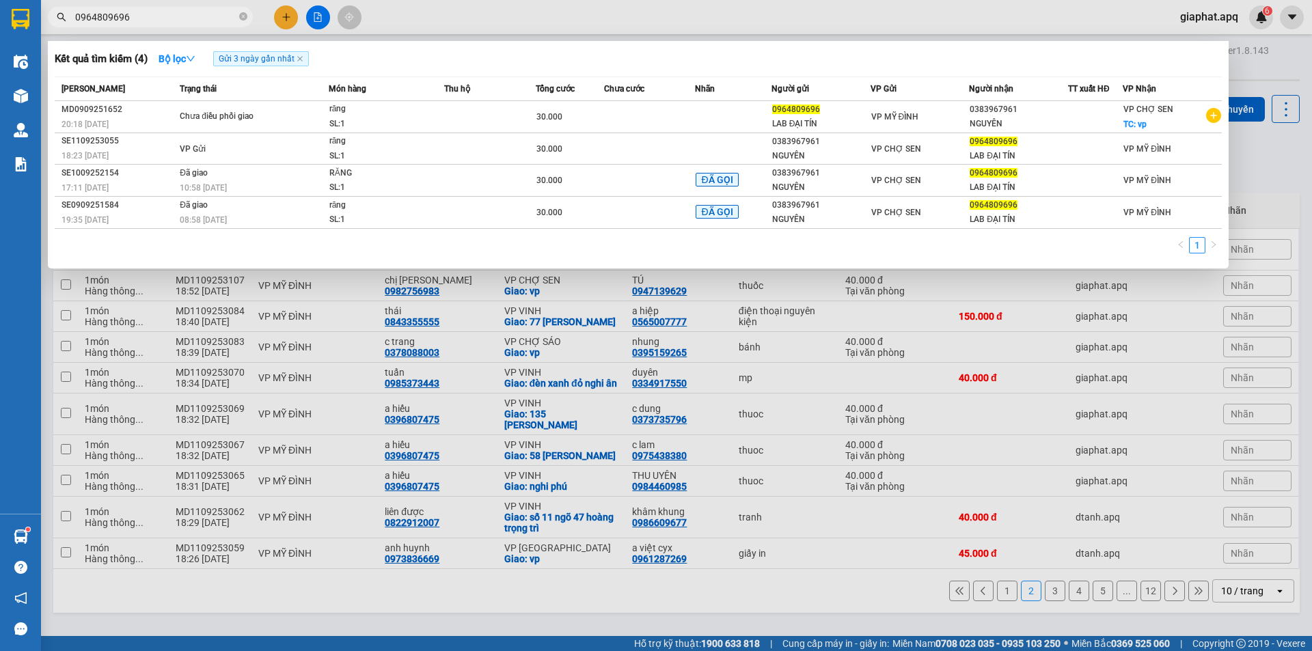
click at [138, 21] on input "0964809696" at bounding box center [155, 17] width 161 height 15
paste input "363625333"
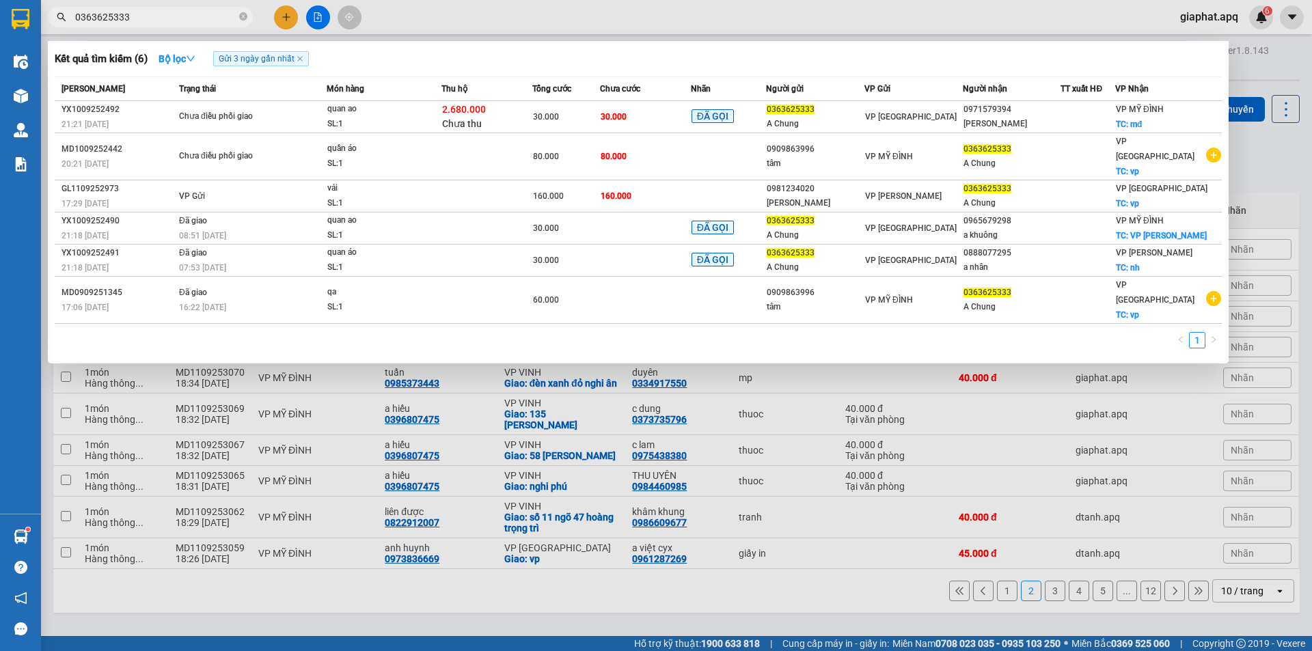
type input "0363625333"
click at [212, 17] on input "0363625333" at bounding box center [155, 17] width 161 height 15
click at [243, 14] on icon "close-circle" at bounding box center [243, 16] width 8 height 8
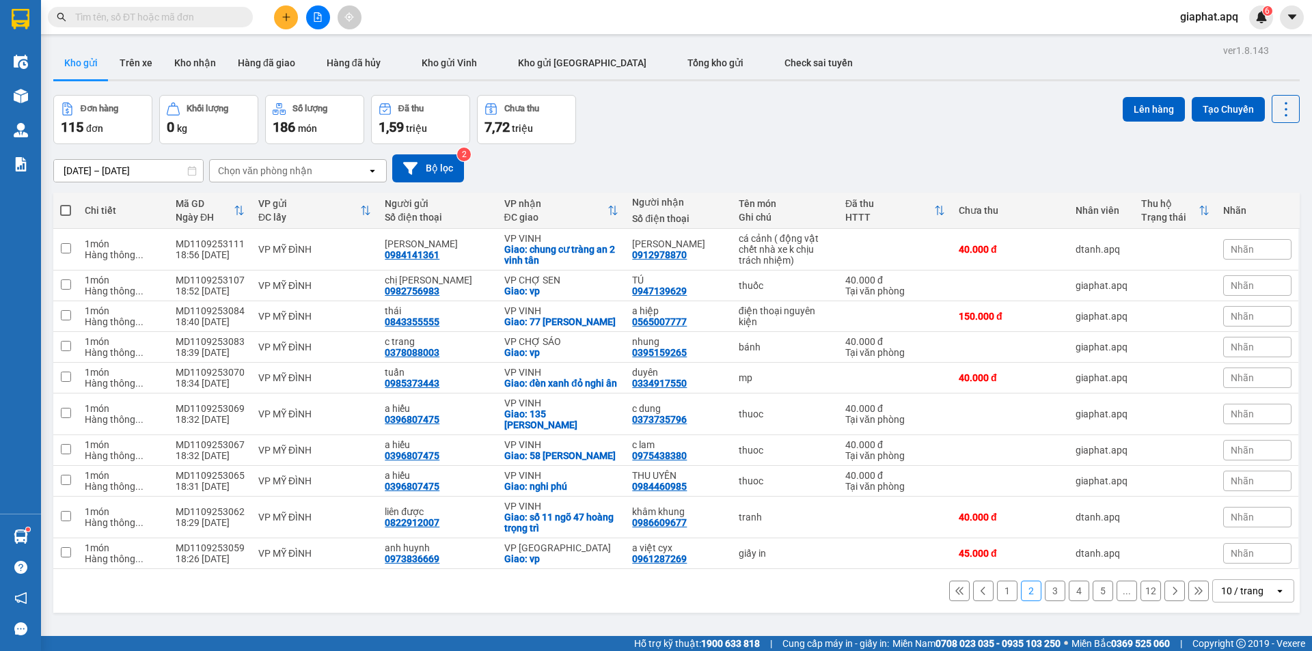
click at [205, 19] on input "text" at bounding box center [155, 17] width 161 height 15
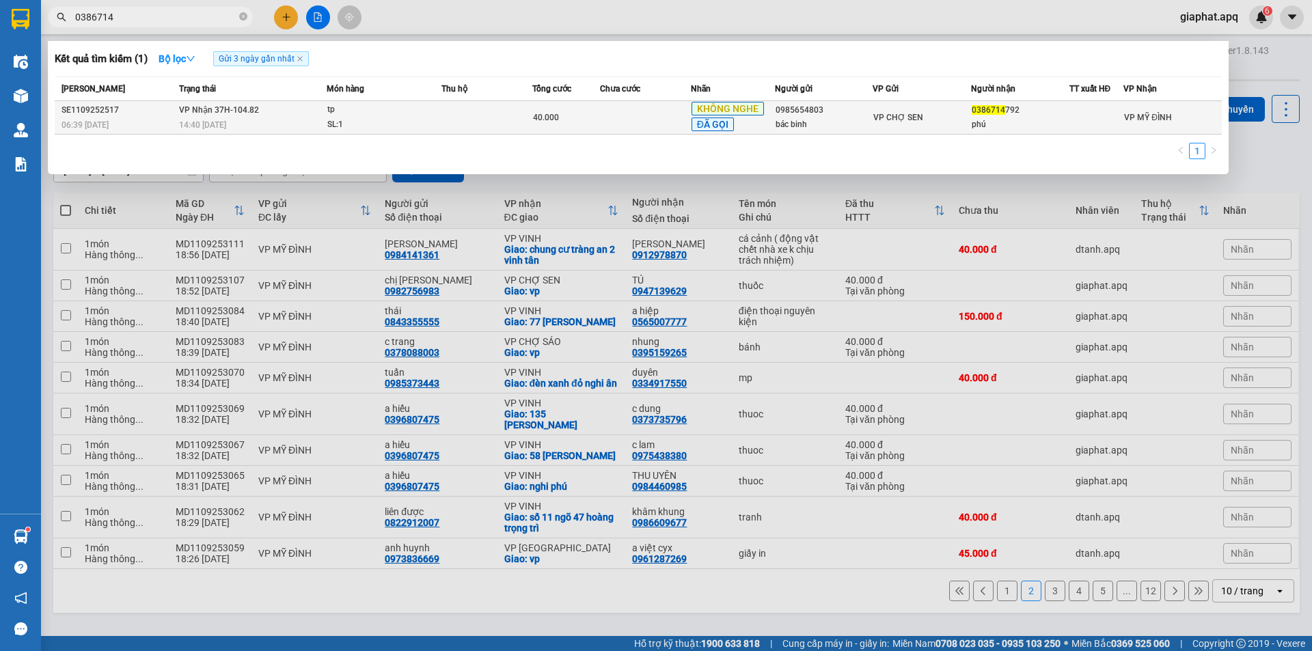
type input "0386714"
click at [470, 116] on td at bounding box center [486, 117] width 91 height 33
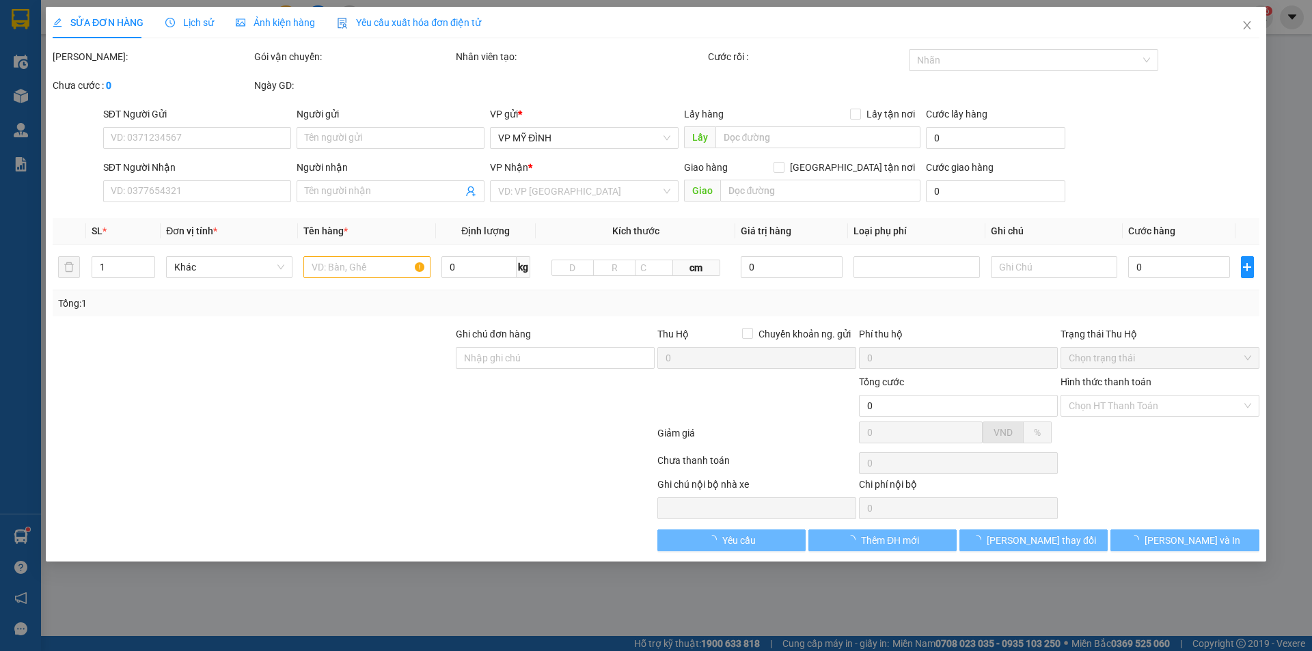
type input "0985654803"
type input "bác binh"
type input "0386714792"
type input "phú"
type input "40.000"
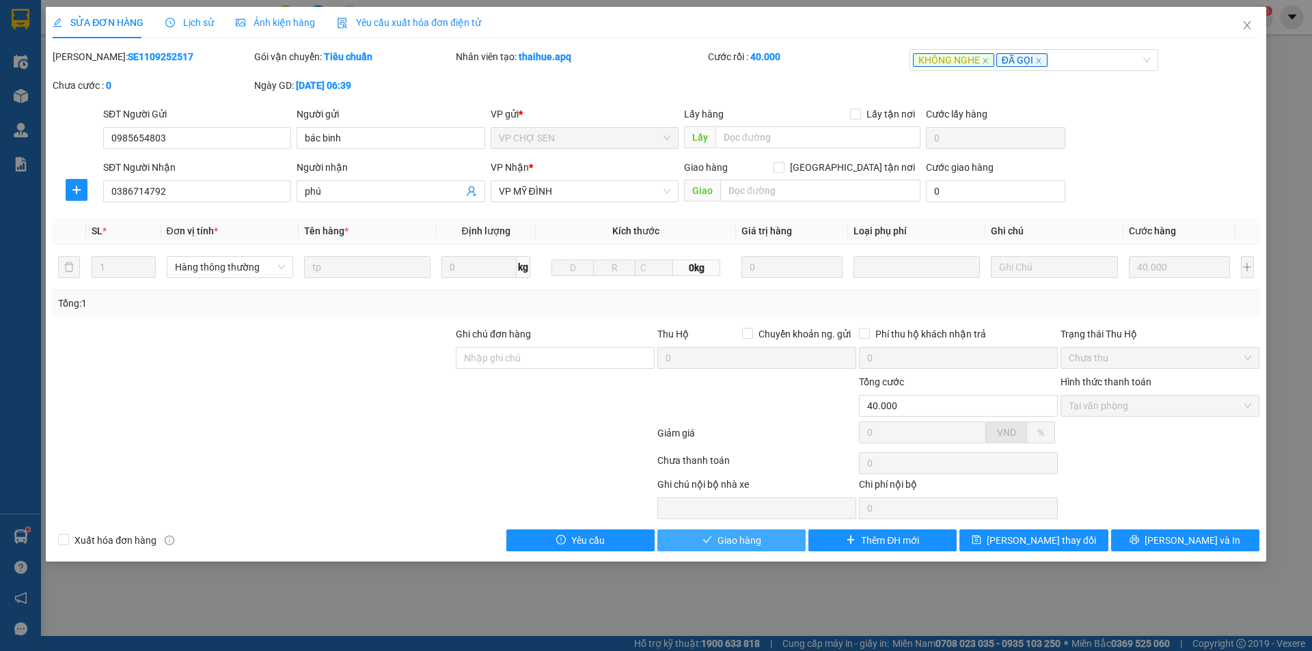
click at [749, 538] on span "Giao hàng" at bounding box center [739, 540] width 44 height 15
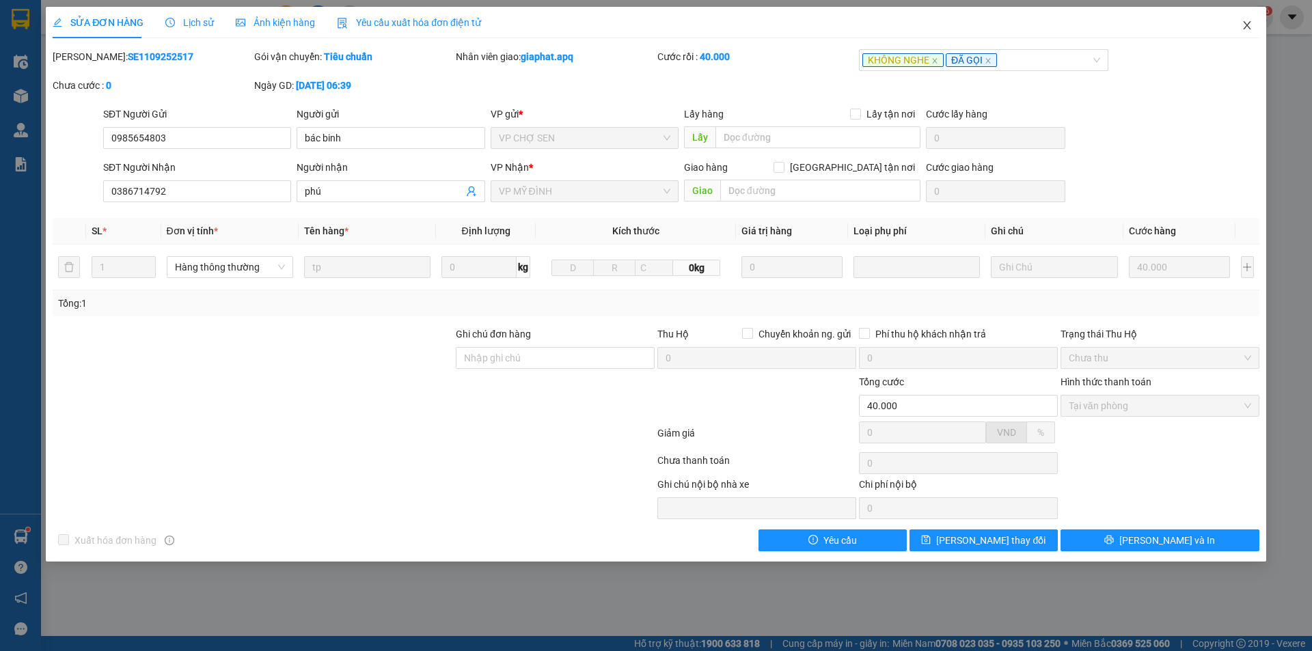
click at [1251, 25] on icon "close" at bounding box center [1246, 25] width 11 height 11
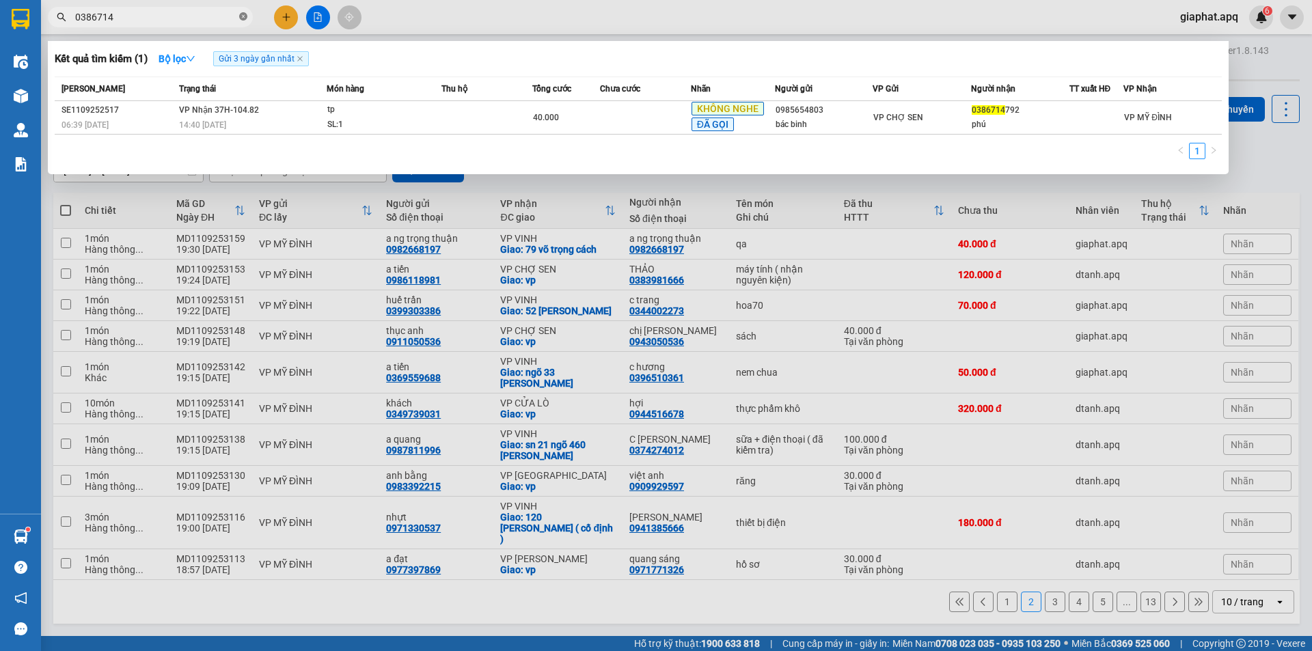
click at [244, 15] on icon "close-circle" at bounding box center [243, 16] width 8 height 8
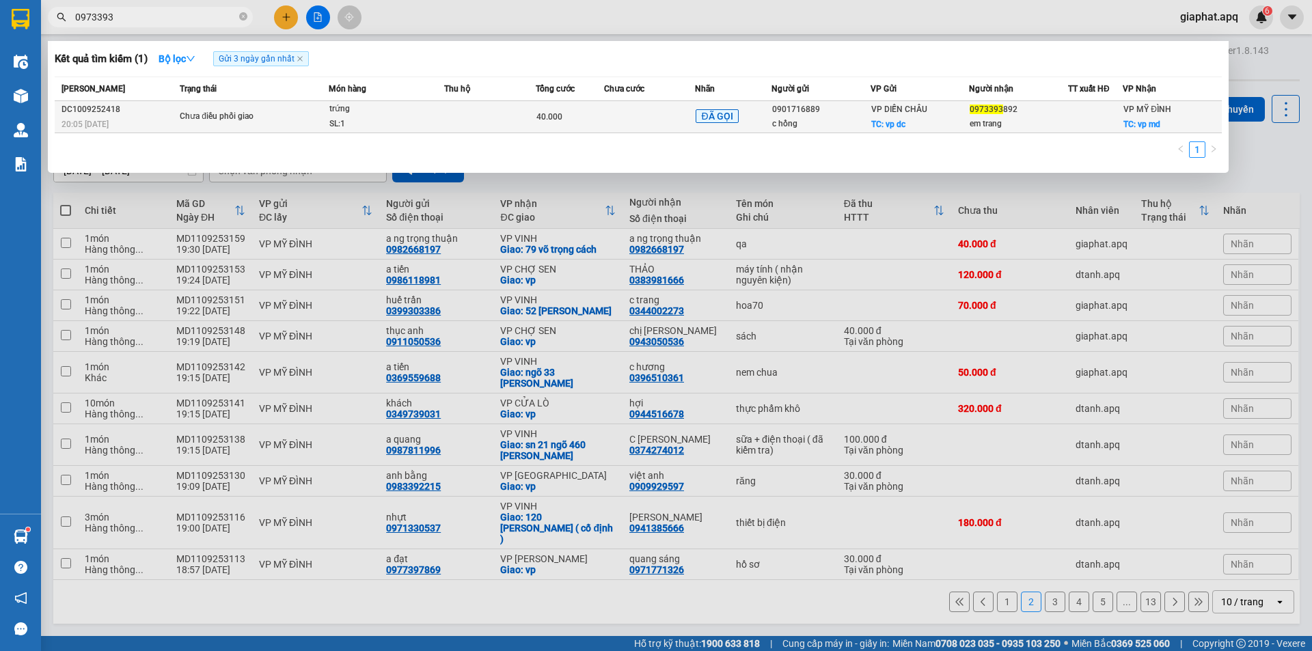
type input "0973393"
click at [1049, 113] on div "0973393 892" at bounding box center [1018, 109] width 98 height 14
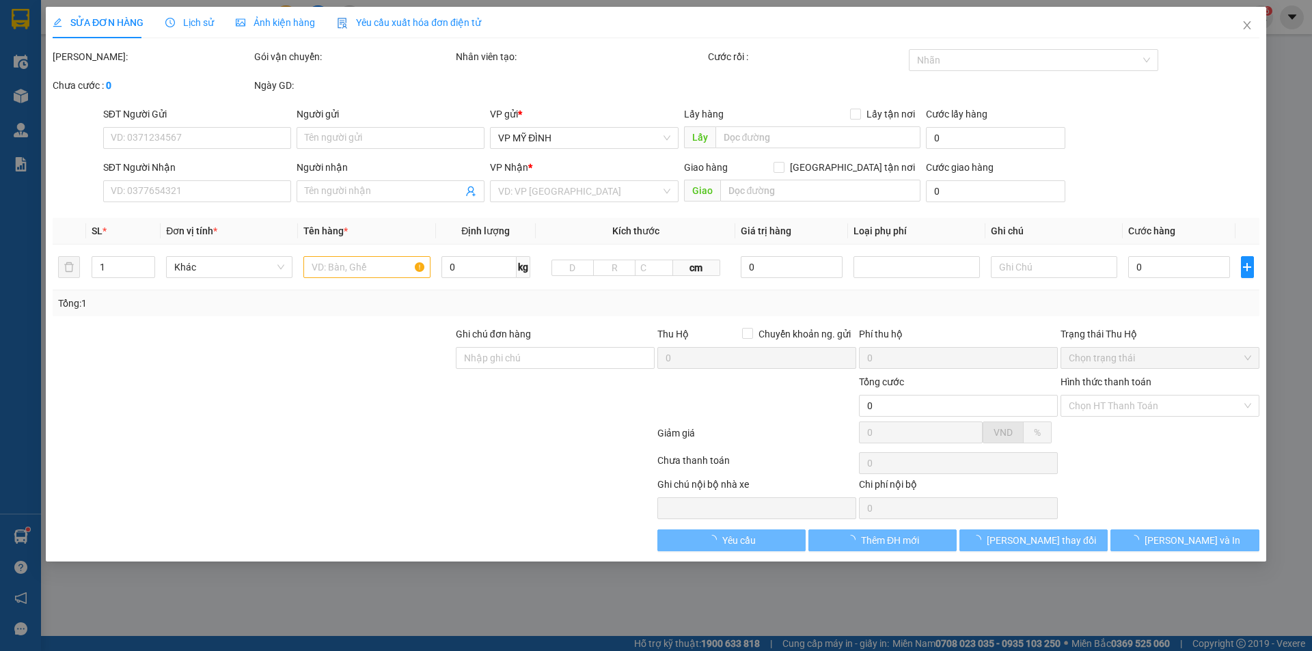
type input "0901716889"
type input "c hồng"
checkbox input "true"
type input "vp dc"
type input "0973393892"
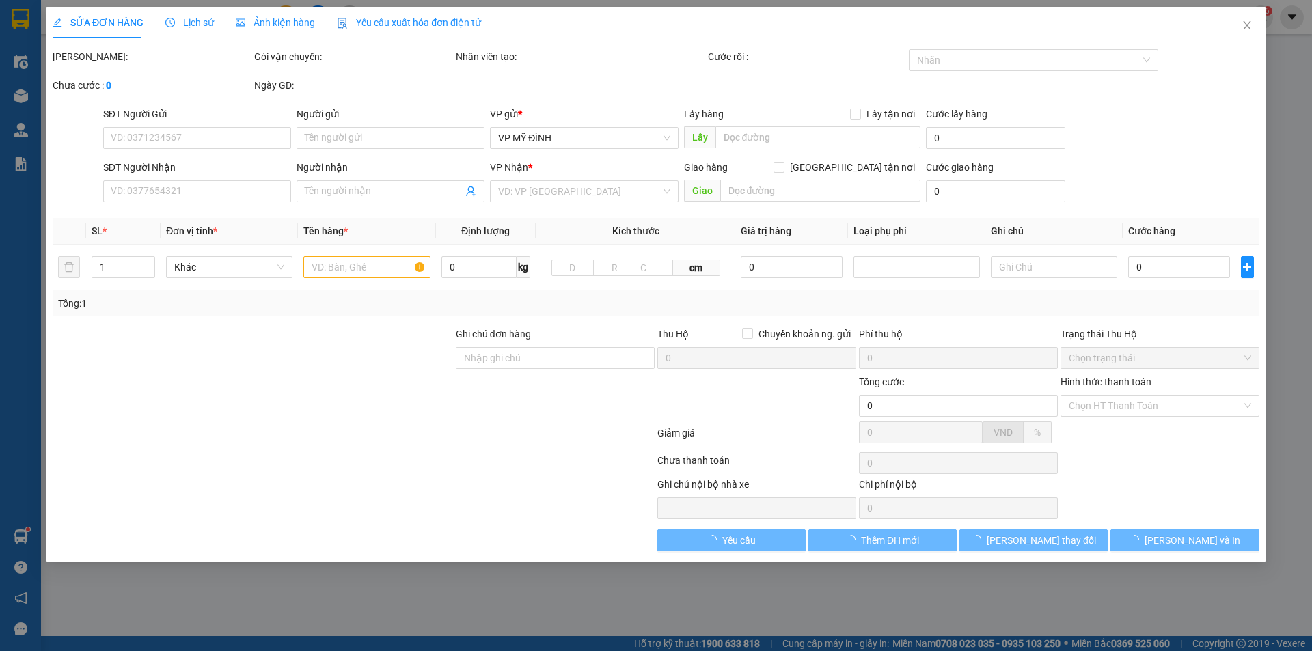
type input "em trang"
checkbox input "true"
type input "vp md"
type input "40.000"
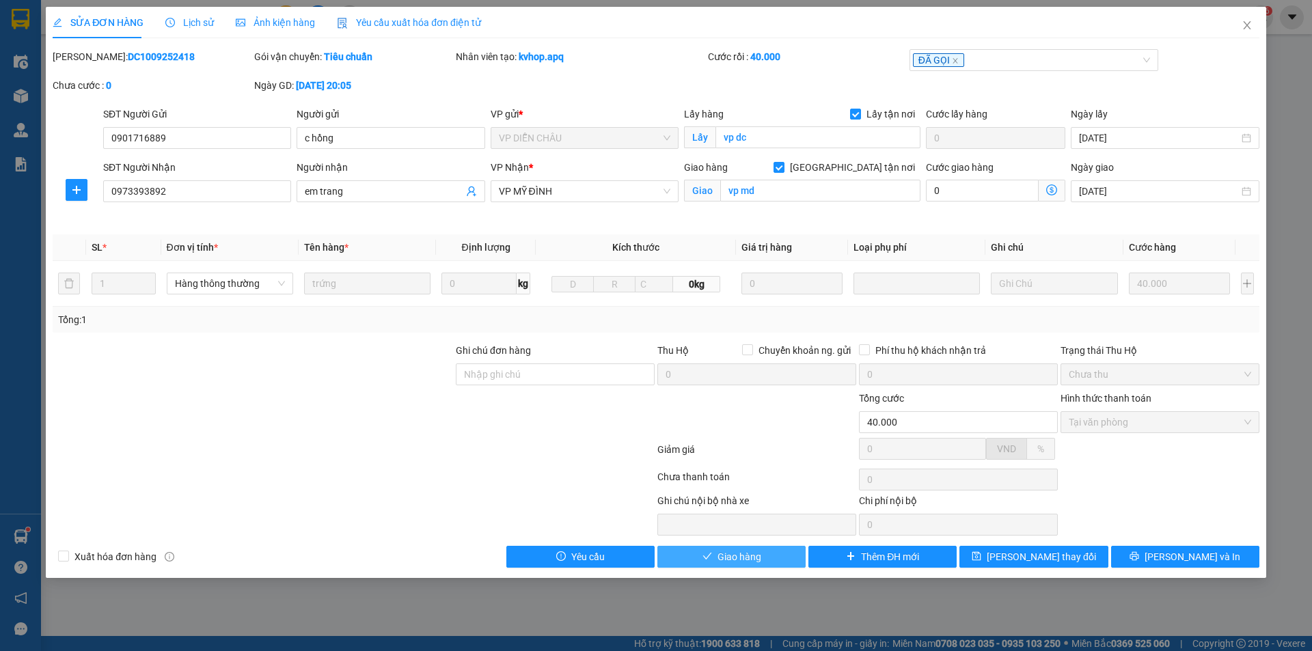
click at [738, 557] on span "Giao hàng" at bounding box center [739, 556] width 44 height 15
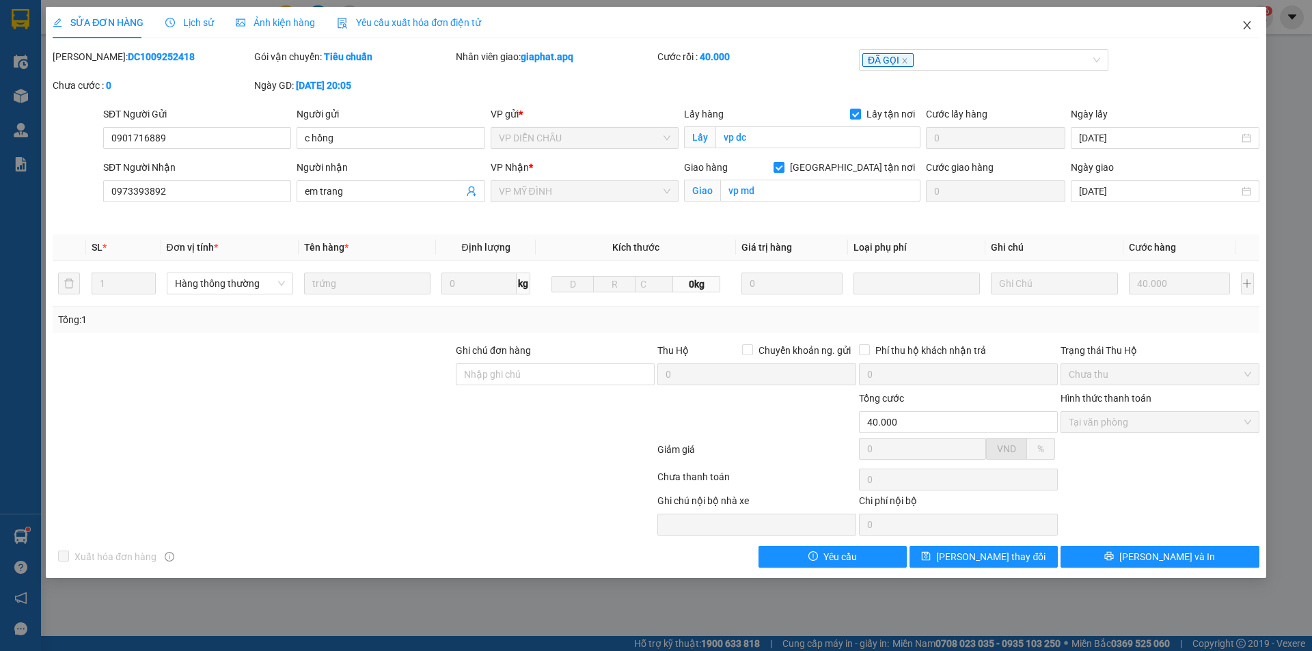
click at [1246, 23] on icon "close" at bounding box center [1246, 25] width 11 height 11
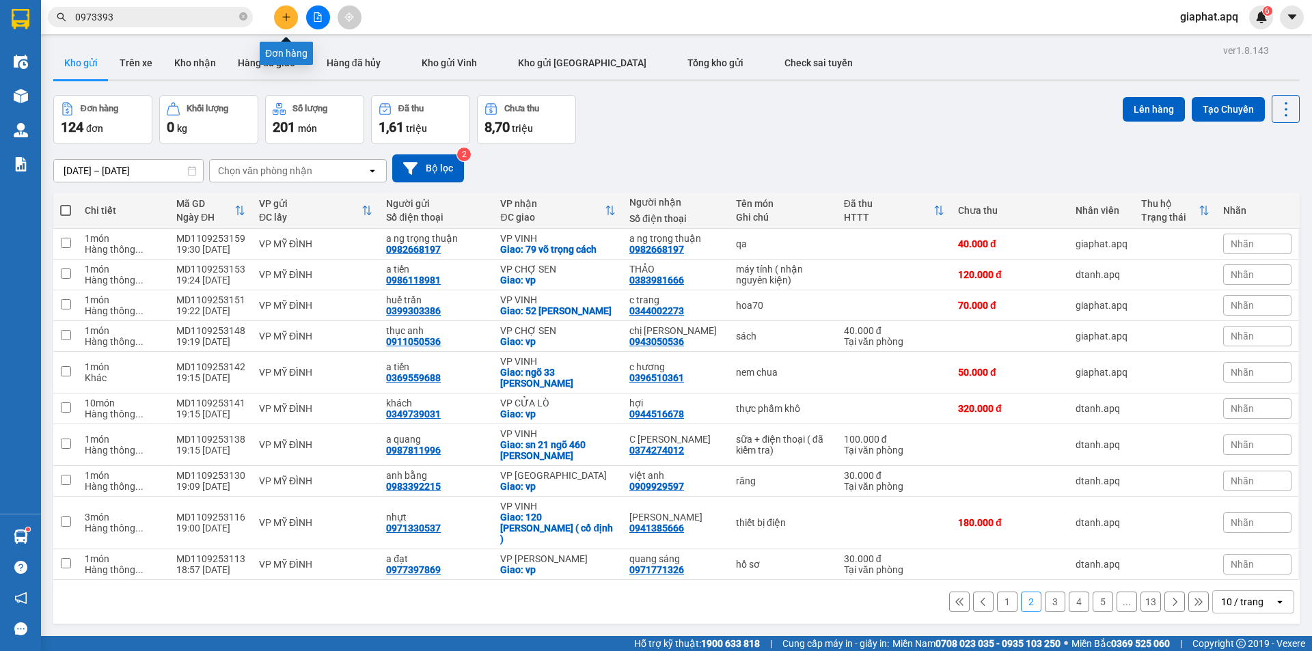
click at [284, 20] on icon "plus" at bounding box center [286, 17] width 10 height 10
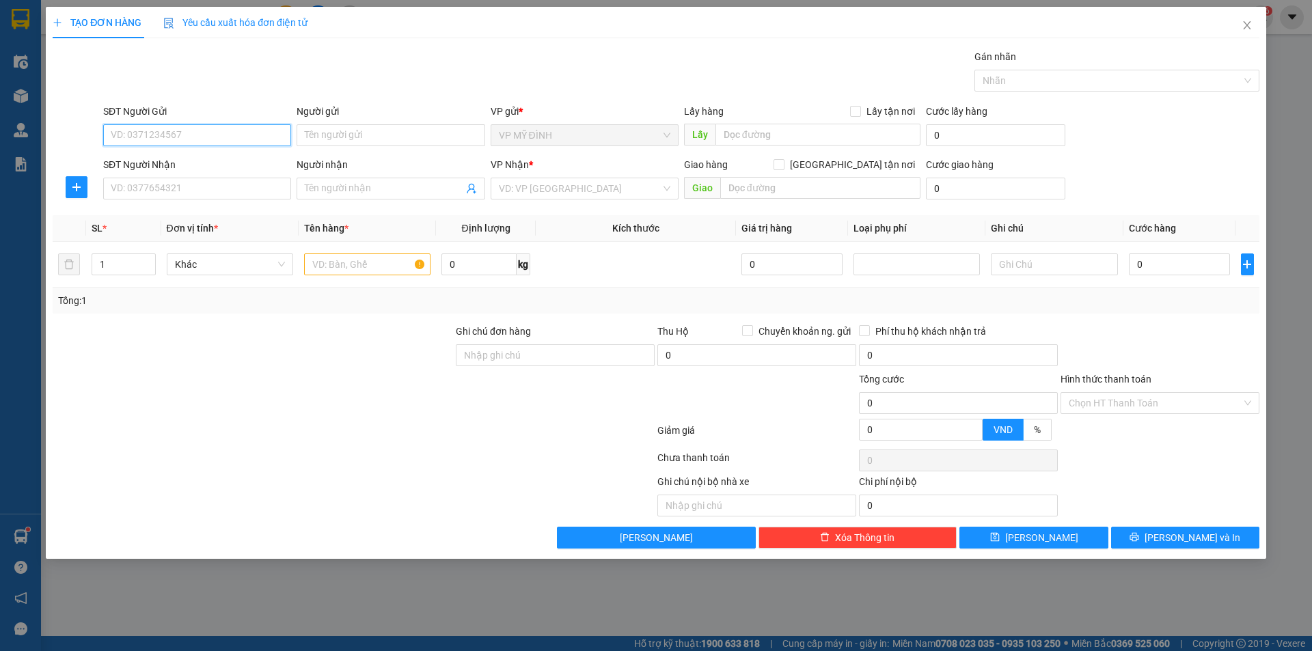
click at [153, 135] on input "SĐT Người Gửi" at bounding box center [197, 135] width 188 height 22
type input "0981713034"
drag, startPoint x: 141, startPoint y: 161, endPoint x: 168, endPoint y: 203, distance: 49.5
click at [144, 168] on div "0981713034 - a minh" at bounding box center [196, 162] width 171 height 15
type input "a minh"
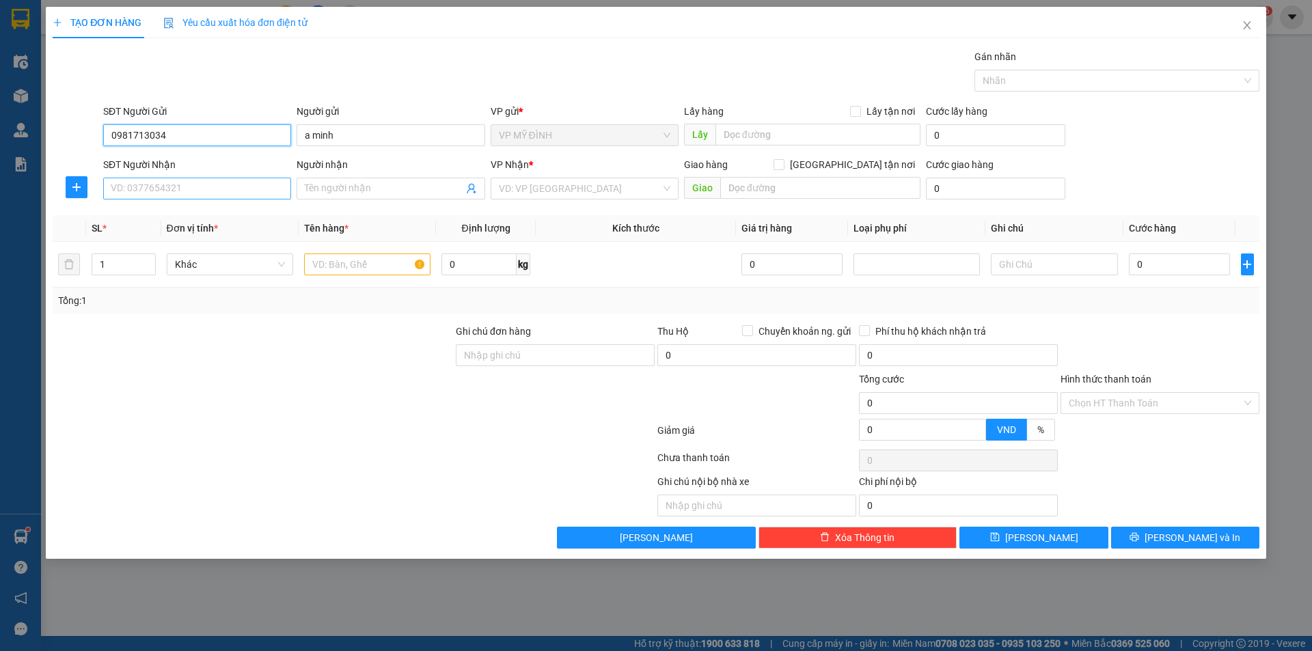
type input "0981713034"
click at [166, 193] on input "SĐT Người Nhận" at bounding box center [197, 189] width 188 height 22
click at [146, 212] on div "0962949756 - a dương" at bounding box center [196, 215] width 171 height 15
type input "0962949756"
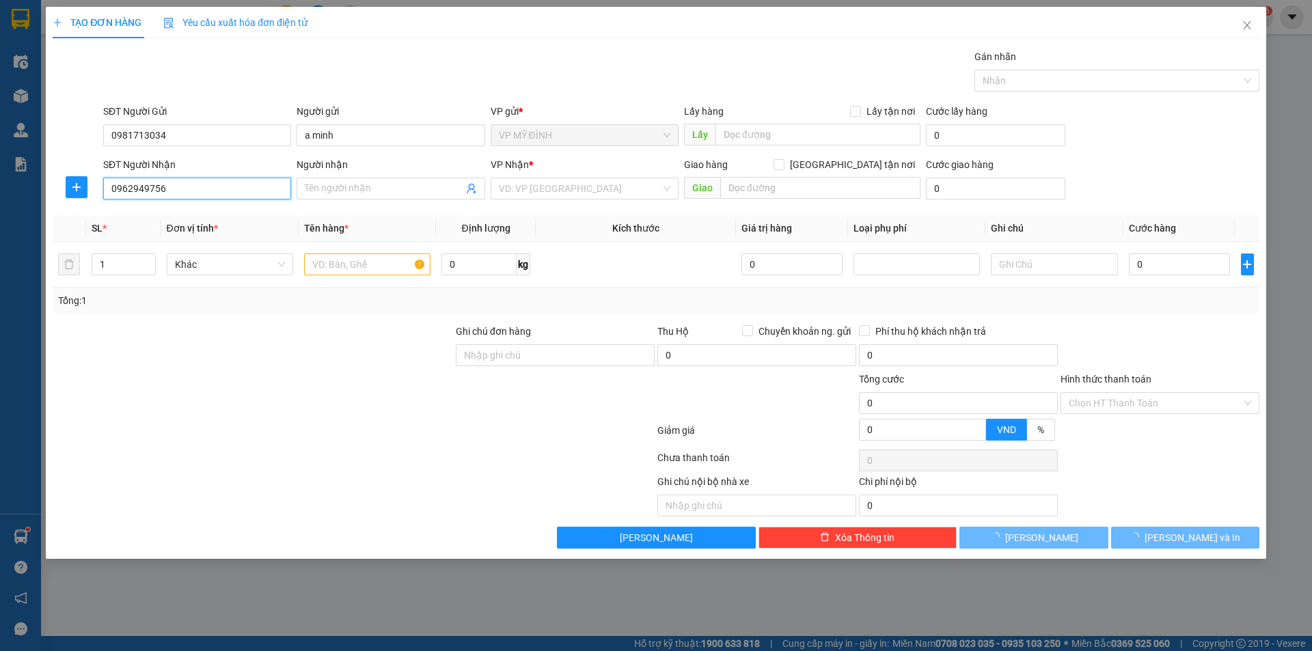
type input "a dương"
type input "35 le viết thuật"
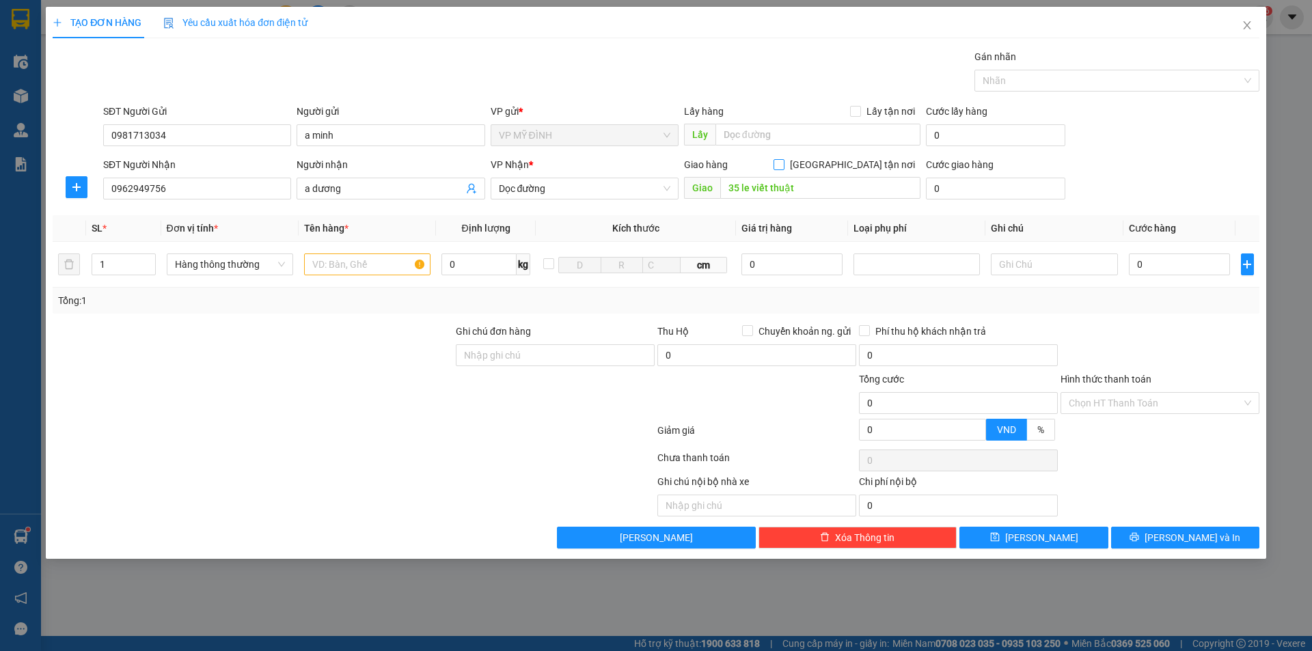
click at [783, 161] on input "[GEOGRAPHIC_DATA] tận nơi" at bounding box center [778, 164] width 10 height 10
checkbox input "true"
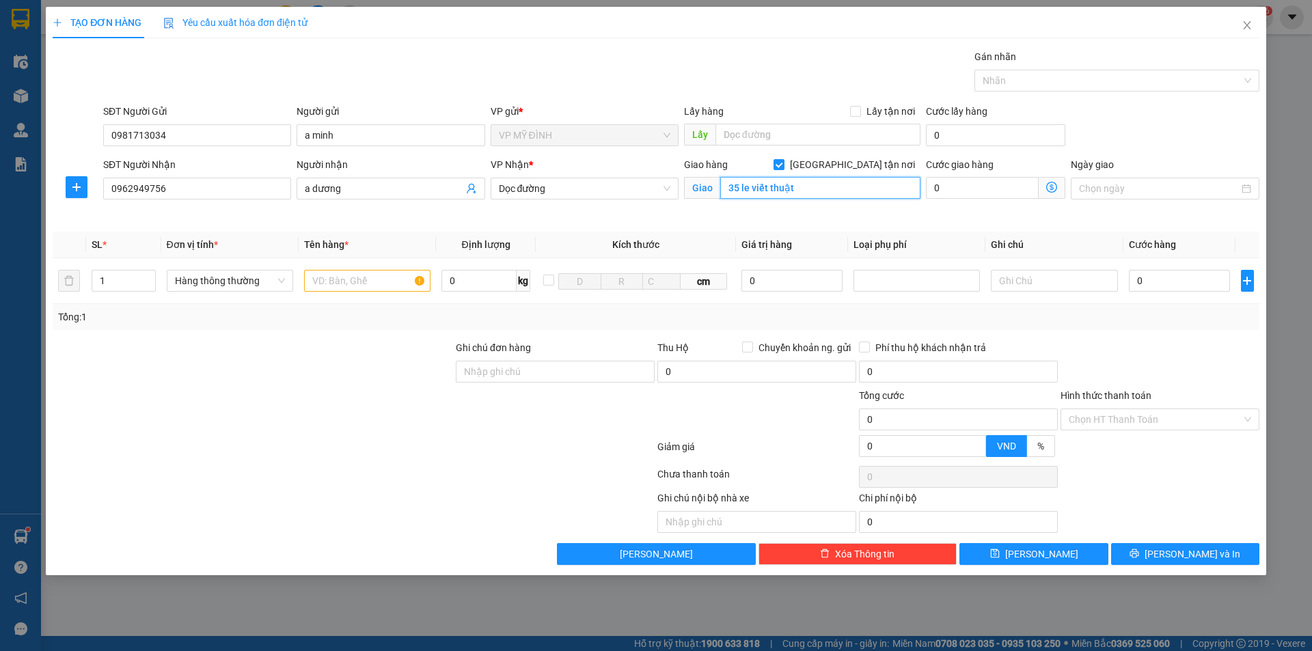
click at [814, 186] on input "35 le viết thuật" at bounding box center [820, 188] width 200 height 22
type input "31 ngo85 dương nguyen sinh sắc"
click at [335, 284] on input "text" at bounding box center [367, 281] width 126 height 22
type input "d"
type input "đông lạnh"
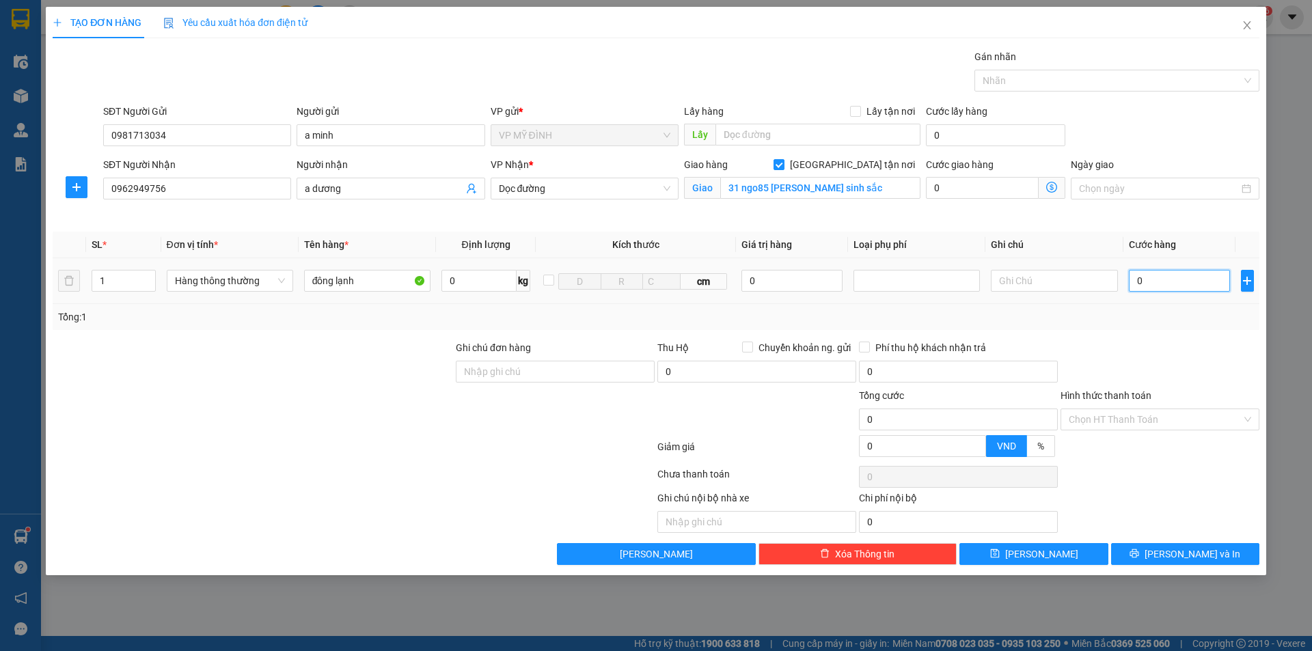
click at [1175, 281] on input "0" at bounding box center [1180, 281] width 102 height 22
type input "4"
type input "40"
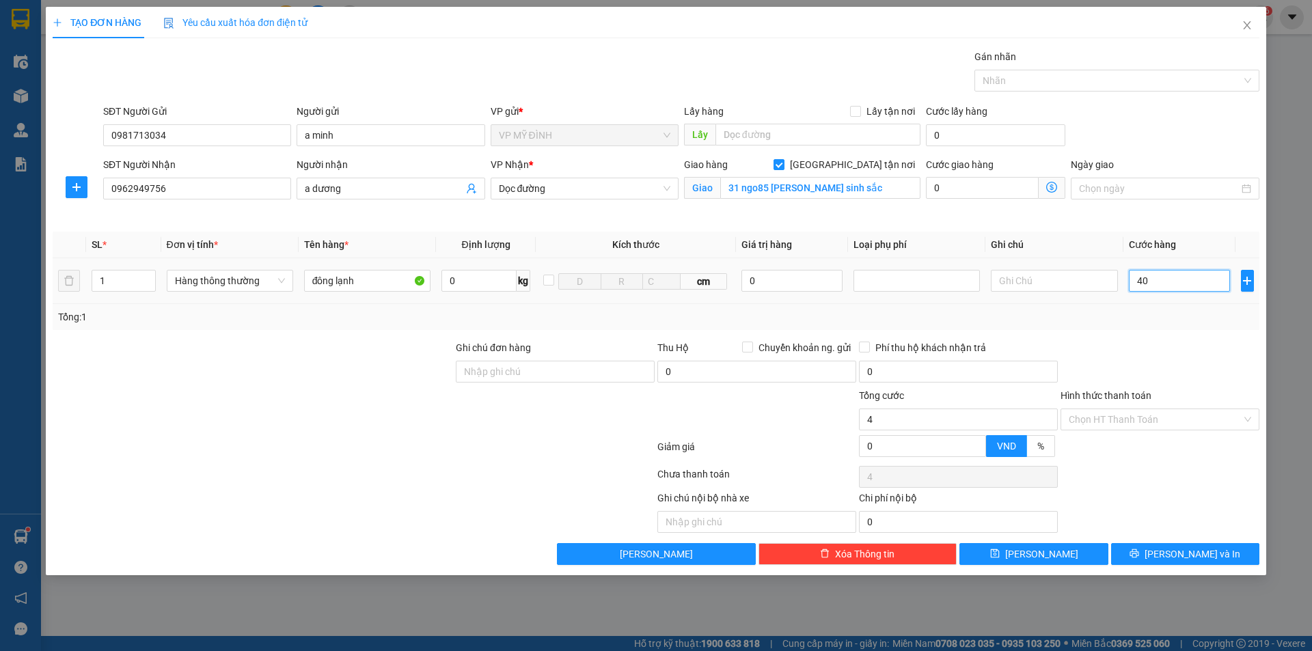
type input "40"
type input "40.000"
click at [1124, 416] on input "Hình thức thanh toán" at bounding box center [1154, 419] width 173 height 20
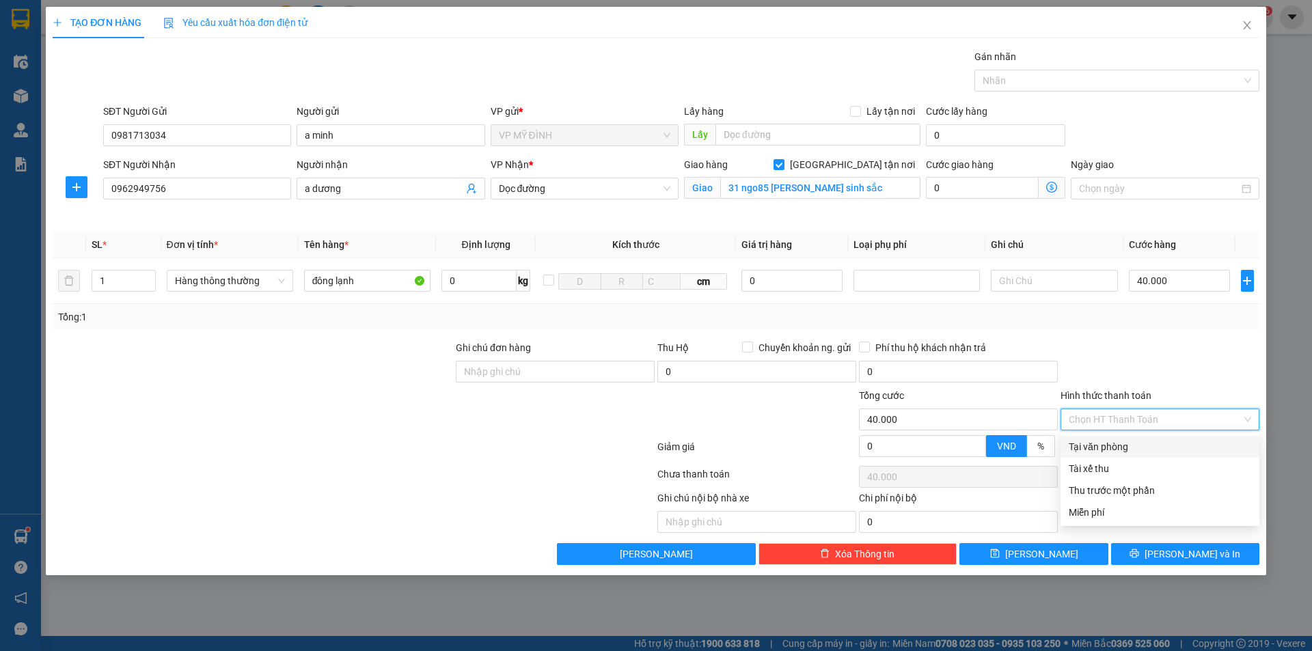
click at [1112, 447] on div "Tại văn phòng" at bounding box center [1159, 446] width 182 height 15
type input "0"
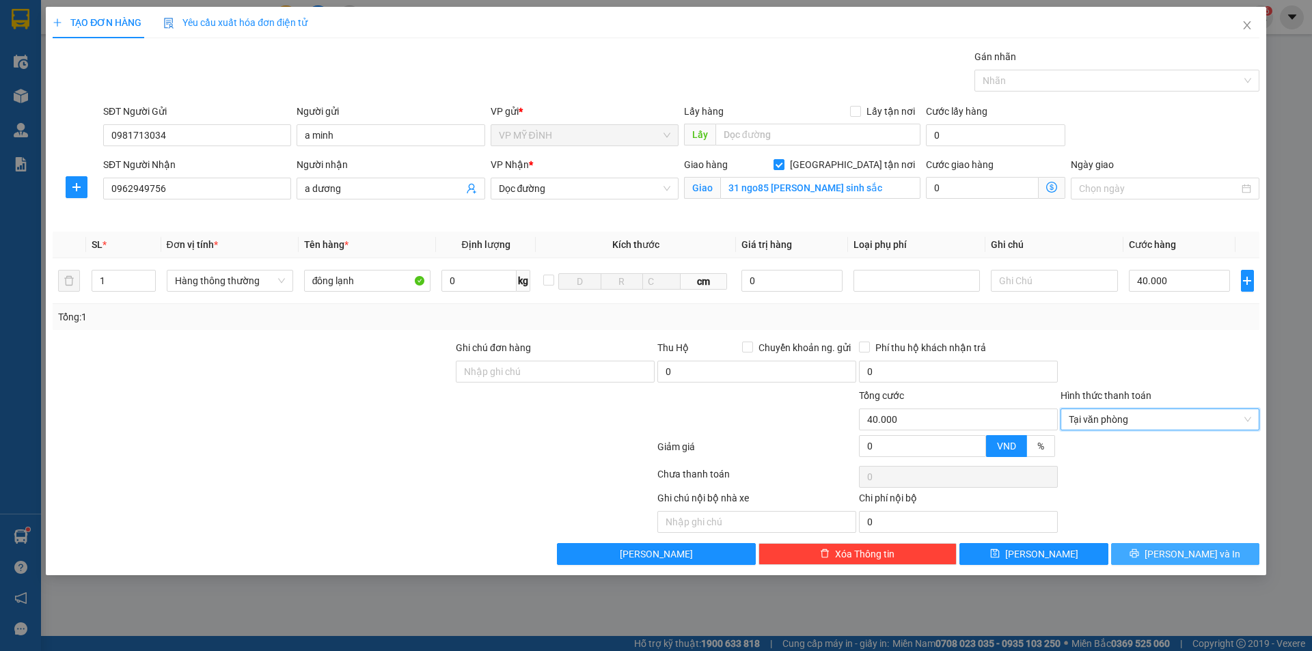
click at [1150, 554] on button "[PERSON_NAME] và In" at bounding box center [1185, 554] width 148 height 22
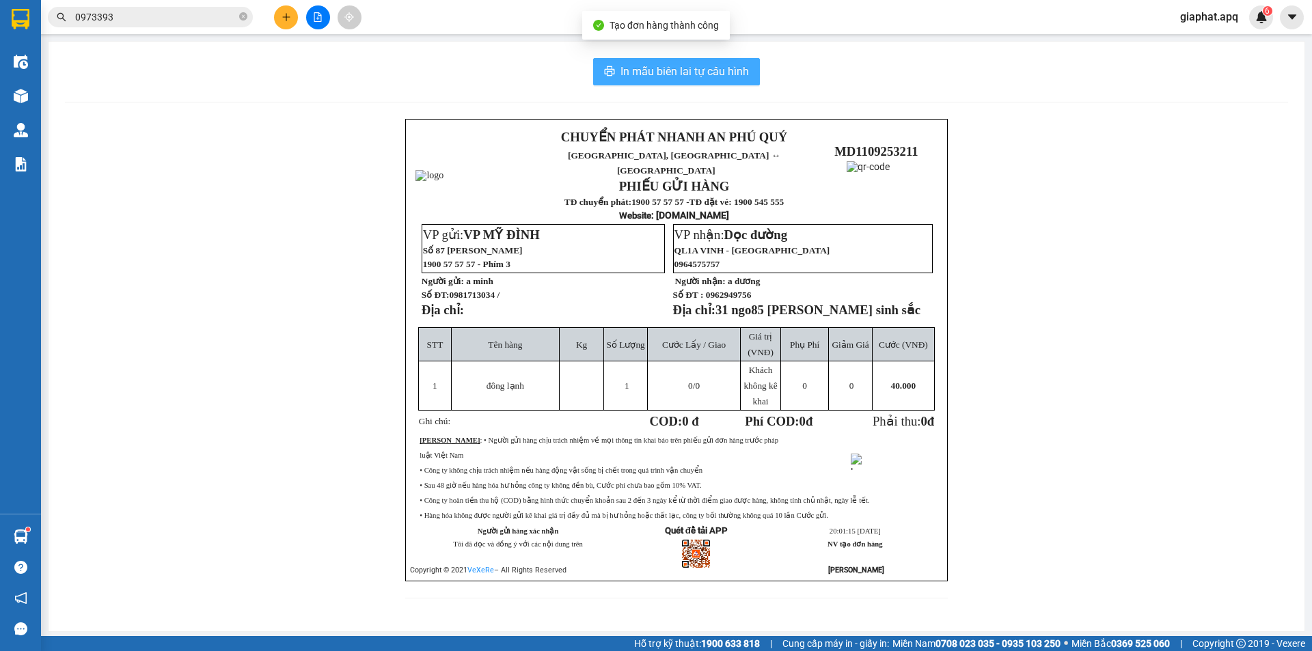
click at [657, 74] on span "In mẫu biên lai tự cấu hình" at bounding box center [684, 71] width 128 height 17
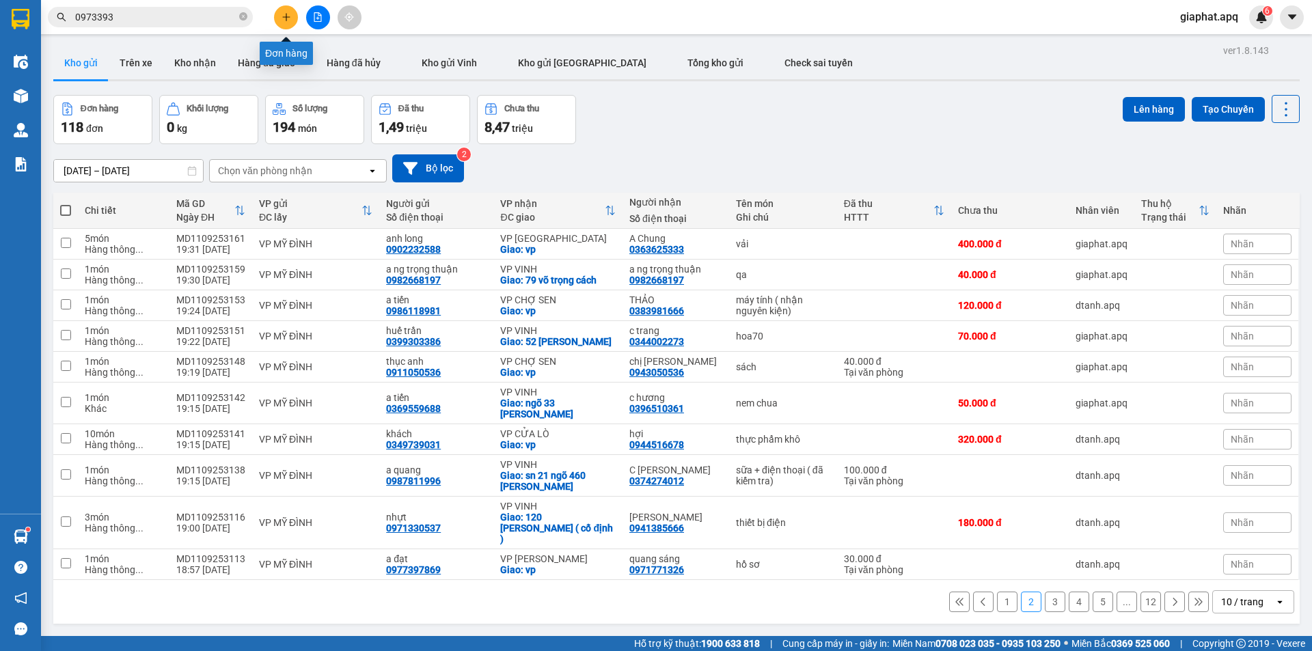
click at [289, 16] on icon "plus" at bounding box center [286, 17] width 10 height 10
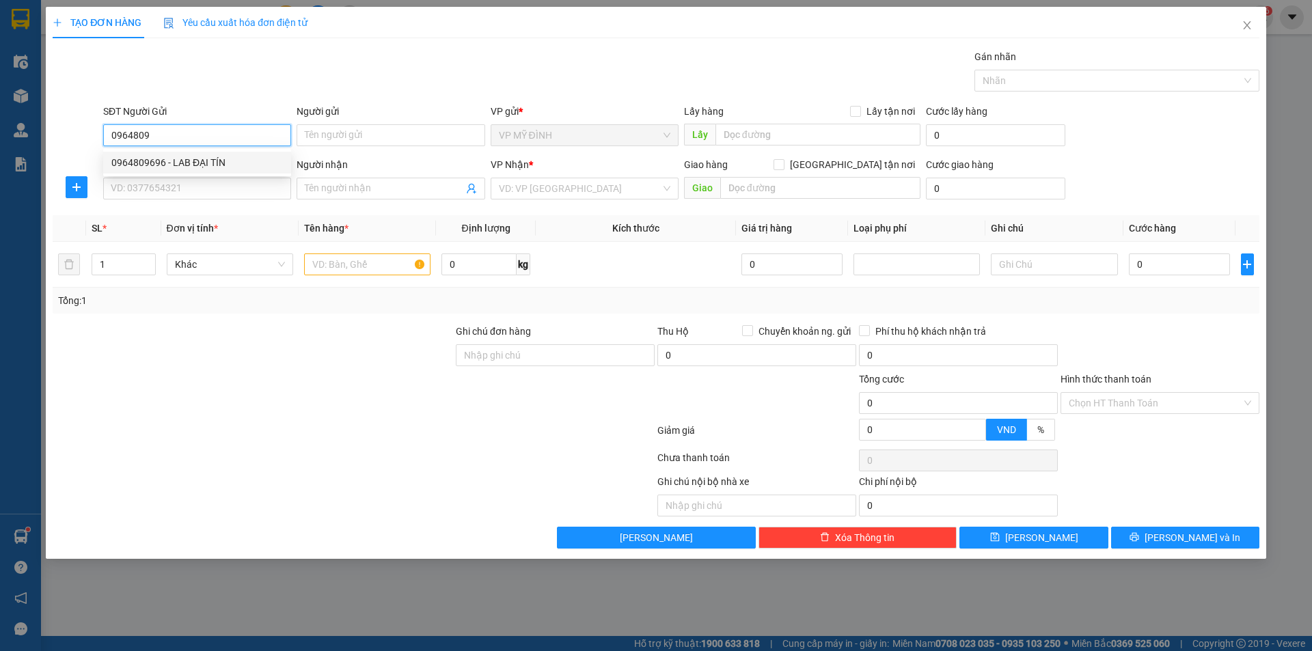
drag, startPoint x: 148, startPoint y: 161, endPoint x: 154, endPoint y: 175, distance: 15.9
click at [148, 163] on div "0964809696 - LAB ĐẠI TÍN" at bounding box center [196, 162] width 171 height 15
type input "0964809696"
type input "LAB ĐẠI TÍN"
type input "0964809696"
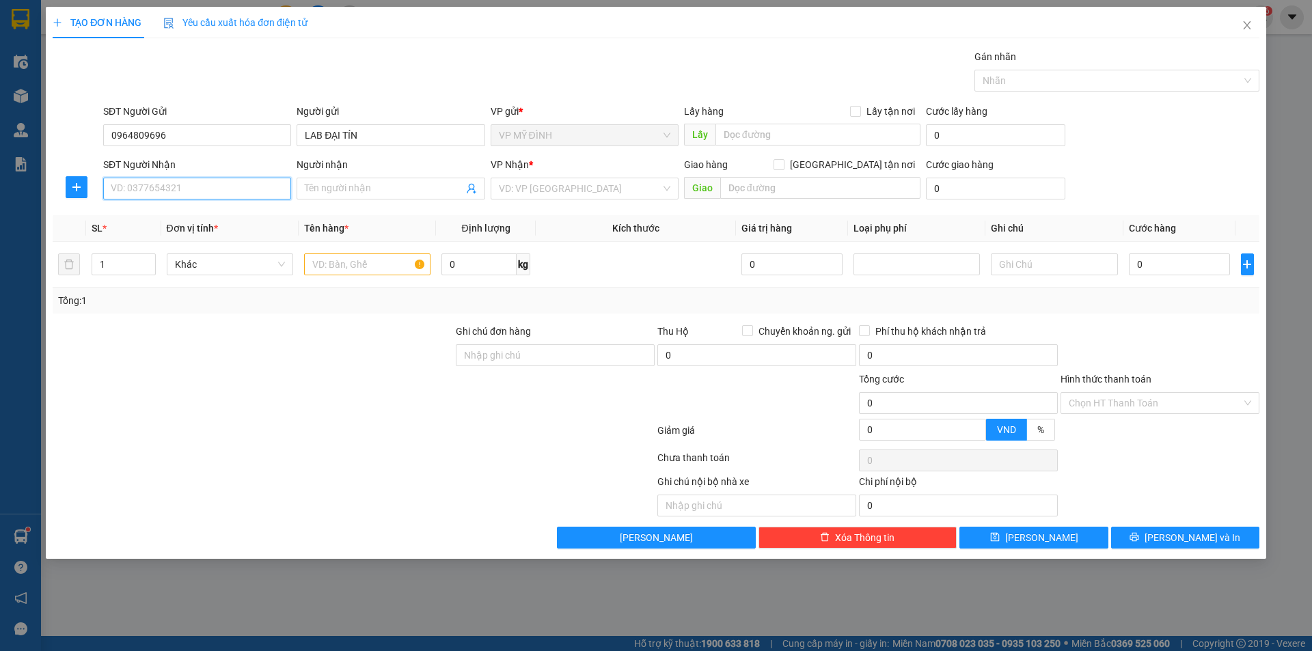
click at [168, 194] on input "SĐT Người Nhận" at bounding box center [197, 189] width 188 height 22
click at [143, 237] on div "0383967961 - NGUYÊN" at bounding box center [196, 237] width 171 height 15
type input "0383967961"
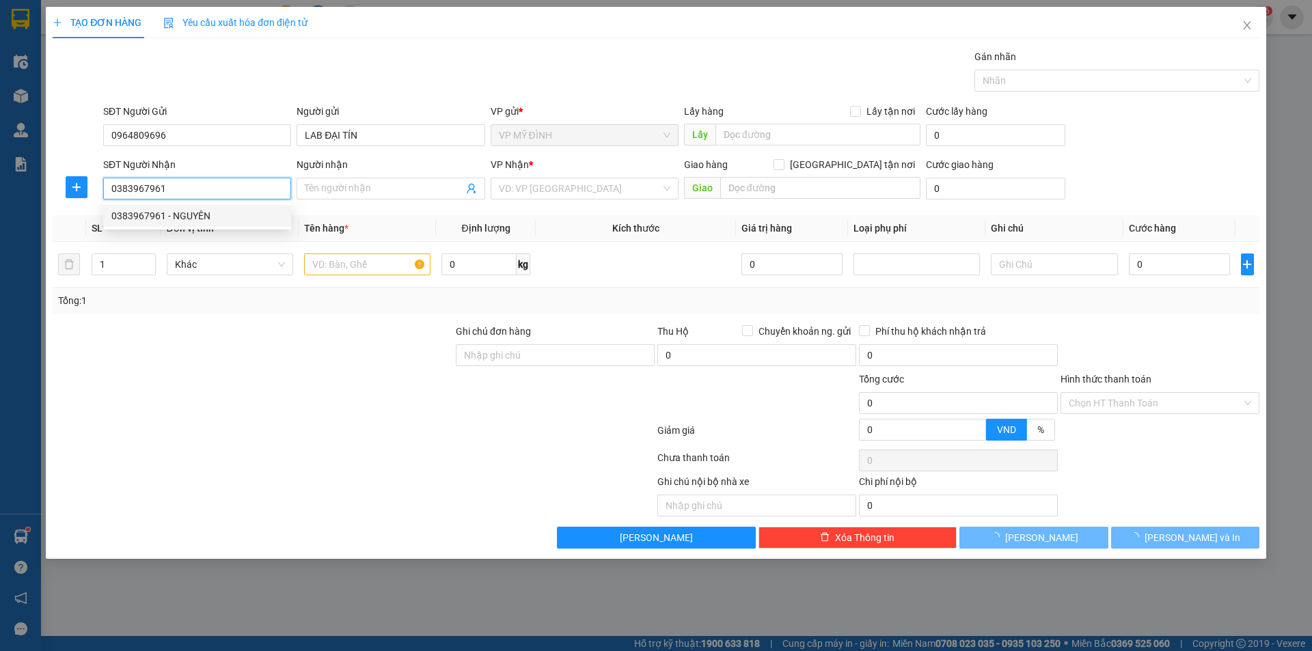
type input "NGUYÊN"
checkbox input "true"
type input "vp"
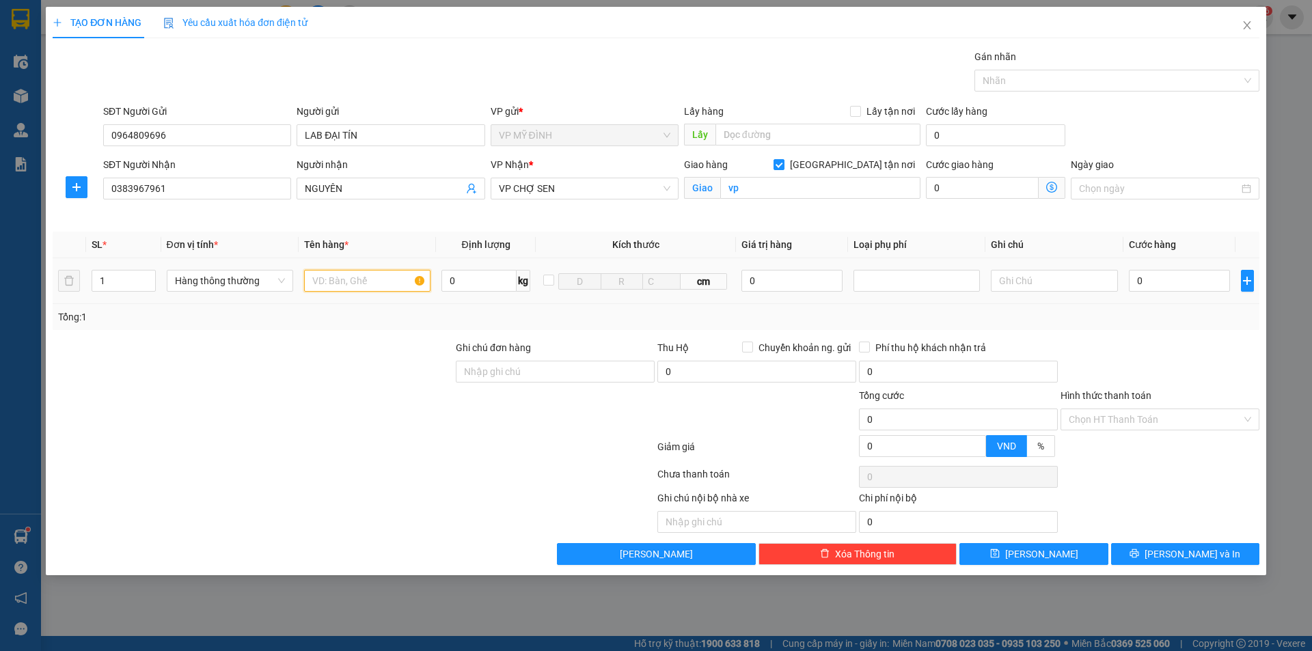
click at [313, 279] on input "text" at bounding box center [367, 281] width 126 height 22
type input "răng"
click at [1170, 279] on input "0" at bounding box center [1180, 281] width 102 height 22
type input "3"
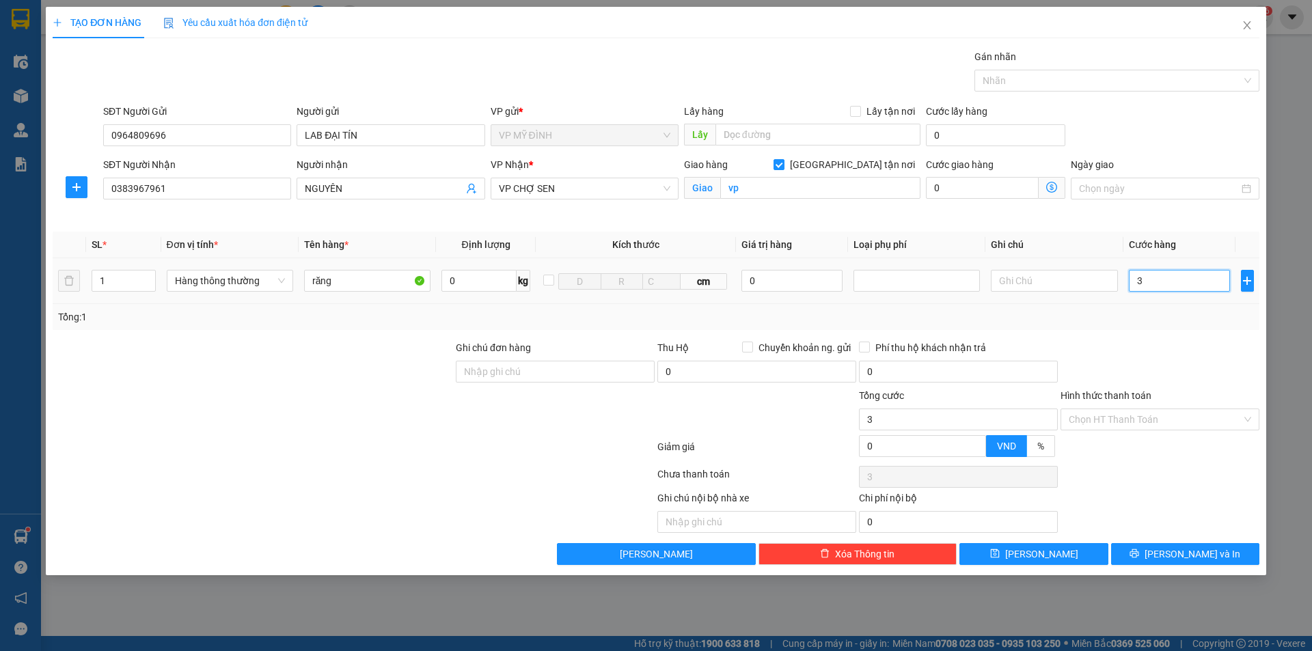
type input "3"
type input "30"
type input "30.000"
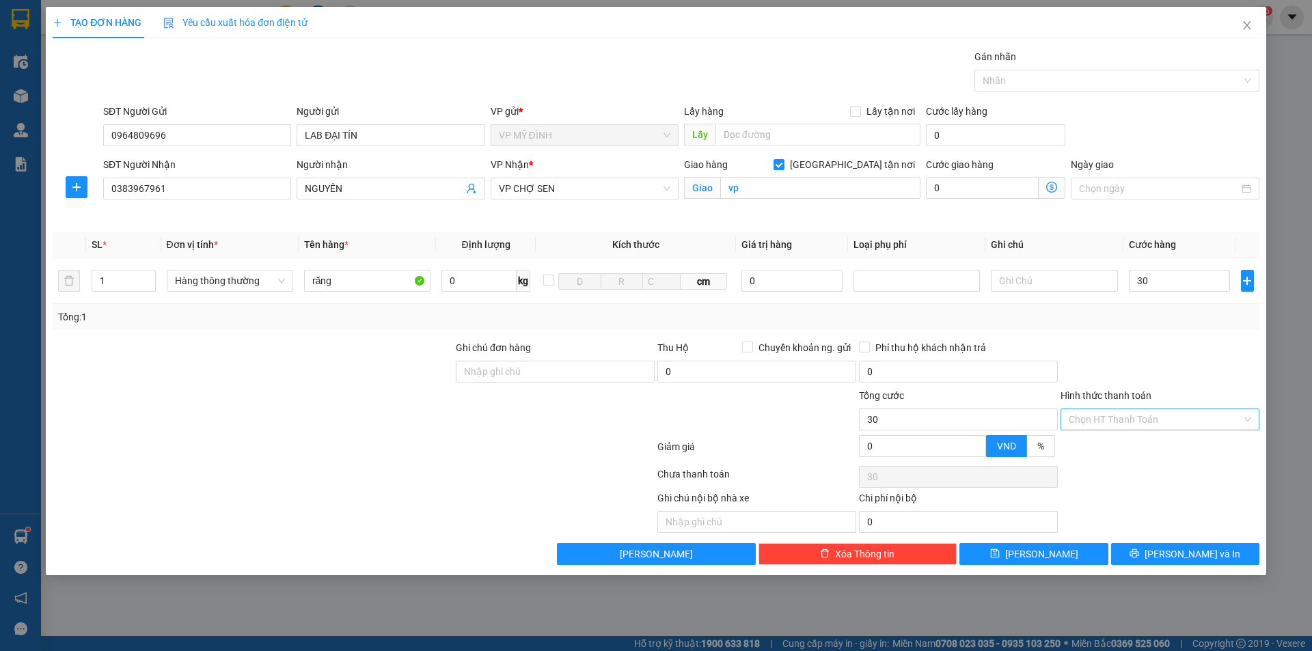
type input "30.000"
click at [1141, 419] on input "Hình thức thanh toán" at bounding box center [1154, 419] width 173 height 20
click at [1116, 450] on div "Tại văn phòng" at bounding box center [1159, 446] width 182 height 15
type input "0"
click at [1172, 557] on button "[PERSON_NAME] và In" at bounding box center [1185, 554] width 148 height 22
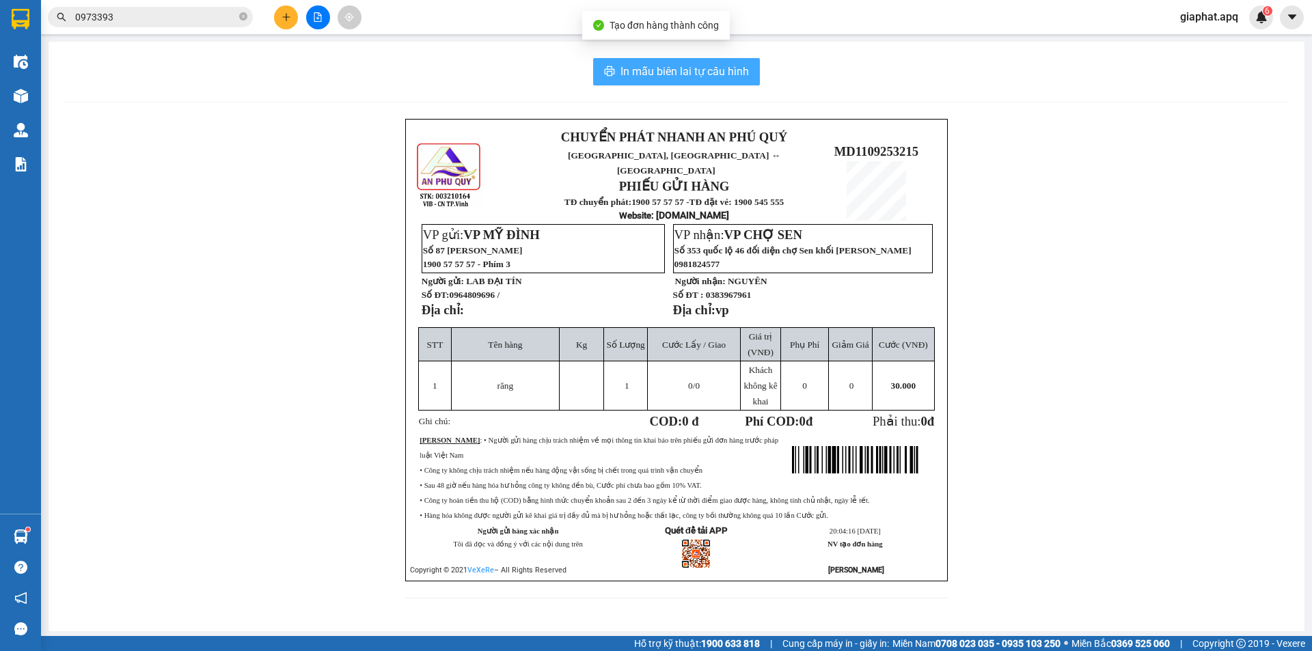
click at [646, 70] on span "In mẫu biên lai tự cấu hình" at bounding box center [684, 71] width 128 height 17
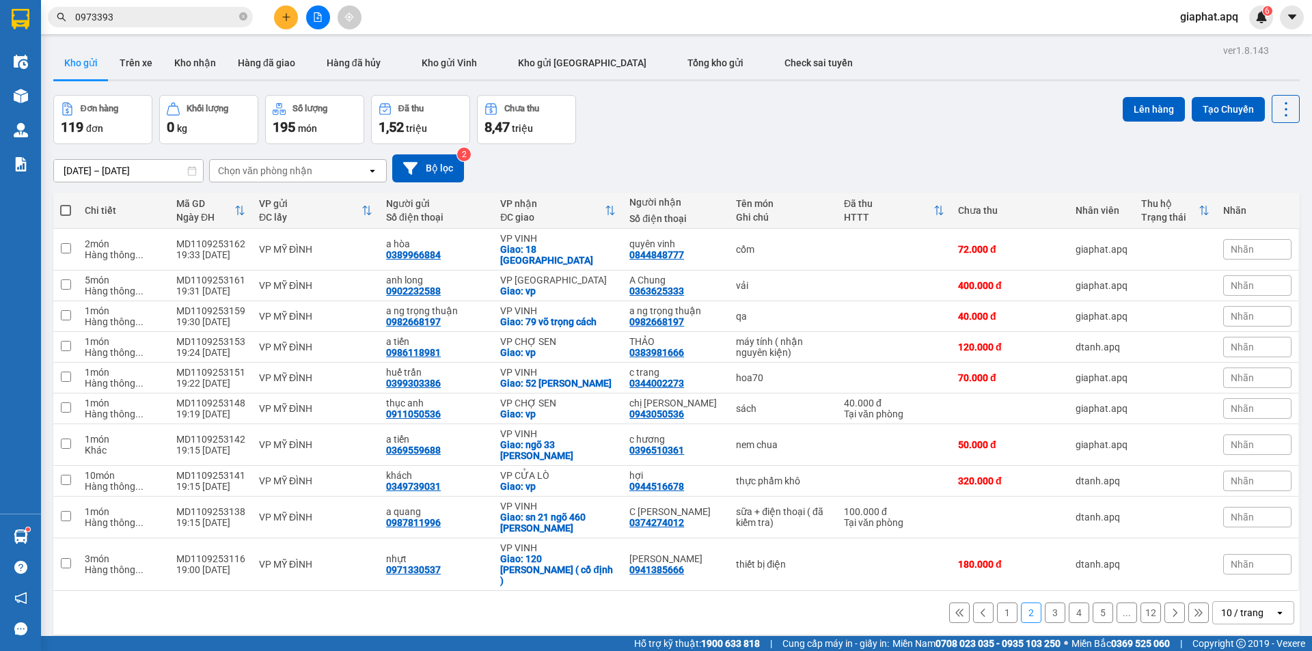
click at [83, 56] on button "Kho gửi" at bounding box center [80, 62] width 55 height 33
click at [997, 603] on button "1" at bounding box center [1007, 613] width 20 height 20
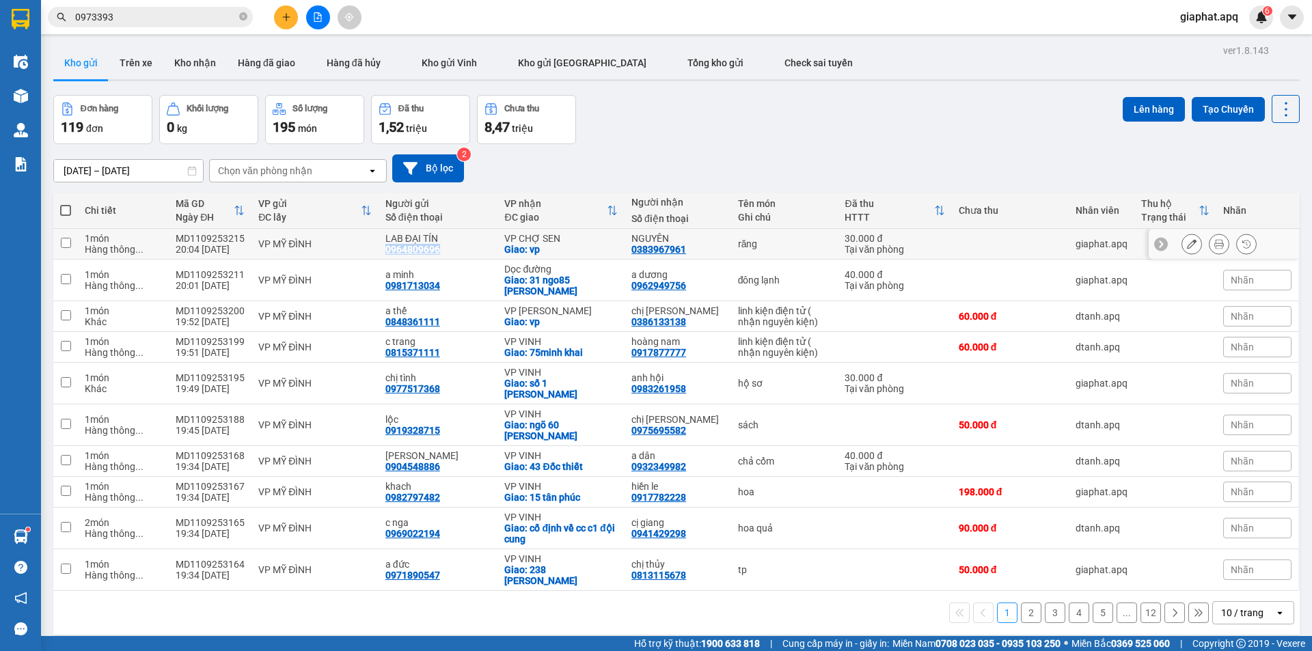
drag, startPoint x: 380, startPoint y: 247, endPoint x: 465, endPoint y: 249, distance: 84.7
click at [465, 249] on td "LAB ĐẠI TÍN 0964809696" at bounding box center [438, 244] width 120 height 31
checkbox input "true"
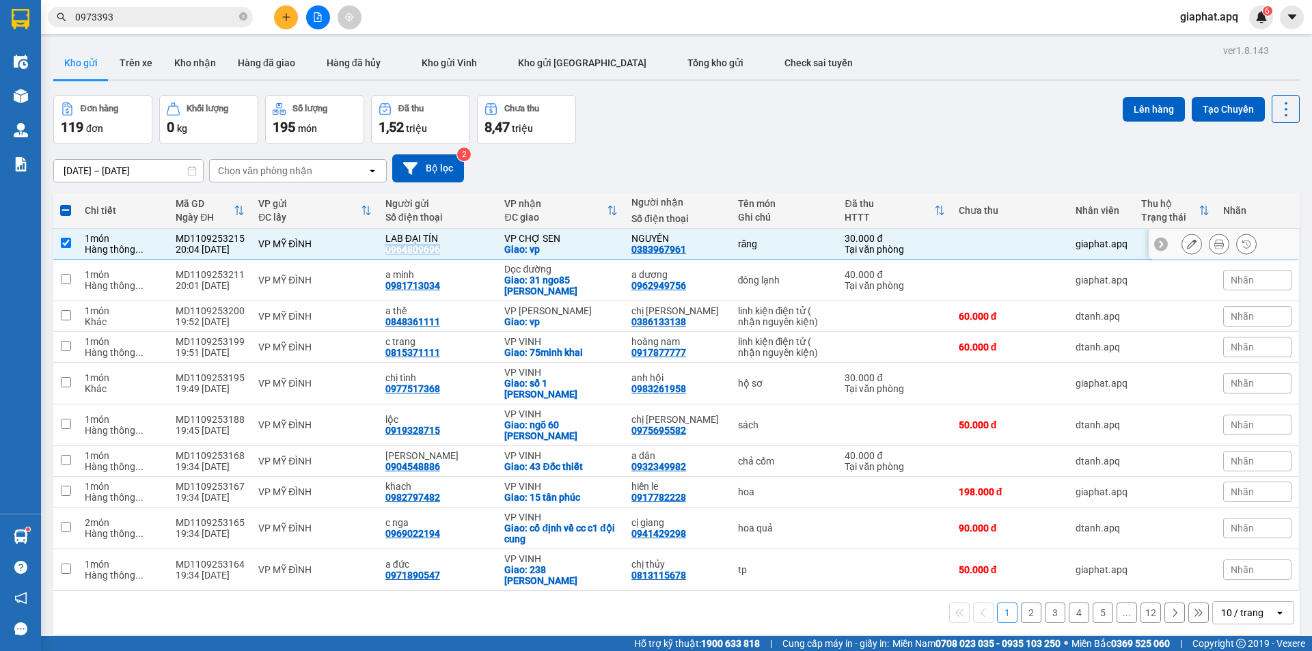
copy div "0964809696"
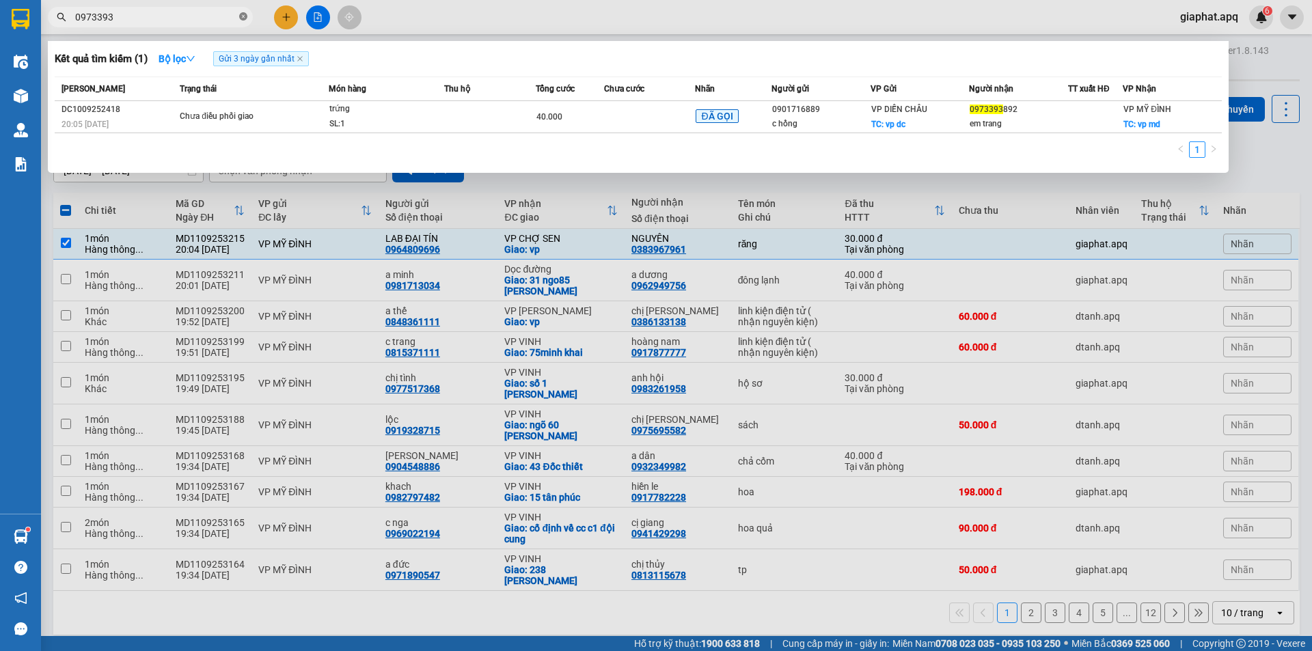
click at [240, 14] on icon "close-circle" at bounding box center [243, 16] width 8 height 8
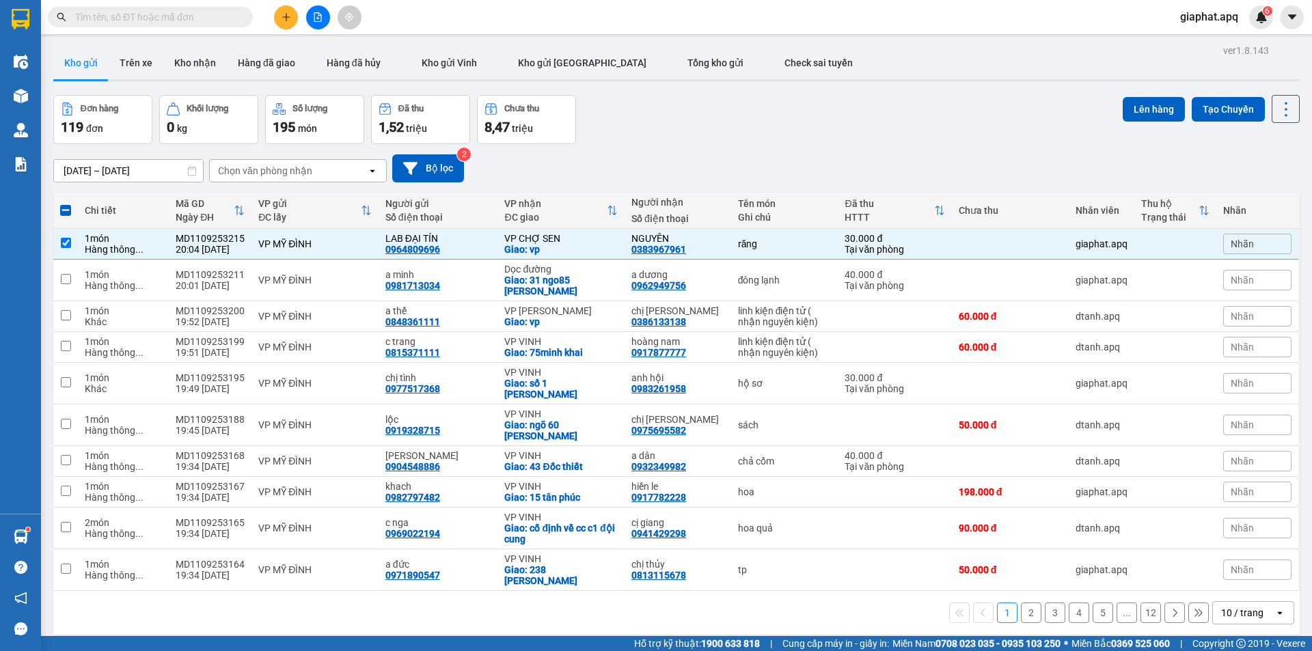
click at [188, 13] on input "text" at bounding box center [155, 17] width 161 height 15
paste input "0964809696"
type input "0964809696"
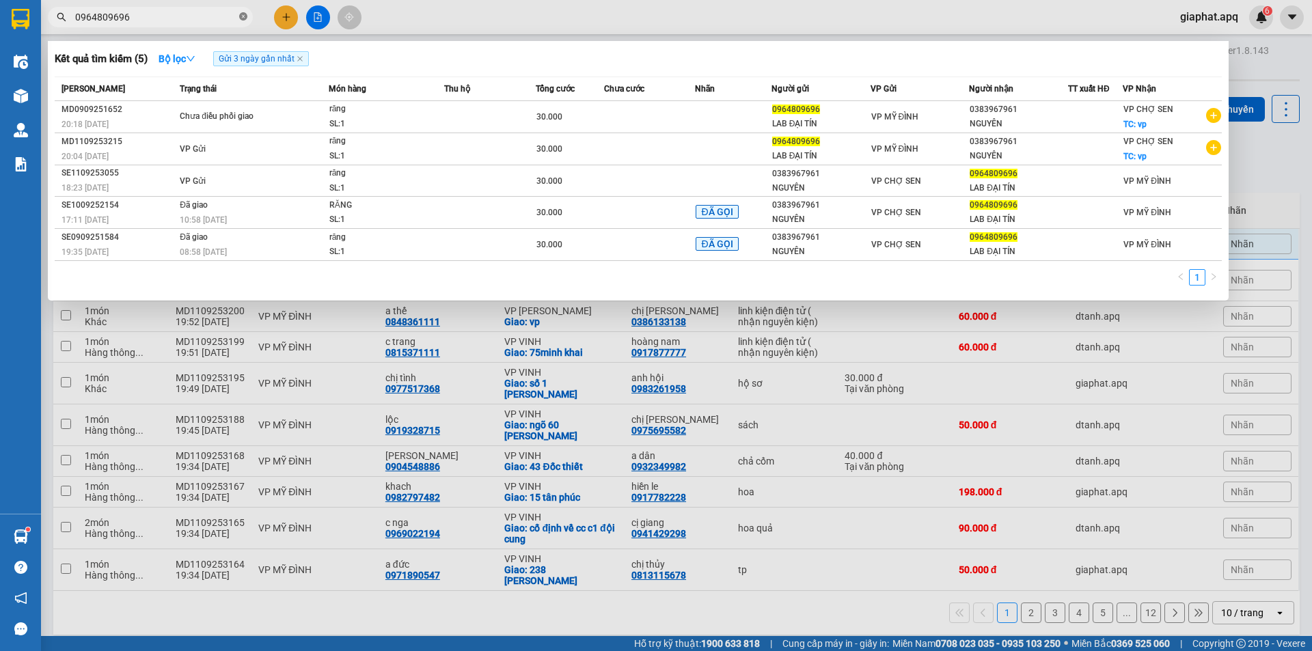
click at [240, 15] on icon "close-circle" at bounding box center [243, 16] width 8 height 8
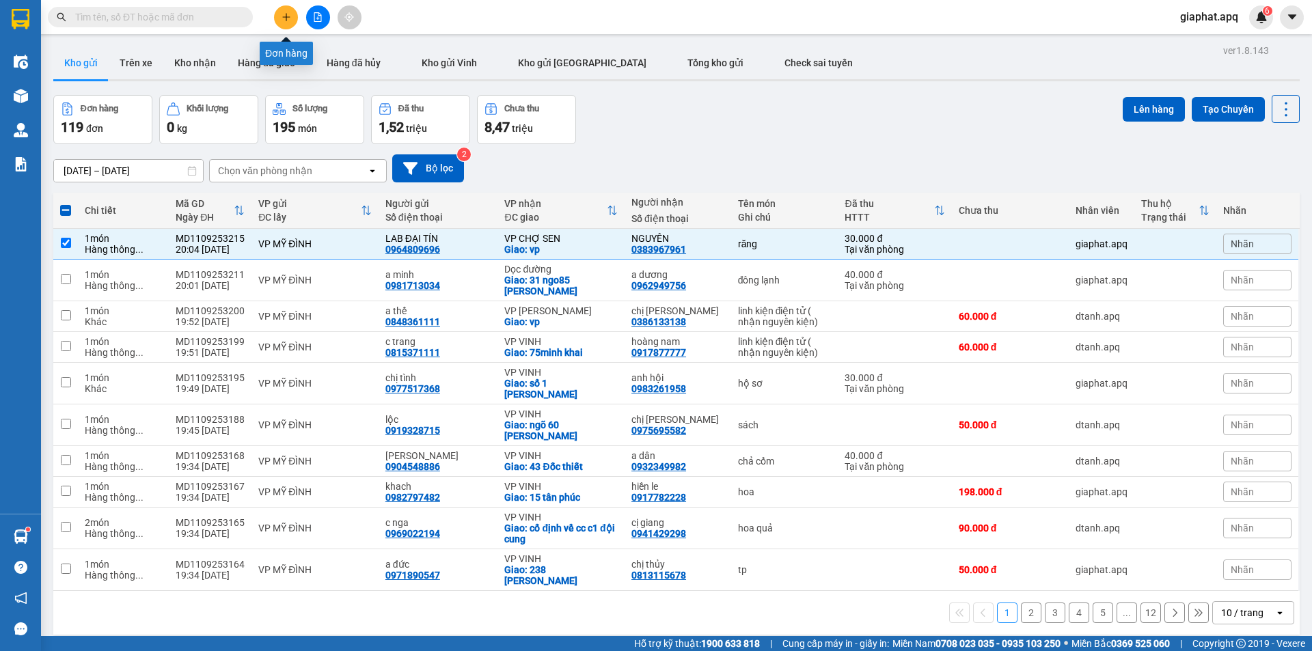
click at [284, 16] on icon "plus" at bounding box center [286, 17] width 10 height 10
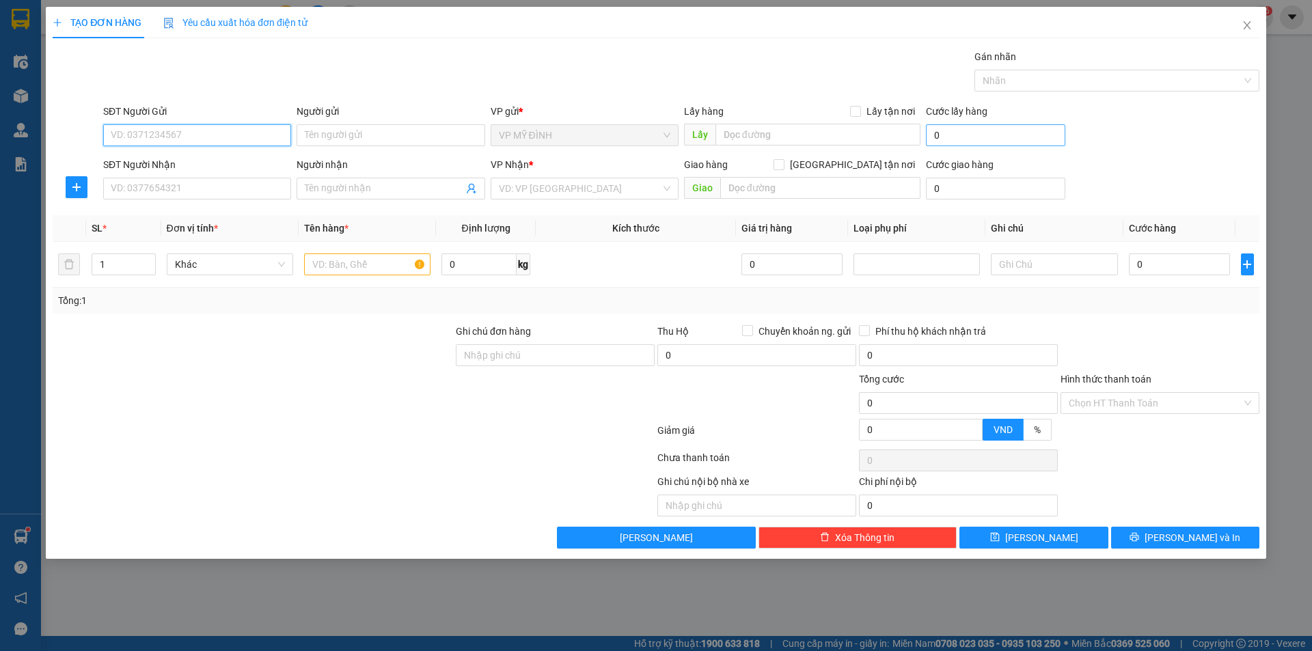
drag, startPoint x: 143, startPoint y: 136, endPoint x: 978, endPoint y: 135, distance: 834.8
click at [144, 135] on input "SĐT Người Gửi" at bounding box center [197, 135] width 188 height 22
click at [145, 187] on div "0358237867 - chị hường" at bounding box center [196, 184] width 171 height 15
type input "0358237867"
type input "chị hường"
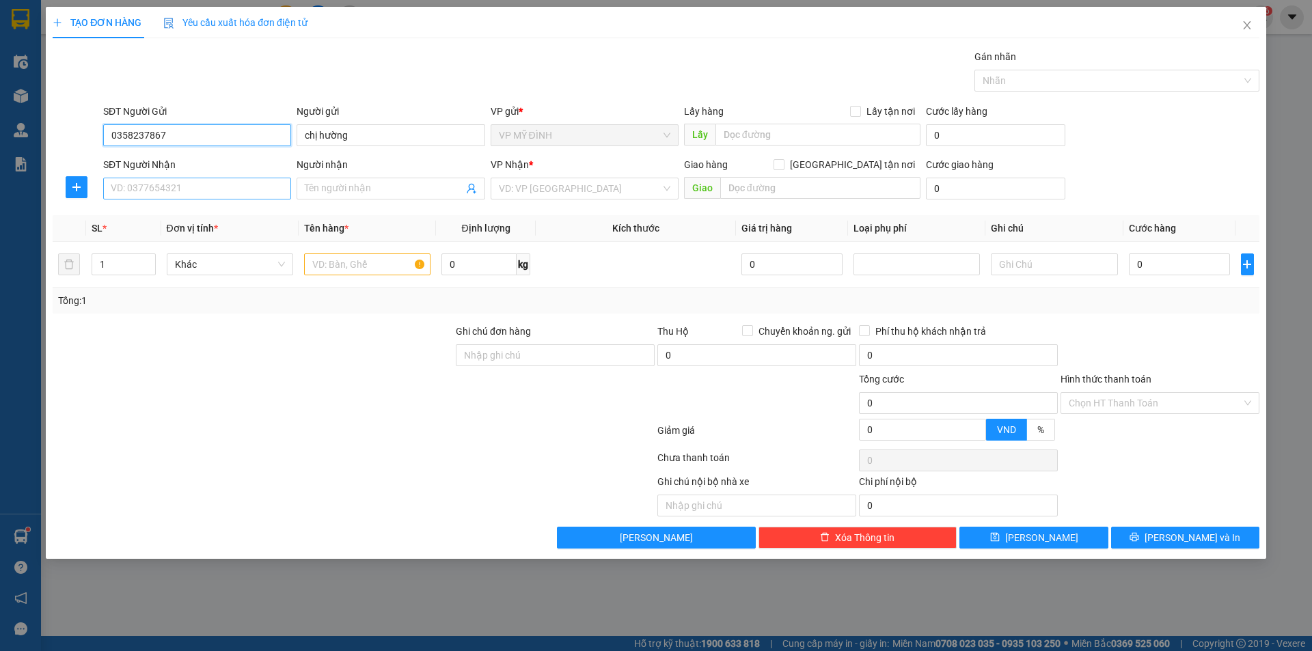
type input "0358237867"
click at [174, 189] on input "SĐT Người Nhận" at bounding box center [197, 189] width 188 height 22
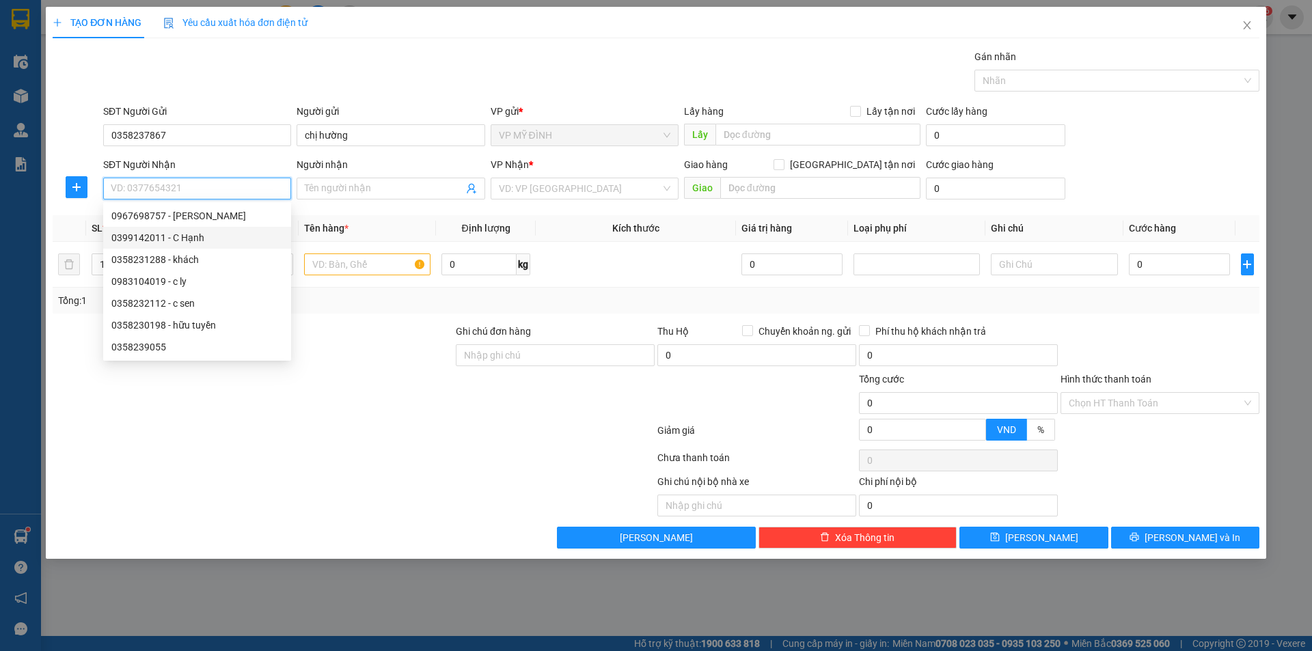
click at [158, 239] on div "0399142011 - C Hạnh" at bounding box center [196, 237] width 171 height 15
type input "0399142011"
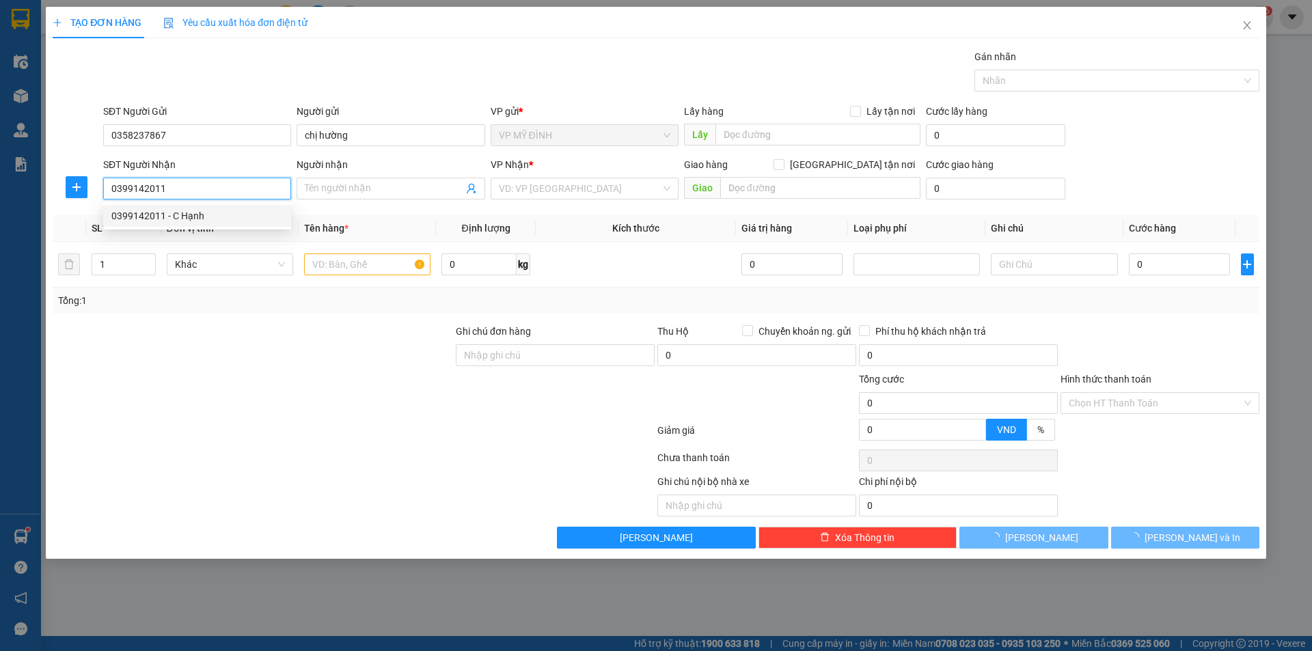
type input "C Hạnh"
type input "chung cư green view 3, Nguyễn Thái Học, P.Lê Lợi"
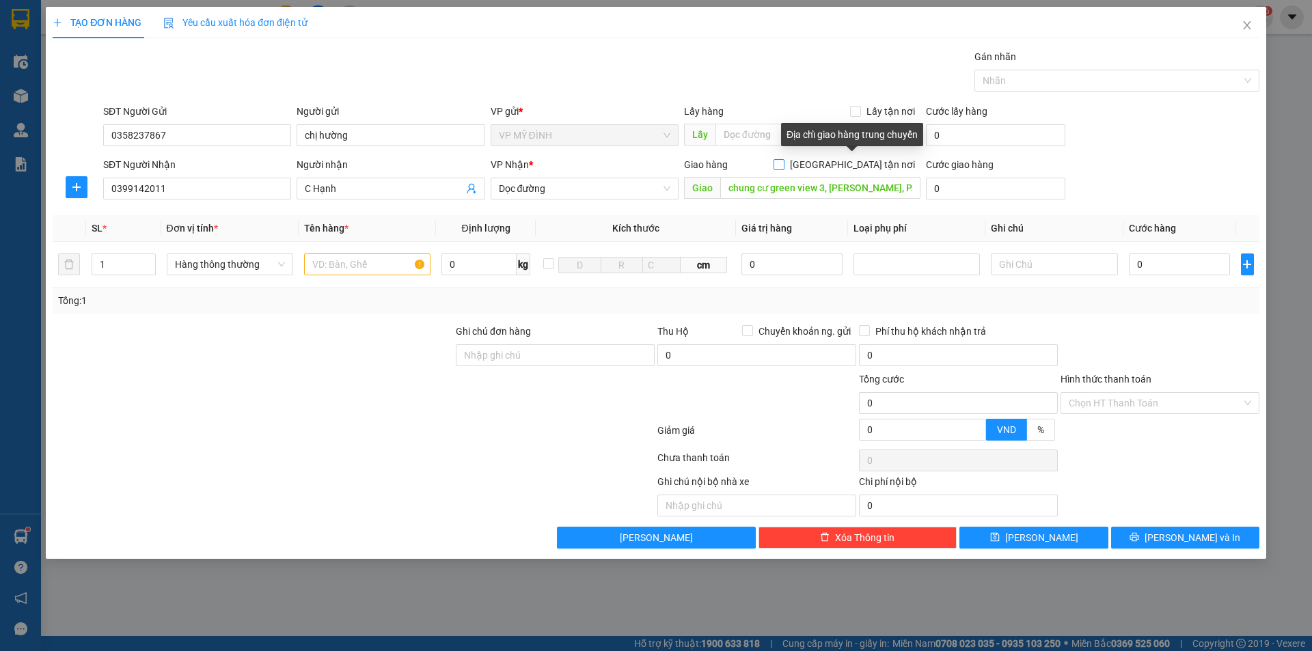
click at [783, 161] on input "[GEOGRAPHIC_DATA] tận nơi" at bounding box center [778, 164] width 10 height 10
checkbox input "true"
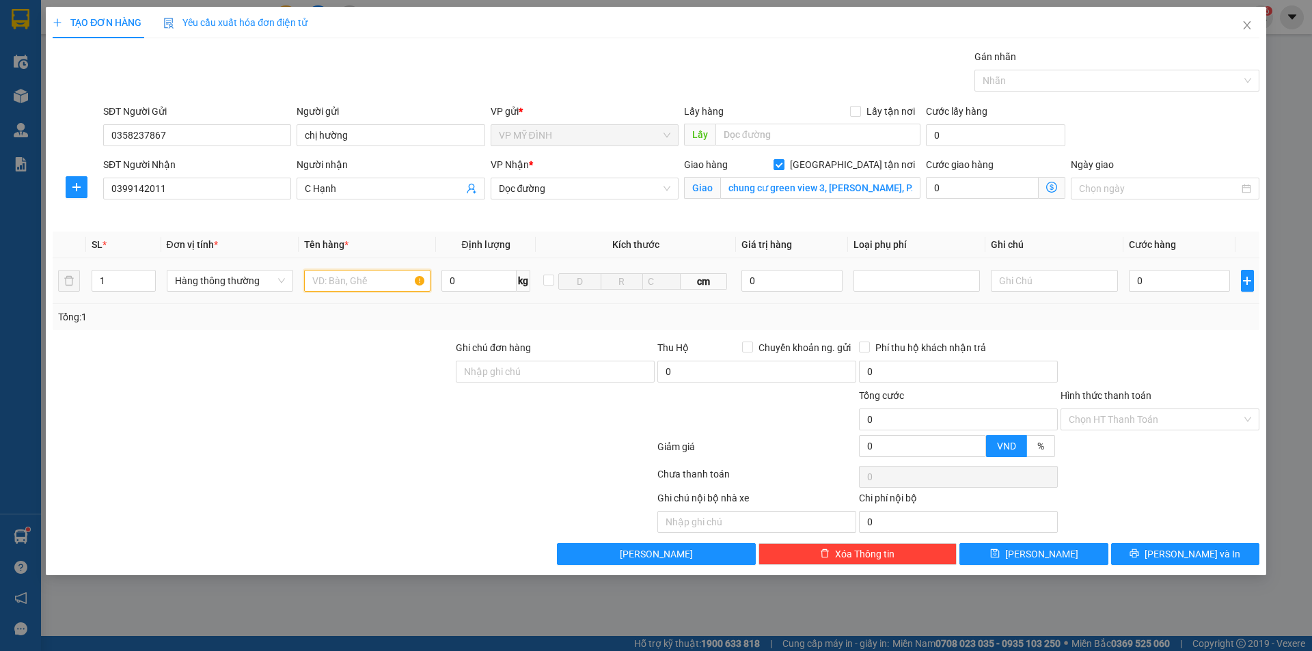
click at [331, 277] on input "text" at bounding box center [367, 281] width 126 height 22
type input "bánh trung thu"
click at [1193, 284] on input "0" at bounding box center [1180, 281] width 102 height 22
type input "4"
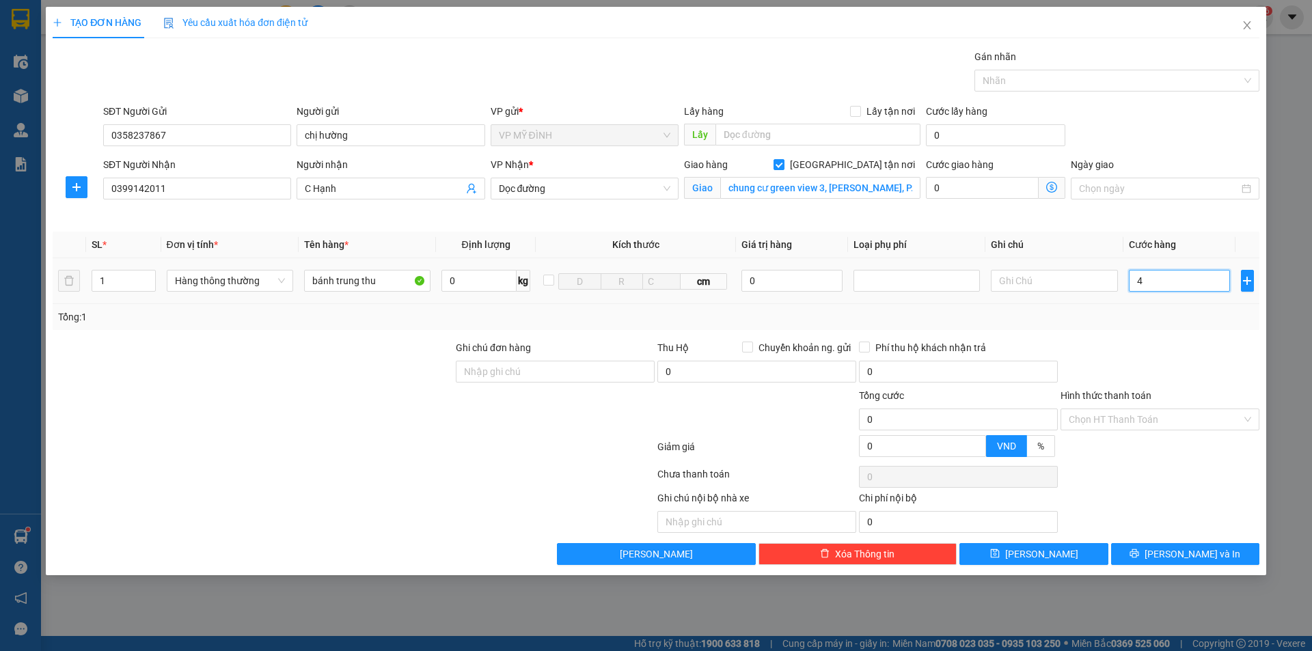
type input "4"
type input "40"
type input "40.000"
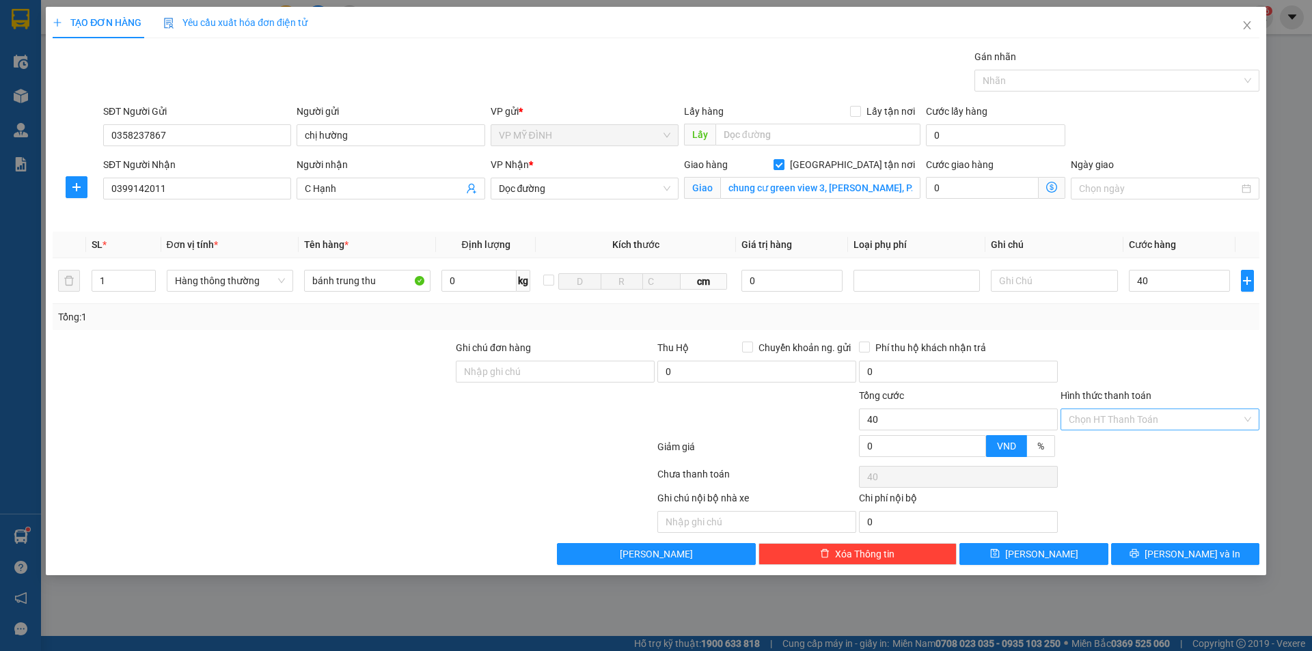
type input "40.000"
click at [1122, 416] on input "Hình thức thanh toán" at bounding box center [1154, 419] width 173 height 20
click at [1108, 442] on div "Tại văn phòng" at bounding box center [1159, 446] width 182 height 15
type input "0"
drag, startPoint x: 1150, startPoint y: 549, endPoint x: 1134, endPoint y: 527, distance: 26.4
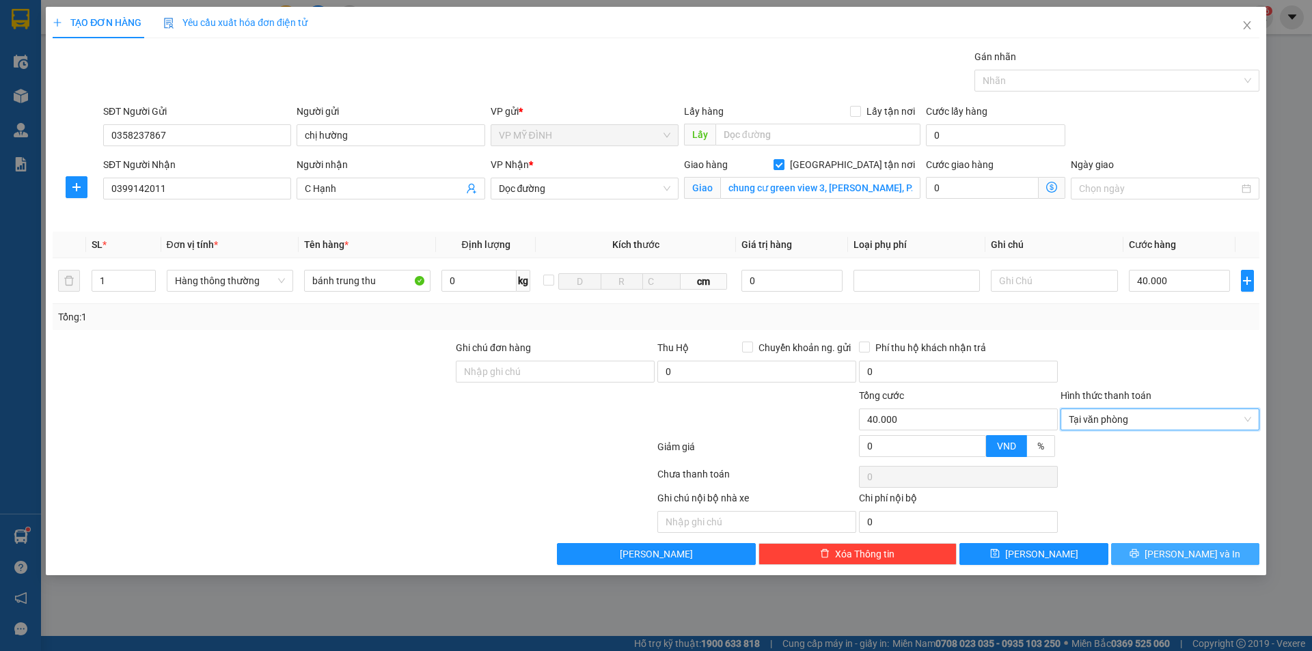
click at [1137, 534] on div "Transit Pickup Surcharge Ids Transit Deliver Surcharge Ids Transit Deliver Surc…" at bounding box center [656, 307] width 1206 height 516
click at [1175, 553] on span "Lưu và In" at bounding box center [1192, 554] width 96 height 15
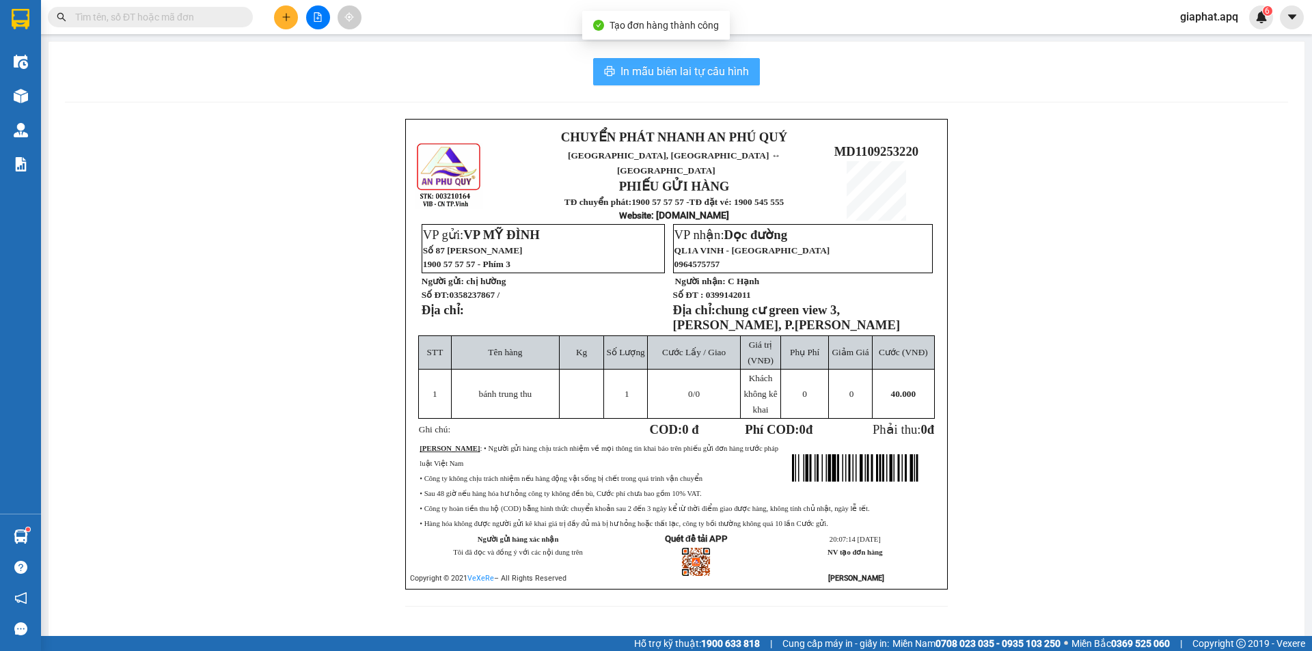
click at [719, 68] on span "In mẫu biên lai tự cấu hình" at bounding box center [684, 71] width 128 height 17
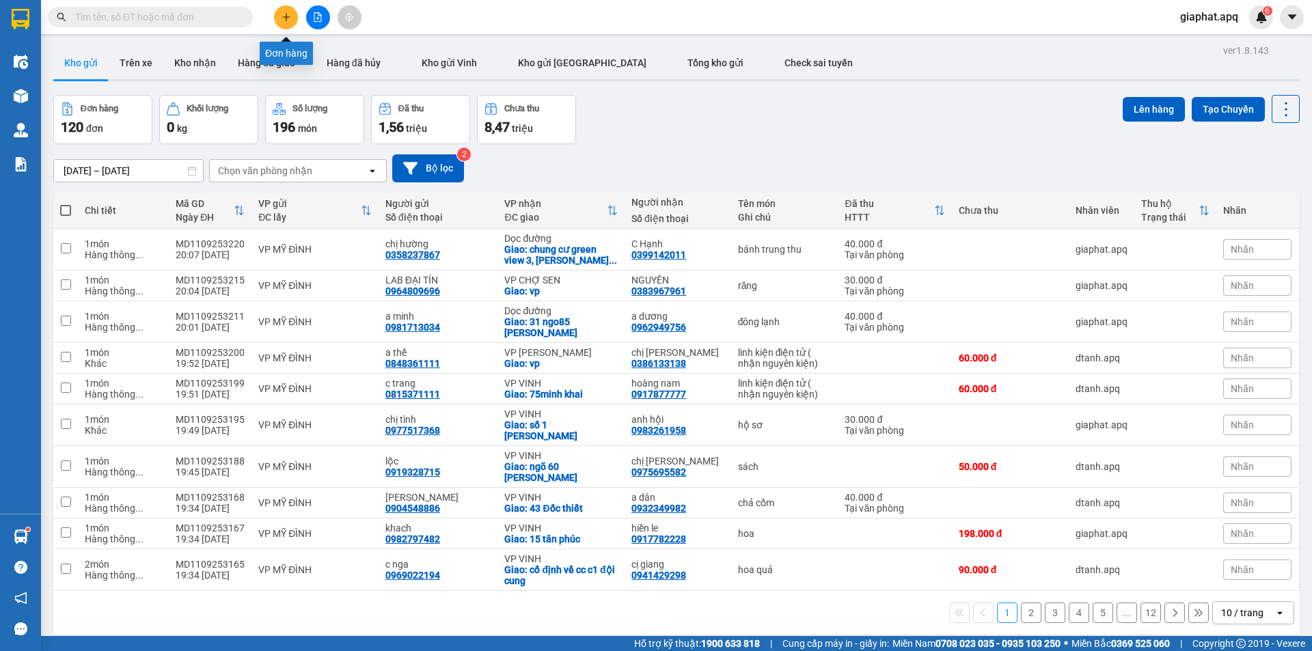
click at [281, 19] on icon "plus" at bounding box center [286, 17] width 10 height 10
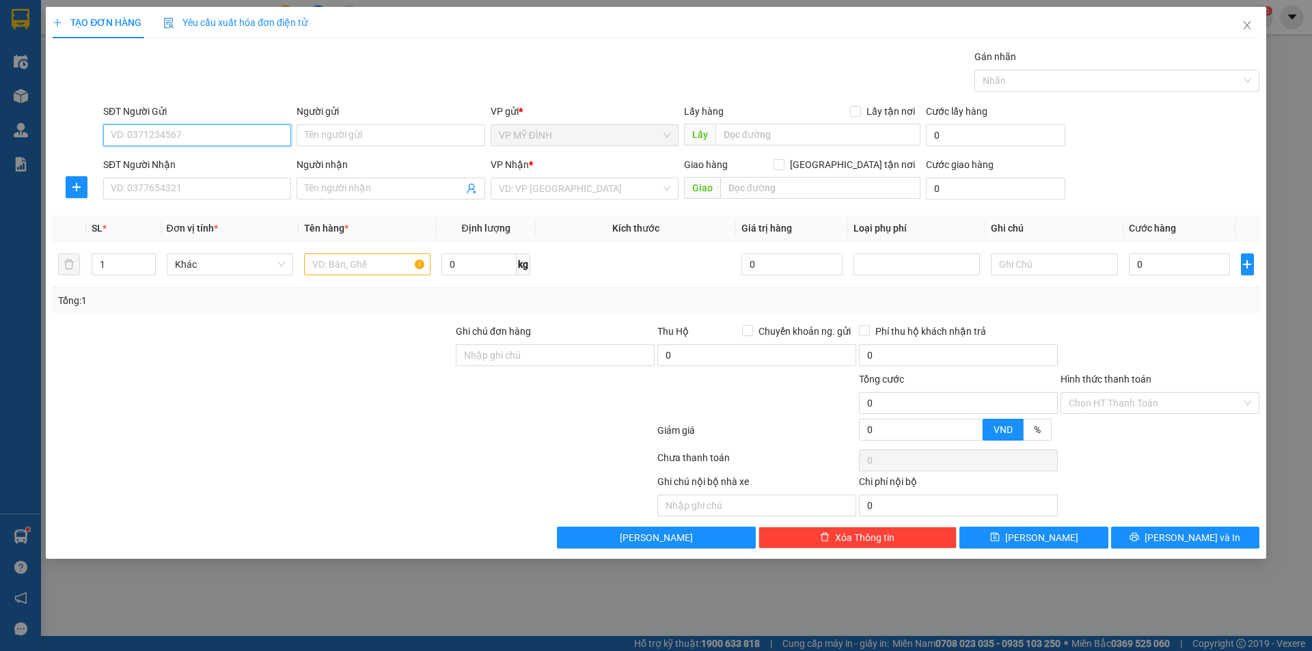
click at [144, 138] on input "SĐT Người Gửi" at bounding box center [197, 135] width 188 height 22
click at [150, 161] on div "0985695666 - a phát" at bounding box center [196, 162] width 171 height 15
type input "0985695666"
type input "a phát"
click at [161, 185] on input "SĐT Người Nhận" at bounding box center [197, 189] width 188 height 22
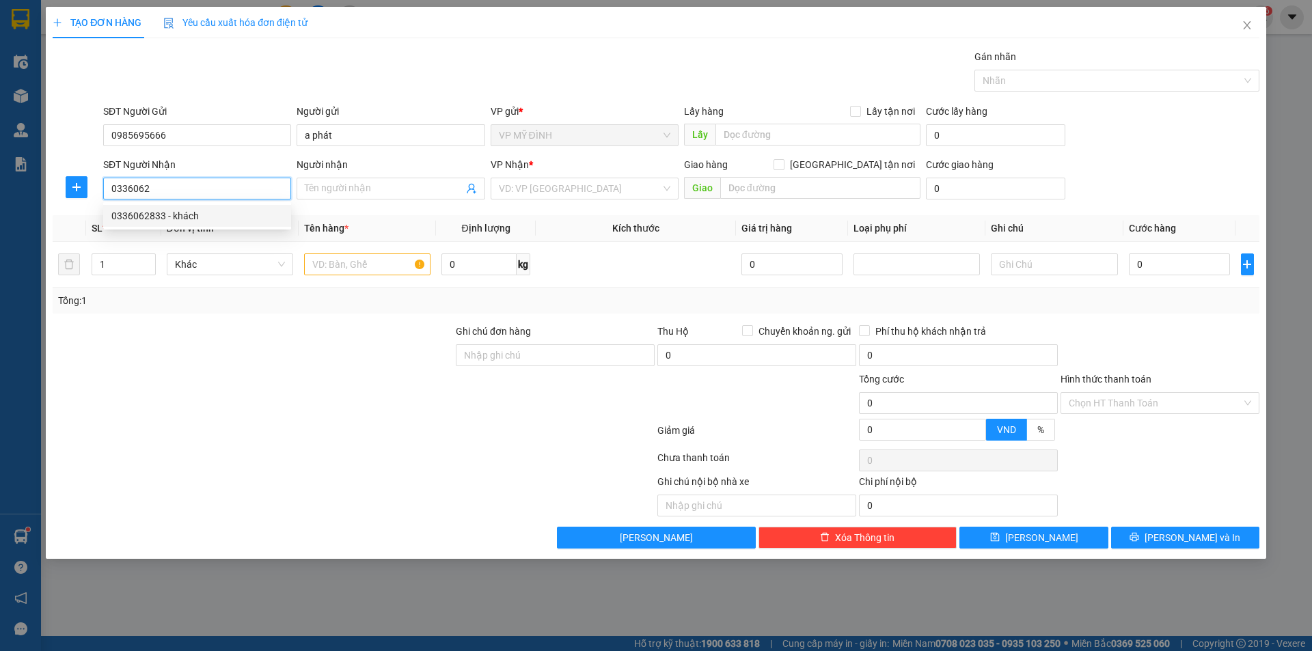
click at [163, 215] on div "0336062833 - khách" at bounding box center [196, 215] width 171 height 15
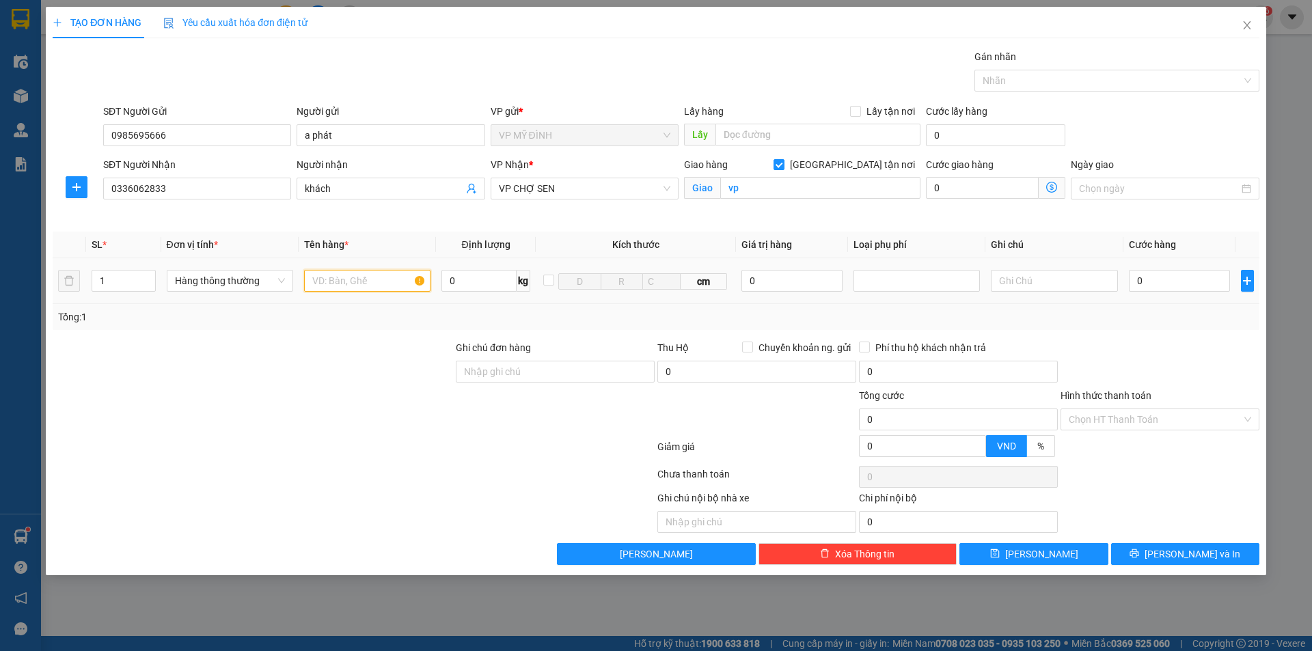
click at [324, 279] on input "text" at bounding box center [367, 281] width 126 height 22
click at [780, 281] on input "0" at bounding box center [792, 281] width 102 height 22
click at [878, 280] on div at bounding box center [917, 281] width 120 height 16
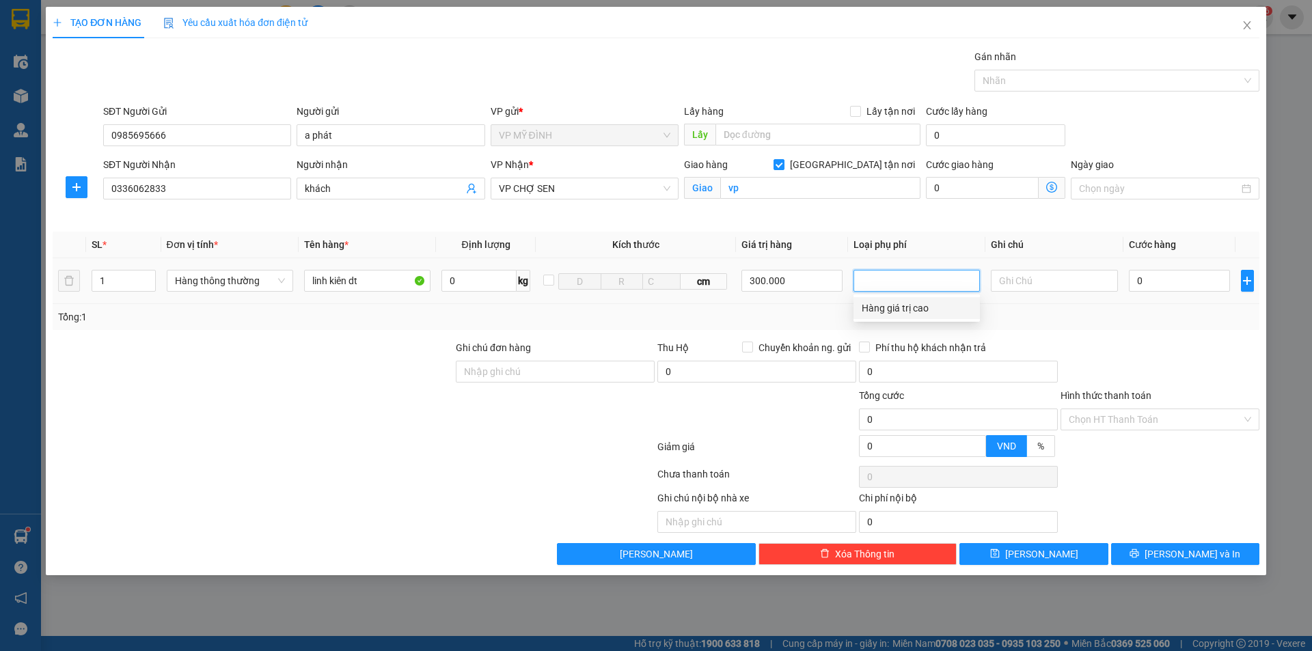
click at [881, 310] on div "Hàng giá trị cao" at bounding box center [916, 308] width 110 height 15
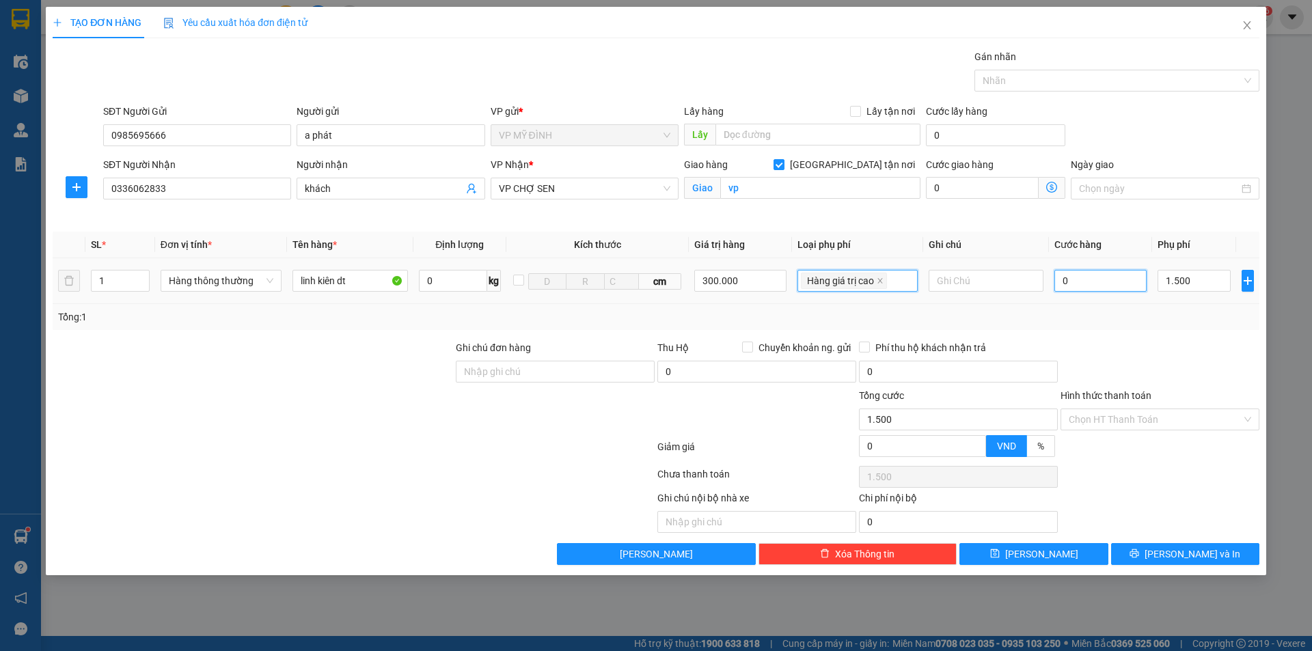
click at [1102, 286] on input "0" at bounding box center [1100, 281] width 93 height 22
click at [1204, 284] on input "1.500" at bounding box center [1193, 281] width 72 height 22
click at [1093, 281] on input "0" at bounding box center [1100, 281] width 93 height 22
click at [1191, 552] on span "Lưu và In" at bounding box center [1192, 554] width 96 height 15
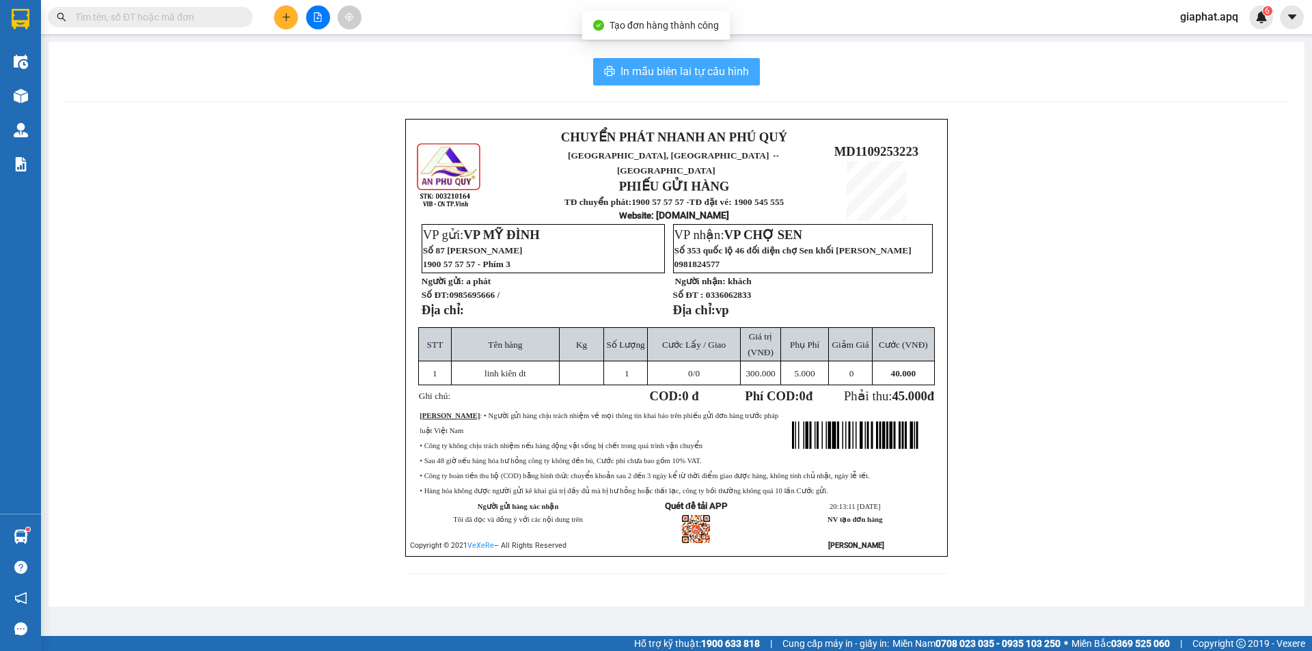
click at [729, 70] on span "In mẫu biên lai tự cấu hình" at bounding box center [684, 71] width 128 height 17
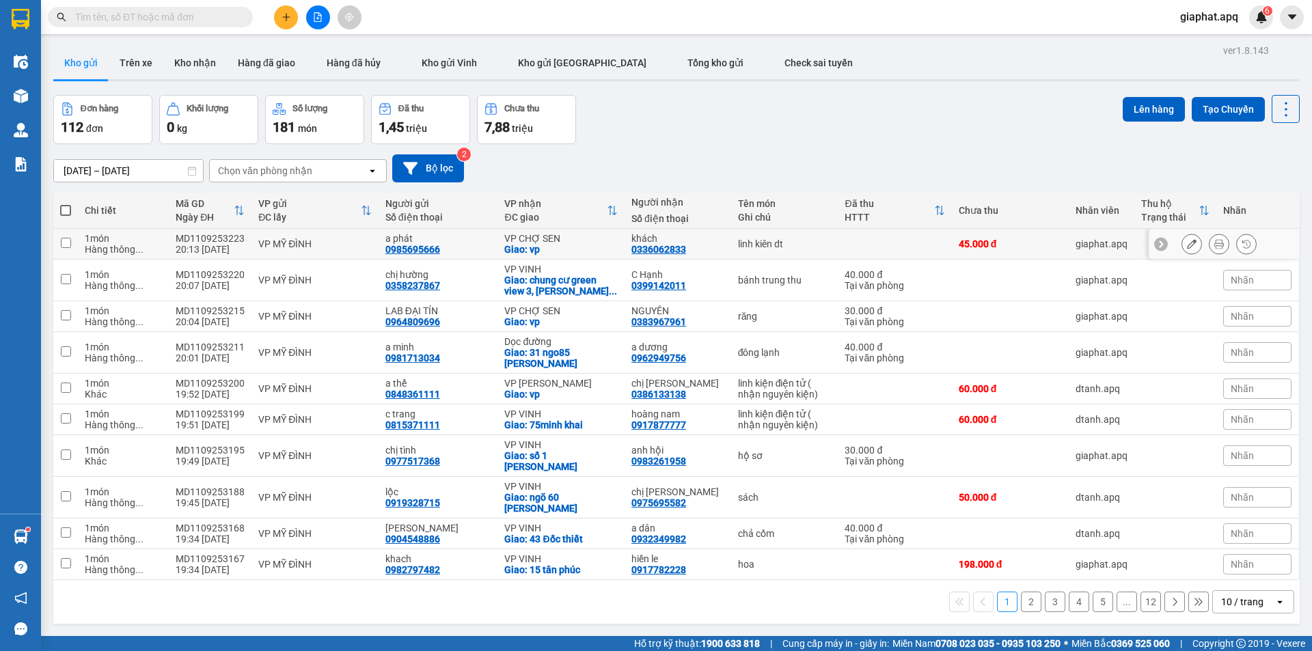
drag, startPoint x: 912, startPoint y: 243, endPoint x: 1086, endPoint y: 265, distance: 175.6
click at [915, 243] on td at bounding box center [894, 244] width 113 height 31
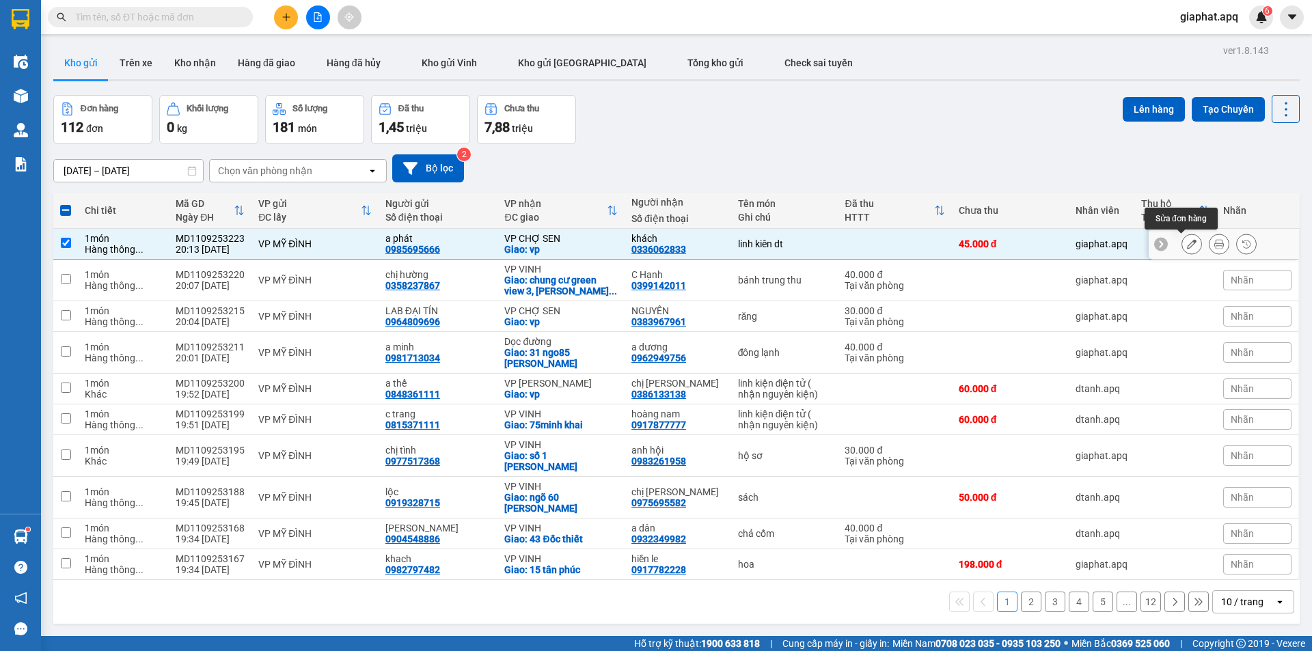
click at [1183, 249] on button at bounding box center [1191, 244] width 19 height 24
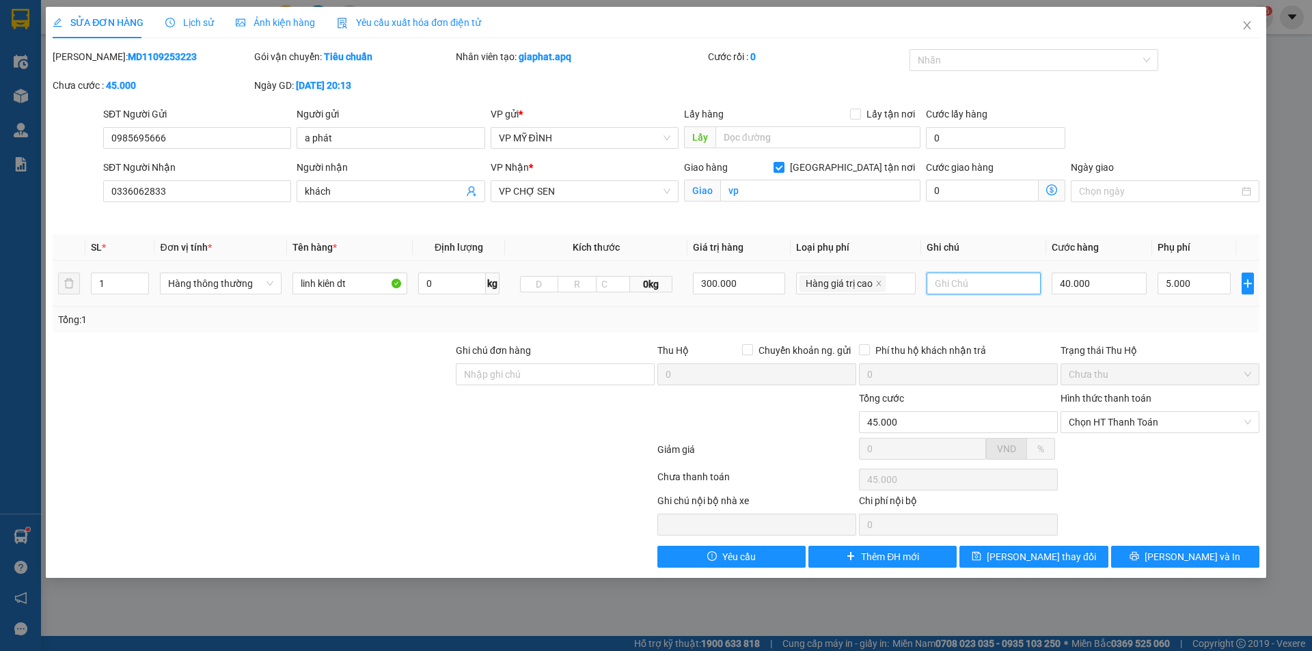
click at [961, 285] on input "text" at bounding box center [983, 284] width 114 height 22
click at [1054, 555] on span "Lưu thay đổi" at bounding box center [1040, 556] width 109 height 15
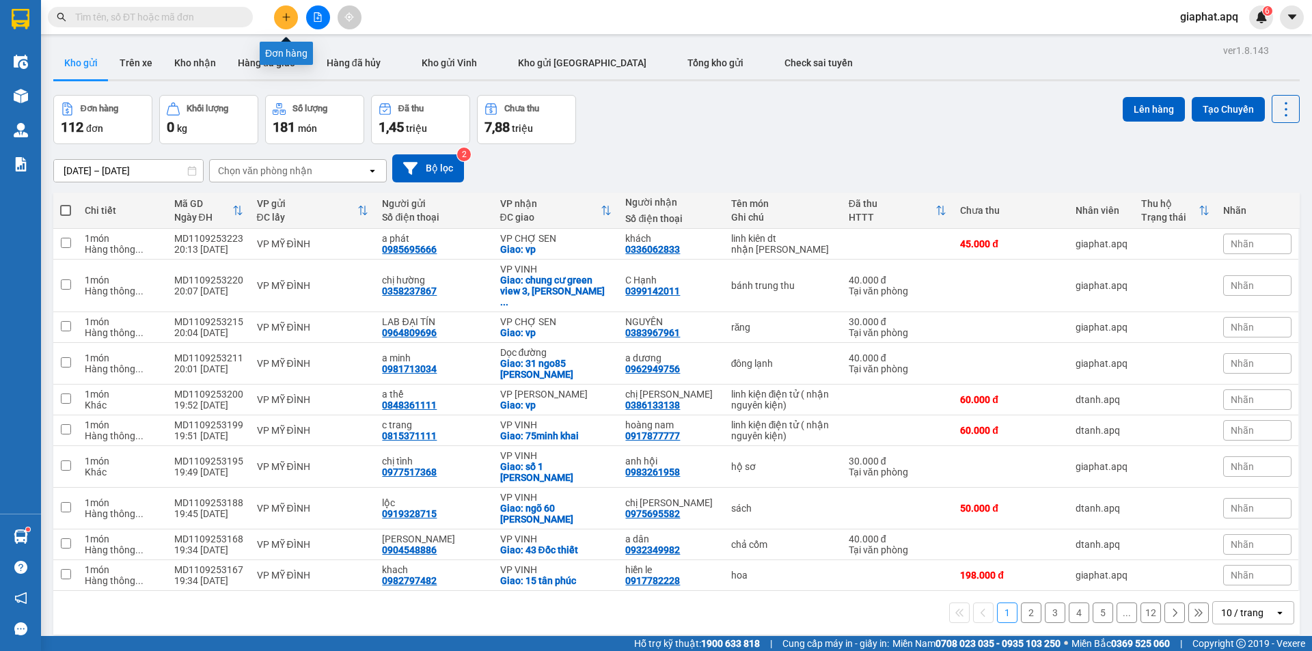
click at [285, 15] on icon "plus" at bounding box center [286, 17] width 10 height 10
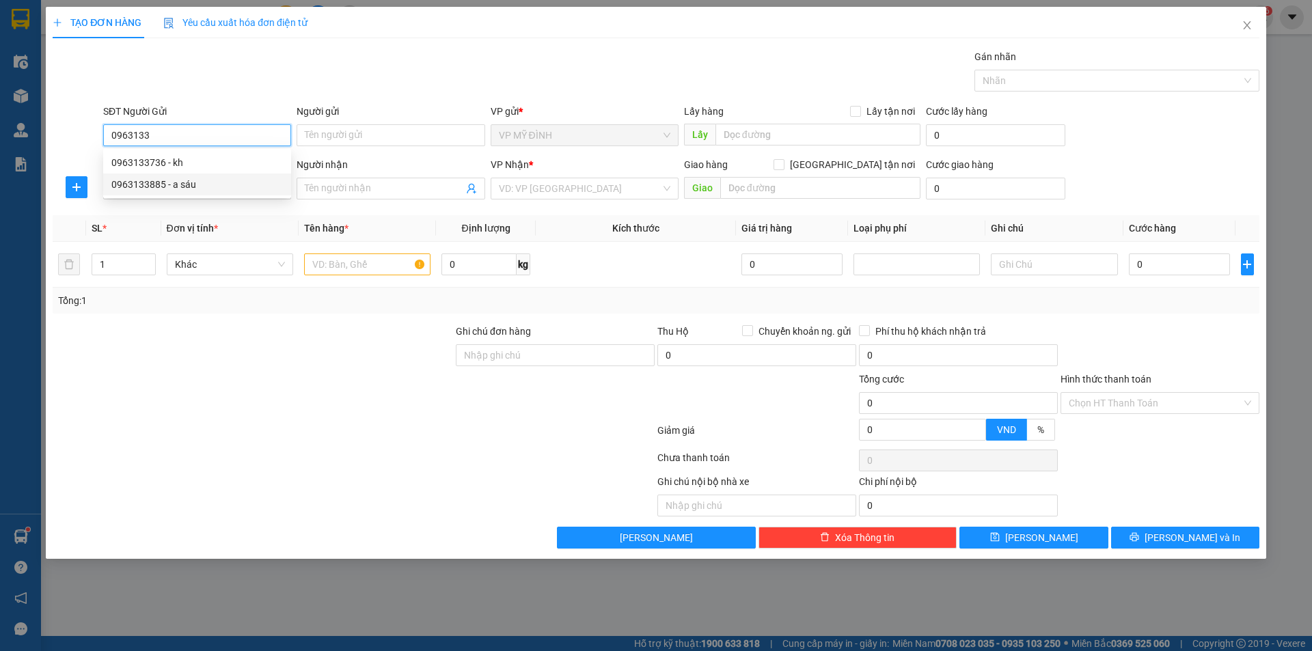
click at [130, 185] on div "0963133885 - a sáu" at bounding box center [196, 184] width 171 height 15
click at [160, 193] on input "SĐT Người Nhận" at bounding box center [197, 189] width 188 height 22
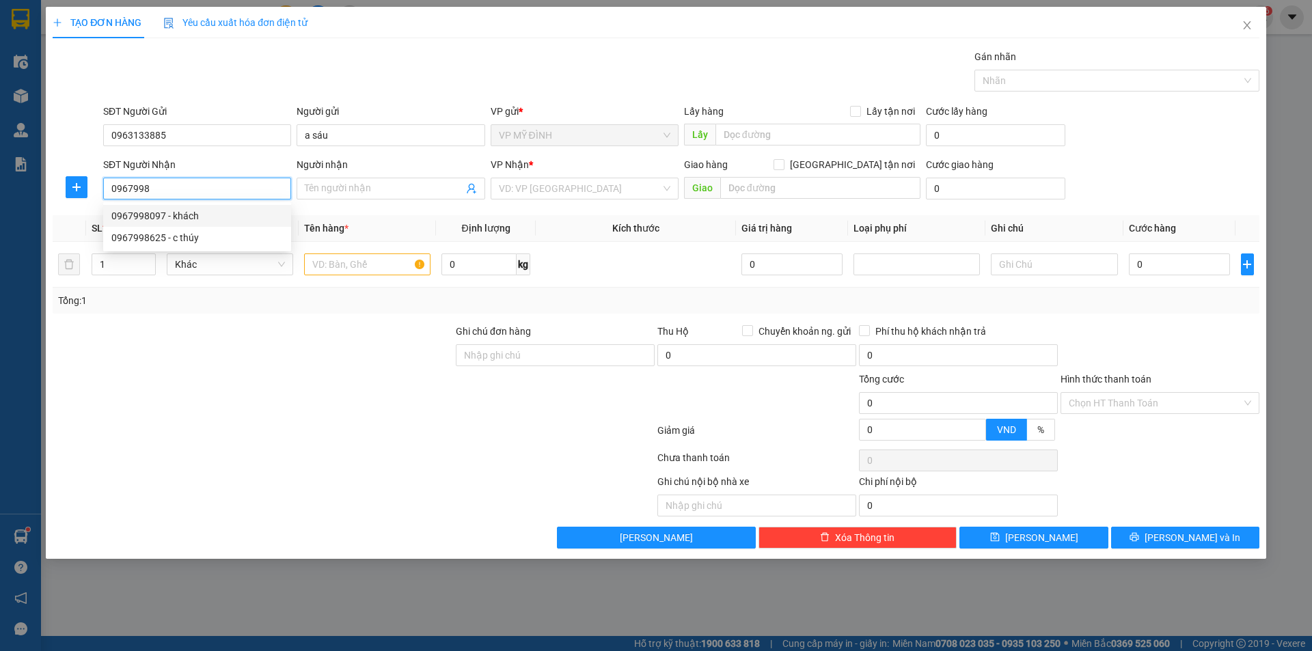
click at [149, 216] on div "0967998097 - khách" at bounding box center [196, 215] width 171 height 15
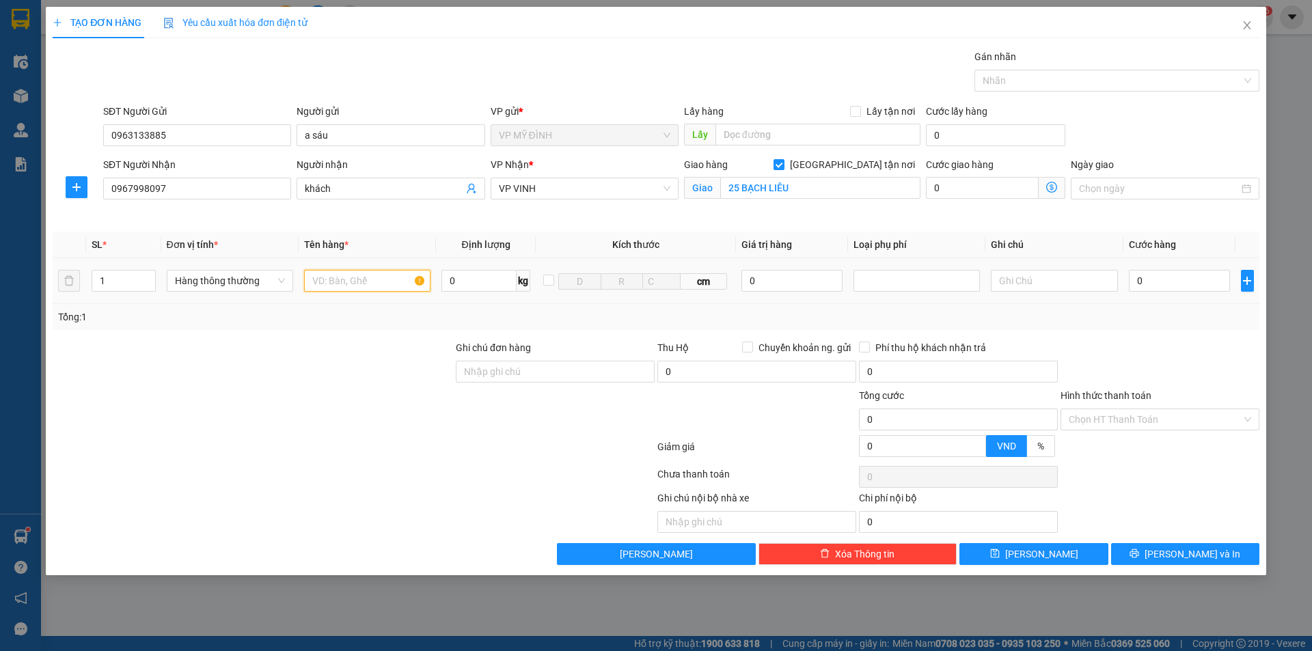
click at [344, 282] on input "text" at bounding box center [367, 281] width 126 height 22
click at [781, 285] on input "0" at bounding box center [792, 281] width 102 height 22
click at [884, 278] on div at bounding box center [917, 281] width 120 height 16
click at [876, 307] on div "Hàng giá trị cao" at bounding box center [916, 308] width 110 height 15
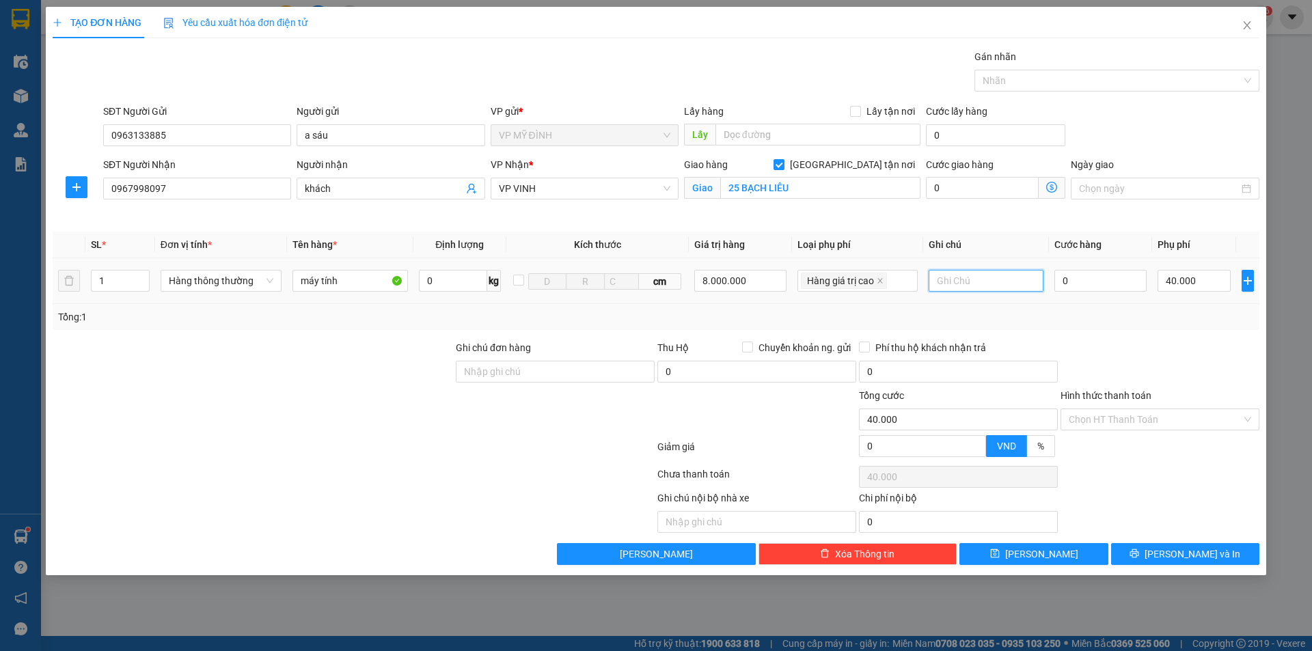
click at [954, 283] on input "text" at bounding box center [985, 281] width 115 height 22
click at [993, 279] on input "nhận nguyênkien" at bounding box center [985, 281] width 115 height 22
click at [1073, 282] on input "0" at bounding box center [1100, 281] width 93 height 22
drag, startPoint x: 1150, startPoint y: 561, endPoint x: 1143, endPoint y: 556, distance: 8.3
click at [1149, 561] on button "Lưu và In" at bounding box center [1185, 554] width 148 height 22
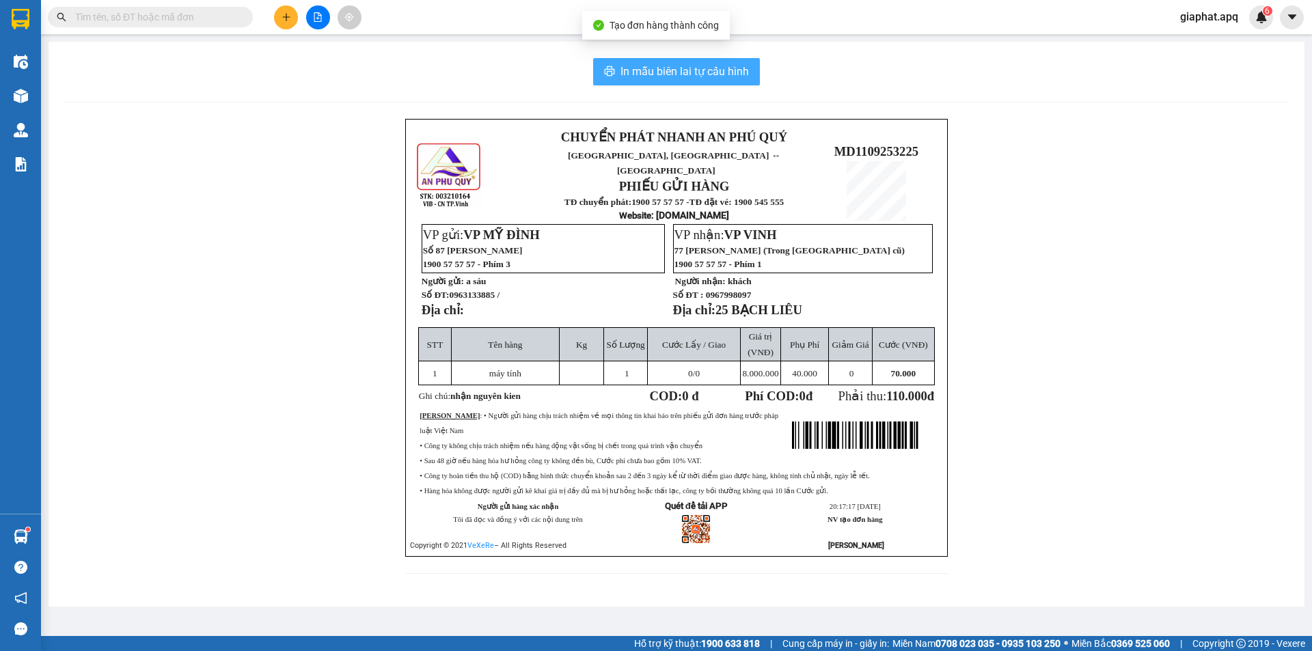
click at [724, 79] on span "In mẫu biên lai tự cấu hình" at bounding box center [684, 71] width 128 height 17
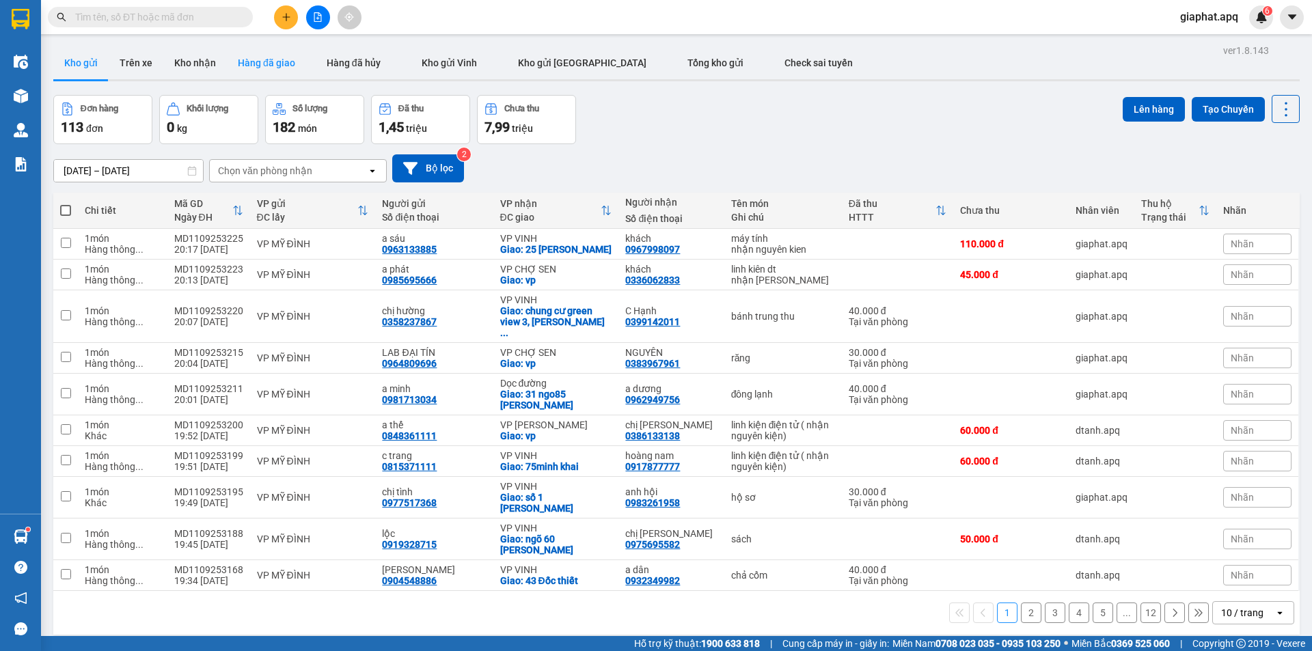
click at [259, 64] on button "Hàng đã giao" at bounding box center [266, 62] width 79 height 33
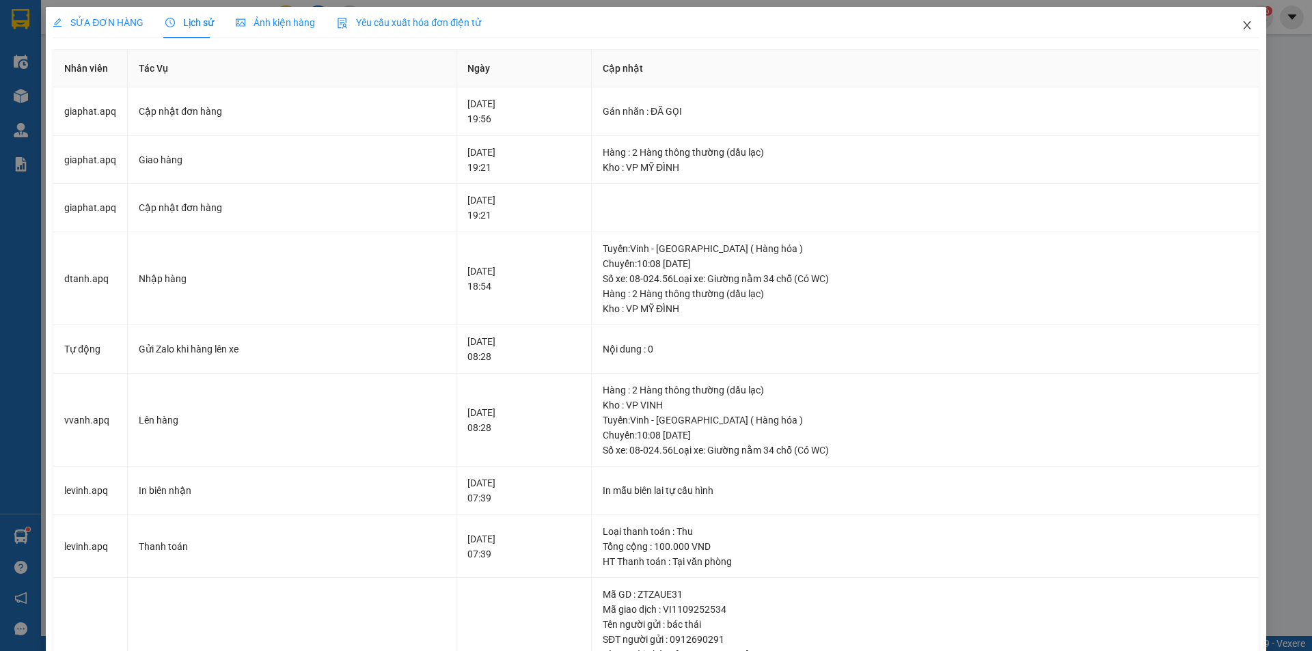
drag, startPoint x: 0, startPoint y: 0, endPoint x: 1202, endPoint y: 27, distance: 1202.0
click at [1241, 20] on icon "close" at bounding box center [1246, 25] width 11 height 11
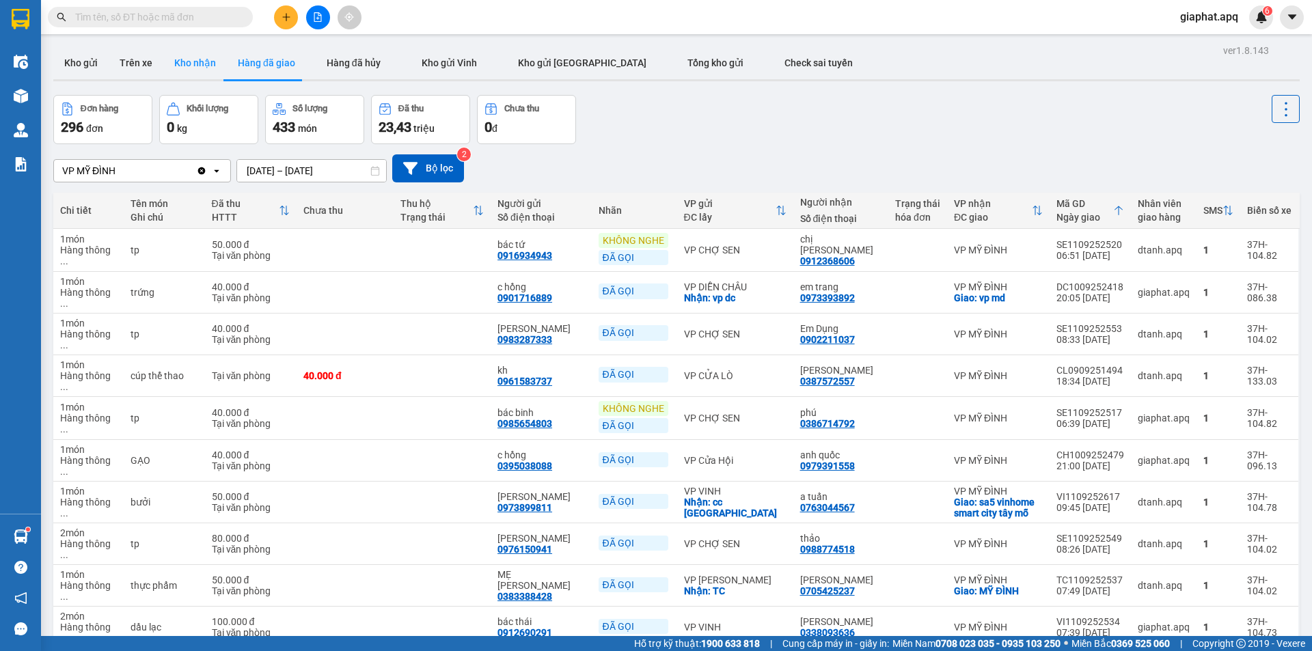
click at [197, 64] on button "Kho nhận" at bounding box center [195, 62] width 64 height 33
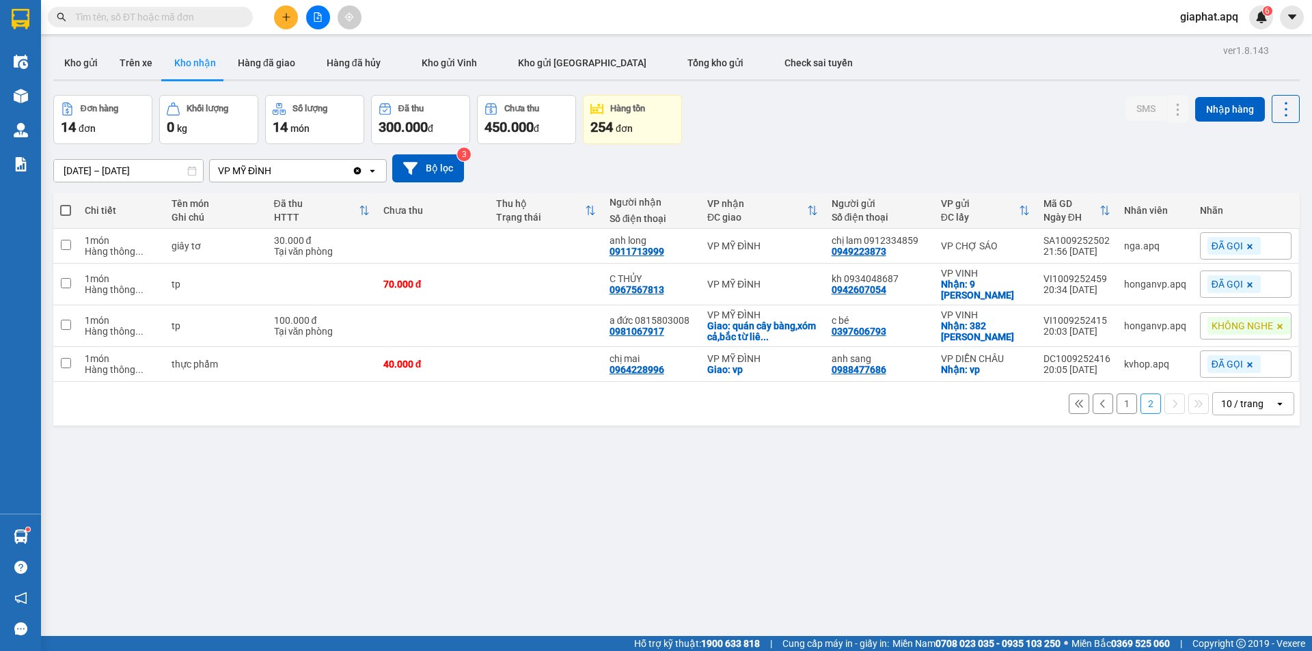
click at [1116, 396] on button "1" at bounding box center [1126, 403] width 20 height 20
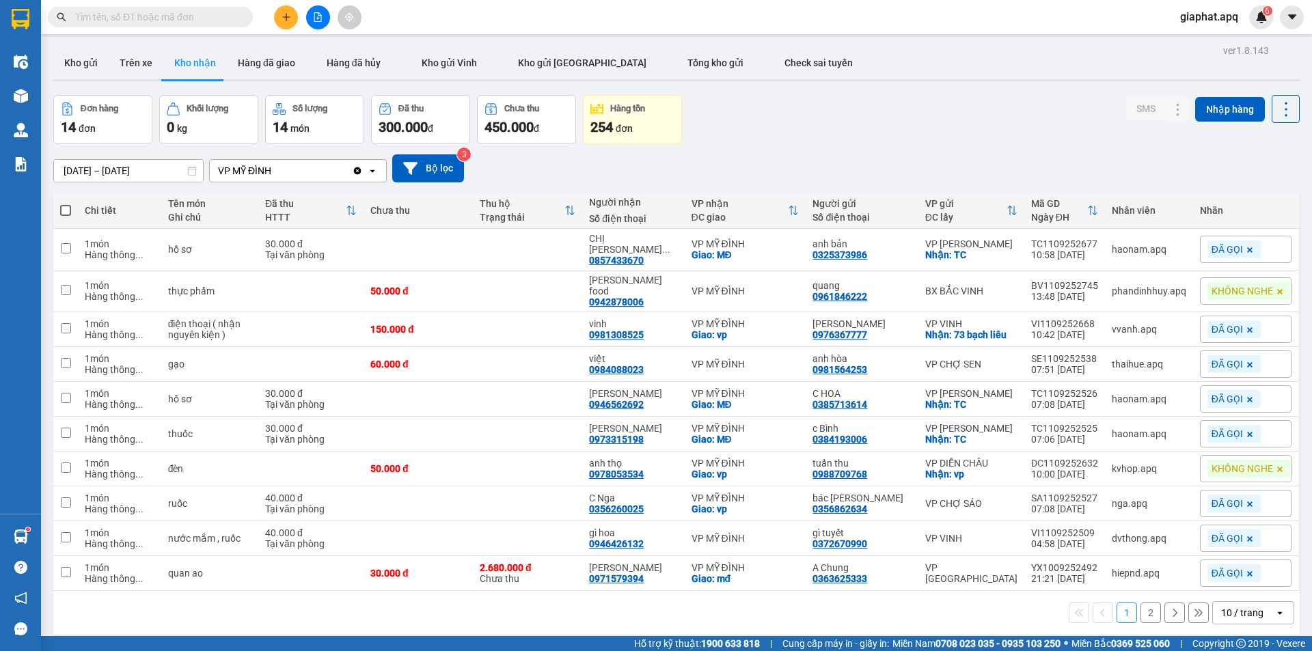
click at [1214, 296] on div "KHÔNG NGHE" at bounding box center [1246, 290] width 92 height 27
drag, startPoint x: 1041, startPoint y: 356, endPoint x: 1021, endPoint y: 329, distance: 33.2
click at [1041, 355] on div "ĐÃ GỌI" at bounding box center [1039, 357] width 40 height 18
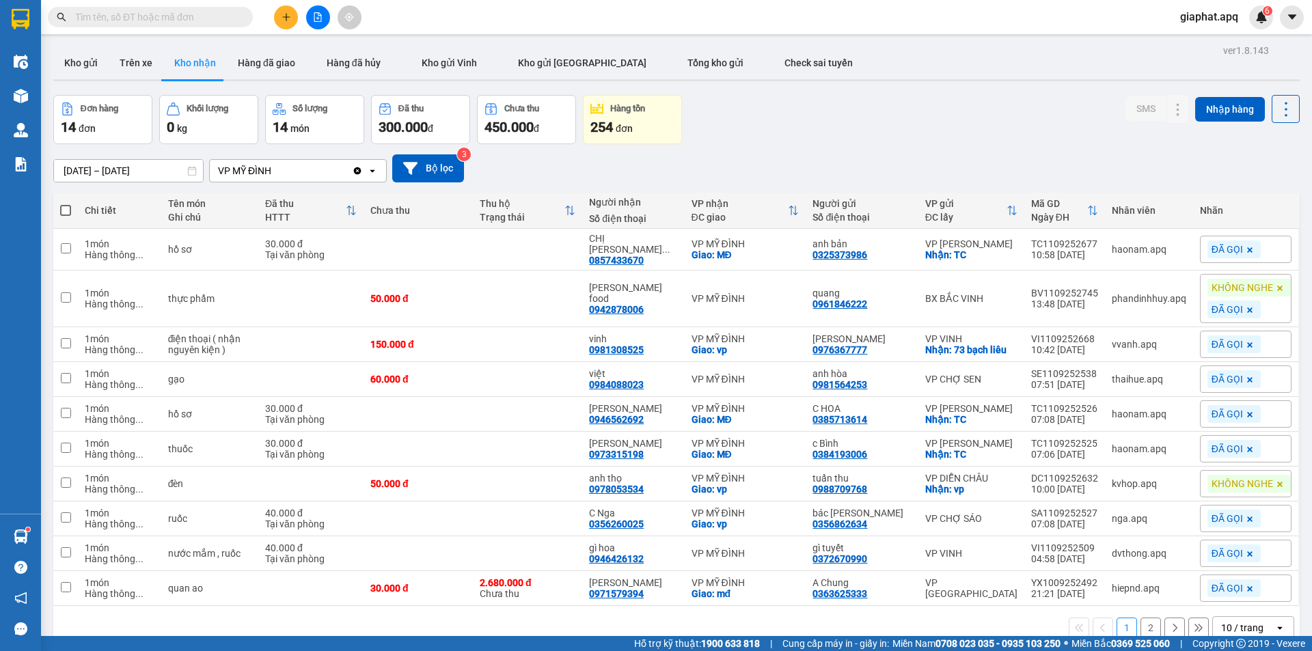
click at [892, 144] on div "11/09/2025 – 11/09/2025 Press the down arrow key to interact with the calendar …" at bounding box center [676, 168] width 1246 height 49
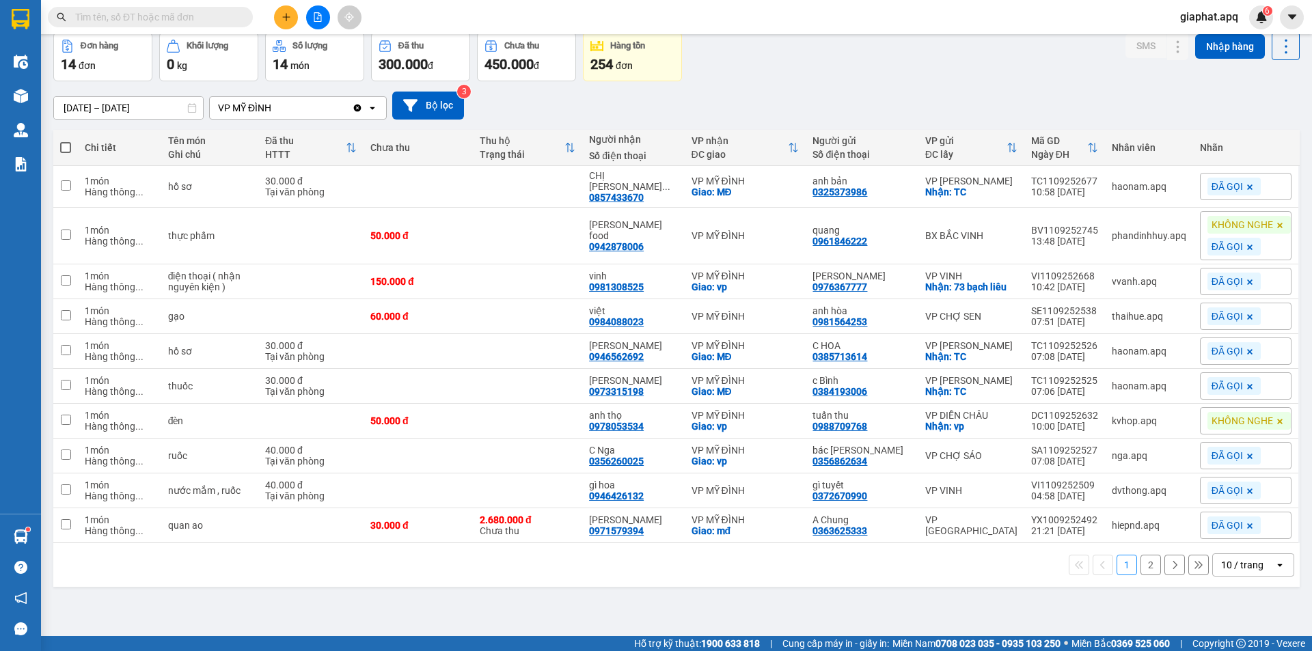
click at [1141, 575] on button "2" at bounding box center [1150, 565] width 20 height 20
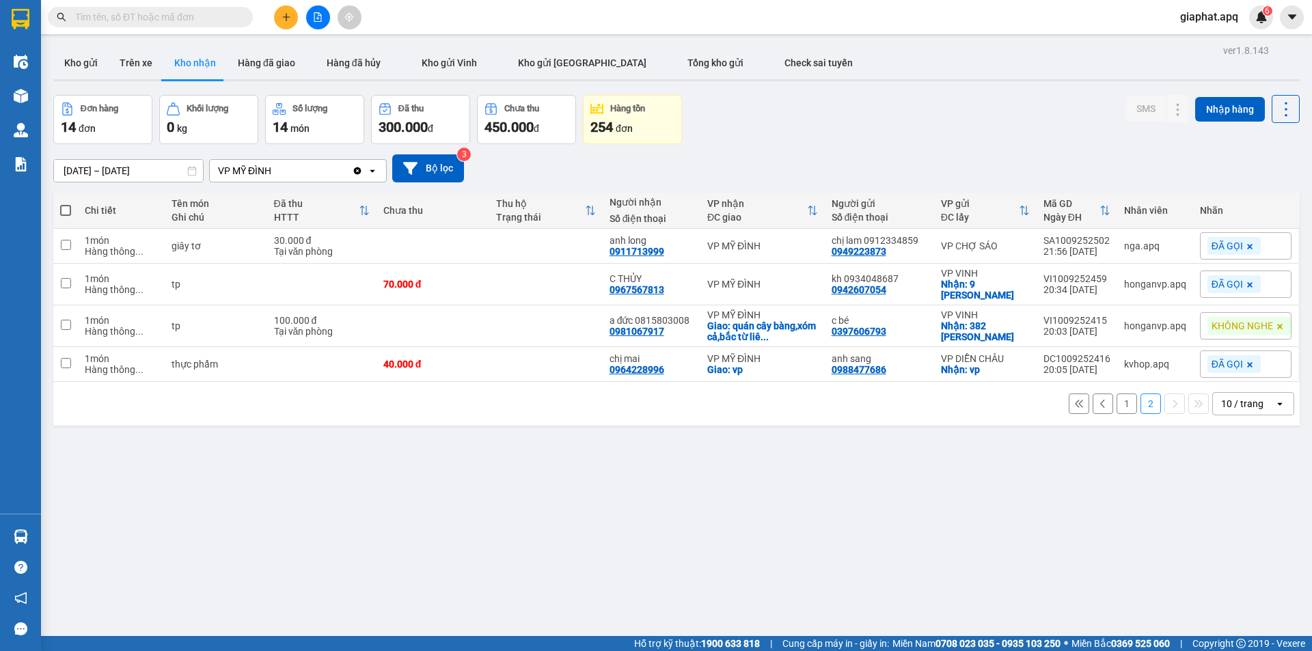
click at [1058, 102] on div "Đơn hàng 14 đơn Khối lượng 0 kg Số lượng 14 món Đã thu 300.000 đ Chưa thu 450.0…" at bounding box center [676, 119] width 1246 height 49
click at [1116, 393] on button "1" at bounding box center [1126, 403] width 20 height 20
